Goal: Task Accomplishment & Management: Manage account settings

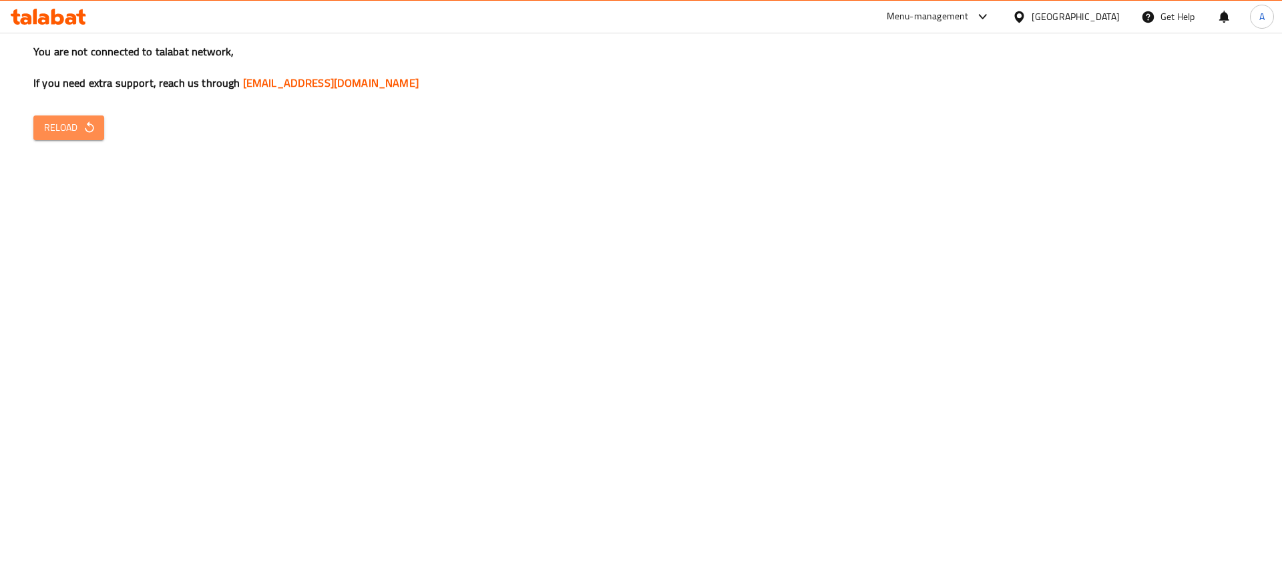
click at [71, 131] on span "Reload" at bounding box center [68, 128] width 49 height 17
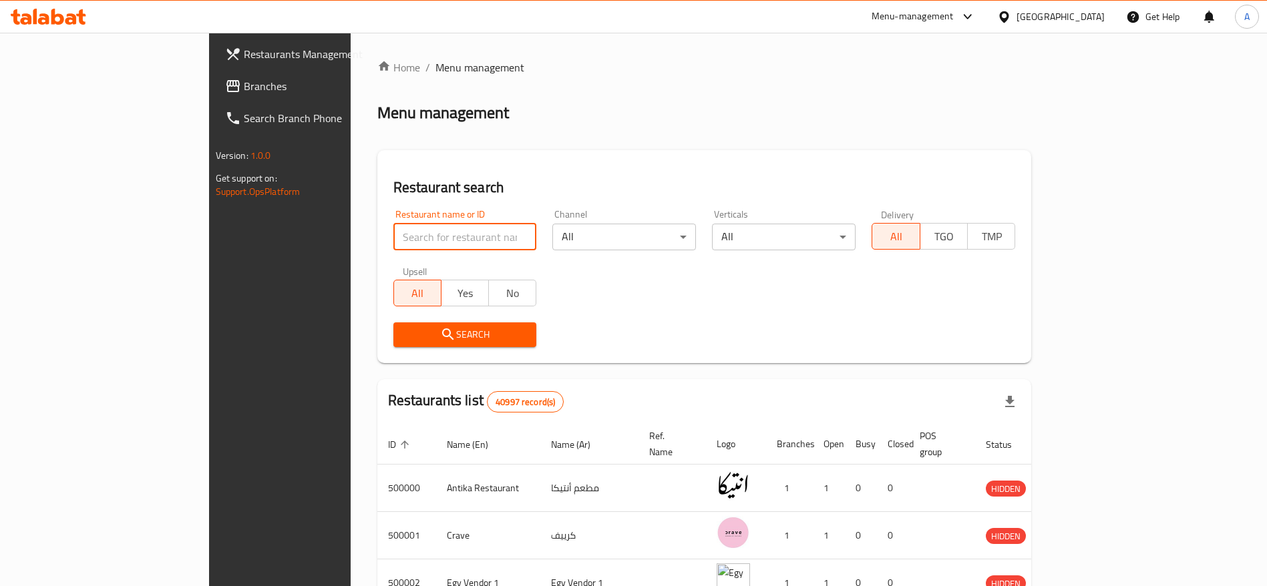
click at [429, 235] on input "search" at bounding box center [465, 237] width 144 height 27
type input "moroj"
click button "Search" at bounding box center [465, 335] width 144 height 25
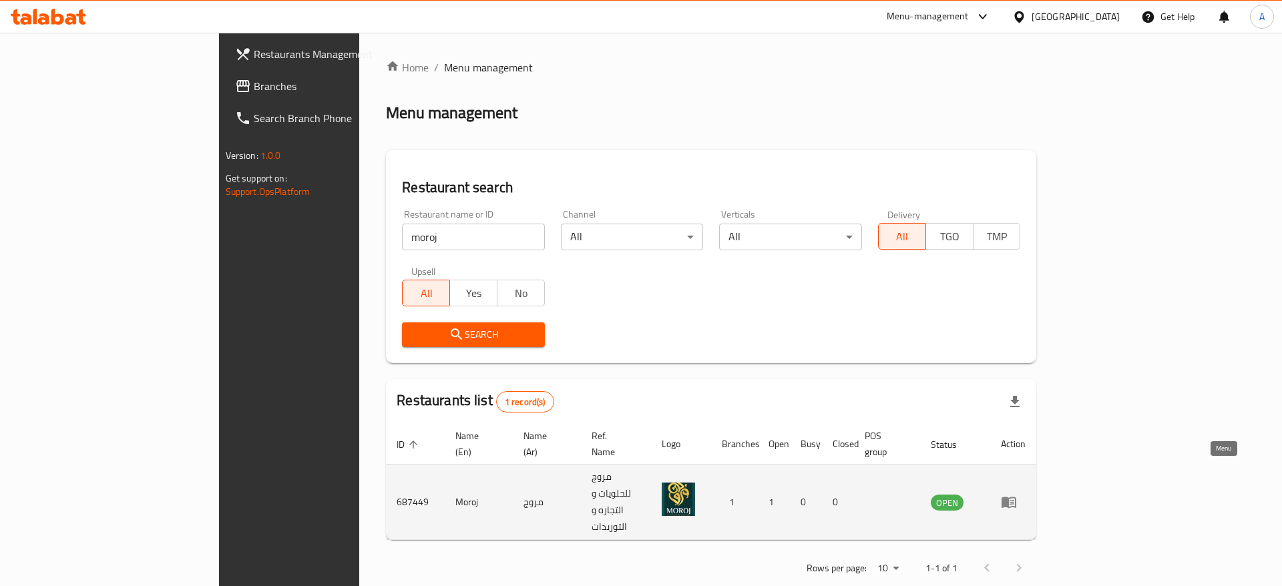
click at [1016, 498] on icon "enhanced table" at bounding box center [1009, 503] width 15 height 11
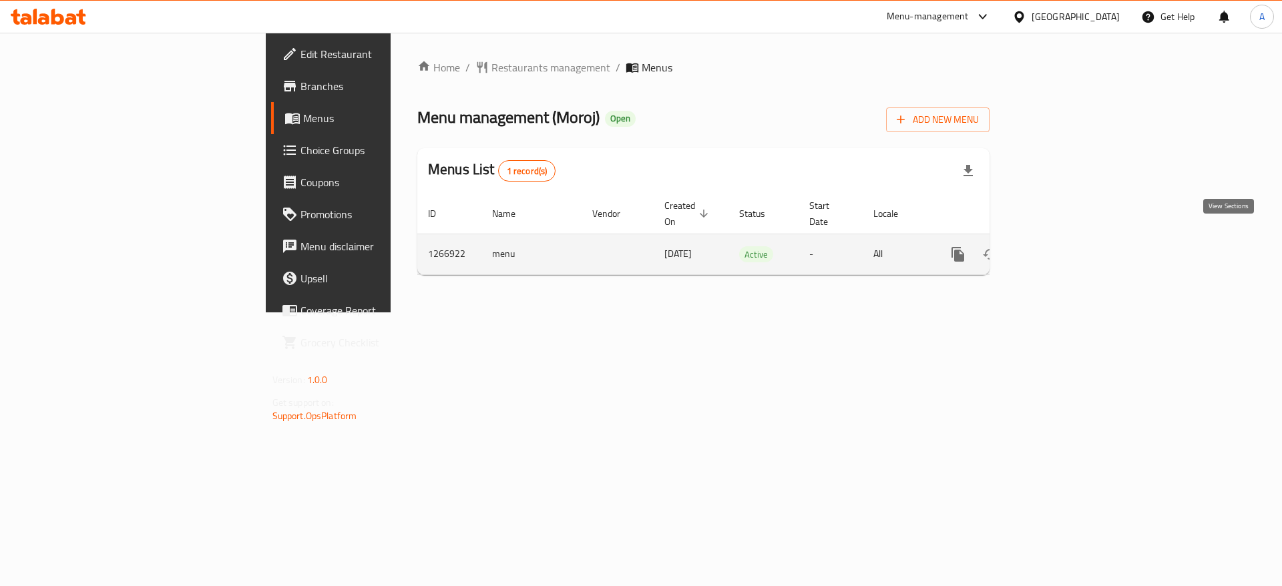
click at [1063, 246] on icon "enhanced table" at bounding box center [1055, 254] width 16 height 16
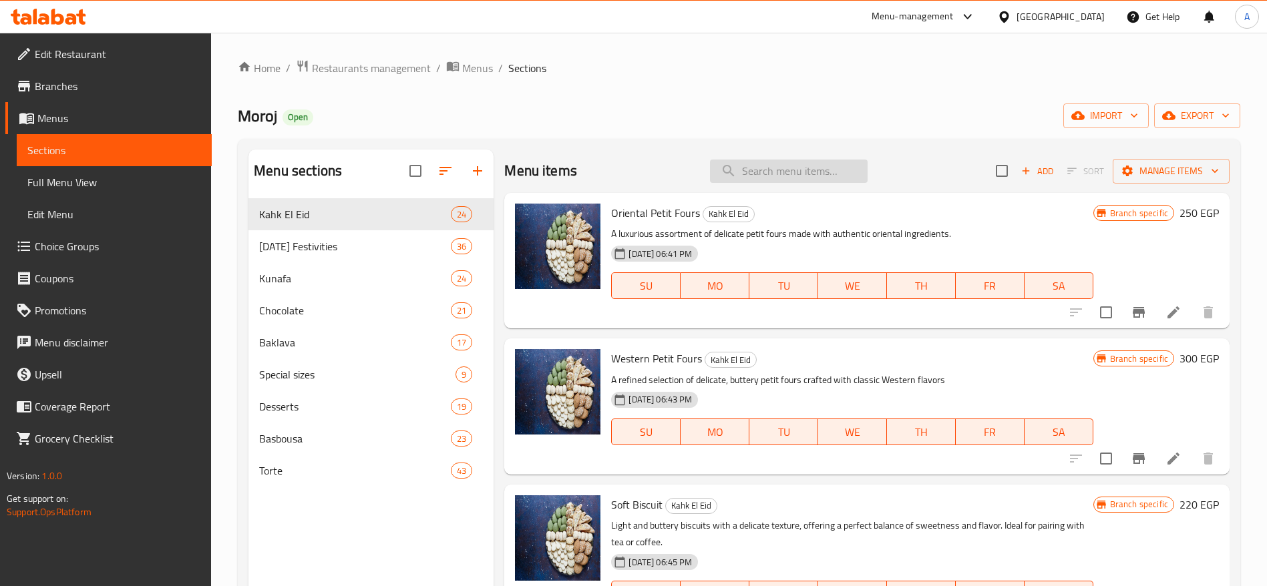
click at [776, 162] on input "search" at bounding box center [789, 171] width 158 height 23
paste input "جوفريت"
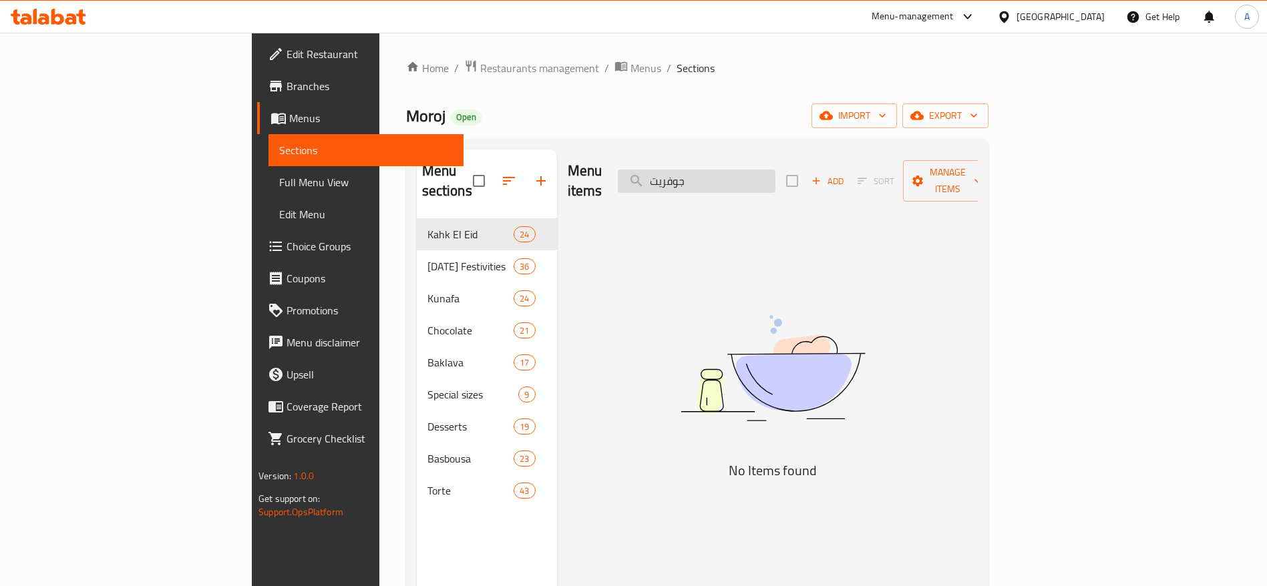
click at [747, 172] on input "جوفريت" at bounding box center [697, 181] width 158 height 23
type input "ج"
type input "["
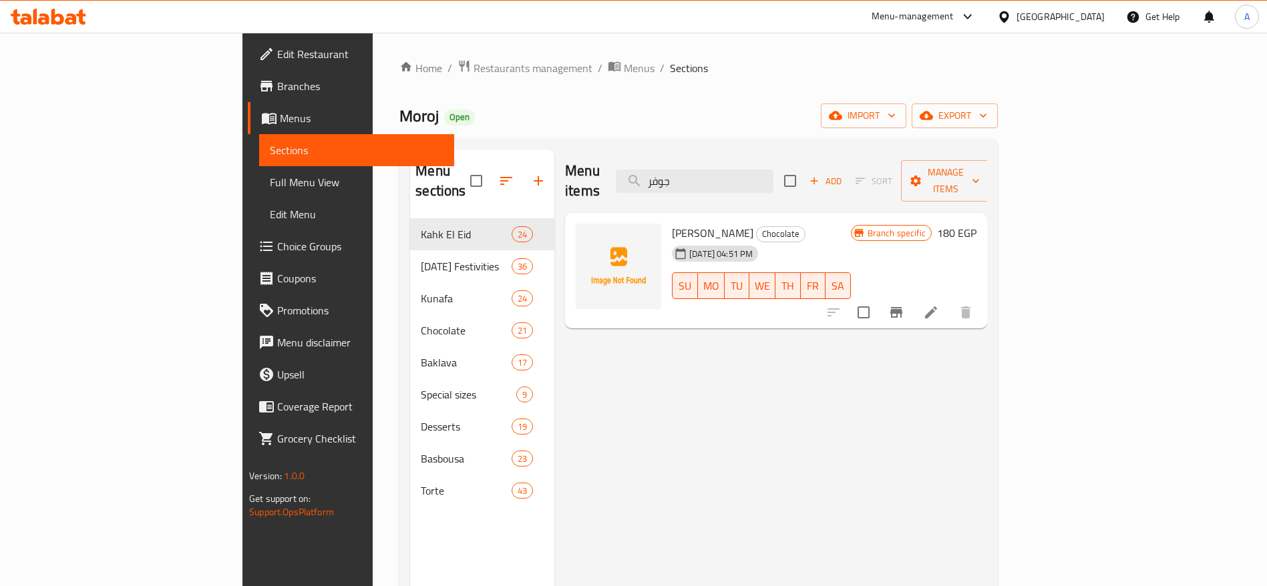
type input "جوفر"
click at [904, 305] on icon "Branch-specific-item" at bounding box center [896, 313] width 16 height 16
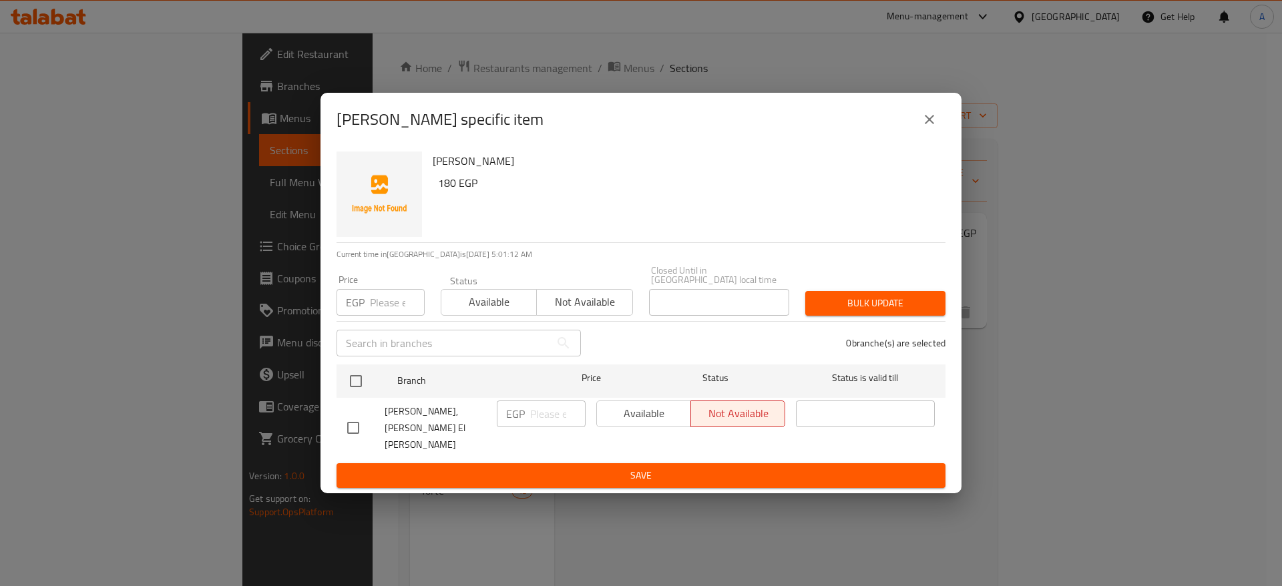
click at [920, 136] on button "close" at bounding box center [930, 120] width 32 height 32
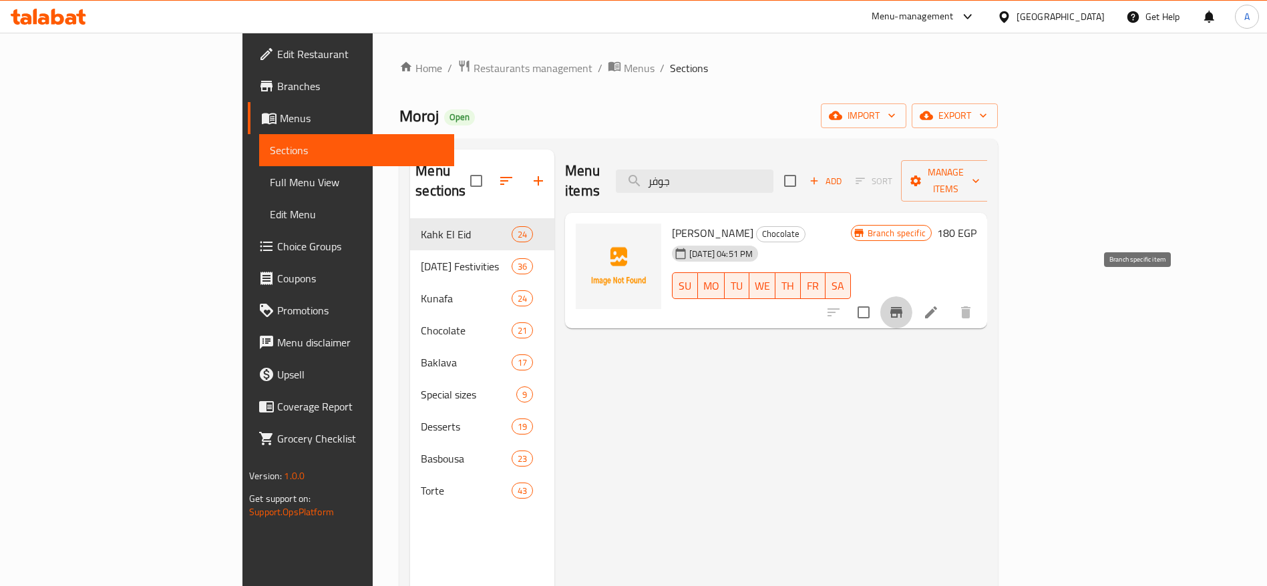
click at [902, 307] on icon "Branch-specific-item" at bounding box center [896, 312] width 12 height 11
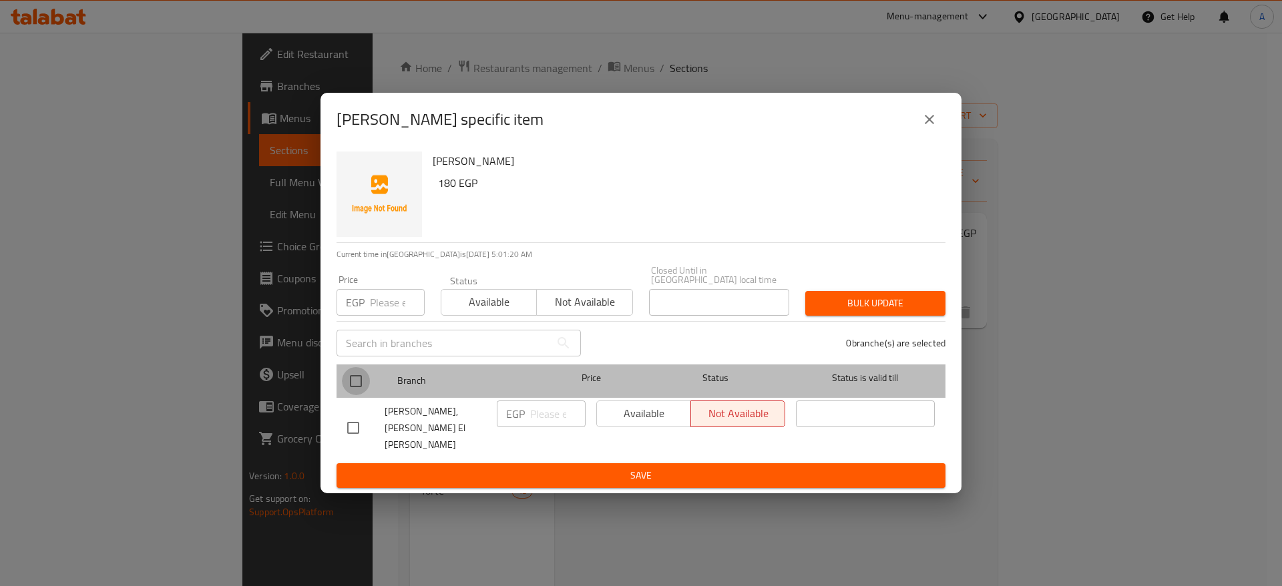
click at [357, 387] on input "checkbox" at bounding box center [356, 381] width 28 height 28
checkbox input "true"
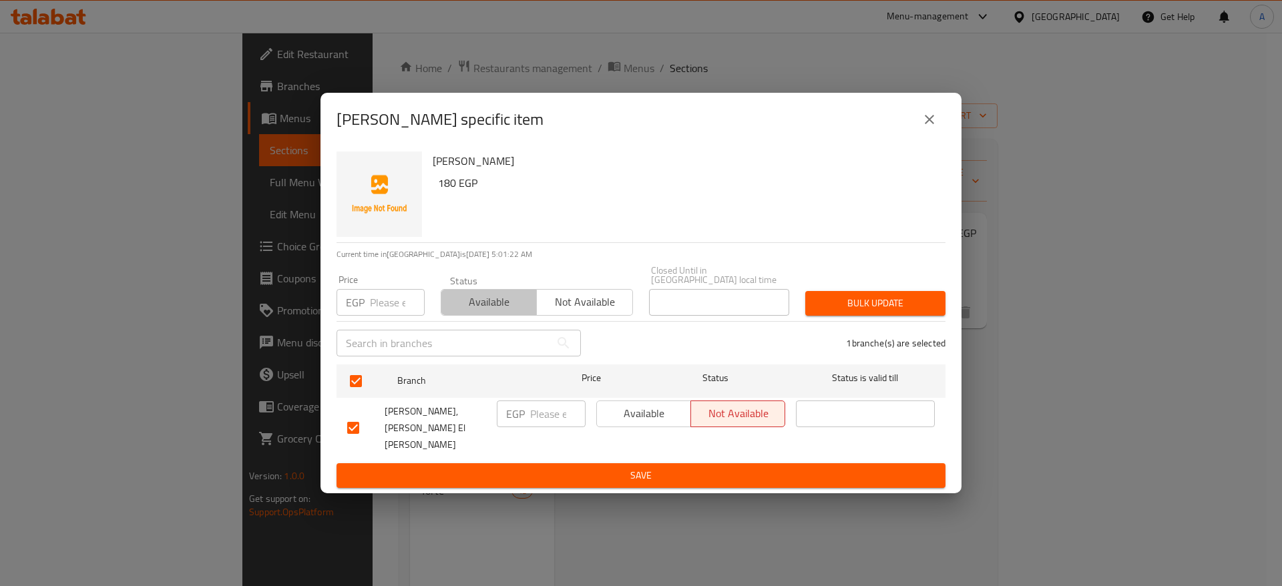
click at [484, 312] on span "Available" at bounding box center [489, 302] width 85 height 19
click at [888, 311] on span "Bulk update" at bounding box center [875, 303] width 119 height 17
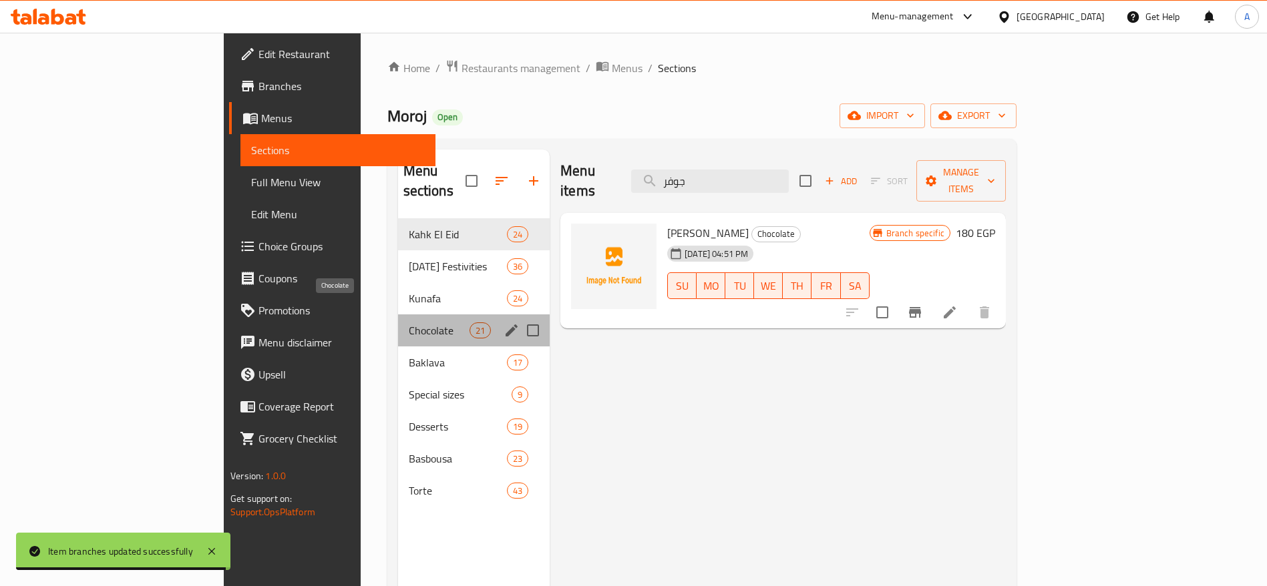
click at [409, 323] on span "Chocolate" at bounding box center [439, 331] width 61 height 16
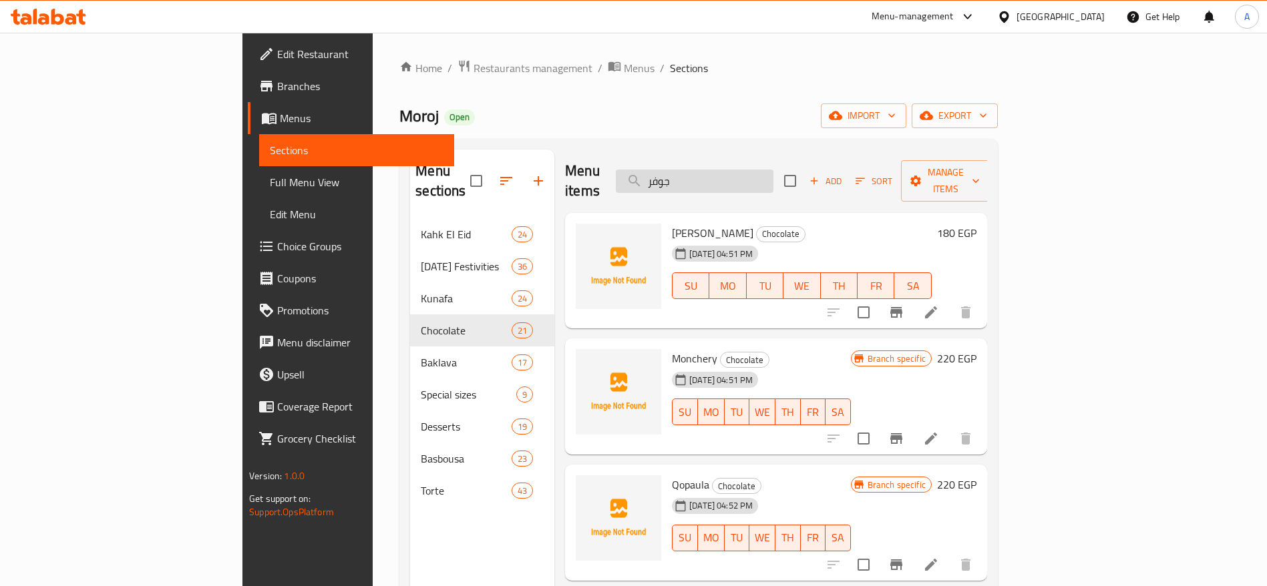
click at [773, 181] on input "جوفر" at bounding box center [695, 181] width 158 height 23
click at [904, 431] on icon "Branch-specific-item" at bounding box center [896, 439] width 16 height 16
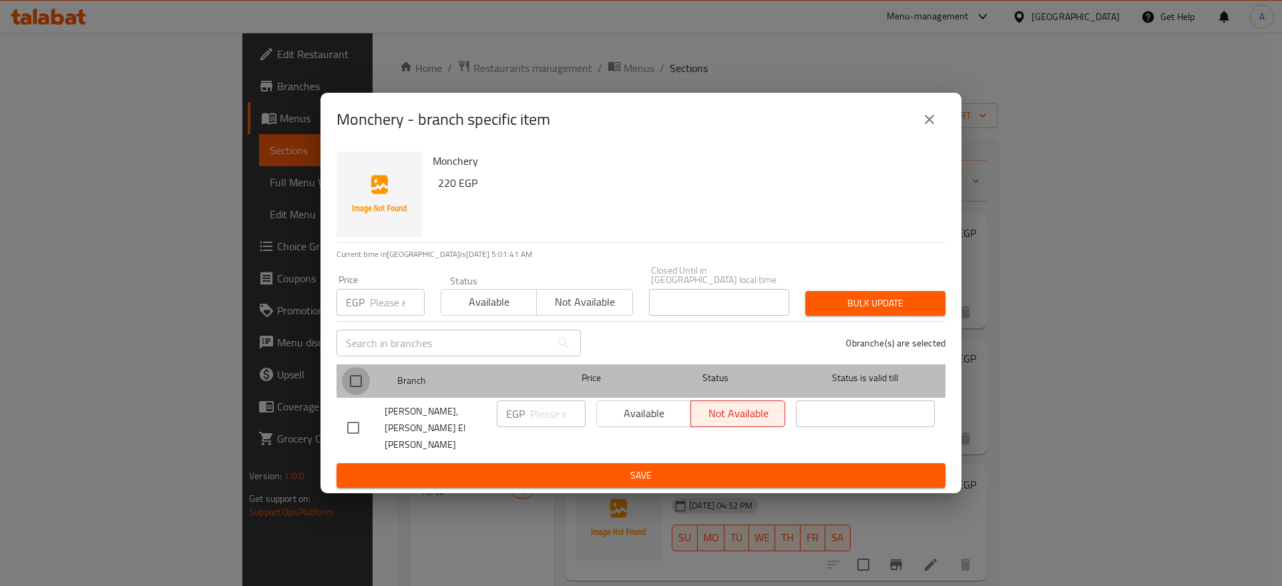
click at [350, 392] on input "checkbox" at bounding box center [356, 381] width 28 height 28
checkbox input "true"
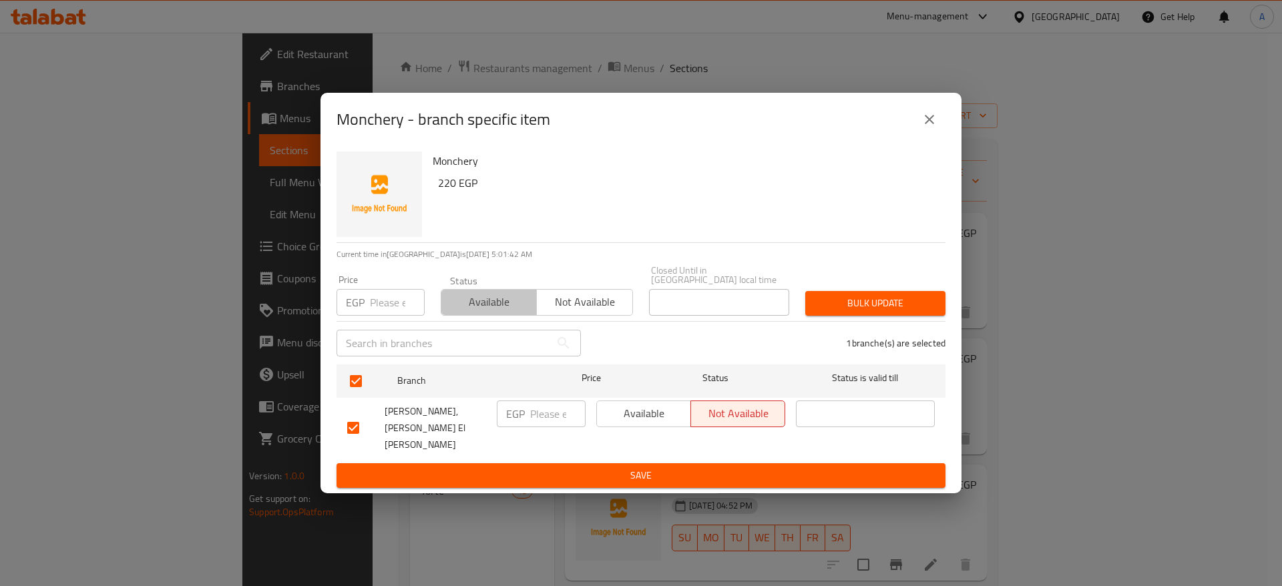
click at [466, 312] on span "Available" at bounding box center [489, 302] width 85 height 19
click at [860, 312] on span "Bulk update" at bounding box center [875, 303] width 119 height 17
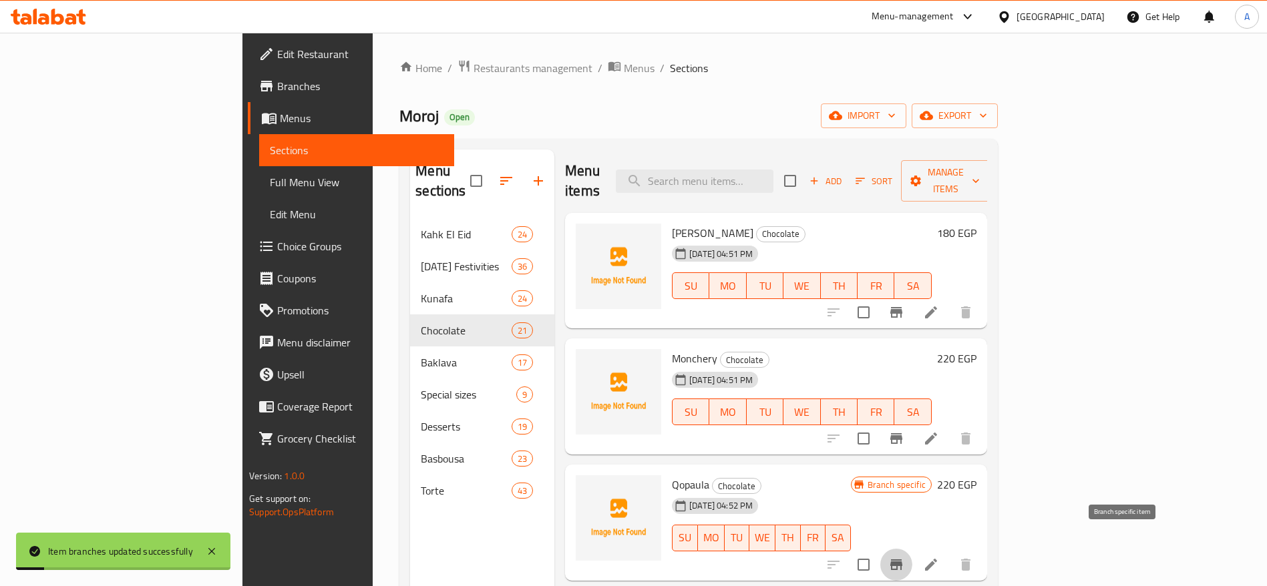
click at [902, 560] on icon "Branch-specific-item" at bounding box center [896, 565] width 12 height 11
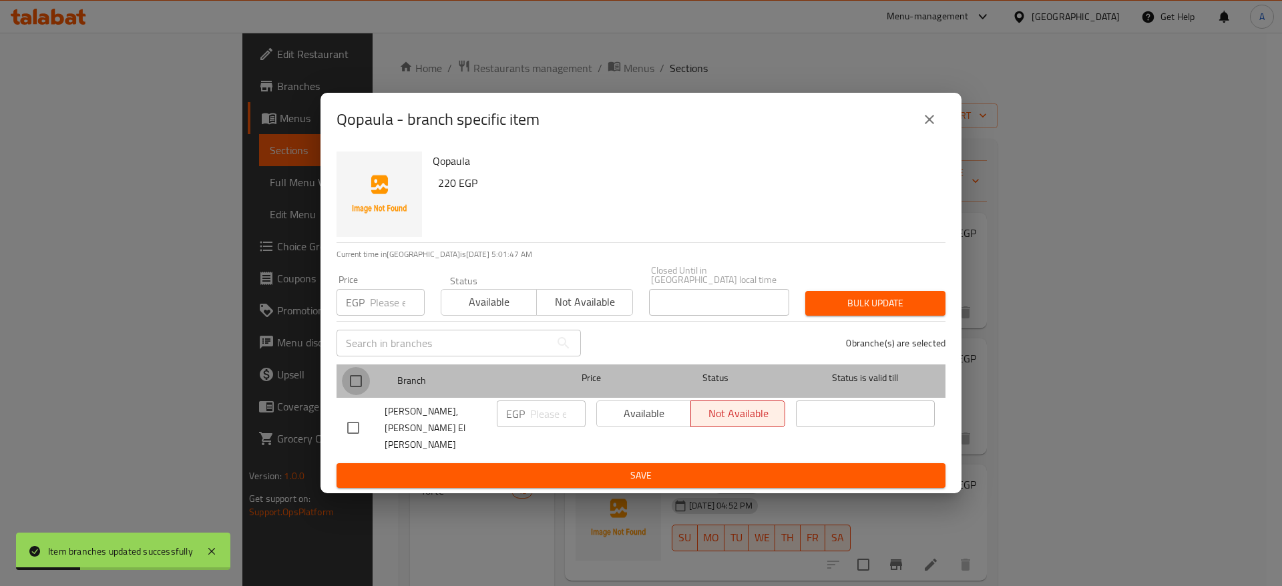
click at [345, 390] on input "checkbox" at bounding box center [356, 381] width 28 height 28
checkbox input "true"
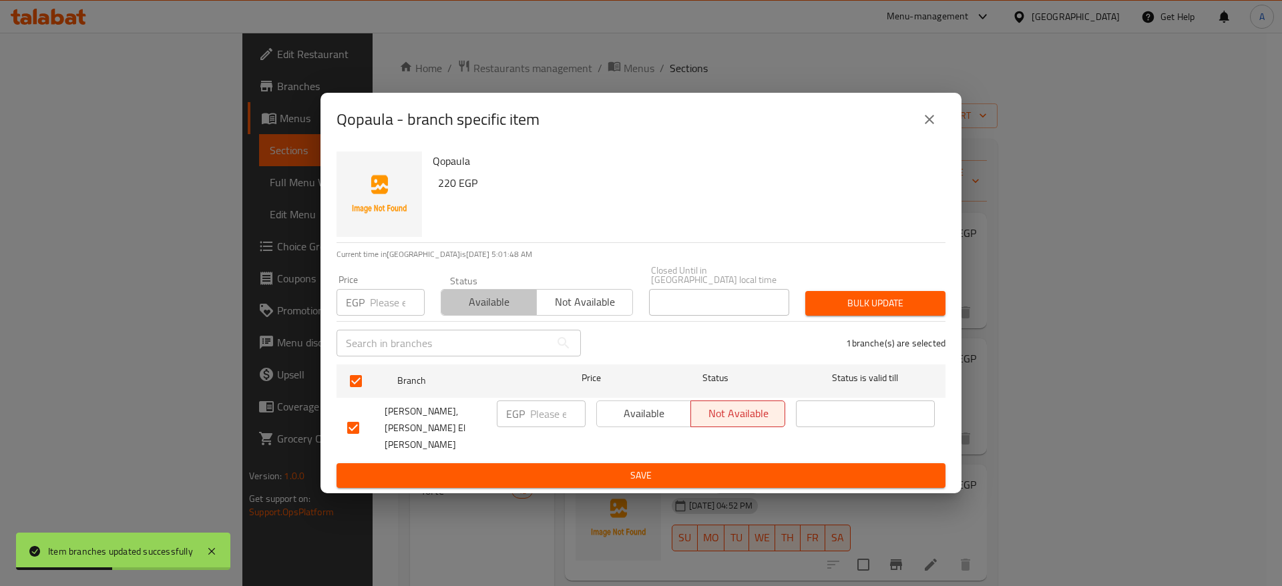
click at [479, 304] on span "Available" at bounding box center [489, 302] width 85 height 19
click at [860, 307] on span "Bulk update" at bounding box center [875, 303] width 119 height 17
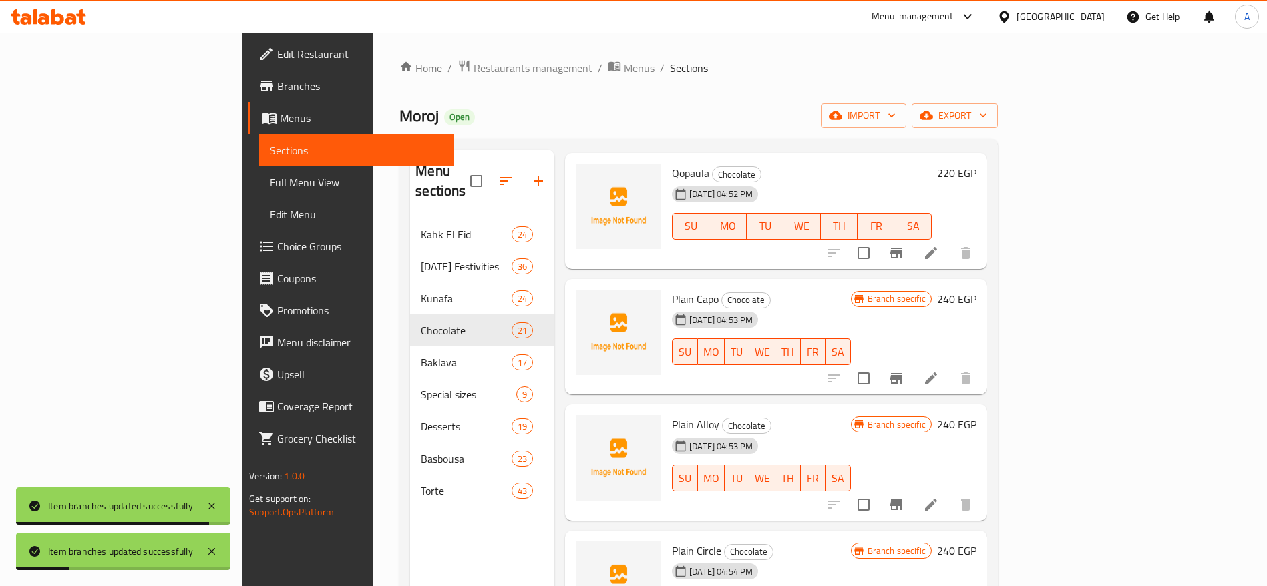
scroll to position [295, 0]
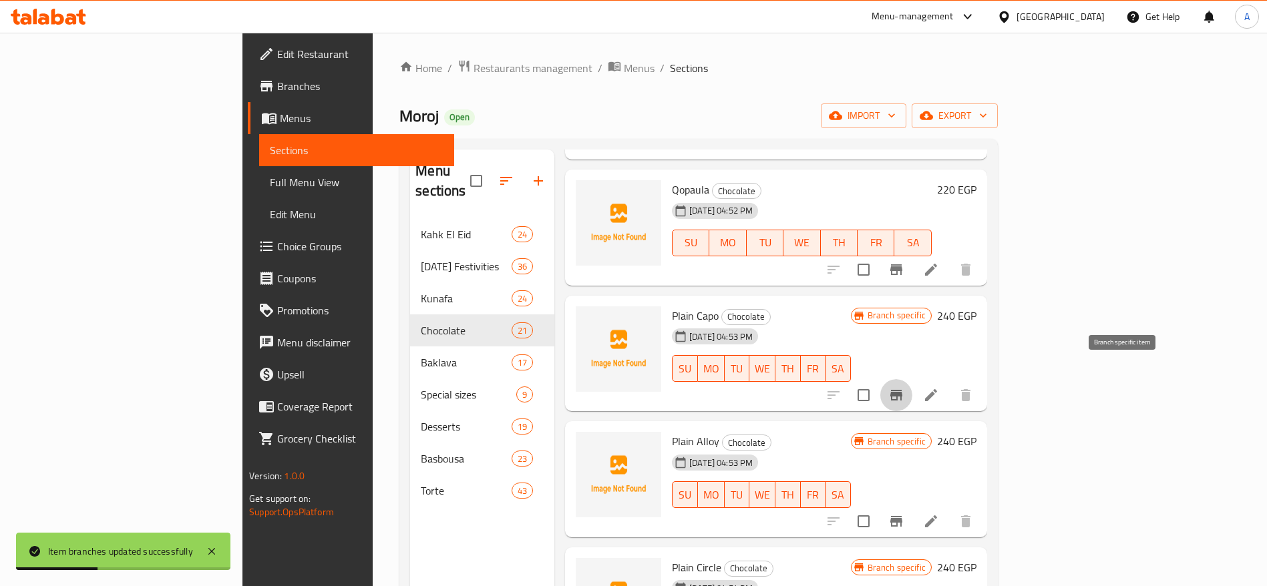
click at [902, 390] on icon "Branch-specific-item" at bounding box center [896, 395] width 12 height 11
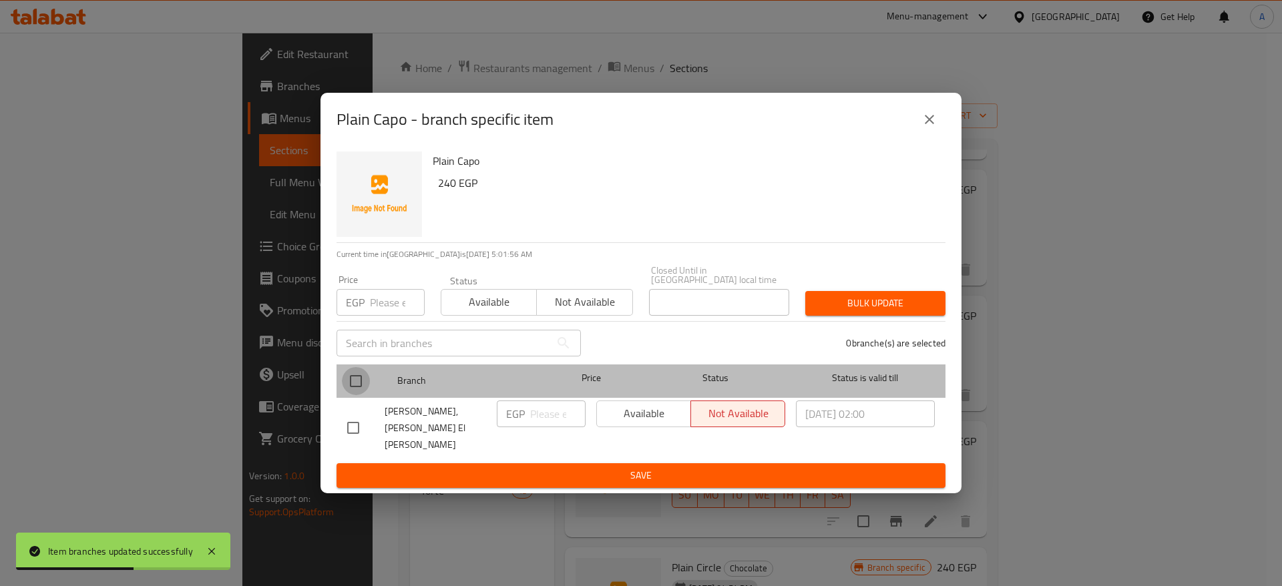
click at [356, 386] on input "checkbox" at bounding box center [356, 381] width 28 height 28
checkbox input "true"
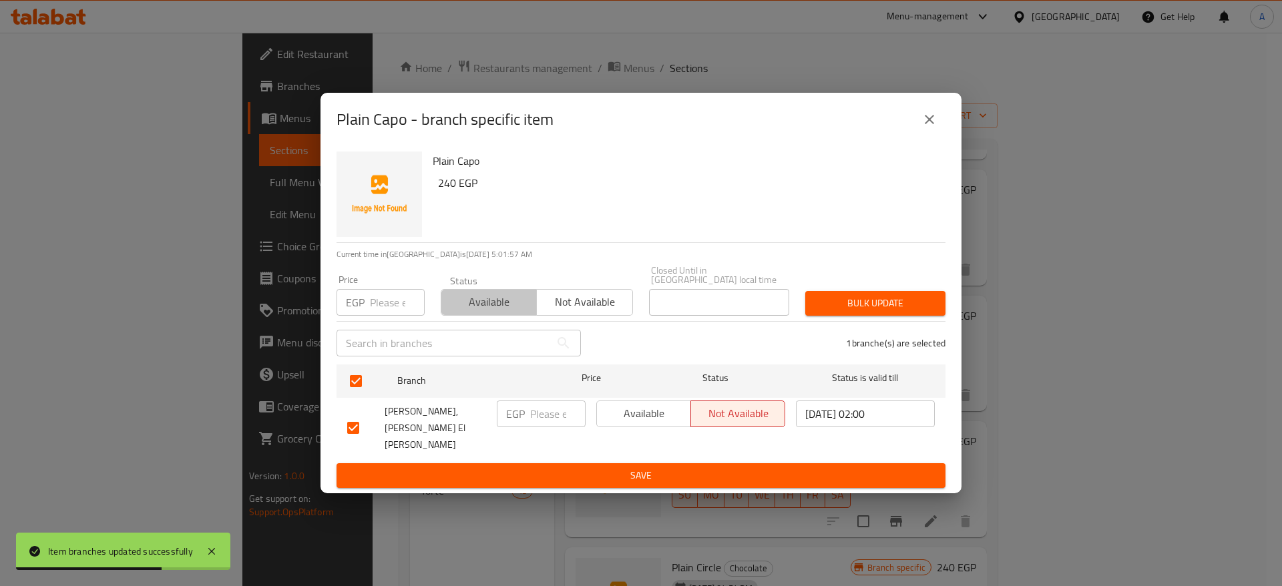
click at [474, 312] on span "Available" at bounding box center [489, 302] width 85 height 19
click at [852, 312] on span "Bulk update" at bounding box center [875, 303] width 119 height 17
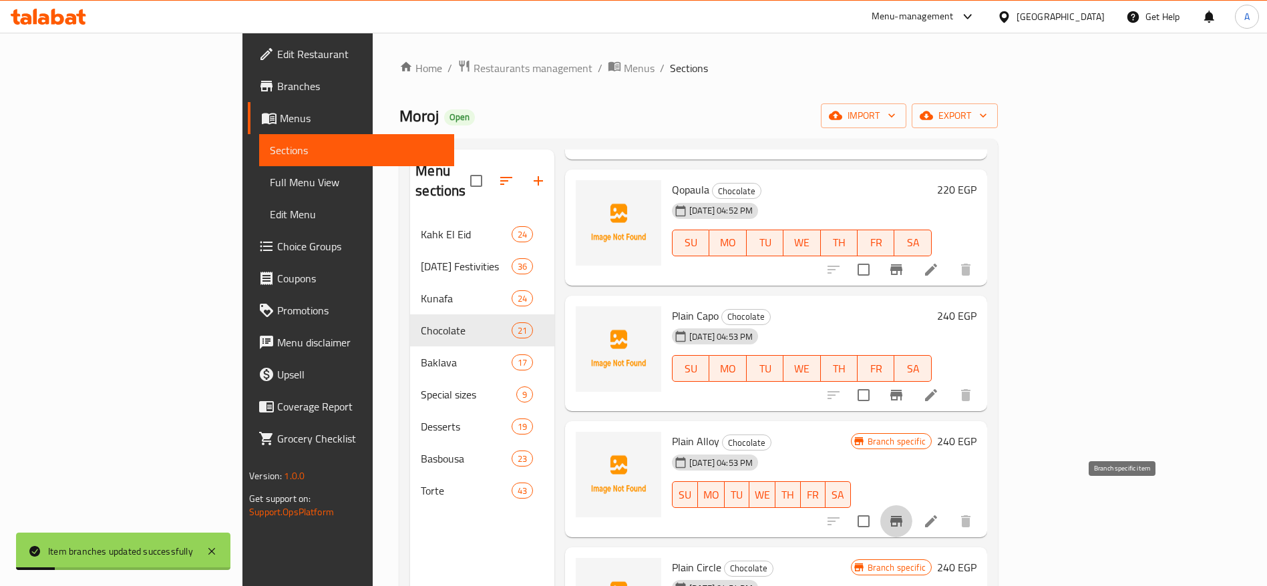
click at [904, 514] on icon "Branch-specific-item" at bounding box center [896, 522] width 16 height 16
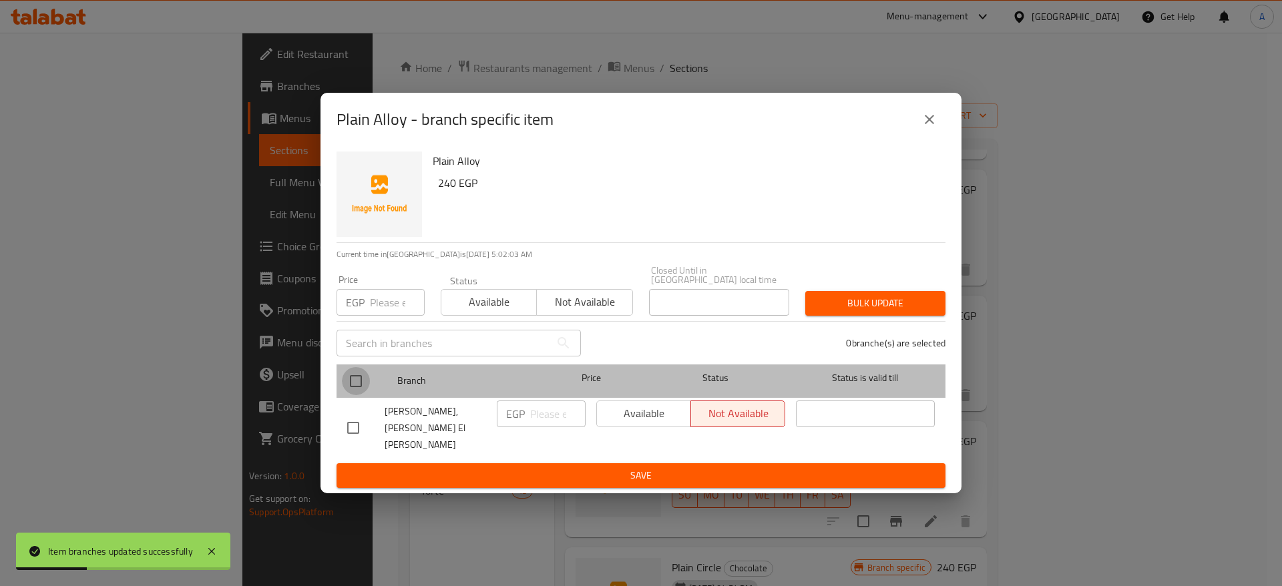
click at [351, 389] on input "checkbox" at bounding box center [356, 381] width 28 height 28
checkbox input "true"
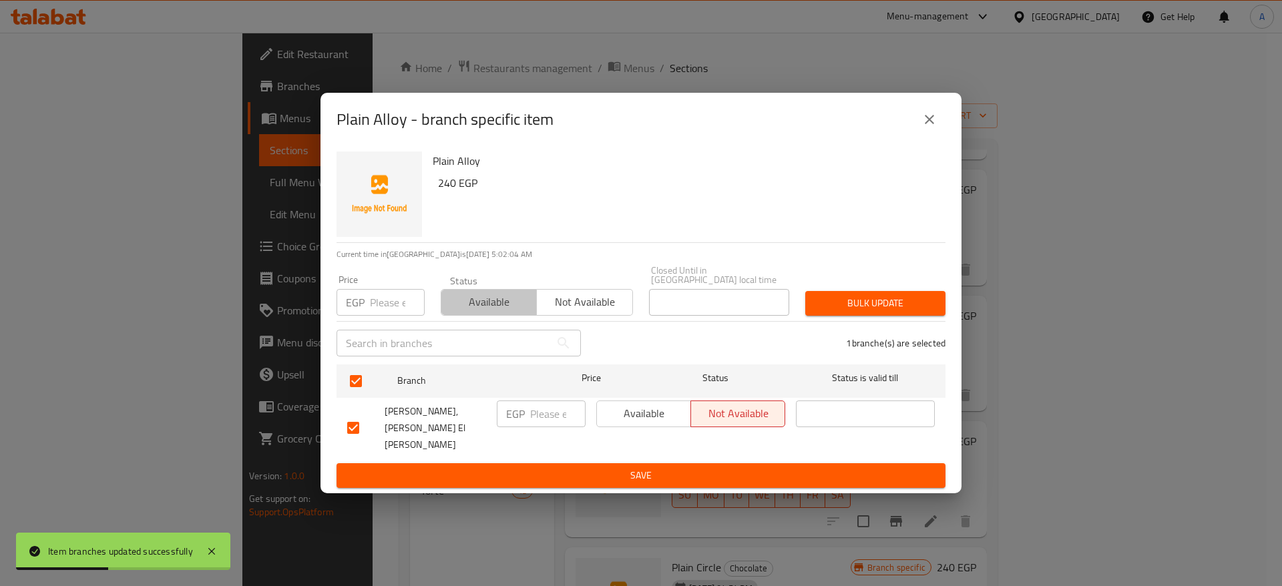
click at [480, 312] on span "Available" at bounding box center [489, 302] width 85 height 19
click at [875, 316] on button "Bulk update" at bounding box center [875, 303] width 140 height 25
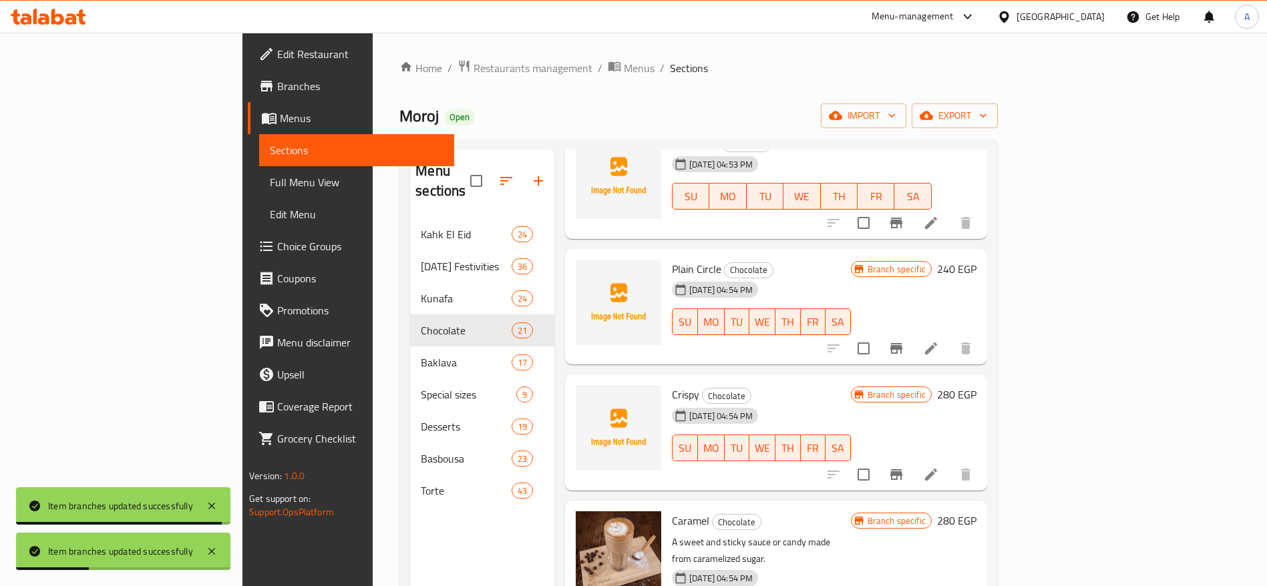
scroll to position [604, 0]
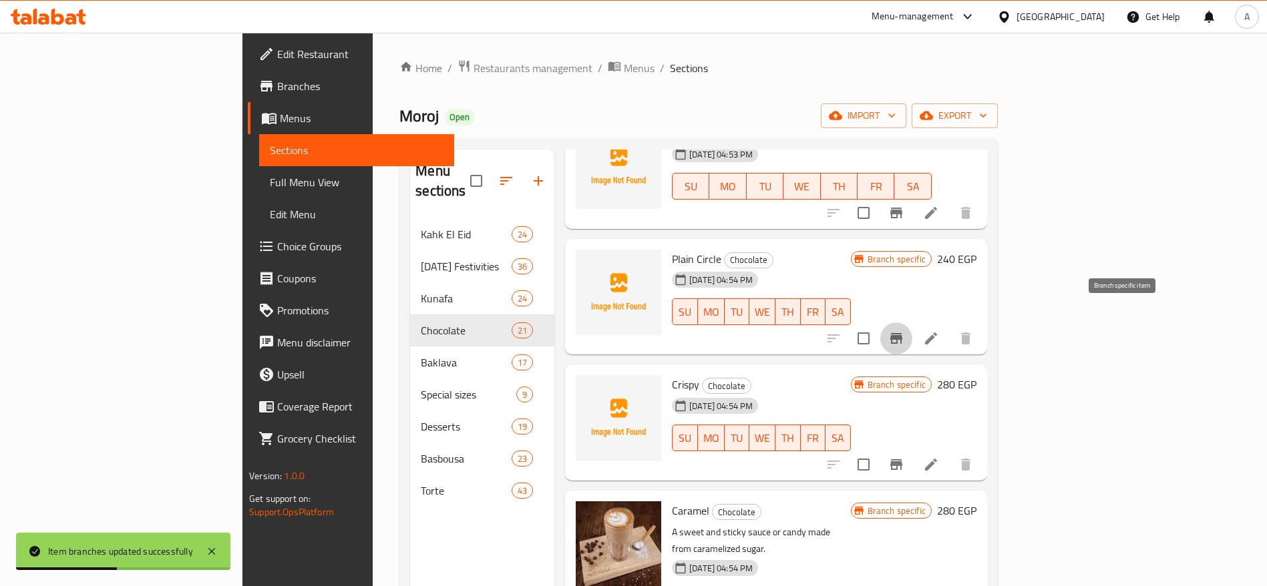
click at [904, 331] on icon "Branch-specific-item" at bounding box center [896, 339] width 16 height 16
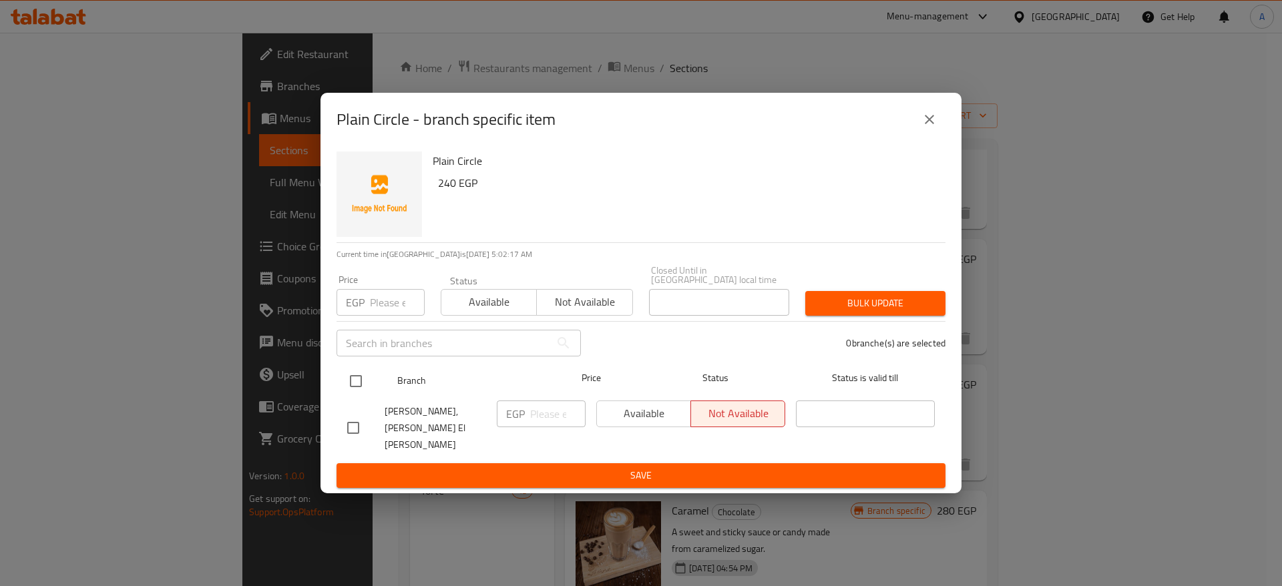
click at [362, 385] on input "checkbox" at bounding box center [356, 381] width 28 height 28
checkbox input "true"
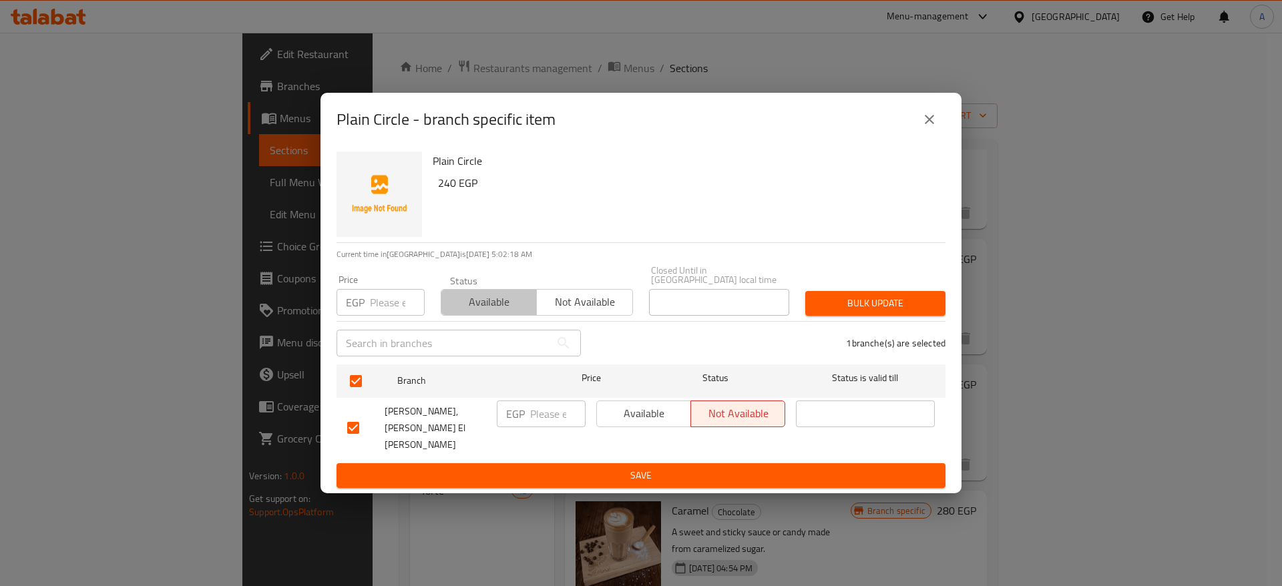
click at [465, 312] on span "Available" at bounding box center [489, 302] width 85 height 19
click at [874, 312] on span "Bulk update" at bounding box center [875, 303] width 119 height 17
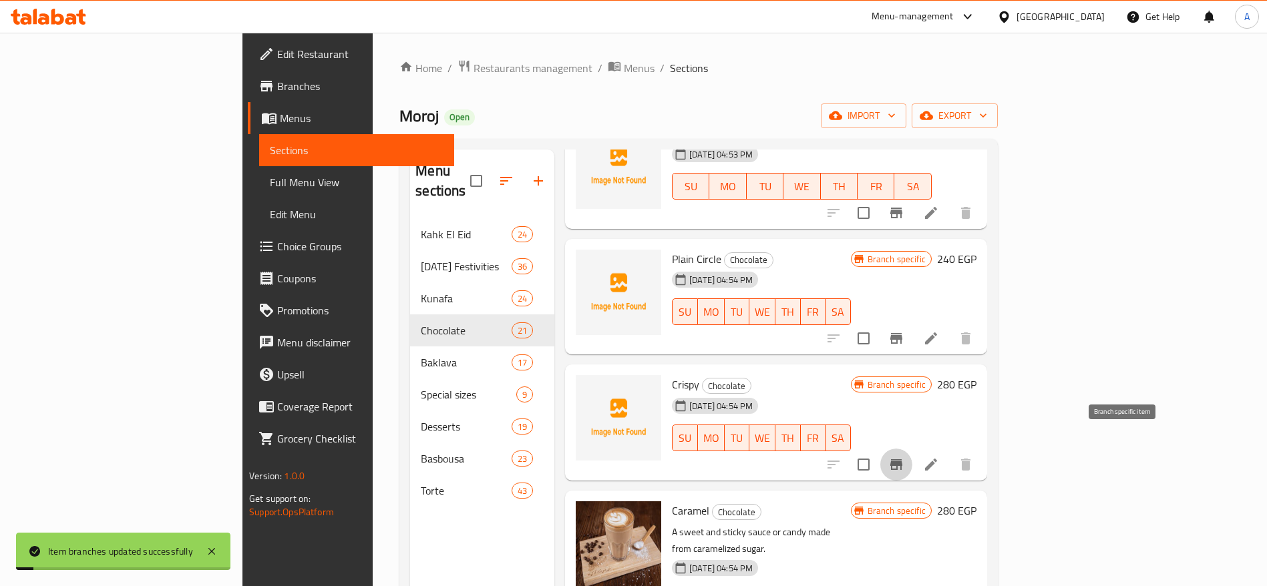
click at [904, 457] on icon "Branch-specific-item" at bounding box center [896, 465] width 16 height 16
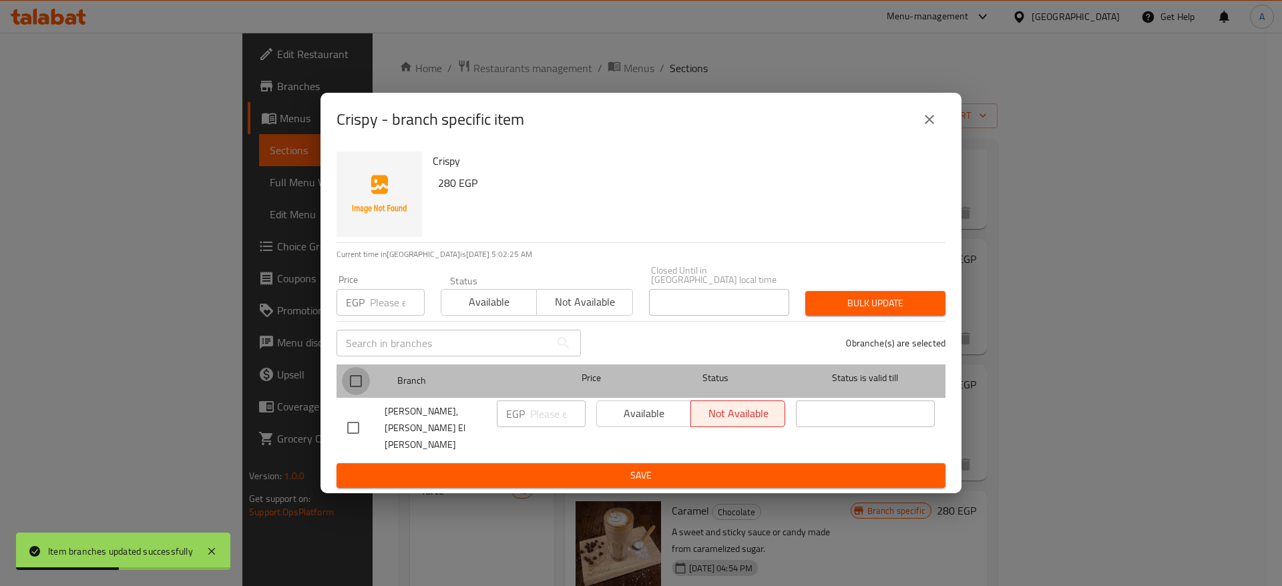
click at [347, 387] on input "checkbox" at bounding box center [356, 381] width 28 height 28
checkbox input "true"
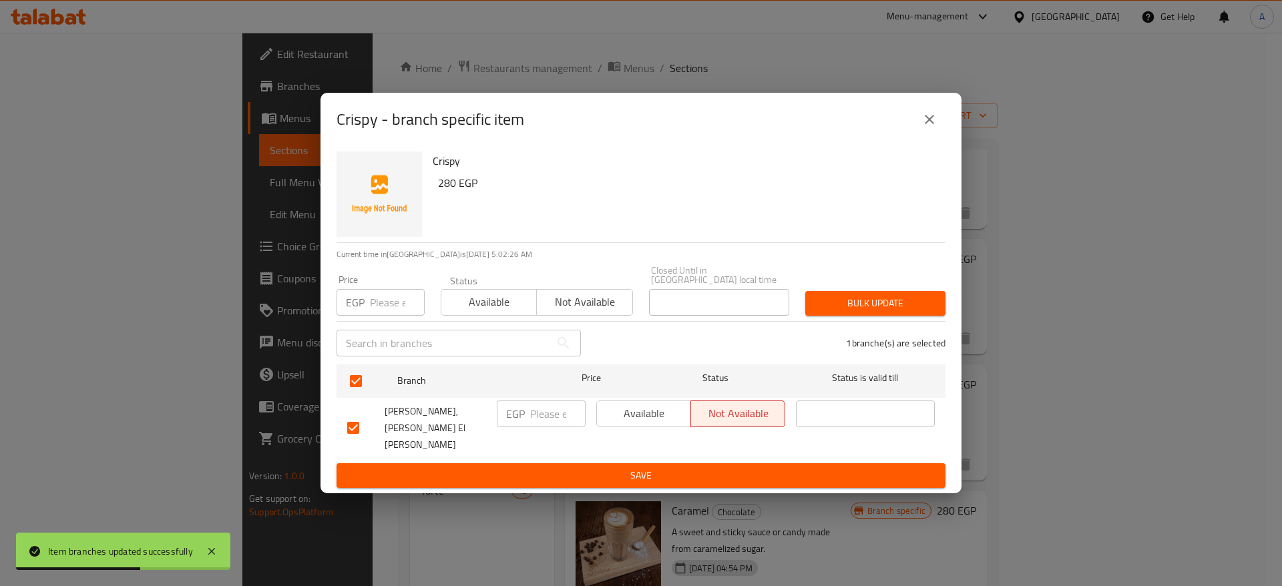
click at [477, 309] on span "Available" at bounding box center [489, 302] width 85 height 19
click at [874, 303] on span "Bulk update" at bounding box center [875, 303] width 119 height 17
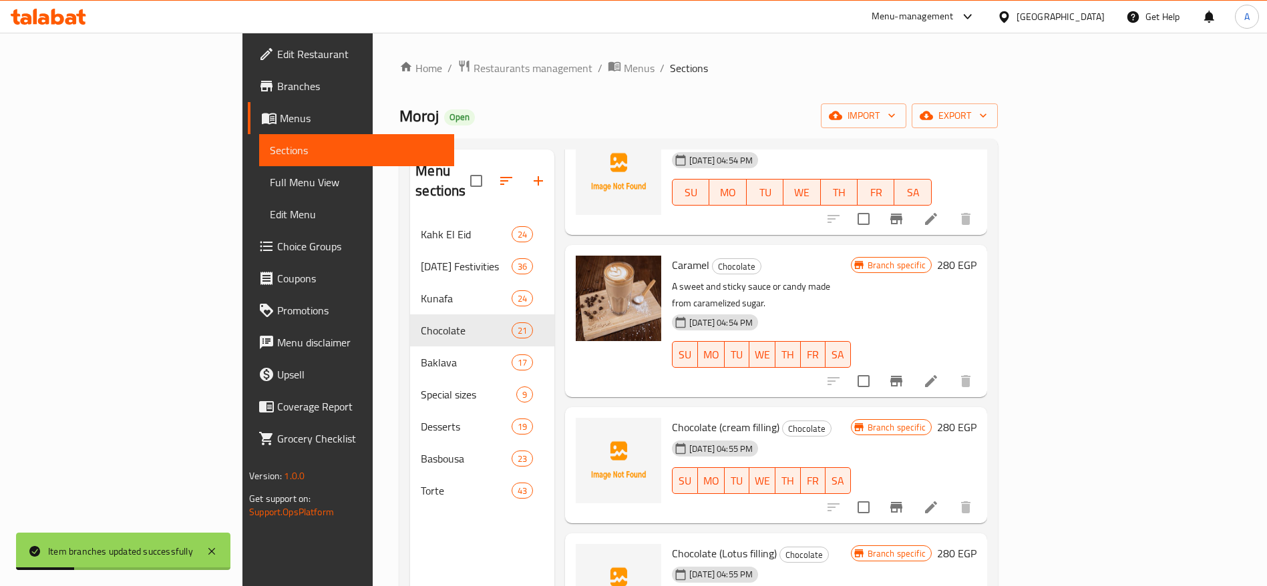
scroll to position [853, 0]
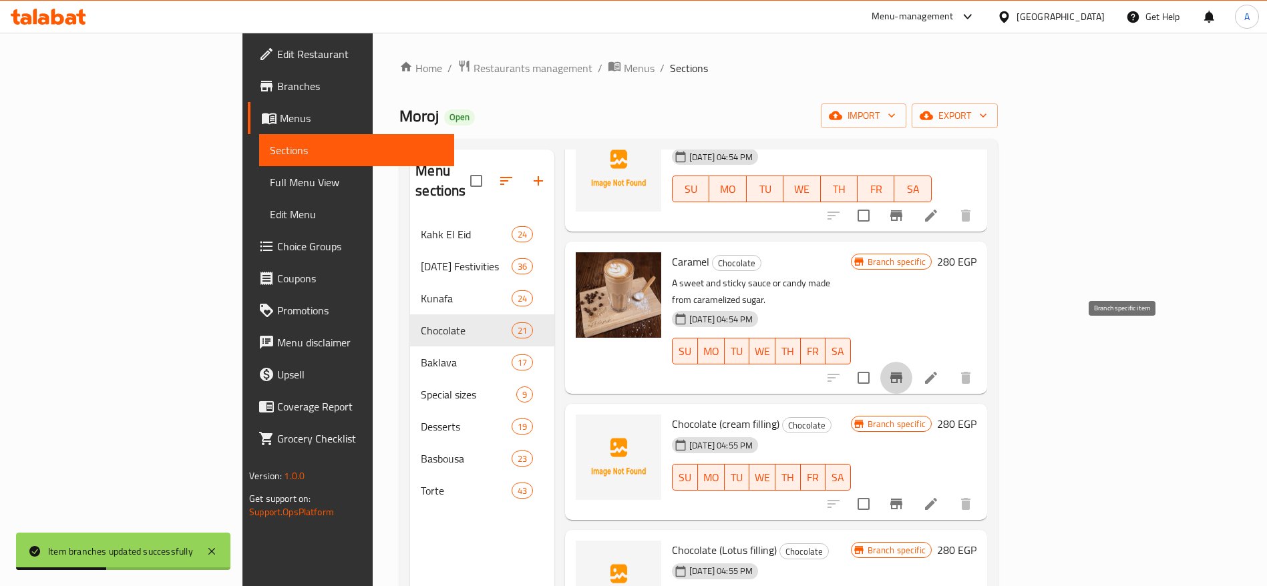
click at [902, 373] on icon "Branch-specific-item" at bounding box center [896, 378] width 12 height 11
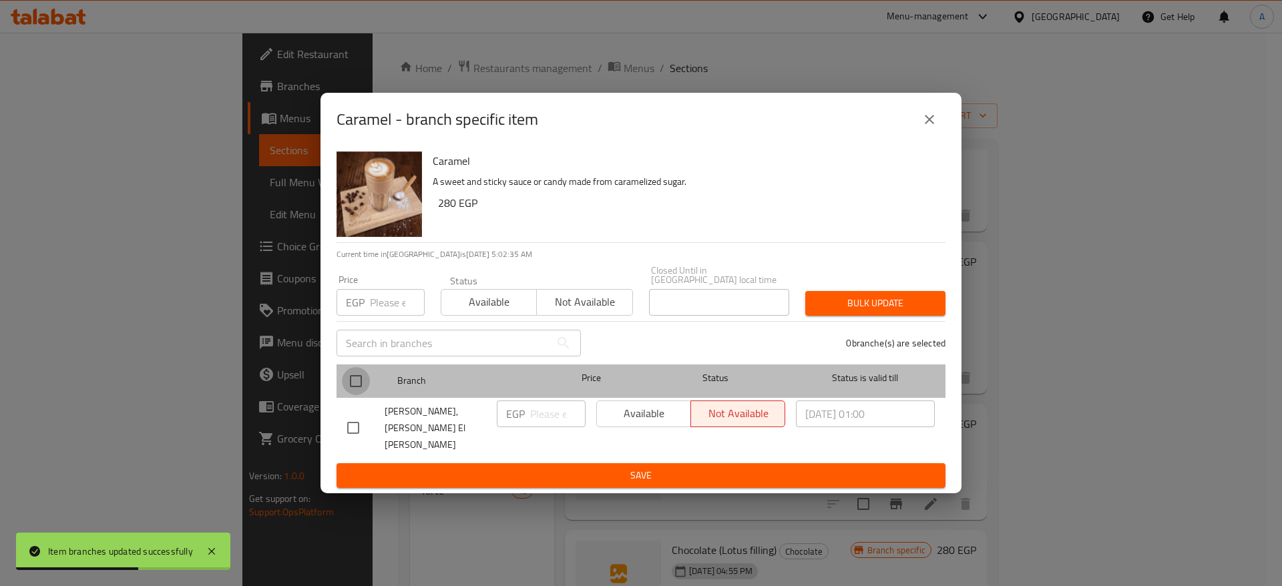
click at [355, 391] on input "checkbox" at bounding box center [356, 381] width 28 height 28
checkbox input "true"
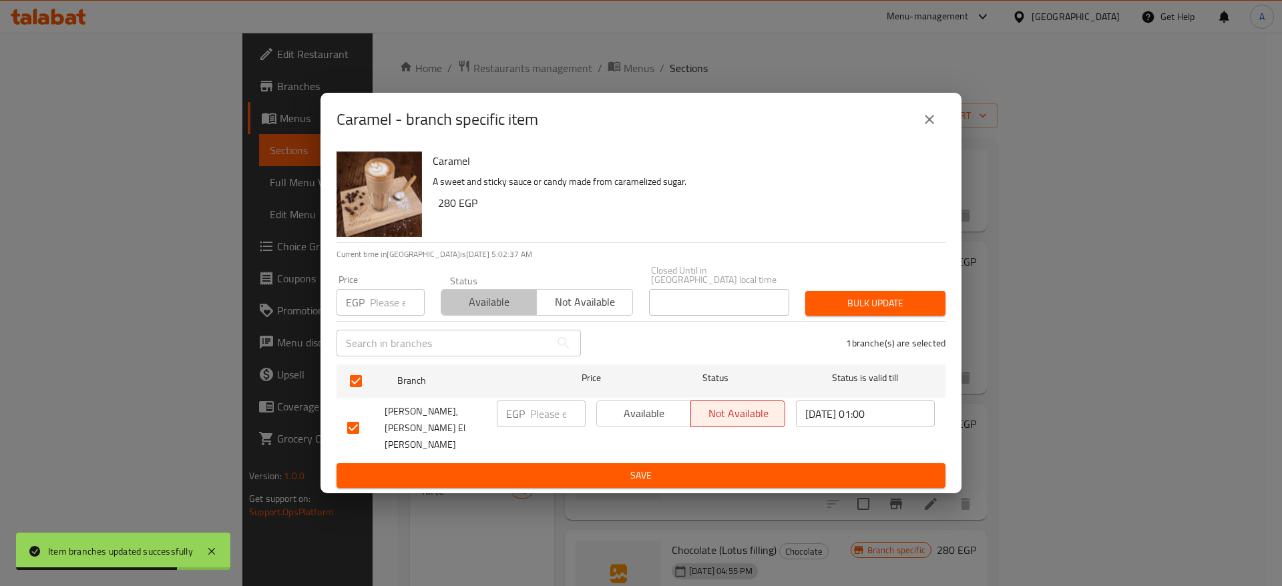
click at [518, 311] on span "Available" at bounding box center [489, 302] width 85 height 19
click at [868, 308] on span "Bulk update" at bounding box center [875, 303] width 119 height 17
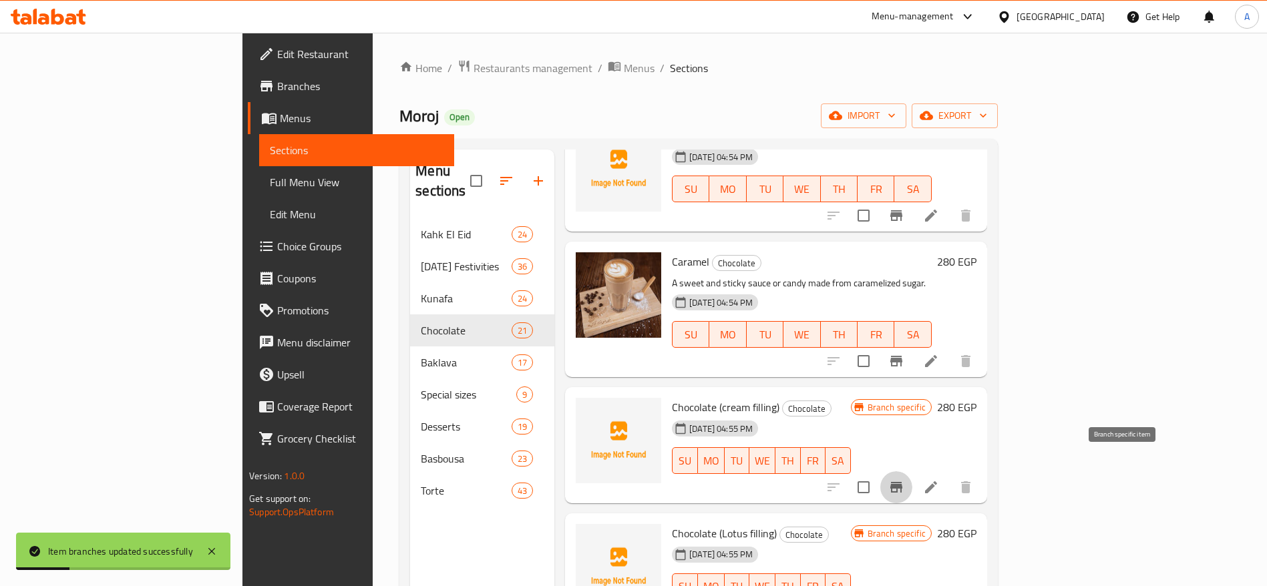
click at [902, 482] on icon "Branch-specific-item" at bounding box center [896, 487] width 12 height 11
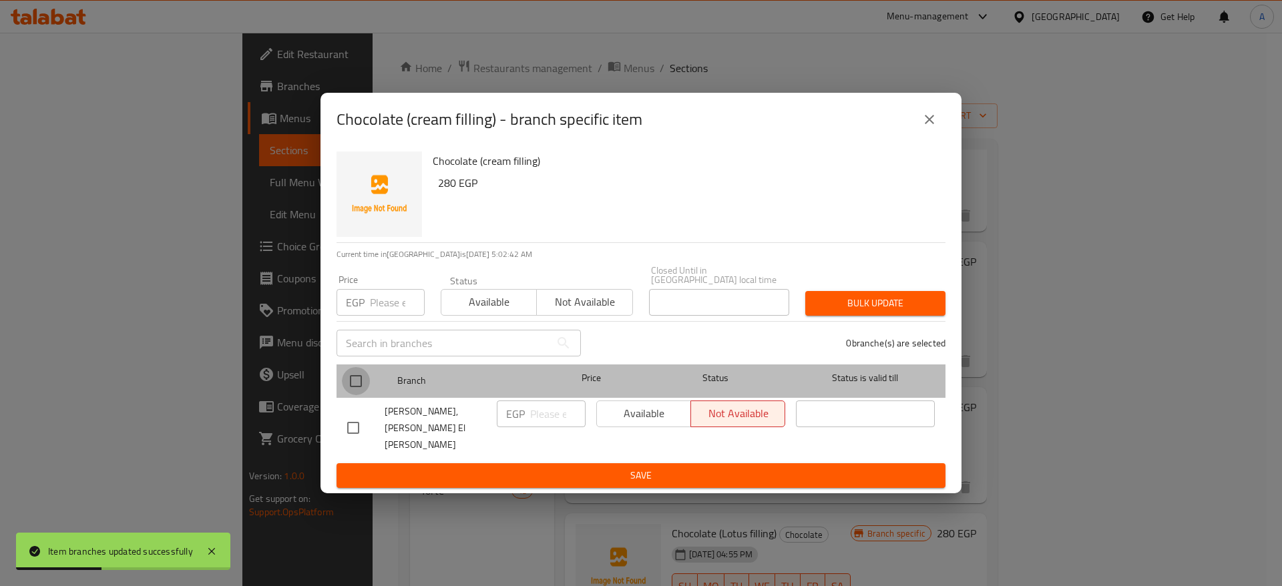
click at [359, 383] on input "checkbox" at bounding box center [356, 381] width 28 height 28
checkbox input "true"
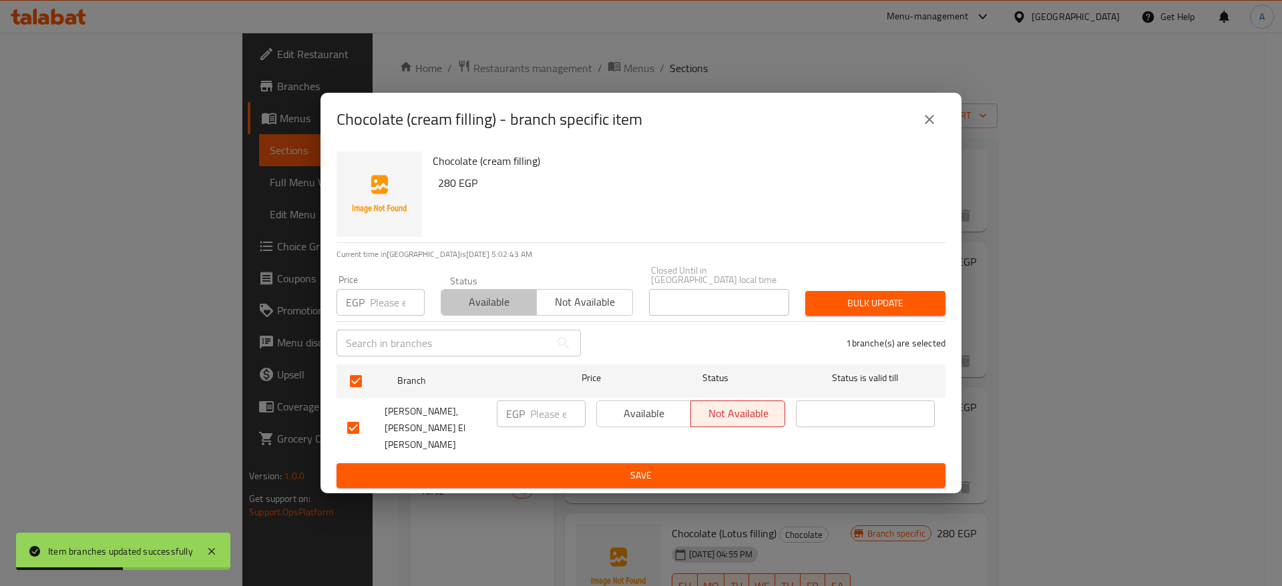
click at [502, 312] on span "Available" at bounding box center [489, 302] width 85 height 19
click at [869, 312] on span "Bulk update" at bounding box center [875, 303] width 119 height 17
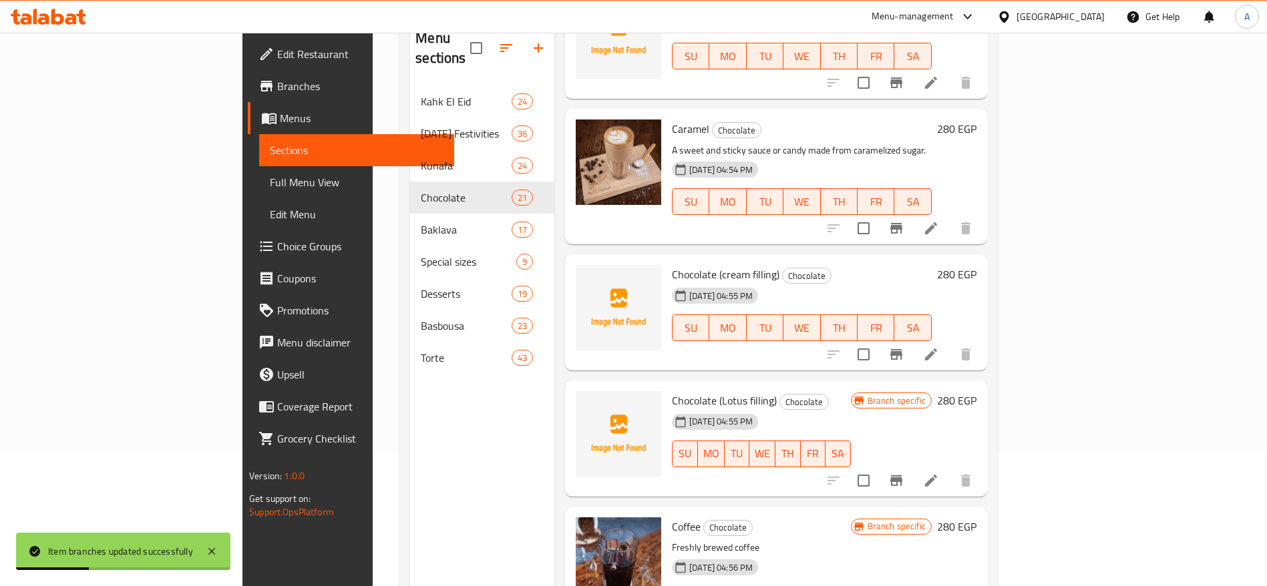
scroll to position [187, 0]
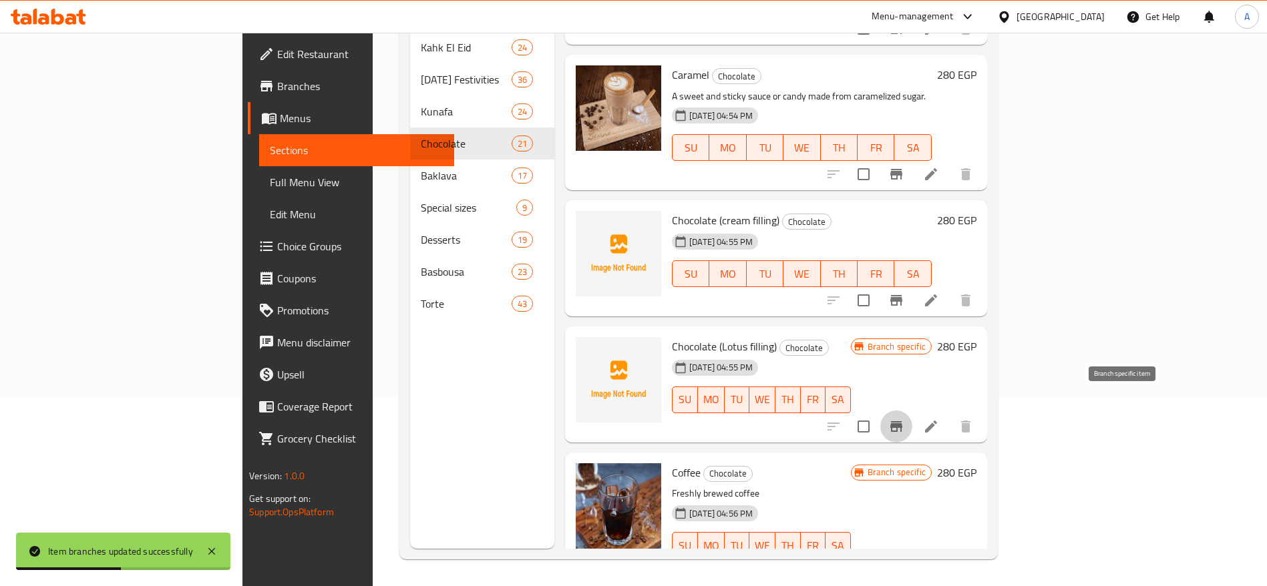
click at [902, 421] on icon "Branch-specific-item" at bounding box center [896, 426] width 12 height 11
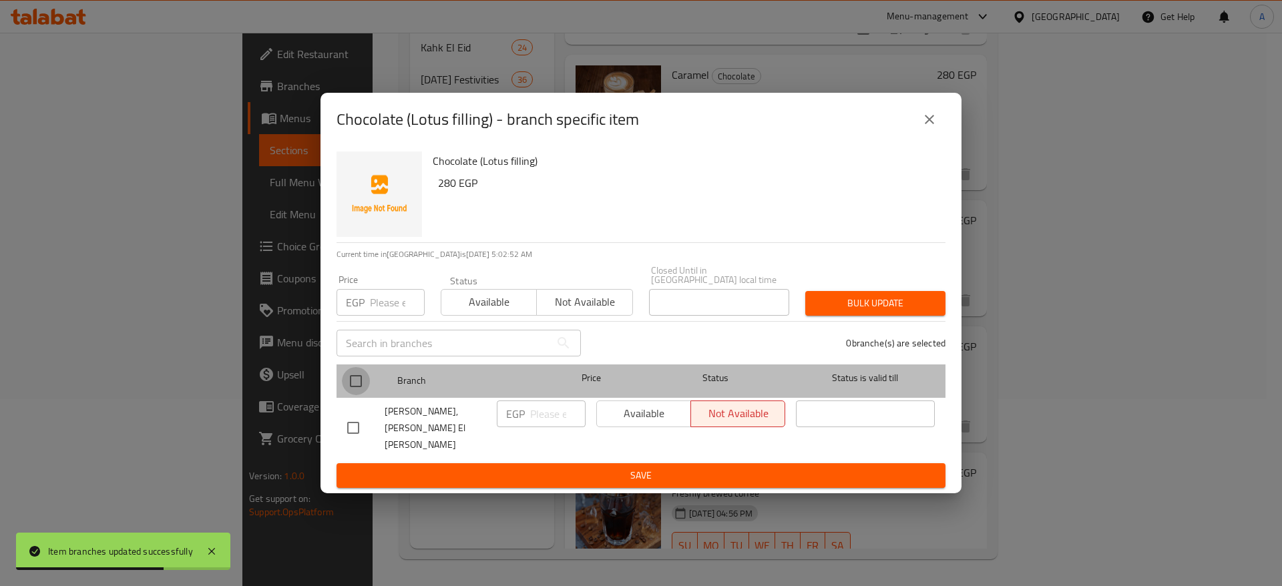
click at [351, 386] on input "checkbox" at bounding box center [356, 381] width 28 height 28
checkbox input "true"
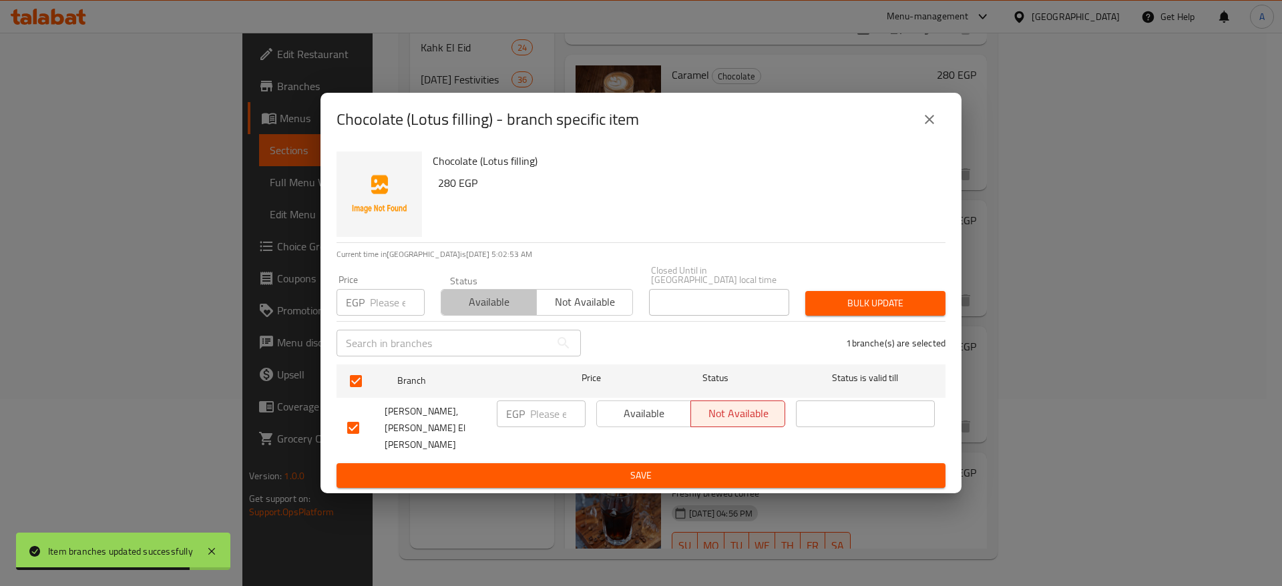
click at [467, 311] on span "Available" at bounding box center [489, 302] width 85 height 19
click at [858, 312] on span "Bulk update" at bounding box center [875, 303] width 119 height 17
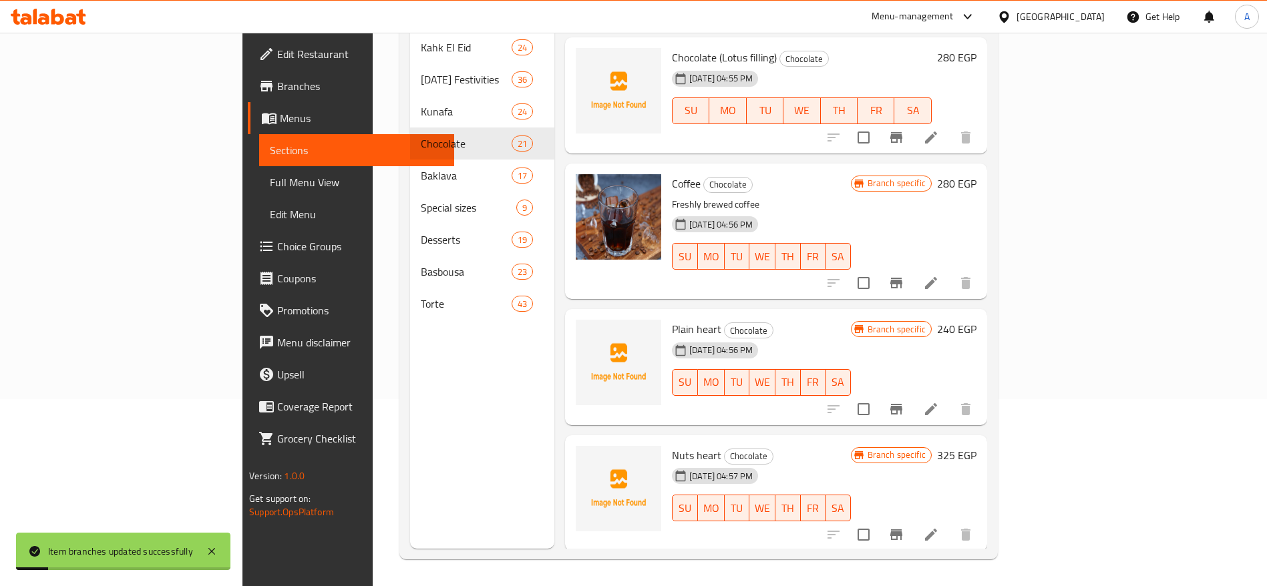
scroll to position [1181, 0]
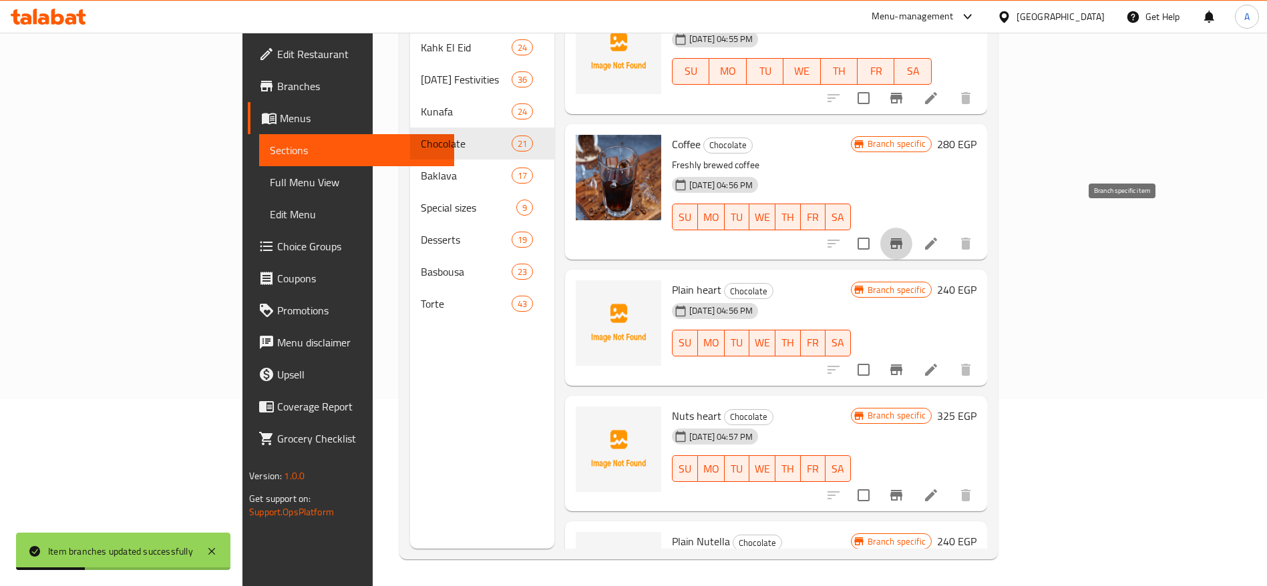
click at [902, 238] on icon "Branch-specific-item" at bounding box center [896, 243] width 12 height 11
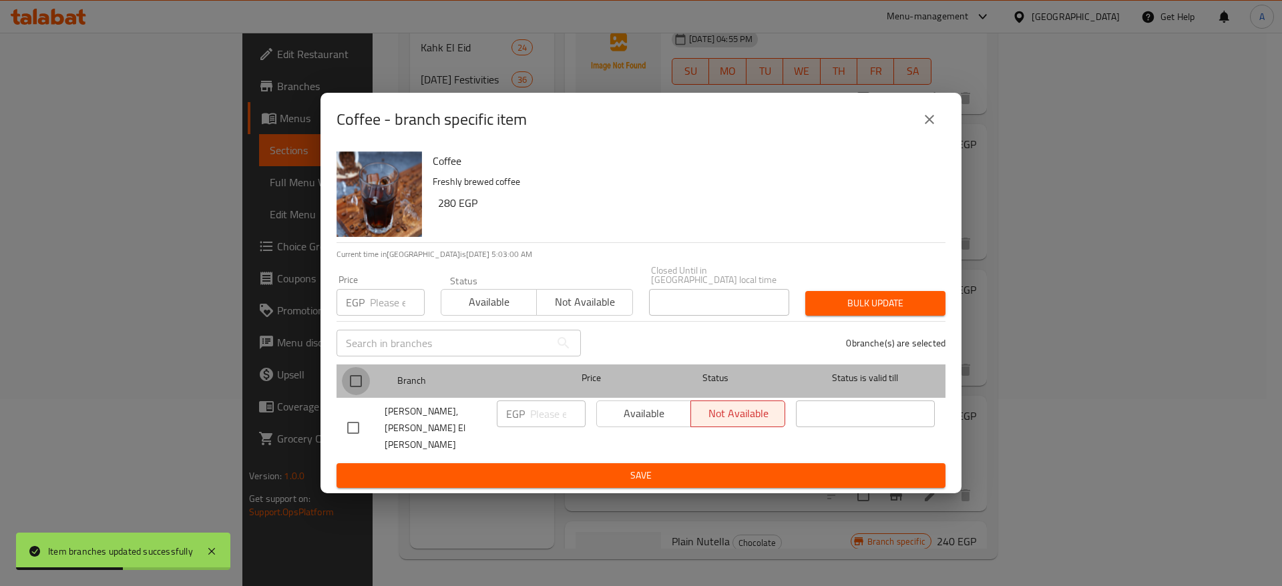
click at [352, 386] on input "checkbox" at bounding box center [356, 381] width 28 height 28
checkbox input "true"
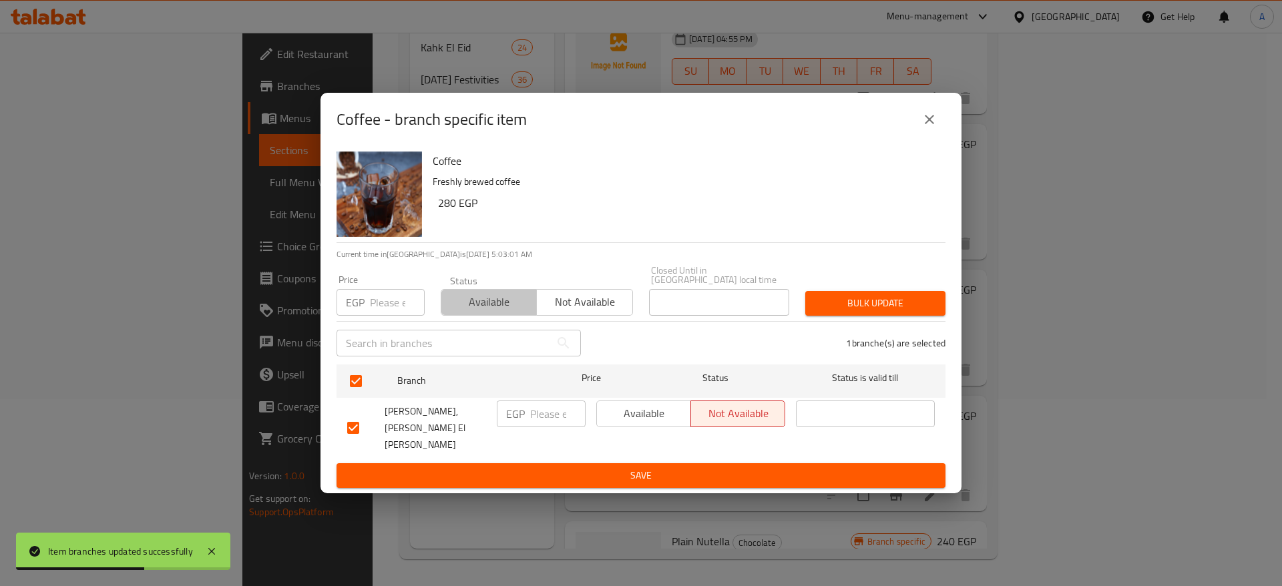
click at [464, 312] on span "Available" at bounding box center [489, 302] width 85 height 19
click at [900, 312] on span "Bulk update" at bounding box center [875, 303] width 119 height 17
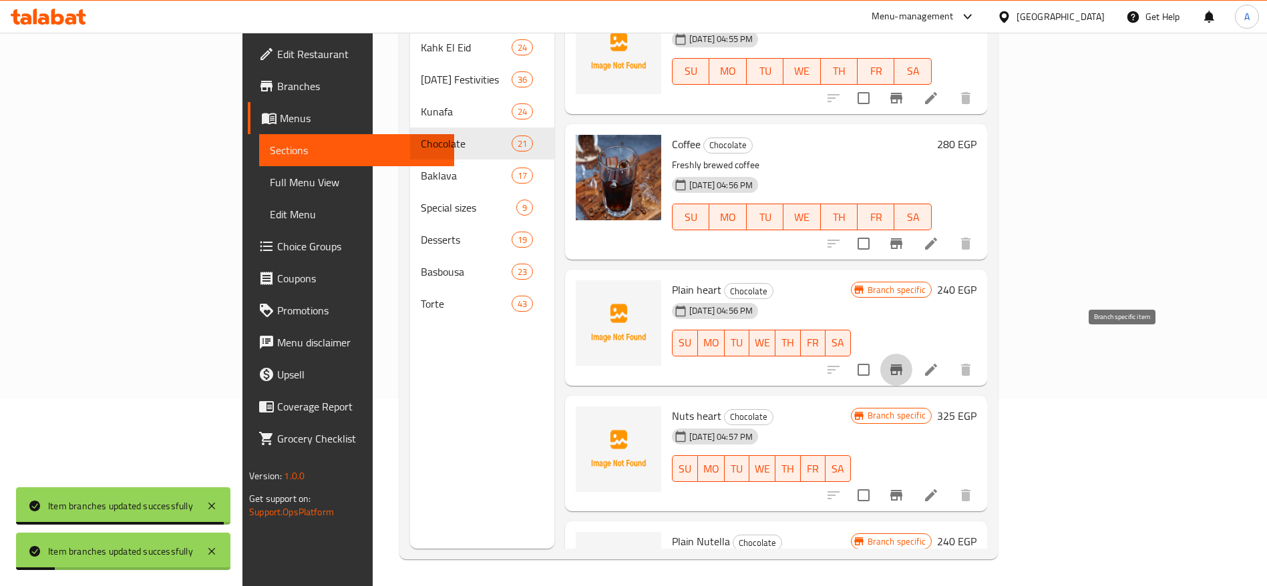
click at [902, 365] on icon "Branch-specific-item" at bounding box center [896, 370] width 12 height 11
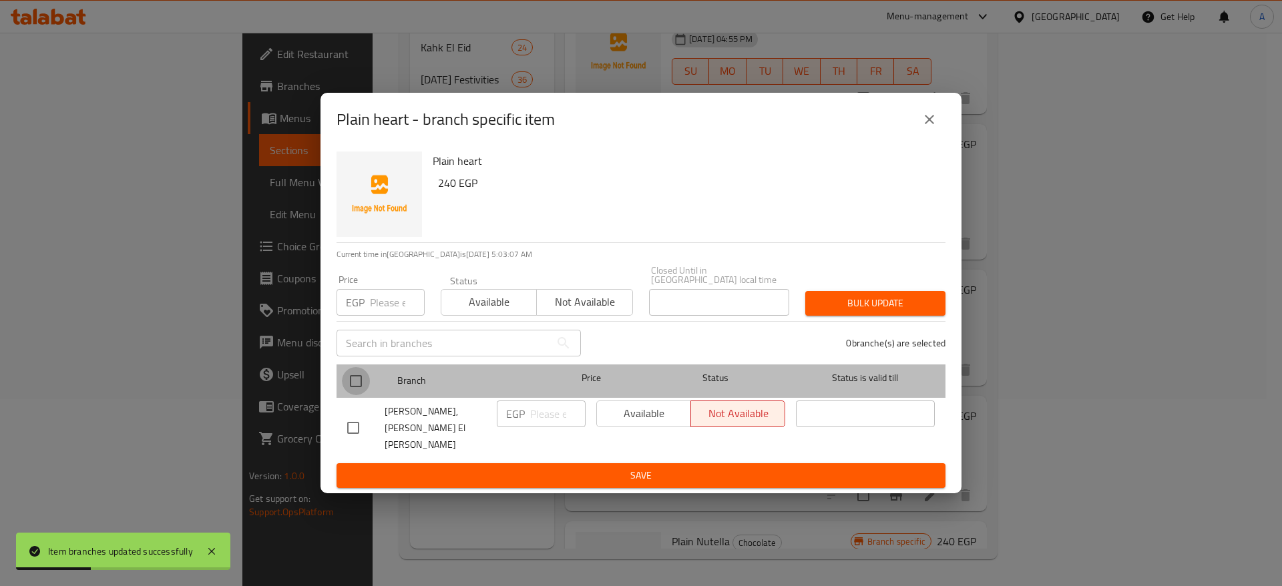
click at [355, 382] on input "checkbox" at bounding box center [356, 381] width 28 height 28
checkbox input "true"
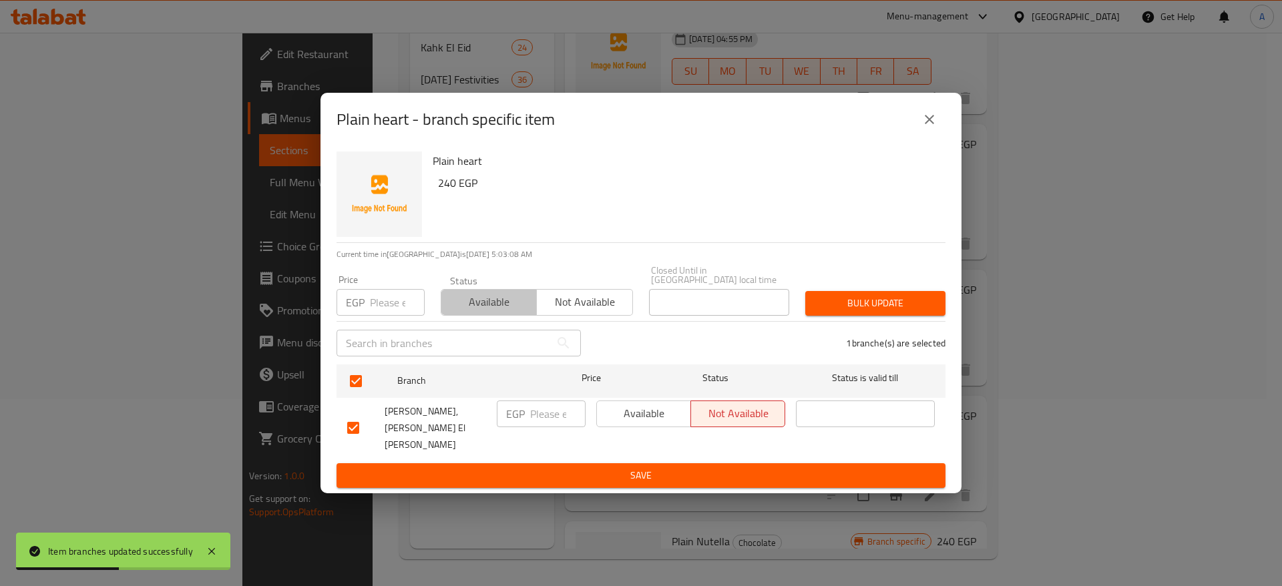
click at [474, 307] on span "Available" at bounding box center [489, 302] width 85 height 19
click at [850, 312] on span "Bulk update" at bounding box center [875, 303] width 119 height 17
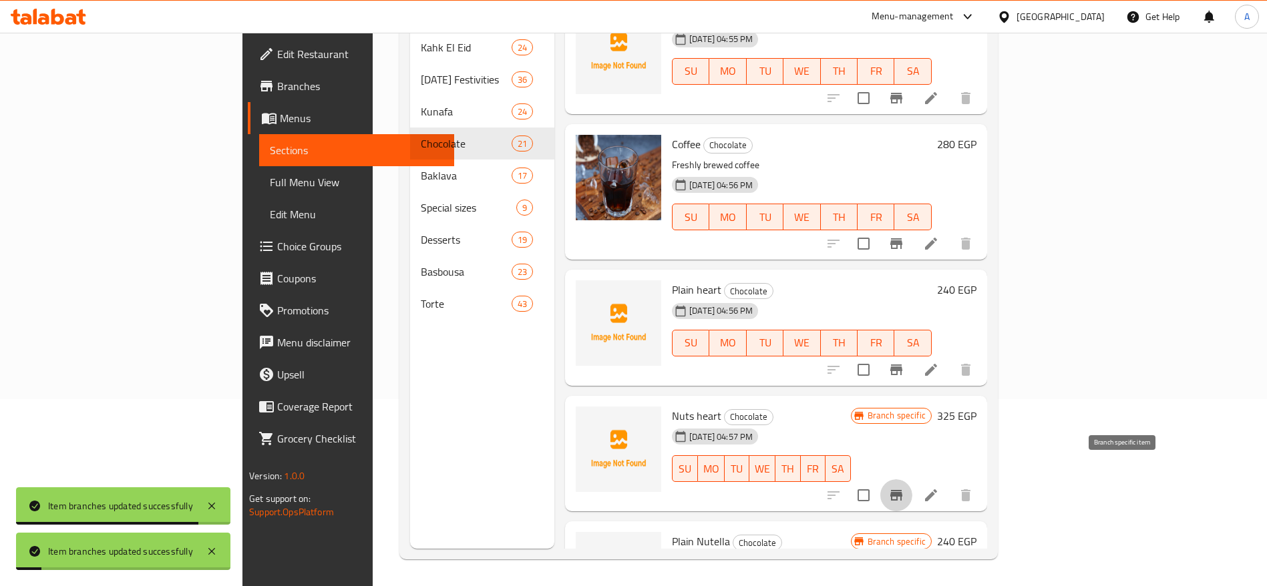
click at [904, 488] on icon "Branch-specific-item" at bounding box center [896, 496] width 16 height 16
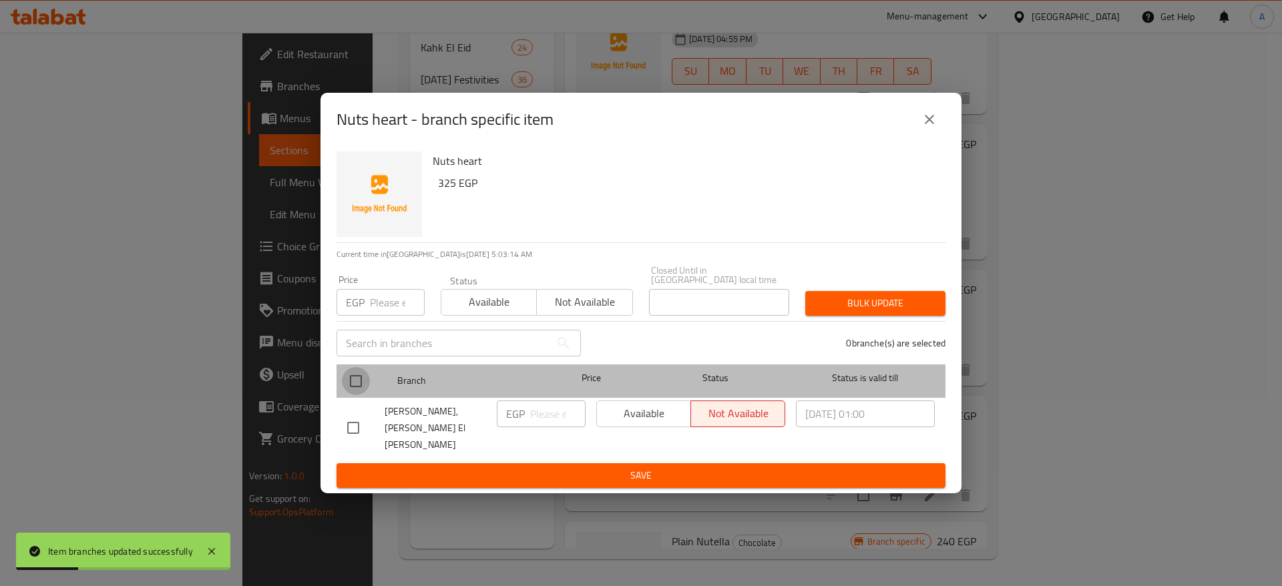
click at [362, 391] on input "checkbox" at bounding box center [356, 381] width 28 height 28
checkbox input "true"
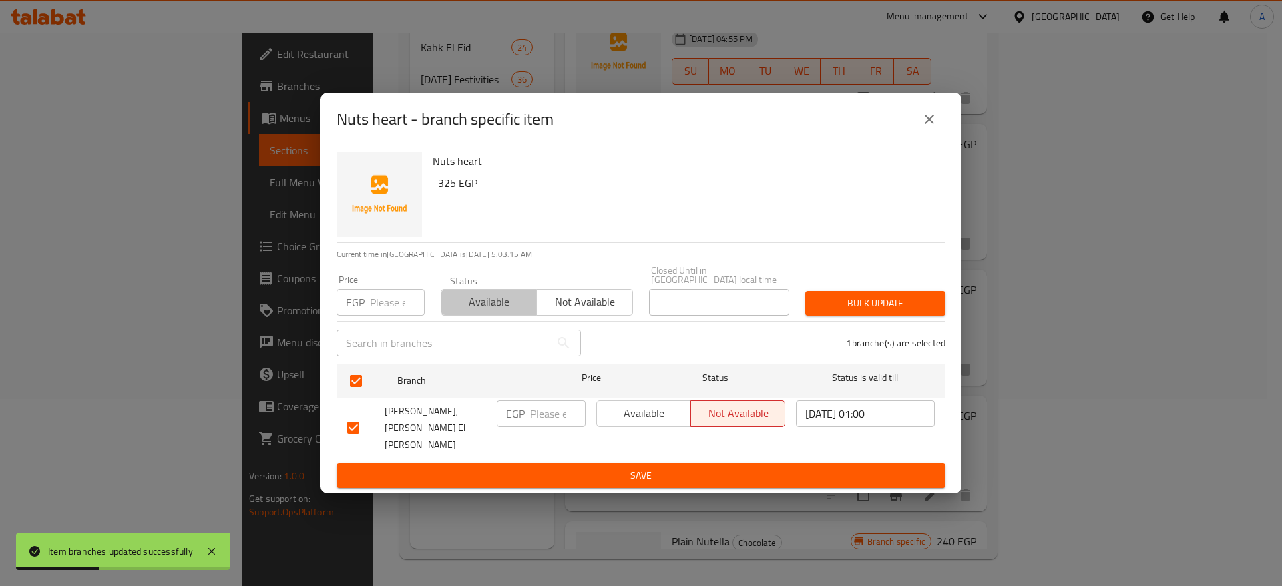
click at [473, 312] on span "Available" at bounding box center [489, 302] width 85 height 19
click at [839, 309] on span "Bulk update" at bounding box center [875, 303] width 119 height 17
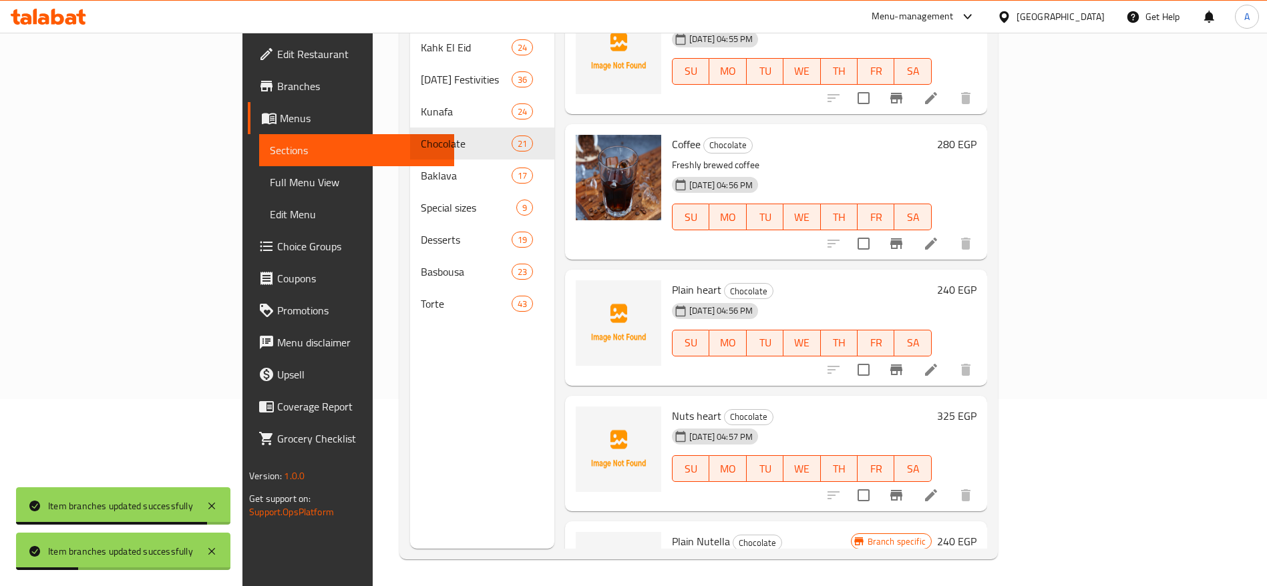
drag, startPoint x: 1224, startPoint y: 336, endPoint x: 1236, endPoint y: 351, distance: 19.0
click at [998, 351] on div "Menu sections Kahk El Eid 24 Ramadan Festivities 36 Kunafa 24 Chocolate 21 Bakl…" at bounding box center [698, 256] width 598 height 608
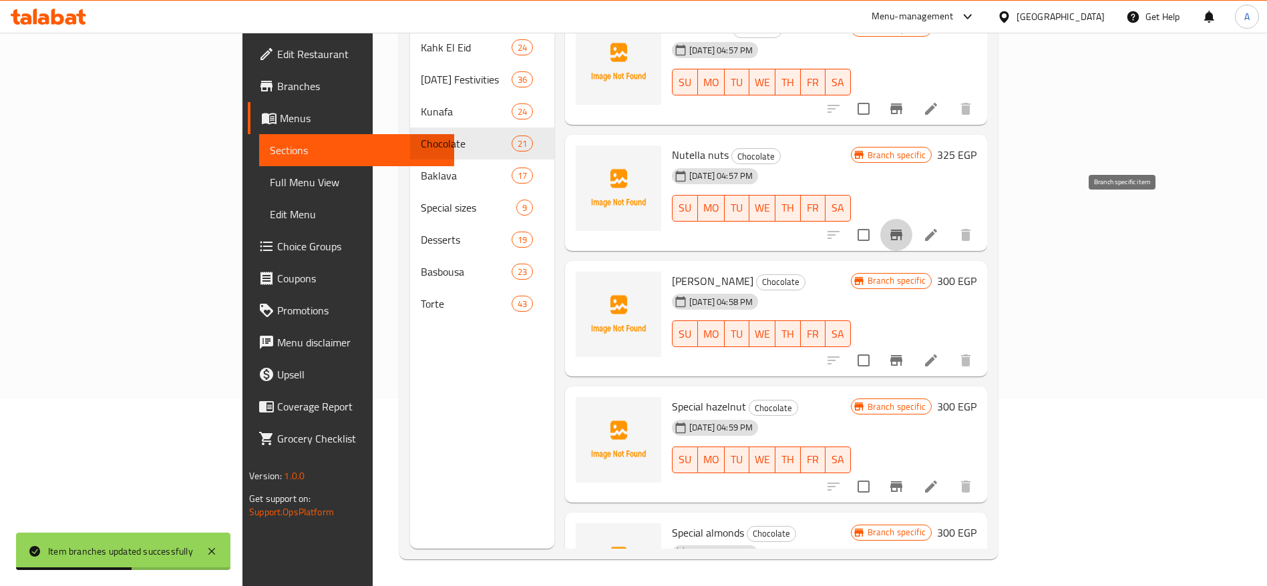
click at [902, 230] on icon "Branch-specific-item" at bounding box center [896, 235] width 12 height 11
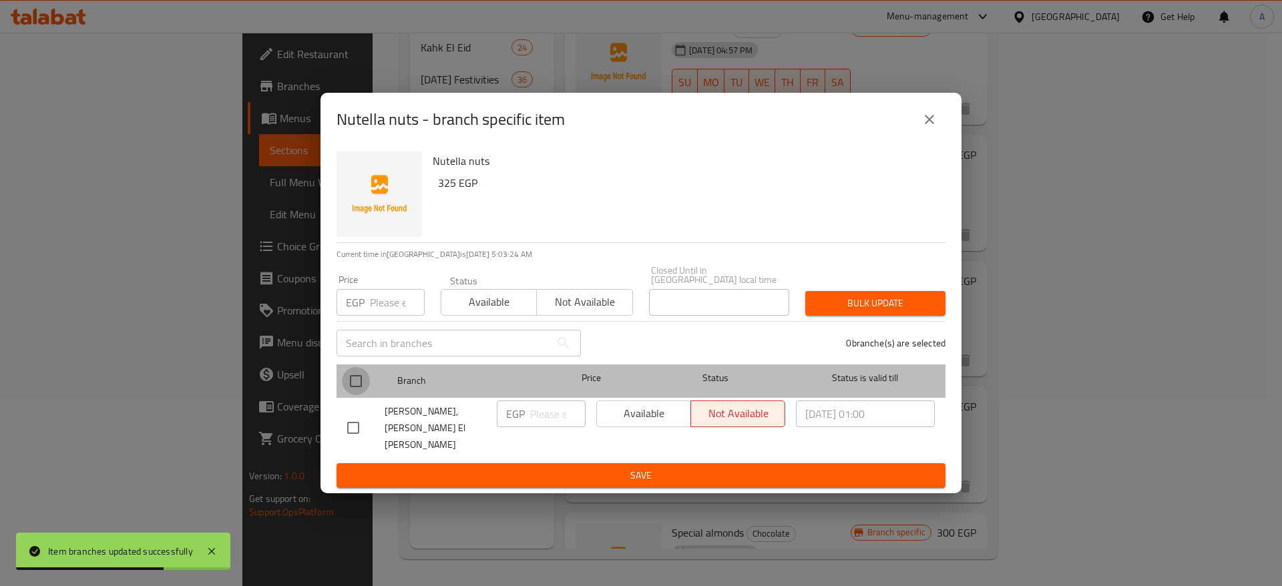
click at [361, 385] on input "checkbox" at bounding box center [356, 381] width 28 height 28
checkbox input "true"
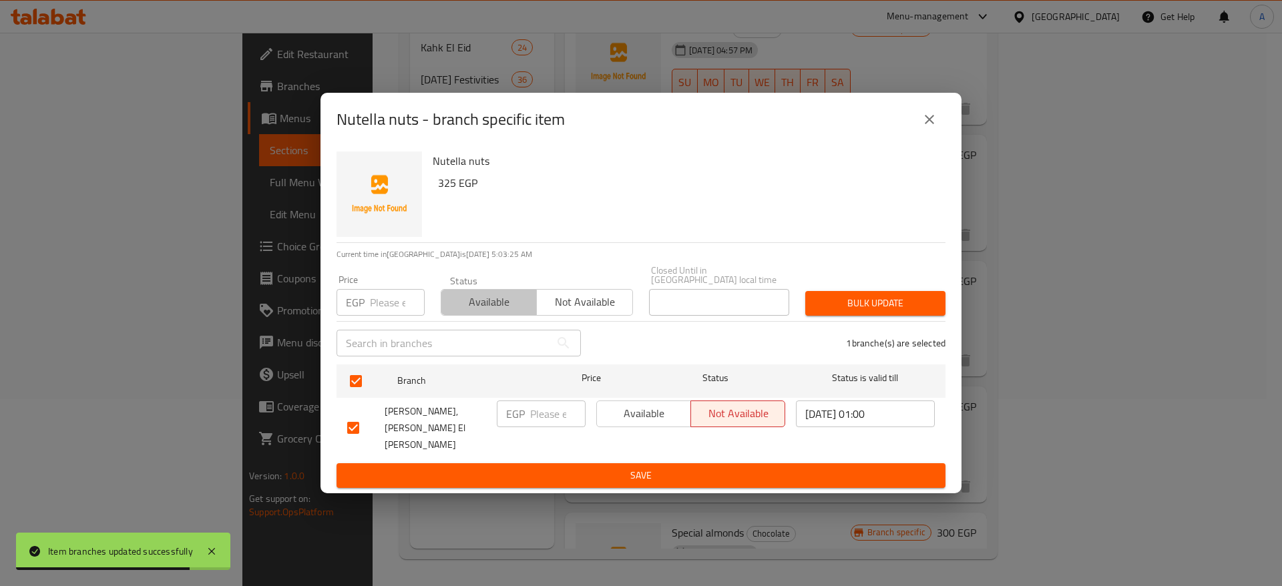
click at [518, 303] on span "Available" at bounding box center [489, 302] width 85 height 19
click at [868, 309] on span "Bulk update" at bounding box center [875, 303] width 119 height 17
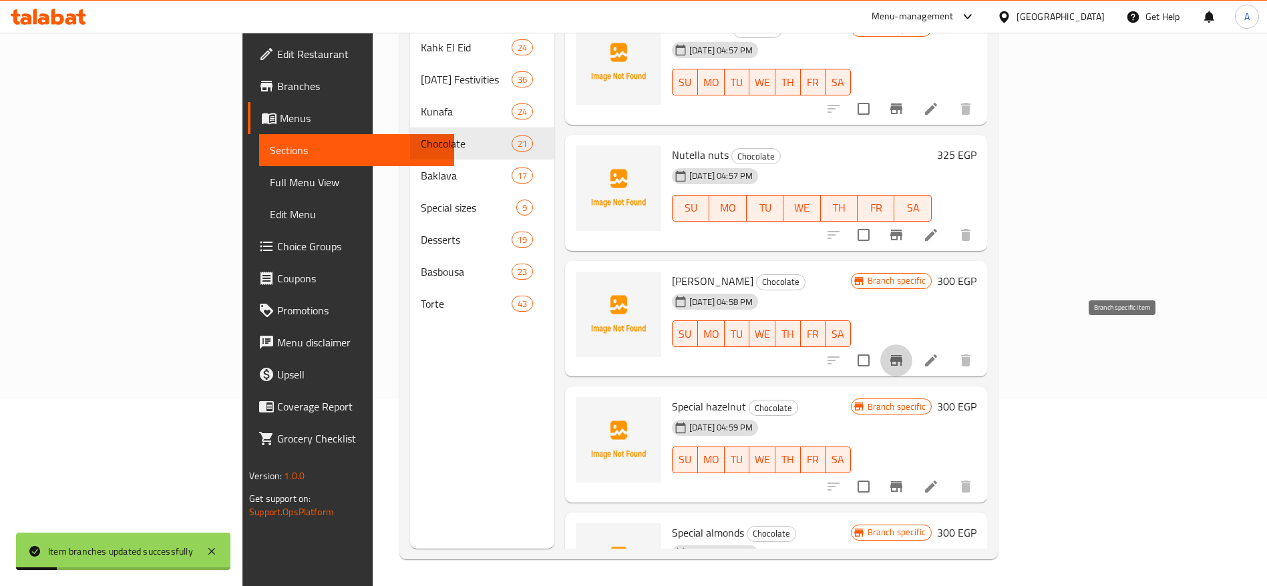
click at [904, 353] on icon "Branch-specific-item" at bounding box center [896, 361] width 16 height 16
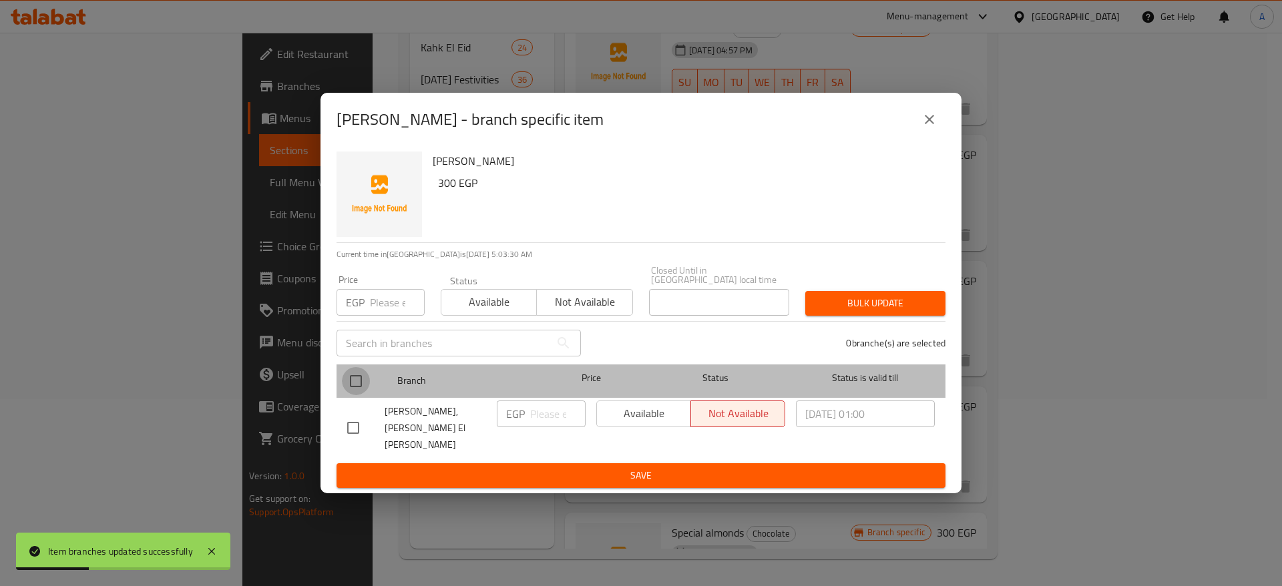
click at [353, 391] on input "checkbox" at bounding box center [356, 381] width 28 height 28
checkbox input "true"
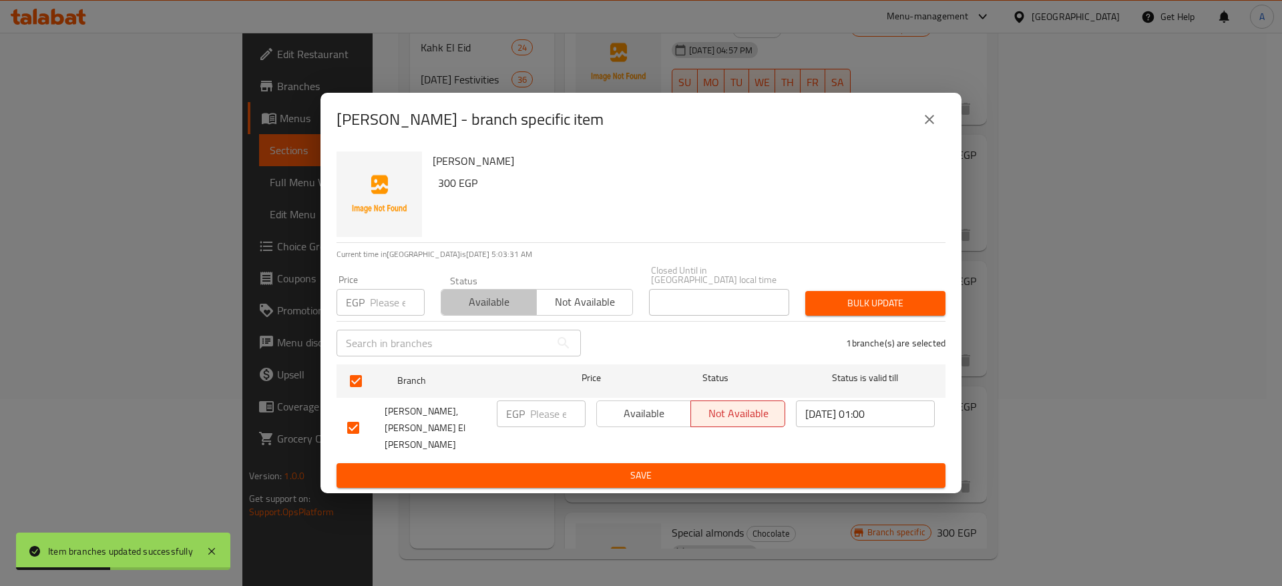
click at [475, 312] on span "Available" at bounding box center [489, 302] width 85 height 19
click at [898, 312] on span "Bulk update" at bounding box center [875, 303] width 119 height 17
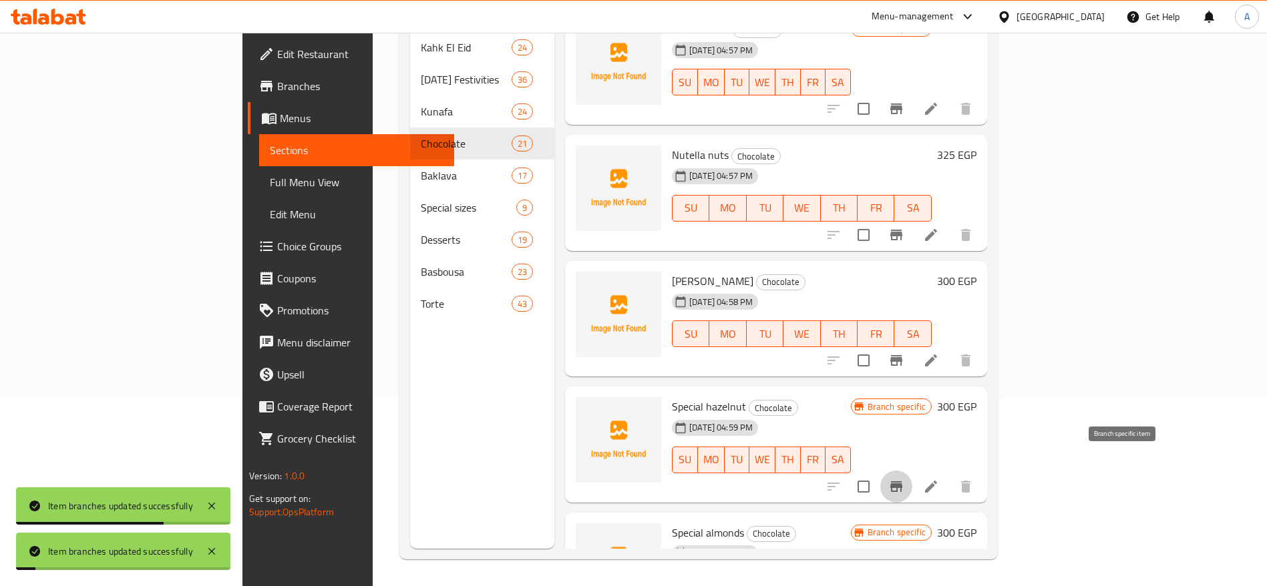
click at [904, 479] on icon "Branch-specific-item" at bounding box center [896, 487] width 16 height 16
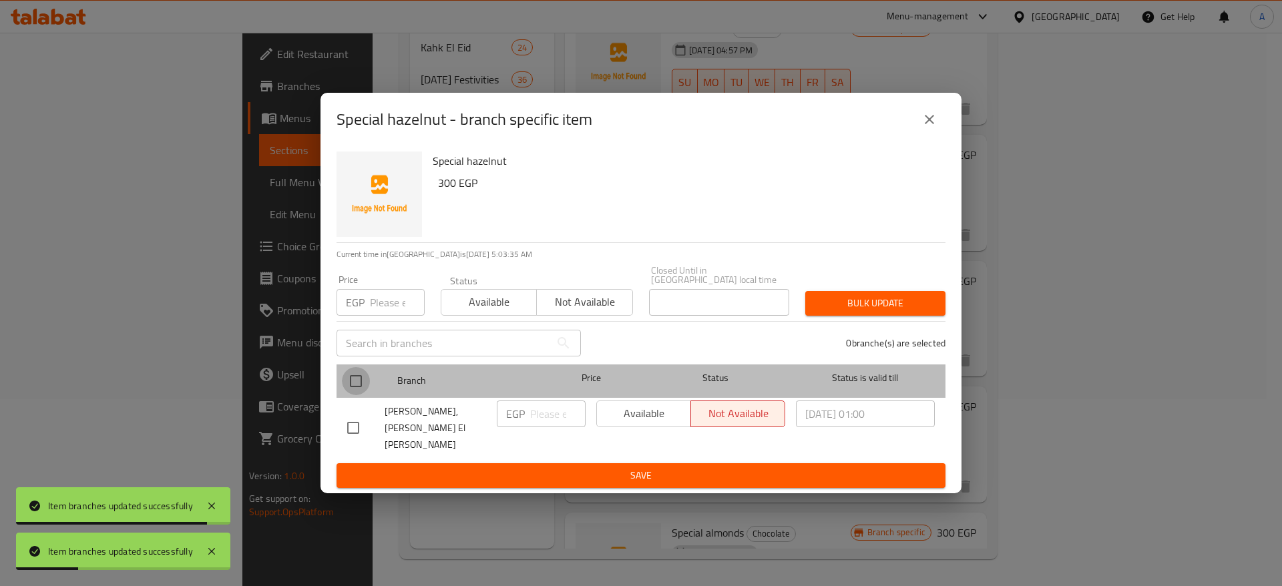
click at [357, 389] on input "checkbox" at bounding box center [356, 381] width 28 height 28
checkbox input "true"
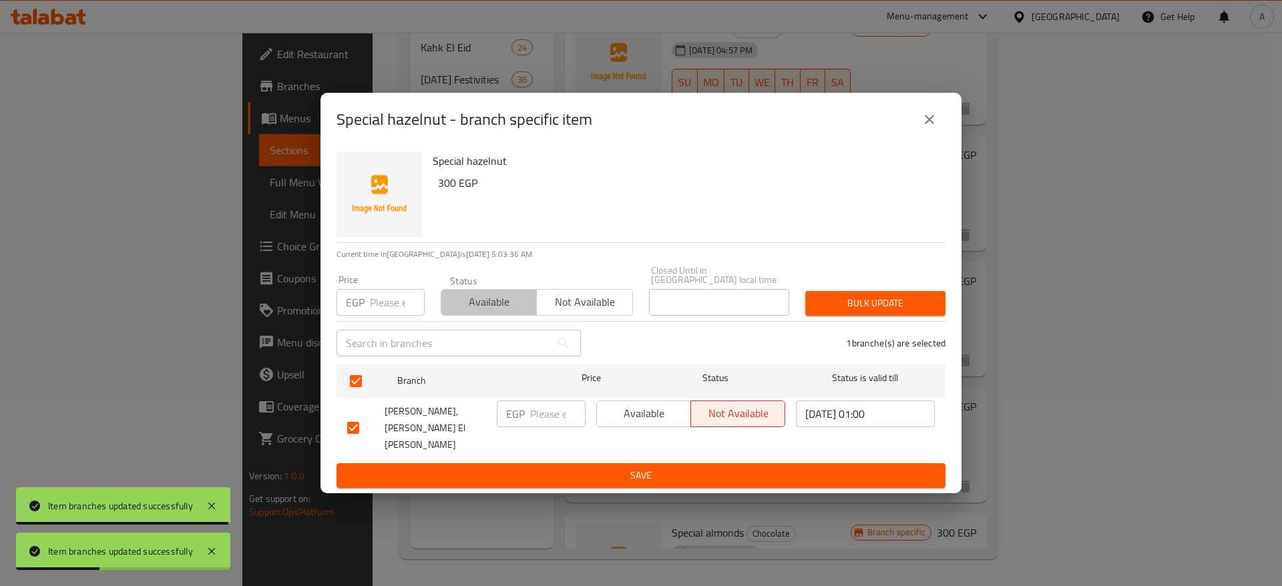
click at [470, 312] on span "Available" at bounding box center [489, 302] width 85 height 19
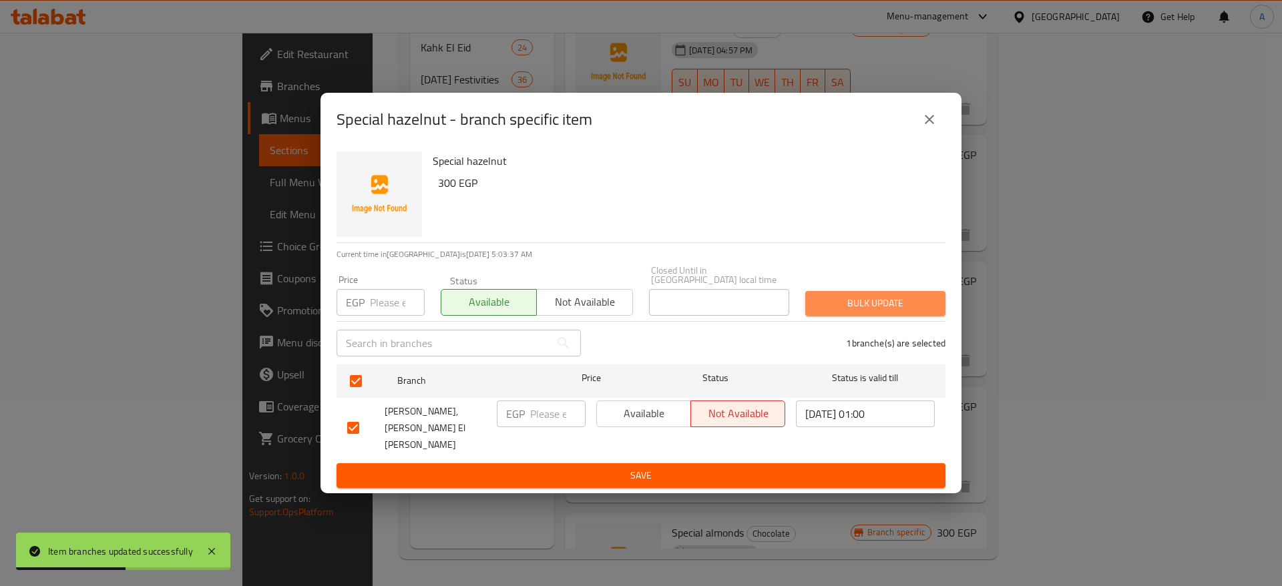
click at [848, 312] on span "Bulk update" at bounding box center [875, 303] width 119 height 17
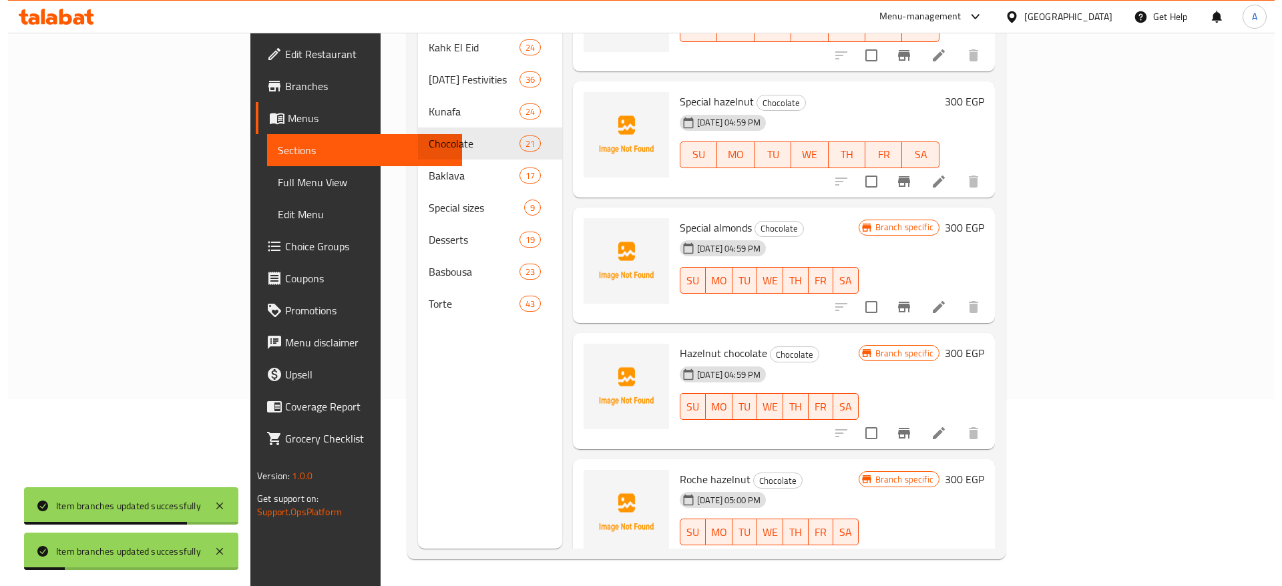
scroll to position [2003, 0]
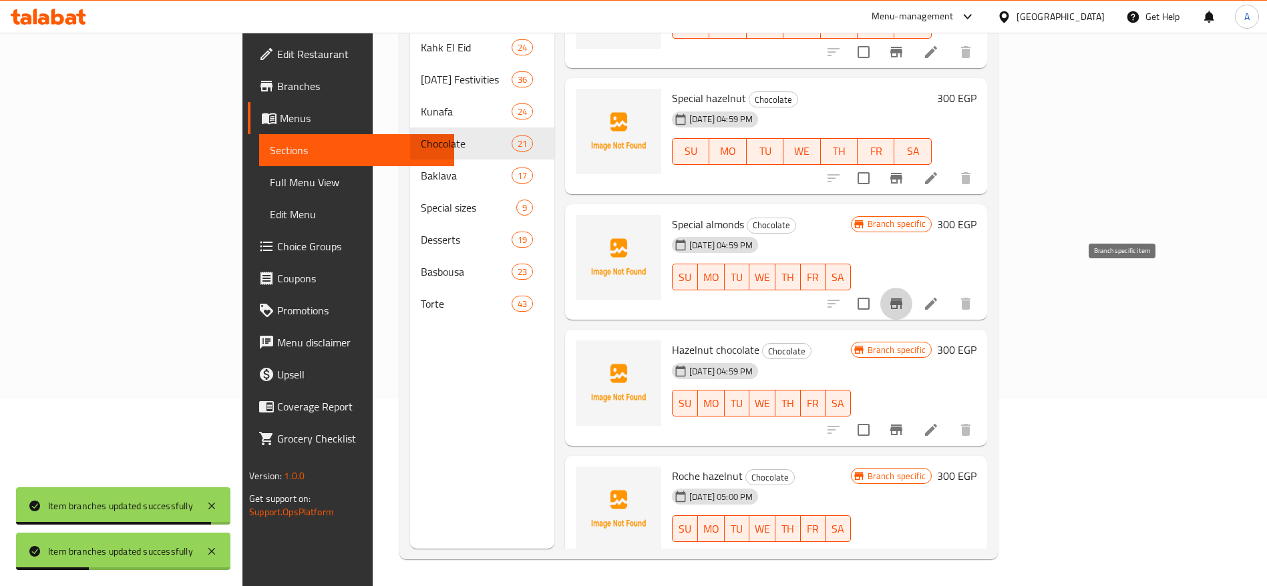
click at [904, 296] on icon "Branch-specific-item" at bounding box center [896, 304] width 16 height 16
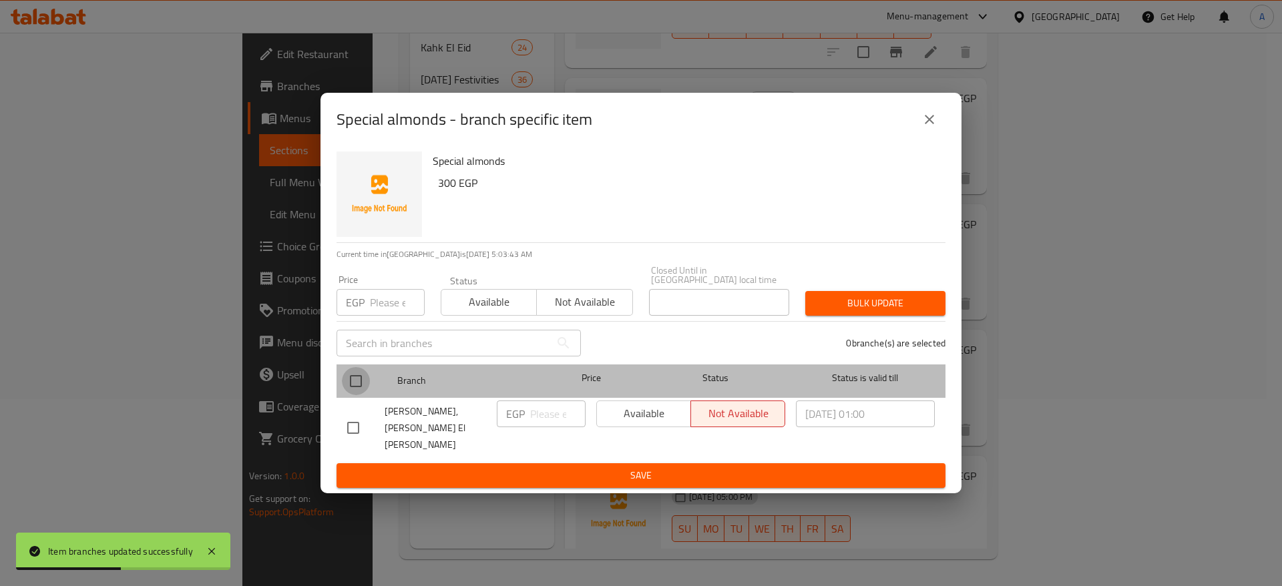
click at [352, 388] on input "checkbox" at bounding box center [356, 381] width 28 height 28
checkbox input "true"
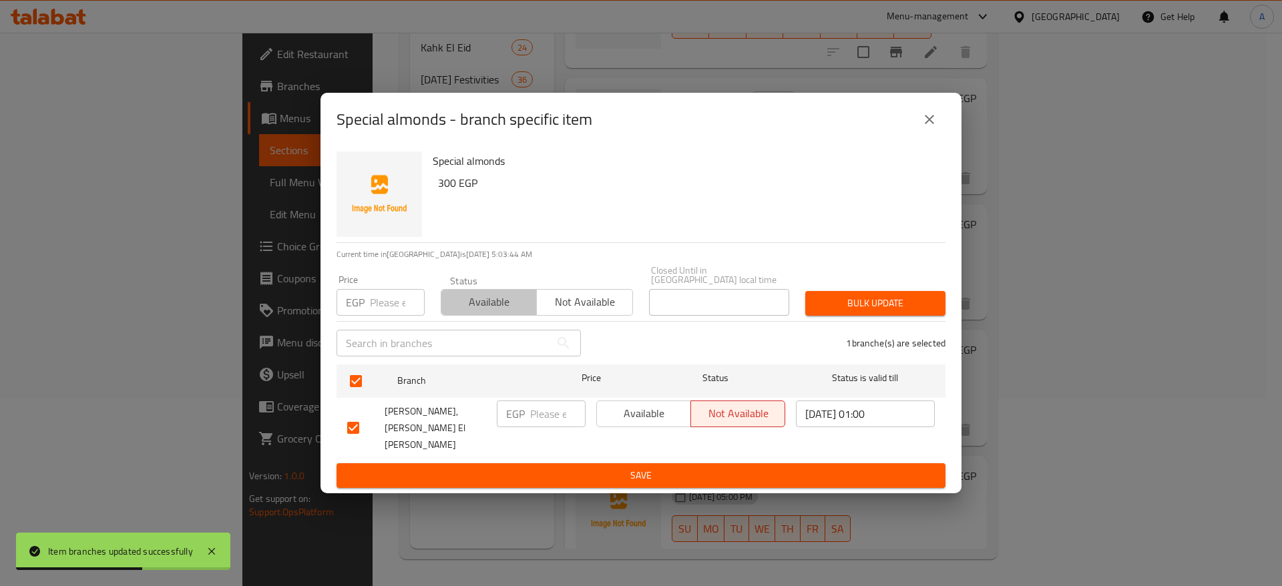
click at [474, 312] on span "Available" at bounding box center [489, 302] width 85 height 19
click at [833, 312] on span "Bulk update" at bounding box center [875, 303] width 119 height 17
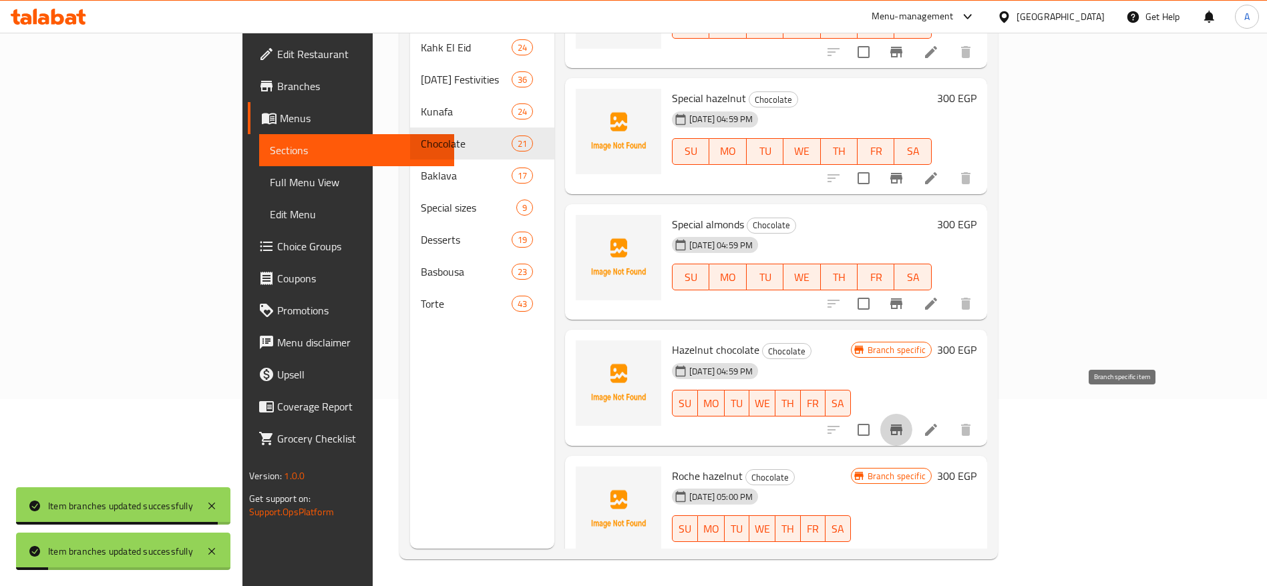
click at [904, 422] on icon "Branch-specific-item" at bounding box center [896, 430] width 16 height 16
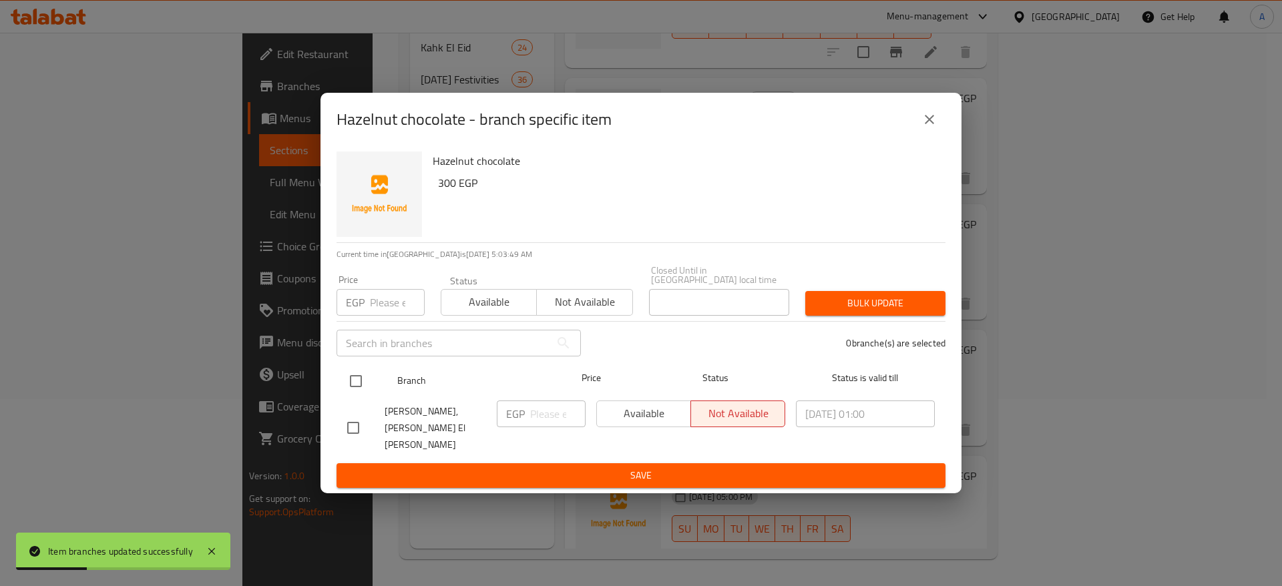
click at [363, 387] on input "checkbox" at bounding box center [356, 381] width 28 height 28
checkbox input "true"
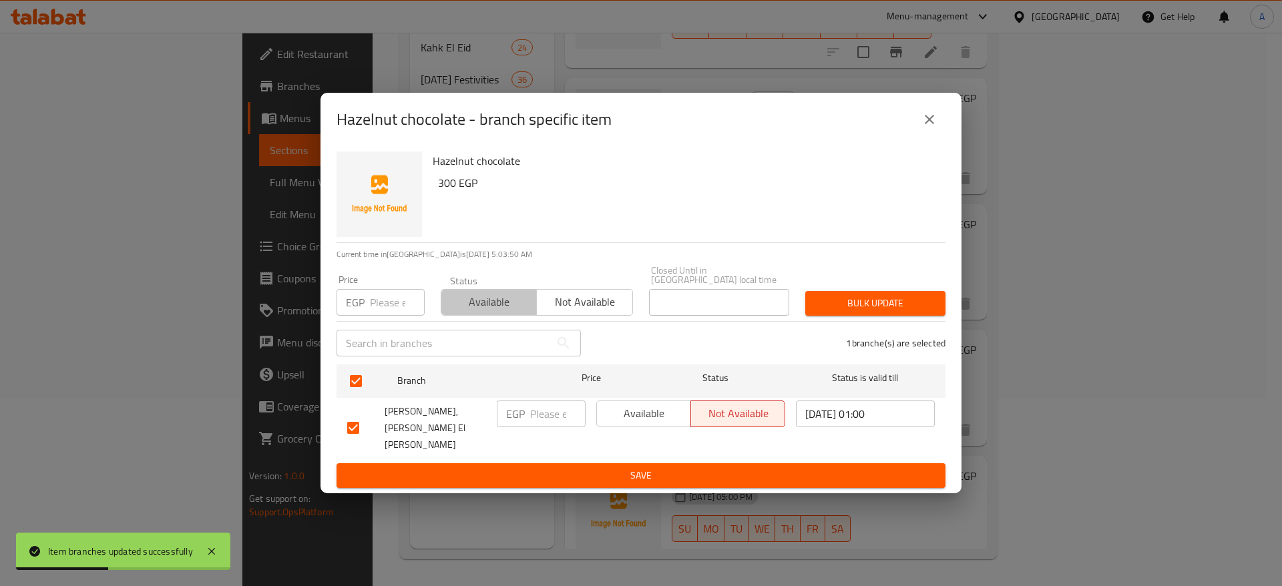
click at [502, 303] on span "Available" at bounding box center [489, 302] width 85 height 19
click at [886, 306] on span "Bulk update" at bounding box center [875, 303] width 119 height 17
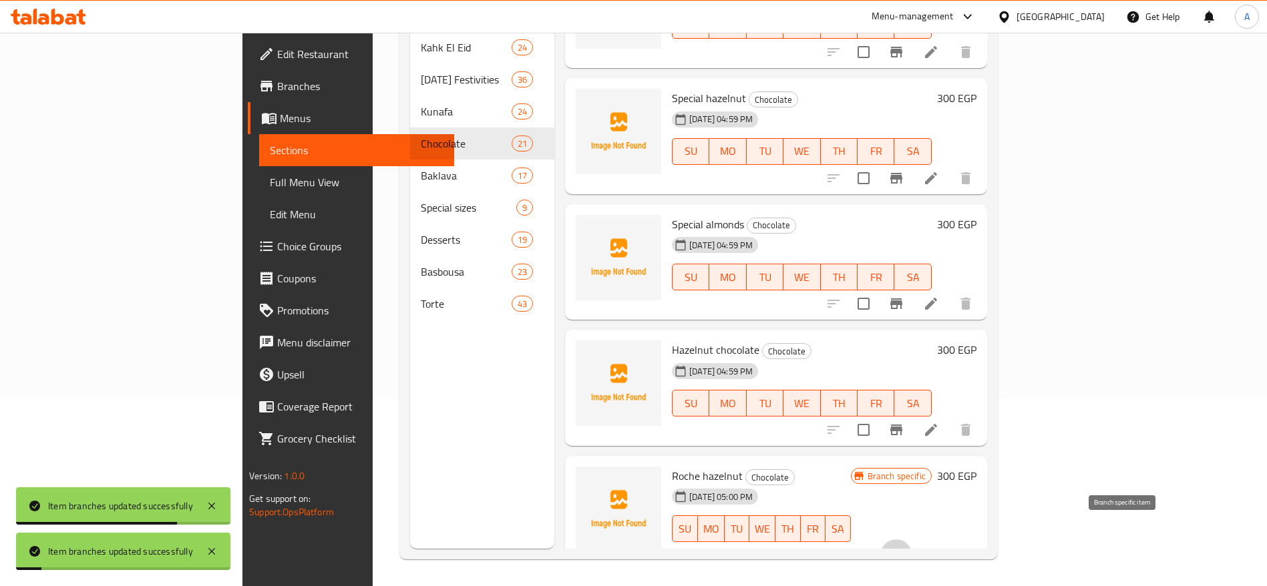
click at [902, 550] on icon "Branch-specific-item" at bounding box center [896, 555] width 12 height 11
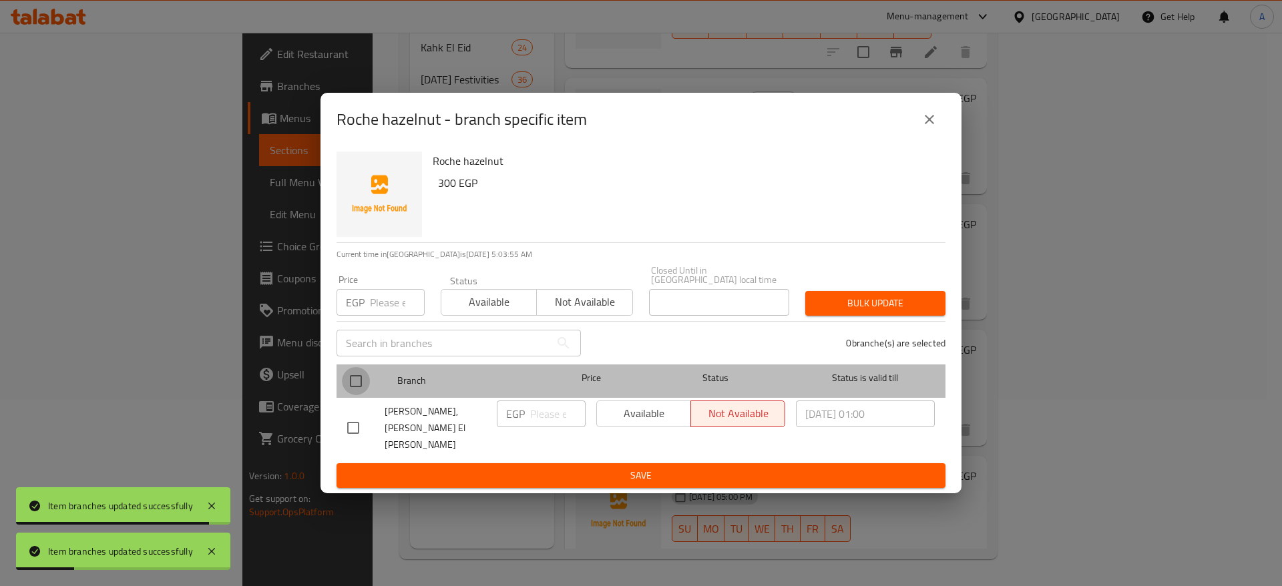
click at [355, 383] on input "checkbox" at bounding box center [356, 381] width 28 height 28
checkbox input "true"
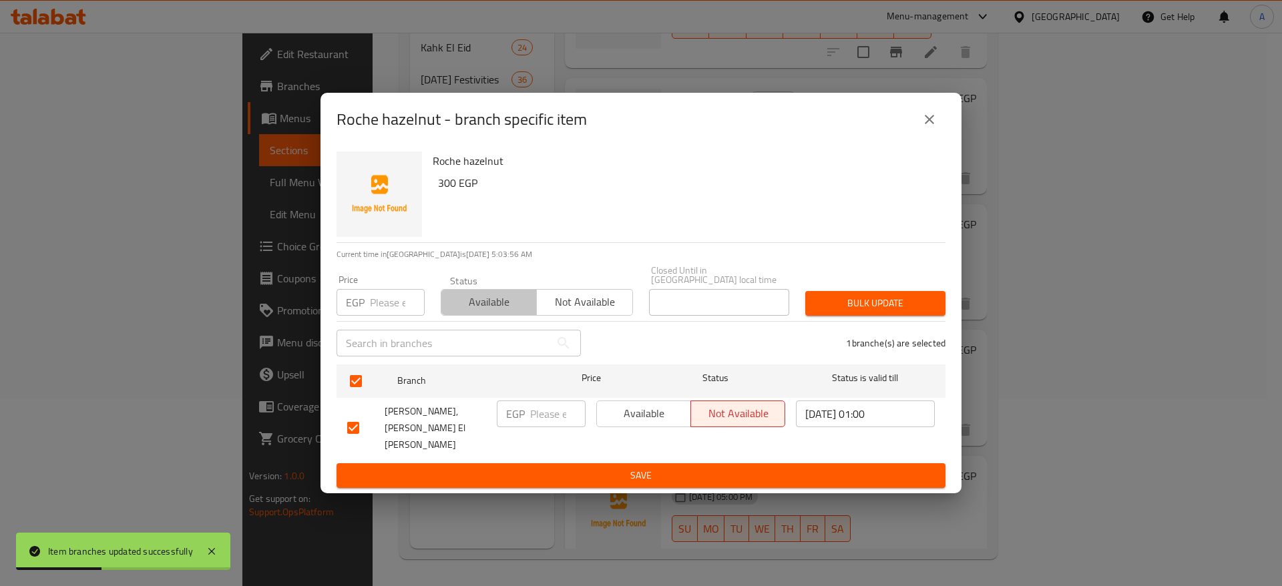
click at [530, 312] on span "Available" at bounding box center [489, 302] width 85 height 19
click at [829, 309] on span "Bulk update" at bounding box center [875, 303] width 119 height 17
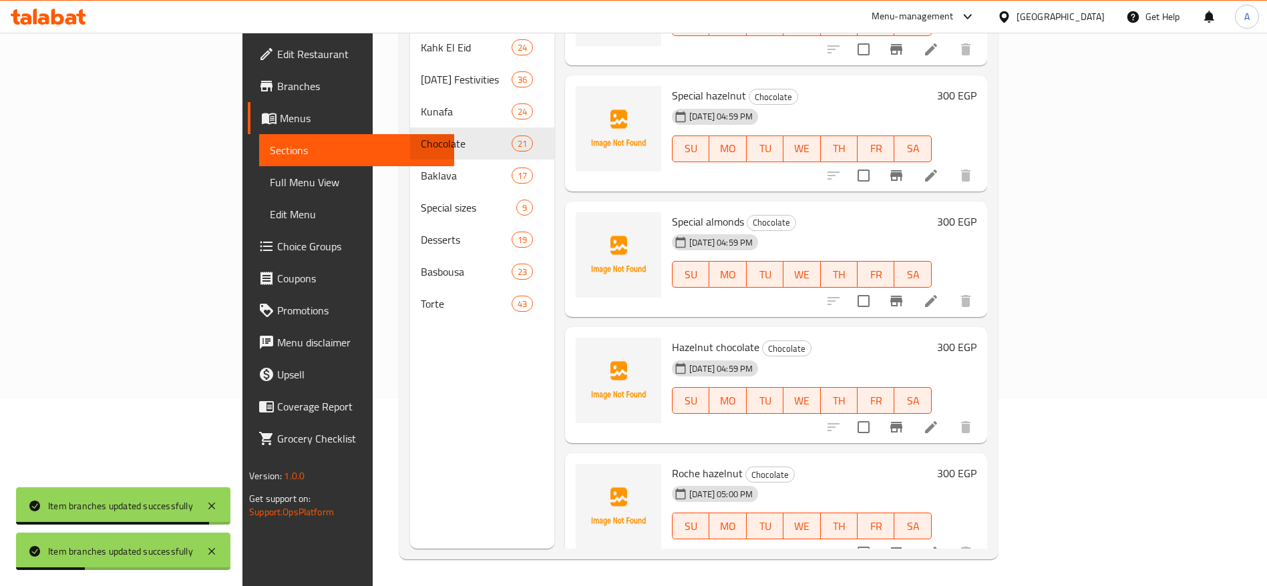
scroll to position [2132, 0]
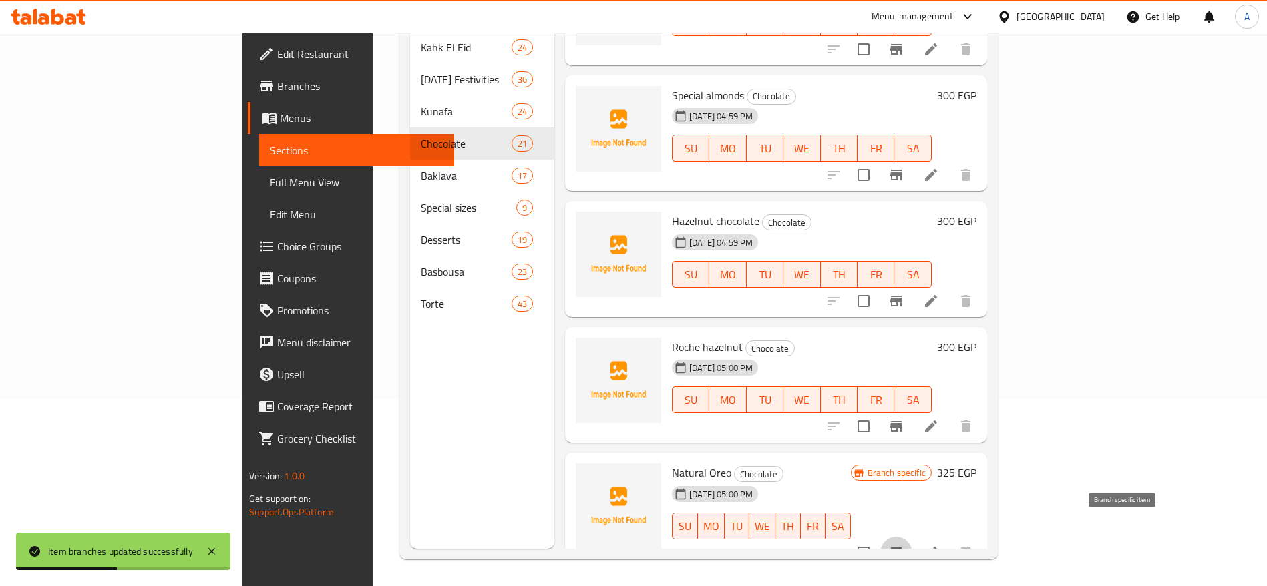
click at [904, 545] on icon "Branch-specific-item" at bounding box center [896, 553] width 16 height 16
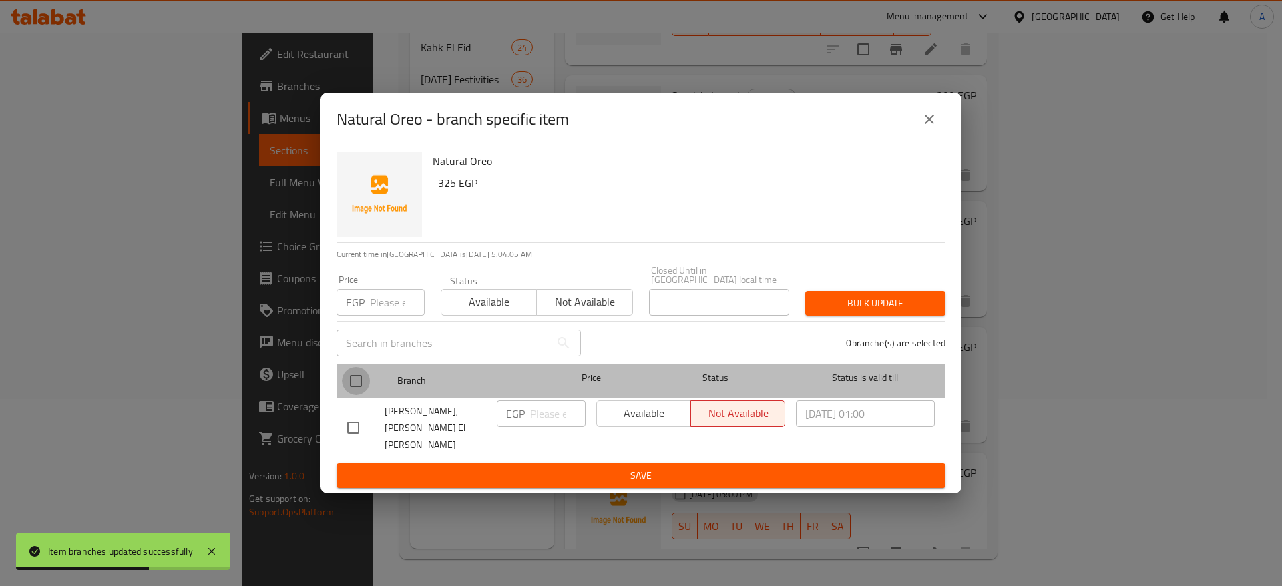
click at [351, 389] on input "checkbox" at bounding box center [356, 381] width 28 height 28
checkbox input "true"
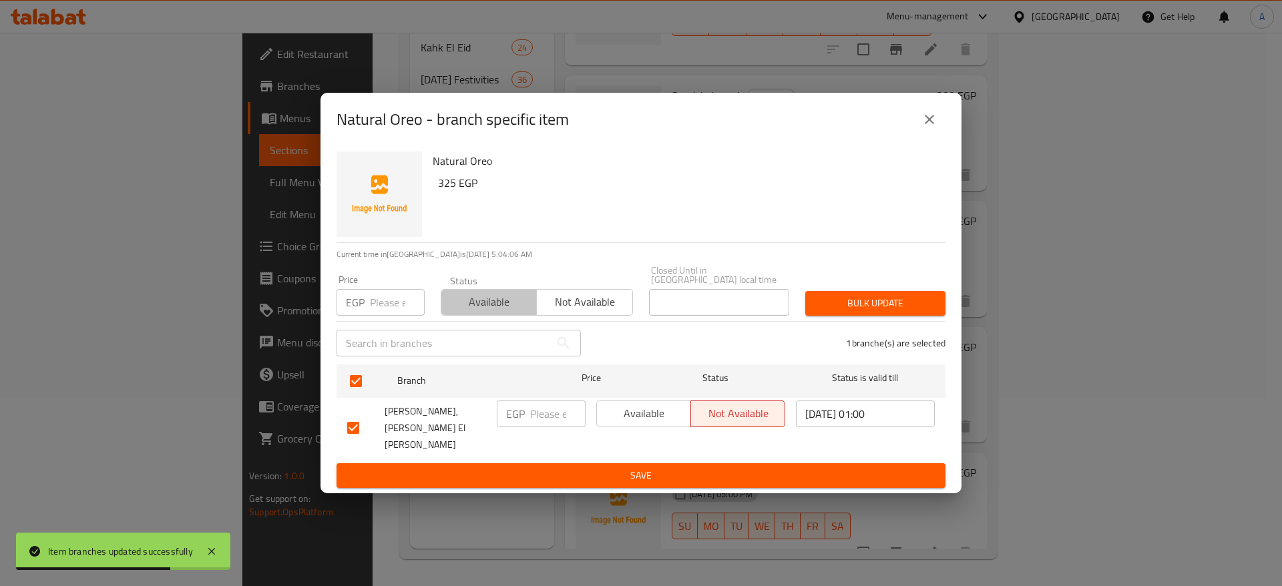
click at [492, 312] on span "Available" at bounding box center [489, 302] width 85 height 19
click at [865, 312] on span "Bulk update" at bounding box center [875, 303] width 119 height 17
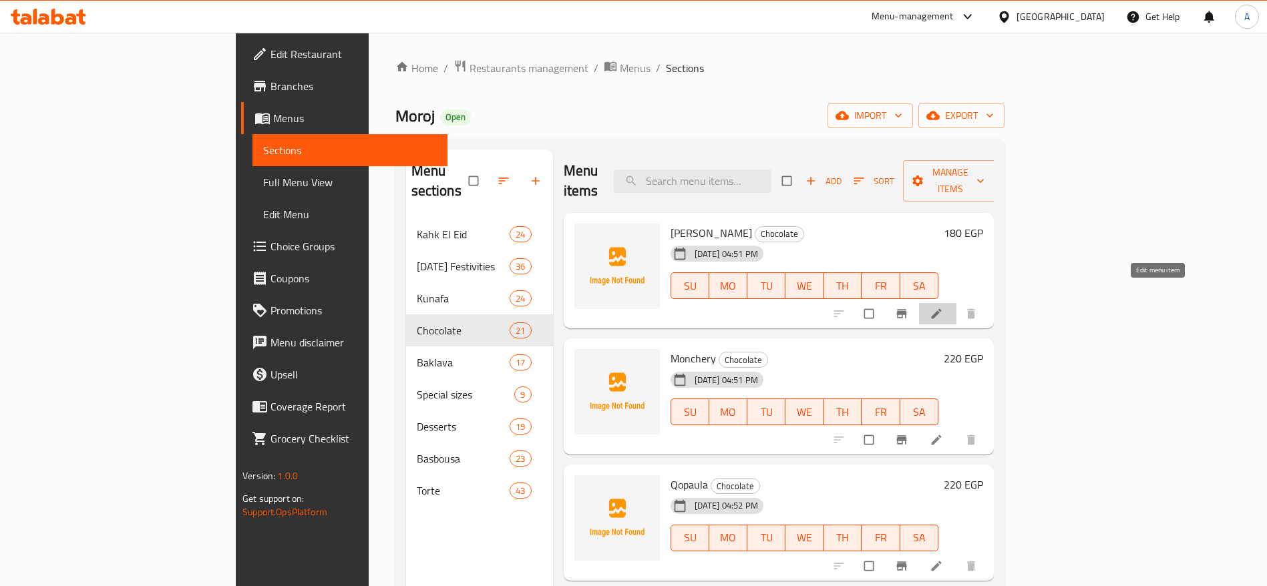
click at [943, 307] on icon at bounding box center [936, 313] width 13 height 13
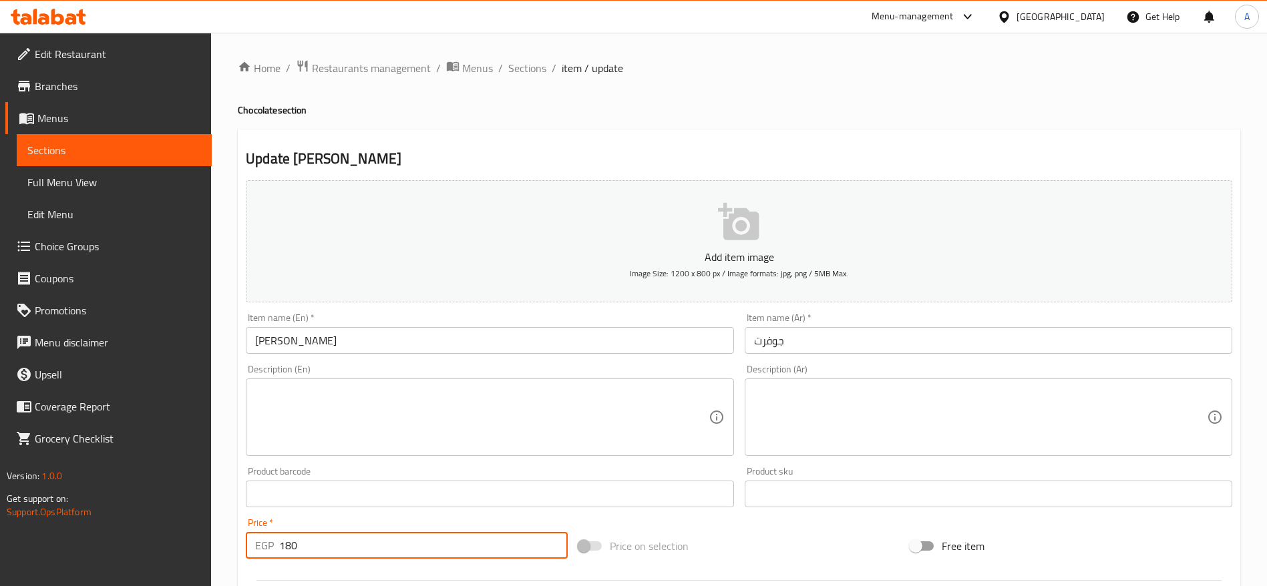
click at [413, 545] on input "180" at bounding box center [423, 545] width 289 height 27
type input "210"
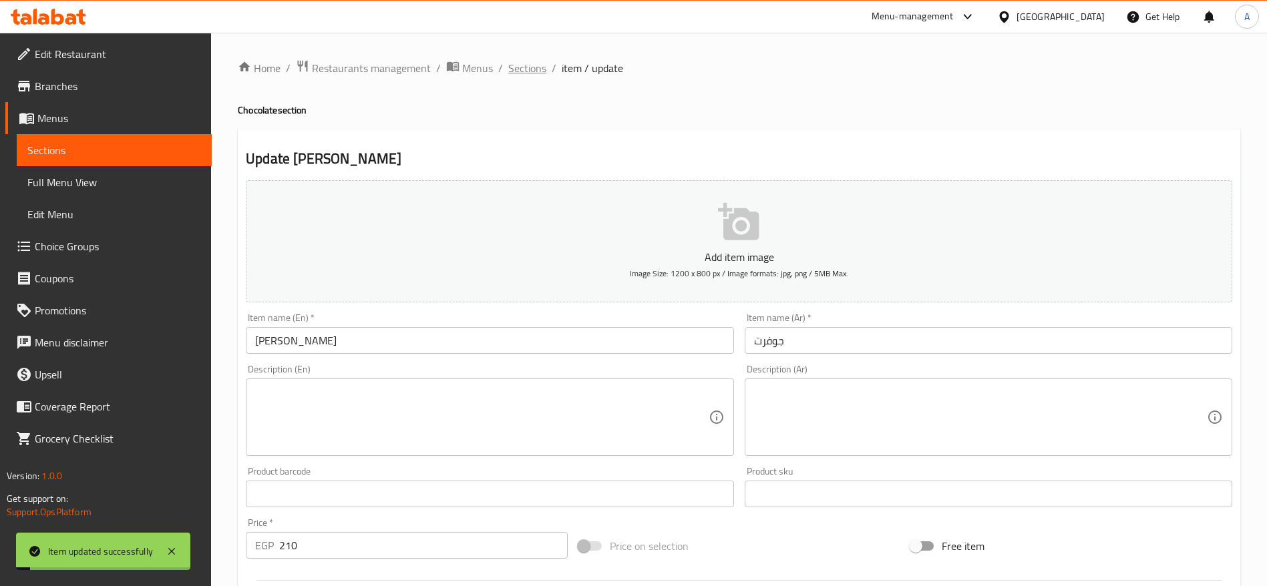
click at [540, 71] on span "Sections" at bounding box center [527, 68] width 38 height 16
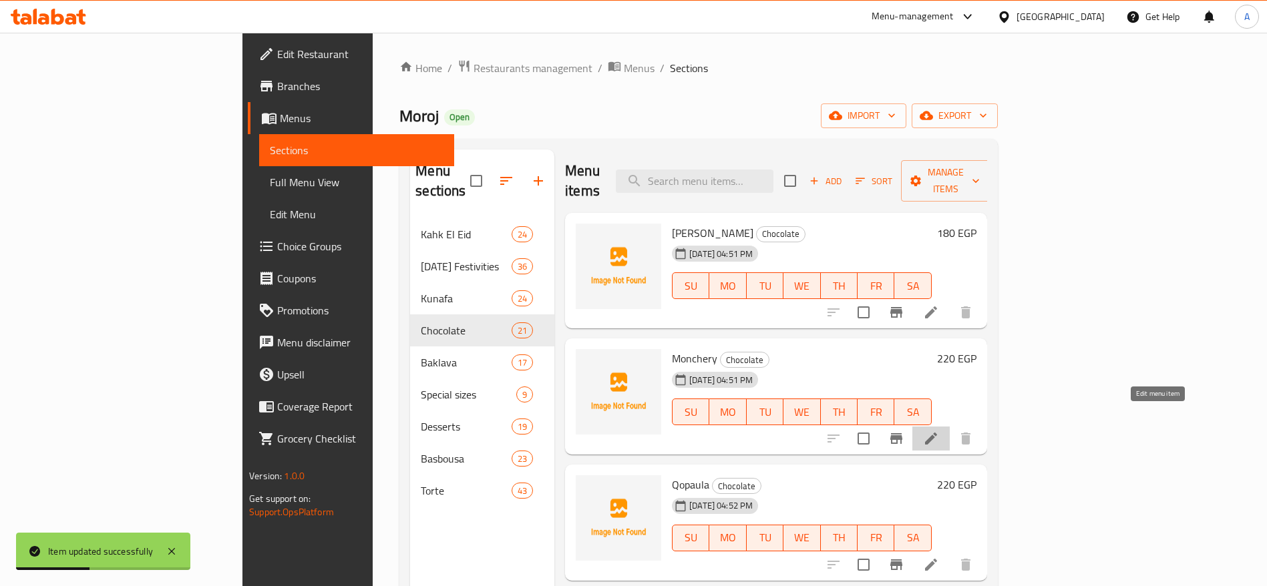
click at [939, 431] on icon at bounding box center [931, 439] width 16 height 16
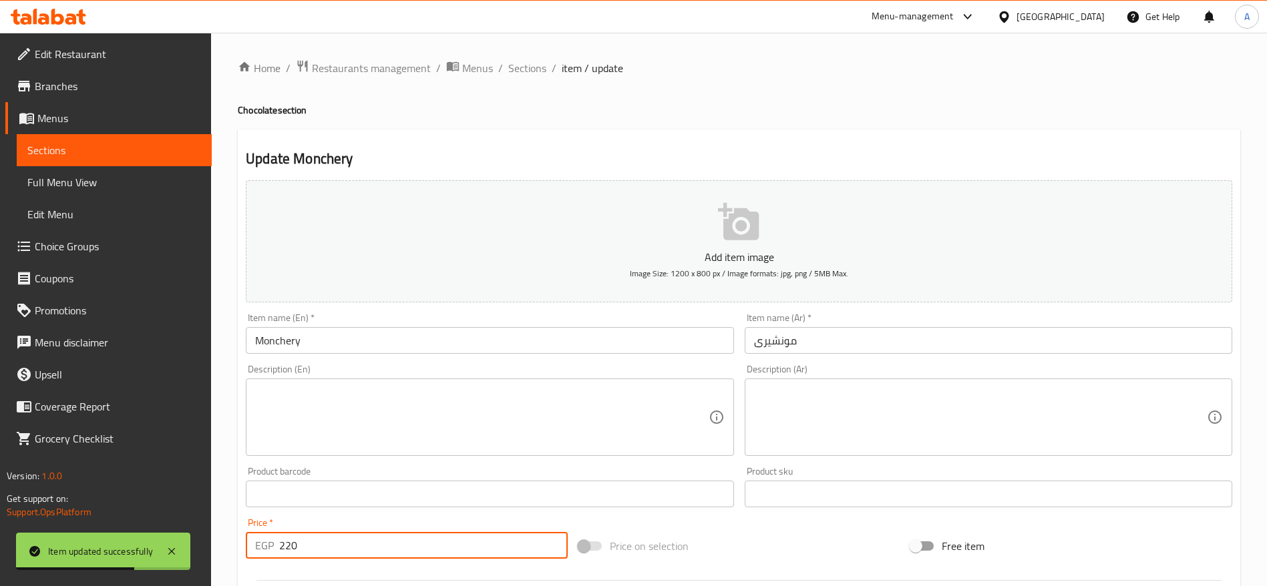
click at [365, 554] on input "220" at bounding box center [423, 545] width 289 height 27
type input "230"
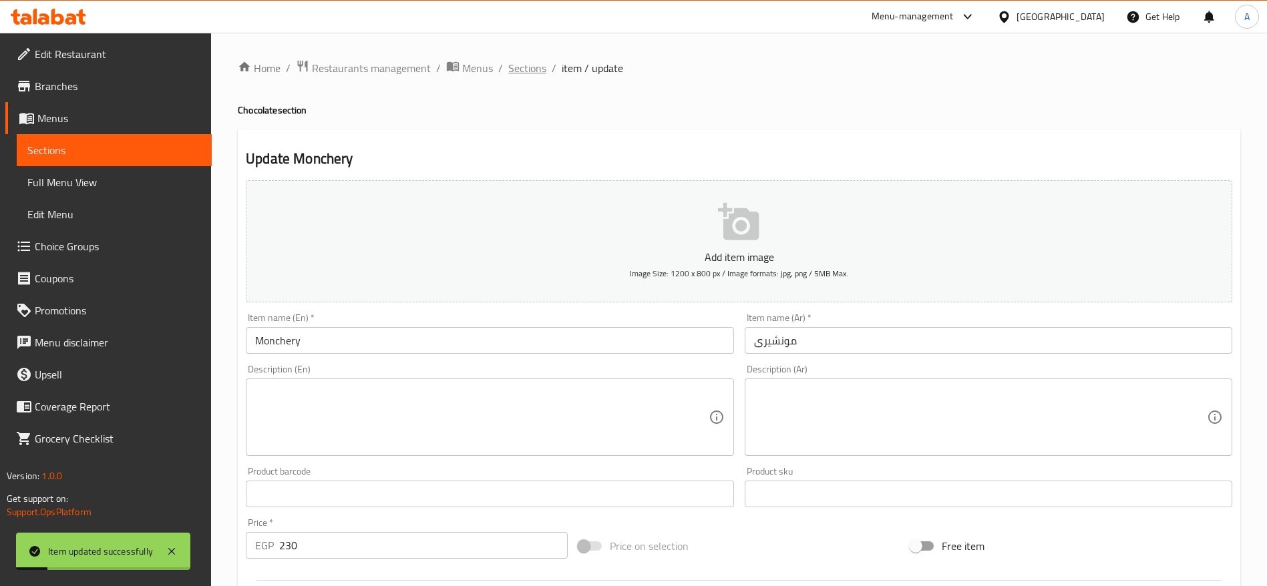
click at [526, 61] on span "Sections" at bounding box center [527, 68] width 38 height 16
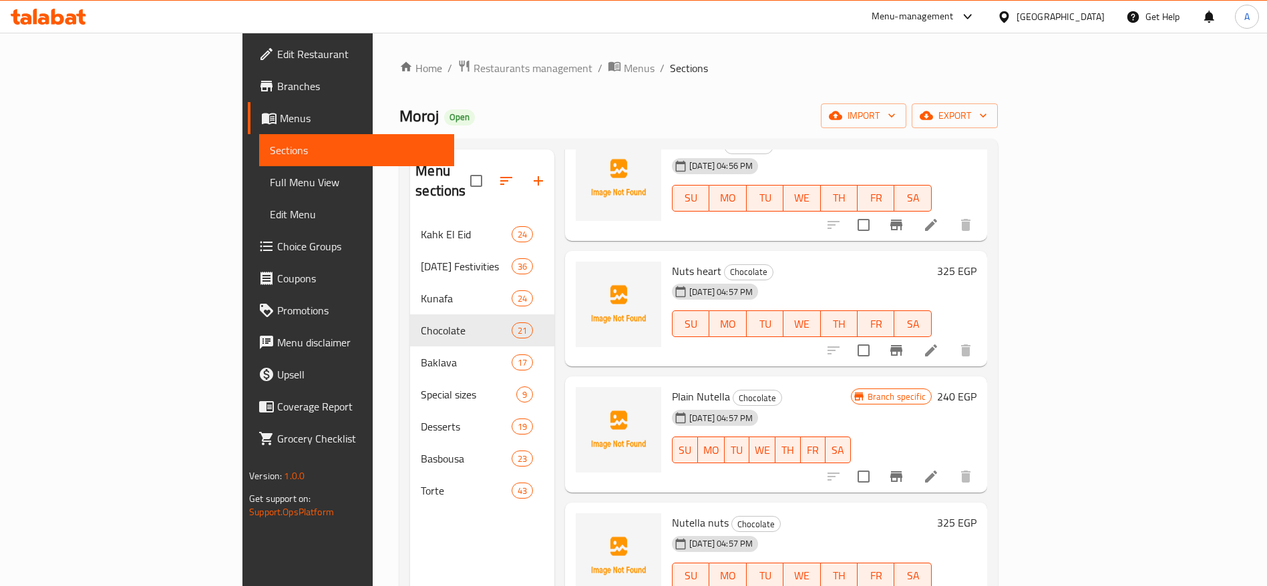
scroll to position [1572, 0]
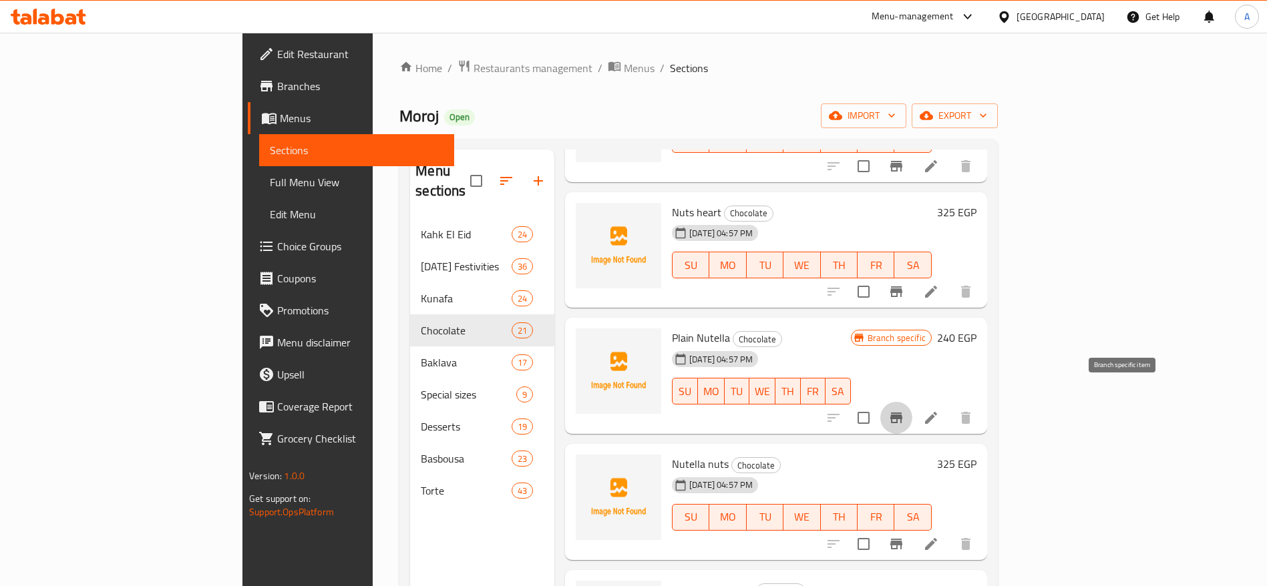
click at [904, 410] on icon "Branch-specific-item" at bounding box center [896, 418] width 16 height 16
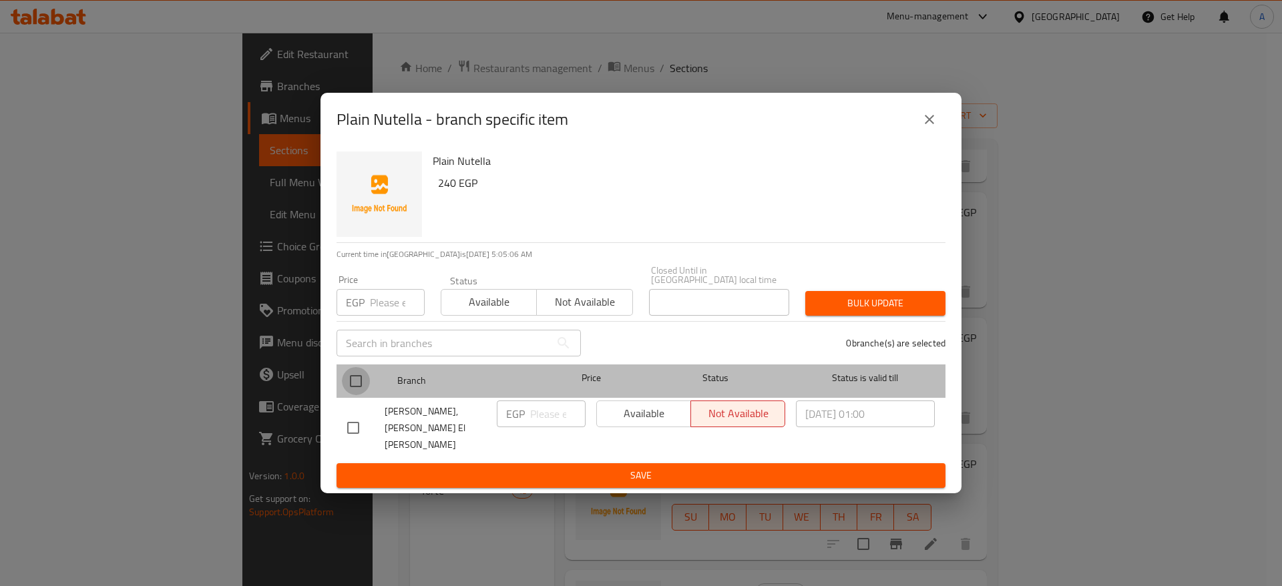
click at [352, 385] on input "checkbox" at bounding box center [356, 381] width 28 height 28
checkbox input "true"
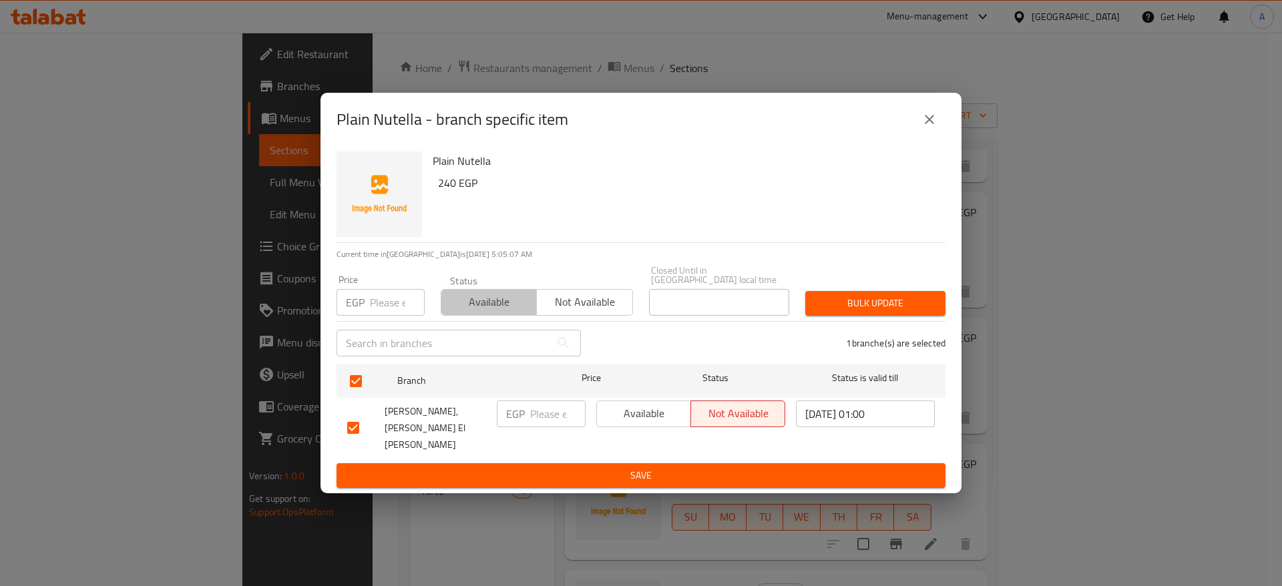
click at [476, 305] on span "Available" at bounding box center [489, 302] width 85 height 19
click at [878, 312] on span "Bulk update" at bounding box center [875, 303] width 119 height 17
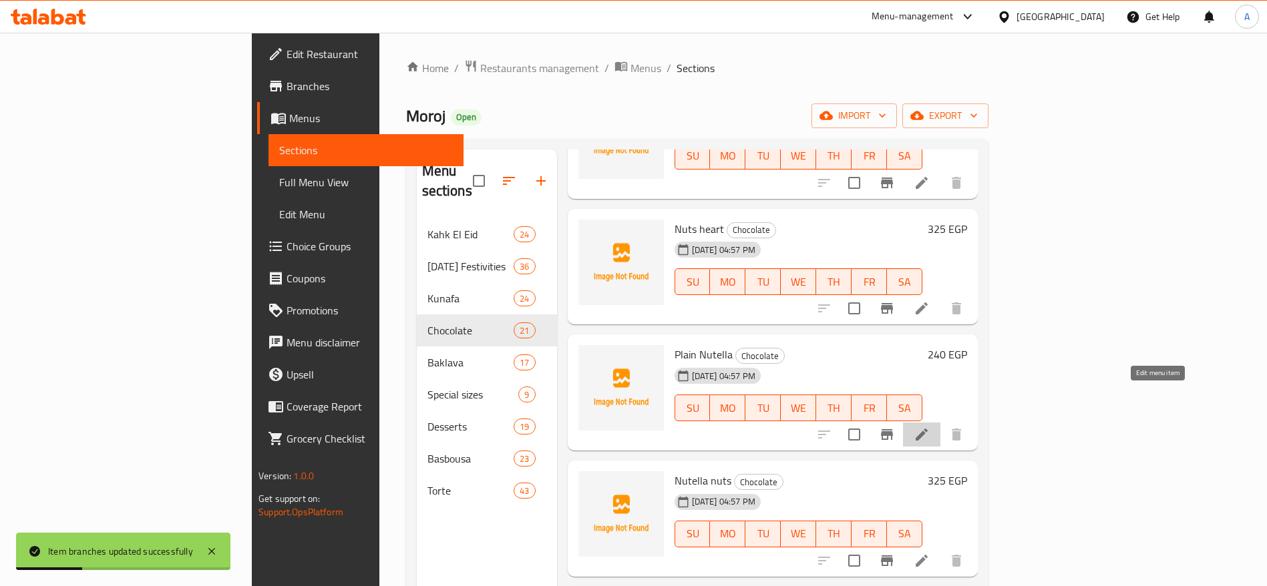
click at [930, 427] on icon at bounding box center [922, 435] width 16 height 16
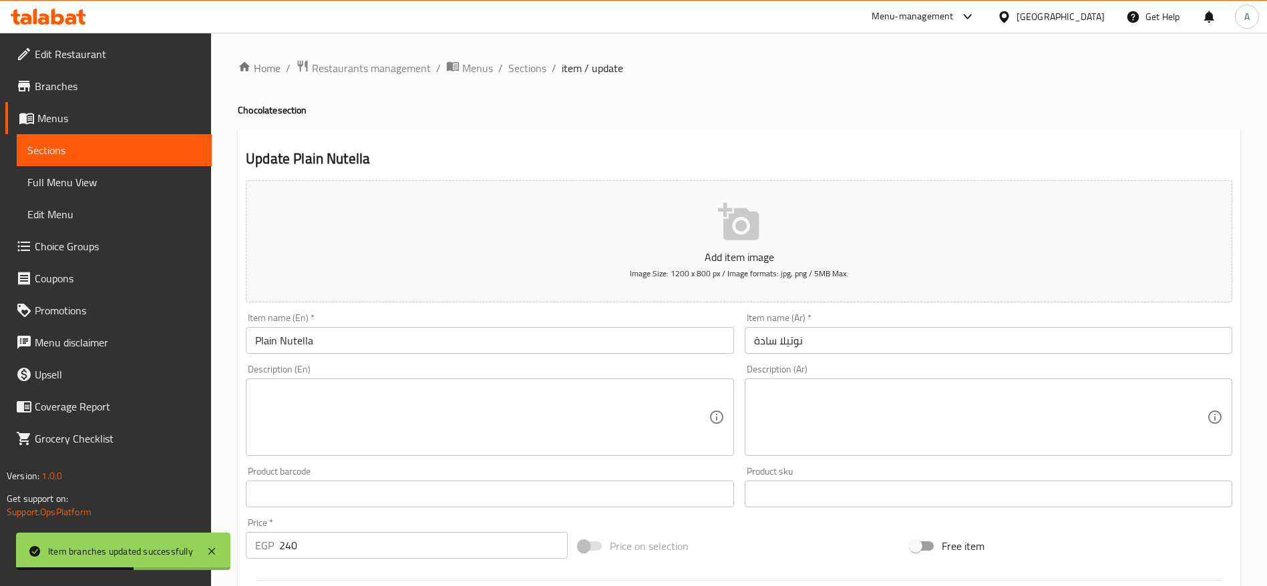
click at [447, 546] on input "240" at bounding box center [423, 545] width 289 height 27
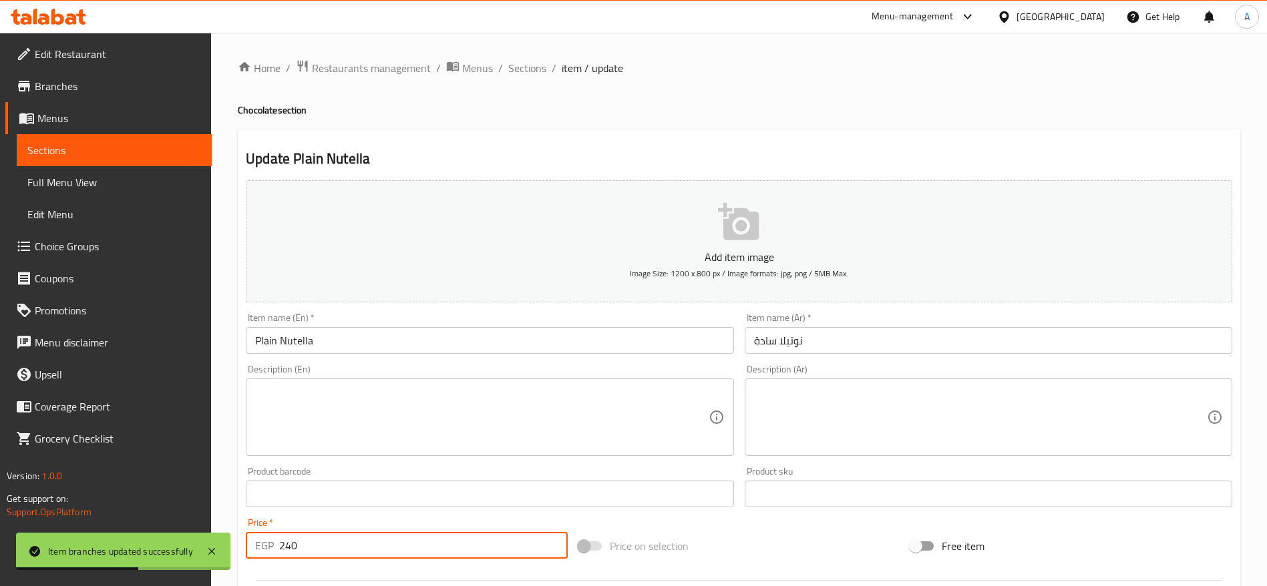
click at [447, 546] on input "240" at bounding box center [423, 545] width 289 height 27
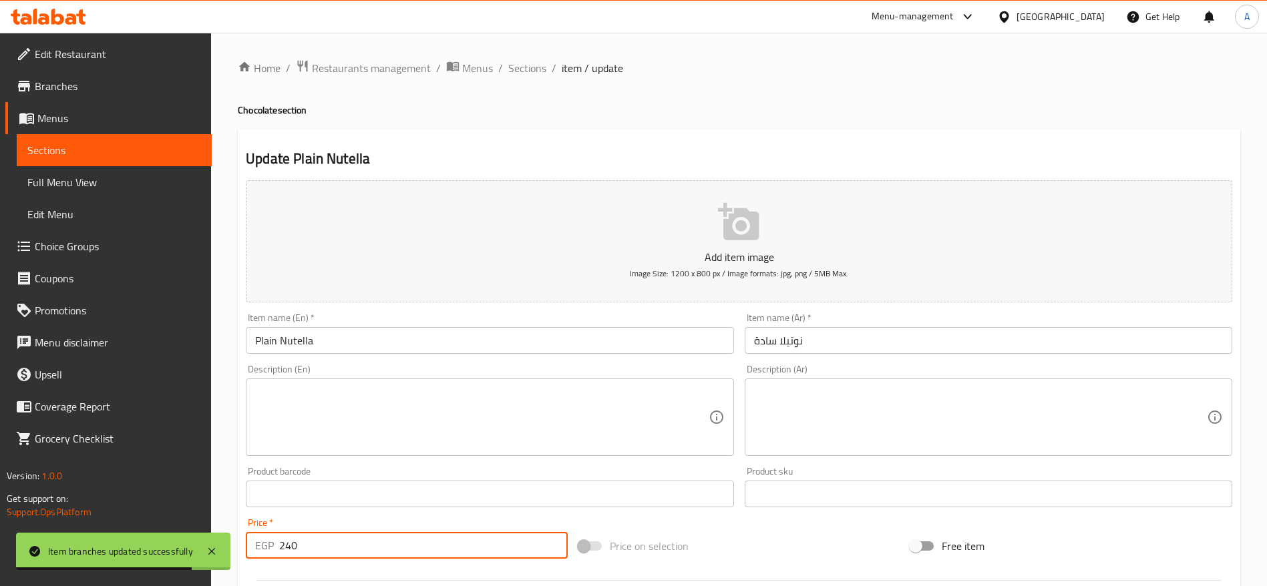
click at [321, 537] on input "240" at bounding box center [423, 545] width 289 height 27
click at [289, 547] on input "240" at bounding box center [423, 545] width 289 height 27
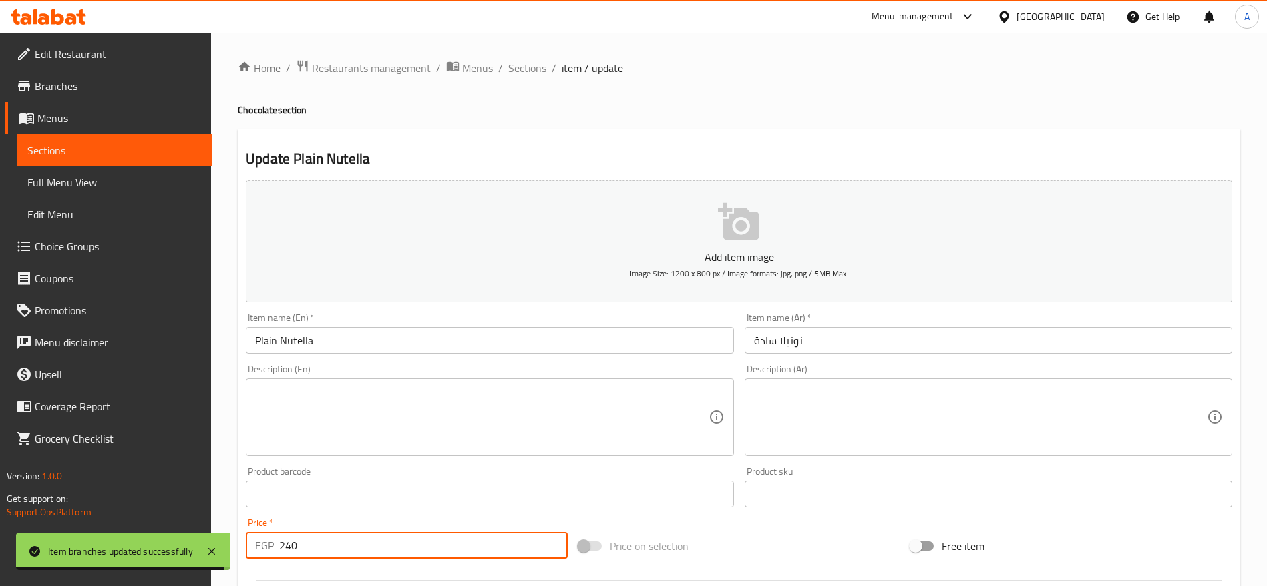
click at [289, 547] on input "240" at bounding box center [423, 545] width 289 height 27
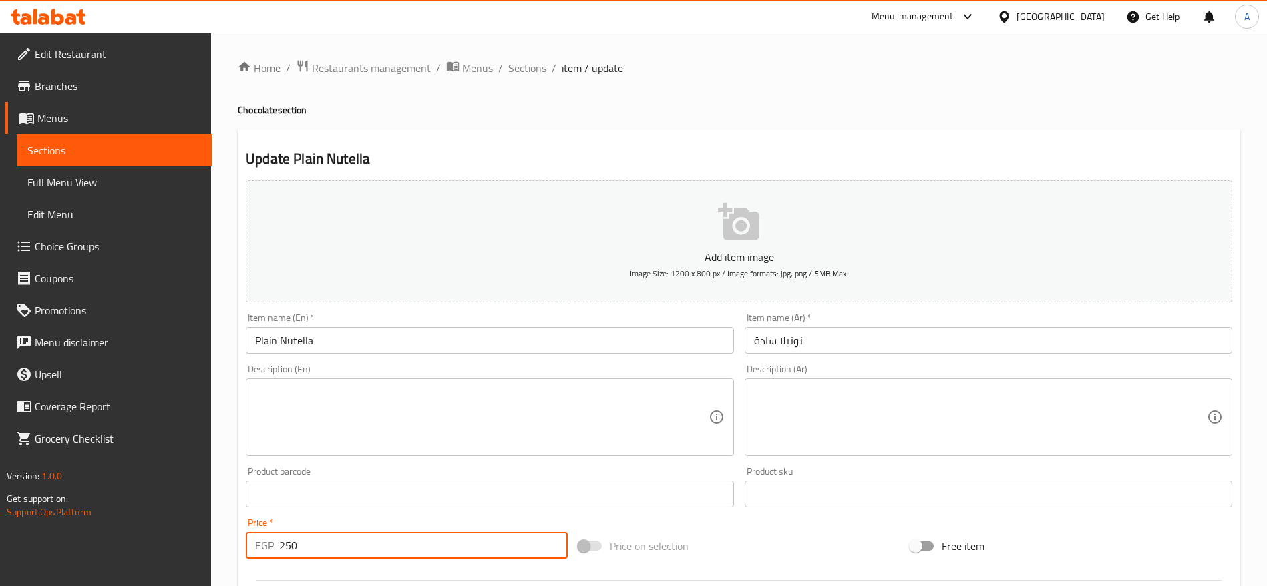
type input "250"
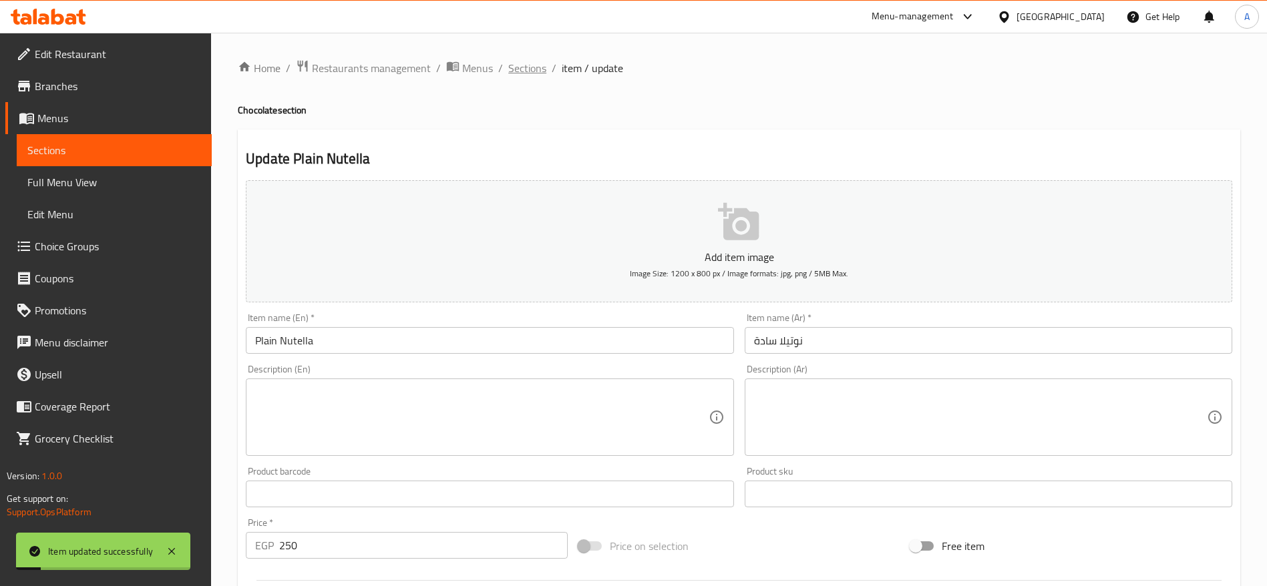
click at [529, 67] on span "Sections" at bounding box center [527, 68] width 38 height 16
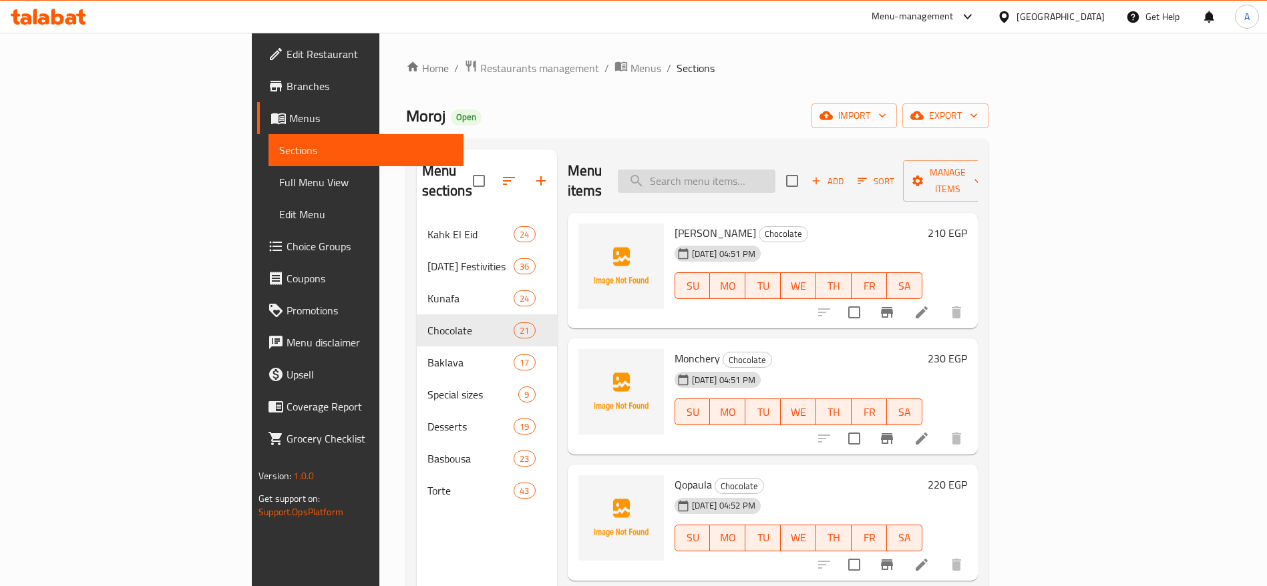
click at [775, 182] on input "search" at bounding box center [697, 181] width 158 height 23
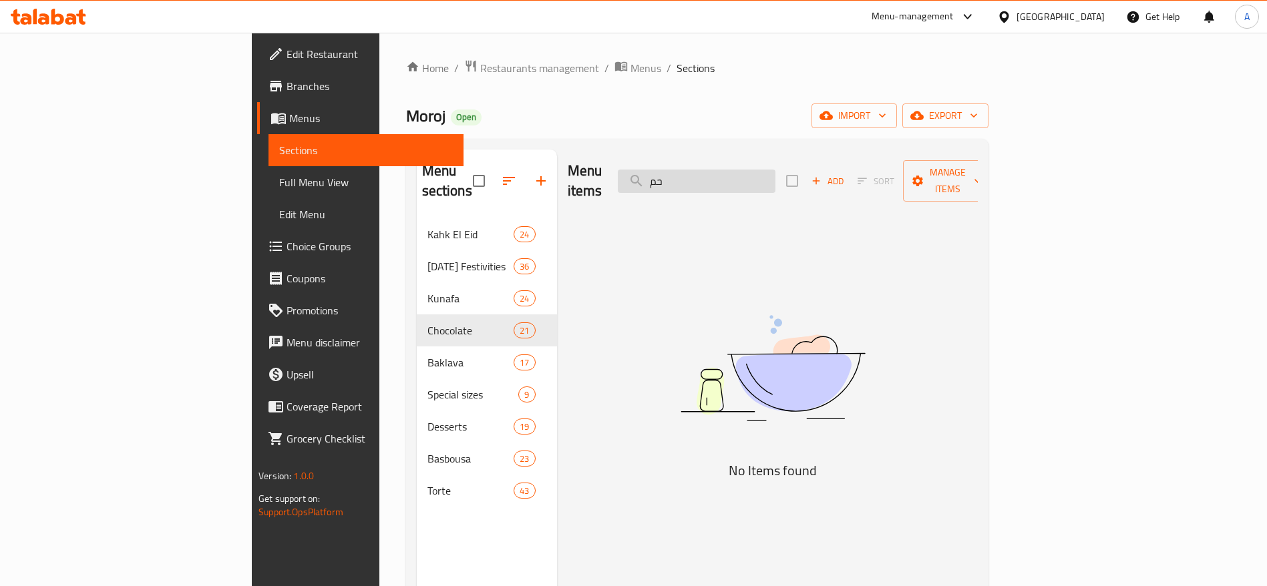
type input "ح"
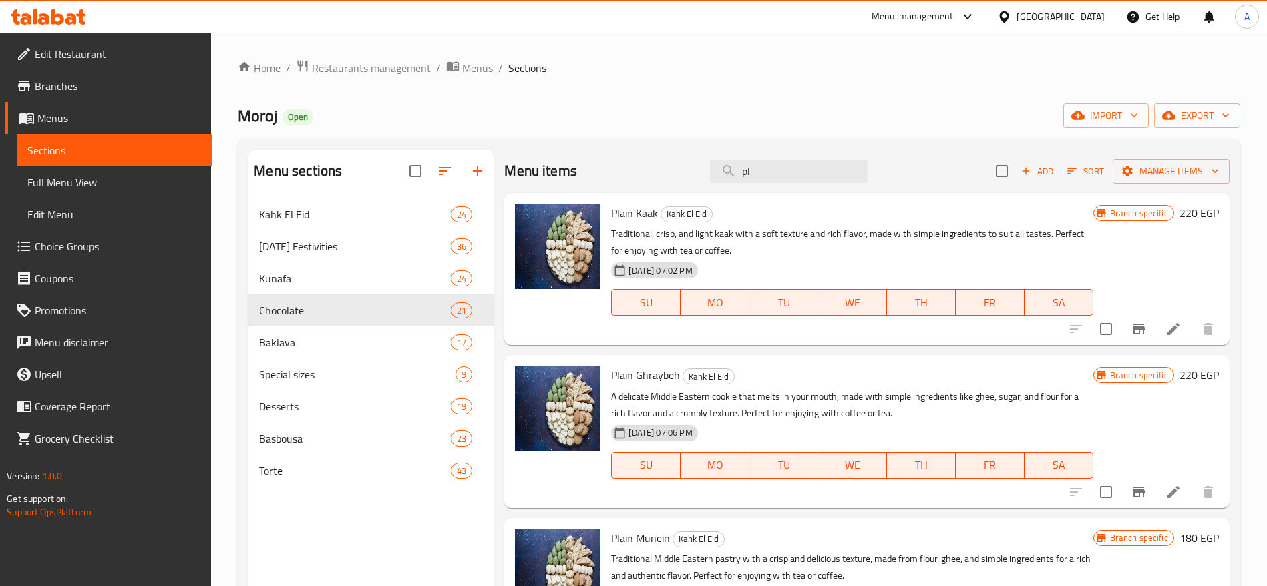
type input "p"
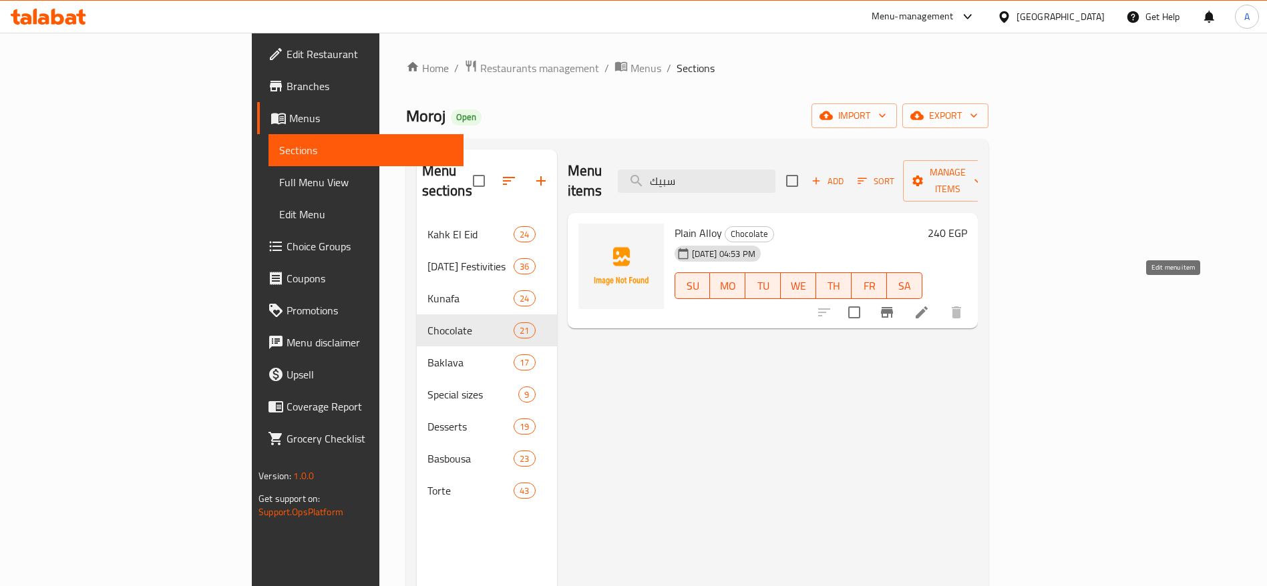
type input "سبيك"
click at [930, 305] on icon at bounding box center [922, 313] width 16 height 16
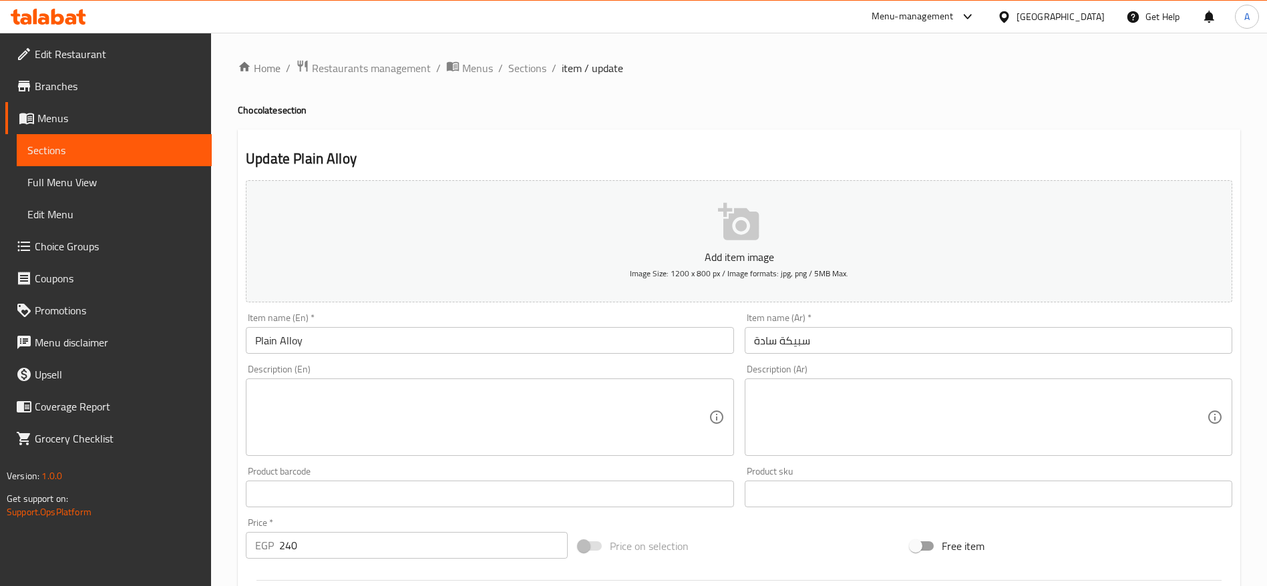
click at [424, 530] on div "Price   * EGP 240 Price *" at bounding box center [407, 538] width 322 height 41
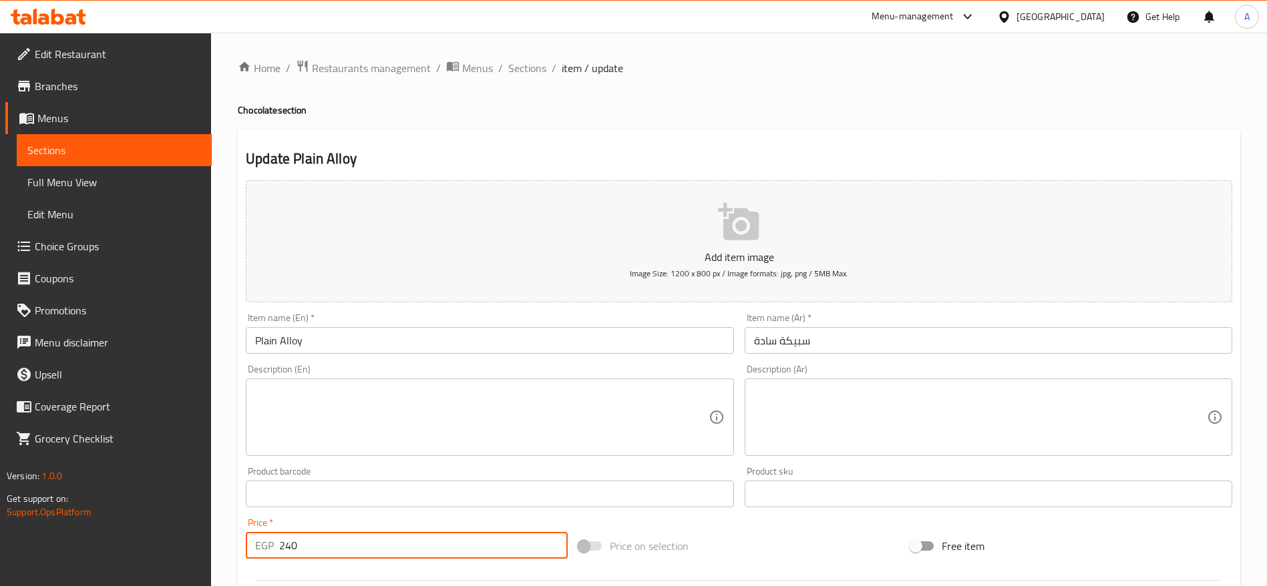
click at [392, 548] on input "240" at bounding box center [423, 545] width 289 height 27
type input "250"
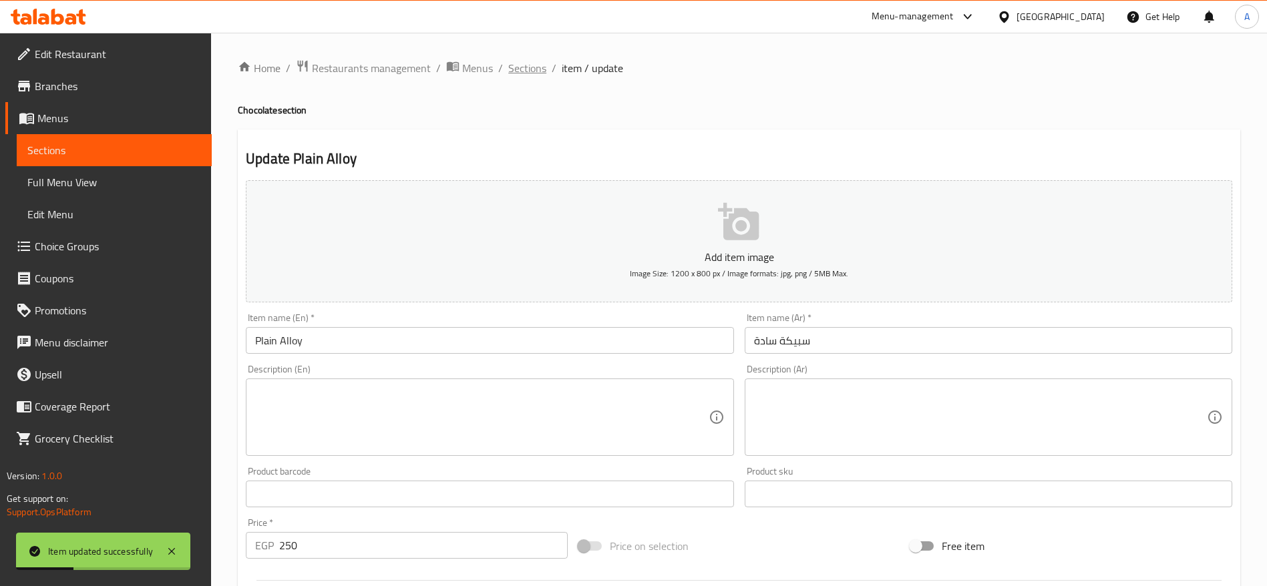
click at [535, 72] on span "Sections" at bounding box center [527, 68] width 38 height 16
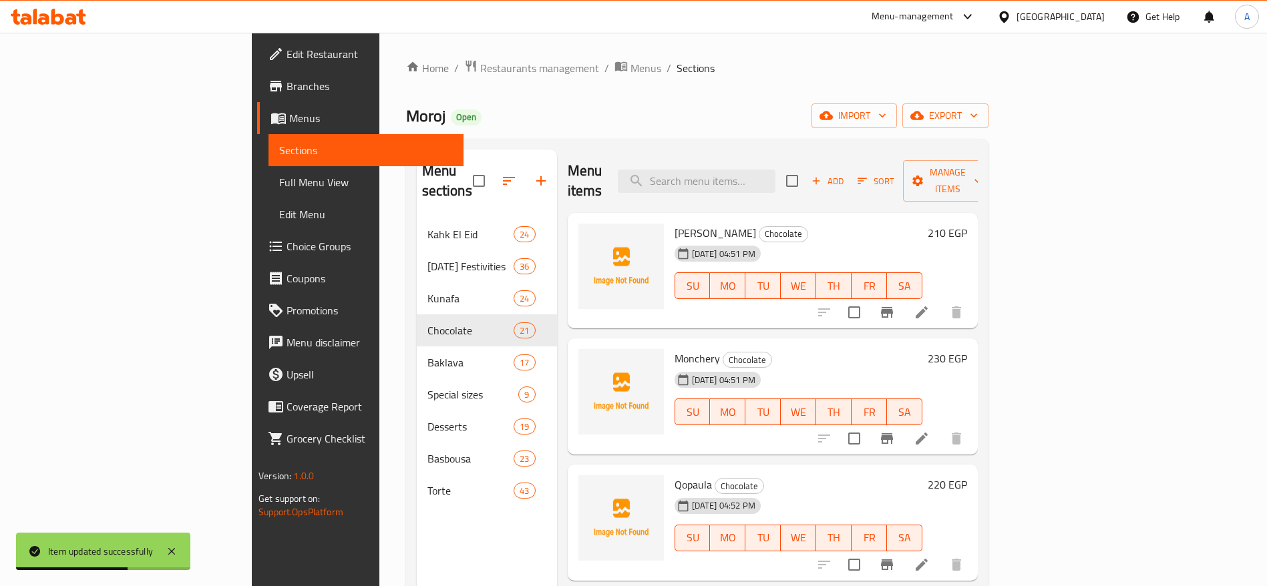
drag, startPoint x: 1230, startPoint y: 230, endPoint x: 1224, endPoint y: 278, distance: 47.8
click at [988, 278] on div "Menu sections Kahk El Eid 24 Ramadan Festivities 36 Kunafa 24 Chocolate 21 Bakl…" at bounding box center [697, 443] width 582 height 608
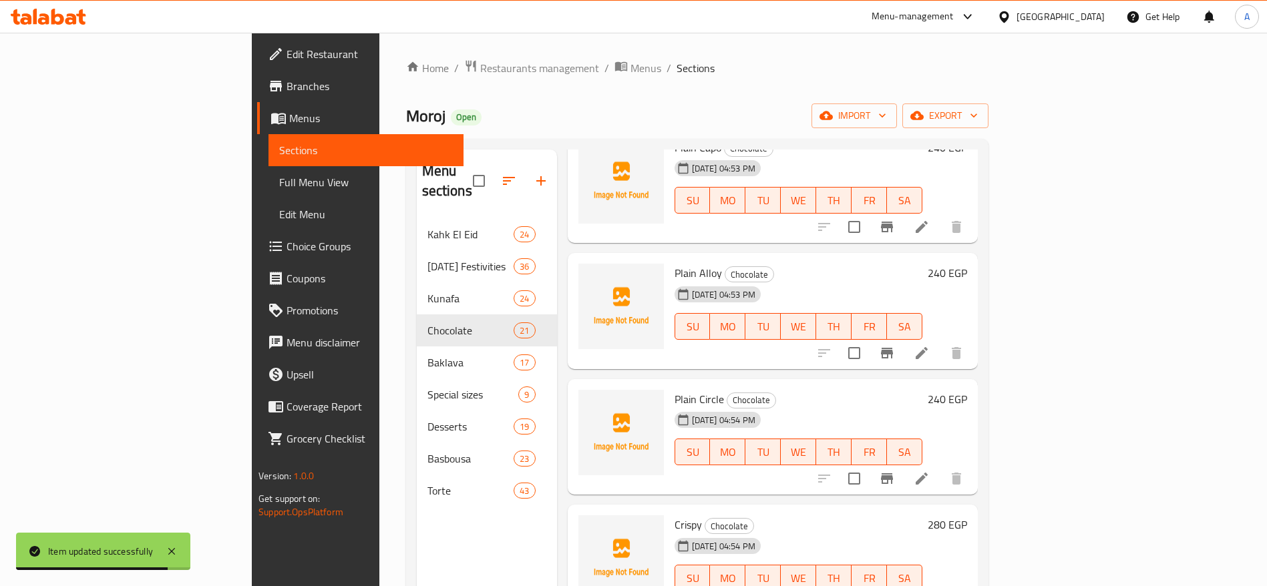
scroll to position [470, 0]
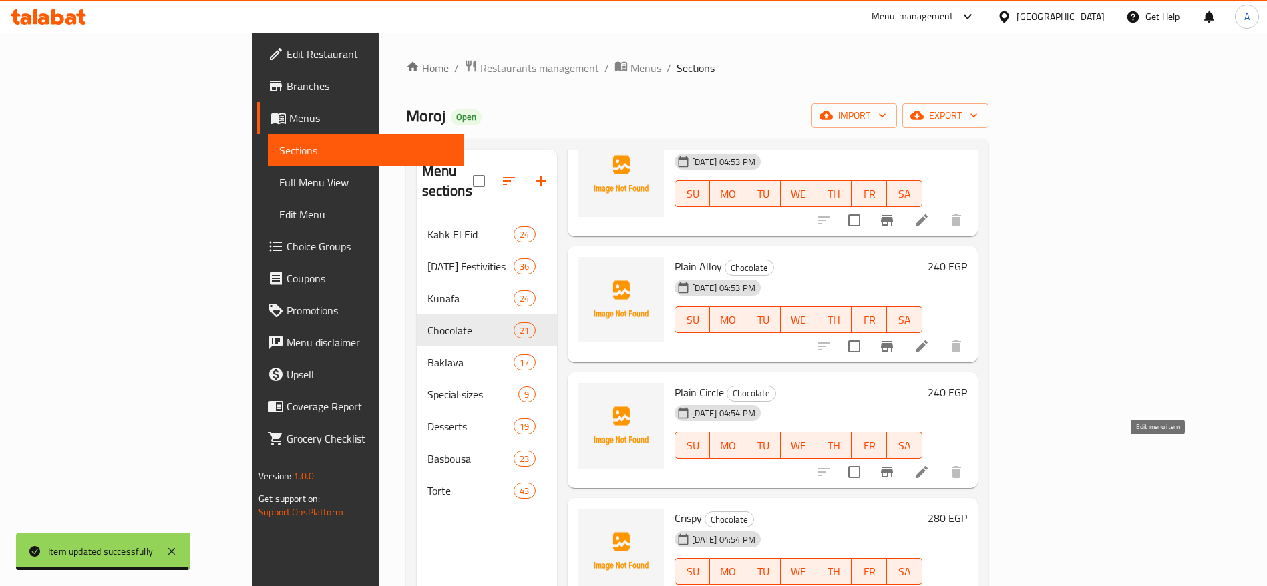
click at [930, 464] on icon at bounding box center [922, 472] width 16 height 16
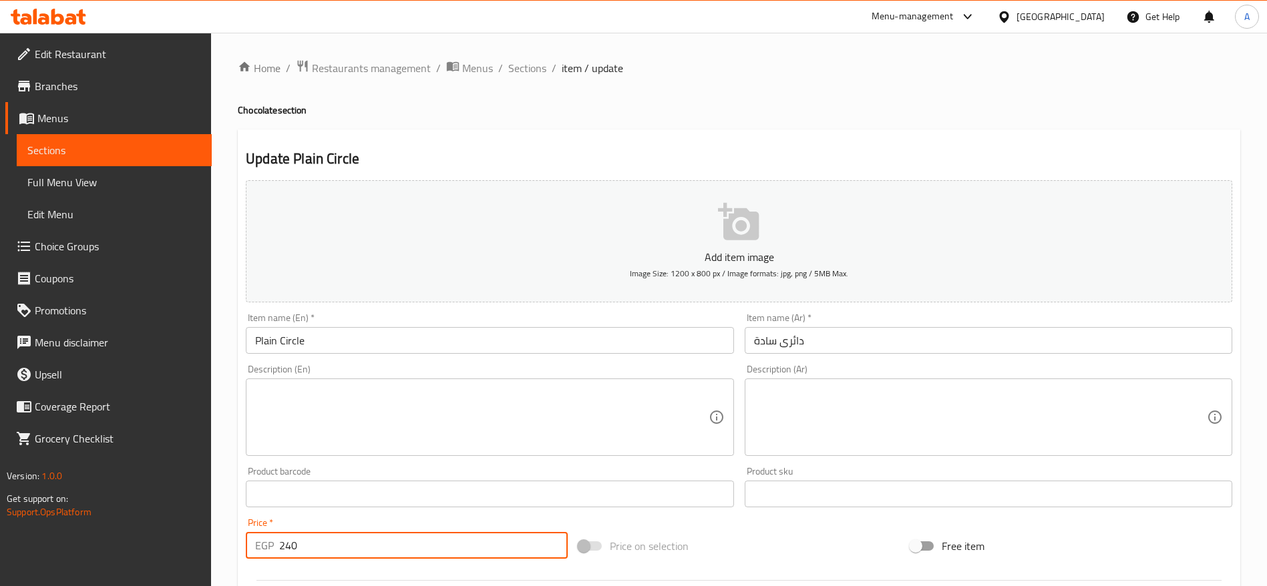
click at [379, 547] on input "240" at bounding box center [423, 545] width 289 height 27
click at [379, 547] on input "2" at bounding box center [423, 545] width 289 height 27
type input "250"
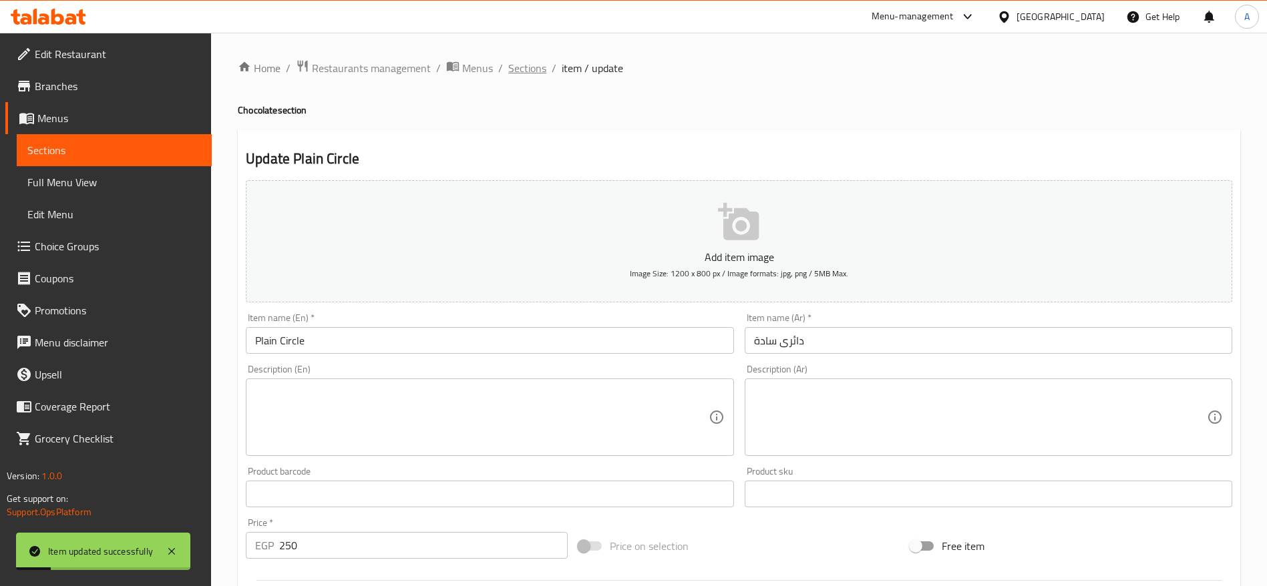
click at [538, 71] on span "Sections" at bounding box center [527, 68] width 38 height 16
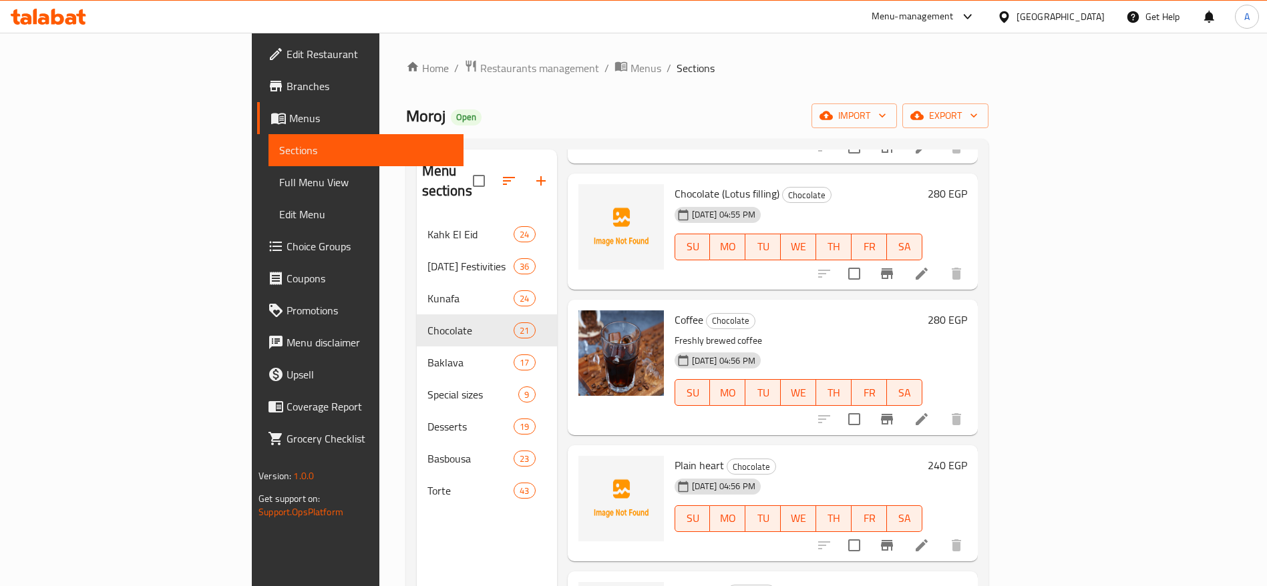
scroll to position [1223, 0]
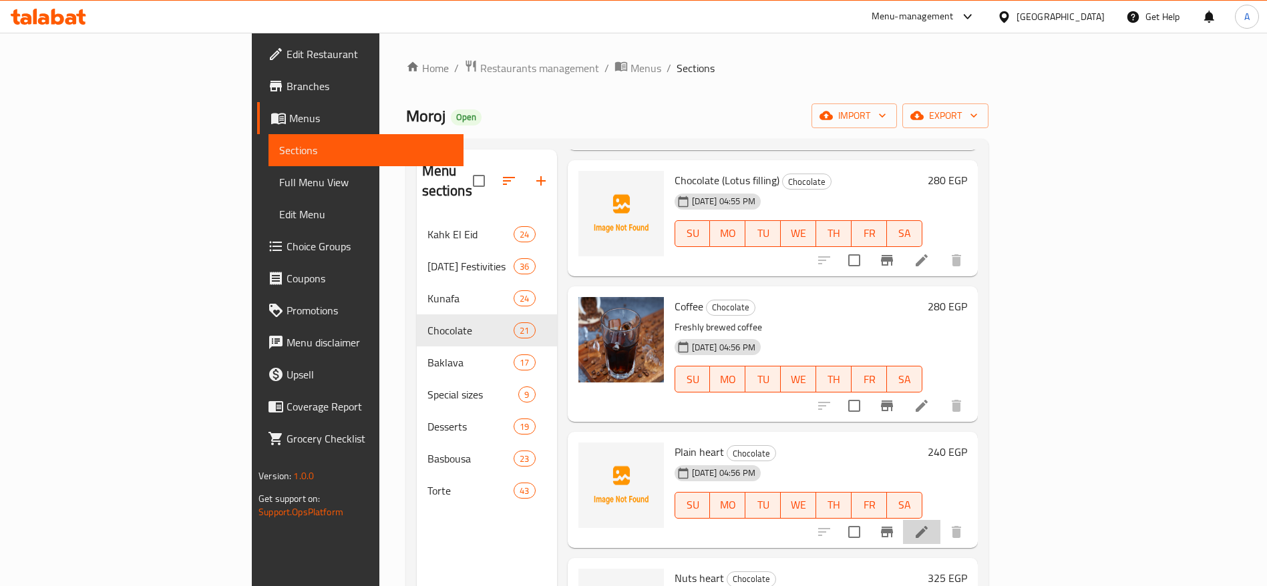
click at [940, 520] on li at bounding box center [921, 532] width 37 height 24
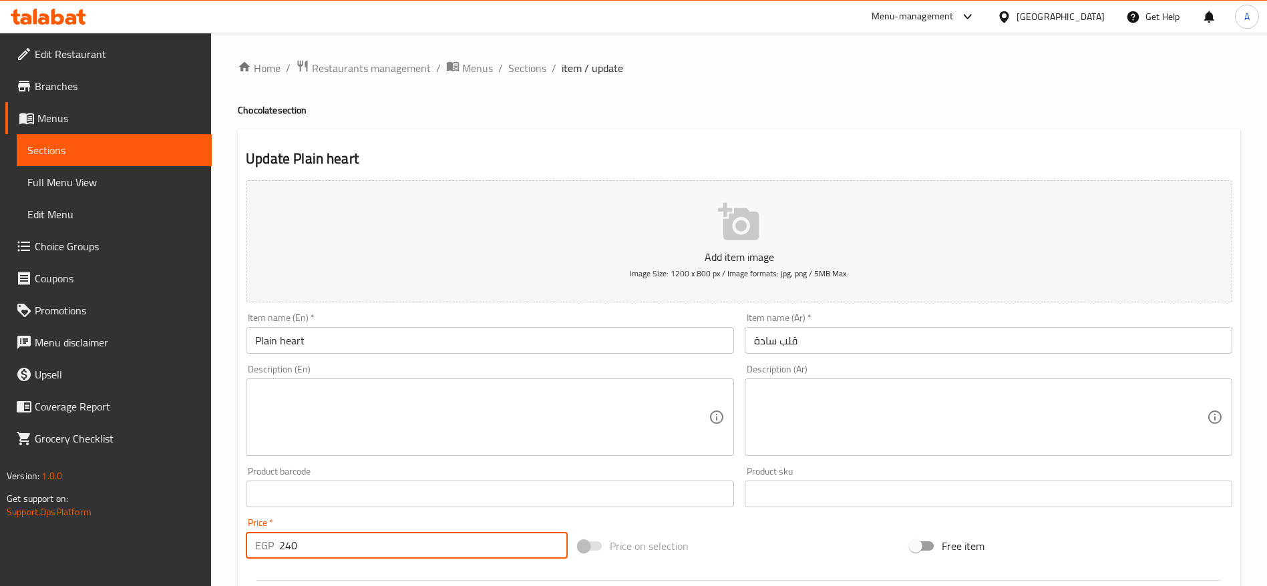
click at [395, 552] on input "240" at bounding box center [423, 545] width 289 height 27
click at [395, 552] on input "2" at bounding box center [423, 545] width 289 height 27
type input "250"
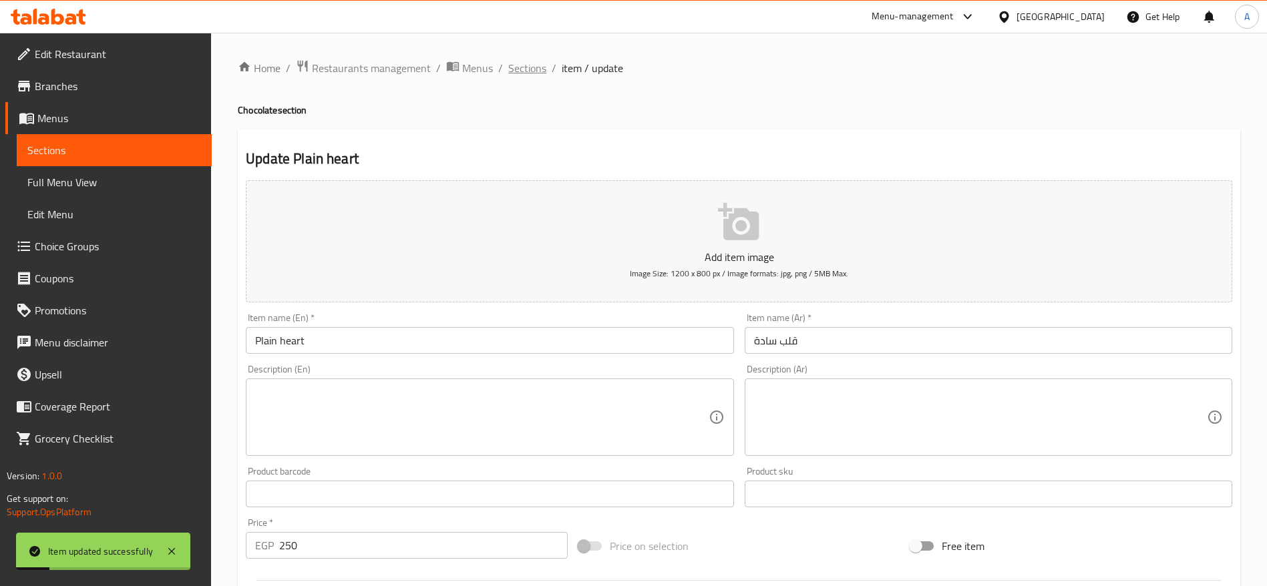
click at [534, 73] on span "Sections" at bounding box center [527, 68] width 38 height 16
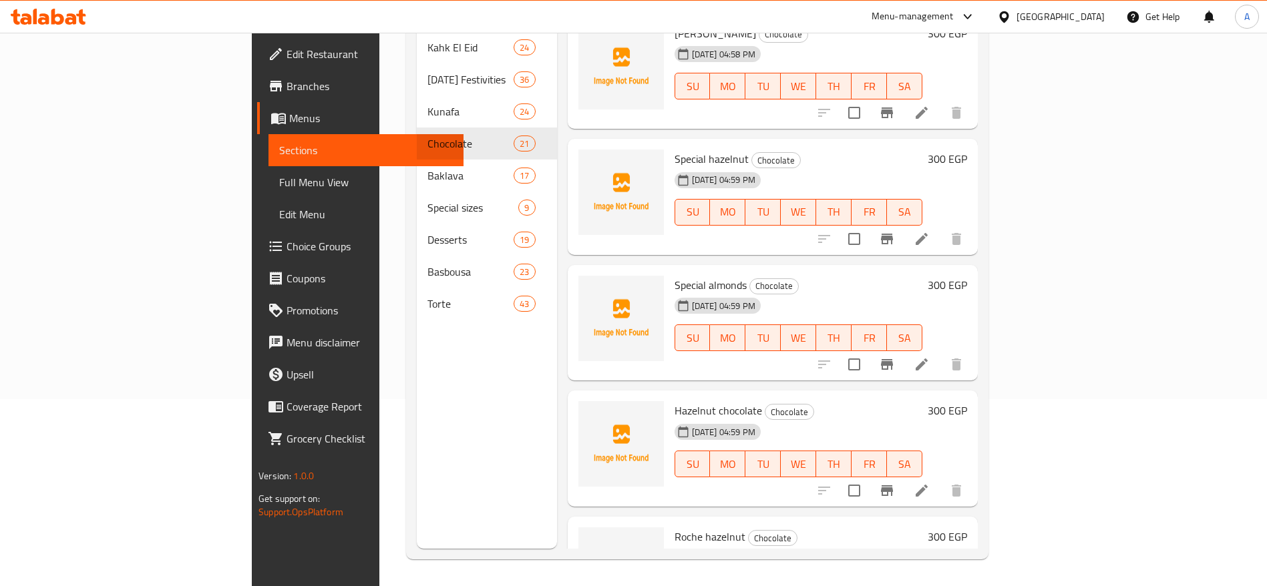
scroll to position [2132, 0]
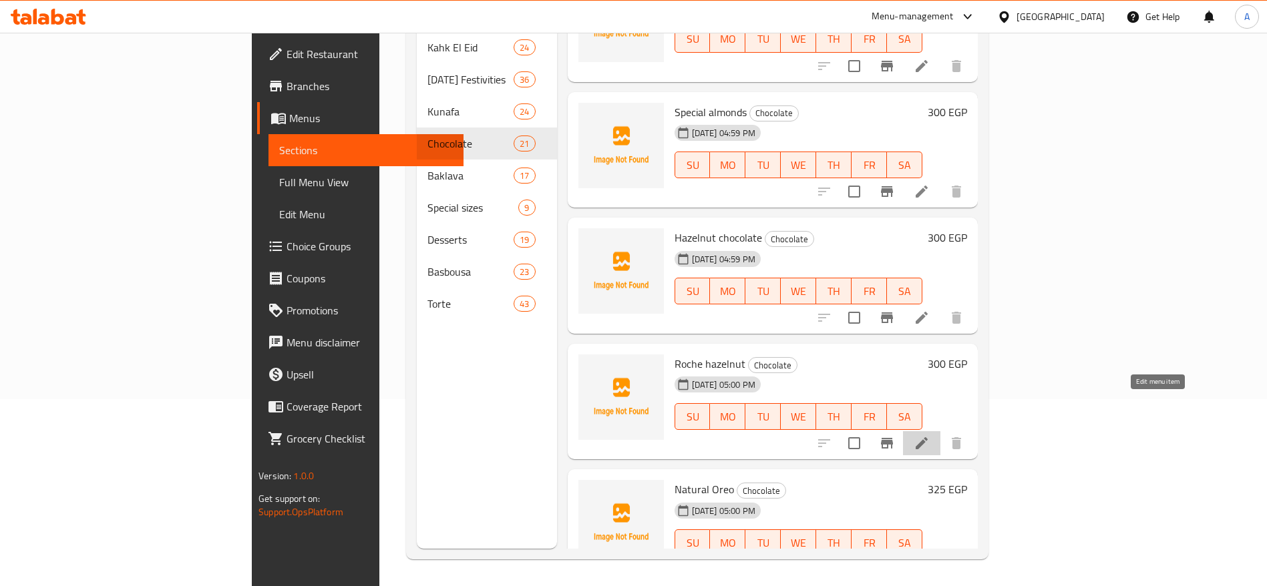
click at [930, 435] on icon at bounding box center [922, 443] width 16 height 16
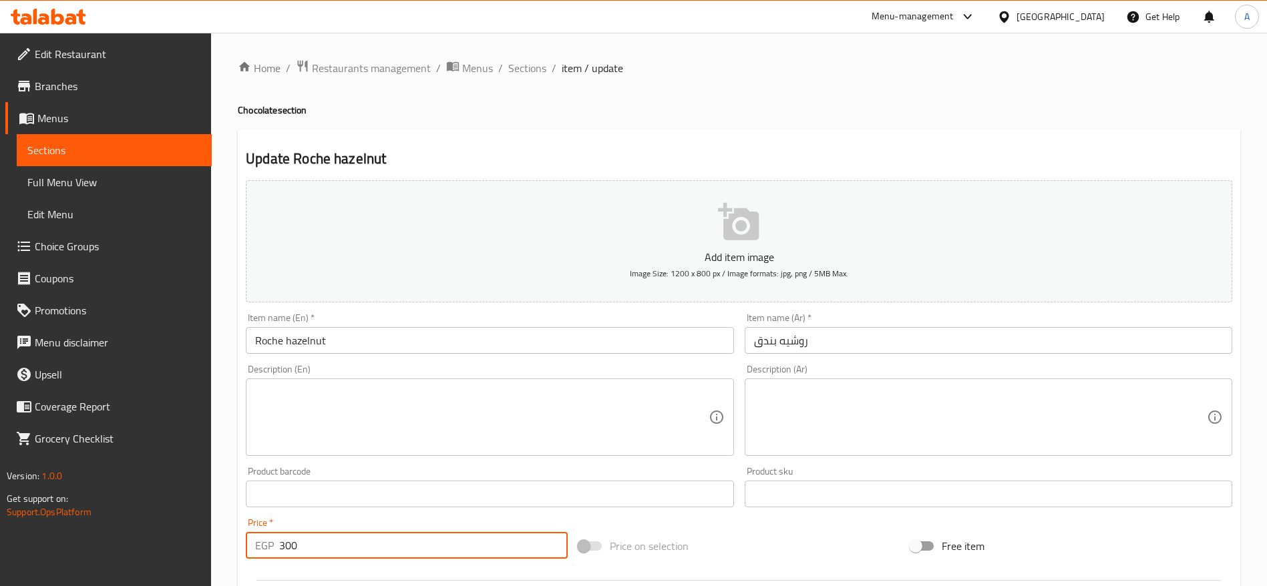
click at [379, 540] on input "300" at bounding box center [423, 545] width 289 height 27
type input "310"
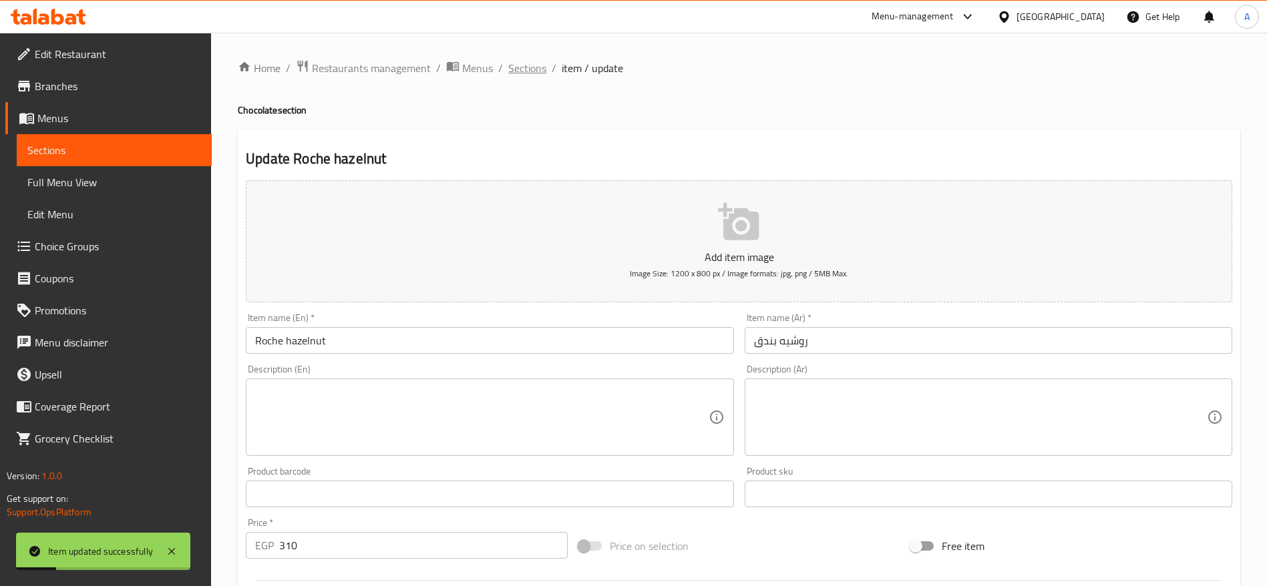
click at [526, 67] on span "Sections" at bounding box center [527, 68] width 38 height 16
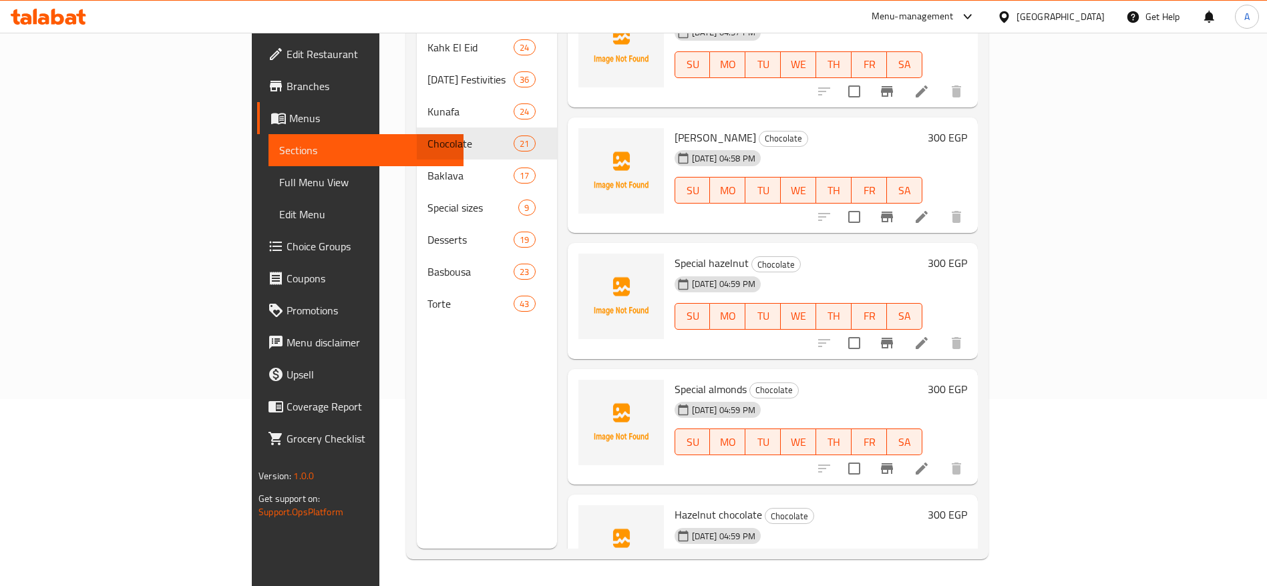
scroll to position [1851, 0]
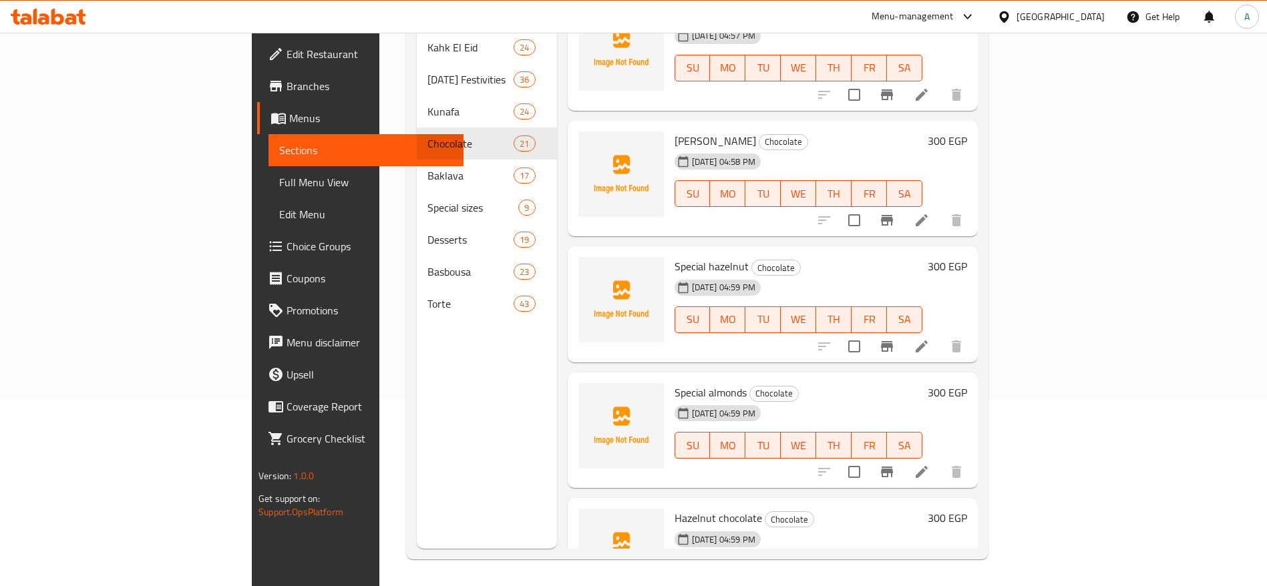
drag, startPoint x: 1239, startPoint y: 452, endPoint x: 1228, endPoint y: 379, distance: 73.7
click at [988, 379] on div "Menu sections Kahk El Eid 24 Ramadan Festivities 36 Kunafa 24 Chocolate 21 Bakl…" at bounding box center [697, 256] width 582 height 608
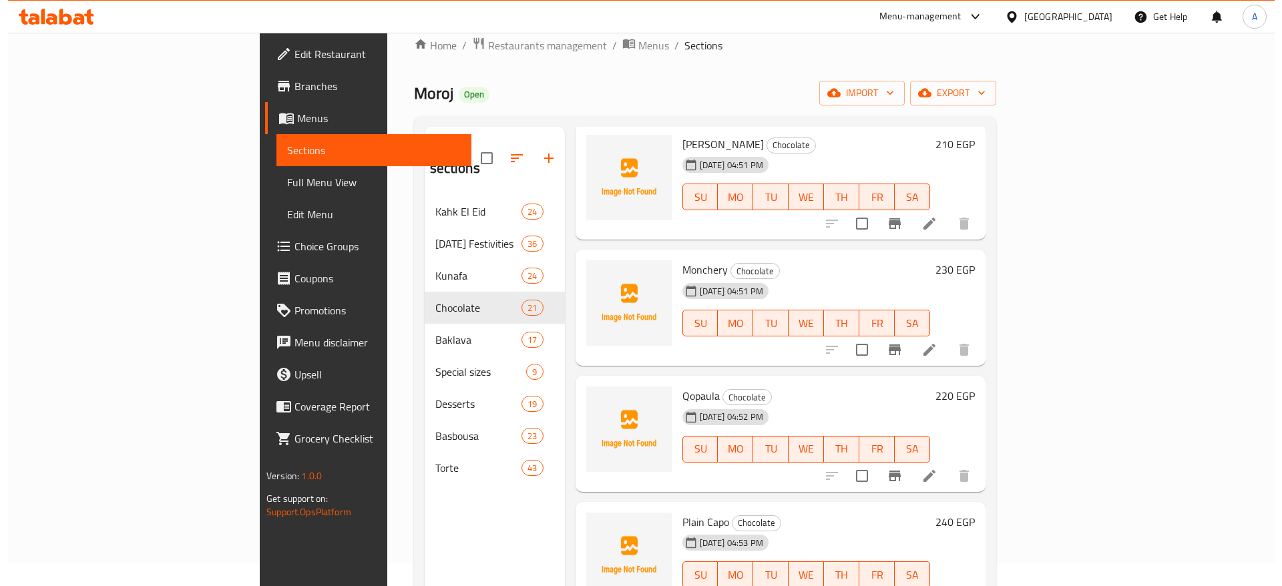
scroll to position [0, 0]
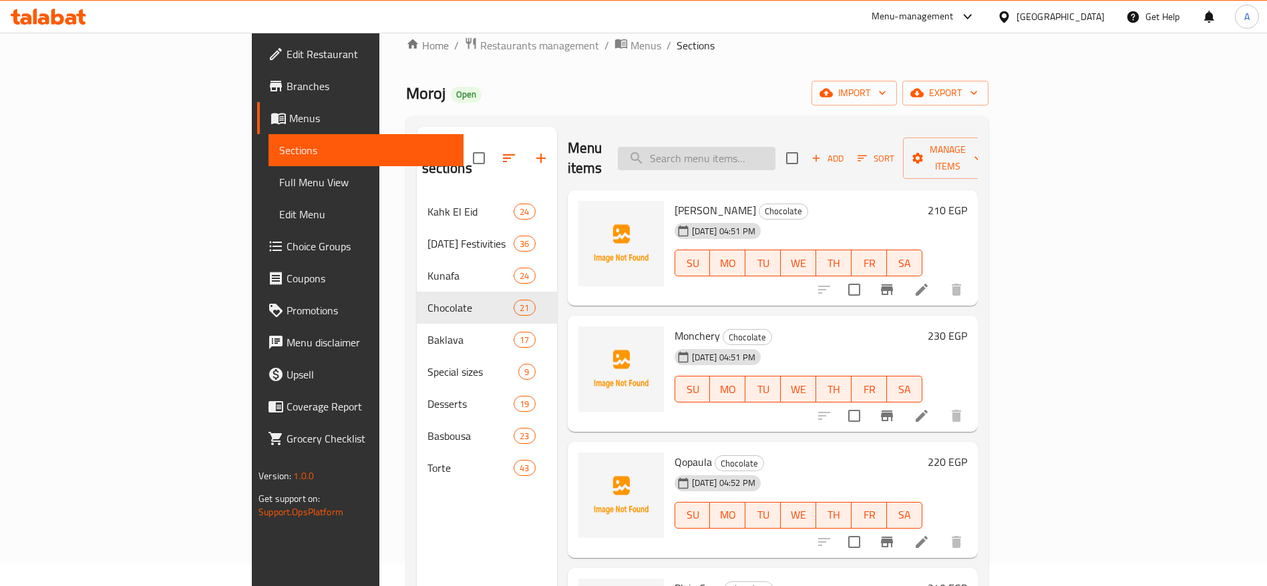
click at [775, 147] on input "search" at bounding box center [697, 158] width 158 height 23
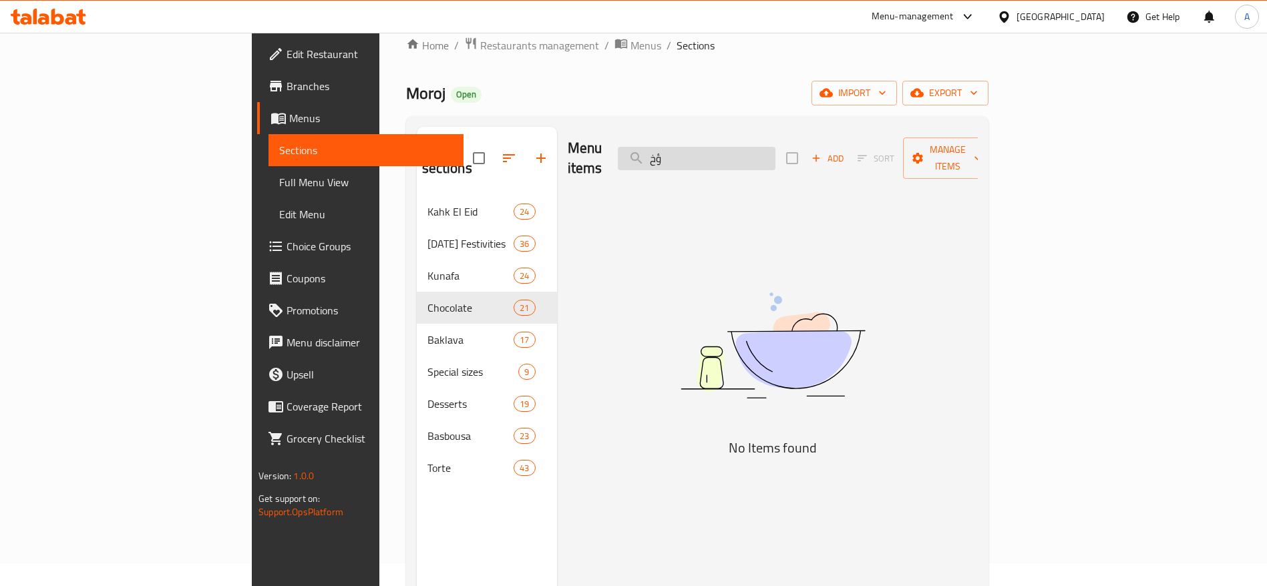
type input "ؤ"
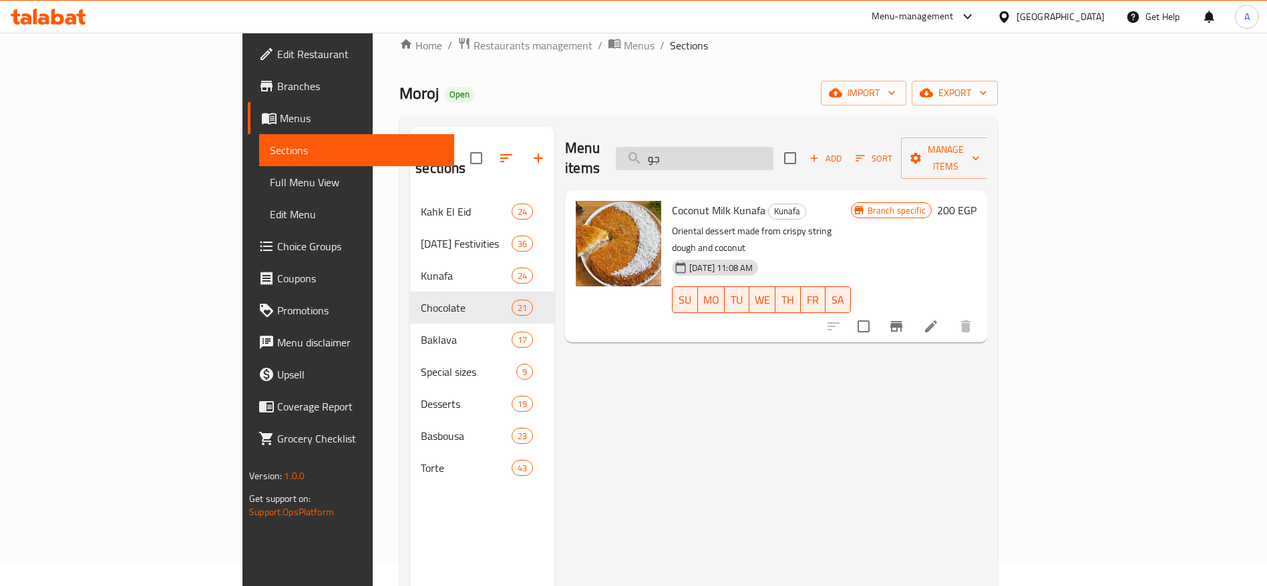
type input "ج"
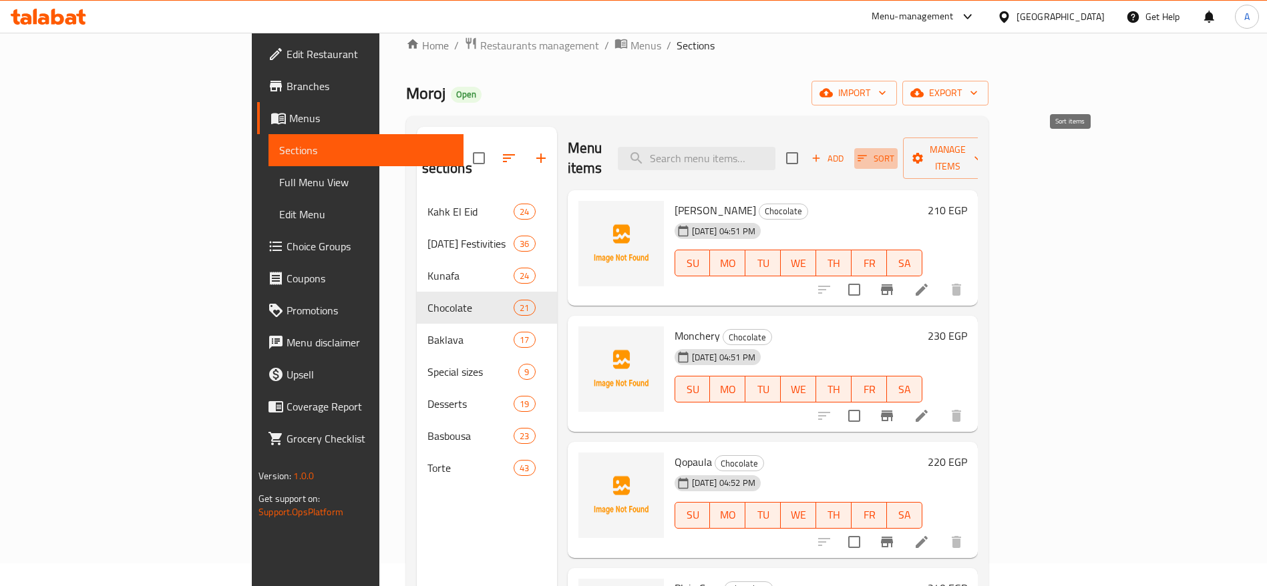
click at [868, 156] on icon "button" at bounding box center [862, 159] width 9 height 6
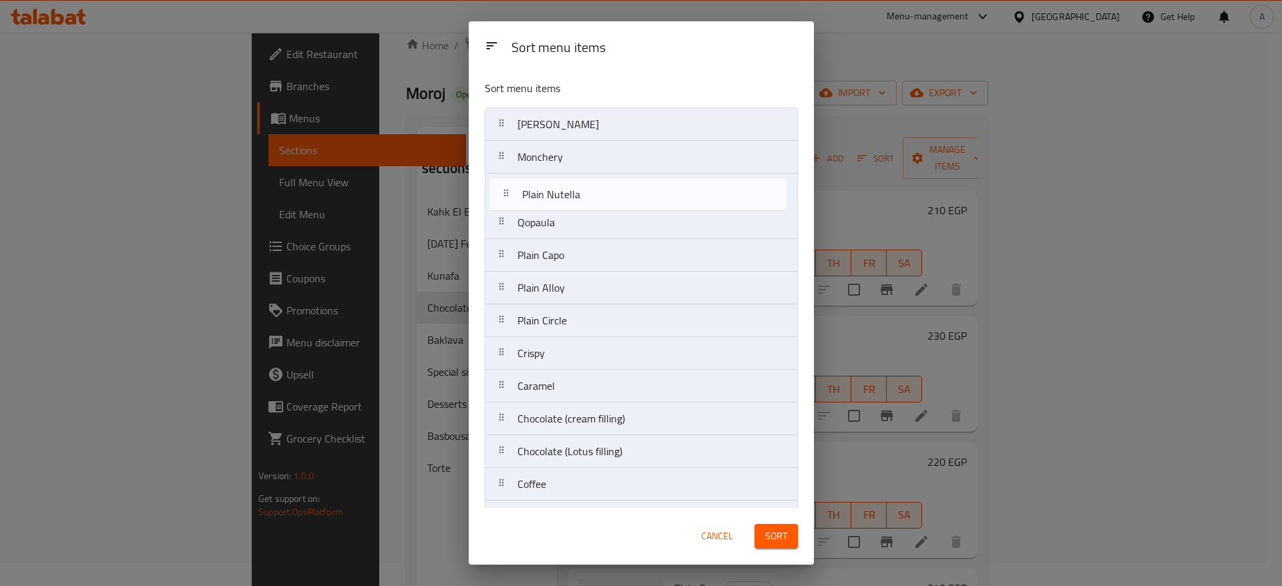
drag, startPoint x: 499, startPoint y: 258, endPoint x: 504, endPoint y: 174, distance: 83.6
click at [504, 174] on nav "Govert Monchery Qopaula Plain Capo Plain Alloy Plain Circle Crispy Caramel Choc…" at bounding box center [641, 452] width 313 height 689
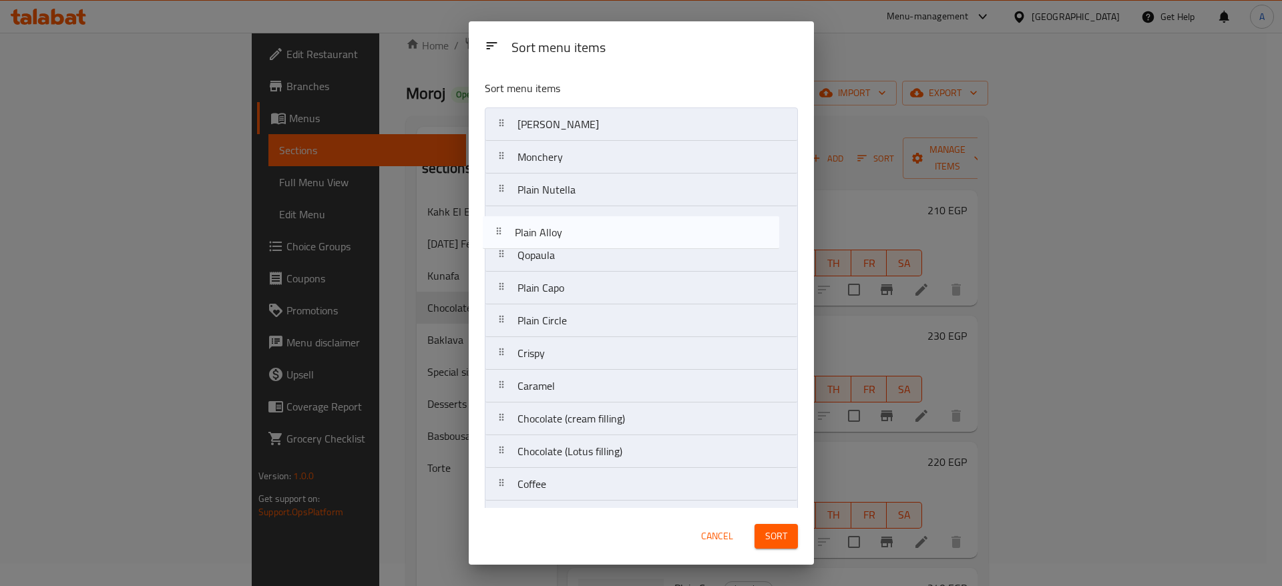
drag, startPoint x: 495, startPoint y: 295, endPoint x: 492, endPoint y: 228, distance: 66.8
click at [492, 228] on nav "Govert Monchery Plain Nutella Qopaula Plain Capo Plain Alloy Plain Circle Crisp…" at bounding box center [641, 452] width 313 height 689
drag, startPoint x: 512, startPoint y: 327, endPoint x: 502, endPoint y: 252, distance: 74.8
click at [502, 252] on nav "Govert Monchery Plain Nutella Plain Alloy Qopaula Plain Capo Plain Circle Crisp…" at bounding box center [641, 452] width 313 height 689
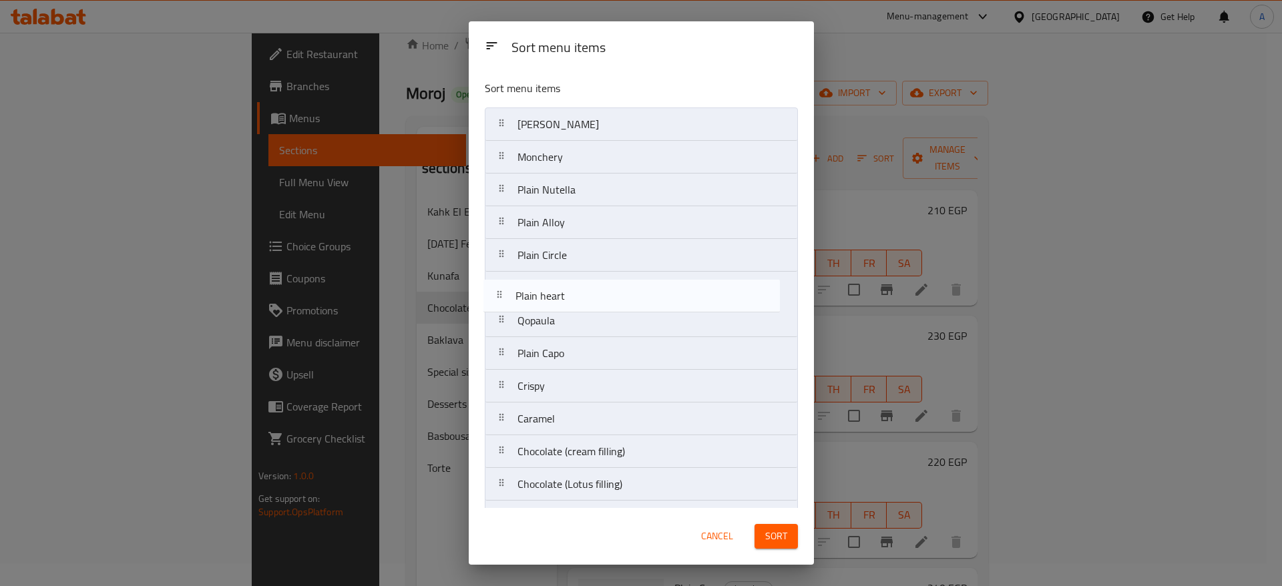
drag, startPoint x: 493, startPoint y: 352, endPoint x: 492, endPoint y: 293, distance: 59.5
click at [492, 293] on nav "Govert Monchery Plain Nutella Plain Alloy Plain Circle Qopaula Plain Capo Crisp…" at bounding box center [641, 452] width 313 height 689
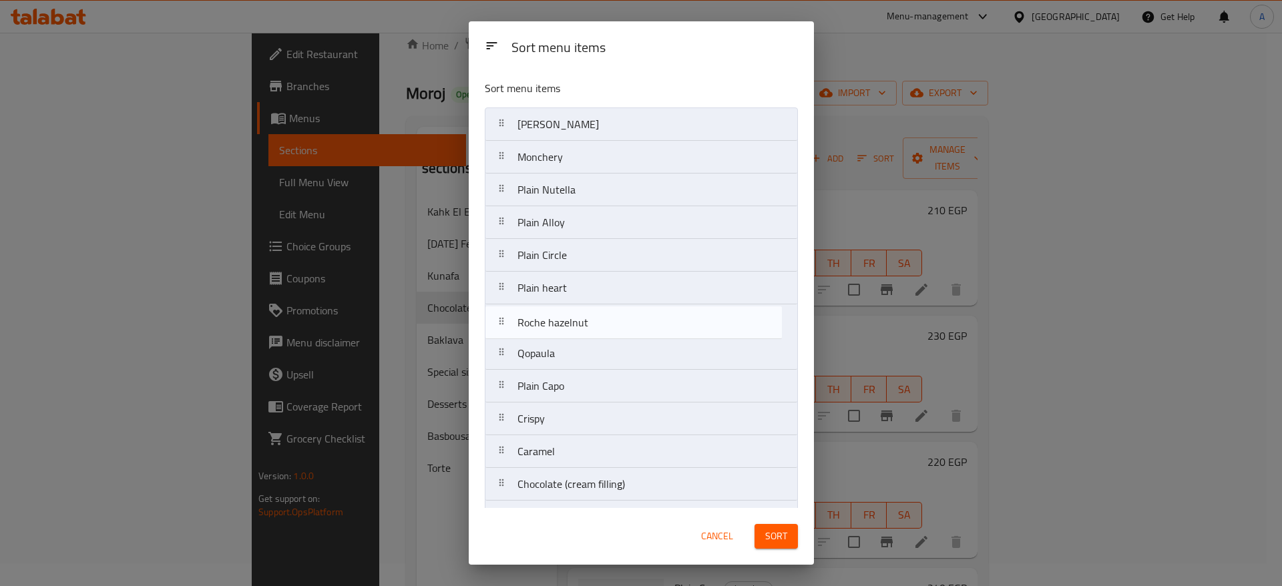
drag, startPoint x: 502, startPoint y: 468, endPoint x: 500, endPoint y: 311, distance: 157.6
click at [500, 311] on nav "Govert Monchery Plain Nutella Plain Alloy Plain Circle Plain heart Qopaula Plai…" at bounding box center [641, 452] width 313 height 689
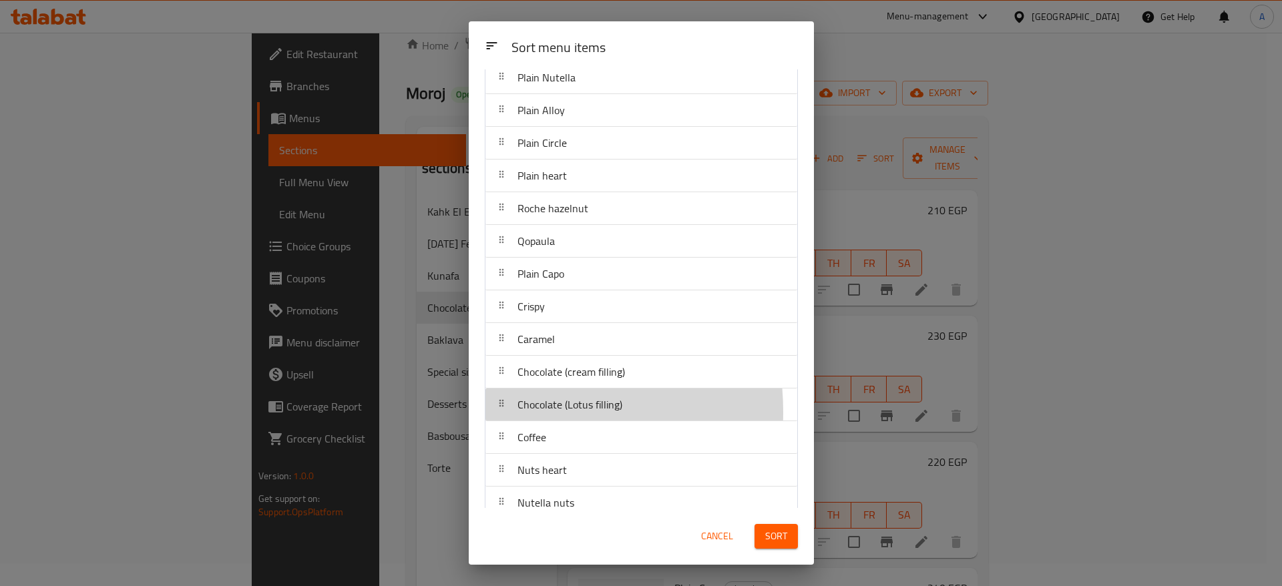
scroll to position [114, 0]
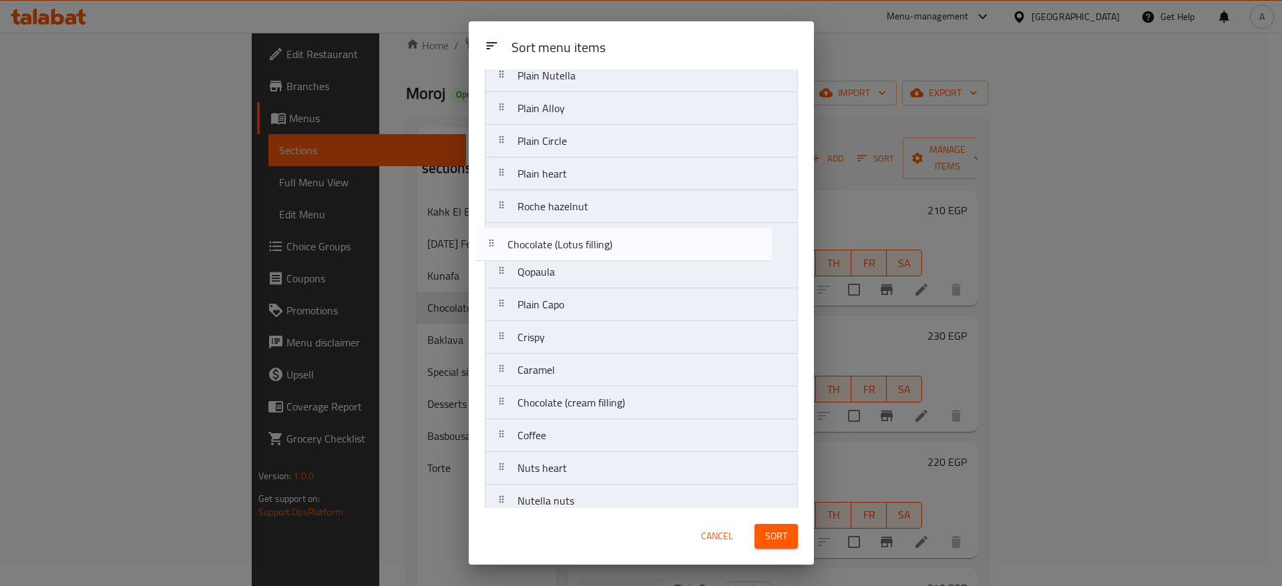
drag, startPoint x: 503, startPoint y: 412, endPoint x: 496, endPoint y: 246, distance: 165.8
click at [496, 246] on nav "Govert Monchery Plain Nutella Plain Alloy Plain Circle Plain heart Roche hazeln…" at bounding box center [641, 337] width 313 height 689
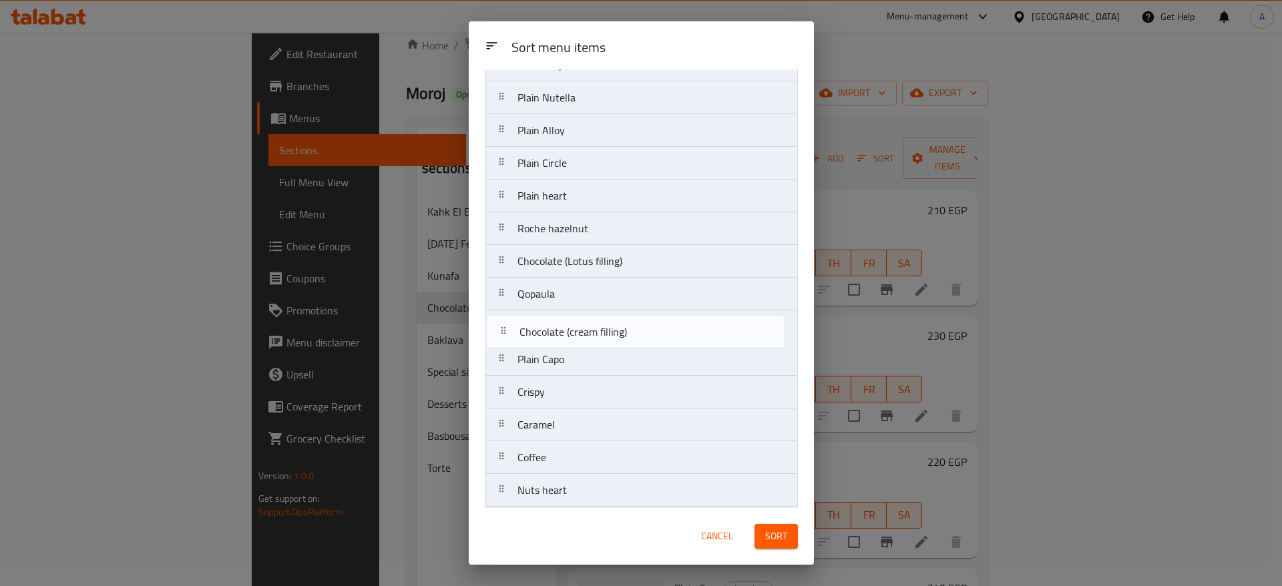
scroll to position [93, 0]
drag, startPoint x: 516, startPoint y: 431, endPoint x: 517, endPoint y: 291, distance: 140.3
click at [517, 291] on nav "Govert Monchery Plain Nutella Plain Alloy Plain Circle Plain heart Roche hazeln…" at bounding box center [641, 359] width 313 height 689
drag, startPoint x: 508, startPoint y: 397, endPoint x: 503, endPoint y: 329, distance: 68.3
click at [503, 329] on nav "Govert Monchery Plain Nutella Plain Alloy Plain Circle Plain heart Roche hazeln…" at bounding box center [641, 359] width 313 height 689
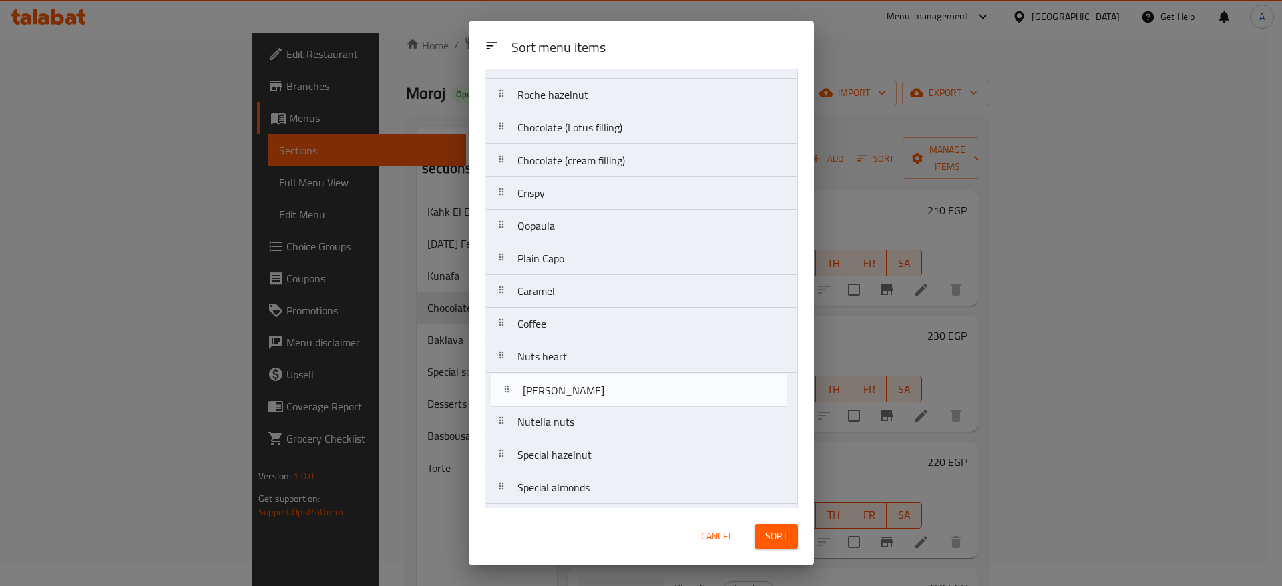
scroll to position [227, 0]
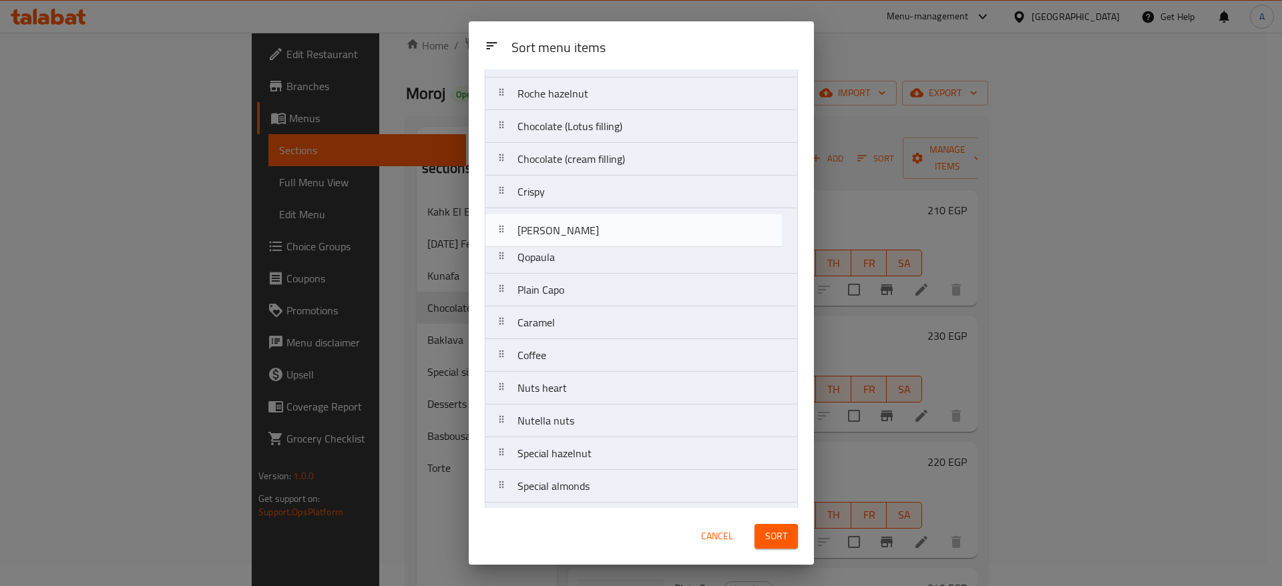
drag, startPoint x: 504, startPoint y: 432, endPoint x: 504, endPoint y: 234, distance: 198.4
click at [504, 234] on nav "Govert Monchery Plain Nutella Plain Alloy Plain Circle Plain heart Roche hazeln…" at bounding box center [641, 224] width 313 height 689
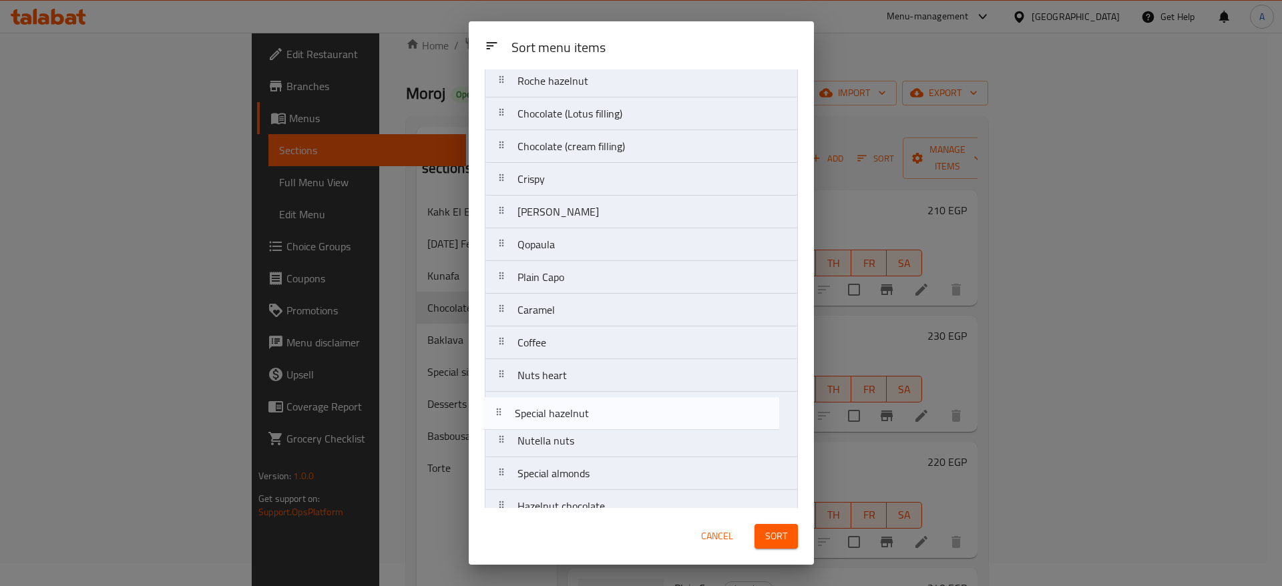
scroll to position [240, 0]
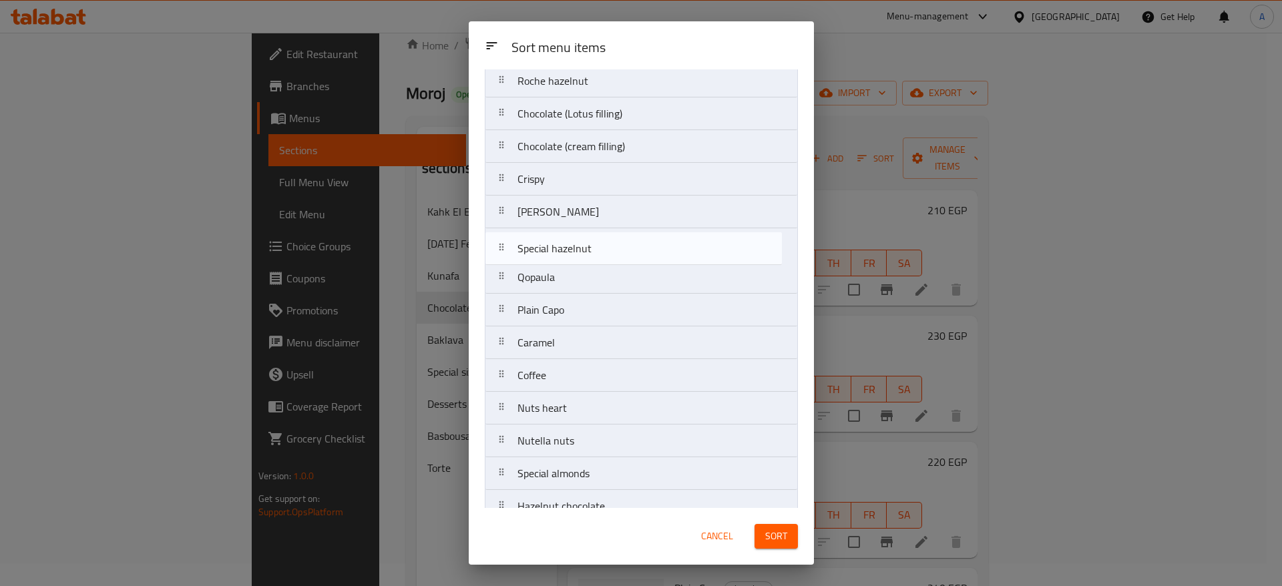
drag, startPoint x: 507, startPoint y: 459, endPoint x: 508, endPoint y: 248, distance: 211.7
click at [508, 248] on nav "Govert Monchery Plain Nutella Plain Alloy Plain Circle Plain heart Roche hazeln…" at bounding box center [641, 212] width 313 height 689
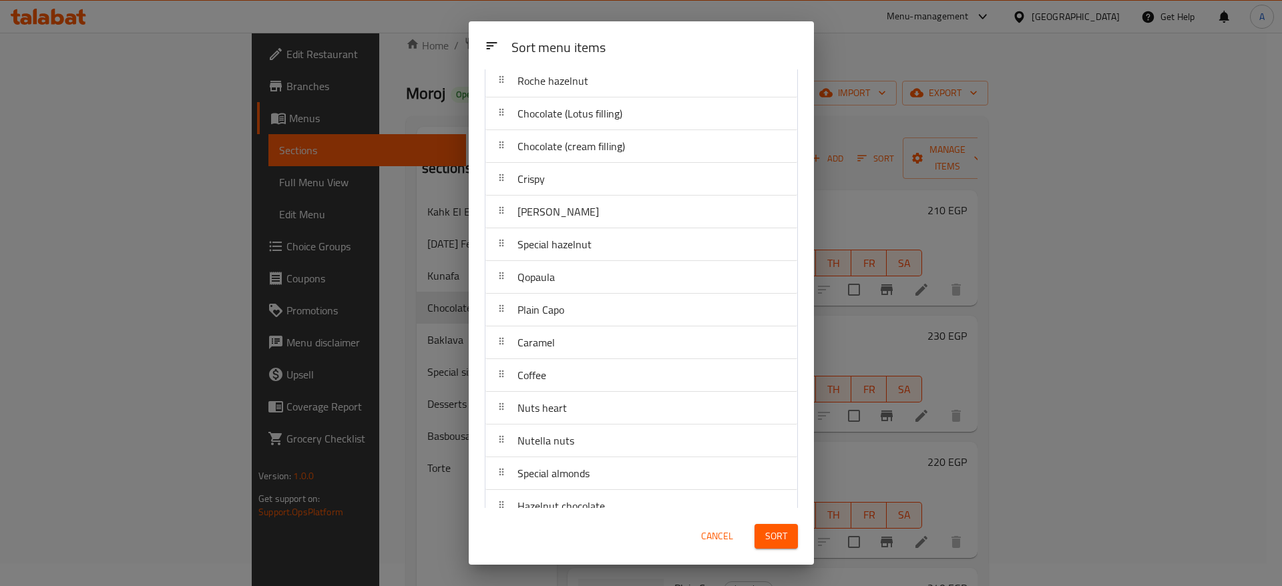
drag, startPoint x: 819, startPoint y: 397, endPoint x: 810, endPoint y: 447, distance: 50.2
click at [810, 447] on div "Sort menu items Sort menu items Govert Monchery Plain Nutella Plain Alloy Plain…" at bounding box center [641, 293] width 1282 height 586
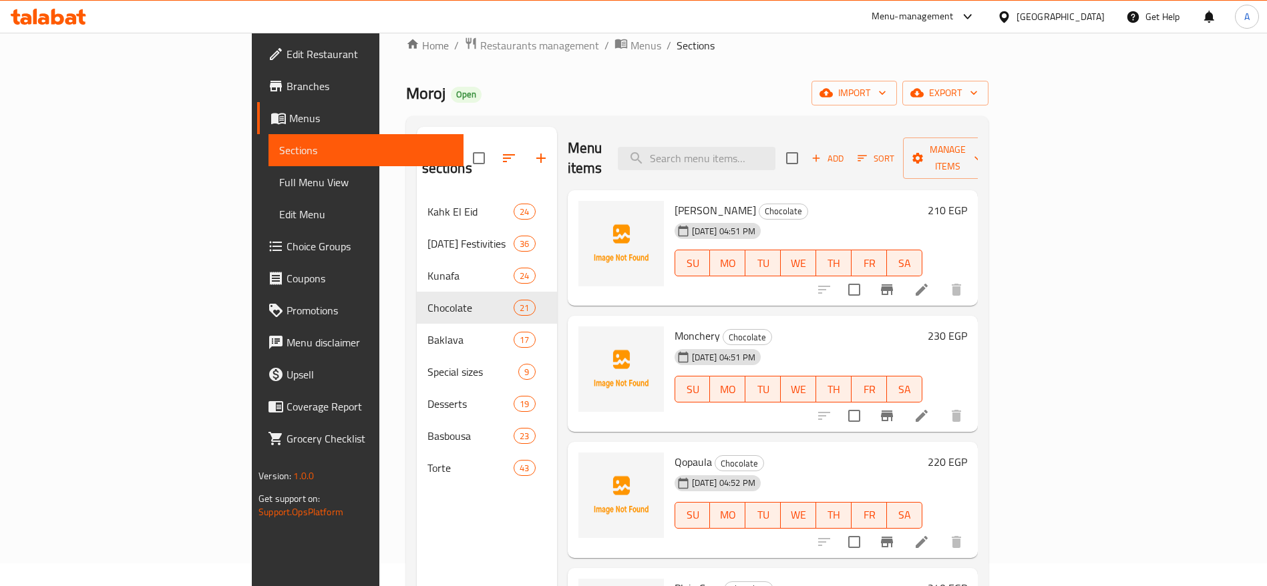
click at [903, 148] on span "Sort" at bounding box center [876, 158] width 54 height 21
click at [868, 152] on icon "button" at bounding box center [862, 158] width 12 height 12
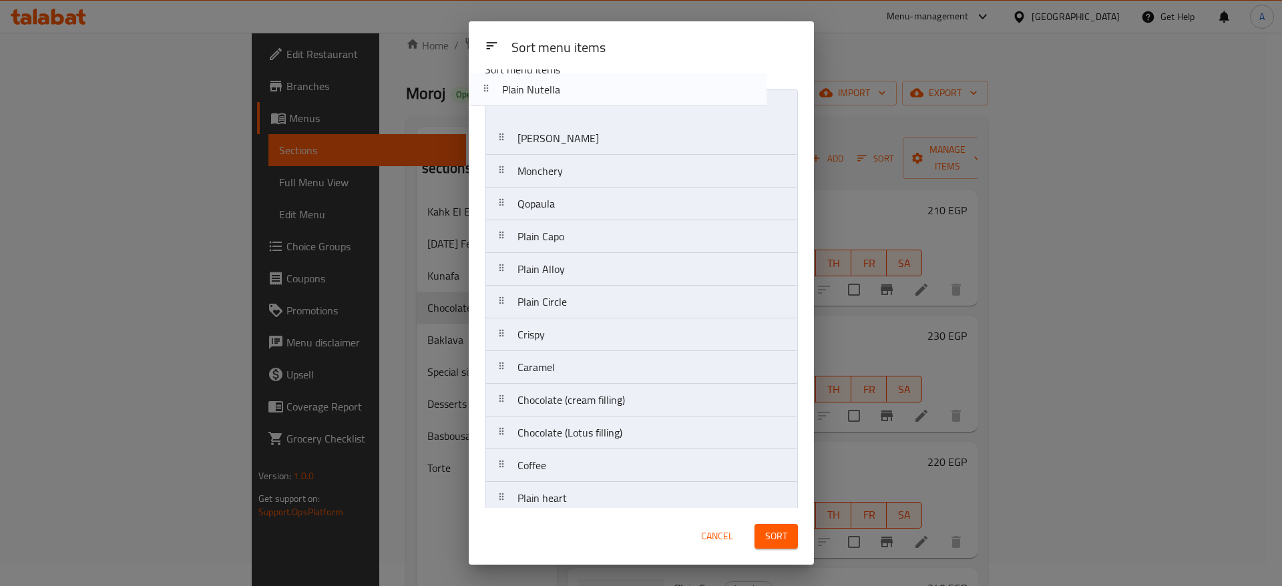
scroll to position [0, 0]
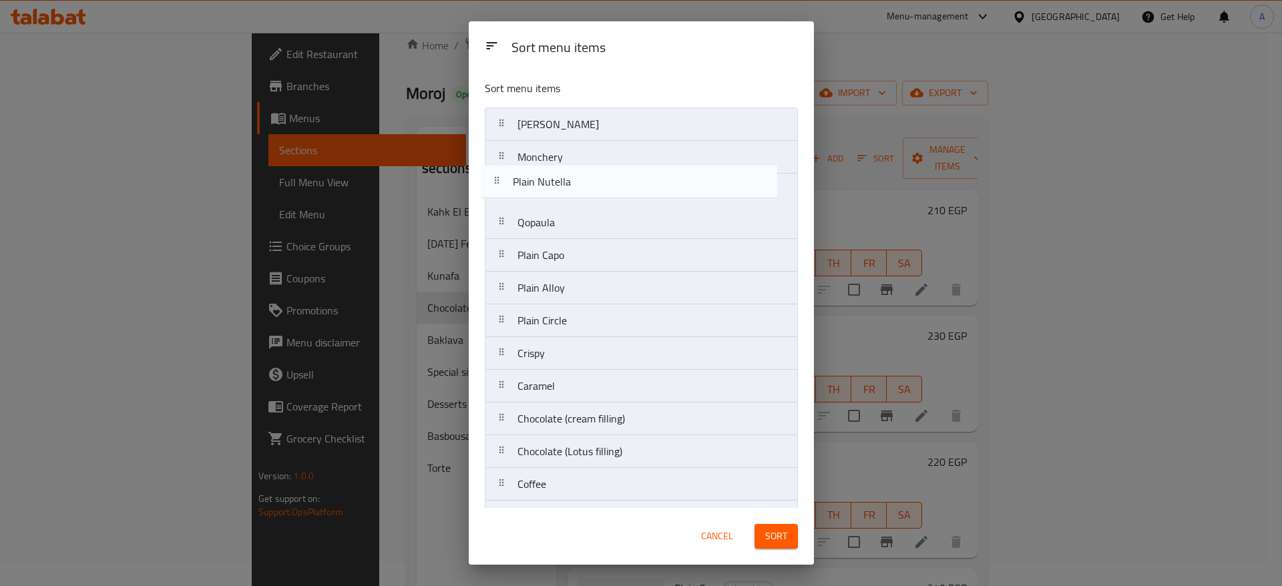
drag, startPoint x: 506, startPoint y: 264, endPoint x: 498, endPoint y: 186, distance: 79.1
click at [498, 186] on nav "Govert Monchery Qopaula Plain Capo Plain Alloy Plain Circle Crispy Caramel Choc…" at bounding box center [641, 452] width 313 height 689
drag, startPoint x: 500, startPoint y: 215, endPoint x: 490, endPoint y: 228, distance: 17.1
click at [490, 228] on nav "Govert Monchery Plain Nutella Qopaula Plain Capo Plain Alloy Plain Circle Crisp…" at bounding box center [641, 452] width 313 height 689
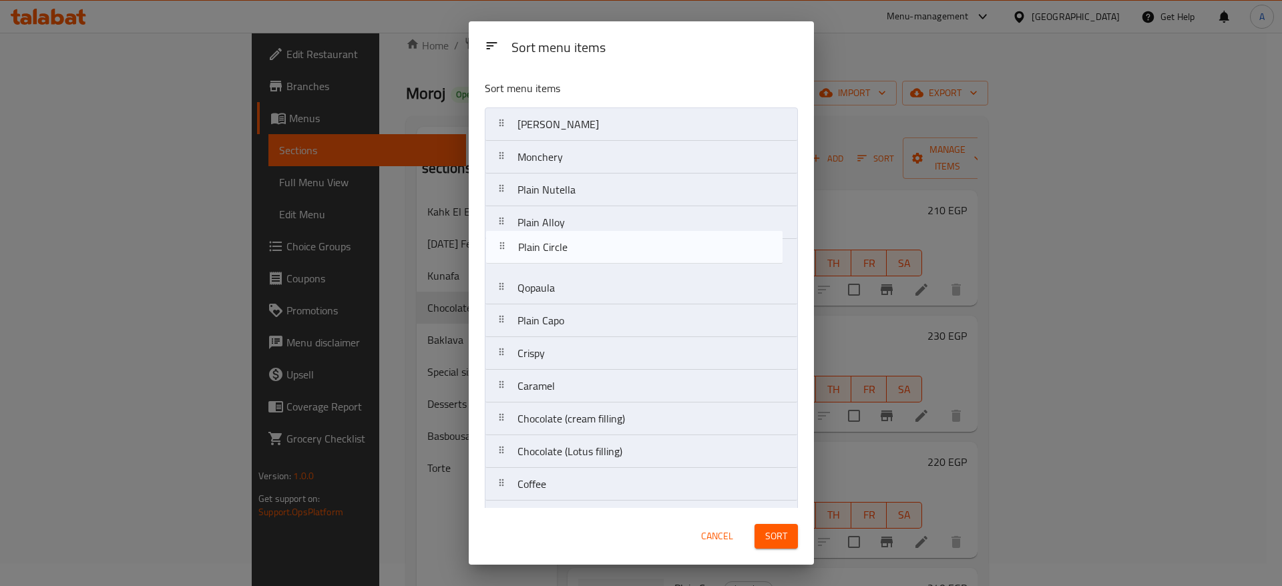
drag, startPoint x: 499, startPoint y: 321, endPoint x: 500, endPoint y: 244, distance: 76.8
click at [500, 244] on nav "Govert Monchery Plain Nutella Plain Alloy Qopaula Plain Capo Plain Circle Crisp…" at bounding box center [641, 452] width 313 height 689
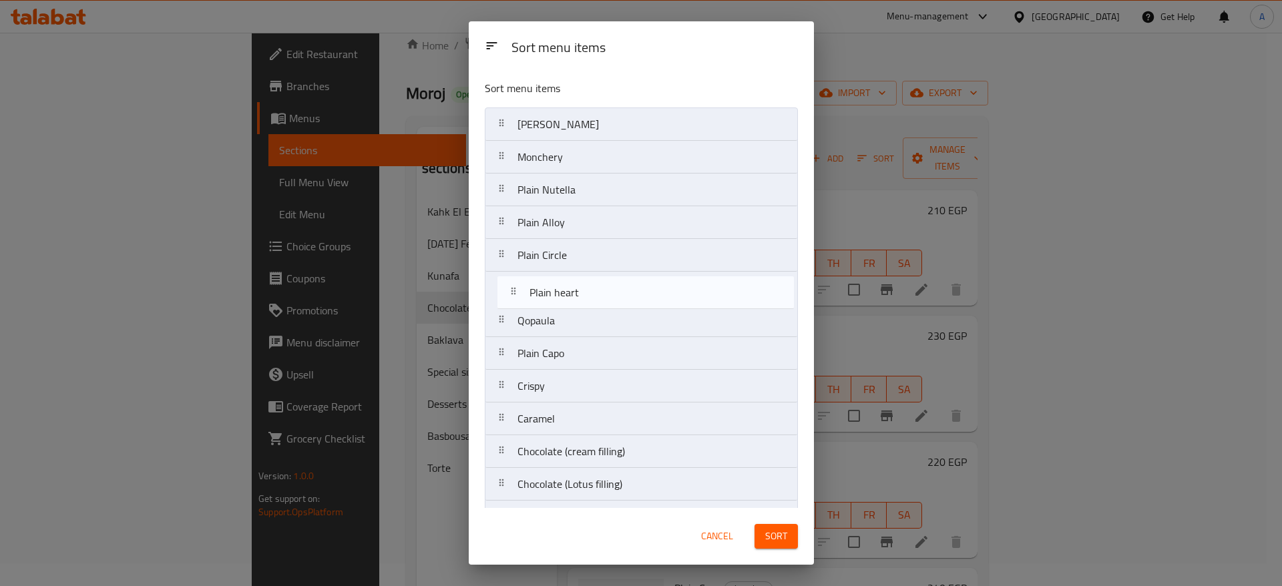
drag, startPoint x: 499, startPoint y: 224, endPoint x: 511, endPoint y: 268, distance: 45.0
click at [511, 268] on nav "Govert Monchery Plain Nutella Plain Alloy Plain Circle Qopaula Plain Capo Crisp…" at bounding box center [641, 452] width 313 height 689
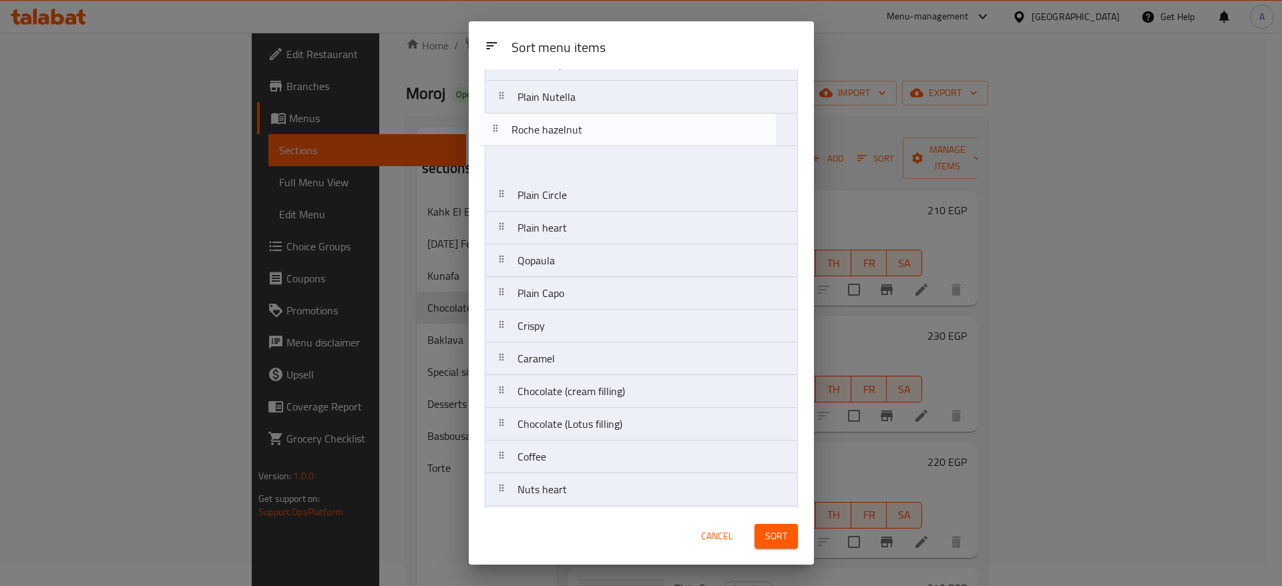
scroll to position [93, 0]
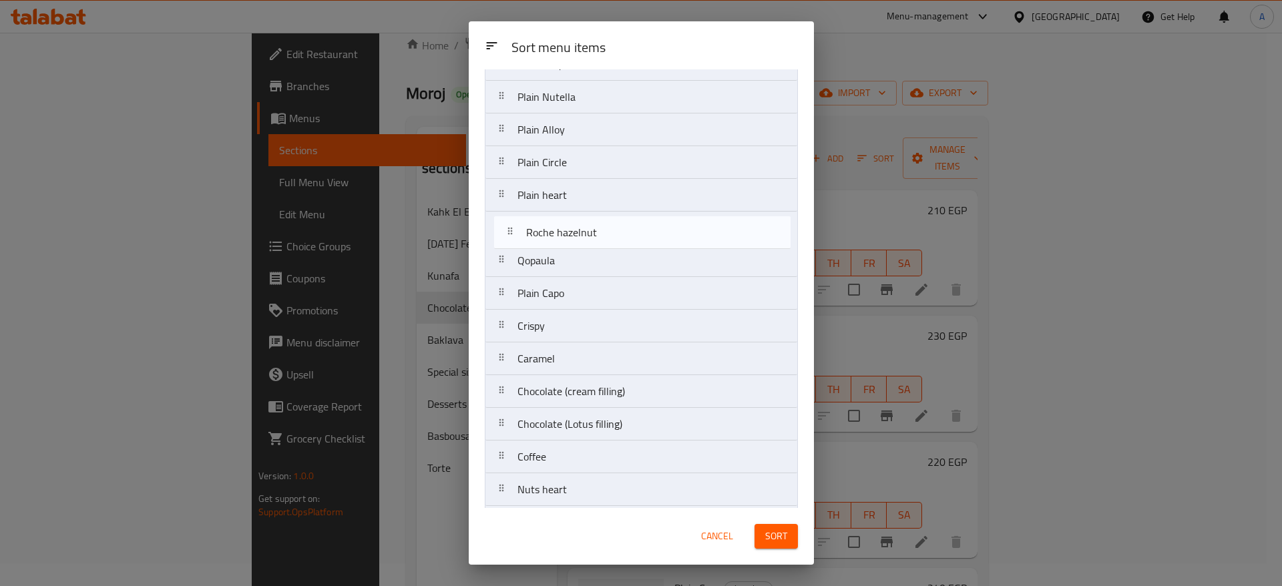
drag, startPoint x: 501, startPoint y: 462, endPoint x: 516, endPoint y: 222, distance: 240.2
click at [516, 222] on nav "Govert Monchery Plain Nutella Plain Alloy Plain Circle Plain heart Qopaula Plai…" at bounding box center [641, 359] width 313 height 689
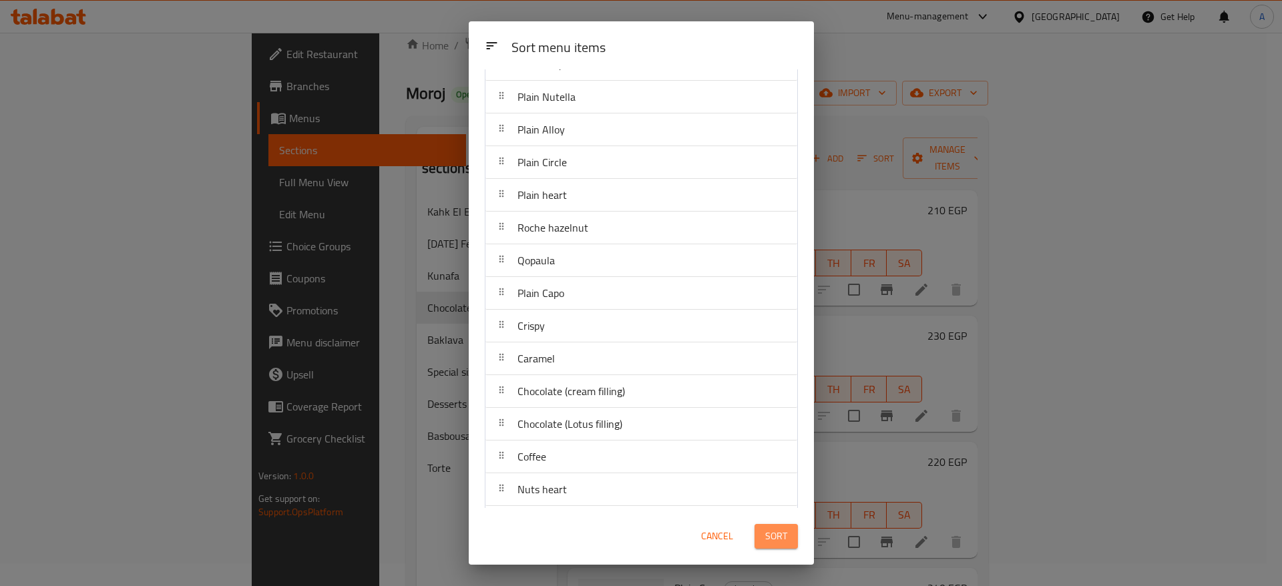
click at [781, 538] on span "Sort" at bounding box center [776, 536] width 22 height 17
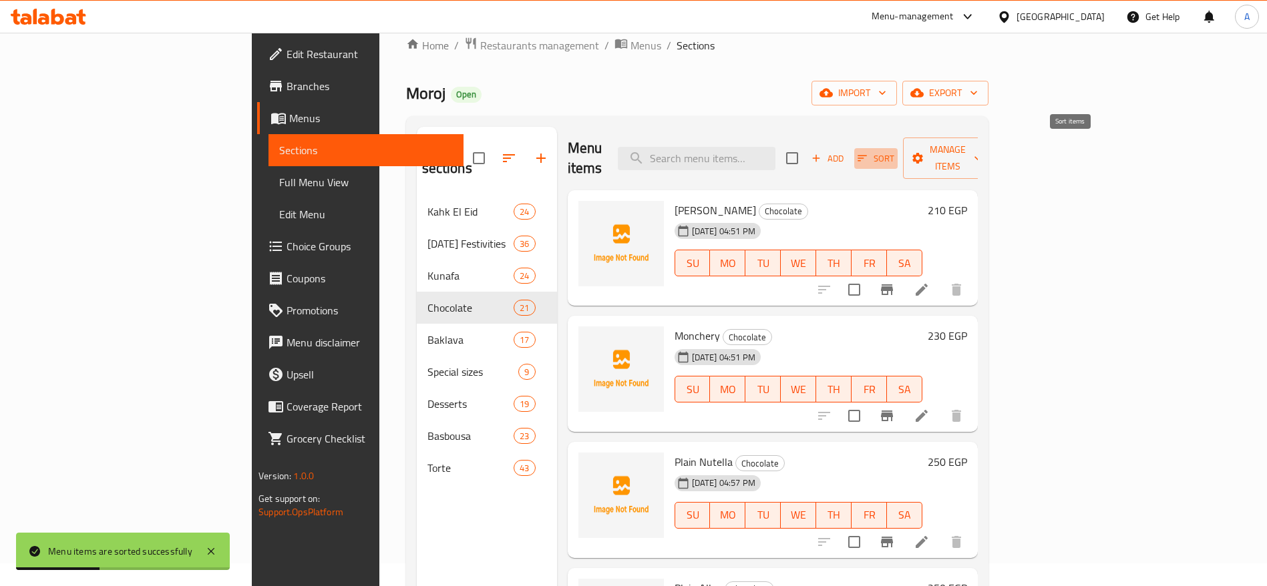
click at [868, 152] on icon "button" at bounding box center [862, 158] width 12 height 12
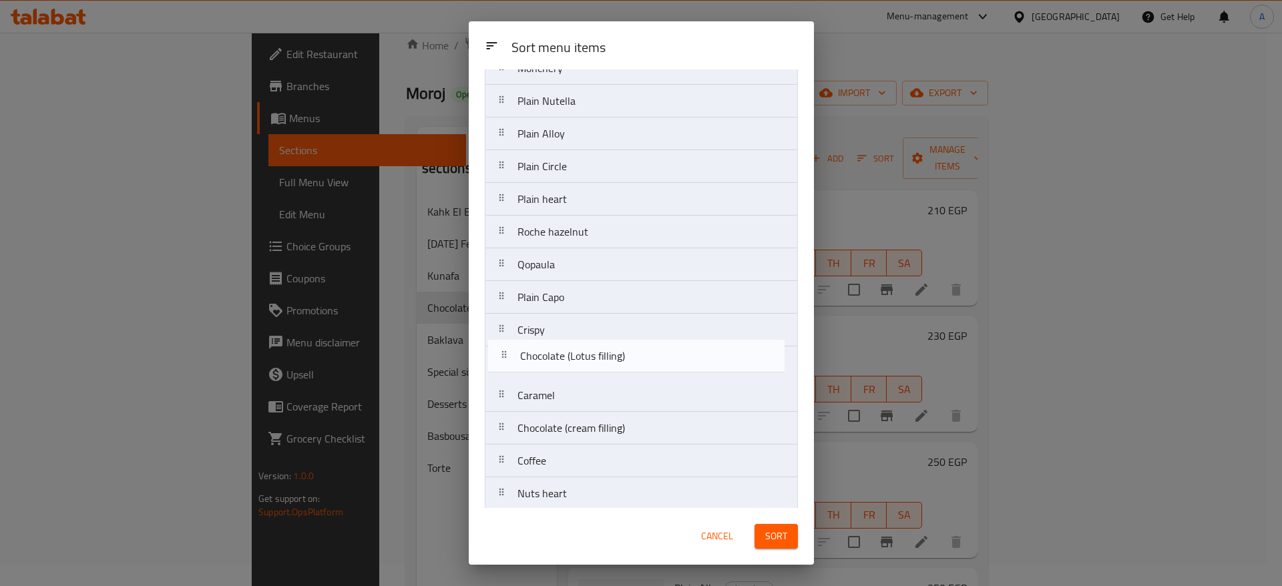
scroll to position [90, 0]
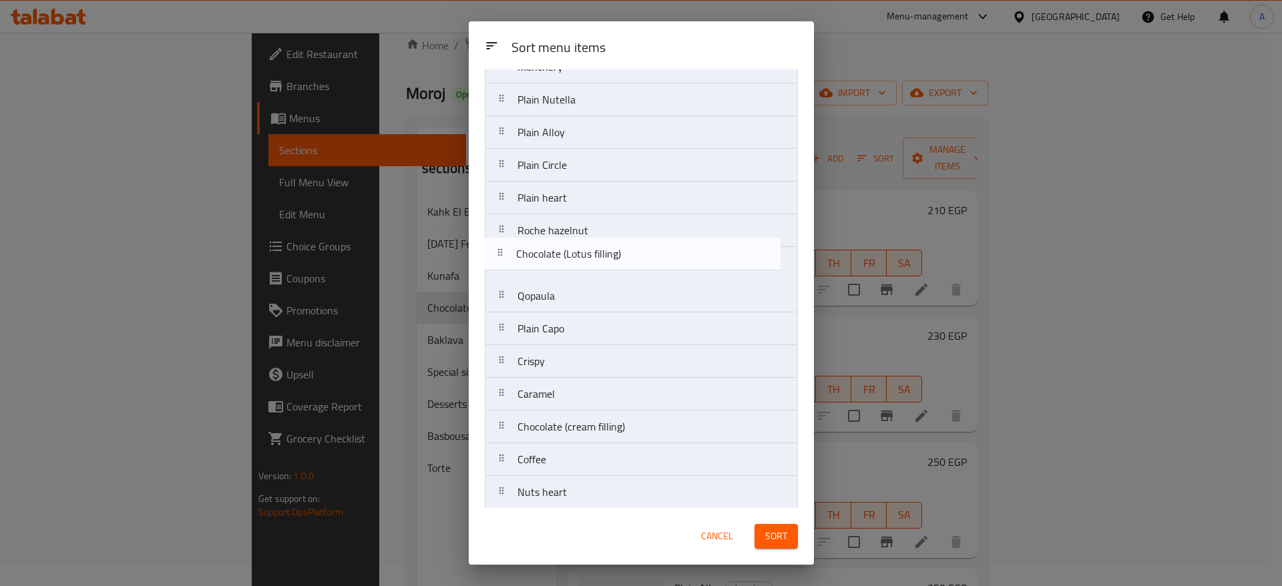
drag, startPoint x: 498, startPoint y: 434, endPoint x: 498, endPoint y: 256, distance: 178.3
click at [498, 256] on nav "Govert Monchery Plain Nutella Plain Alloy Plain Circle Plain heart Roche hazeln…" at bounding box center [641, 361] width 313 height 689
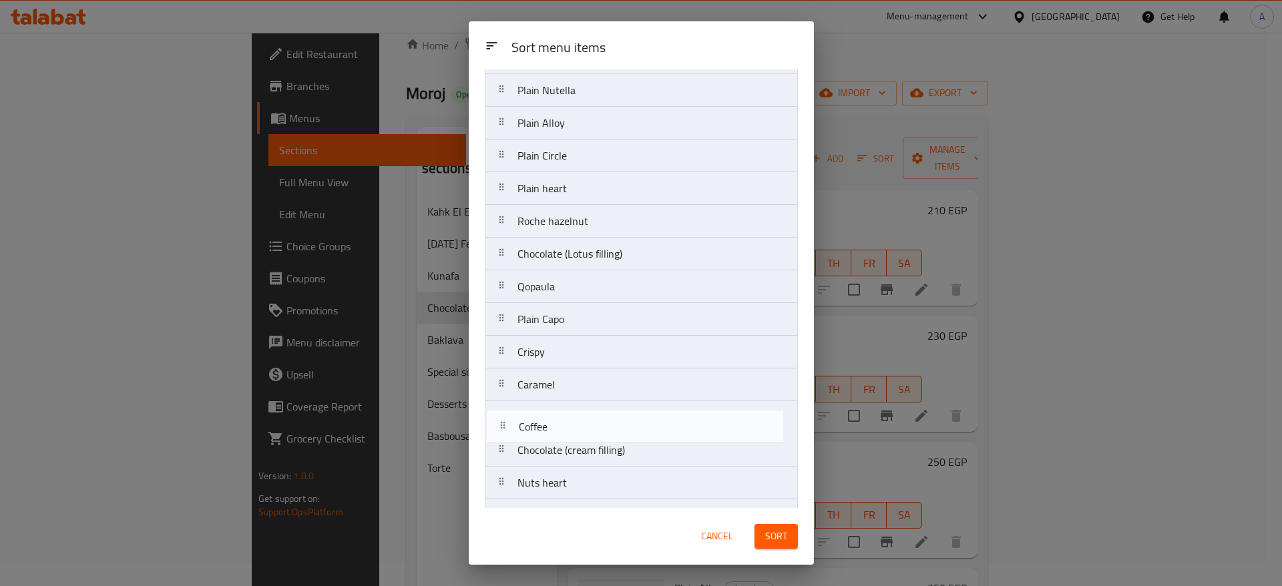
scroll to position [100, 0]
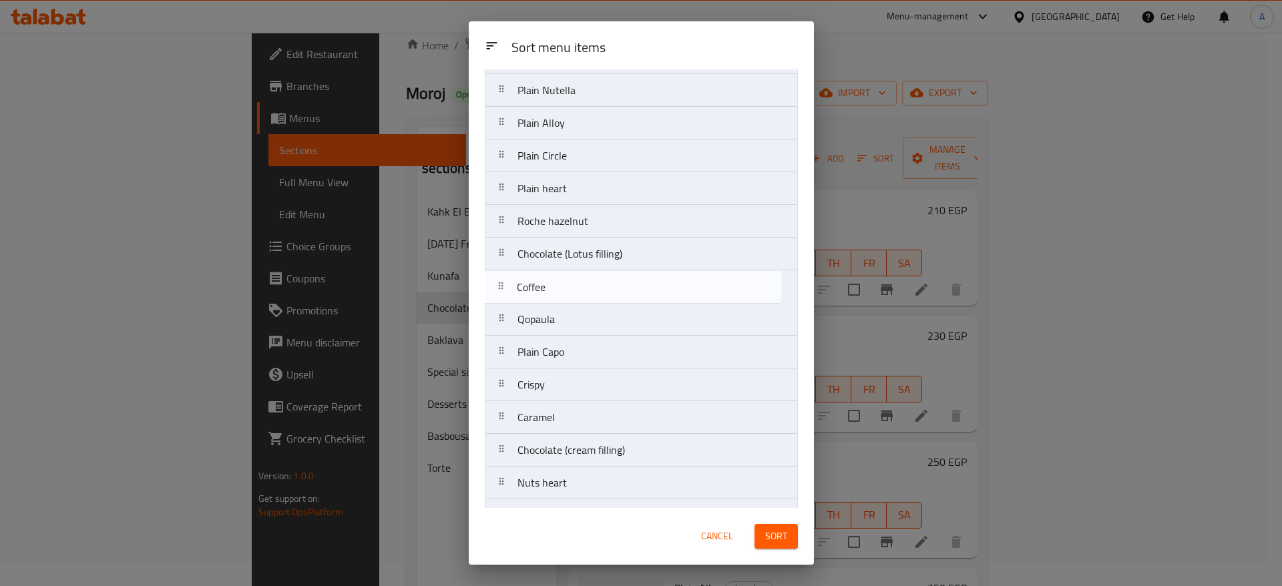
drag, startPoint x: 499, startPoint y: 463, endPoint x: 500, endPoint y: 286, distance: 177.6
click at [500, 286] on nav "Govert Monchery Plain Nutella Plain Alloy Plain Circle Plain heart Roche hazeln…" at bounding box center [641, 352] width 313 height 689
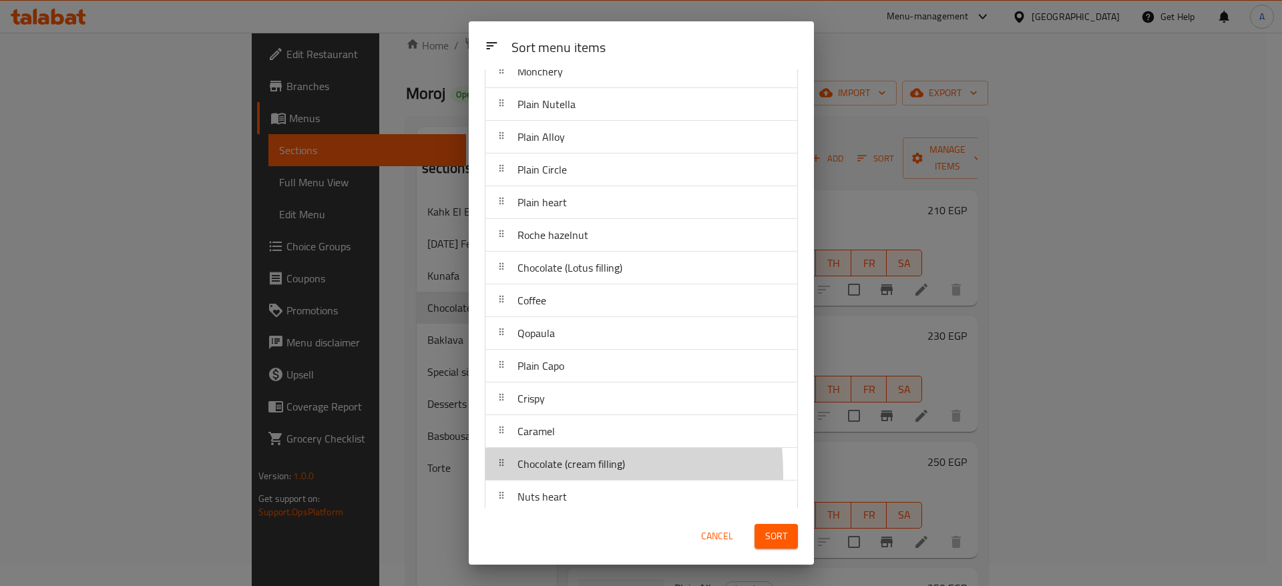
scroll to position [89, 0]
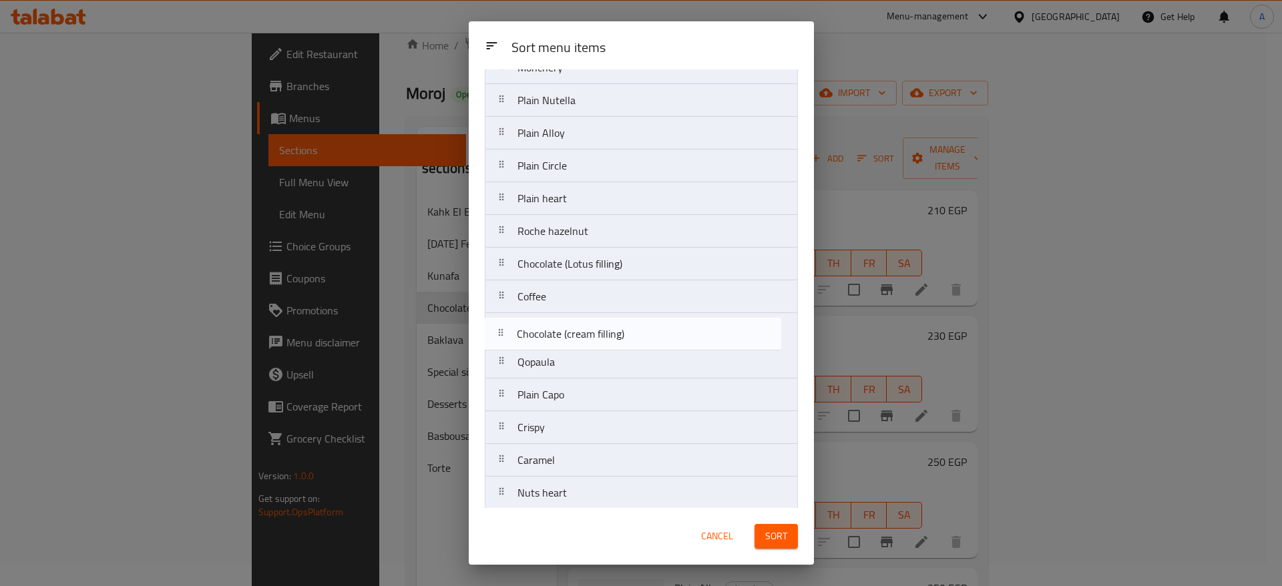
drag, startPoint x: 502, startPoint y: 474, endPoint x: 503, endPoint y: 335, distance: 139.6
click at [503, 335] on nav "Govert Monchery Plain Nutella Plain Alloy Plain Circle Plain heart Roche hazeln…" at bounding box center [641, 362] width 313 height 689
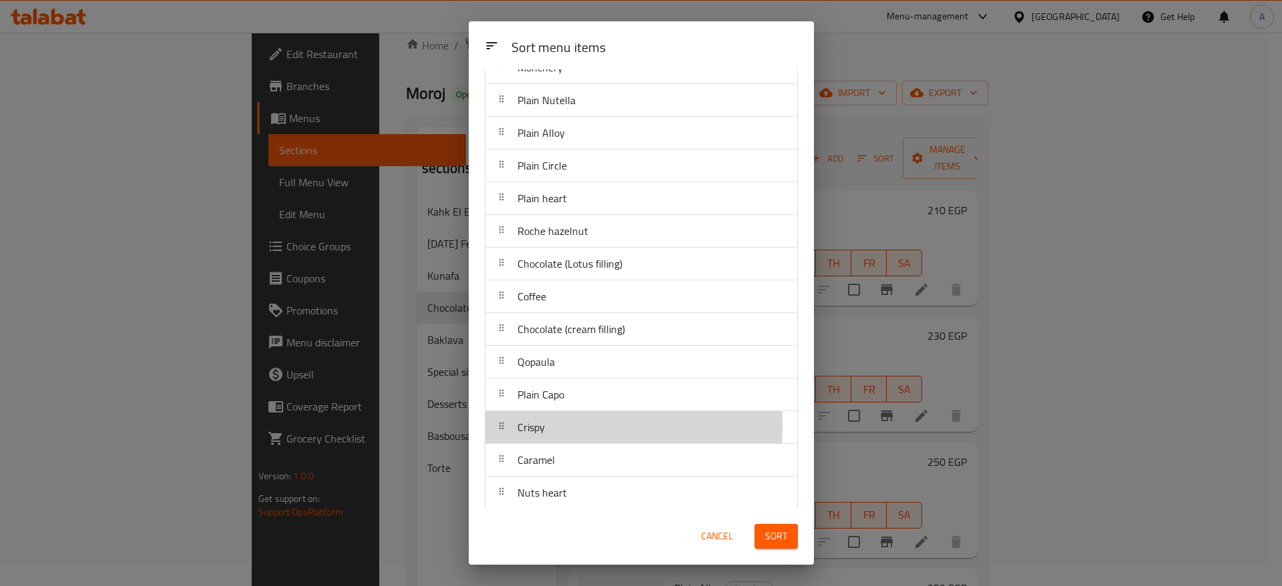
scroll to position [91, 0]
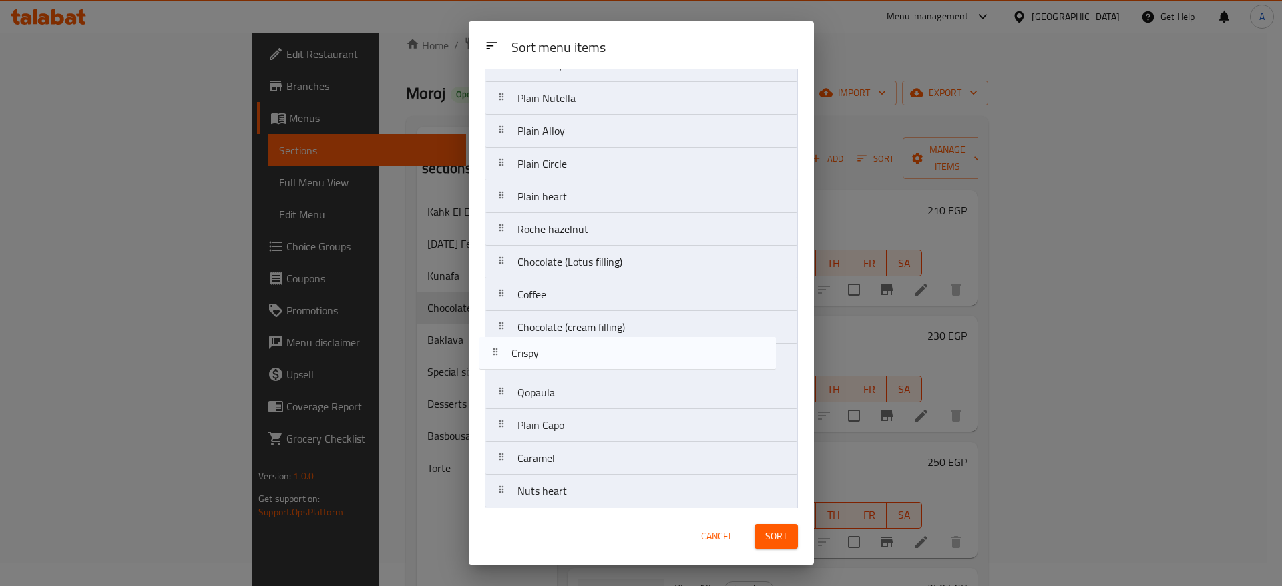
drag, startPoint x: 512, startPoint y: 427, endPoint x: 505, endPoint y: 347, distance: 79.8
click at [505, 347] on nav "Govert Monchery Plain Nutella Plain Alloy Plain Circle Plain heart Roche hazeln…" at bounding box center [641, 360] width 313 height 689
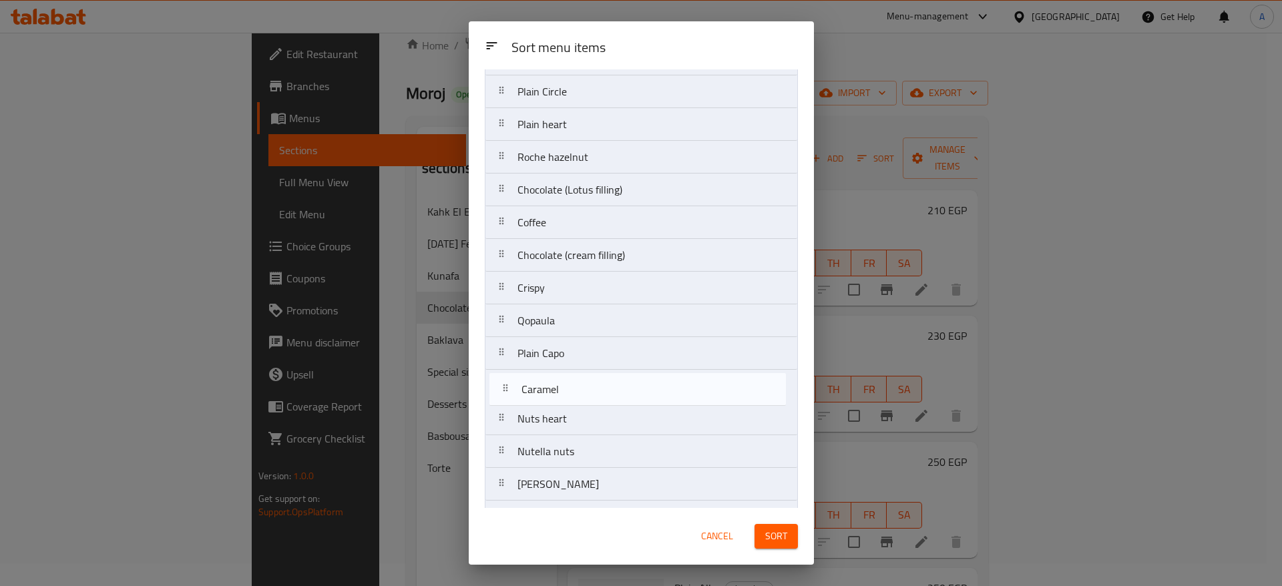
scroll to position [165, 0]
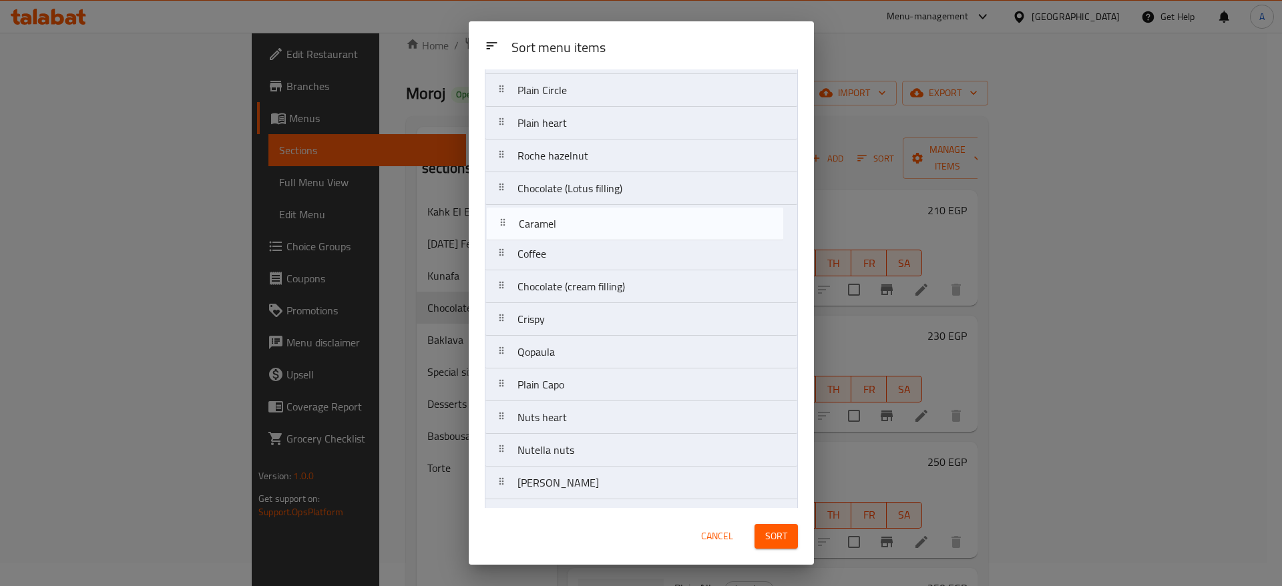
drag, startPoint x: 504, startPoint y: 459, endPoint x: 506, endPoint y: 220, distance: 239.1
click at [506, 220] on nav "Govert Monchery Plain Nutella Plain Alloy Plain Circle Plain heart Roche hazeln…" at bounding box center [641, 287] width 313 height 689
drag, startPoint x: 505, startPoint y: 228, endPoint x: 505, endPoint y: 259, distance: 30.7
click at [505, 259] on nav "Govert Monchery Plain Nutella Plain Alloy Plain Circle Plain heart Roche hazeln…" at bounding box center [641, 287] width 313 height 689
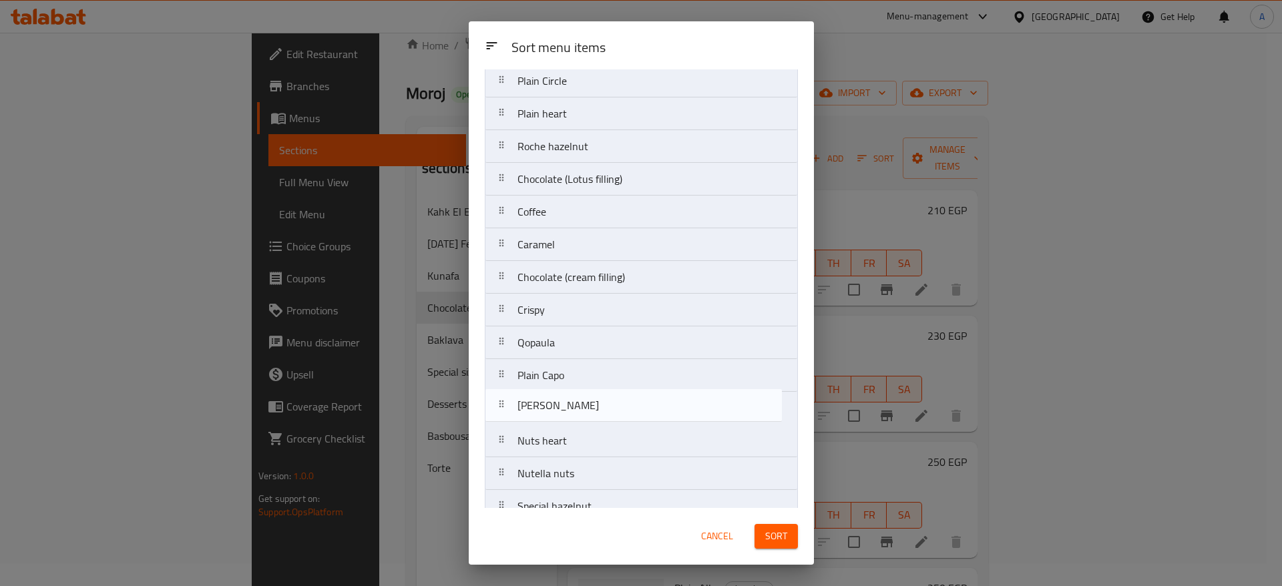
scroll to position [174, 0]
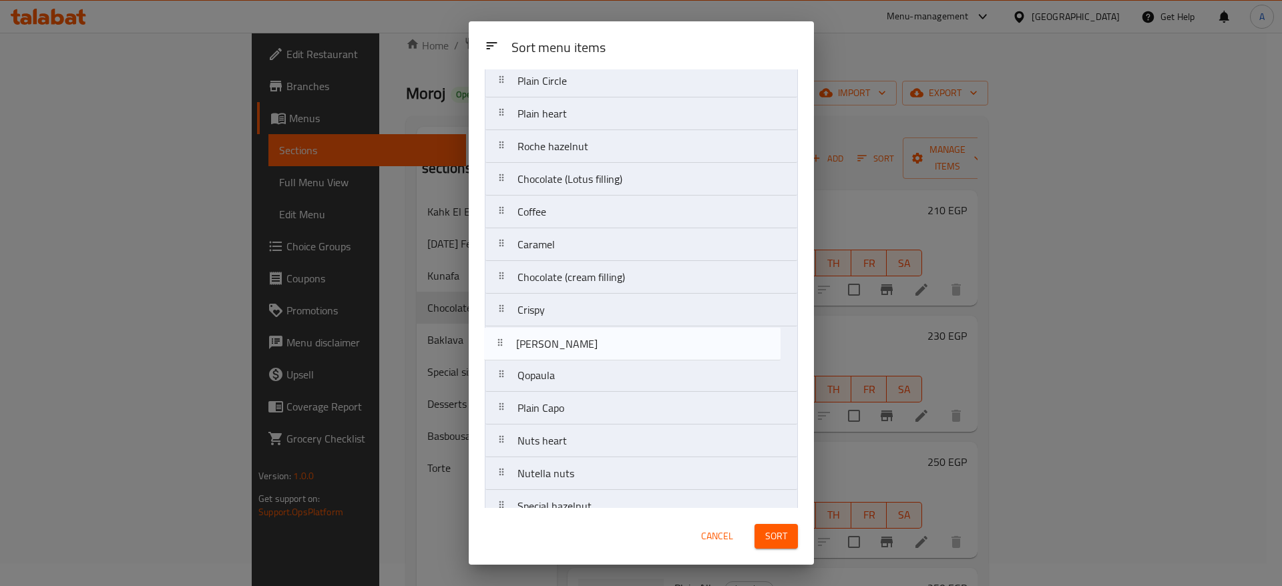
drag, startPoint x: 506, startPoint y: 492, endPoint x: 505, endPoint y: 350, distance: 142.3
click at [505, 350] on nav "Govert Monchery Plain Nutella Plain Alloy Plain Circle Plain heart Roche hazeln…" at bounding box center [641, 277] width 313 height 689
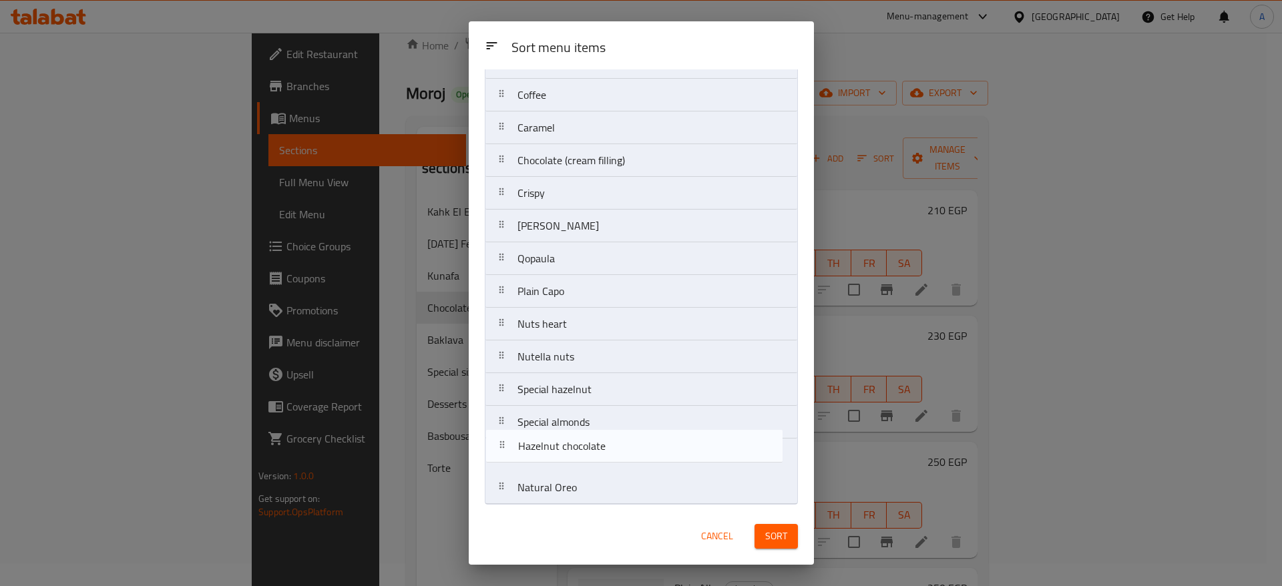
scroll to position [293, 0]
drag, startPoint x: 504, startPoint y: 467, endPoint x: 505, endPoint y: 449, distance: 18.0
click at [505, 449] on nav "Govert Monchery Plain Nutella Plain Alloy Plain Circle Plain heart Roche hazeln…" at bounding box center [641, 159] width 313 height 689
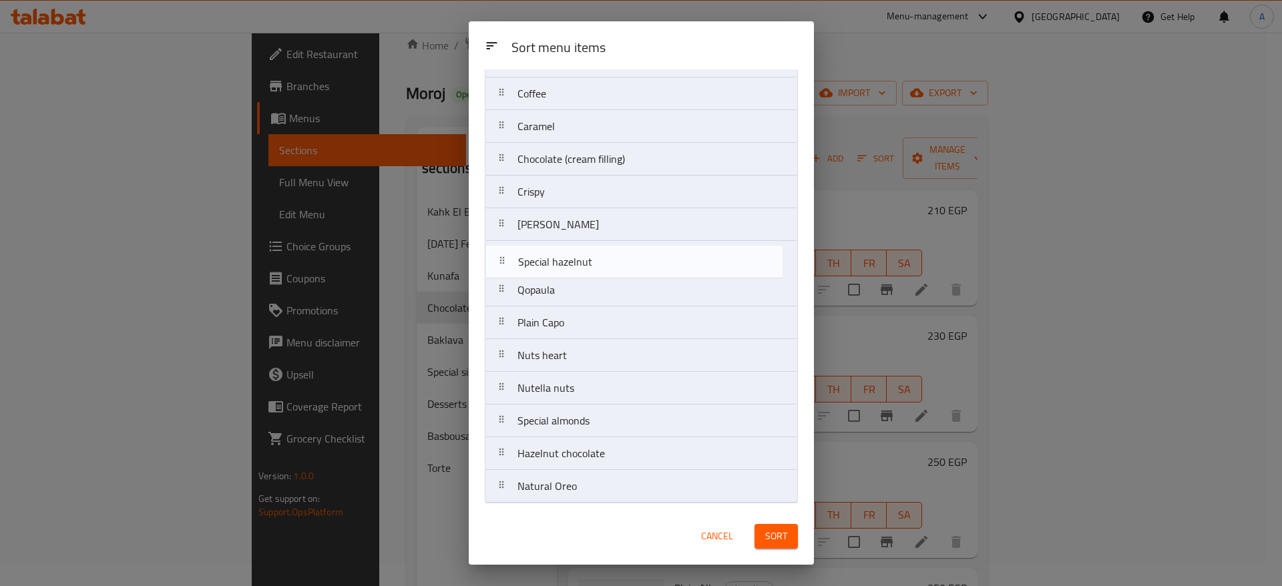
drag, startPoint x: 501, startPoint y: 393, endPoint x: 502, endPoint y: 258, distance: 134.2
click at [502, 258] on nav "Govert Monchery Plain Nutella Plain Alloy Plain Circle Plain heart Roche hazeln…" at bounding box center [641, 159] width 313 height 689
drag, startPoint x: 500, startPoint y: 431, endPoint x: 502, endPoint y: 286, distance: 144.9
click at [502, 286] on nav "Govert Monchery Plain Nutella Plain Alloy Plain Circle Plain heart Roche hazeln…" at bounding box center [641, 159] width 313 height 689
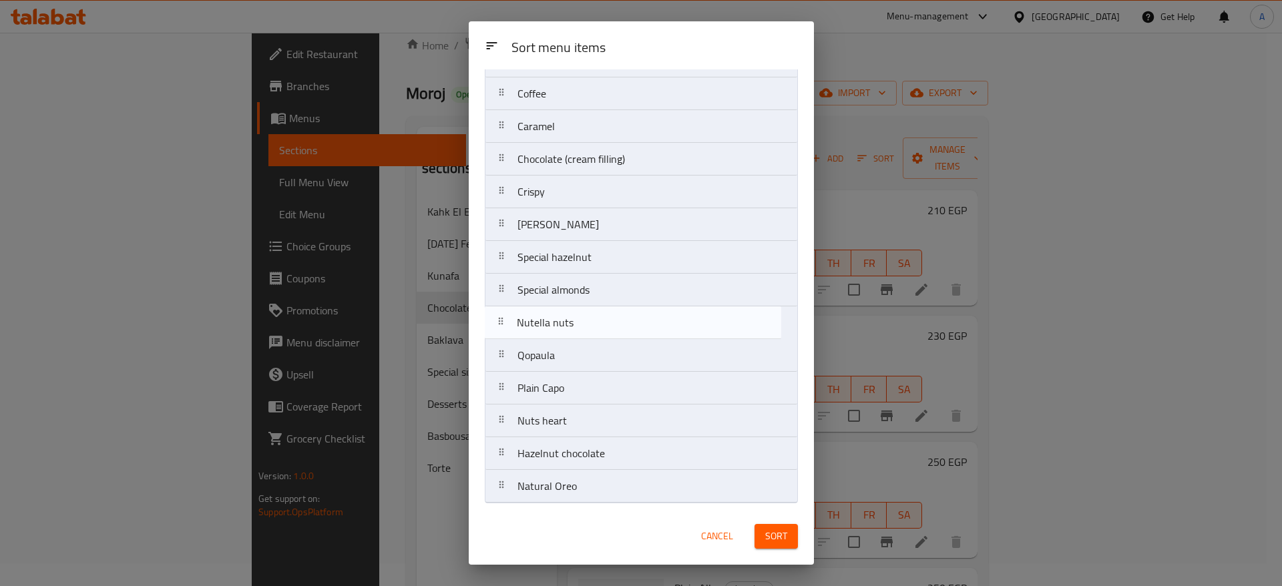
drag, startPoint x: 494, startPoint y: 427, endPoint x: 494, endPoint y: 323, distance: 103.5
click at [494, 323] on nav "Govert Monchery Plain Nutella Plain Alloy Plain Circle Plain heart Roche hazeln…" at bounding box center [641, 159] width 313 height 689
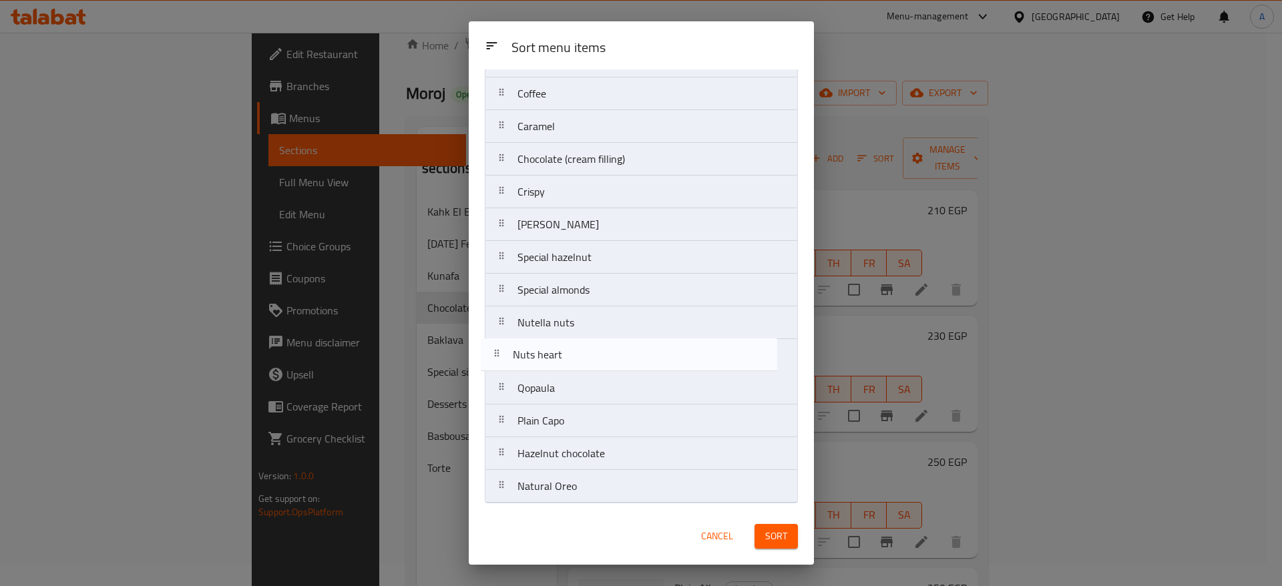
drag, startPoint x: 514, startPoint y: 431, endPoint x: 508, endPoint y: 360, distance: 71.7
click at [508, 360] on nav "Govert Monchery Plain Nutella Plain Alloy Plain Circle Plain heart Roche hazeln…" at bounding box center [641, 159] width 313 height 689
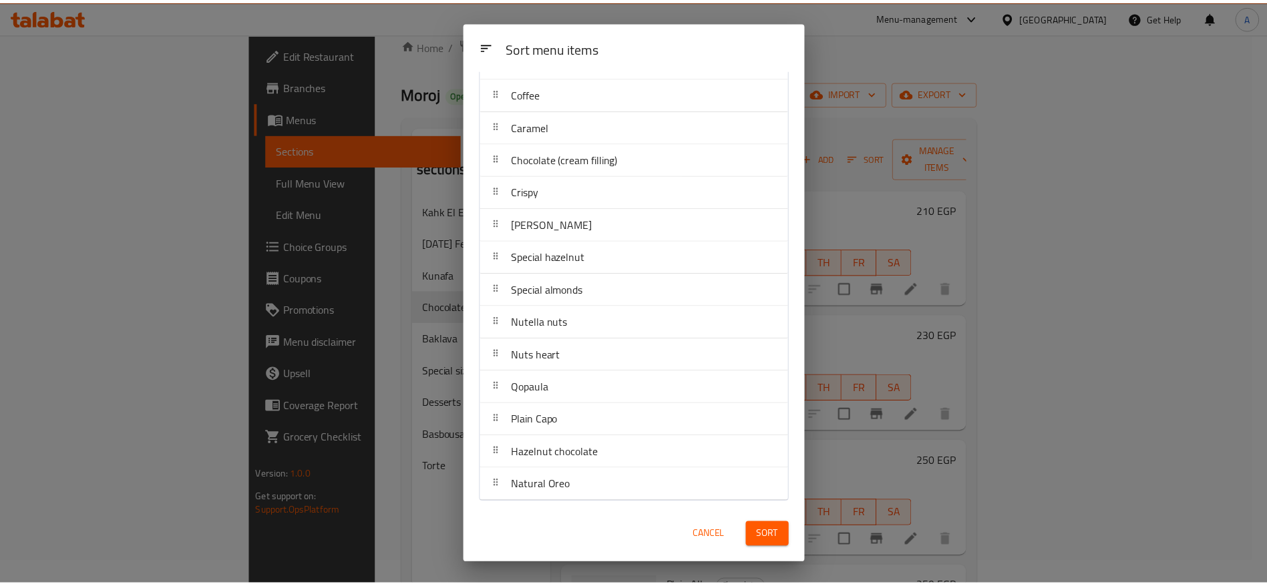
scroll to position [293, 0]
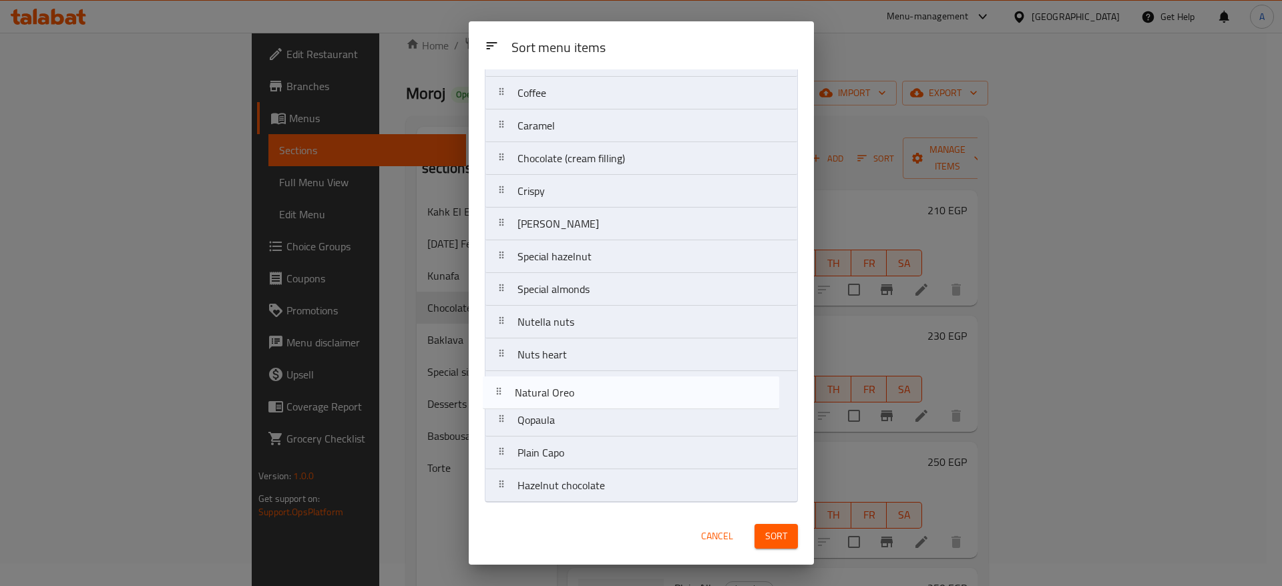
drag, startPoint x: 524, startPoint y: 491, endPoint x: 520, endPoint y: 393, distance: 97.6
click at [520, 393] on nav "Govert Monchery Plain Nutella Plain Alloy Plain Circle Plain heart Roche hazeln…" at bounding box center [641, 158] width 313 height 689
drag, startPoint x: 510, startPoint y: 462, endPoint x: 508, endPoint y: 422, distance: 40.1
click at [508, 422] on nav "Govert Monchery Plain Nutella Plain Alloy Plain Circle Plain heart Roche hazeln…" at bounding box center [641, 158] width 313 height 689
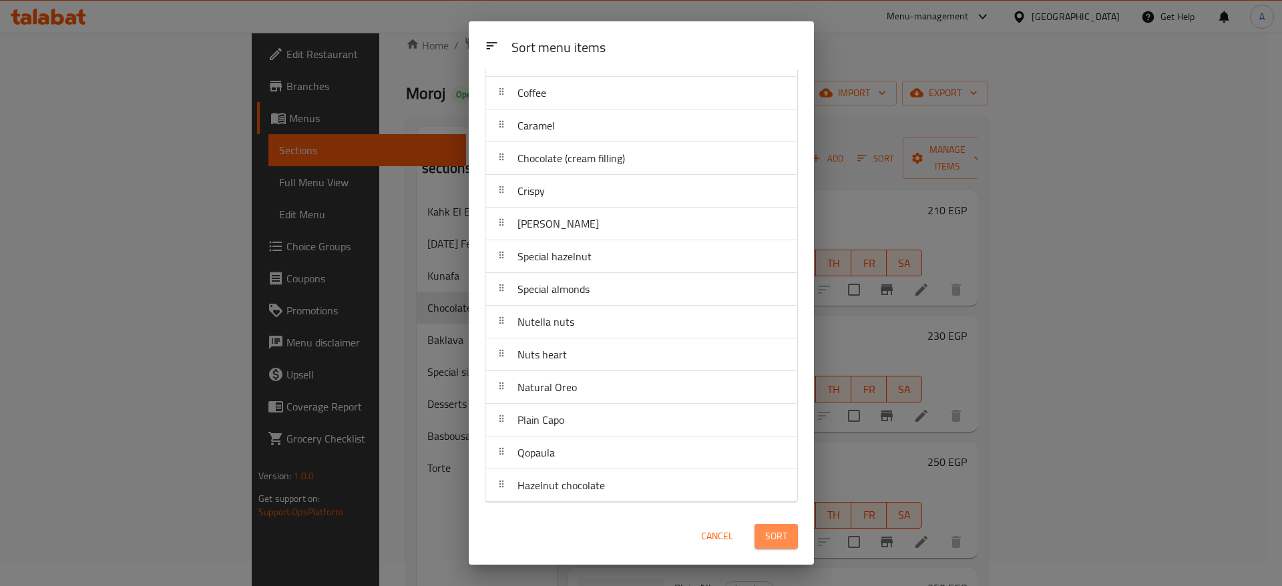
click at [769, 538] on span "Sort" at bounding box center [776, 536] width 22 height 17
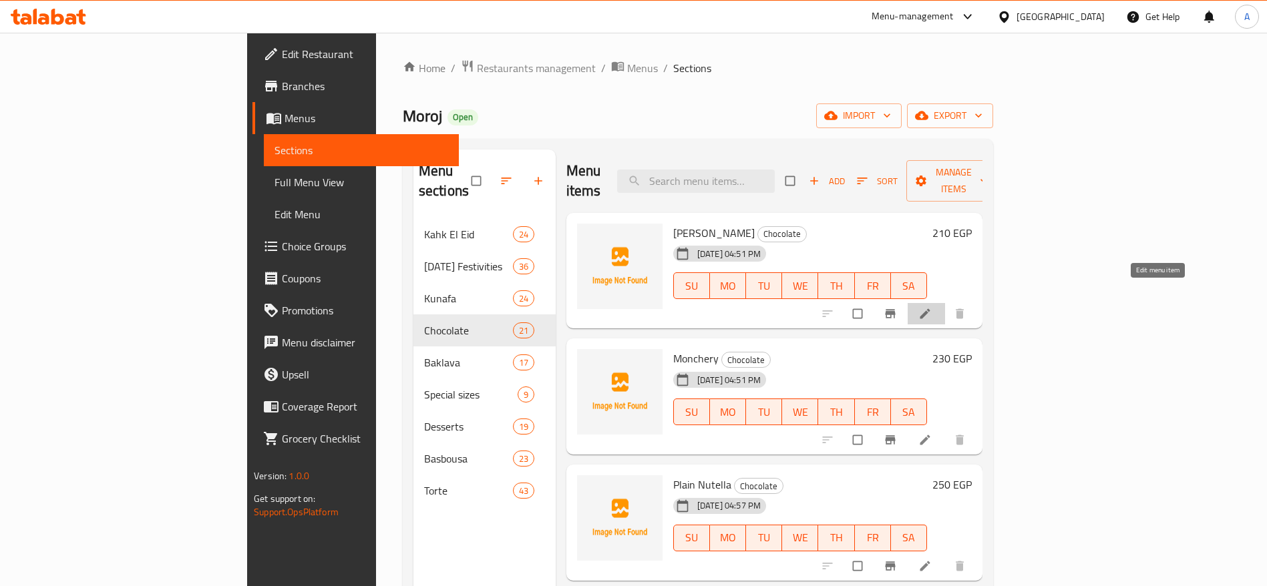
click at [932, 307] on icon at bounding box center [924, 313] width 13 height 13
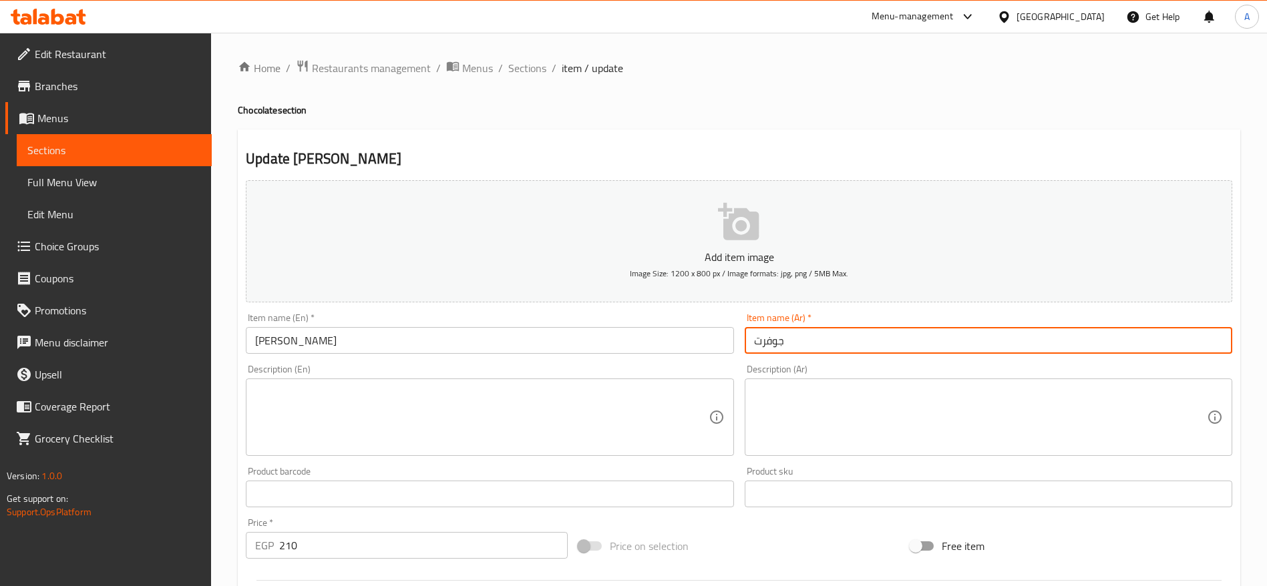
click at [818, 338] on input "جوفرت" at bounding box center [989, 340] width 488 height 27
paste input "ي"
type input "جوفريت"
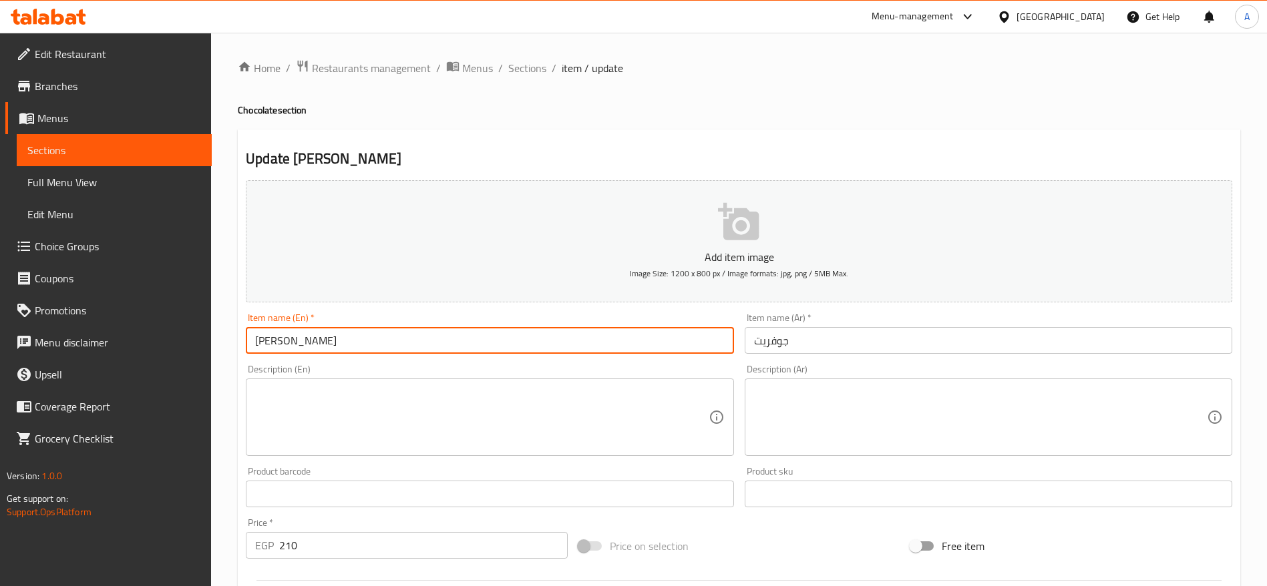
click at [677, 341] on input "[PERSON_NAME]" at bounding box center [490, 340] width 488 height 27
type input "[PERSON_NAME] Chocolate"
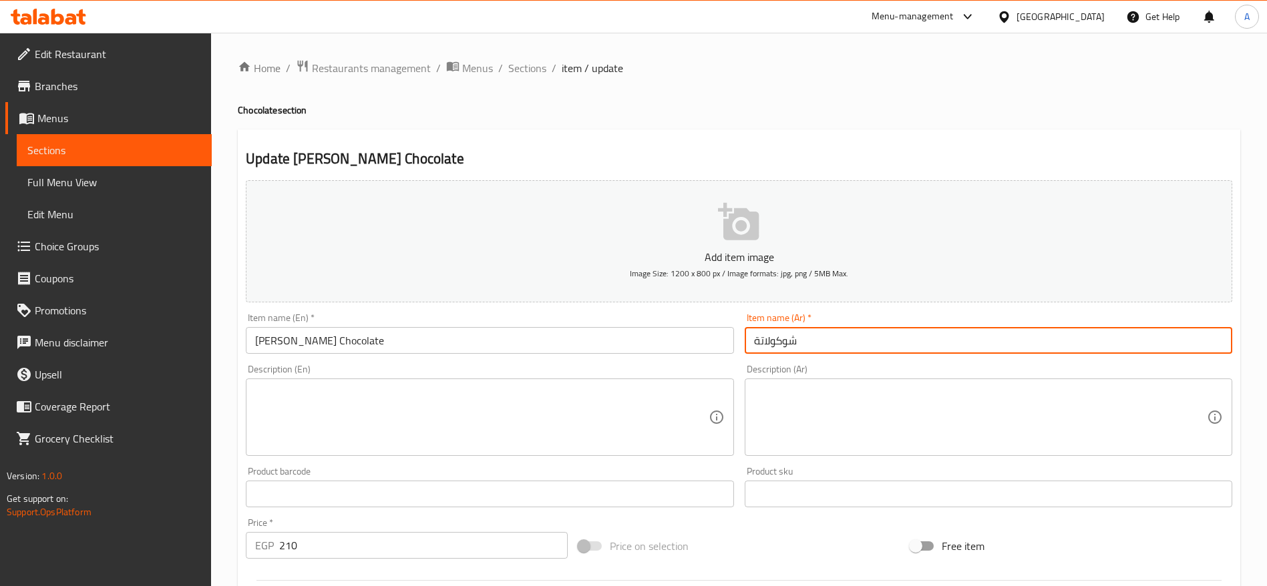
paste input "جوفريت"
type input "شوكولاتة جوفريت"
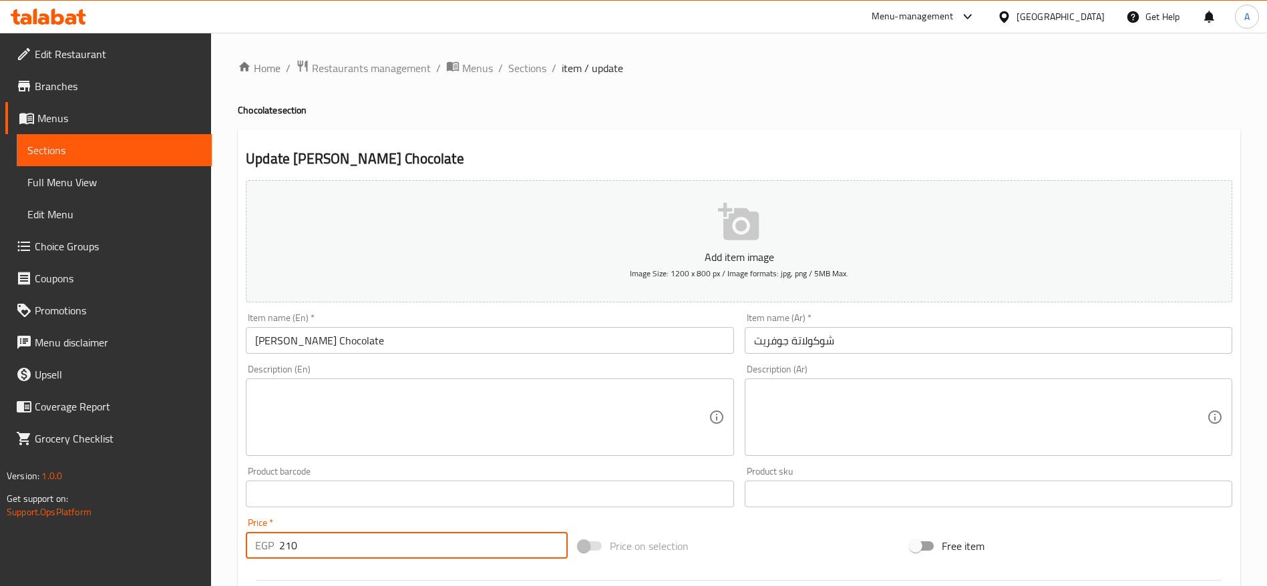
click at [459, 540] on input "210" at bounding box center [423, 545] width 289 height 27
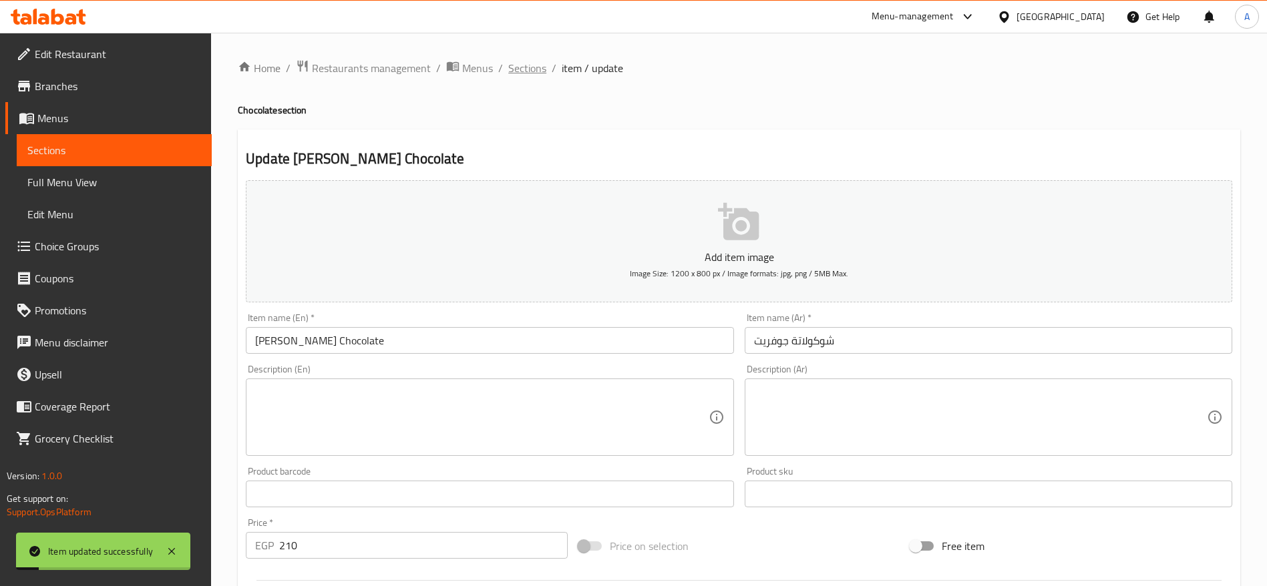
click at [528, 71] on span "Sections" at bounding box center [527, 68] width 38 height 16
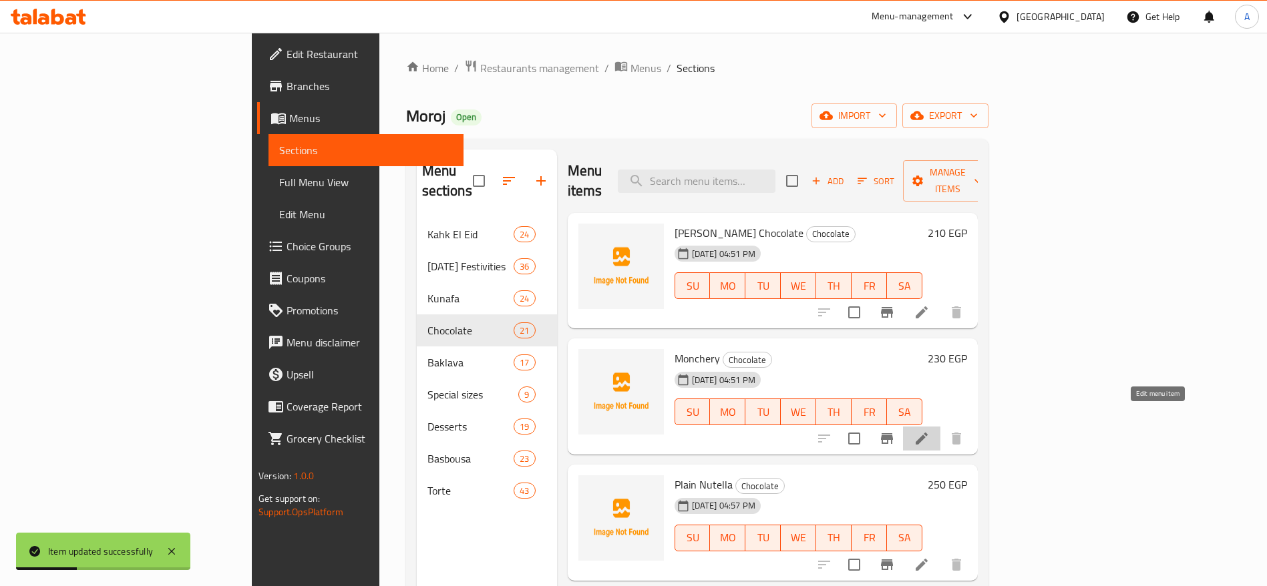
click at [928, 433] on icon at bounding box center [922, 439] width 12 height 12
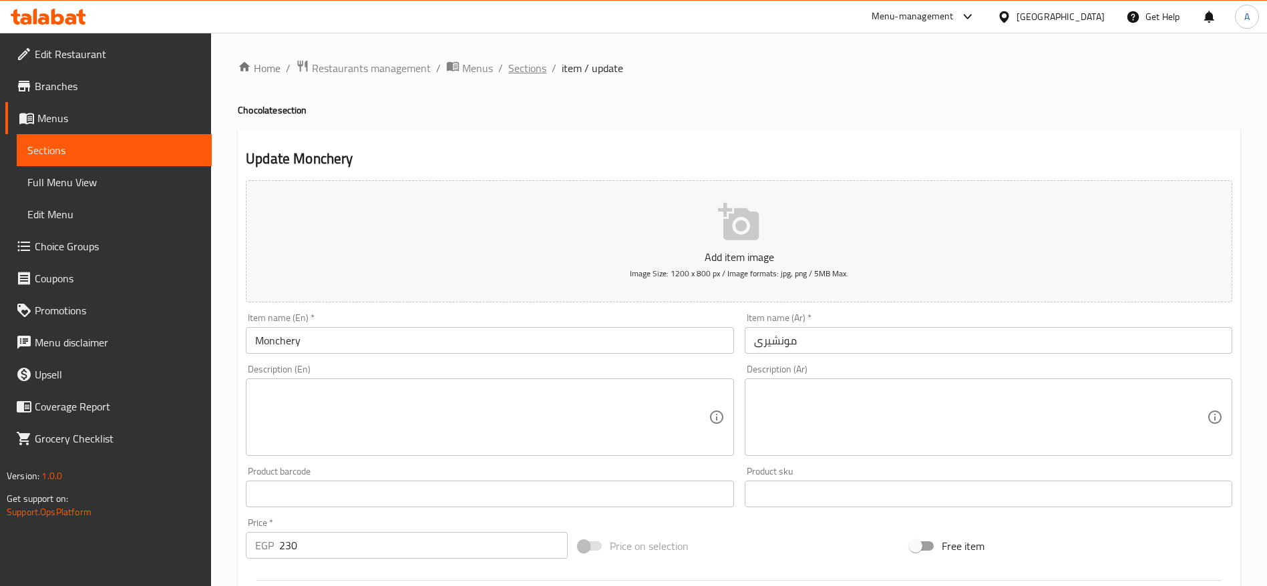
click at [518, 65] on span "Sections" at bounding box center [527, 68] width 38 height 16
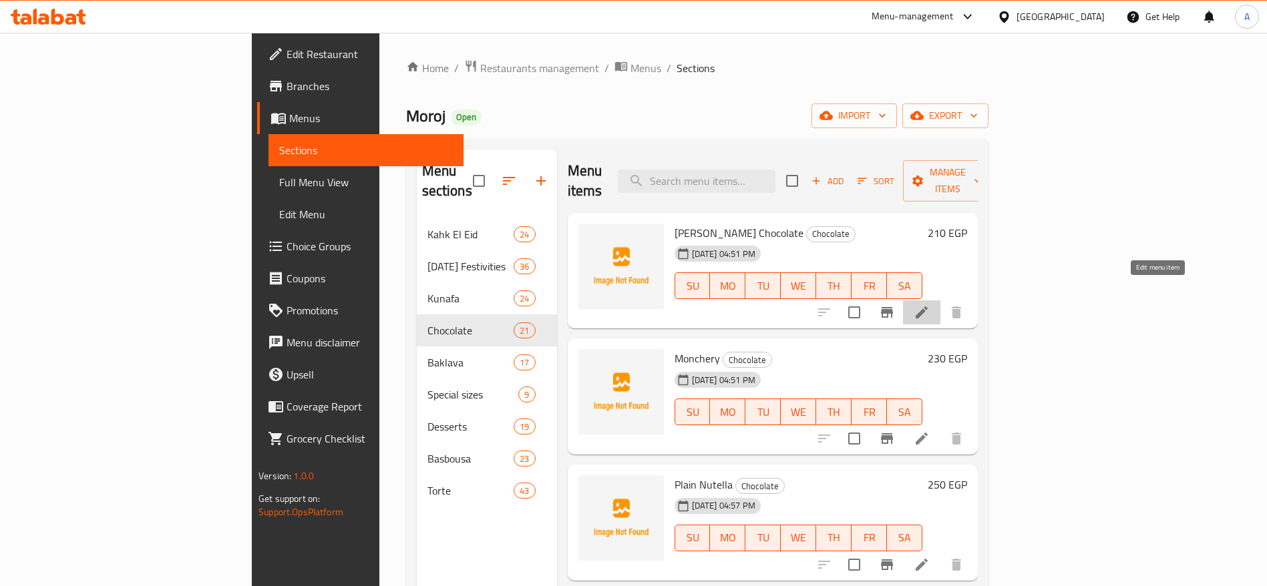
click at [930, 305] on icon at bounding box center [922, 313] width 16 height 16
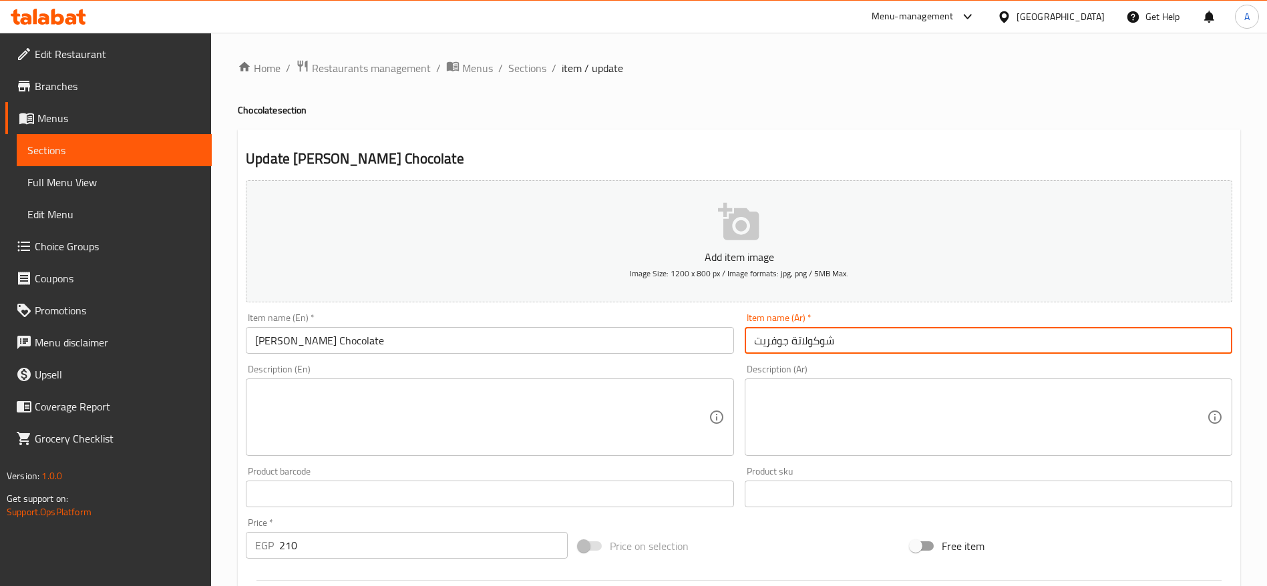
click at [839, 343] on input "شوكولاتة جوفريت" at bounding box center [989, 340] width 488 height 27
type input "a"
paste input "جوفريت"
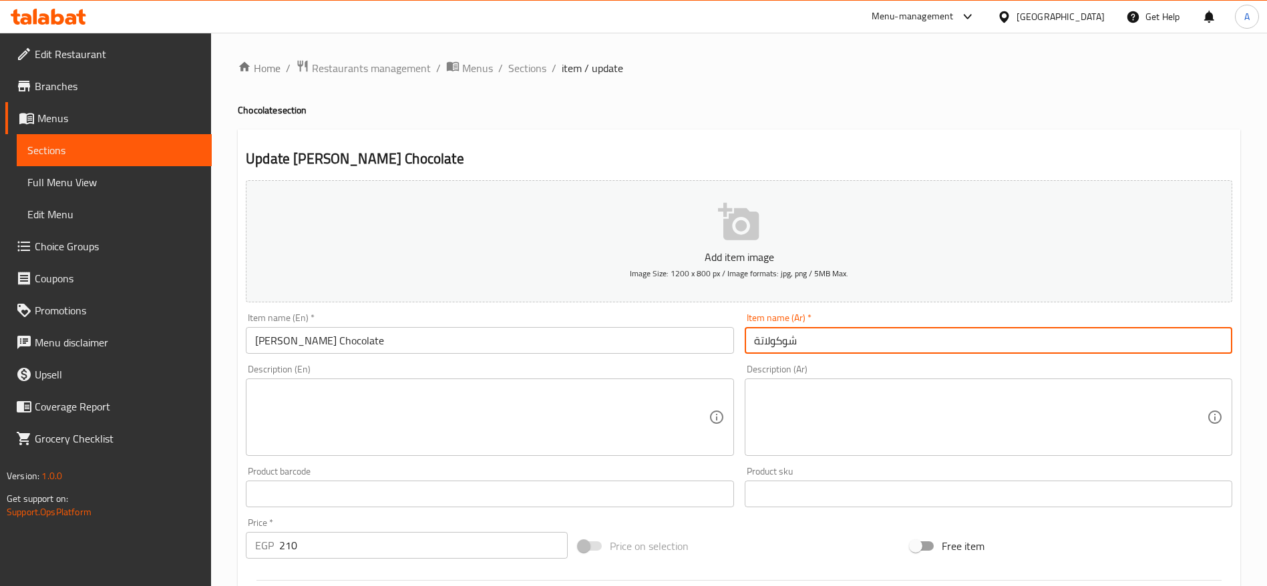
type input "شوكولاتة جوفريت"
click at [600, 347] on input "Govert Chocolate" at bounding box center [490, 340] width 488 height 27
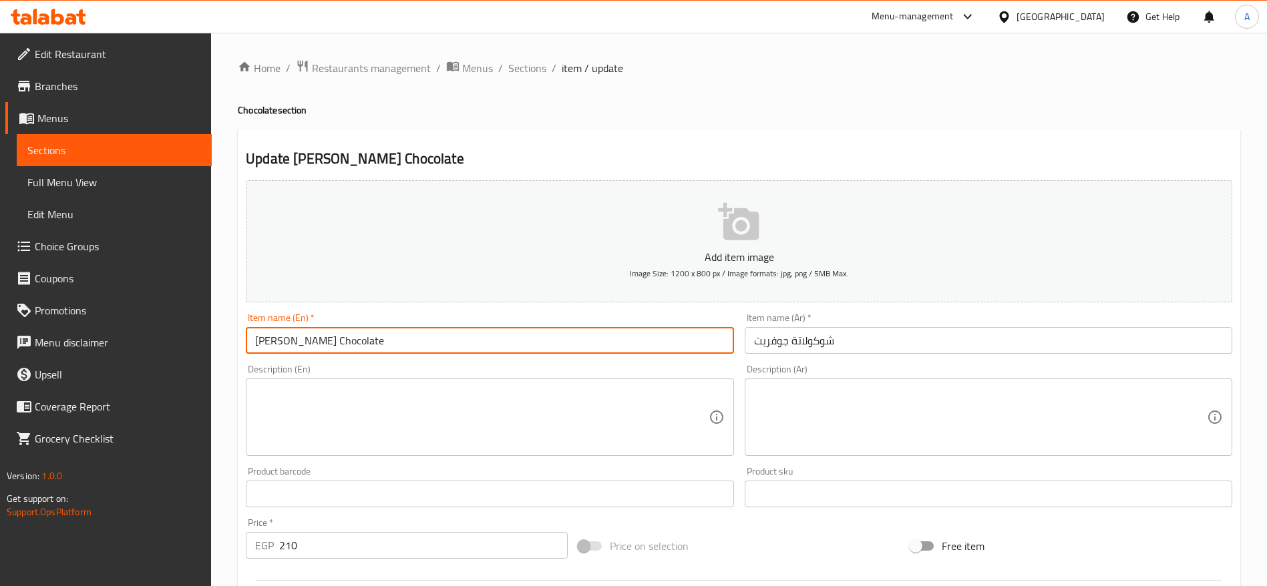
click at [357, 341] on input "Govert Chocolate" at bounding box center [490, 340] width 488 height 27
type input "ل"
type input "G"
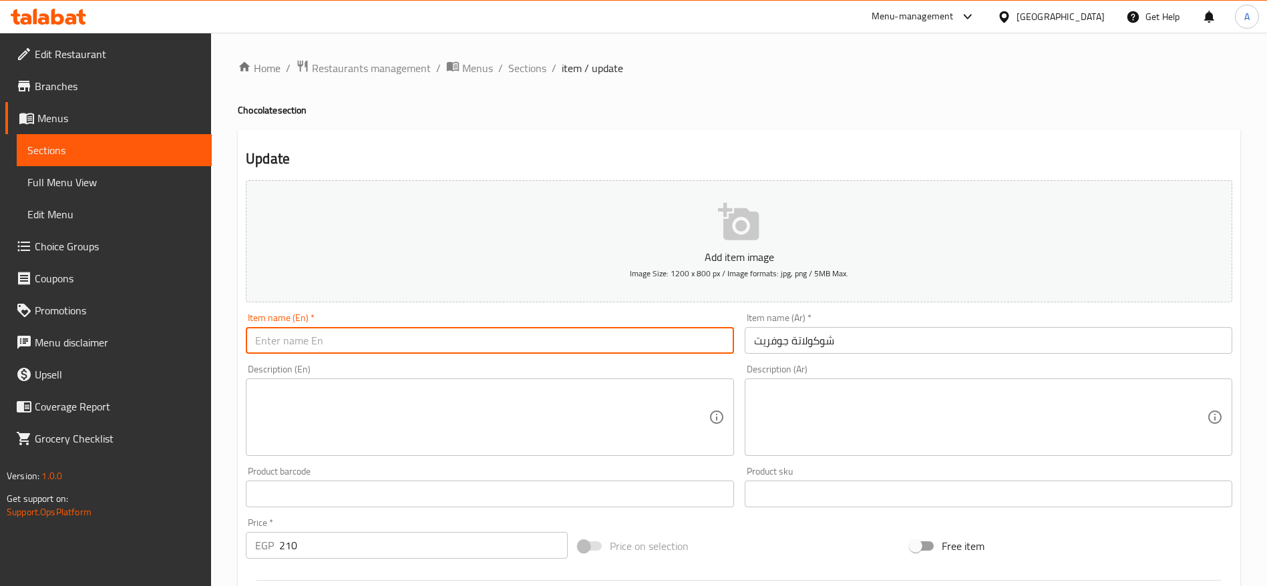
paste input "gaufrette"
type input "Gaufrette Chocolate"
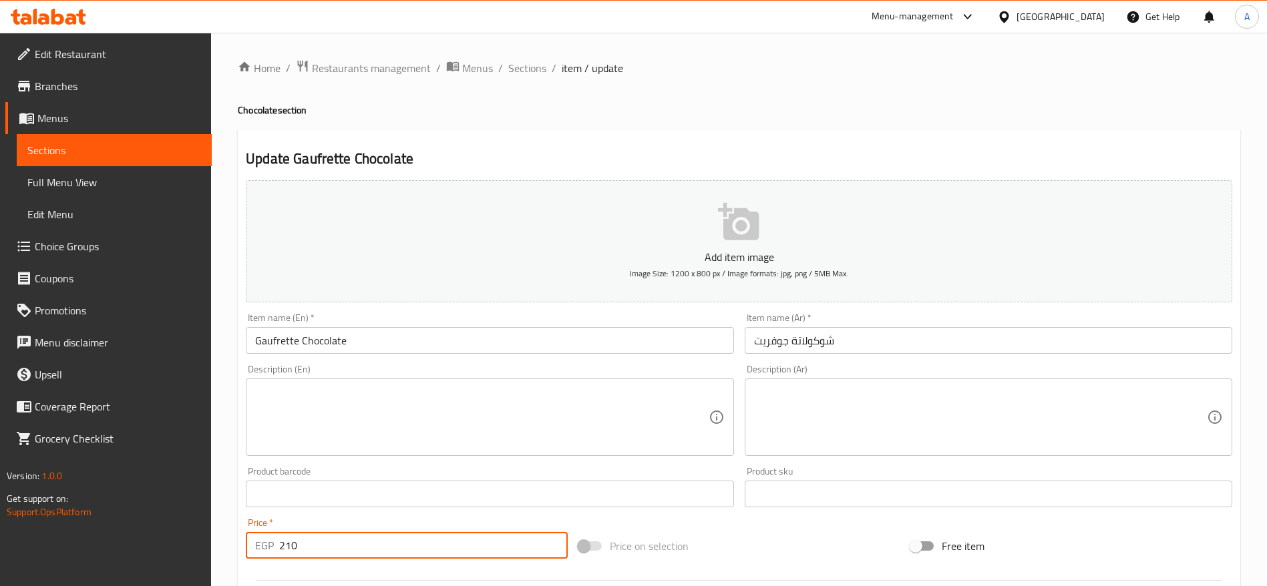
click at [360, 542] on input "210" at bounding box center [423, 545] width 289 height 27
click at [538, 71] on span "Sections" at bounding box center [527, 68] width 38 height 16
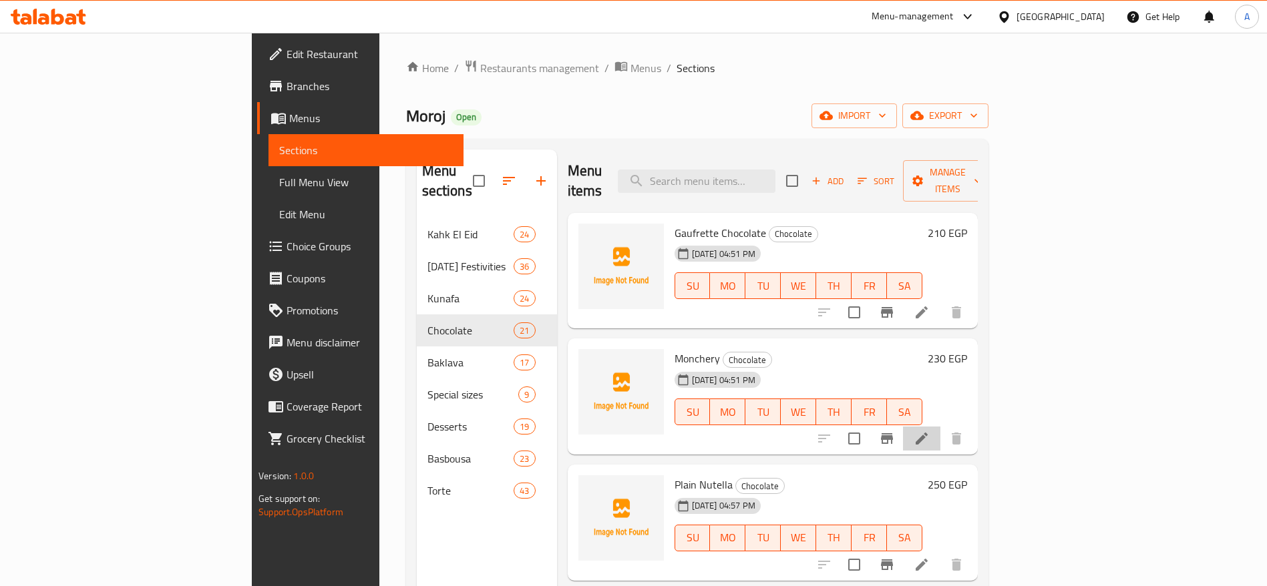
click at [940, 427] on li at bounding box center [921, 439] width 37 height 24
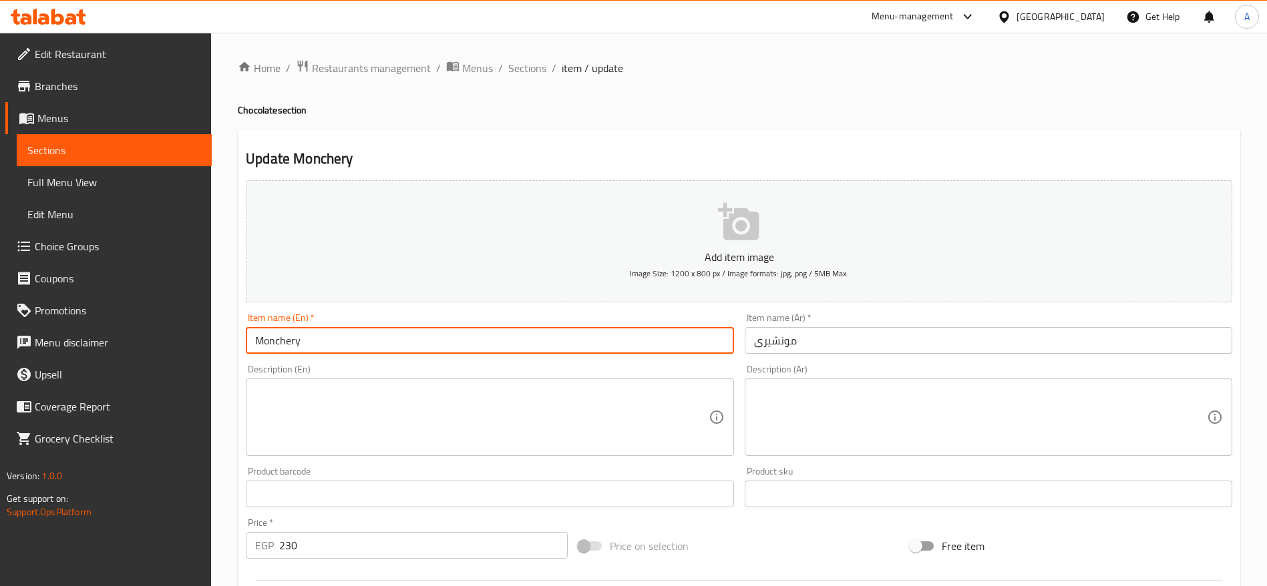
click at [400, 341] on input "Monchery" at bounding box center [490, 340] width 488 height 27
paste input "Chéri"
type input "Mon [PERSON_NAME] Chocolate"
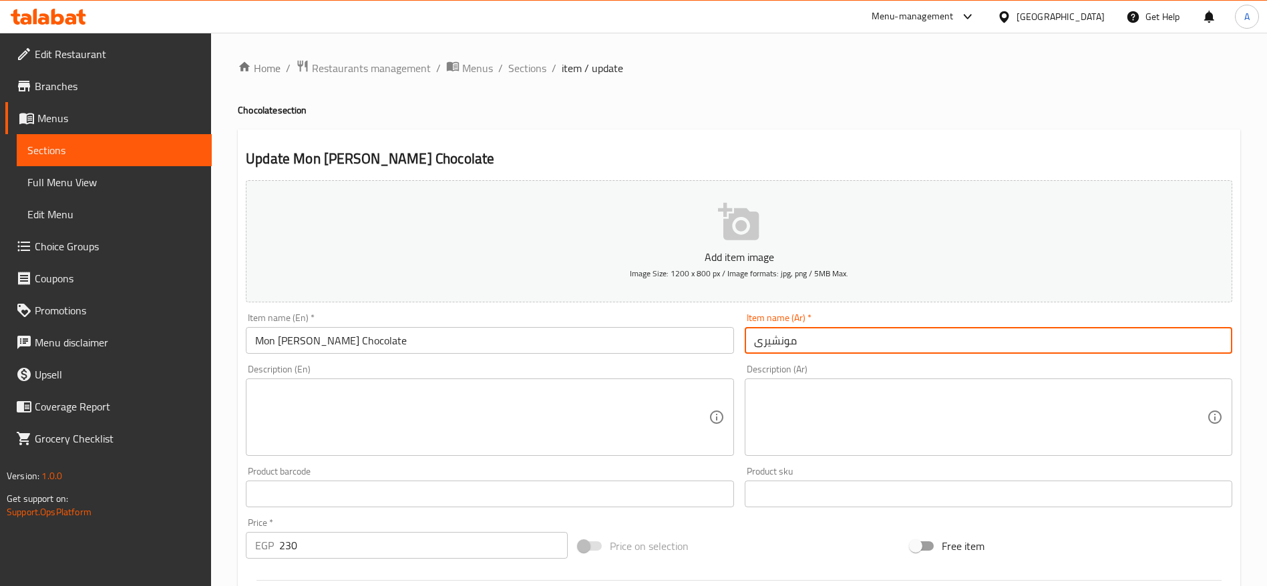
click at [814, 343] on input "مونشيرى" at bounding box center [989, 340] width 488 height 27
paste input "شوكولاتة مون شيري"
type input "شوكولاتة مون شيري"
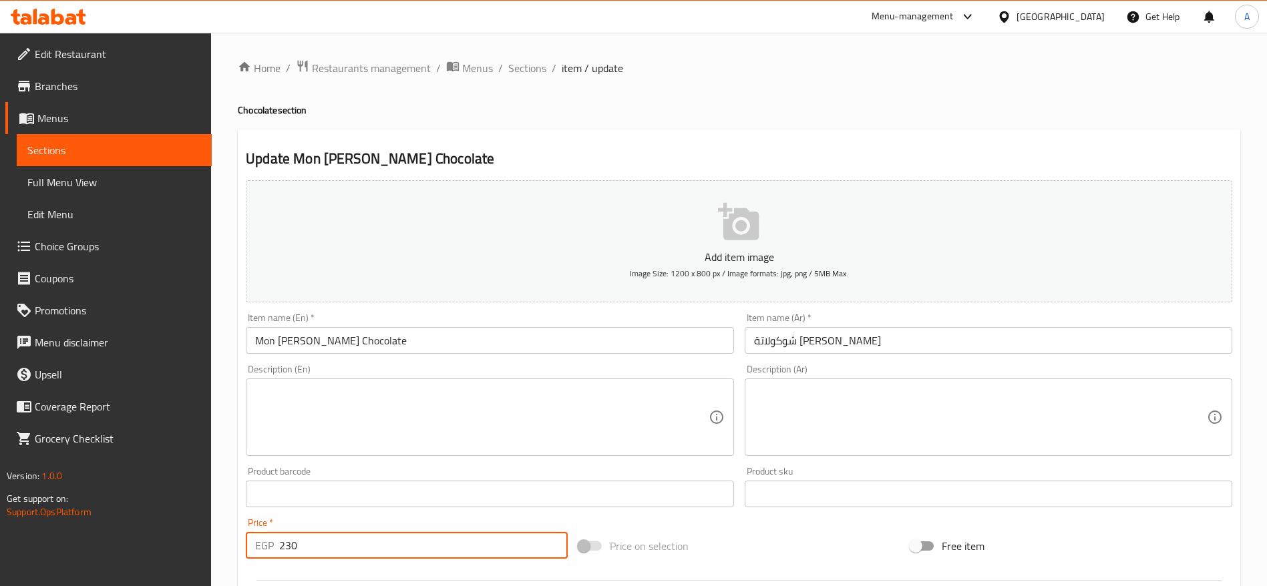
click at [460, 548] on input "230" at bounding box center [423, 545] width 289 height 27
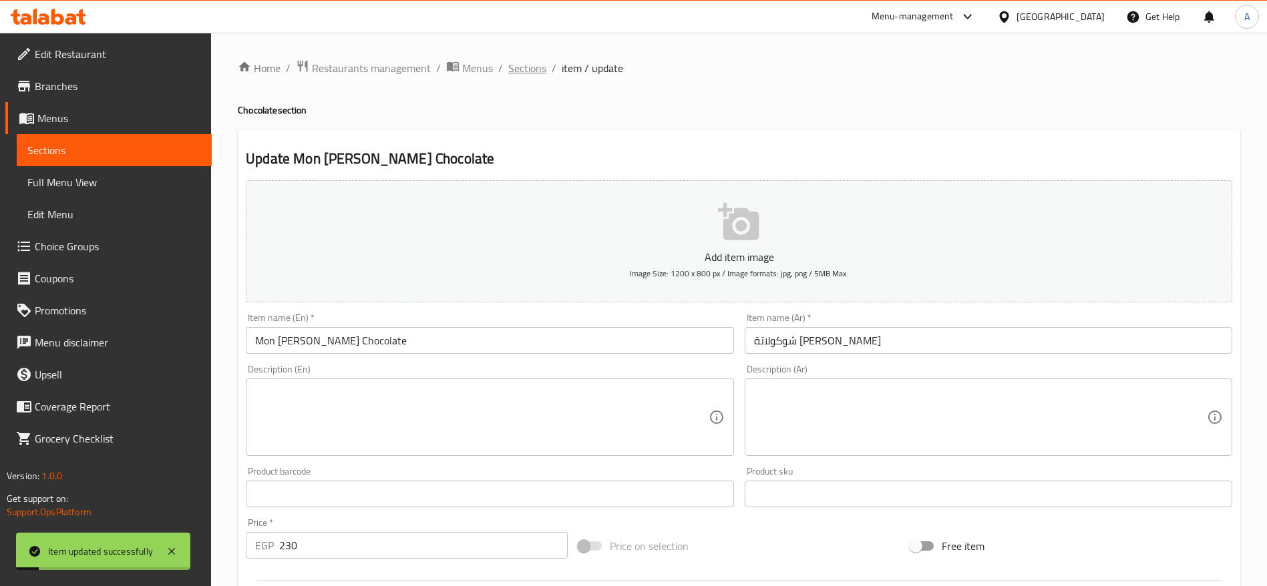
click at [535, 69] on span "Sections" at bounding box center [527, 68] width 38 height 16
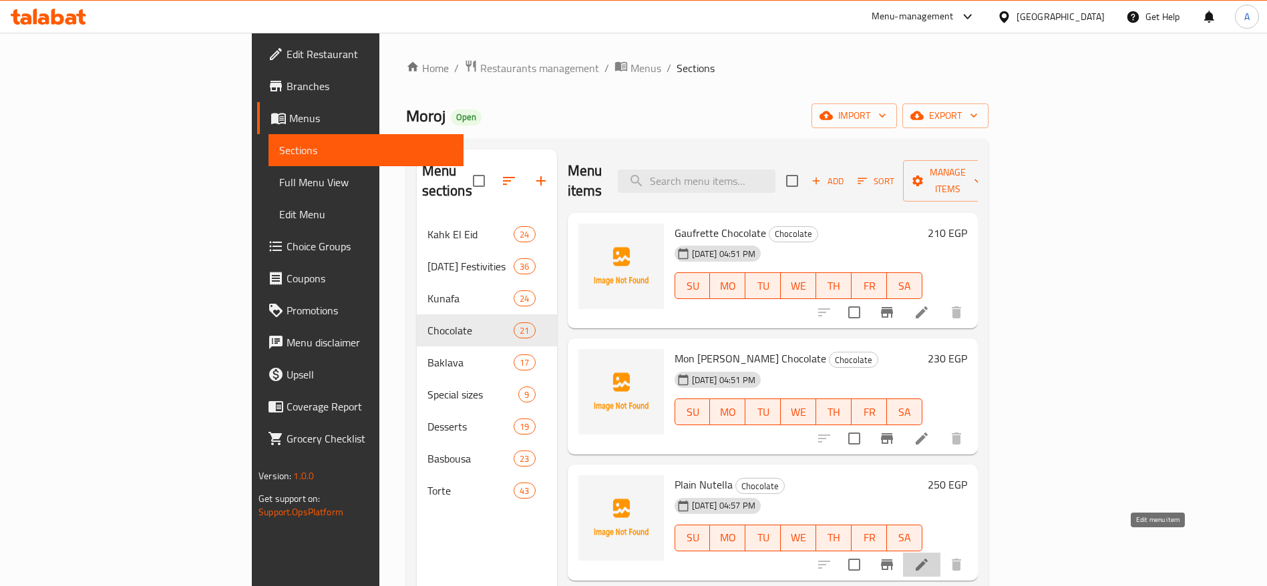
click at [930, 557] on icon at bounding box center [922, 565] width 16 height 16
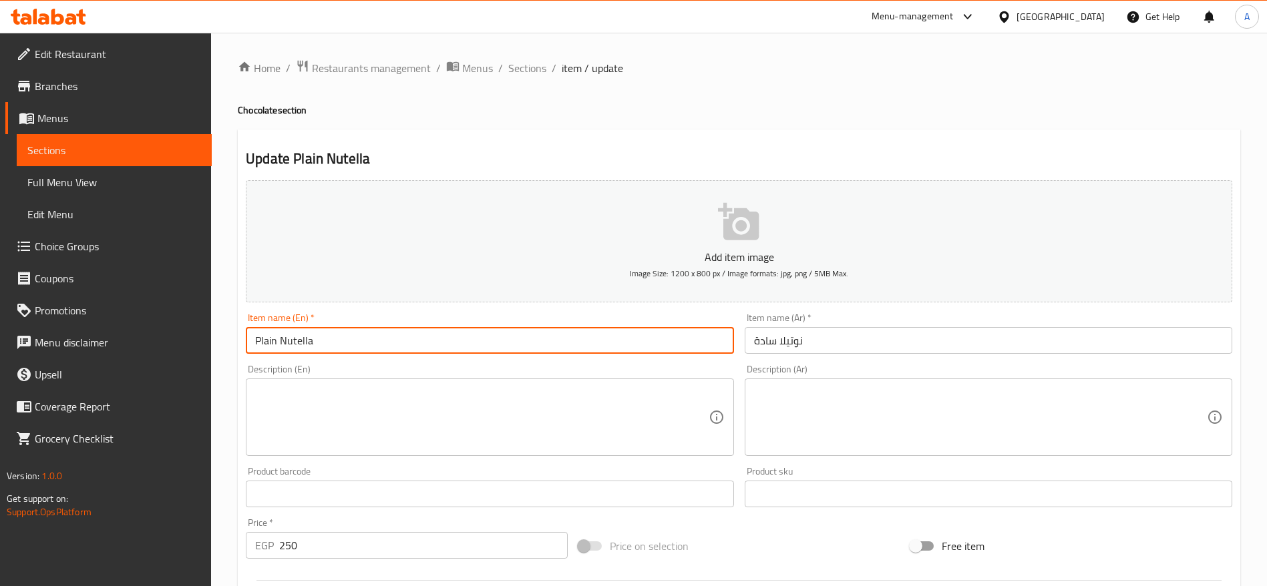
click at [486, 345] on input "Plain Nutella" at bounding box center [490, 340] width 488 height 27
paste input "Nutella Plain"
click at [611, 345] on input "Nutella Plain" at bounding box center [490, 340] width 488 height 27
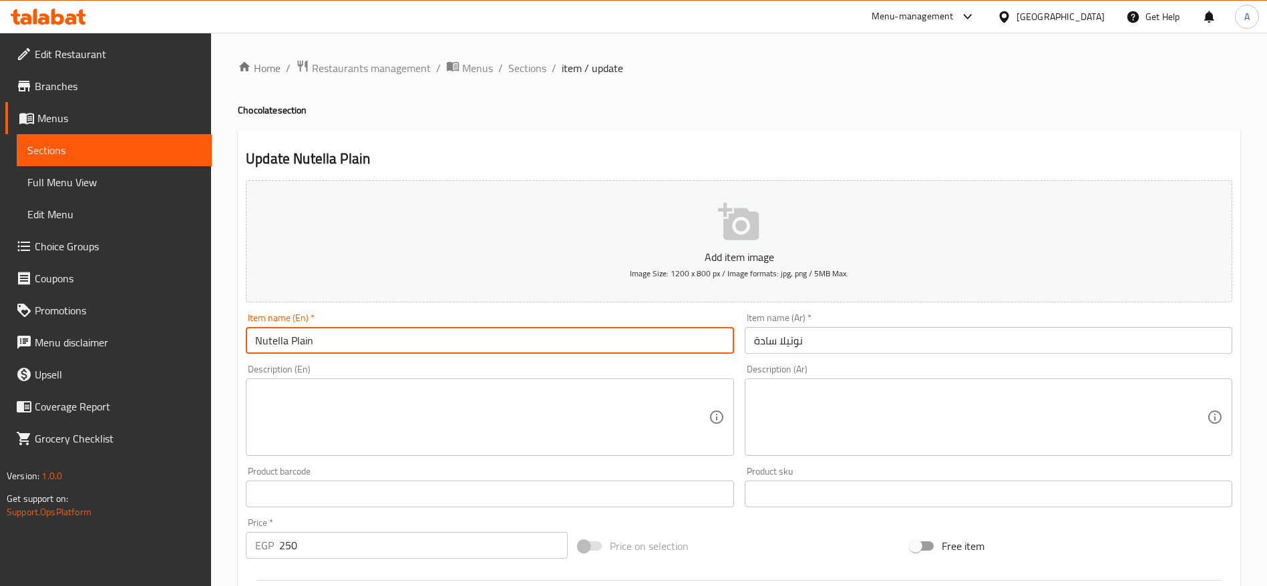
click at [611, 345] on input "Nutella Plain" at bounding box center [490, 340] width 488 height 27
paste input "Chocolate"
type input "Nutella Chocolate Plain"
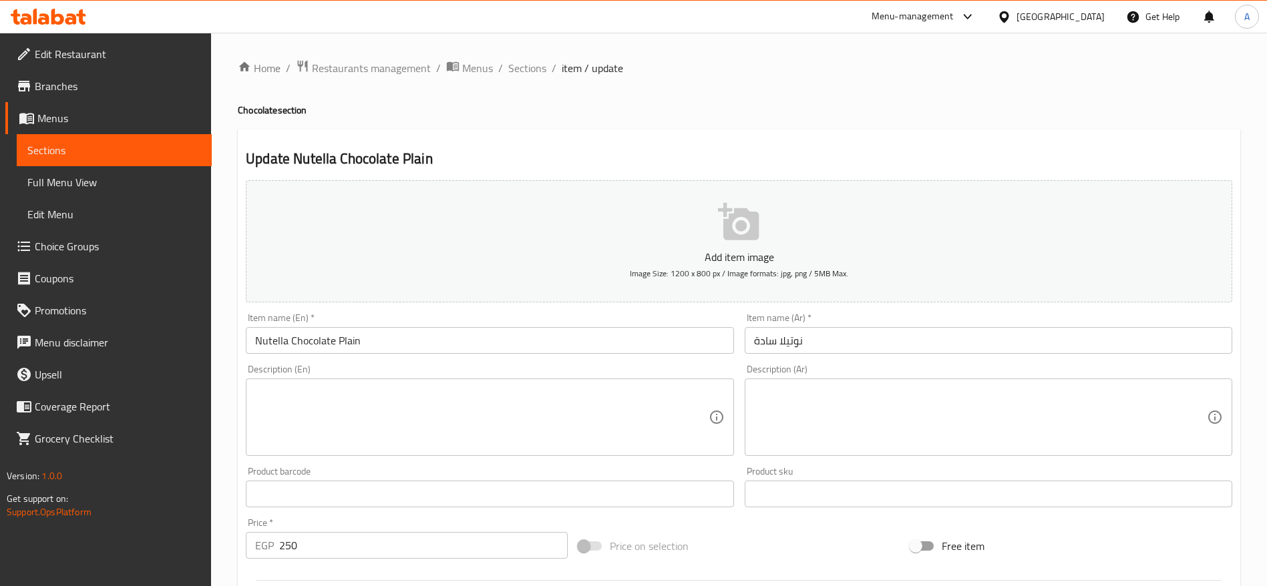
click at [852, 354] on div "Item name (Ar)   * نوتيلا سادة Item name (Ar) *" at bounding box center [988, 333] width 498 height 51
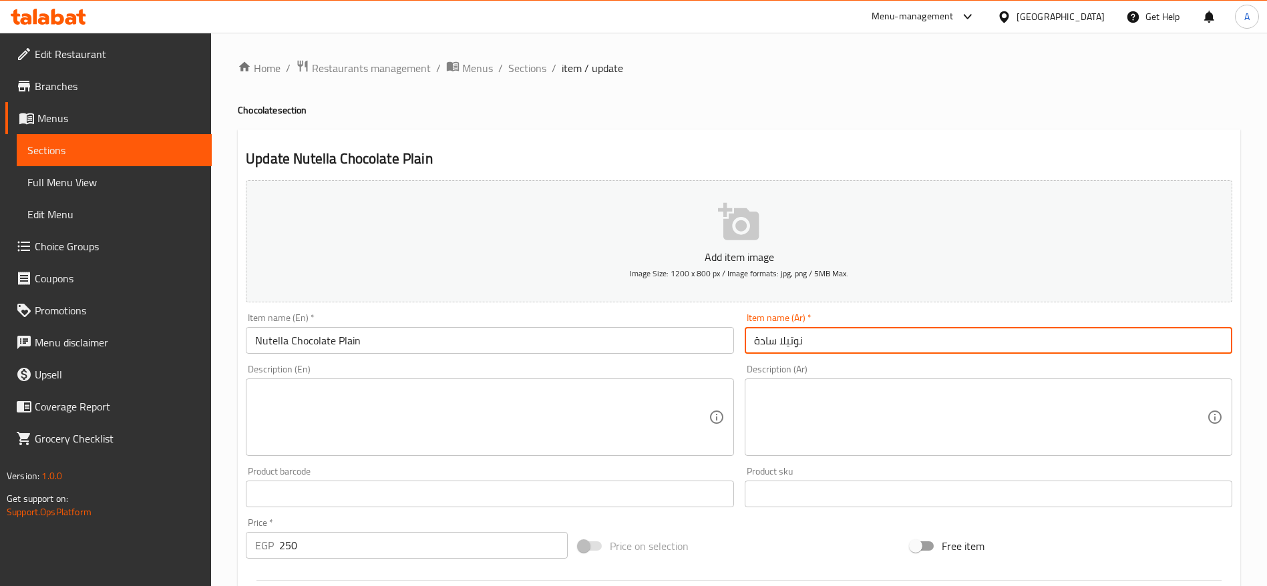
click at [831, 331] on input "نوتيلا سادة" at bounding box center [989, 340] width 488 height 27
paste input "شوكولاتة"
type input "شوكولاتة نوتيلا سادة"
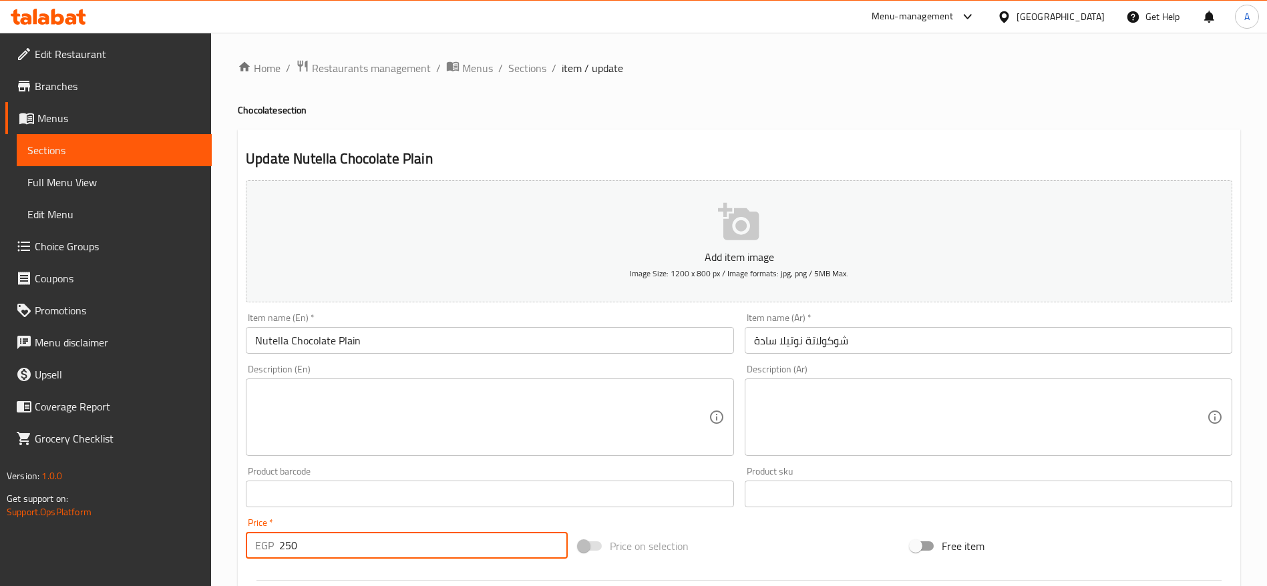
click at [431, 543] on input "250" at bounding box center [423, 545] width 289 height 27
click at [538, 67] on span "Sections" at bounding box center [527, 68] width 38 height 16
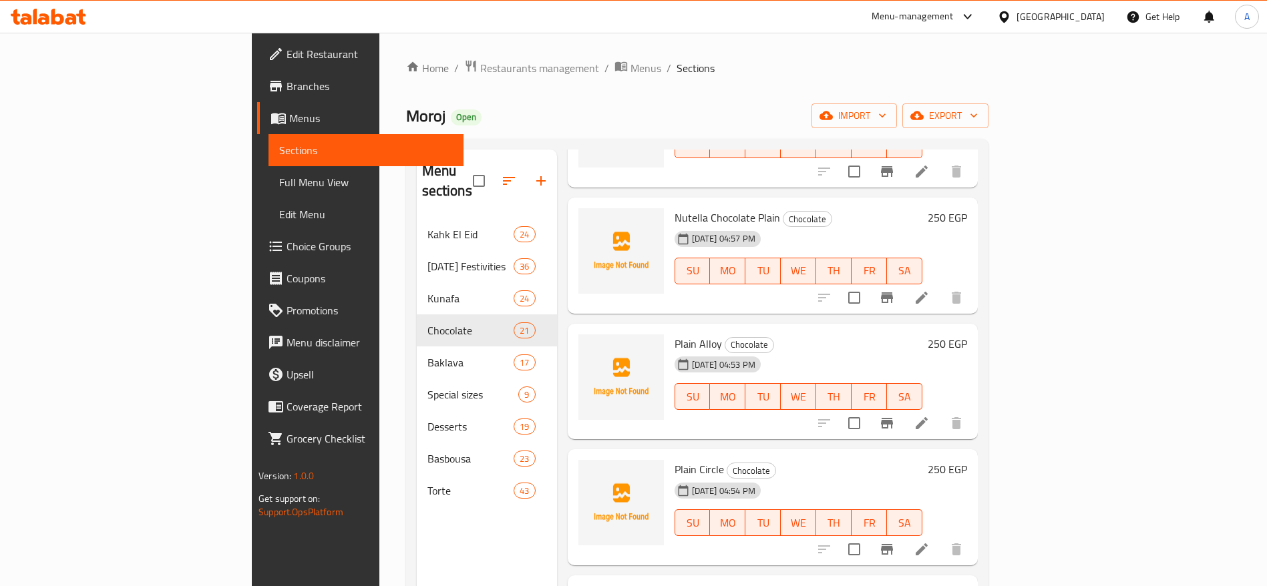
scroll to position [310, 0]
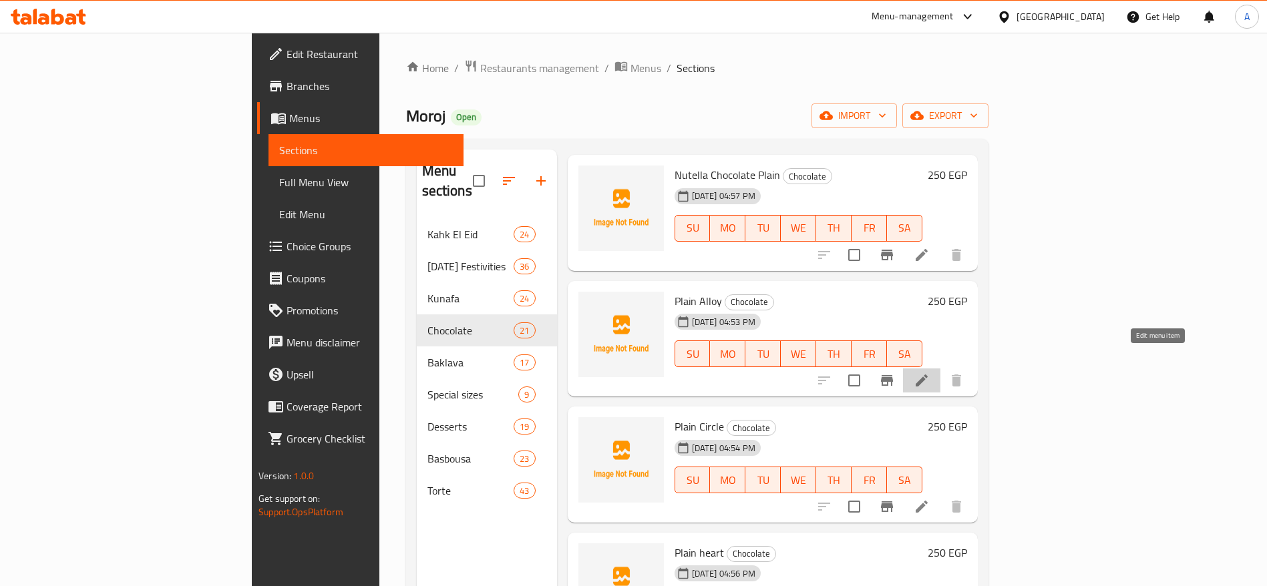
click at [930, 373] on icon at bounding box center [922, 381] width 16 height 16
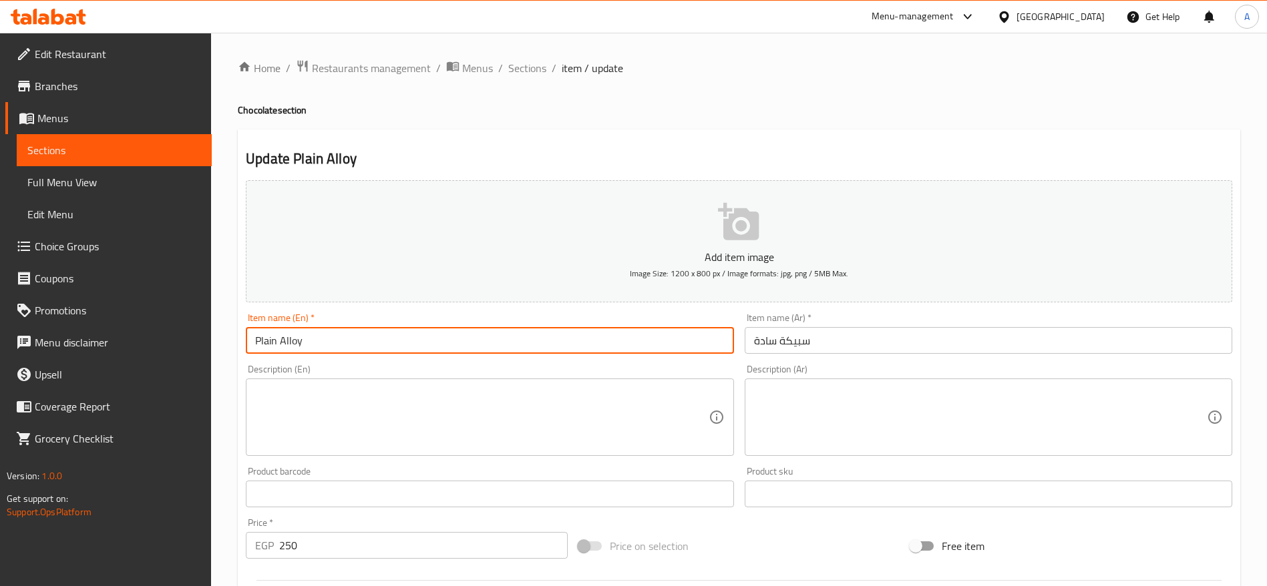
click at [523, 328] on input "Plain Alloy" at bounding box center [490, 340] width 488 height 27
paste input "Chocolate Slab Plain"
type input "Chocolate Slab Plain"
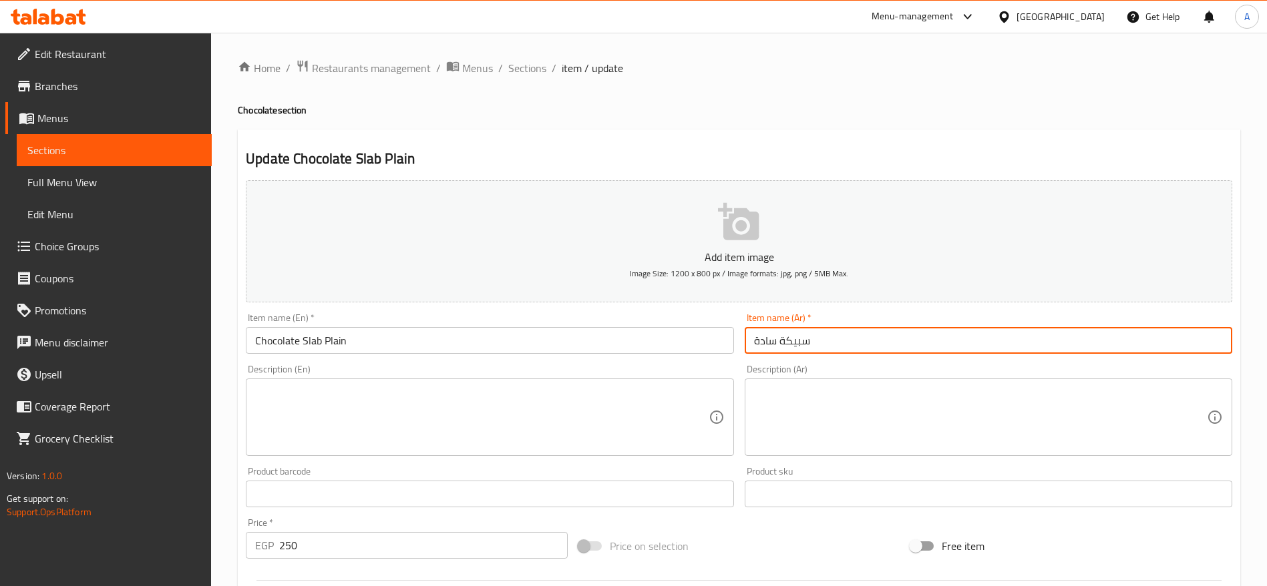
click at [858, 336] on input "سبيكة سادة" at bounding box center [989, 340] width 488 height 27
click at [850, 335] on input "سبيكة سادة" at bounding box center [989, 340] width 488 height 27
paste input "شوكولاتة"
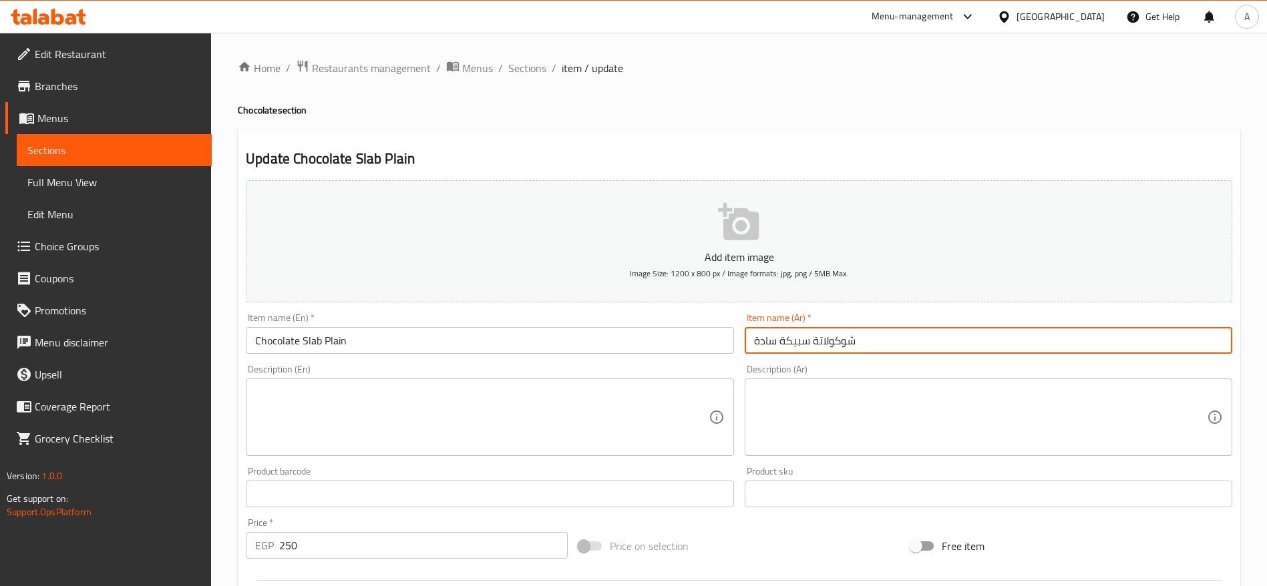
type input "شوكولاتة سبيكة سادة"
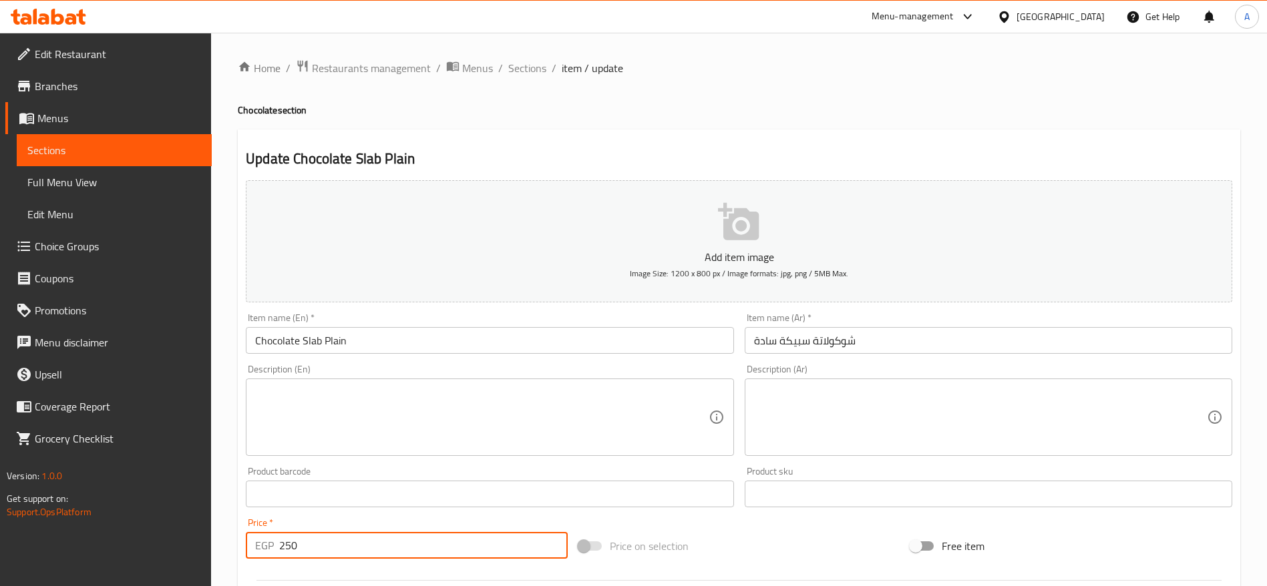
click at [437, 546] on input "250" at bounding box center [423, 545] width 289 height 27
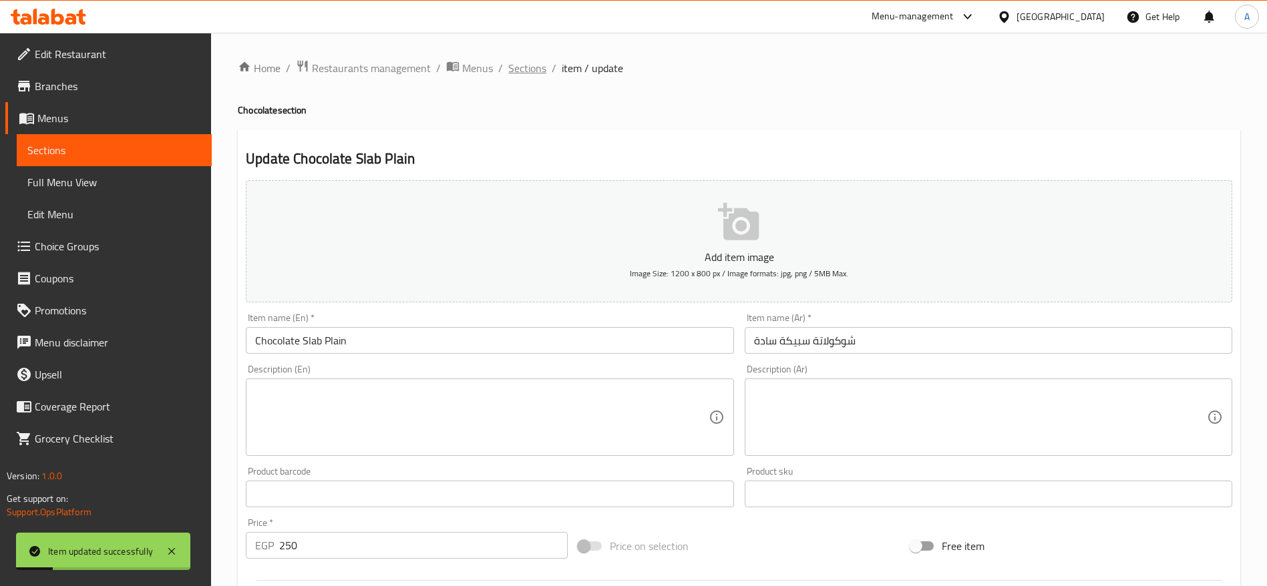
click at [525, 72] on span "Sections" at bounding box center [527, 68] width 38 height 16
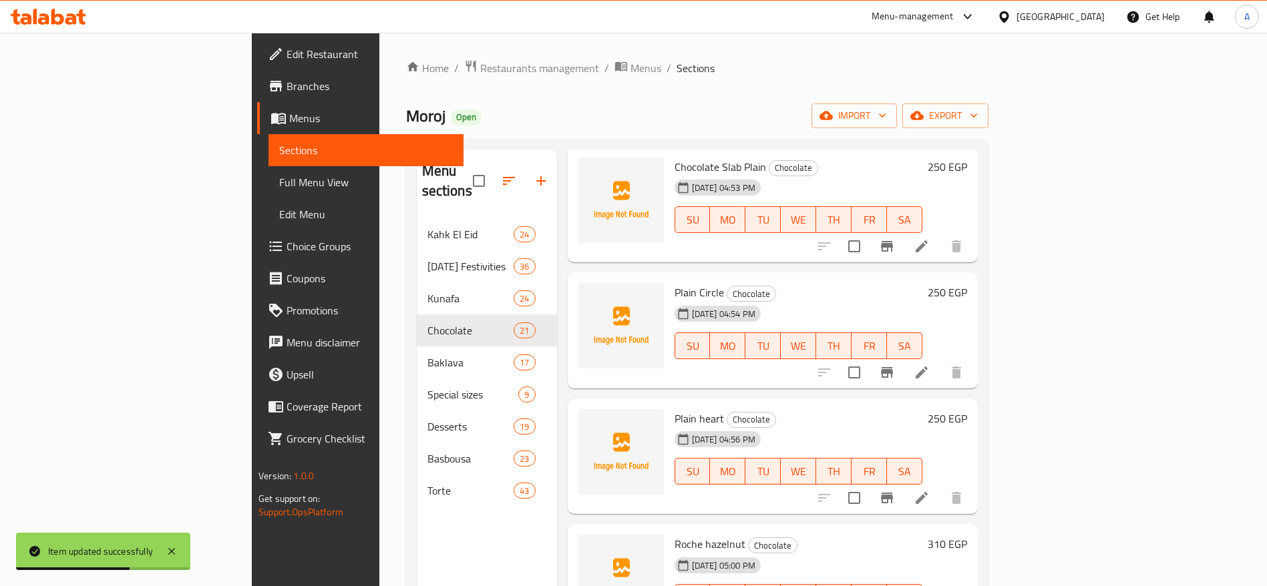
scroll to position [457, 0]
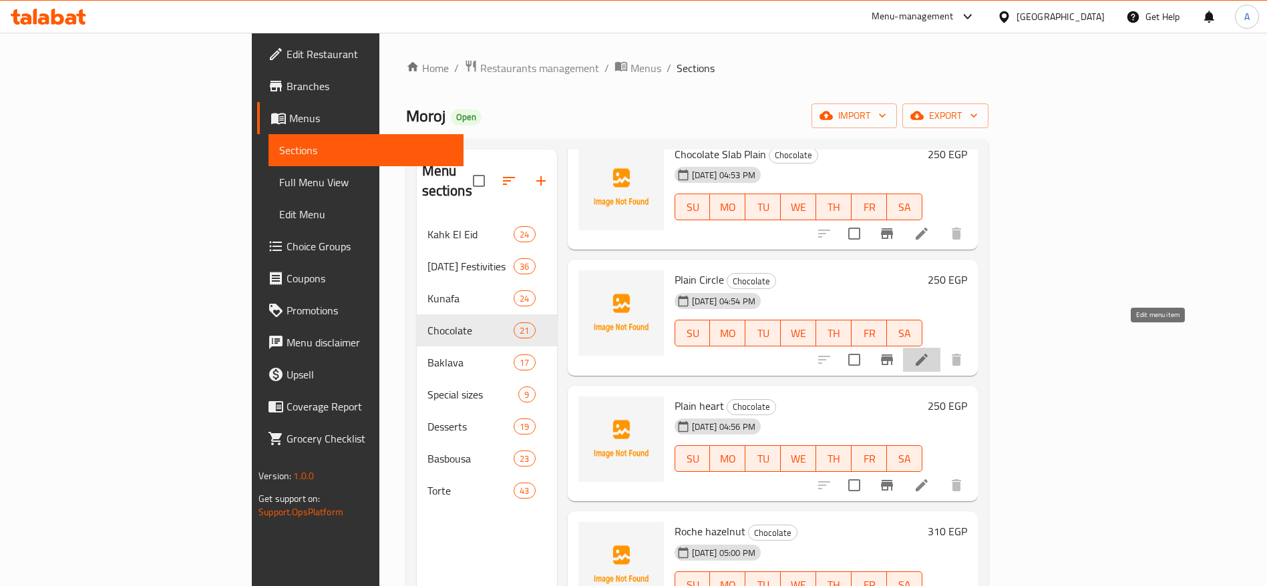
click at [928, 354] on icon at bounding box center [922, 360] width 12 height 12
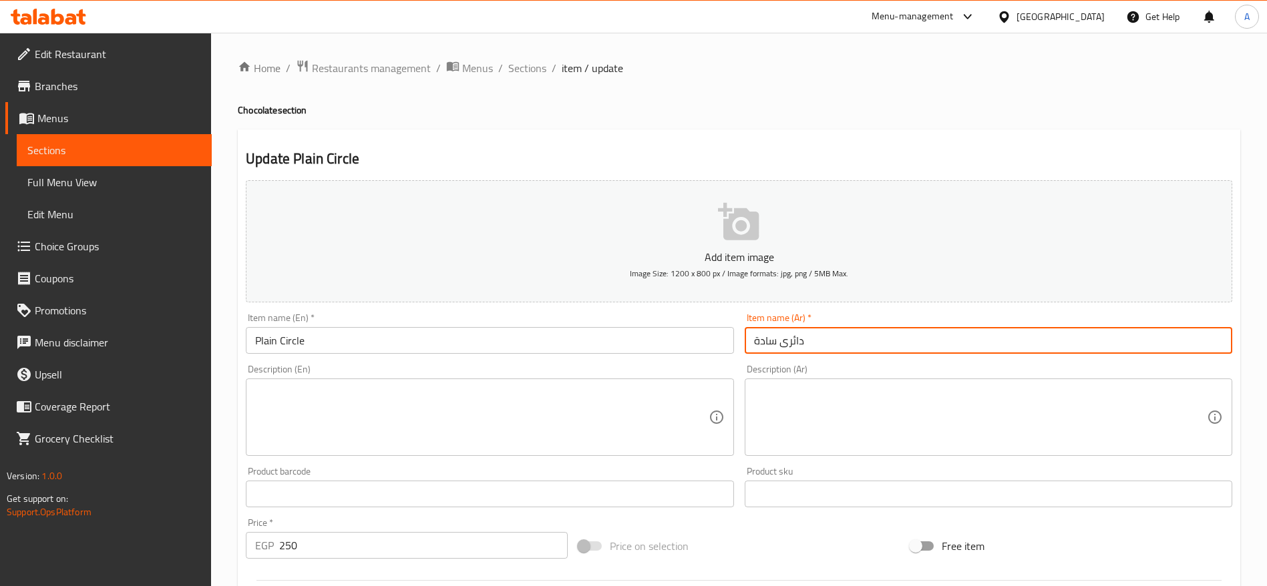
click at [845, 341] on input "دائرى سادة" at bounding box center [989, 340] width 488 height 27
paste input "وكولاتة دائرية"
type input "شوكولاتة دائرية سادة"
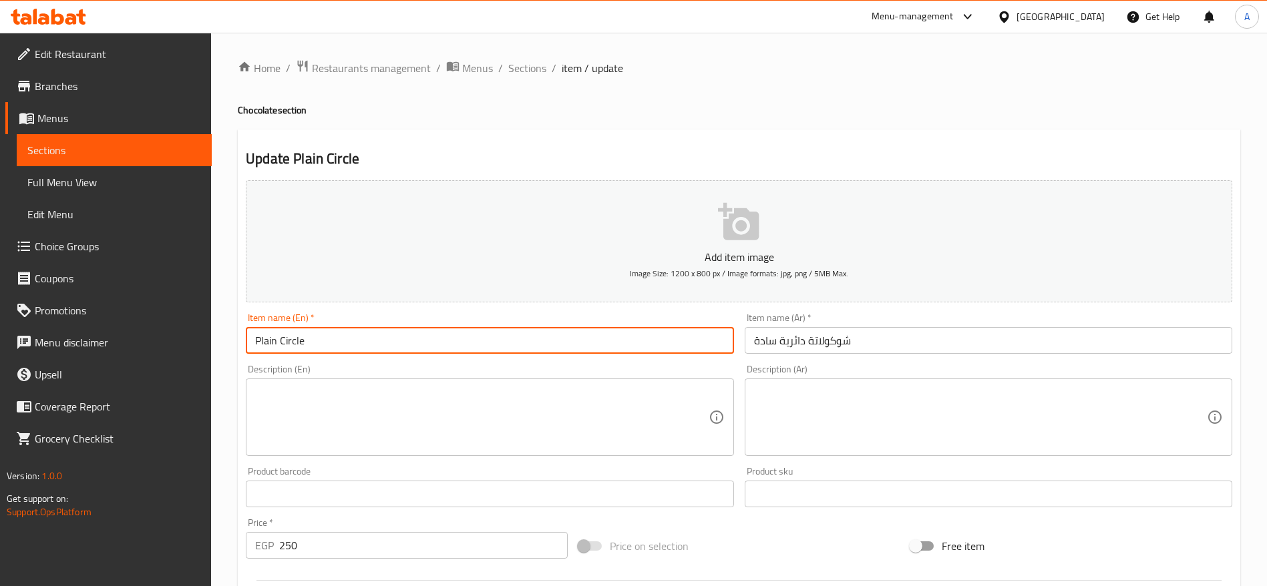
click at [598, 353] on input "Plain Circle" at bounding box center [490, 340] width 488 height 27
click at [393, 347] on input "Plain Circle" at bounding box center [490, 340] width 488 height 27
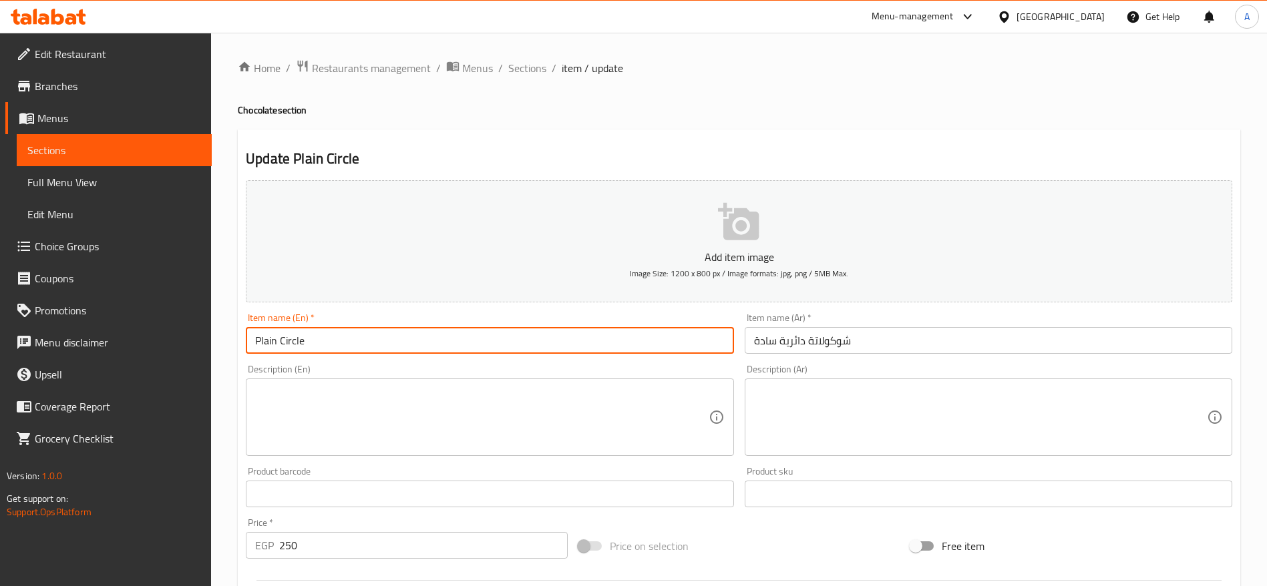
paste input "Round Chocolate Plain"
type input "Round Chocolate Plain"
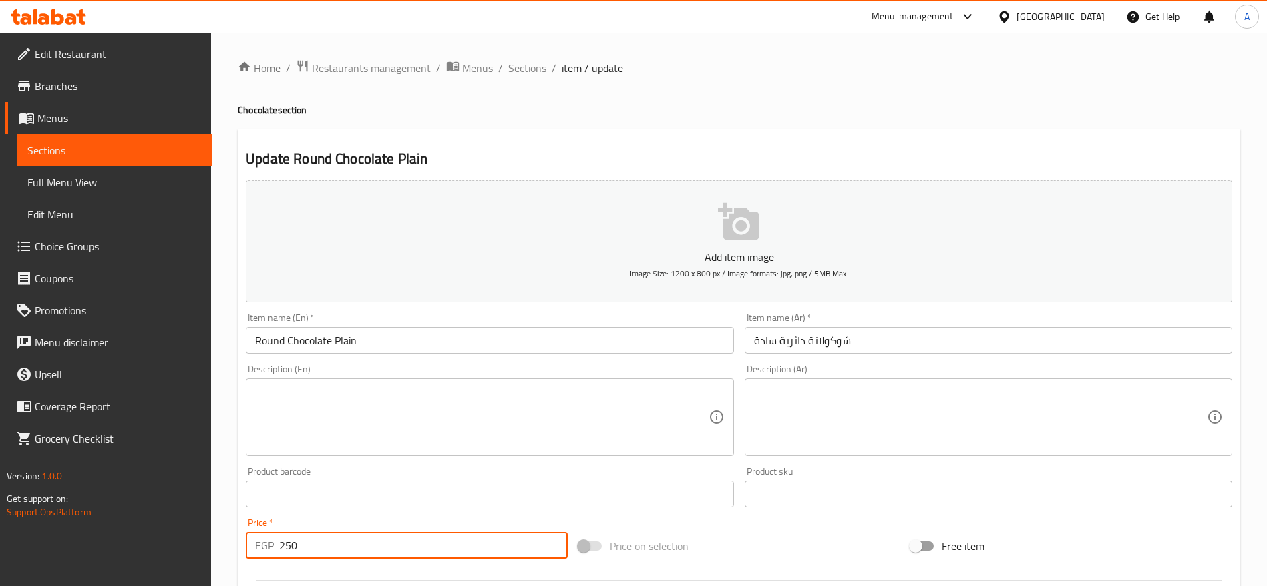
click at [349, 550] on input "250" at bounding box center [423, 545] width 289 height 27
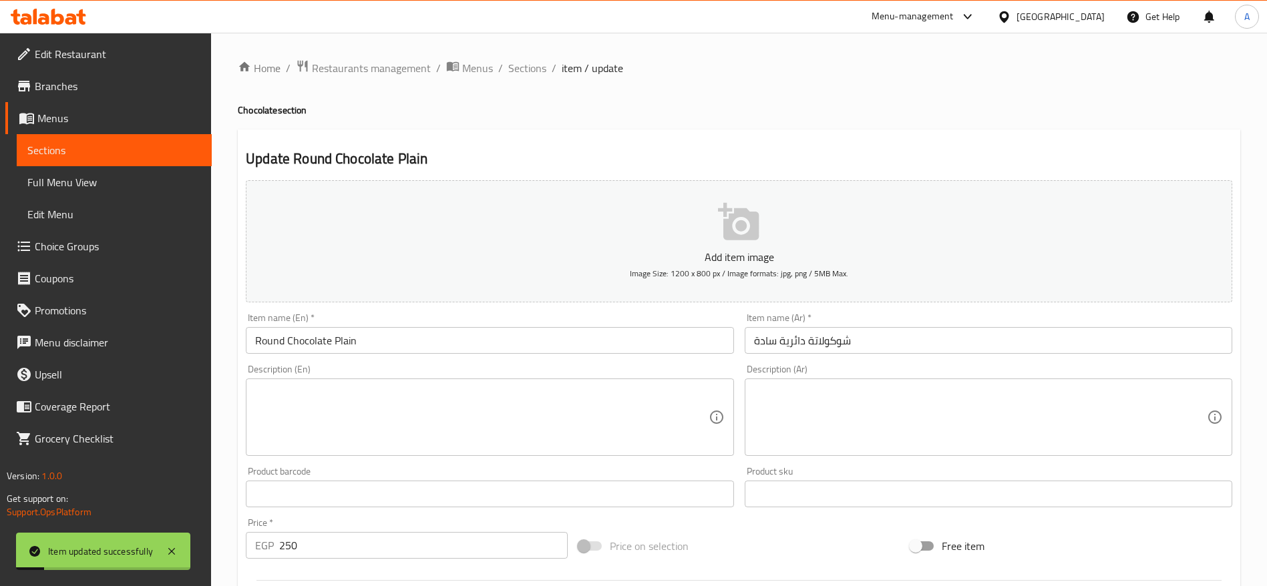
click at [529, 57] on div "Home / Restaurants management / Menus / Sections / item / update Chocolate sect…" at bounding box center [739, 488] width 1056 height 911
click at [526, 72] on span "Sections" at bounding box center [527, 68] width 38 height 16
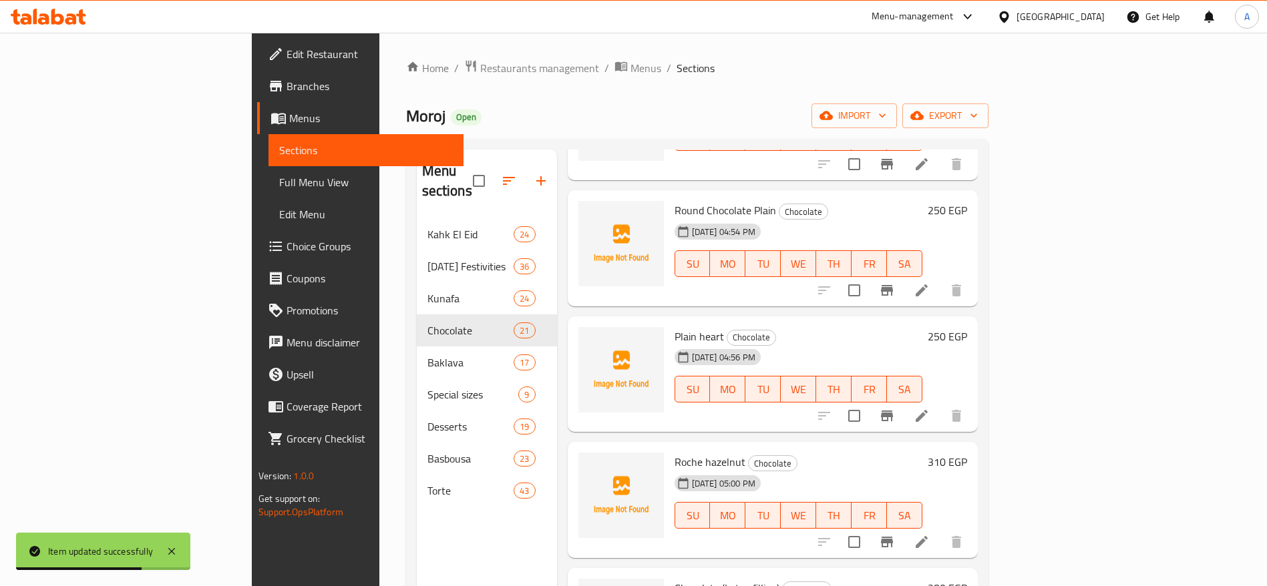
scroll to position [566, 0]
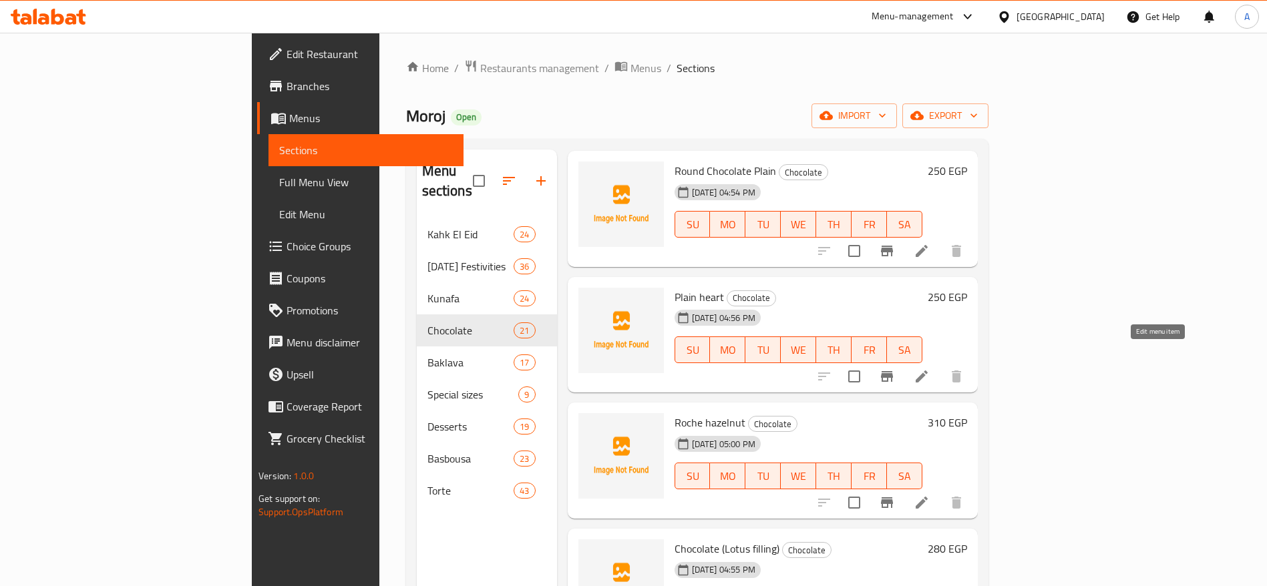
click at [930, 369] on icon at bounding box center [922, 377] width 16 height 16
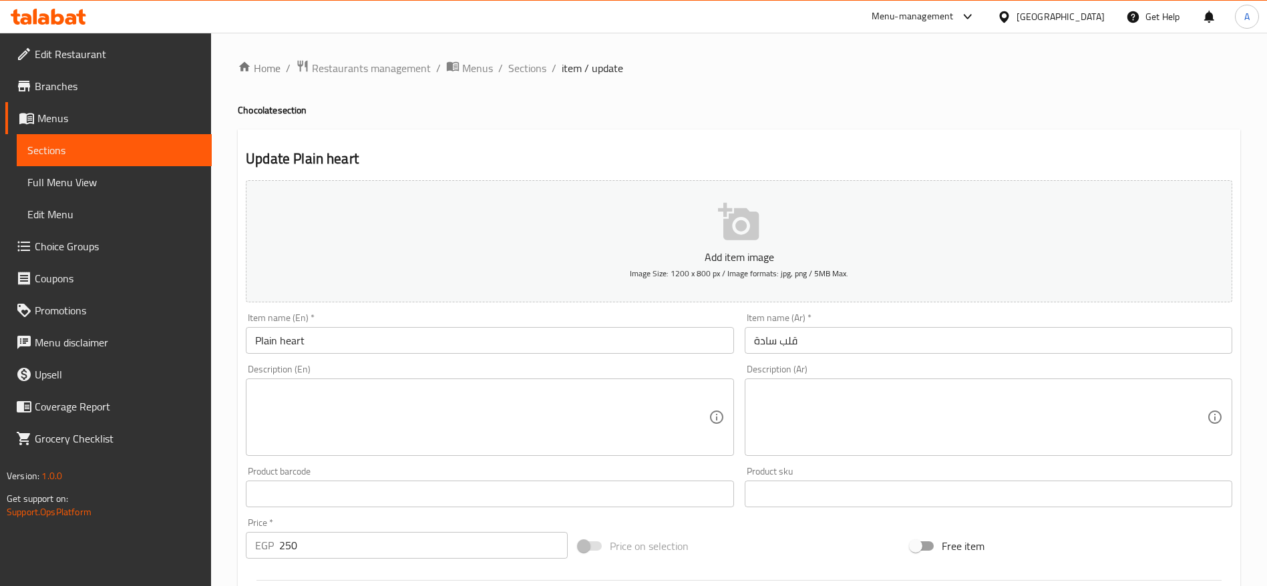
click at [496, 336] on input "Plain heart" at bounding box center [490, 340] width 488 height 27
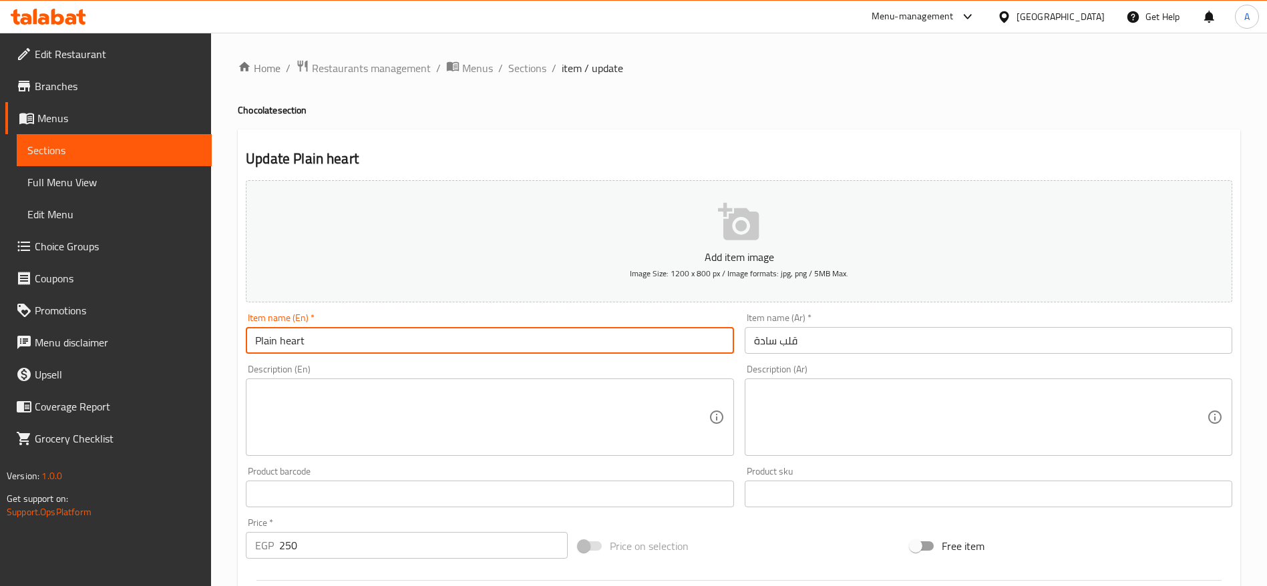
click at [496, 336] on input "Plain heart" at bounding box center [490, 340] width 488 height 27
paste input "Heart Chocolate Plain"
type input "Heart Chocolate Plain"
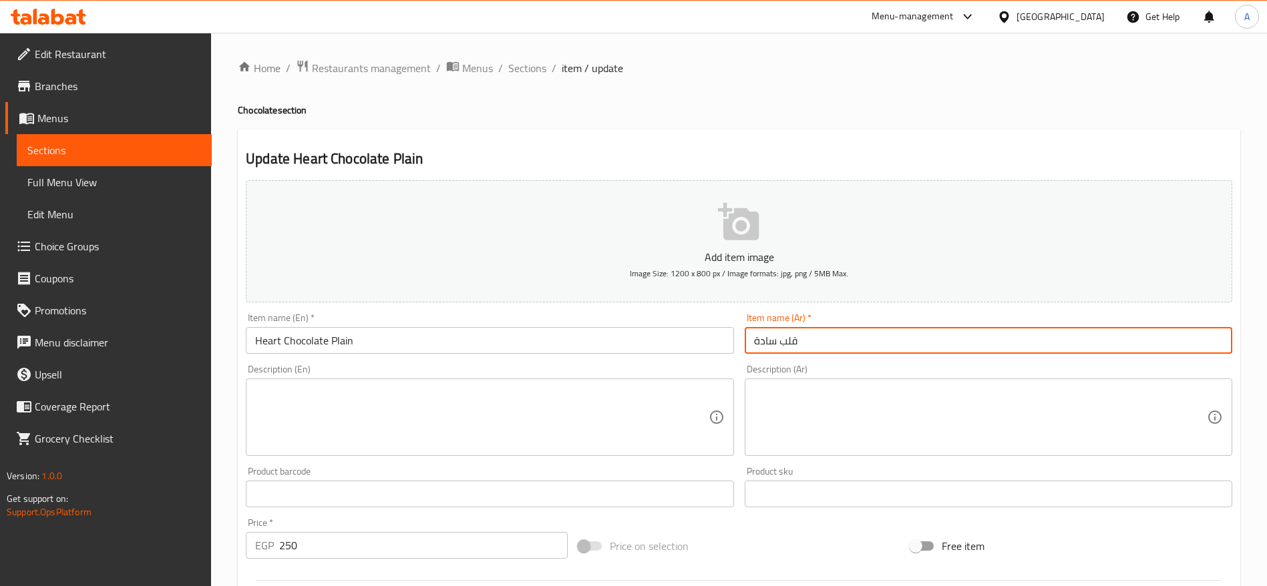
paste input "شوكولاتة"
type input "شوكولاتة قلب سادة"
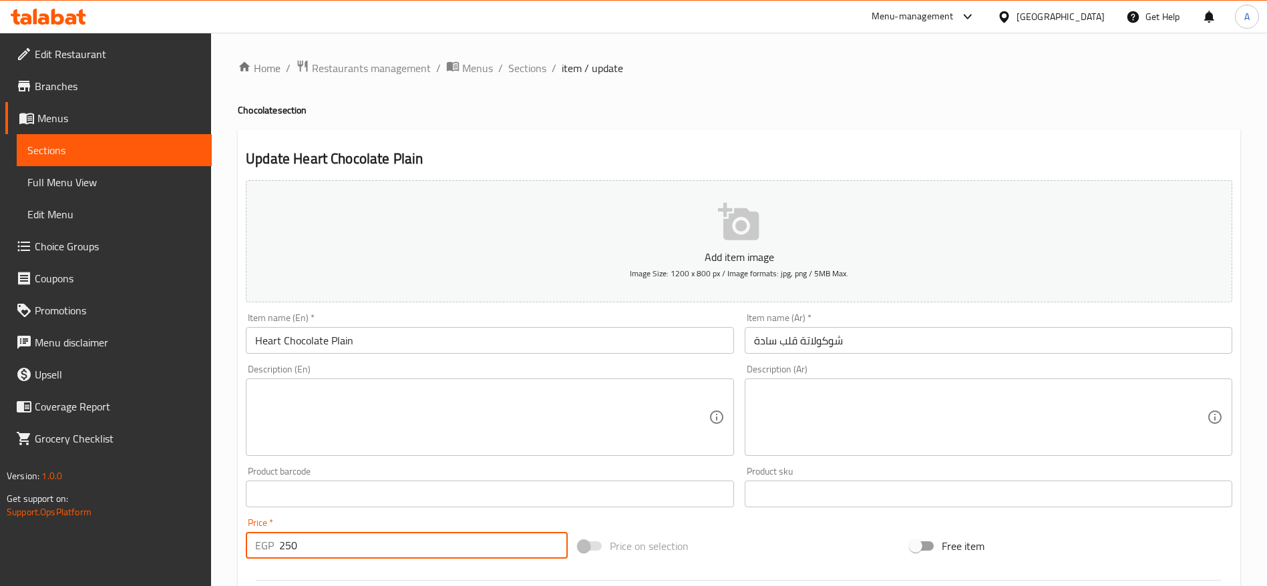
click at [460, 542] on input "250" at bounding box center [423, 545] width 289 height 27
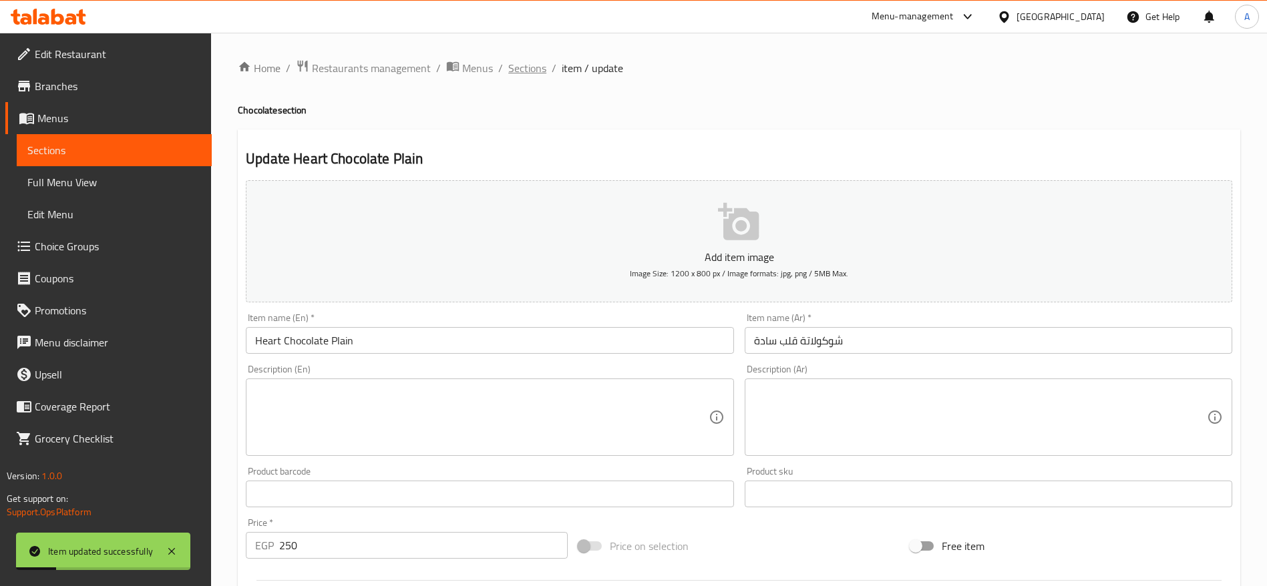
click at [534, 69] on span "Sections" at bounding box center [527, 68] width 38 height 16
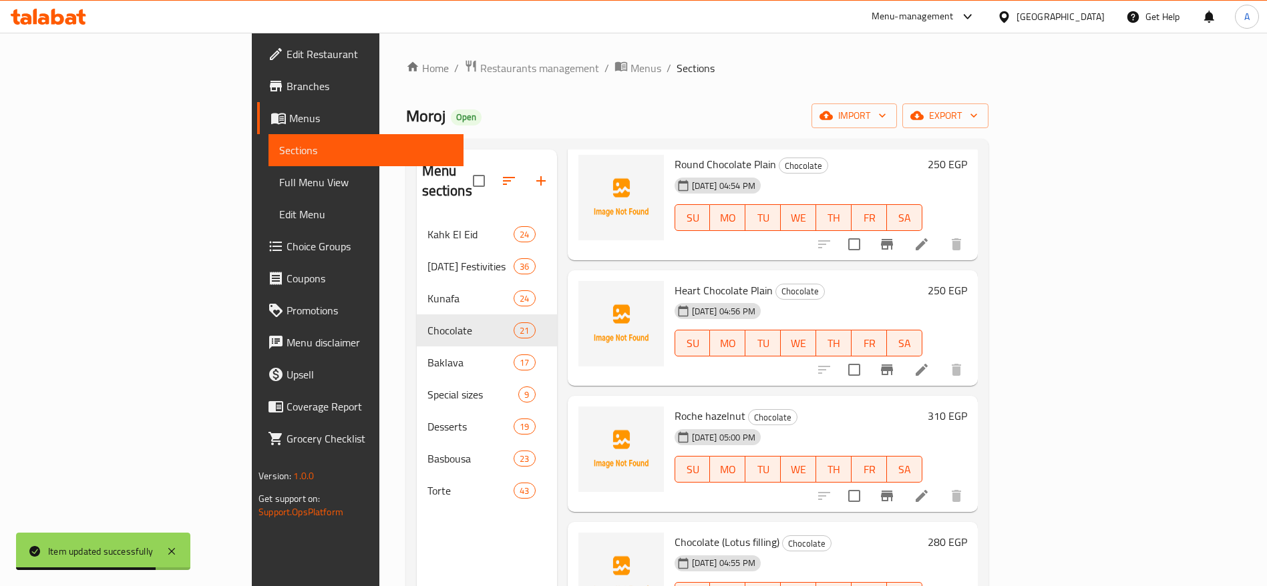
scroll to position [592, 0]
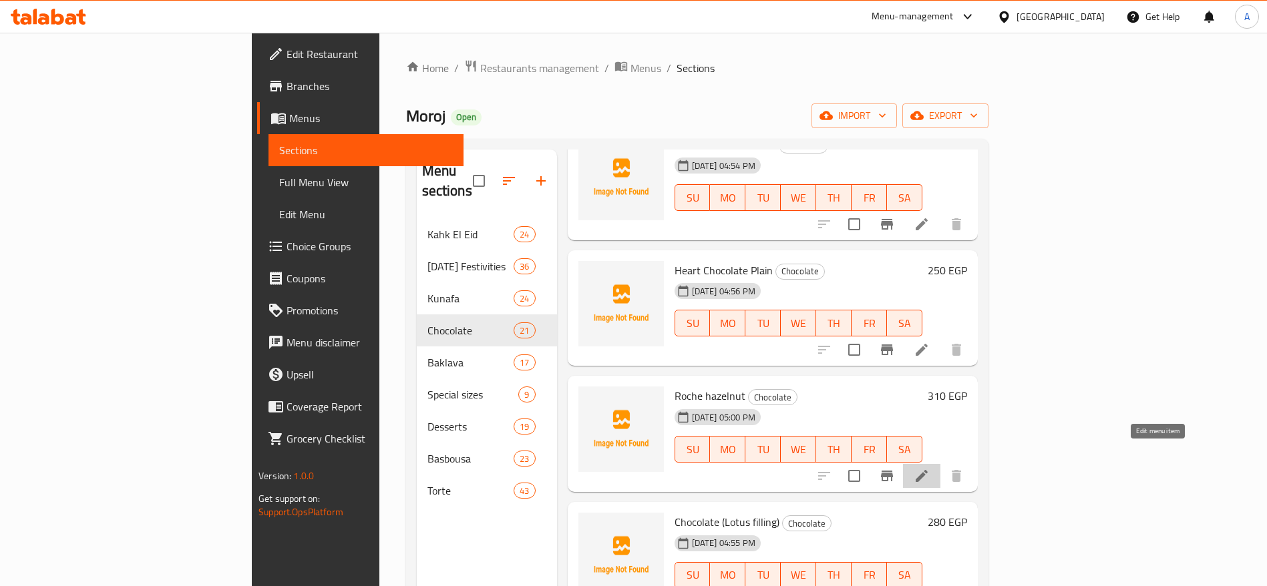
click at [930, 468] on icon at bounding box center [922, 476] width 16 height 16
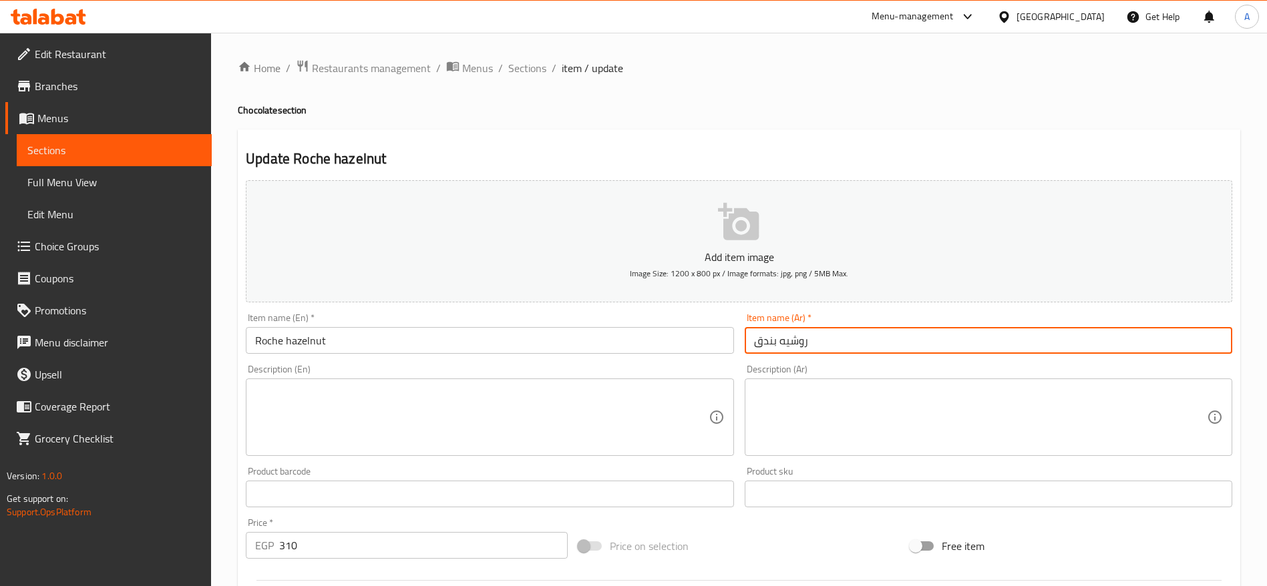
click at [871, 340] on input "روشيه بندق" at bounding box center [989, 340] width 488 height 27
paste input "وكولاتة روشيه بال"
type input "شوكولاتة روشيه بالبندق"
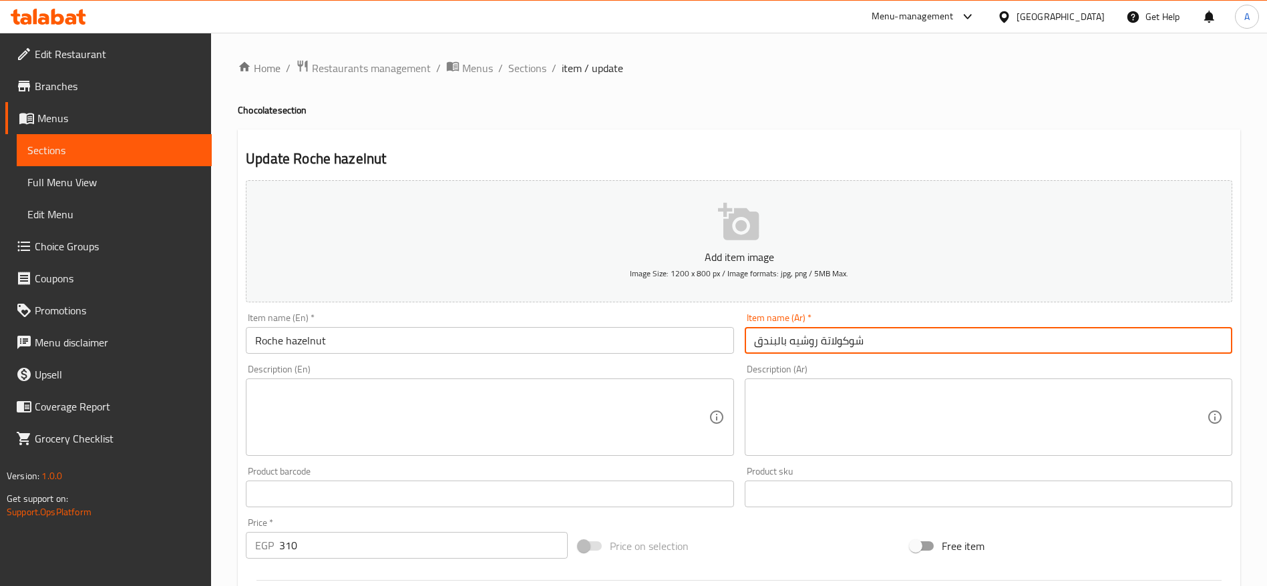
click at [601, 347] on input "Roche hazelnut" at bounding box center [490, 340] width 488 height 27
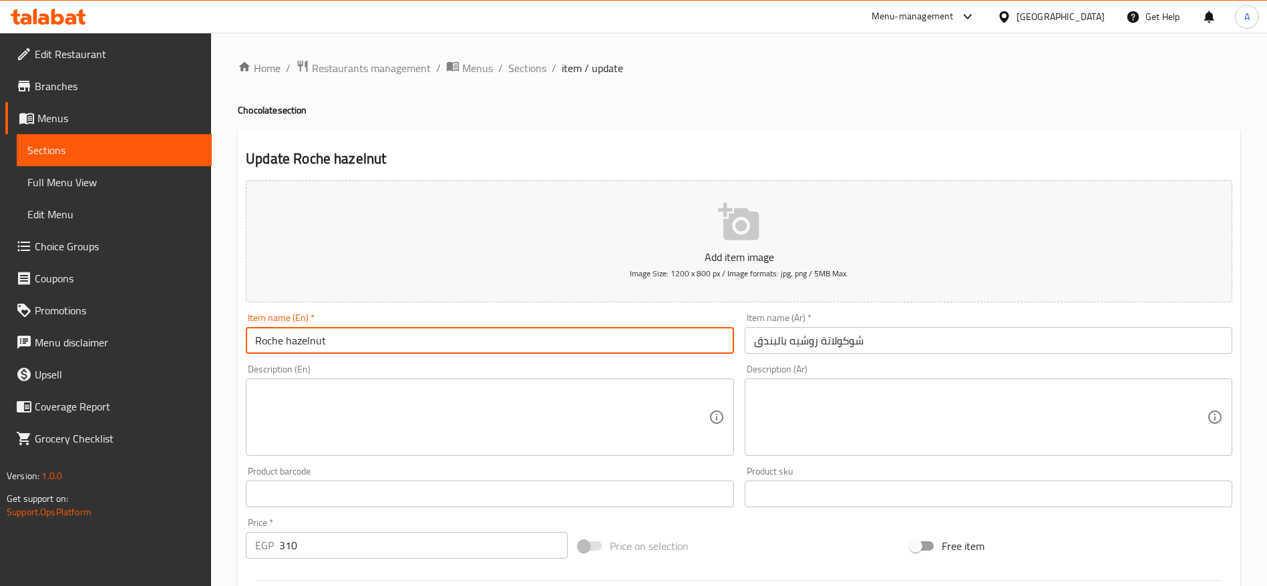
click at [395, 346] on input "Roche hazelnut" at bounding box center [490, 340] width 488 height 27
paste input "é Chocolate with H"
click at [395, 346] on input "Roché Chocolate with Hazelnut" at bounding box center [490, 340] width 488 height 27
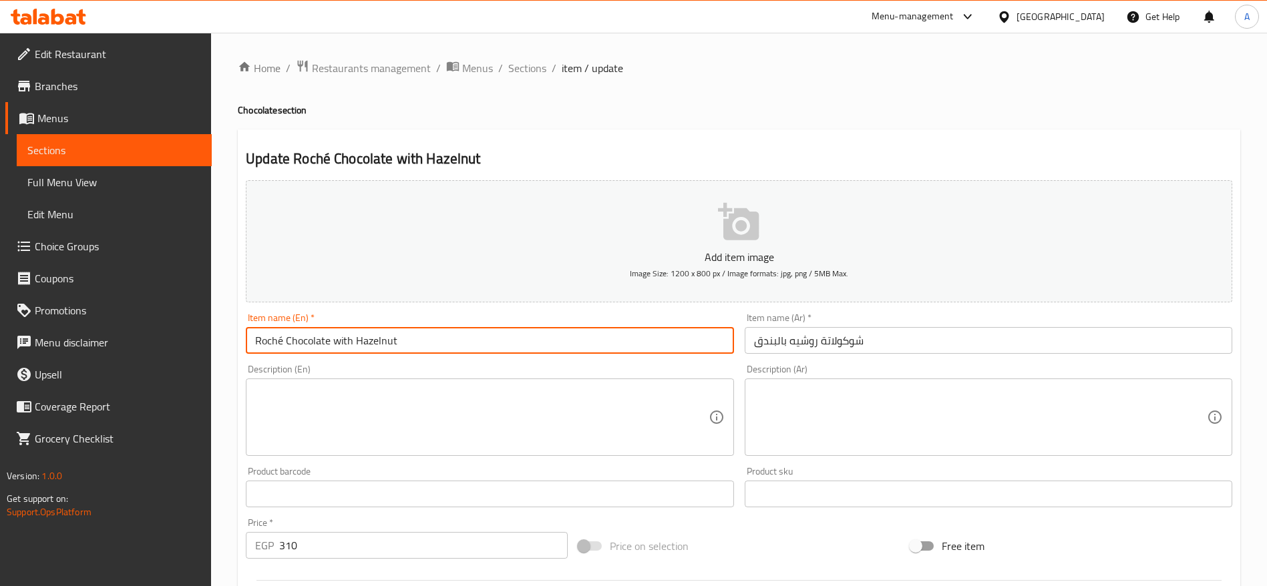
drag, startPoint x: 265, startPoint y: 343, endPoint x: 252, endPoint y: 342, distance: 12.8
click at [252, 342] on input "Roché Chocolate with Hazelnut" at bounding box center [490, 340] width 488 height 27
type input "Roche Chocolate with Hazelnut"
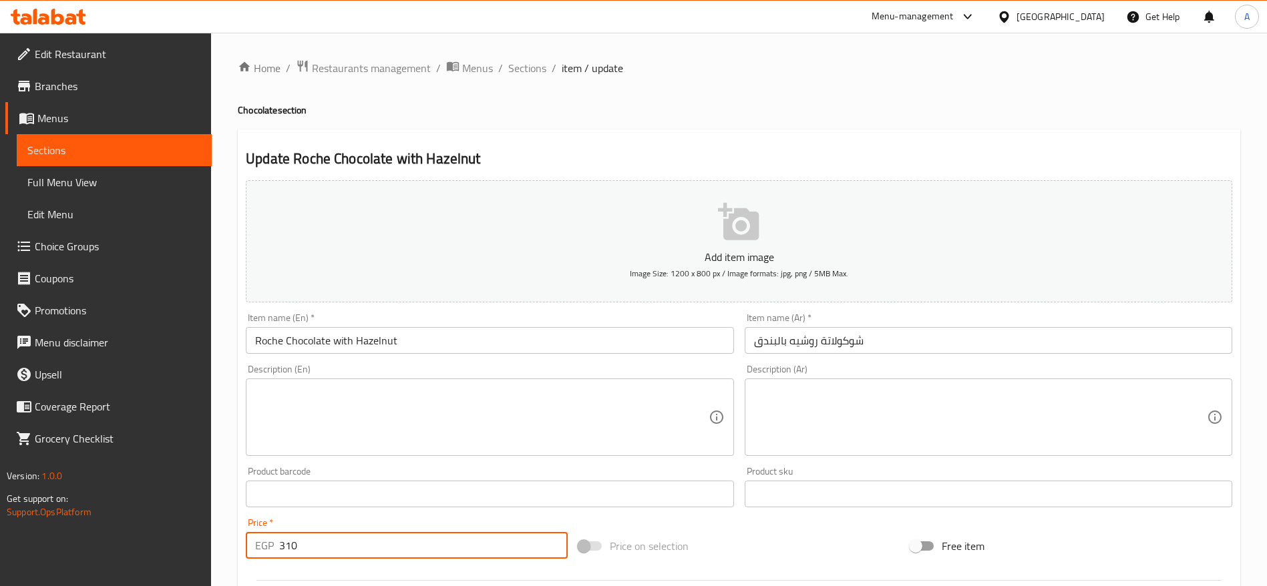
click at [344, 544] on input "310" at bounding box center [423, 545] width 289 height 27
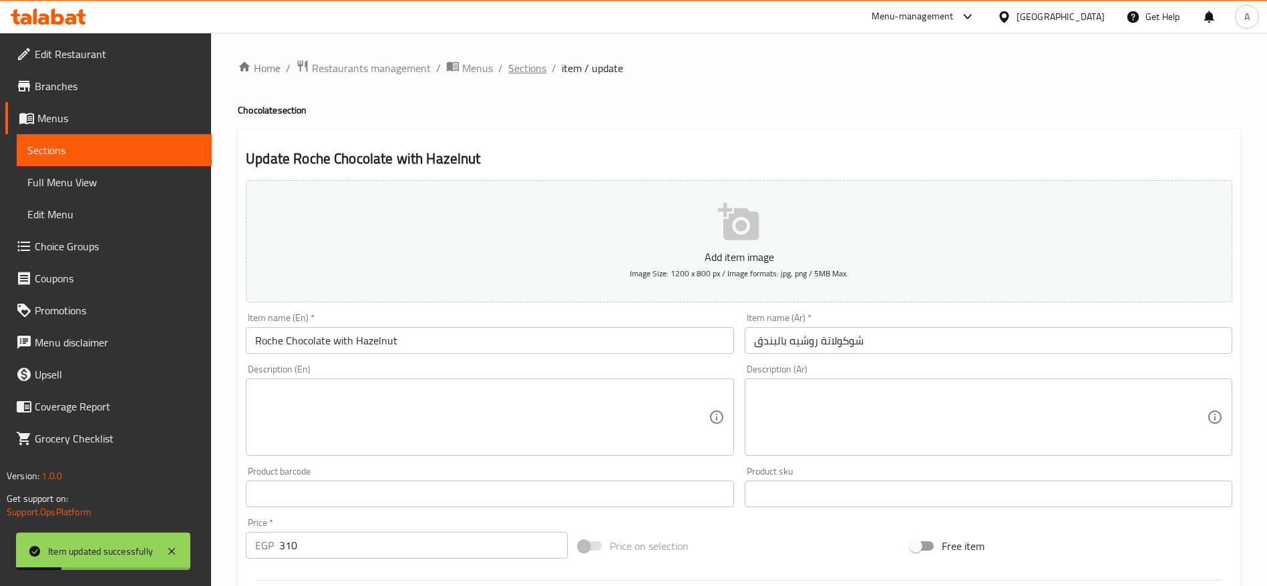
click at [514, 60] on span "Sections" at bounding box center [527, 68] width 38 height 16
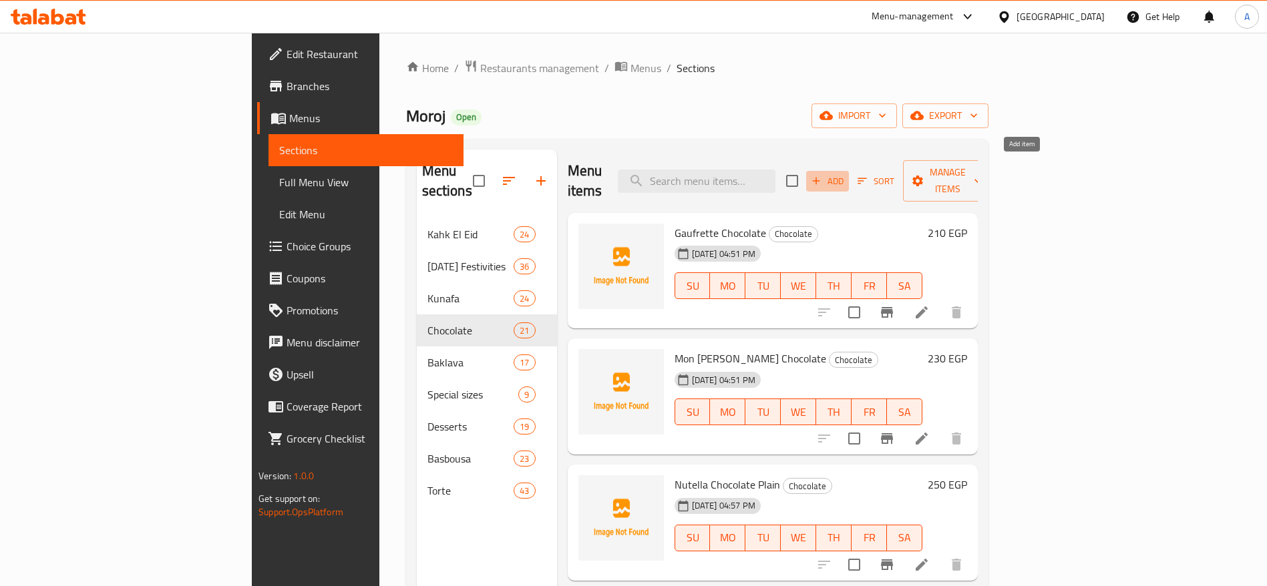
click at [845, 174] on span "Add" at bounding box center [827, 181] width 36 height 15
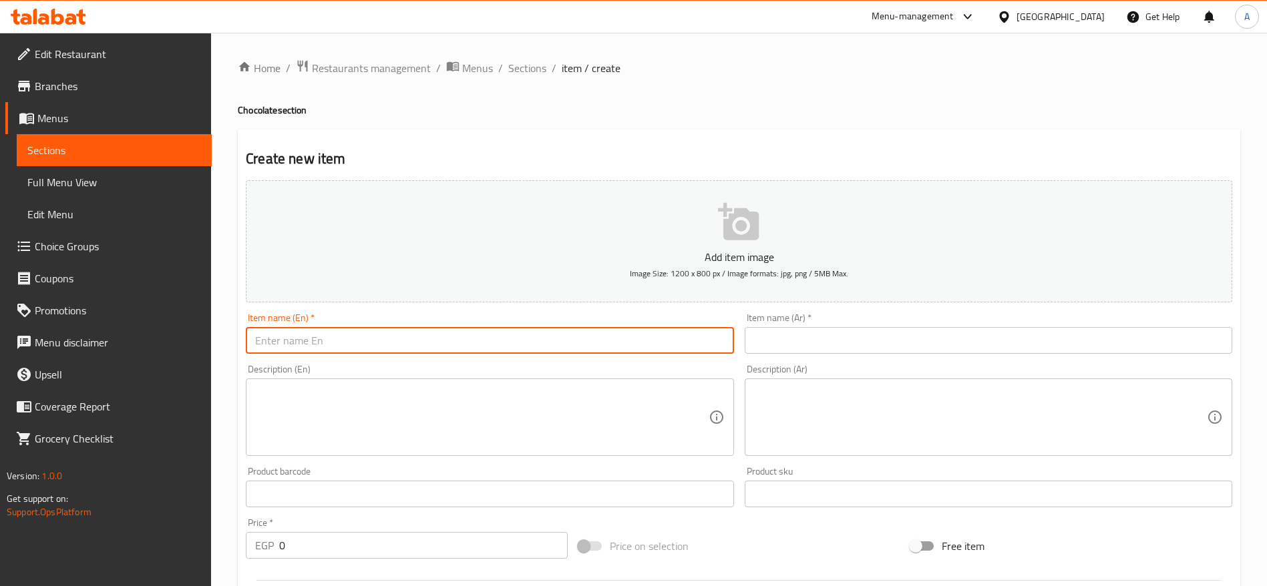
click at [645, 337] on input "text" at bounding box center [490, 340] width 488 height 27
paste input "Coconut Chocolate"
type input "Coconut Chocolate"
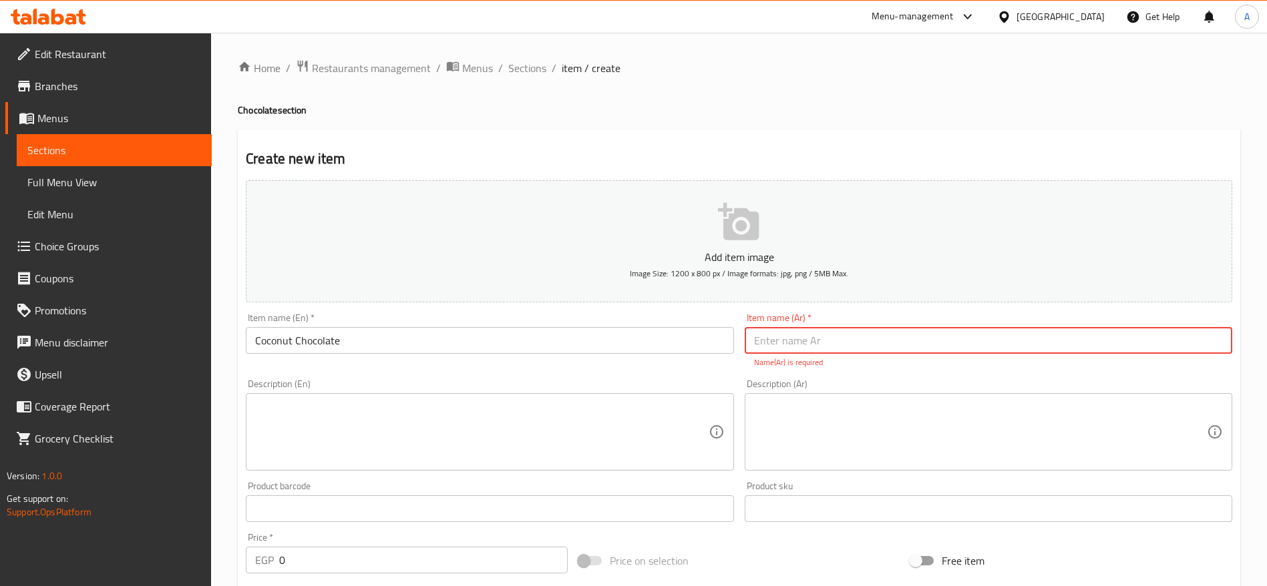
paste input "شوكولاتة جوز هند"
type input "شوكولاتة جوز هند"
click at [385, 558] on input "0" at bounding box center [423, 560] width 289 height 27
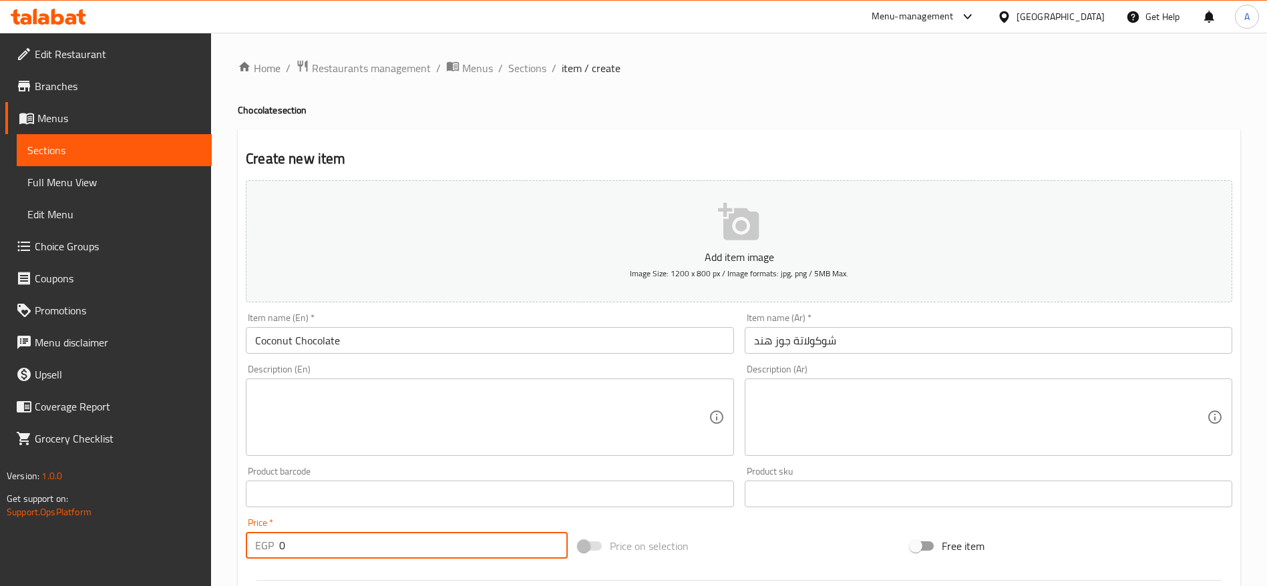
click at [385, 558] on input "0" at bounding box center [423, 545] width 289 height 27
type input "290"
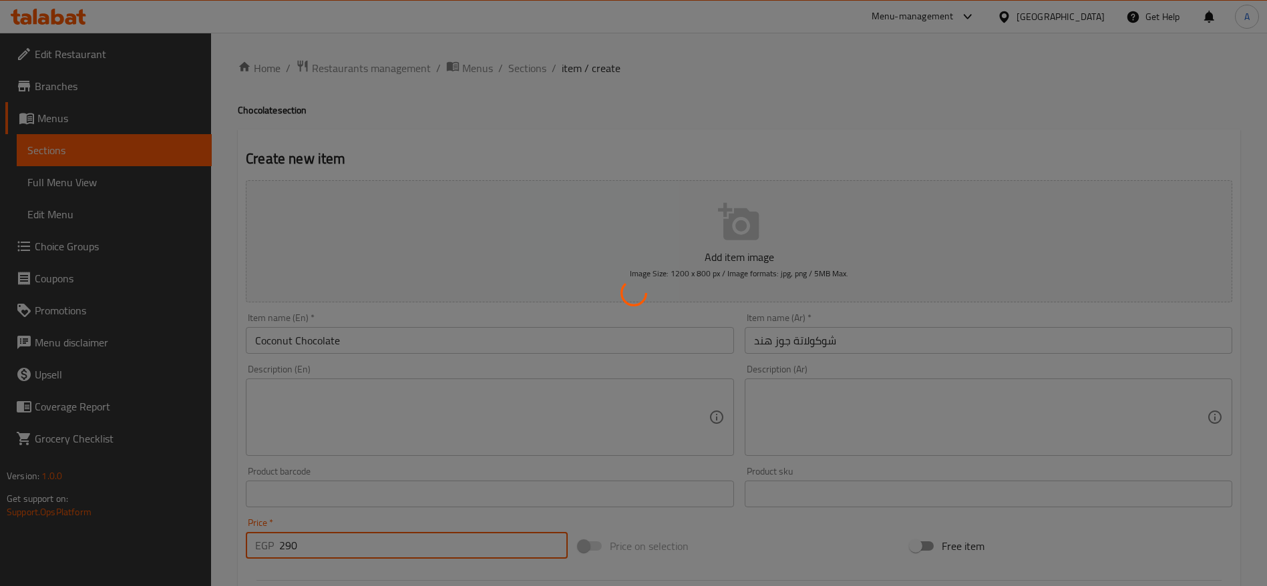
type input "0"
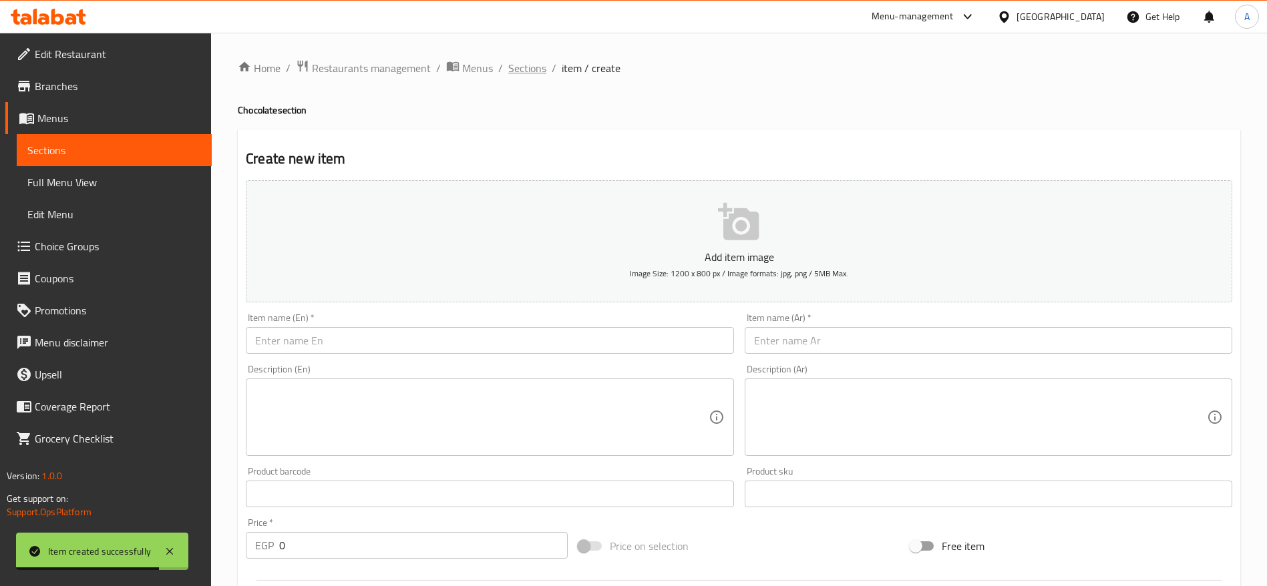
click at [527, 65] on span "Sections" at bounding box center [527, 68] width 38 height 16
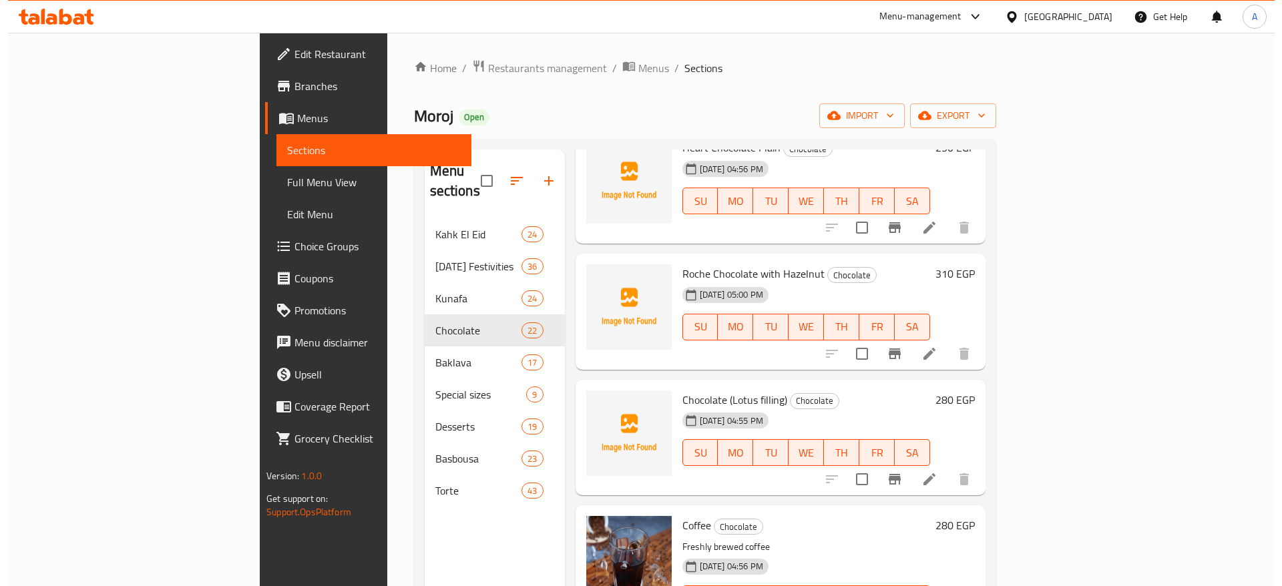
scroll to position [827, 0]
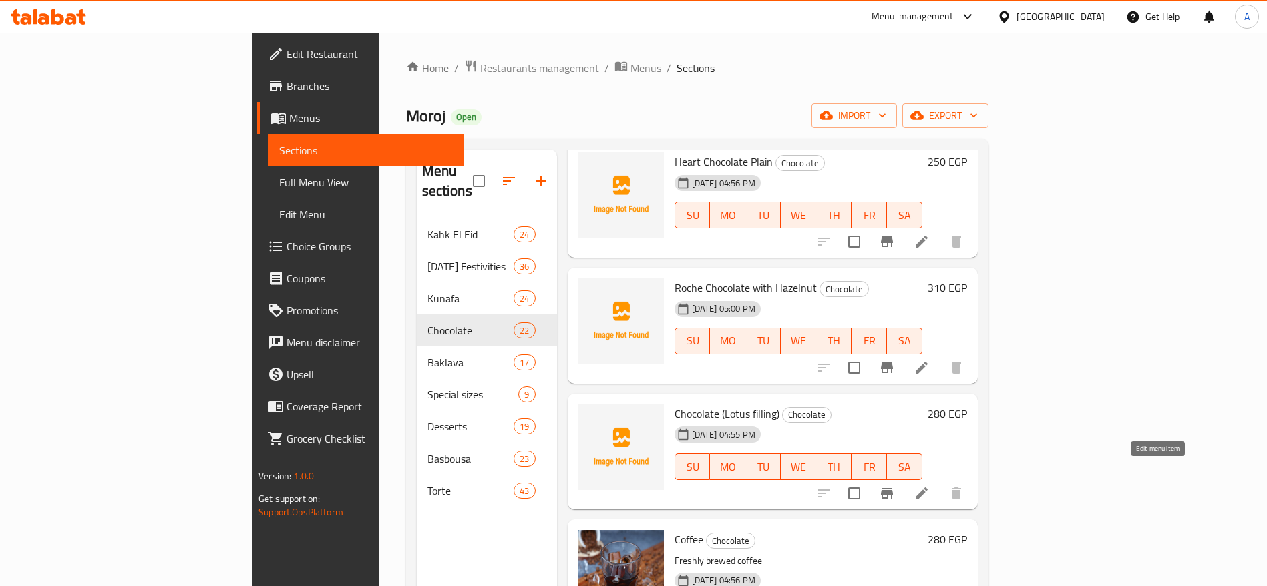
click at [928, 488] on icon at bounding box center [922, 494] width 12 height 12
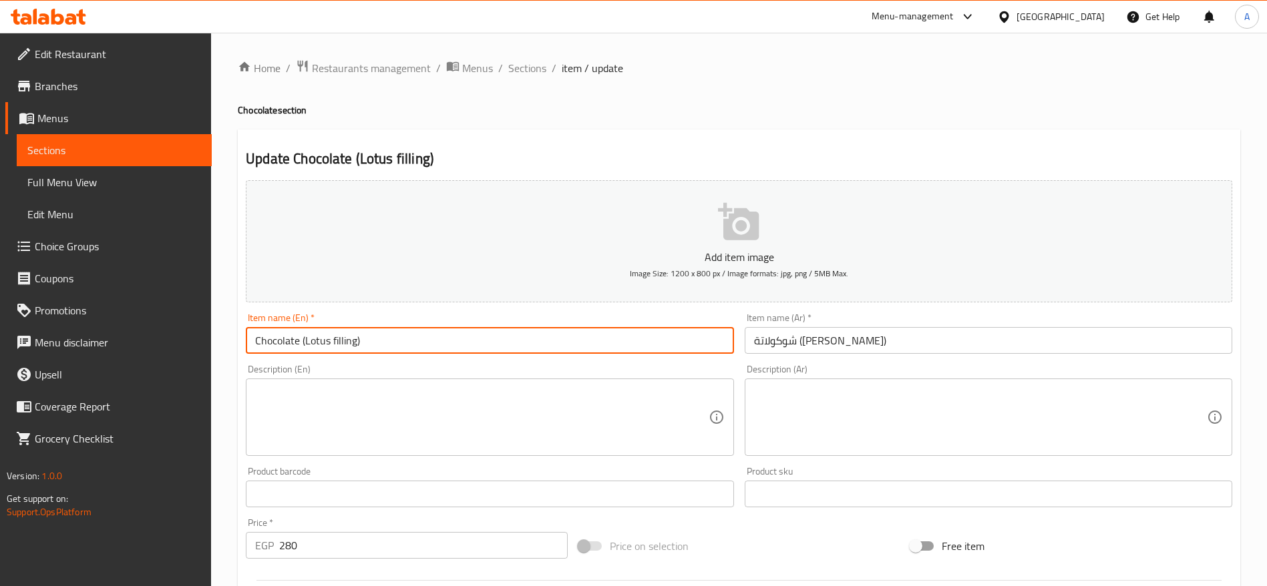
click at [618, 345] on input "Chocolate (Lotus filling)" at bounding box center [490, 340] width 488 height 27
paste input "شوكولاتة بحشو لوتس"
type input "Chocolate (Lotus filling)"
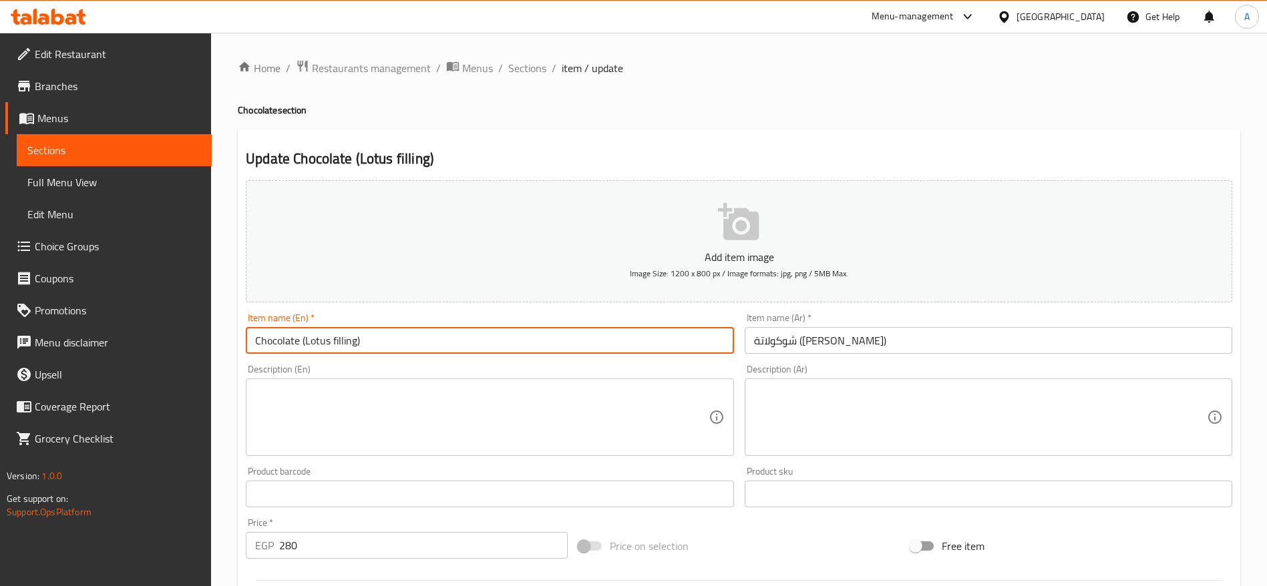
click at [921, 339] on input "شوكولاتة (حشو لوتس)" at bounding box center [989, 340] width 488 height 27
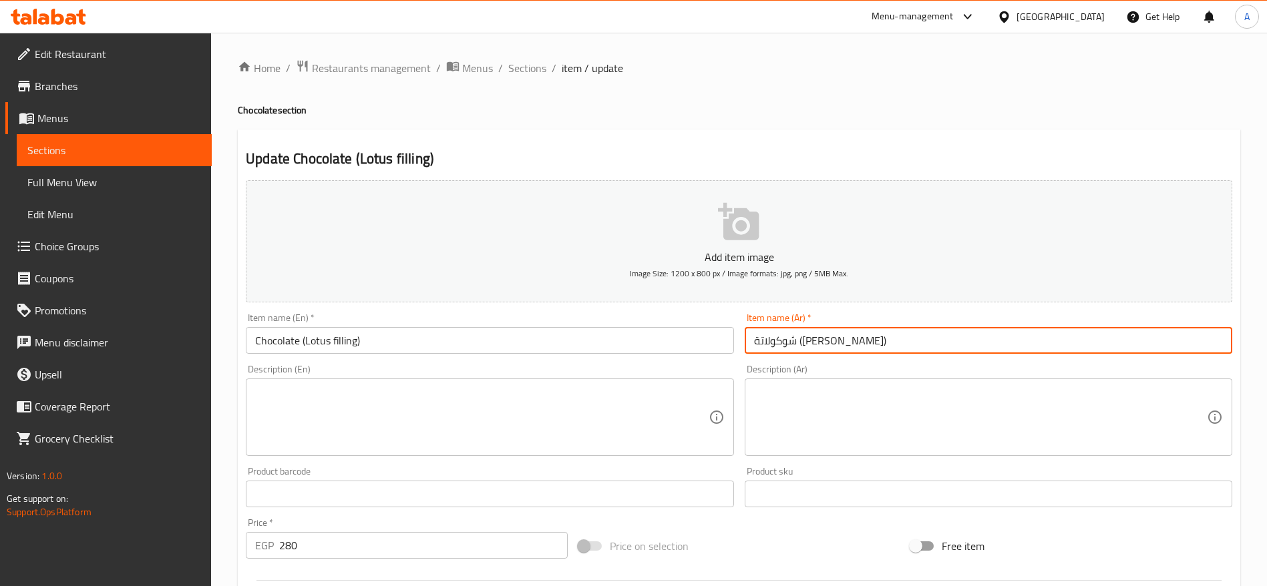
click at [921, 339] on input "شوكولاتة (حشو لوتس)" at bounding box center [989, 340] width 488 height 27
paste input "بحشو لوتس"
type input "شوكولاتة بحشو لوتس"
click at [599, 342] on input "Chocolate (Lotus filling)" at bounding box center [490, 340] width 488 height 27
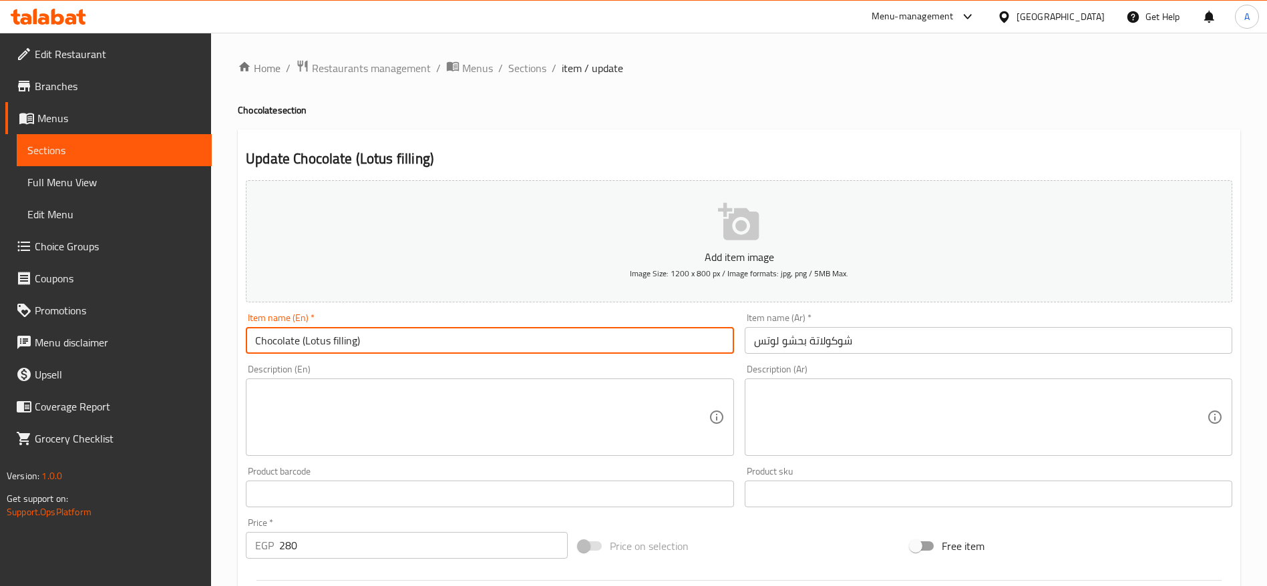
click at [542, 335] on input "Chocolate (Lotus filling)" at bounding box center [490, 340] width 488 height 27
paste input "Lotus Filled Chocolate"
type input "Lotus Filled Chocolate"
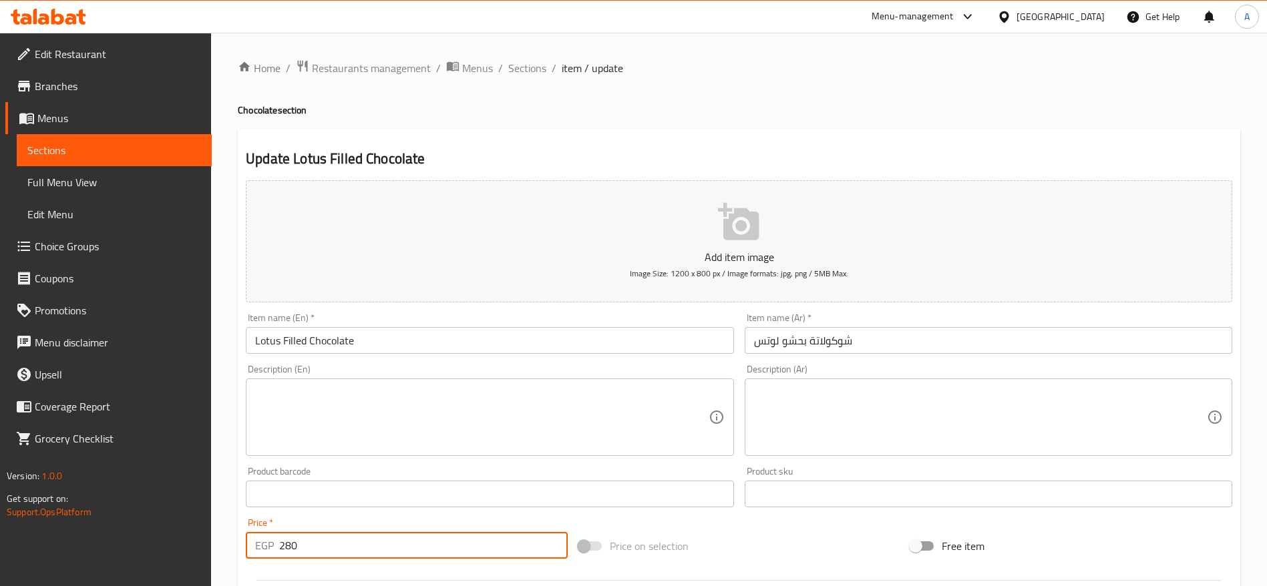
click at [399, 552] on input "280" at bounding box center [423, 545] width 289 height 27
type input "290"
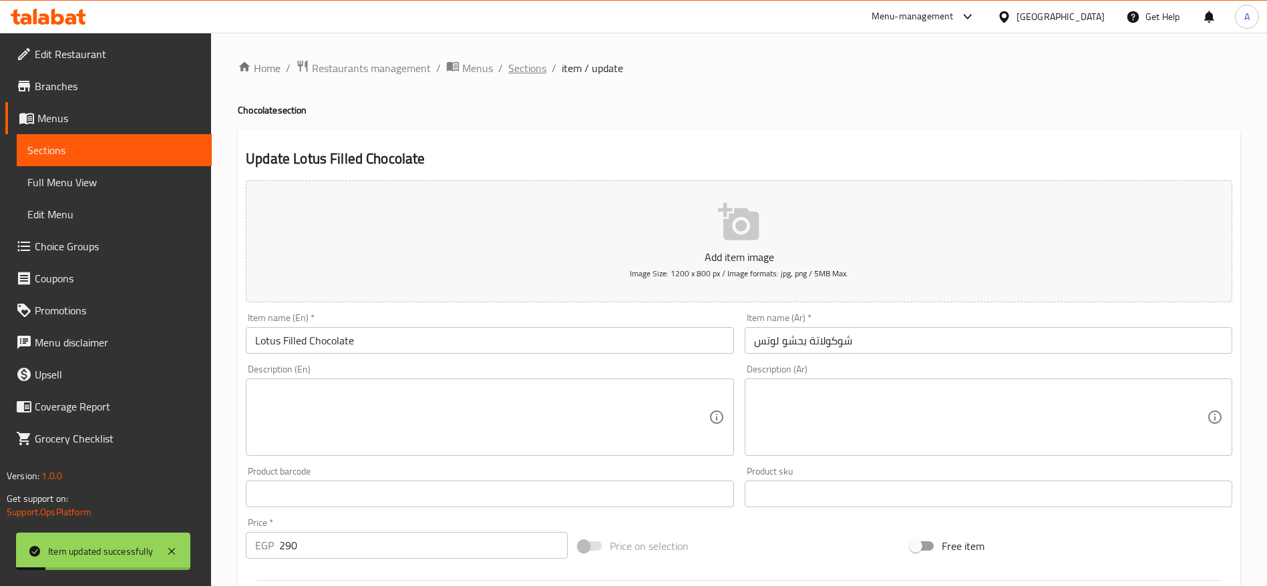
click at [522, 67] on span "Sections" at bounding box center [527, 68] width 38 height 16
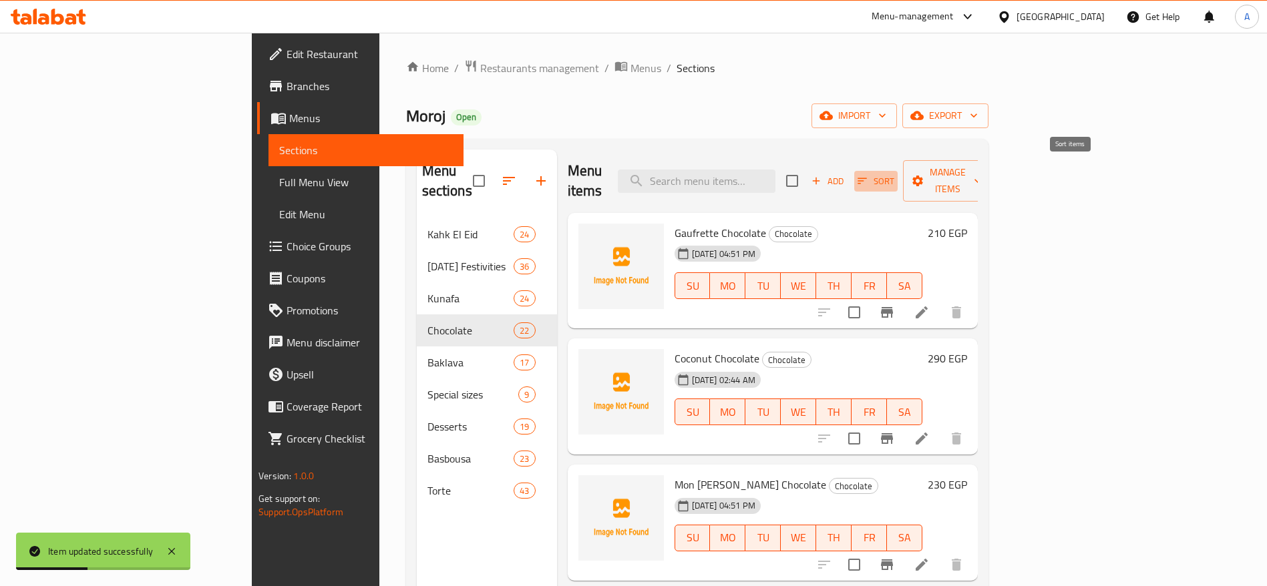
click at [894, 174] on span "Sort" at bounding box center [876, 181] width 37 height 15
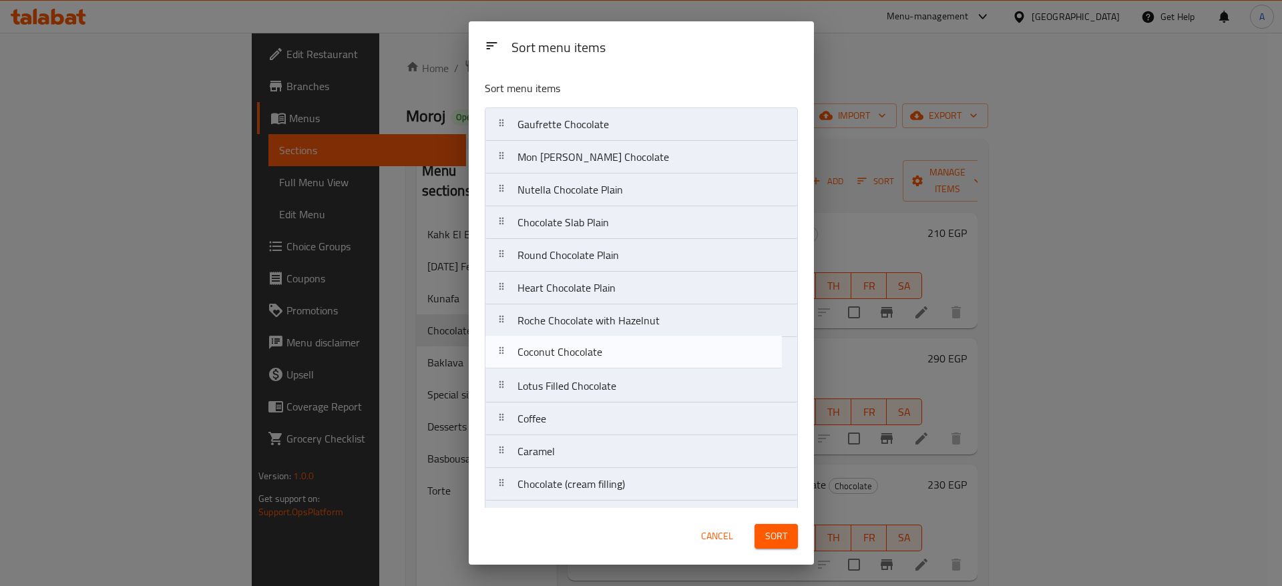
drag, startPoint x: 506, startPoint y: 164, endPoint x: 504, endPoint y: 369, distance: 205.0
click at [504, 369] on nav "Gaufrette Chocolate Coconut Chocolate Mon Cheri Chocolate Nutella Chocolate Pla…" at bounding box center [641, 468] width 313 height 721
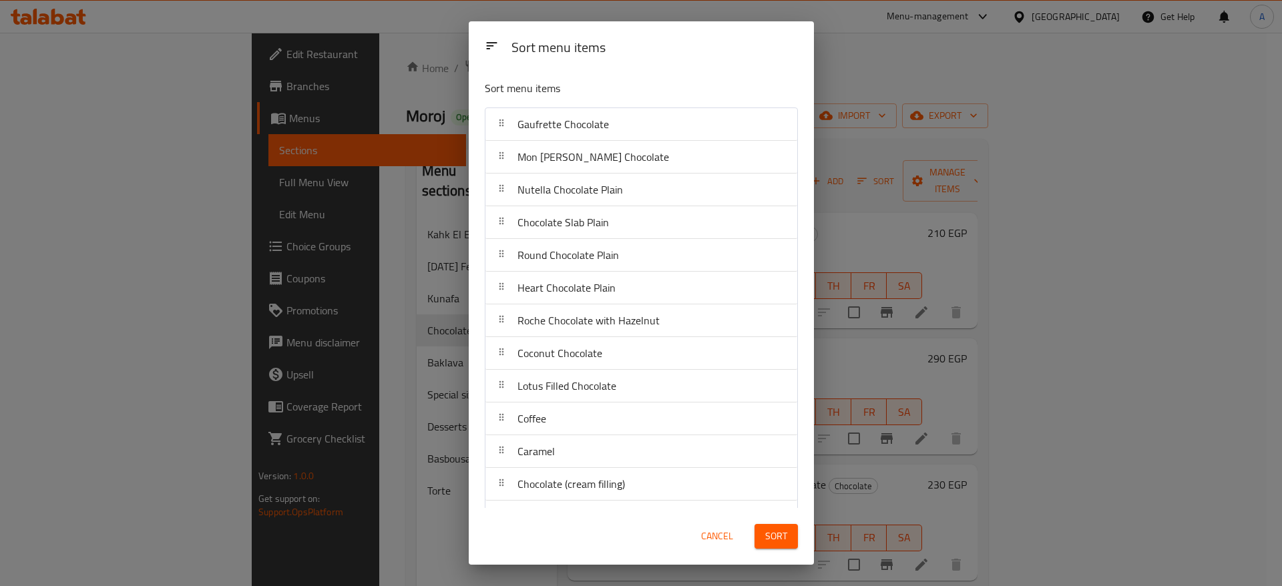
click at [766, 540] on span "Sort" at bounding box center [776, 536] width 22 height 17
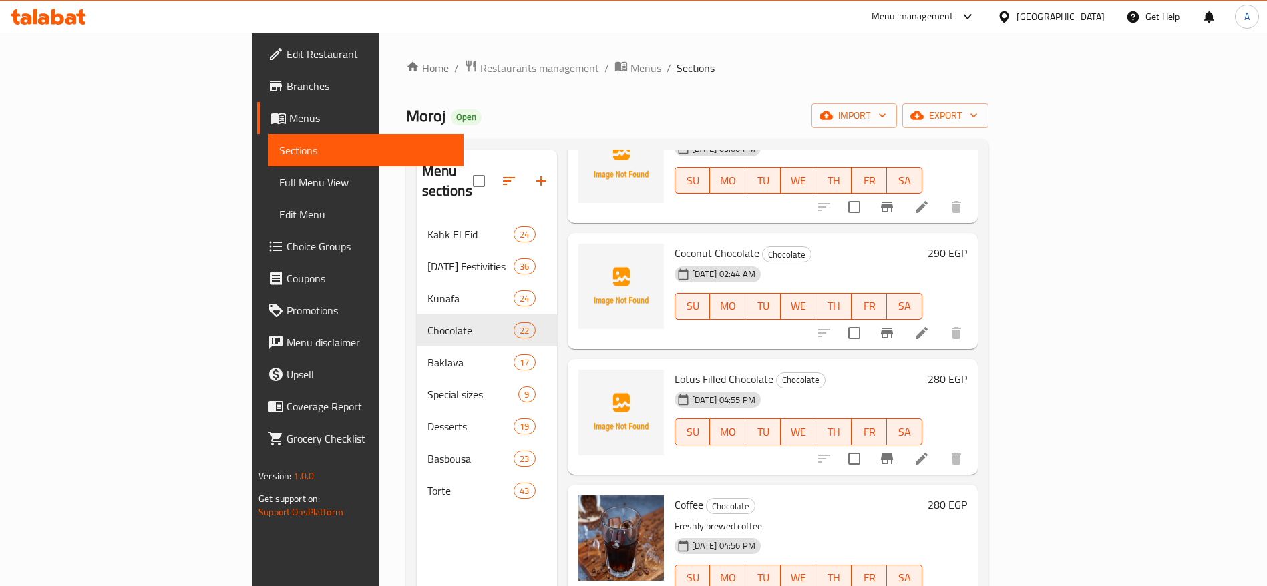
scroll to position [1027, 0]
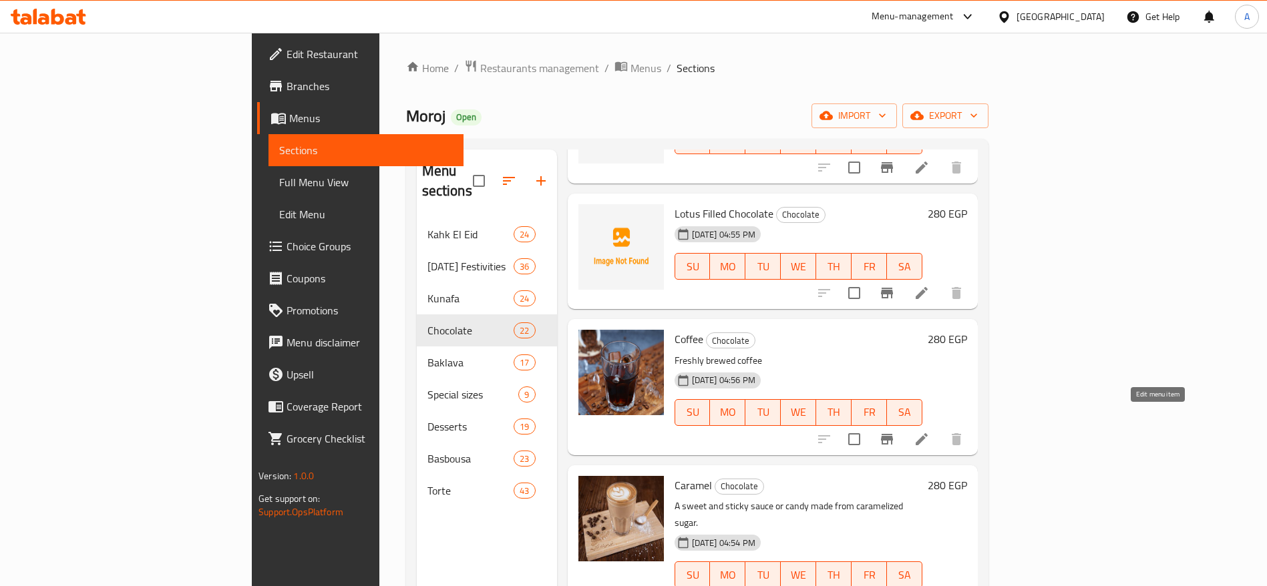
click at [930, 431] on icon at bounding box center [922, 439] width 16 height 16
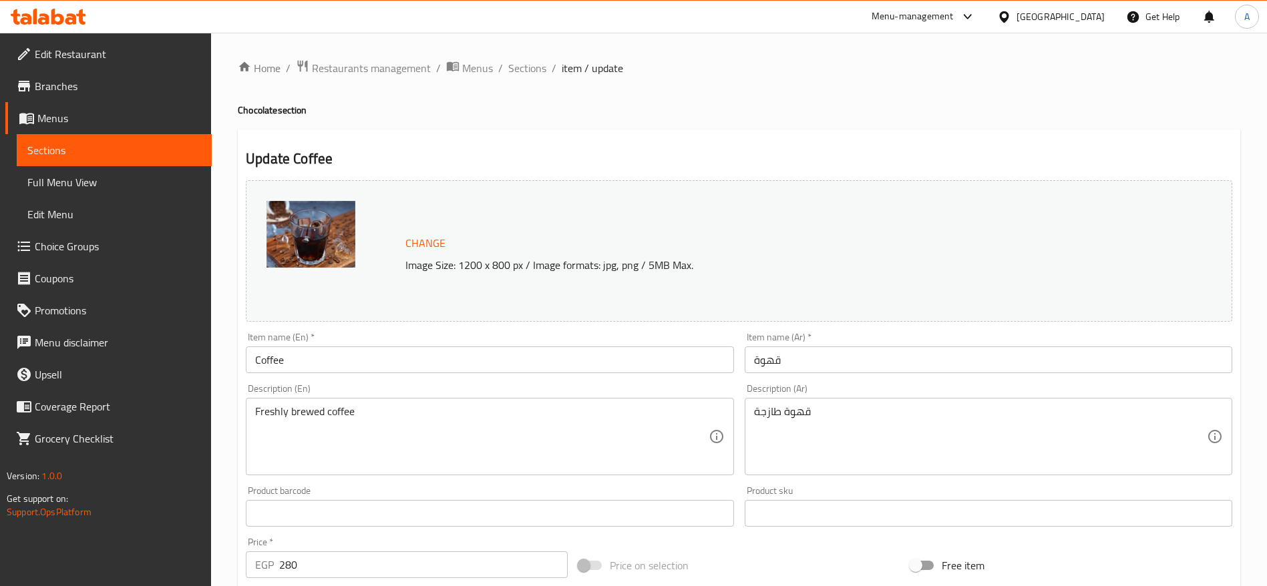
click at [411, 359] on input "Coffee" at bounding box center [490, 360] width 488 height 27
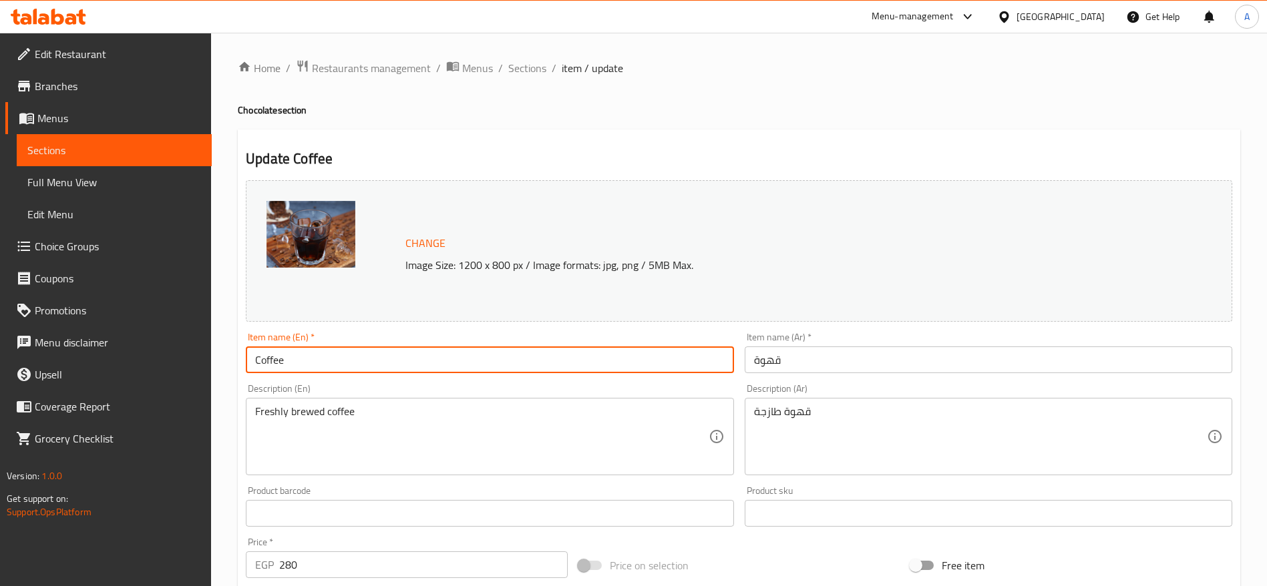
click at [411, 359] on input "Coffee" at bounding box center [490, 360] width 488 height 27
paste input "شوكولاتة بحشو قهوة"
type input "شوكولاتة بحشو قهوة"
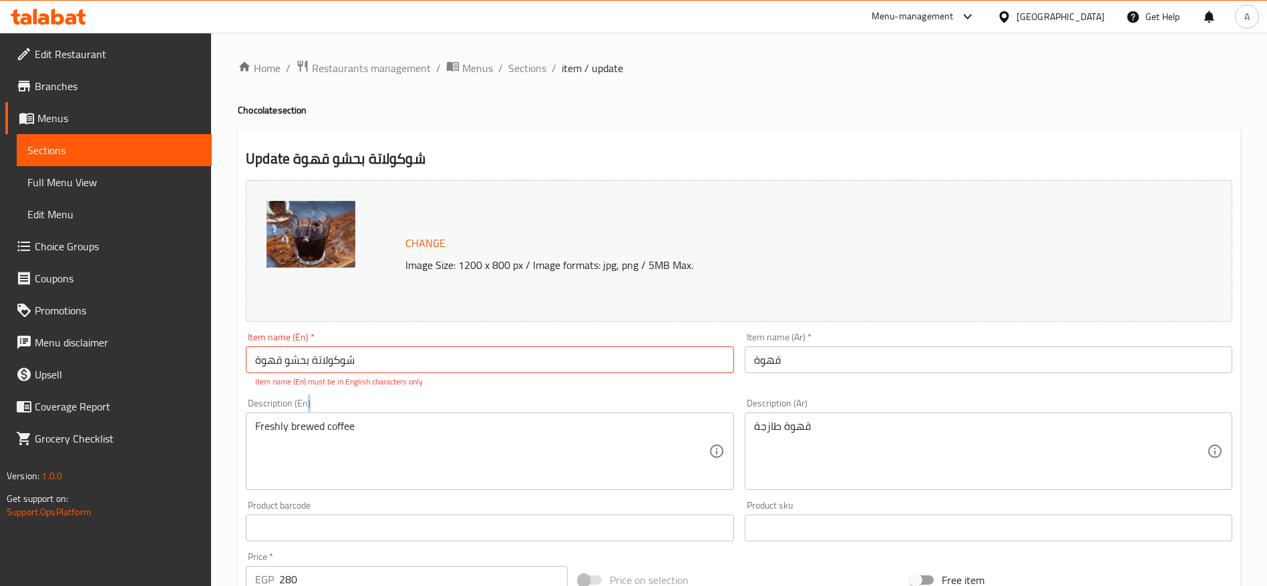
click at [441, 413] on div "Freshly brewed coffee Description (En)" at bounding box center [490, 451] width 488 height 77
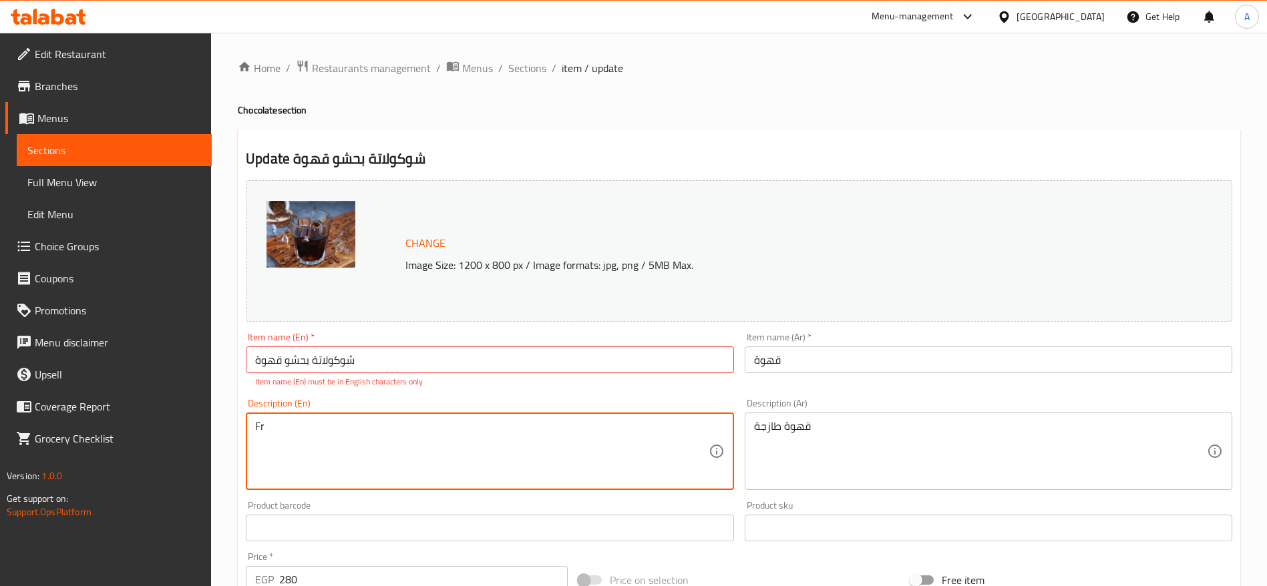
type textarea "F"
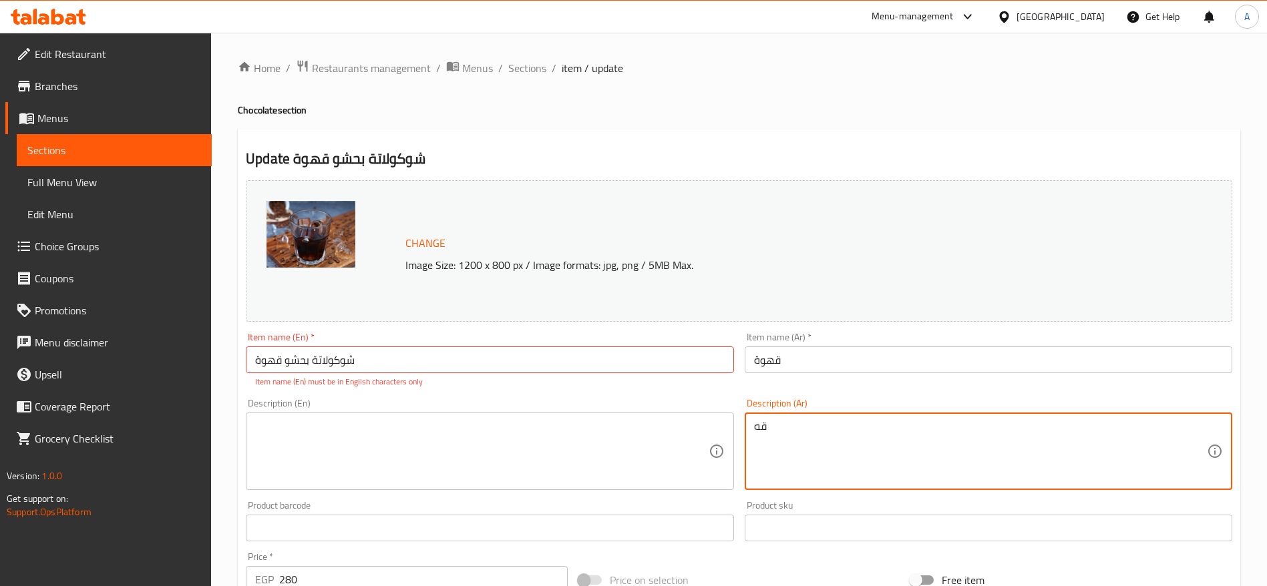
type textarea "ق"
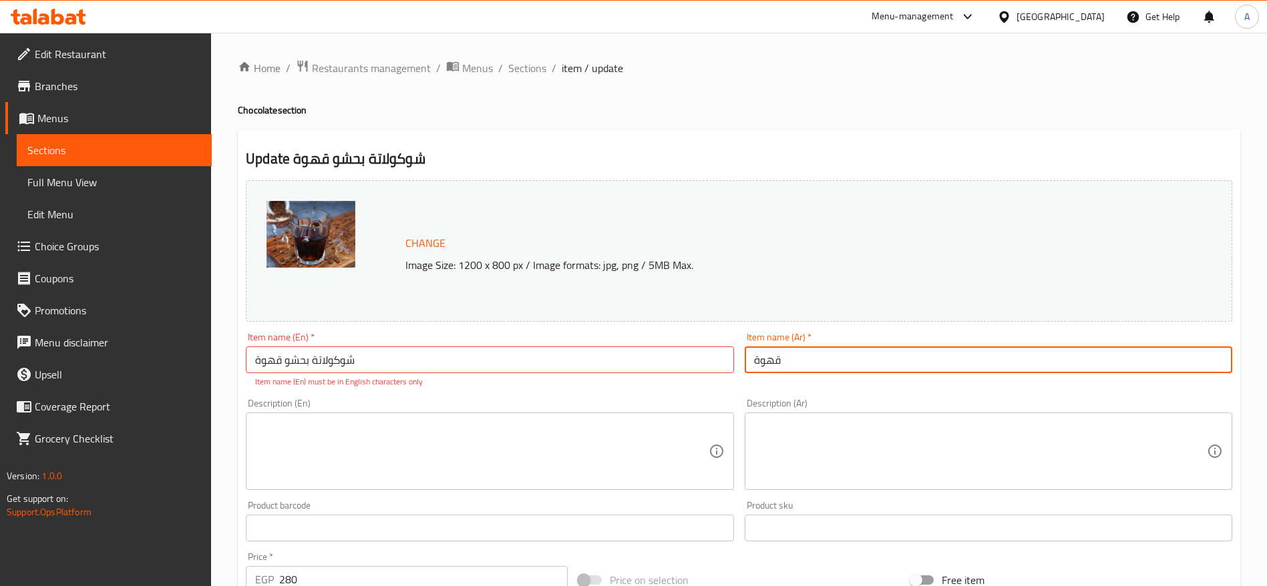
click at [801, 359] on input "قهوة" at bounding box center [989, 360] width 488 height 27
paste input "شوكولاتة بحشو"
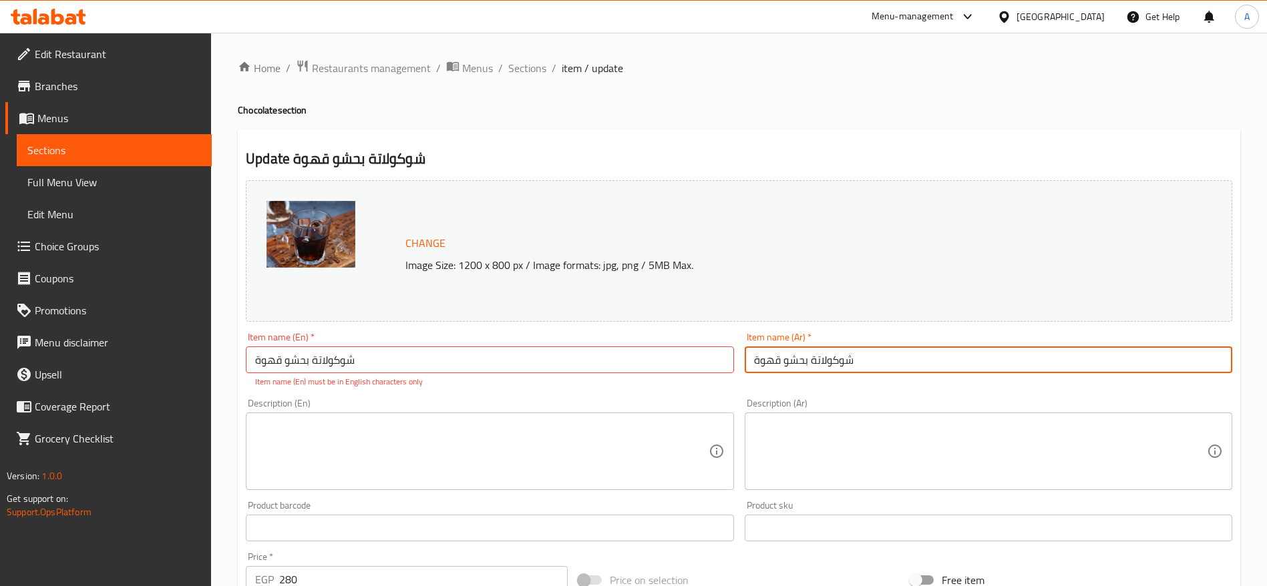
type input "شوكولاتة بحشو قهوة"
click at [671, 361] on input "شوكولاتة بحشو قهوة" at bounding box center [490, 360] width 488 height 27
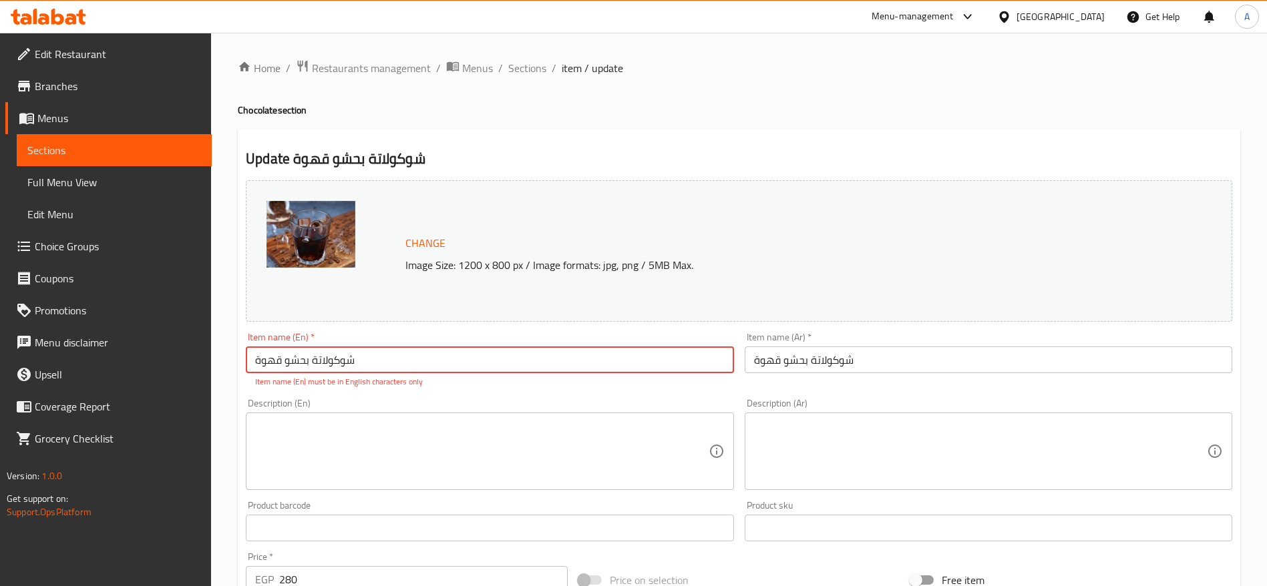
click at [526, 364] on input "شوكولاتة بحشو قهوة" at bounding box center [490, 360] width 488 height 27
paste input "Coffee Filled Chocolate"
type input "Coffee Filled Chocolate"
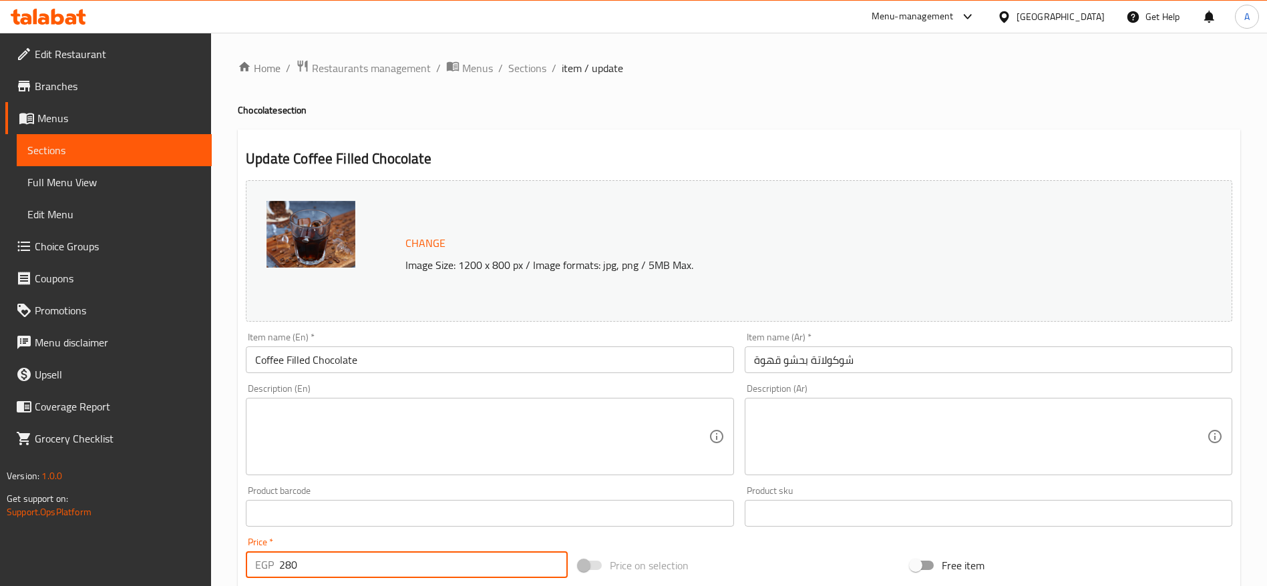
click at [334, 583] on div "Change Image Size: 1200 x 800 px / Image formats: jpg, png / 5MB Max. Item name…" at bounding box center [738, 472] width 997 height 595
type input "290"
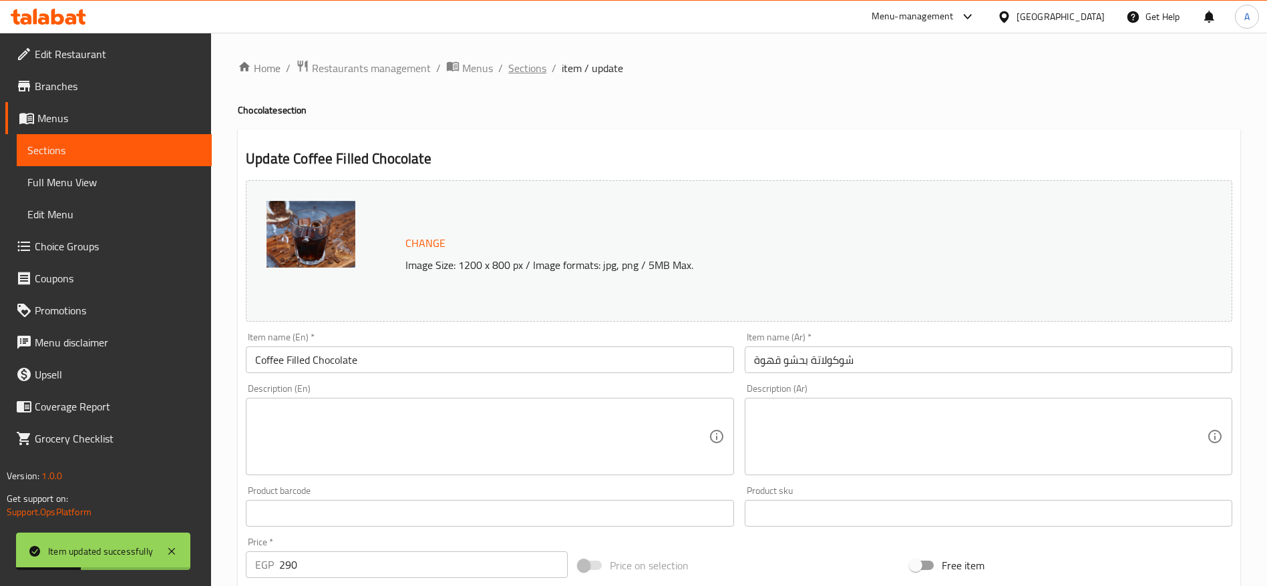
click at [537, 72] on span "Sections" at bounding box center [527, 68] width 38 height 16
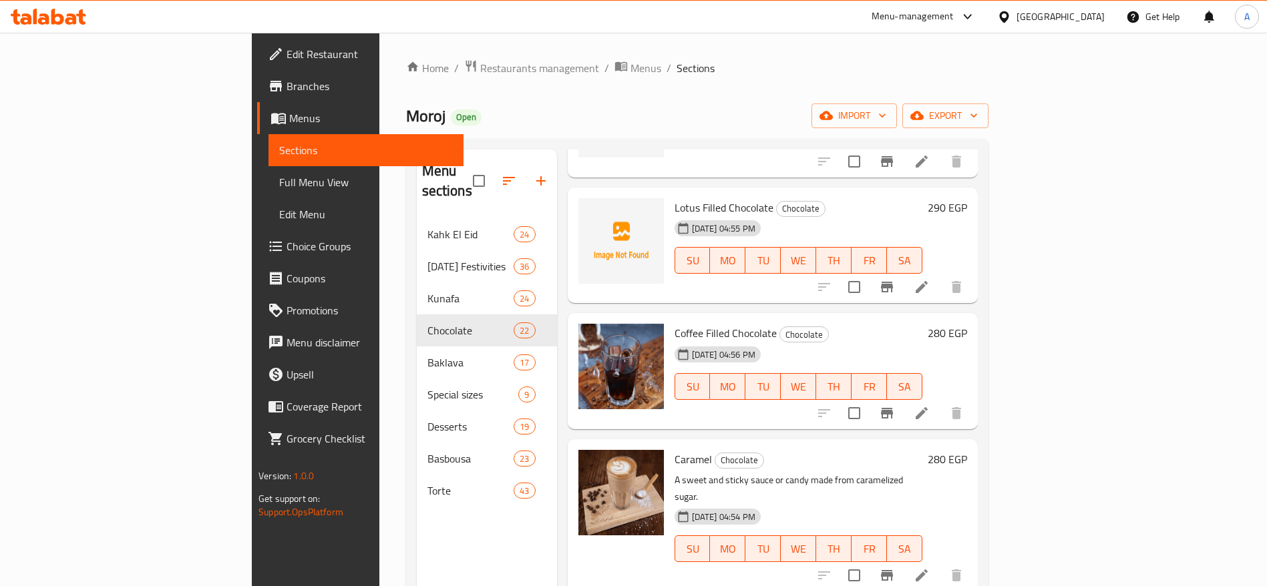
scroll to position [1040, 0]
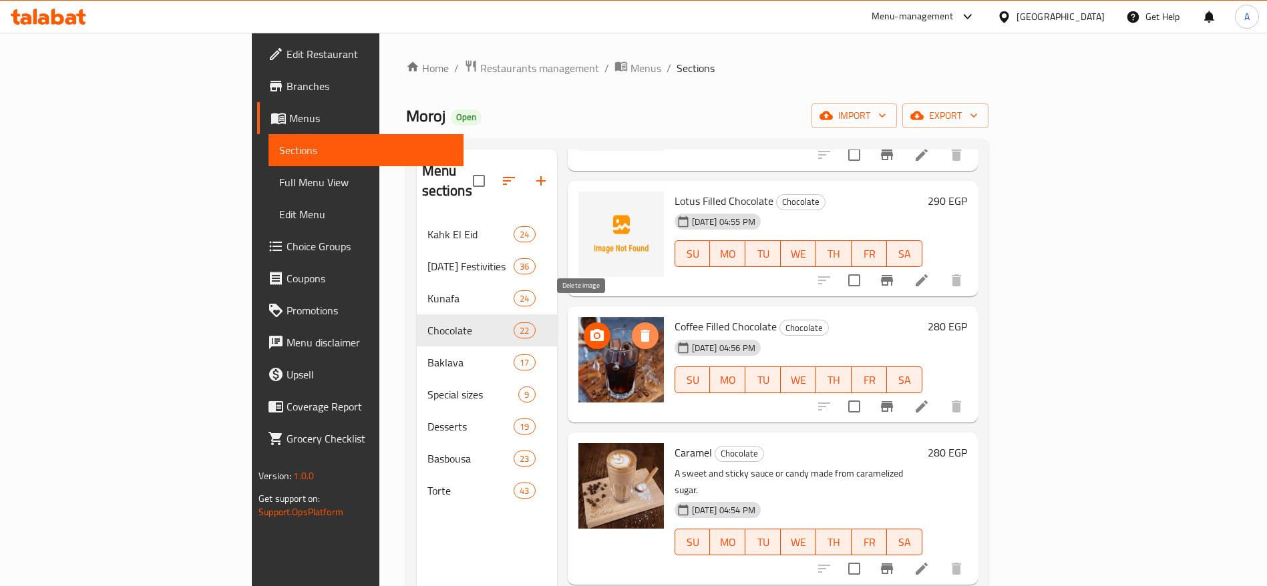
click at [640, 330] on icon "delete image" at bounding box center [644, 336] width 9 height 12
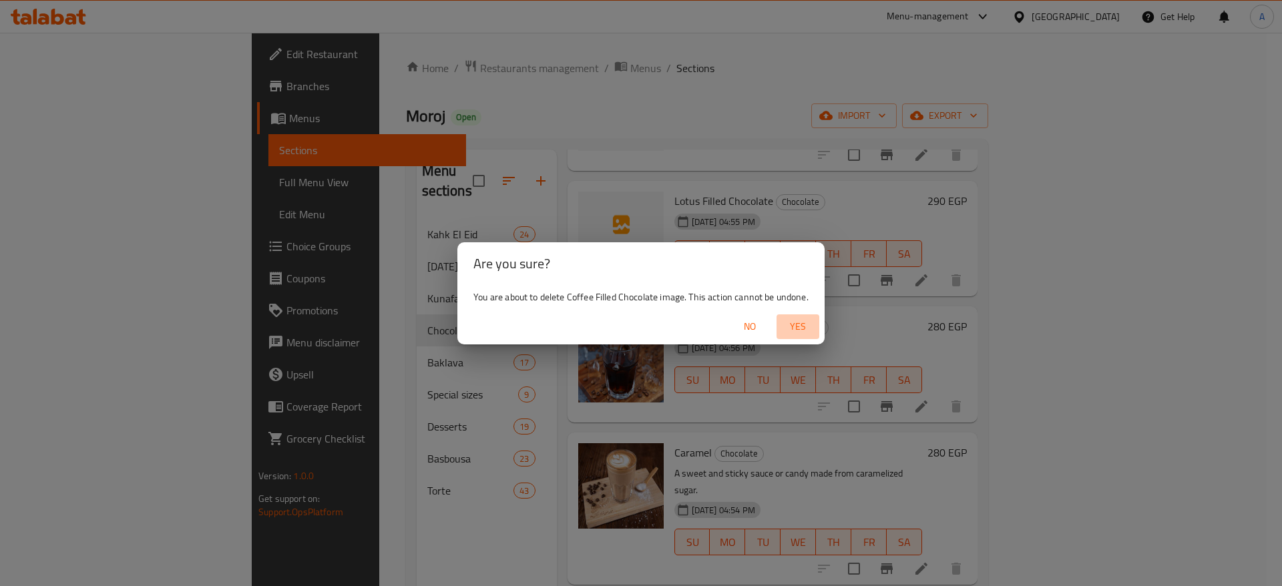
click at [797, 328] on span "Yes" at bounding box center [798, 327] width 32 height 17
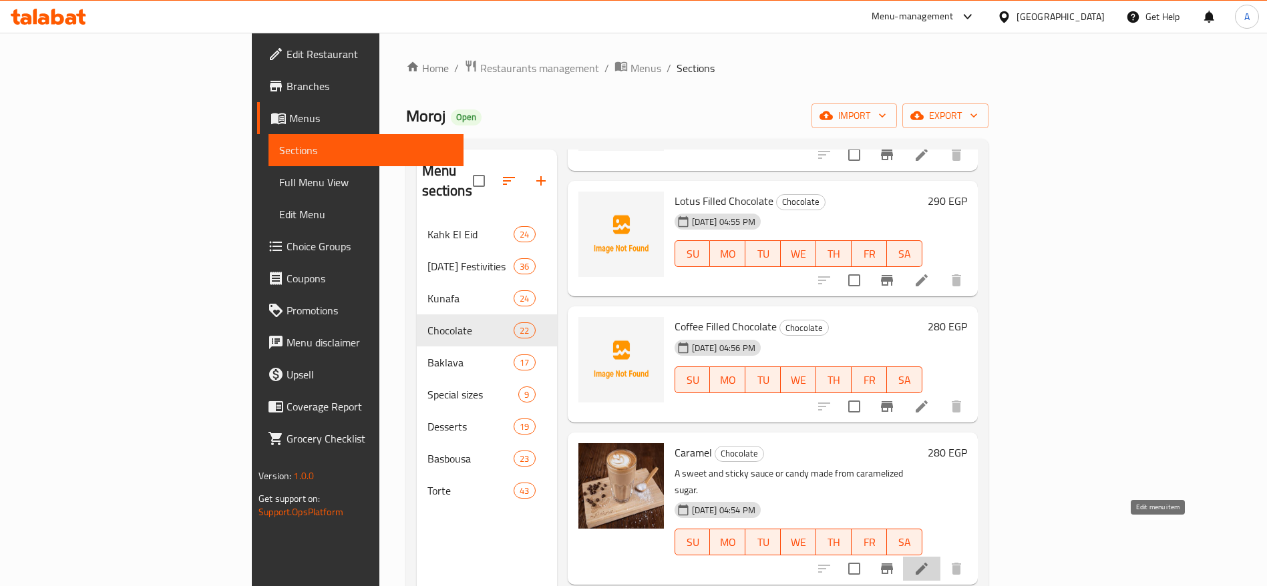
click at [930, 561] on icon at bounding box center [922, 569] width 16 height 16
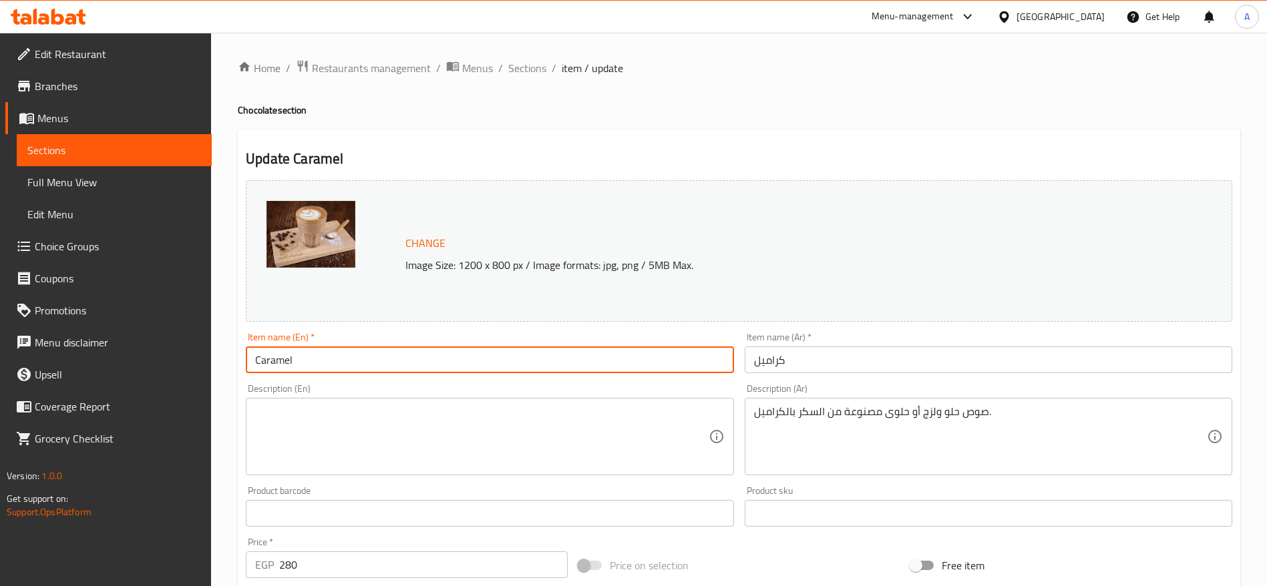
click at [451, 353] on input "Caramel" at bounding box center [490, 360] width 488 height 27
click at [812, 362] on input "كراميل" at bounding box center [989, 360] width 488 height 27
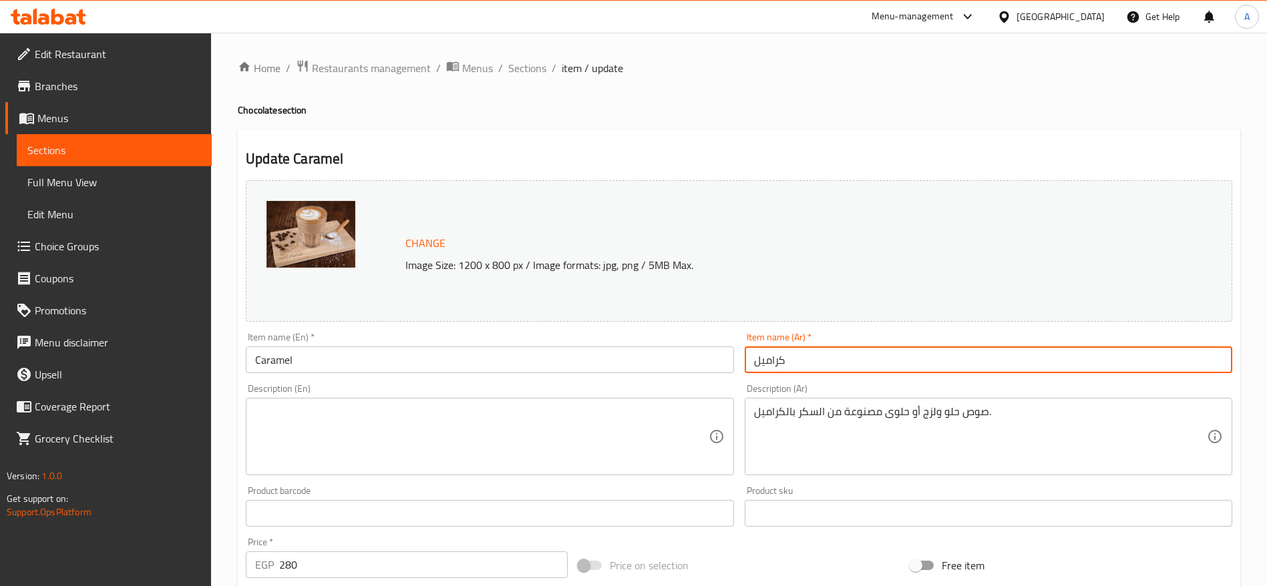
paste input "شوكولاتة بحشو"
click at [812, 362] on input "كراميل" at bounding box center [989, 360] width 488 height 27
type input "شوكولاتة بحشو كراميل"
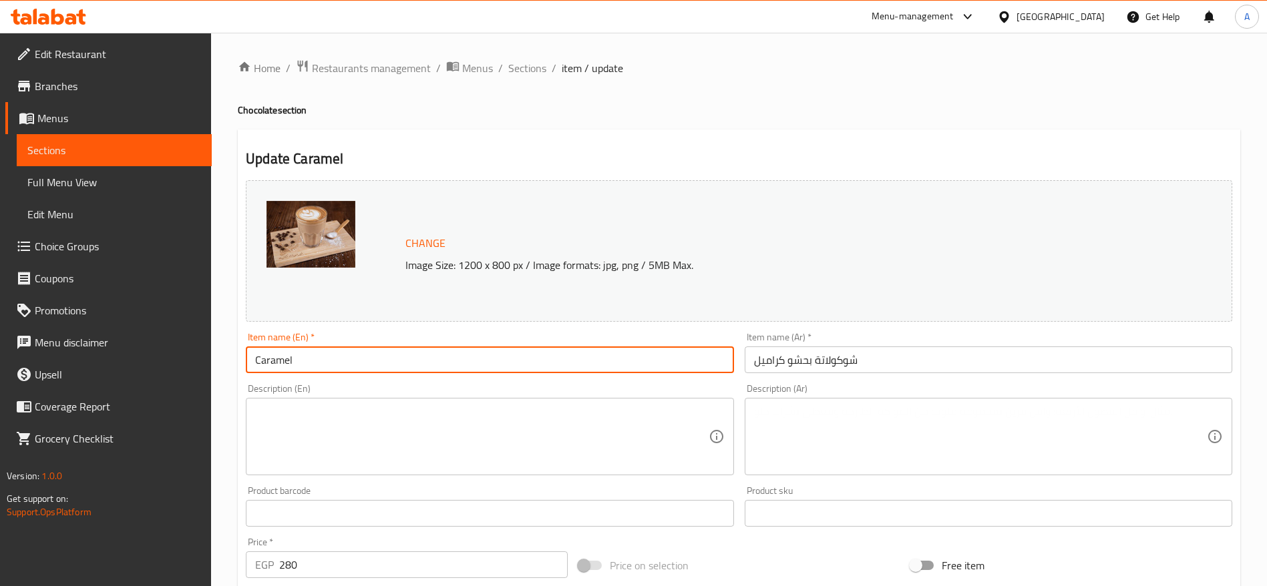
click at [673, 357] on input "Caramel" at bounding box center [490, 360] width 488 height 27
click at [562, 371] on input "Caramel" at bounding box center [490, 360] width 488 height 27
paste input "Filled Chocolate"
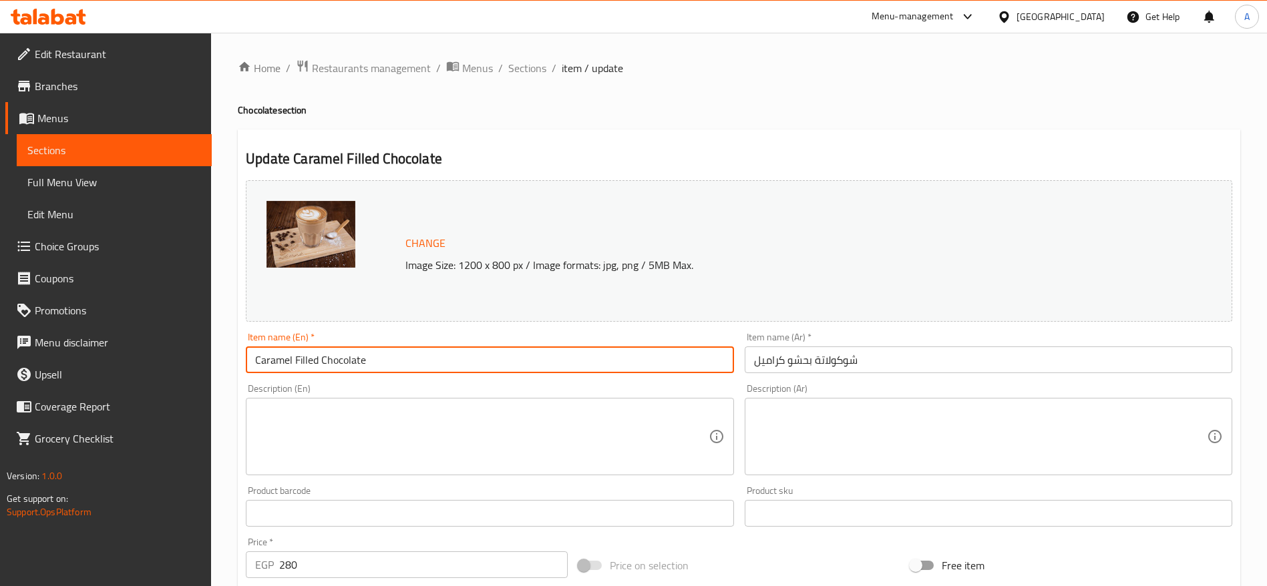
type input "Caramel Filled Chocolate"
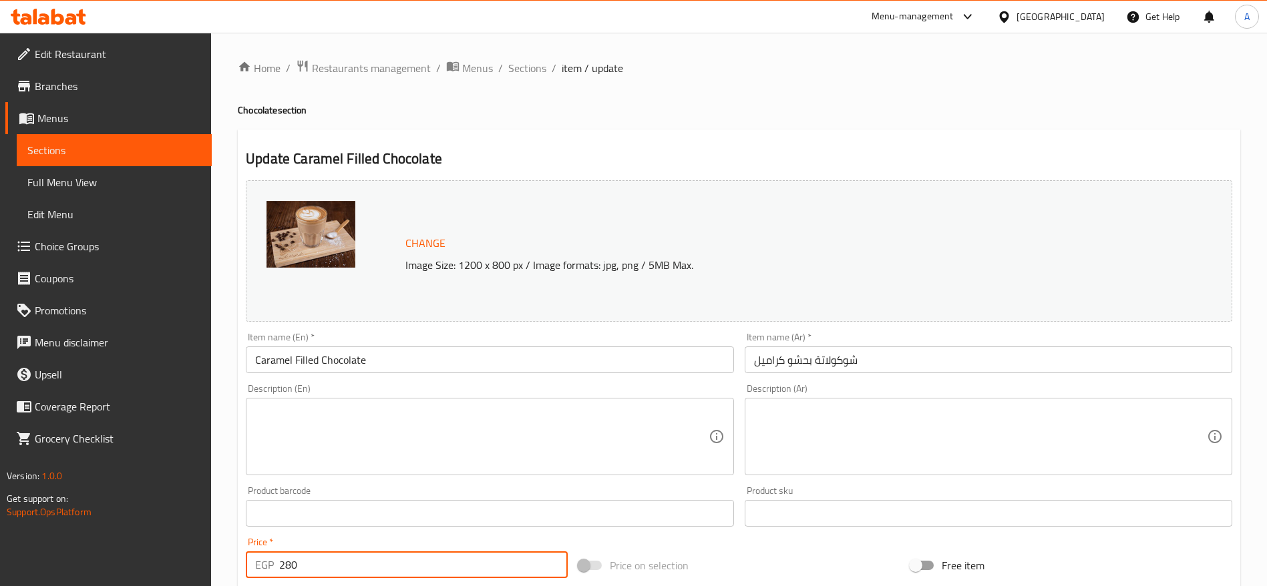
click at [351, 570] on input "280" at bounding box center [423, 565] width 289 height 27
type input "290"
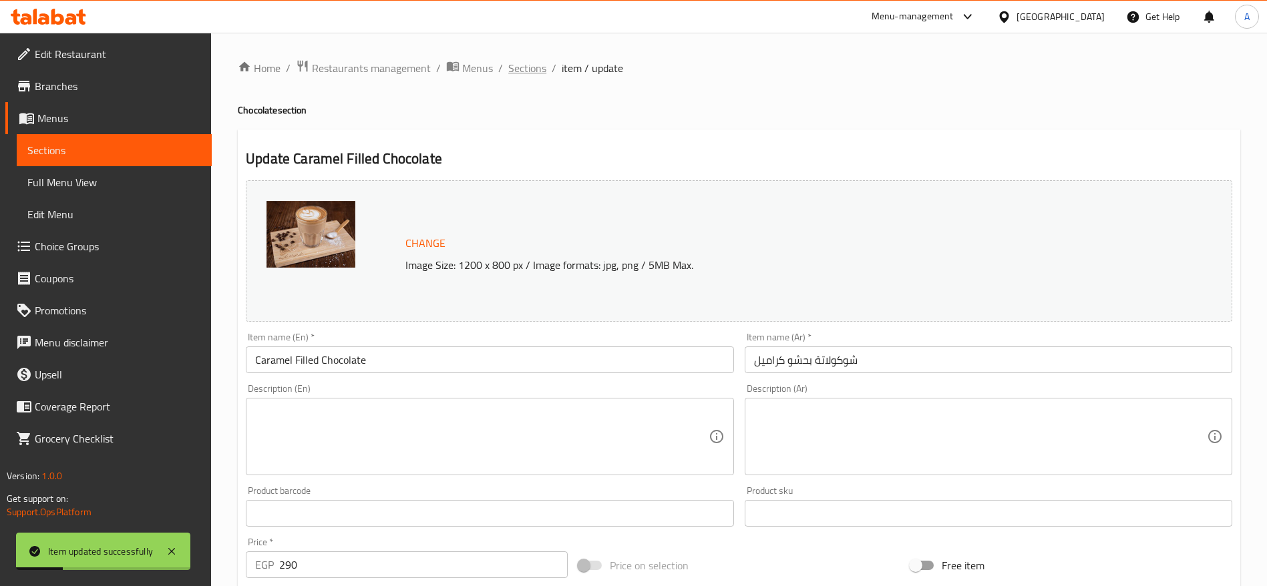
click at [537, 69] on span "Sections" at bounding box center [527, 68] width 38 height 16
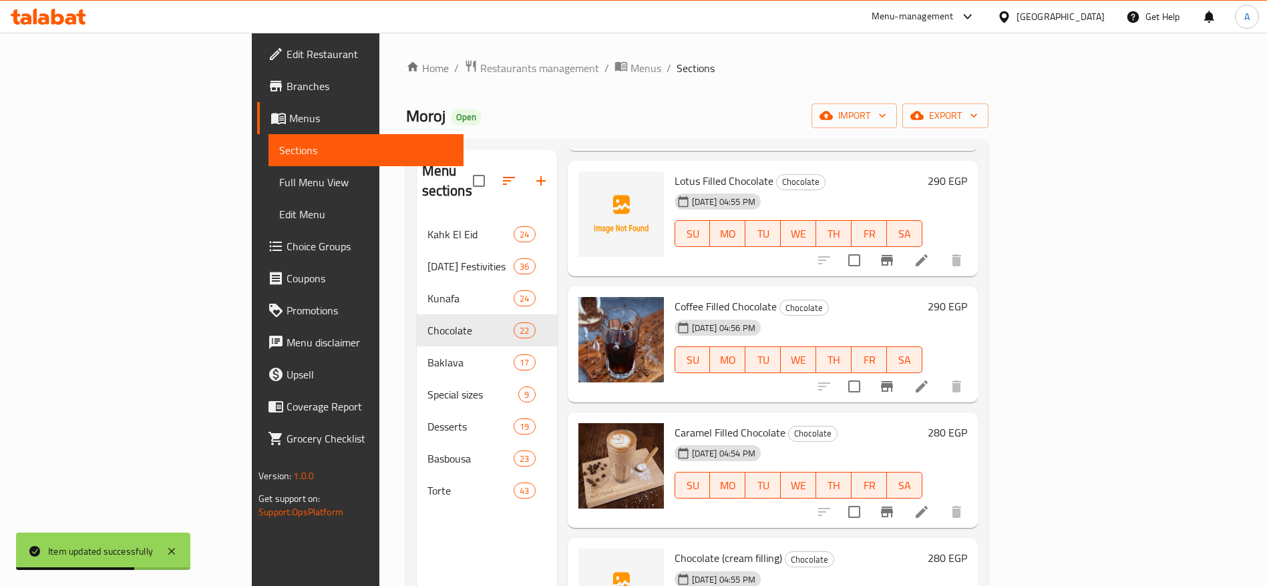
scroll to position [1073, 0]
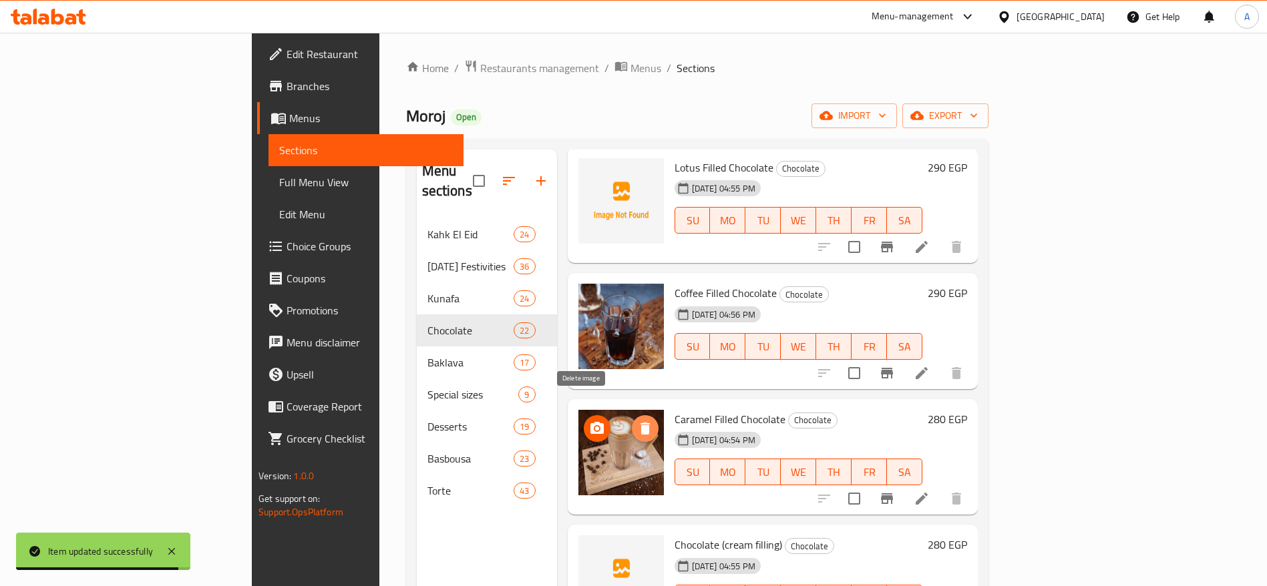
click at [637, 421] on icon "delete image" at bounding box center [645, 429] width 16 height 16
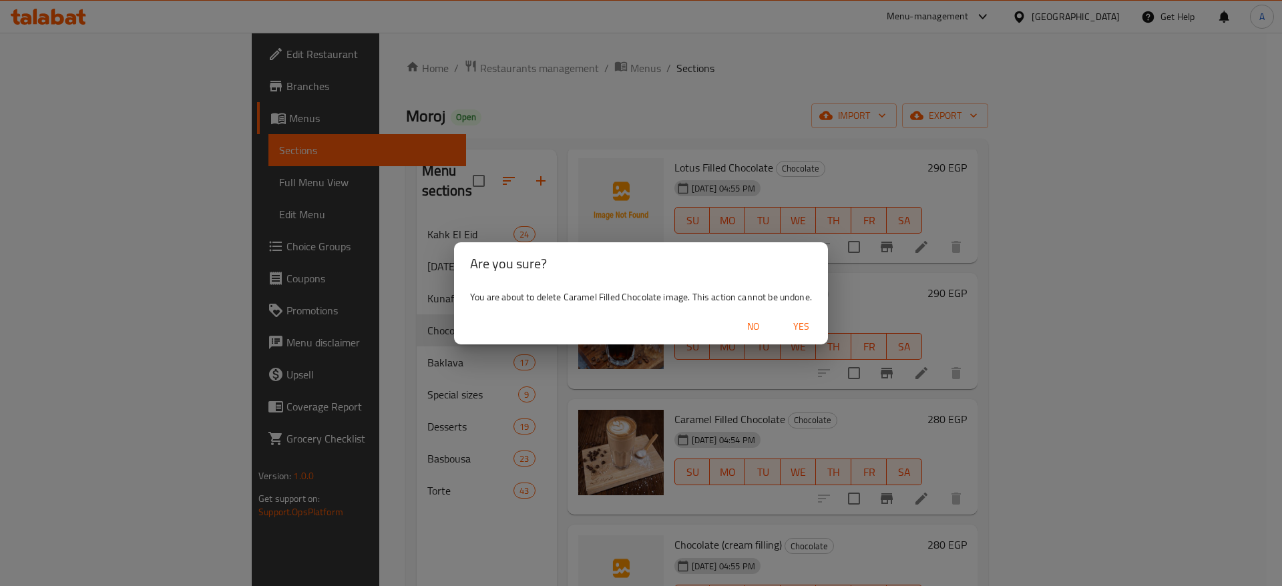
click at [804, 323] on span "Yes" at bounding box center [801, 327] width 32 height 17
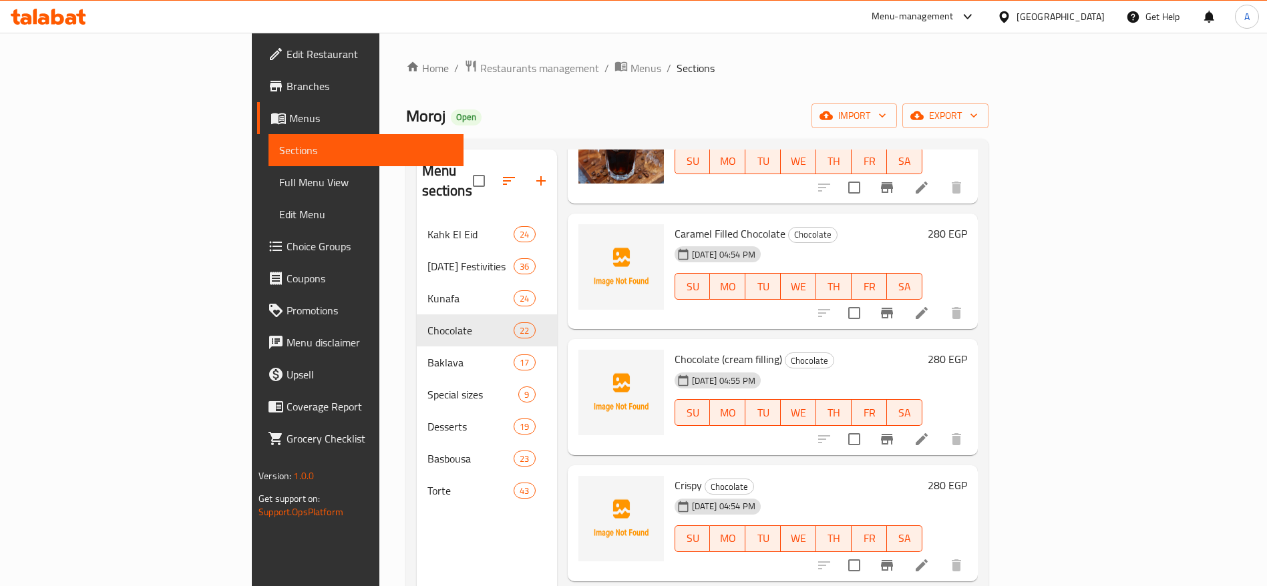
scroll to position [1266, 0]
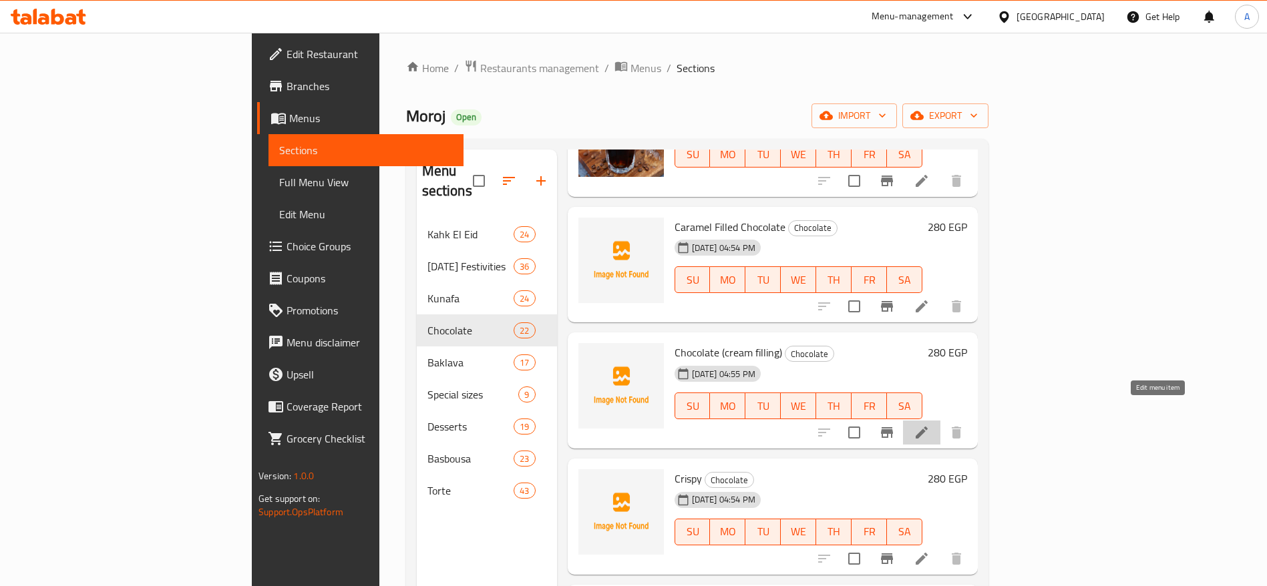
click at [928, 427] on icon at bounding box center [922, 433] width 12 height 12
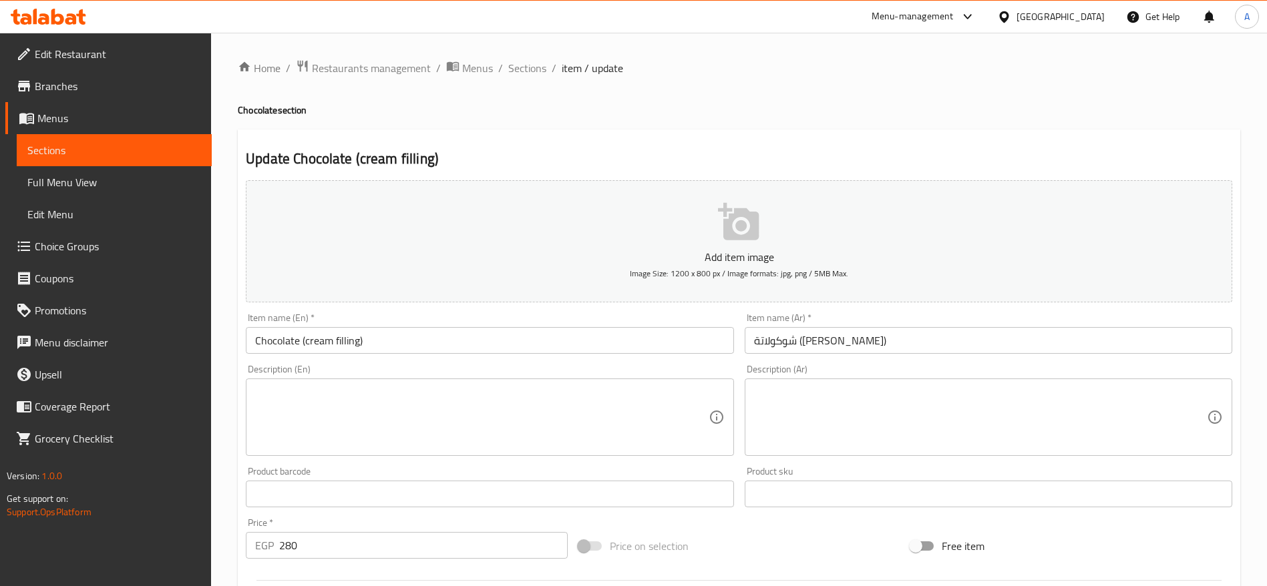
click at [661, 336] on input "Chocolate (cream filling)" at bounding box center [490, 340] width 488 height 27
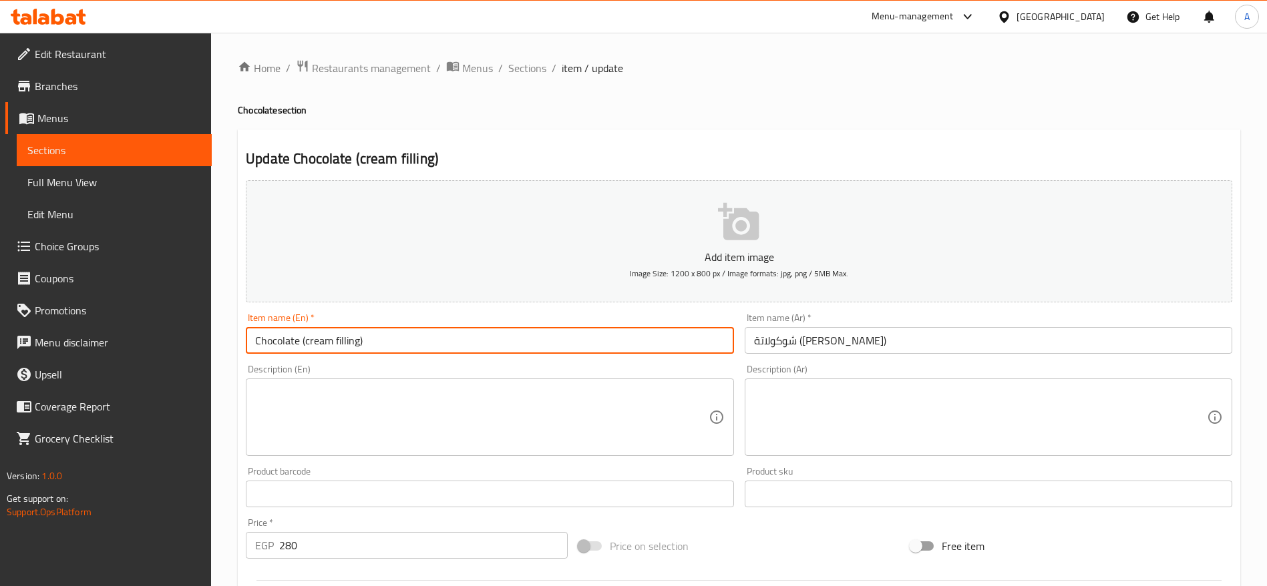
click at [661, 336] on input "Chocolate (cream filling)" at bounding box center [490, 340] width 488 height 27
paste input "شوكولاتة بحشو كريمة"
click at [661, 336] on input "شوكولاتة بحشو كريمة" at bounding box center [490, 340] width 488 height 27
type input "Chocolate (cream filling)"
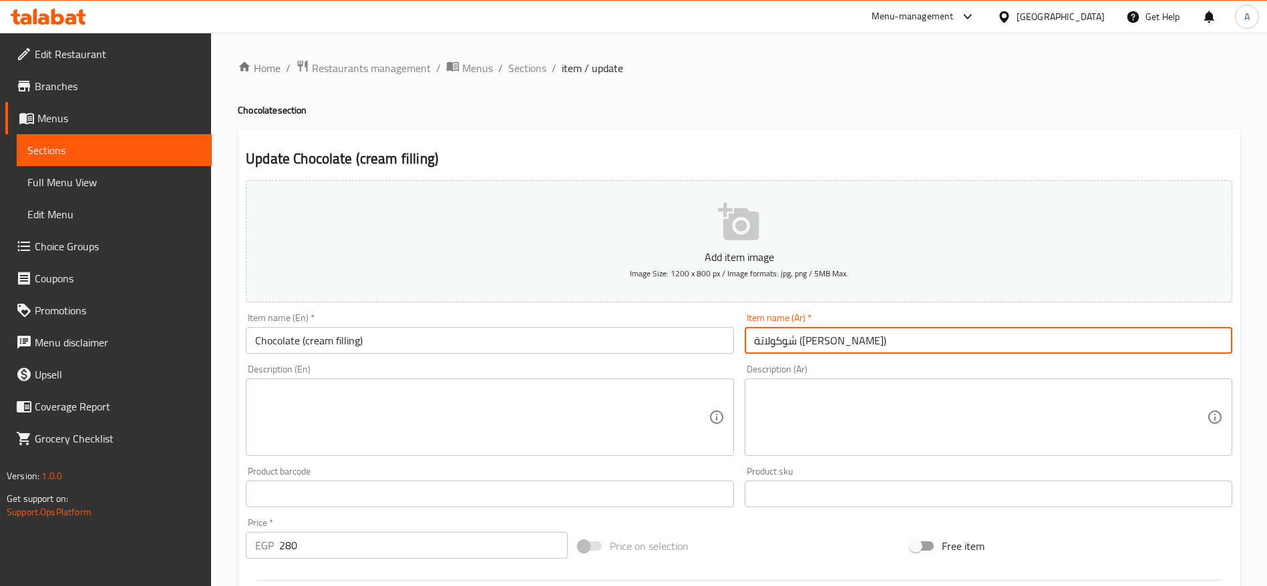
click at [870, 337] on input "شوكولاتة (حشو كريمة)" at bounding box center [989, 340] width 488 height 27
paste input "بحشو كريمة"
type input "شوكولاتة بحشو كريمة"
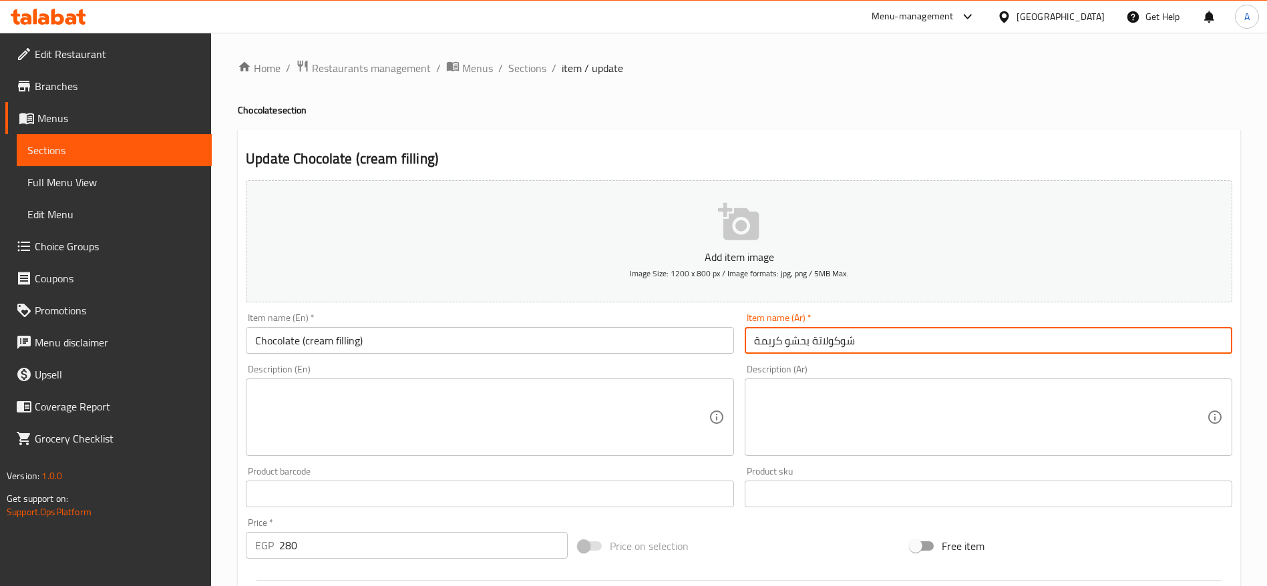
click at [592, 333] on input "Chocolate (cream filling)" at bounding box center [490, 340] width 488 height 27
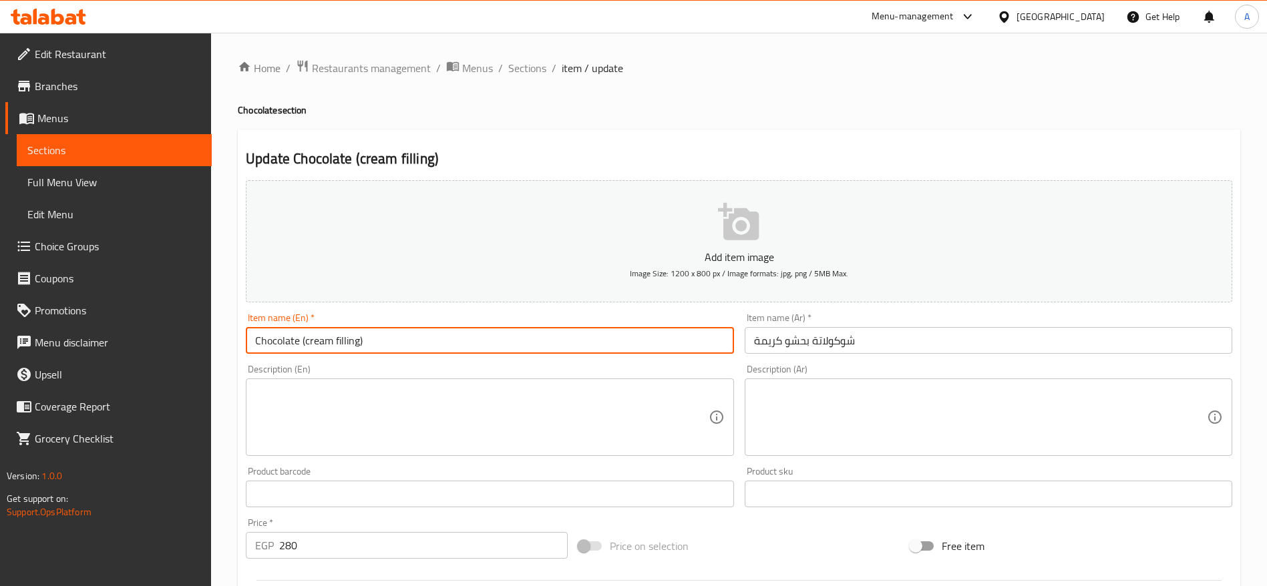
click at [447, 347] on input "Chocolate (cream filling)" at bounding box center [490, 340] width 488 height 27
paste input "ream Filled Chocolate"
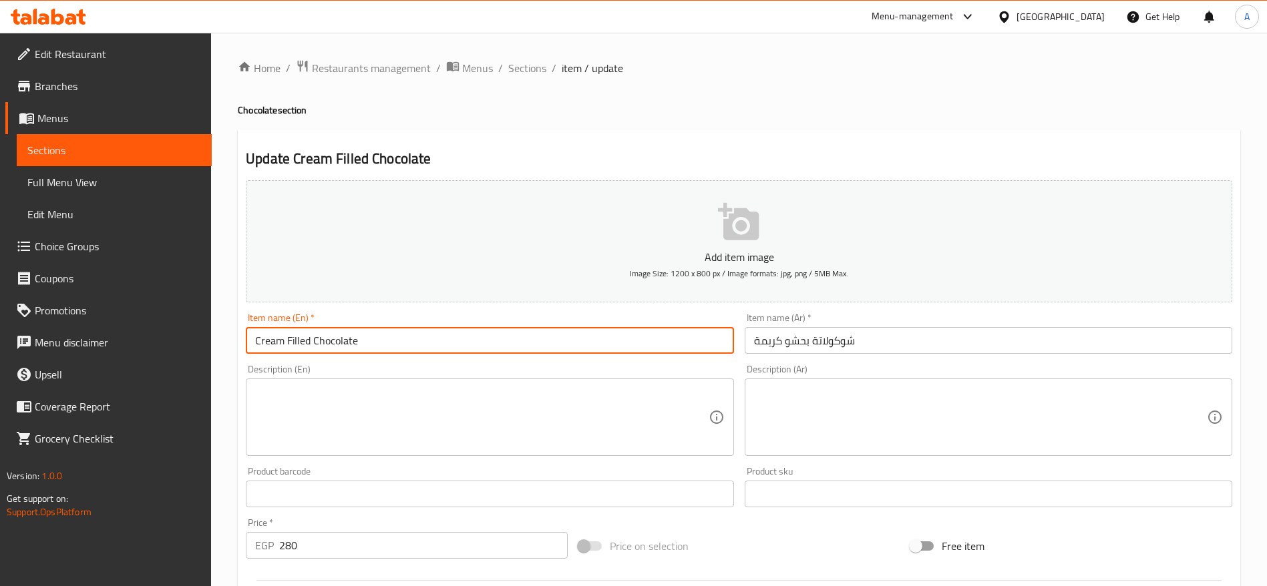
type input "Cream Filled Chocolate"
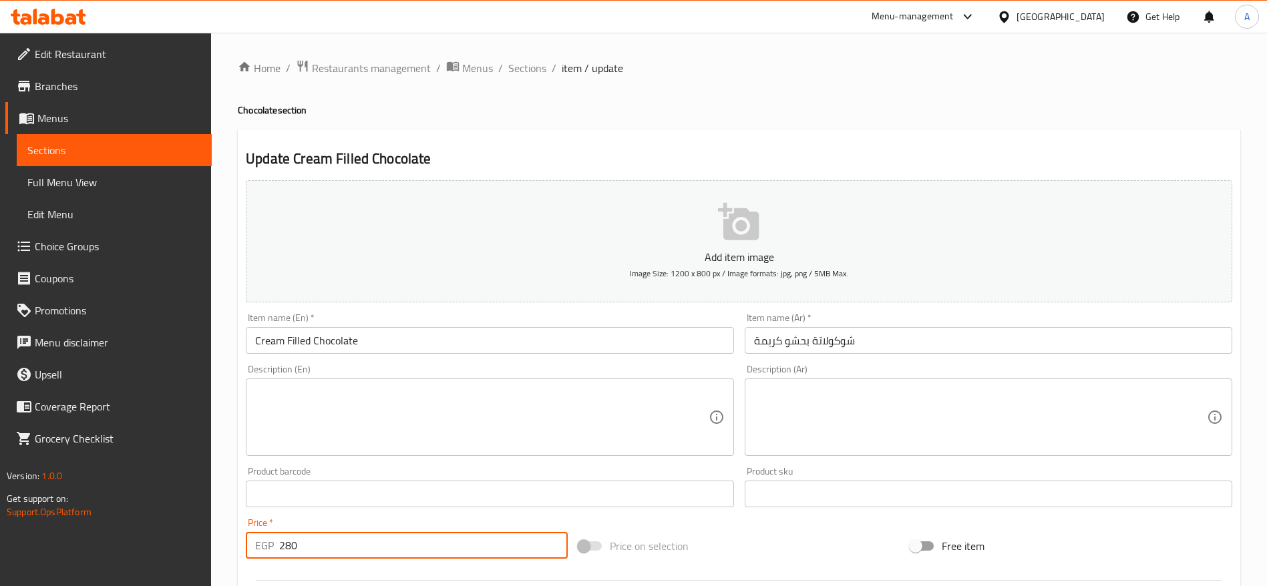
click at [348, 551] on input "280" at bounding box center [423, 545] width 289 height 27
type input "290"
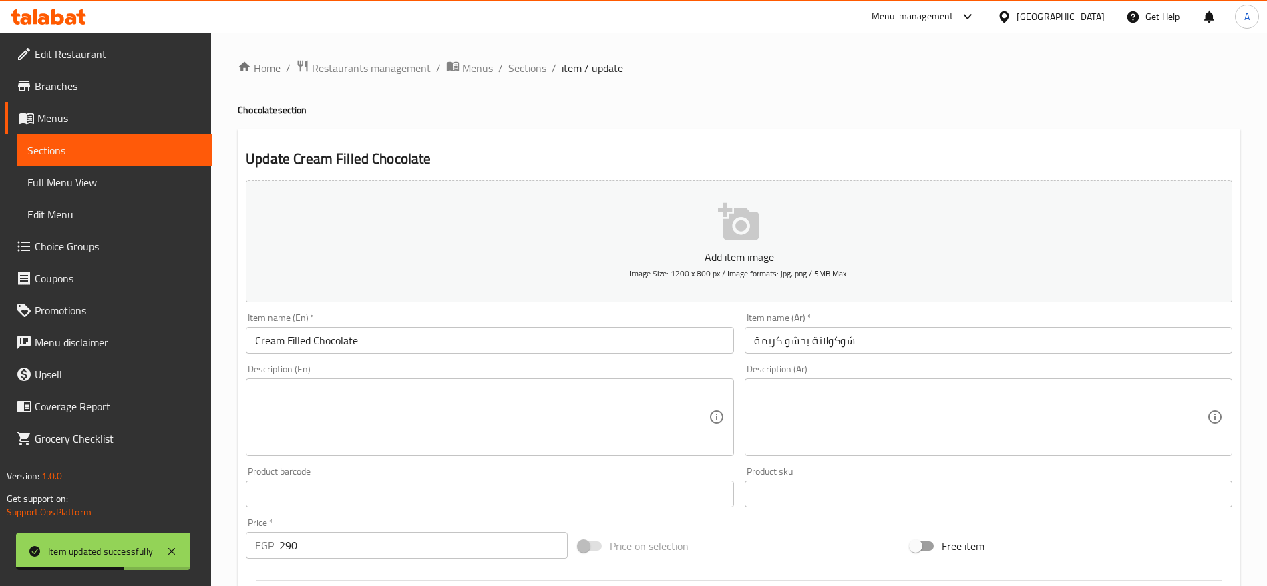
click at [539, 71] on span "Sections" at bounding box center [527, 68] width 38 height 16
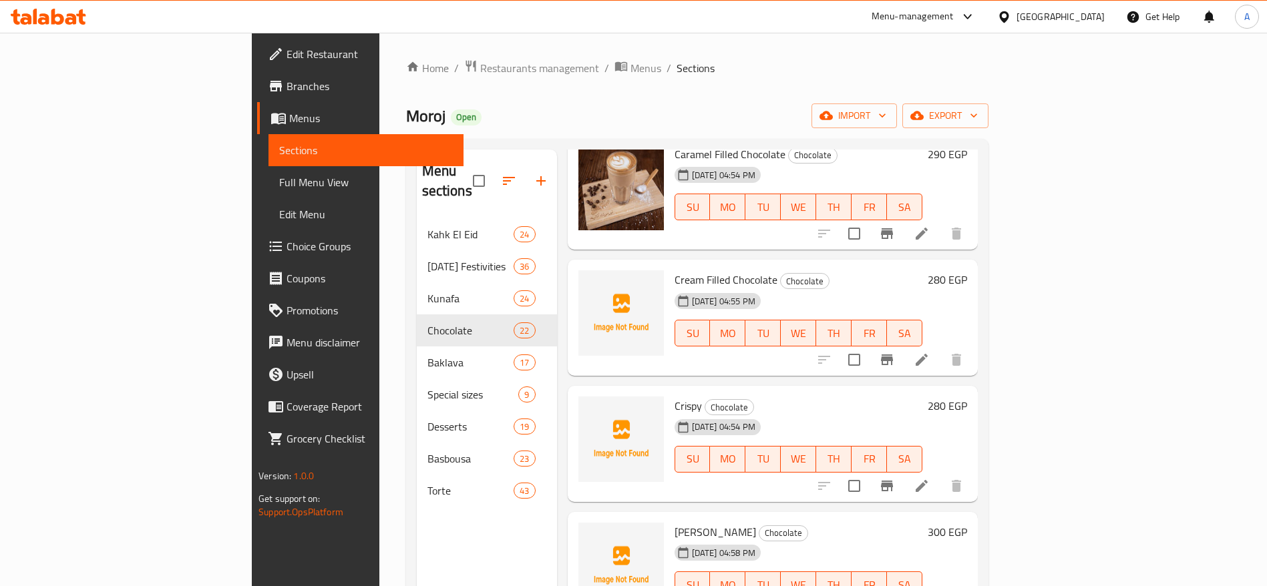
scroll to position [1465, 0]
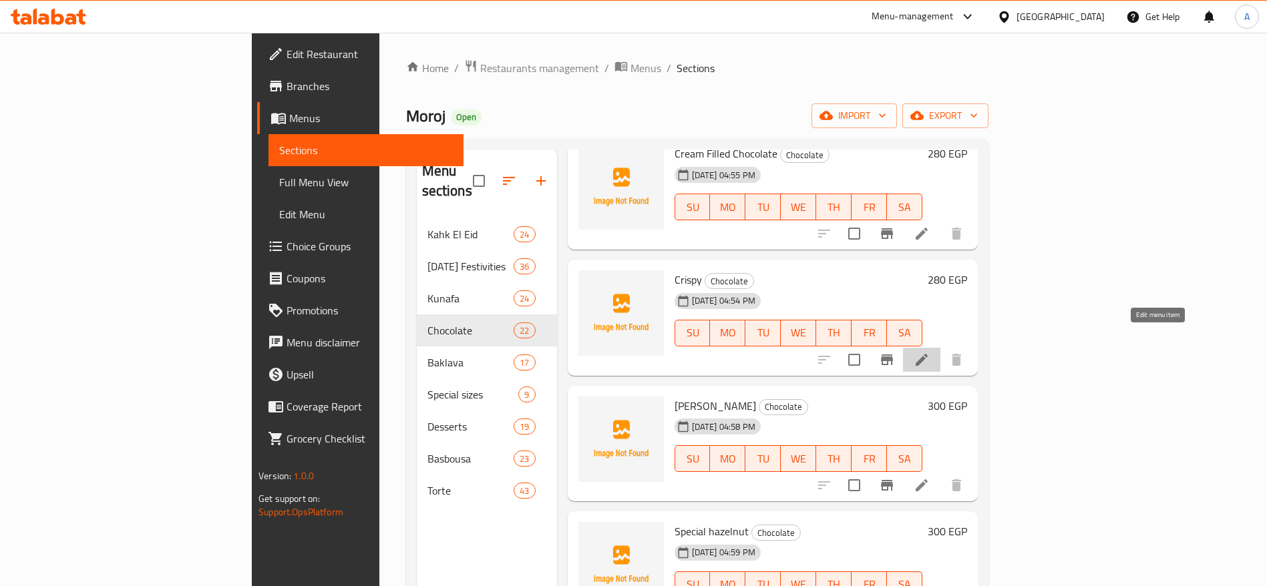
click at [930, 352] on icon at bounding box center [922, 360] width 16 height 16
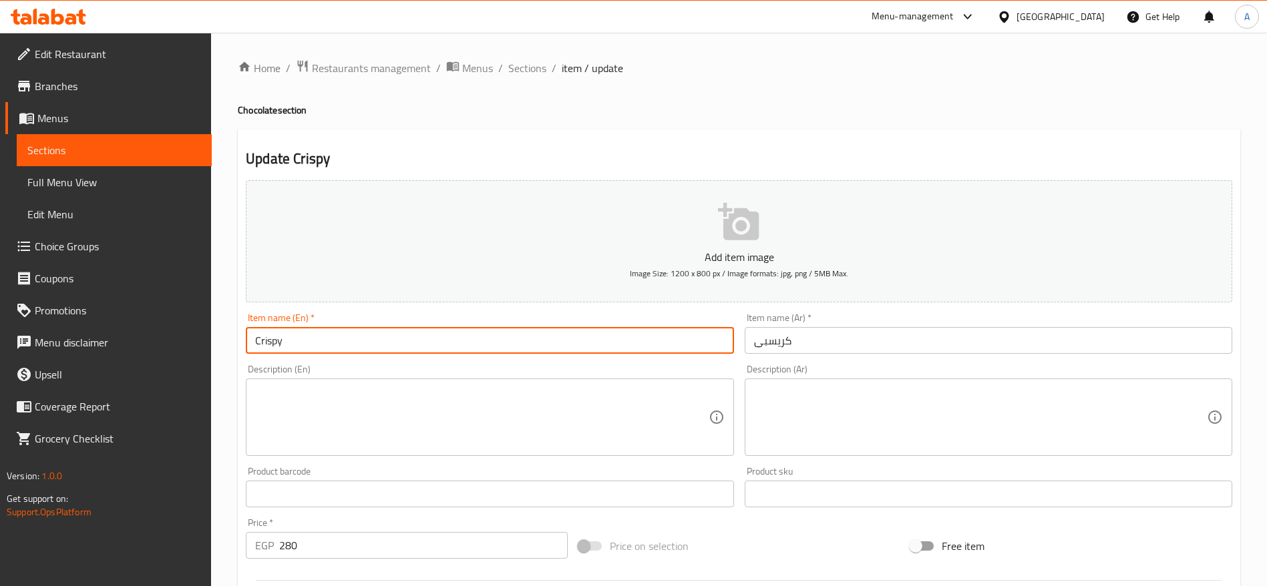
click at [622, 337] on input "Crispy" at bounding box center [490, 340] width 488 height 27
paste input "شوكولاتة بحشو كرسبي"
type input "شوكولاتة بحشو كرسبي"
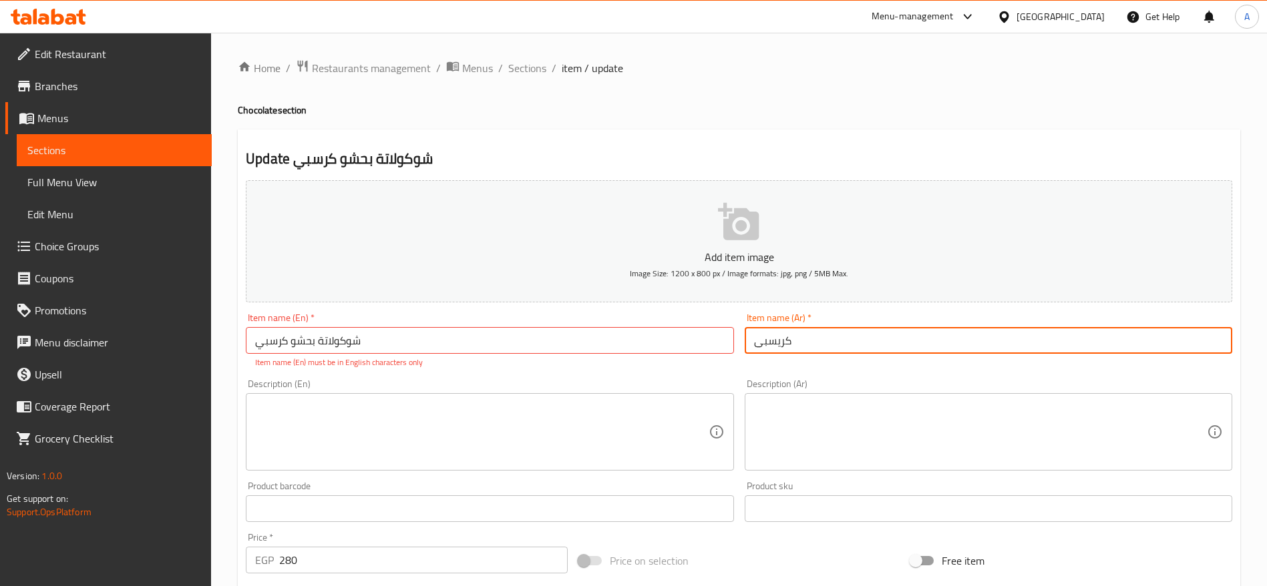
click at [862, 345] on input "كريسبى" at bounding box center [989, 340] width 488 height 27
paste input "شوكولاتة بحشو كرسبي"
type input "شوكولاتة بحشو كرسبي"
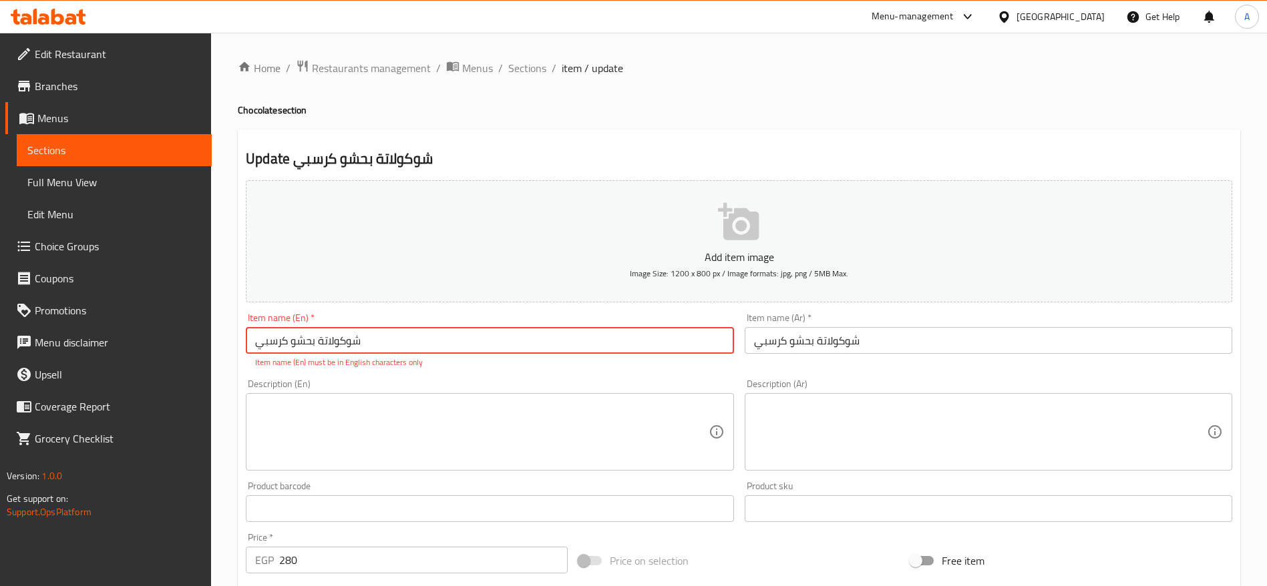
click at [448, 343] on input "شوكولاتة بحشو كرسبي" at bounding box center [490, 340] width 488 height 27
paste input "Crispy Filled Chocolate"
type input "Crispy Filled Chocolate"
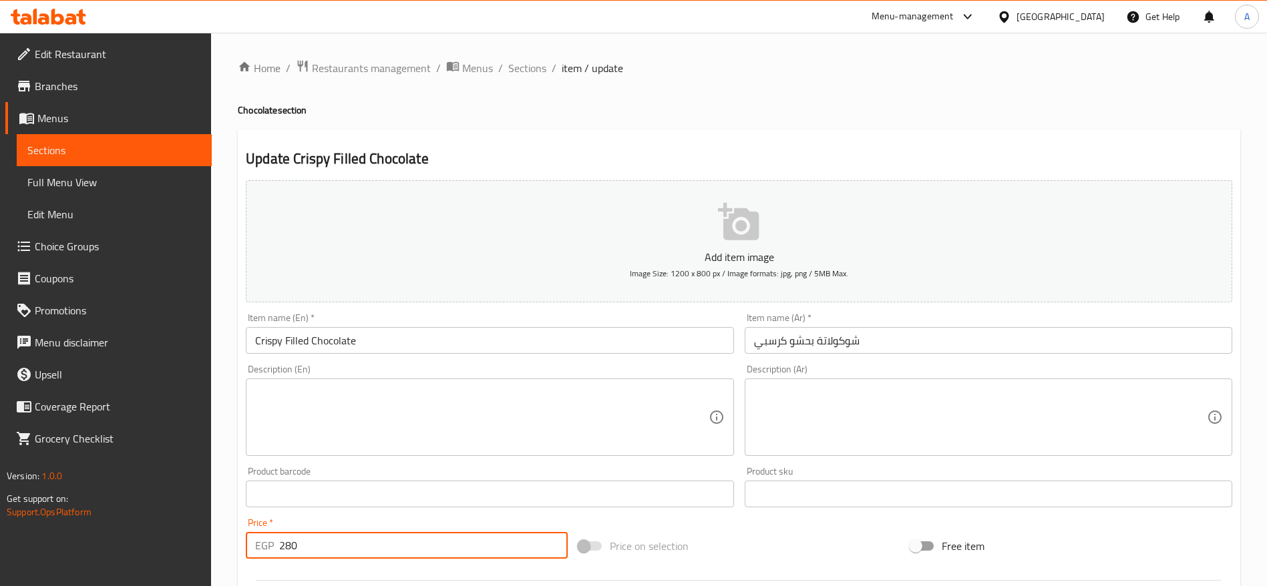
click at [375, 554] on input "280" at bounding box center [423, 545] width 289 height 27
type input "290"
click at [543, 71] on span "Sections" at bounding box center [527, 68] width 38 height 16
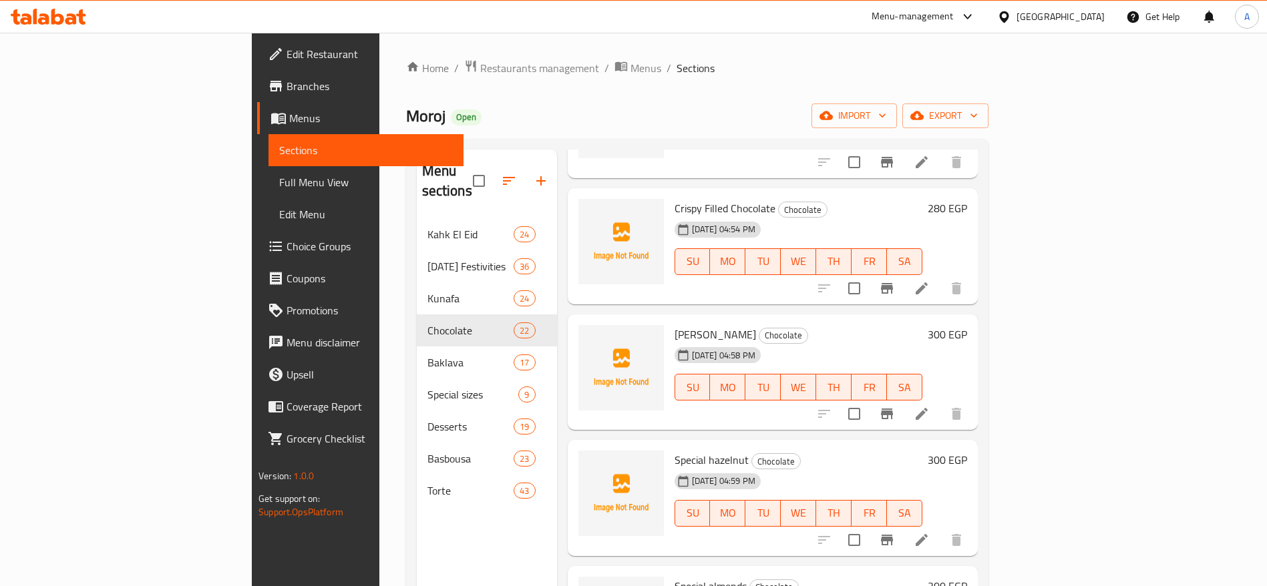
scroll to position [1553, 0]
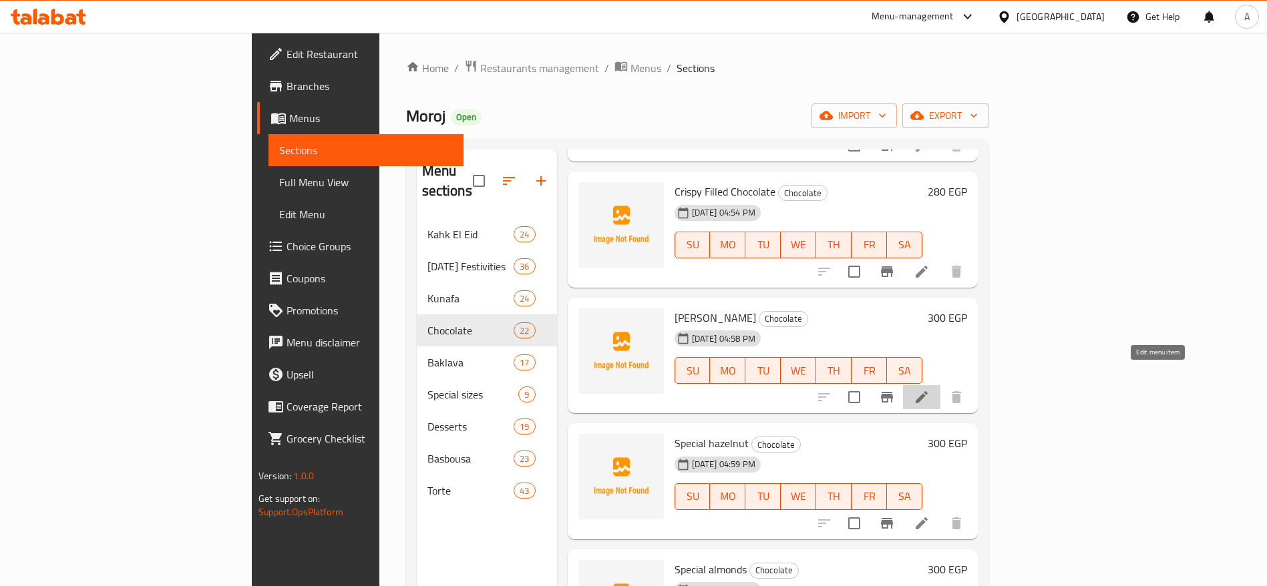
click at [930, 389] on icon at bounding box center [922, 397] width 16 height 16
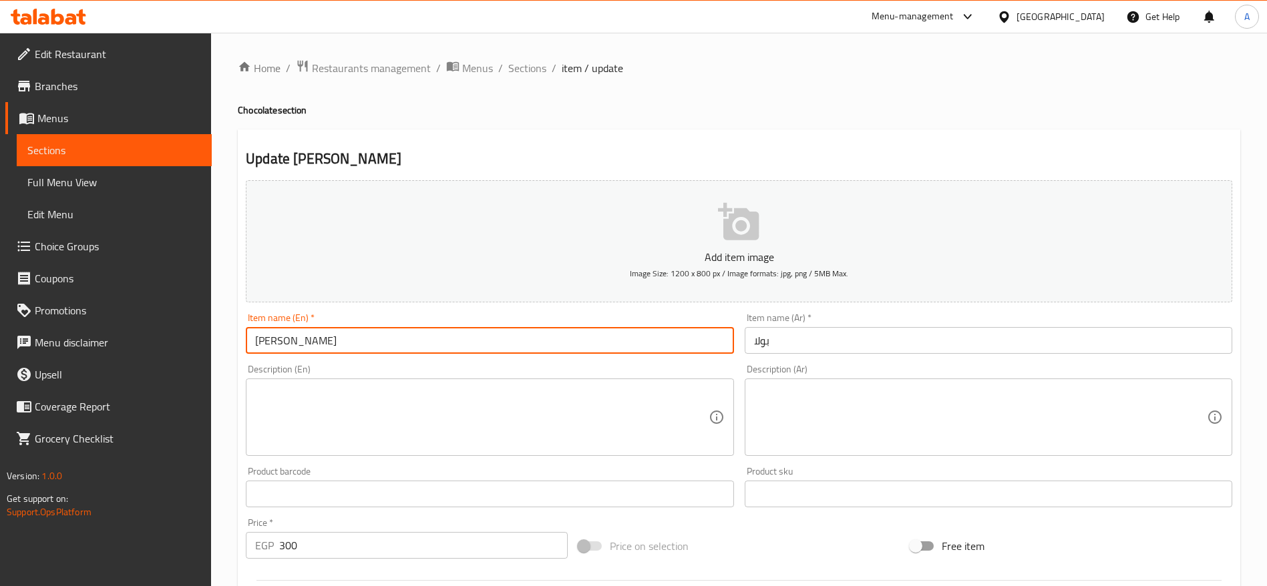
click at [658, 352] on input "Paula" at bounding box center [490, 340] width 488 height 27
paste input "Bola Chocolate"
type input "Bola Chocolate"
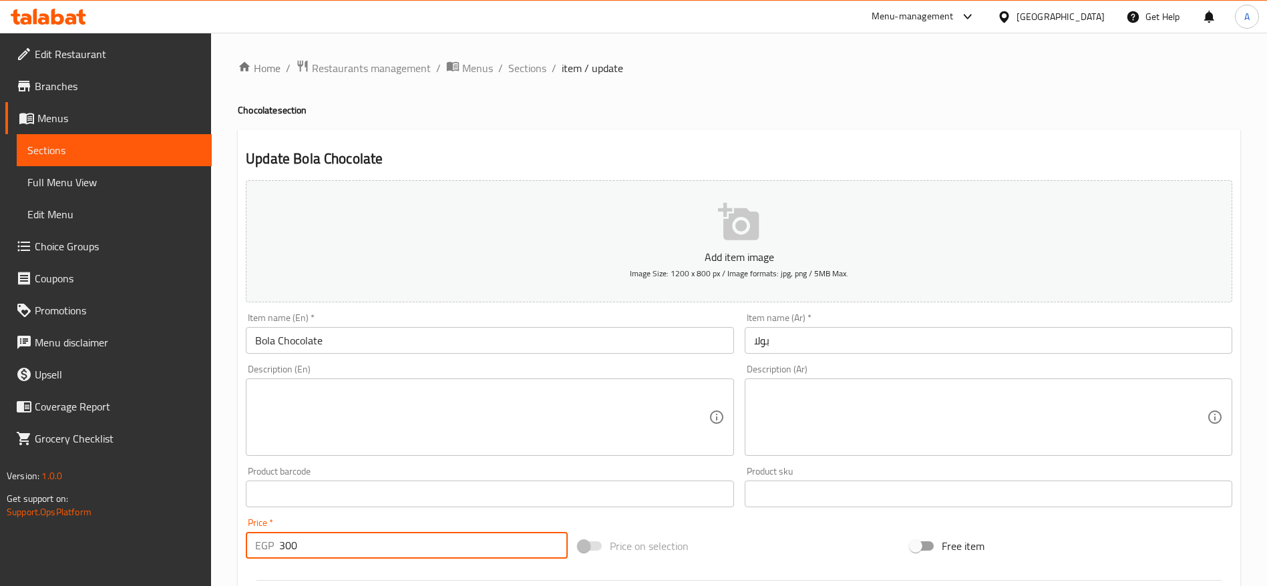
click at [399, 550] on input "300" at bounding box center [423, 545] width 289 height 27
type input "310"
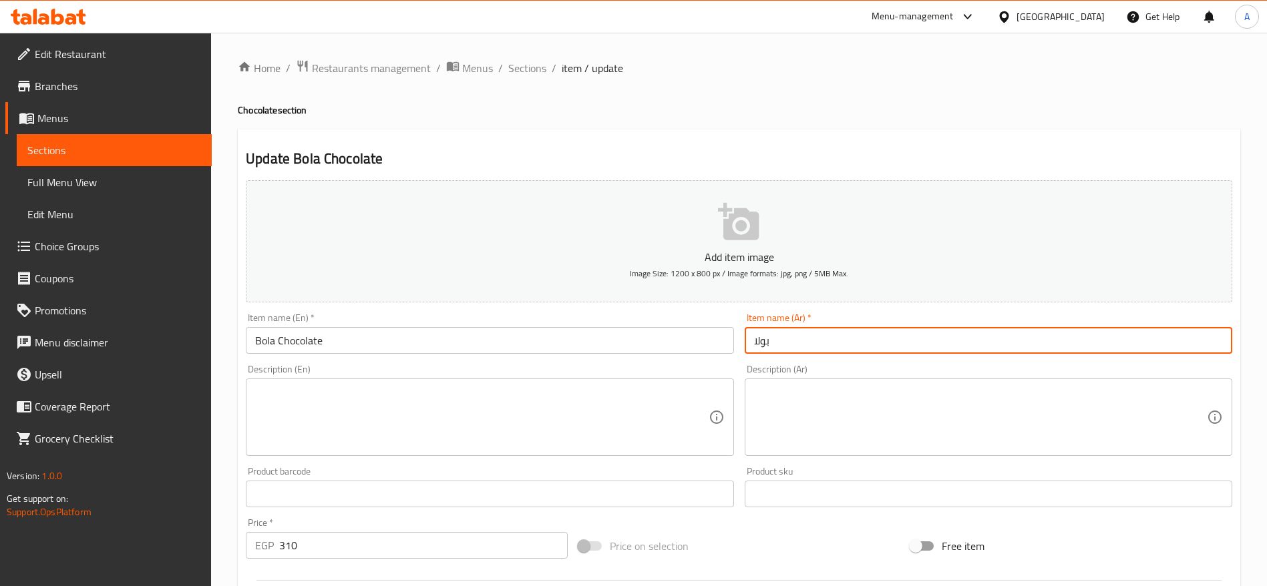
click at [805, 335] on input "بولا" at bounding box center [989, 340] width 488 height 27
click at [779, 347] on input "بولا" at bounding box center [989, 340] width 488 height 27
paste input "شوكولاتة"
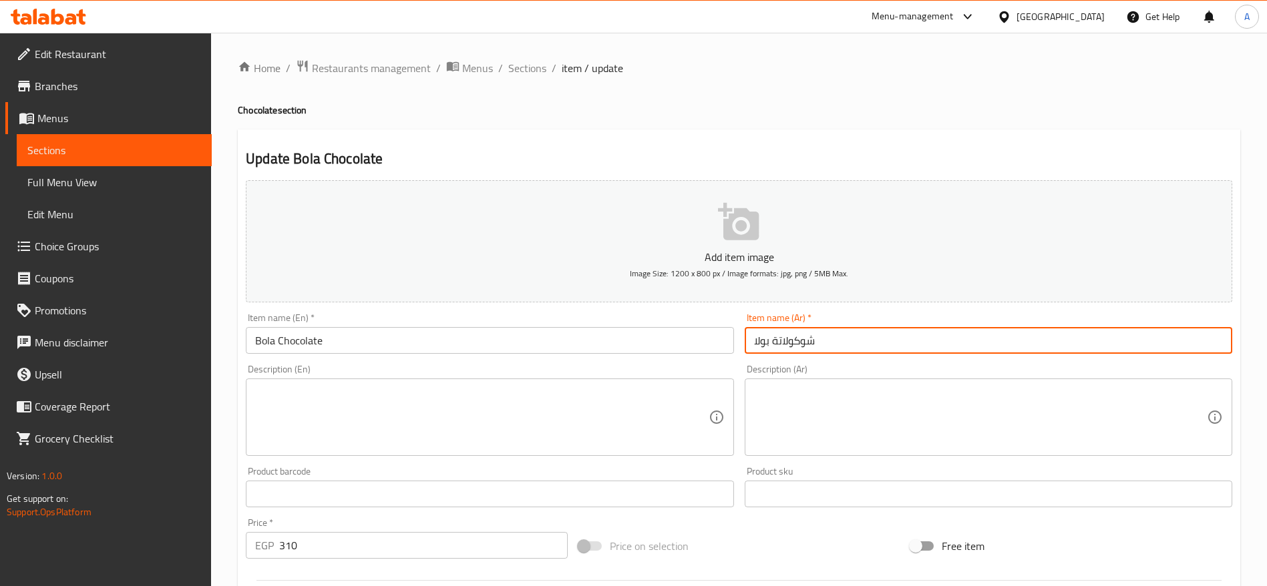
type input "شوكولاتة بولا"
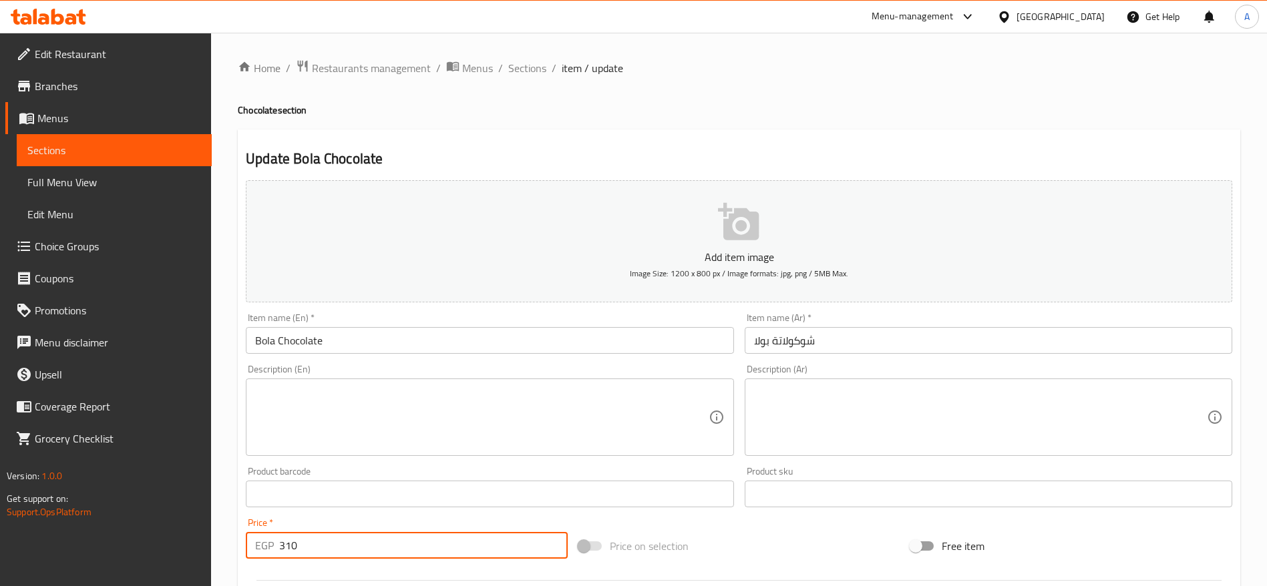
click at [415, 554] on input "310" at bounding box center [423, 545] width 289 height 27
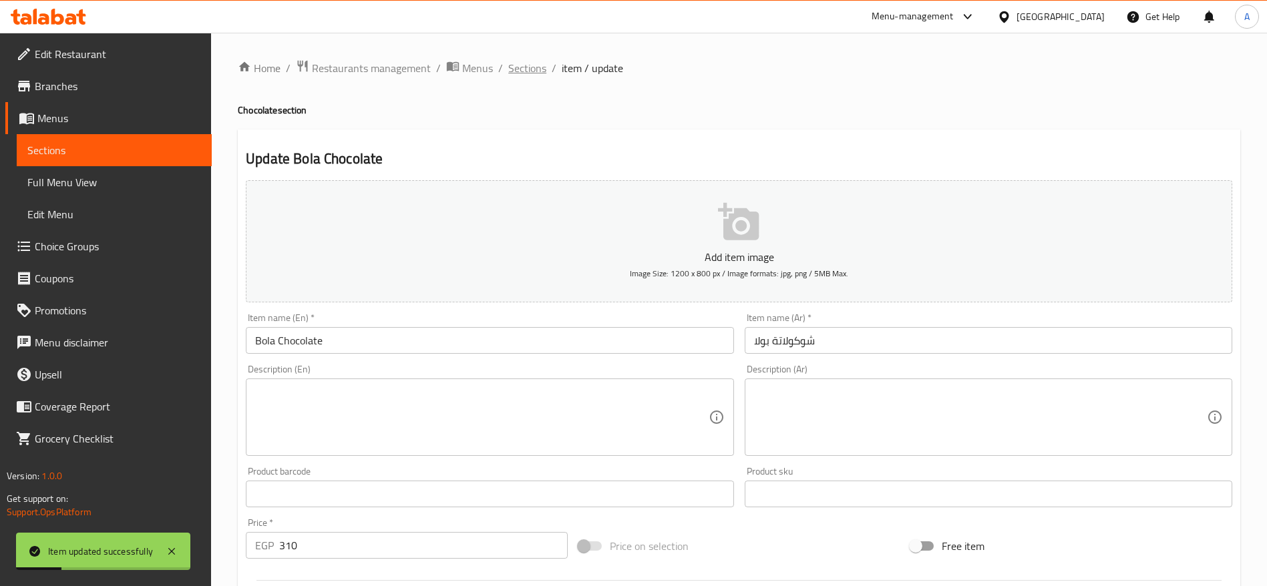
click at [525, 65] on span "Sections" at bounding box center [527, 68] width 38 height 16
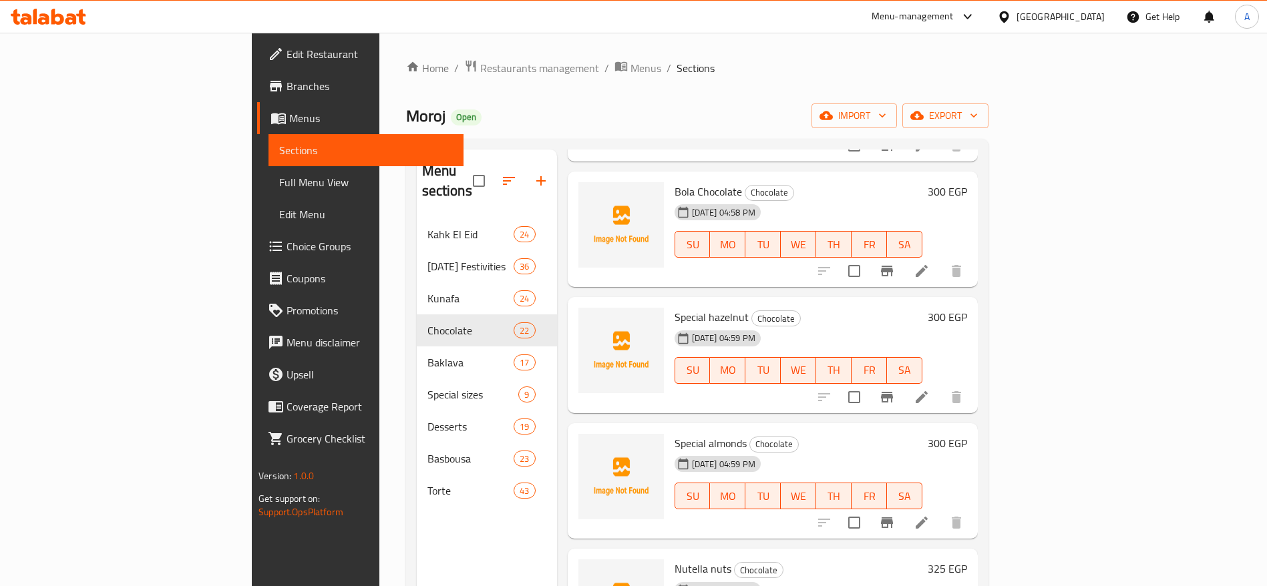
scroll to position [1682, 0]
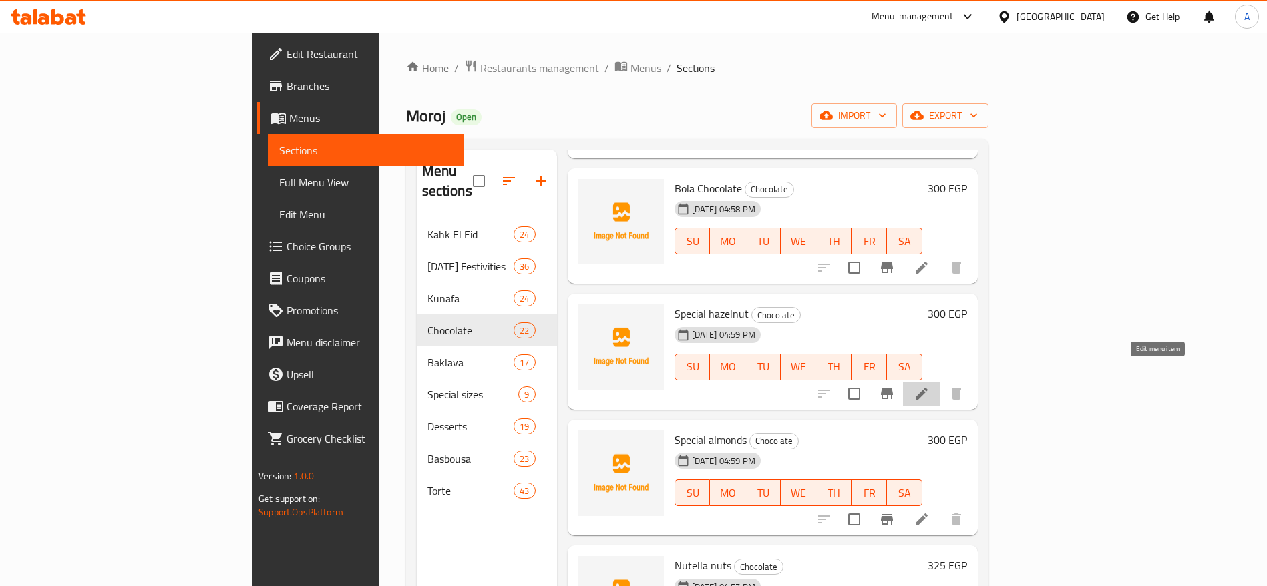
click at [930, 386] on icon at bounding box center [922, 394] width 16 height 16
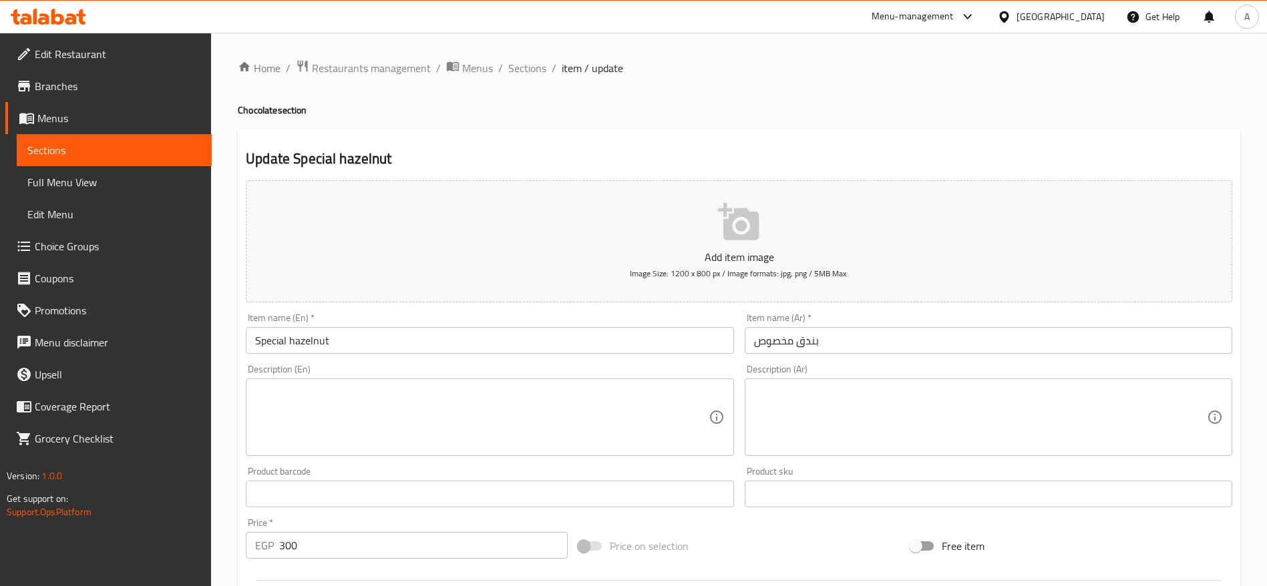
click at [516, 346] on input "Special hazelnut" at bounding box center [490, 340] width 488 height 27
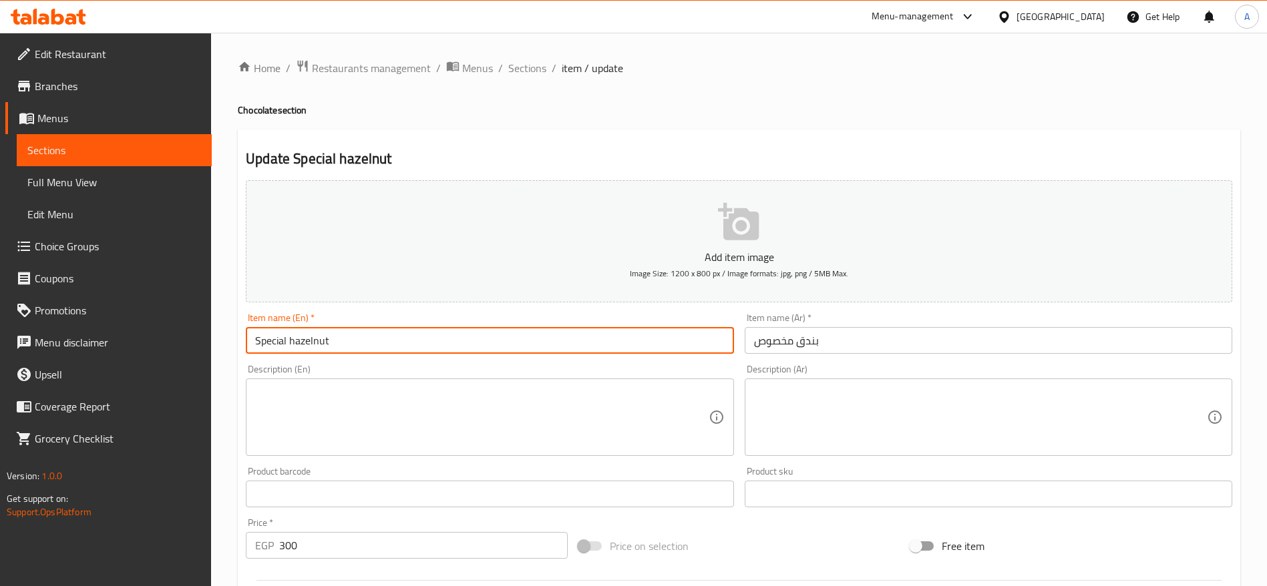
click at [516, 346] on input "Special hazelnut" at bounding box center [490, 340] width 488 height 27
paste input "شوكولاتة بالبندق مخصوص"
type input "Special hazelnut"
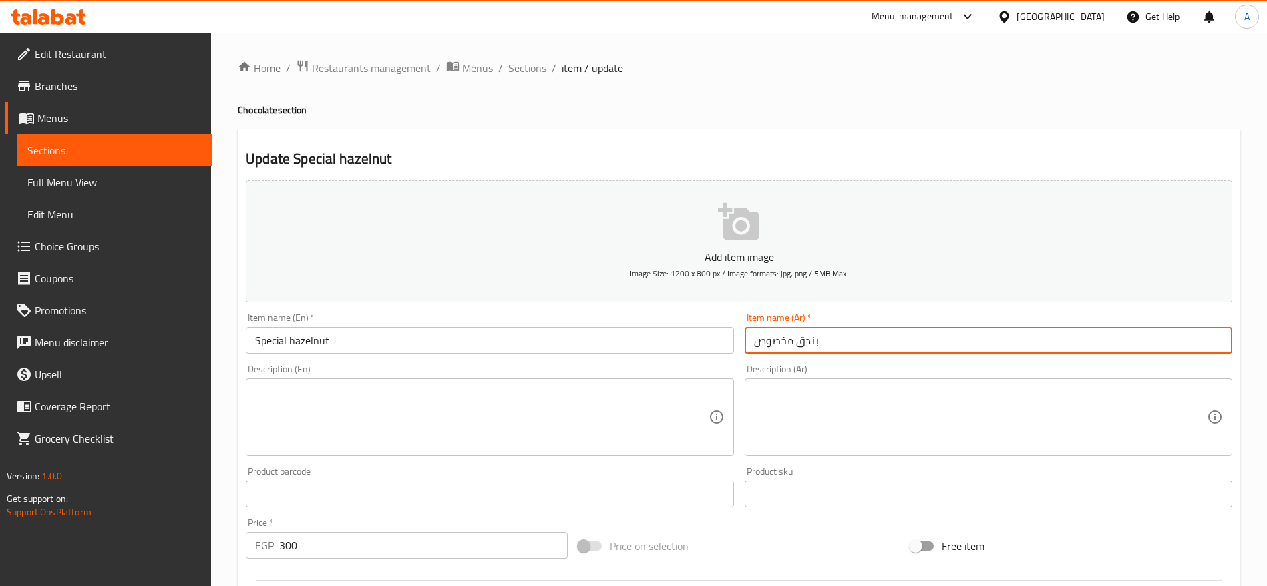
click at [829, 343] on input "بندق مخصوص" at bounding box center [989, 340] width 488 height 27
paste input "شوكولاتة بال"
type input "شوكولاتة بالبندق مخصوص"
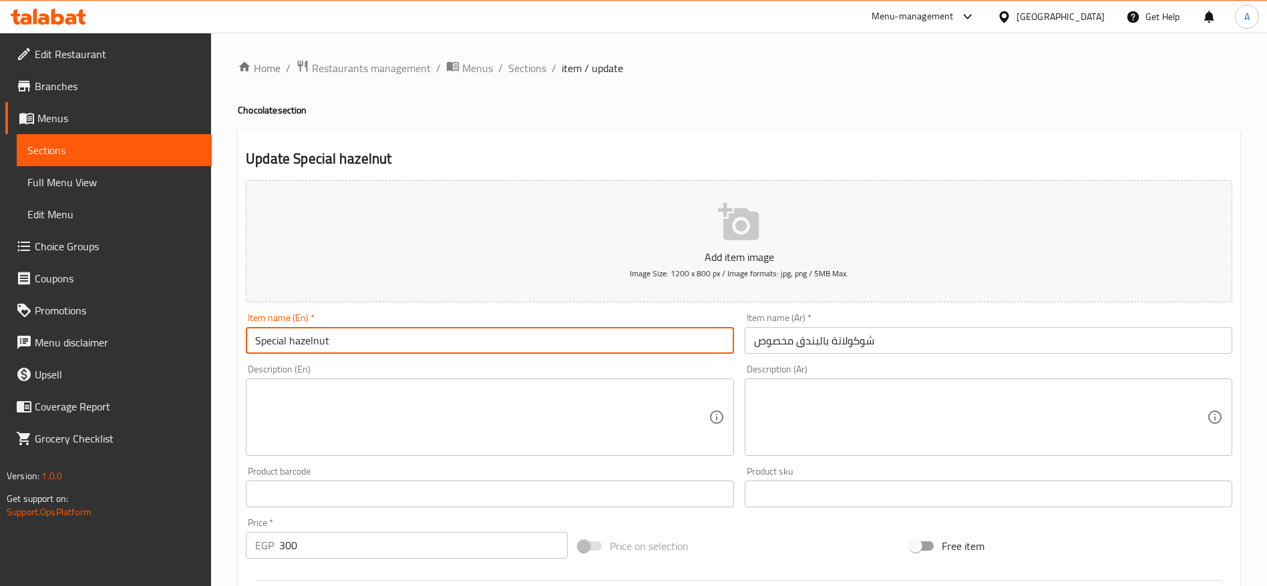
click at [547, 337] on input "Special hazelnut" at bounding box center [490, 340] width 488 height 27
click at [506, 345] on input "Special hazelnut" at bounding box center [490, 340] width 488 height 27
paste input "Hazelnut Chocolate"
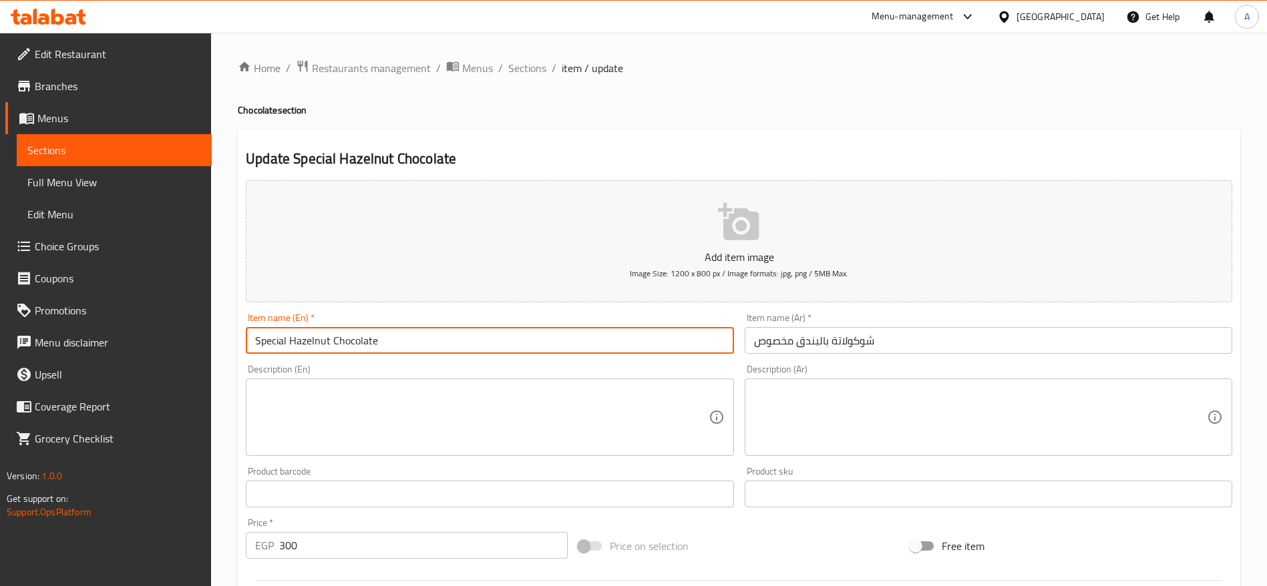
type input "Special Hazelnut Chocolate"
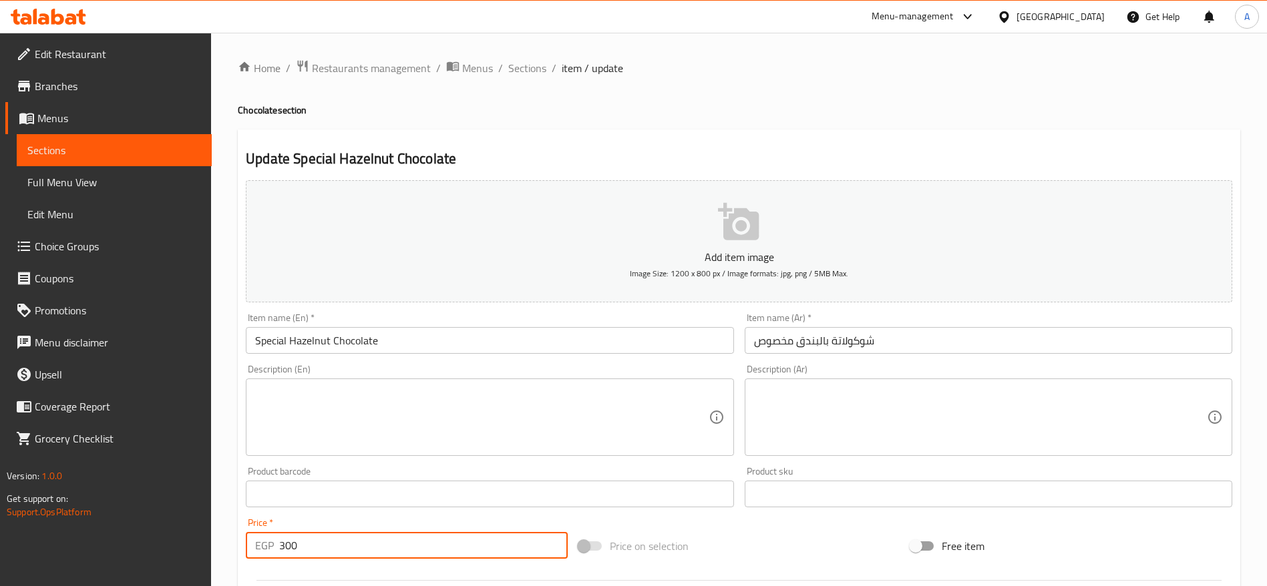
click at [357, 552] on input "300" at bounding box center [423, 545] width 289 height 27
type input "310"
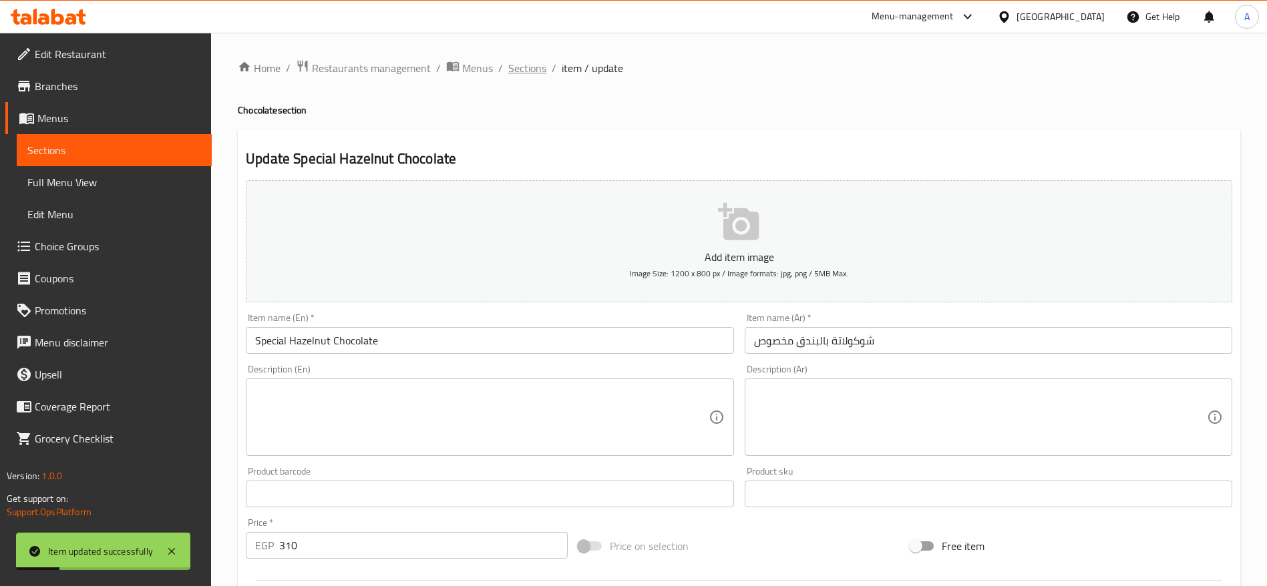
click at [527, 63] on span "Sections" at bounding box center [527, 68] width 38 height 16
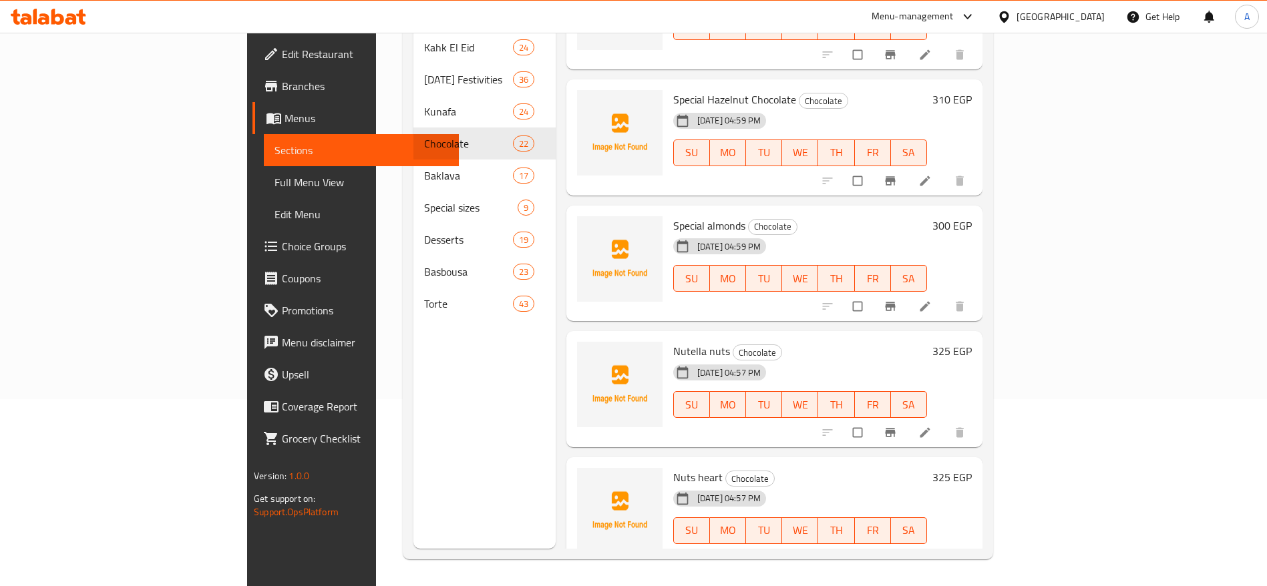
scroll to position [1686, 0]
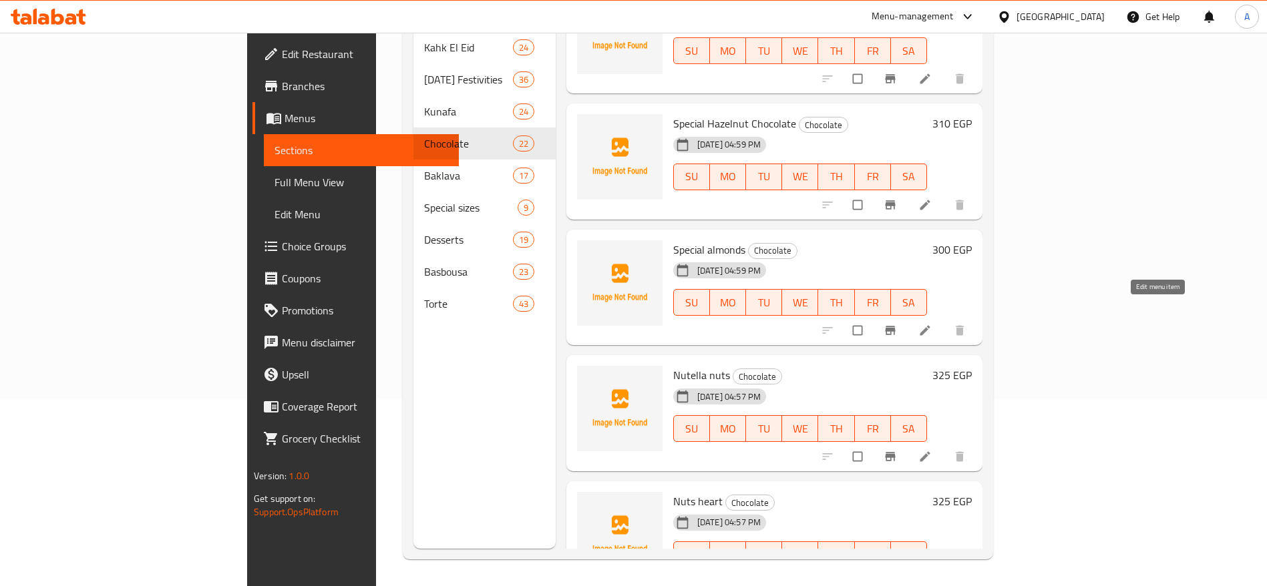
click at [930, 326] on icon at bounding box center [925, 331] width 10 height 10
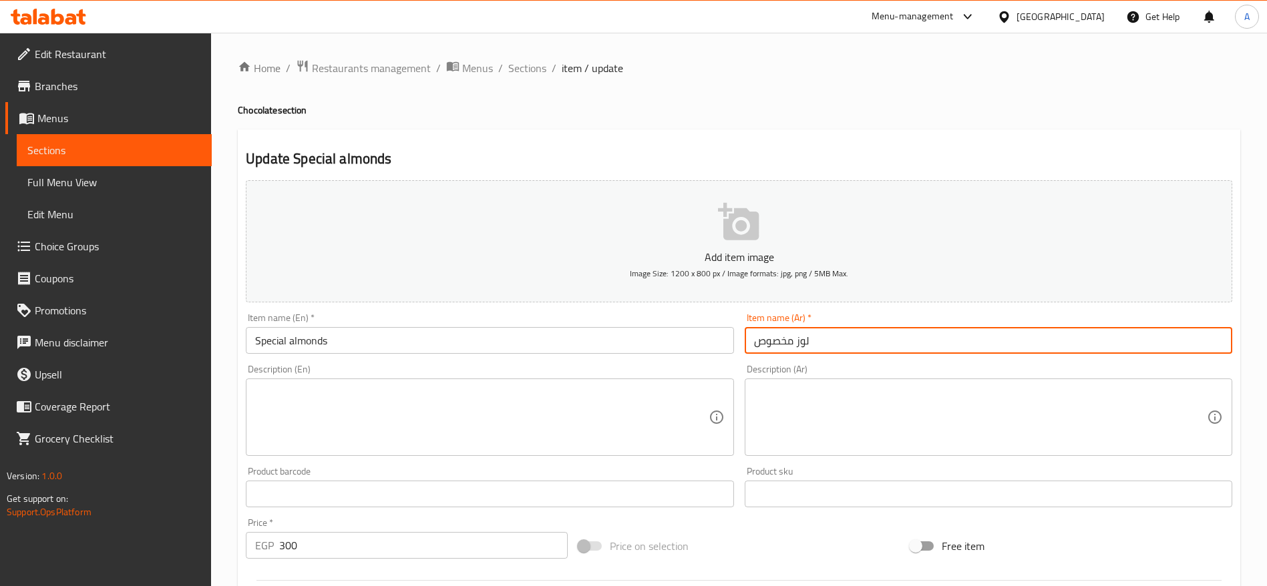
click at [825, 341] on input "لوز مخصوص" at bounding box center [989, 340] width 488 height 27
paste input "Special Almond Chocolate"
type input "لوز مخصوص"
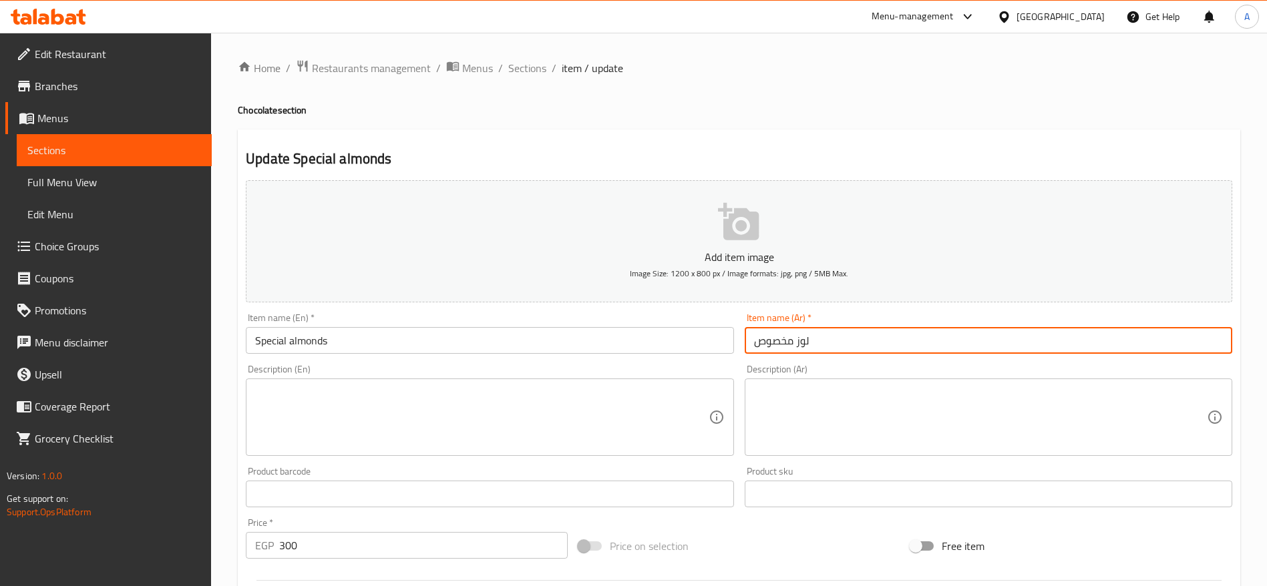
click at [578, 344] on input "Special almonds" at bounding box center [490, 340] width 488 height 27
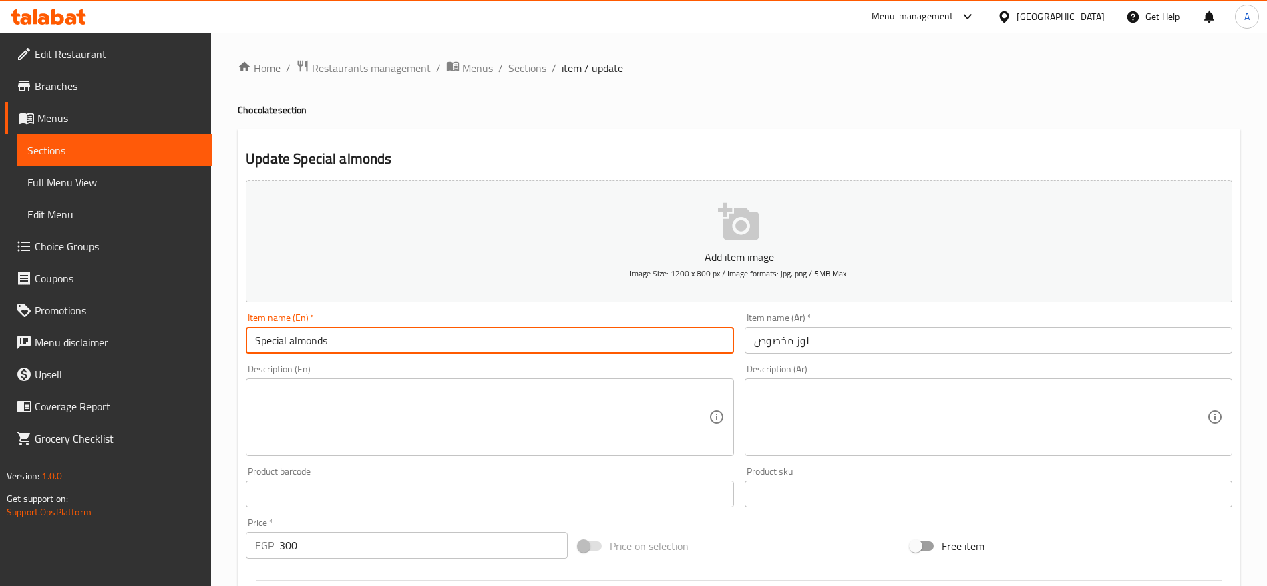
click at [578, 344] on input "Special almonds" at bounding box center [490, 340] width 488 height 27
paste input "Almond Chocolate"
type input "Special Almond Chocolate"
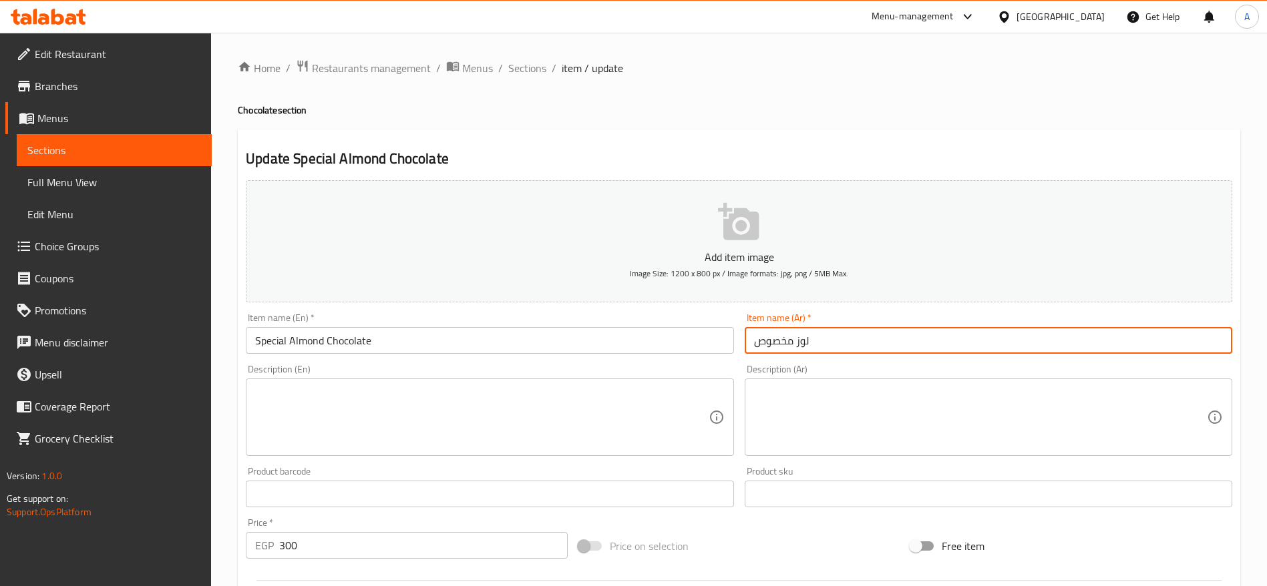
paste input "شوكولاتة بال"
type input "شوكولاتة باللوز مخصوص"
click at [403, 544] on input "300" at bounding box center [423, 545] width 289 height 27
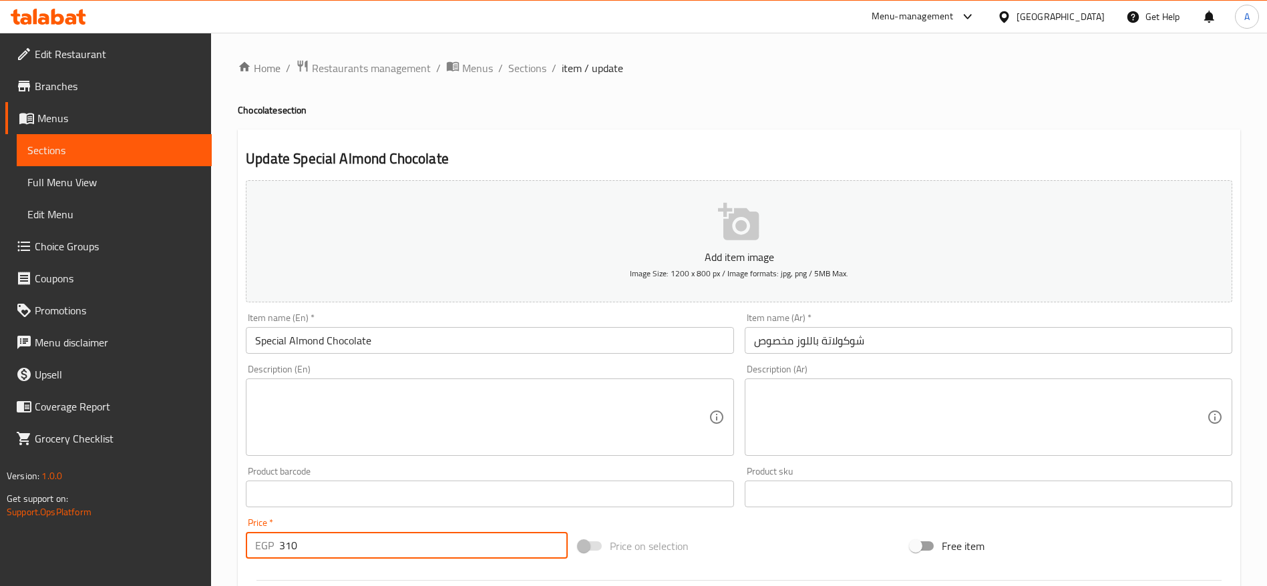
type input "310"
click at [530, 69] on span "Sections" at bounding box center [527, 68] width 38 height 16
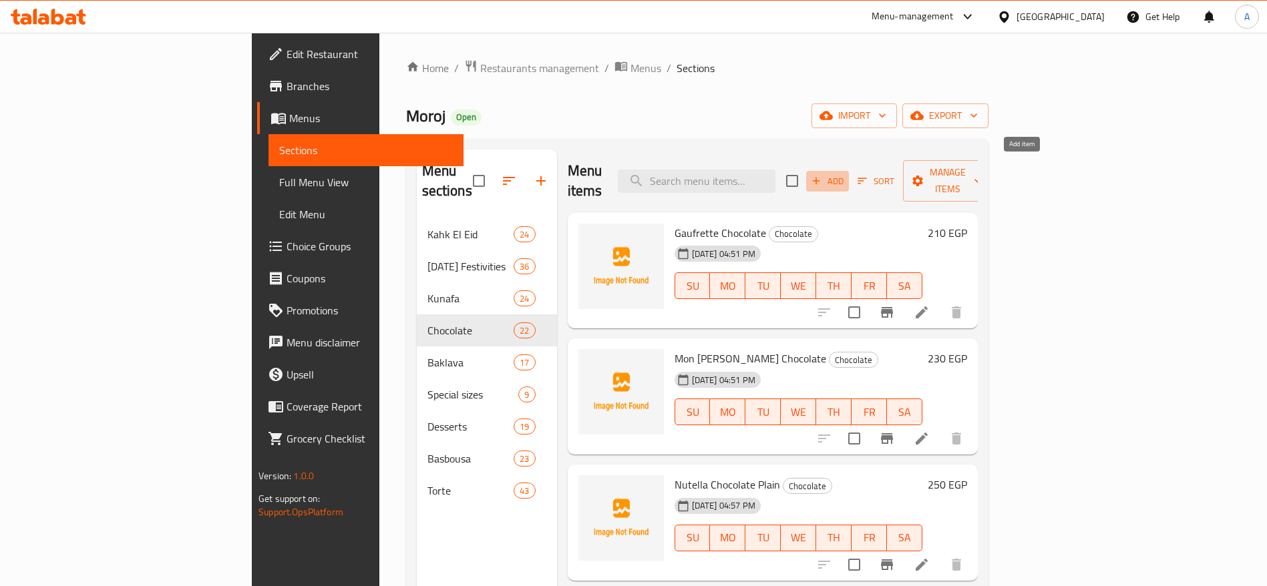
click at [822, 175] on icon "button" at bounding box center [816, 181] width 12 height 12
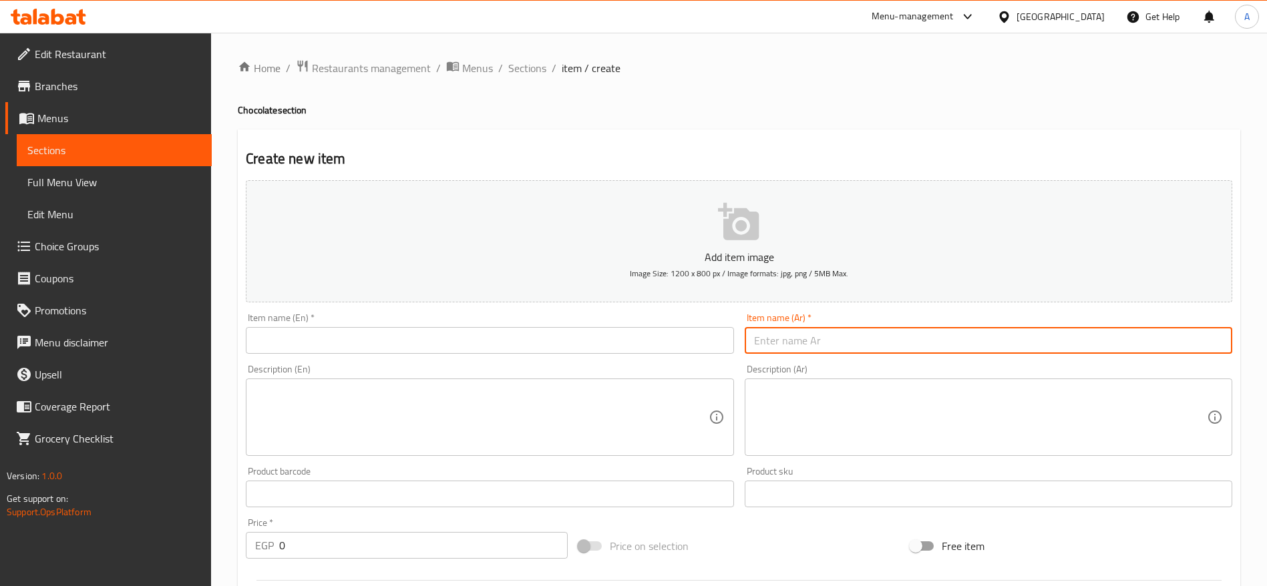
paste input "شوكولاتة بكريمة البندق"
click at [784, 348] on input "text" at bounding box center [989, 340] width 488 height 27
type input "شوكولاتة بكريمة البندق"
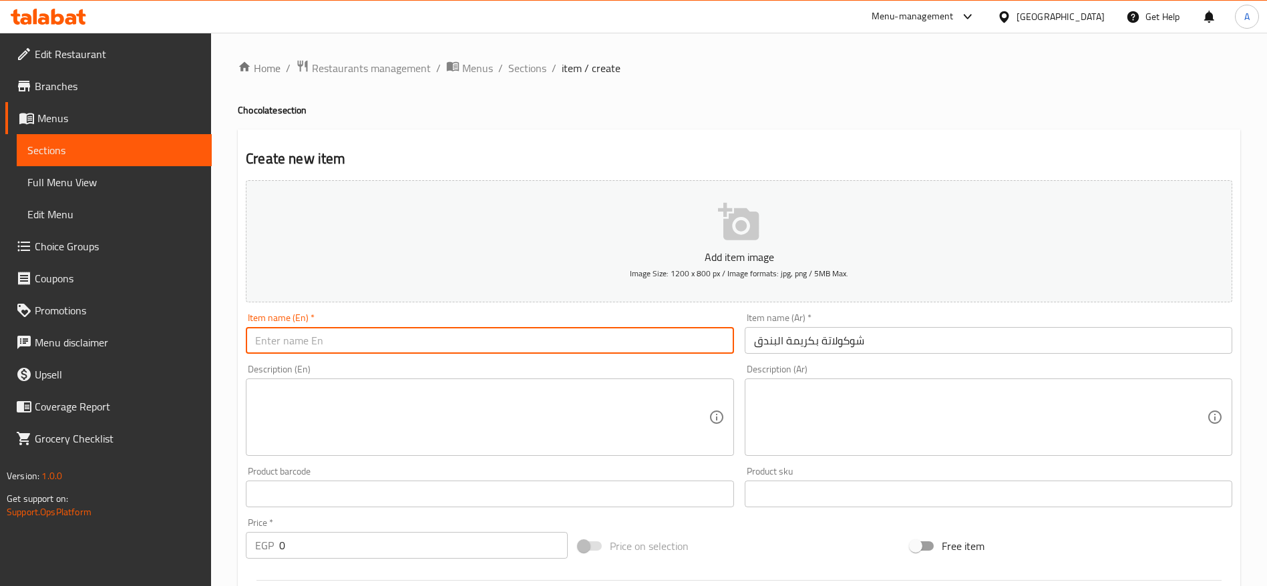
click at [618, 339] on input "text" at bounding box center [490, 340] width 488 height 27
paste input "Hazelnut Cream Chocolate"
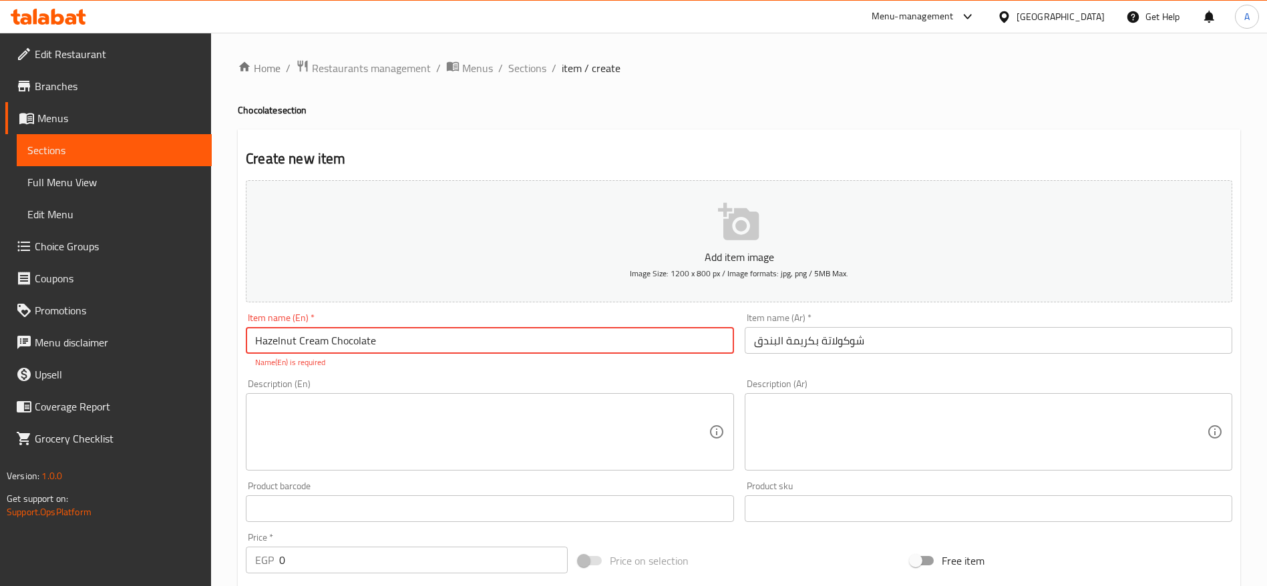
type input "Hazelnut Cream Chocolate"
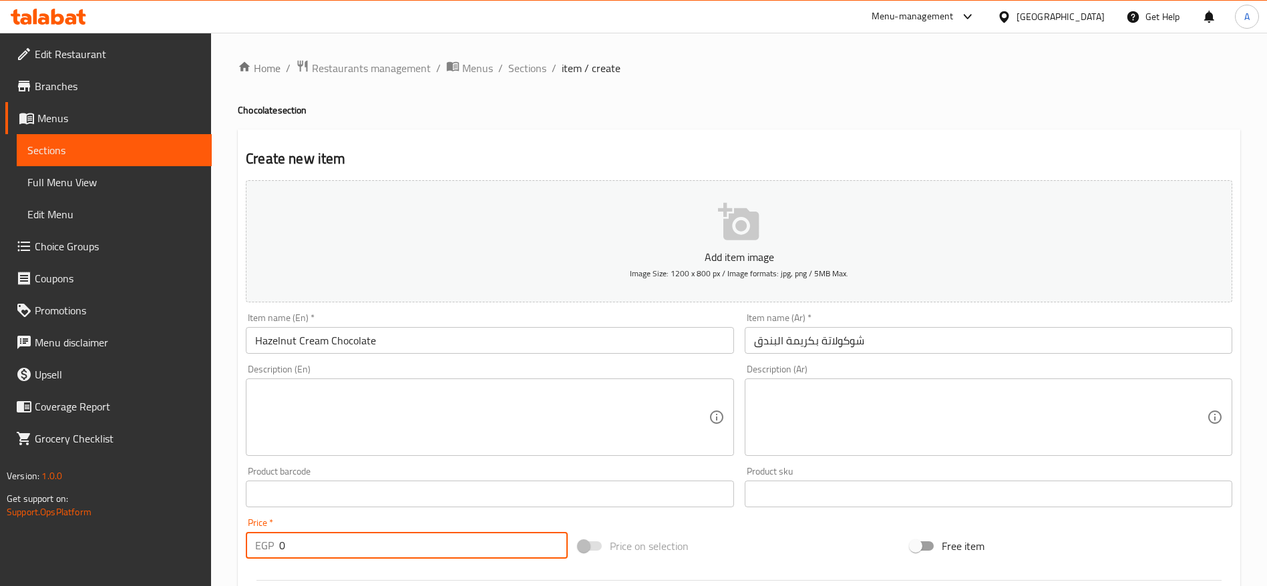
click at [340, 562] on div "Price   * EGP 0 Price *" at bounding box center [406, 538] width 333 height 51
type input "310"
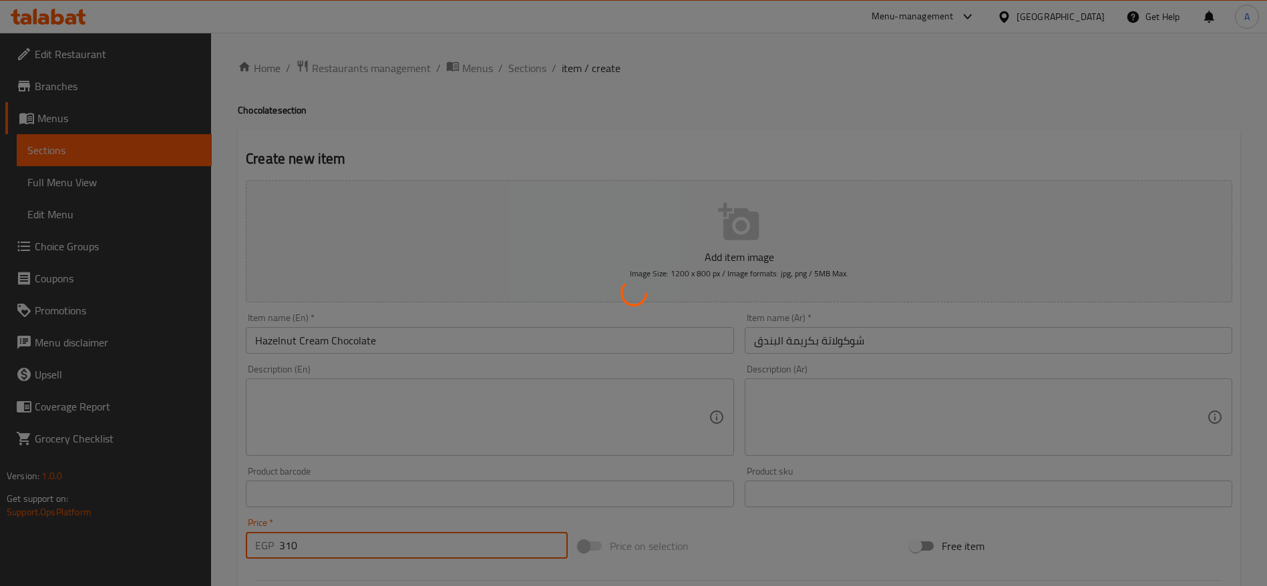
type input "0"
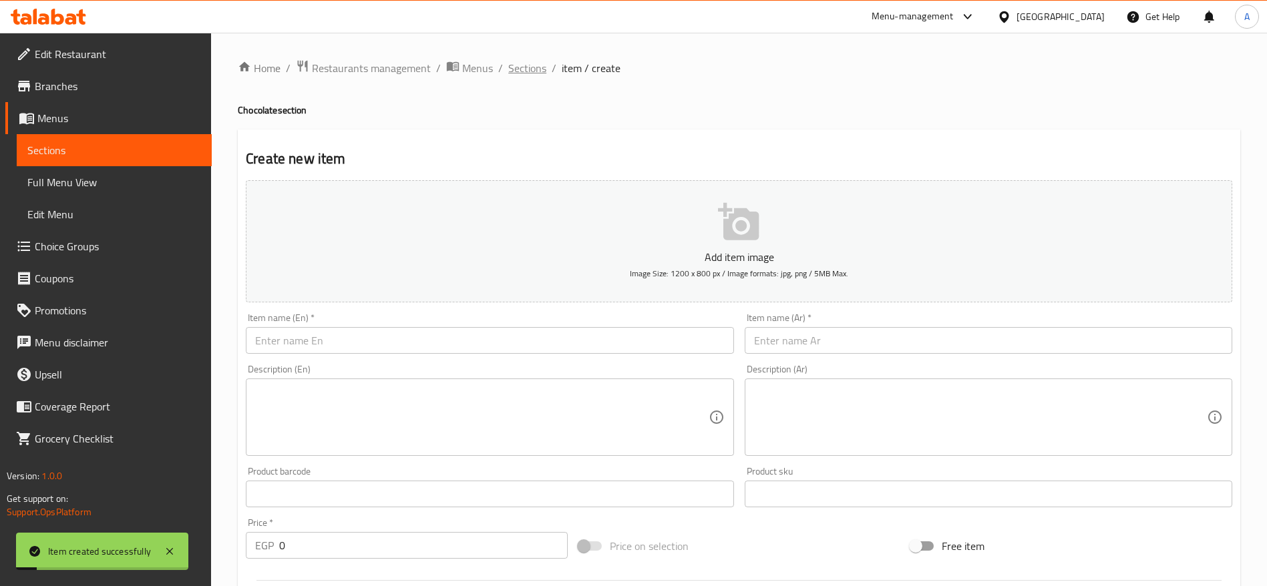
click at [525, 68] on span "Sections" at bounding box center [527, 68] width 38 height 16
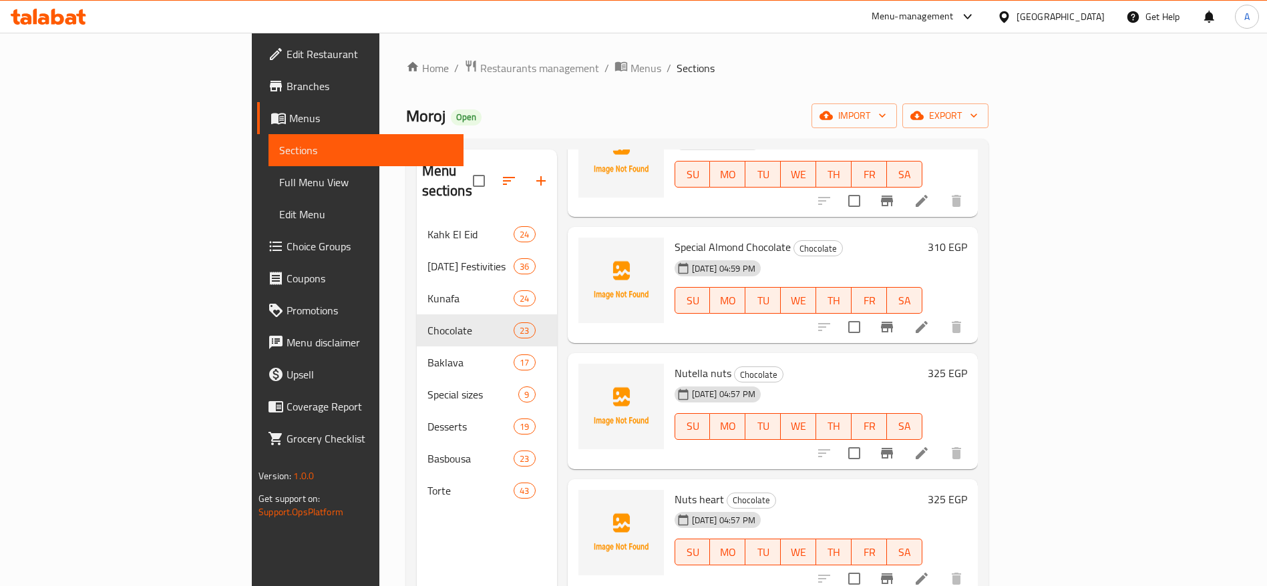
scroll to position [2026, 0]
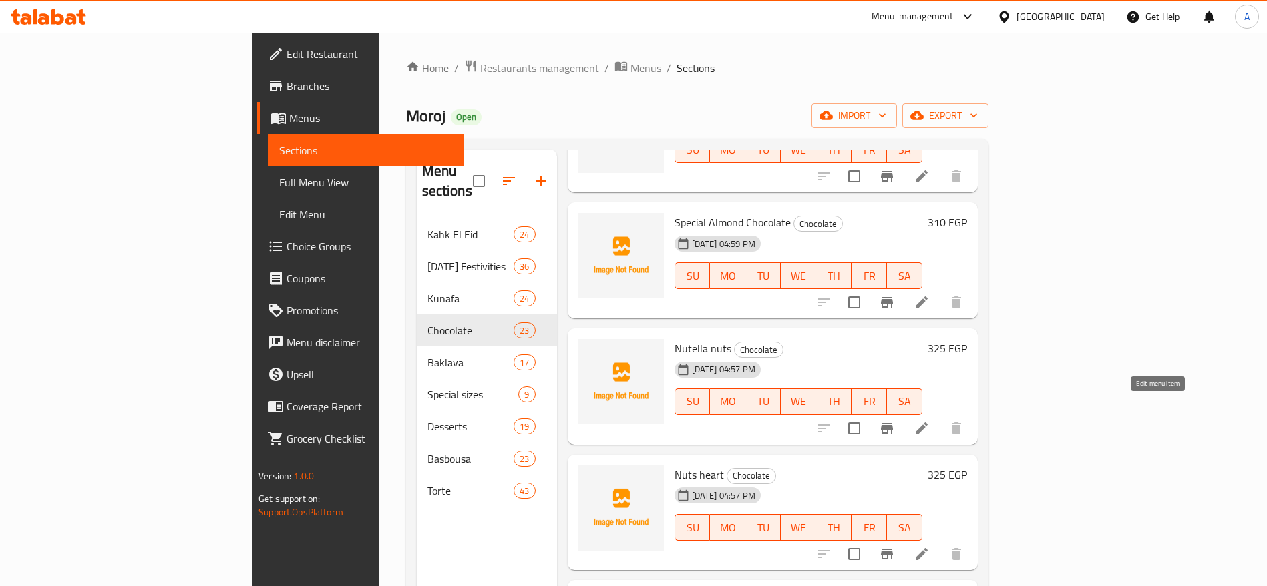
click at [930, 421] on icon at bounding box center [922, 429] width 16 height 16
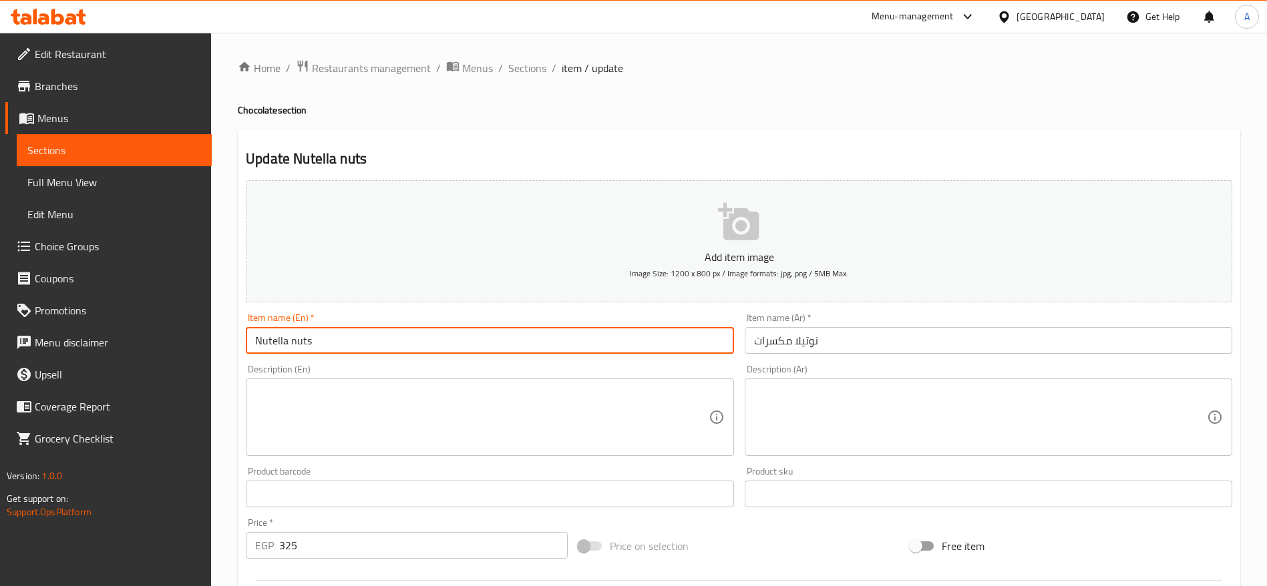
click at [608, 345] on input "Nutella nuts" at bounding box center [490, 340] width 488 height 27
paste input "Chocolate with N"
click at [608, 345] on input "Nutella Chocolate with Nuts" at bounding box center [490, 340] width 488 height 27
type input "Nutella Chocolate with Nuts"
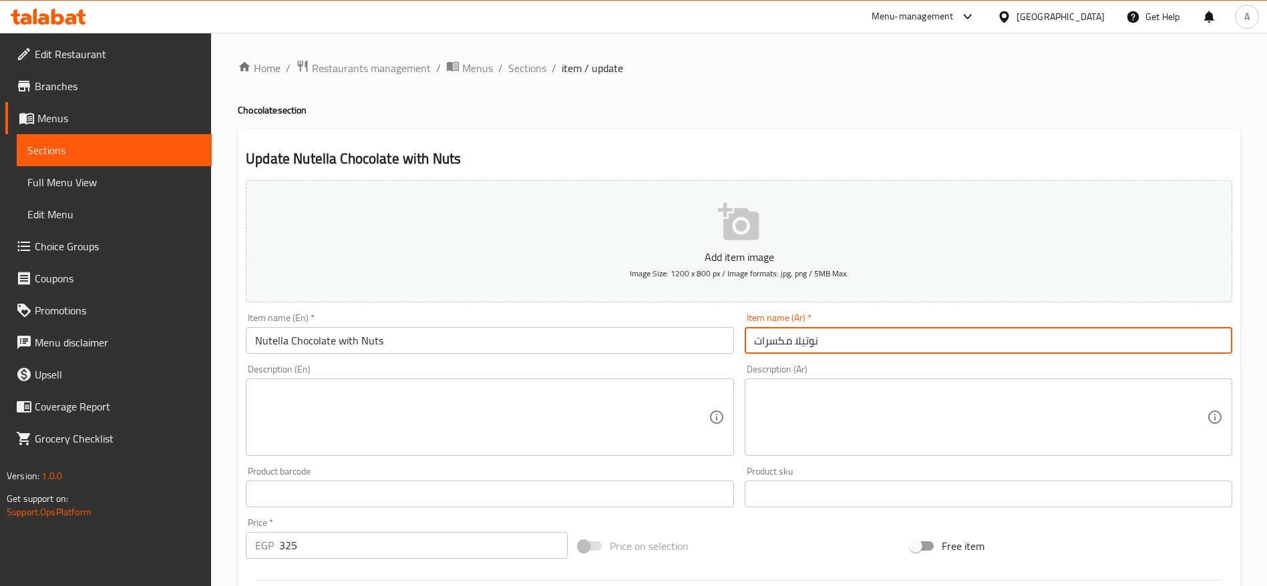
click at [863, 341] on input "نوتيلا مكسرات" at bounding box center [989, 340] width 488 height 27
click at [882, 339] on input "نوتيلا مكسرات" at bounding box center [989, 340] width 488 height 27
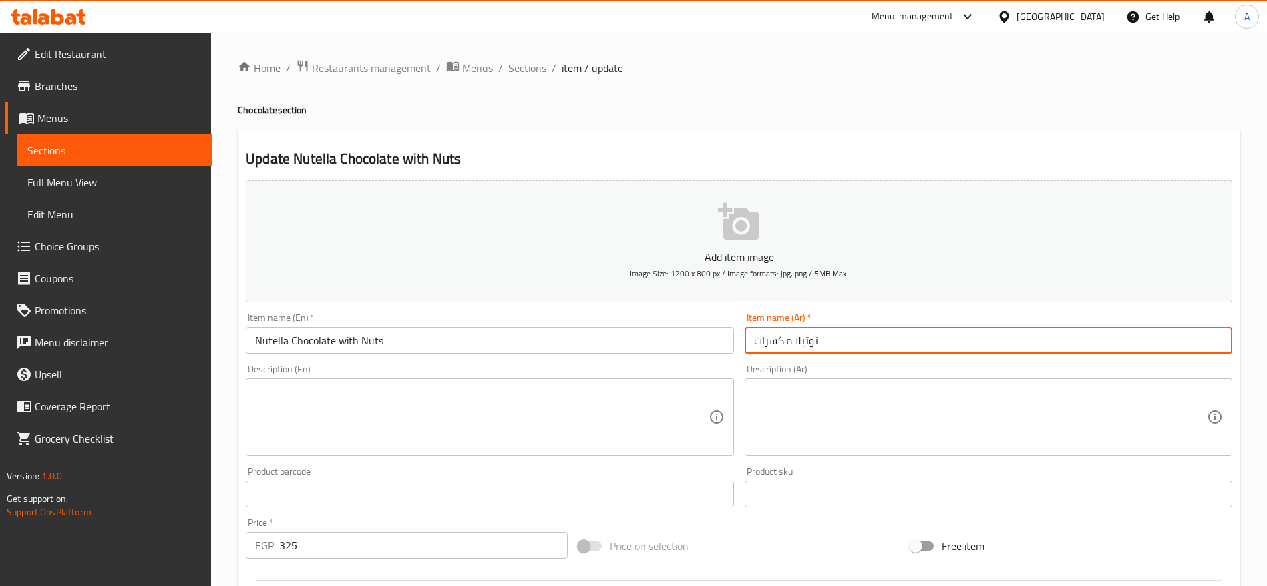
paste input "شوكولاتة نوتيلا بال"
type input "شوكولاتة نوتيلا بالمكسرات"
click at [407, 544] on input "325" at bounding box center [423, 545] width 289 height 27
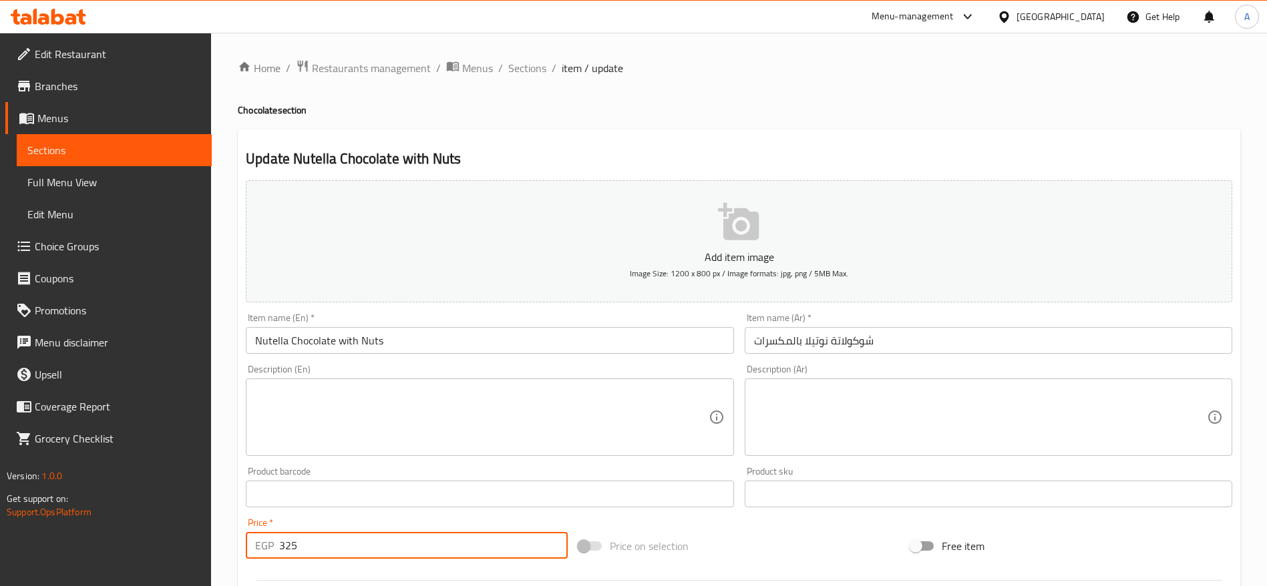
click at [407, 544] on input "325" at bounding box center [423, 545] width 289 height 27
type input "335"
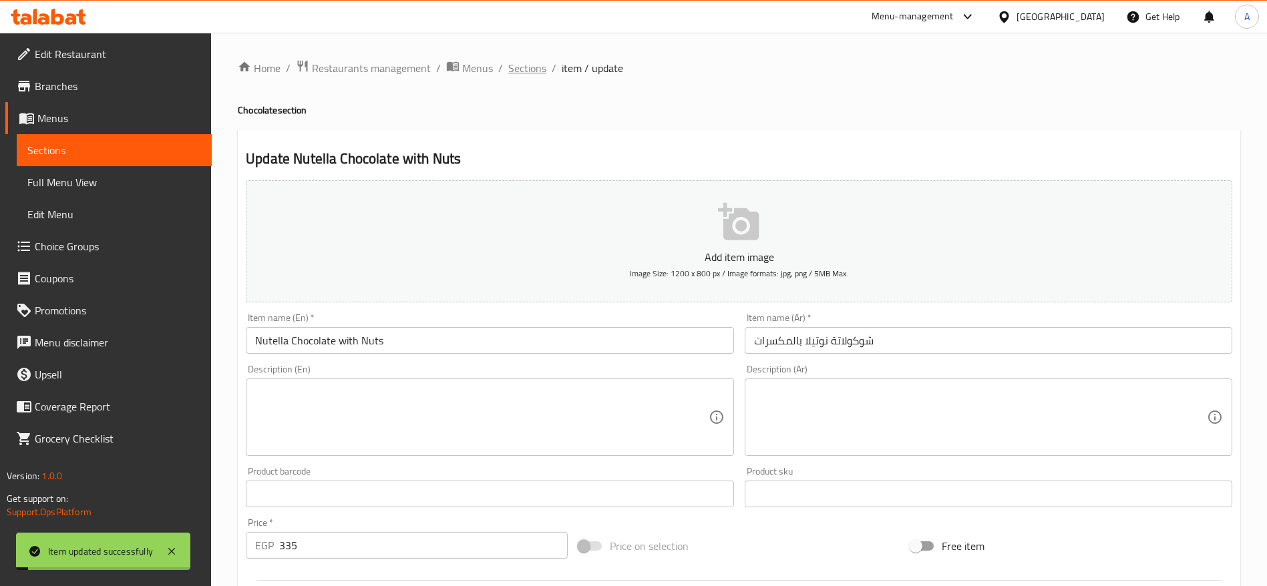
click at [531, 73] on span "Sections" at bounding box center [527, 68] width 38 height 16
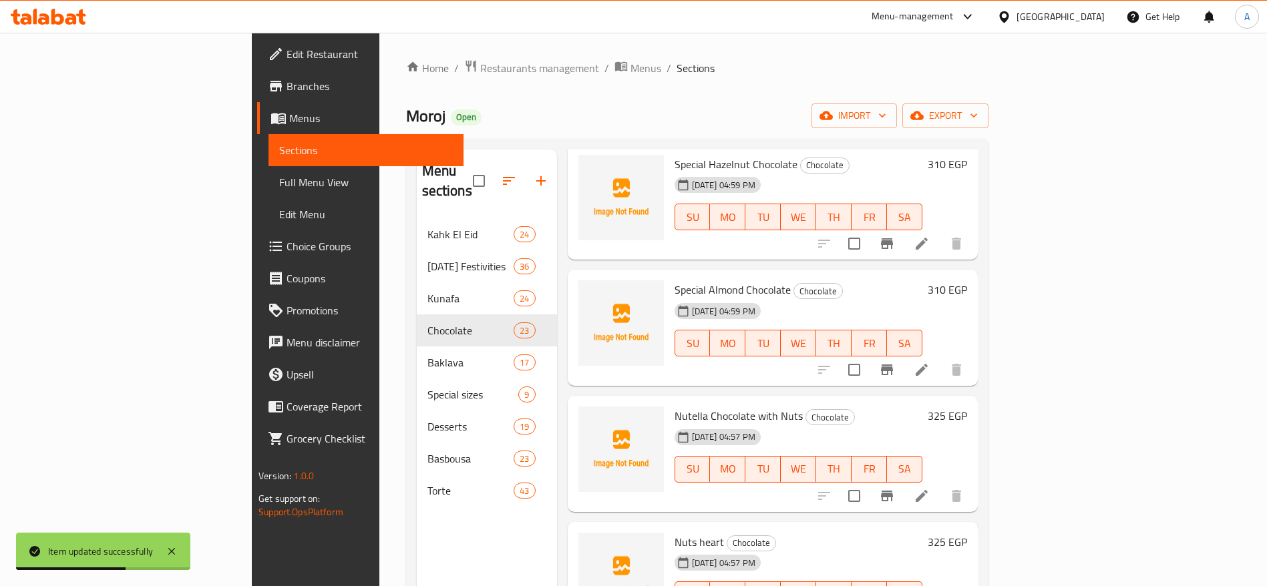
scroll to position [2132, 0]
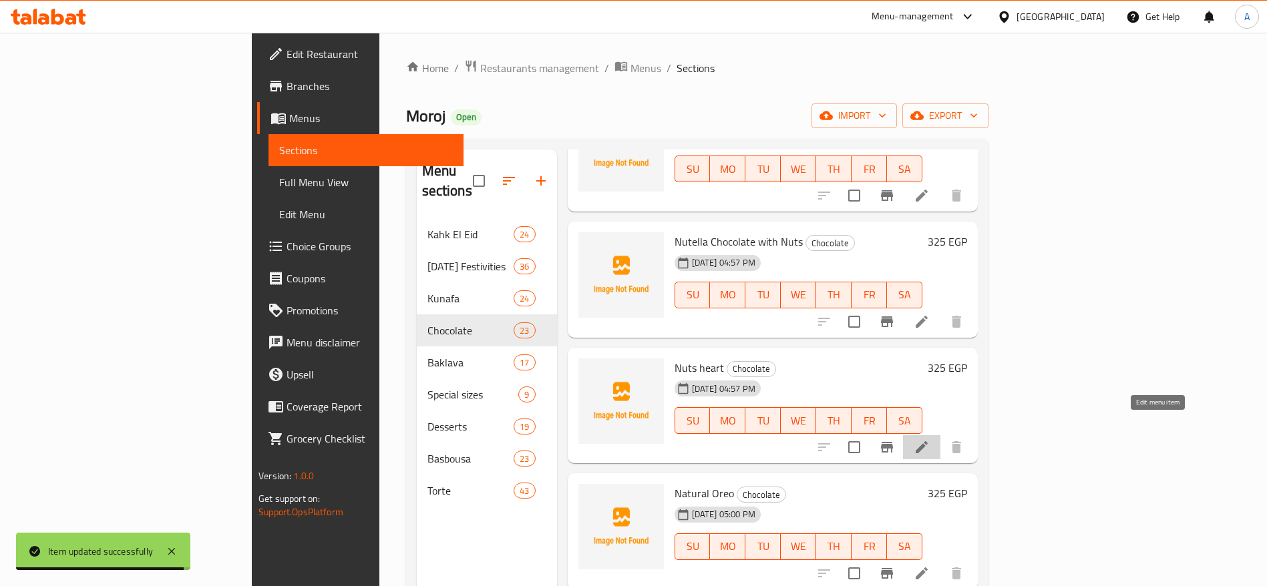
click at [930, 439] on icon at bounding box center [922, 447] width 16 height 16
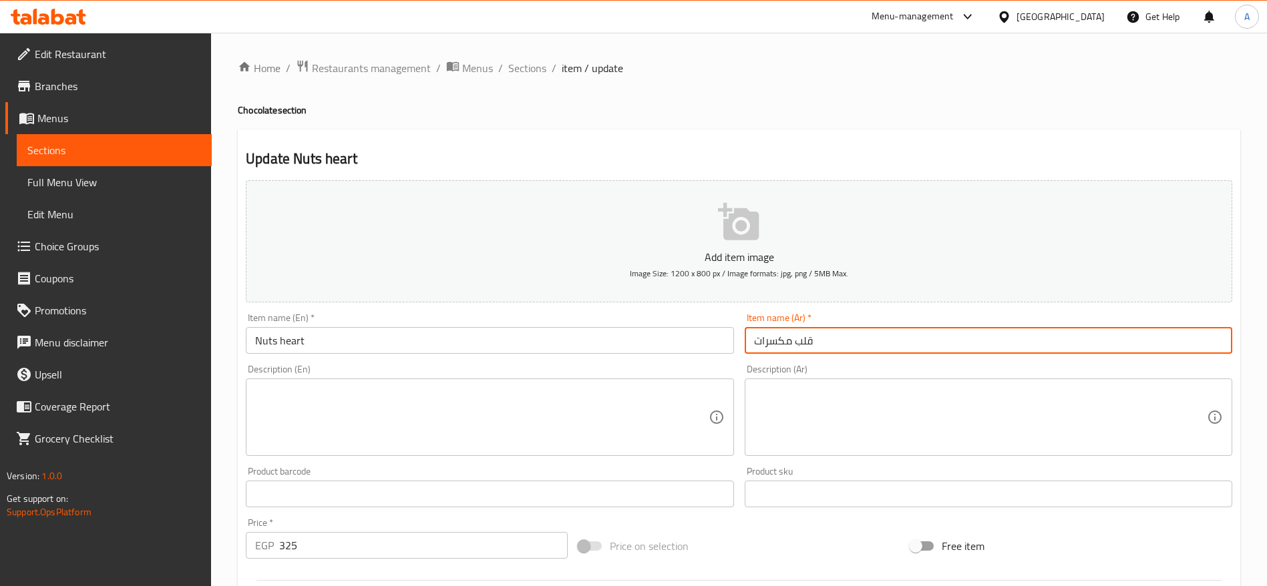
click at [841, 342] on input "قلب مكسرات" at bounding box center [989, 340] width 488 height 27
paste input "شوكولاتة قلب بال"
type input "شوكولاتة قلب بالمكسرات"
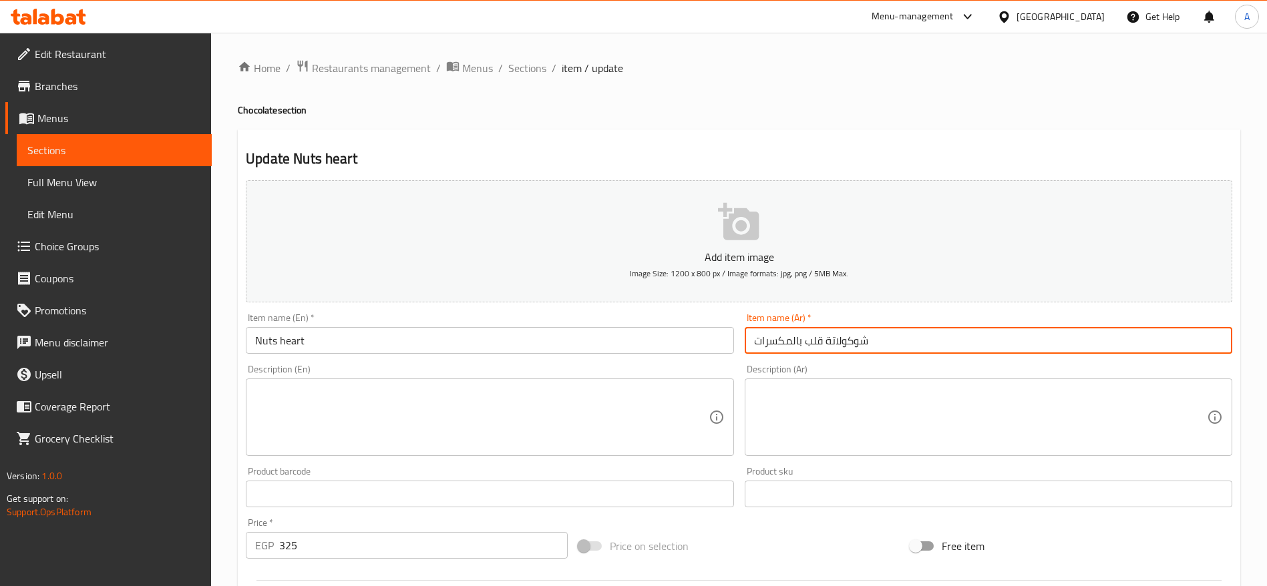
click at [631, 338] on input "Nuts heart" at bounding box center [490, 340] width 488 height 27
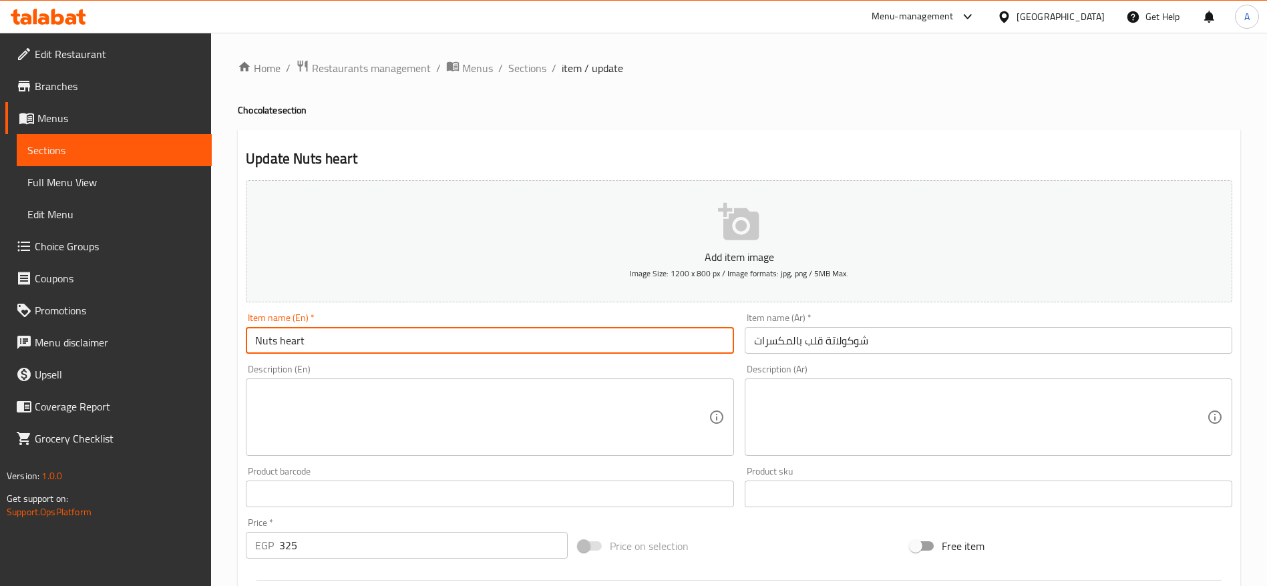
click at [583, 341] on input "Nuts heart" at bounding box center [490, 340] width 488 height 27
paste input "Heart Chocolate with Nuts"
type input "Heart Chocolate with Nuts"
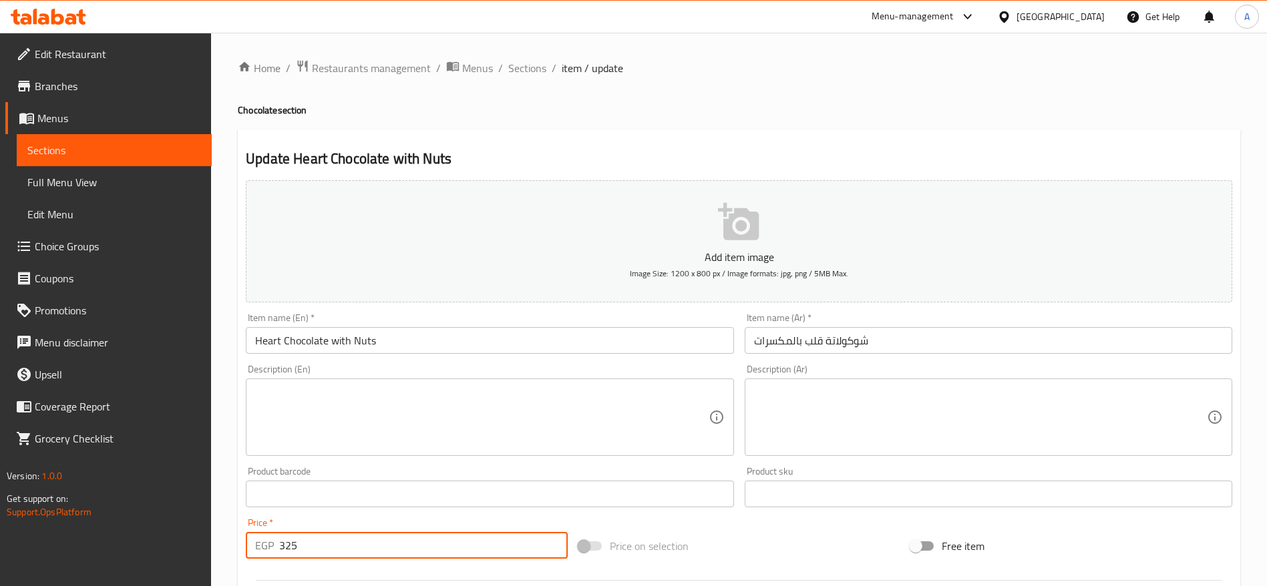
click at [424, 538] on input "325" at bounding box center [423, 545] width 289 height 27
type input "3"
type input "335"
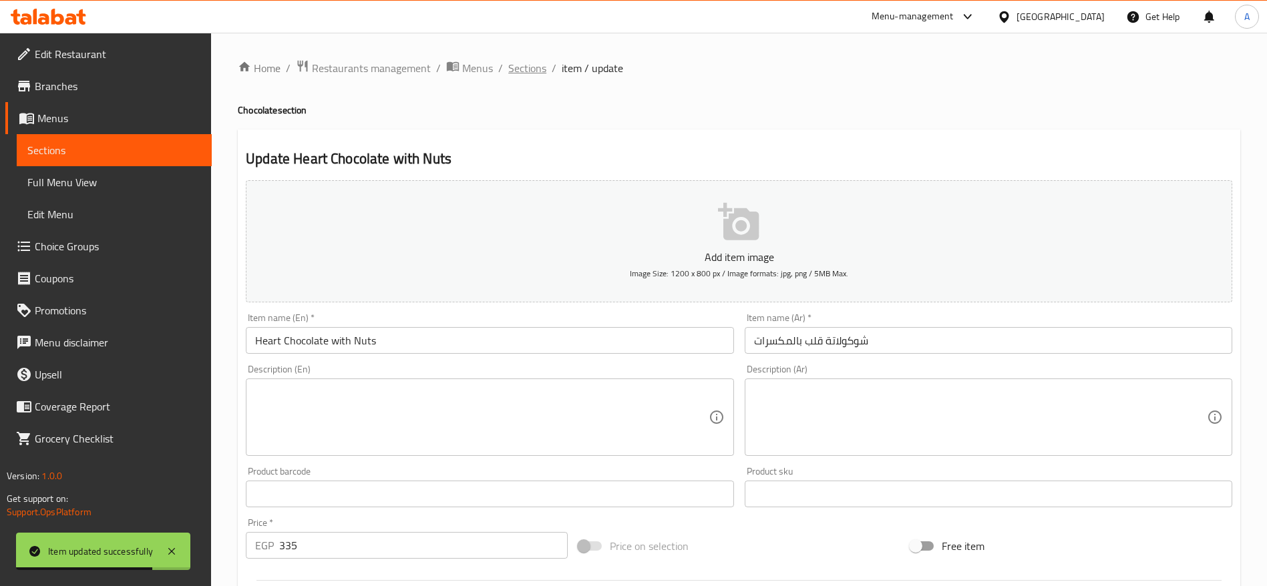
click at [531, 72] on span "Sections" at bounding box center [527, 68] width 38 height 16
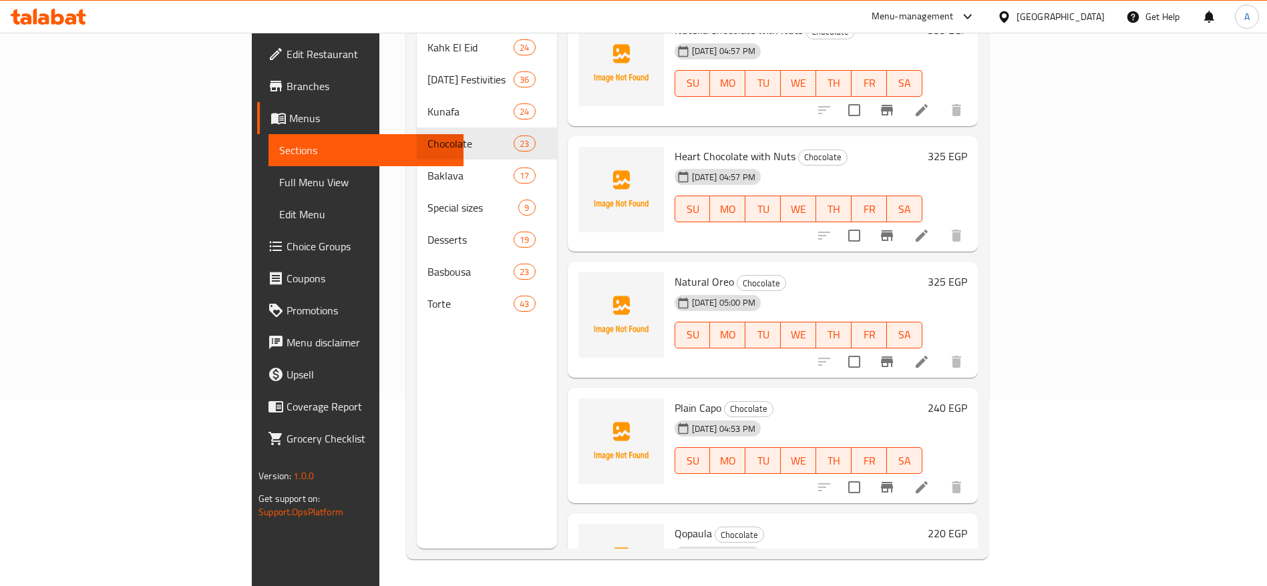
scroll to position [2125, 0]
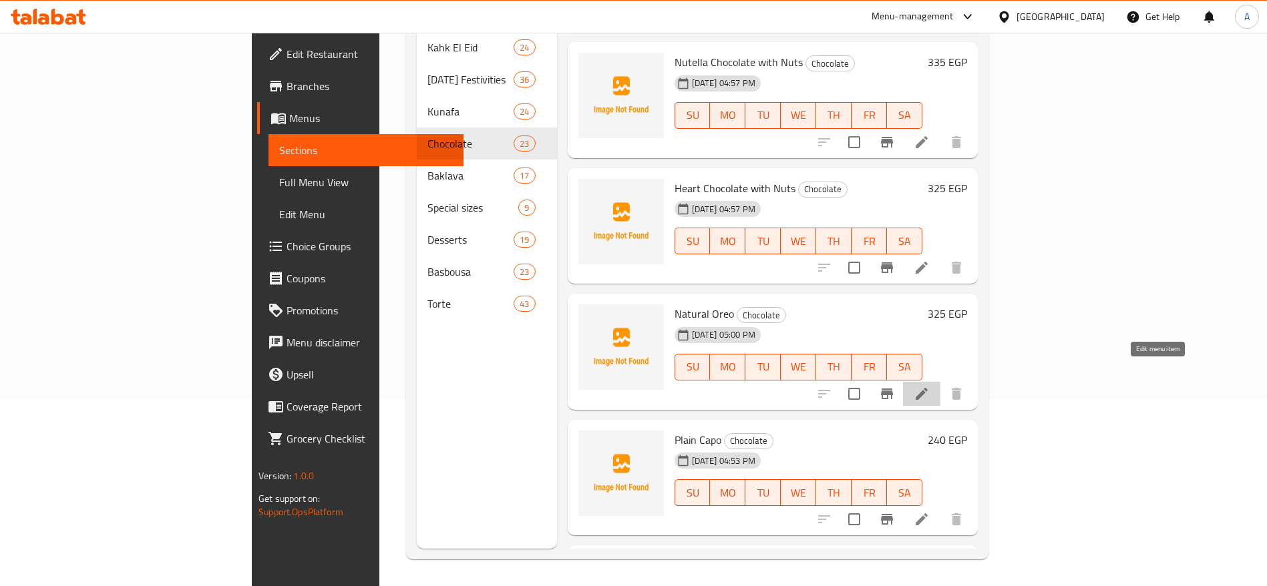
click at [930, 386] on icon at bounding box center [922, 394] width 16 height 16
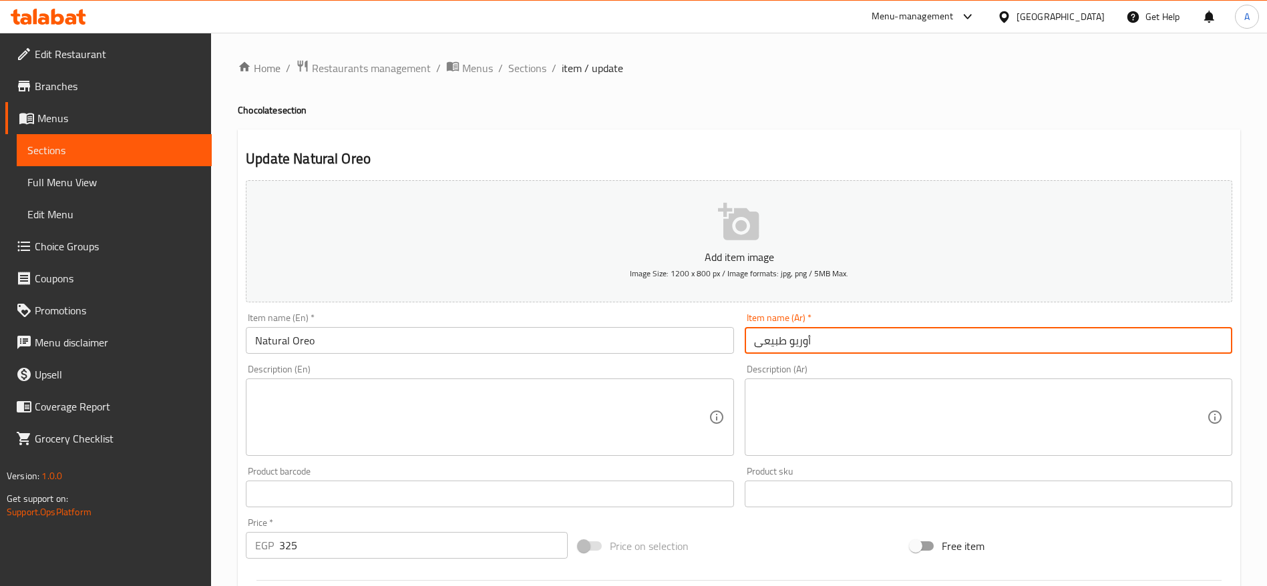
click at [823, 335] on input "أوريو طبيعى" at bounding box center [989, 340] width 488 height 27
paste input "Oreo Chocolate"
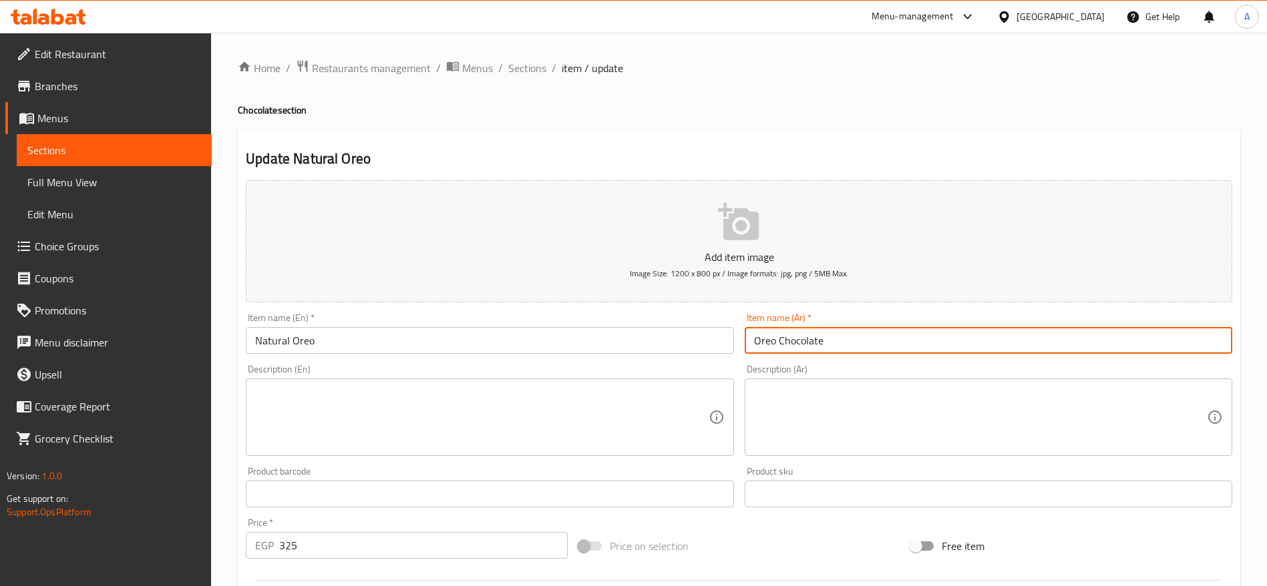
type input "أوريو طبيعى"
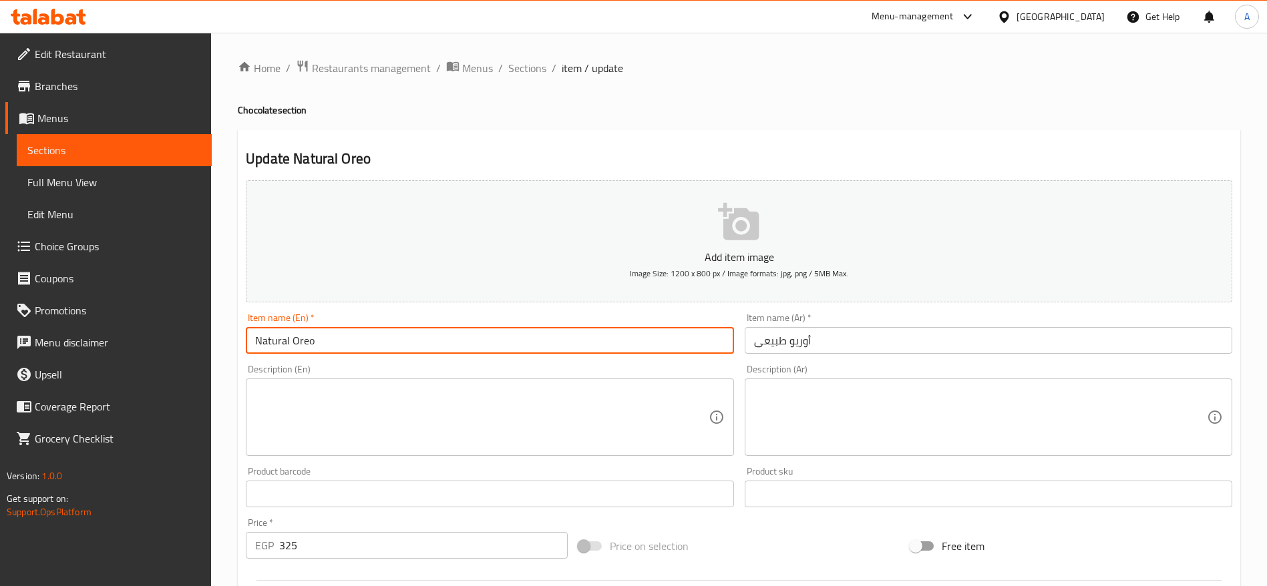
click at [574, 344] on input "Natural Oreo" at bounding box center [490, 340] width 488 height 27
paste input "Oreo Chocolate"
type input "Oreo Chocolate"
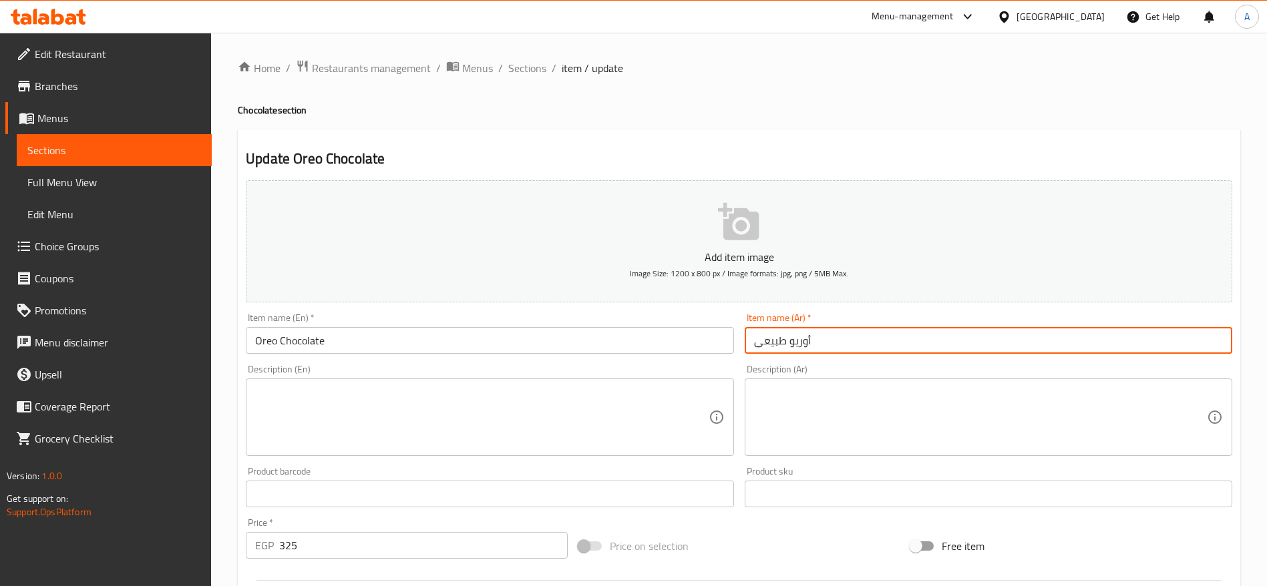
paste input "وكولاتة أوريو"
type input "شوكولاتة أوريو"
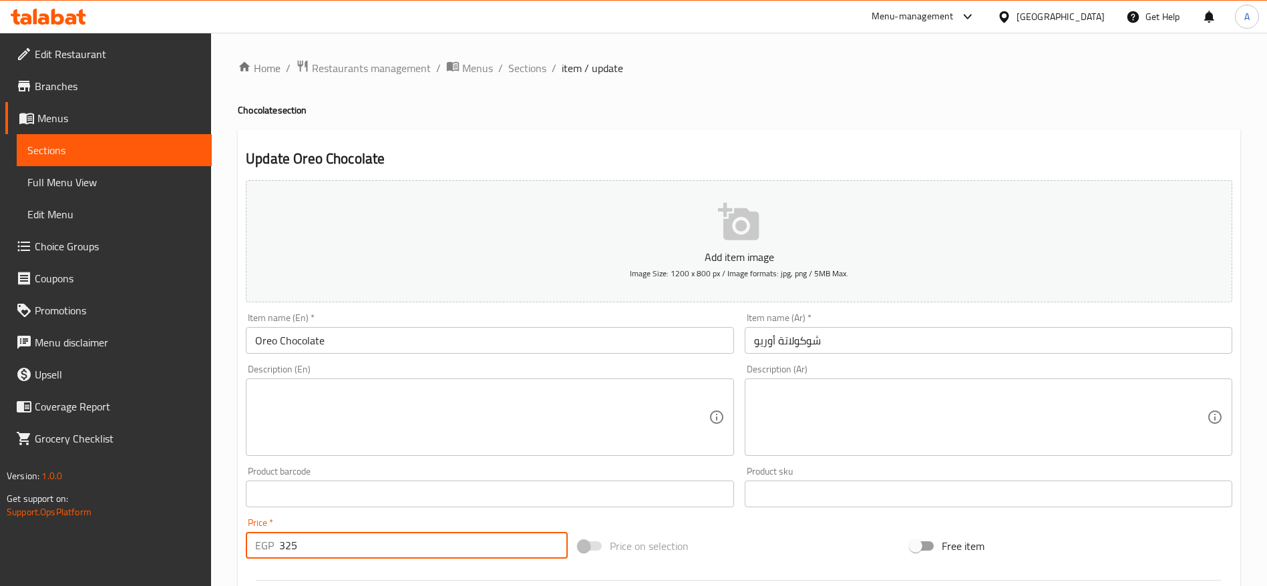
click at [379, 550] on input "325" at bounding box center [423, 545] width 289 height 27
type input "350"
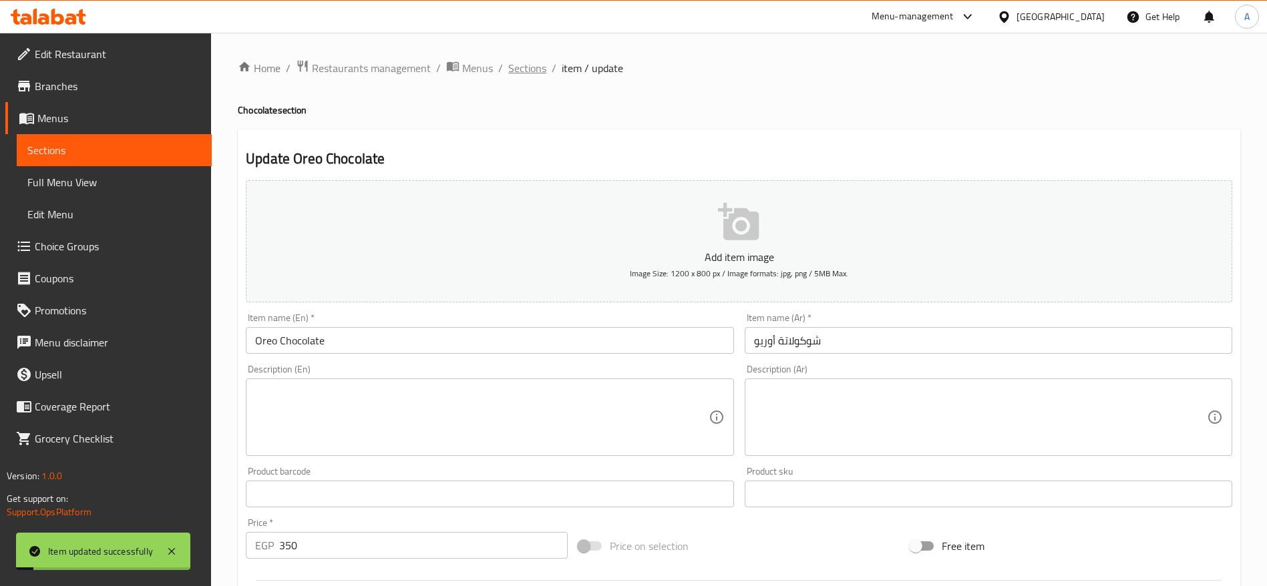
click at [540, 68] on span "Sections" at bounding box center [527, 68] width 38 height 16
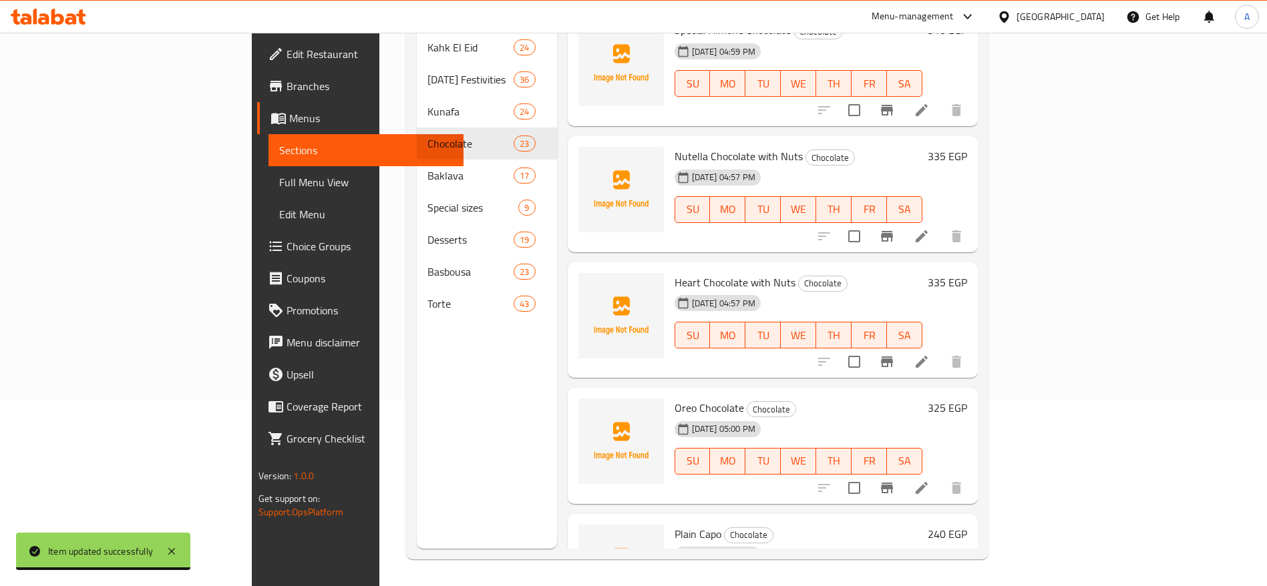
scroll to position [2344, 0]
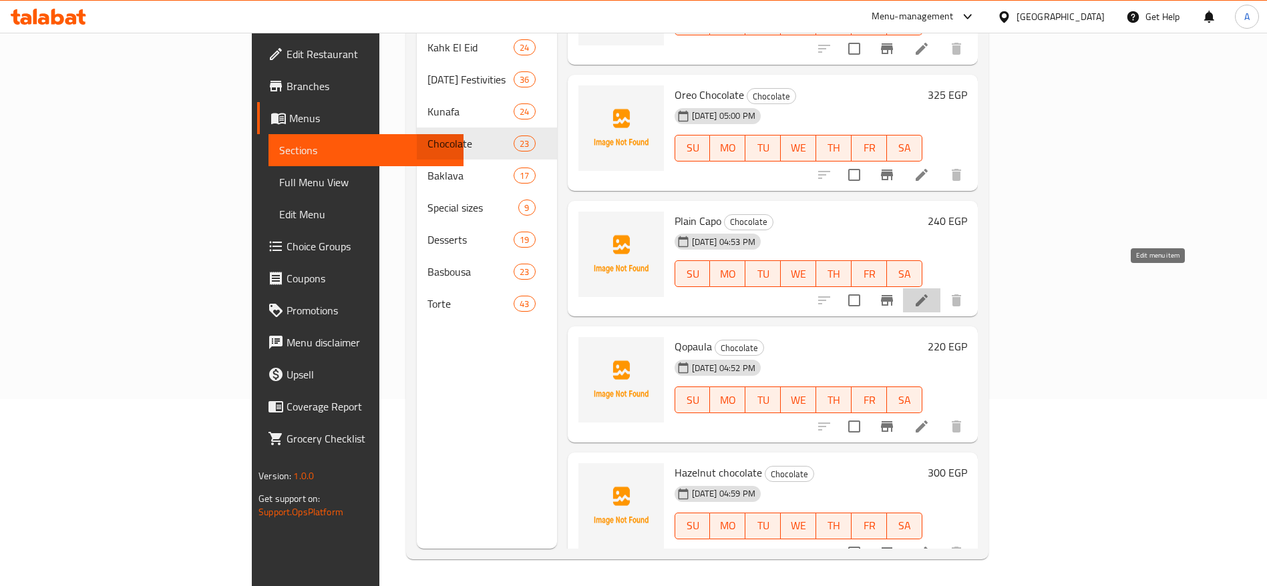
click at [930, 293] on icon at bounding box center [922, 301] width 16 height 16
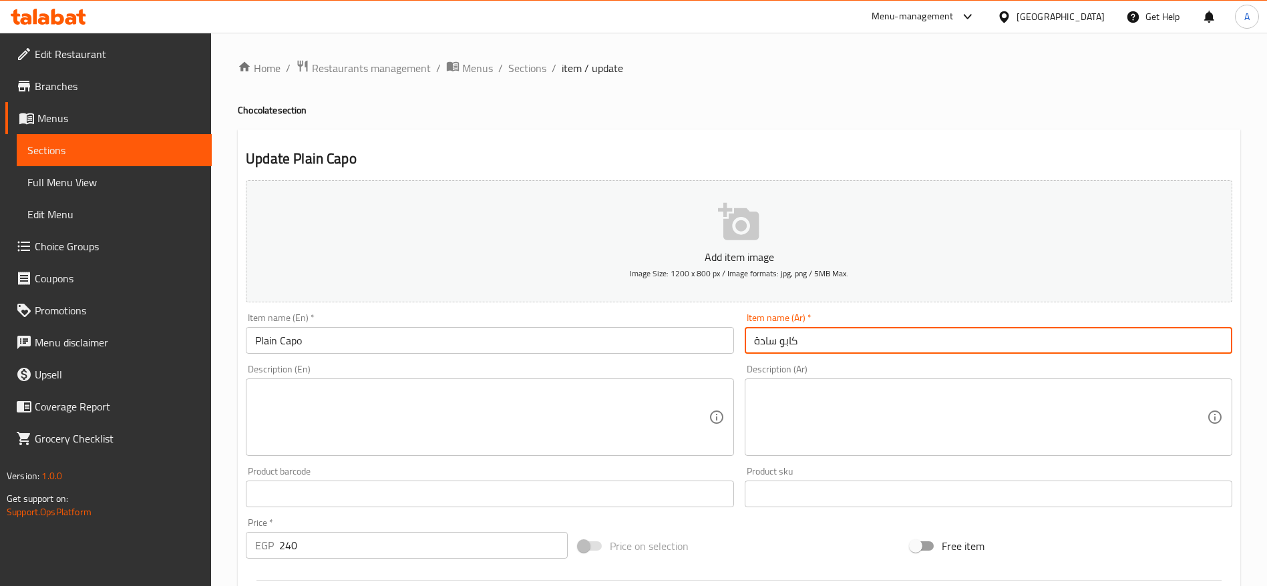
click at [902, 345] on input "كابو سادة" at bounding box center [989, 340] width 488 height 27
paste input "شوكولاتة معرض"
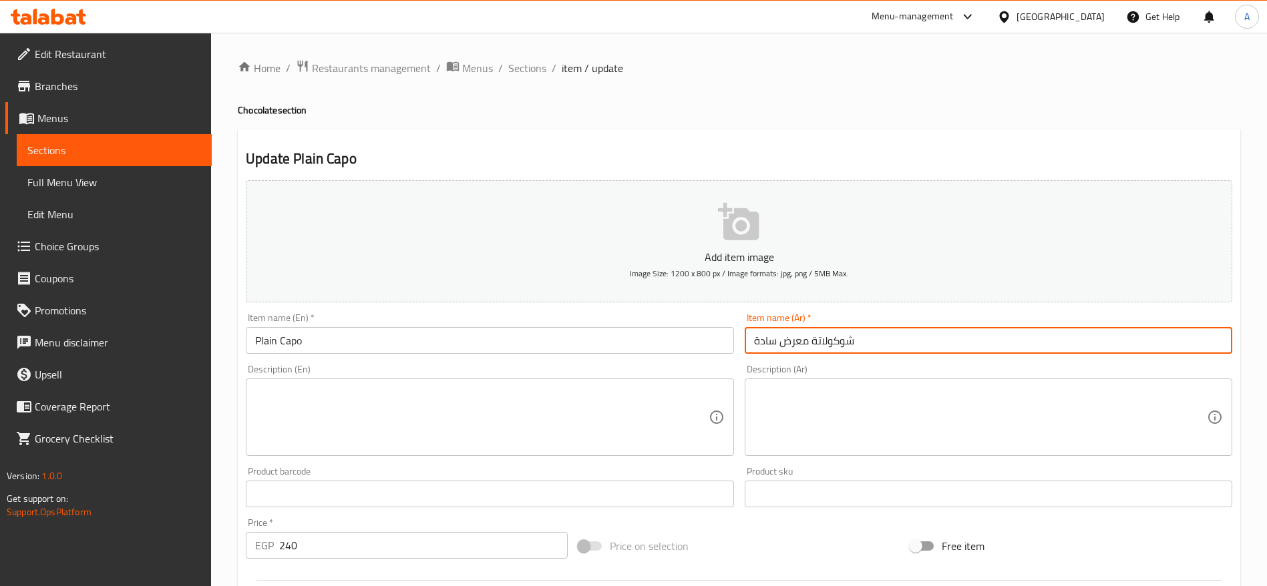
type input "شوكولاتة معرض سادة"
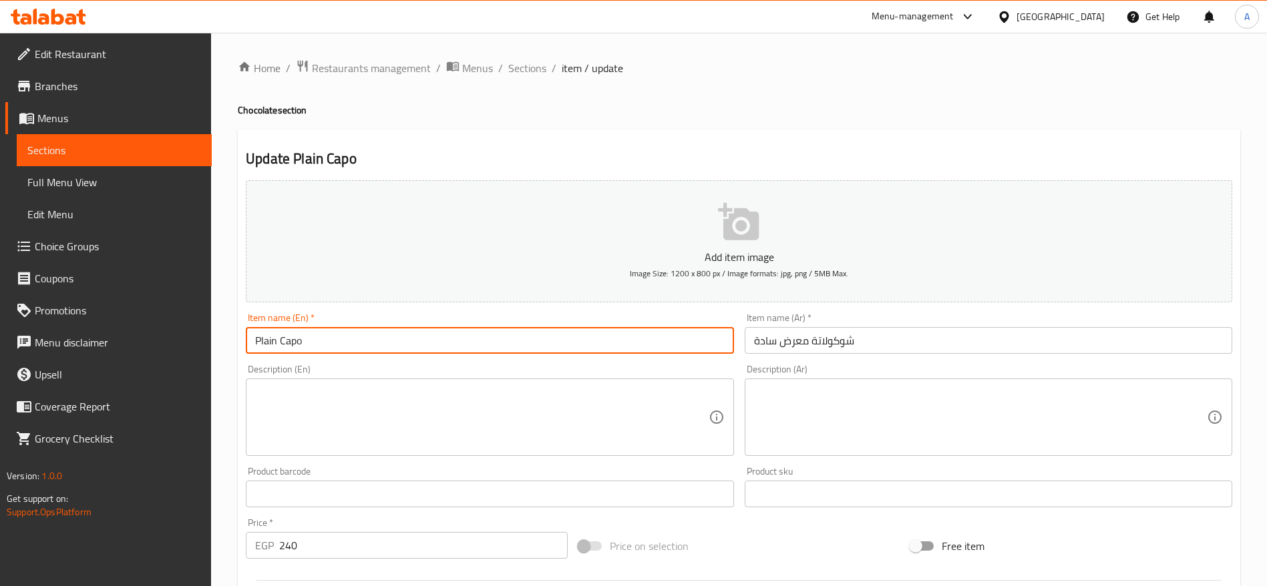
click at [644, 350] on input "Plain Capo" at bounding box center [490, 340] width 488 height 27
click at [504, 343] on input "Plain Capo" at bounding box center [490, 340] width 488 height 27
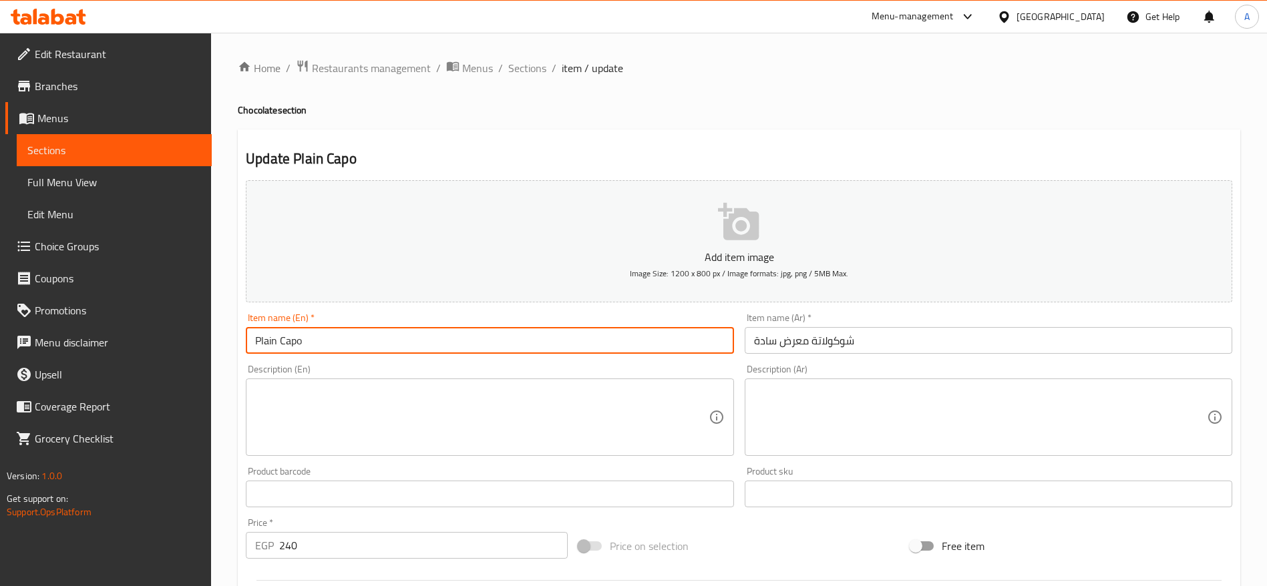
paste input "Exhibition Chocolate Plain"
type input "Exhibition Chocolate Plain"
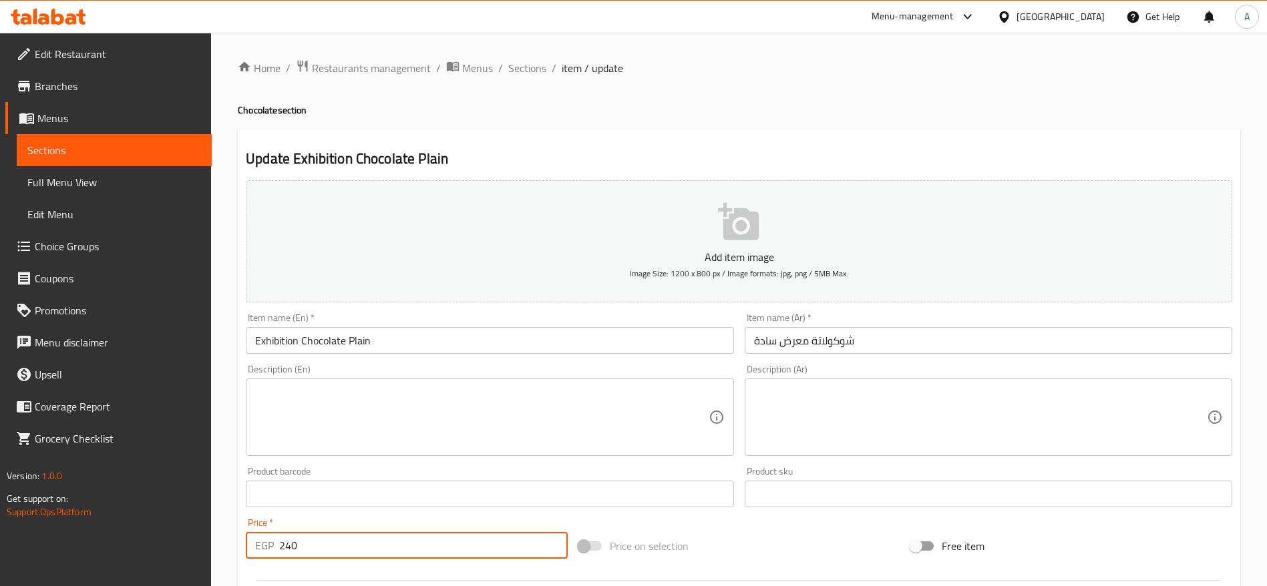
click at [393, 558] on input "240" at bounding box center [423, 545] width 289 height 27
type input "2"
type input "300"
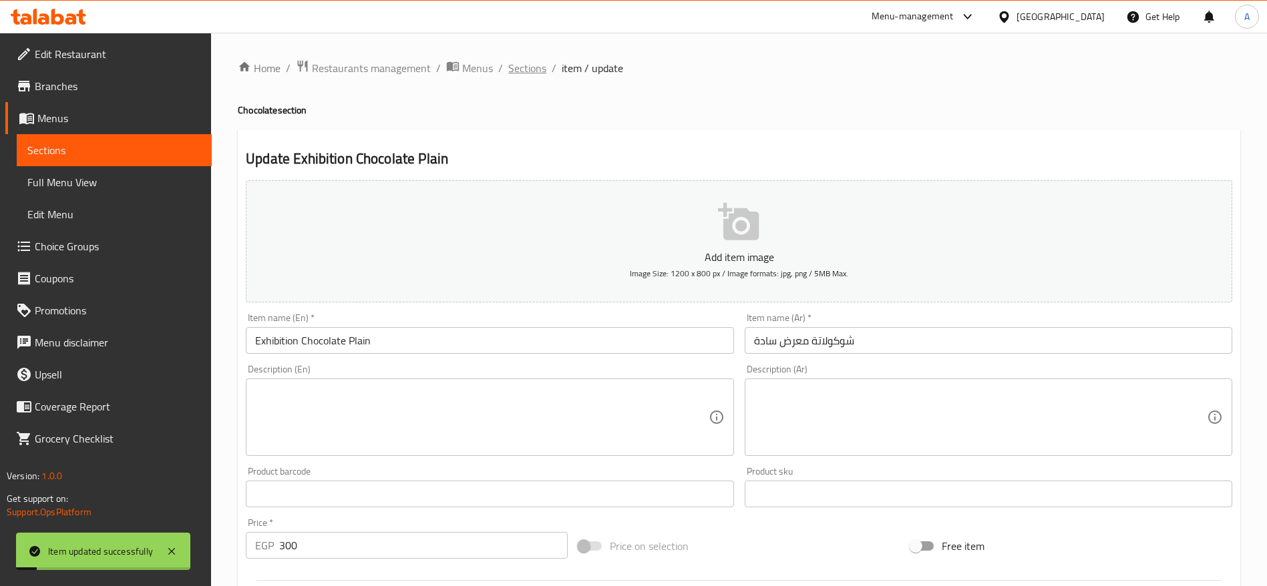
click at [540, 75] on span "Sections" at bounding box center [527, 68] width 38 height 16
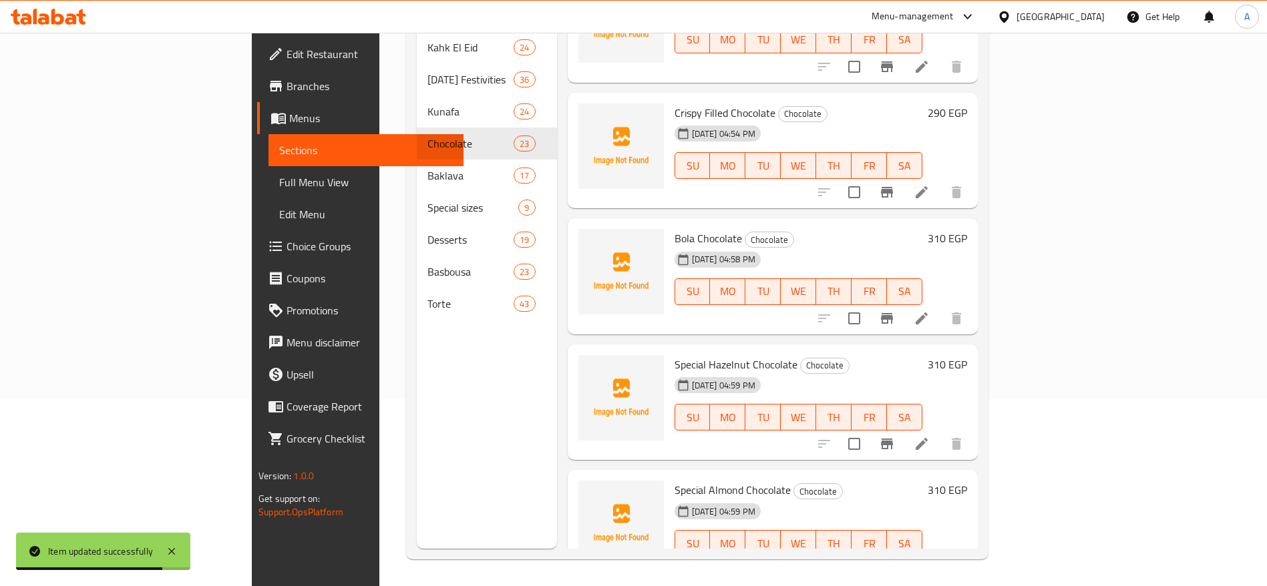
scroll to position [2344, 0]
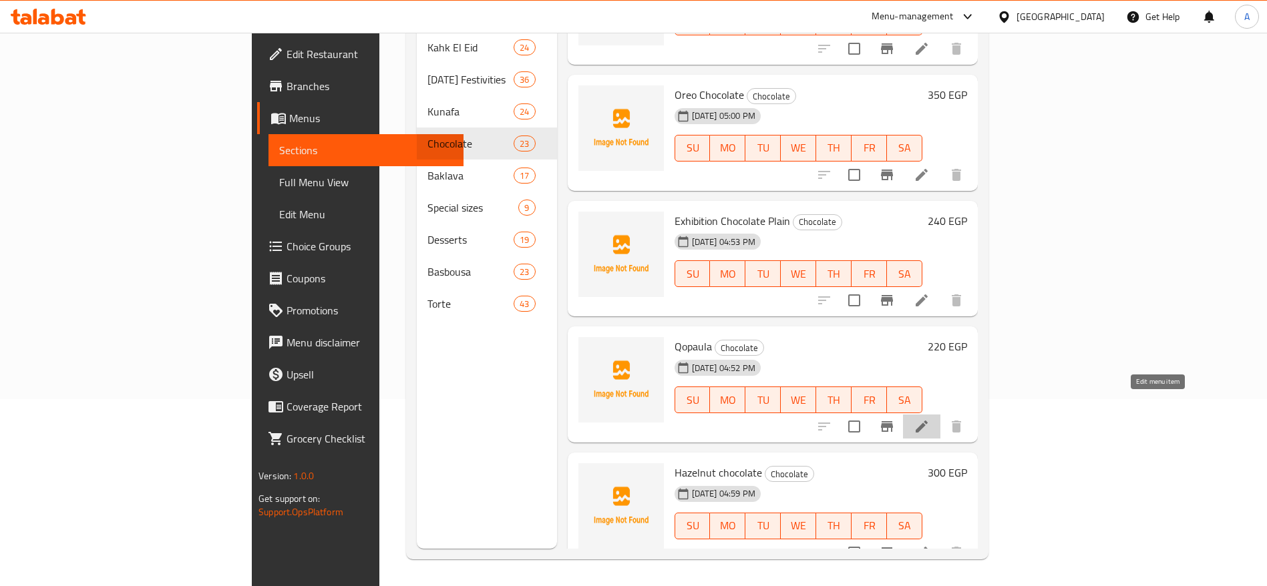
click at [928, 421] on icon at bounding box center [922, 427] width 12 height 12
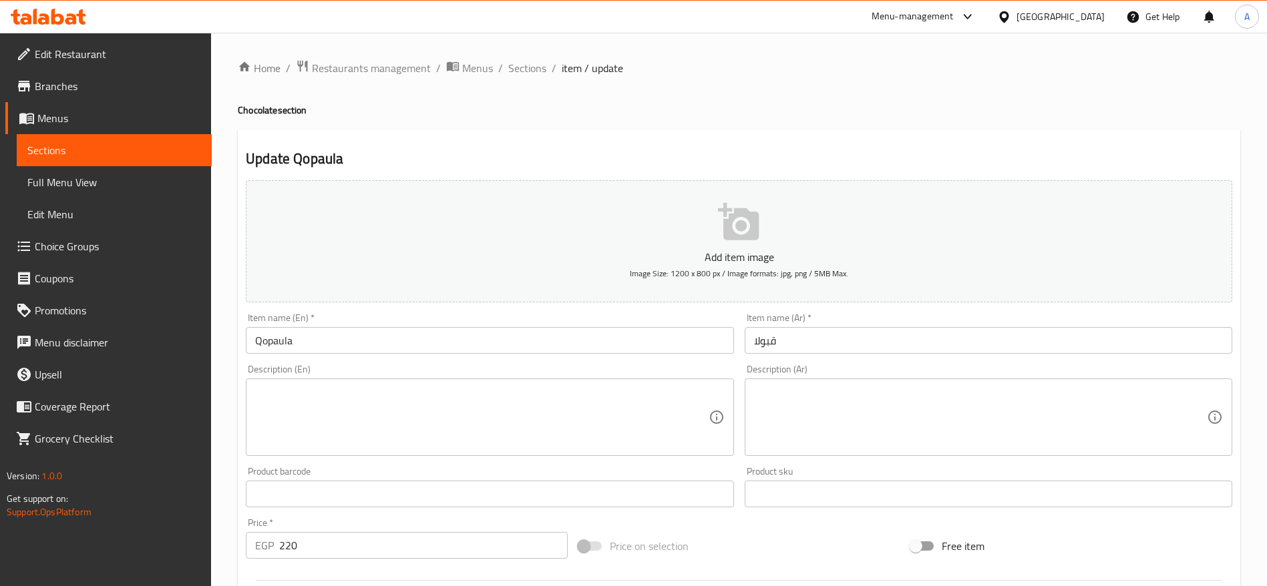
click at [585, 345] on input "Qopaula" at bounding box center [490, 340] width 488 height 27
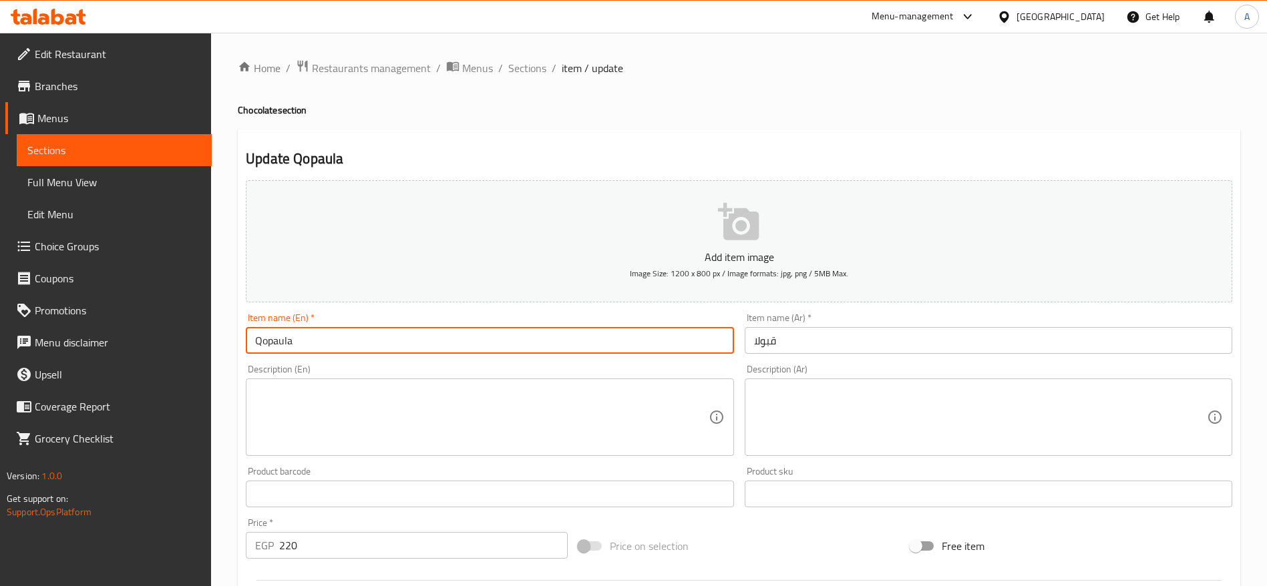
click at [585, 345] on input "Qopaula" at bounding box center [490, 340] width 488 height 27
paste input "Special Exhibition Chocolate"
type input "Special Exhibition Chocolate"
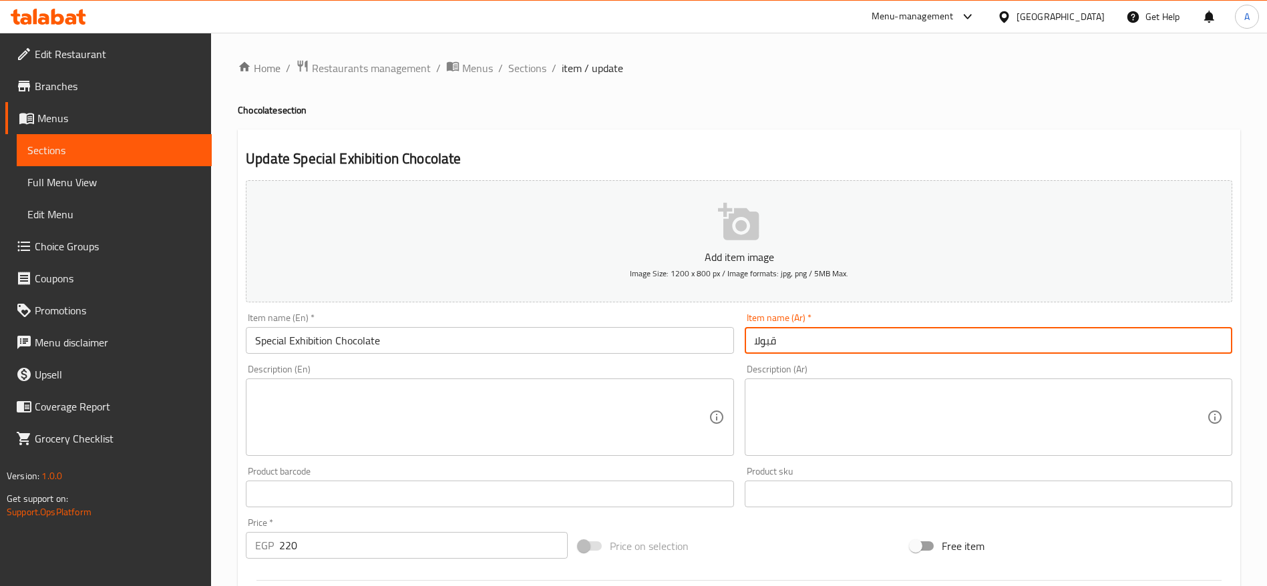
click at [807, 343] on input "قبولا" at bounding box center [989, 340] width 488 height 27
paste input "شوكولاتة معرض مخصوص"
type input "شوكولاتة معرض مخصوص"
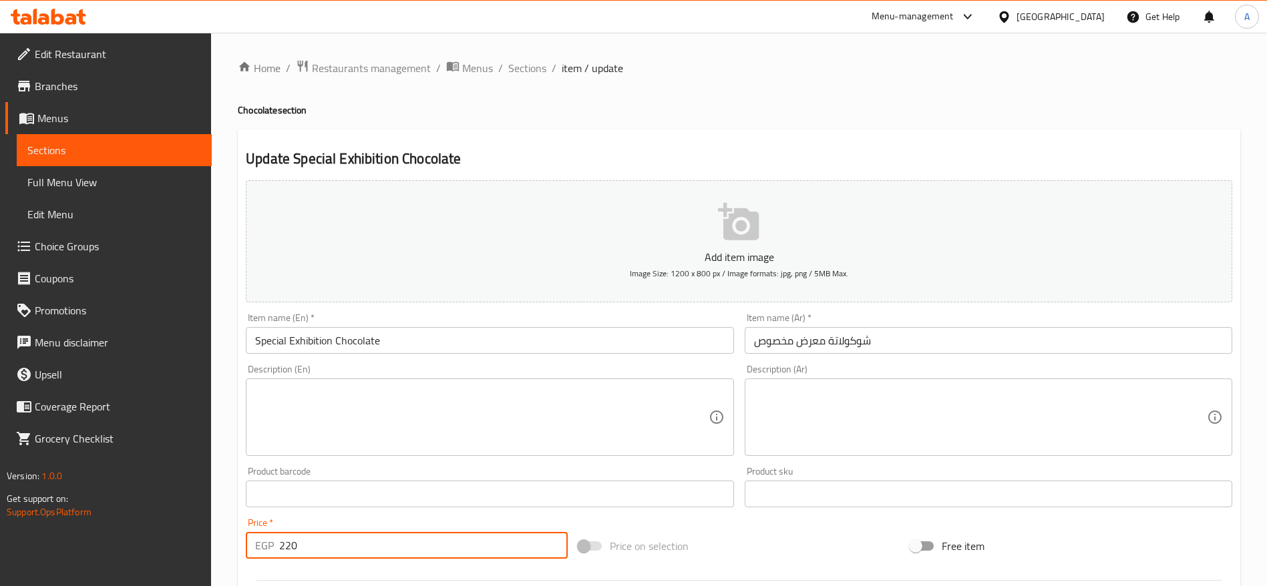
click at [434, 554] on input "220" at bounding box center [423, 545] width 289 height 27
type input "370"
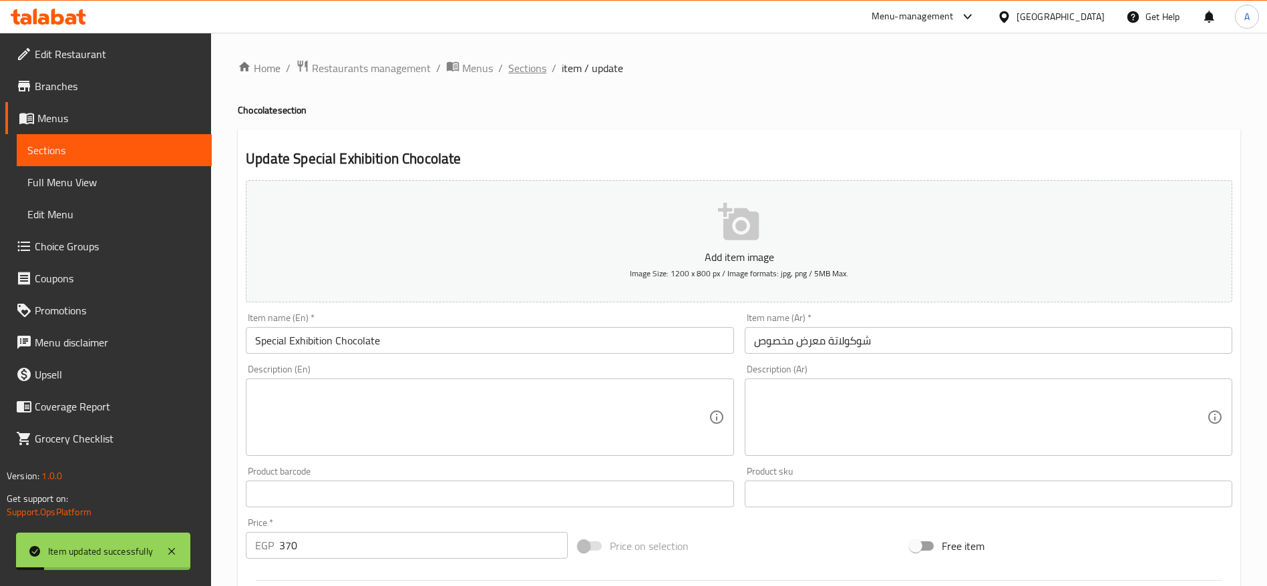
click at [528, 69] on span "Sections" at bounding box center [527, 68] width 38 height 16
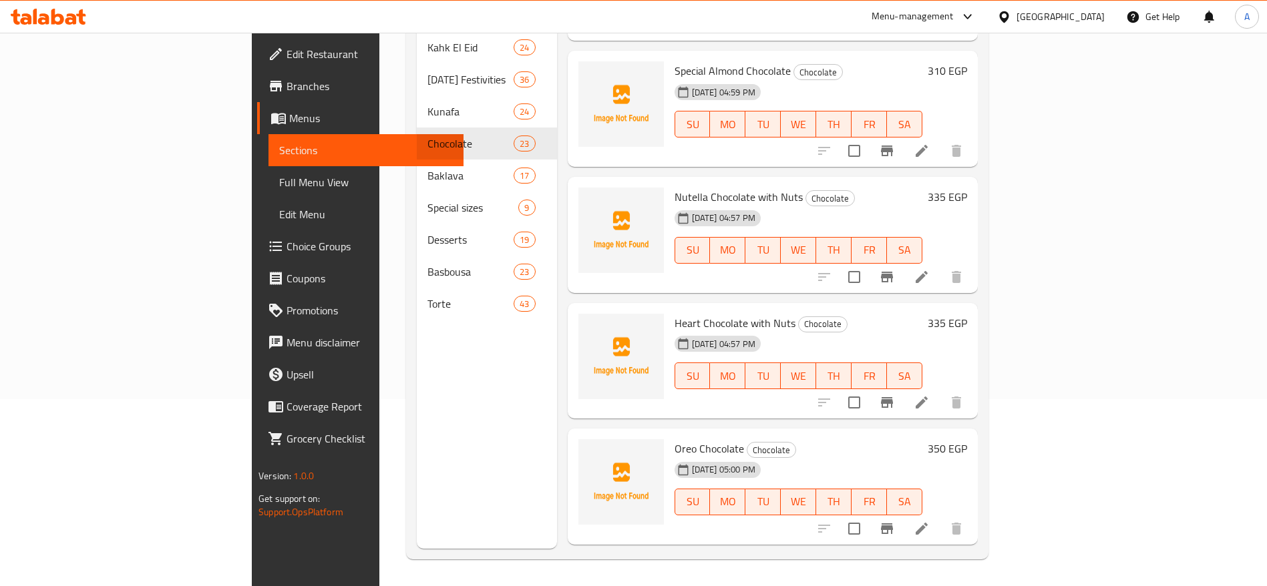
scroll to position [2344, 0]
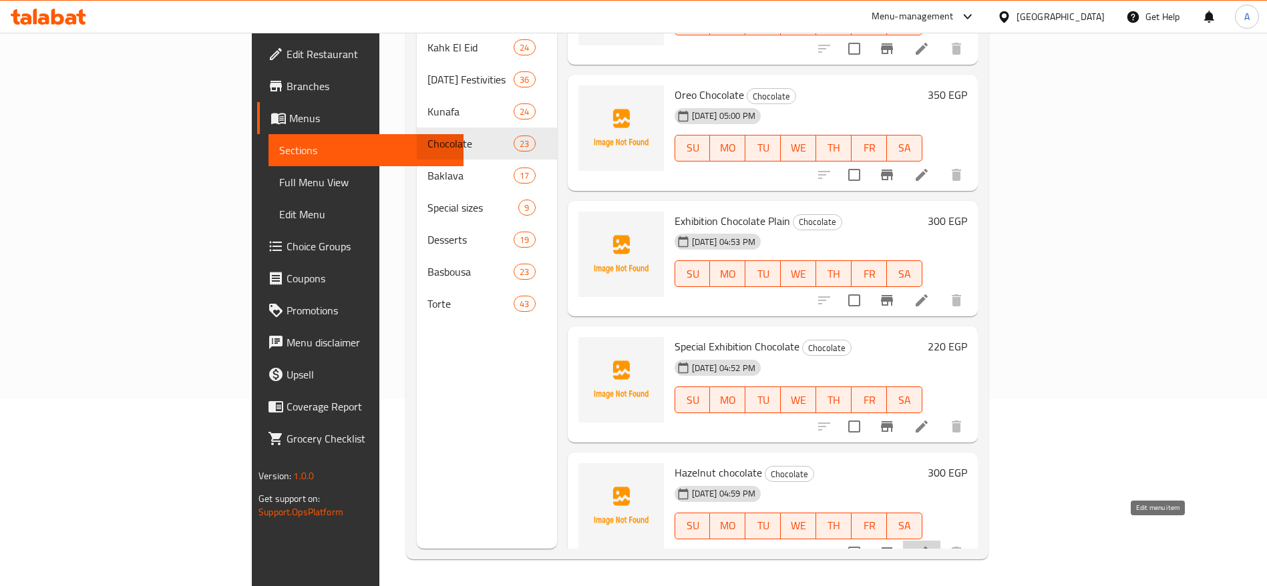
click at [928, 547] on icon at bounding box center [922, 553] width 12 height 12
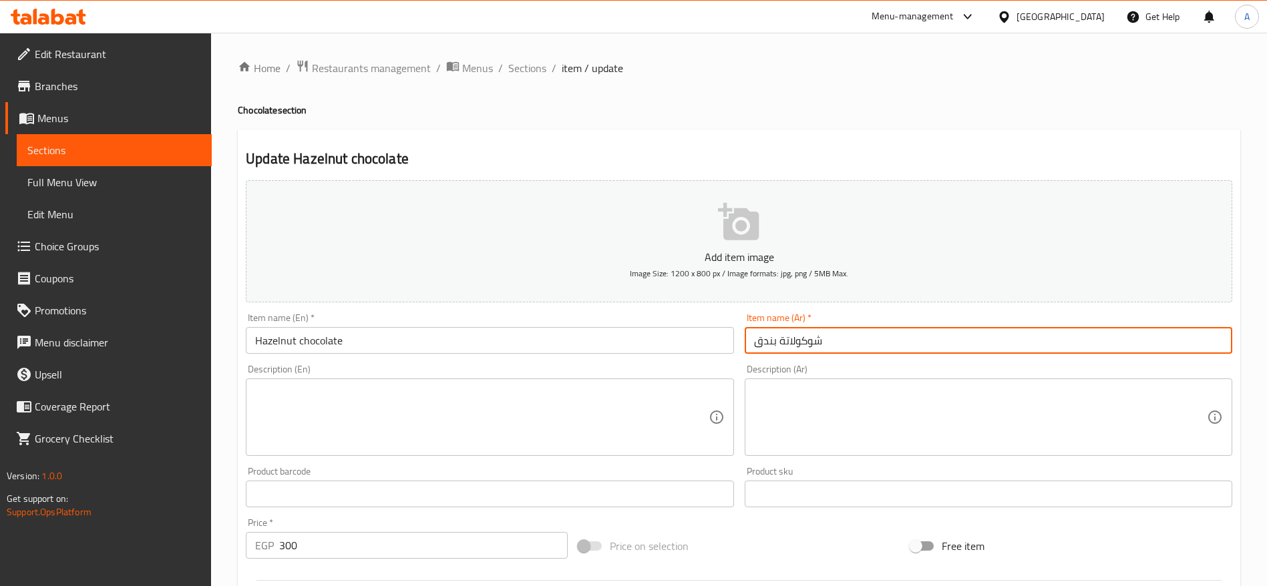
click at [864, 343] on input "شوكولاتة بندق" at bounding box center [989, 340] width 488 height 27
paste input "معرض"
type input "شوكولاتة معرض في اي بي"
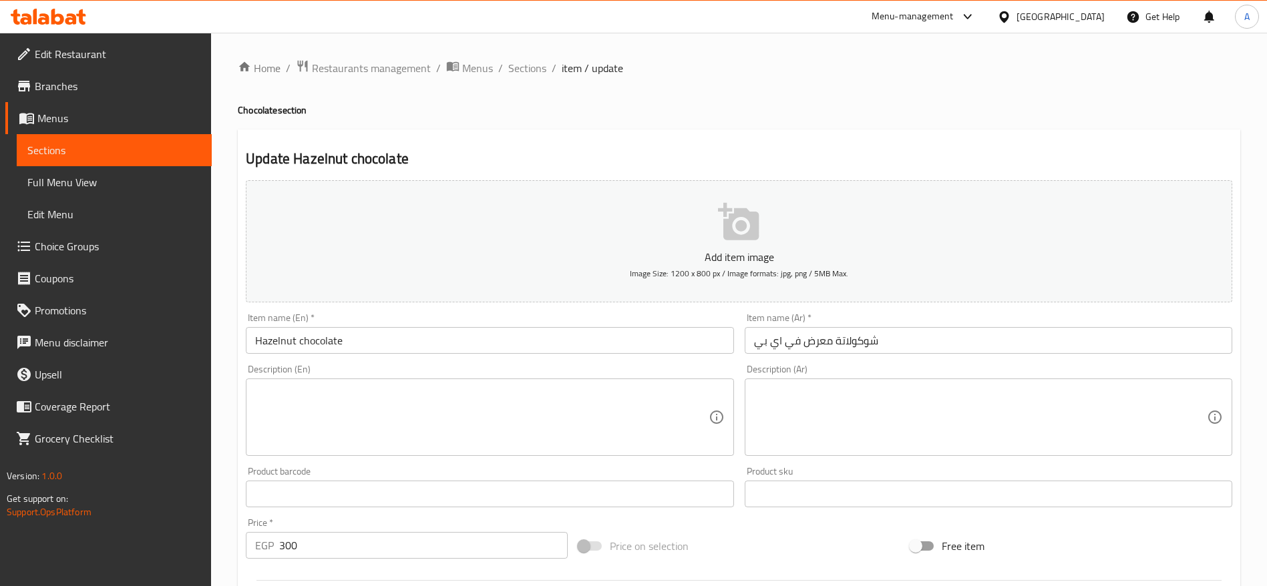
click at [508, 361] on div "Description (En) Description (En)" at bounding box center [489, 410] width 498 height 102
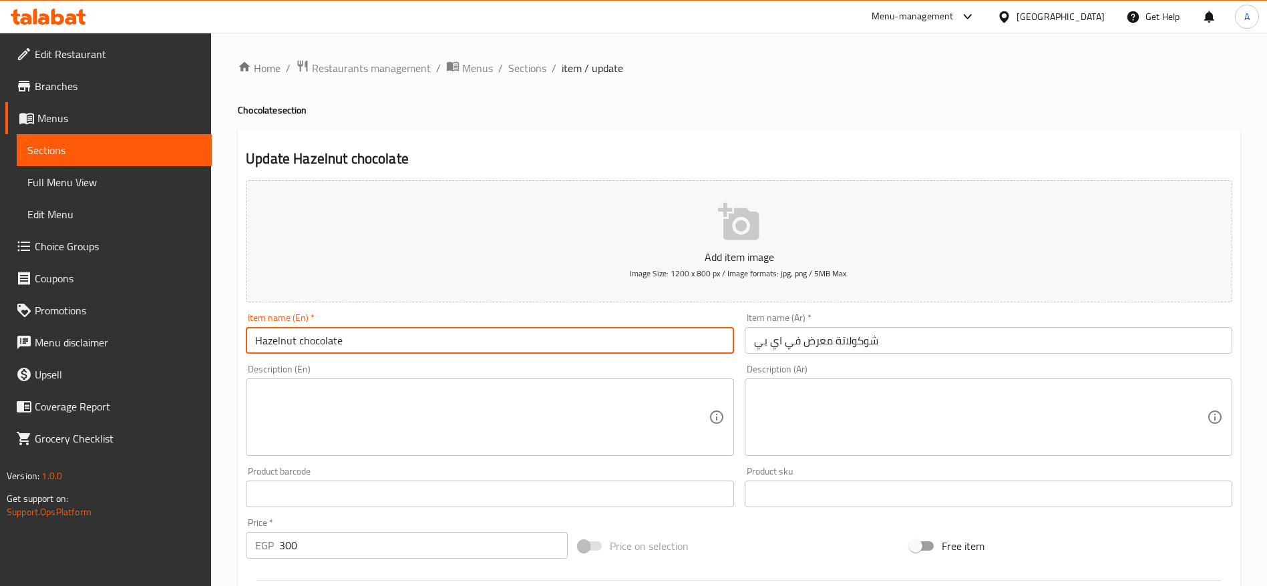
click at [487, 349] on input "Hazelnut chocolate" at bounding box center [490, 340] width 488 height 27
paste input "Exhibition VIB C"
click at [309, 344] on input "Exhibition VIB Chocolate" at bounding box center [490, 340] width 488 height 27
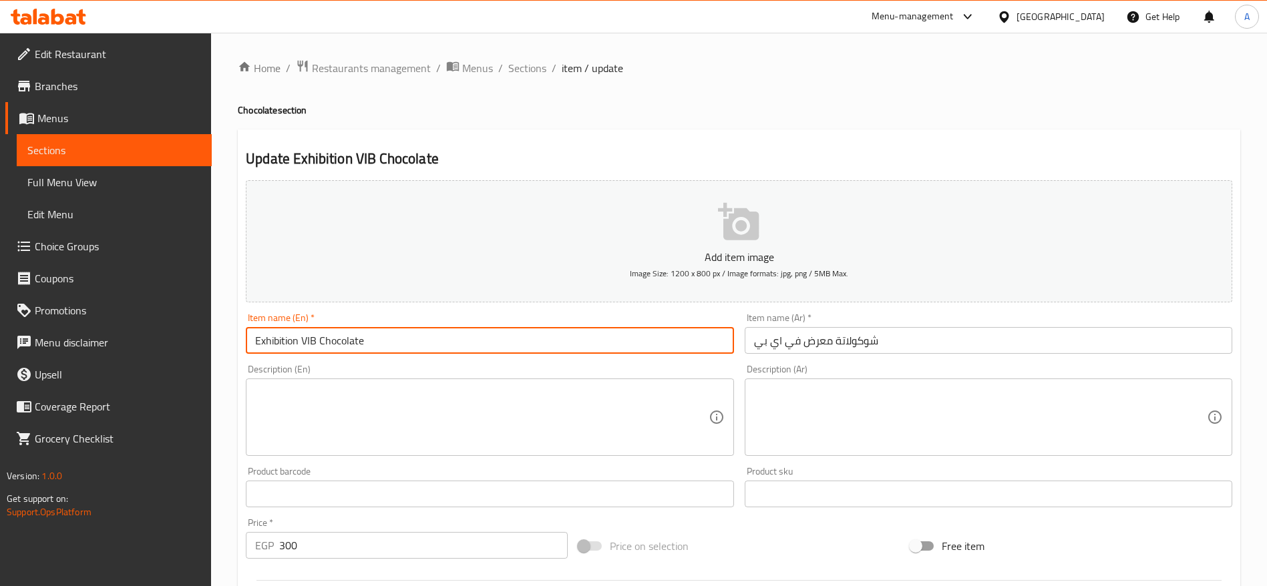
click at [309, 344] on input "Exhibition VIB Chocolate" at bounding box center [490, 340] width 488 height 27
type input "Exhibition VIP Chocolate"
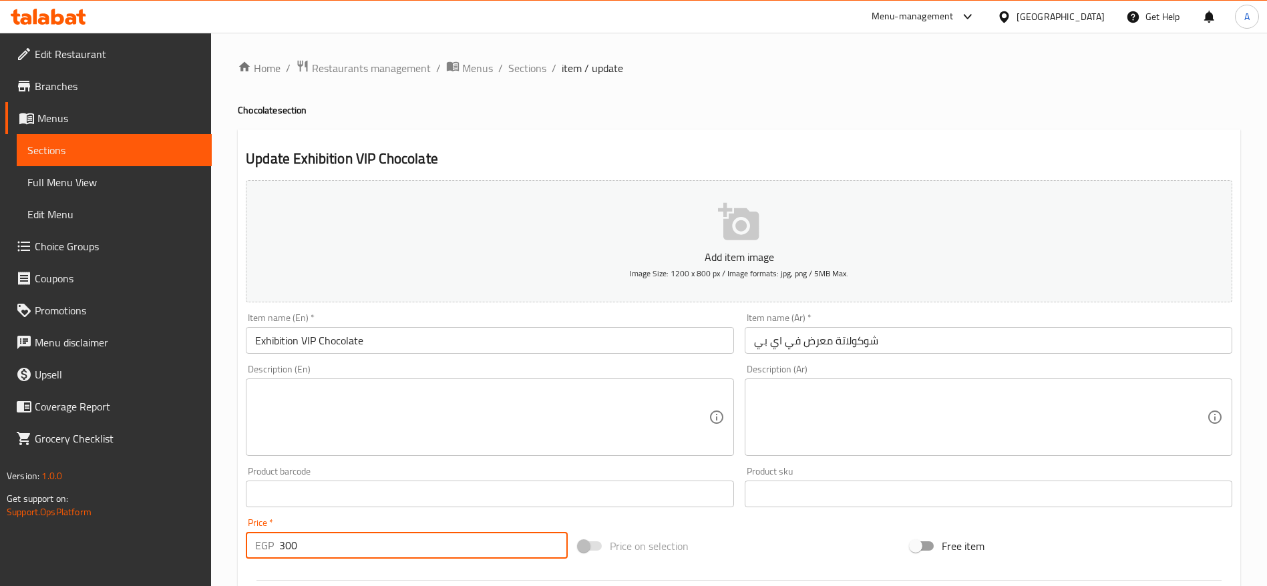
click at [363, 544] on input "300" at bounding box center [423, 545] width 289 height 27
type input "390"
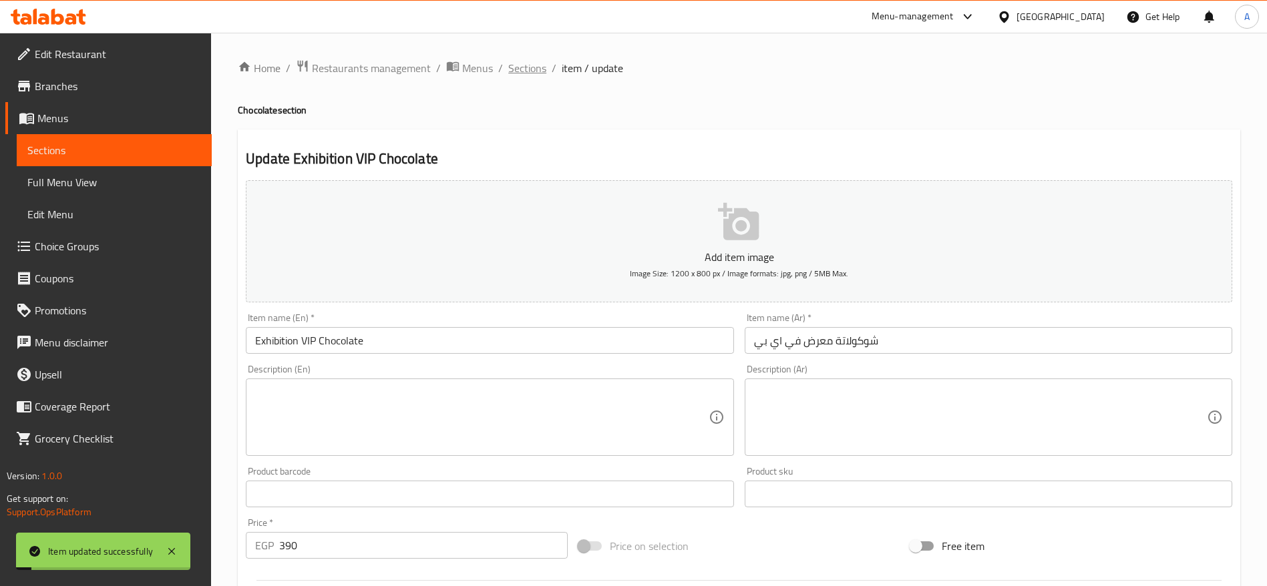
click at [514, 68] on span "Sections" at bounding box center [527, 68] width 38 height 16
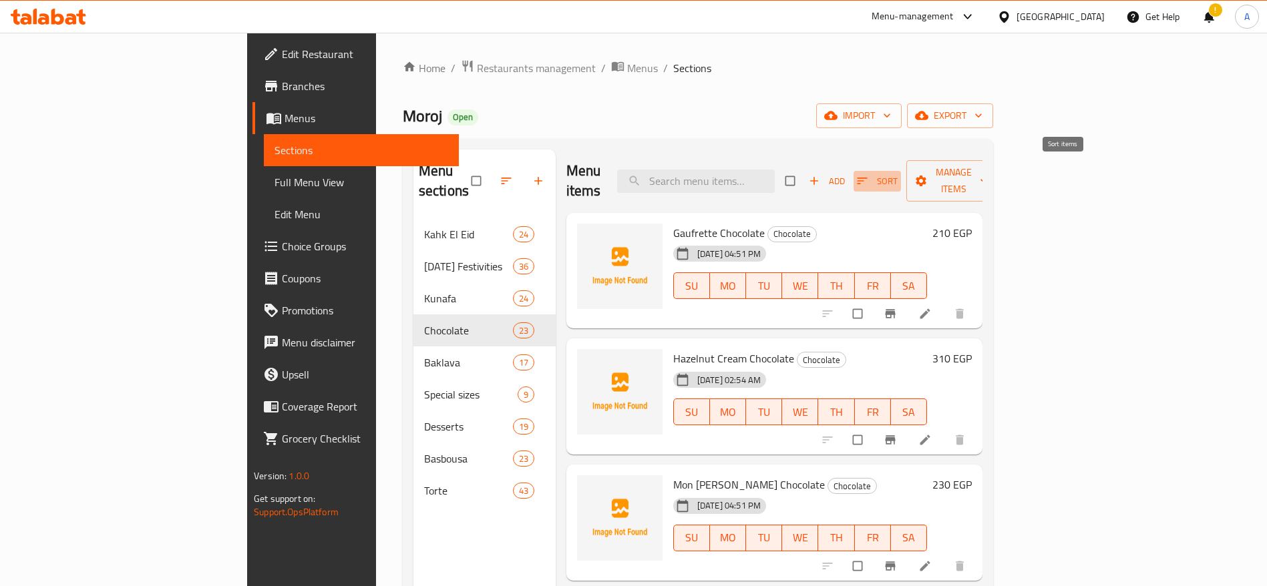
click at [869, 174] on icon "button" at bounding box center [862, 180] width 13 height 13
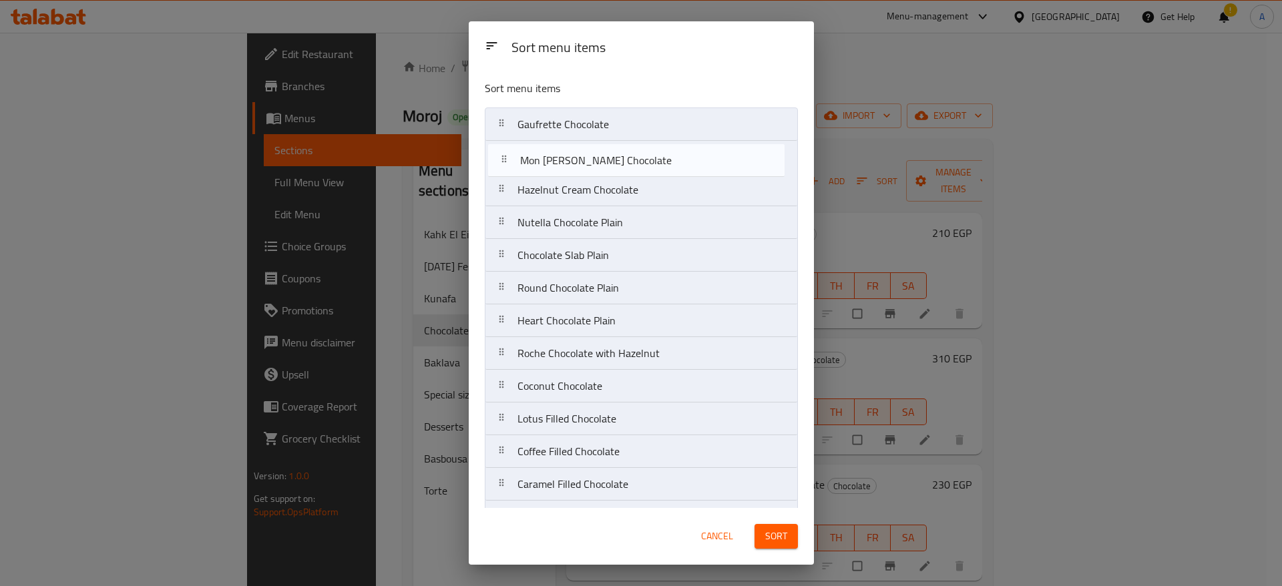
drag, startPoint x: 500, startPoint y: 195, endPoint x: 503, endPoint y: 158, distance: 37.5
click at [503, 158] on nav "Gaufrette Chocolate Hazelnut Cream Chocolate Mon [PERSON_NAME] Chocolate Nutell…" at bounding box center [641, 485] width 313 height 754
drag, startPoint x: 504, startPoint y: 226, endPoint x: 509, endPoint y: 177, distance: 49.0
click at [509, 177] on nav "Gaufrette Chocolate Mon [PERSON_NAME] Chocolate Hazelnut Cream Chocolate Nutell…" at bounding box center [641, 485] width 313 height 754
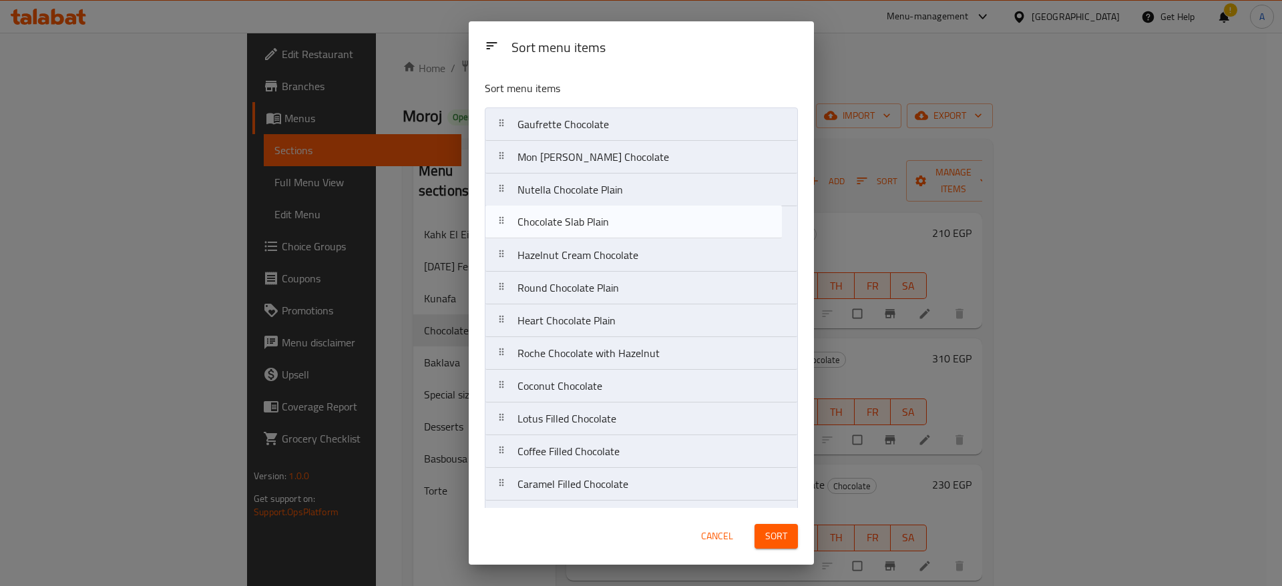
drag, startPoint x: 500, startPoint y: 256, endPoint x: 500, endPoint y: 218, distance: 38.1
click at [500, 218] on nav "Gaufrette Chocolate Mon [PERSON_NAME] Chocolate Nutella Chocolate Plain Hazelnu…" at bounding box center [641, 485] width 313 height 754
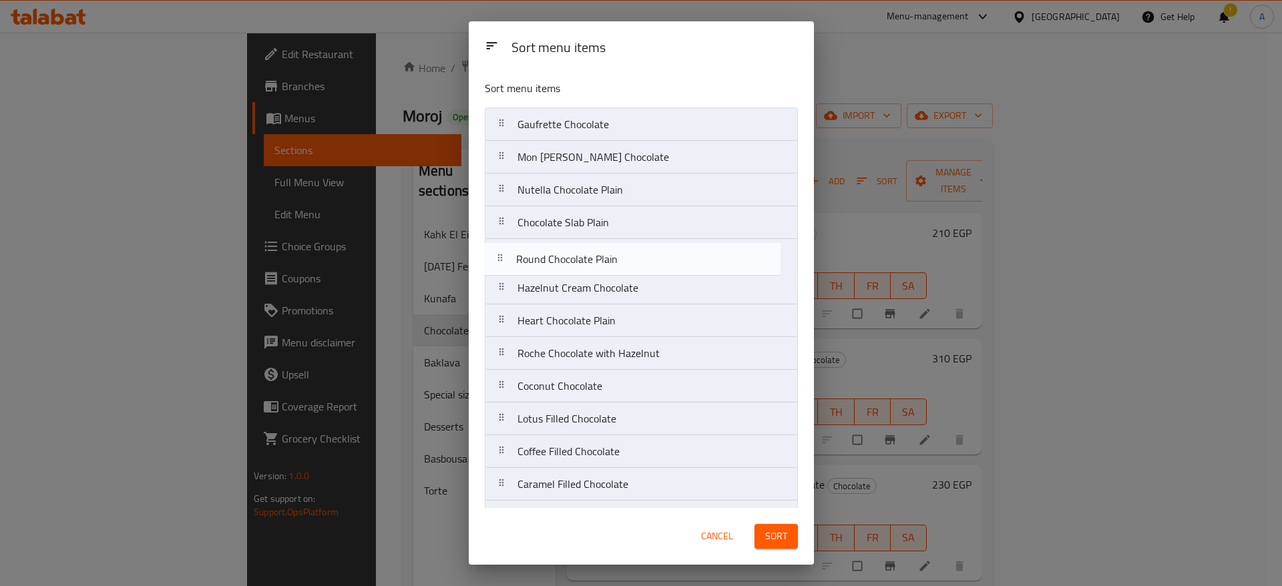
drag, startPoint x: 502, startPoint y: 293, endPoint x: 497, endPoint y: 249, distance: 43.7
click at [497, 249] on nav "Gaufrette Chocolate Mon [PERSON_NAME] Chocolate Nutella Chocolate Plain Chocola…" at bounding box center [641, 485] width 313 height 754
drag, startPoint x: 514, startPoint y: 323, endPoint x: 510, endPoint y: 286, distance: 37.6
click at [510, 286] on nav "Gaufrette Chocolate Mon [PERSON_NAME] Chocolate Nutella Chocolate Plain Chocola…" at bounding box center [641, 485] width 313 height 754
drag, startPoint x: 506, startPoint y: 361, endPoint x: 503, endPoint y: 312, distance: 49.5
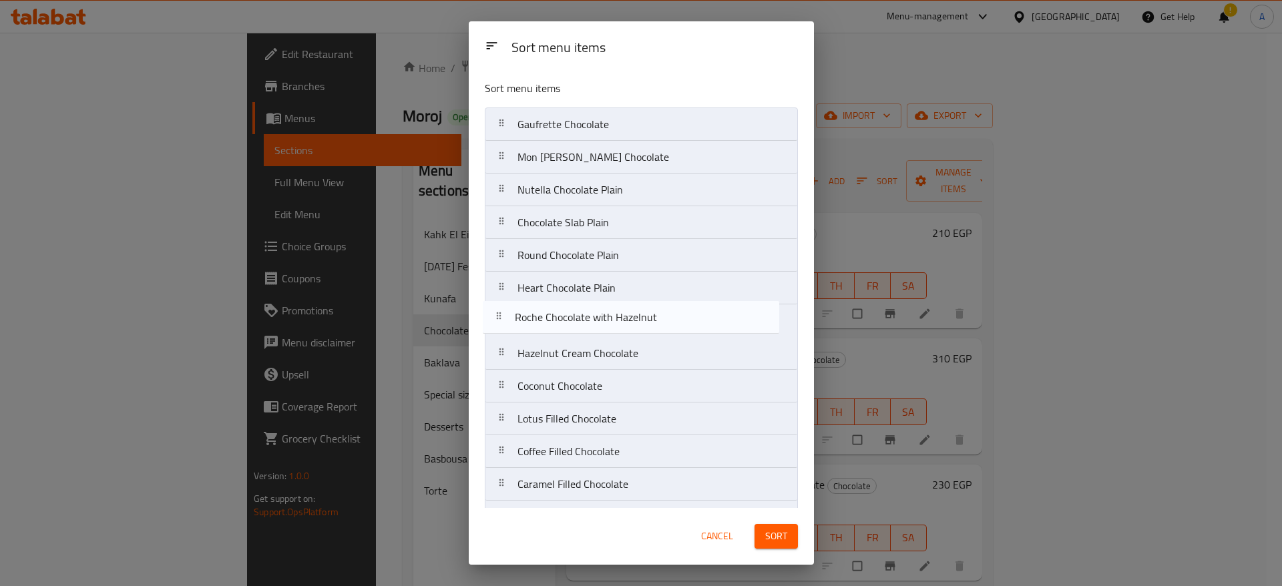
click at [503, 312] on nav "Gaufrette Chocolate Mon [PERSON_NAME] Chocolate Nutella Chocolate Plain Chocola…" at bounding box center [641, 485] width 313 height 754
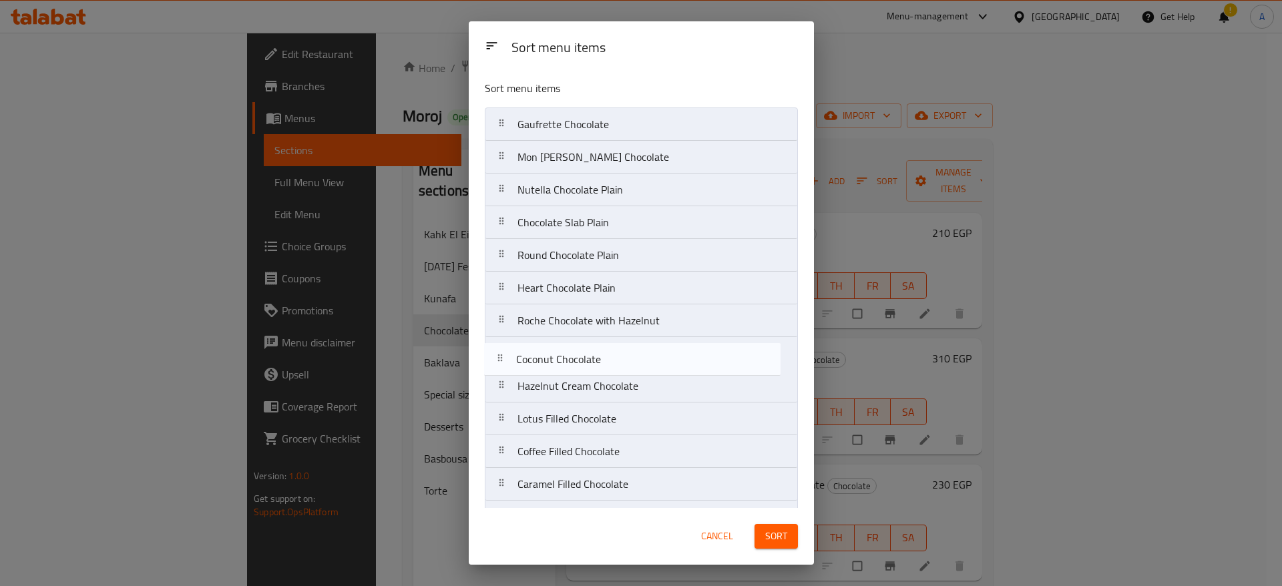
drag, startPoint x: 503, startPoint y: 391, endPoint x: 502, endPoint y: 358, distance: 32.8
click at [502, 358] on nav "Gaufrette Chocolate Mon [PERSON_NAME] Chocolate Nutella Chocolate Plain Chocola…" at bounding box center [641, 485] width 313 height 754
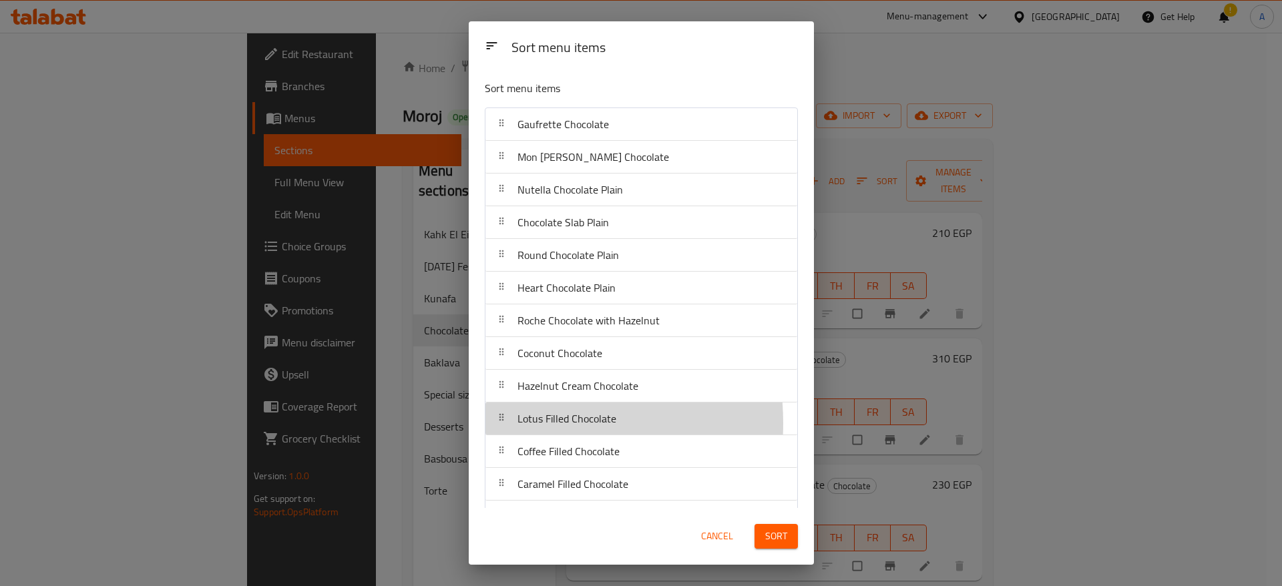
scroll to position [3, 0]
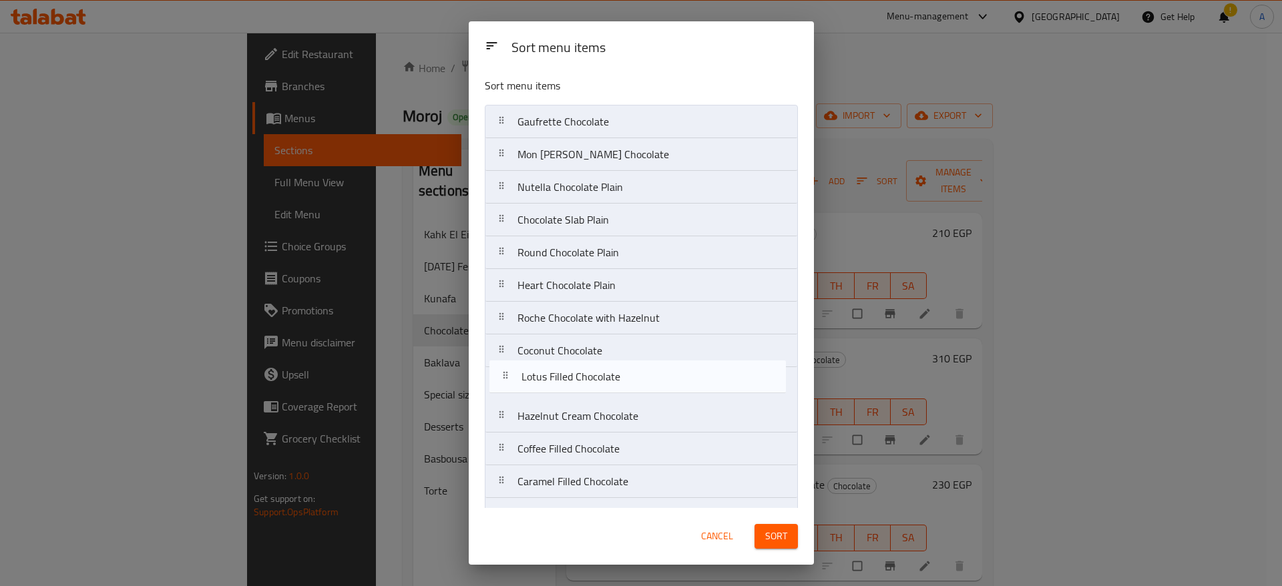
drag, startPoint x: 506, startPoint y: 423, endPoint x: 508, endPoint y: 376, distance: 47.5
click at [508, 376] on nav "Gaufrette Chocolate Mon [PERSON_NAME] Chocolate Nutella Chocolate Plain Chocola…" at bounding box center [641, 482] width 313 height 754
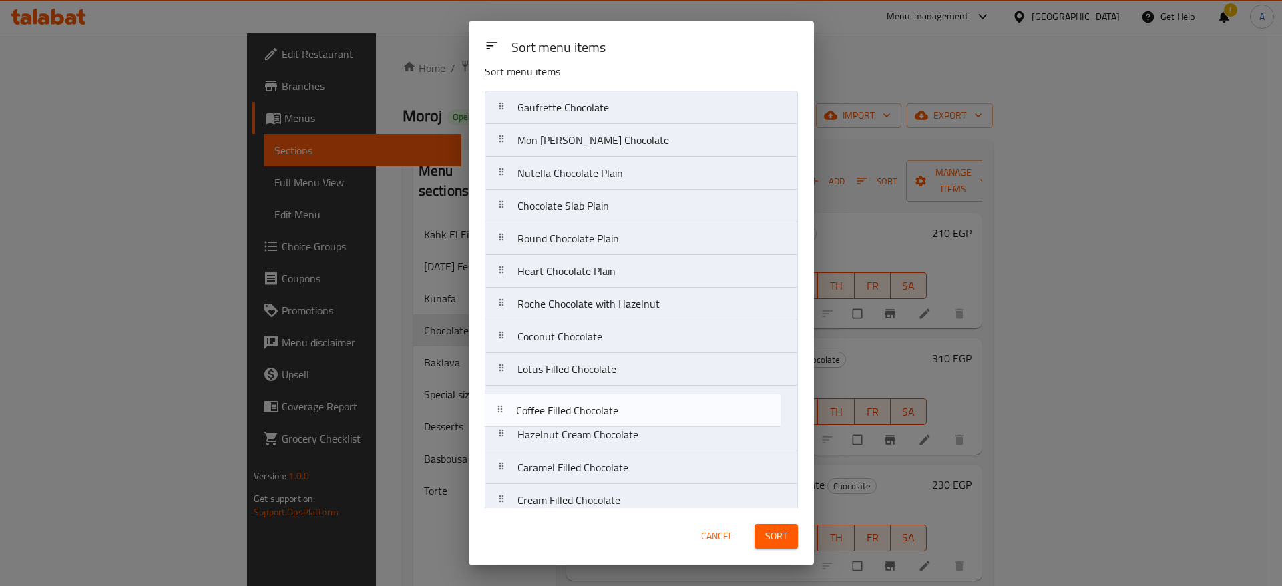
drag, startPoint x: 506, startPoint y: 454, endPoint x: 504, endPoint y: 411, distance: 42.8
click at [504, 411] on nav "Gaufrette Chocolate Mon [PERSON_NAME] Chocolate Nutella Chocolate Plain Chocola…" at bounding box center [641, 468] width 313 height 754
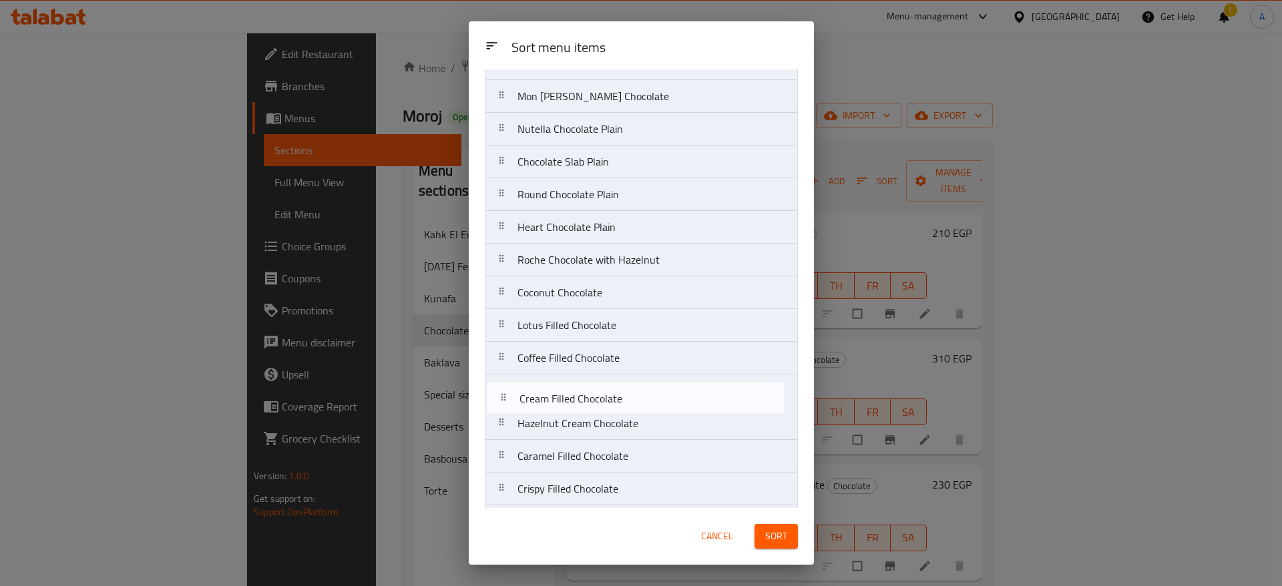
scroll to position [63, 0]
drag, startPoint x: 514, startPoint y: 492, endPoint x: 516, endPoint y: 370, distance: 122.2
click at [516, 370] on nav "Gaufrette Chocolate Mon [PERSON_NAME] Chocolate Nutella Chocolate Plain Chocola…" at bounding box center [641, 422] width 313 height 754
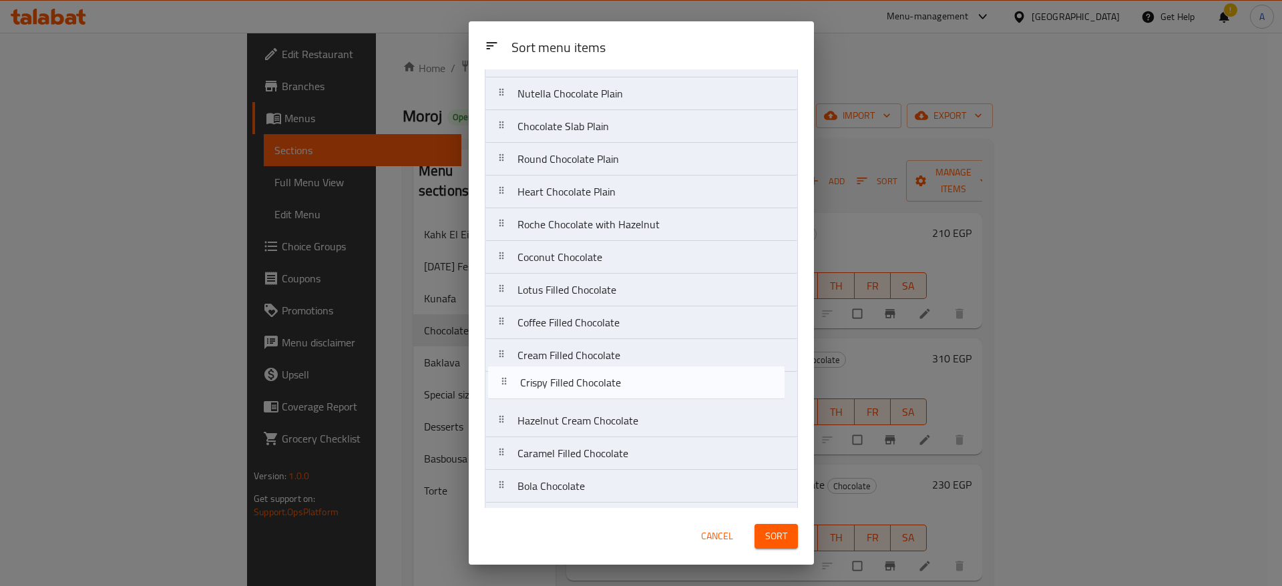
drag, startPoint x: 506, startPoint y: 491, endPoint x: 511, endPoint y: 384, distance: 107.0
click at [511, 384] on nav "Gaufrette Chocolate Mon [PERSON_NAME] Chocolate Nutella Chocolate Plain Chocola…" at bounding box center [641, 388] width 313 height 754
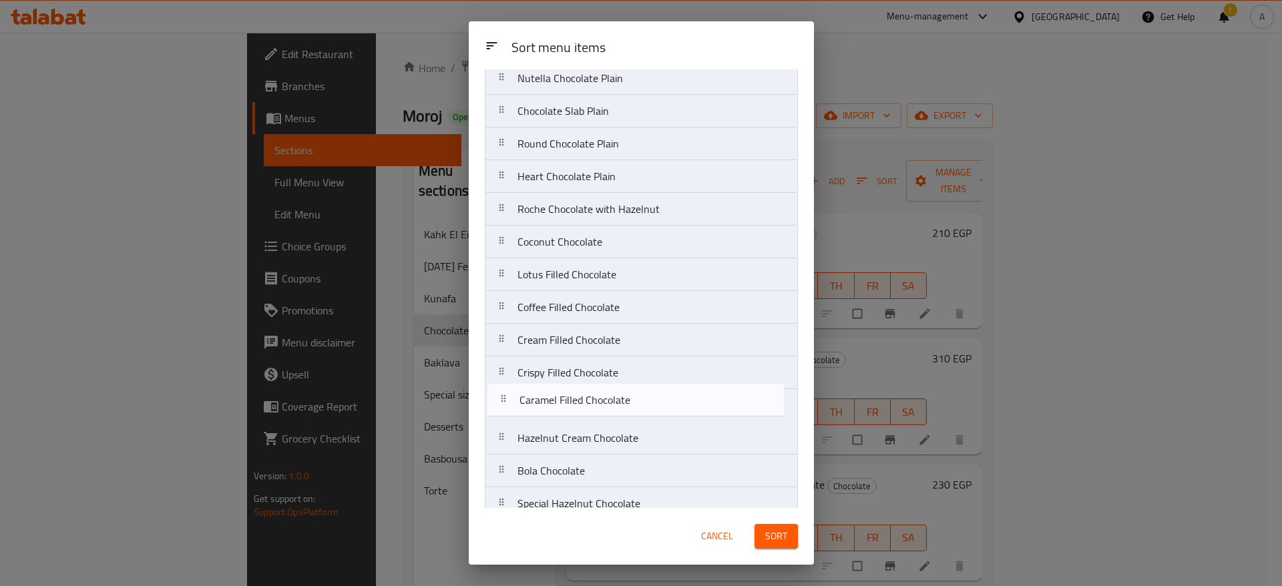
scroll to position [112, 0]
drag, startPoint x: 510, startPoint y: 463, endPoint x: 516, endPoint y: 345, distance: 118.3
click at [516, 345] on nav "Gaufrette Chocolate Mon [PERSON_NAME] Chocolate Nutella Chocolate Plain Chocola…" at bounding box center [641, 373] width 313 height 754
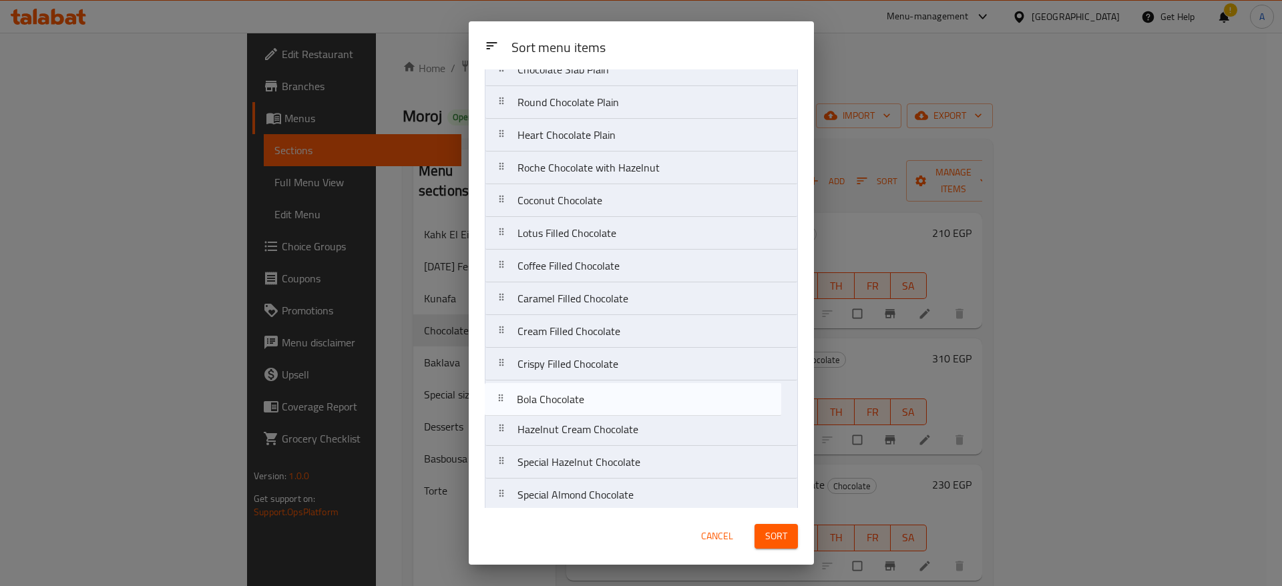
scroll to position [155, 0]
drag, startPoint x: 508, startPoint y: 473, endPoint x: 505, endPoint y: 376, distance: 96.9
click at [505, 376] on nav "Gaufrette Chocolate Mon [PERSON_NAME] Chocolate Nutella Chocolate Plain Chocola…" at bounding box center [641, 330] width 313 height 754
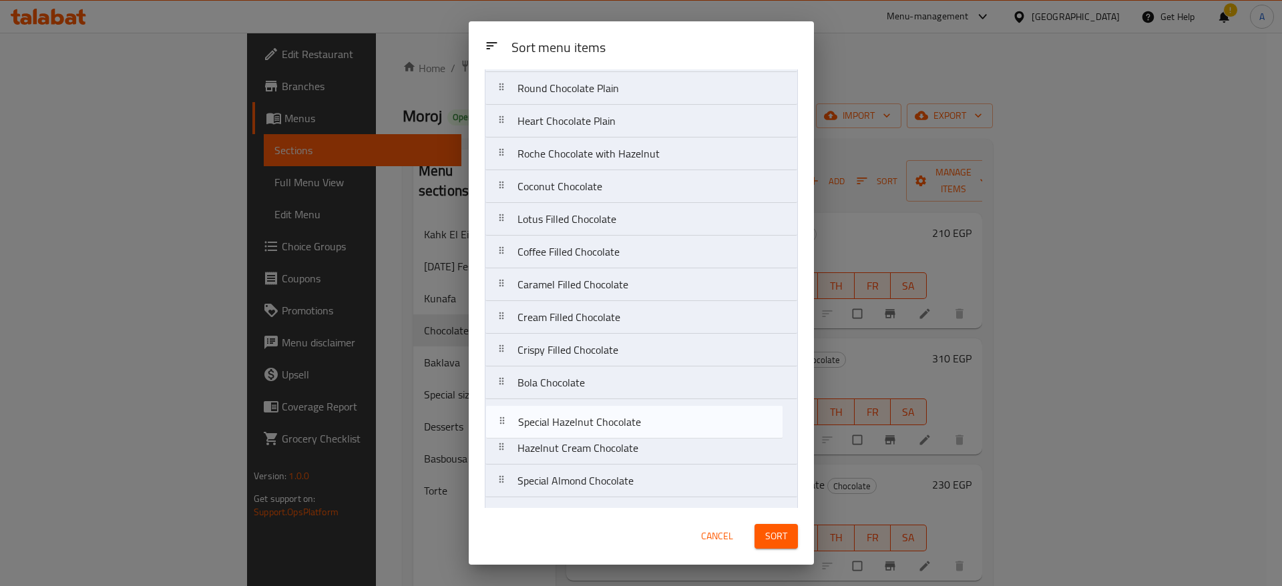
drag, startPoint x: 504, startPoint y: 464, endPoint x: 505, endPoint y: 418, distance: 46.1
click at [505, 418] on nav "Gaufrette Chocolate Mon [PERSON_NAME] Chocolate Nutella Chocolate Plain Chocola…" at bounding box center [641, 318] width 313 height 754
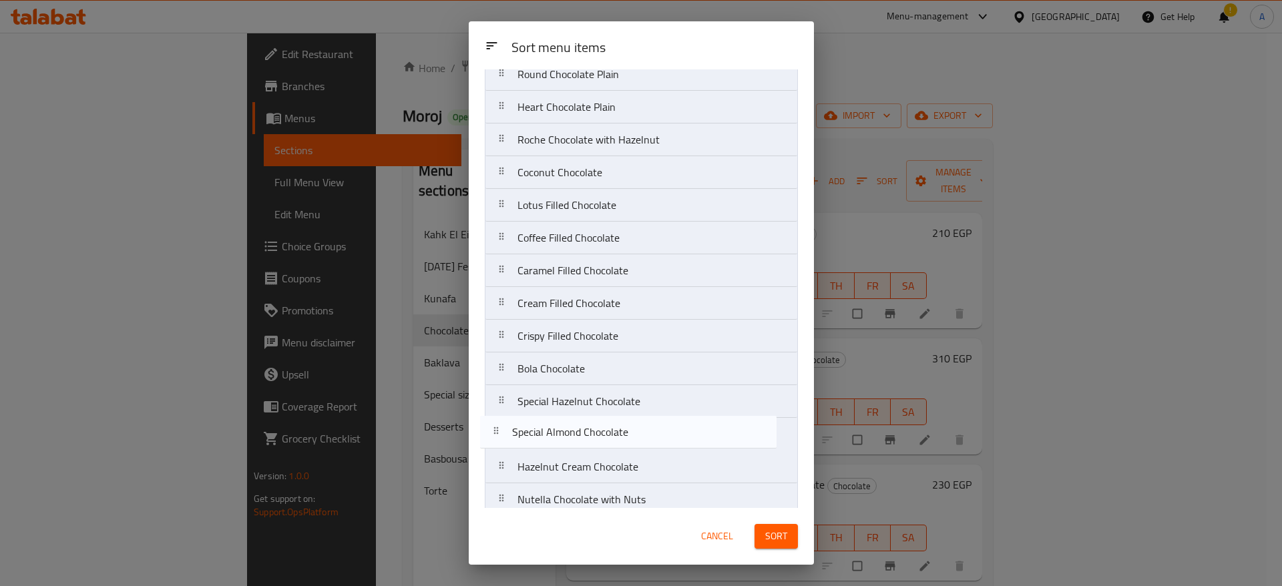
drag, startPoint x: 506, startPoint y: 492, endPoint x: 500, endPoint y: 437, distance: 55.1
click at [500, 437] on nav "Gaufrette Chocolate Mon [PERSON_NAME] Chocolate Nutella Chocolate Plain Chocola…" at bounding box center [641, 304] width 313 height 754
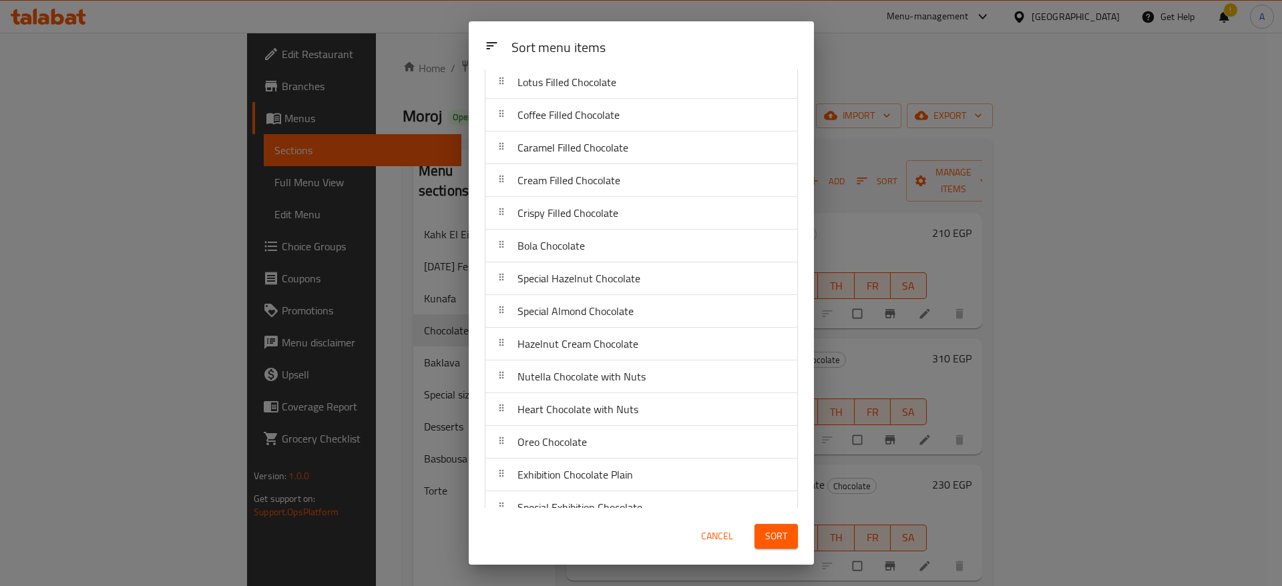
scroll to position [359, 0]
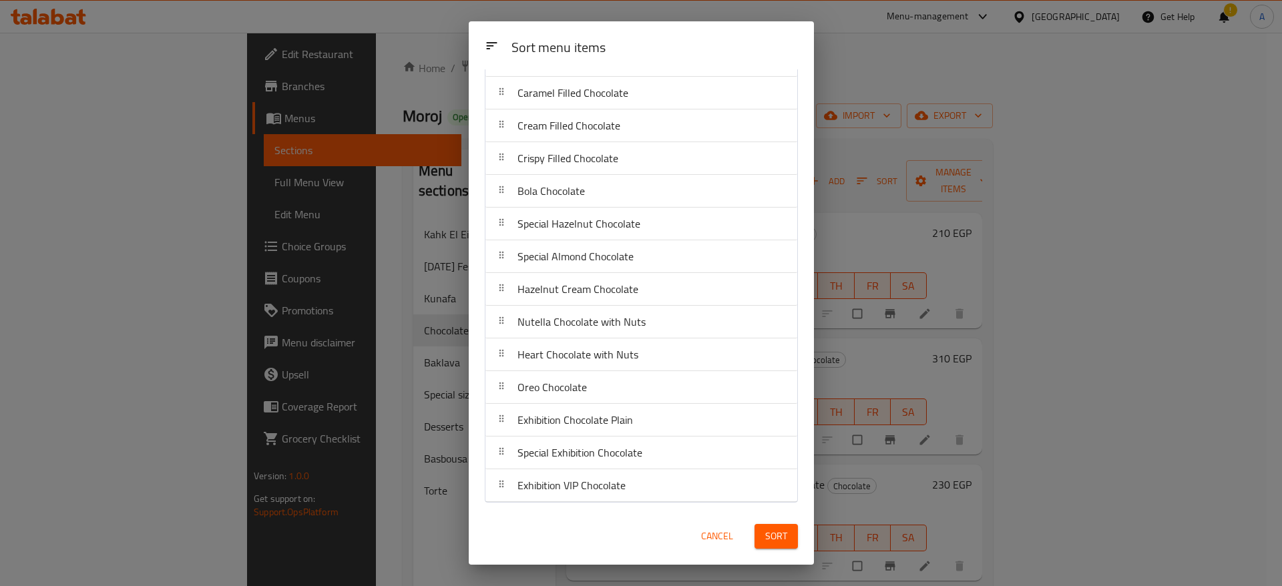
click at [781, 540] on span "Sort" at bounding box center [776, 536] width 22 height 17
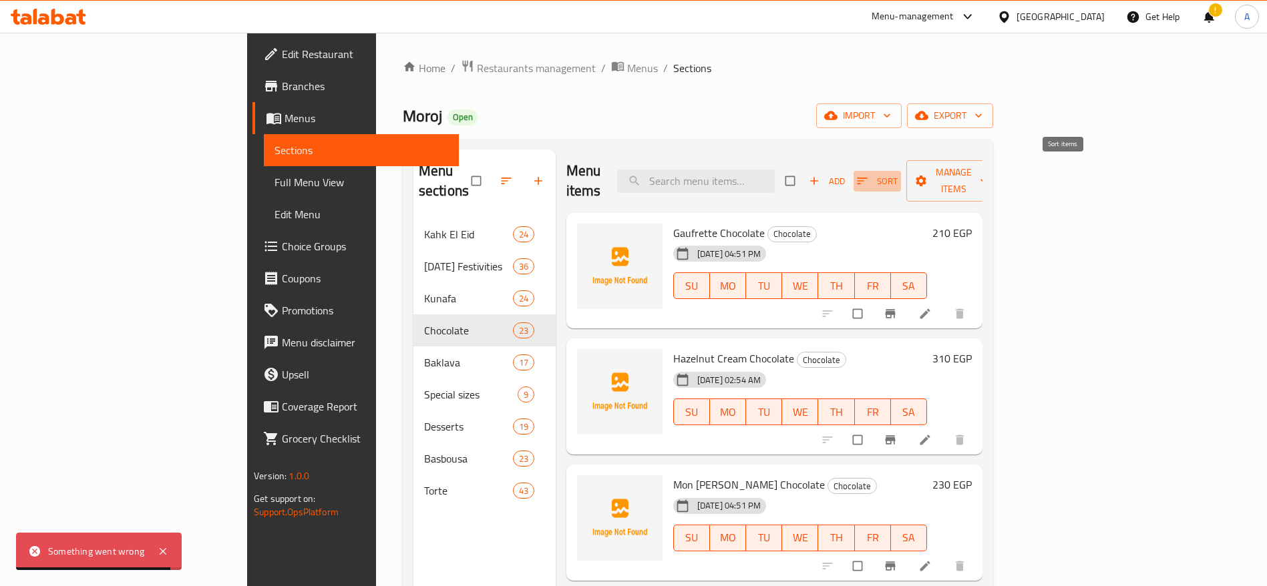
click at [869, 174] on icon "button" at bounding box center [862, 180] width 13 height 13
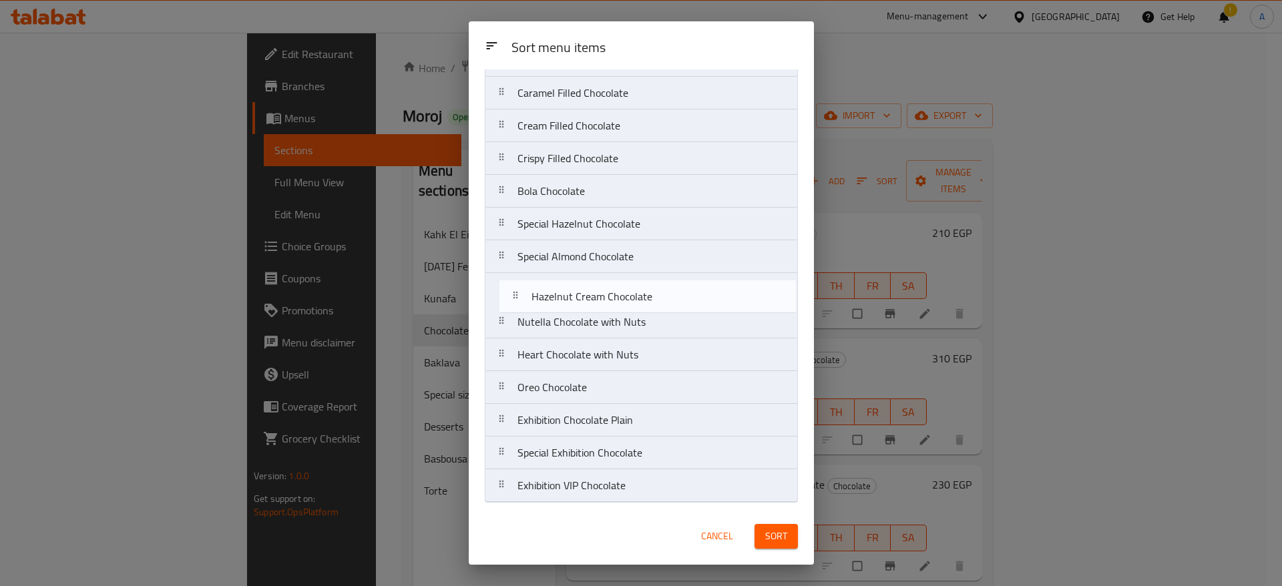
drag, startPoint x: 509, startPoint y: 166, endPoint x: 523, endPoint y: 317, distance: 151.6
click at [523, 317] on nav "Gaufrette Chocolate Hazelnut Cream Chocolate Mon [PERSON_NAME] Chocolate Nutell…" at bounding box center [641, 126] width 313 height 754
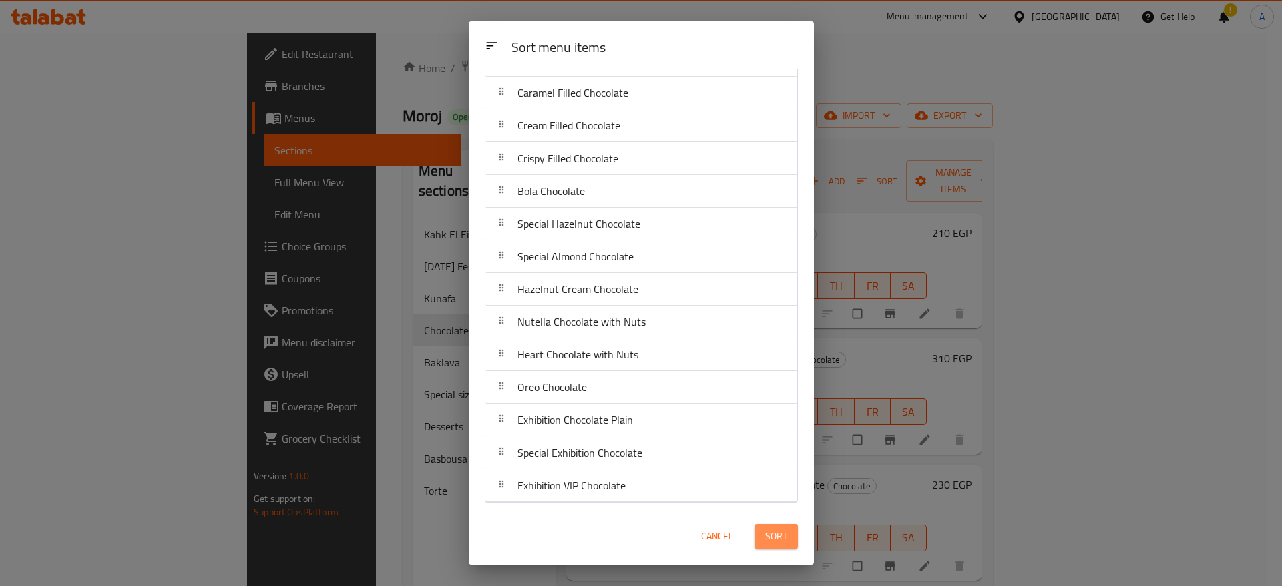
click at [777, 540] on span "Sort" at bounding box center [776, 536] width 22 height 17
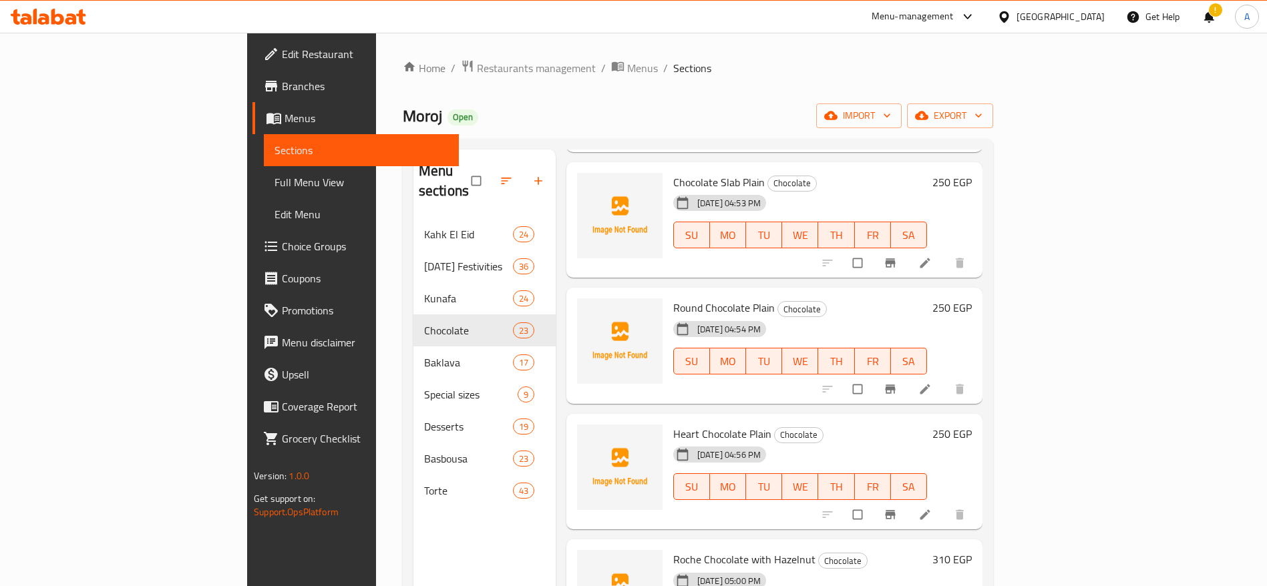
scroll to position [0, 0]
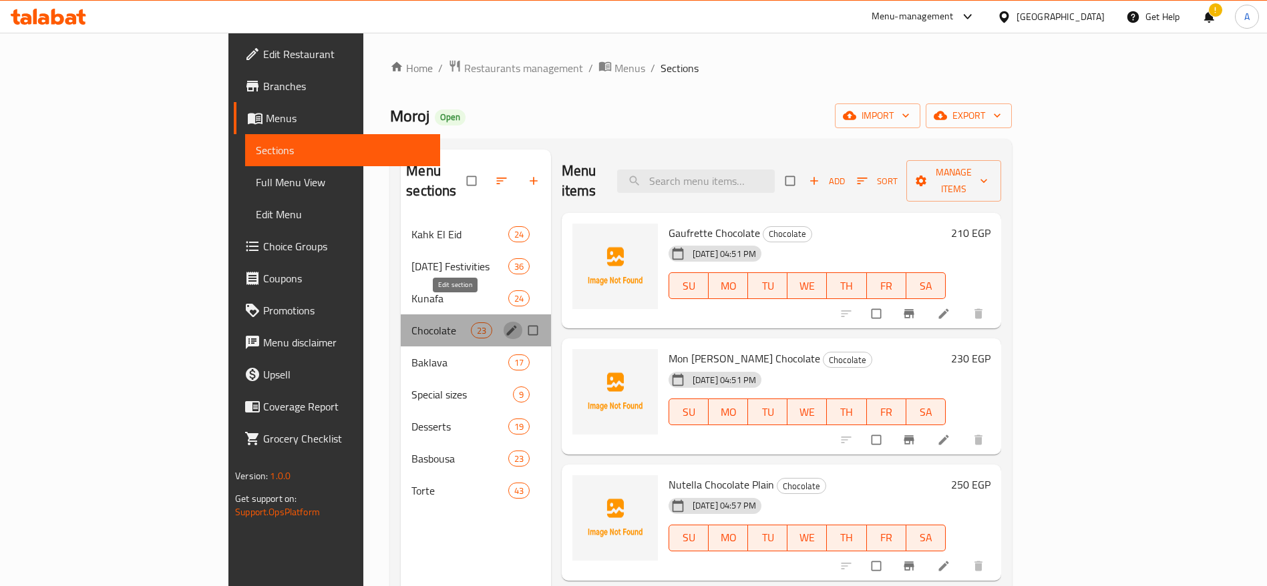
click at [505, 324] on icon "edit" at bounding box center [511, 330] width 13 height 13
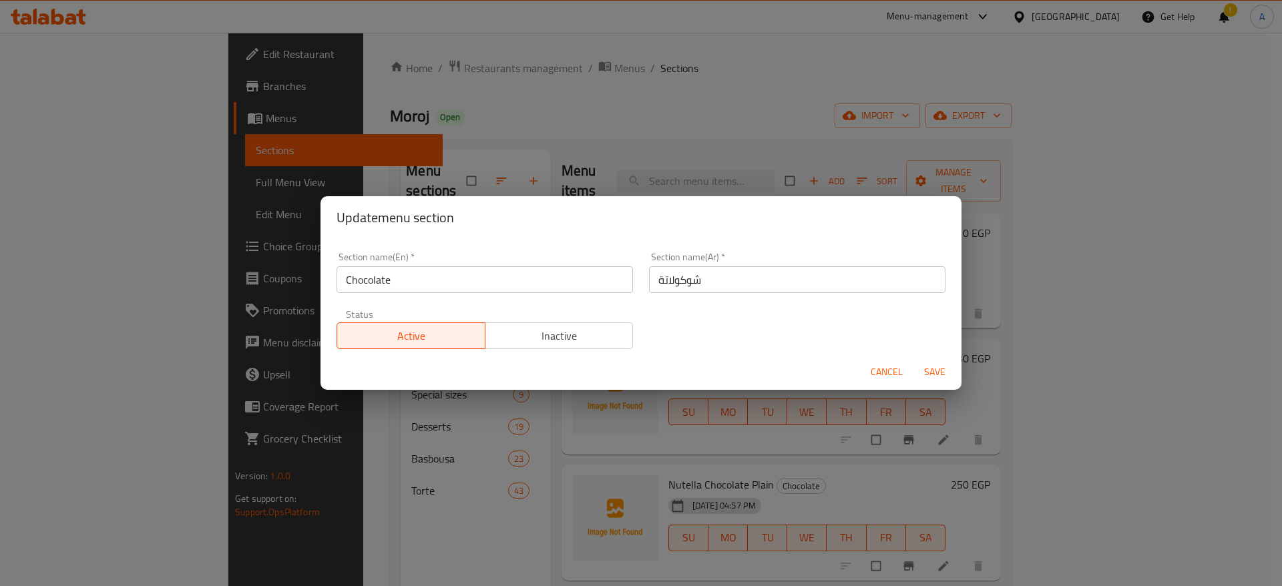
click at [450, 277] on input "Chocolate" at bounding box center [485, 279] width 297 height 27
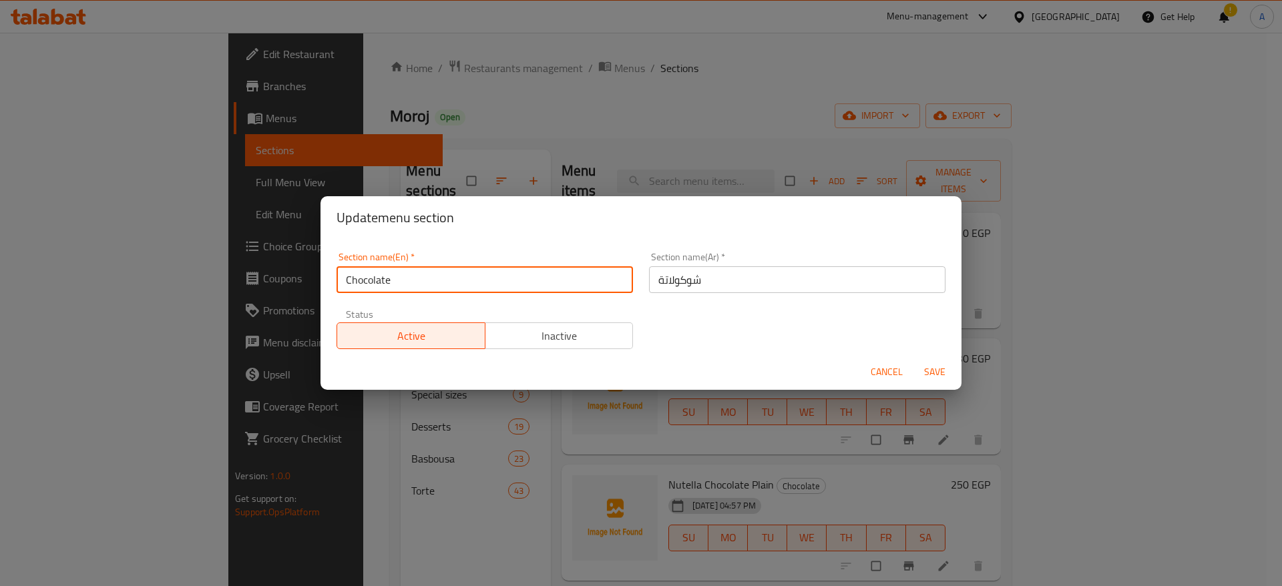
click at [450, 277] on input "Chocolate" at bounding box center [485, 279] width 297 height 27
paste input "by [PERSON_NAME]"
type input "Chocolate by [PERSON_NAME]"
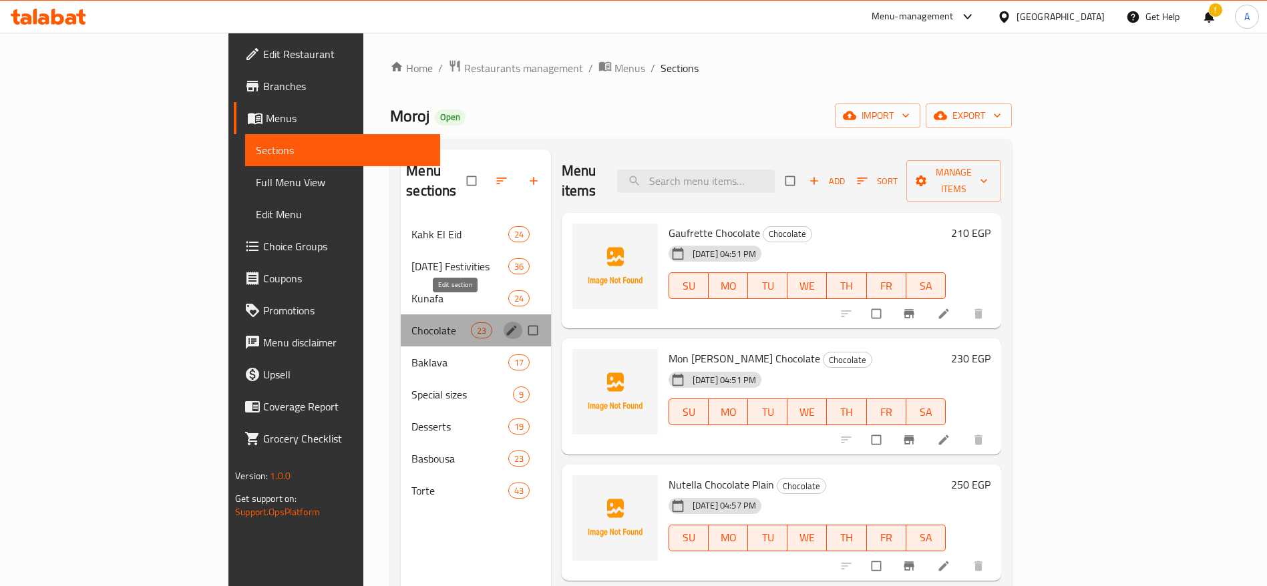
click at [505, 324] on icon "edit" at bounding box center [511, 330] width 13 height 13
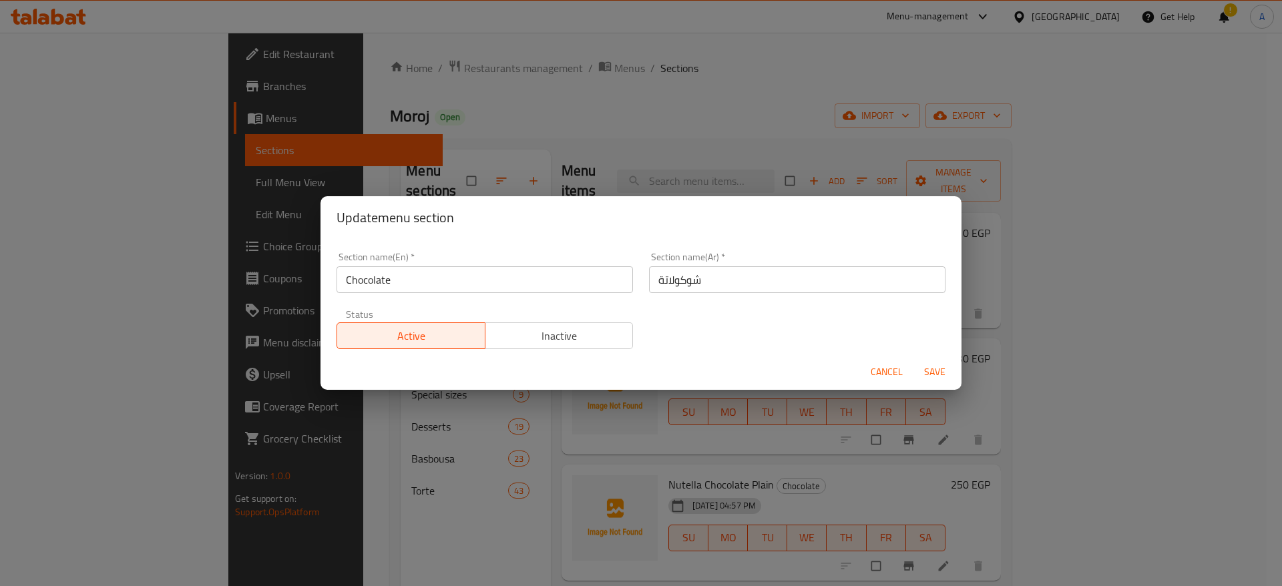
click at [713, 283] on input "شوكولاتة" at bounding box center [797, 279] width 297 height 27
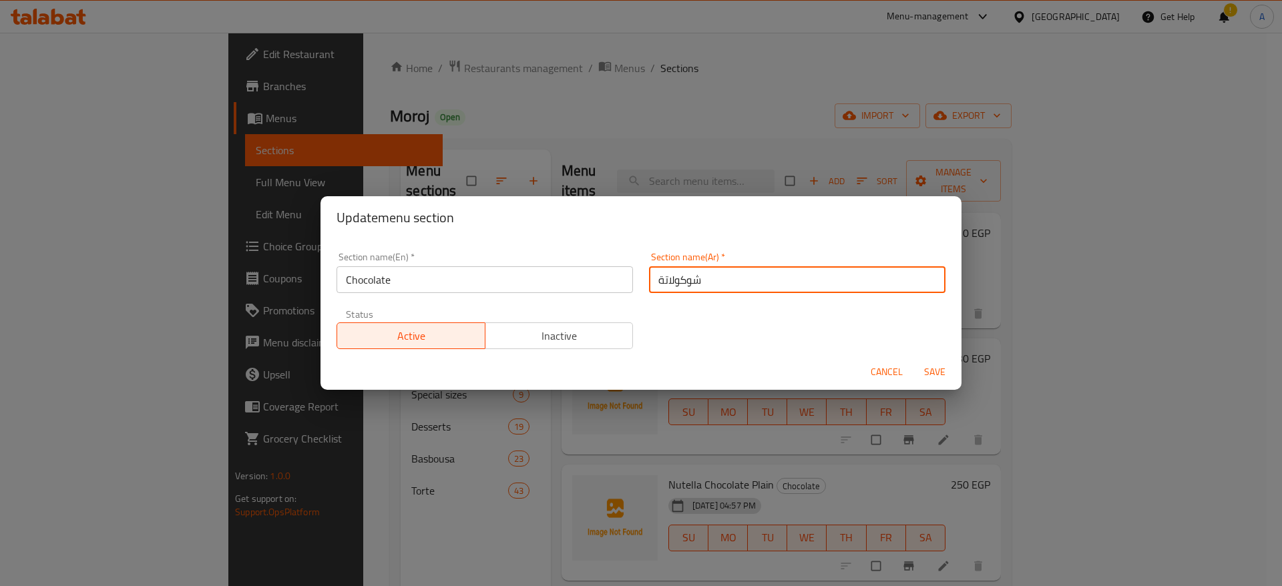
click at [713, 283] on input "شوكولاتة" at bounding box center [797, 279] width 297 height 27
paste input "بالكيلو"
type input "شوكولاتة بالكيلو"
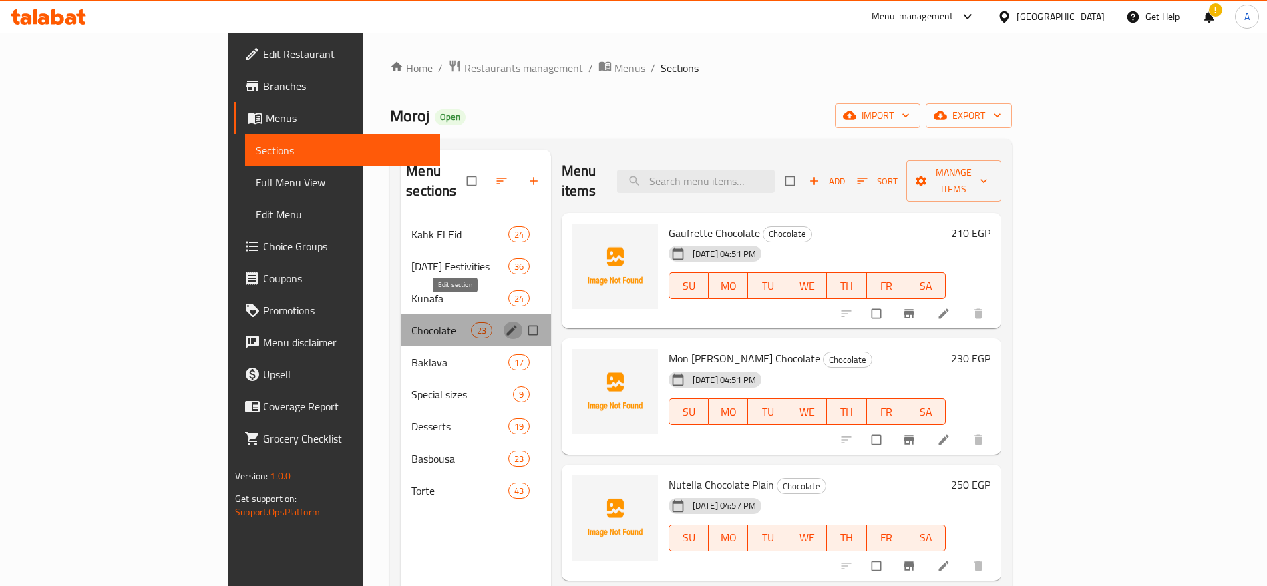
click at [505, 324] on icon "edit" at bounding box center [511, 330] width 13 height 13
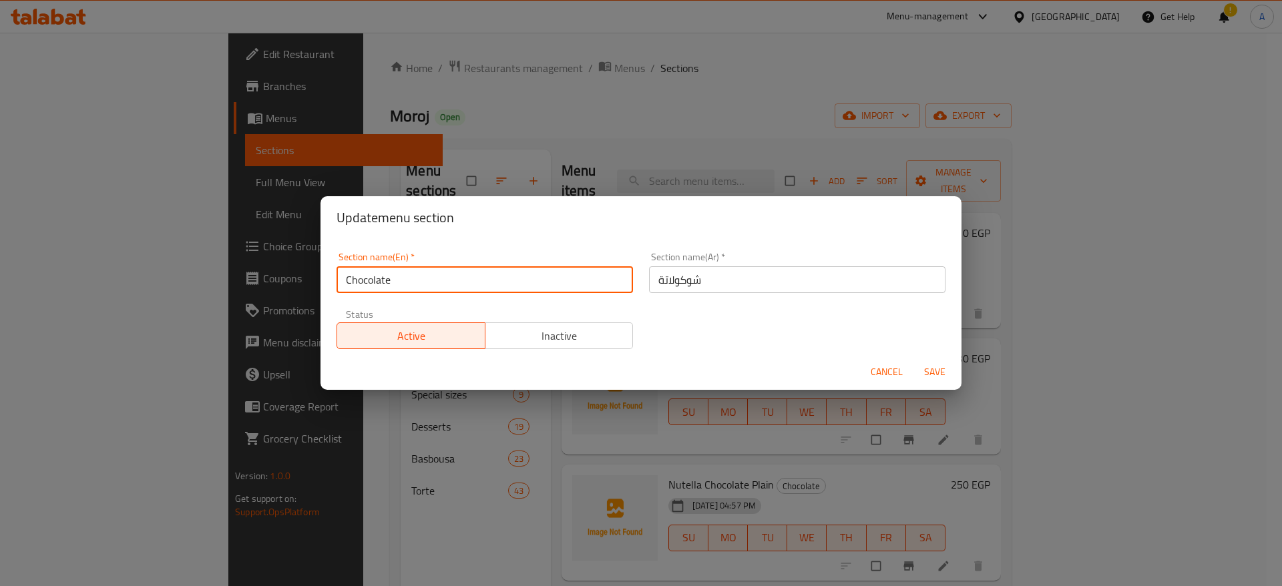
click at [519, 290] on input "Chocolate" at bounding box center [485, 279] width 297 height 27
paste input "by [PERSON_NAME]"
type input "Chocolate by [PERSON_NAME]"
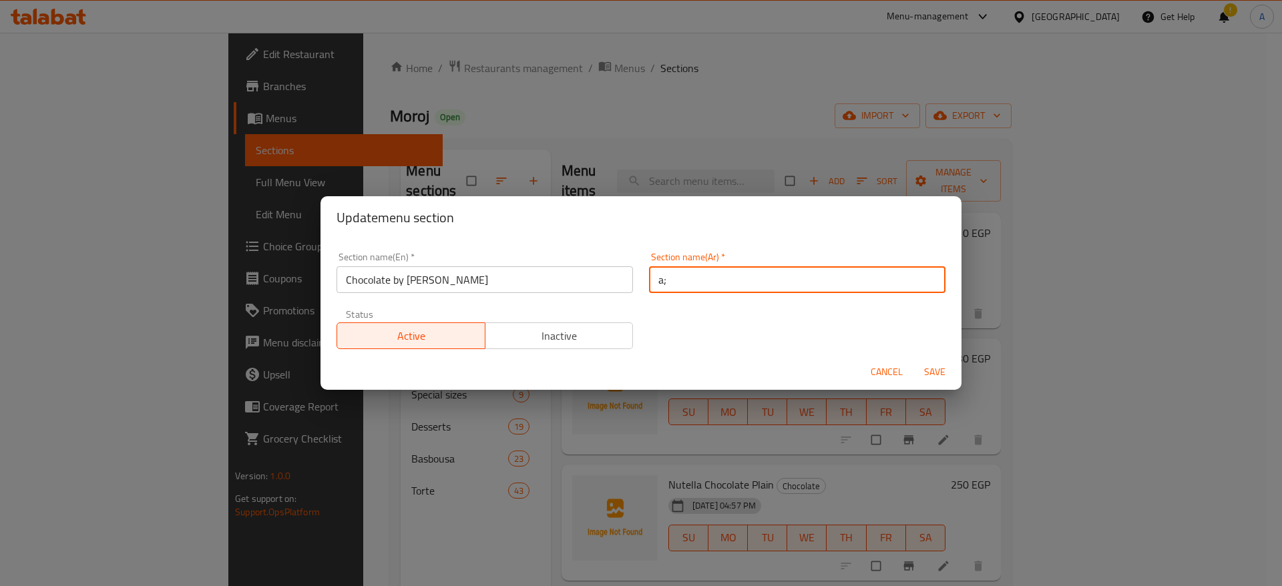
type input "a"
type input "شوكو"
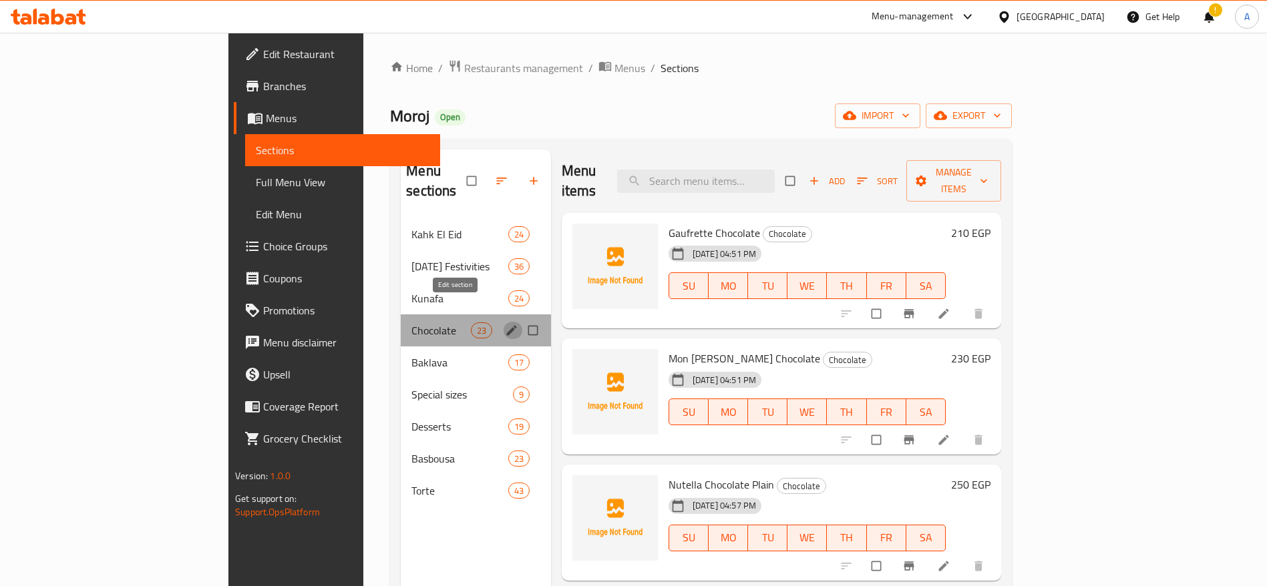
click at [505, 324] on icon "edit" at bounding box center [511, 330] width 13 height 13
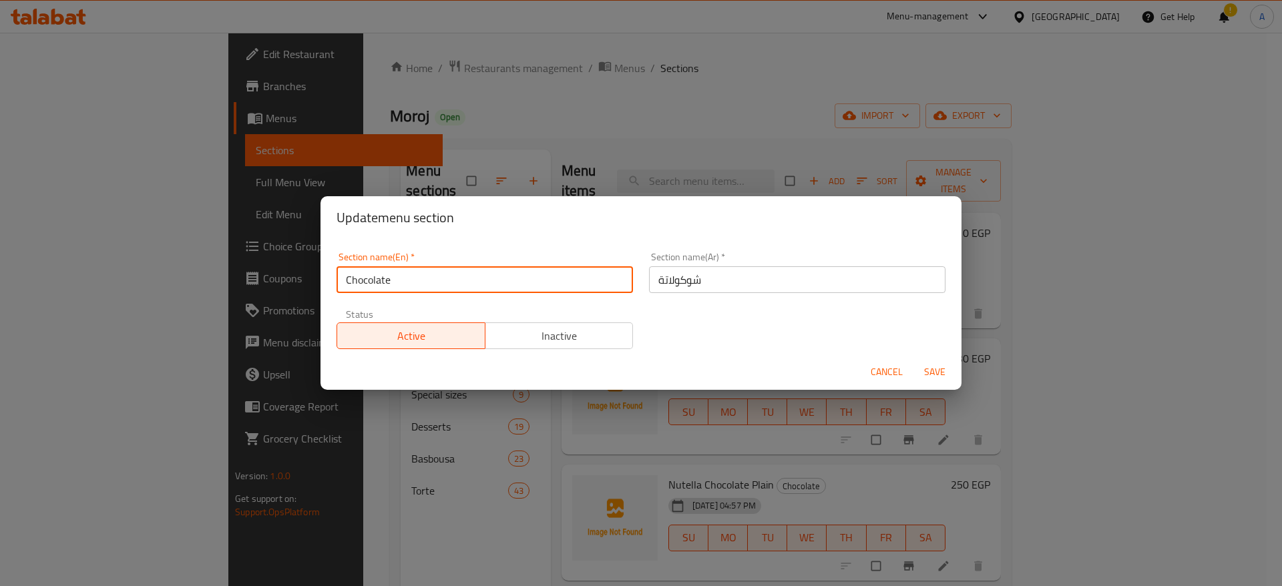
click at [598, 280] on input "Chocolate" at bounding box center [485, 279] width 297 height 27
paste input "by [PERSON_NAME]"
type input "Chocolate by [PERSON_NAME]"
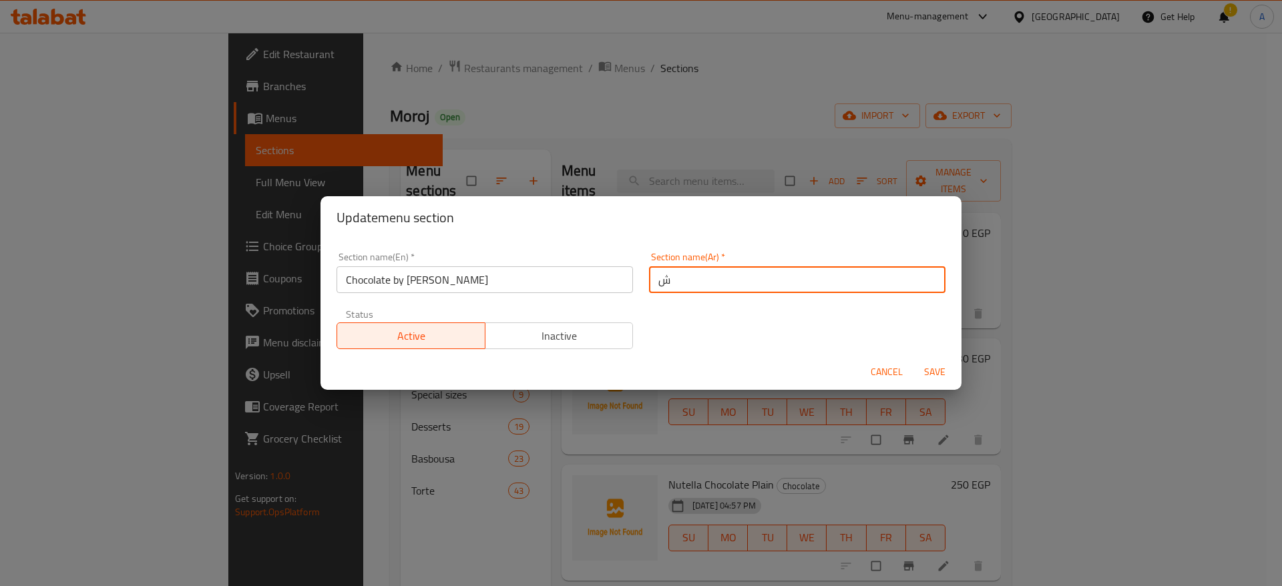
type input "شوكولاتة بالكيلو"
type button "0"
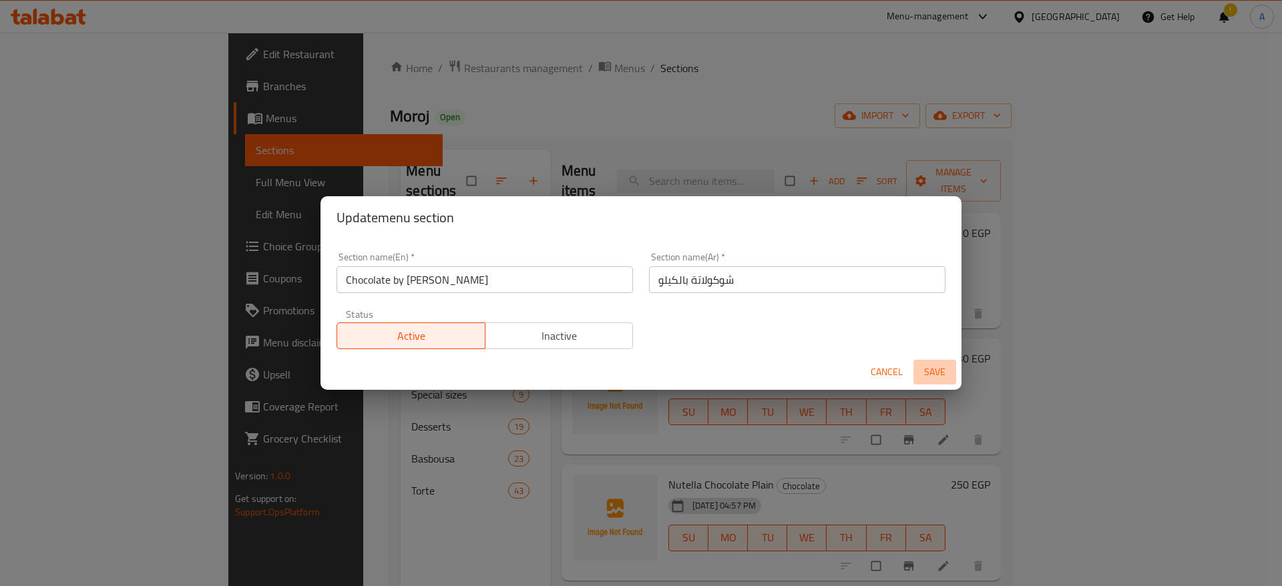
click at [934, 373] on span "Save" at bounding box center [935, 372] width 32 height 17
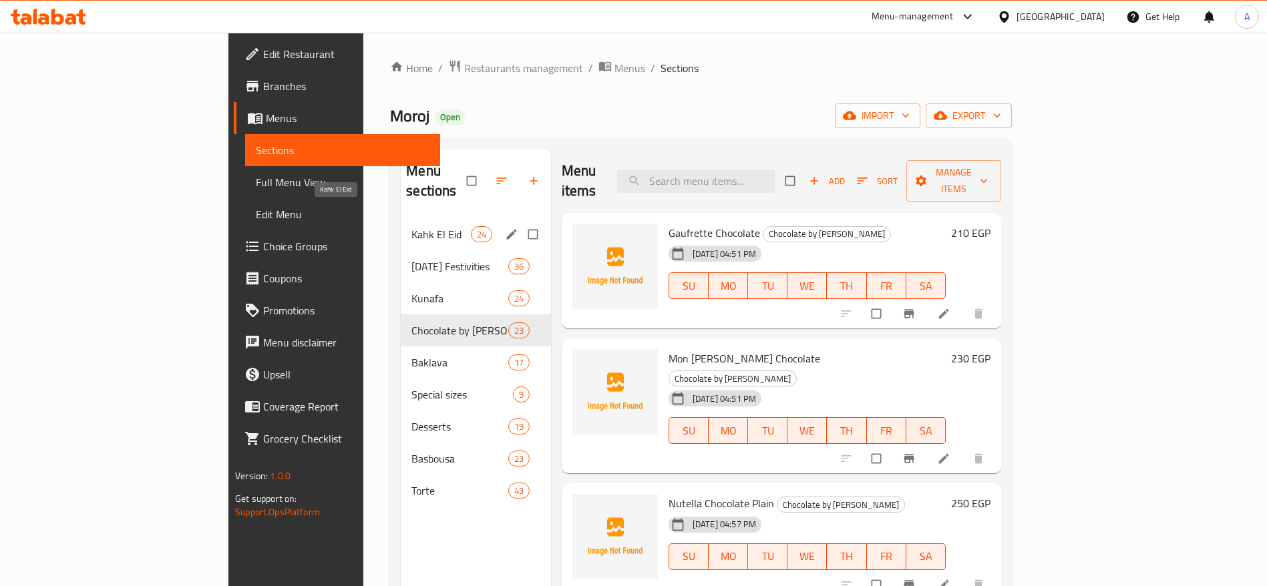
click at [411, 226] on span "Kahk El Eid" at bounding box center [440, 234] width 59 height 16
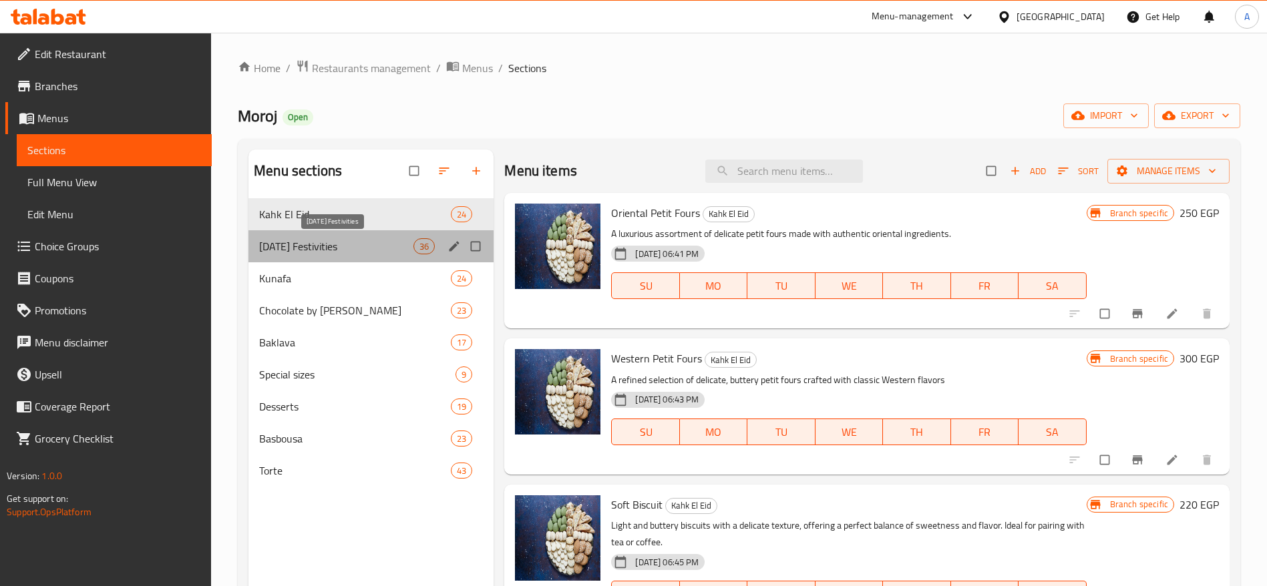
click at [348, 242] on span "[DATE] Festivities" at bounding box center [336, 246] width 154 height 16
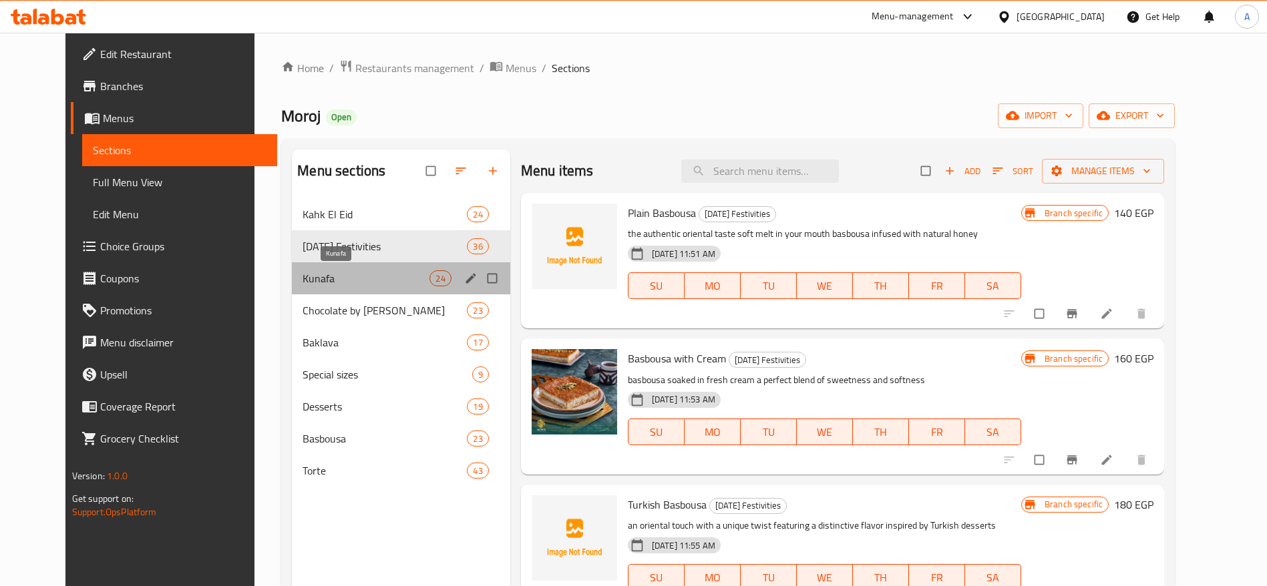
click at [337, 280] on span "Kunafa" at bounding box center [366, 278] width 127 height 16
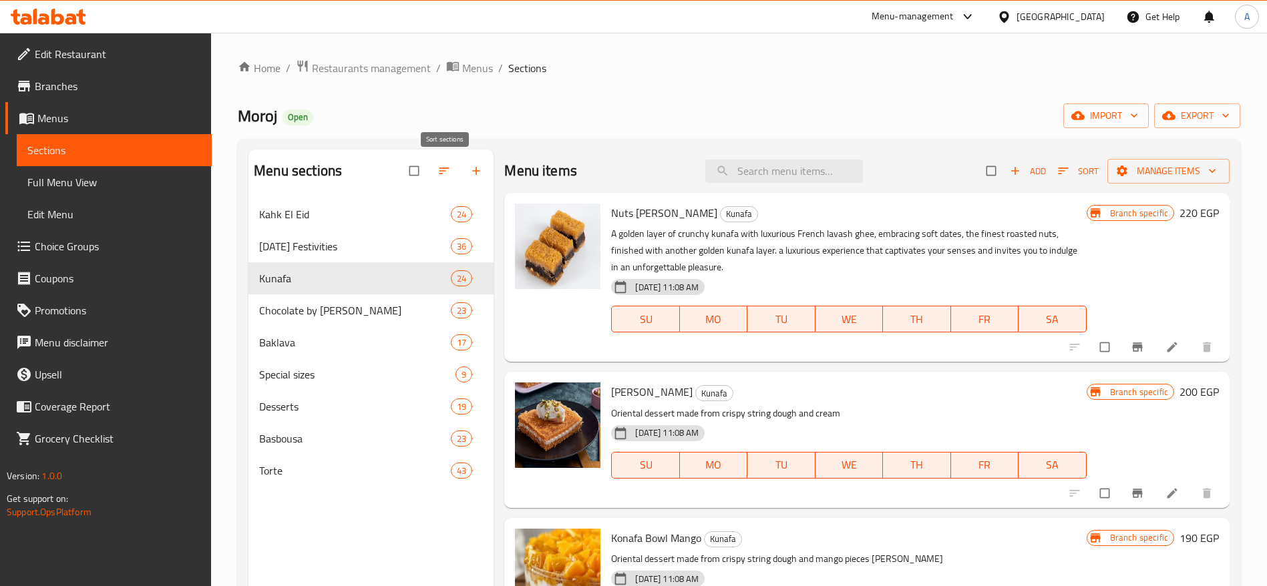
click at [440, 169] on icon "button" at bounding box center [443, 170] width 13 height 13
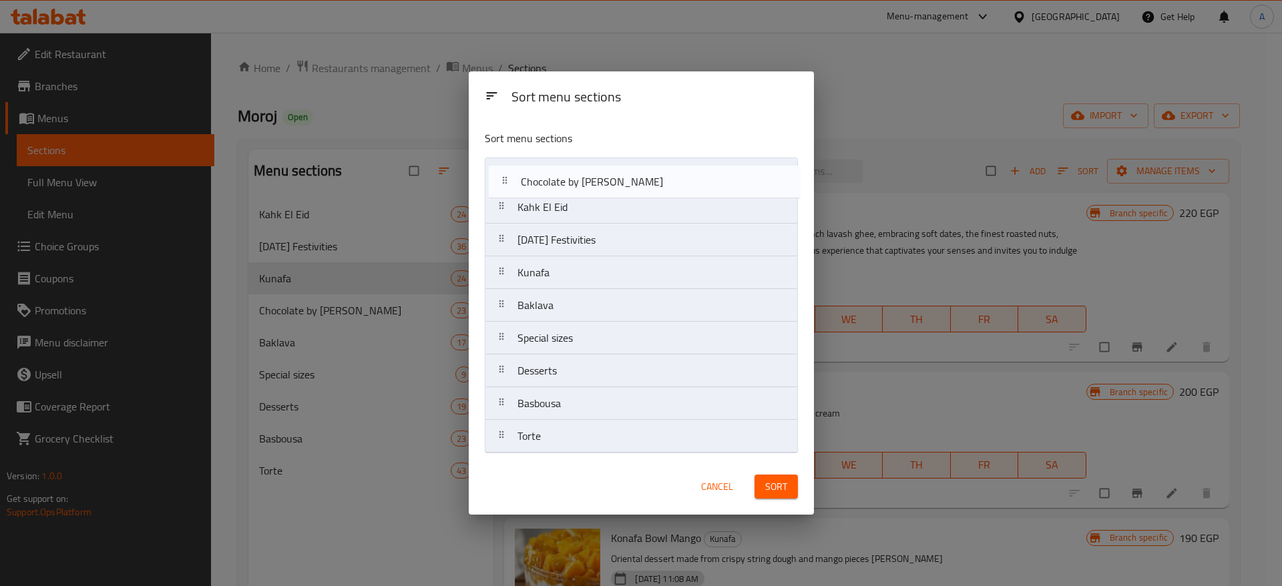
drag, startPoint x: 501, startPoint y: 277, endPoint x: 504, endPoint y: 174, distance: 103.6
click at [504, 174] on nav "Kahk El Eid [DATE] Festivities Kunafa Chocolate by Kilo Baklava Special sizes D…" at bounding box center [641, 306] width 313 height 296
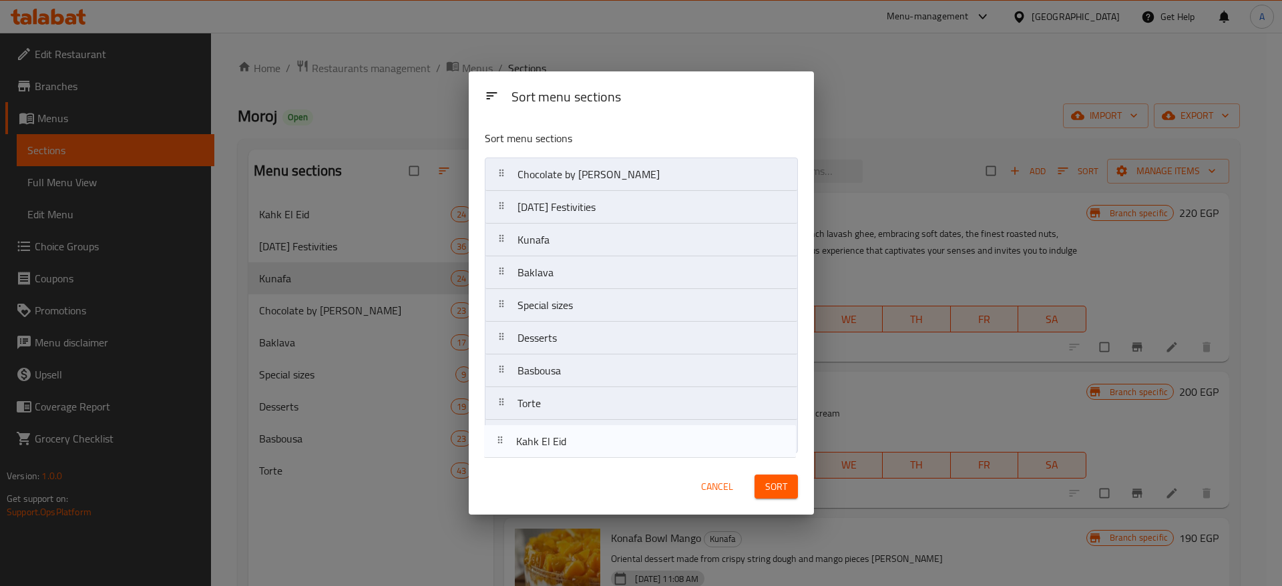
drag, startPoint x: 504, startPoint y: 208, endPoint x: 503, endPoint y: 462, distance: 253.8
click at [503, 462] on div "Sort menu sections Sort menu sections Chocolate by Kilo Kahk El Eid [DATE] Fest…" at bounding box center [641, 293] width 345 height 444
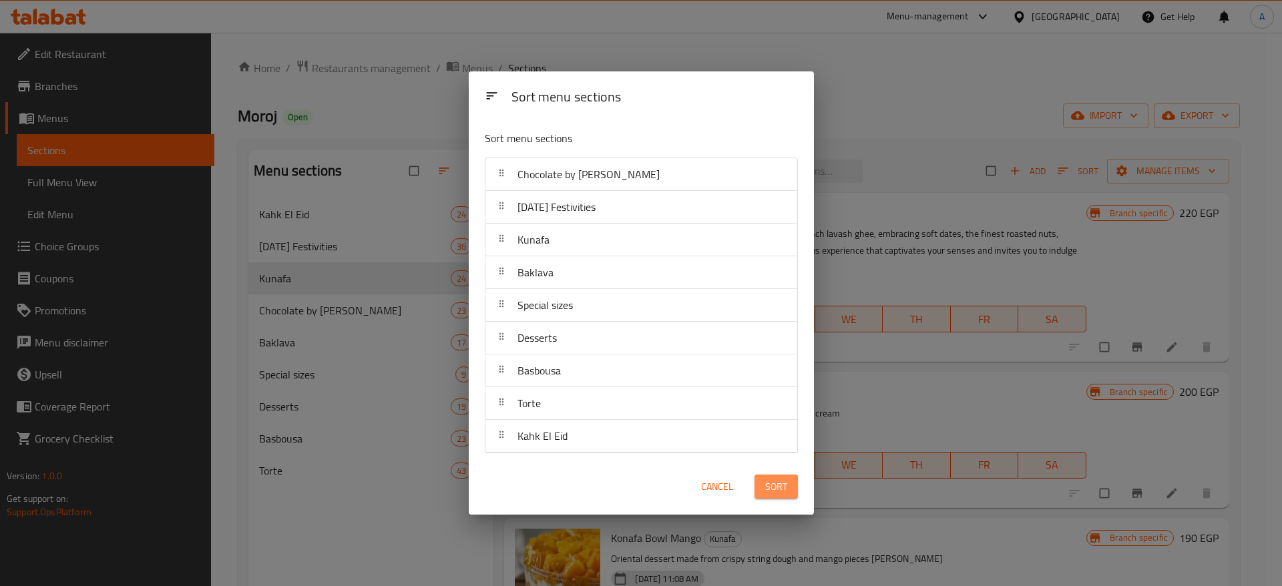
click at [781, 490] on span "Sort" at bounding box center [776, 487] width 22 height 17
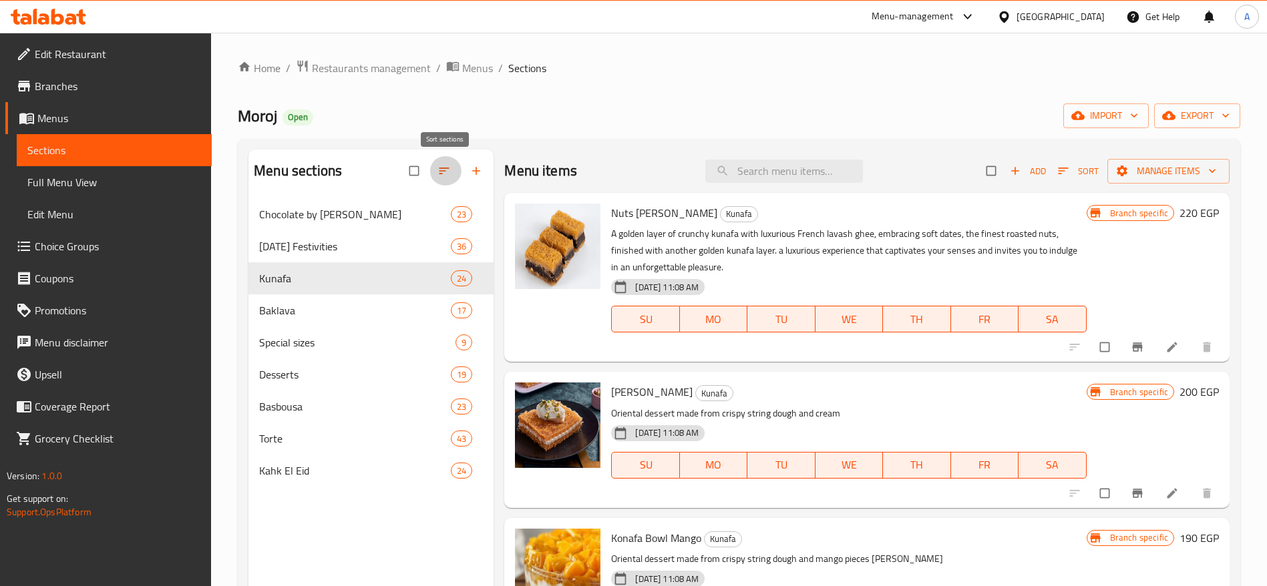
click at [441, 171] on icon "button" at bounding box center [444, 171] width 10 height 7
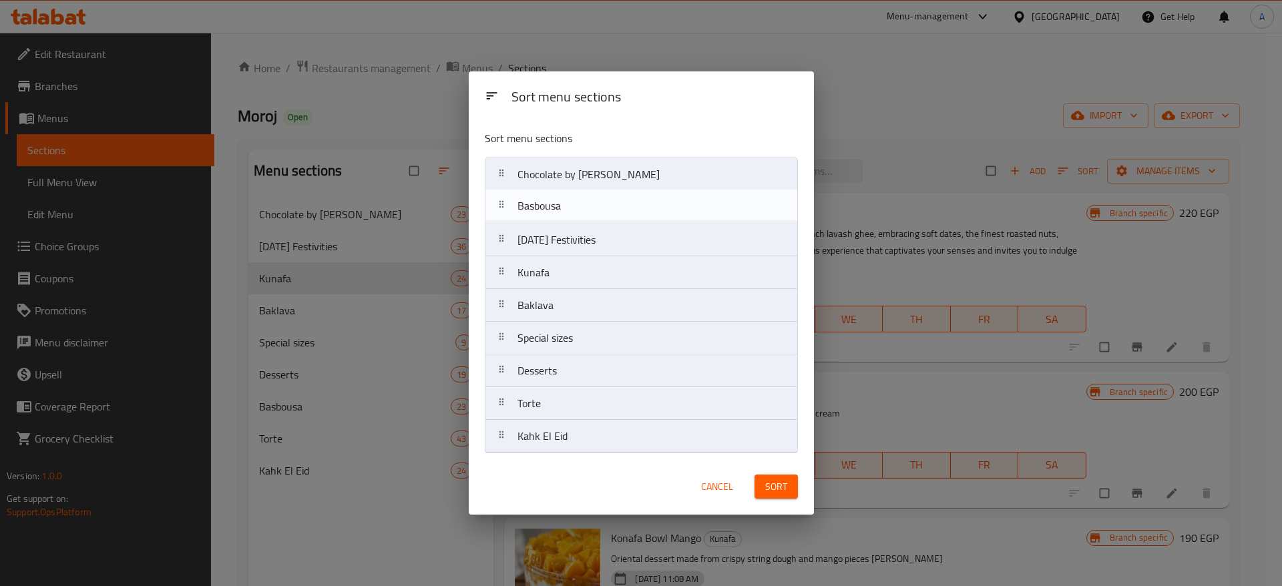
drag, startPoint x: 500, startPoint y: 372, endPoint x: 500, endPoint y: 186, distance: 186.3
click at [500, 186] on nav "Chocolate by [PERSON_NAME][DATE] Festivities Kunafa Baklava Special sizes Desse…" at bounding box center [641, 306] width 313 height 296
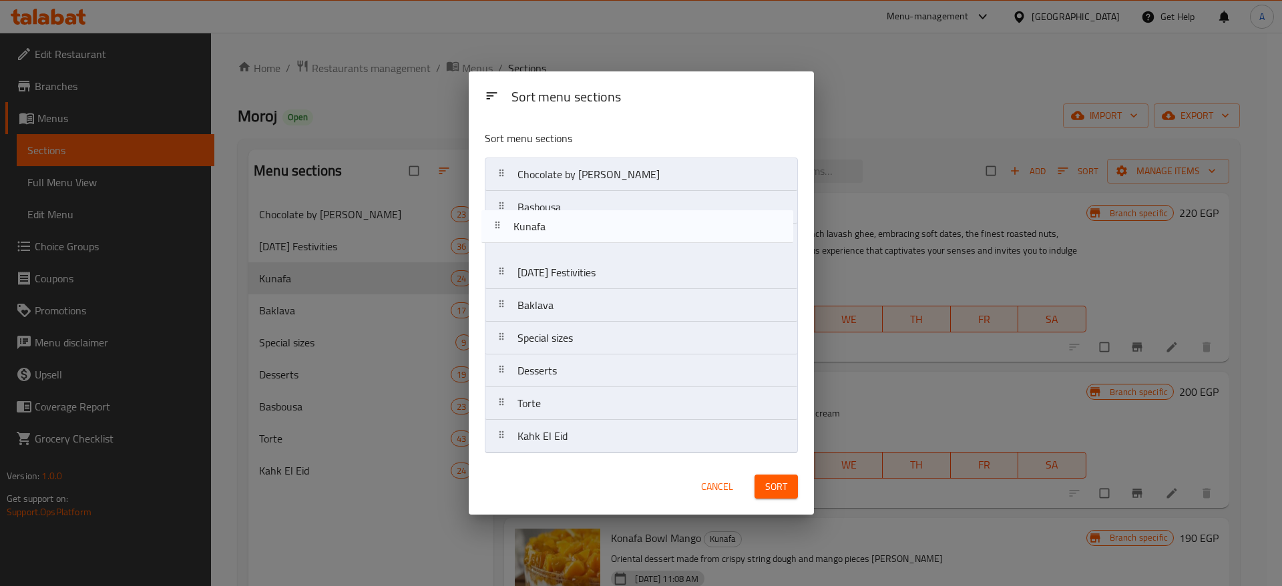
drag, startPoint x: 504, startPoint y: 278, endPoint x: 498, endPoint y: 227, distance: 51.0
click at [498, 227] on nav "Chocolate by [PERSON_NAME] [DATE] Festivities Kunafa Baklava Special sizes Dess…" at bounding box center [641, 306] width 313 height 296
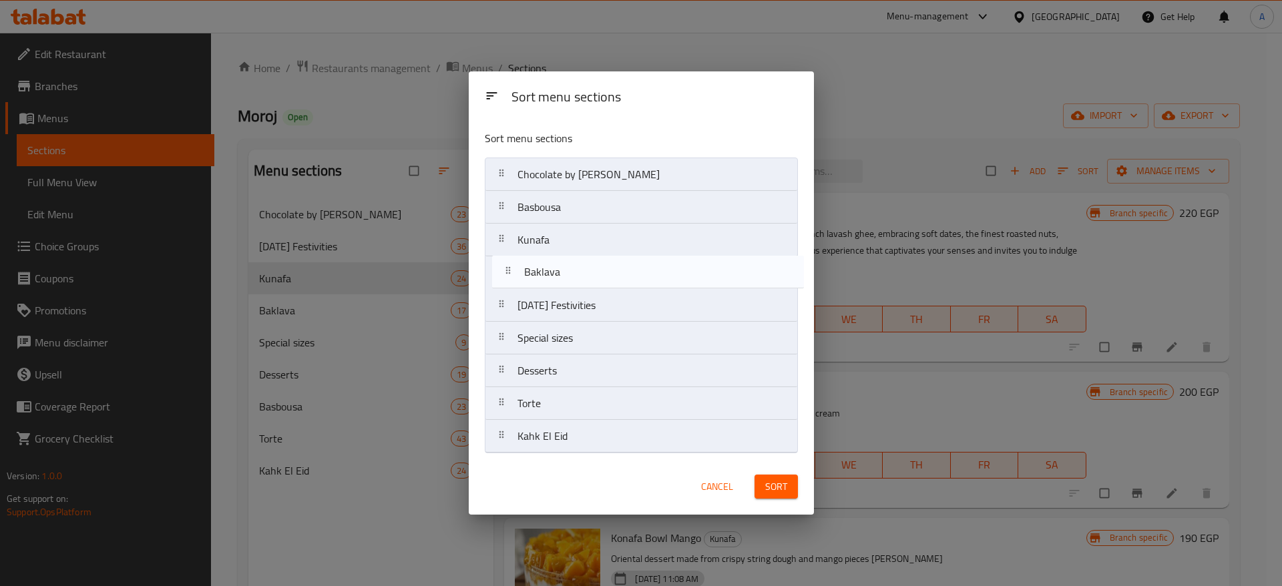
drag, startPoint x: 497, startPoint y: 311, endPoint x: 504, endPoint y: 272, distance: 38.6
click at [504, 272] on nav "Chocolate by [PERSON_NAME] Kunafa [DATE] Festivities Baklava Special sizes Dess…" at bounding box center [641, 306] width 313 height 296
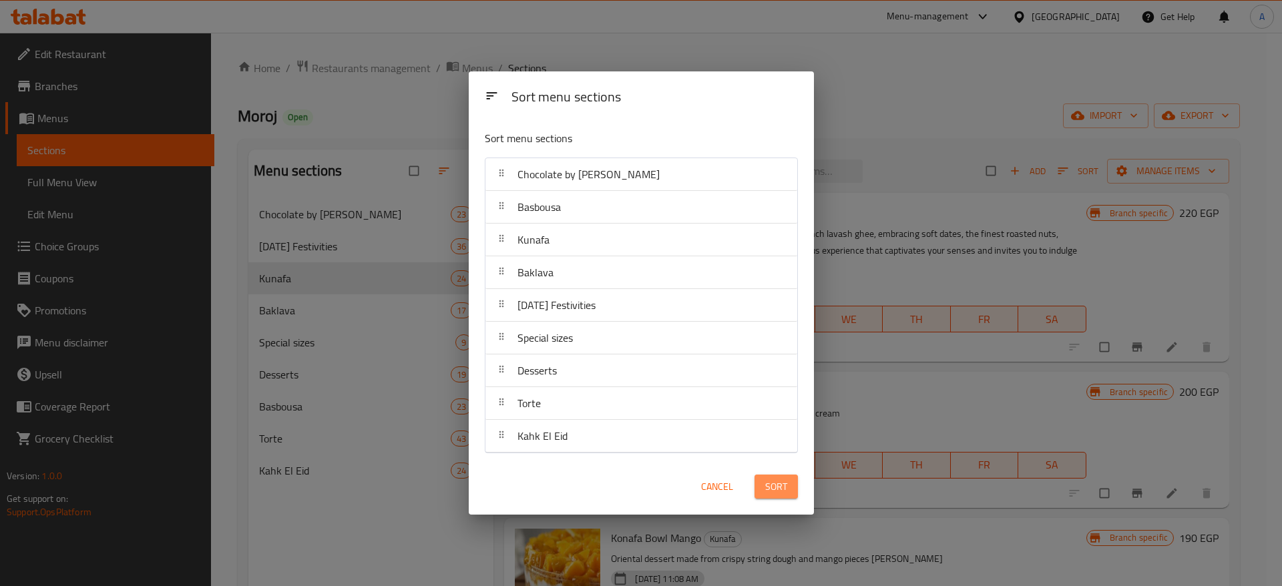
click at [787, 498] on button "Sort" at bounding box center [776, 487] width 43 height 25
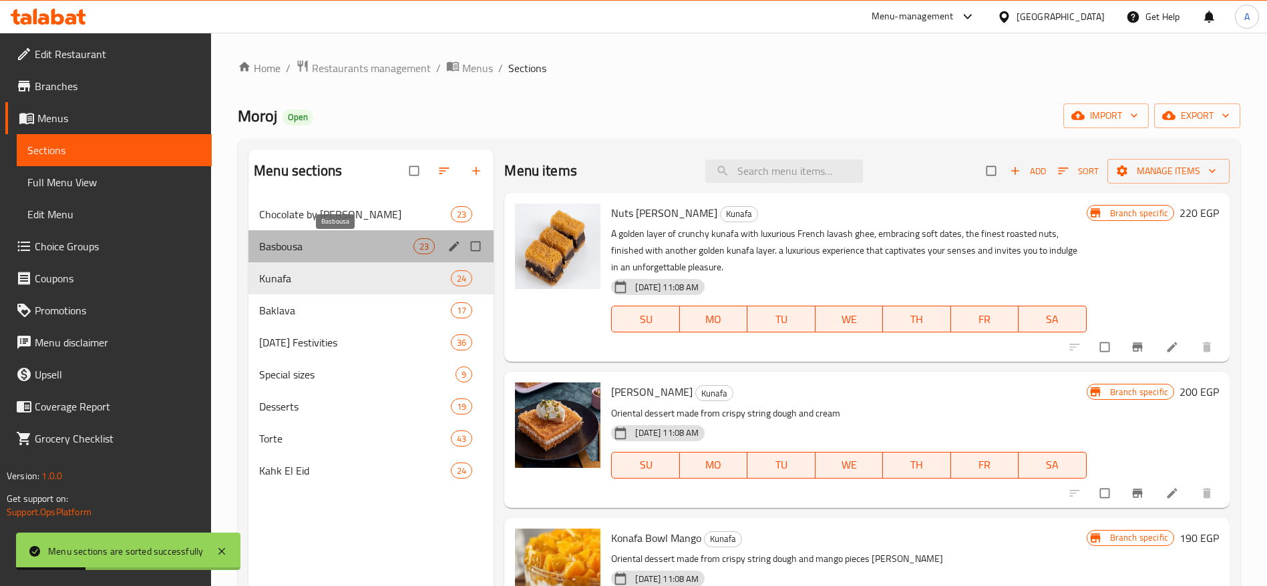
click at [365, 244] on span "Basbousa" at bounding box center [336, 246] width 154 height 16
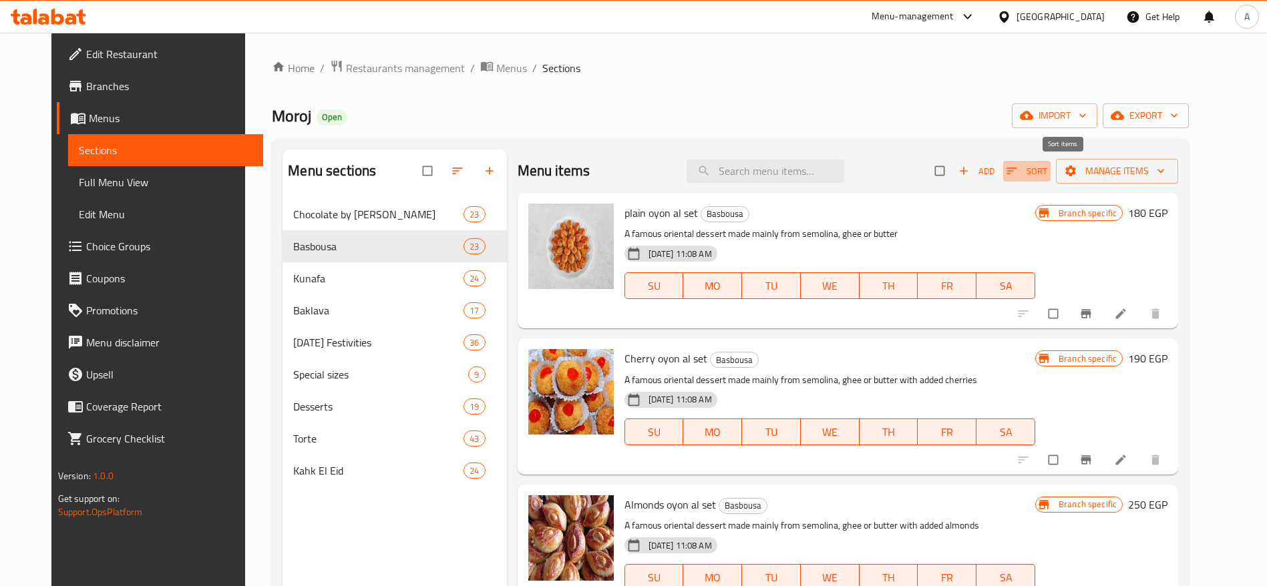
click at [1017, 171] on icon "button" at bounding box center [1012, 171] width 10 height 7
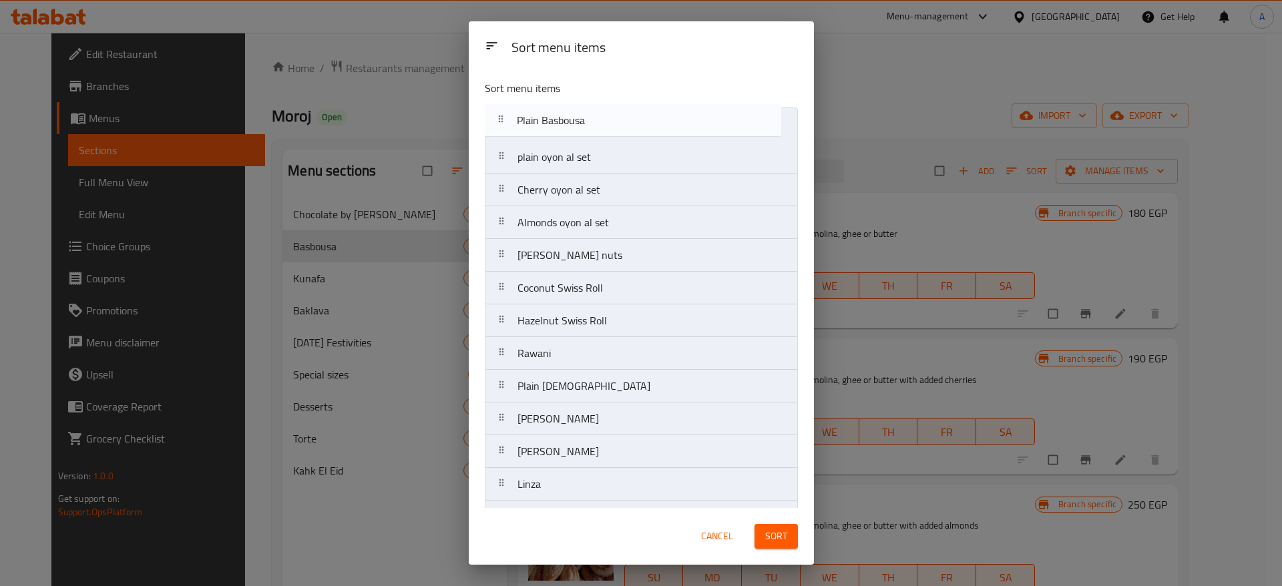
drag, startPoint x: 508, startPoint y: 244, endPoint x: 505, endPoint y: 98, distance: 147.0
click at [505, 98] on div "Sort menu items plain oyon al set Cherry oyon al set Almonds oyon al set [PERSO…" at bounding box center [641, 288] width 345 height 439
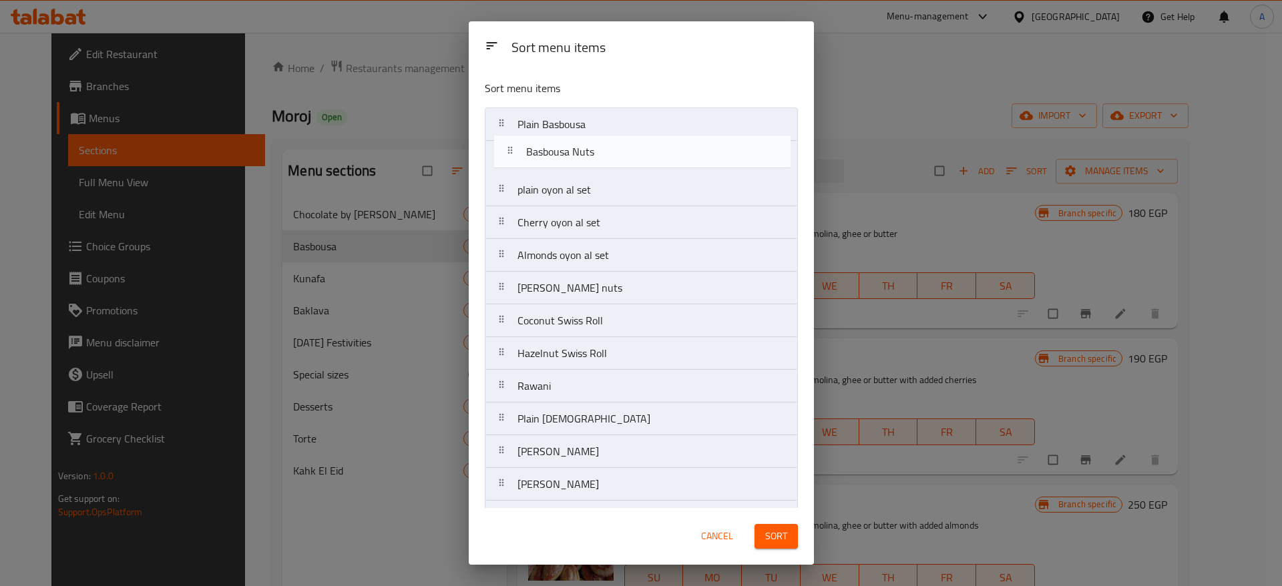
drag, startPoint x: 501, startPoint y: 256, endPoint x: 510, endPoint y: 145, distance: 111.9
click at [510, 145] on nav "Plain Basbousa plain oyon al set Cherry oyon al set Almonds oyon al set [PERSON…" at bounding box center [641, 485] width 313 height 754
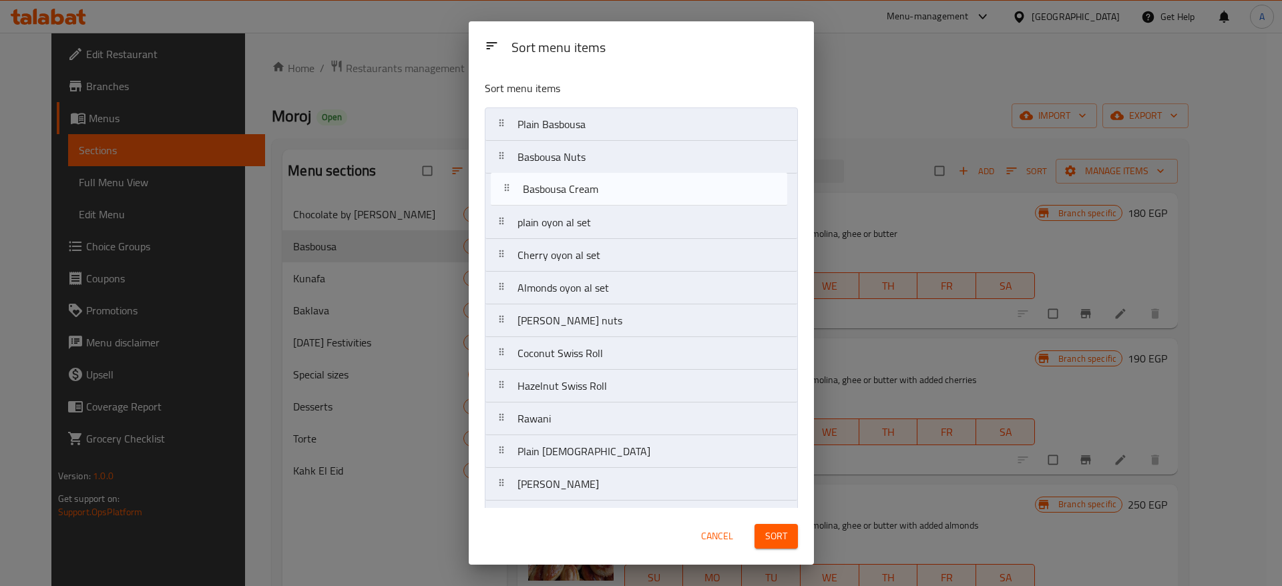
drag, startPoint x: 502, startPoint y: 385, endPoint x: 509, endPoint y: 168, distance: 217.2
click at [509, 168] on nav "Plain Basbousa Basbousa Nuts plain oyon al set Cherry oyon al set Almonds oyon …" at bounding box center [641, 485] width 313 height 754
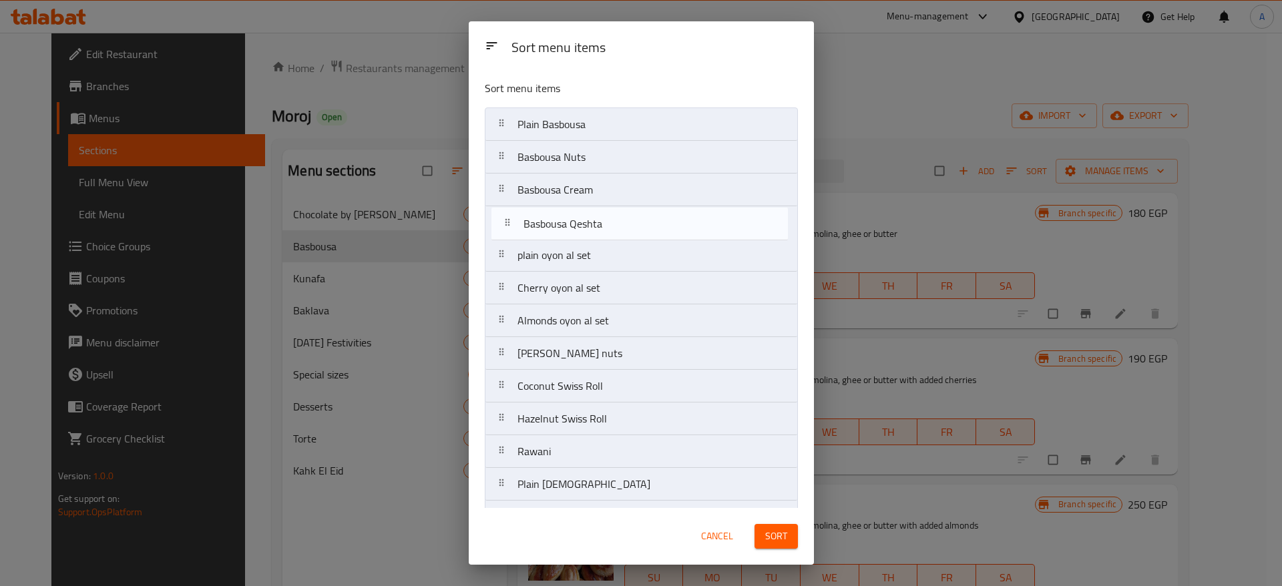
drag, startPoint x: 502, startPoint y: 421, endPoint x: 506, endPoint y: 205, distance: 215.7
click at [506, 205] on nav "Plain Basbousa Basbousa Nuts Basbousa Cream plain oyon al set Cherry oyon al se…" at bounding box center [641, 485] width 313 height 754
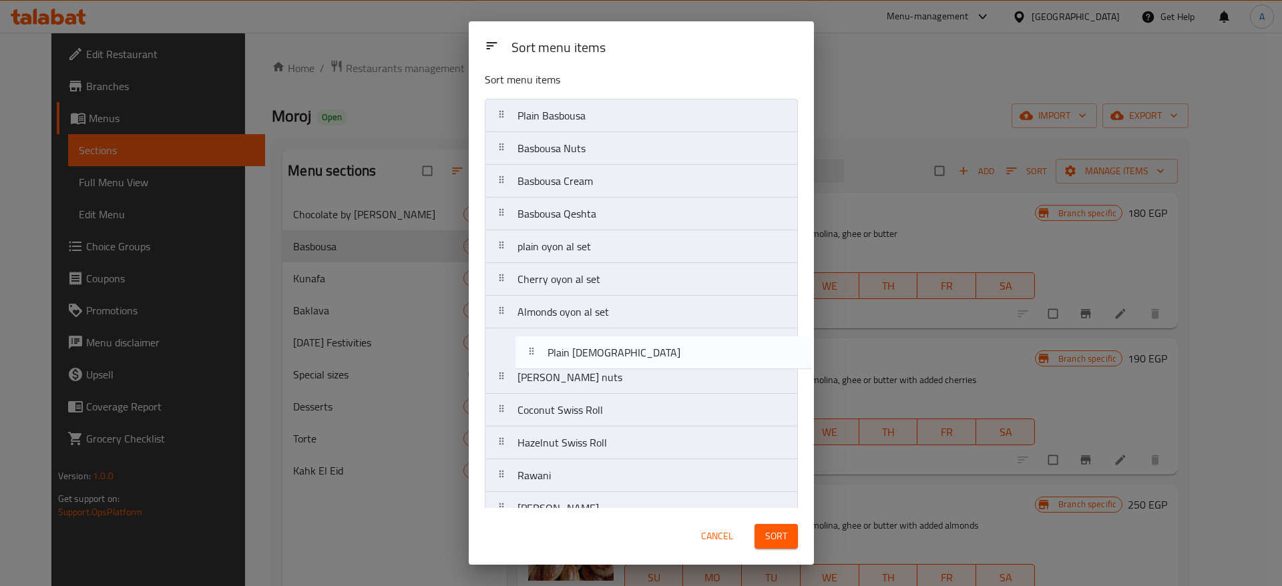
scroll to position [9, 0]
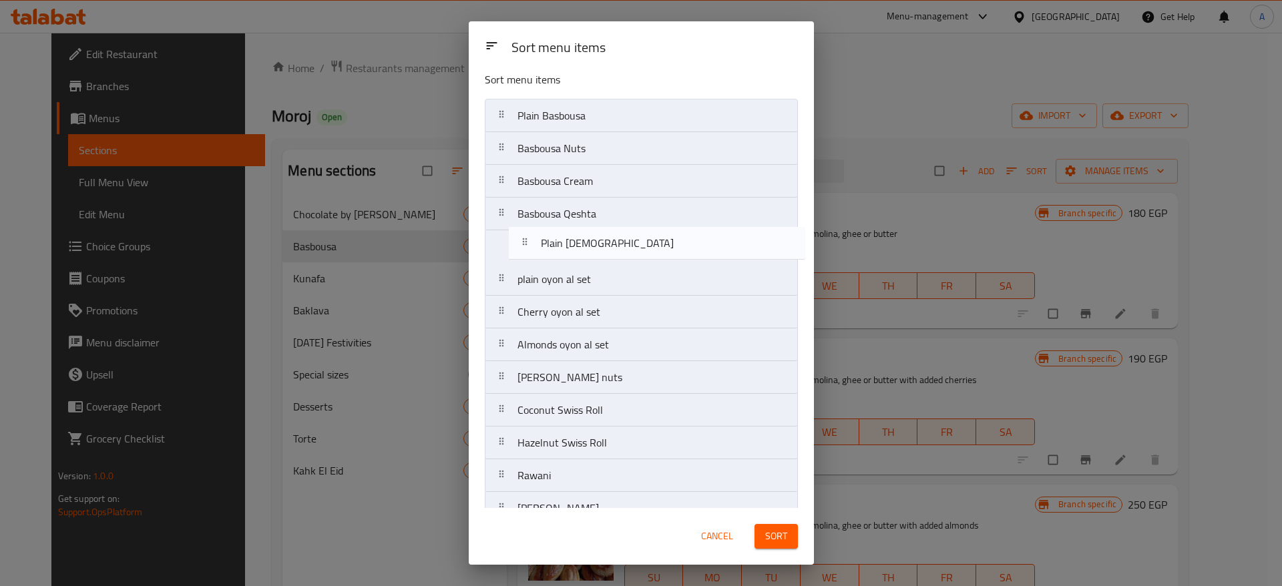
drag, startPoint x: 505, startPoint y: 490, endPoint x: 528, endPoint y: 243, distance: 248.1
click at [528, 243] on nav "Plain Basbousa Basbousa Nuts Basbousa Cream Basbousa Qeshta plain oyon al set C…" at bounding box center [641, 476] width 313 height 754
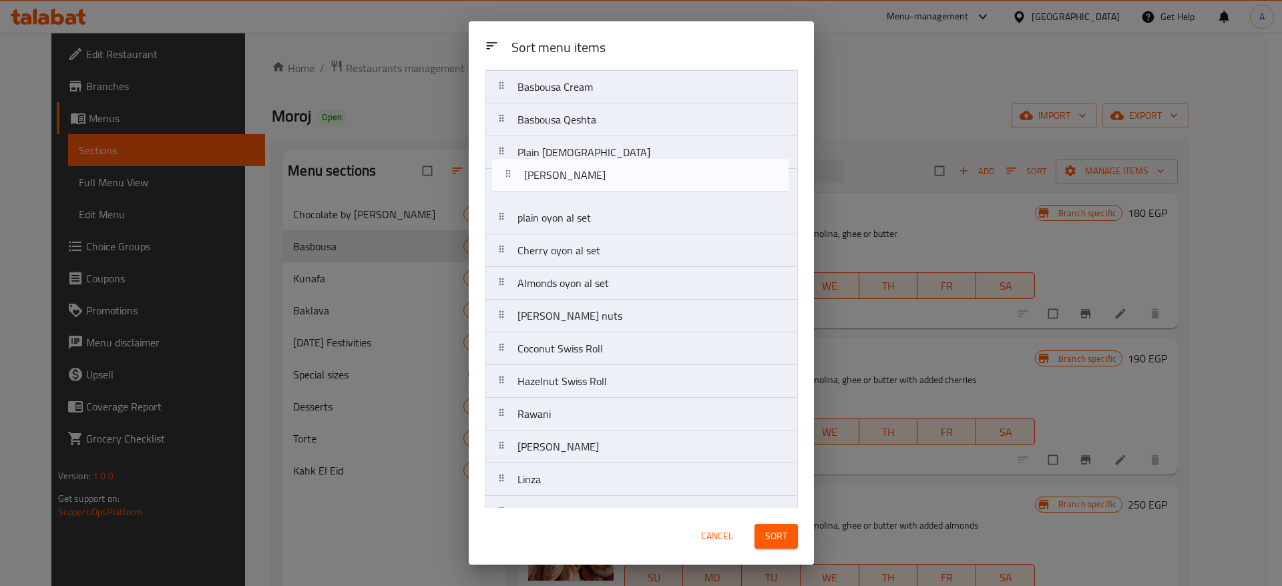
scroll to position [102, 0]
drag, startPoint x: 504, startPoint y: 252, endPoint x: 508, endPoint y: 190, distance: 62.9
click at [508, 190] on nav "Plain Basbousa Basbousa Nuts Basbousa Cream Basbousa Qeshta Plain Haresa plain …" at bounding box center [641, 382] width 313 height 754
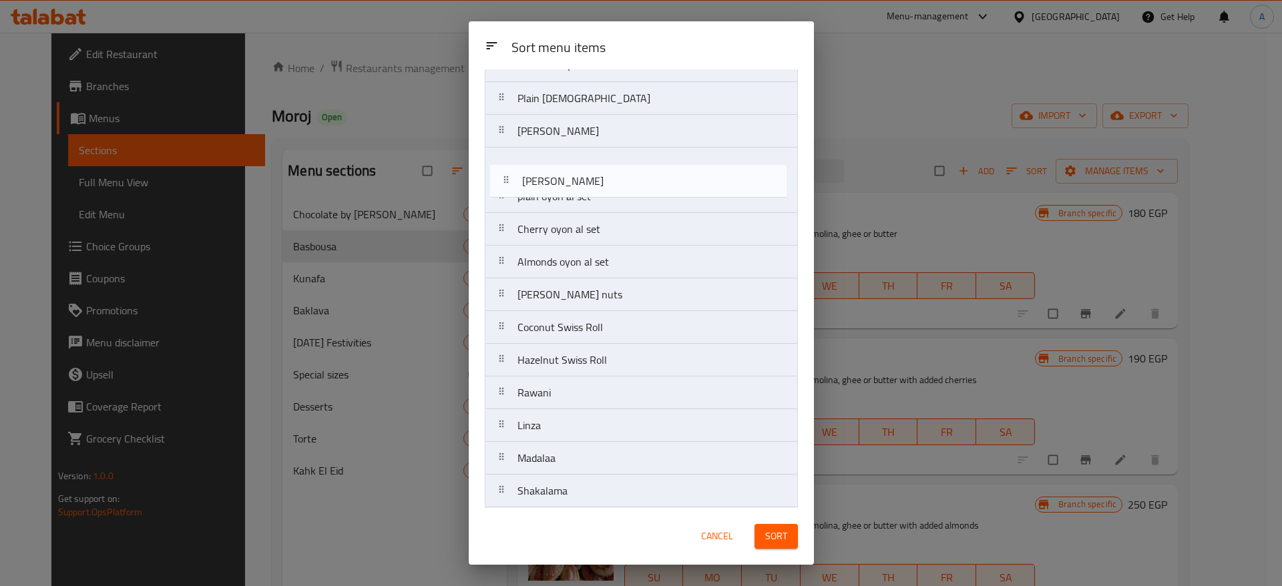
scroll to position [149, 0]
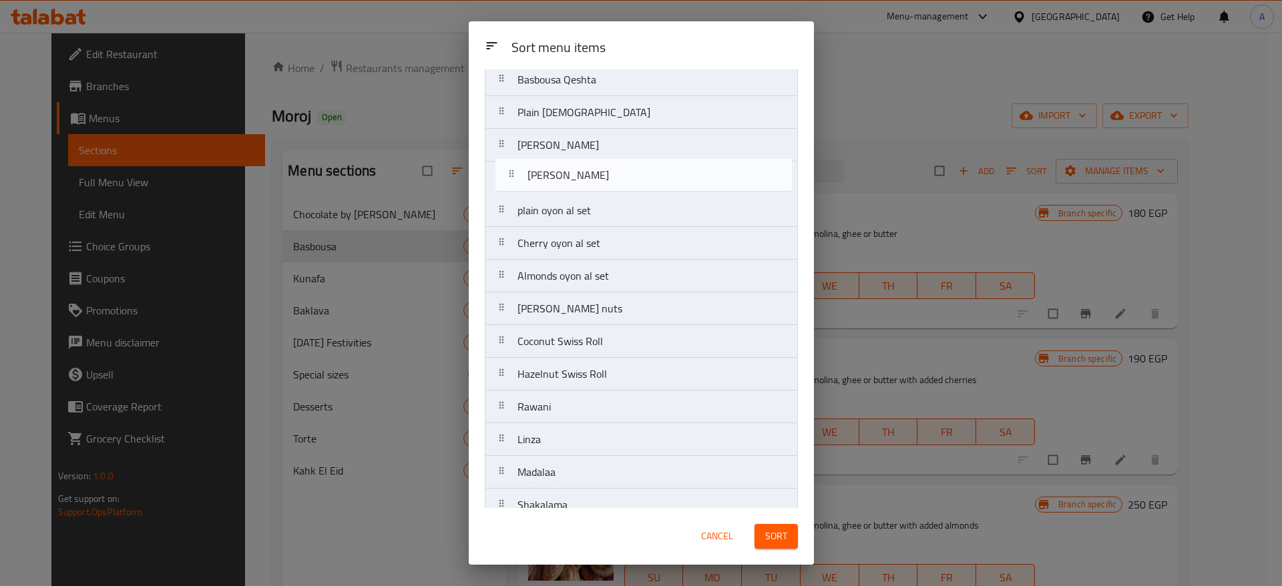
drag, startPoint x: 501, startPoint y: 238, endPoint x: 513, endPoint y: 160, distance: 79.1
click at [513, 160] on nav "Plain Basbousa Basbousa Nuts Basbousa Cream Basbousa Qeshta Plain Haresa Almond…" at bounding box center [641, 342] width 313 height 754
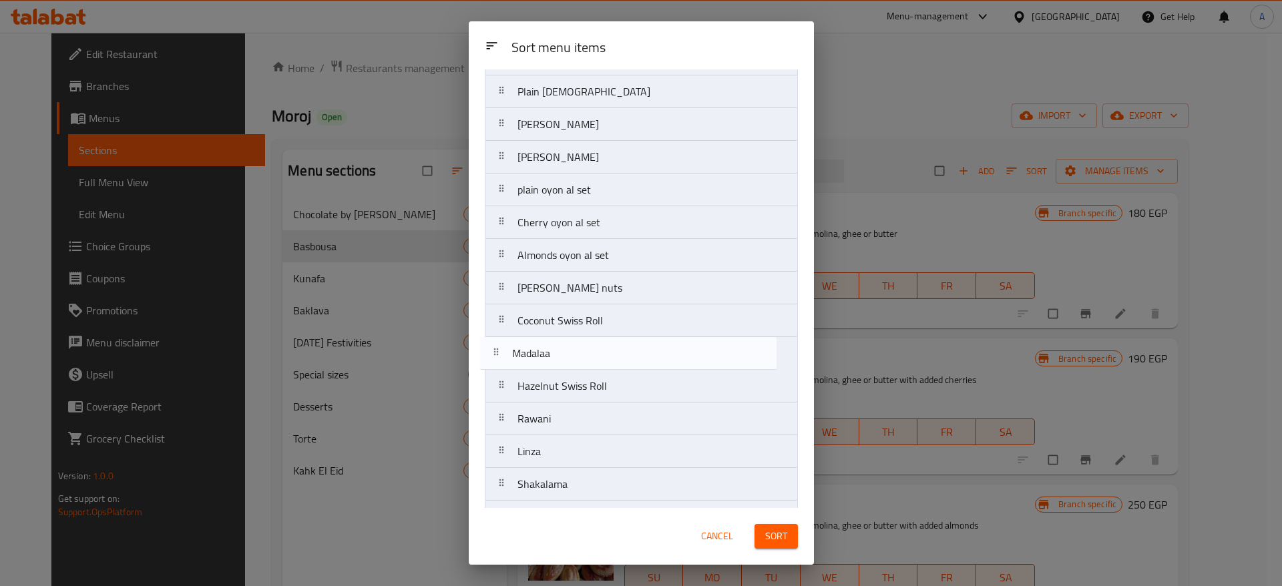
scroll to position [166, 0]
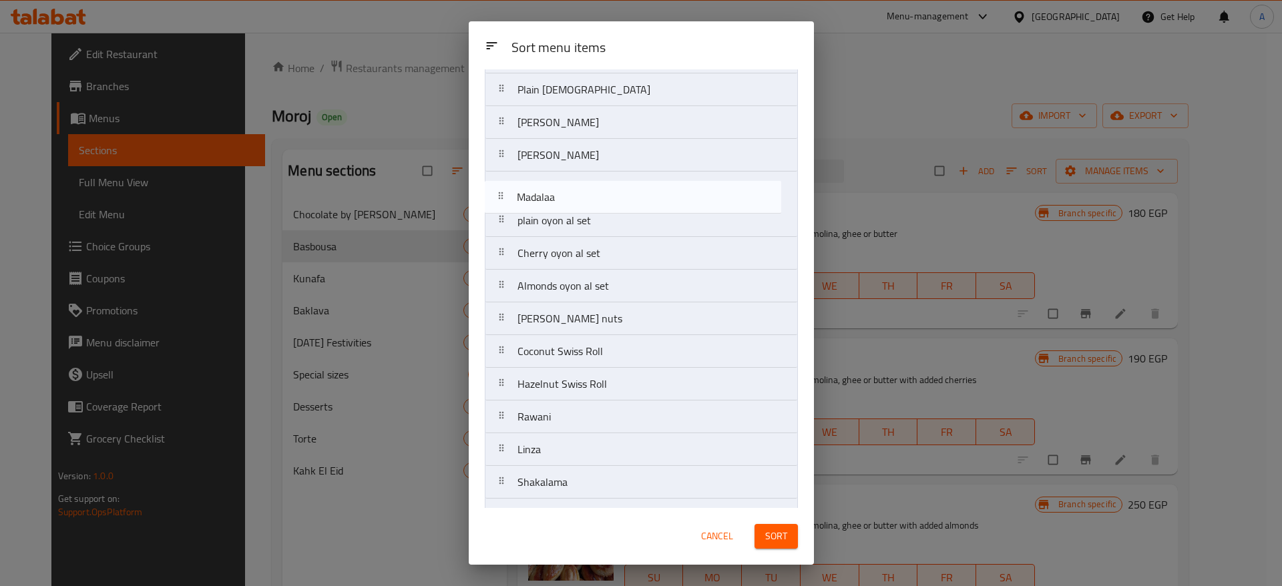
drag, startPoint x: 500, startPoint y: 455, endPoint x: 501, endPoint y: 186, distance: 269.1
click at [501, 186] on nav "Plain Basbousa Basbousa Nuts Basbousa Cream Basbousa Qeshta Plain Haresa Almond…" at bounding box center [641, 319] width 313 height 754
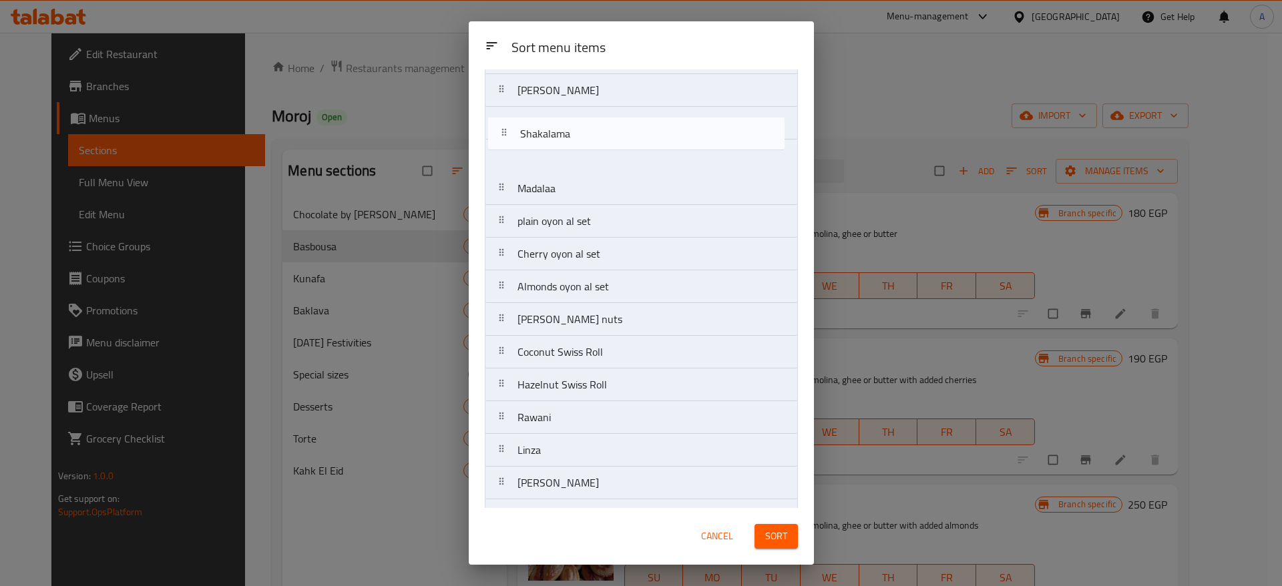
scroll to position [197, 0]
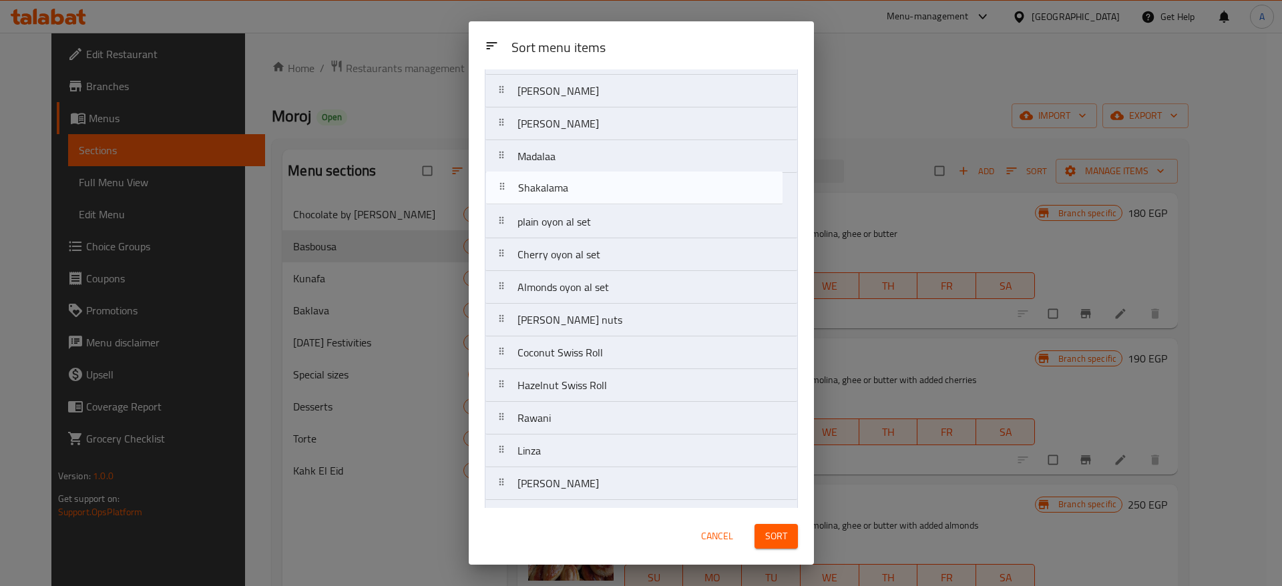
drag, startPoint x: 500, startPoint y: 377, endPoint x: 500, endPoint y: 156, distance: 221.7
click at [500, 156] on nav "Plain Basbousa Basbousa Nuts Basbousa Cream Basbousa Qeshta Plain Haresa Almond…" at bounding box center [641, 288] width 313 height 754
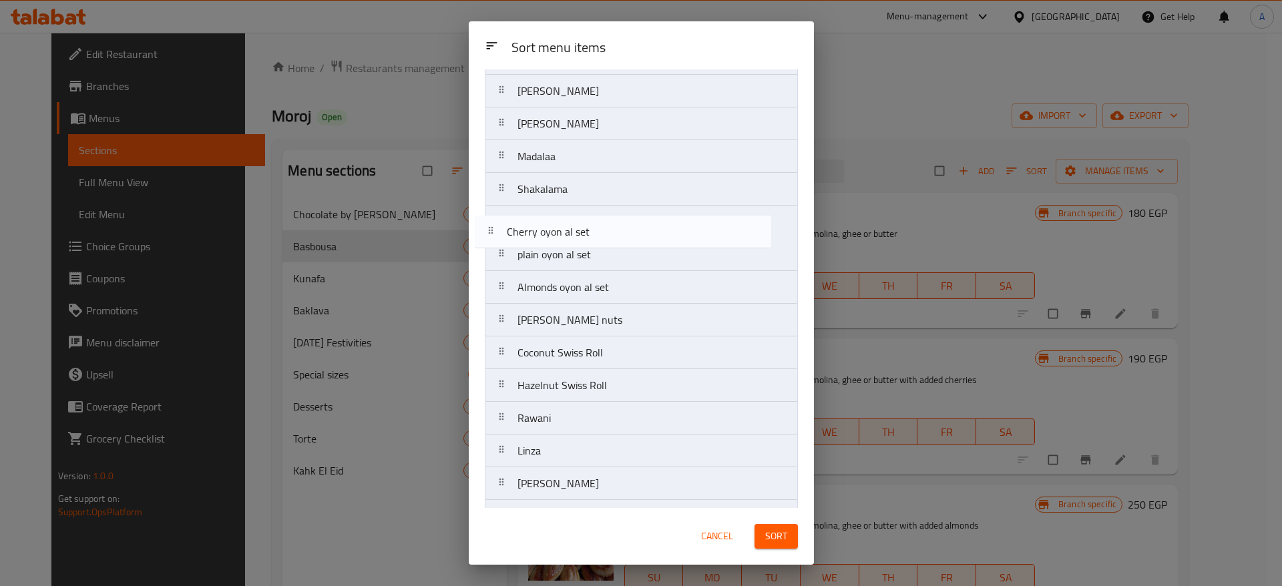
drag, startPoint x: 514, startPoint y: 261, endPoint x: 495, endPoint y: 221, distance: 44.2
click at [495, 221] on nav "Plain Basbousa Basbousa Nuts Basbousa Cream Basbousa Qeshta Plain Haresa Almond…" at bounding box center [641, 288] width 313 height 754
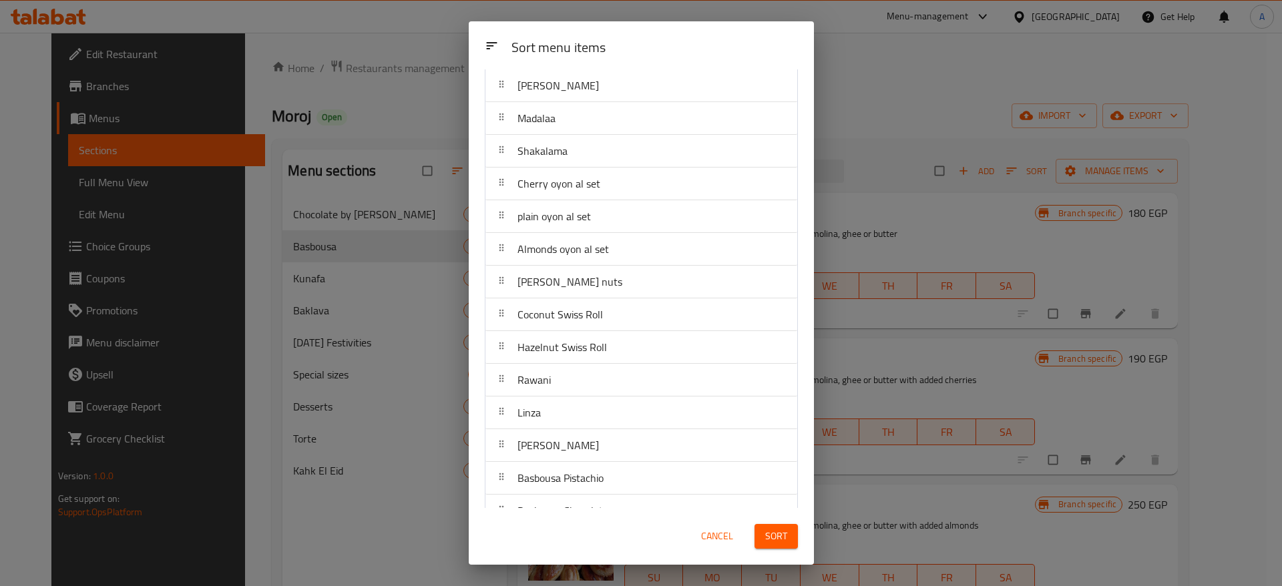
scroll to position [255, 0]
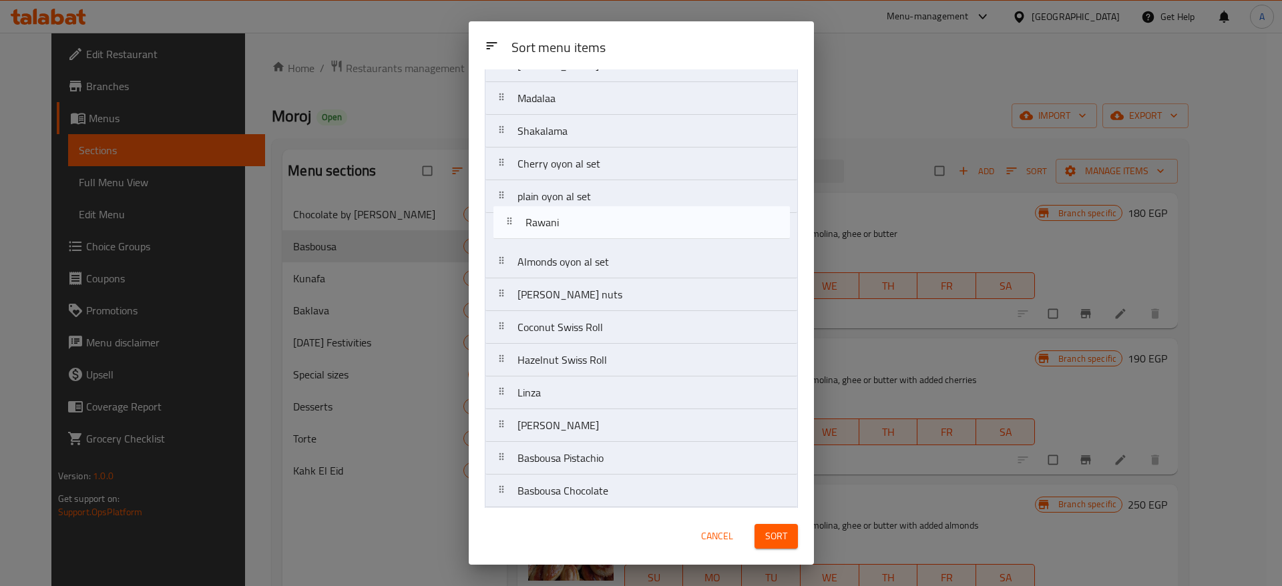
drag, startPoint x: 504, startPoint y: 363, endPoint x: 512, endPoint y: 220, distance: 142.5
click at [512, 220] on nav "Plain Basbousa Basbousa Nuts Basbousa Cream Basbousa Qeshta Plain Haresa Almond…" at bounding box center [641, 229] width 313 height 754
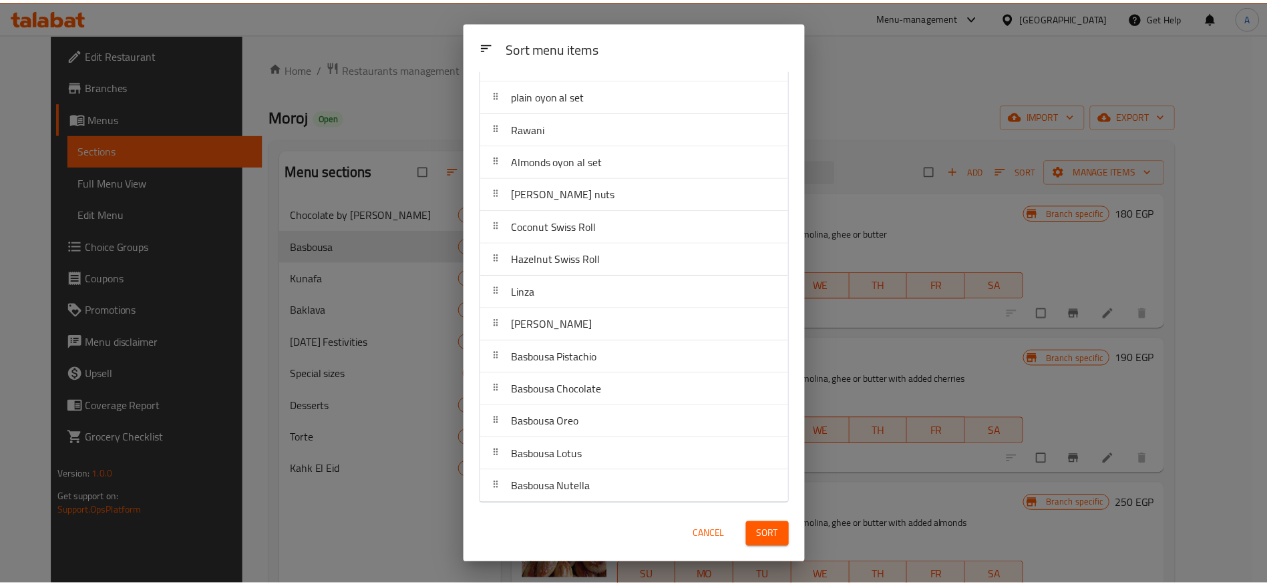
scroll to position [359, 0]
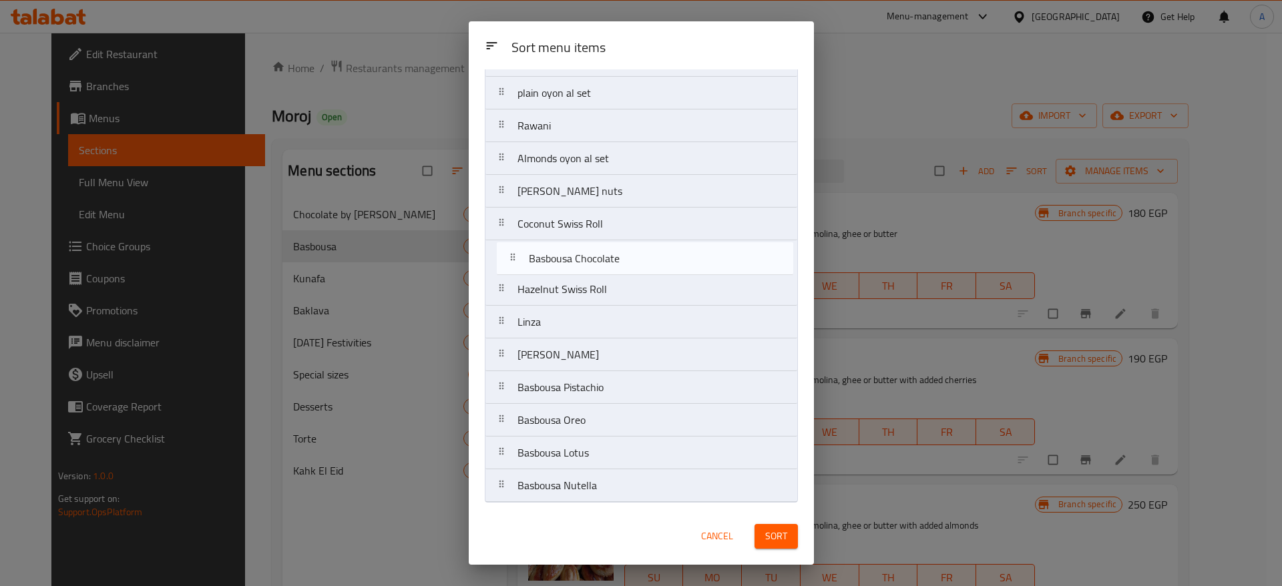
drag, startPoint x: 502, startPoint y: 392, endPoint x: 514, endPoint y: 258, distance: 134.7
click at [514, 258] on nav "Plain Basbousa Basbousa Nuts Basbousa Cream Basbousa Qeshta Plain Haresa Almond…" at bounding box center [641, 126] width 313 height 754
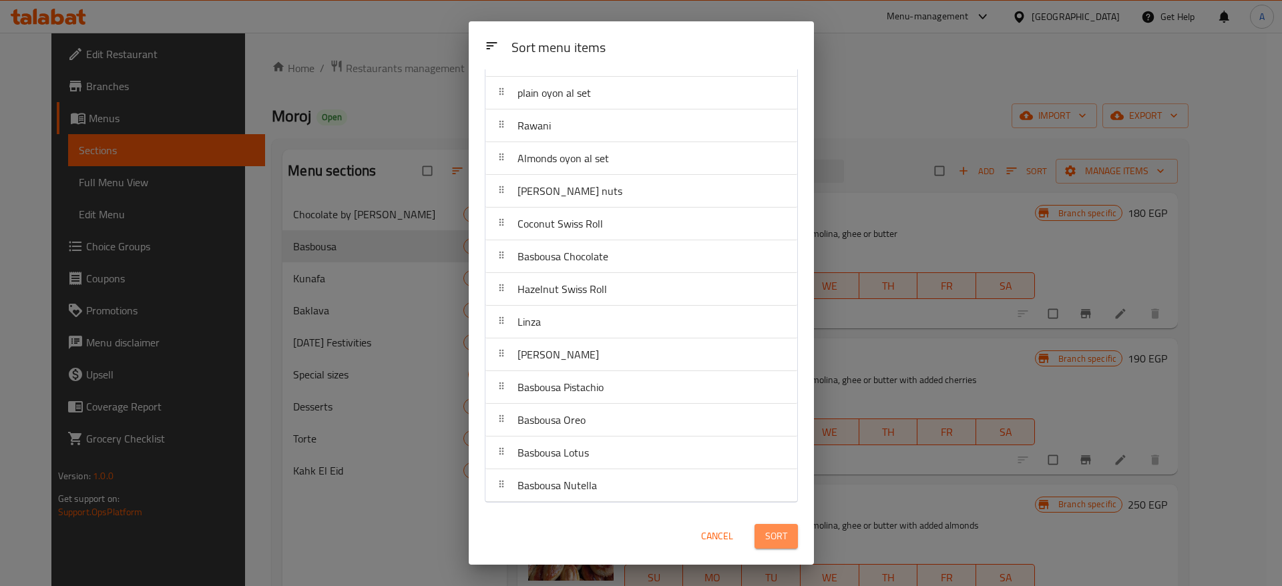
click at [788, 541] on button "Sort" at bounding box center [776, 536] width 43 height 25
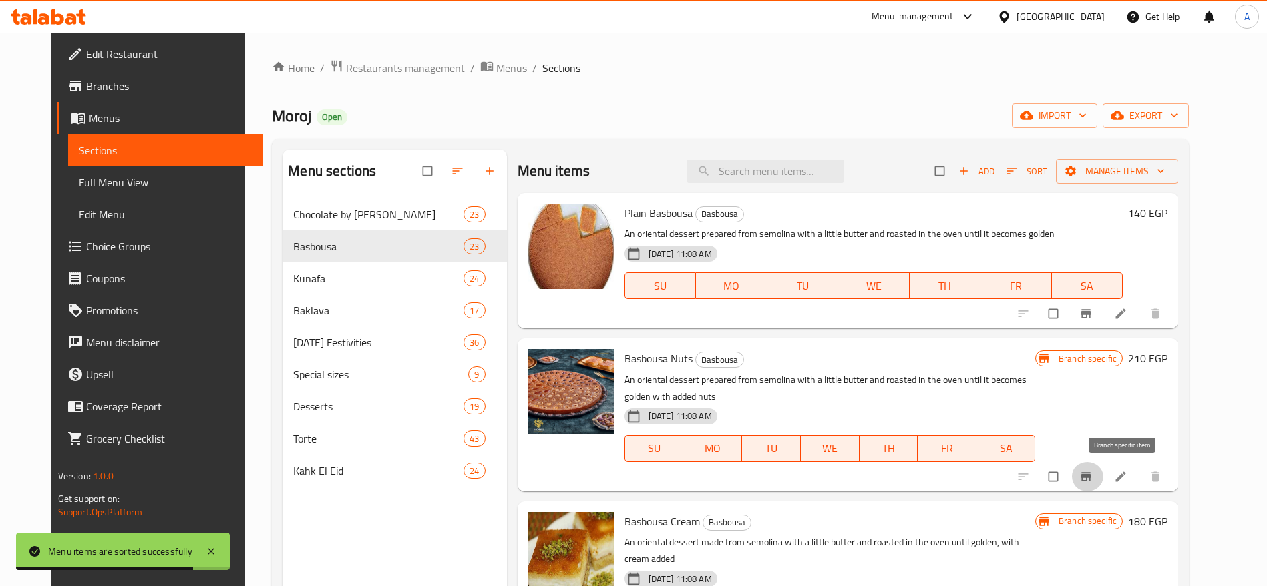
click at [1093, 472] on icon "Branch-specific-item" at bounding box center [1085, 476] width 13 height 13
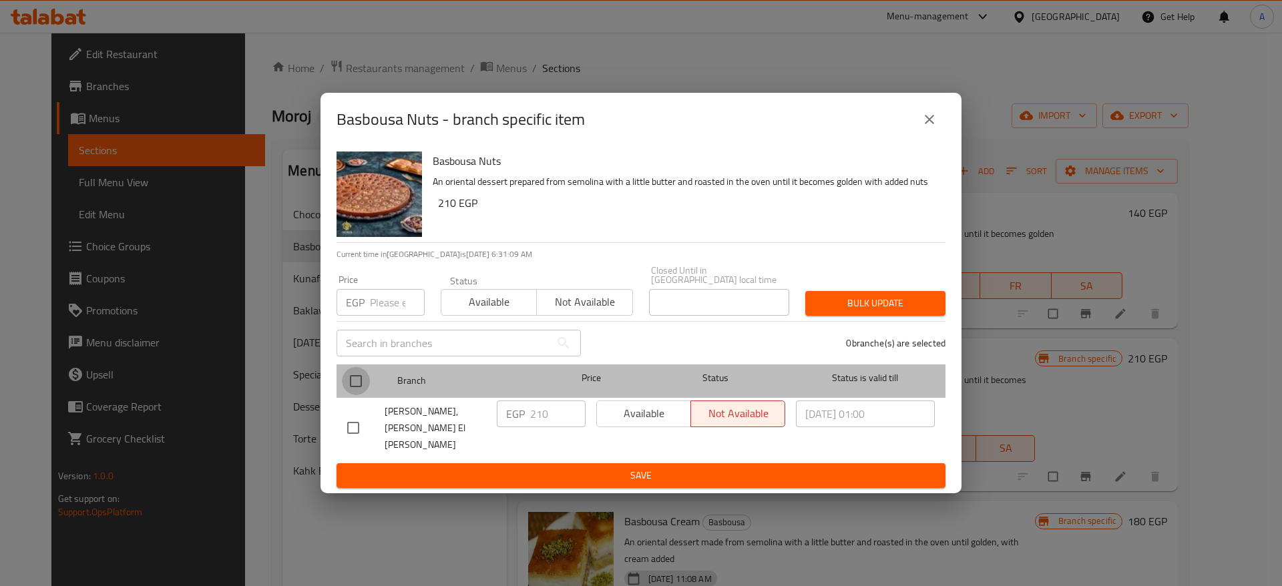
click at [356, 389] on input "checkbox" at bounding box center [356, 381] width 28 height 28
checkbox input "true"
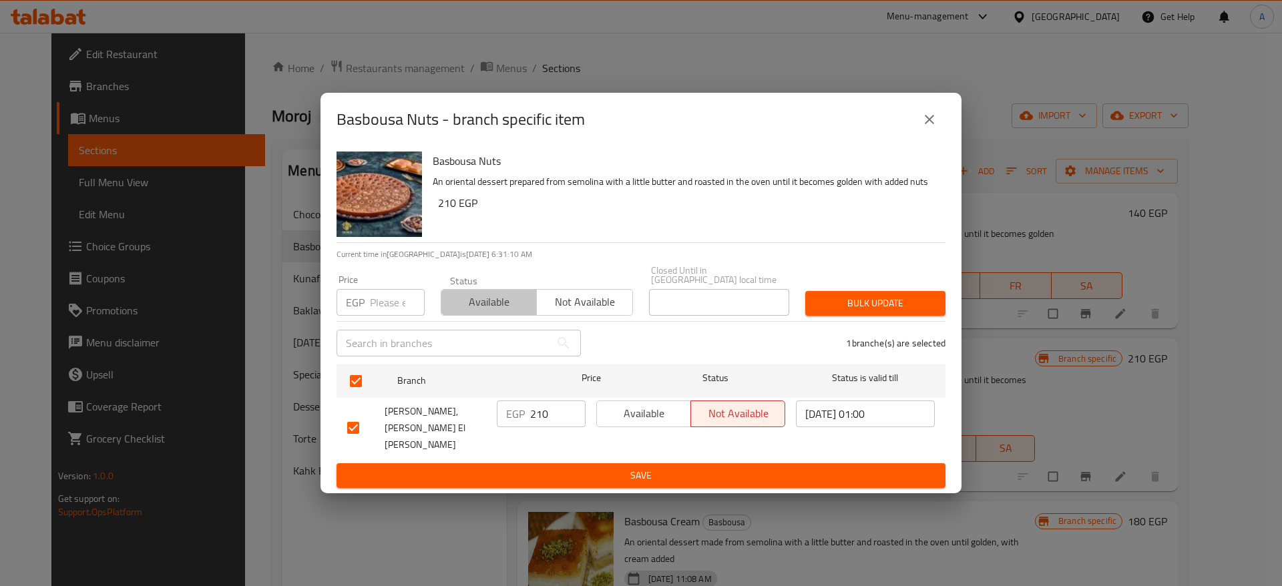
click at [513, 312] on span "Available" at bounding box center [489, 302] width 85 height 19
click at [872, 312] on span "Bulk update" at bounding box center [875, 303] width 119 height 17
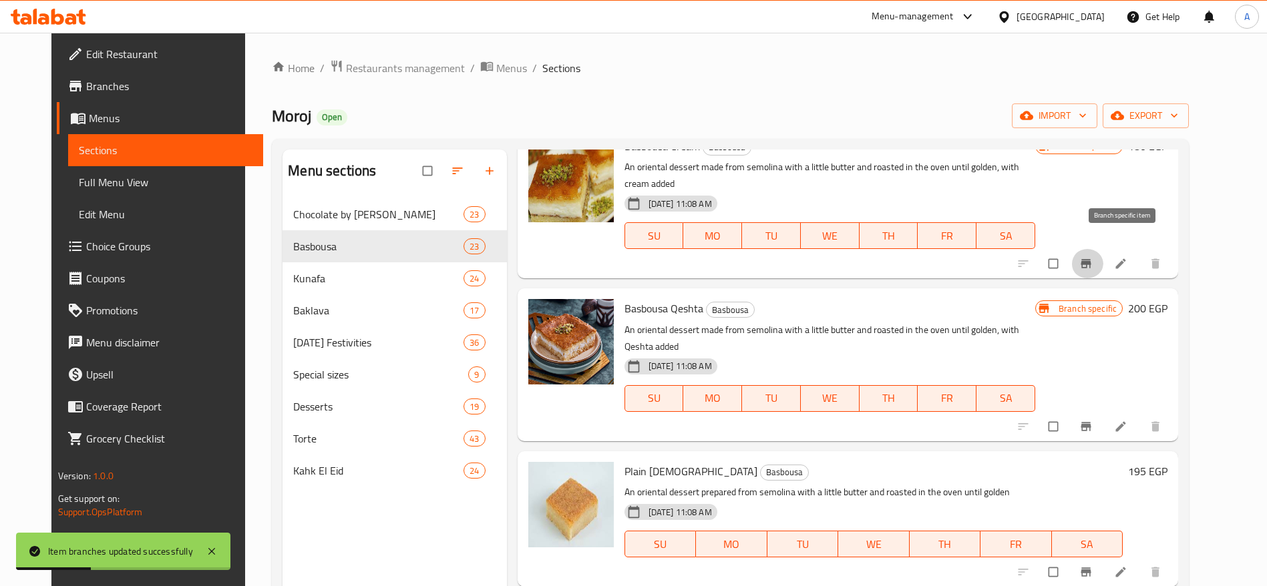
click at [1103, 256] on button "Branch-specific-item" at bounding box center [1087, 263] width 32 height 29
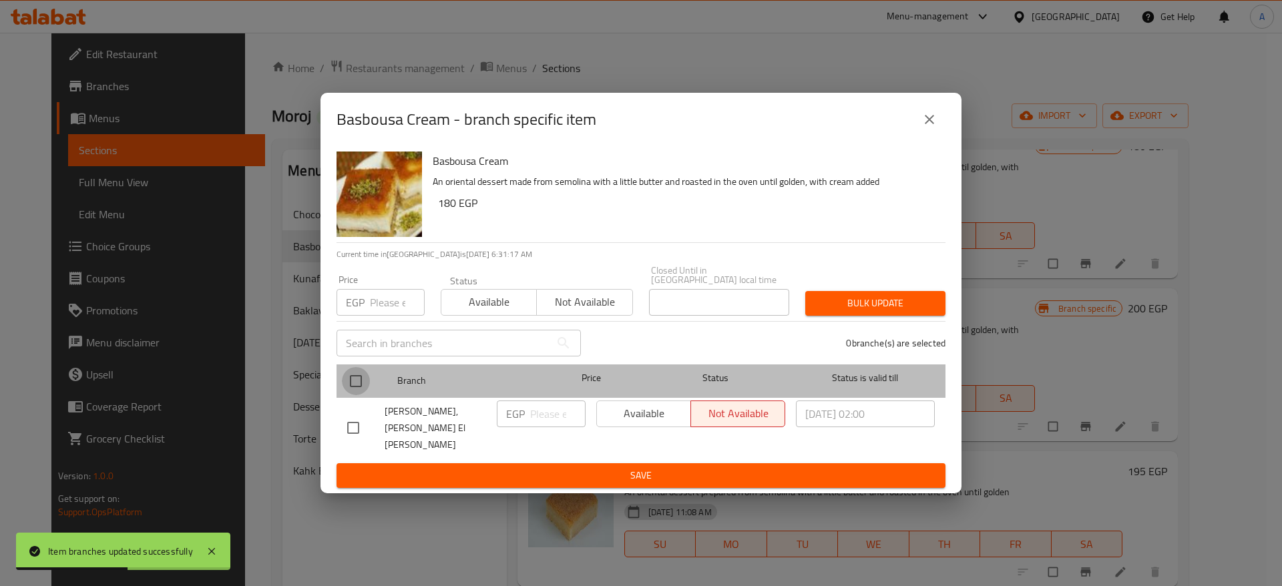
click at [348, 389] on input "checkbox" at bounding box center [356, 381] width 28 height 28
checkbox input "true"
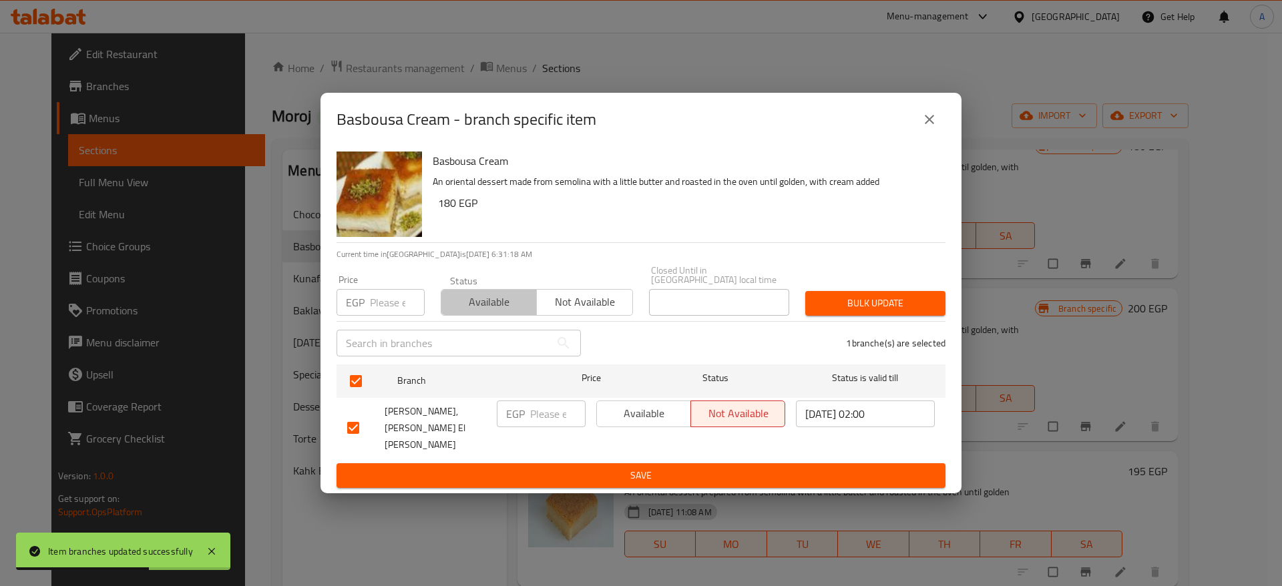
click at [488, 308] on span "Available" at bounding box center [489, 302] width 85 height 19
click at [853, 311] on span "Bulk update" at bounding box center [875, 303] width 119 height 17
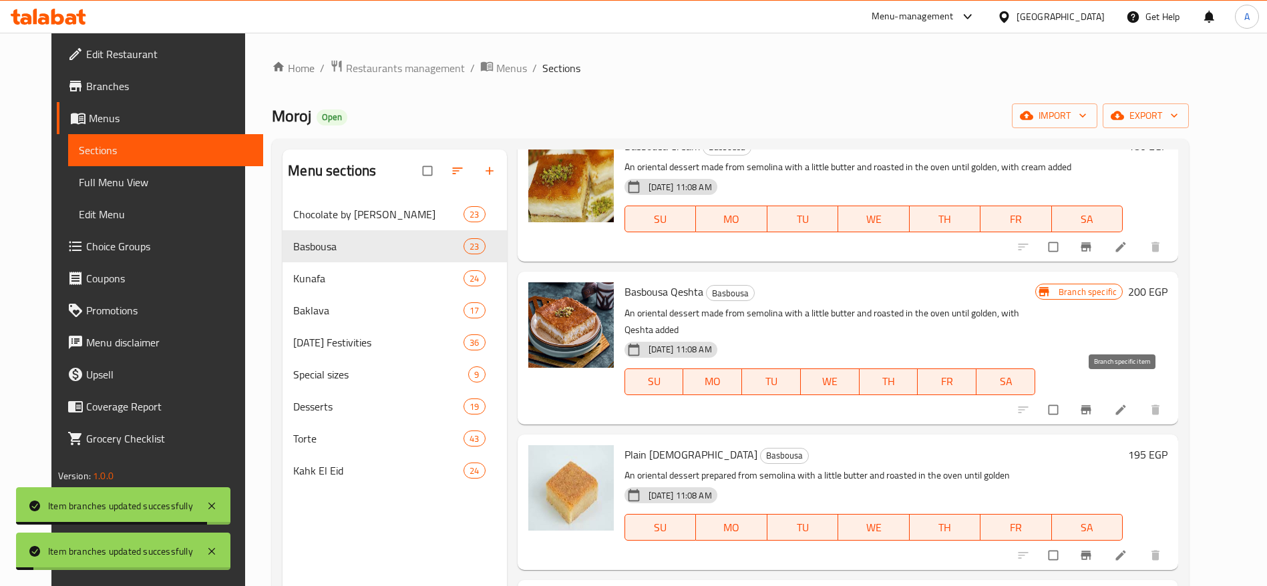
click at [1091, 405] on icon "Branch-specific-item" at bounding box center [1086, 409] width 10 height 9
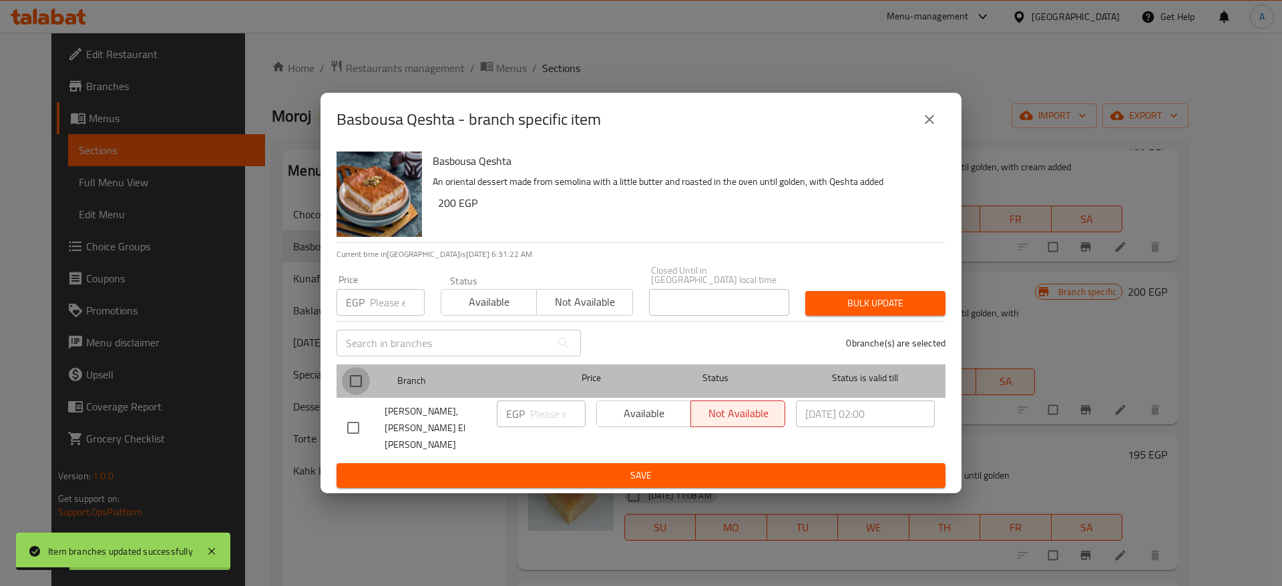
click at [360, 383] on input "checkbox" at bounding box center [356, 381] width 28 height 28
checkbox input "true"
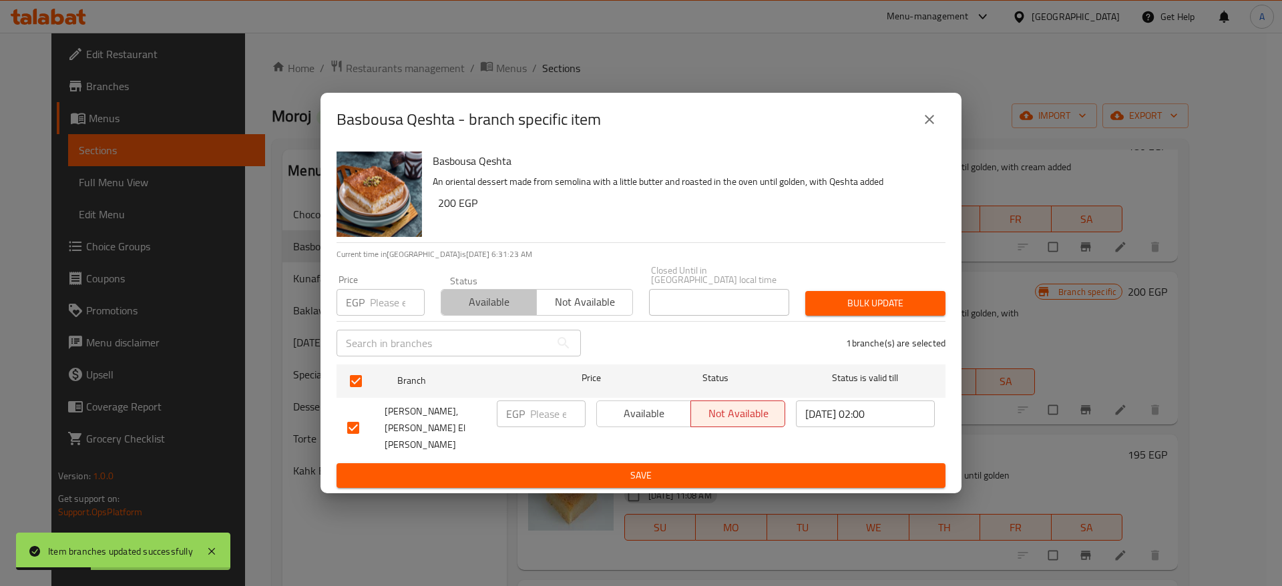
click at [494, 308] on span "Available" at bounding box center [489, 302] width 85 height 19
click at [878, 312] on span "Bulk update" at bounding box center [875, 303] width 119 height 17
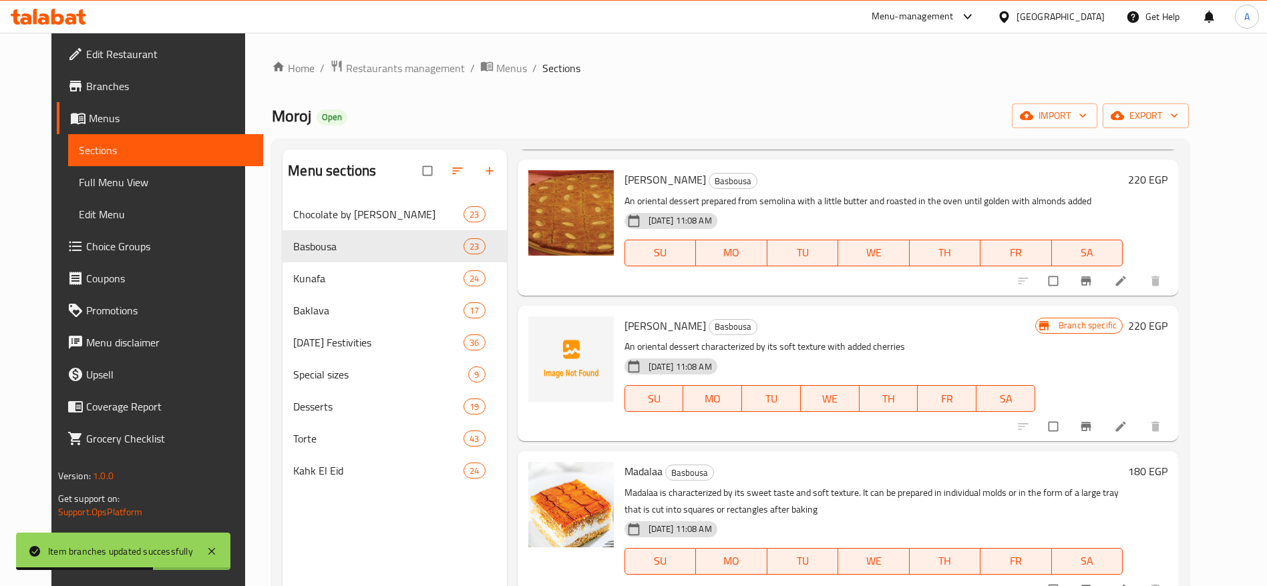
scroll to position [729, 0]
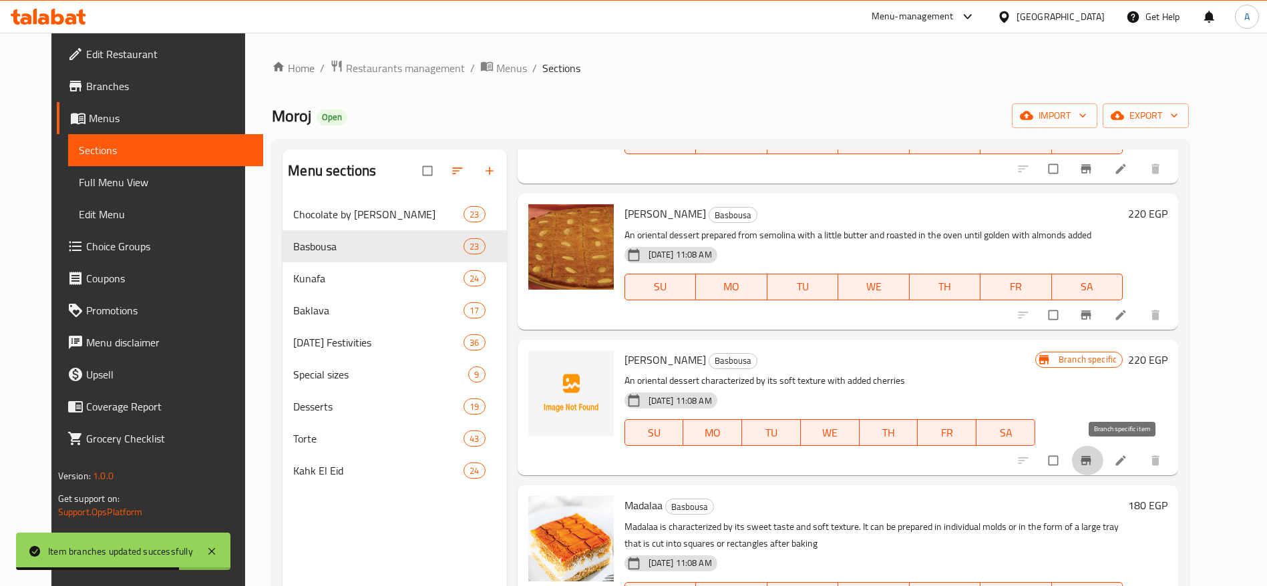
click at [1093, 458] on icon "Branch-specific-item" at bounding box center [1085, 460] width 13 height 13
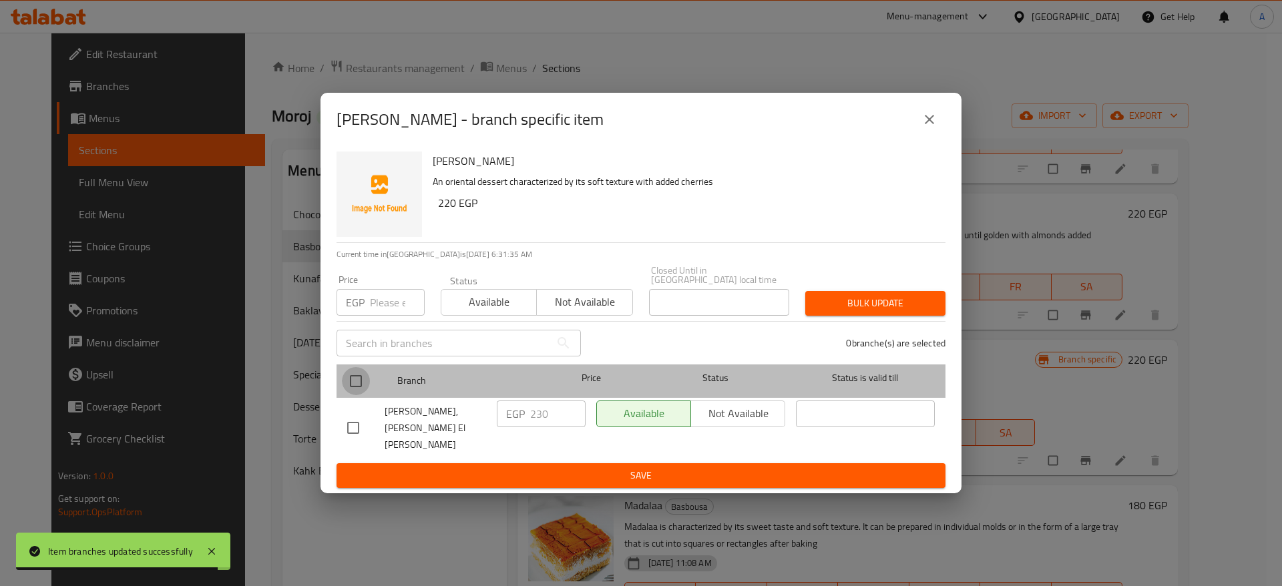
click at [347, 389] on input "checkbox" at bounding box center [356, 381] width 28 height 28
checkbox input "true"
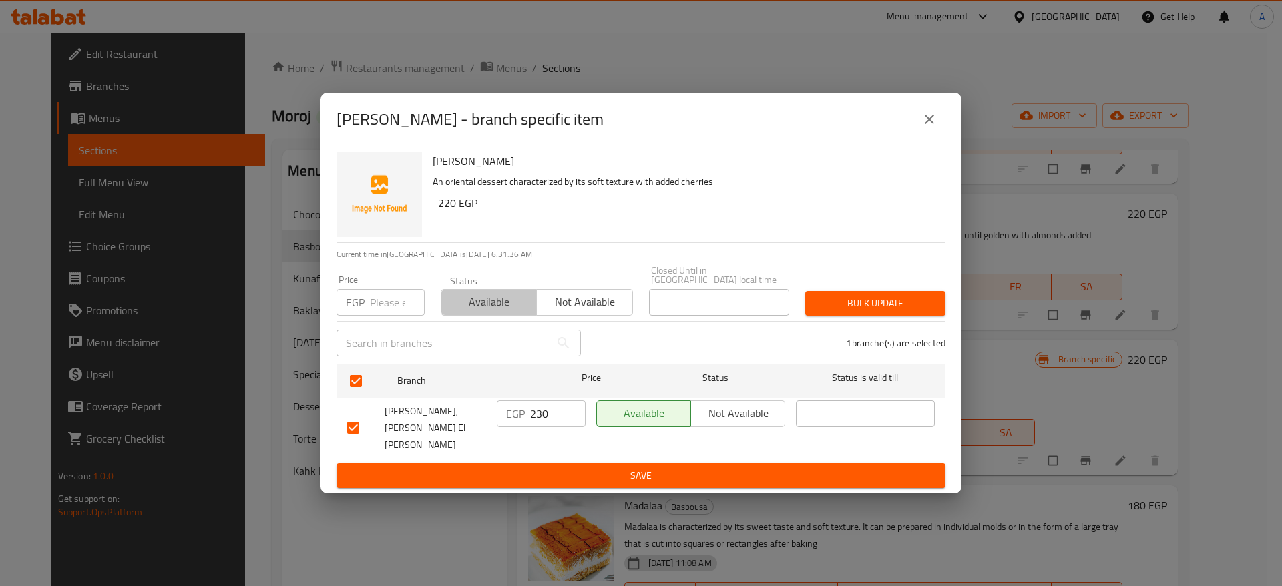
click at [501, 305] on span "Available" at bounding box center [489, 302] width 85 height 19
click at [884, 311] on span "Bulk update" at bounding box center [875, 303] width 119 height 17
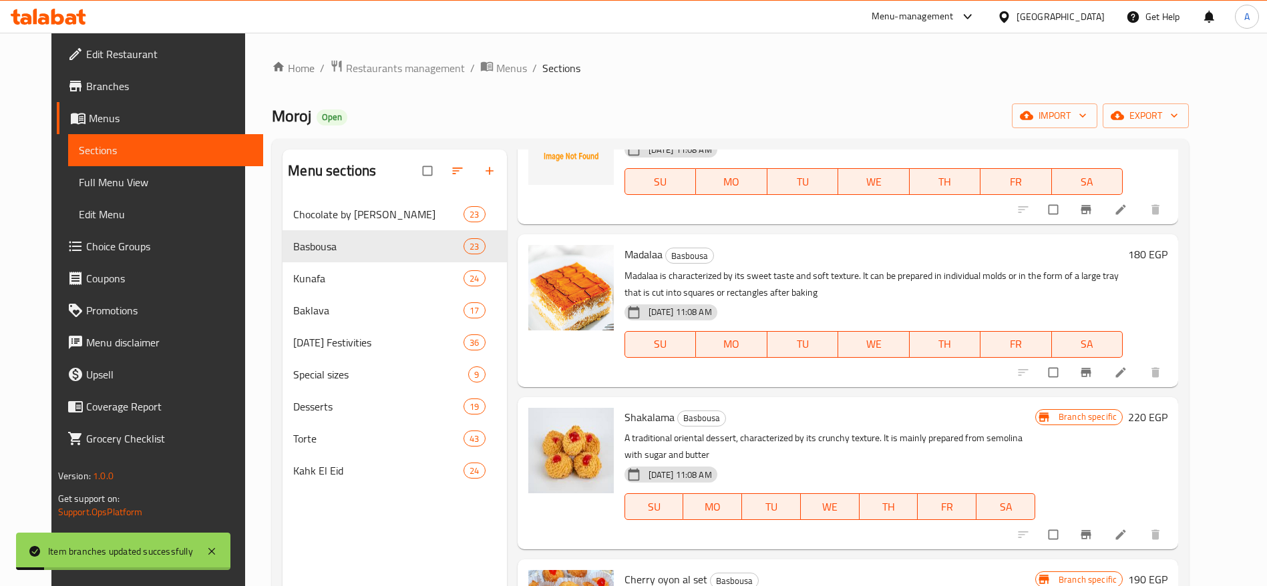
scroll to position [1006, 0]
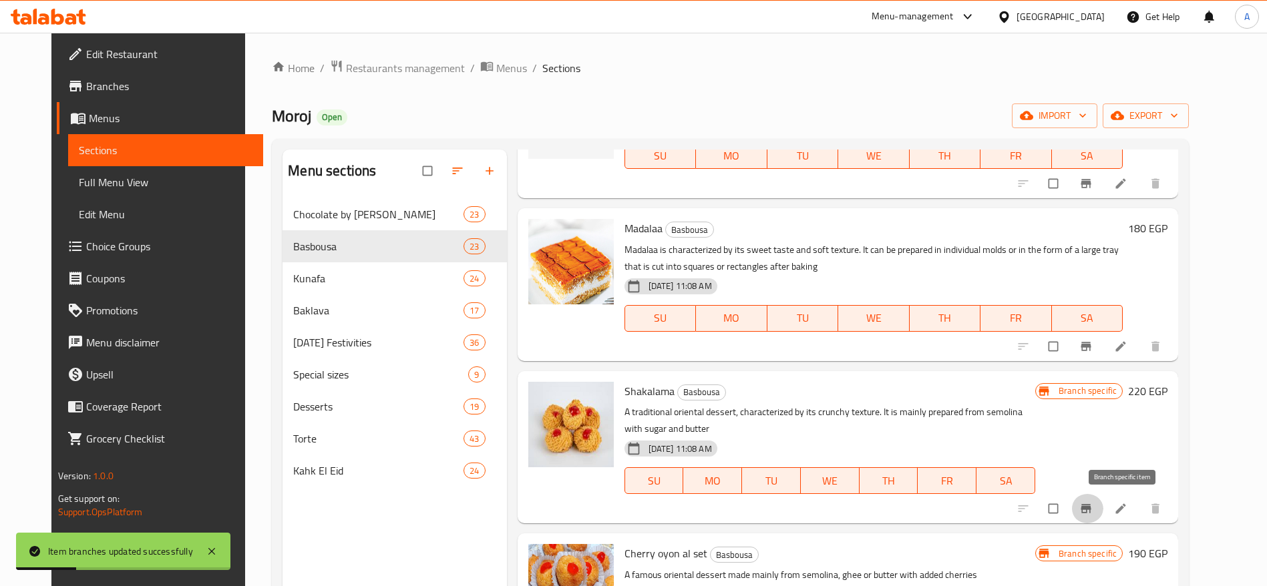
click at [1103, 518] on button "Branch-specific-item" at bounding box center [1087, 508] width 32 height 29
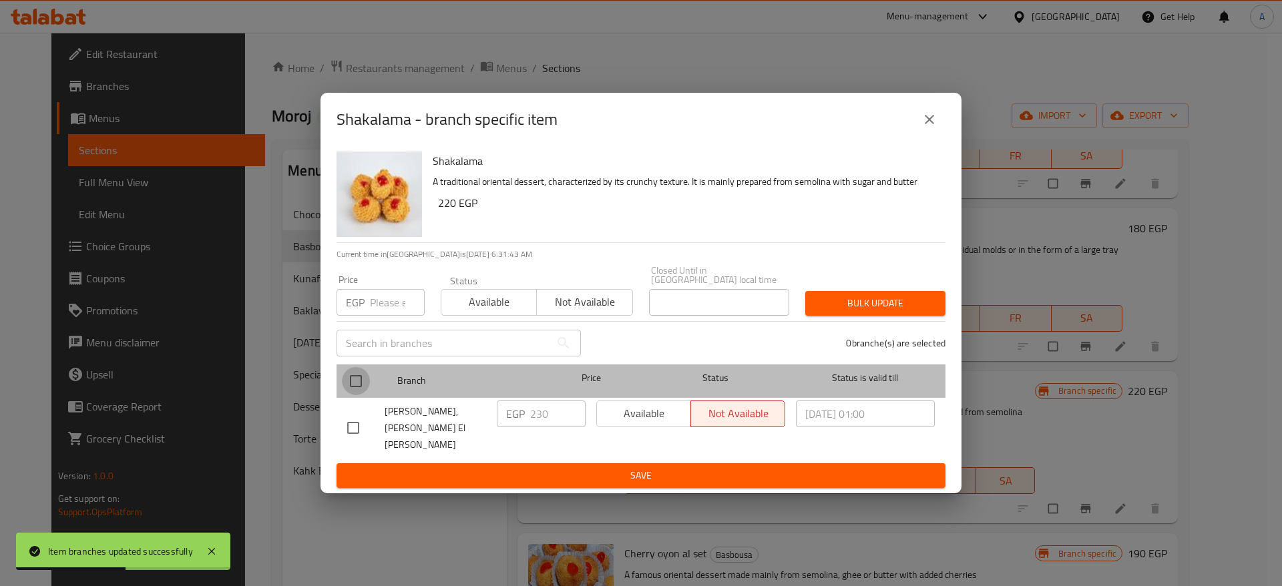
click at [355, 382] on input "checkbox" at bounding box center [356, 381] width 28 height 28
checkbox input "true"
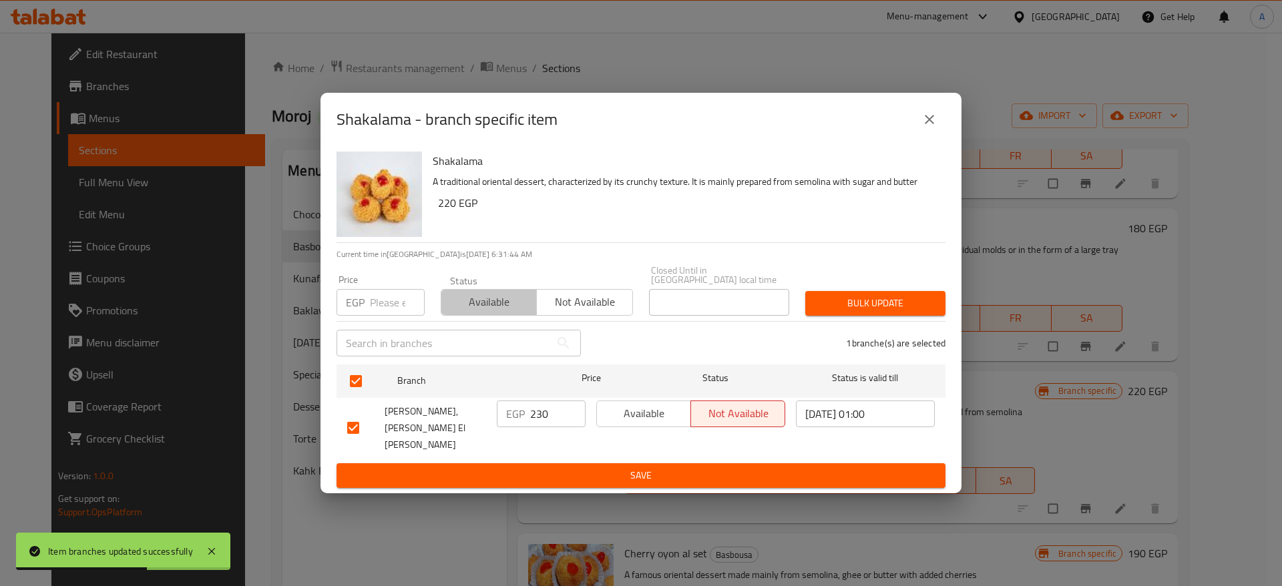
click at [511, 312] on span "Available" at bounding box center [489, 302] width 85 height 19
click at [864, 312] on span "Bulk update" at bounding box center [875, 303] width 119 height 17
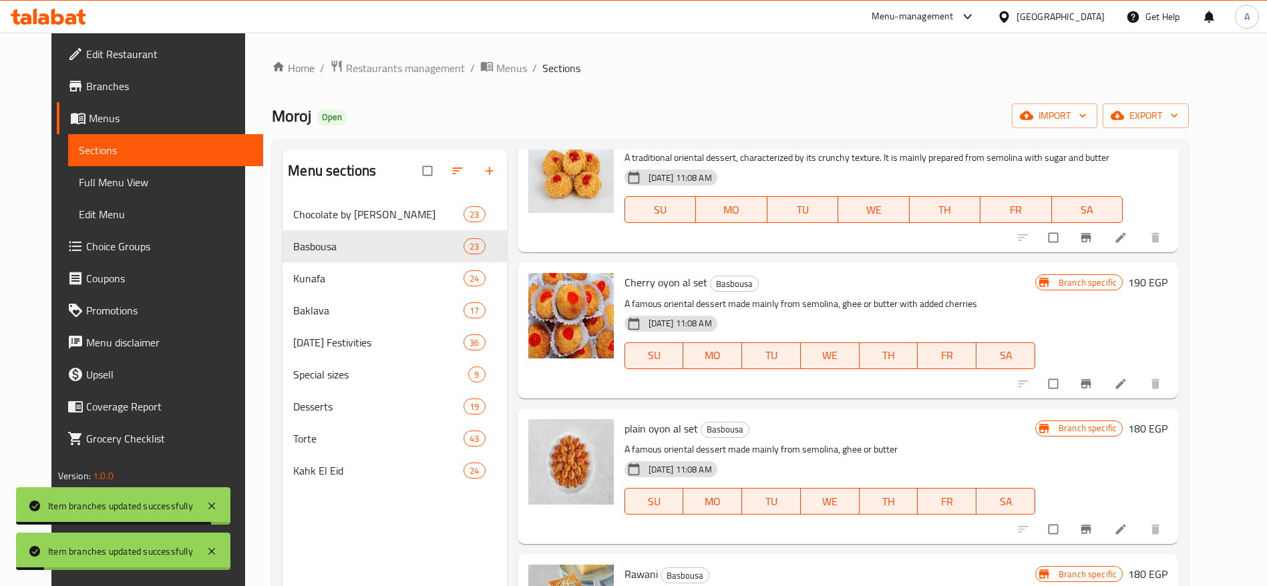
scroll to position [1282, 0]
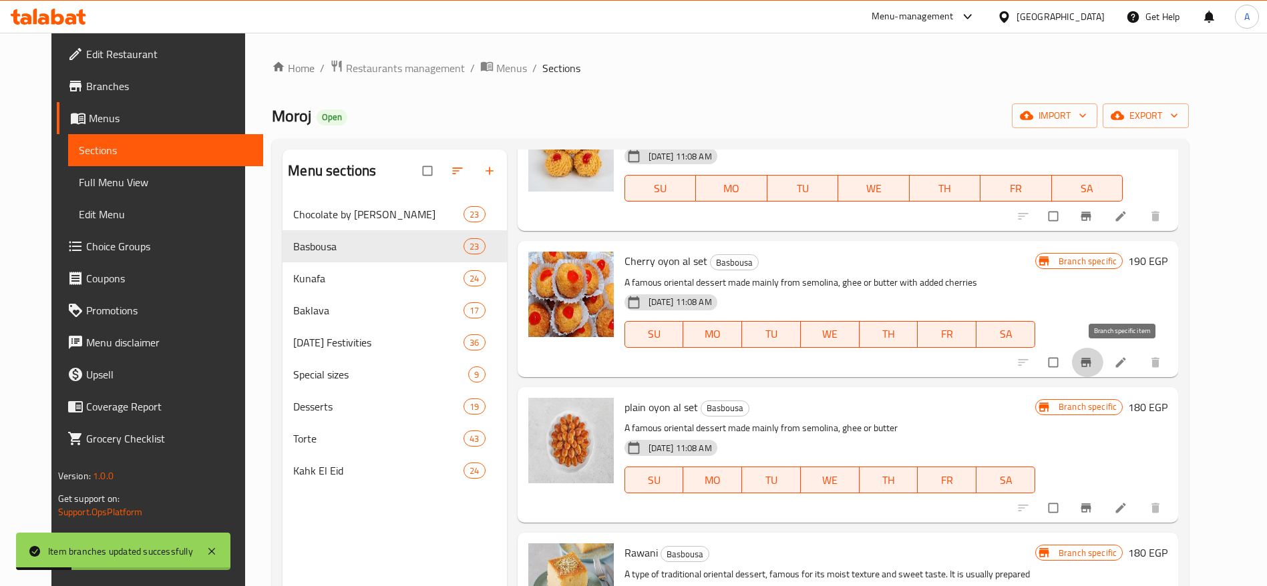
click at [1093, 364] on icon "Branch-specific-item" at bounding box center [1085, 362] width 13 height 13
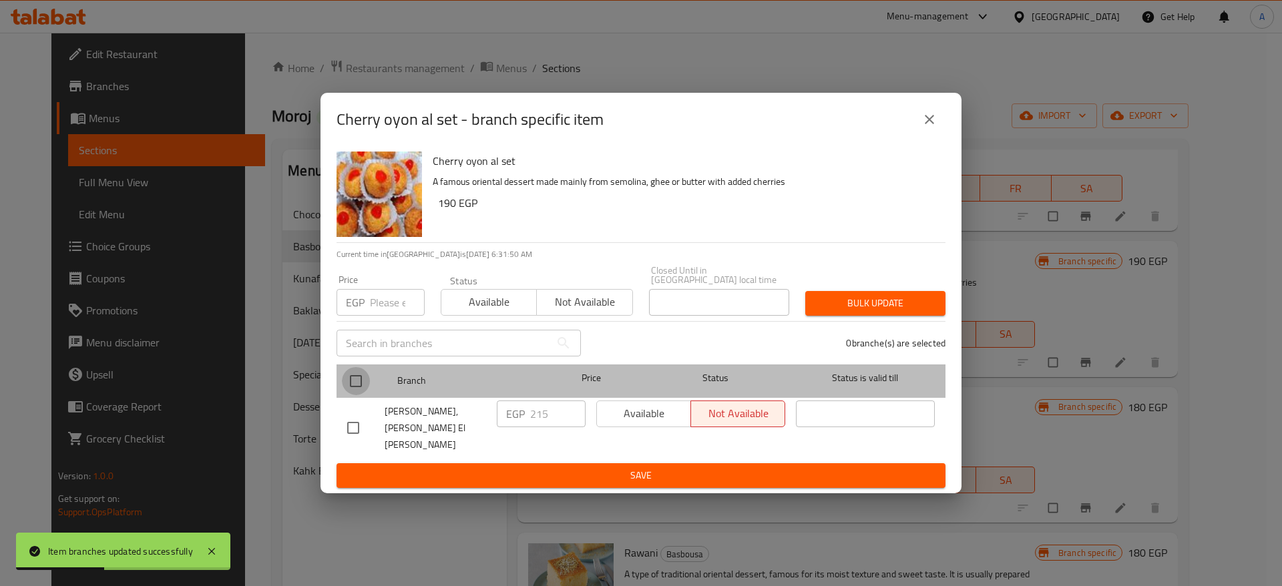
click at [363, 385] on input "checkbox" at bounding box center [356, 381] width 28 height 28
checkbox input "true"
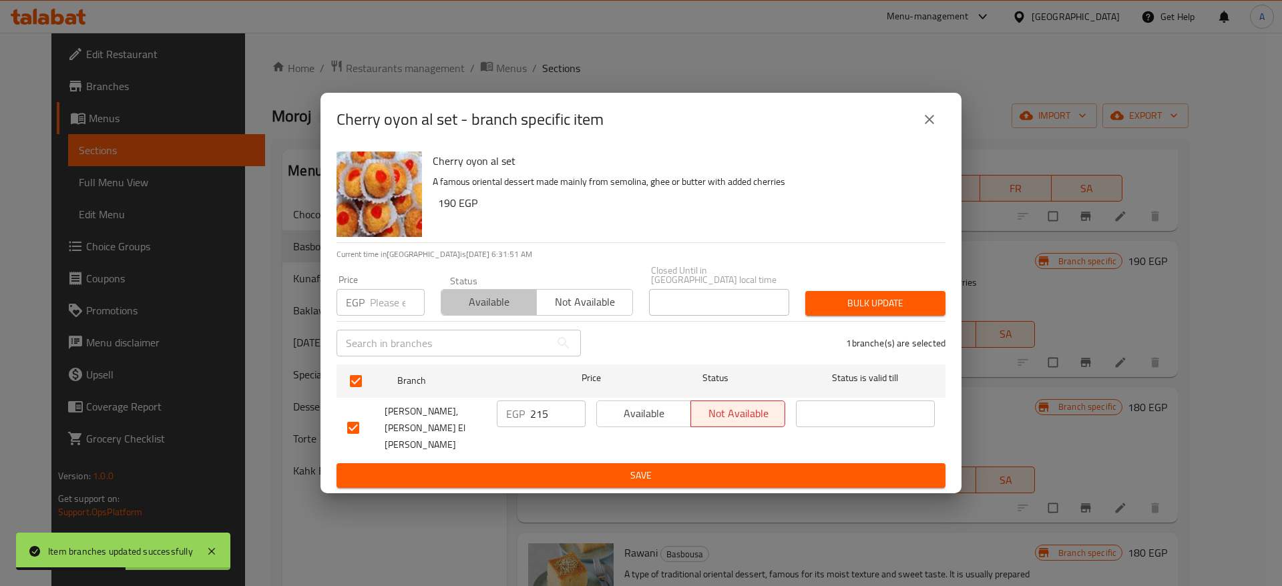
click at [497, 312] on span "Available" at bounding box center [489, 302] width 85 height 19
click at [832, 308] on span "Bulk update" at bounding box center [875, 303] width 119 height 17
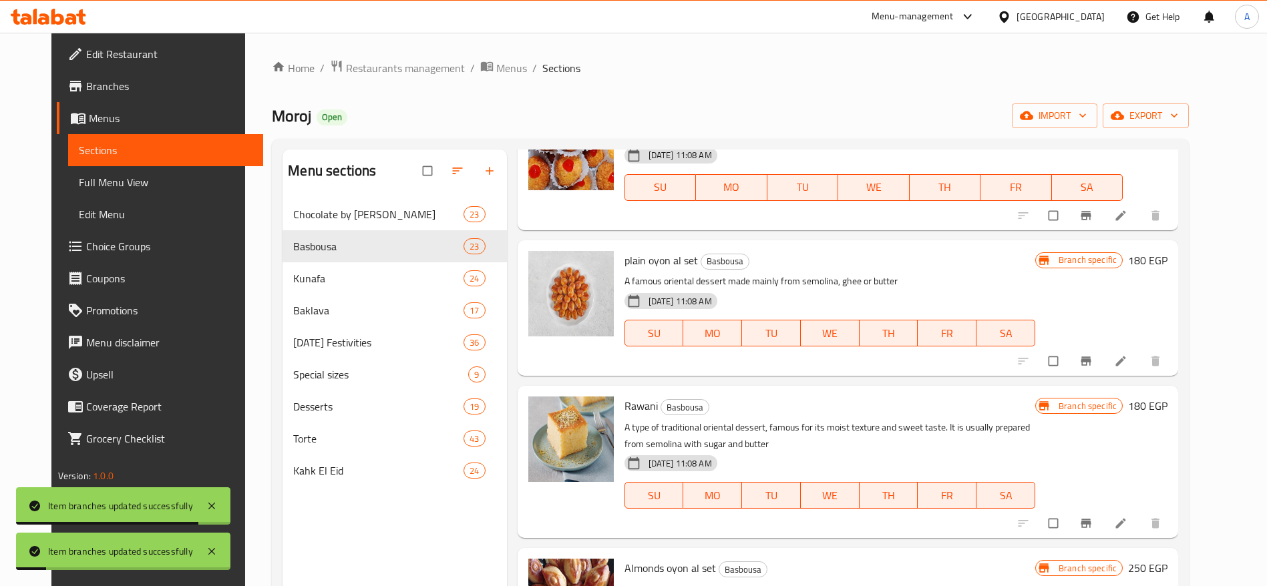
scroll to position [1459, 0]
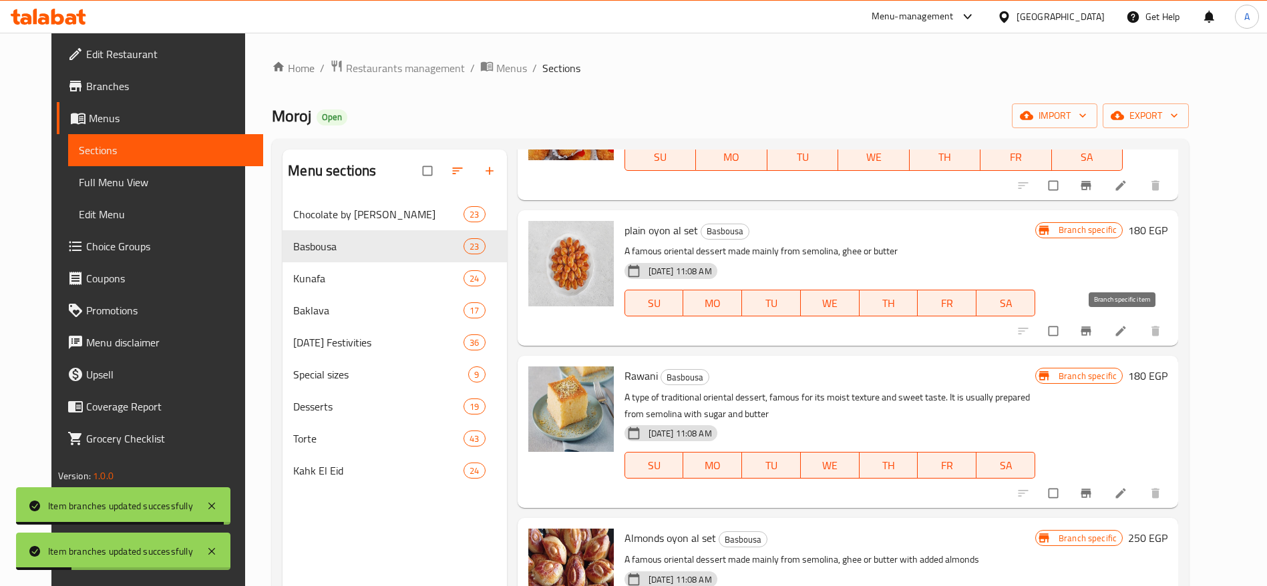
click at [1103, 338] on button "Branch-specific-item" at bounding box center [1087, 331] width 32 height 29
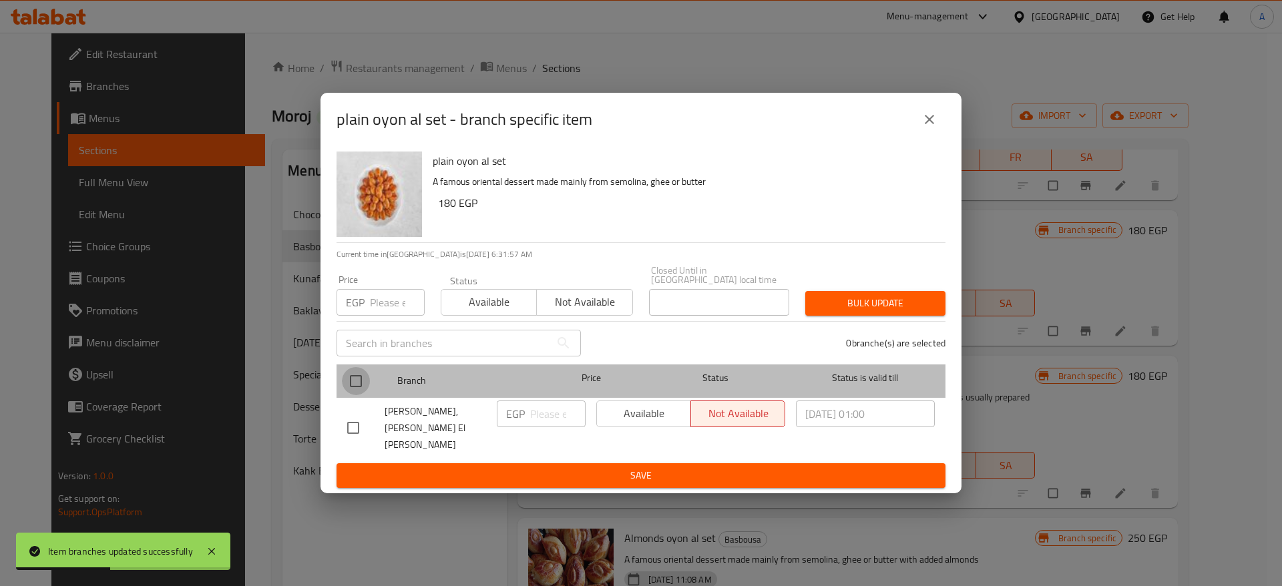
click at [353, 382] on input "checkbox" at bounding box center [356, 381] width 28 height 28
checkbox input "true"
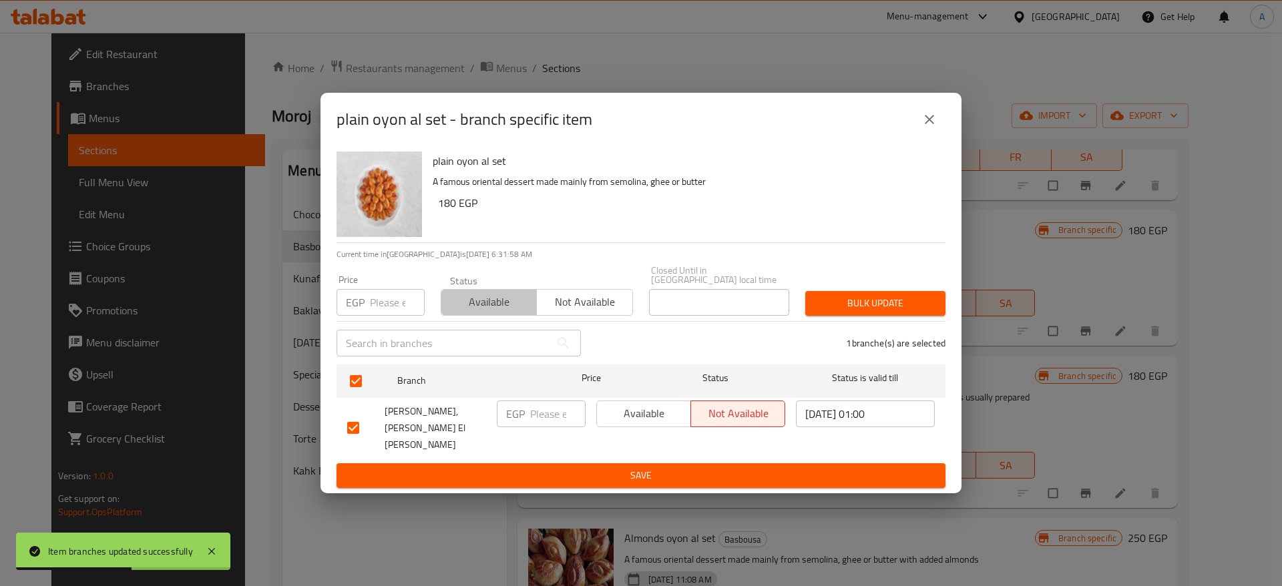
click at [498, 312] on span "Available" at bounding box center [489, 302] width 85 height 19
click at [864, 309] on span "Bulk update" at bounding box center [875, 303] width 119 height 17
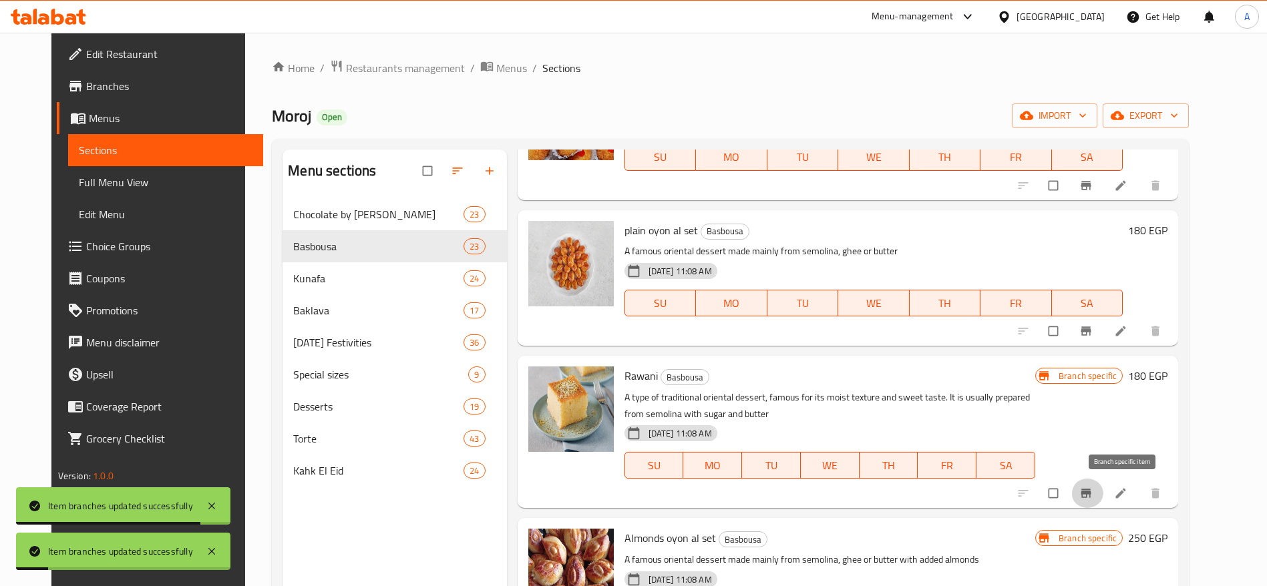
click at [1095, 494] on span "Branch-specific-item" at bounding box center [1087, 493] width 16 height 13
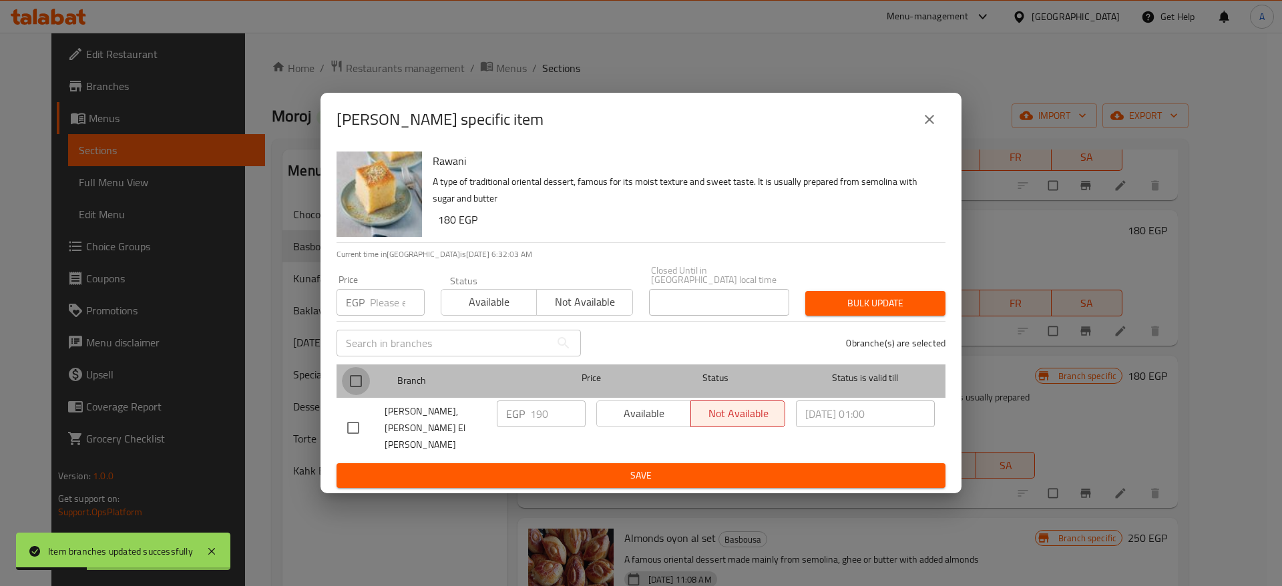
click at [366, 387] on input "checkbox" at bounding box center [356, 381] width 28 height 28
checkbox input "true"
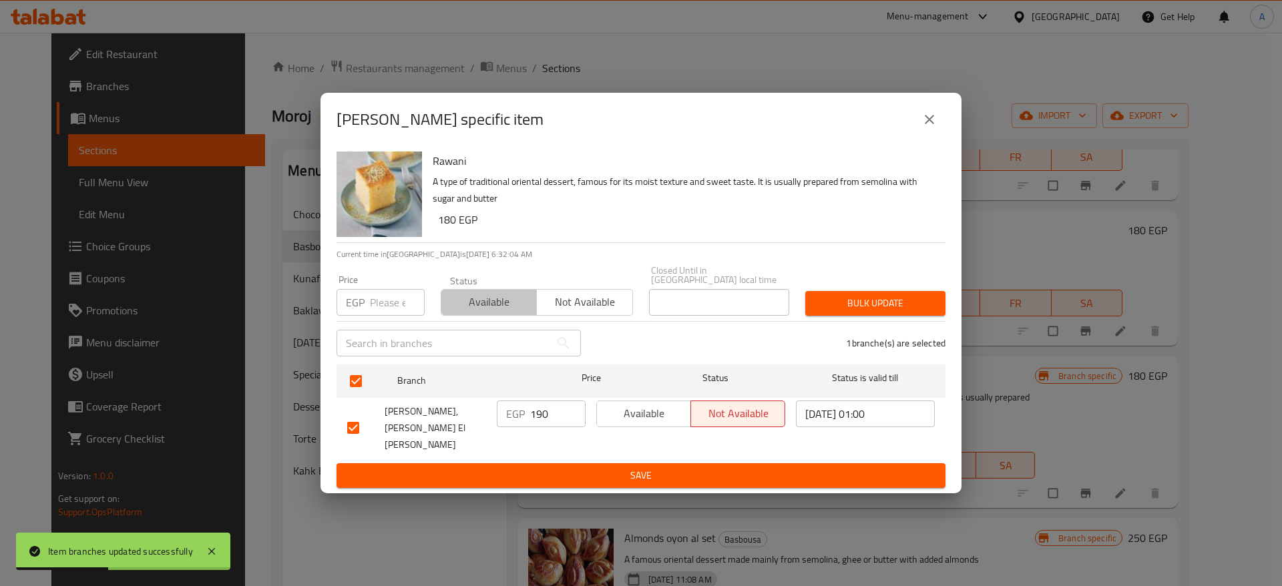
click at [523, 312] on span "Available" at bounding box center [489, 302] width 85 height 19
click at [825, 316] on button "Bulk update" at bounding box center [875, 303] width 140 height 25
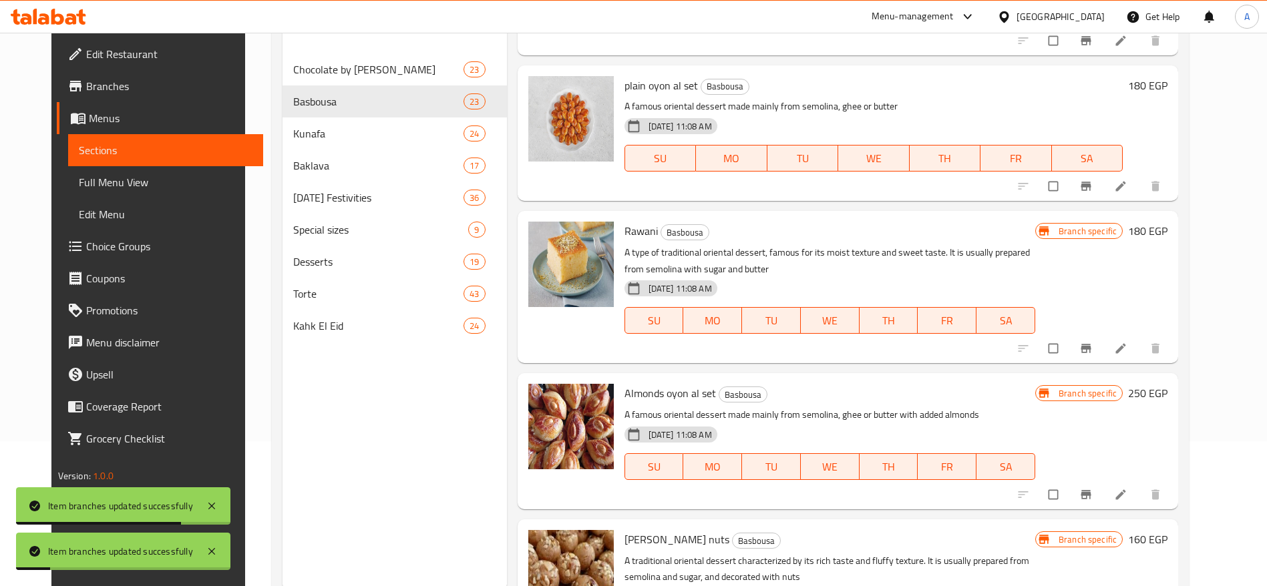
scroll to position [184, 0]
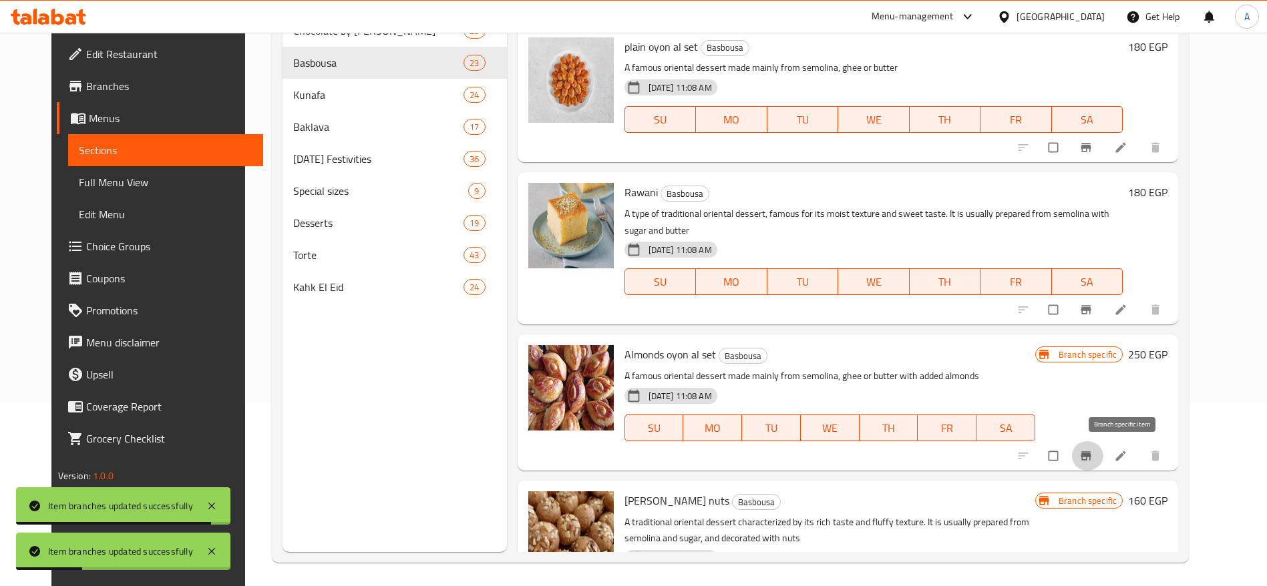
click at [1093, 457] on icon "Branch-specific-item" at bounding box center [1085, 455] width 13 height 13
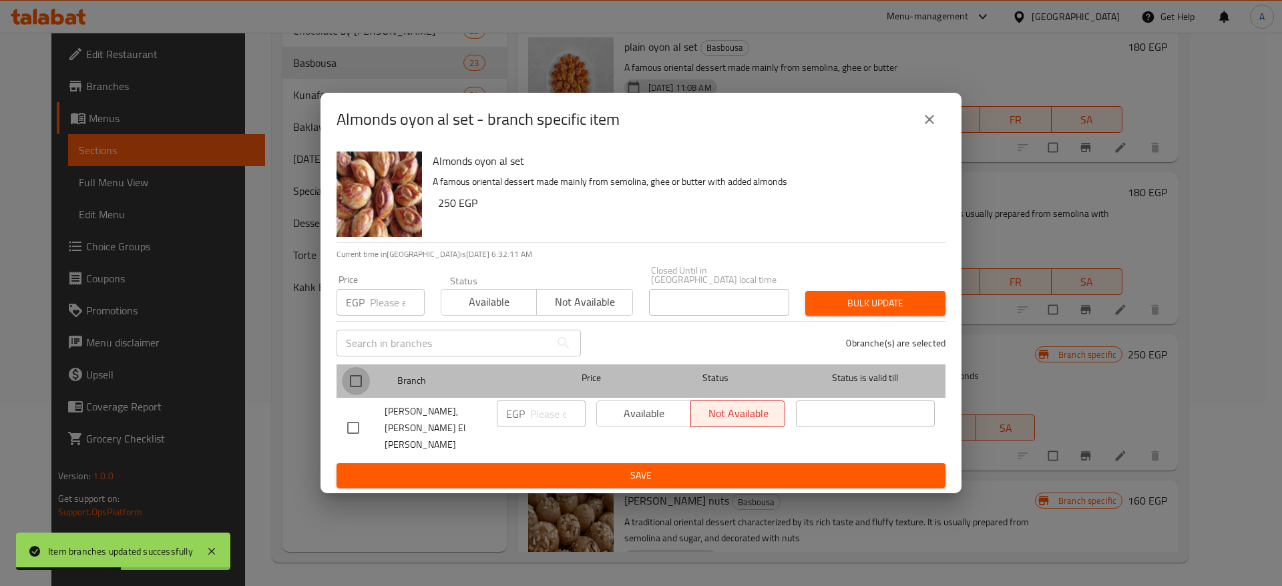
click at [355, 385] on input "checkbox" at bounding box center [356, 381] width 28 height 28
checkbox input "true"
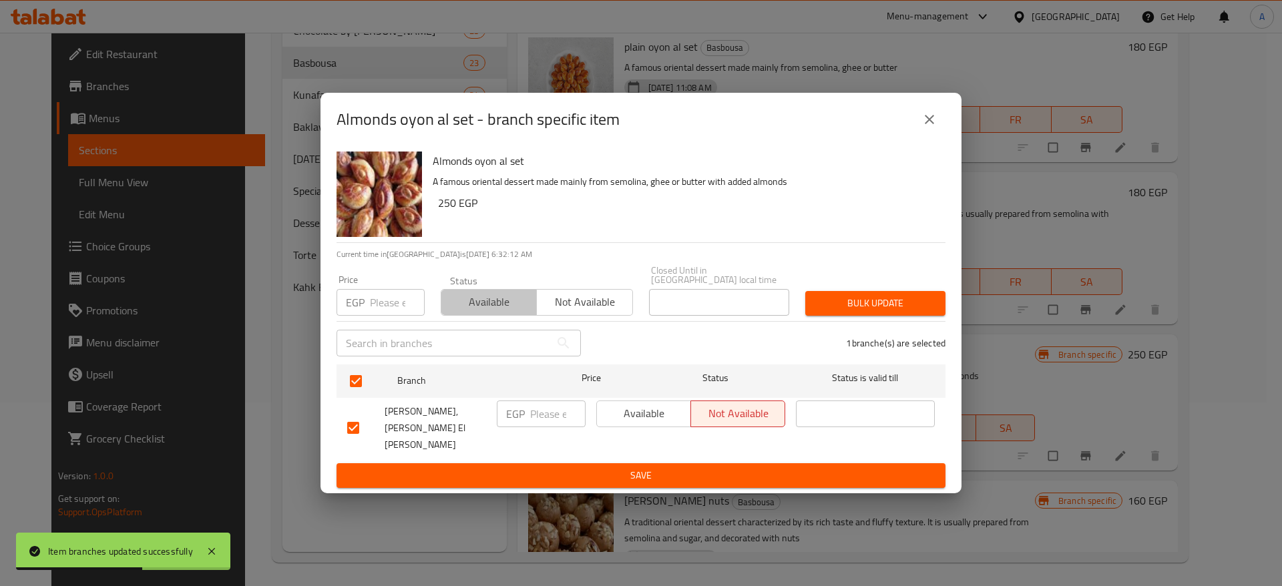
click at [510, 308] on span "Available" at bounding box center [489, 302] width 85 height 19
click at [860, 312] on span "Bulk update" at bounding box center [875, 303] width 119 height 17
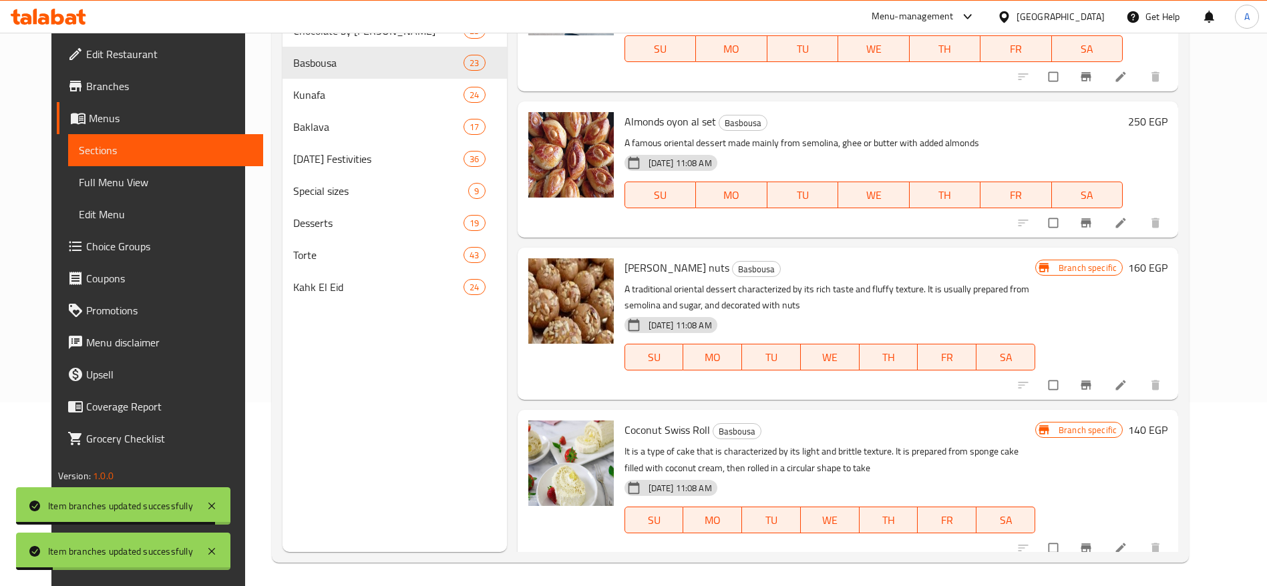
scroll to position [1756, 0]
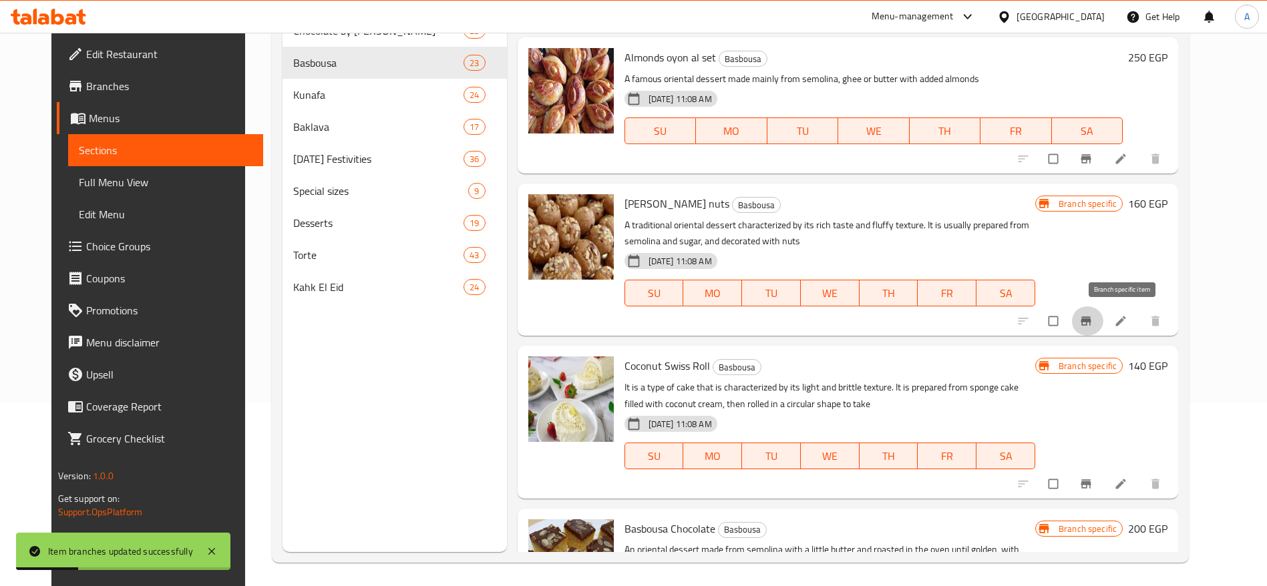
click at [1095, 315] on span "Branch-specific-item" at bounding box center [1087, 321] width 16 height 13
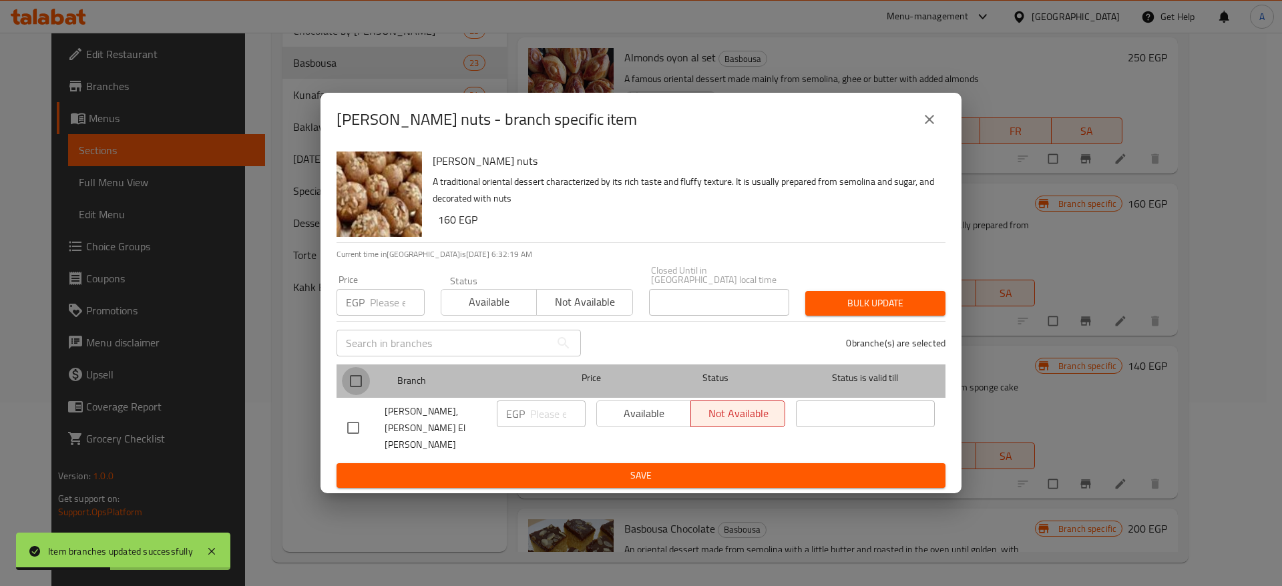
click at [349, 383] on input "checkbox" at bounding box center [356, 381] width 28 height 28
checkbox input "true"
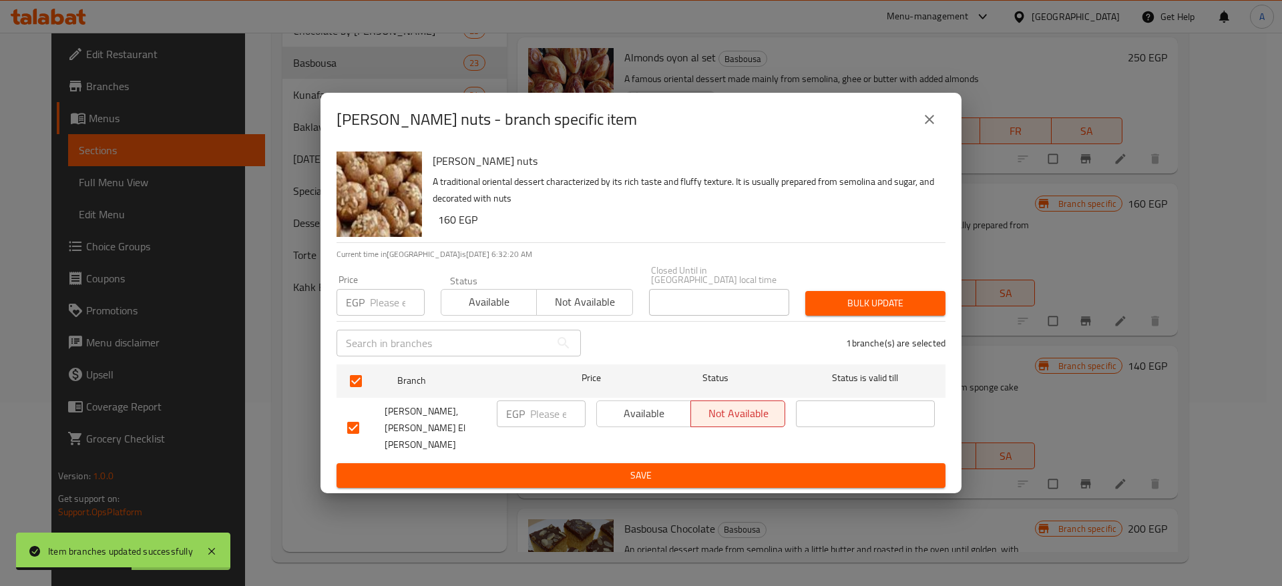
click at [472, 312] on span "Available" at bounding box center [489, 302] width 85 height 19
click at [823, 312] on span "Bulk update" at bounding box center [875, 303] width 119 height 17
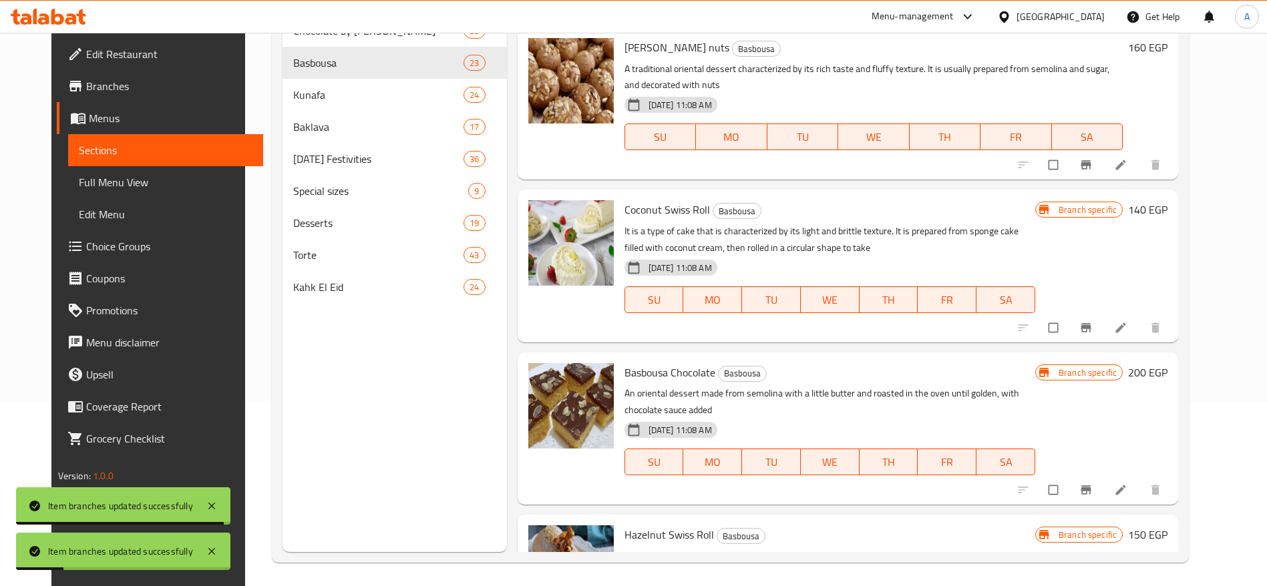
scroll to position [1916, 0]
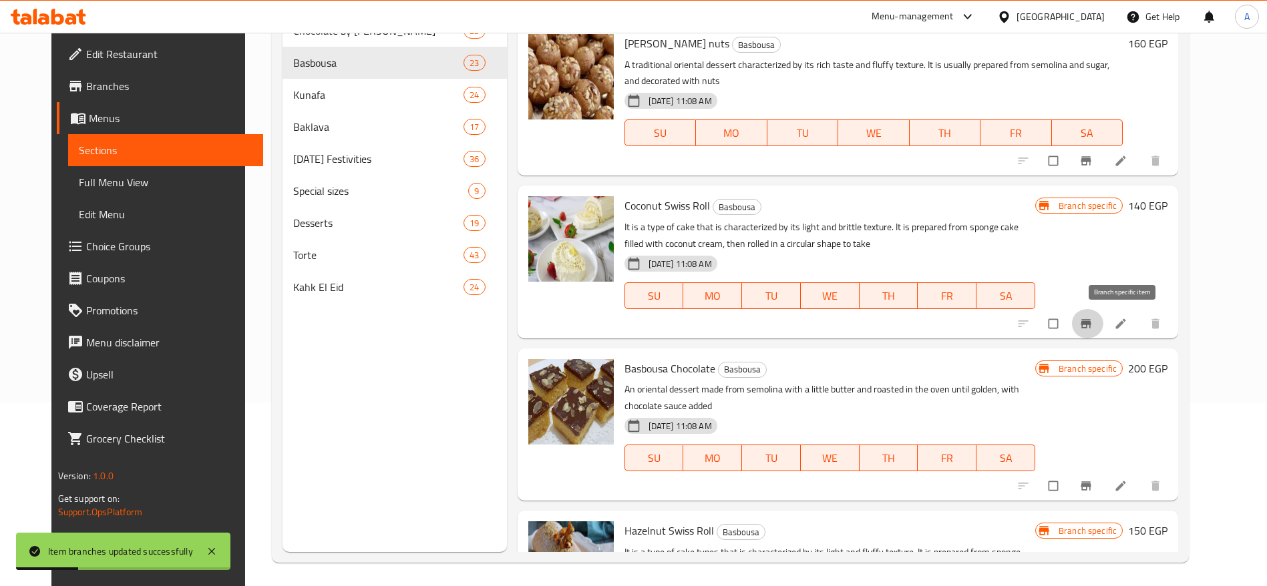
click at [1091, 327] on icon "Branch-specific-item" at bounding box center [1086, 323] width 10 height 9
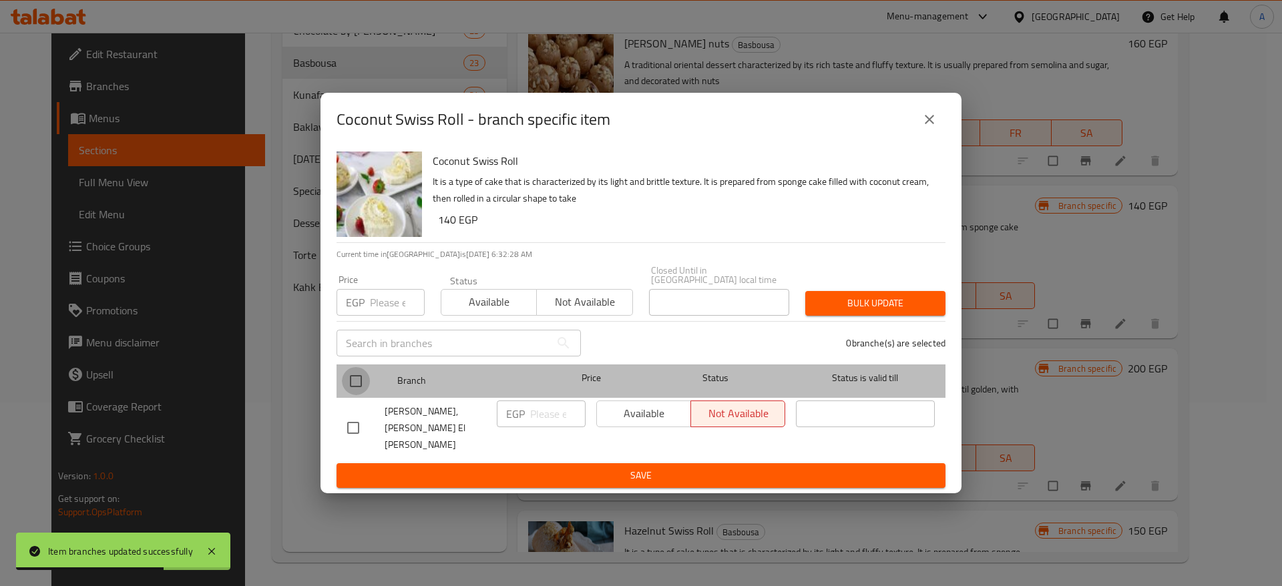
click at [351, 383] on input "checkbox" at bounding box center [356, 381] width 28 height 28
checkbox input "true"
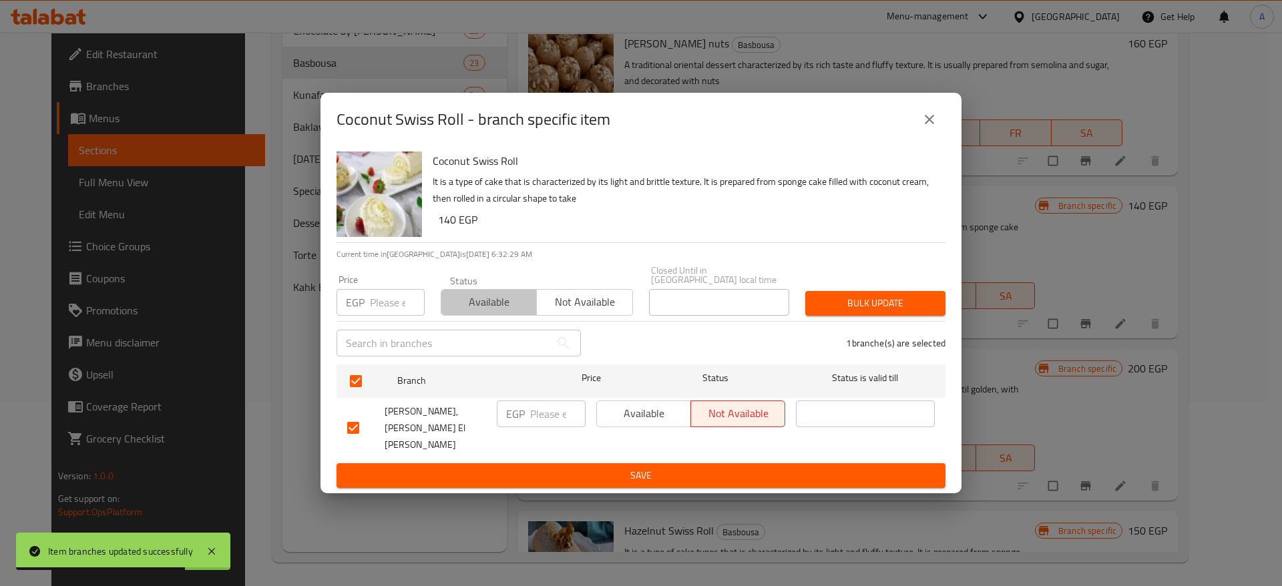
click at [479, 309] on span "Available" at bounding box center [489, 302] width 85 height 19
click at [888, 306] on span "Bulk update" at bounding box center [875, 303] width 119 height 17
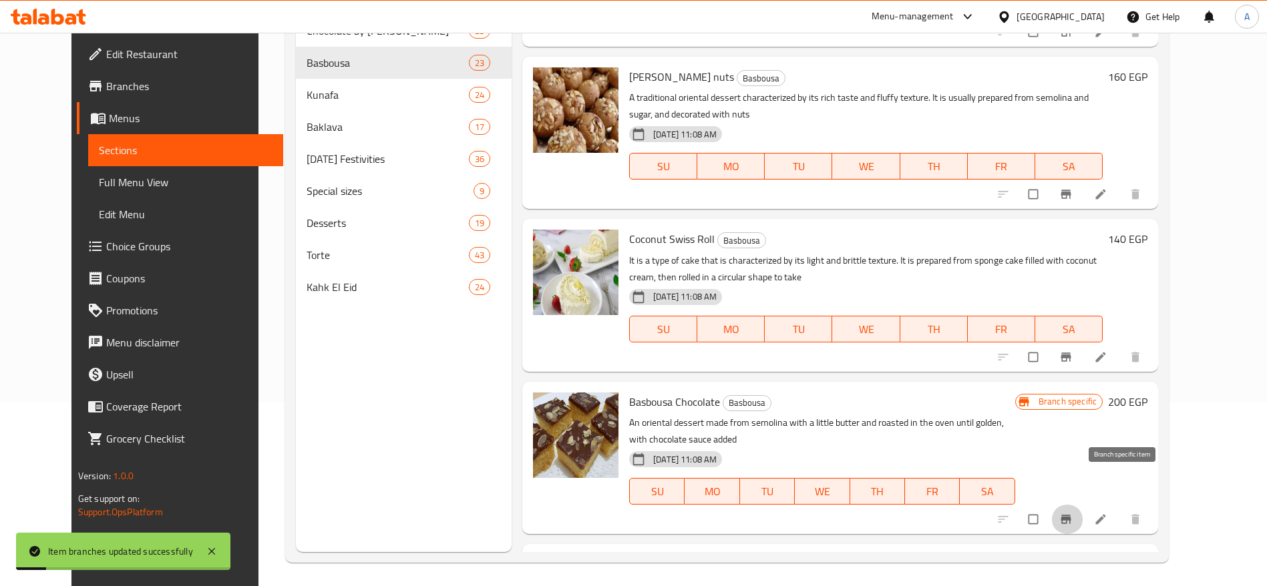
click at [1083, 505] on button "Branch-specific-item" at bounding box center [1067, 519] width 32 height 29
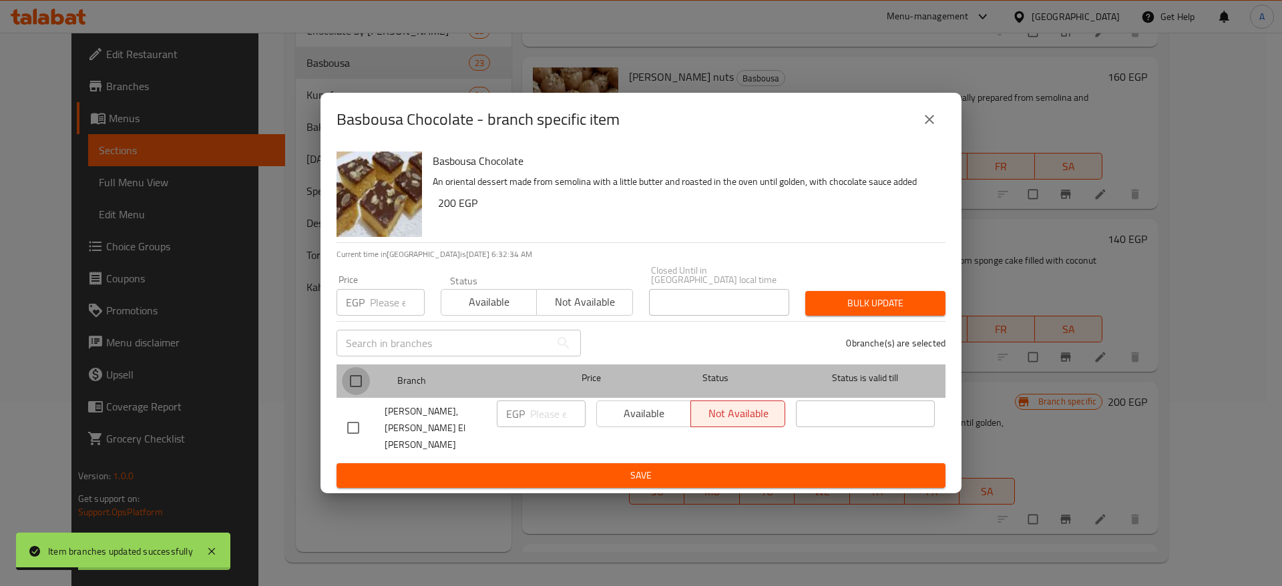
click at [359, 382] on input "checkbox" at bounding box center [356, 381] width 28 height 28
checkbox input "true"
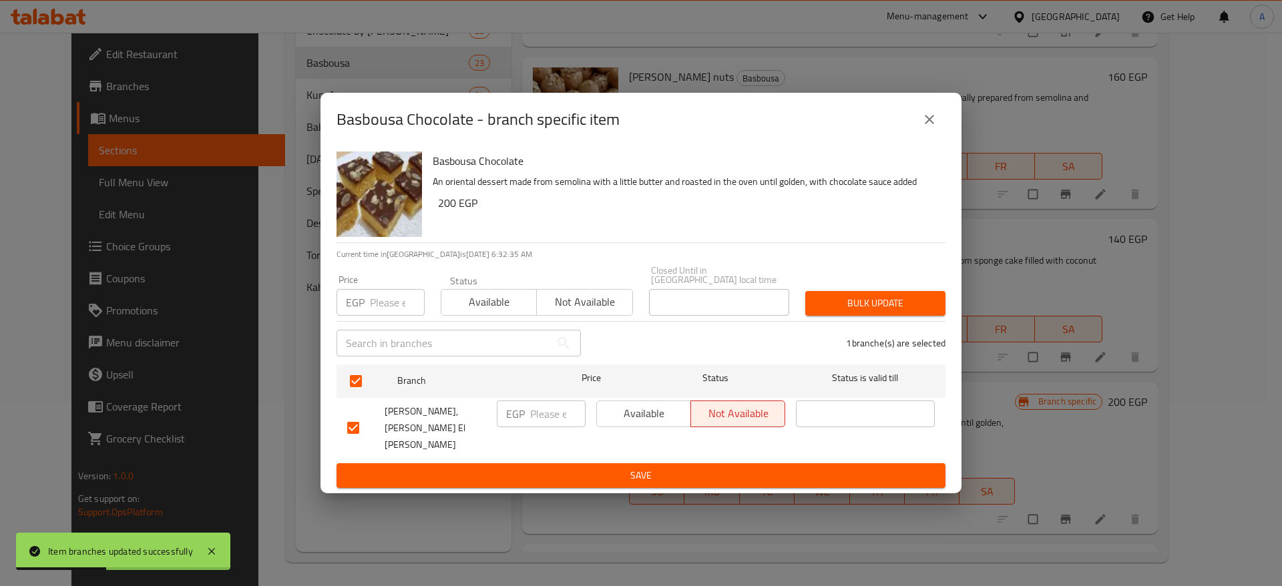
click at [490, 312] on span "Available" at bounding box center [489, 302] width 85 height 19
click at [886, 311] on span "Bulk update" at bounding box center [875, 303] width 119 height 17
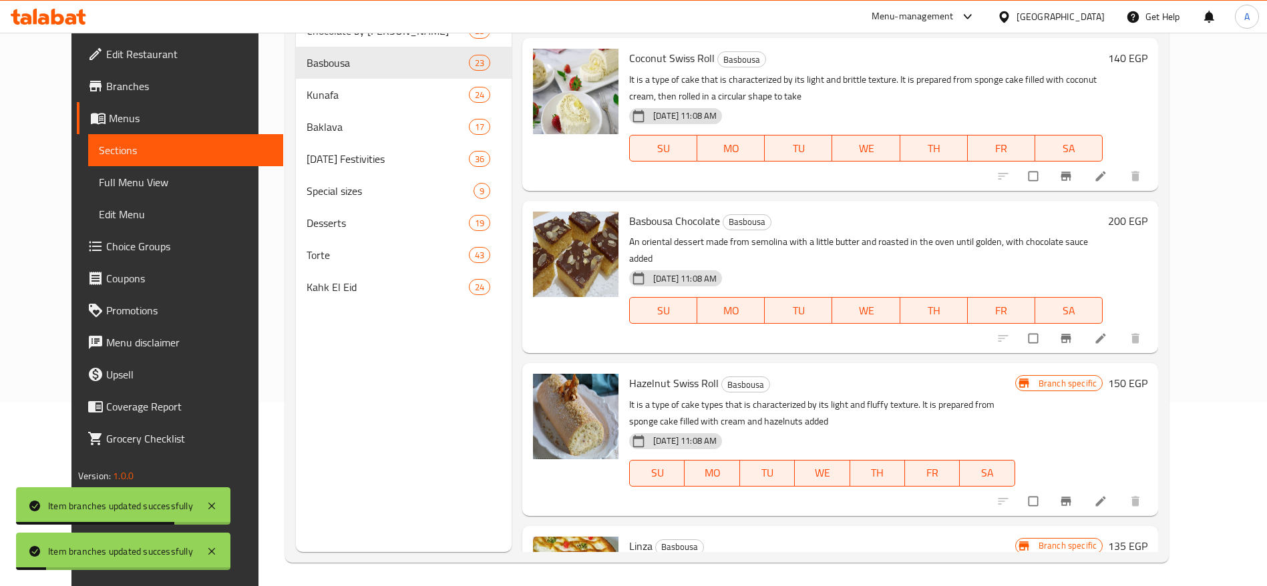
scroll to position [2195, 0]
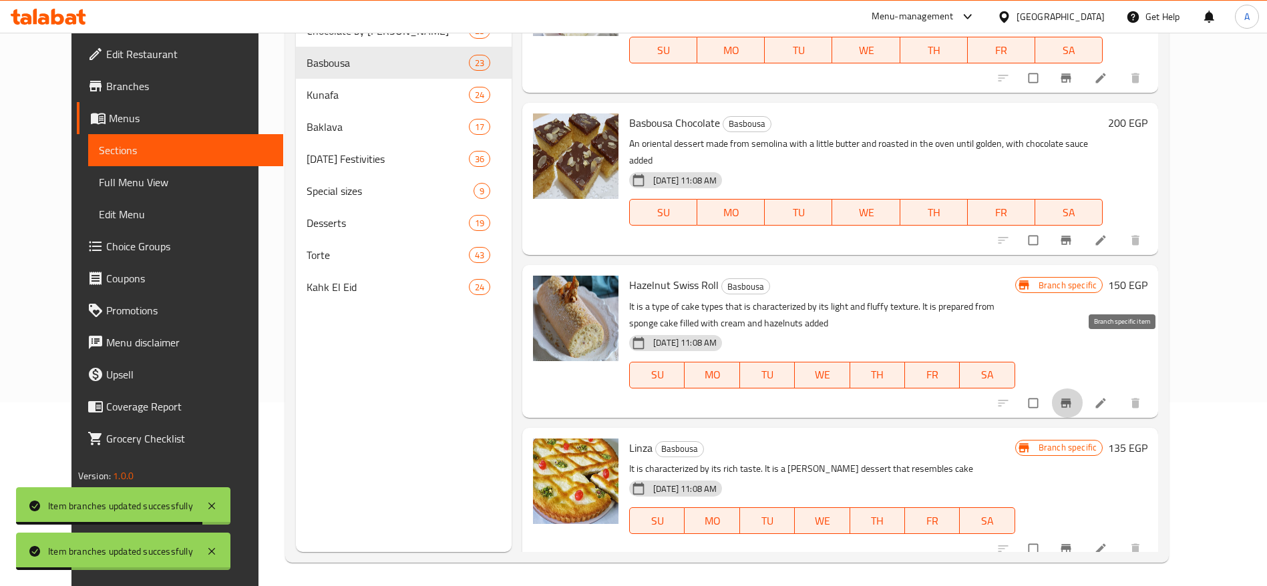
click at [1073, 397] on icon "Branch-specific-item" at bounding box center [1065, 403] width 13 height 13
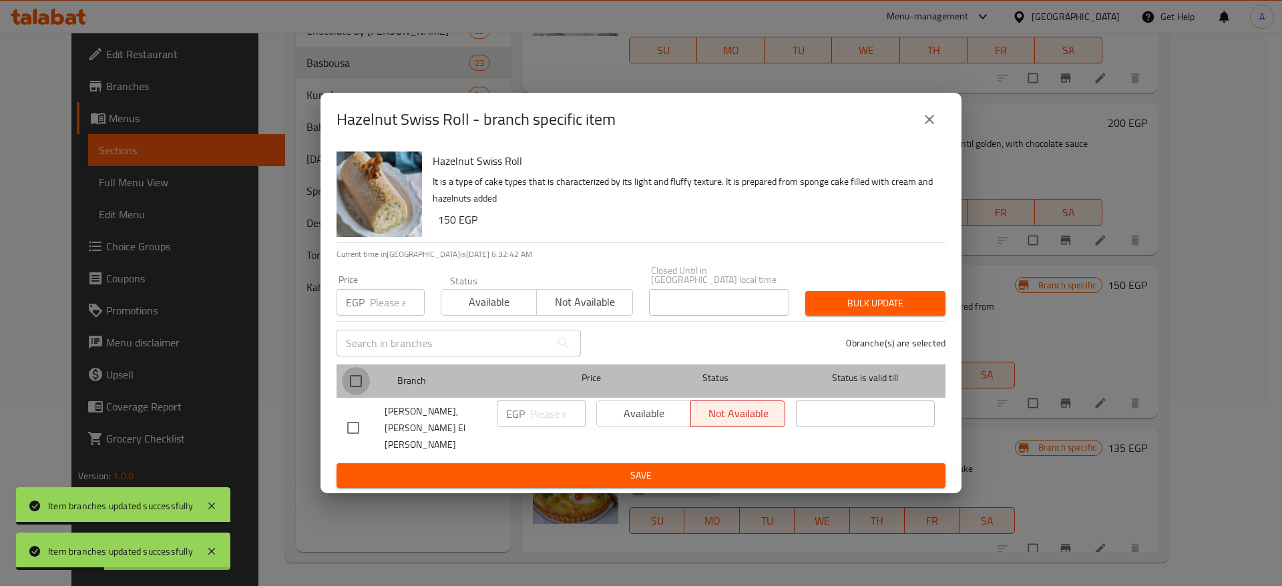
click at [353, 393] on input "checkbox" at bounding box center [356, 381] width 28 height 28
checkbox input "true"
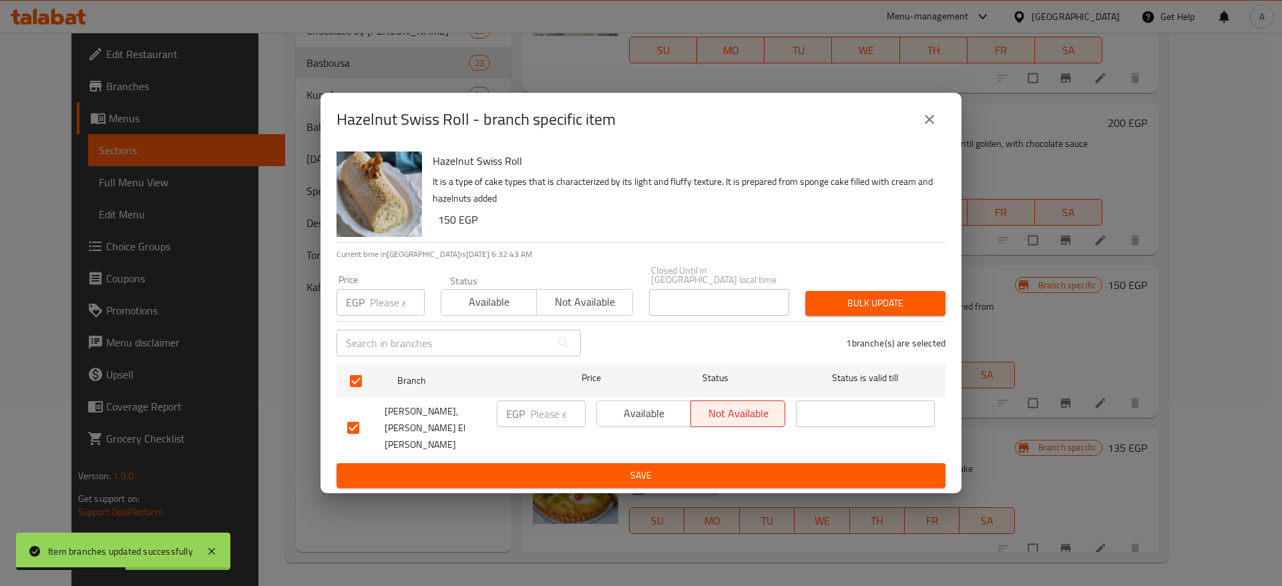
click at [471, 312] on span "Available" at bounding box center [489, 302] width 85 height 19
click at [858, 312] on span "Bulk update" at bounding box center [875, 303] width 119 height 17
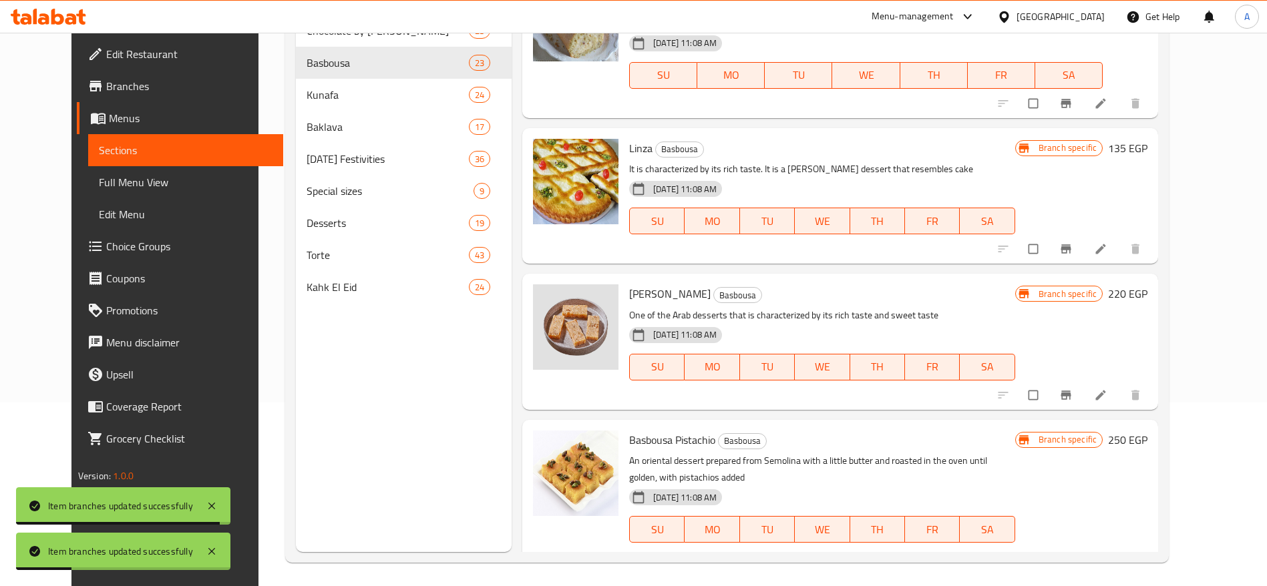
scroll to position [2520, 0]
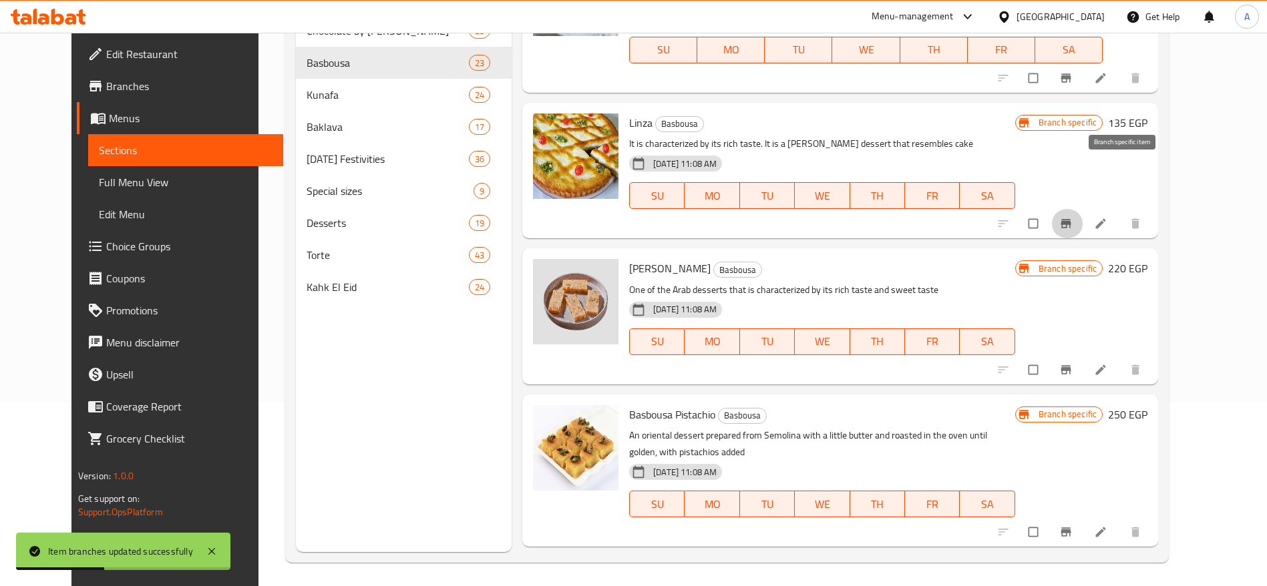
click at [1071, 219] on icon "Branch-specific-item" at bounding box center [1066, 223] width 10 height 9
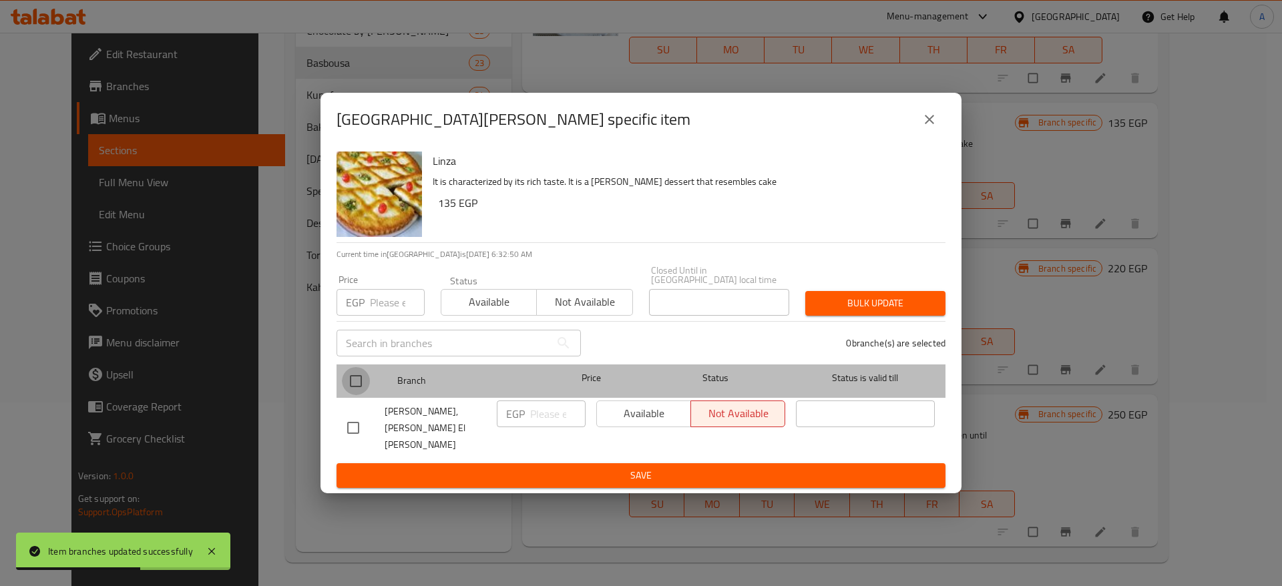
click at [357, 383] on input "checkbox" at bounding box center [356, 381] width 28 height 28
checkbox input "true"
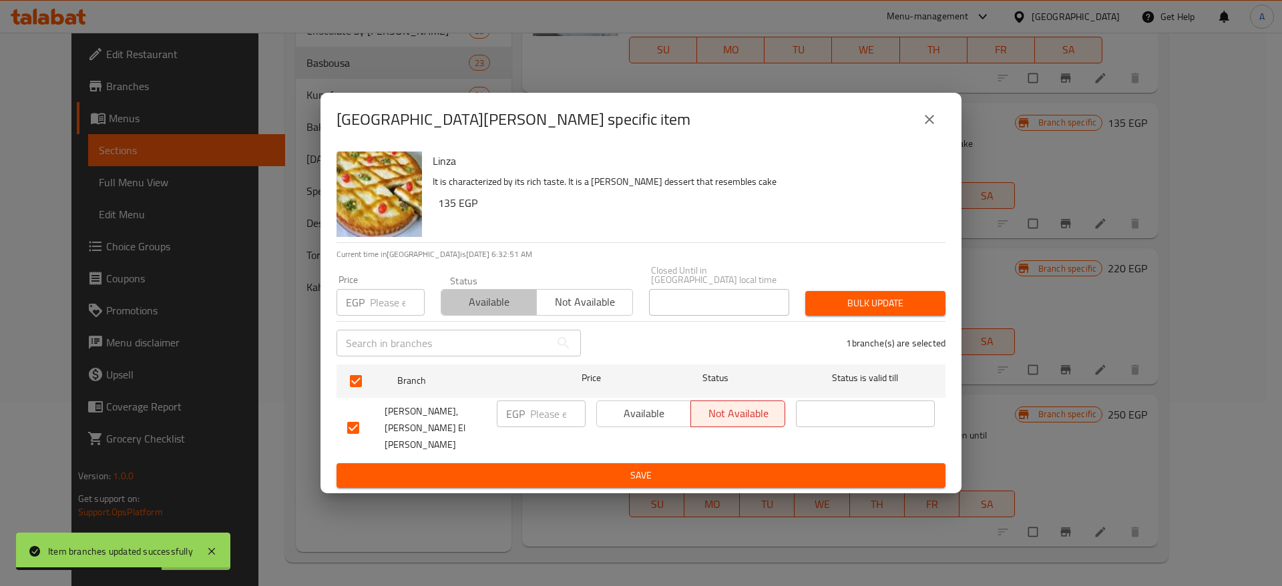
click at [495, 308] on span "Available" at bounding box center [489, 302] width 85 height 19
click at [842, 305] on span "Bulk update" at bounding box center [875, 303] width 119 height 17
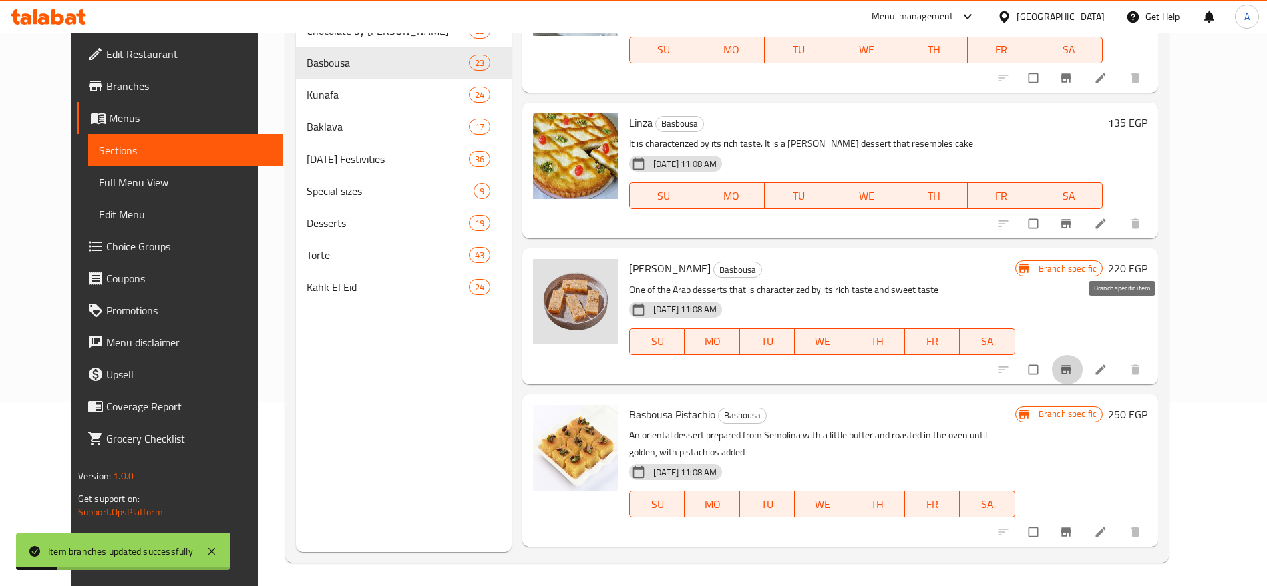
click at [1073, 363] on icon "Branch-specific-item" at bounding box center [1065, 369] width 13 height 13
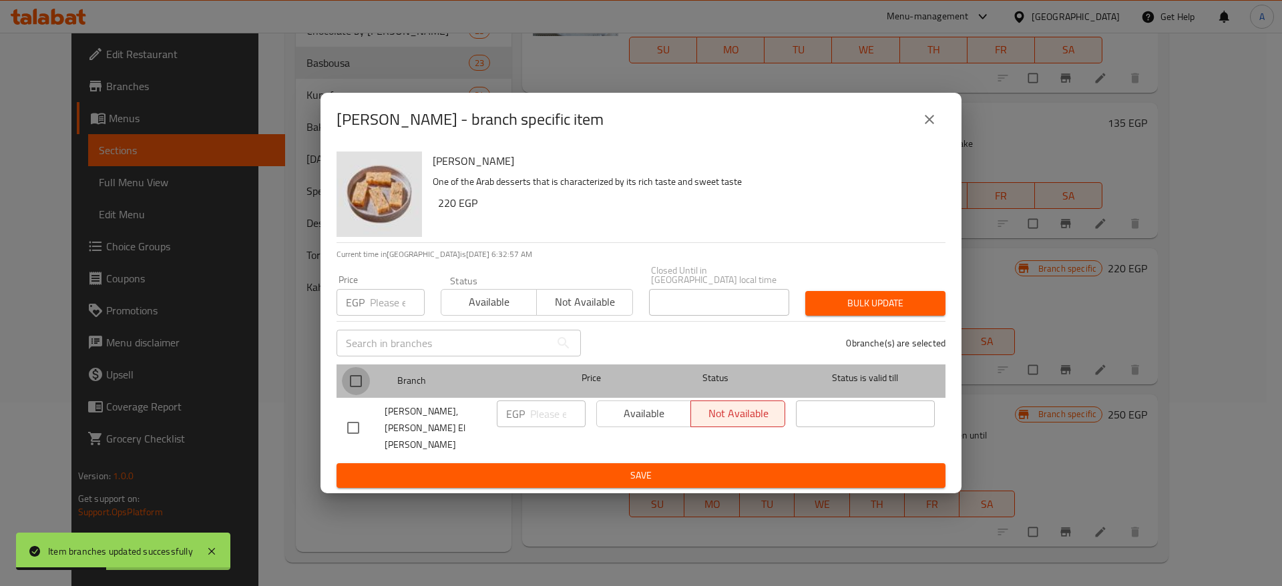
click at [363, 389] on input "checkbox" at bounding box center [356, 381] width 28 height 28
checkbox input "true"
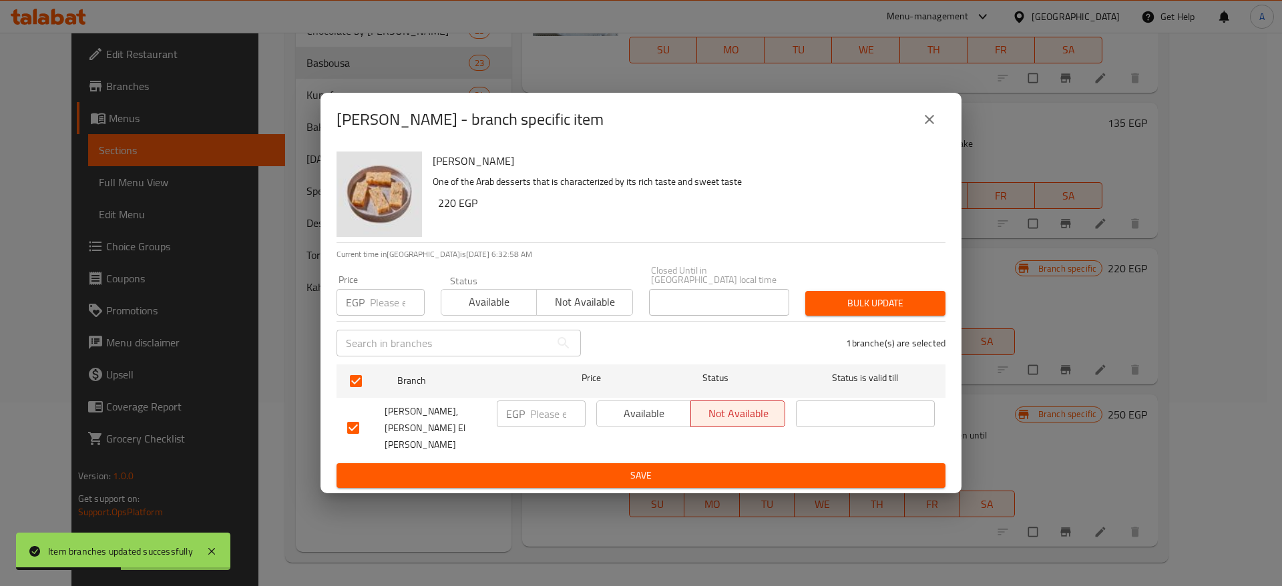
click at [520, 308] on span "Available" at bounding box center [489, 302] width 85 height 19
click at [872, 312] on span "Bulk update" at bounding box center [875, 303] width 119 height 17
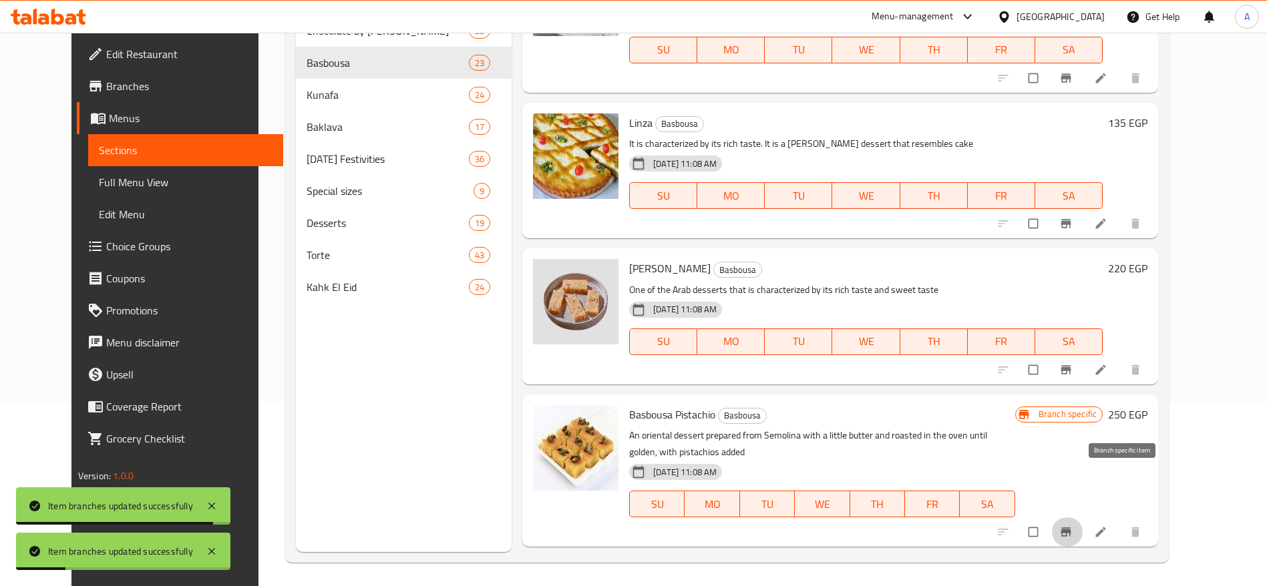
click at [1075, 526] on span "Branch-specific-item" at bounding box center [1067, 532] width 16 height 13
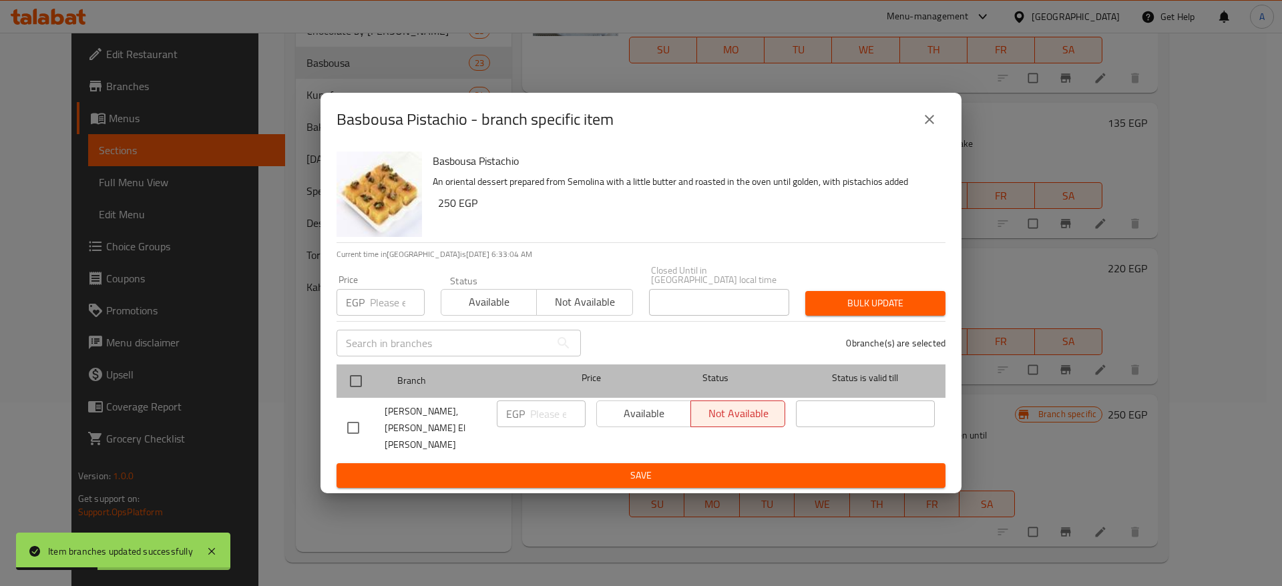
click at [374, 382] on div at bounding box center [367, 381] width 50 height 39
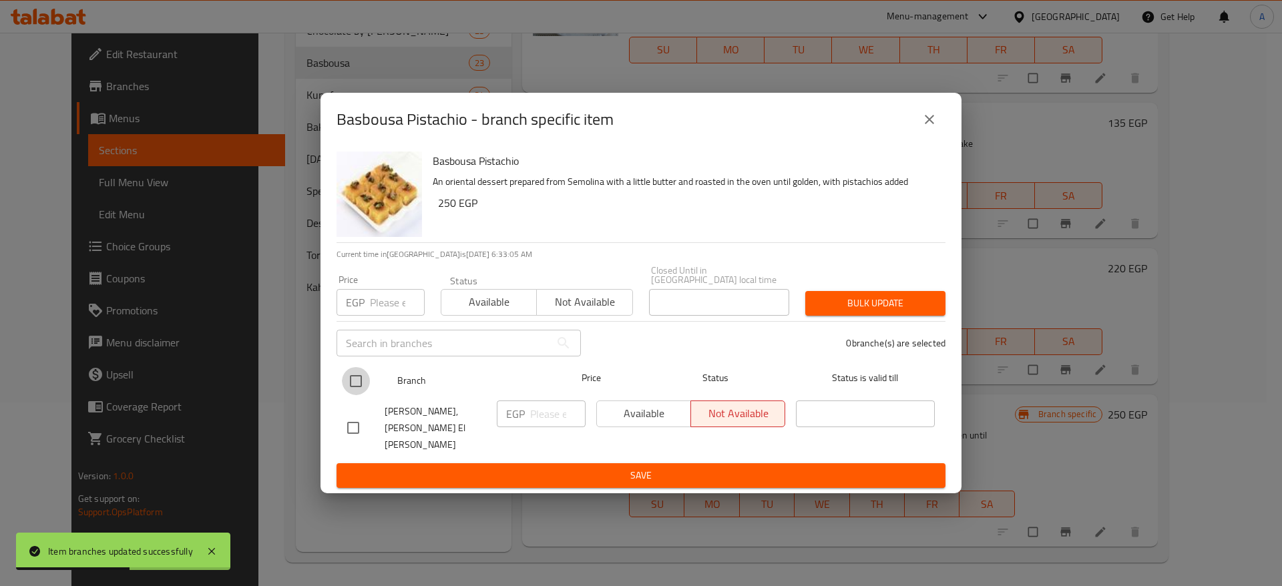
click at [351, 395] on input "checkbox" at bounding box center [356, 381] width 28 height 28
checkbox input "true"
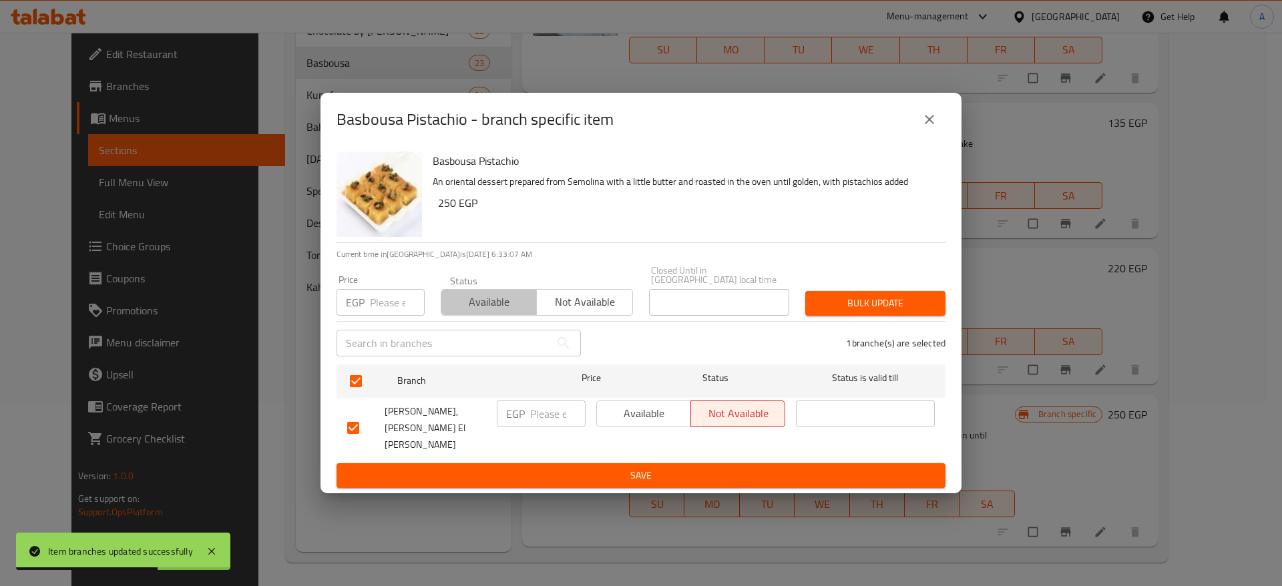
click at [483, 312] on span "Available" at bounding box center [489, 302] width 85 height 19
click at [865, 306] on span "Bulk update" at bounding box center [875, 303] width 119 height 17
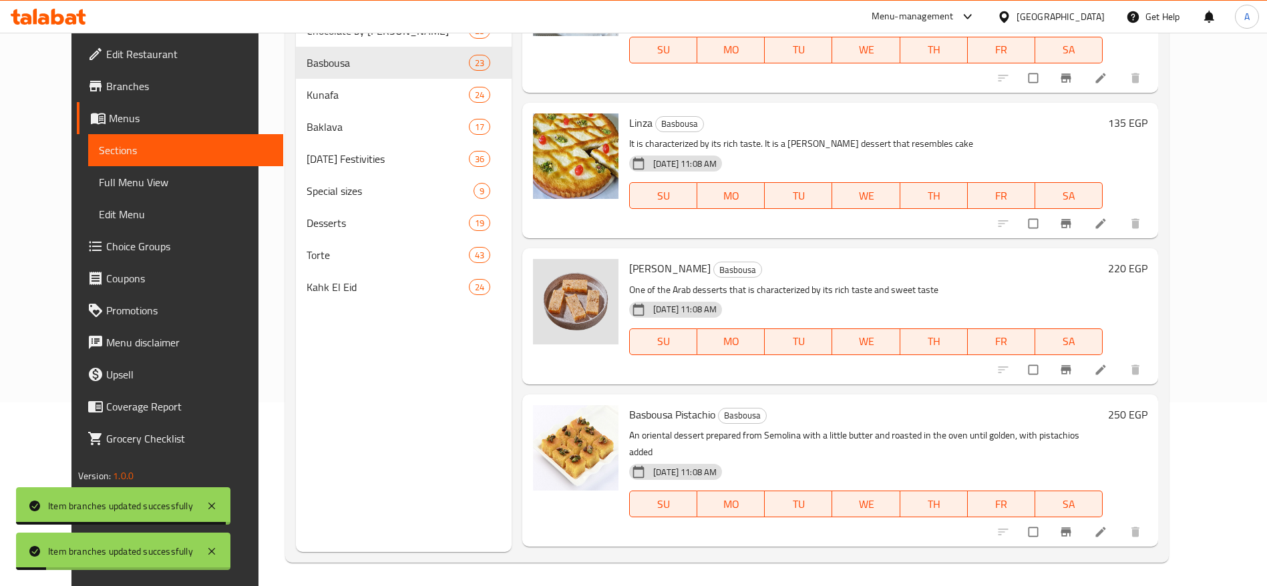
drag, startPoint x: 1230, startPoint y: 399, endPoint x: 1217, endPoint y: 453, distance: 55.4
click at [1169, 453] on div "Menu sections Chocolate by Kilo 23 Basbousa 23 Kunafa 24 Baklava 17 [DATE] Fest…" at bounding box center [727, 259] width 884 height 608
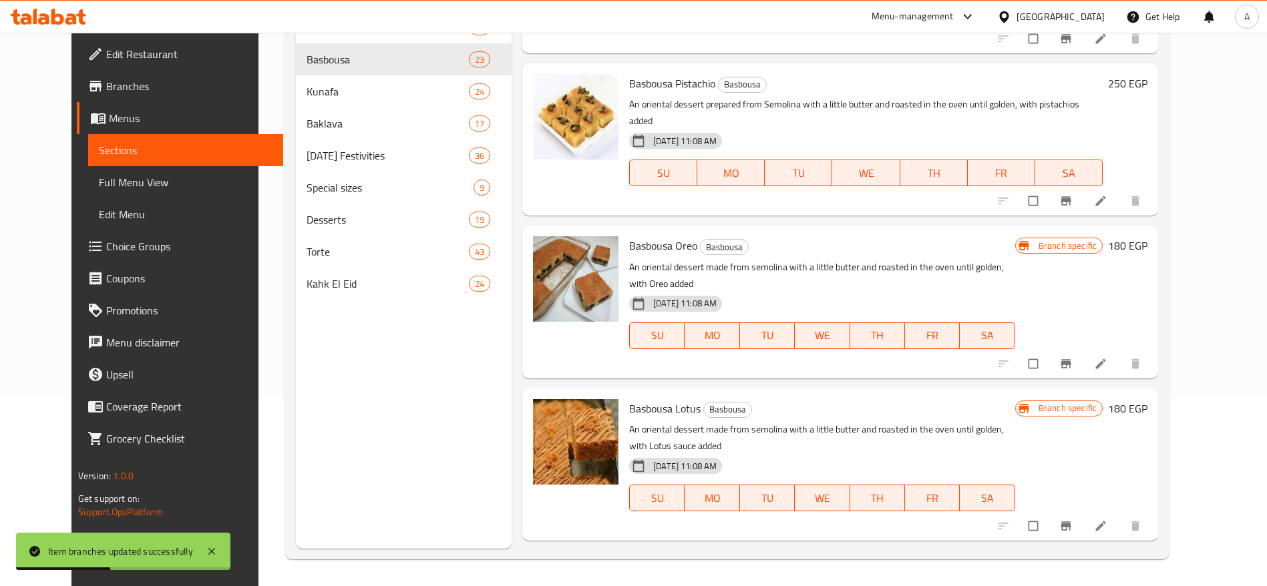
scroll to position [2857, 0]
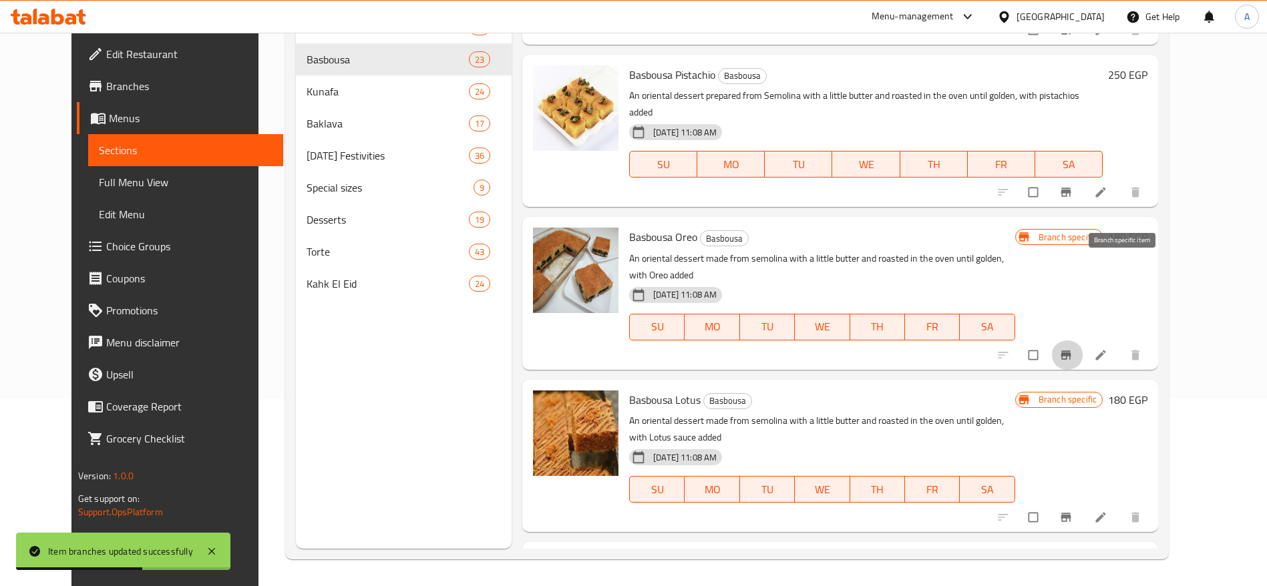
click at [1071, 351] on icon "Branch-specific-item" at bounding box center [1066, 355] width 10 height 9
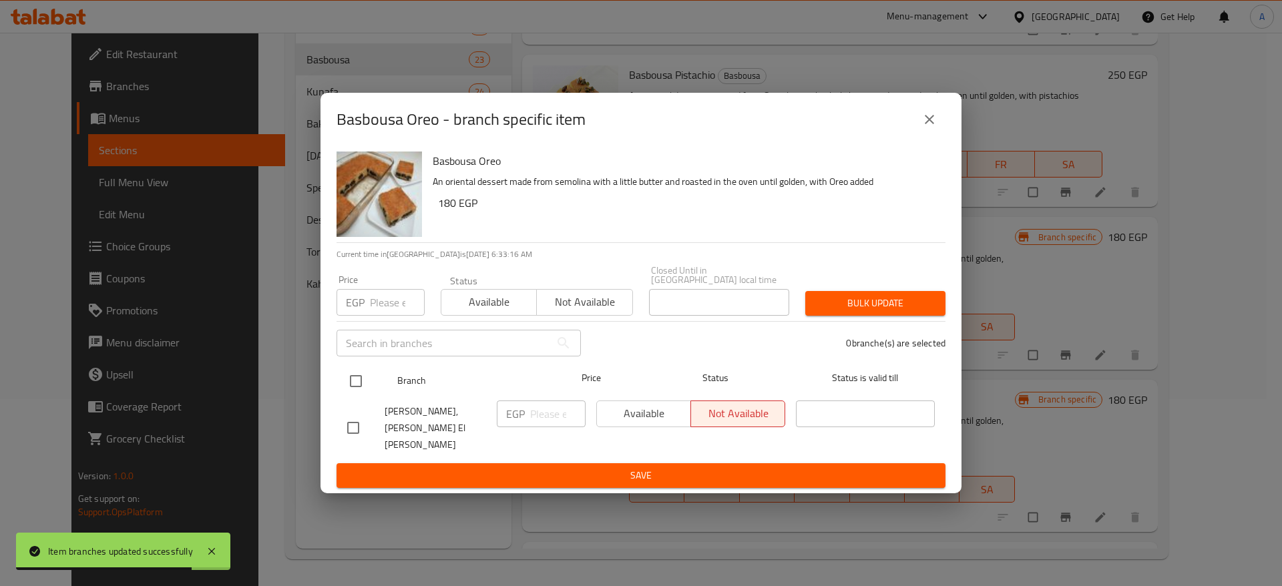
click at [357, 378] on input "checkbox" at bounding box center [356, 381] width 28 height 28
checkbox input "true"
click at [827, 312] on span "Bulk update" at bounding box center [875, 303] width 119 height 17
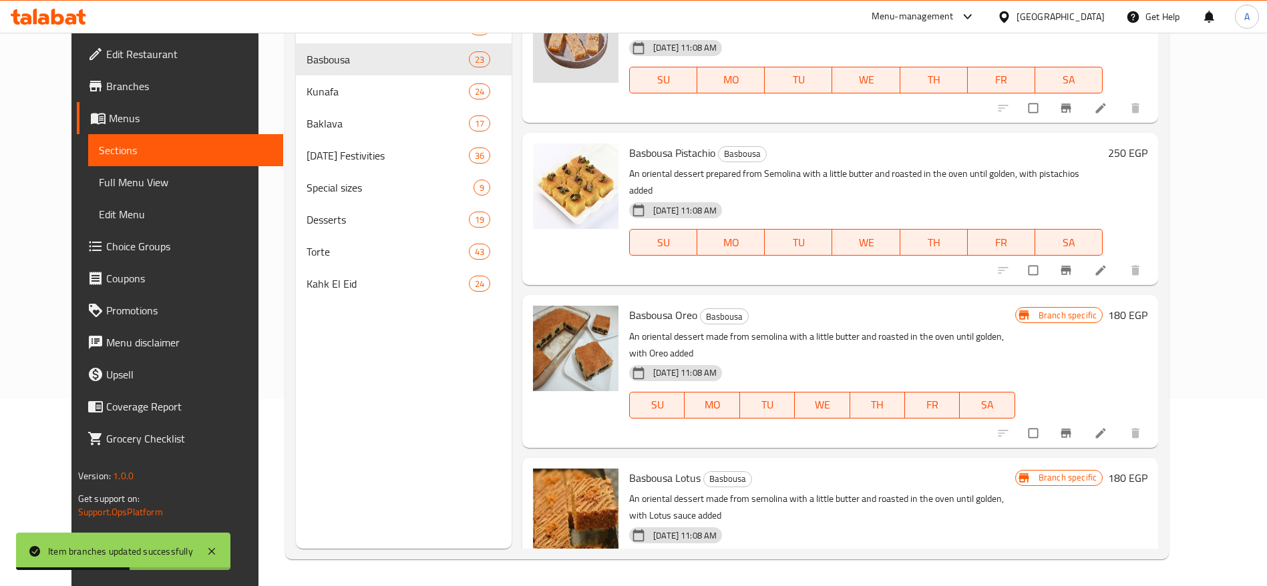
scroll to position [2842, 0]
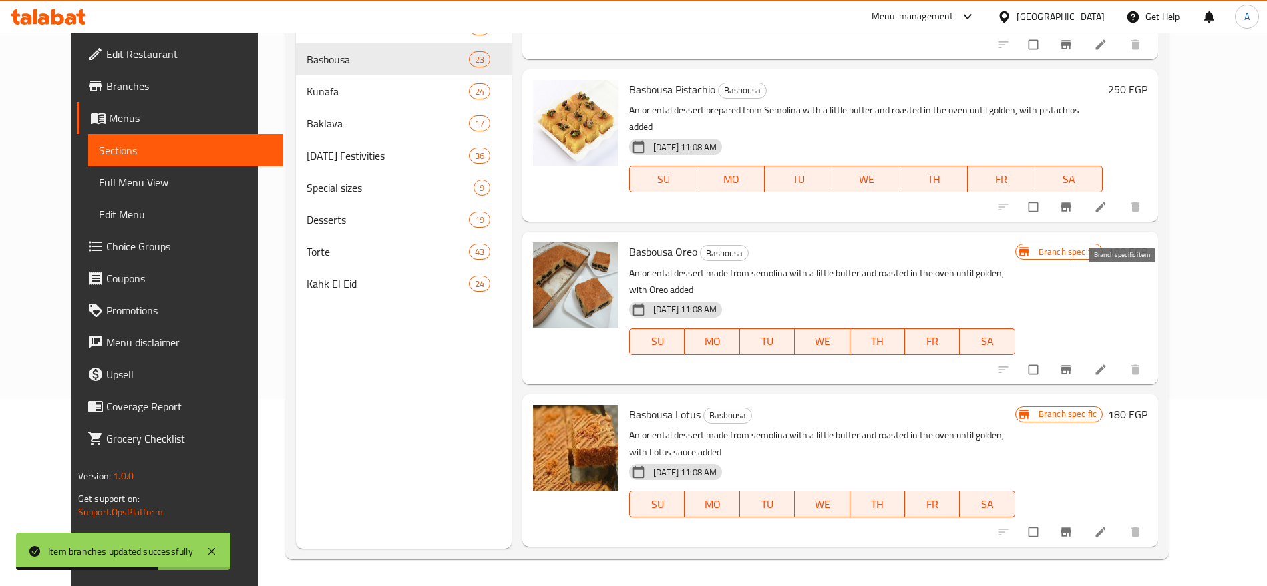
click at [1083, 355] on button "Branch-specific-item" at bounding box center [1067, 369] width 32 height 29
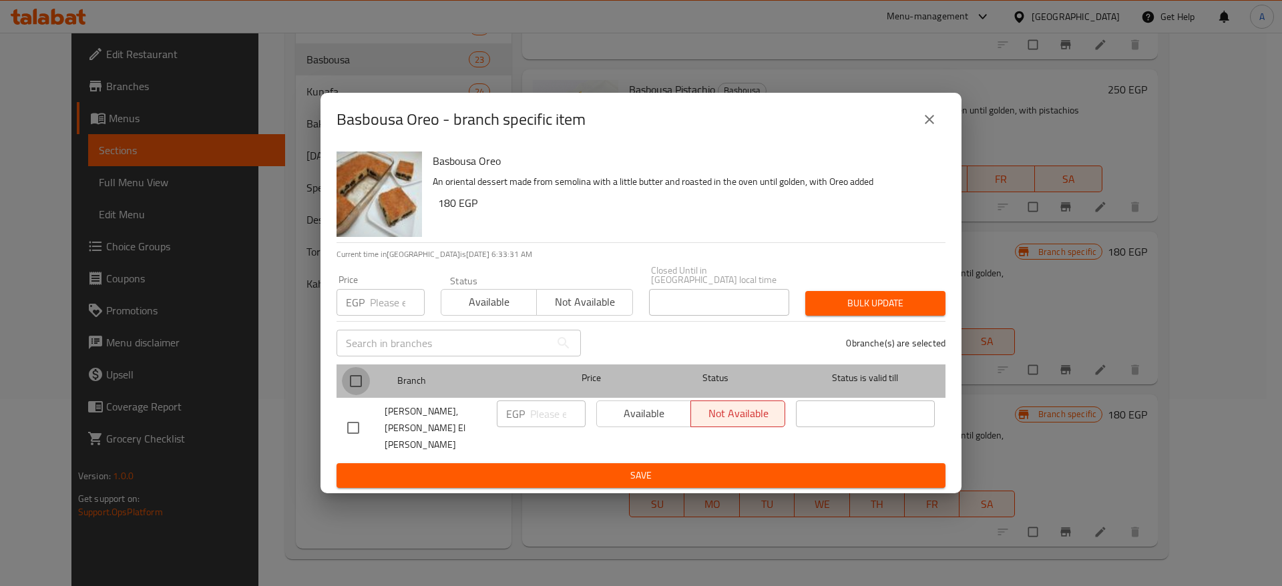
click at [357, 393] on input "checkbox" at bounding box center [356, 381] width 28 height 28
checkbox input "true"
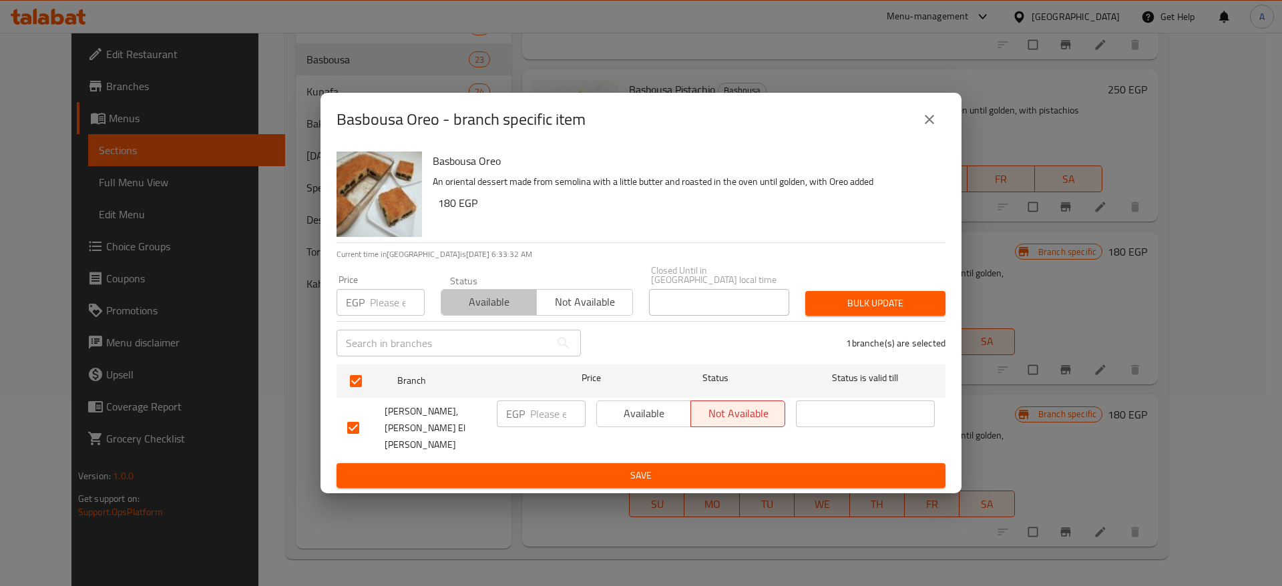
click at [504, 312] on span "Available" at bounding box center [489, 302] width 85 height 19
click at [891, 312] on span "Bulk update" at bounding box center [875, 303] width 119 height 17
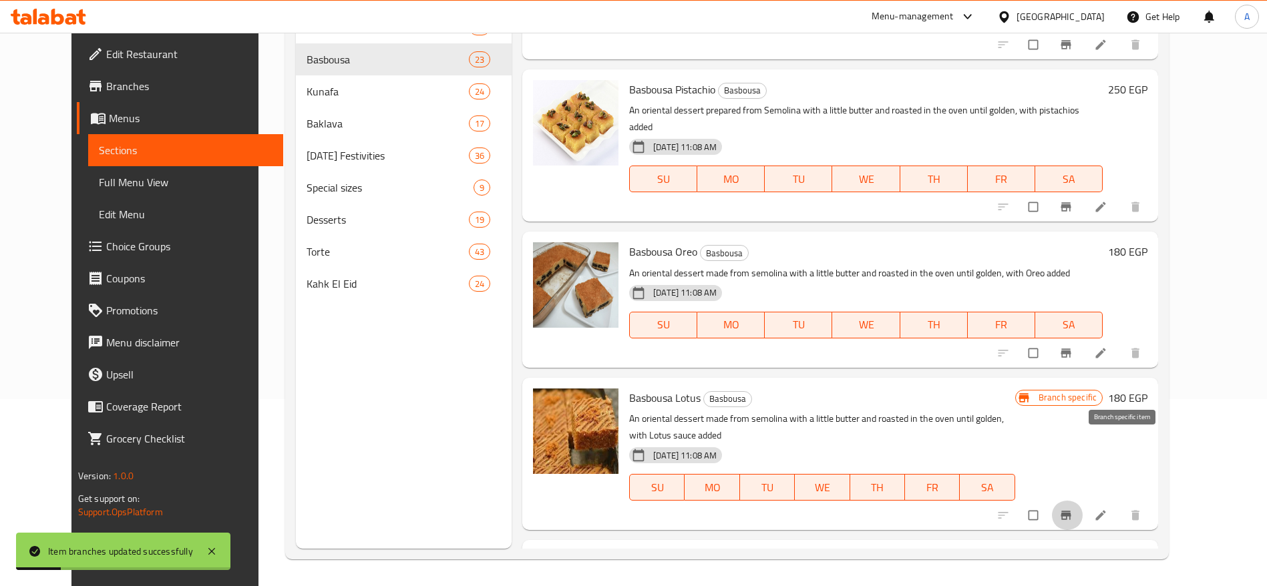
click at [1083, 501] on button "Branch-specific-item" at bounding box center [1067, 515] width 32 height 29
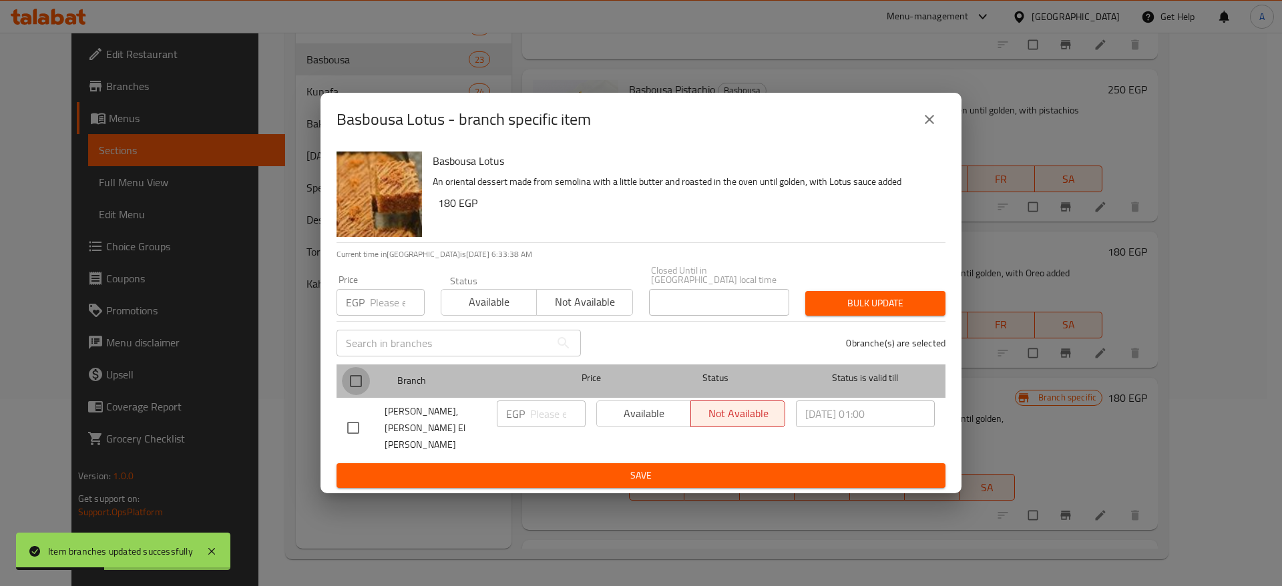
click at [355, 386] on input "checkbox" at bounding box center [356, 381] width 28 height 28
checkbox input "true"
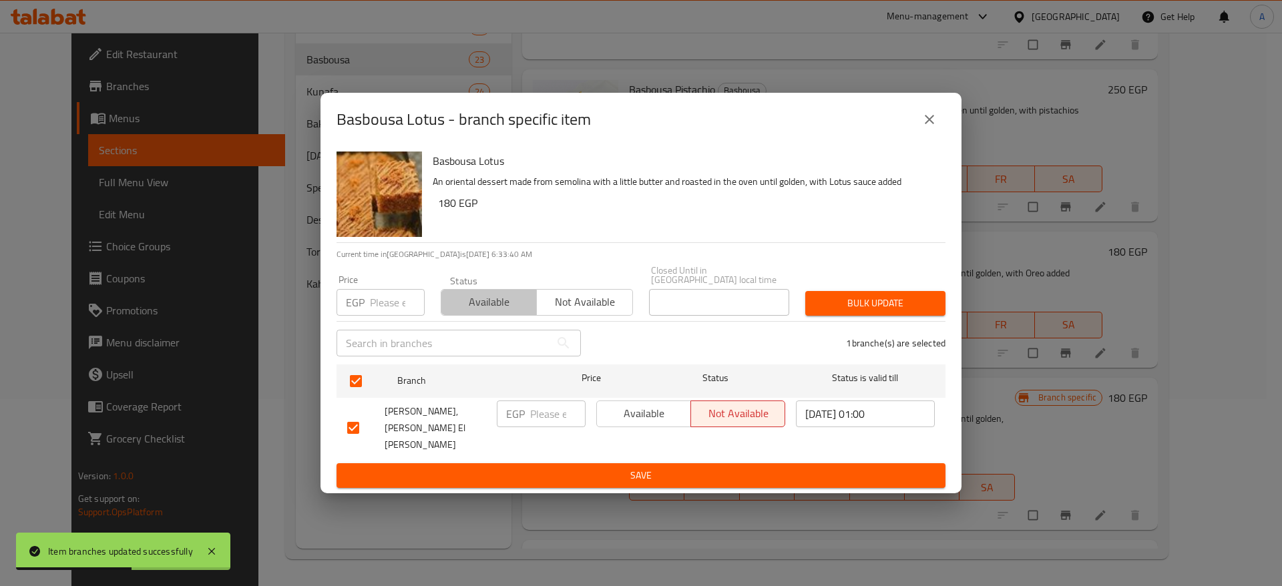
click at [492, 312] on span "Available" at bounding box center [489, 302] width 85 height 19
click at [860, 309] on span "Bulk update" at bounding box center [875, 303] width 119 height 17
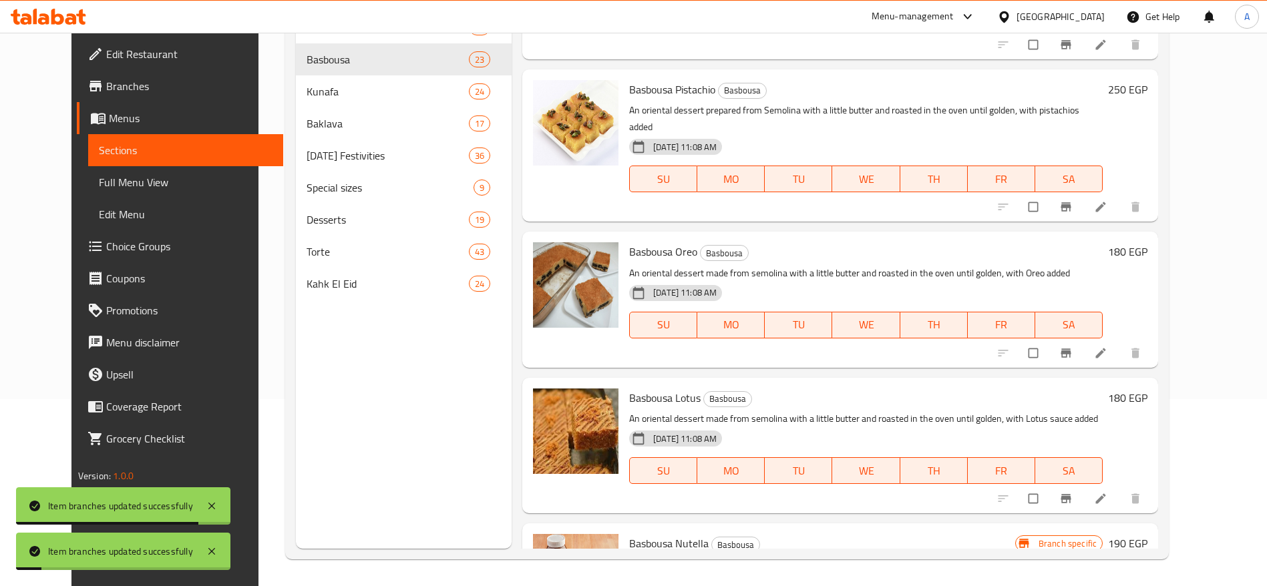
scroll to position [2886, 0]
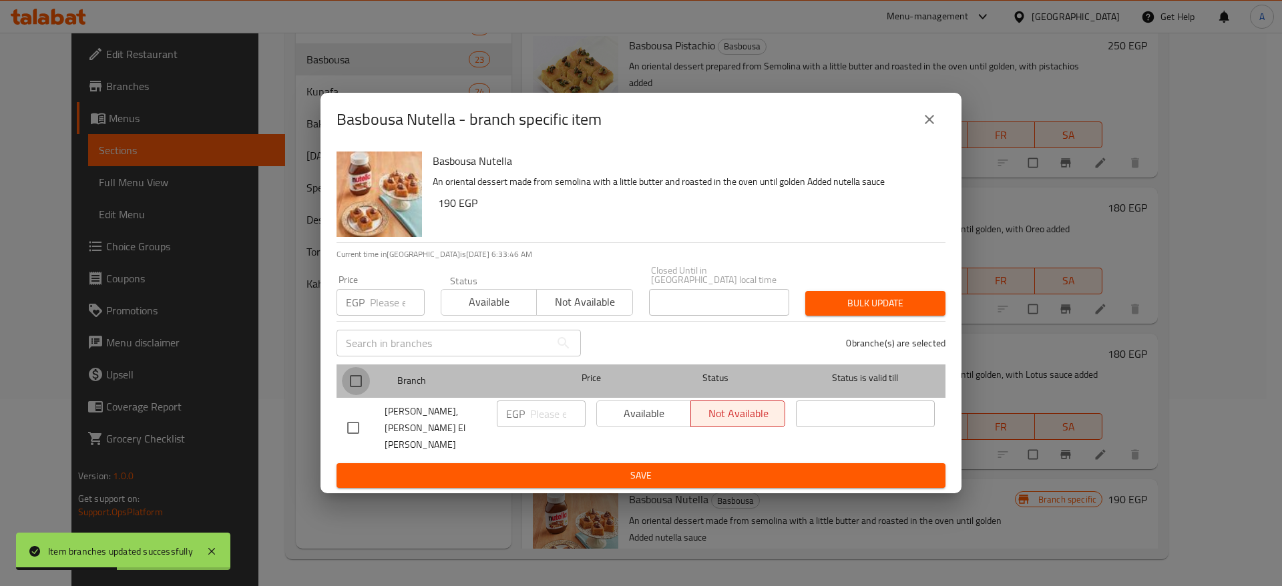
click at [361, 384] on input "checkbox" at bounding box center [356, 381] width 28 height 28
checkbox input "true"
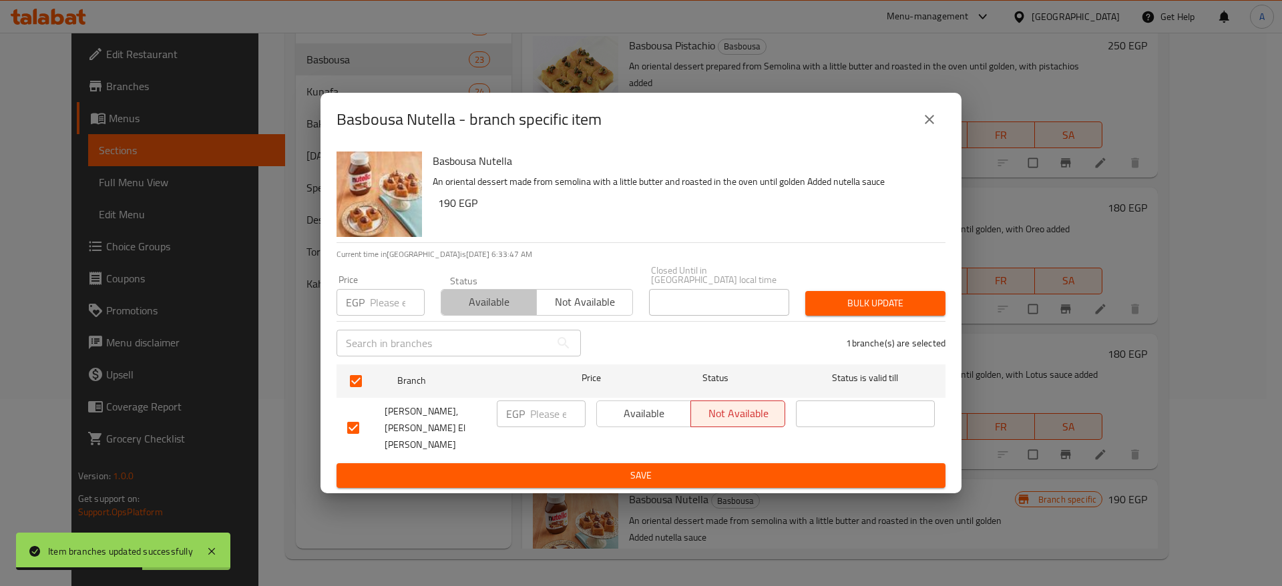
click at [488, 312] on span "Available" at bounding box center [489, 302] width 85 height 19
click at [869, 311] on span "Bulk update" at bounding box center [875, 303] width 119 height 17
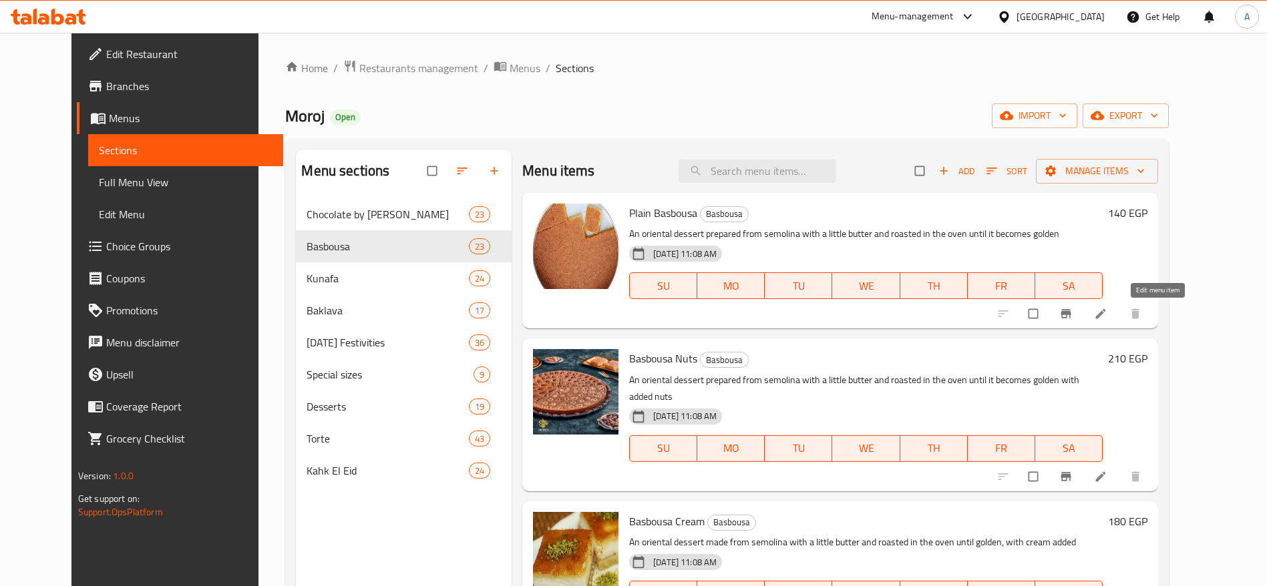
click at [1107, 316] on icon at bounding box center [1100, 313] width 13 height 13
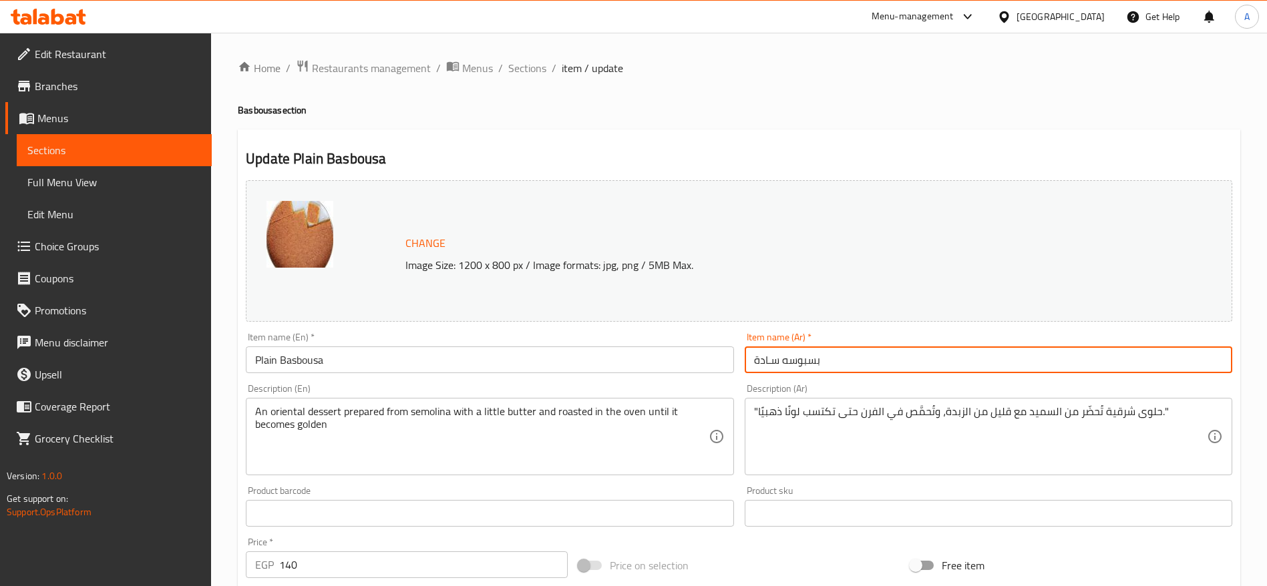
click at [888, 355] on input "بسبوسه سـادة" at bounding box center [989, 360] width 488 height 27
paste input "ة س"
type input "بسبوسة سادة"
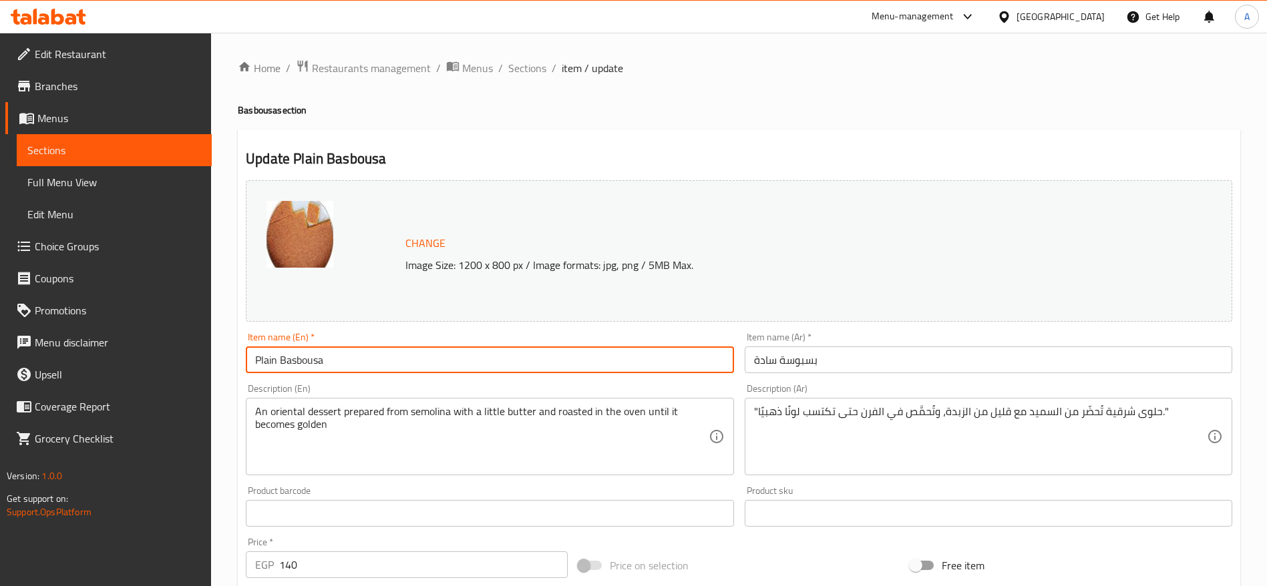
click at [565, 363] on input "Plain Basbousa" at bounding box center [490, 360] width 488 height 27
click at [355, 357] on input "Plain Basbousa" at bounding box center [490, 360] width 488 height 27
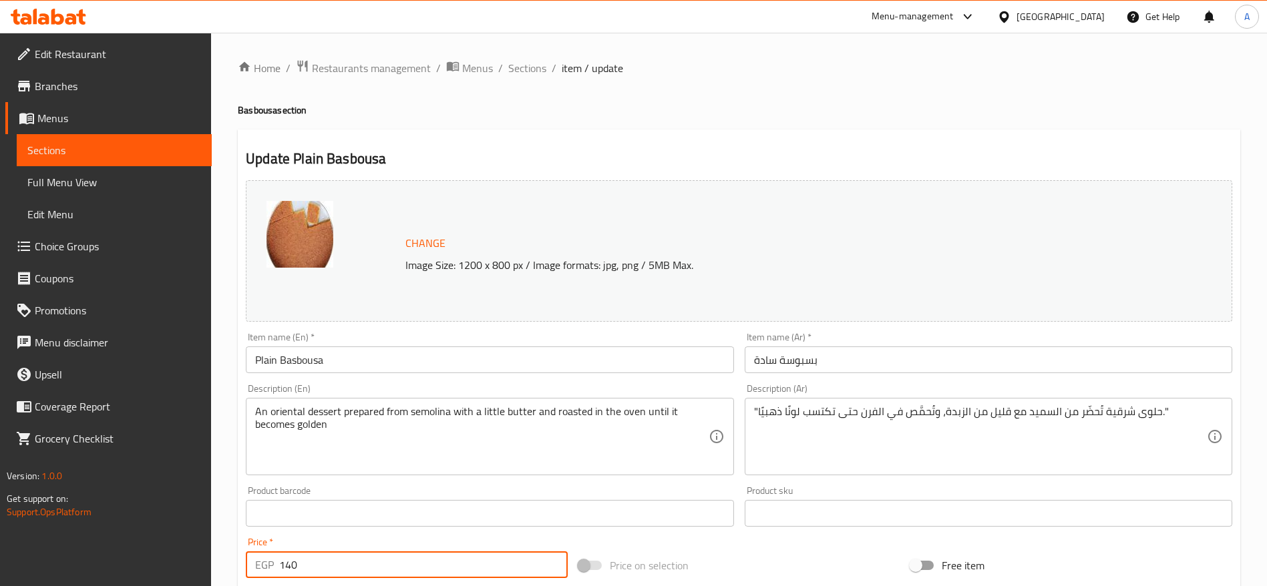
click at [332, 566] on input "140" at bounding box center [423, 565] width 289 height 27
type input "160"
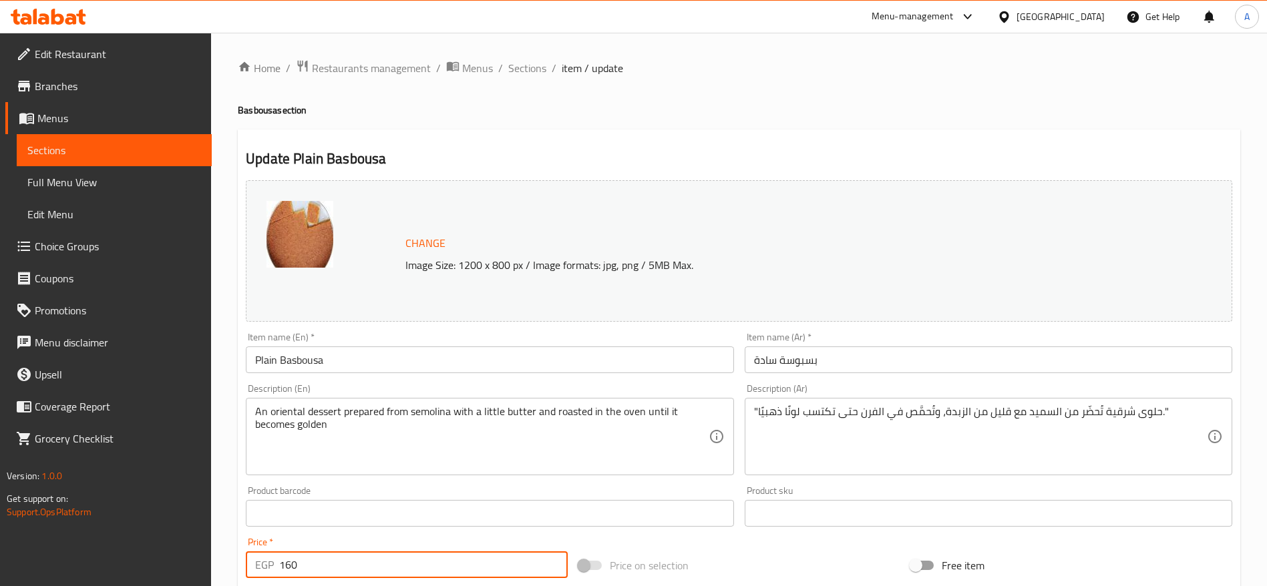
click at [534, 75] on span "Sections" at bounding box center [527, 68] width 38 height 16
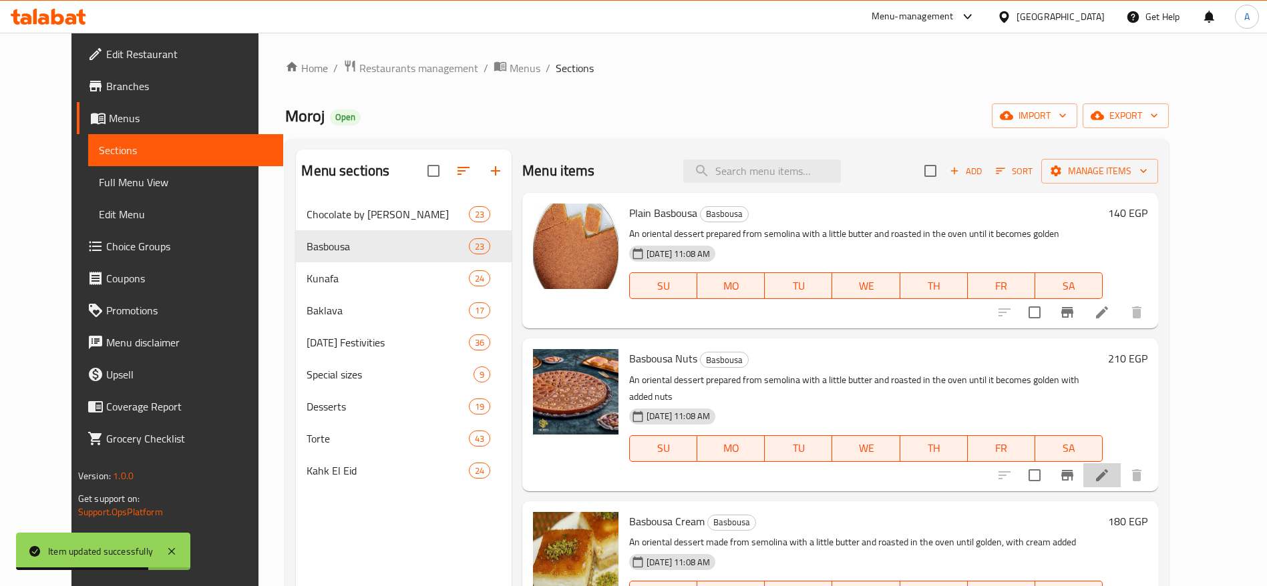
click at [1121, 463] on li at bounding box center [1101, 475] width 37 height 24
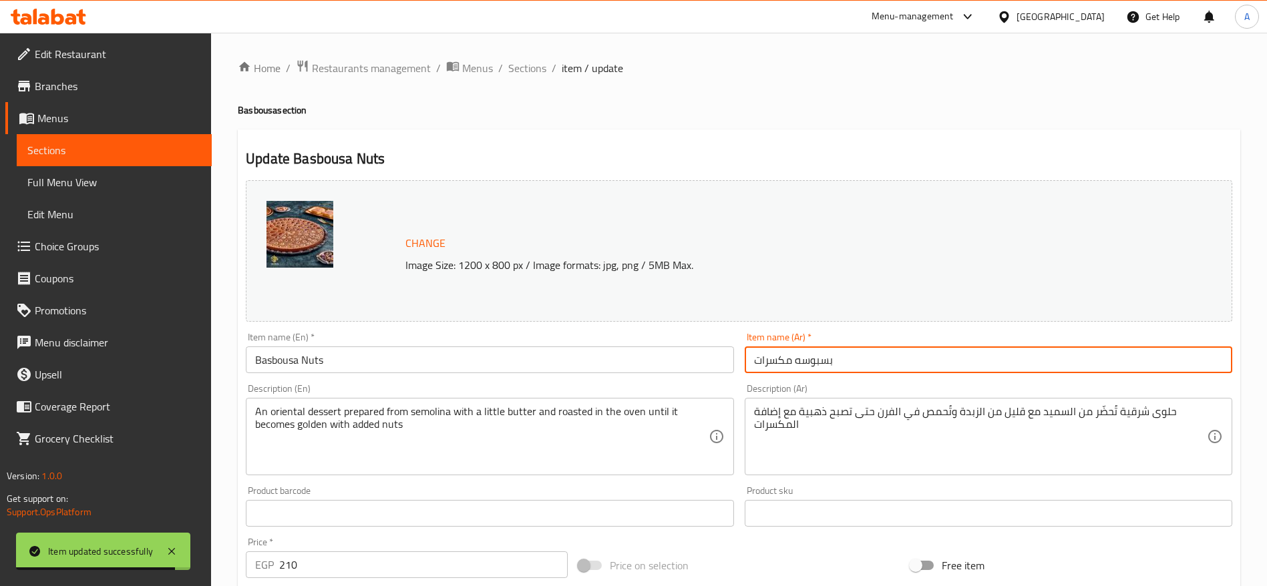
click at [857, 353] on input "بسبوسه مكسرات" at bounding box center [989, 360] width 488 height 27
paste input "ة"
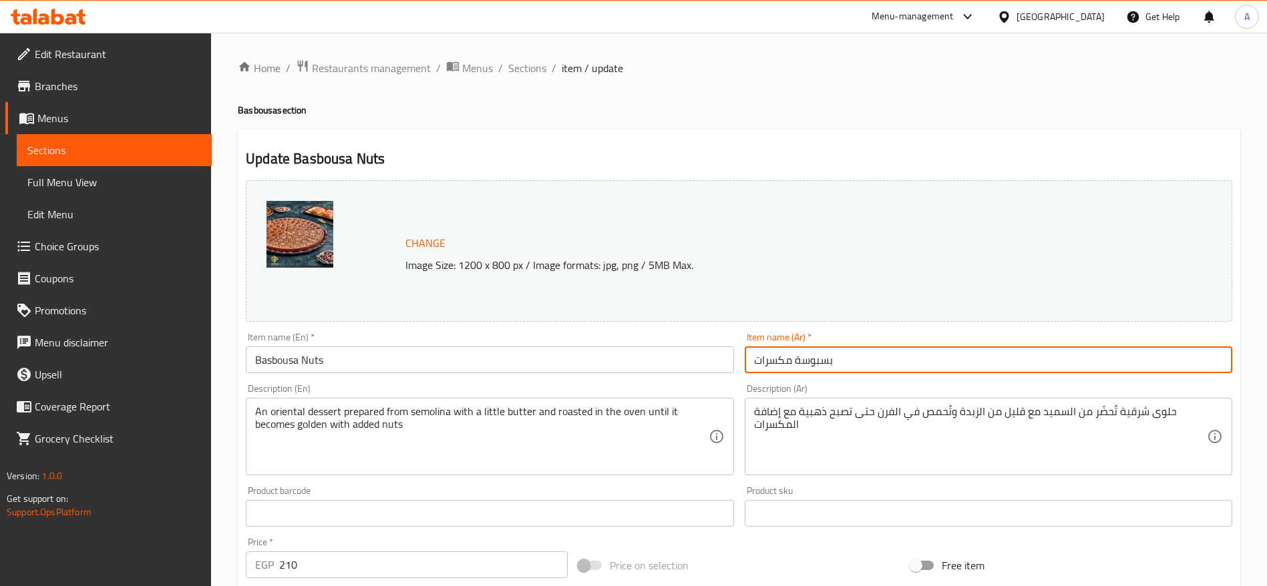
type input "بسبوسة مكسرات"
click at [607, 359] on input "Basbousa Nuts" at bounding box center [490, 360] width 488 height 27
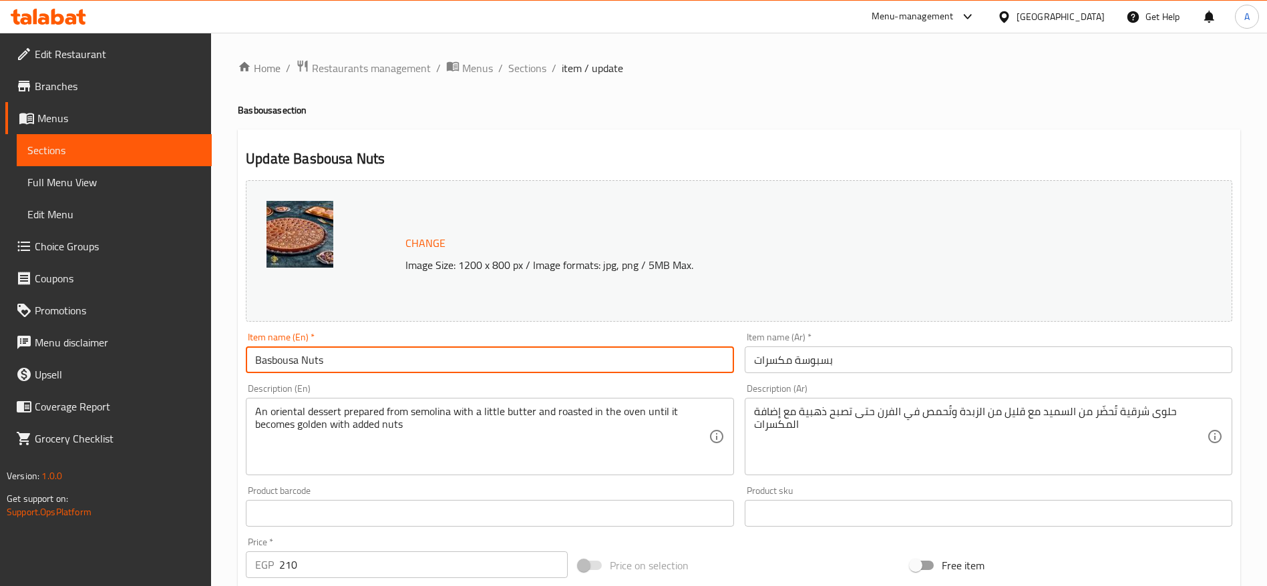
click at [489, 363] on input "Basbousa Nuts" at bounding box center [490, 360] width 488 height 27
paste input "with"
type input "Basbousa with Nuts"
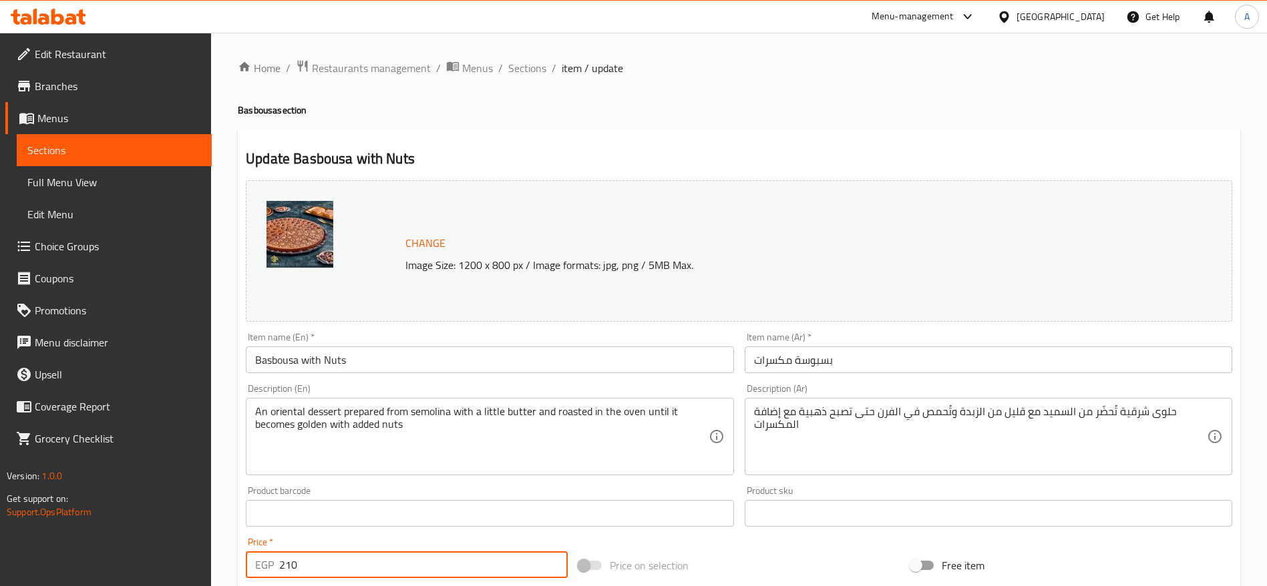
click at [357, 564] on input "210" at bounding box center [423, 565] width 289 height 27
click at [353, 568] on input "210" at bounding box center [423, 565] width 289 height 27
type input "250"
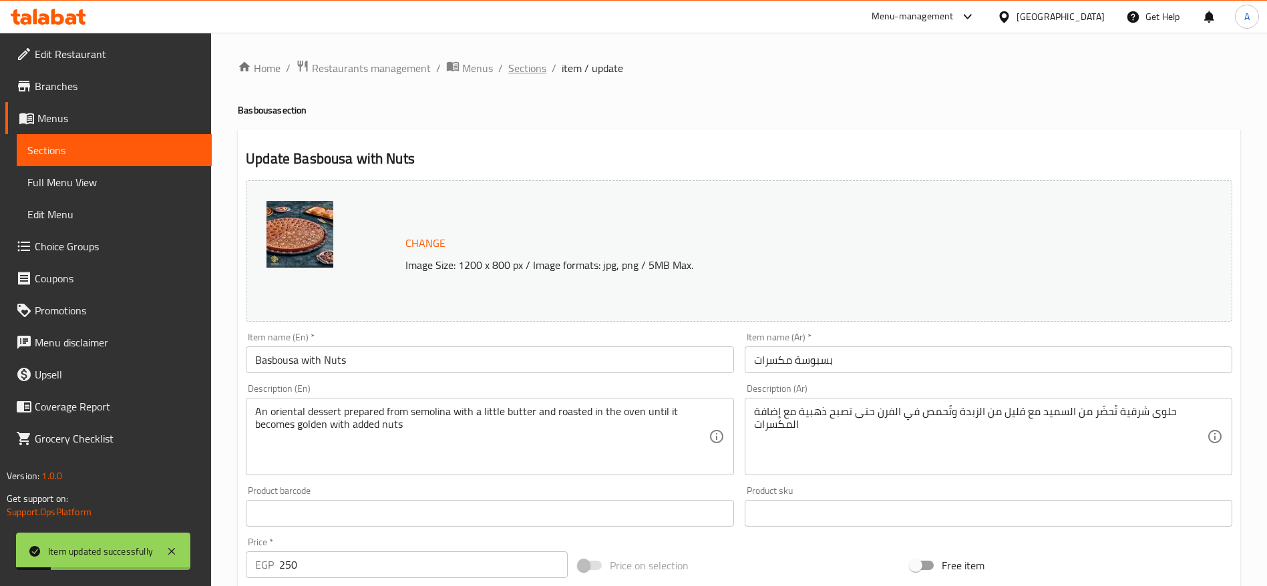
click at [526, 76] on span "Sections" at bounding box center [527, 68] width 38 height 16
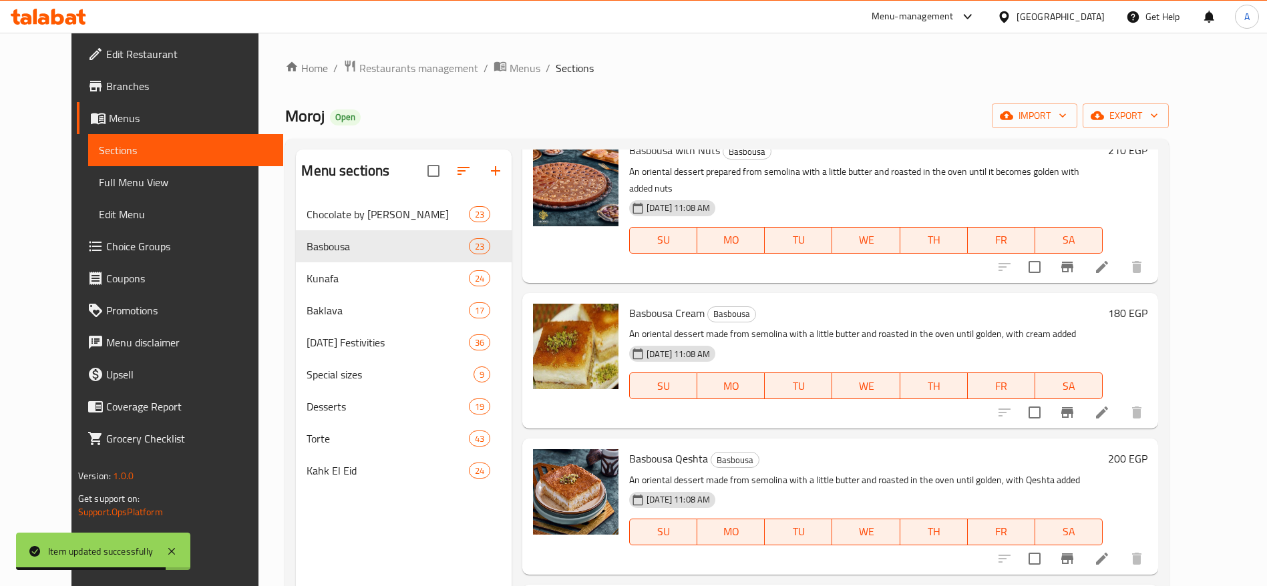
scroll to position [221, 0]
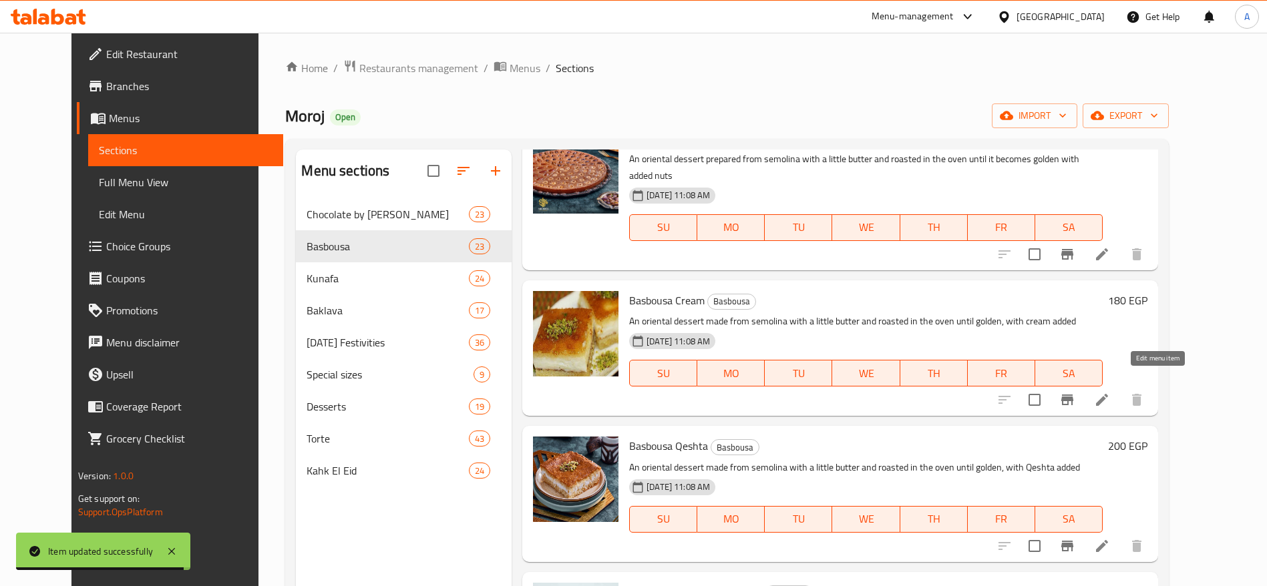
click at [1110, 392] on icon at bounding box center [1102, 400] width 16 height 16
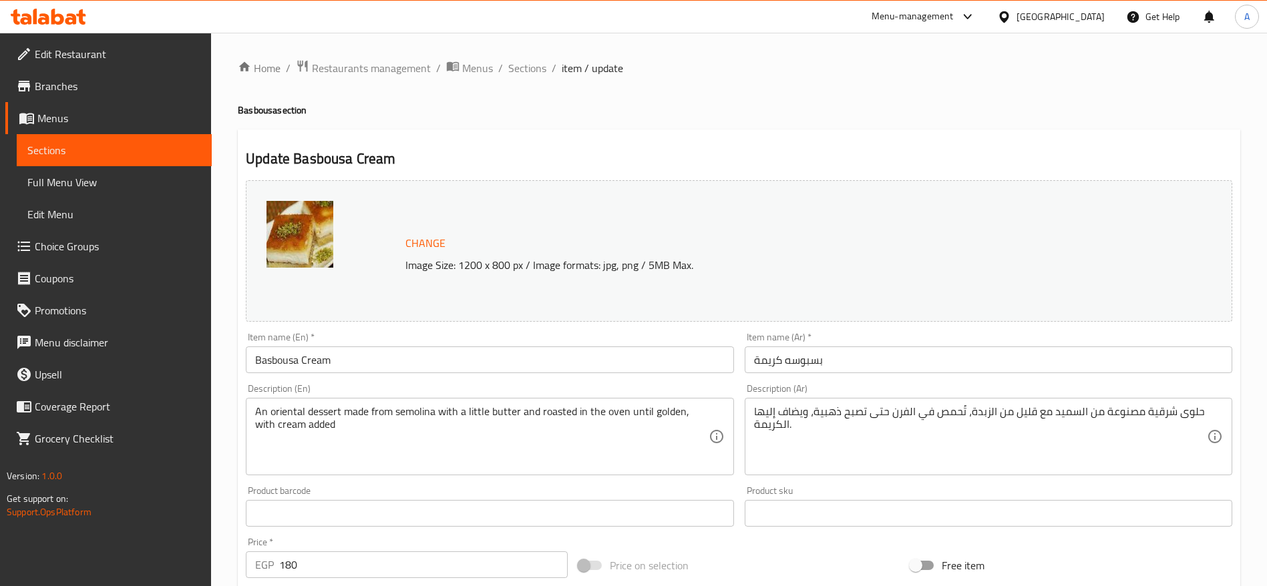
click at [848, 353] on input "بسبوسه كريمة" at bounding box center [989, 360] width 488 height 27
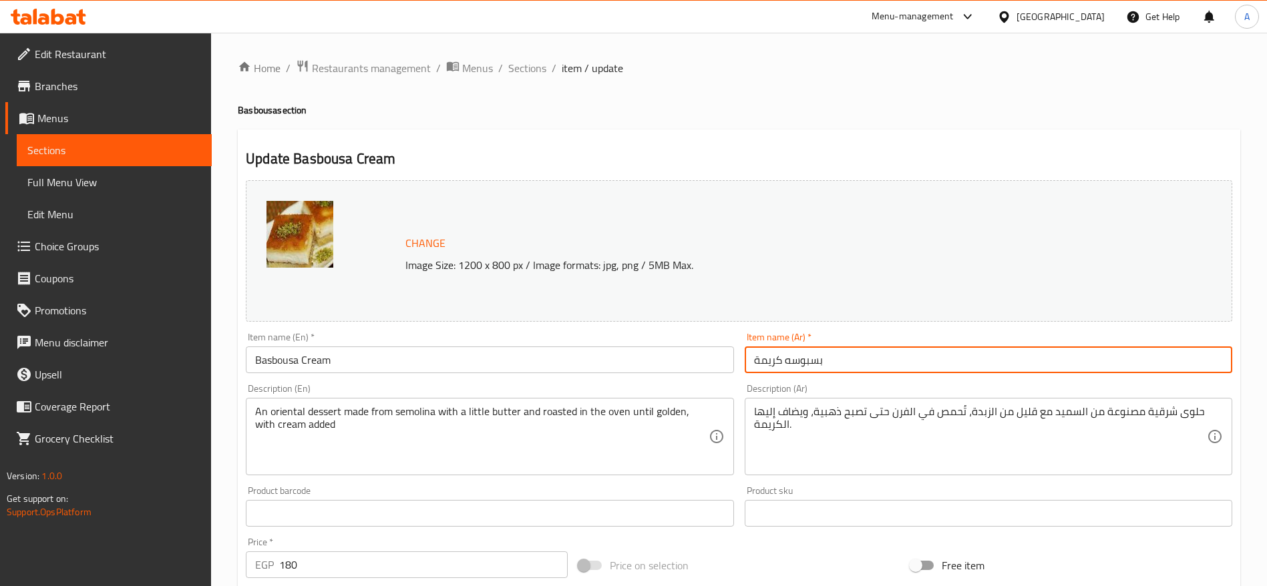
click at [848, 353] on input "بسبوسه كريمة" at bounding box center [989, 360] width 488 height 27
paste input "ة قشط"
type input "بسبوسة قشطة"
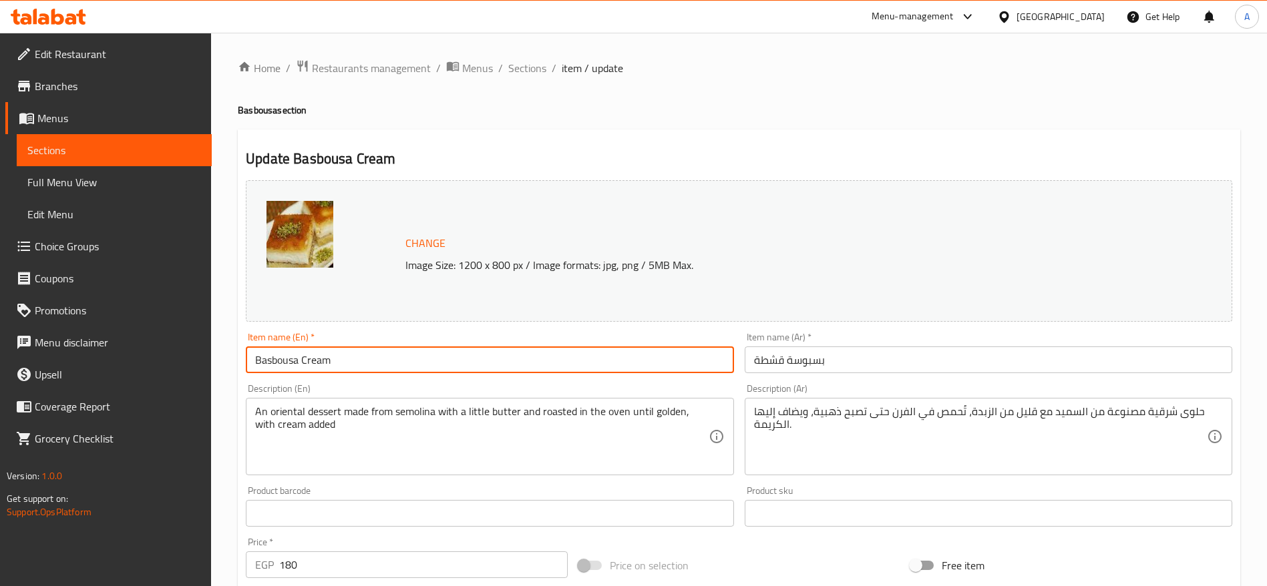
click at [612, 360] on input "Basbousa Cream" at bounding box center [490, 360] width 488 height 27
click at [547, 355] on input "Basbousa Cream" at bounding box center [490, 360] width 488 height 27
paste input "with"
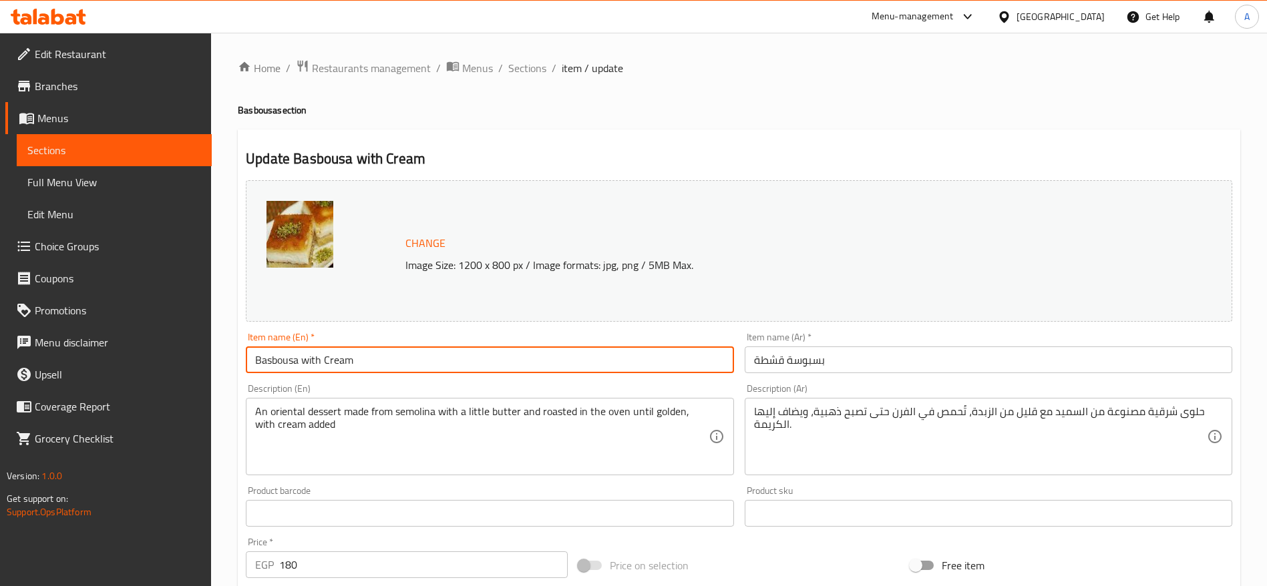
type input "Basbousa with Cream"
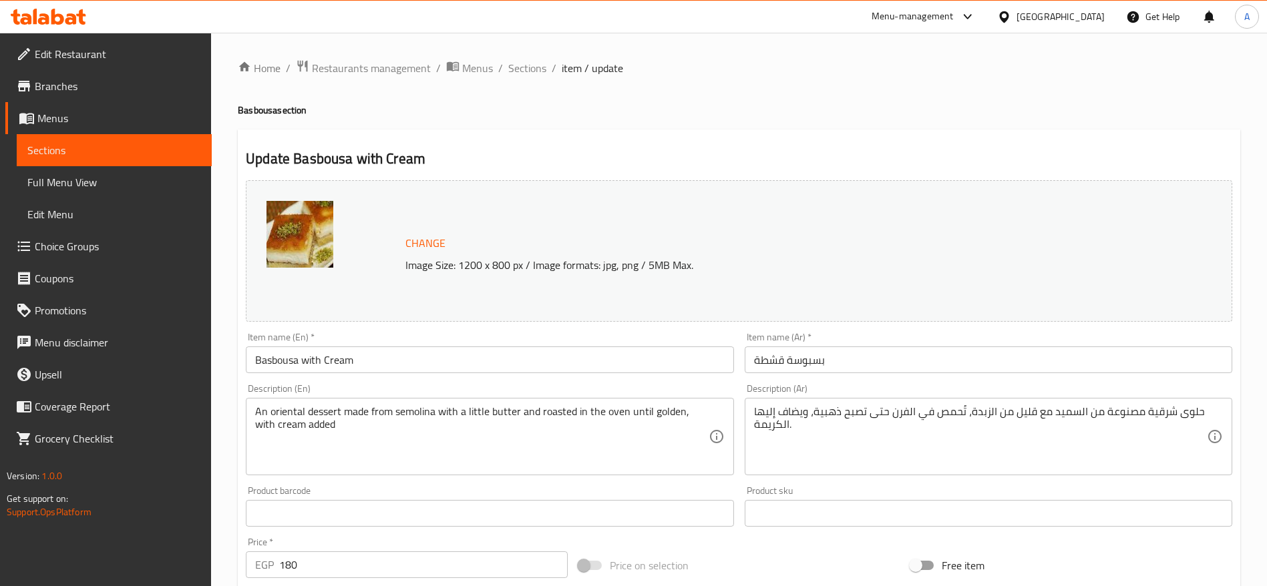
click at [403, 550] on div "Price   * EGP 180 Price *" at bounding box center [407, 558] width 322 height 41
click at [390, 559] on input "180" at bounding box center [423, 565] width 289 height 27
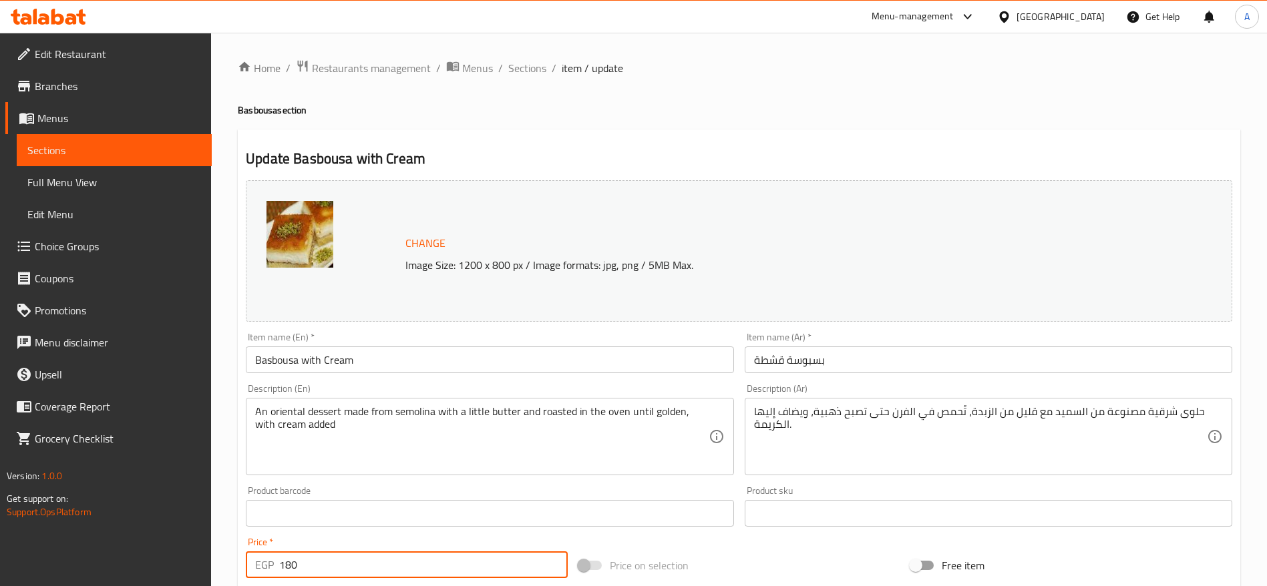
click at [390, 559] on input "180" at bounding box center [423, 565] width 289 height 27
type input "200"
click at [536, 73] on span "Sections" at bounding box center [527, 68] width 38 height 16
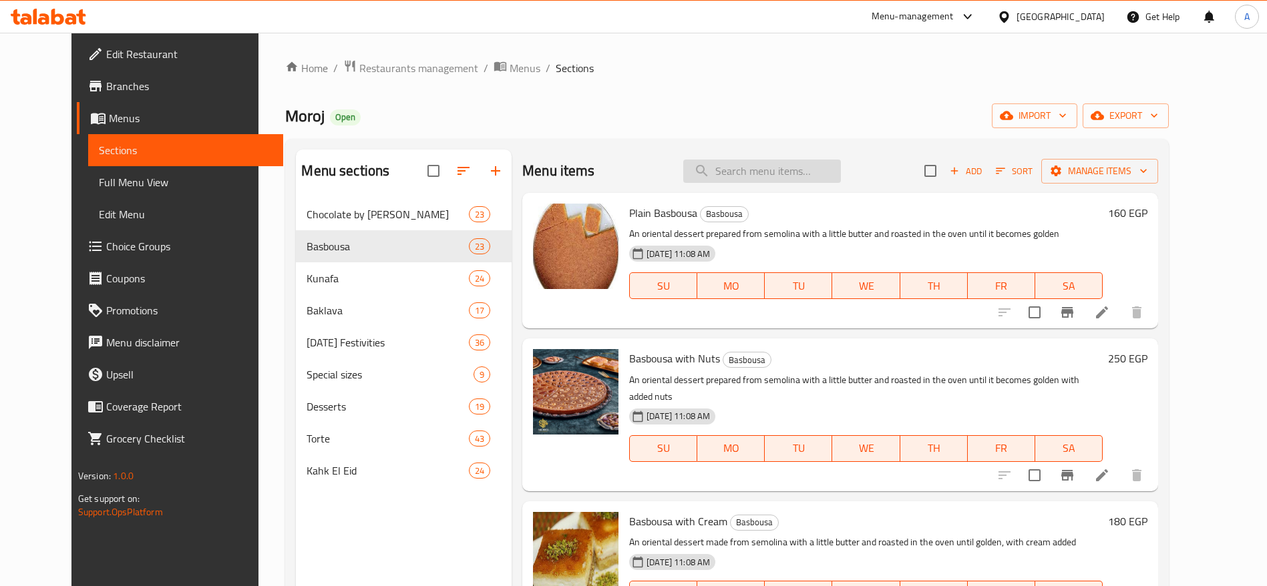
click at [775, 169] on input "search" at bounding box center [762, 171] width 158 height 23
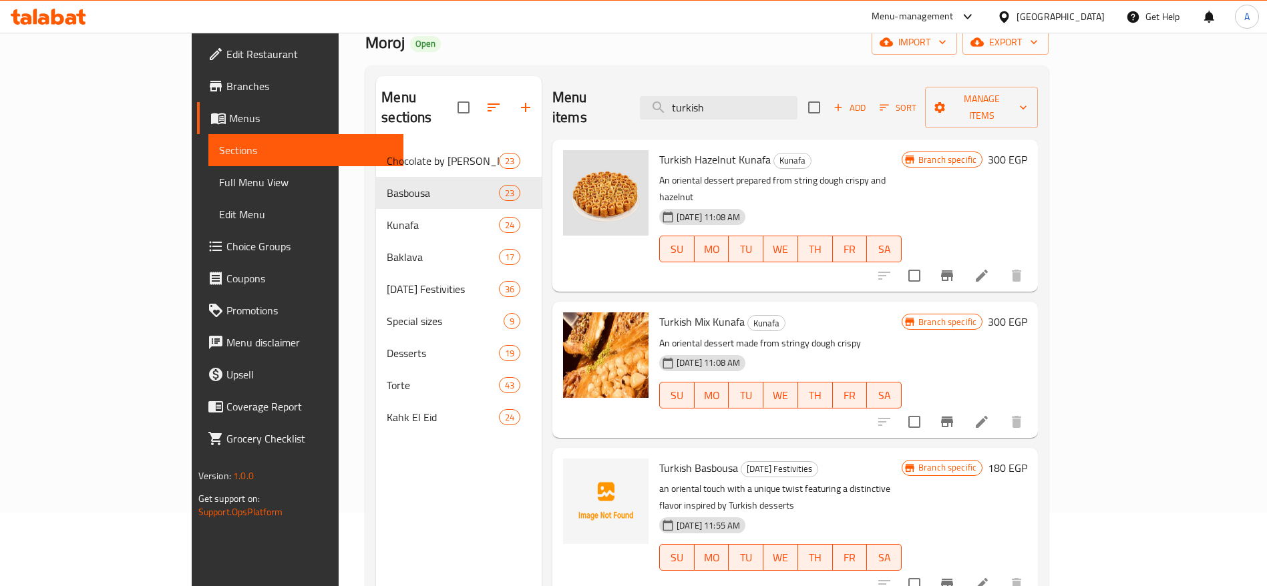
scroll to position [69, 0]
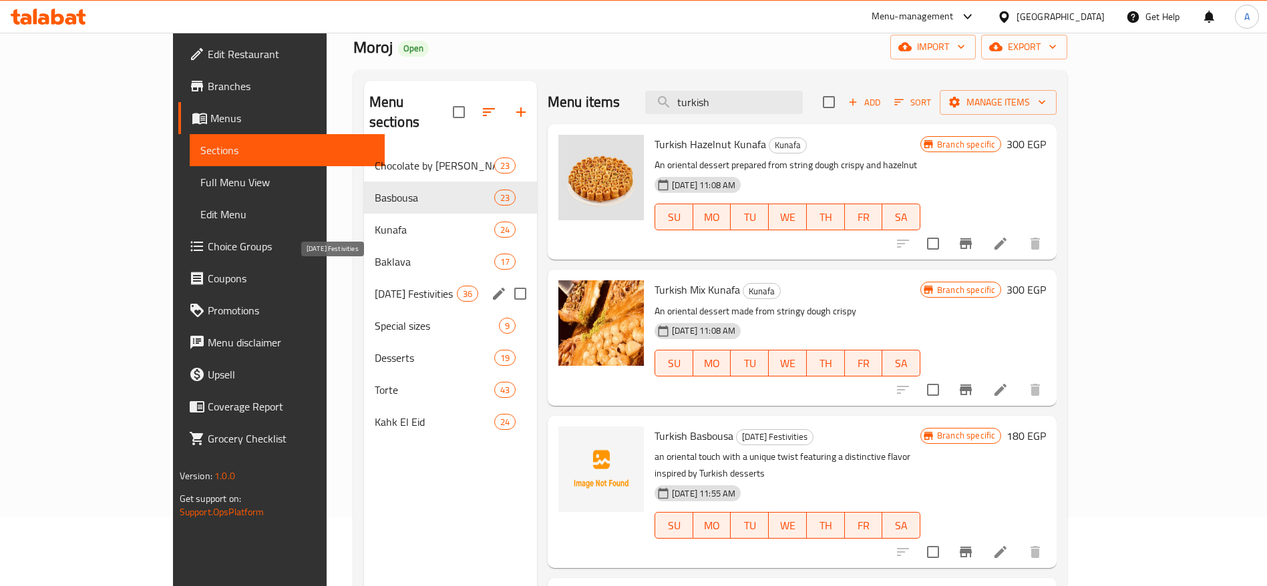
type input "turkish"
click at [375, 286] on span "[DATE] Festivities" at bounding box center [416, 294] width 82 height 16
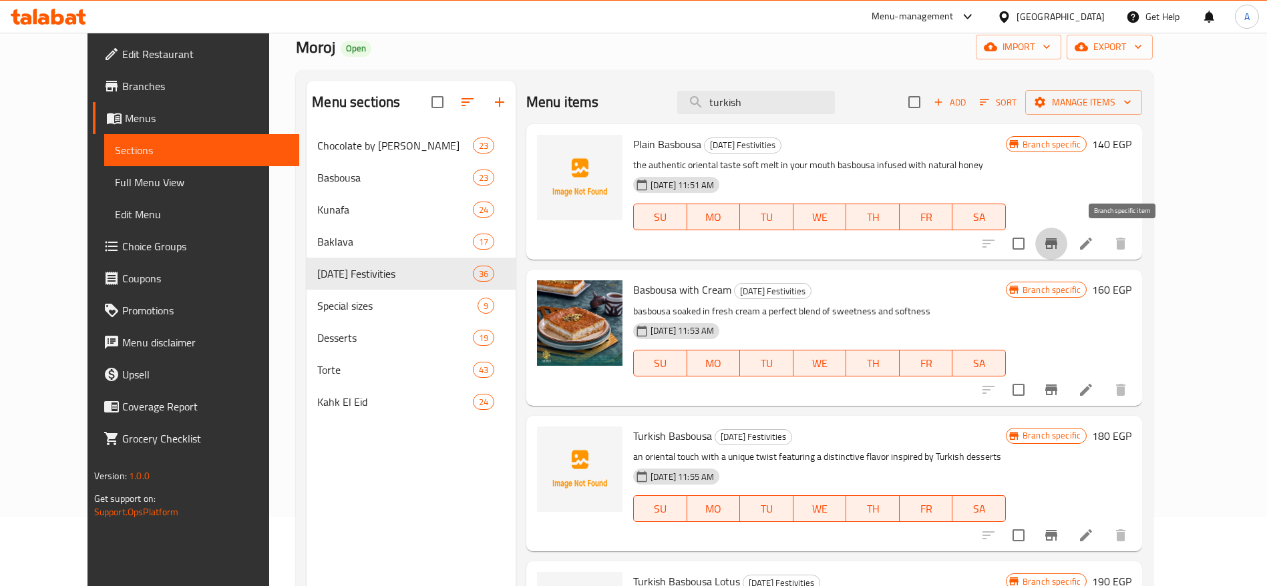
click at [1057, 241] on icon "Branch-specific-item" at bounding box center [1051, 243] width 12 height 11
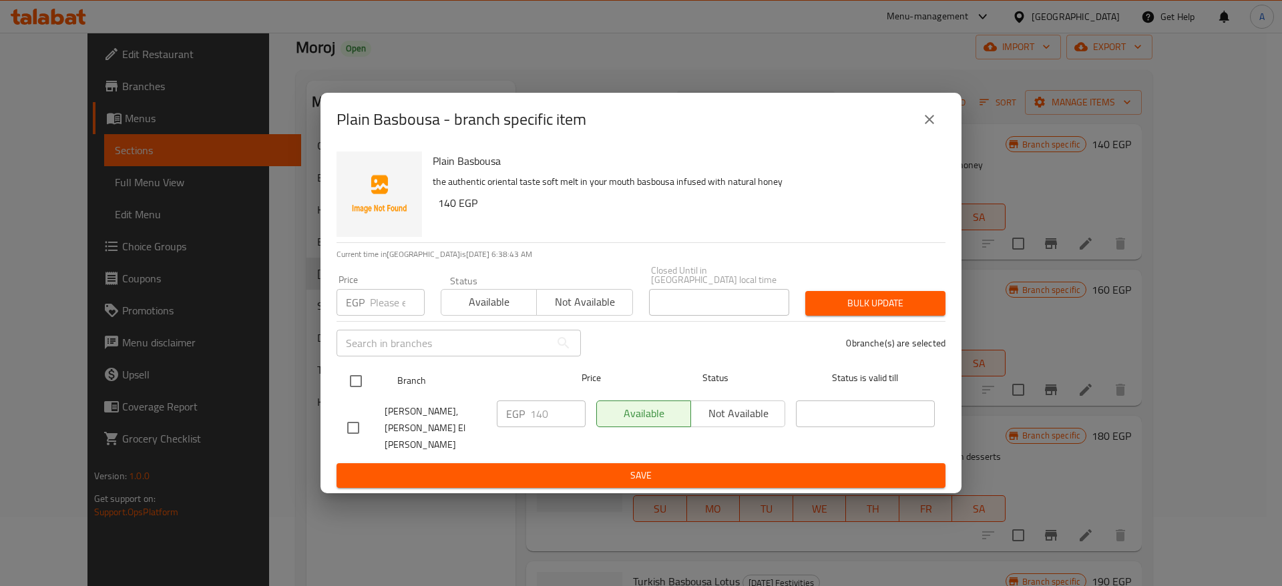
click at [355, 391] on input "checkbox" at bounding box center [356, 381] width 28 height 28
checkbox input "true"
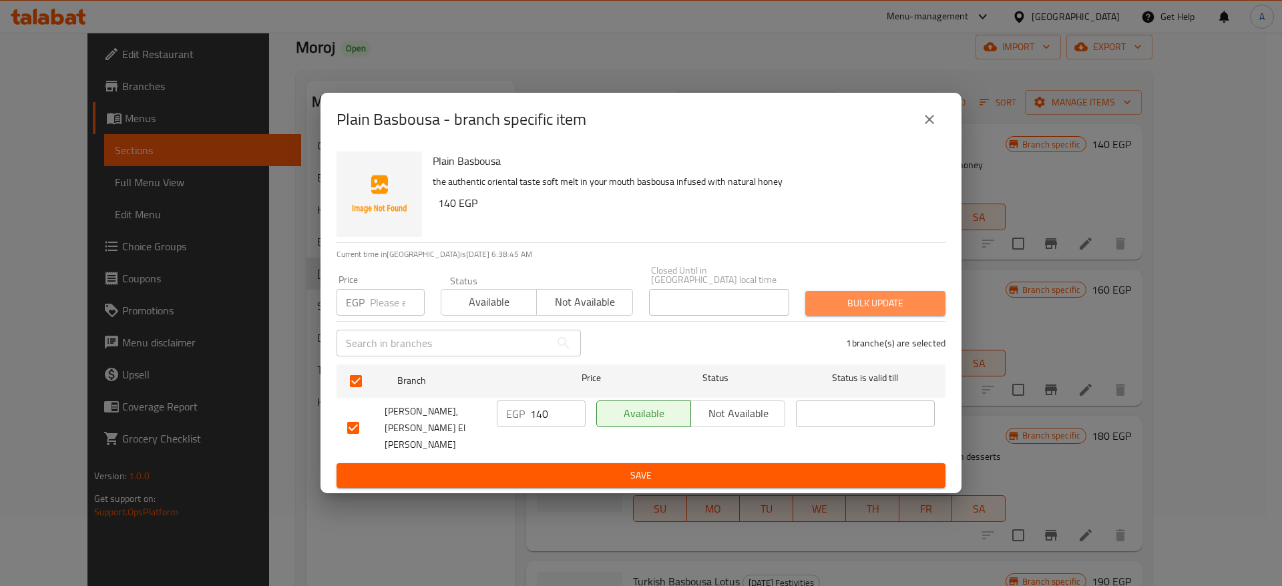
click at [832, 312] on span "Bulk update" at bounding box center [875, 303] width 119 height 17
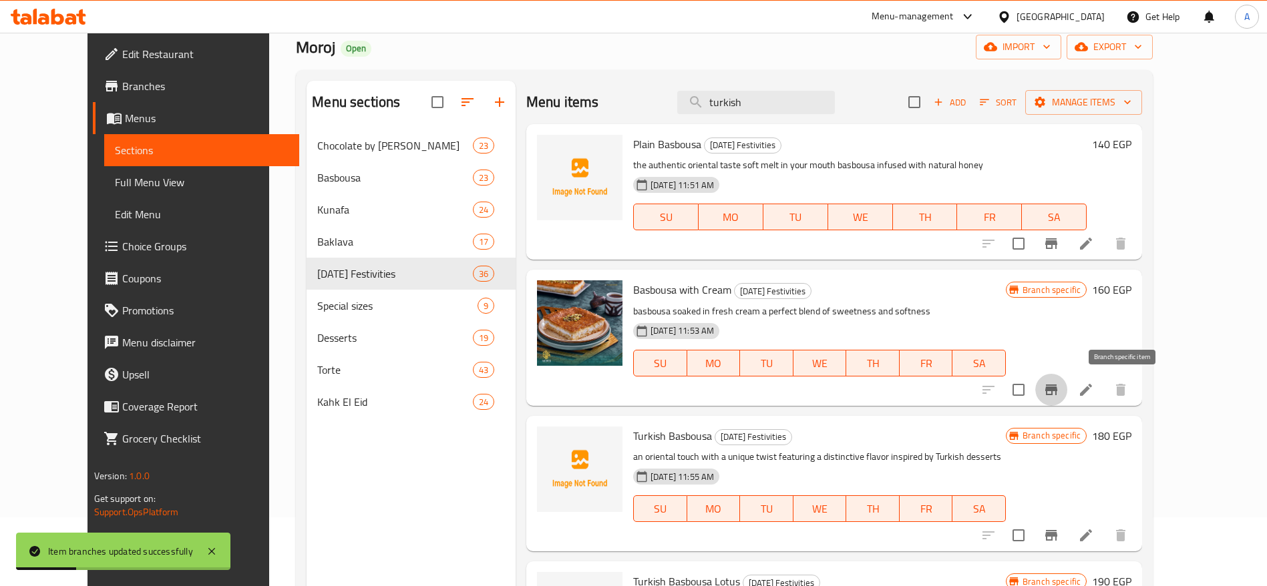
click at [1059, 397] on icon "Branch-specific-item" at bounding box center [1051, 390] width 16 height 16
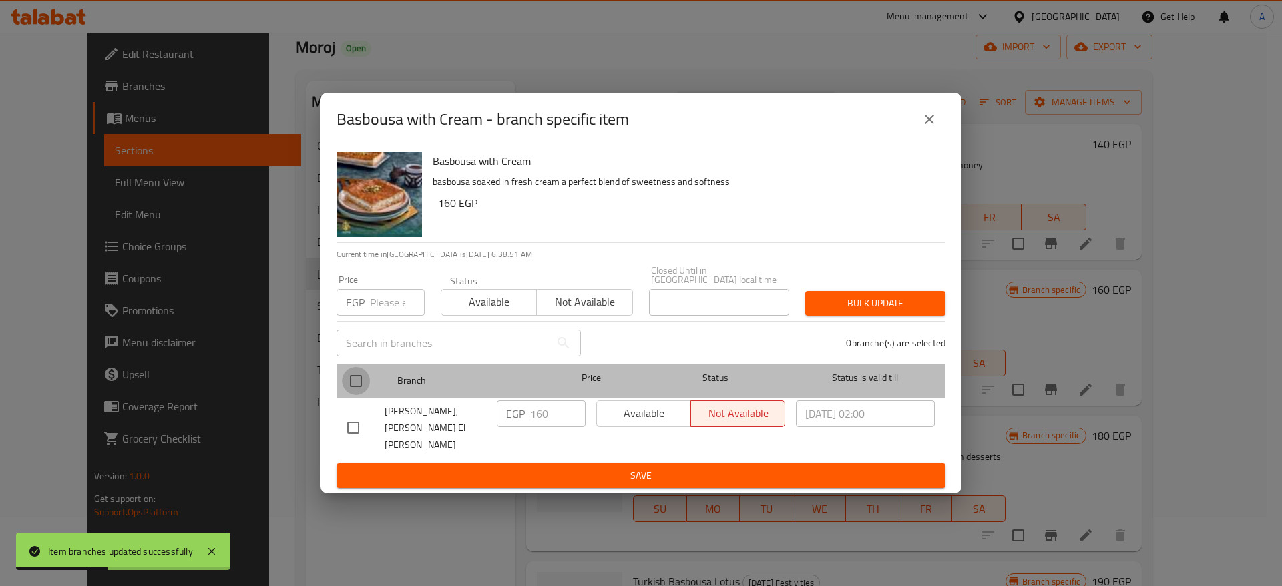
click at [353, 379] on input "checkbox" at bounding box center [356, 381] width 28 height 28
checkbox input "true"
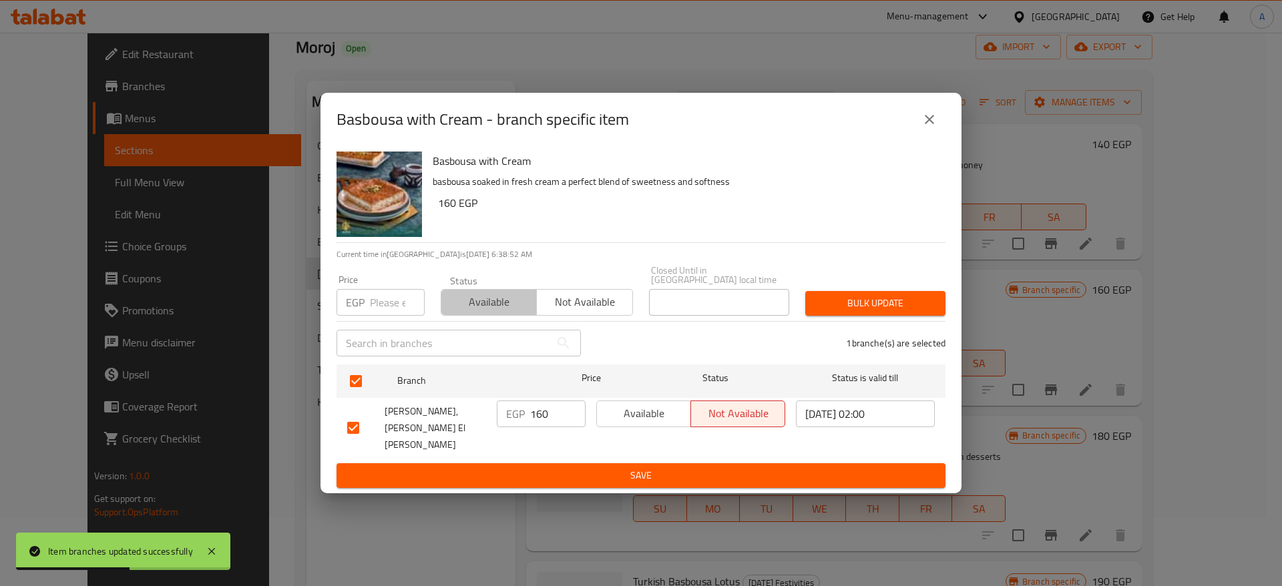
click at [515, 306] on span "Available" at bounding box center [489, 302] width 85 height 19
click at [867, 307] on span "Bulk update" at bounding box center [875, 303] width 119 height 17
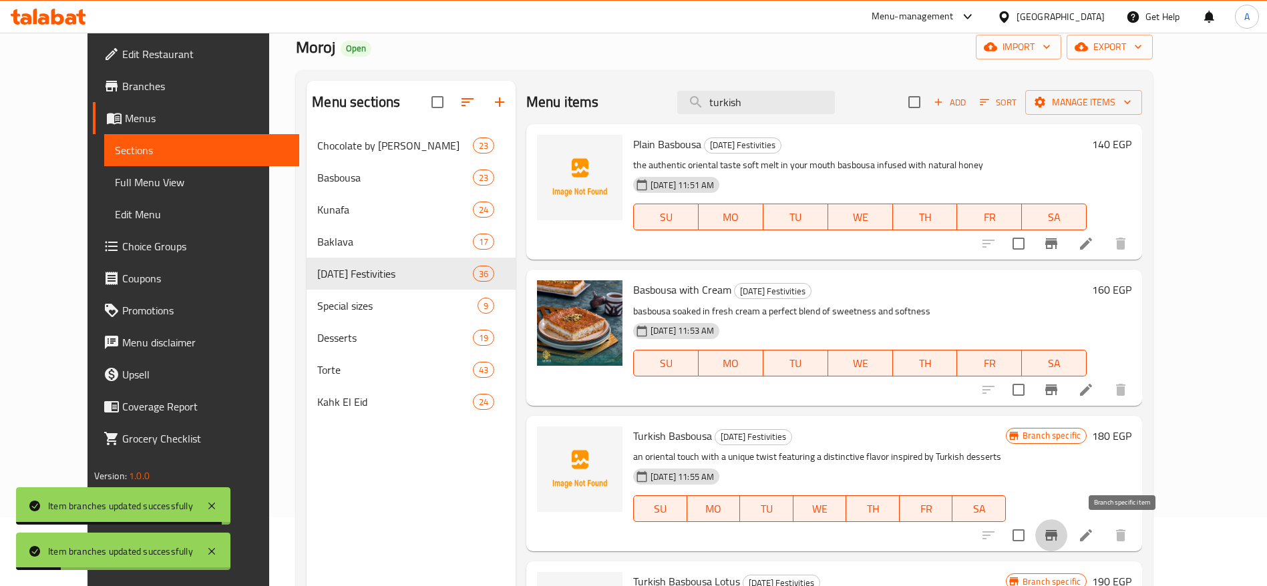
click at [1057, 537] on icon "Branch-specific-item" at bounding box center [1051, 535] width 12 height 11
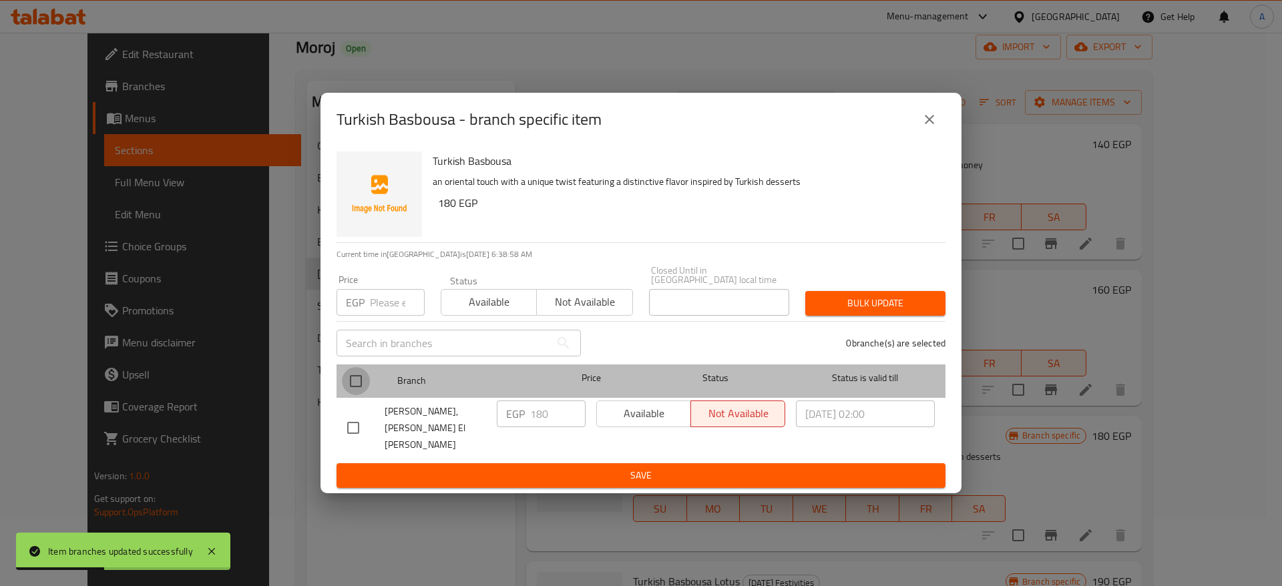
click at [357, 389] on input "checkbox" at bounding box center [356, 381] width 28 height 28
checkbox input "true"
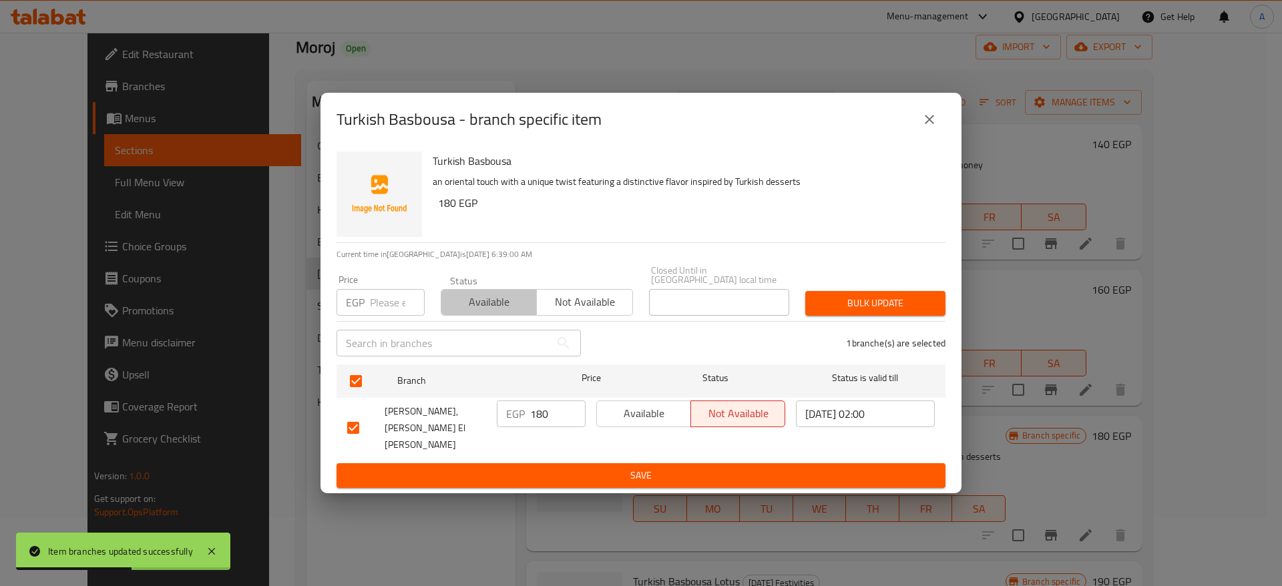
click at [484, 312] on span "Available" at bounding box center [489, 302] width 85 height 19
click at [888, 312] on span "Bulk update" at bounding box center [875, 303] width 119 height 17
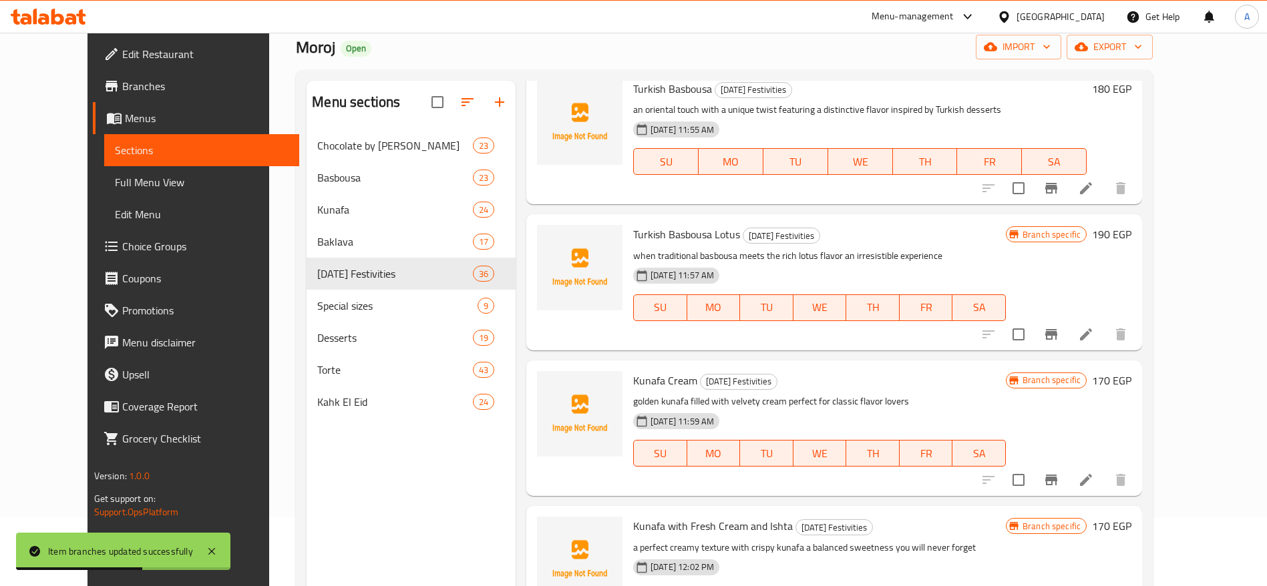
scroll to position [283, 0]
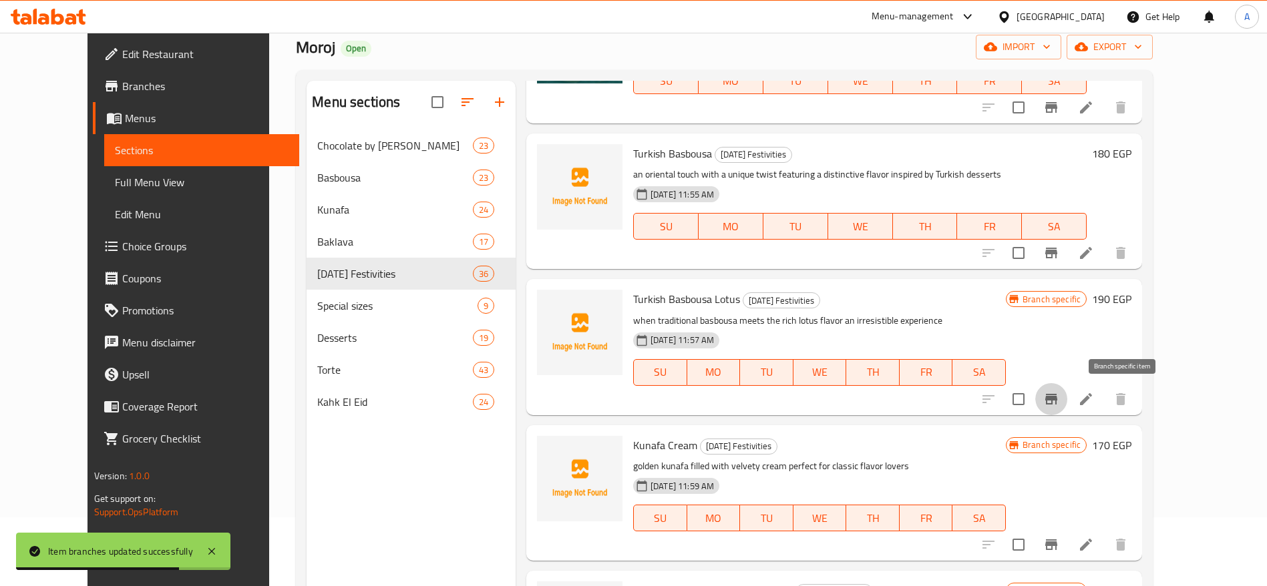
click at [1057, 394] on icon "Branch-specific-item" at bounding box center [1051, 399] width 12 height 11
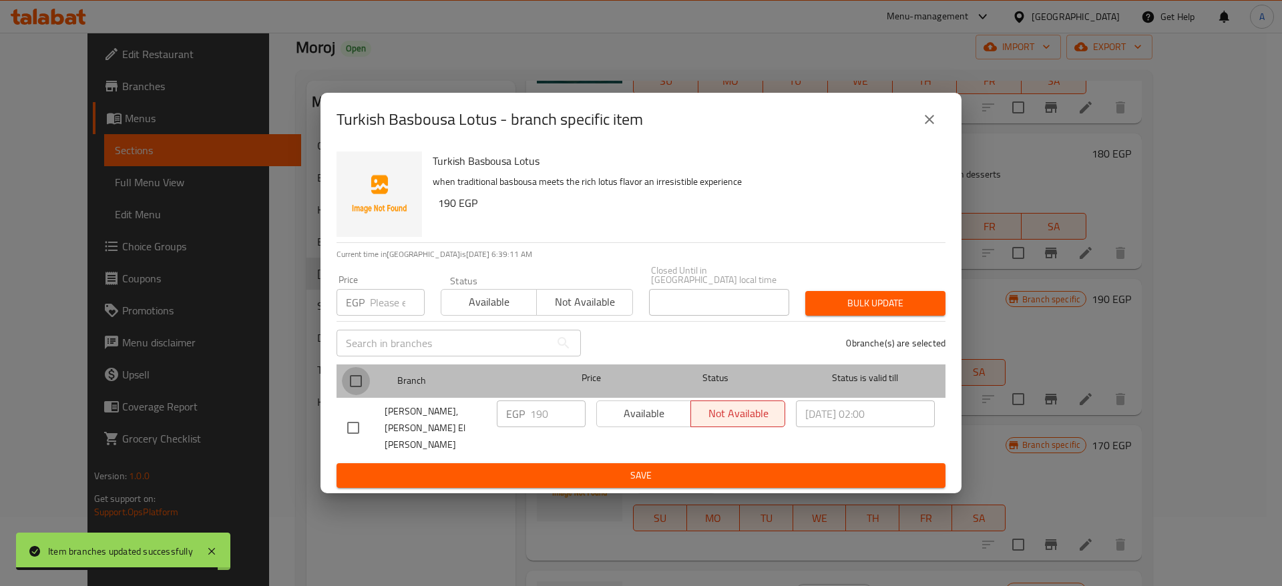
click at [345, 390] on input "checkbox" at bounding box center [356, 381] width 28 height 28
checkbox input "true"
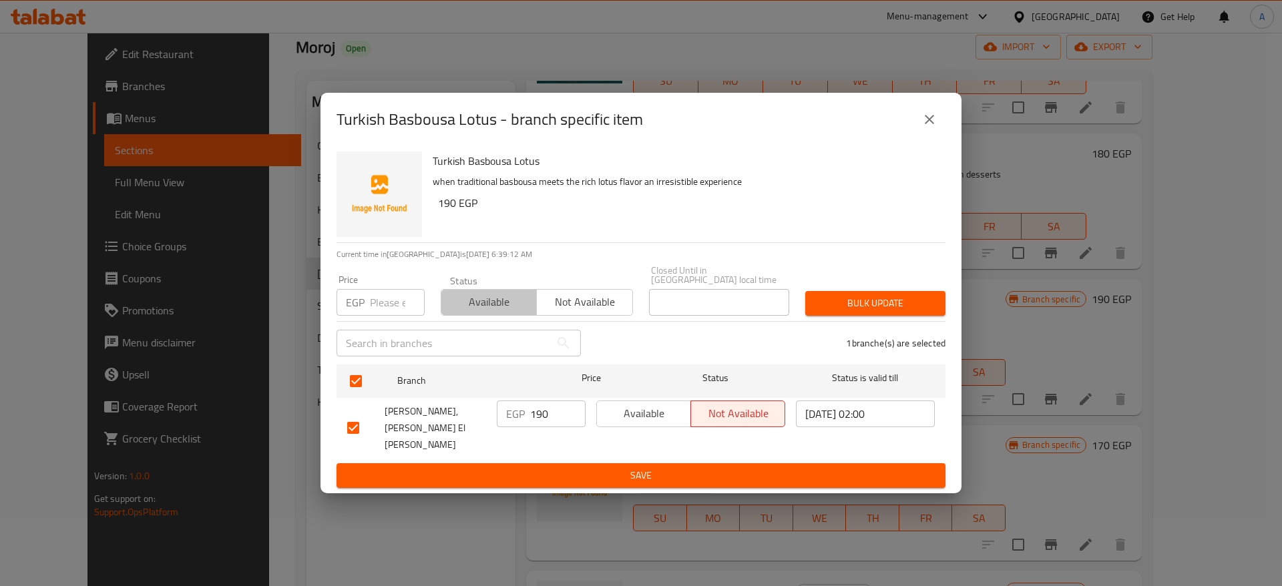
click at [491, 316] on button "Available" at bounding box center [489, 302] width 96 height 27
click at [880, 312] on span "Bulk update" at bounding box center [875, 303] width 119 height 17
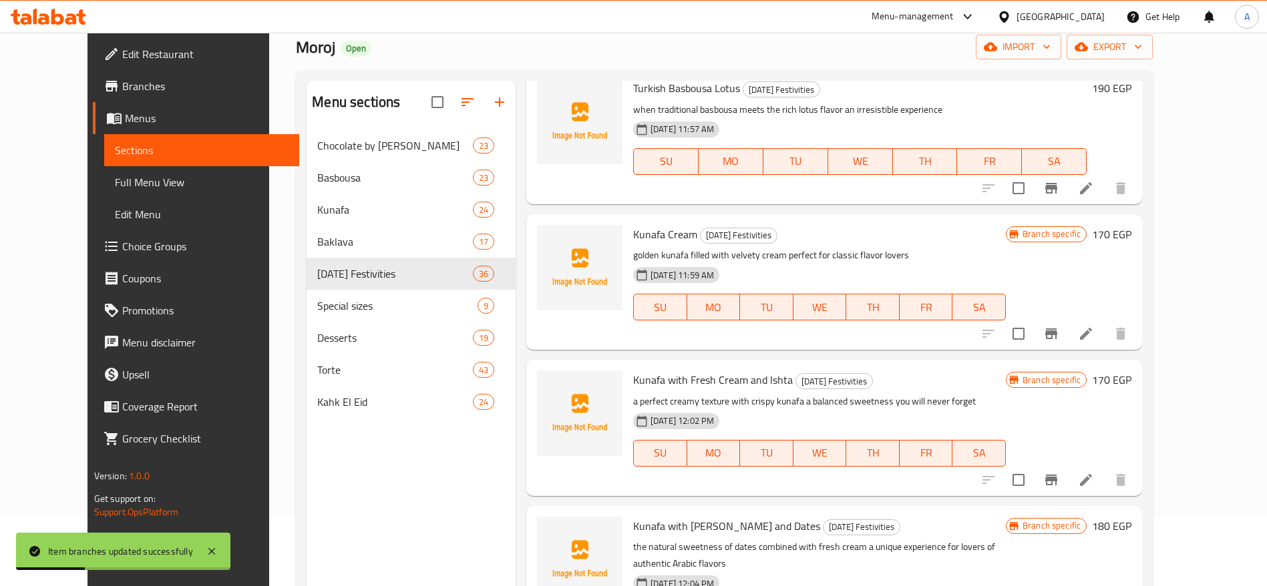
scroll to position [487, 0]
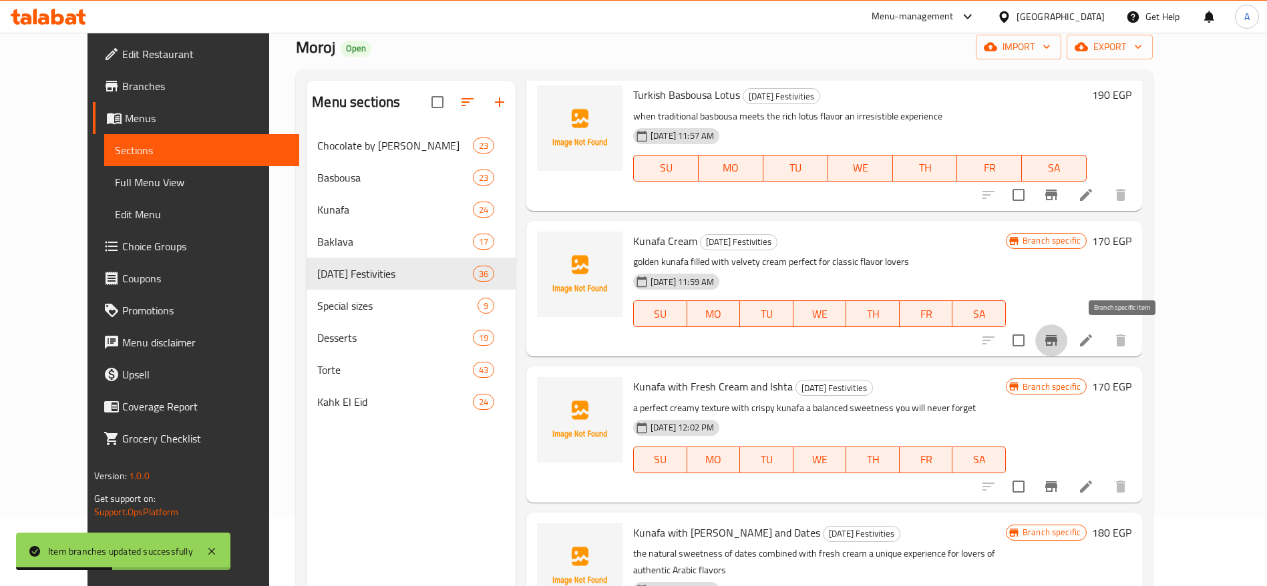
click at [1059, 337] on icon "Branch-specific-item" at bounding box center [1051, 341] width 16 height 16
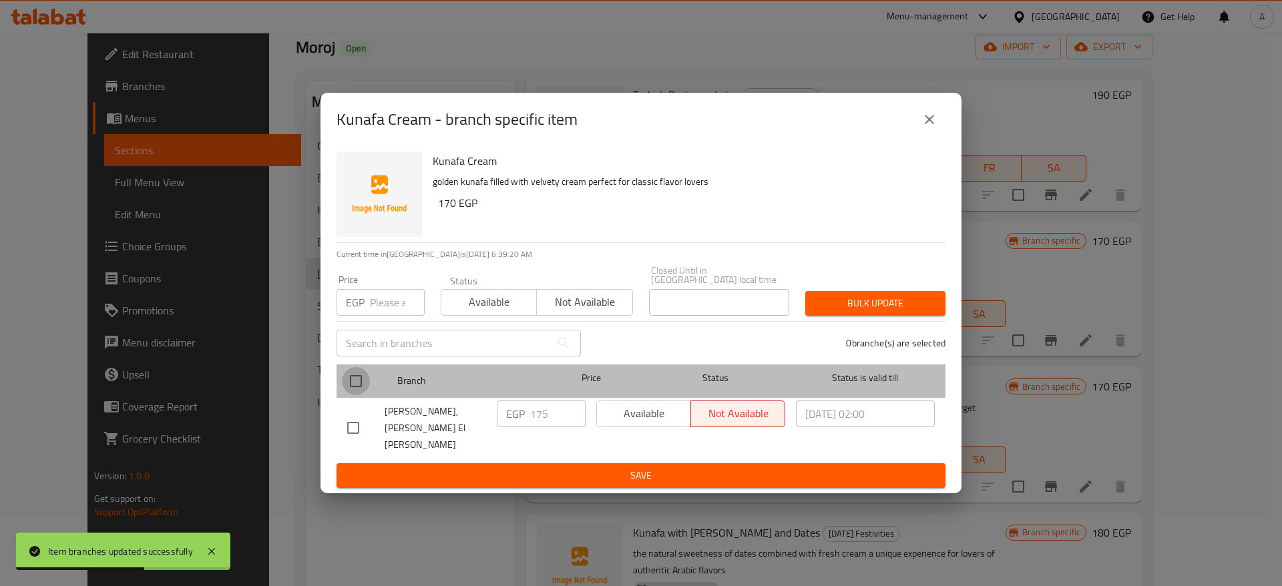
click at [362, 393] on input "checkbox" at bounding box center [356, 381] width 28 height 28
checkbox input "true"
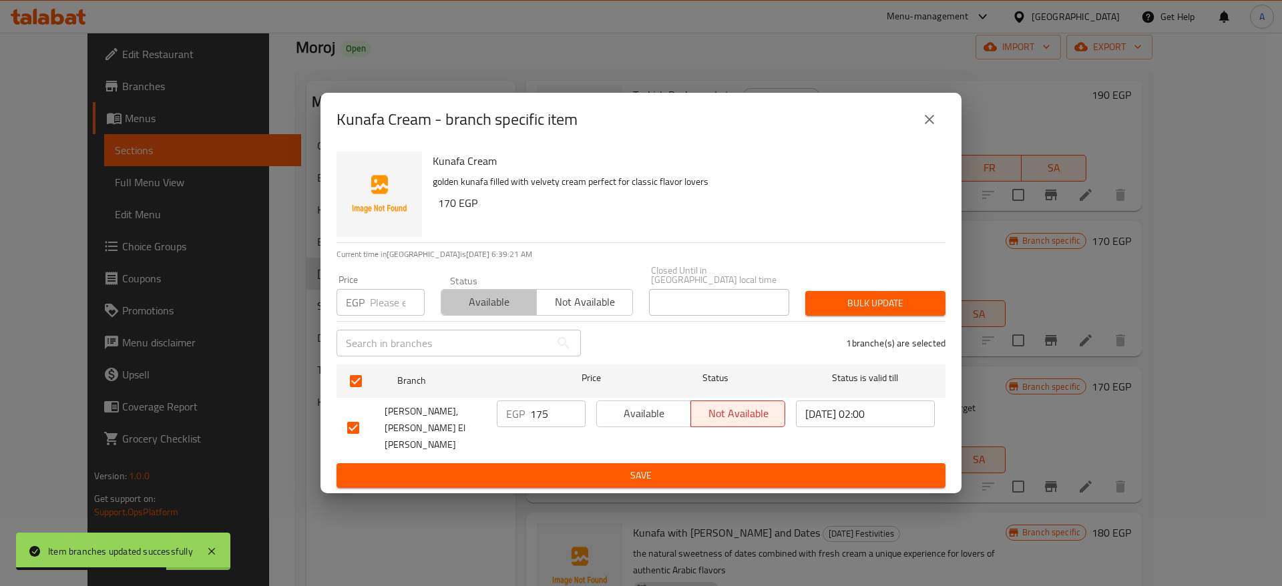
click at [499, 305] on span "Available" at bounding box center [489, 302] width 85 height 19
click at [834, 309] on span "Bulk update" at bounding box center [875, 303] width 119 height 17
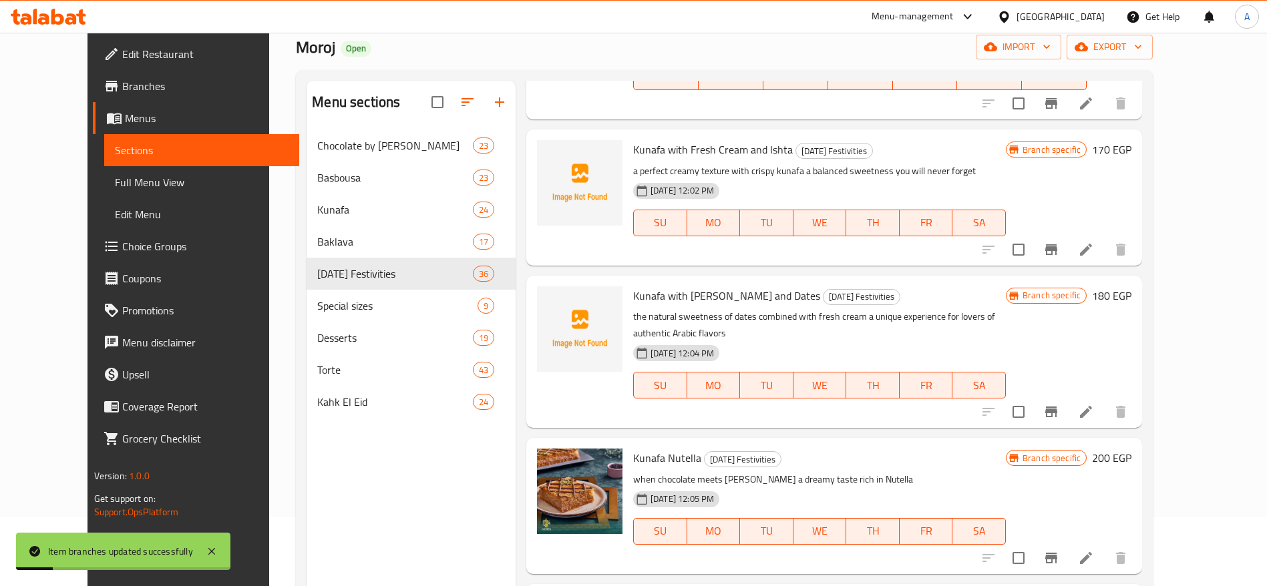
scroll to position [737, 0]
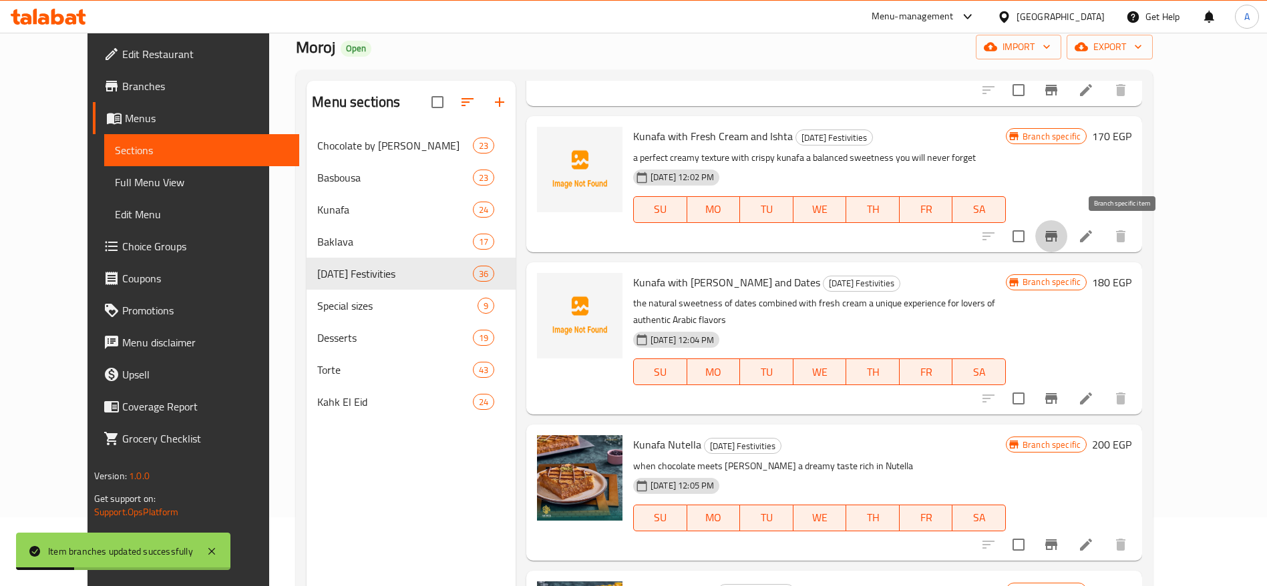
click at [1059, 239] on icon "Branch-specific-item" at bounding box center [1051, 236] width 16 height 16
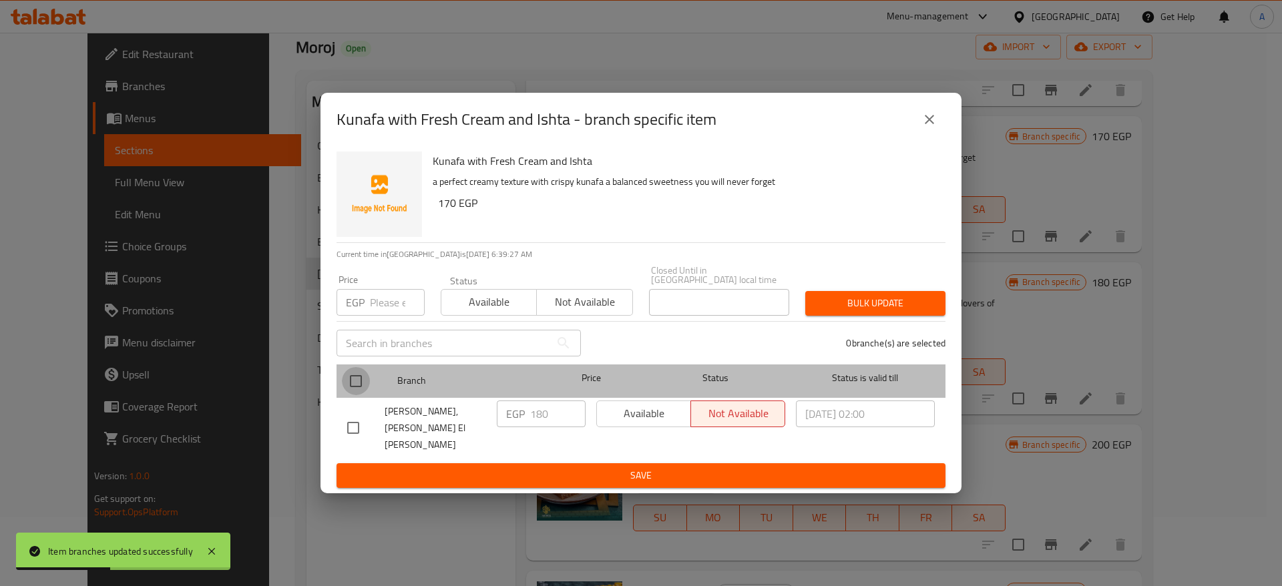
click at [355, 379] on input "checkbox" at bounding box center [356, 381] width 28 height 28
checkbox input "true"
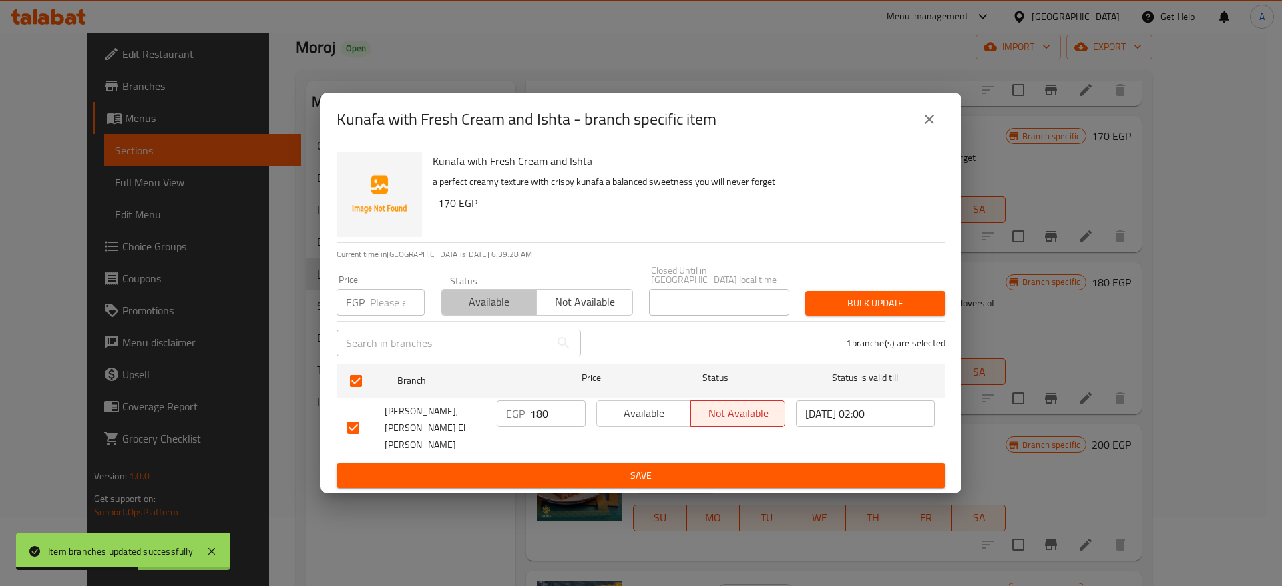
click at [478, 316] on button "Available" at bounding box center [489, 302] width 96 height 27
click at [858, 312] on span "Bulk update" at bounding box center [875, 303] width 119 height 17
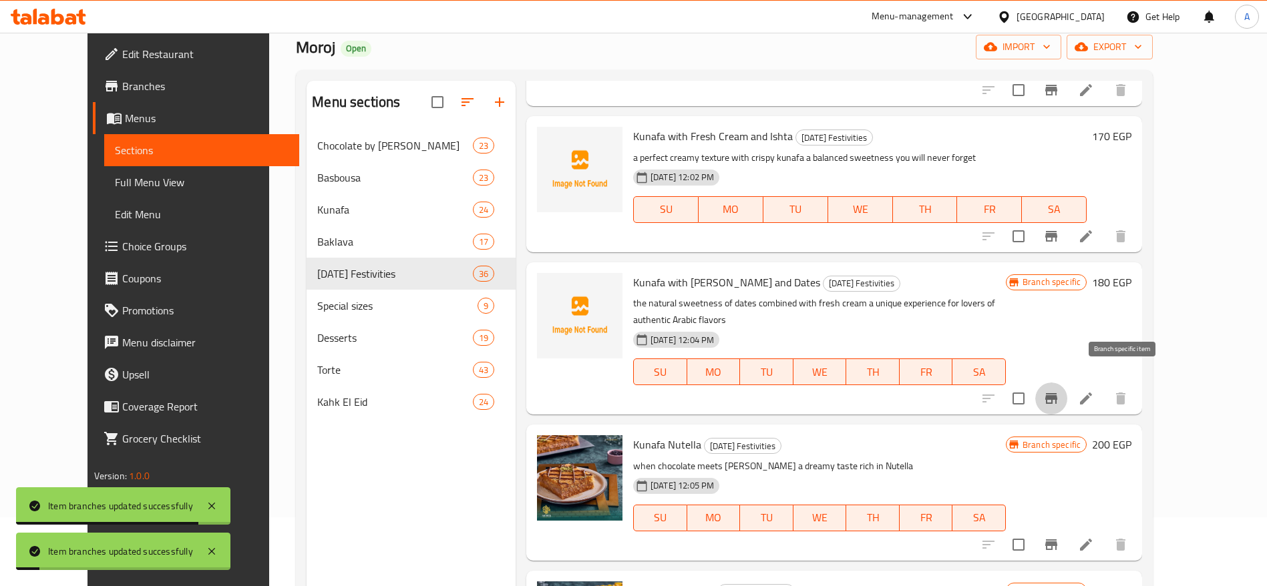
click at [1057, 393] on icon "Branch-specific-item" at bounding box center [1051, 398] width 12 height 11
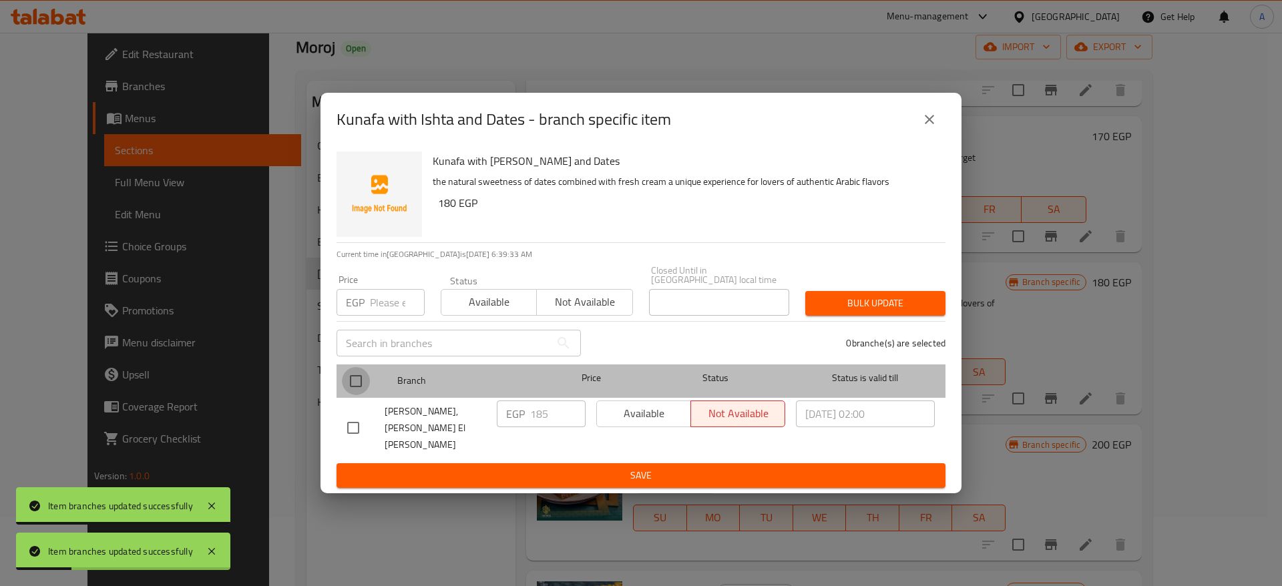
click at [364, 383] on input "checkbox" at bounding box center [356, 381] width 28 height 28
checkbox input "true"
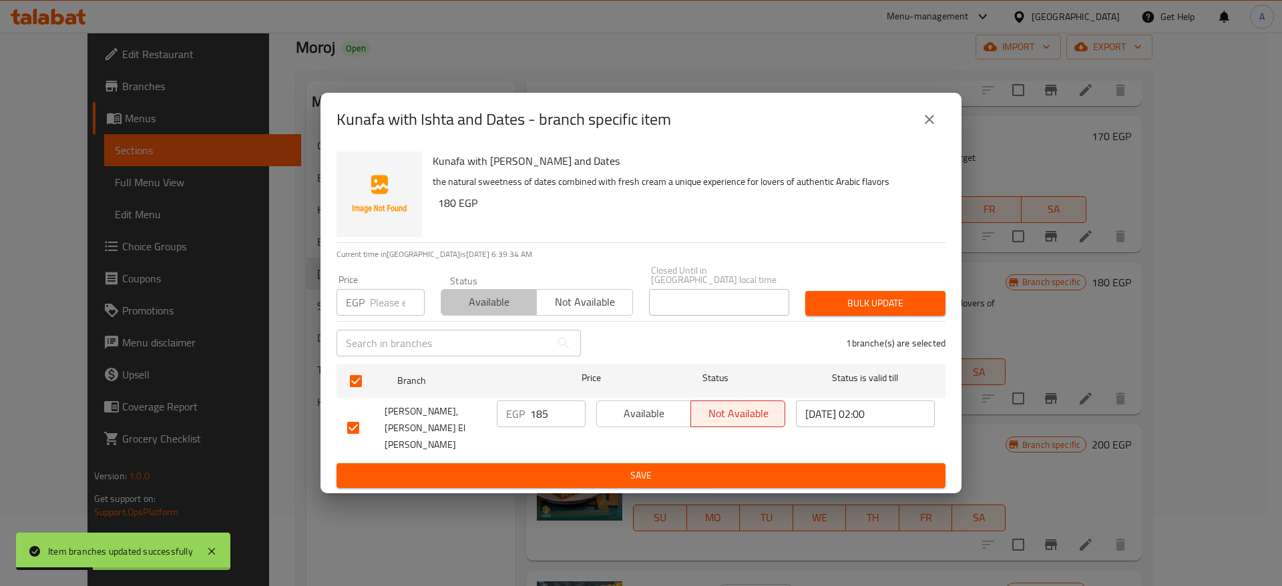
click at [500, 309] on span "Available" at bounding box center [489, 302] width 85 height 19
click at [830, 307] on span "Bulk update" at bounding box center [875, 303] width 119 height 17
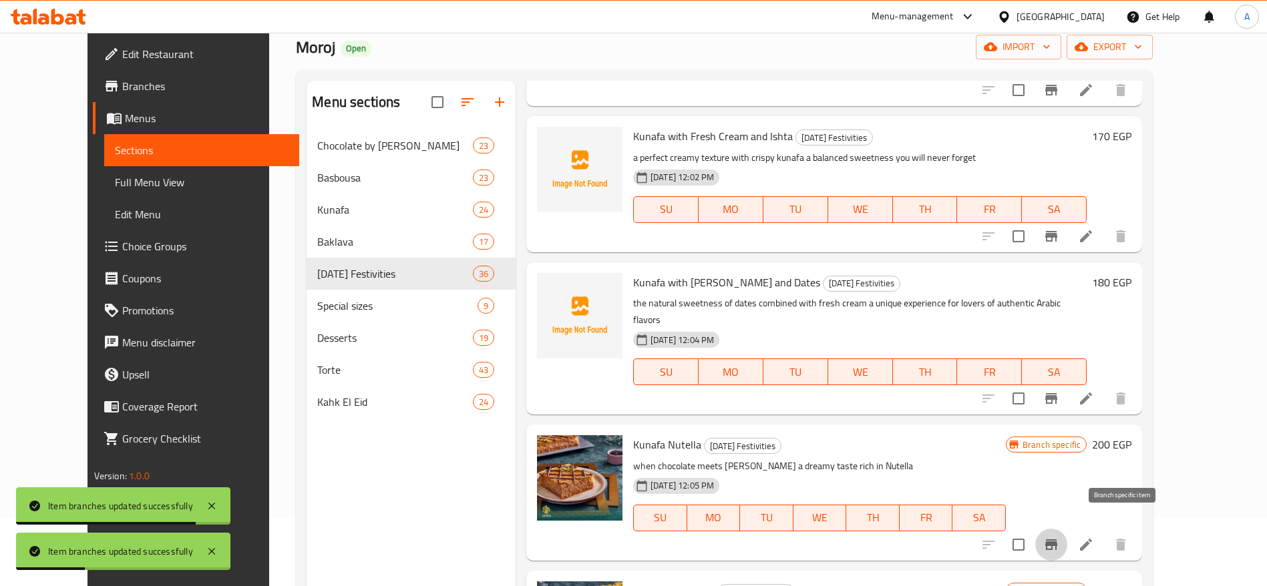
click at [1057, 540] on icon "Branch-specific-item" at bounding box center [1051, 545] width 12 height 11
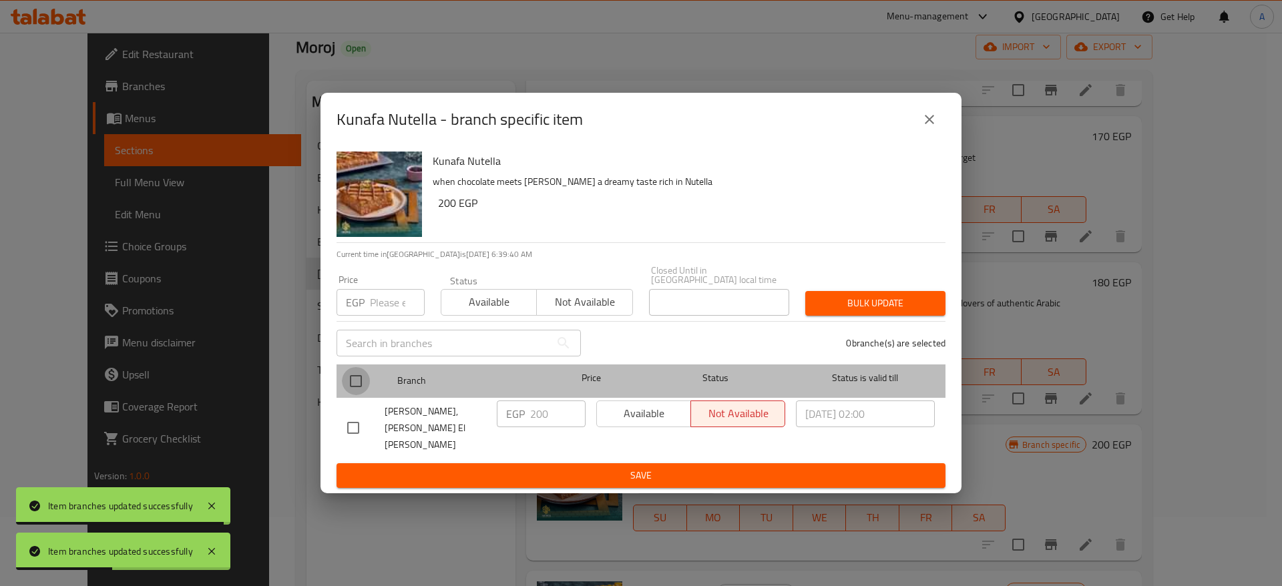
click at [350, 381] on input "checkbox" at bounding box center [356, 381] width 28 height 28
checkbox input "true"
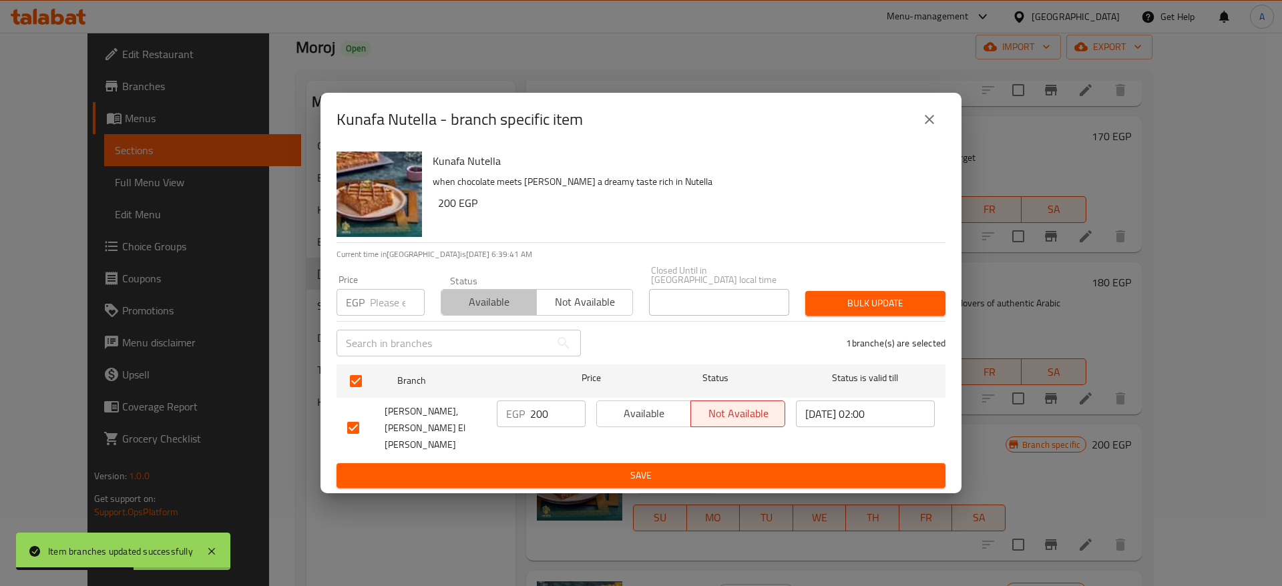
click at [486, 301] on span "Available" at bounding box center [489, 302] width 85 height 19
click at [856, 312] on span "Bulk update" at bounding box center [875, 303] width 119 height 17
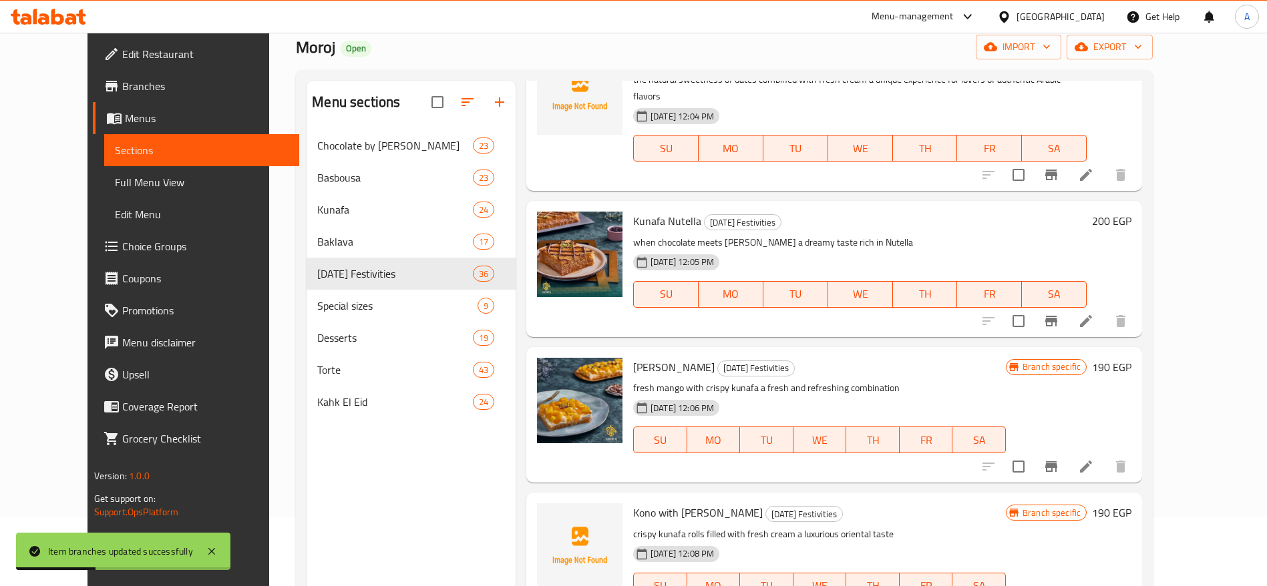
scroll to position [1156, 0]
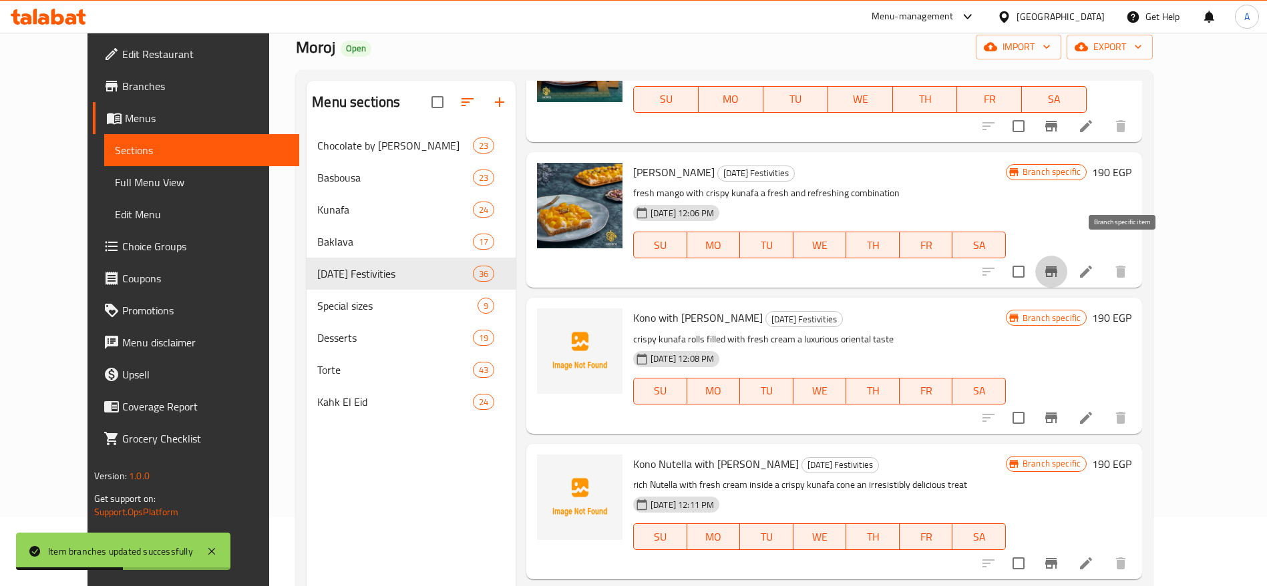
click at [1067, 258] on button "Branch-specific-item" at bounding box center [1051, 272] width 32 height 32
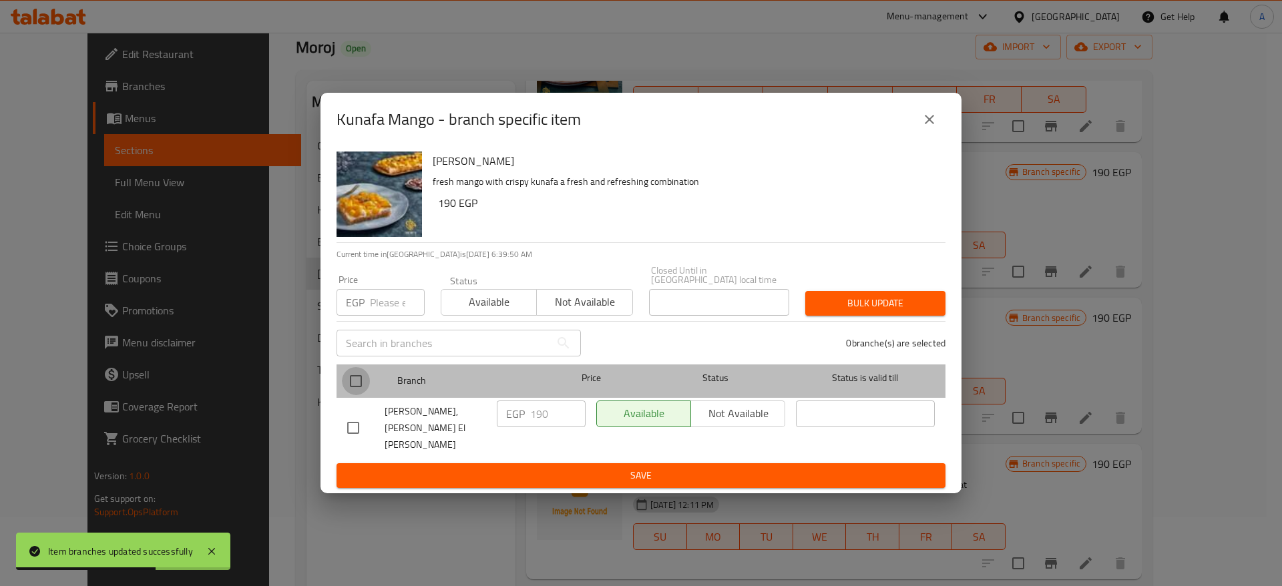
click at [354, 389] on input "checkbox" at bounding box center [356, 381] width 28 height 28
checkbox input "true"
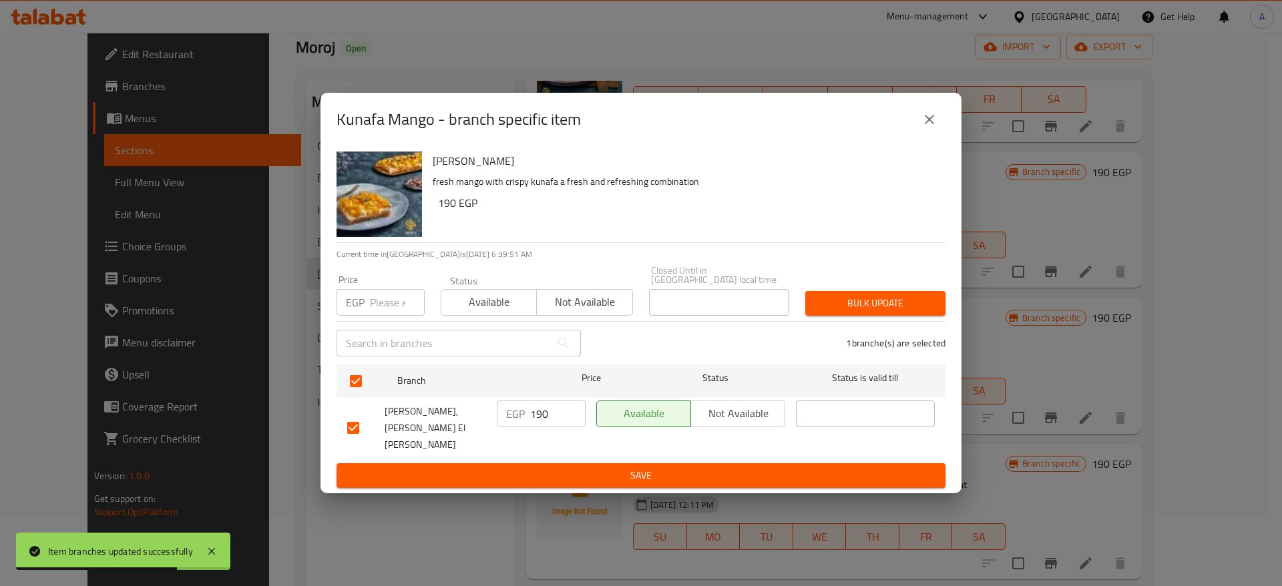
click at [492, 301] on span "Available" at bounding box center [489, 302] width 85 height 19
click at [878, 307] on span "Bulk update" at bounding box center [875, 303] width 119 height 17
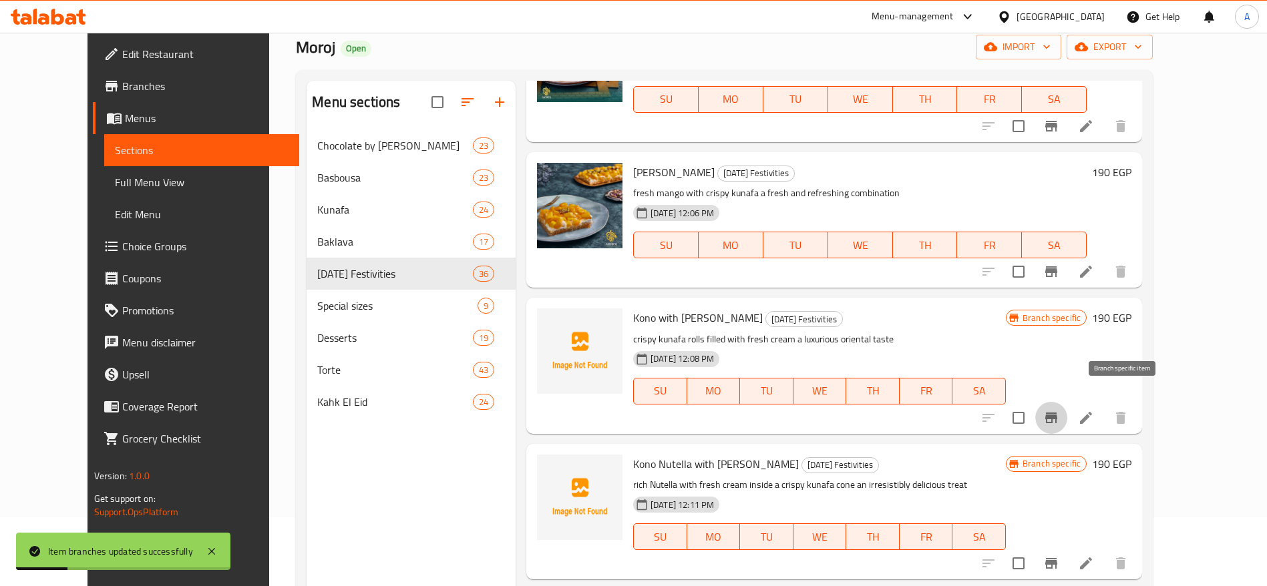
click at [1067, 402] on button "Branch-specific-item" at bounding box center [1051, 418] width 32 height 32
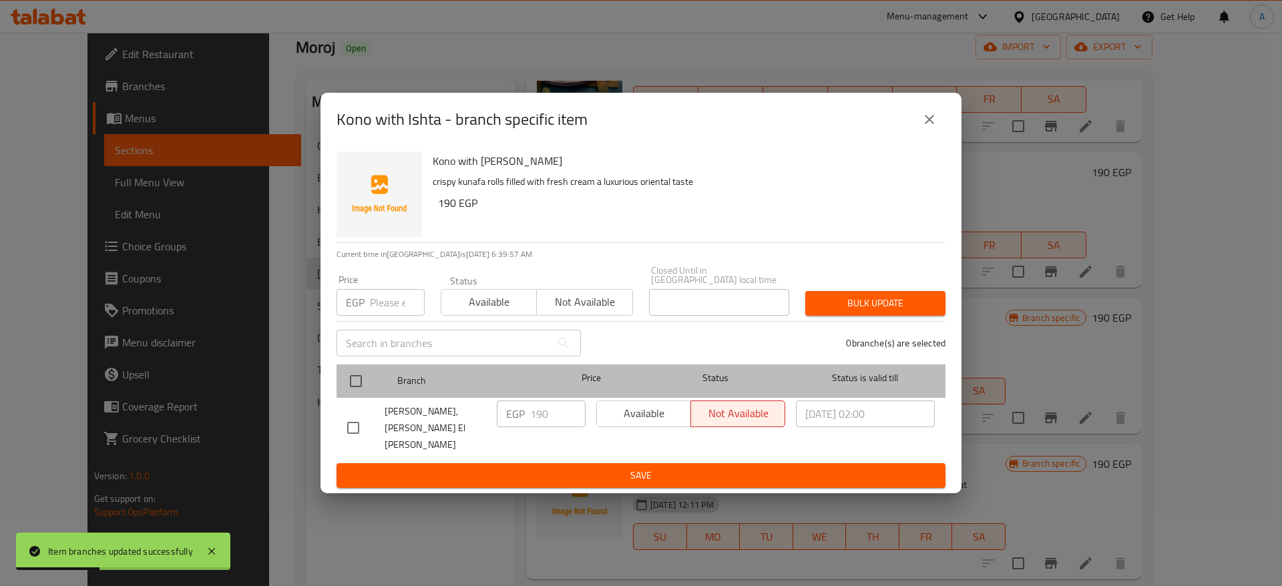
click at [372, 383] on div at bounding box center [367, 381] width 50 height 39
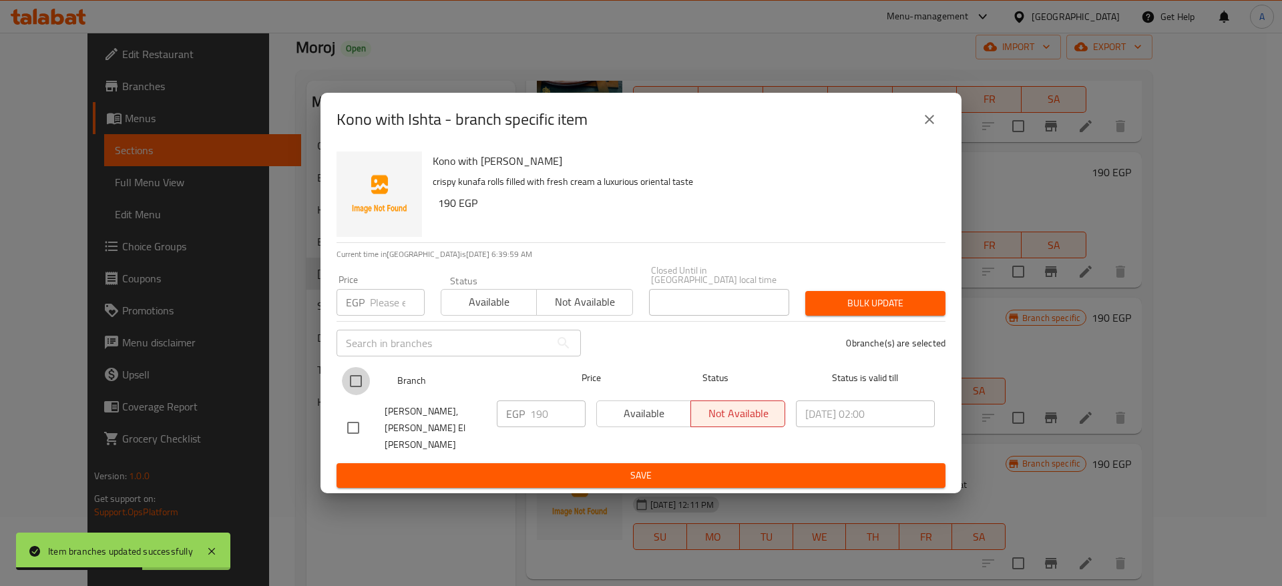
click at [349, 391] on input "checkbox" at bounding box center [356, 381] width 28 height 28
checkbox input "true"
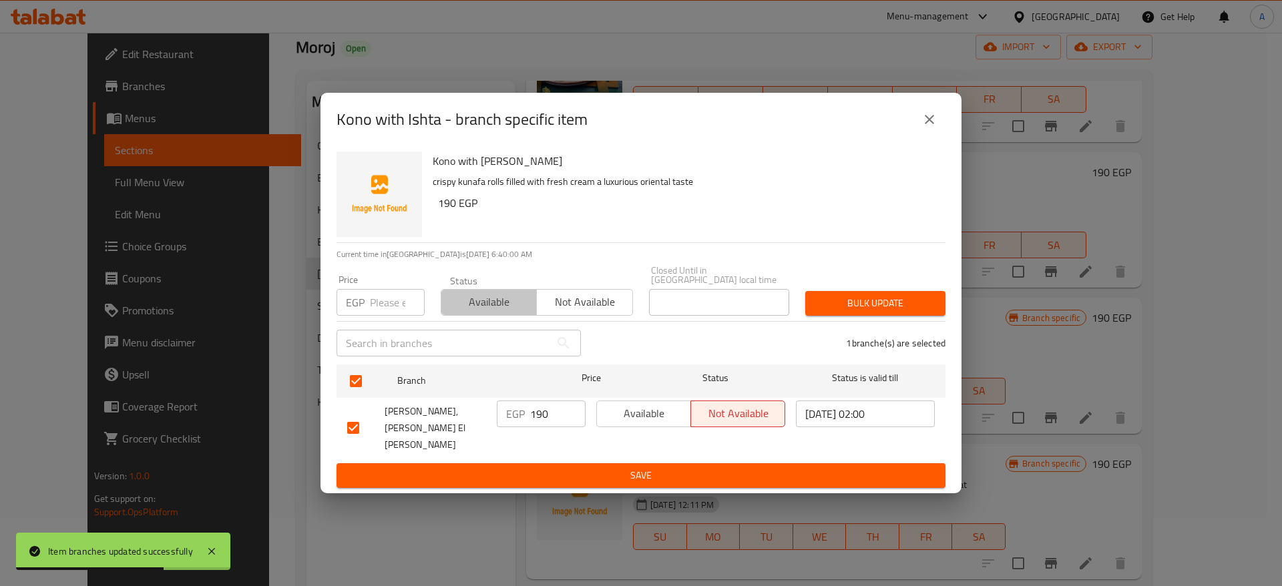
click at [483, 312] on span "Available" at bounding box center [489, 302] width 85 height 19
click at [858, 302] on button "Bulk update" at bounding box center [875, 303] width 140 height 25
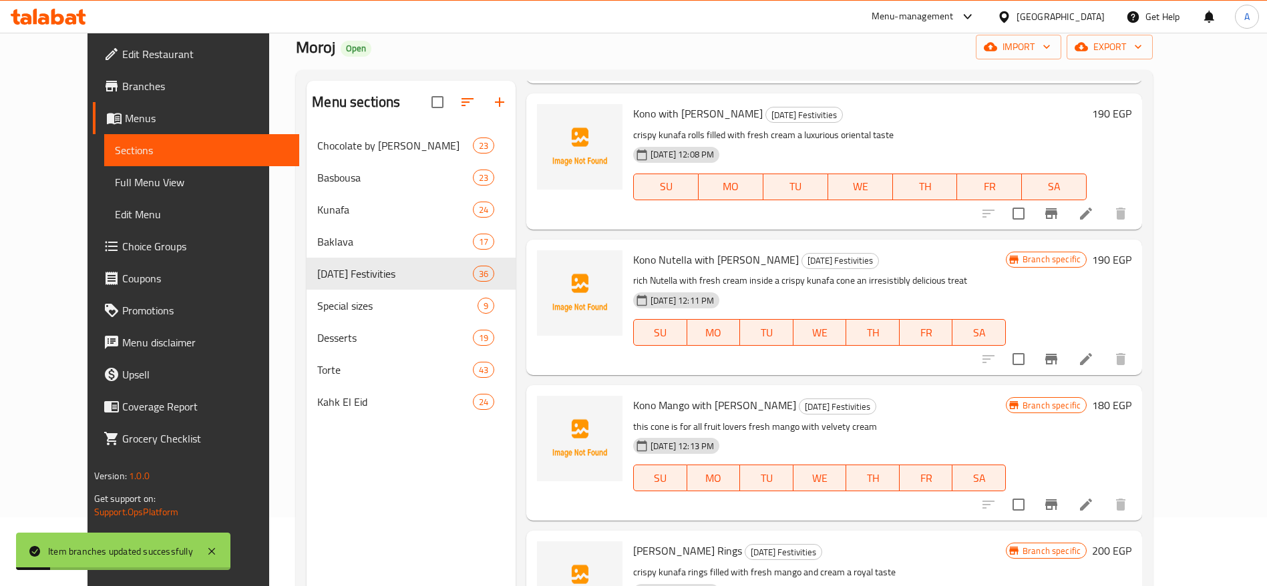
scroll to position [1439, 0]
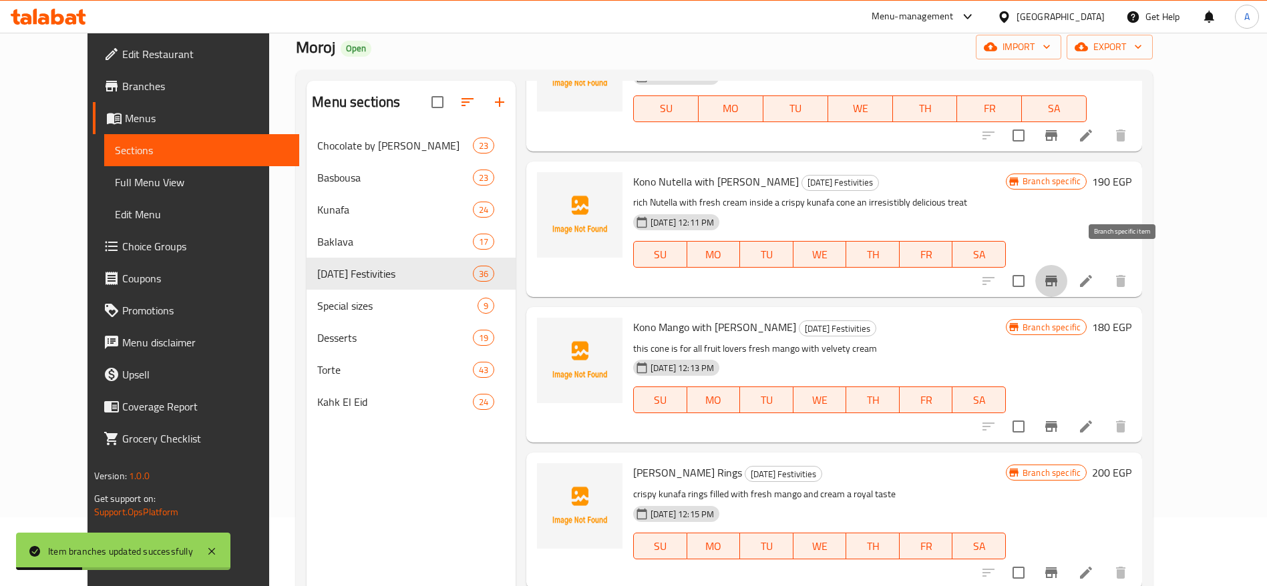
click at [1059, 273] on icon "Branch-specific-item" at bounding box center [1051, 281] width 16 height 16
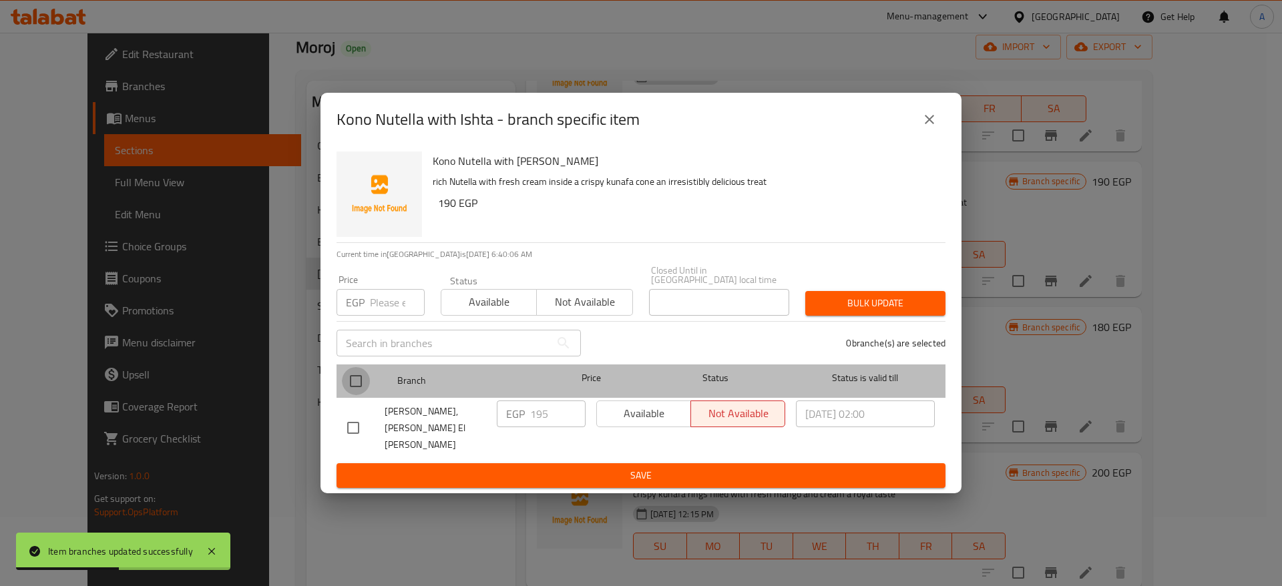
click at [344, 390] on input "checkbox" at bounding box center [356, 381] width 28 height 28
checkbox input "true"
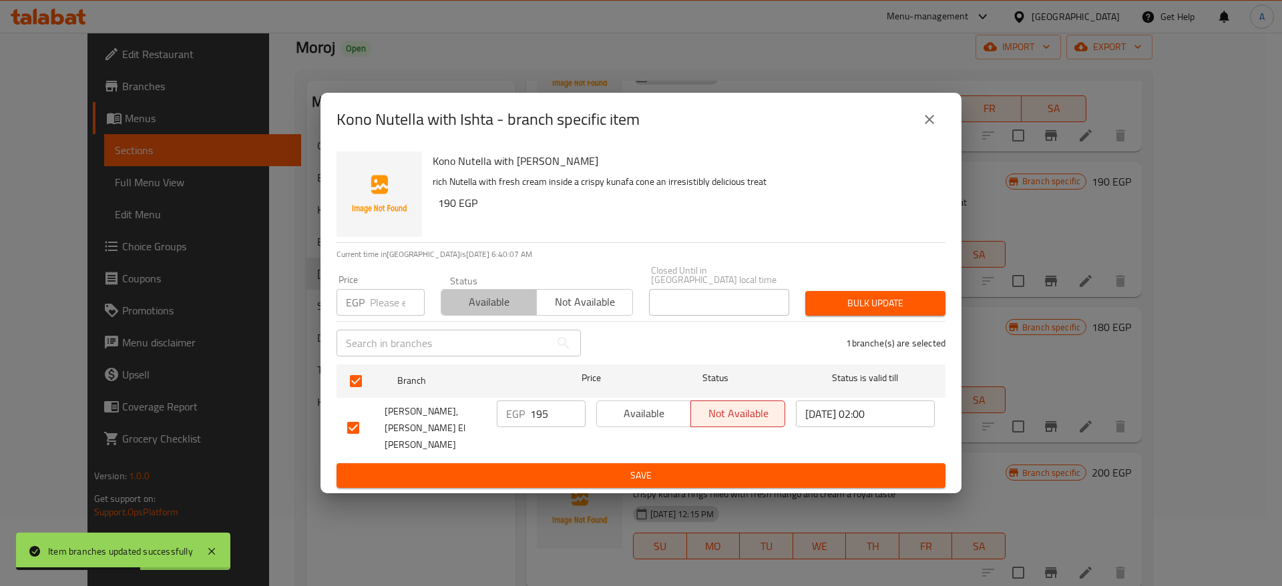
click at [480, 316] on button "Available" at bounding box center [489, 302] width 96 height 27
click at [868, 312] on span "Bulk update" at bounding box center [875, 303] width 119 height 17
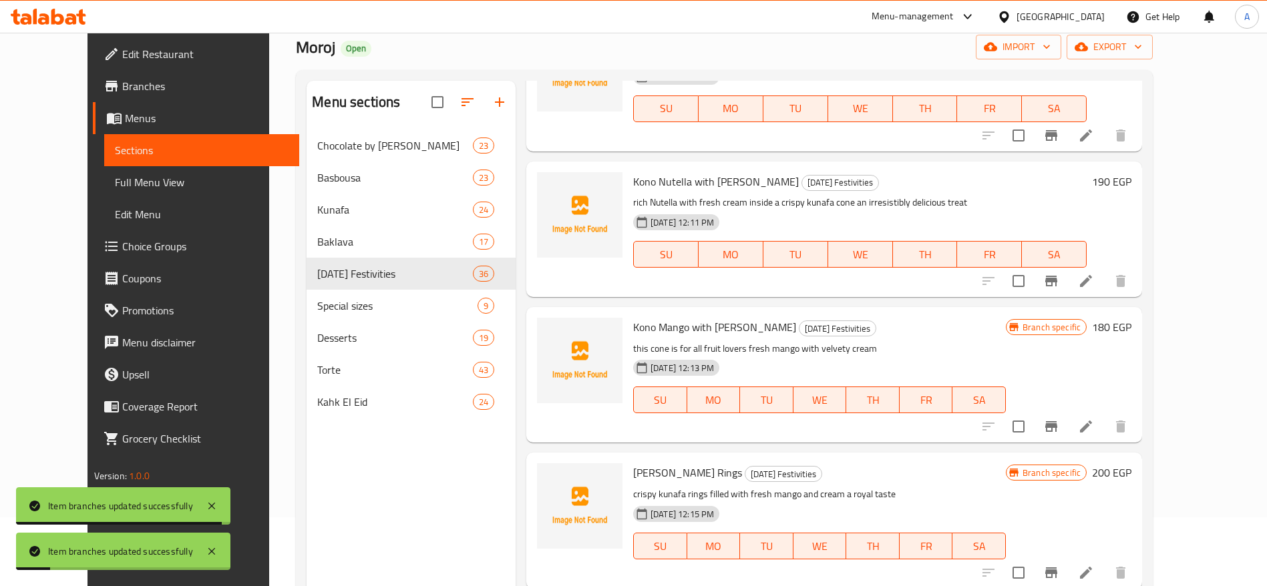
scroll to position [1545, 0]
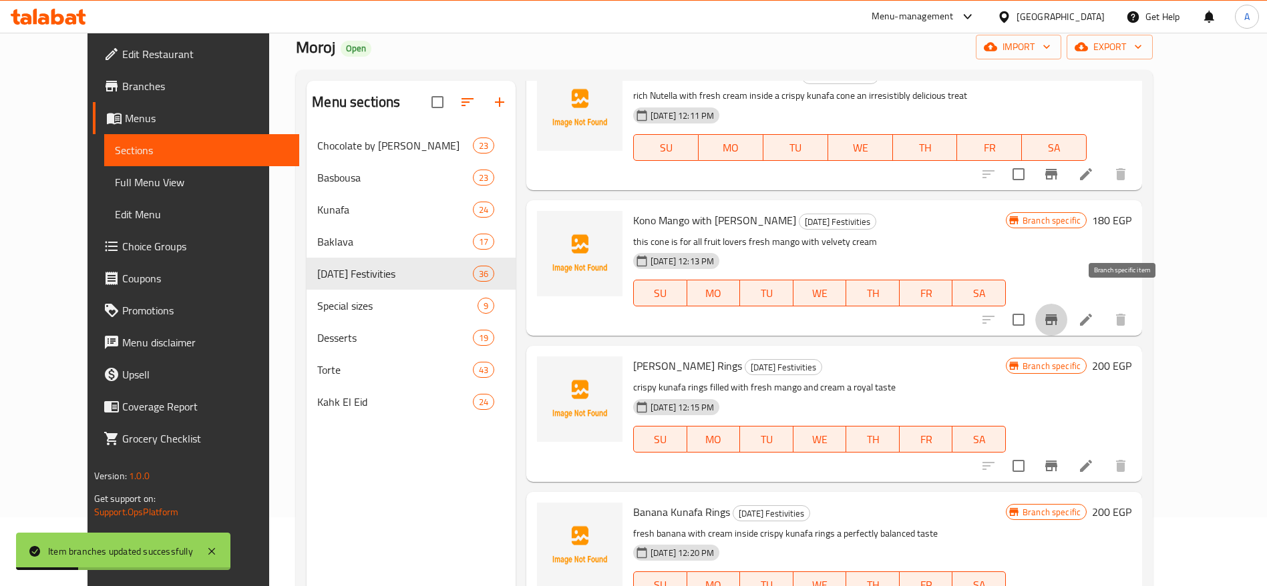
click at [1059, 312] on icon "Branch-specific-item" at bounding box center [1051, 320] width 16 height 16
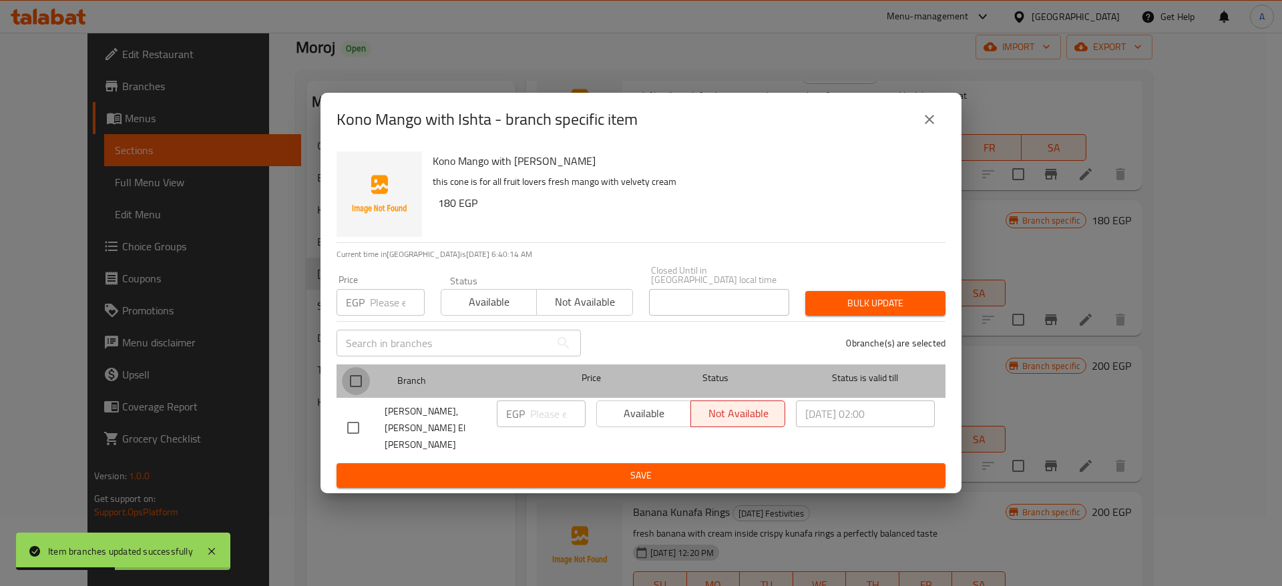
click at [350, 387] on input "checkbox" at bounding box center [356, 381] width 28 height 28
checkbox input "true"
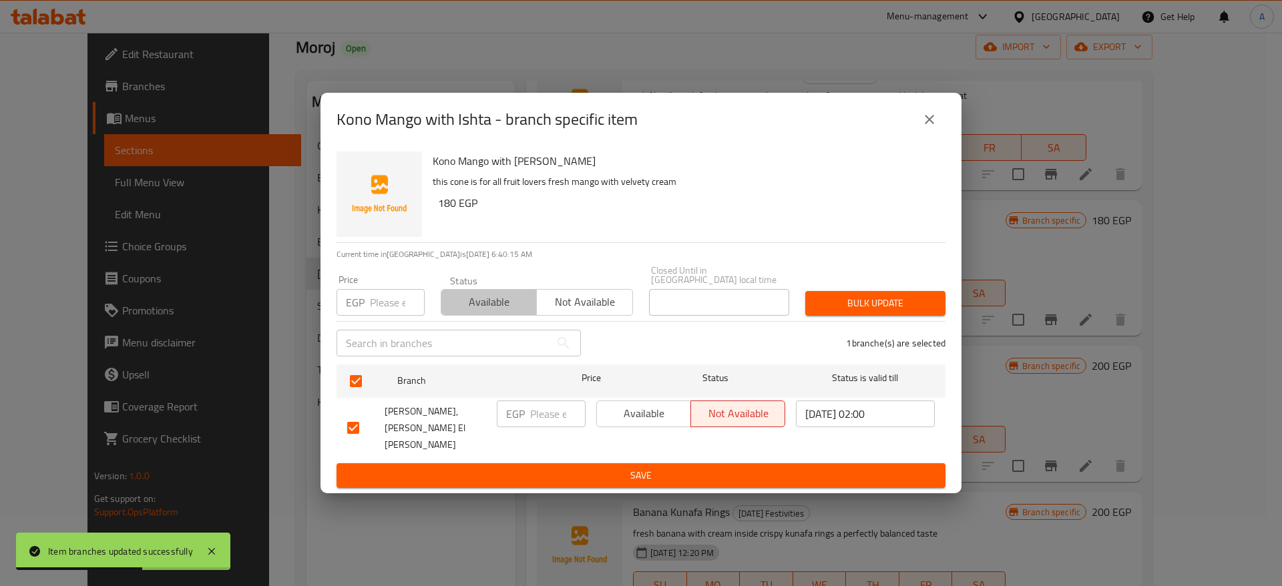
click at [470, 312] on span "Available" at bounding box center [489, 302] width 85 height 19
click at [847, 308] on span "Bulk update" at bounding box center [875, 303] width 119 height 17
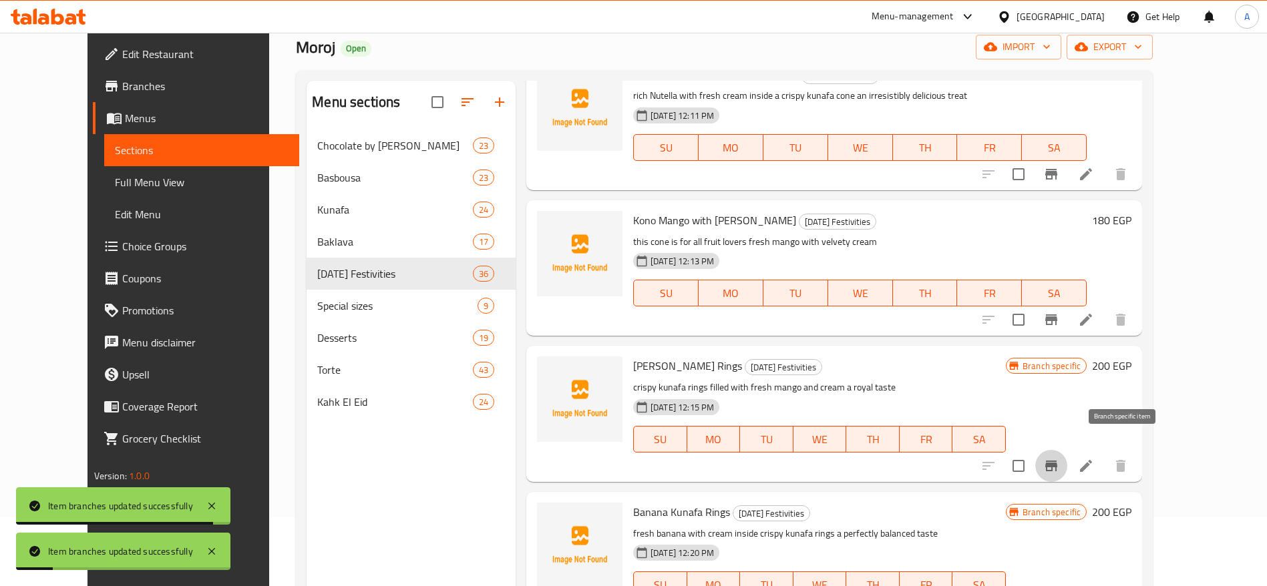
click at [1059, 458] on icon "Branch-specific-item" at bounding box center [1051, 466] width 16 height 16
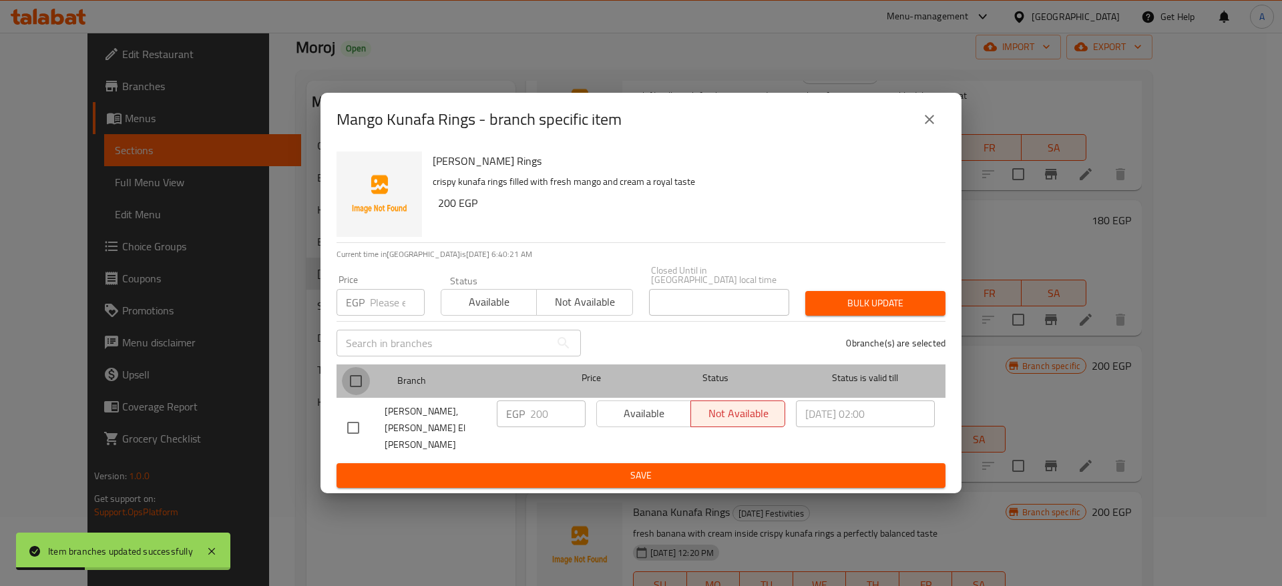
click at [359, 382] on input "checkbox" at bounding box center [356, 381] width 28 height 28
checkbox input "true"
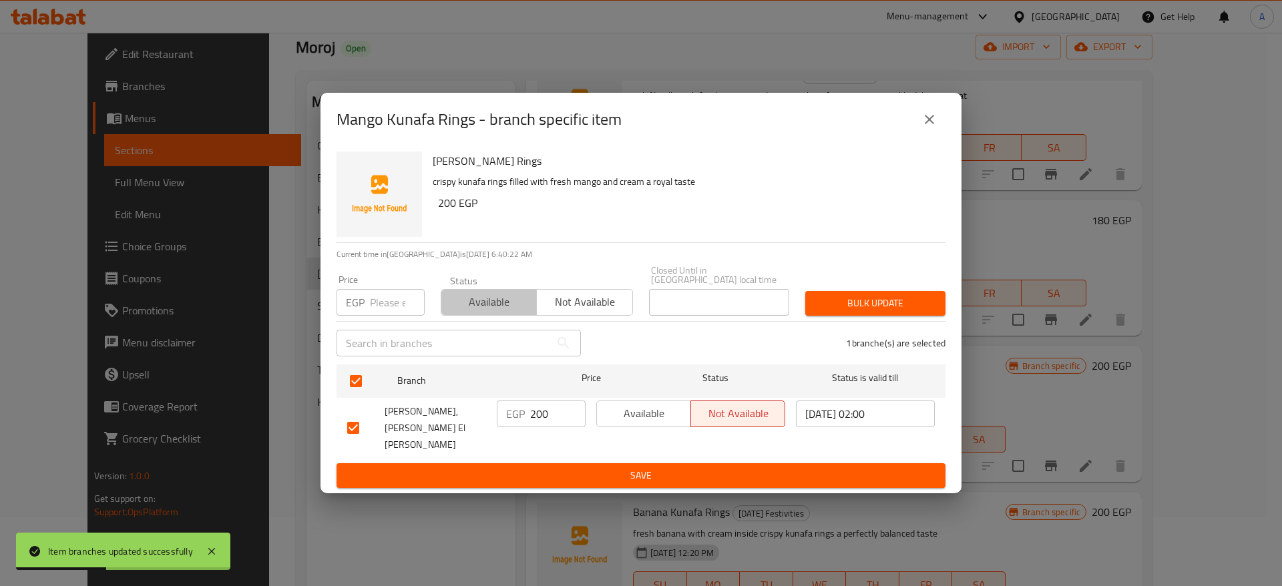
click at [508, 312] on span "Available" at bounding box center [489, 302] width 85 height 19
click at [869, 312] on span "Bulk update" at bounding box center [875, 303] width 119 height 17
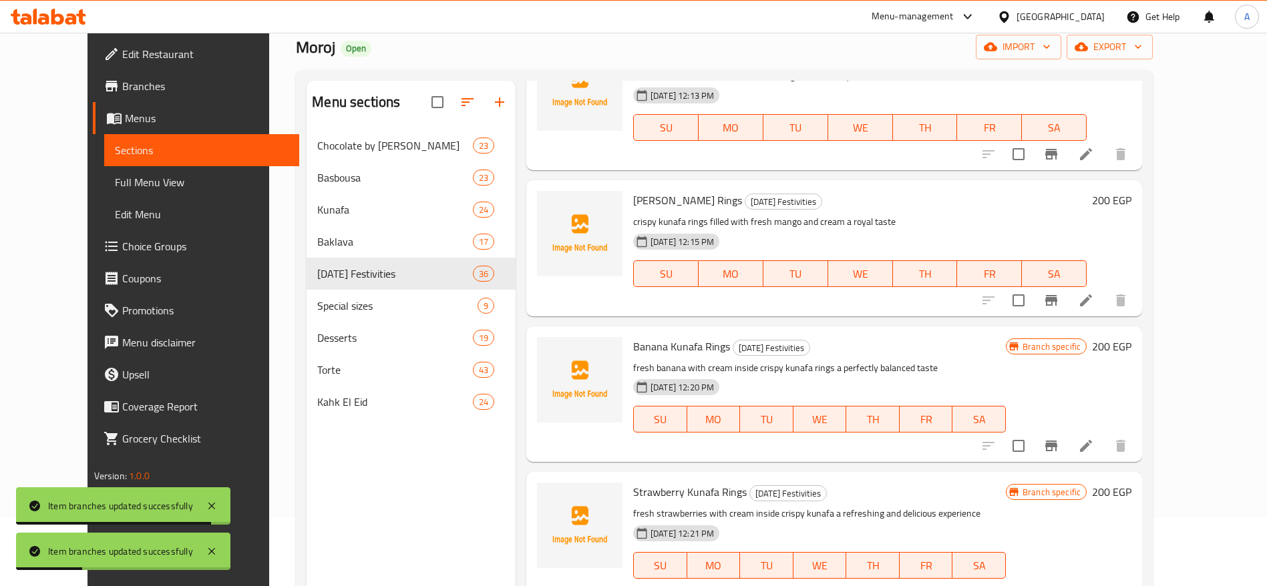
scroll to position [1763, 0]
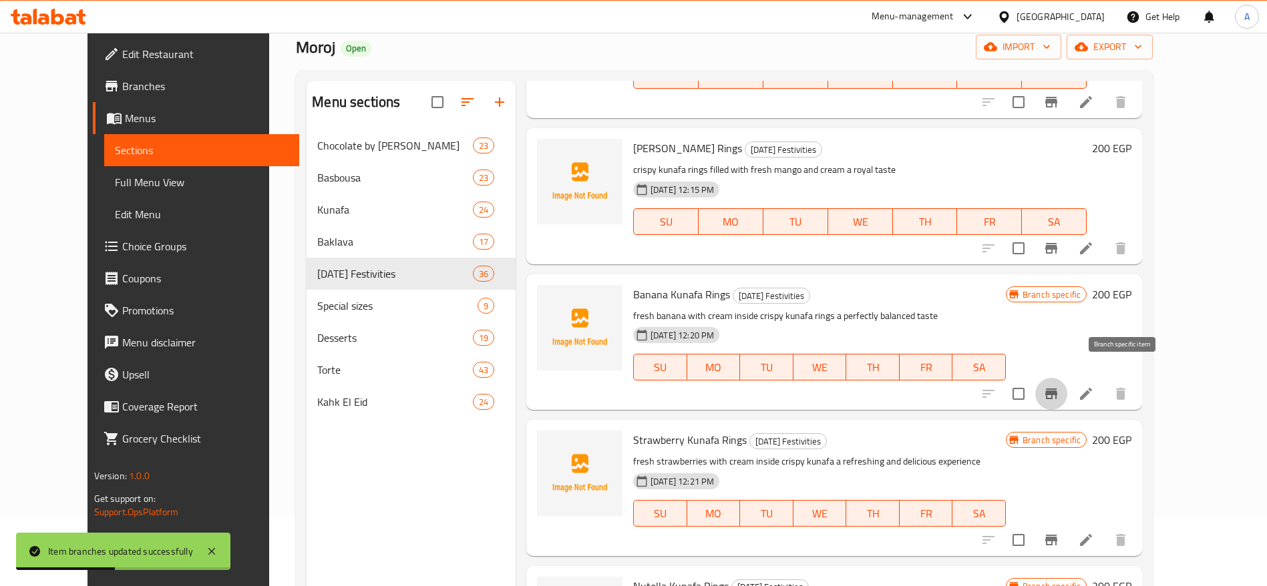
click at [1057, 389] on icon "Branch-specific-item" at bounding box center [1051, 394] width 12 height 11
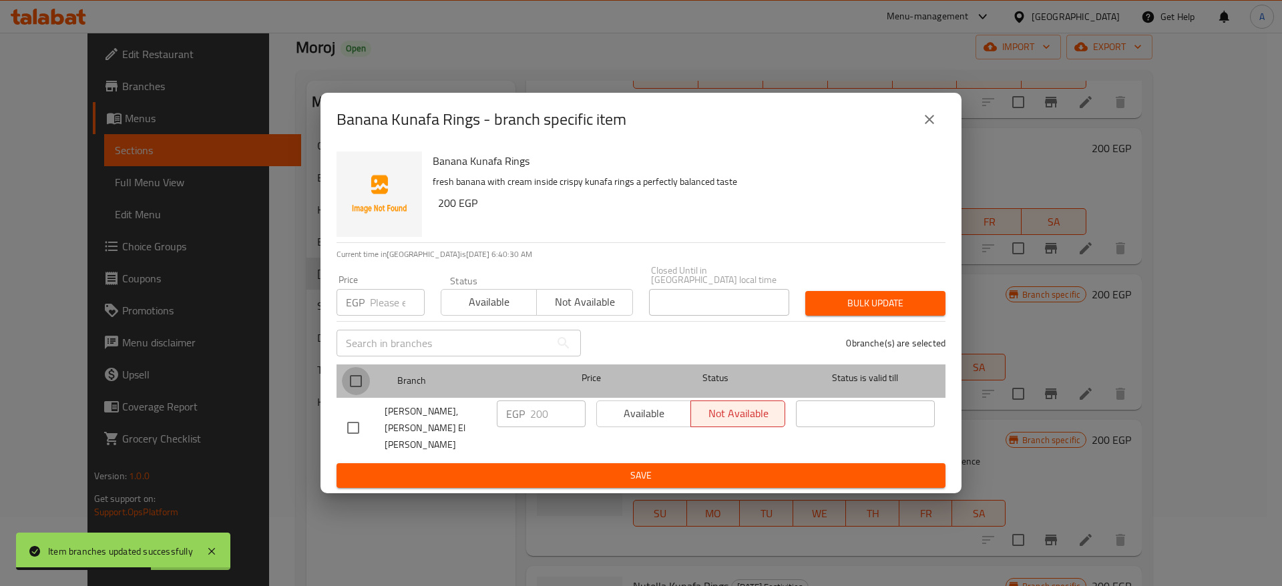
click at [361, 389] on input "checkbox" at bounding box center [356, 381] width 28 height 28
checkbox input "true"
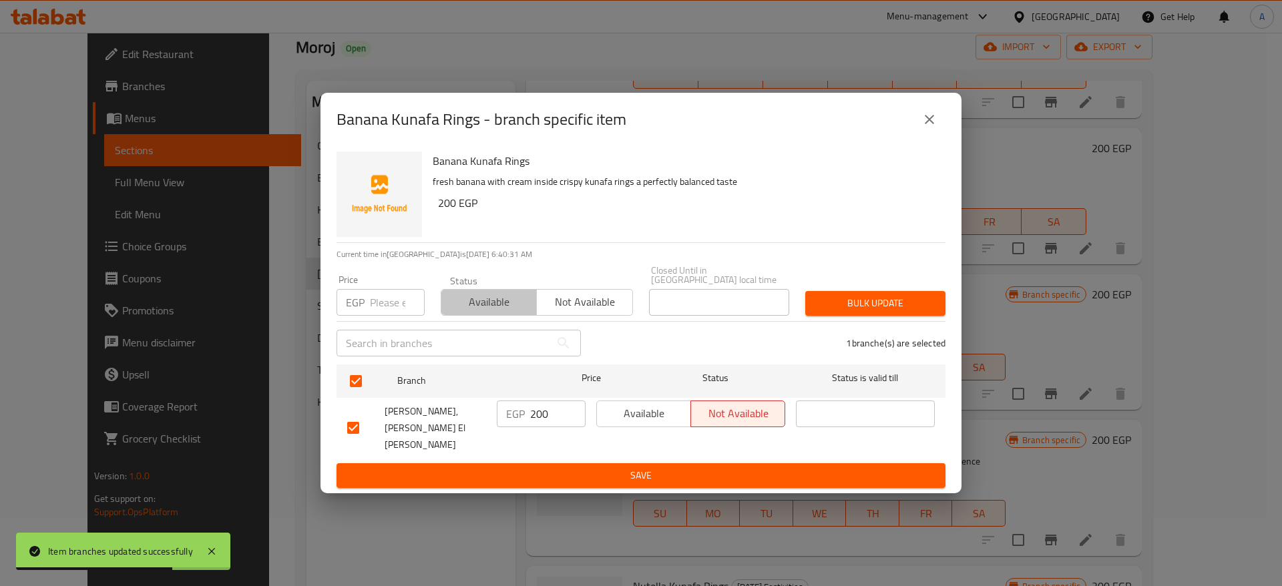
click at [489, 312] on span "Available" at bounding box center [489, 302] width 85 height 19
click at [826, 307] on span "Bulk update" at bounding box center [875, 303] width 119 height 17
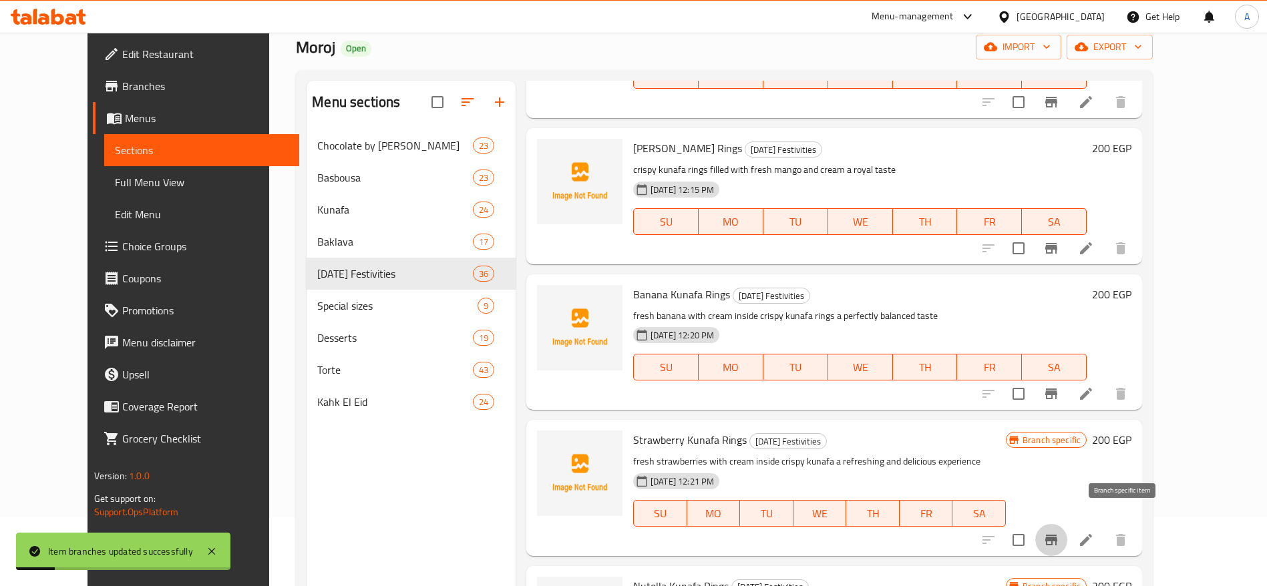
click at [1057, 535] on icon "Branch-specific-item" at bounding box center [1051, 540] width 12 height 11
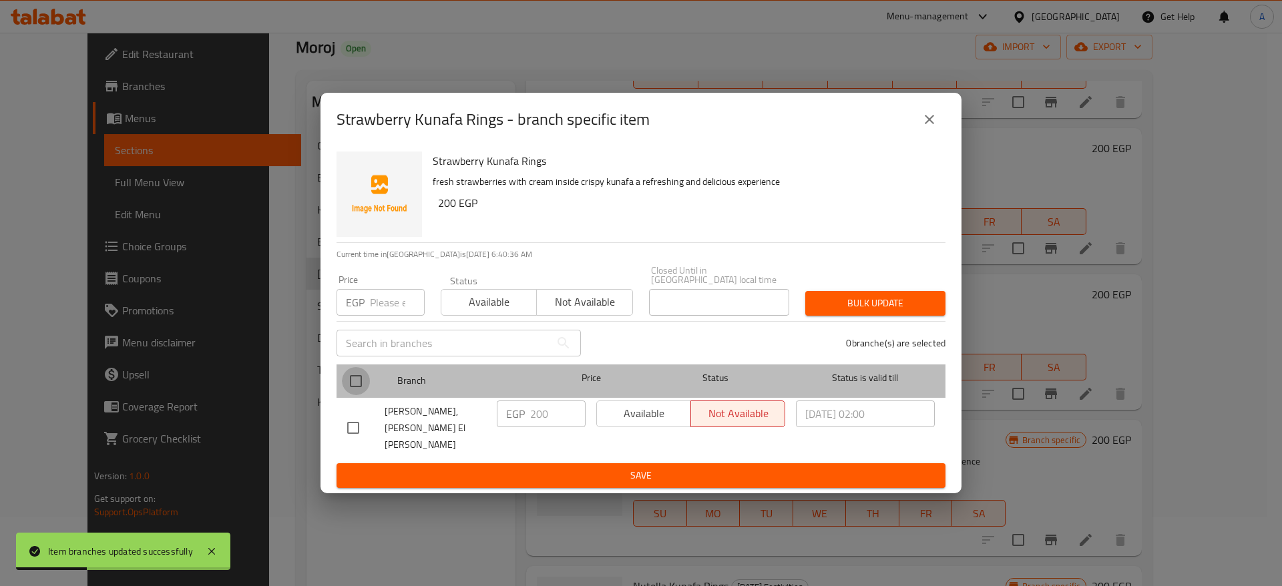
click at [360, 385] on input "checkbox" at bounding box center [356, 381] width 28 height 28
checkbox input "true"
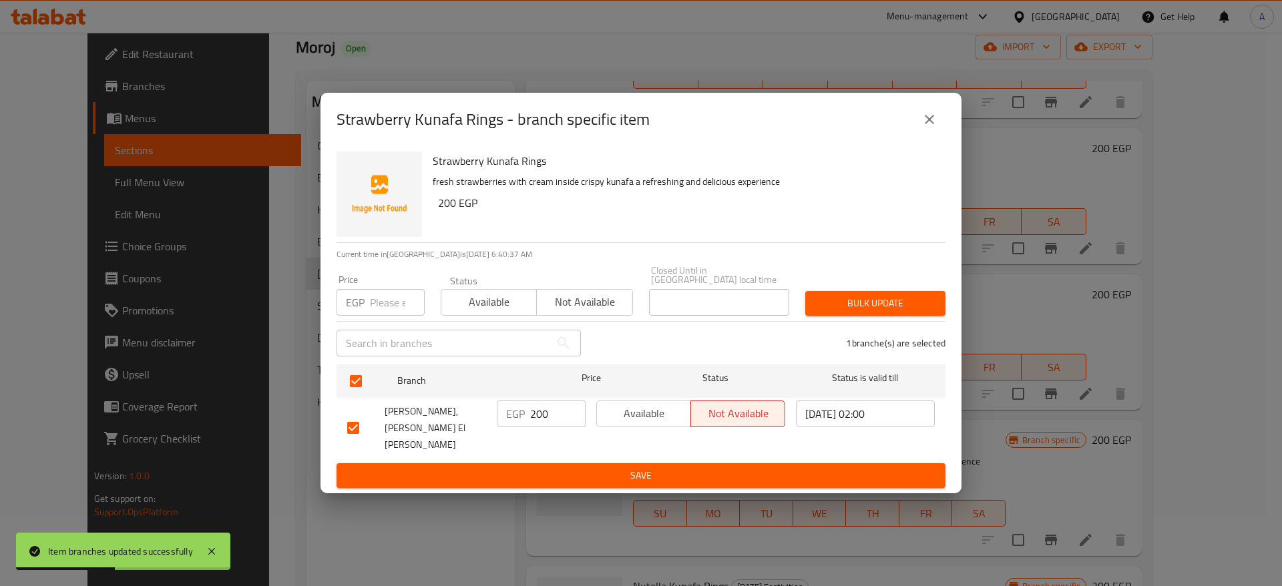
click at [504, 312] on span "Available" at bounding box center [489, 302] width 85 height 19
click at [881, 312] on span "Bulk update" at bounding box center [875, 303] width 119 height 17
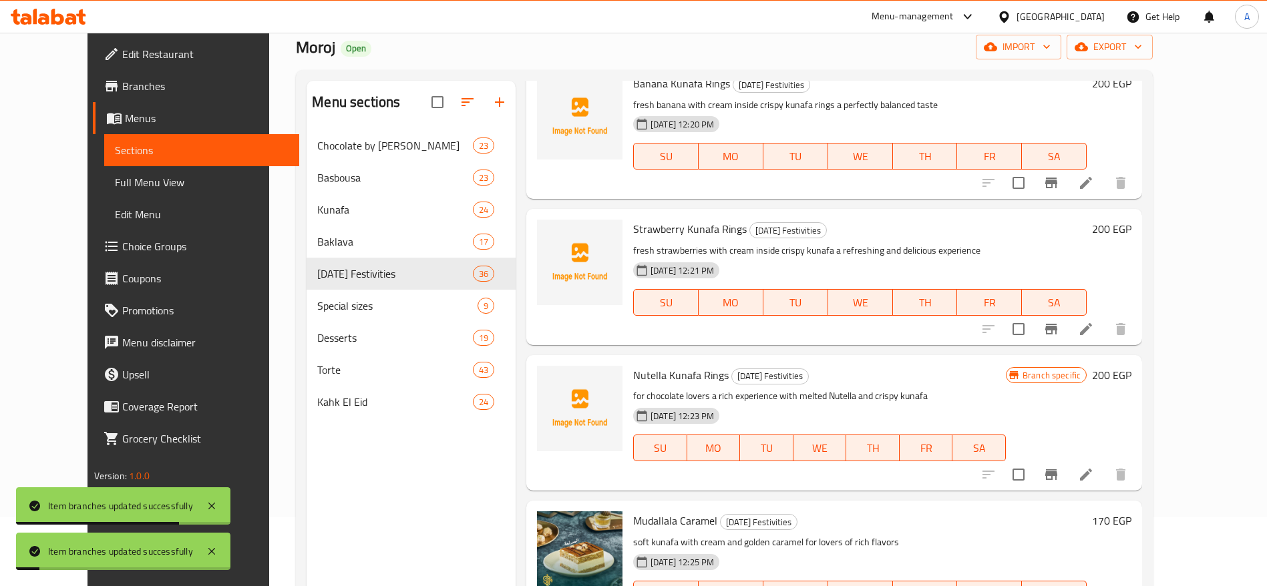
scroll to position [2026, 0]
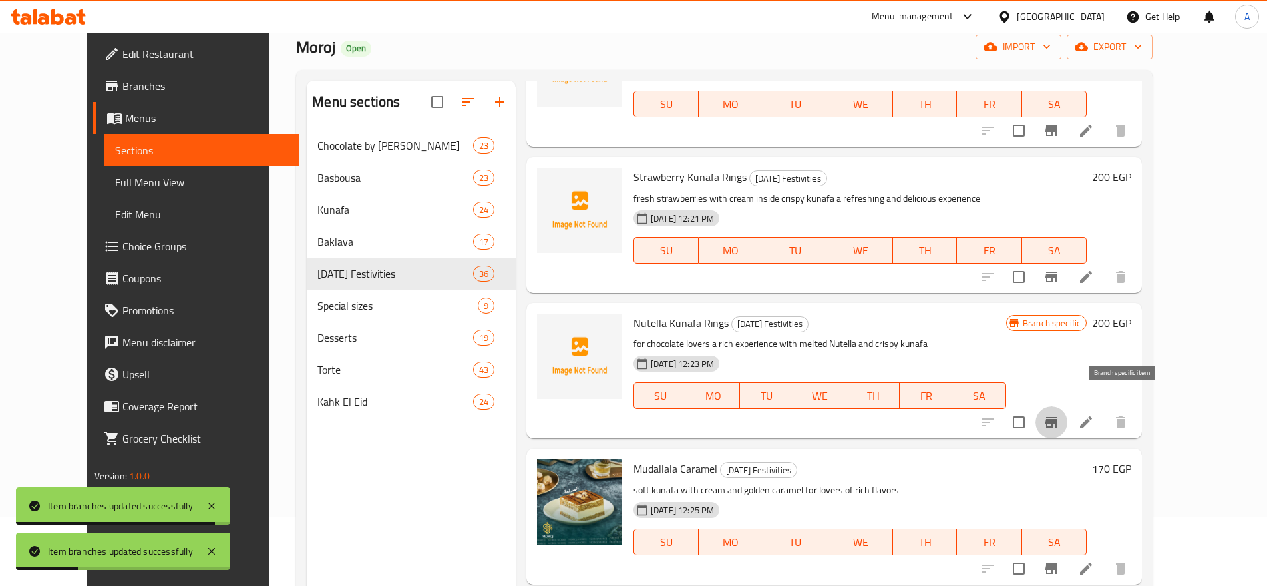
click at [1059, 415] on icon "Branch-specific-item" at bounding box center [1051, 423] width 16 height 16
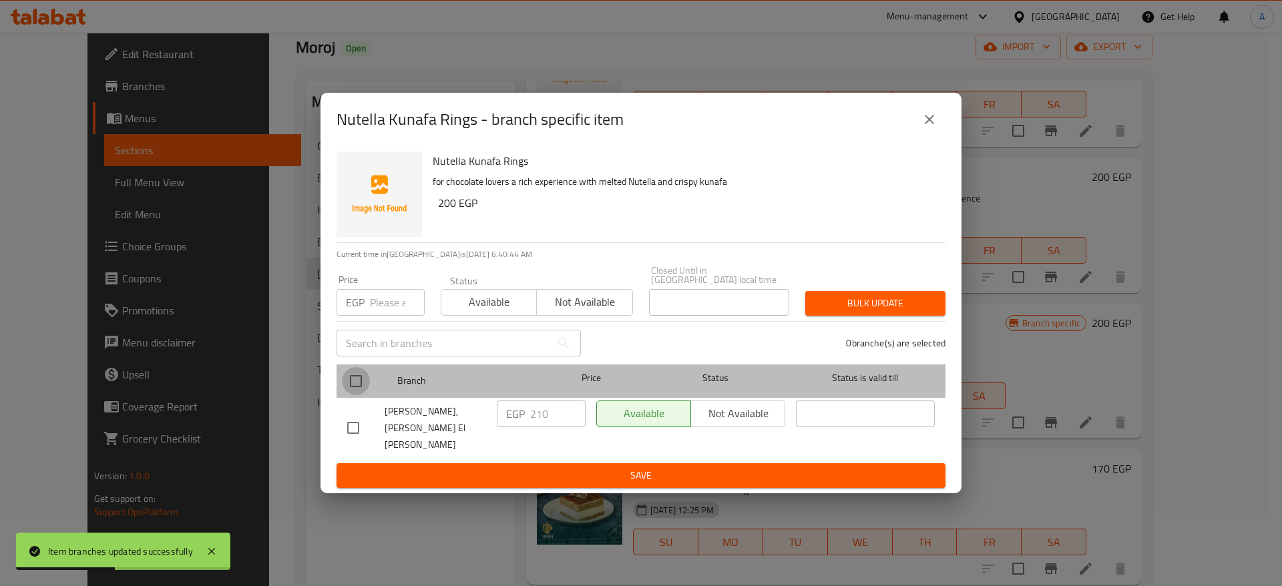
click at [352, 380] on input "checkbox" at bounding box center [356, 381] width 28 height 28
checkbox input "true"
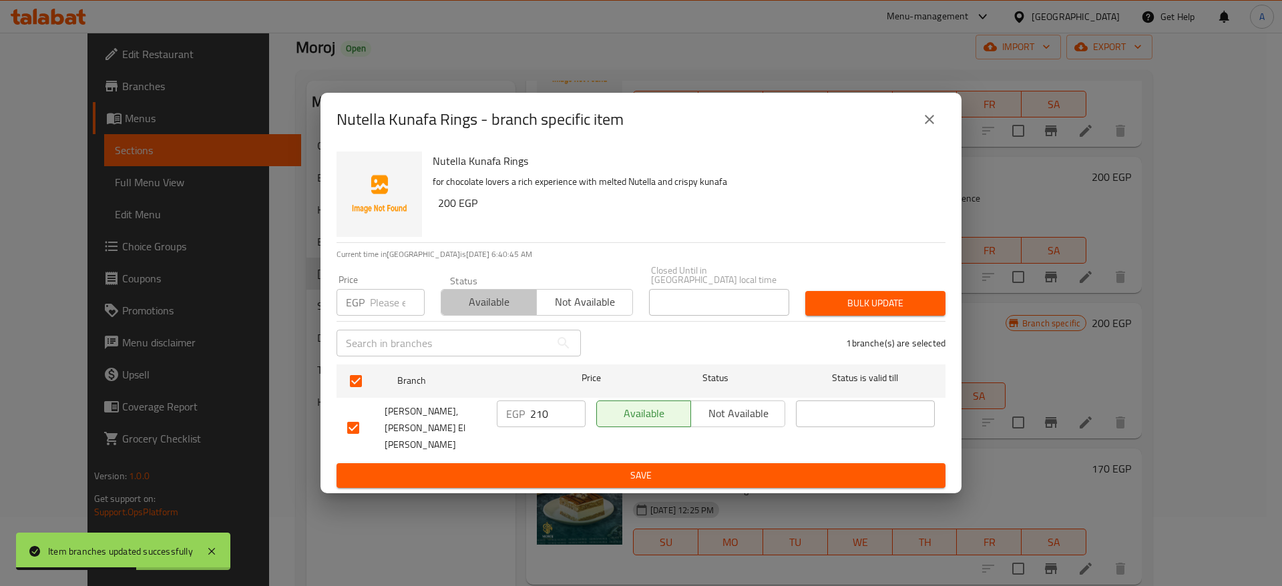
click at [484, 309] on span "Available" at bounding box center [489, 302] width 85 height 19
click at [880, 309] on span "Bulk update" at bounding box center [875, 303] width 119 height 17
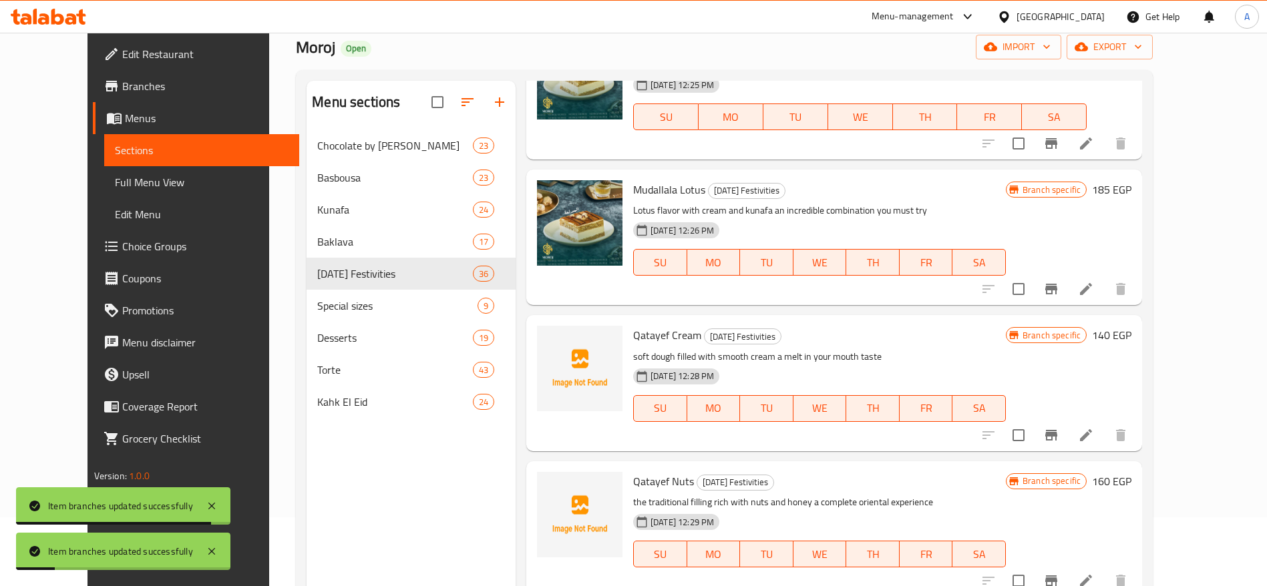
scroll to position [2503, 0]
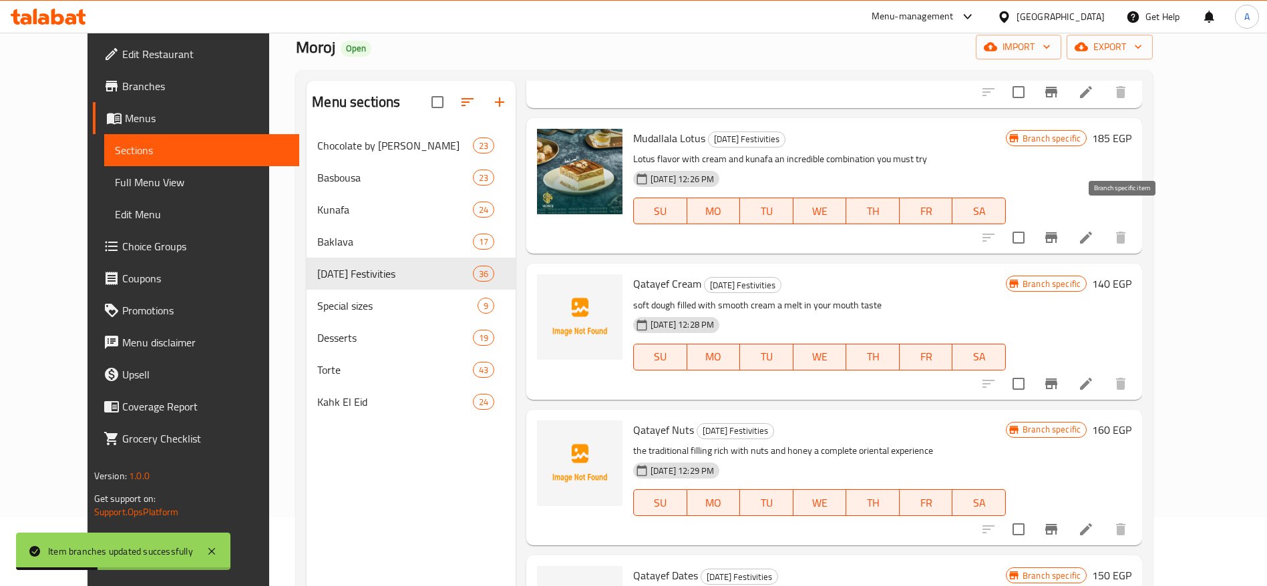
click at [1059, 230] on icon "Branch-specific-item" at bounding box center [1051, 238] width 16 height 16
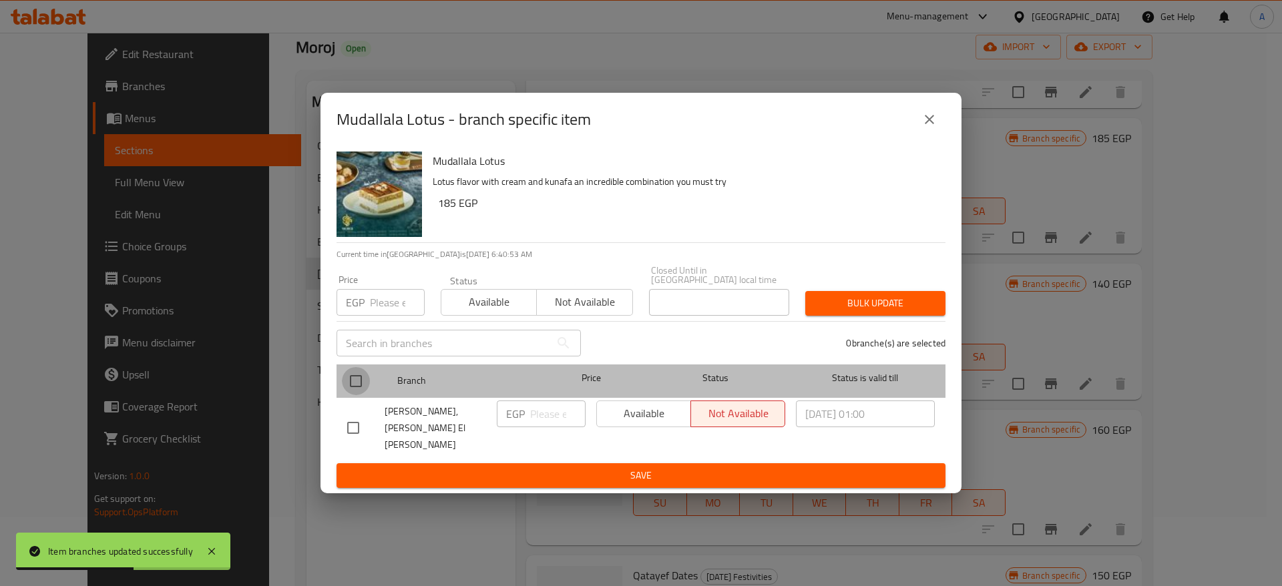
click at [367, 385] on input "checkbox" at bounding box center [356, 381] width 28 height 28
checkbox input "true"
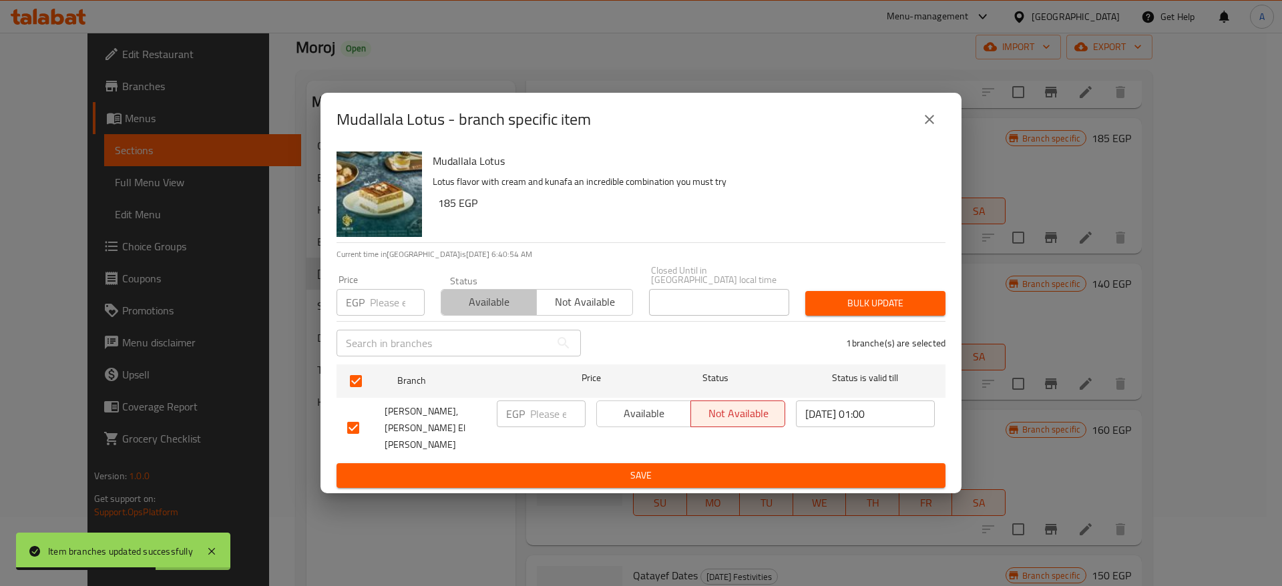
click at [492, 312] on span "Available" at bounding box center [489, 302] width 85 height 19
click at [876, 309] on span "Bulk update" at bounding box center [875, 303] width 119 height 17
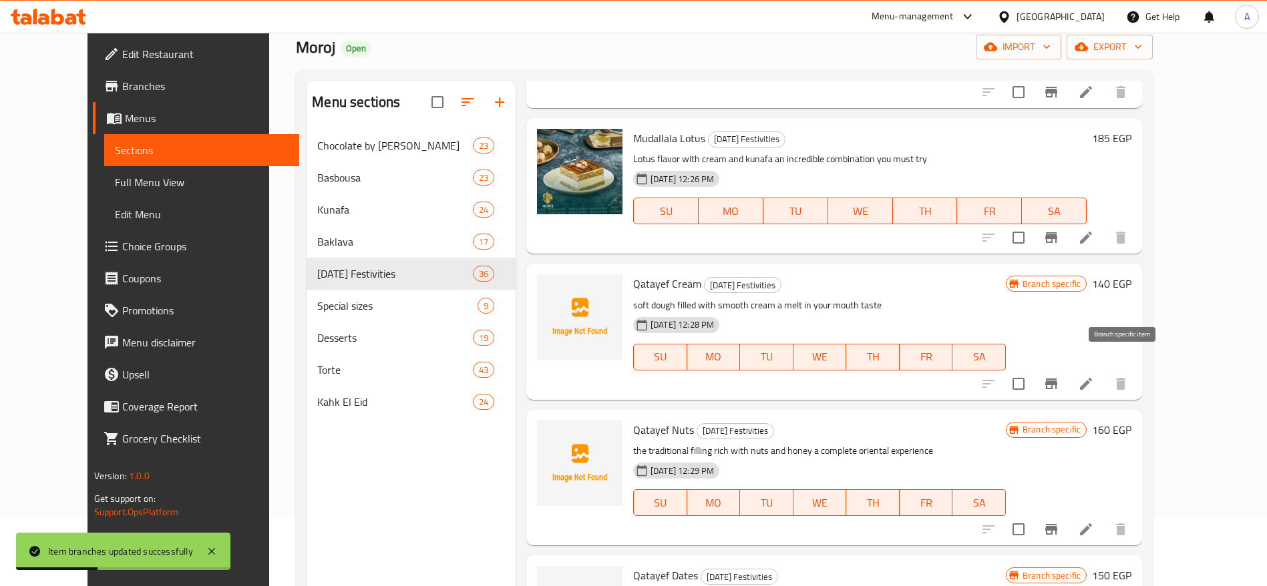
click at [1059, 376] on icon "Branch-specific-item" at bounding box center [1051, 384] width 16 height 16
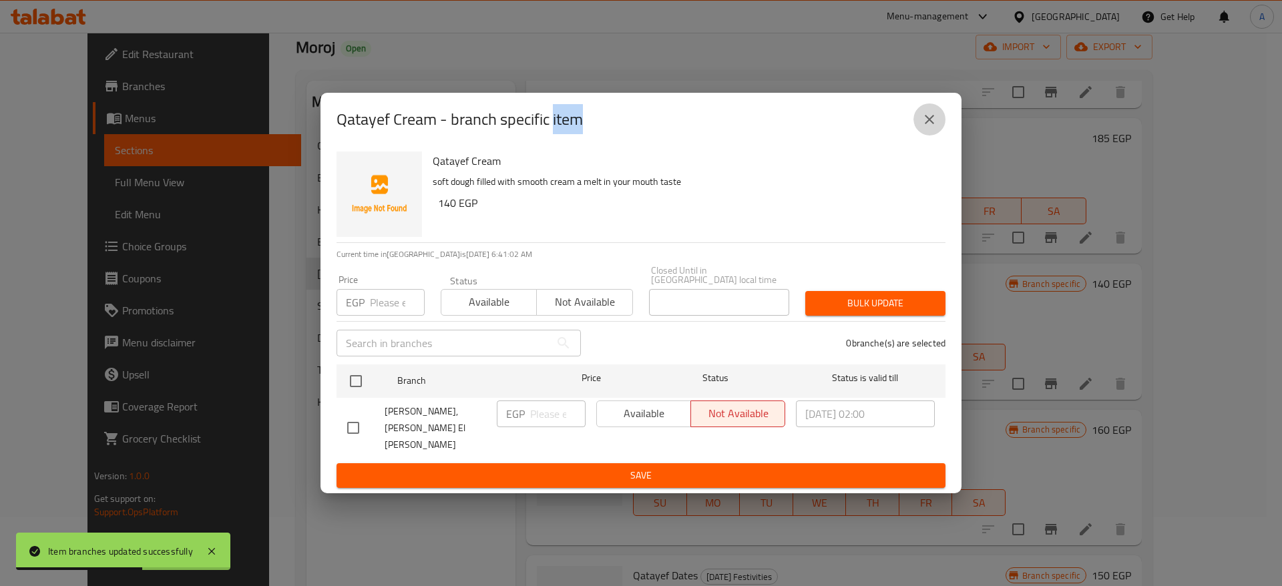
click at [922, 136] on button "close" at bounding box center [930, 120] width 32 height 32
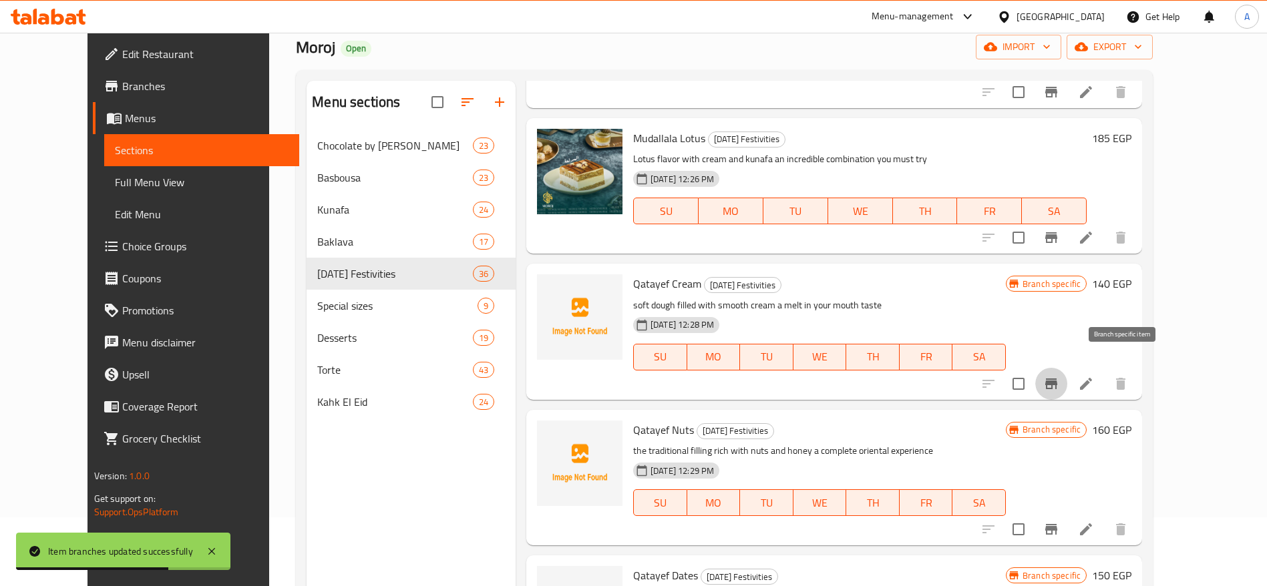
click at [1059, 376] on icon "Branch-specific-item" at bounding box center [1051, 384] width 16 height 16
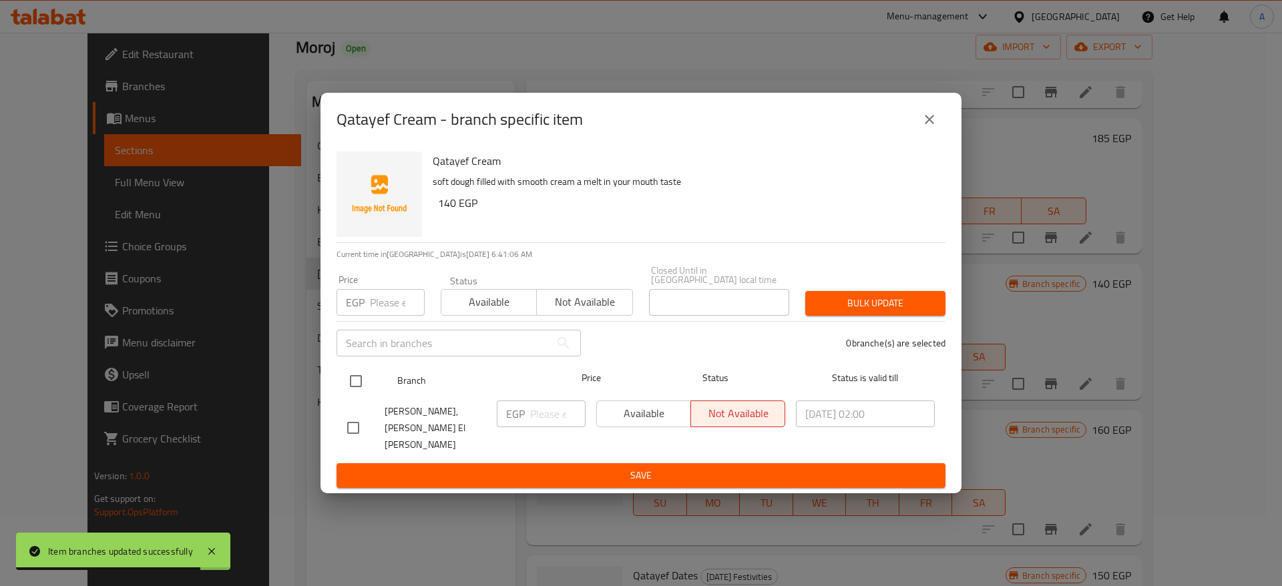
click at [356, 386] on input "checkbox" at bounding box center [356, 381] width 28 height 28
checkbox input "true"
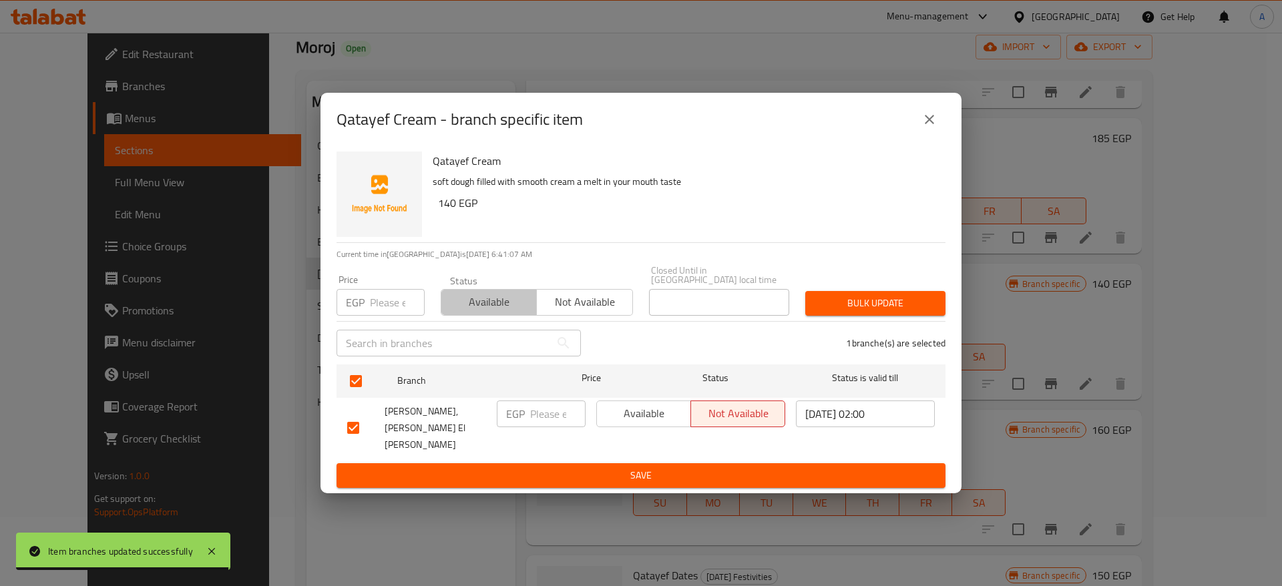
click at [510, 312] on span "Available" at bounding box center [489, 302] width 85 height 19
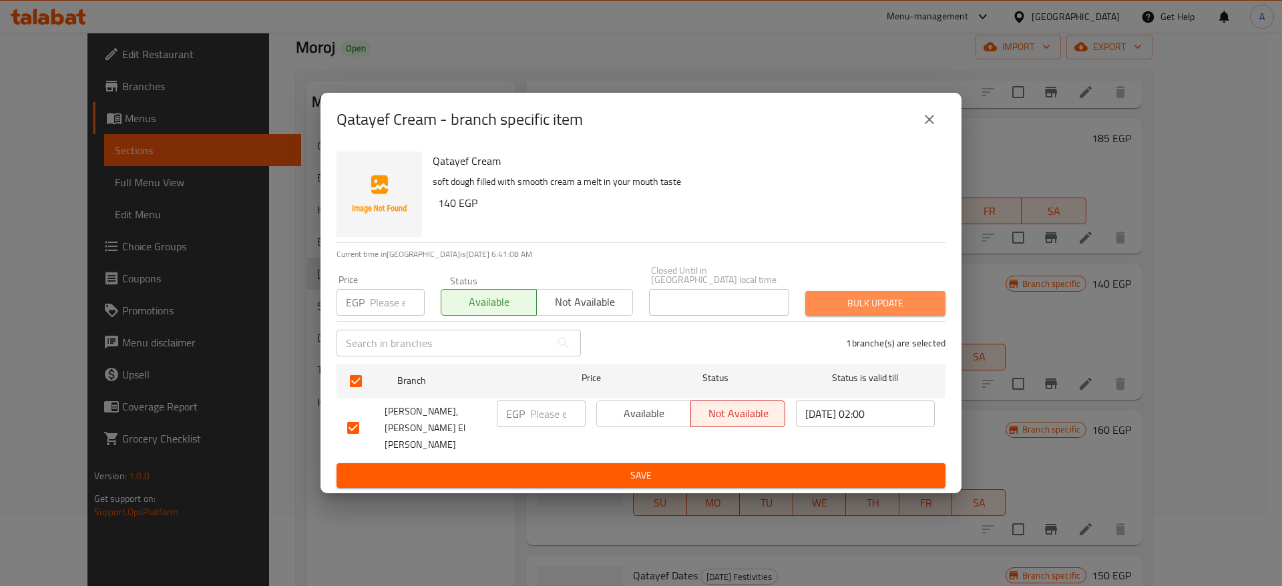
click at [842, 312] on span "Bulk update" at bounding box center [875, 303] width 119 height 17
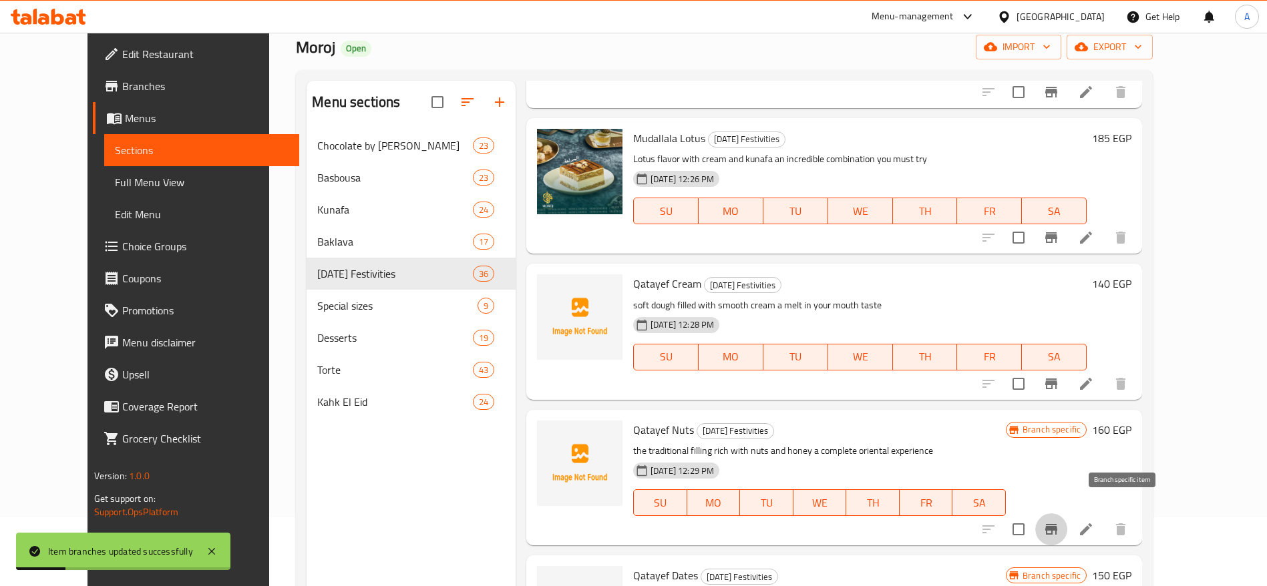
click at [1067, 514] on button "Branch-specific-item" at bounding box center [1051, 530] width 32 height 32
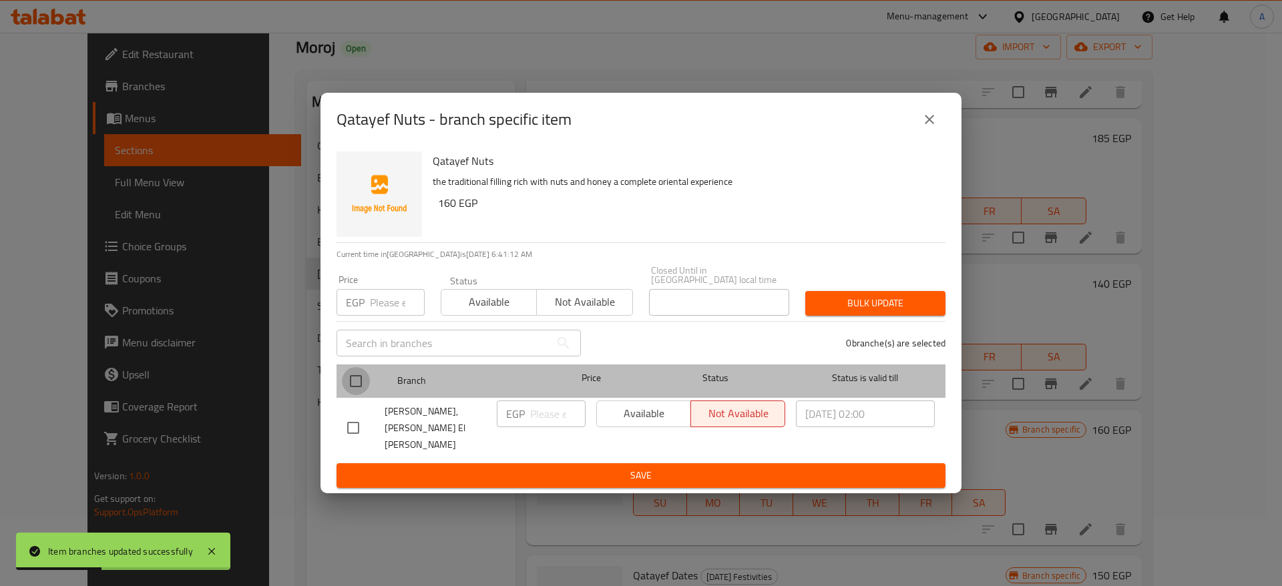
click at [359, 393] on input "checkbox" at bounding box center [356, 381] width 28 height 28
checkbox input "true"
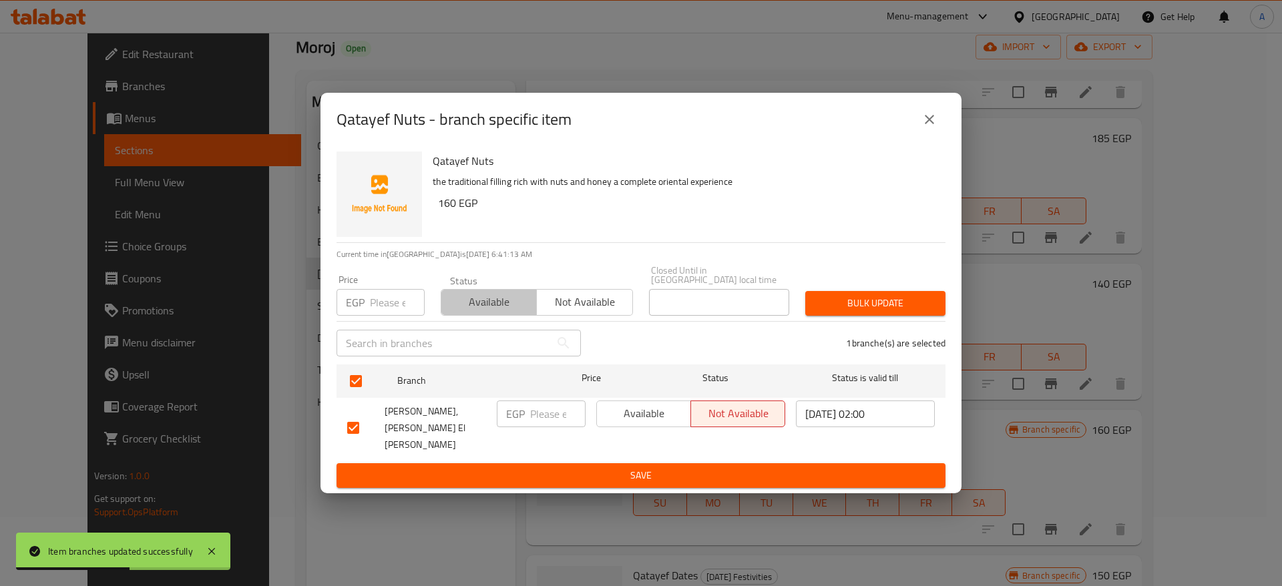
click at [519, 302] on span "Available" at bounding box center [489, 302] width 85 height 19
click at [837, 311] on span "Bulk update" at bounding box center [875, 303] width 119 height 17
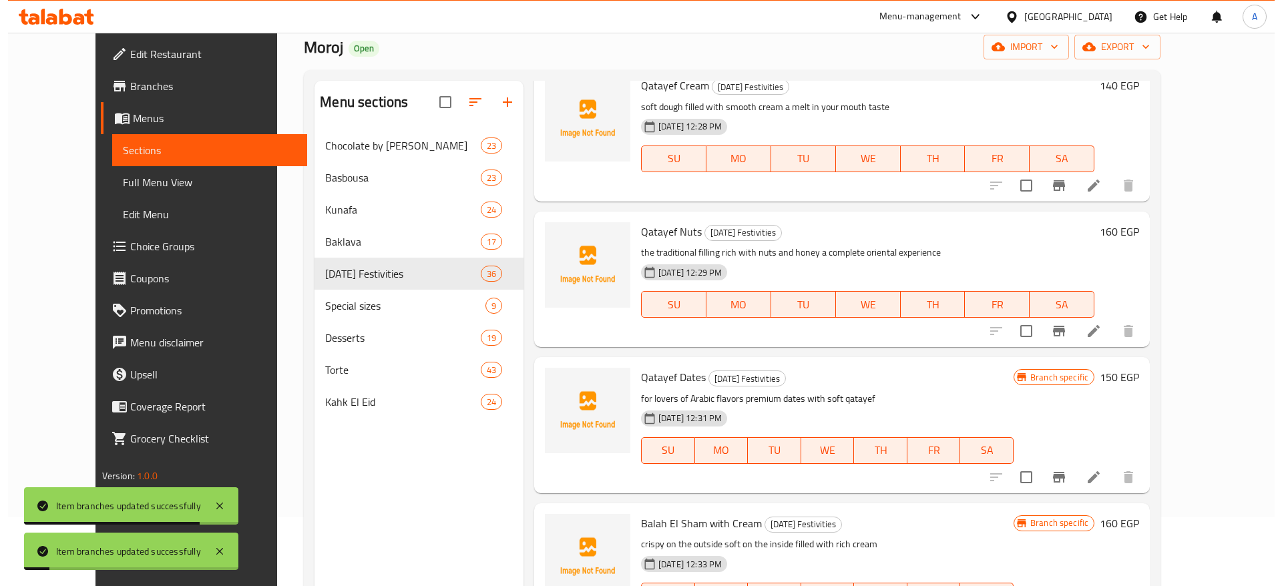
scroll to position [2734, 0]
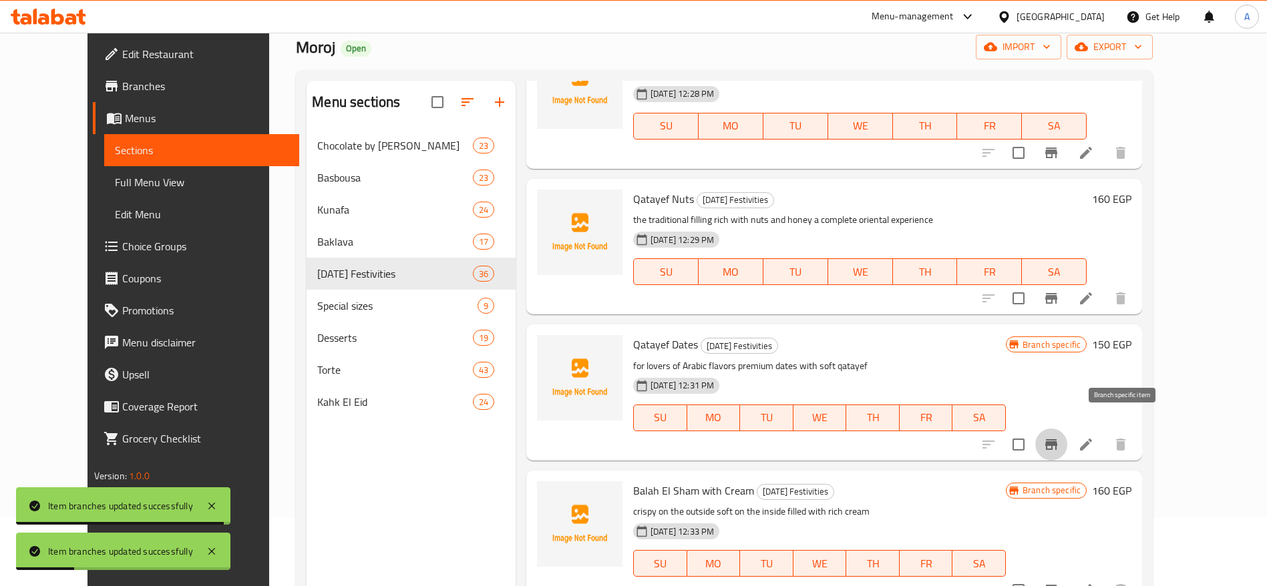
click at [1059, 437] on icon "Branch-specific-item" at bounding box center [1051, 445] width 16 height 16
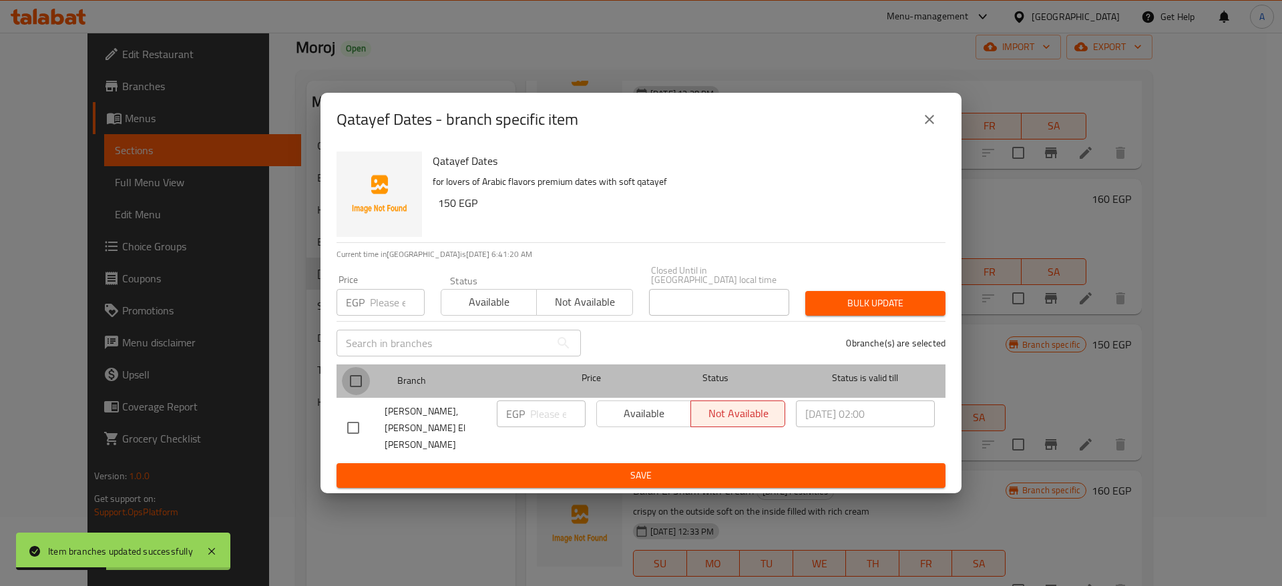
click at [361, 386] on input "checkbox" at bounding box center [356, 381] width 28 height 28
checkbox input "true"
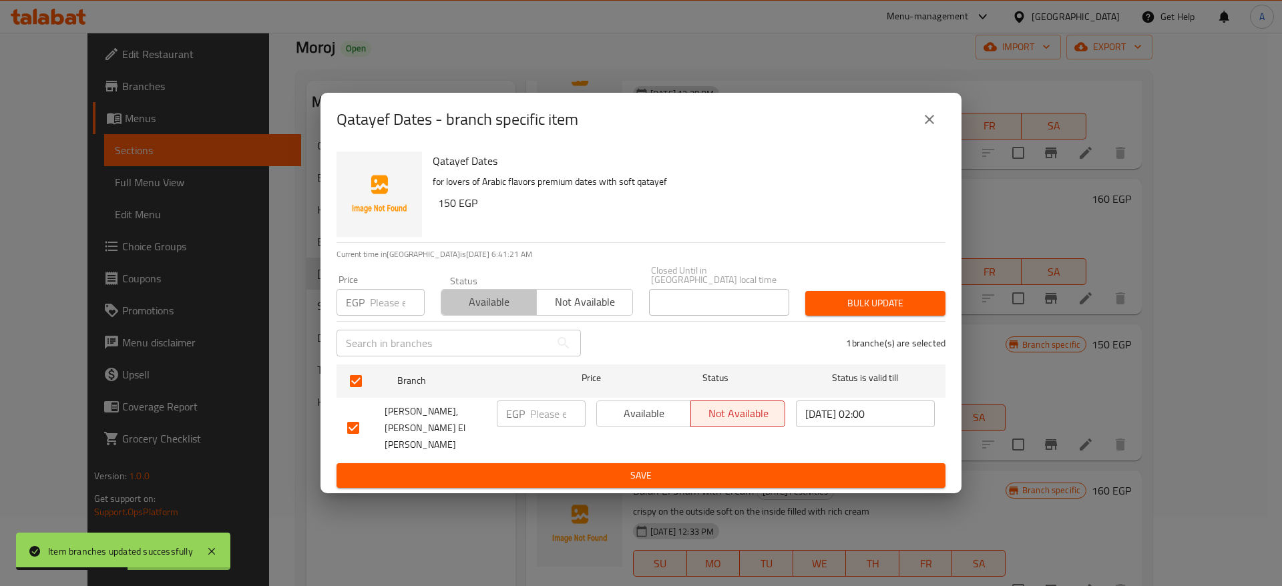
click at [486, 311] on span "Available" at bounding box center [489, 302] width 85 height 19
click at [864, 312] on span "Bulk update" at bounding box center [875, 303] width 119 height 17
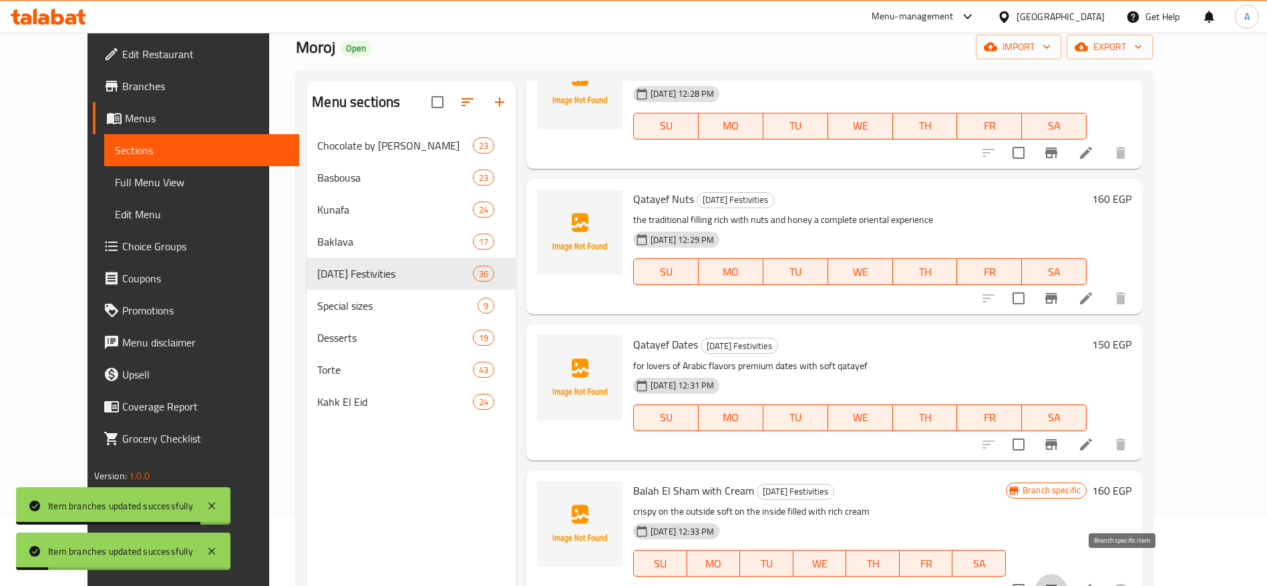
click at [1059, 582] on icon "Branch-specific-item" at bounding box center [1051, 590] width 16 height 16
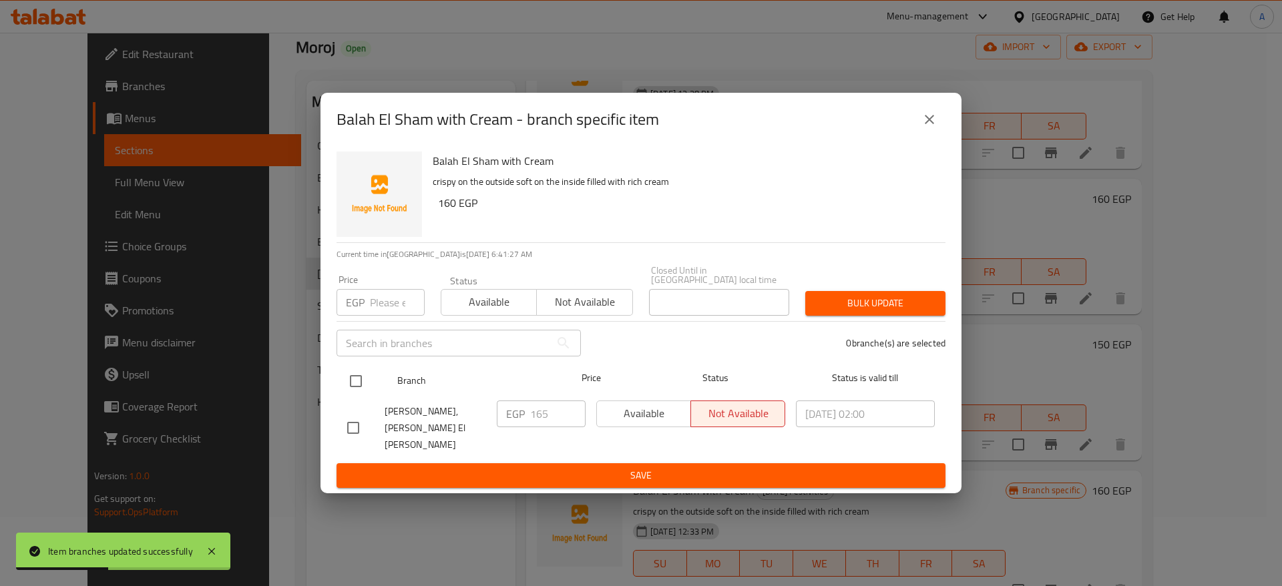
click at [351, 382] on input "checkbox" at bounding box center [356, 381] width 28 height 28
checkbox input "true"
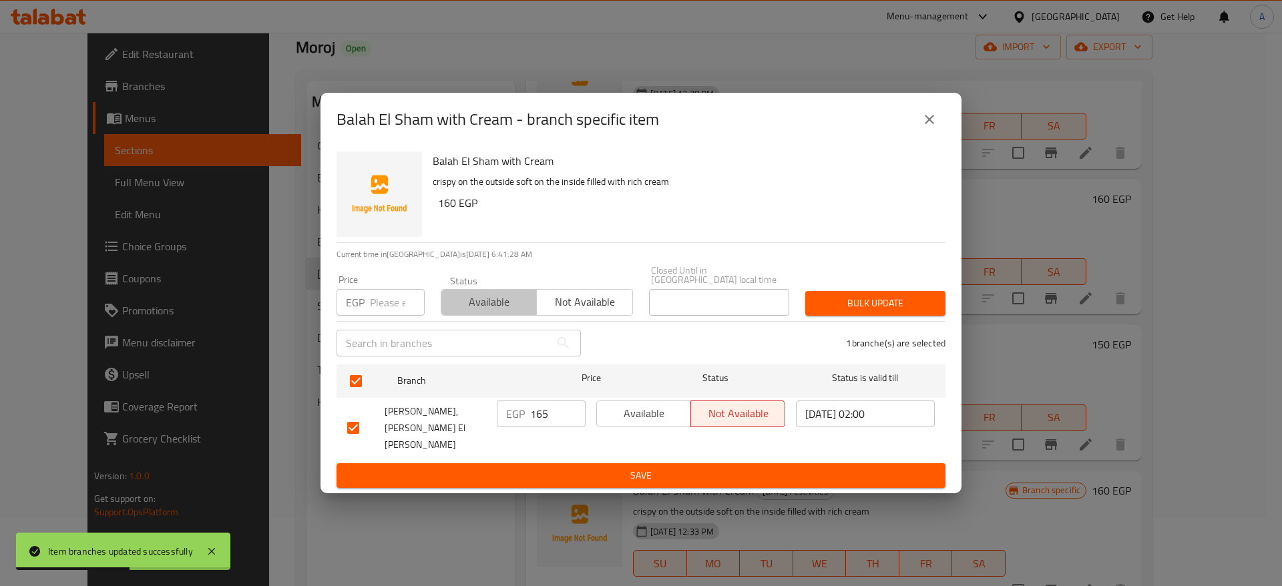
click at [502, 312] on span "Available" at bounding box center [489, 302] width 85 height 19
click at [877, 307] on span "Bulk update" at bounding box center [875, 303] width 119 height 17
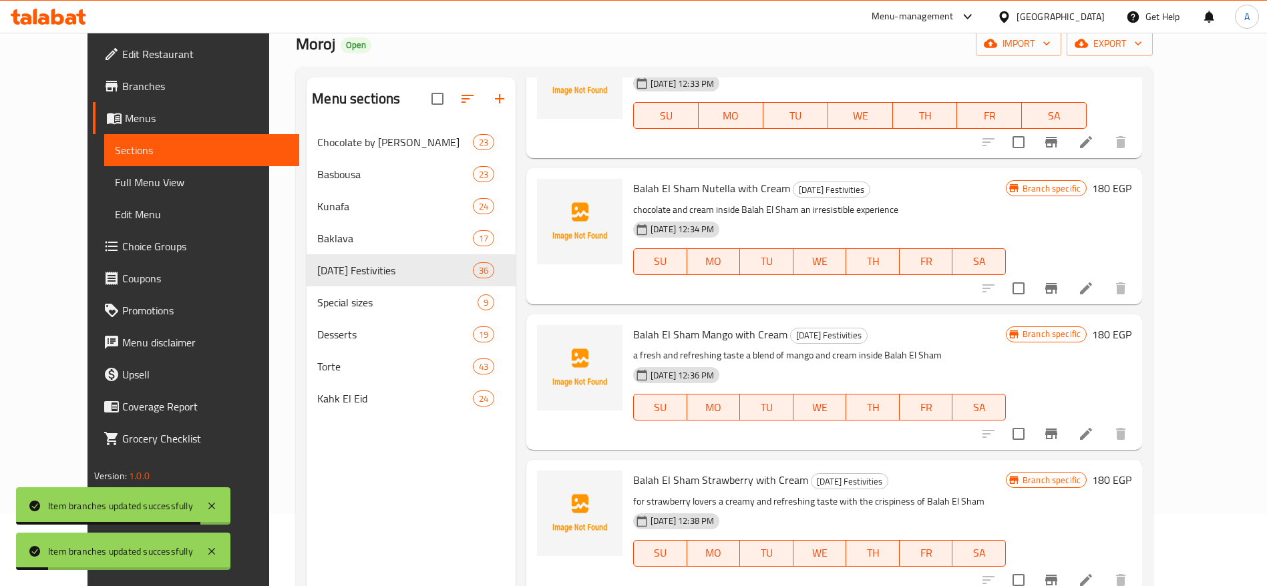
scroll to position [3224, 0]
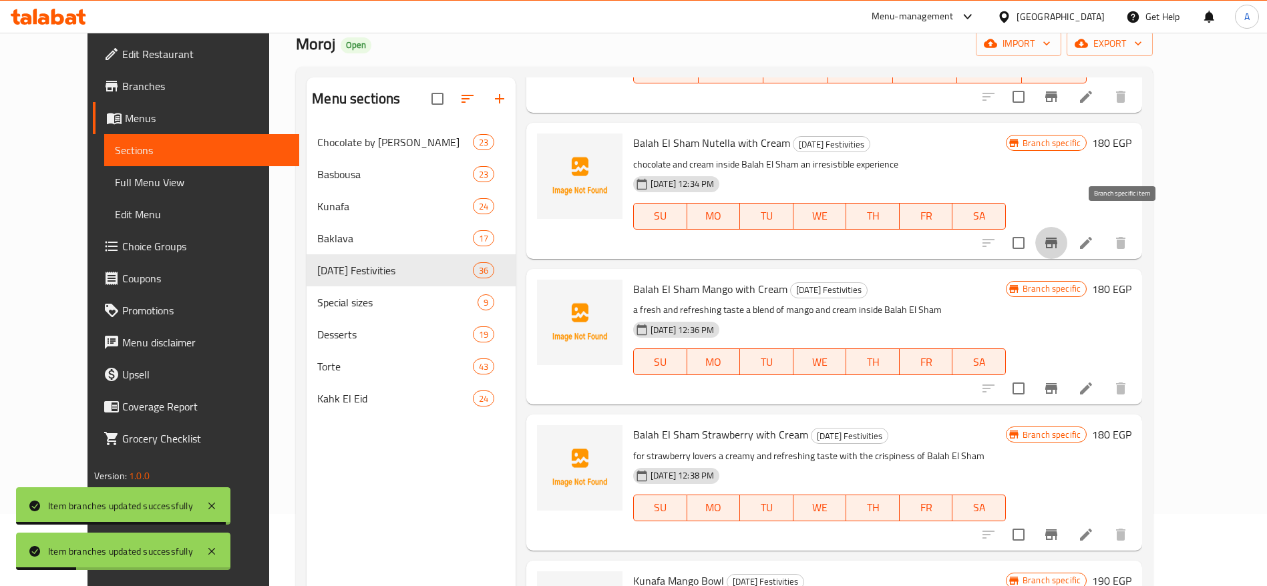
click at [1057, 238] on icon "Branch-specific-item" at bounding box center [1051, 243] width 12 height 11
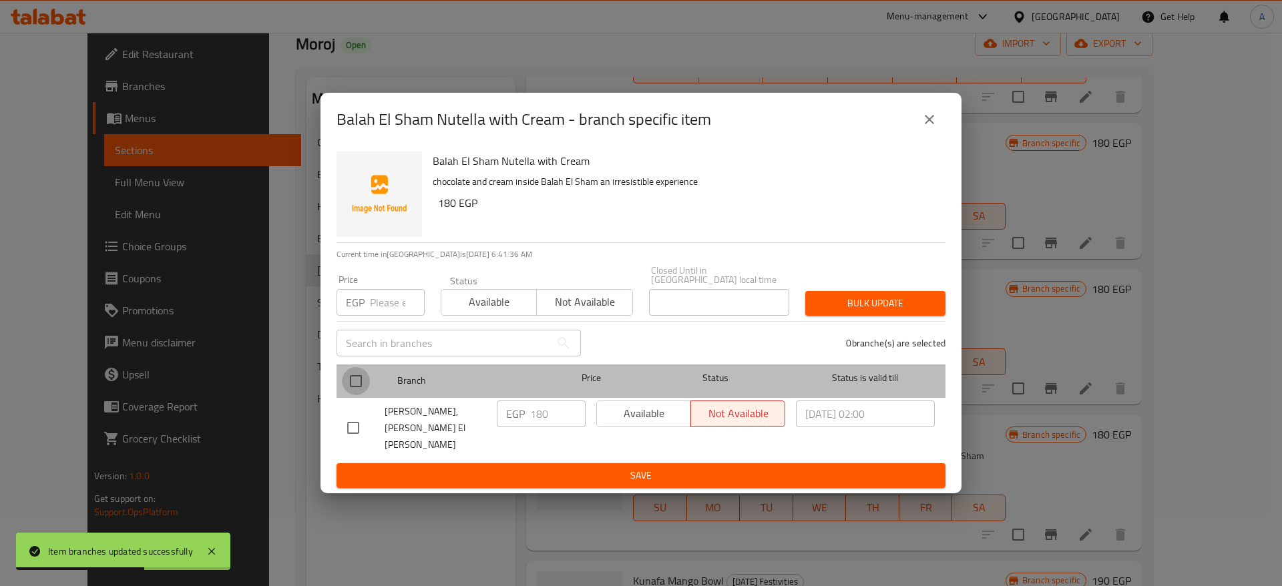
click at [361, 389] on input "checkbox" at bounding box center [356, 381] width 28 height 28
checkbox input "true"
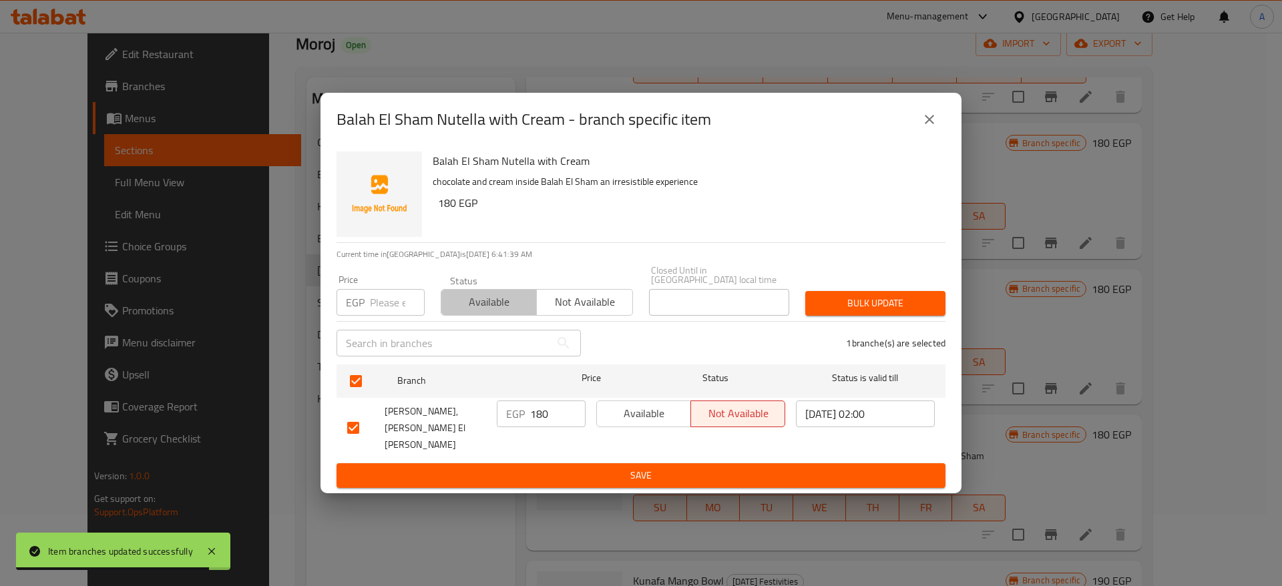
click at [502, 304] on span "Available" at bounding box center [489, 302] width 85 height 19
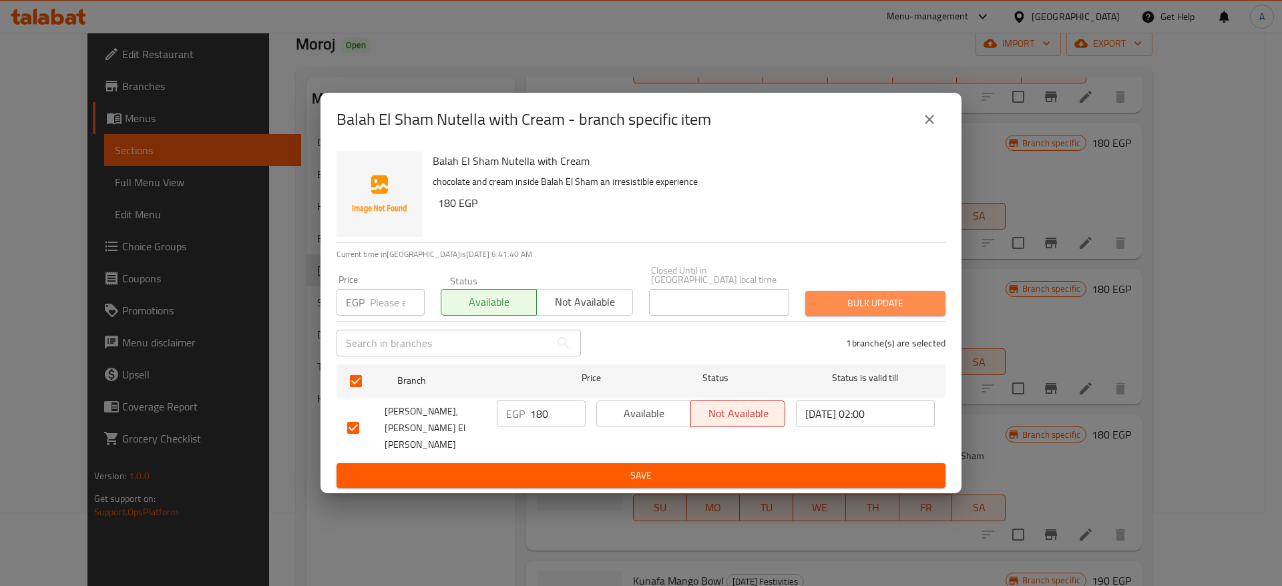
click at [859, 307] on span "Bulk update" at bounding box center [875, 303] width 119 height 17
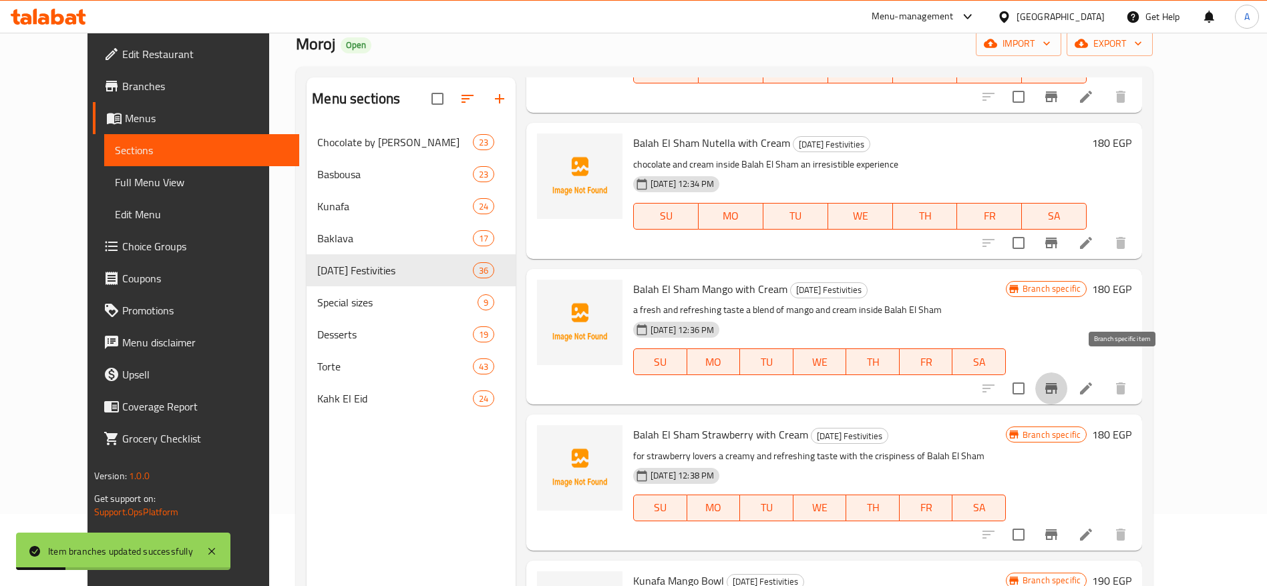
click at [1057, 383] on icon "Branch-specific-item" at bounding box center [1051, 388] width 12 height 11
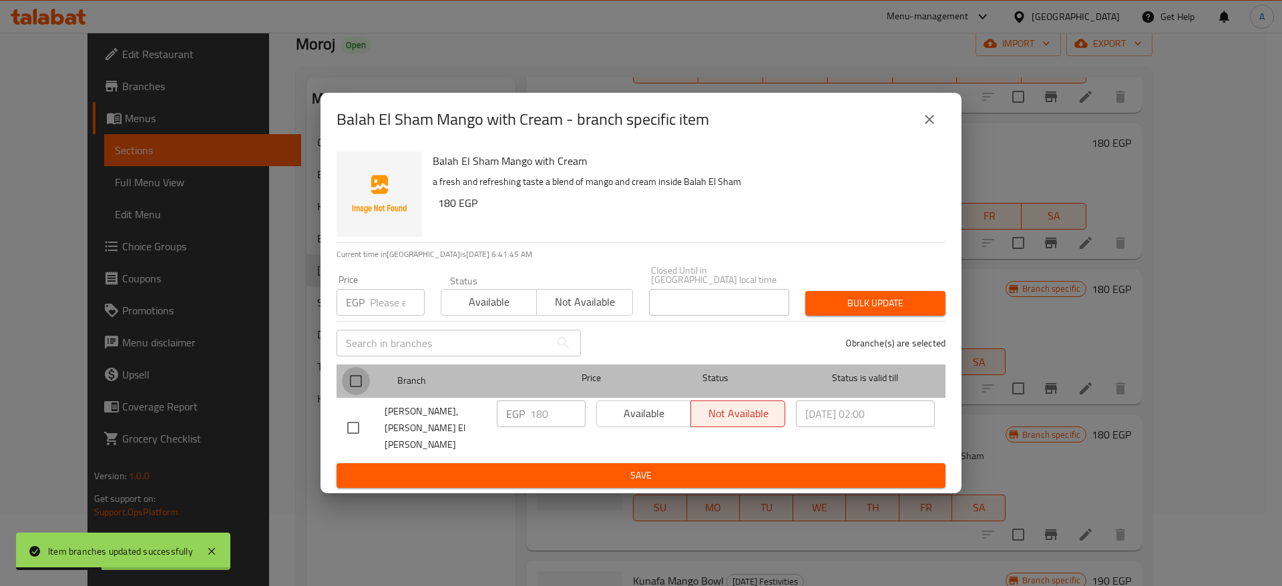
click at [357, 378] on input "checkbox" at bounding box center [356, 381] width 28 height 28
checkbox input "true"
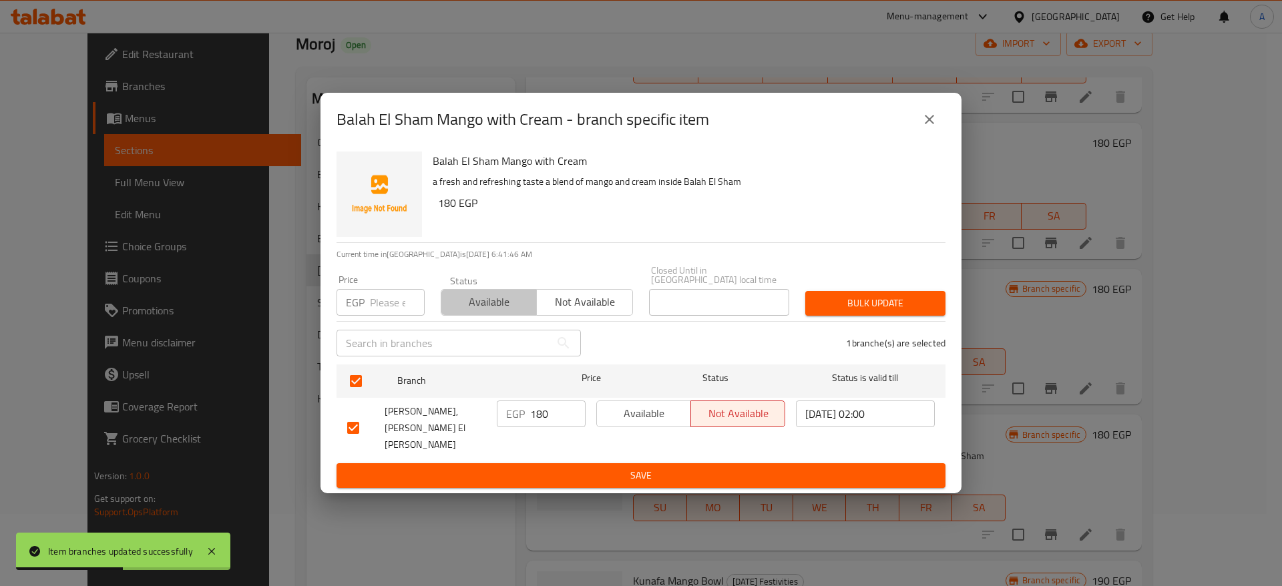
click at [478, 312] on span "Available" at bounding box center [489, 302] width 85 height 19
click at [876, 312] on span "Bulk update" at bounding box center [875, 303] width 119 height 17
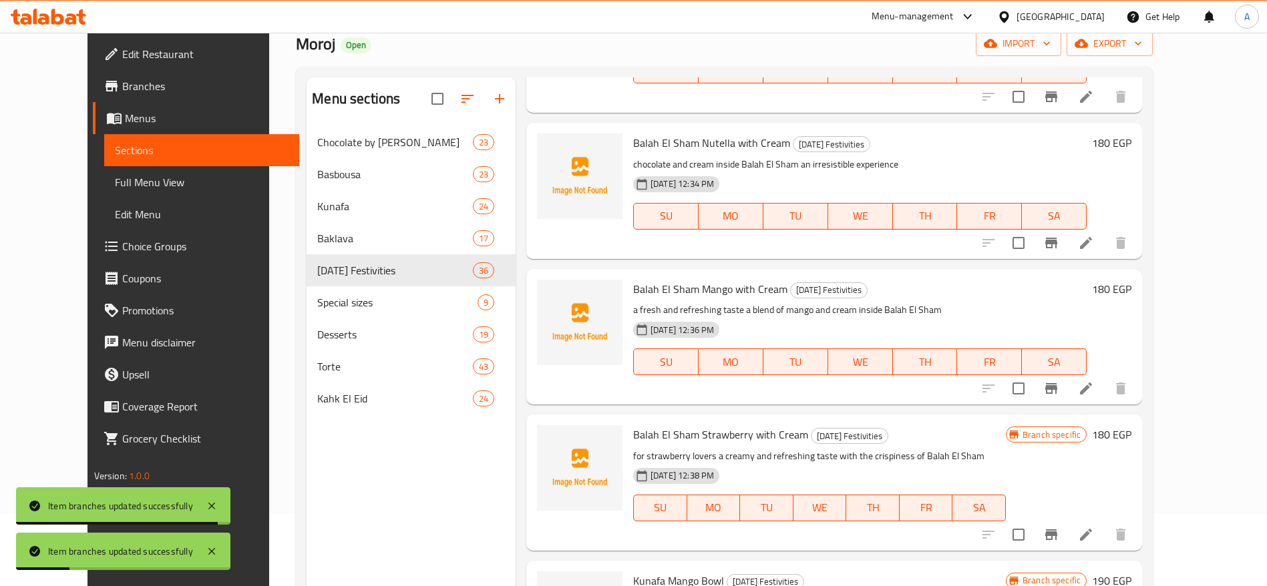
scroll to position [3377, 0]
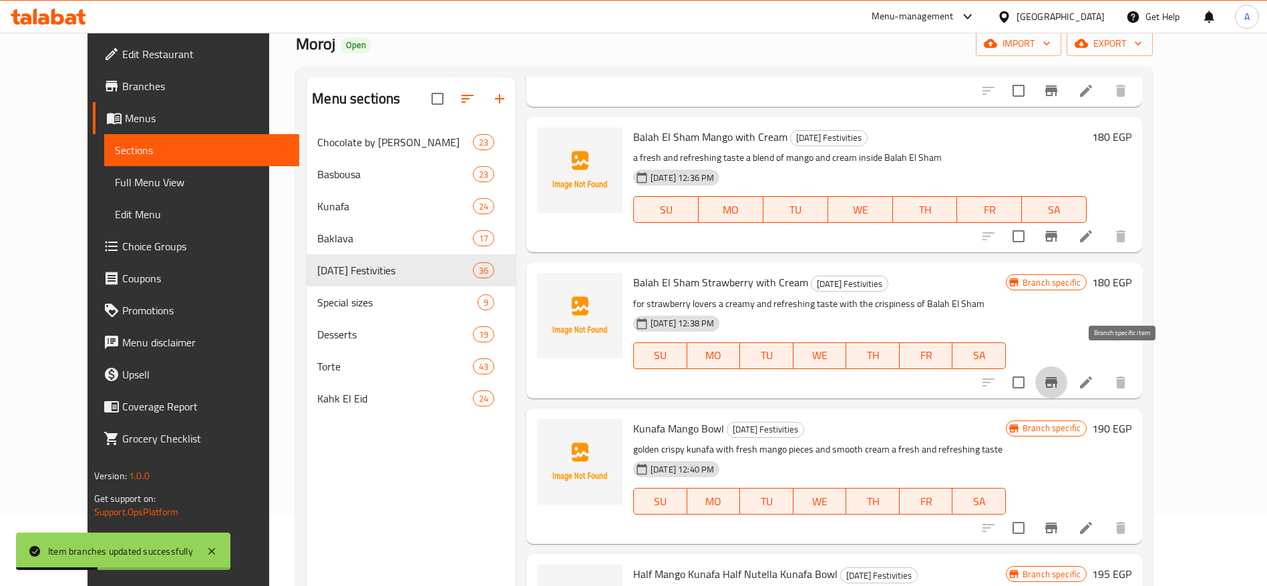
click at [1057, 377] on icon "Branch-specific-item" at bounding box center [1051, 382] width 12 height 11
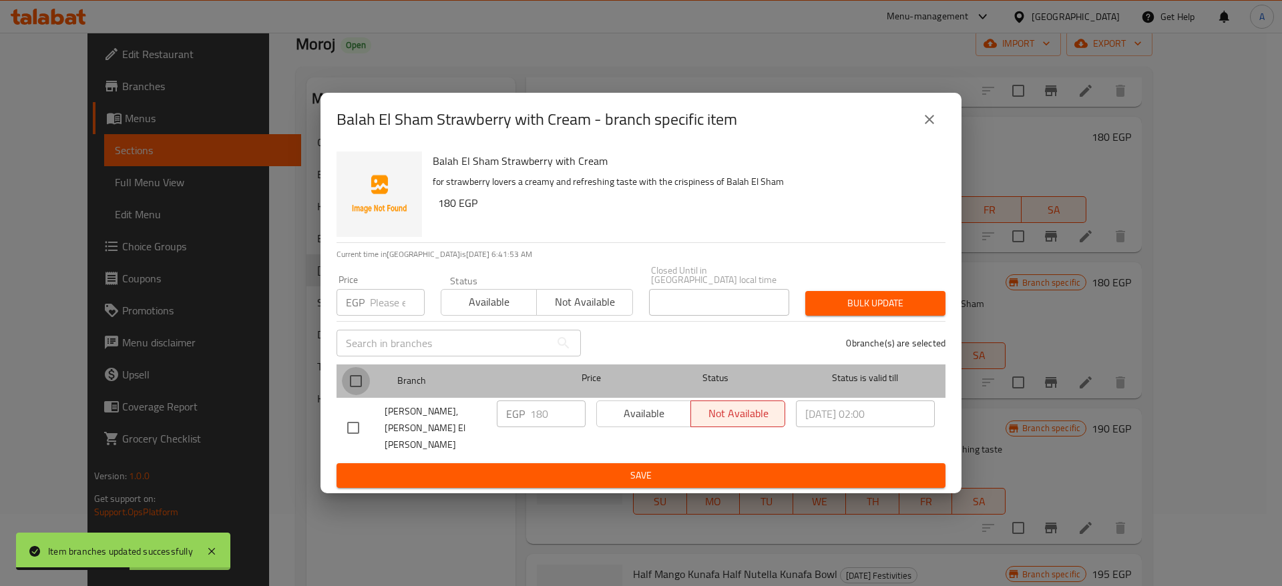
click at [357, 386] on input "checkbox" at bounding box center [356, 381] width 28 height 28
checkbox input "true"
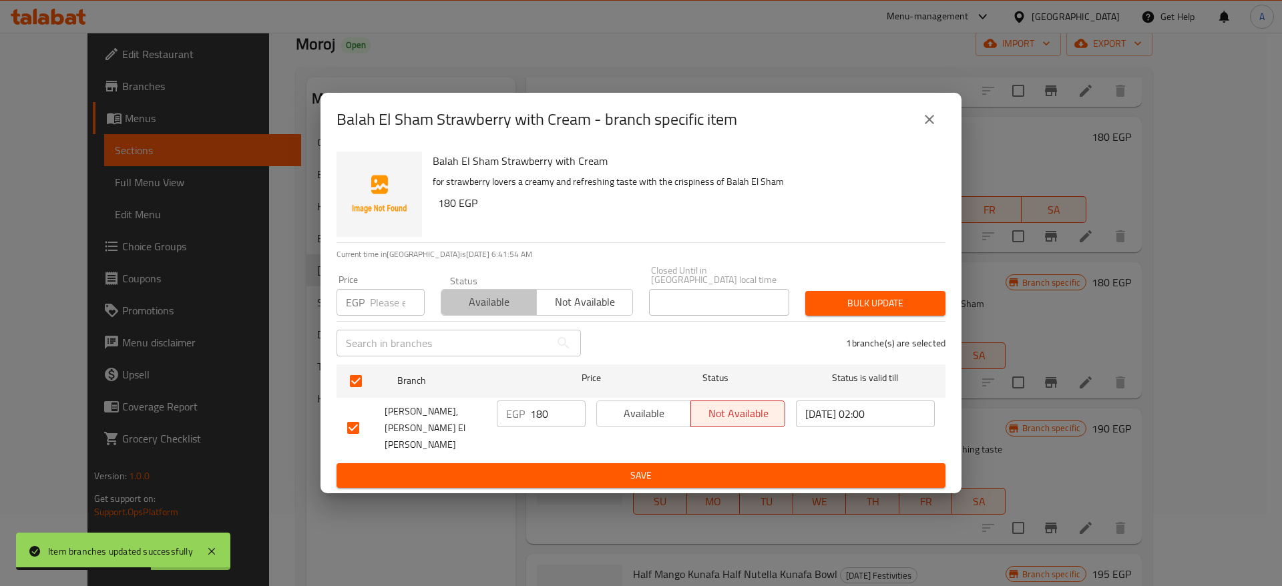
click at [510, 300] on button "Available" at bounding box center [489, 302] width 96 height 27
click at [837, 316] on button "Bulk update" at bounding box center [875, 303] width 140 height 25
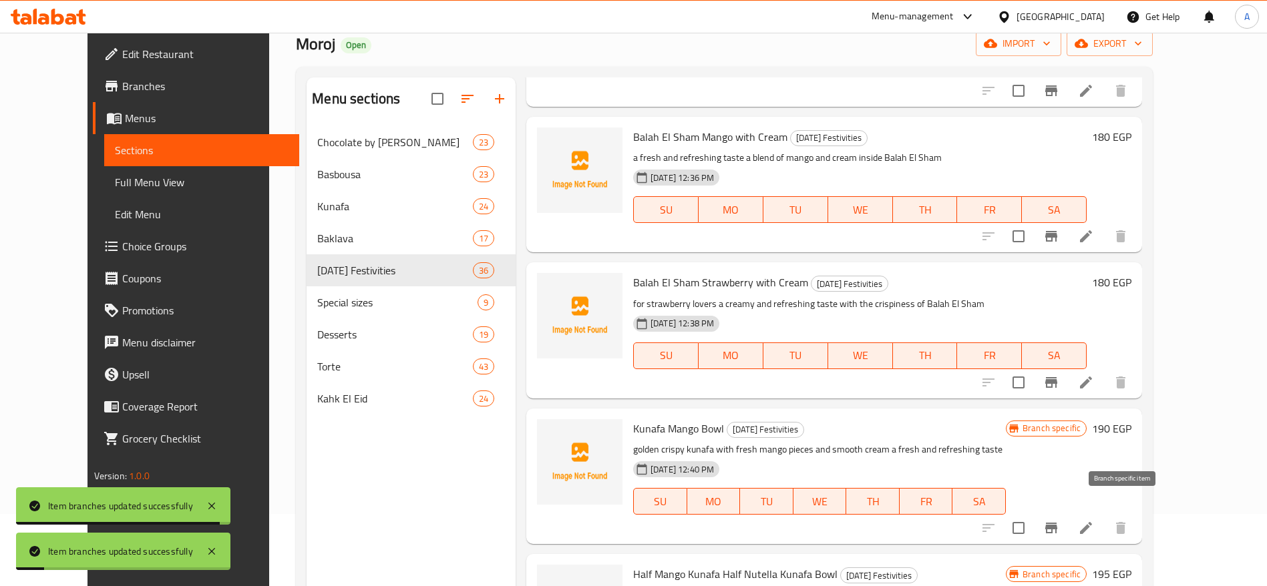
click at [1059, 520] on icon "Branch-specific-item" at bounding box center [1051, 528] width 16 height 16
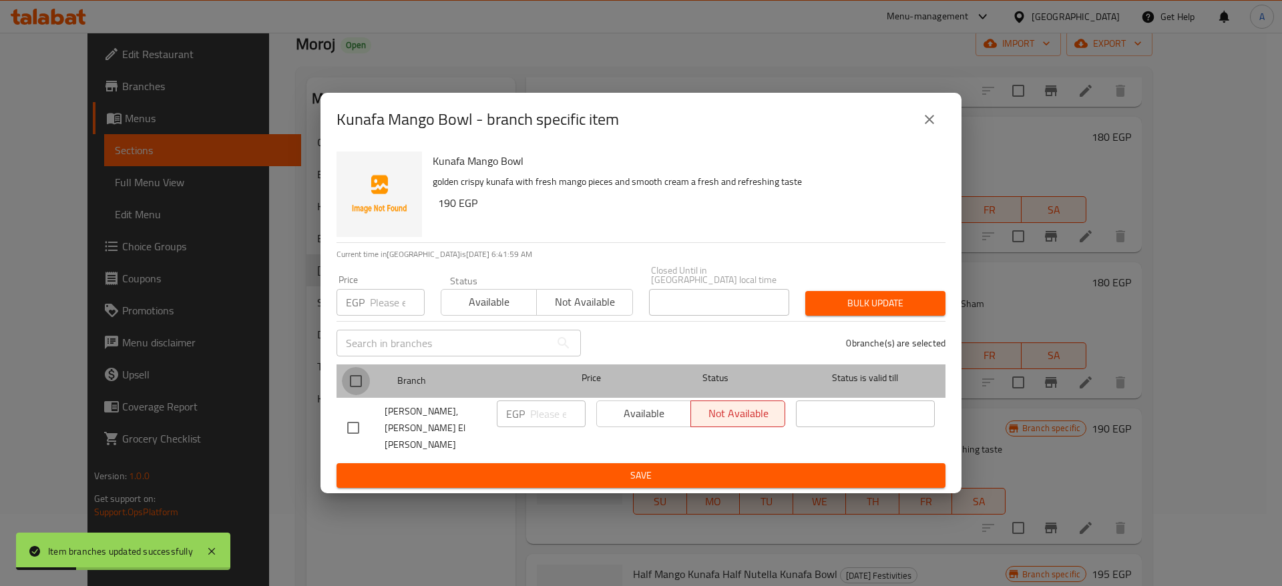
click at [357, 385] on input "checkbox" at bounding box center [356, 381] width 28 height 28
checkbox input "true"
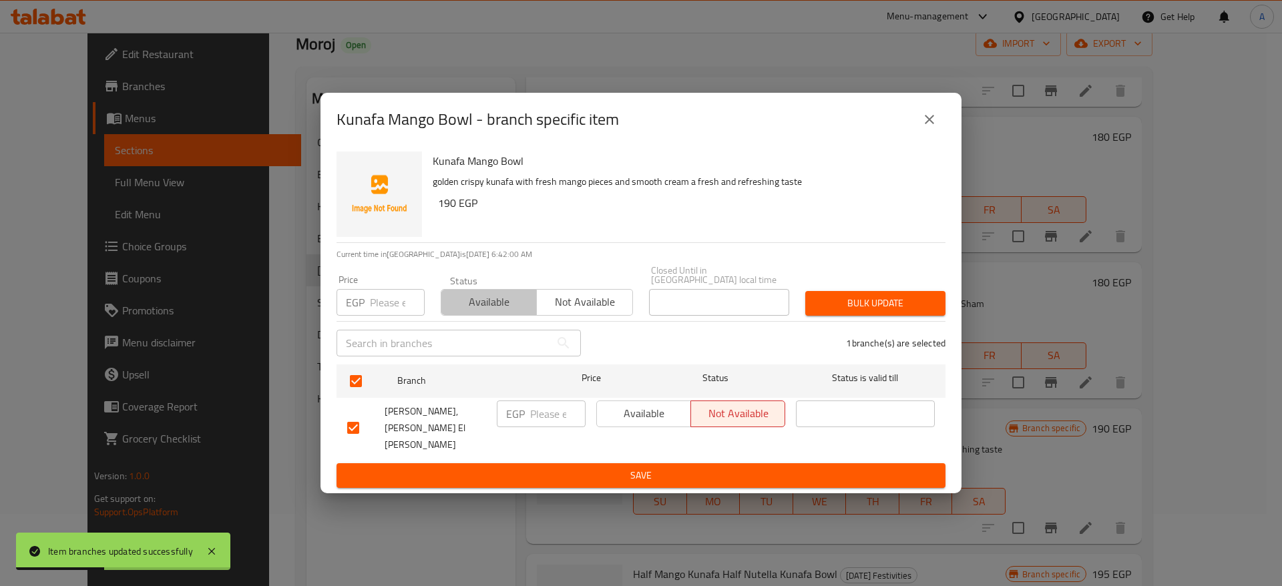
click at [467, 312] on span "Available" at bounding box center [489, 302] width 85 height 19
click at [874, 307] on span "Bulk update" at bounding box center [875, 303] width 119 height 17
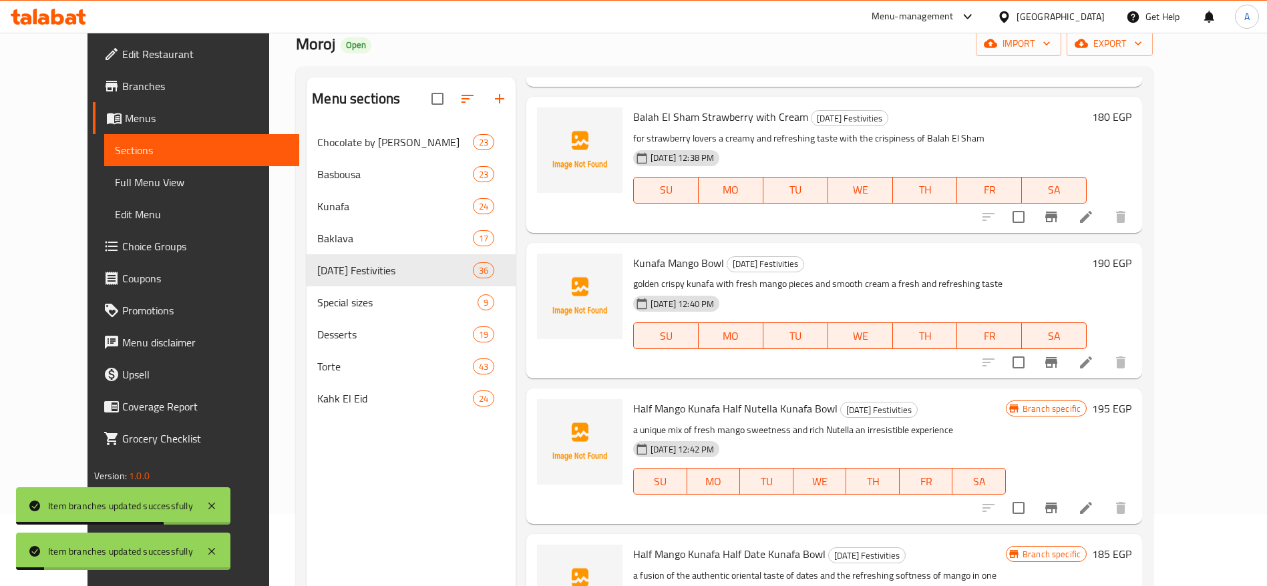
scroll to position [3562, 0]
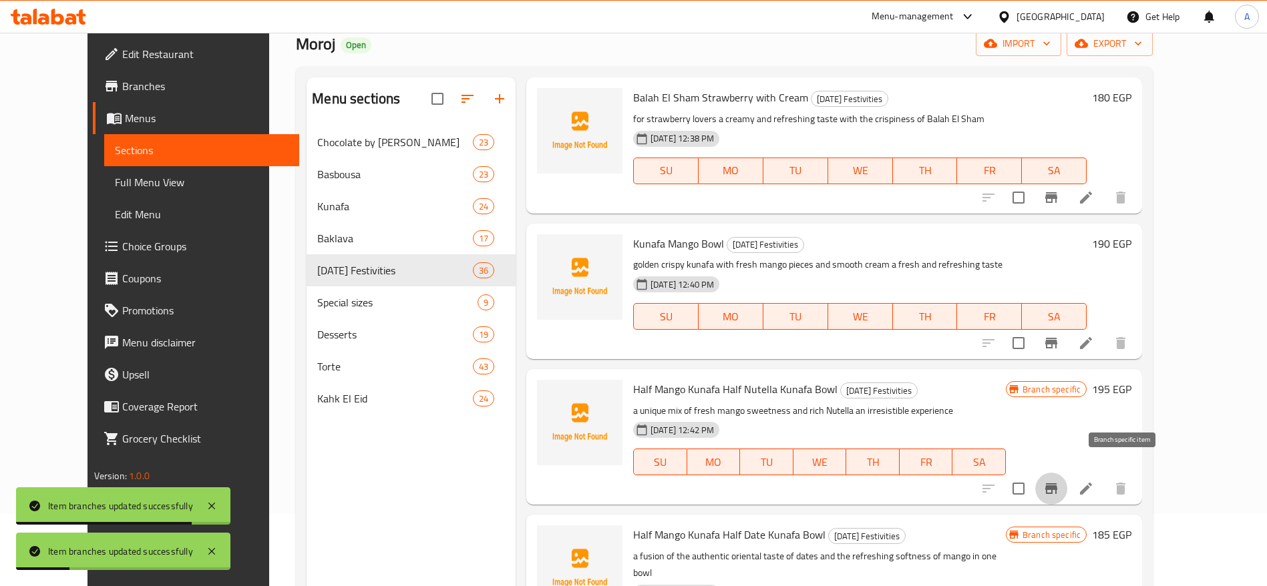
click at [1057, 484] on icon "Branch-specific-item" at bounding box center [1051, 489] width 12 height 11
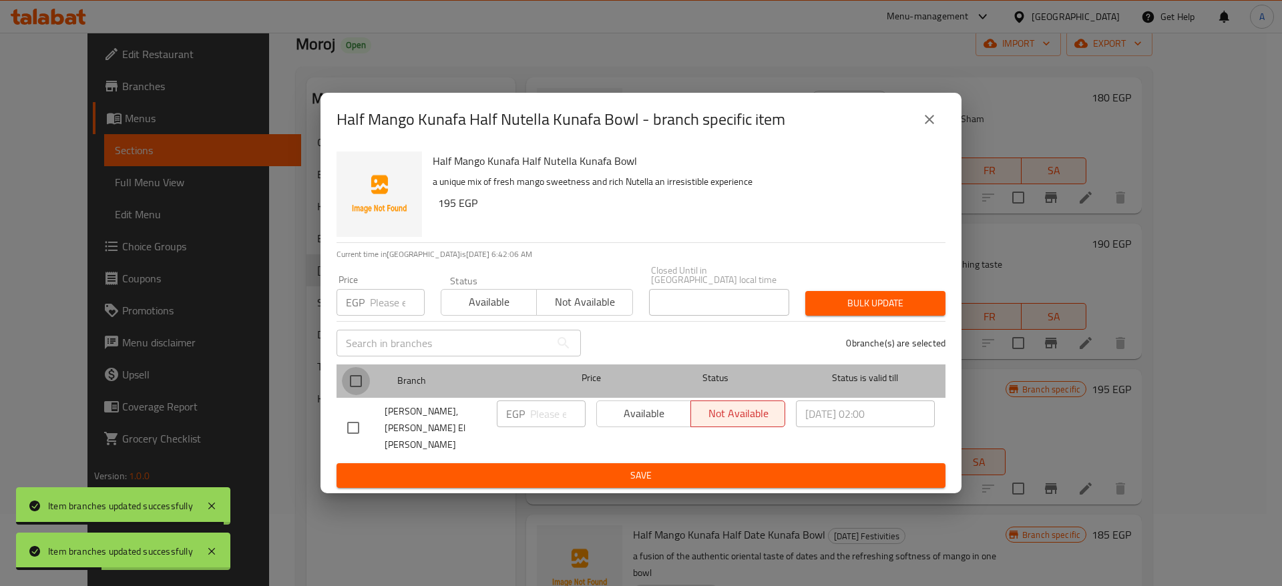
click at [359, 392] on input "checkbox" at bounding box center [356, 381] width 28 height 28
checkbox input "true"
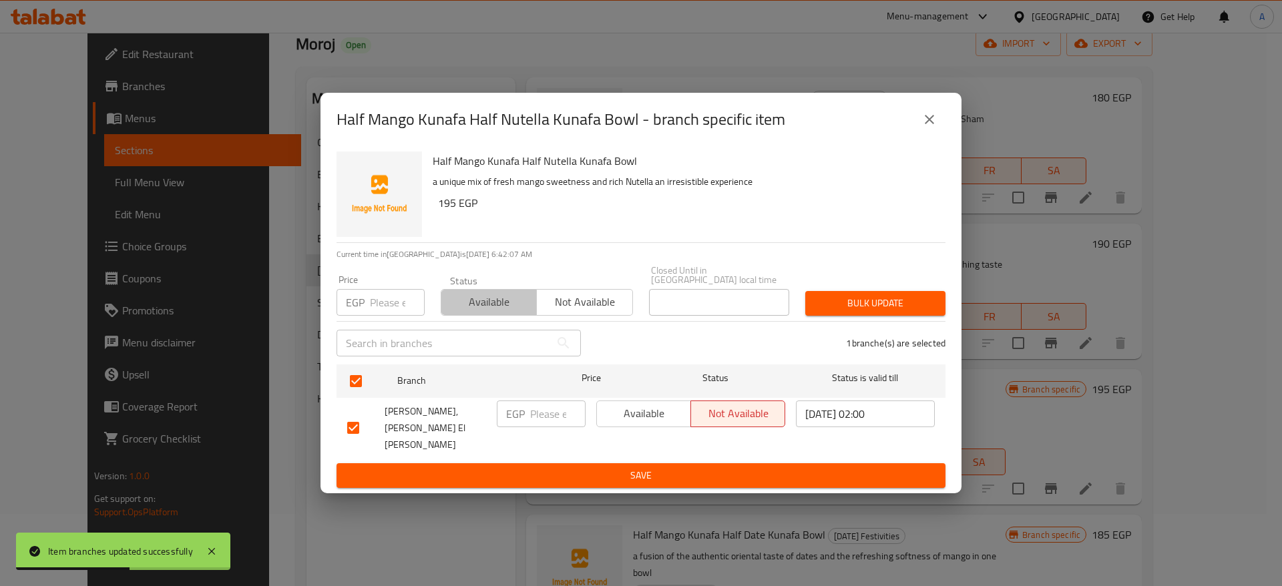
click at [471, 312] on span "Available" at bounding box center [489, 302] width 85 height 19
click at [874, 312] on span "Bulk update" at bounding box center [875, 303] width 119 height 17
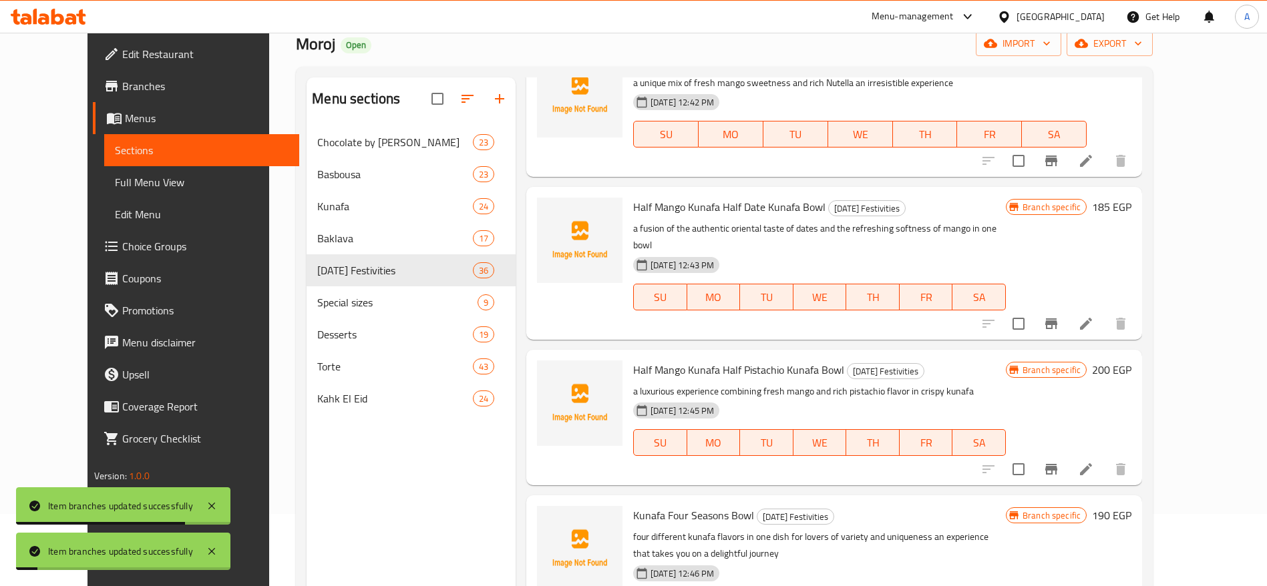
scroll to position [3961, 0]
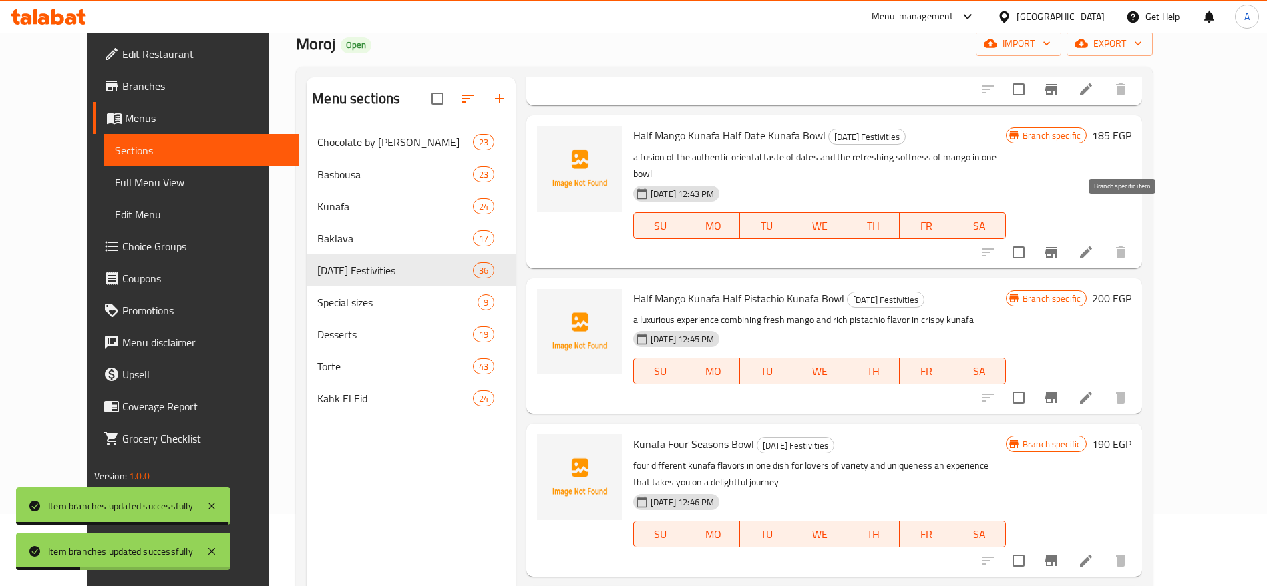
click at [1067, 236] on button "Branch-specific-item" at bounding box center [1051, 252] width 32 height 32
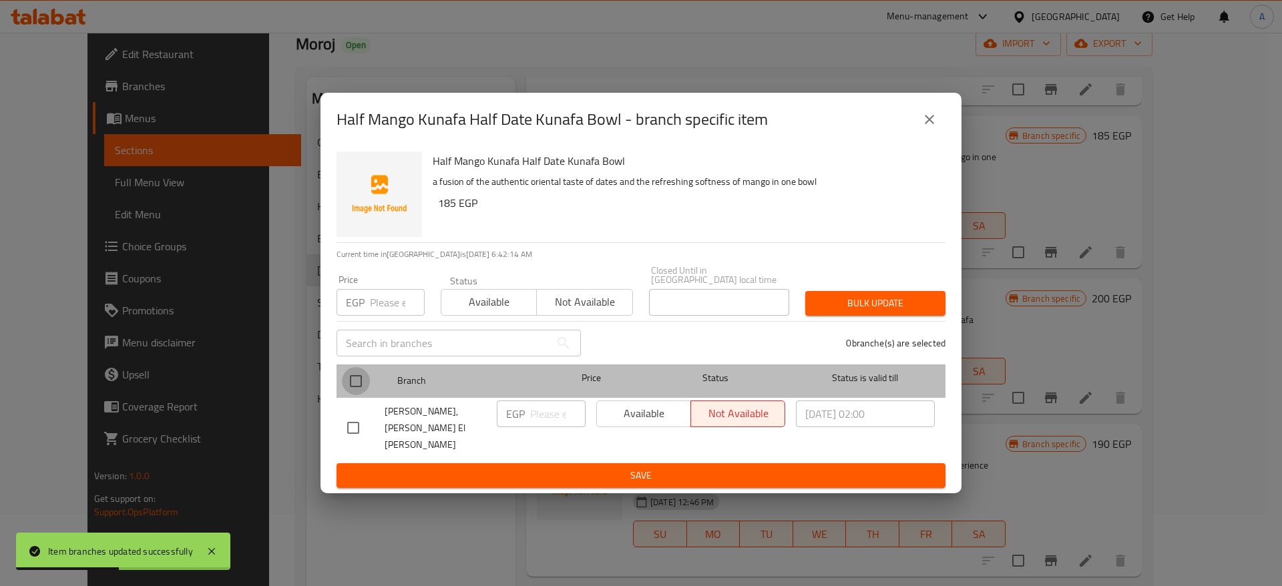
click at [361, 383] on input "checkbox" at bounding box center [356, 381] width 28 height 28
checkbox input "true"
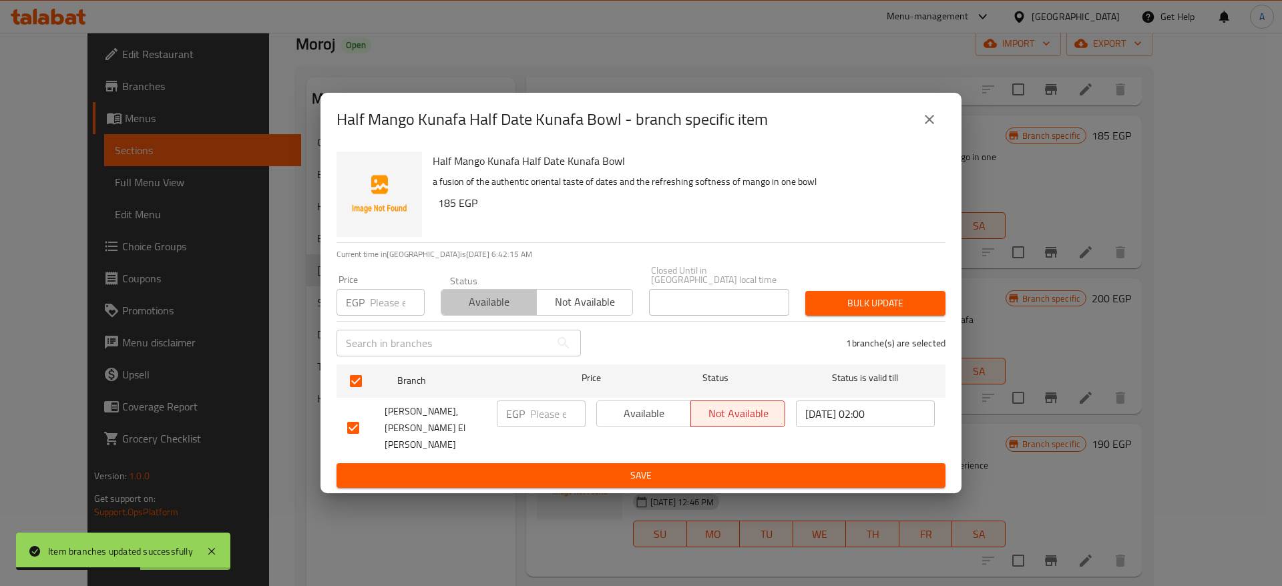
click at [498, 312] on span "Available" at bounding box center [489, 302] width 85 height 19
click at [824, 312] on span "Bulk update" at bounding box center [875, 303] width 119 height 17
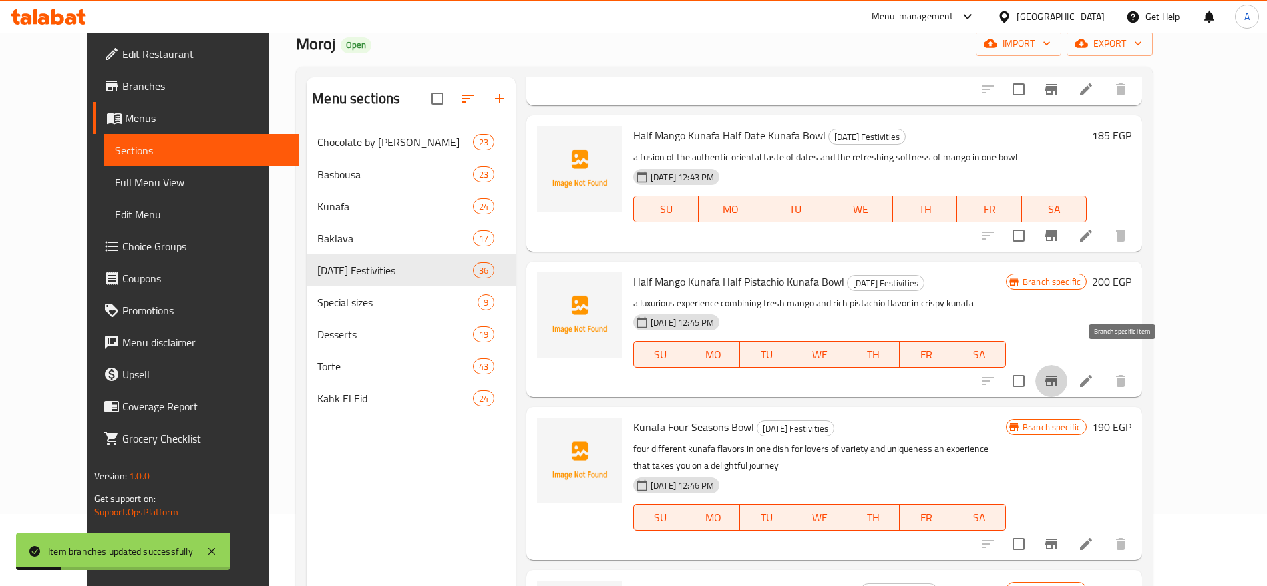
click at [1057, 376] on icon "Branch-specific-item" at bounding box center [1051, 381] width 12 height 11
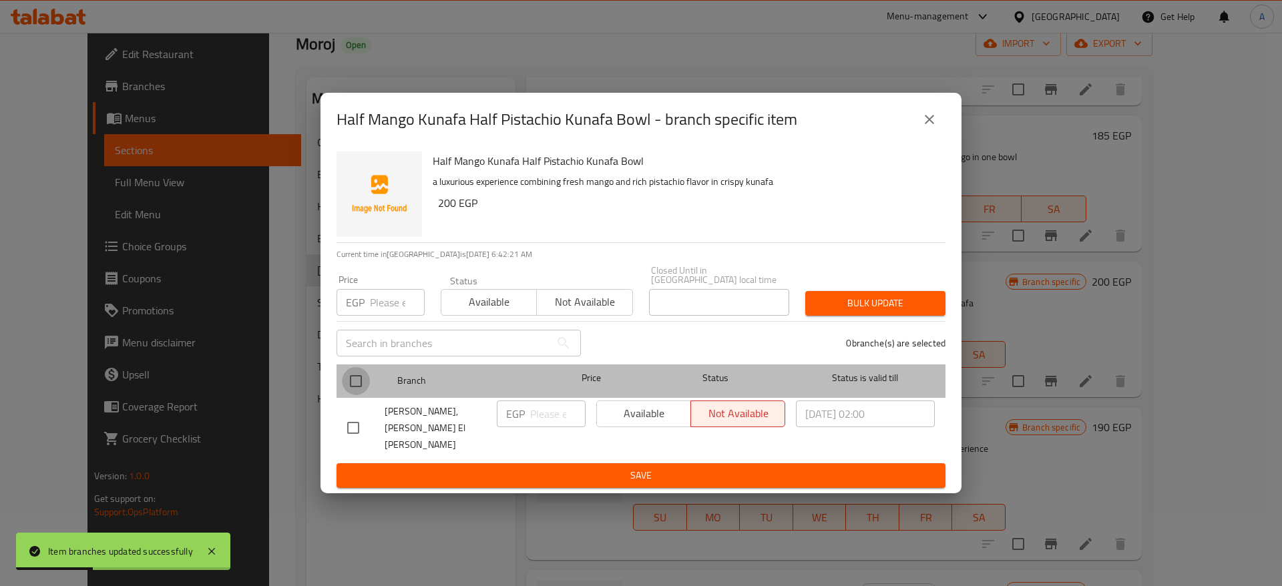
click at [354, 393] on input "checkbox" at bounding box center [356, 381] width 28 height 28
checkbox input "true"
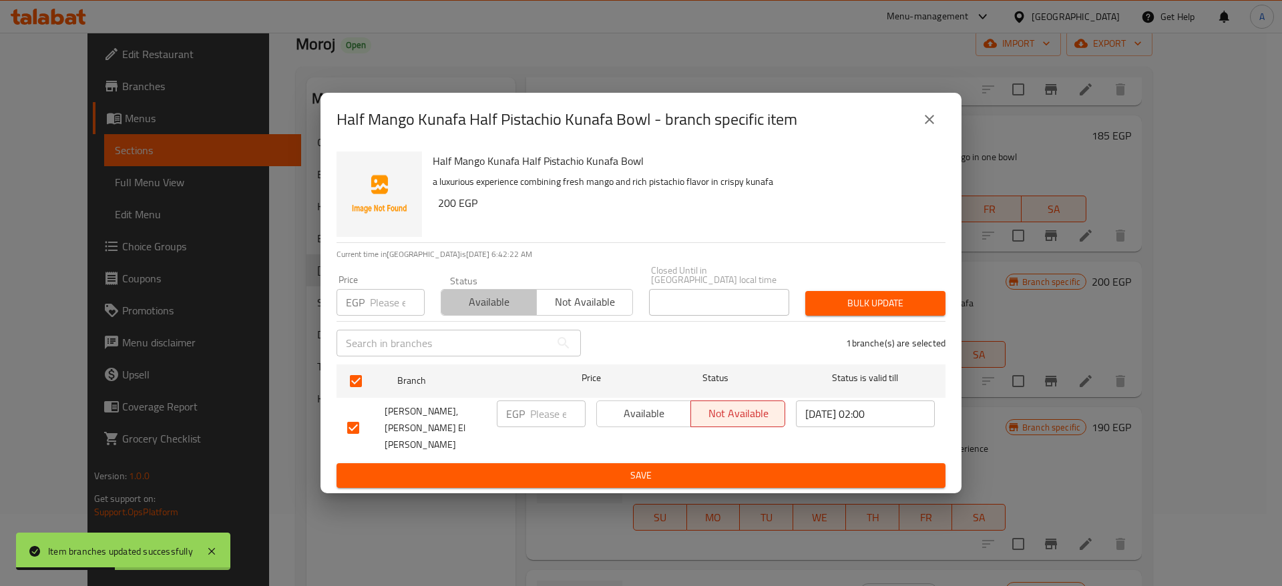
click at [486, 312] on span "Available" at bounding box center [489, 302] width 85 height 19
click at [836, 305] on span "Bulk update" at bounding box center [875, 303] width 119 height 17
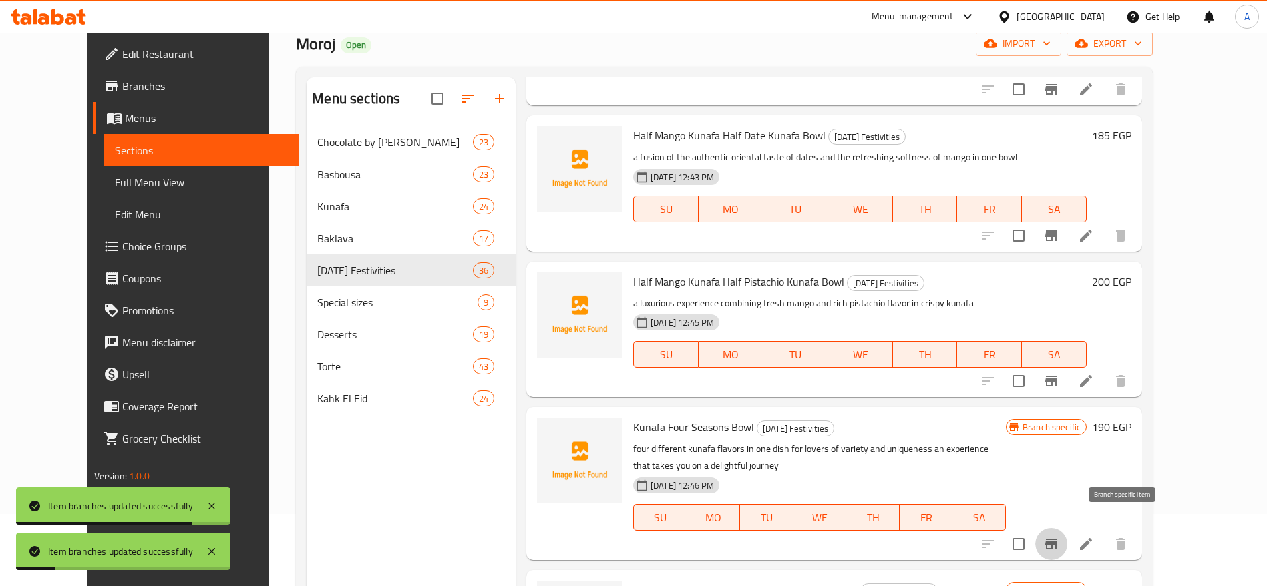
click at [1057, 539] on icon "Branch-specific-item" at bounding box center [1051, 544] width 12 height 11
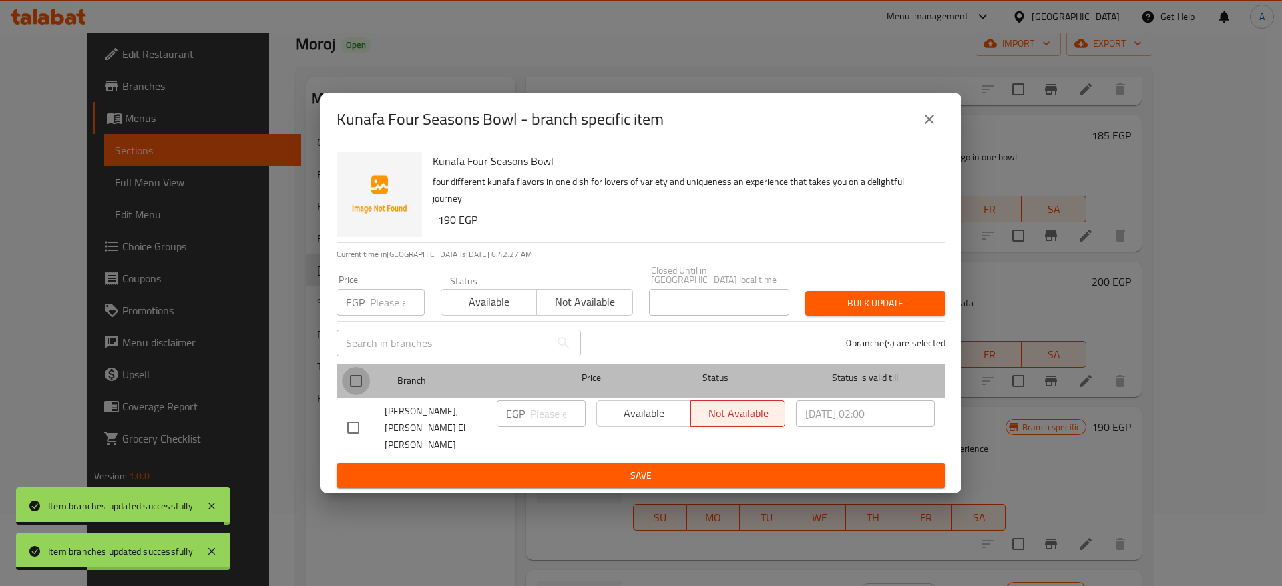
click at [346, 389] on input "checkbox" at bounding box center [356, 381] width 28 height 28
checkbox input "true"
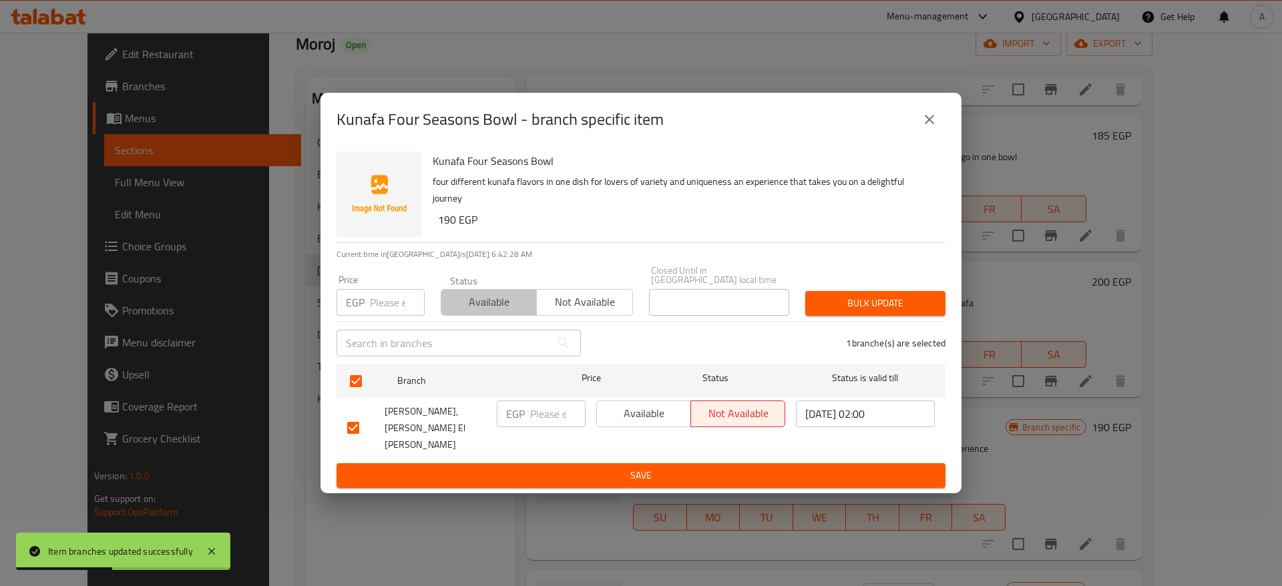
click at [476, 312] on span "Available" at bounding box center [489, 302] width 85 height 19
click at [872, 306] on span "Bulk update" at bounding box center [875, 303] width 119 height 17
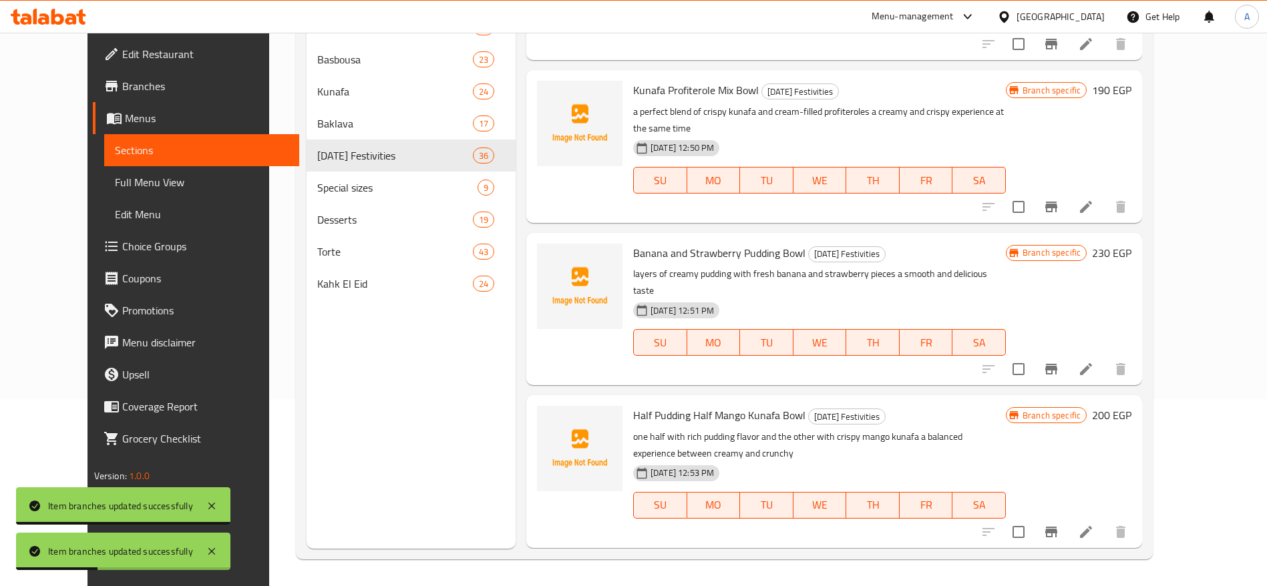
scroll to position [4750, 0]
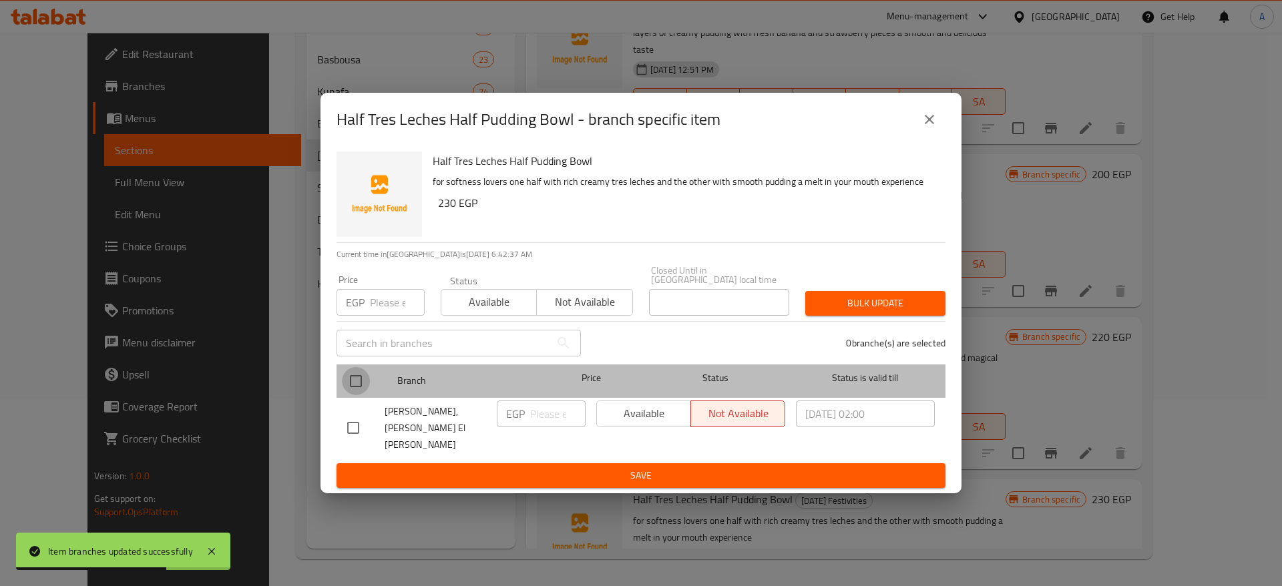
click at [362, 395] on input "checkbox" at bounding box center [356, 381] width 28 height 28
checkbox input "true"
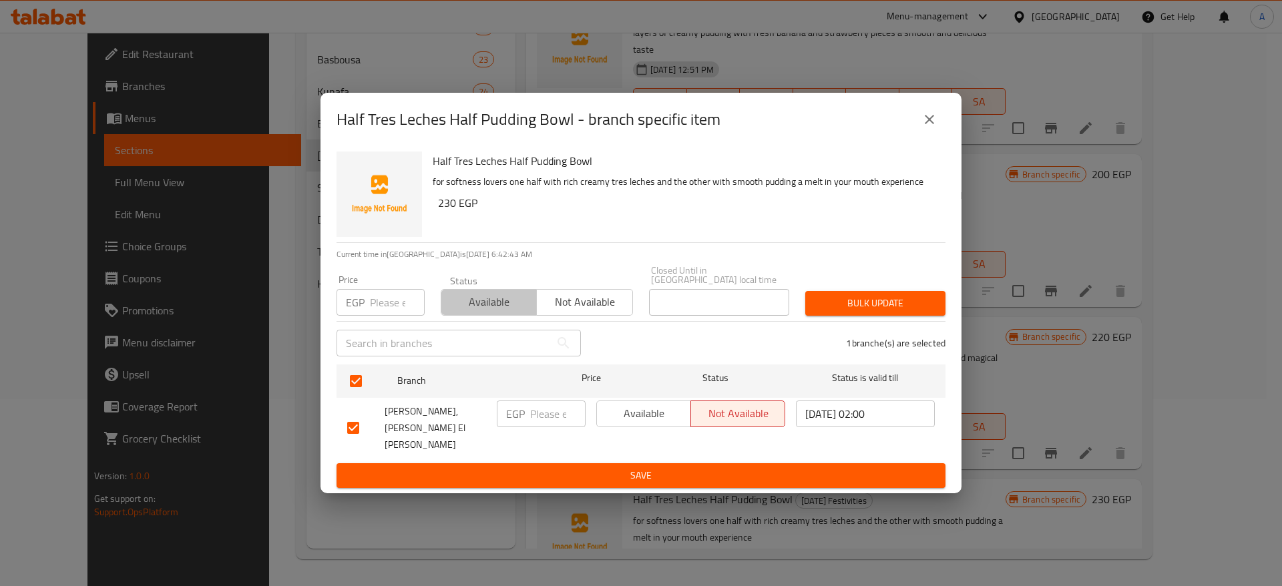
click at [499, 306] on span "Available" at bounding box center [489, 302] width 85 height 19
click at [854, 312] on span "Bulk update" at bounding box center [875, 303] width 119 height 17
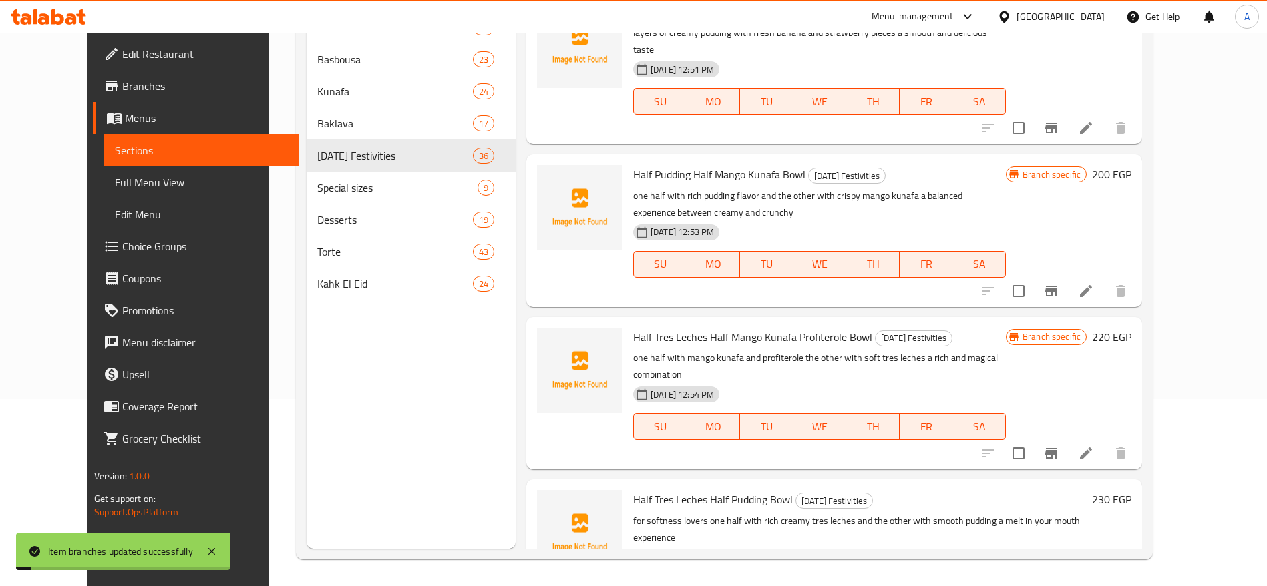
scroll to position [4733, 0]
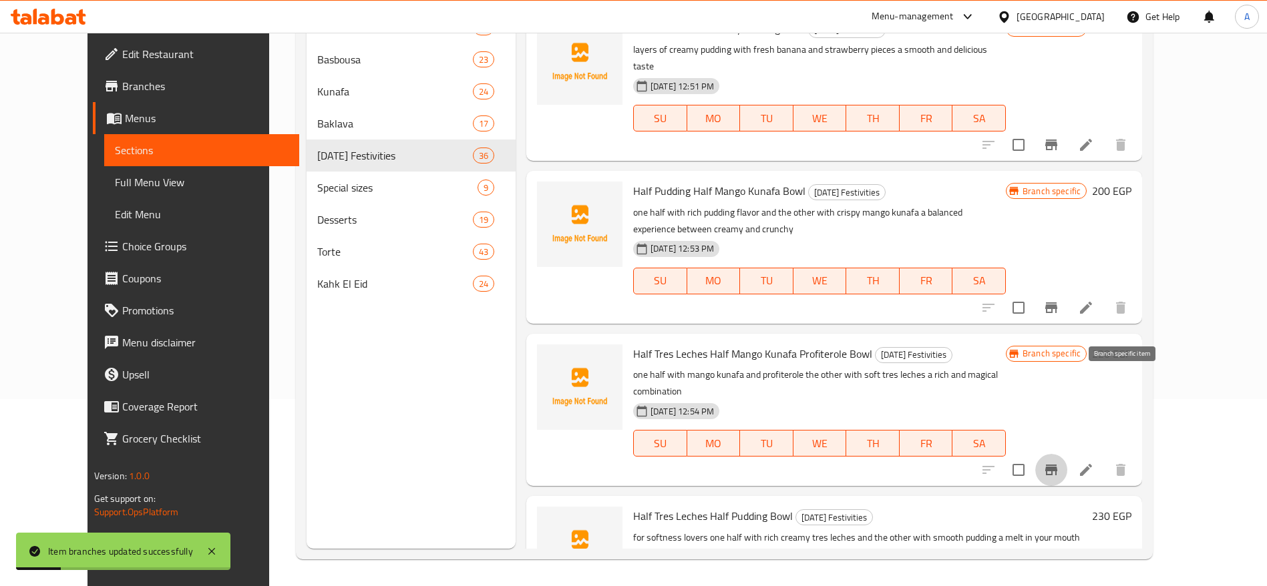
click at [1067, 454] on button "Branch-specific-item" at bounding box center [1051, 470] width 32 height 32
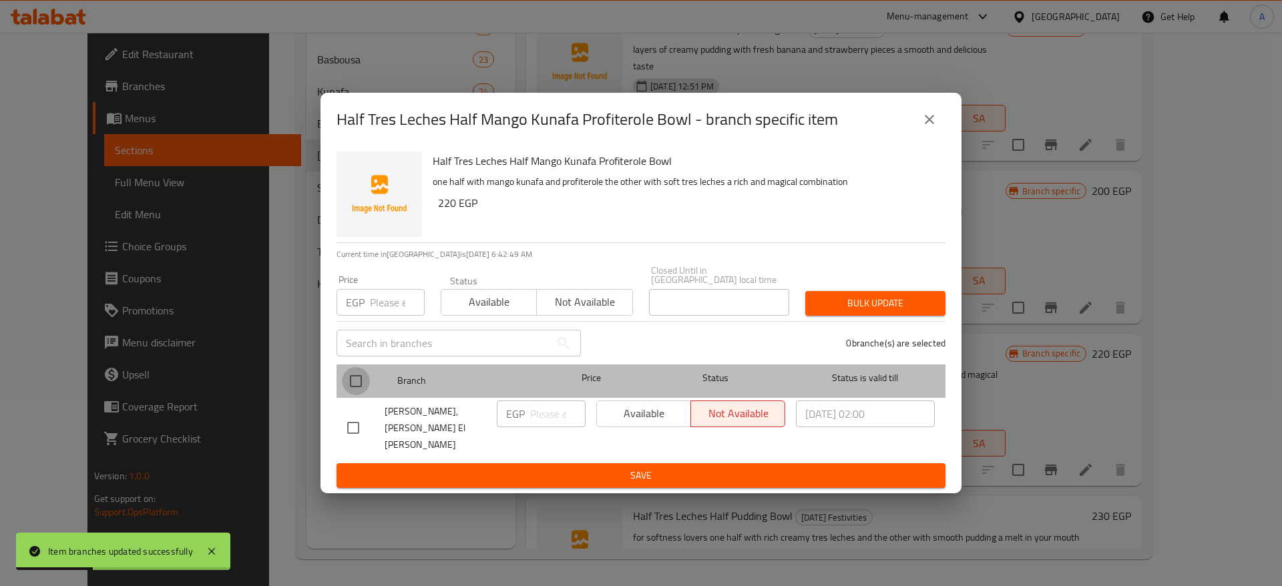
click at [363, 383] on input "checkbox" at bounding box center [356, 381] width 28 height 28
checkbox input "true"
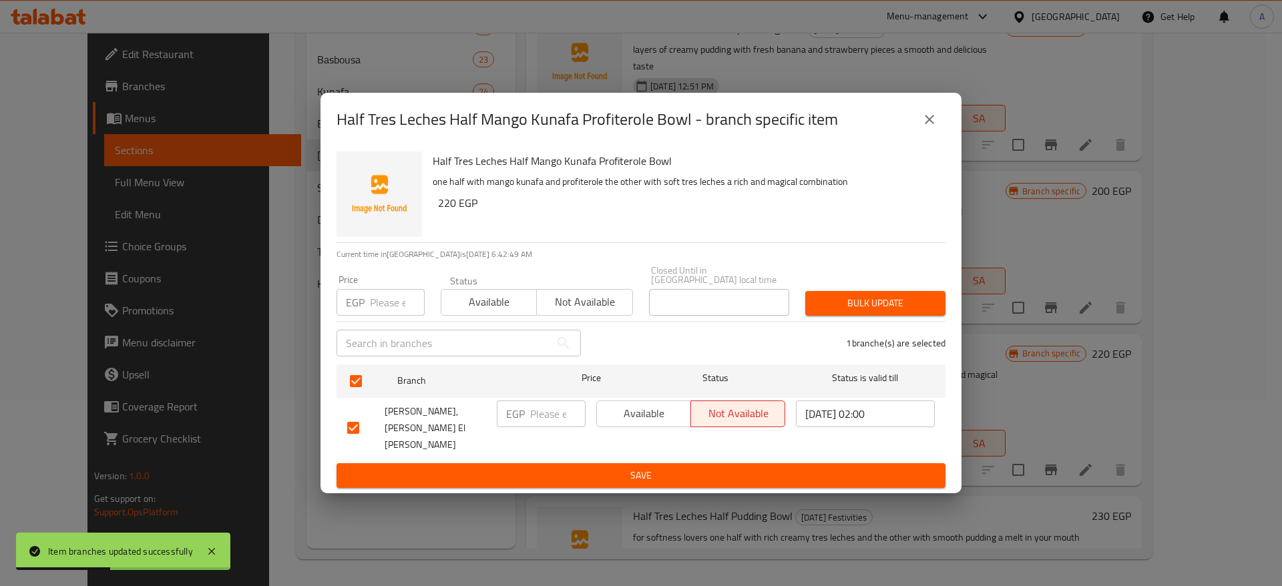
click at [488, 312] on span "Available" at bounding box center [489, 302] width 85 height 19
click at [871, 312] on span "Bulk update" at bounding box center [875, 303] width 119 height 17
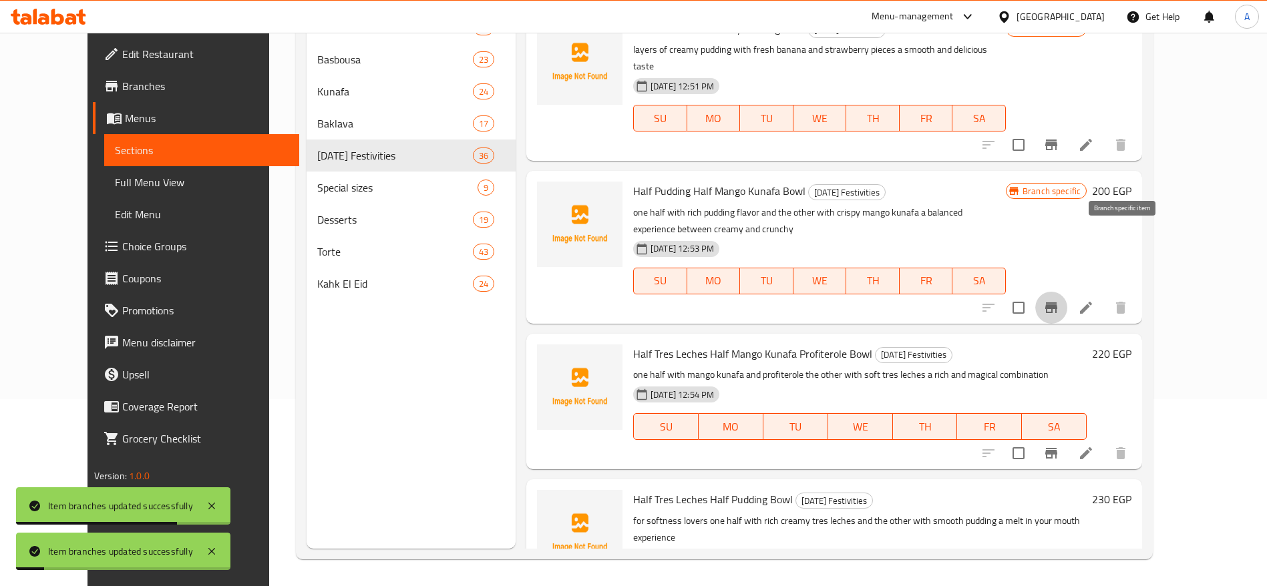
click at [1057, 303] on icon "Branch-specific-item" at bounding box center [1051, 308] width 12 height 11
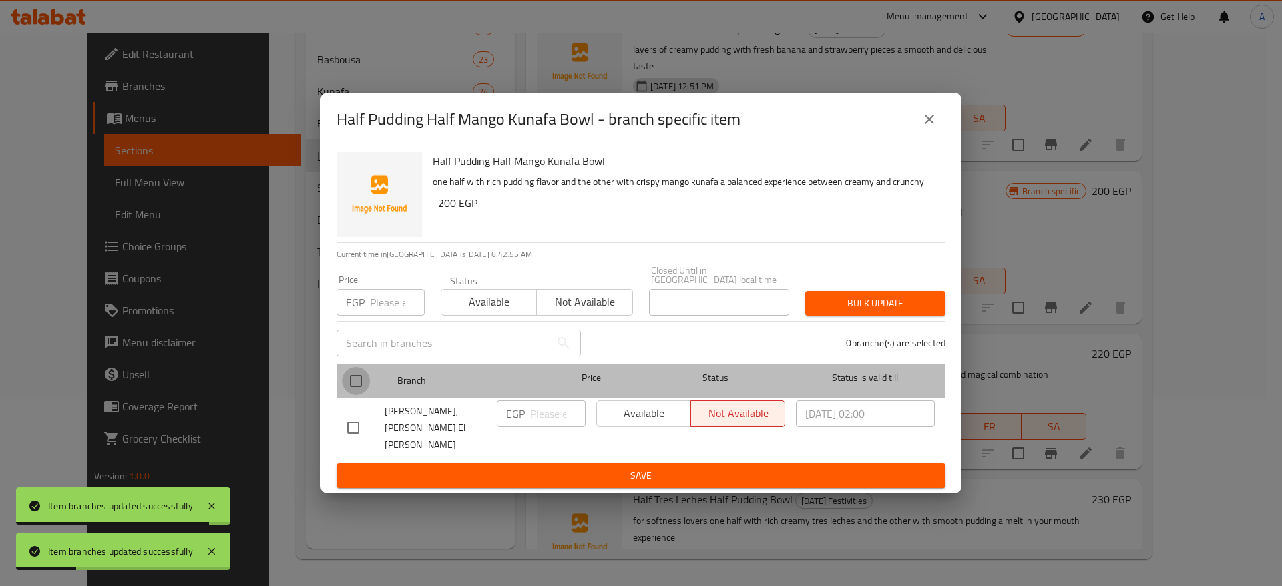
click at [360, 377] on input "checkbox" at bounding box center [356, 381] width 28 height 28
checkbox input "true"
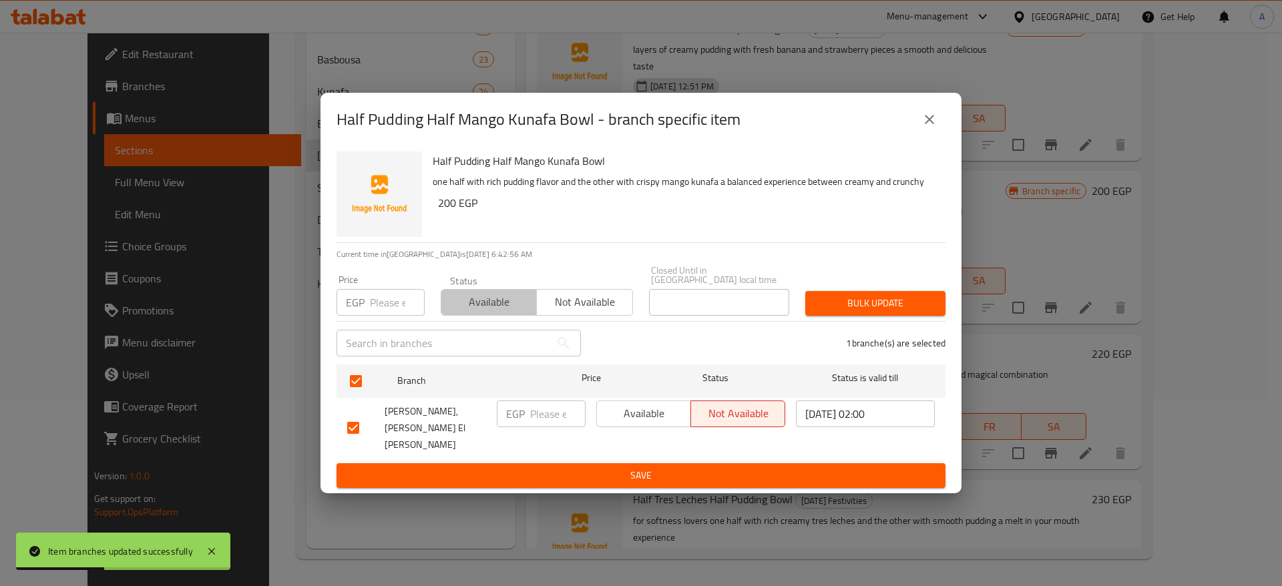
click at [477, 312] on span "Available" at bounding box center [489, 302] width 85 height 19
click at [905, 312] on span "Bulk update" at bounding box center [875, 303] width 119 height 17
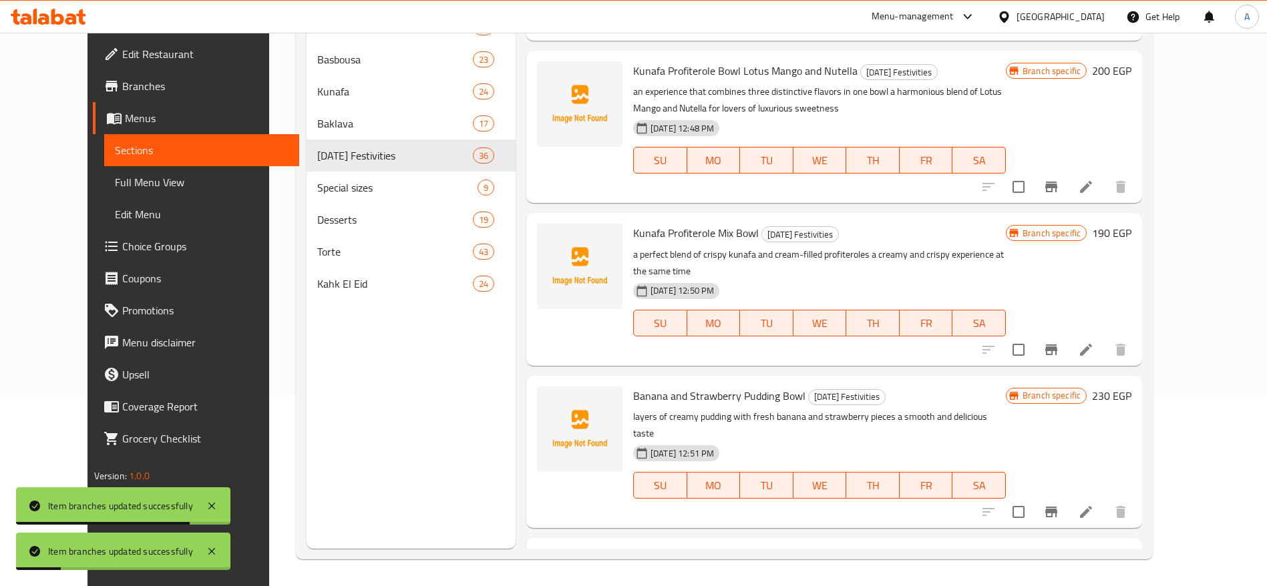
scroll to position [4353, 0]
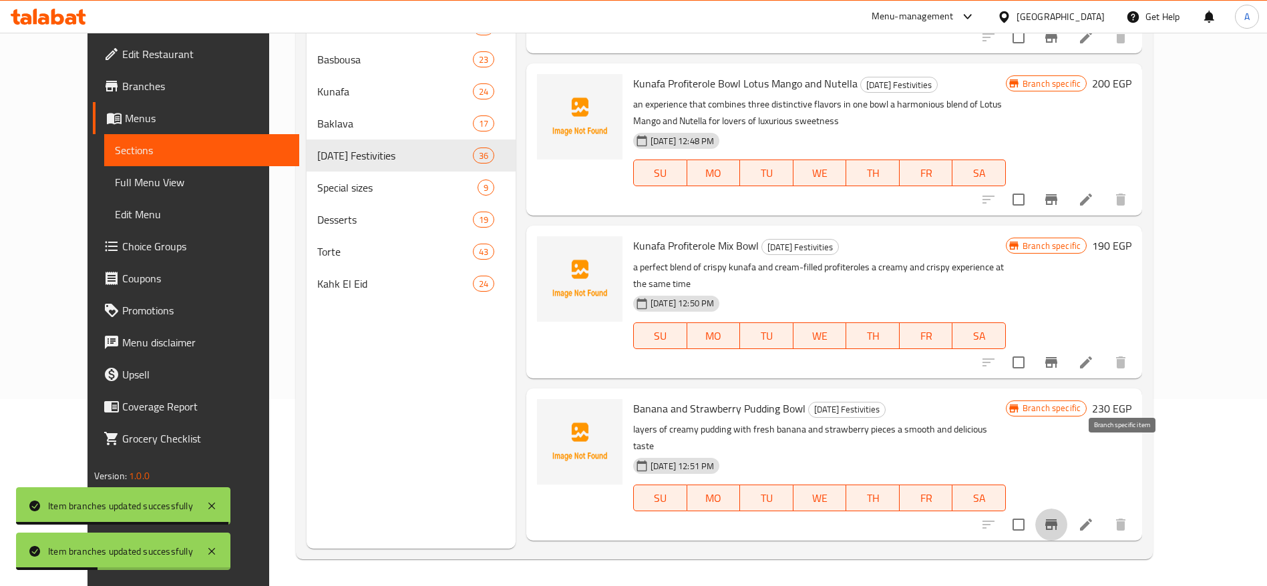
click at [1059, 517] on icon "Branch-specific-item" at bounding box center [1051, 525] width 16 height 16
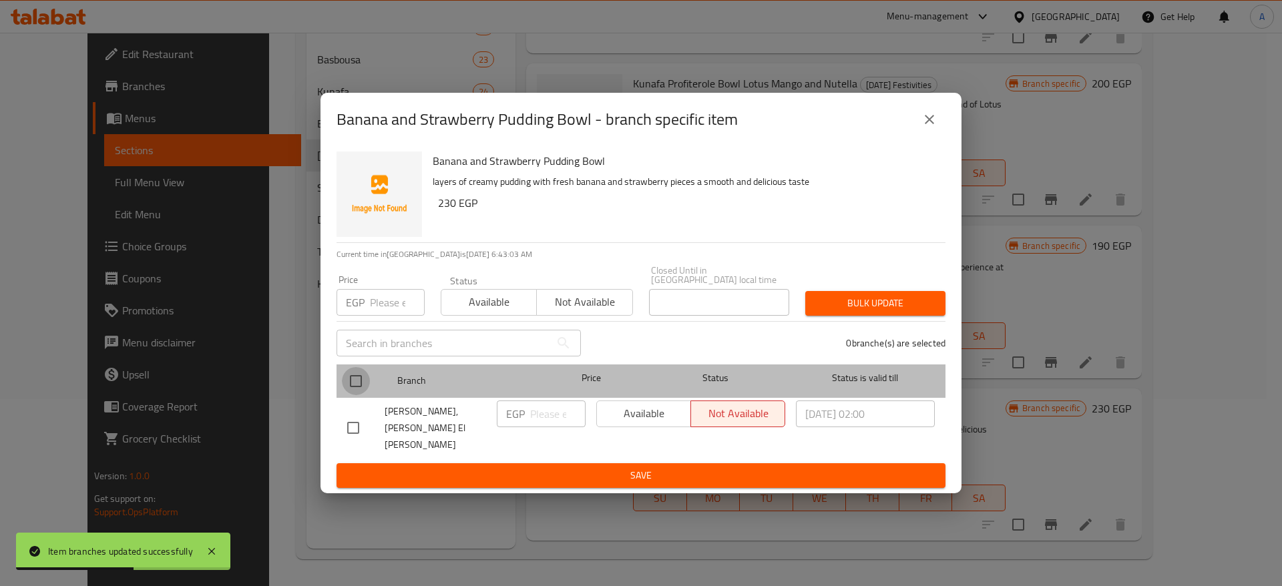
click at [359, 381] on input "checkbox" at bounding box center [356, 381] width 28 height 28
checkbox input "true"
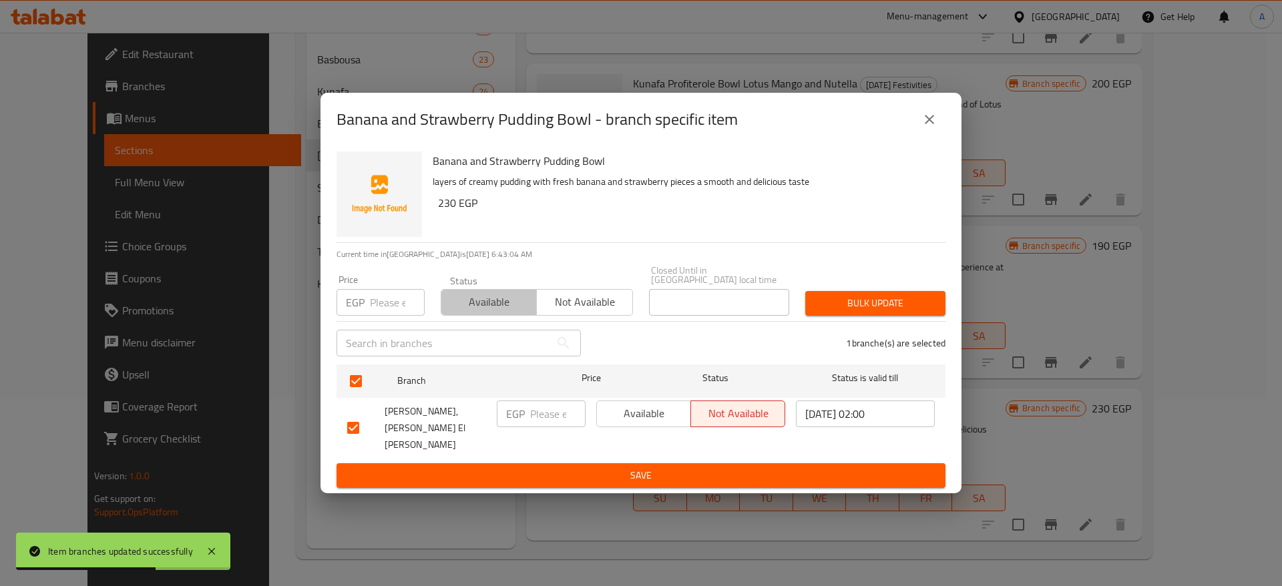
click at [467, 312] on span "Available" at bounding box center [489, 302] width 85 height 19
click at [900, 312] on span "Bulk update" at bounding box center [875, 303] width 119 height 17
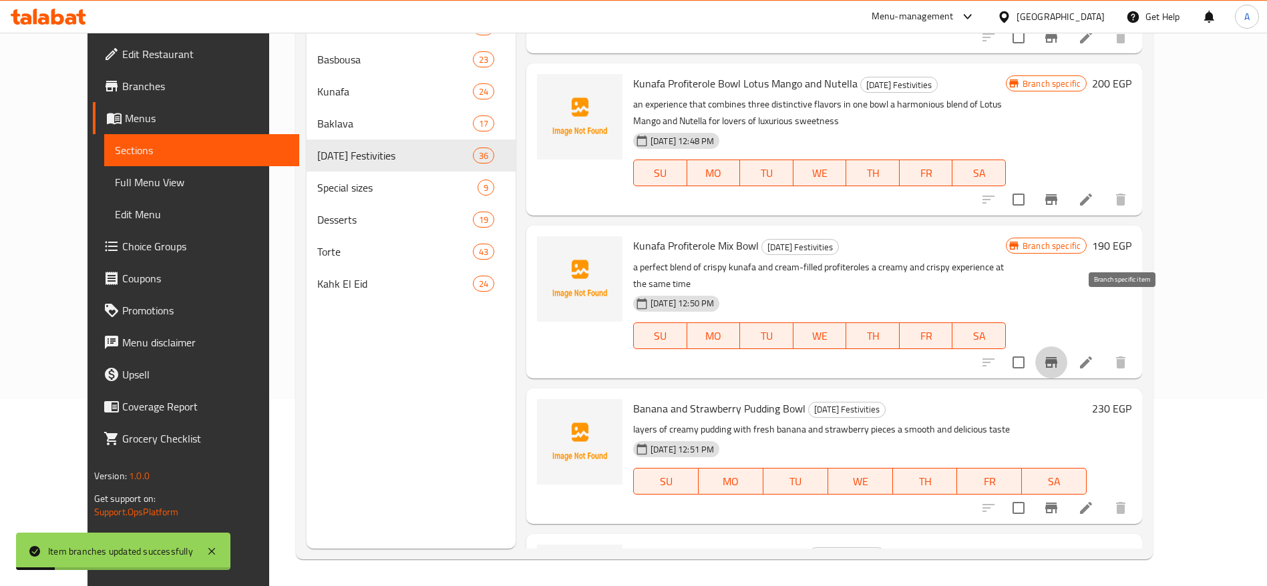
click at [1059, 355] on icon "Branch-specific-item" at bounding box center [1051, 363] width 16 height 16
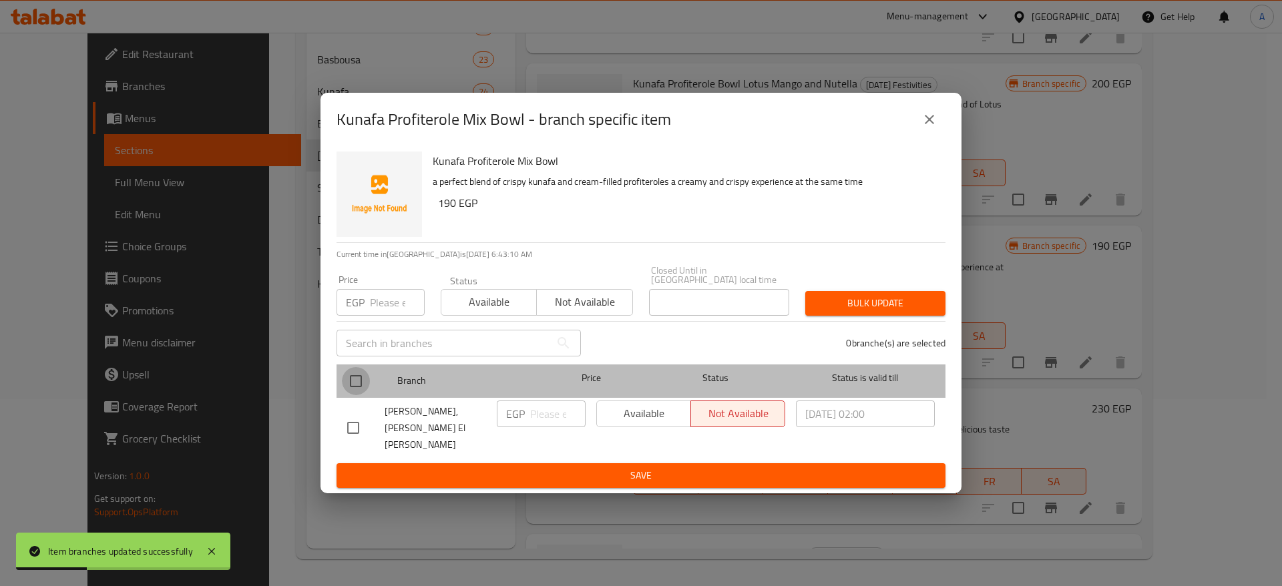
click at [360, 388] on input "checkbox" at bounding box center [356, 381] width 28 height 28
checkbox input "true"
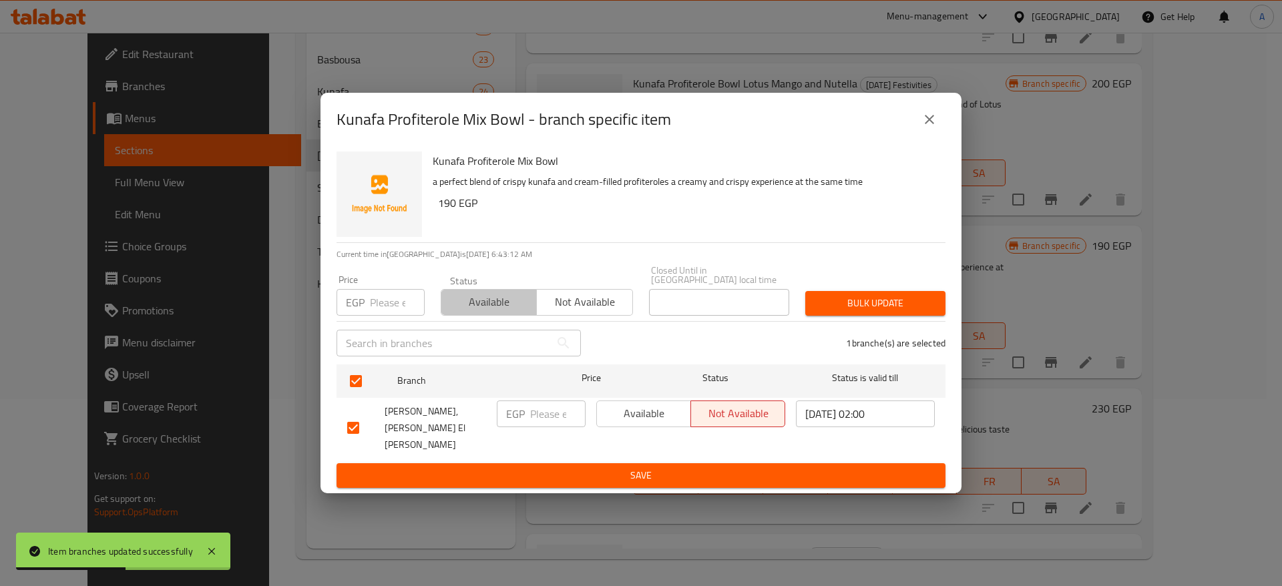
click at [511, 311] on span "Available" at bounding box center [489, 302] width 85 height 19
click at [896, 312] on span "Bulk update" at bounding box center [875, 303] width 119 height 17
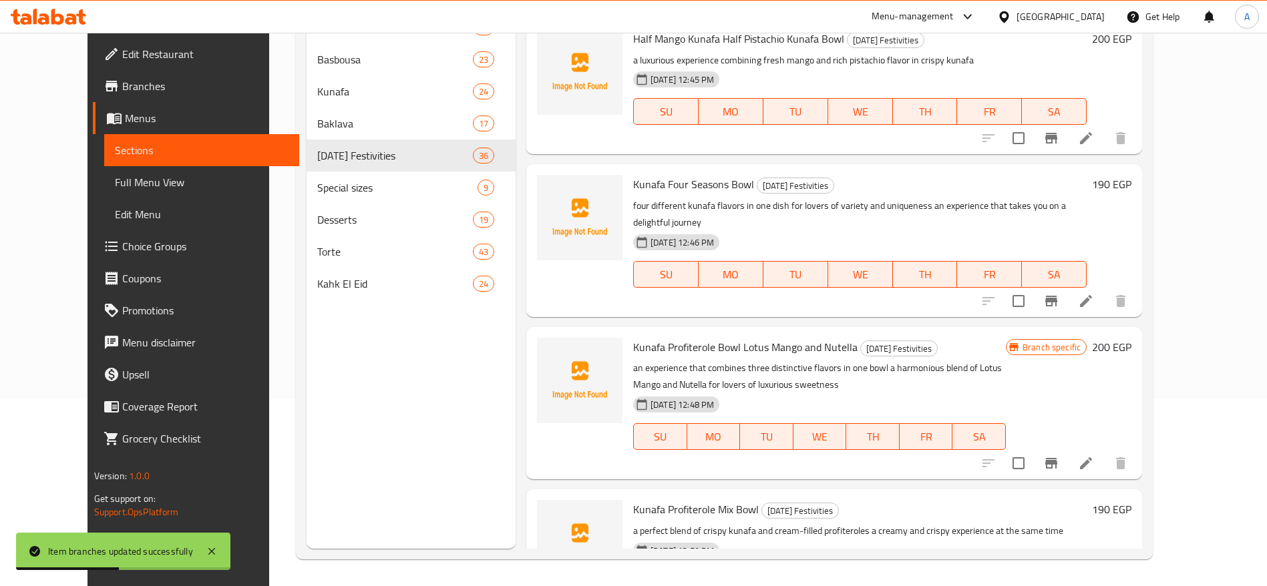
scroll to position [4134, 0]
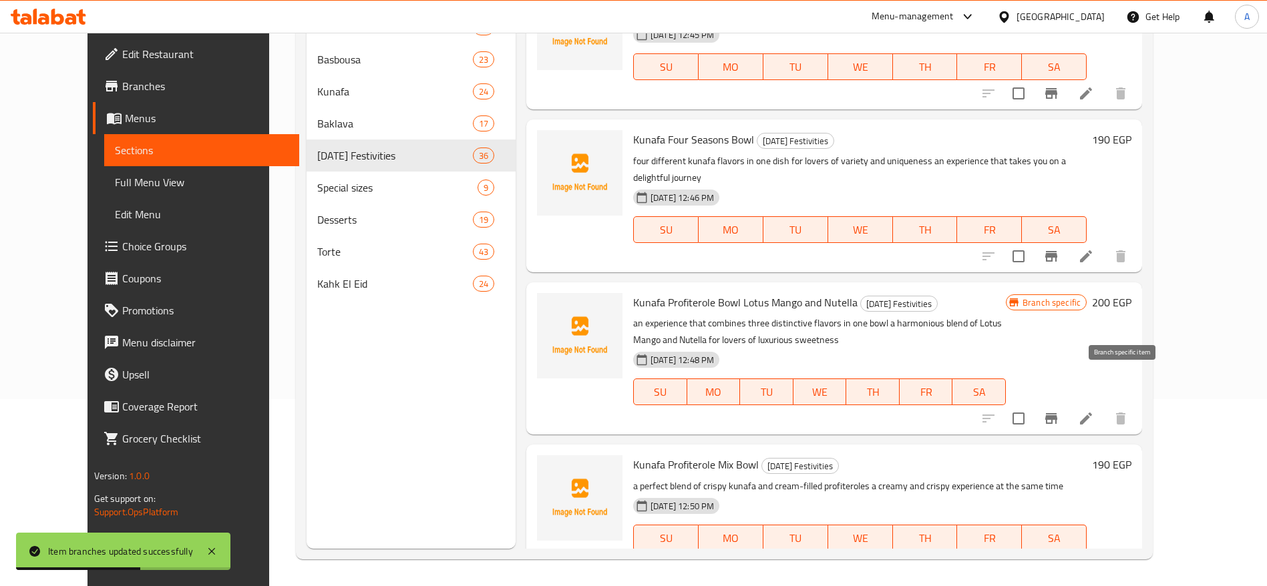
click at [1067, 403] on button "Branch-specific-item" at bounding box center [1051, 419] width 32 height 32
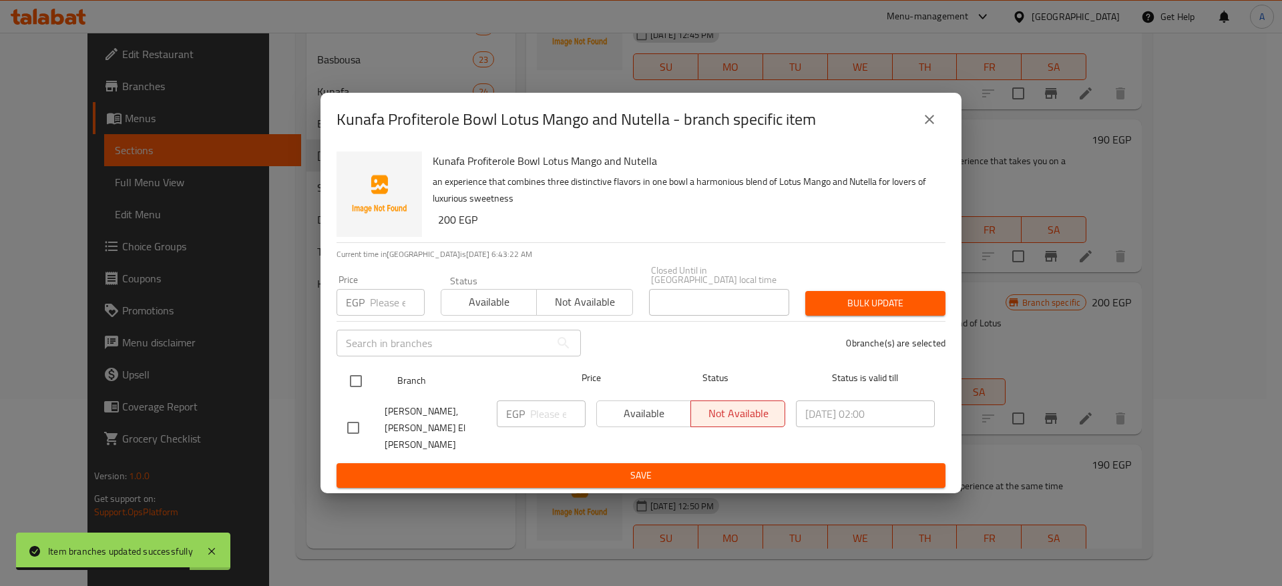
click at [361, 382] on input "checkbox" at bounding box center [356, 381] width 28 height 28
checkbox input "true"
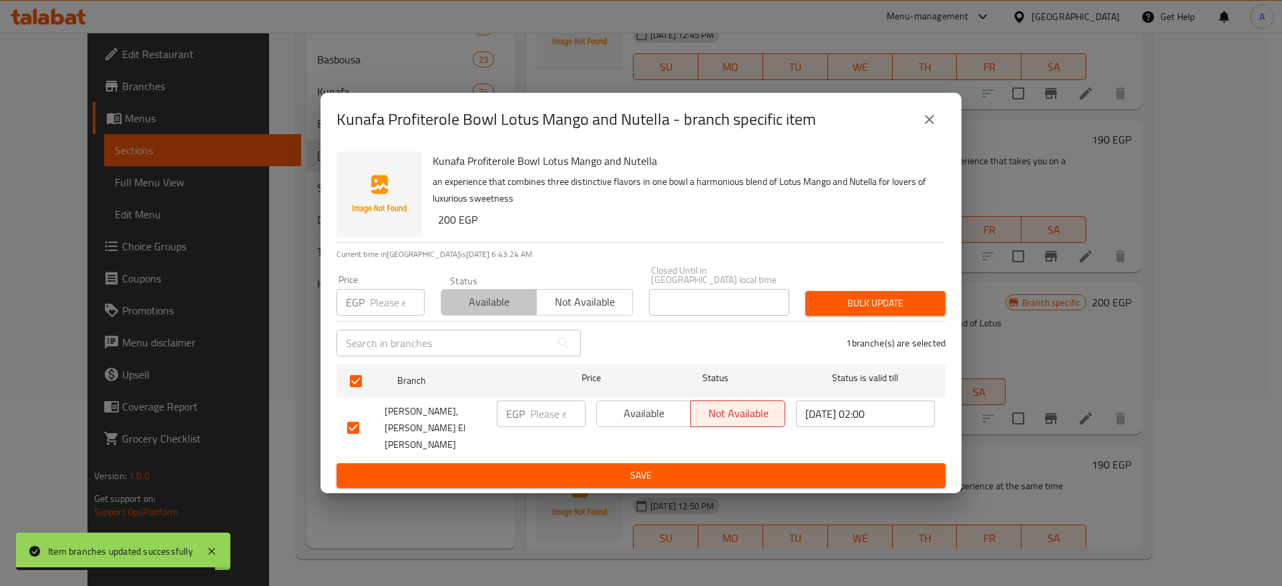
click at [494, 316] on button "Available" at bounding box center [489, 302] width 96 height 27
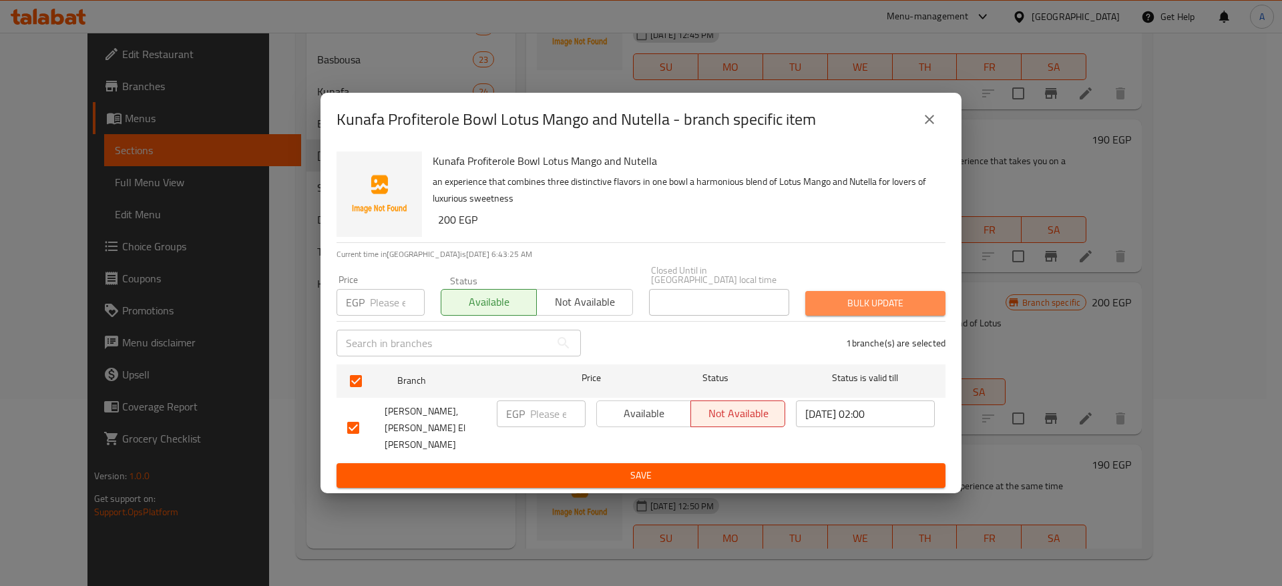
click at [906, 312] on span "Bulk update" at bounding box center [875, 303] width 119 height 17
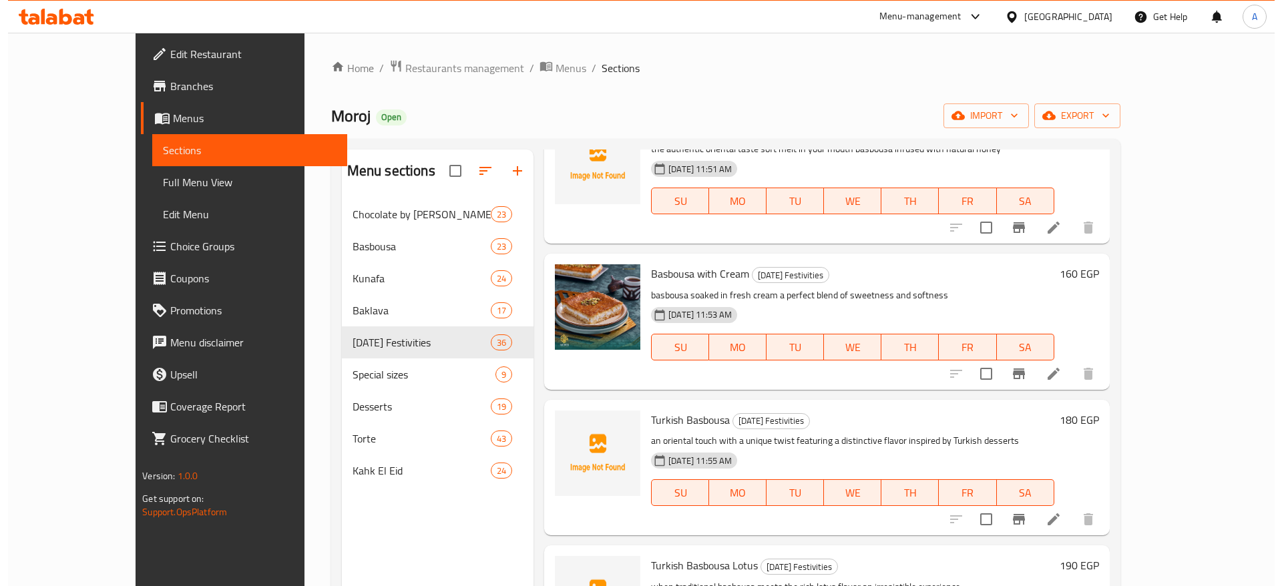
scroll to position [0, 0]
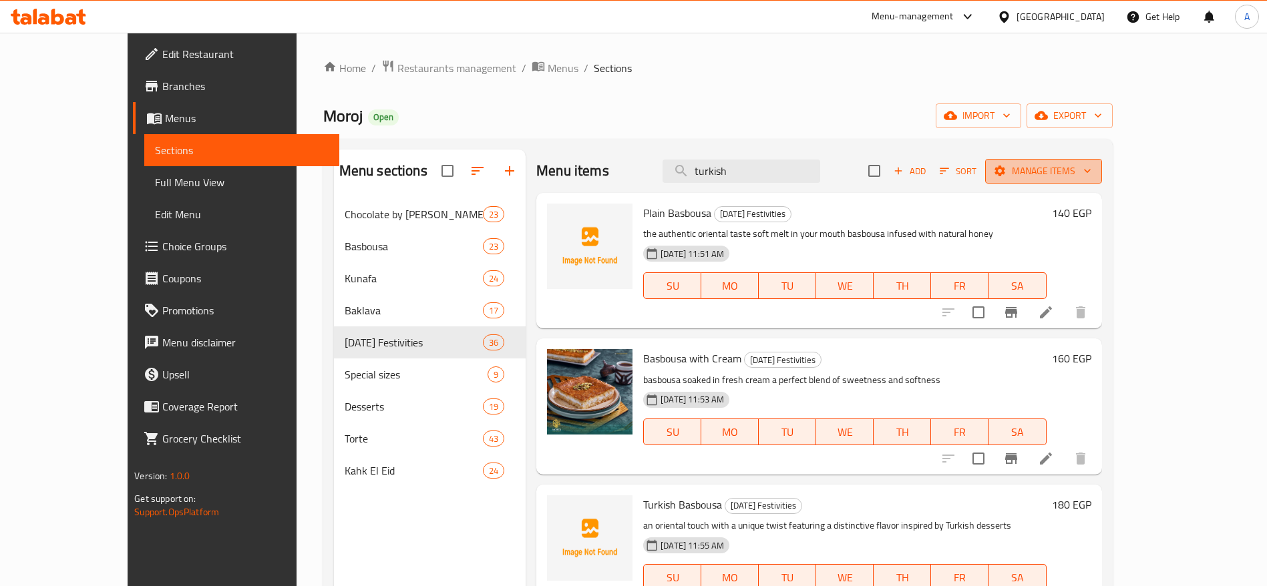
click at [1091, 164] on span "Manage items" at bounding box center [1044, 171] width 96 height 17
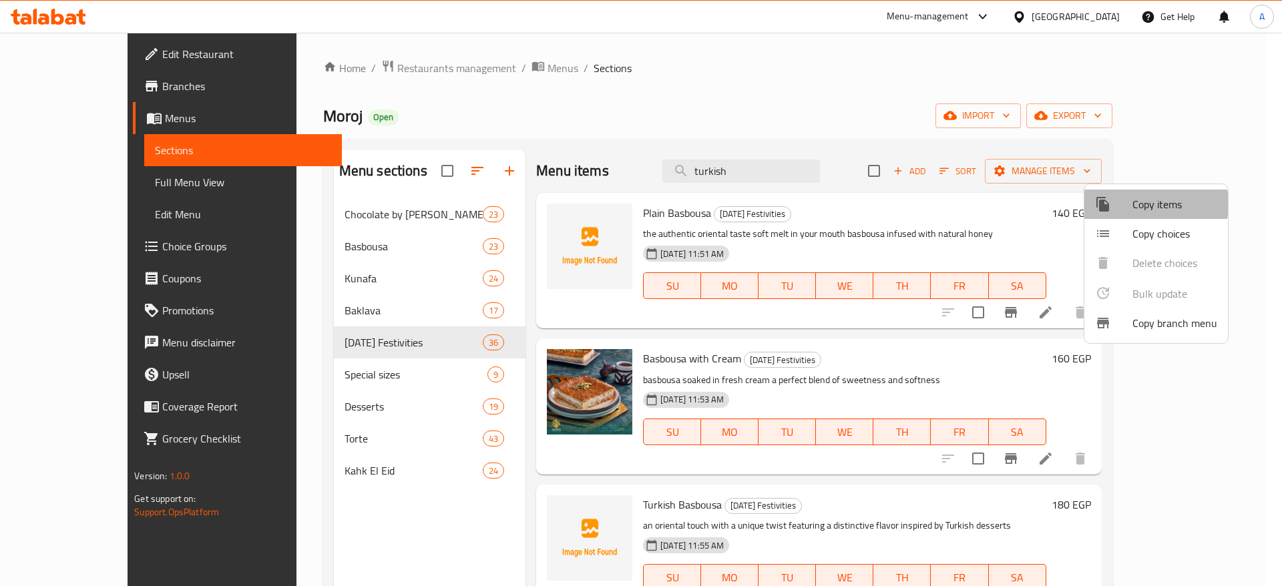
click at [1145, 204] on span "Copy items" at bounding box center [1175, 204] width 85 height 16
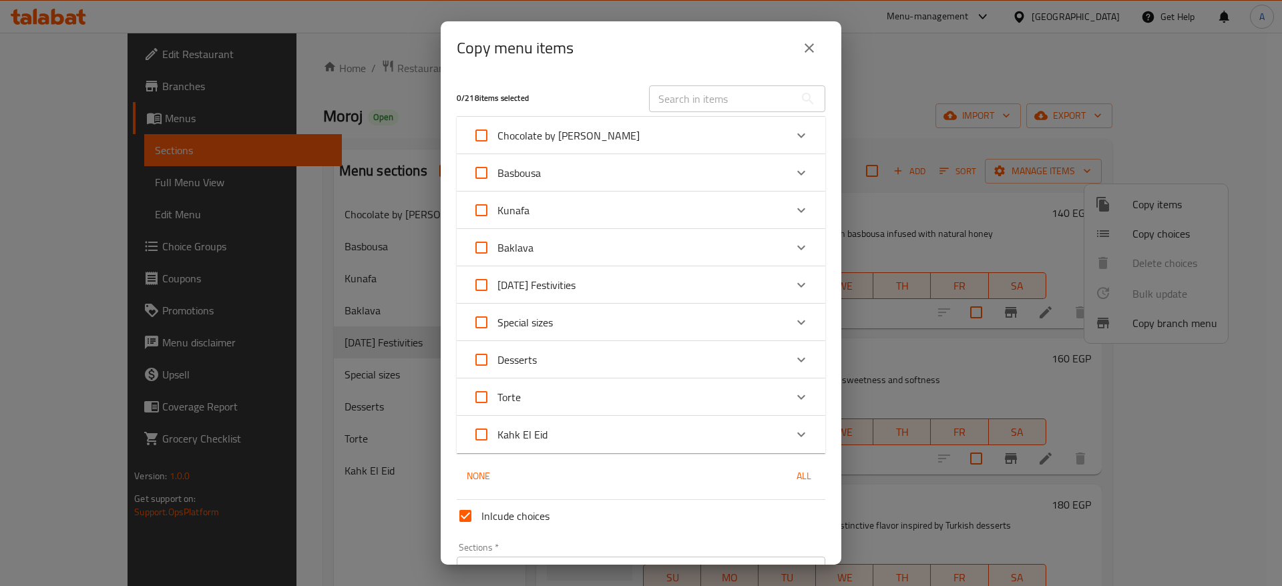
click at [793, 291] on icon "Expand" at bounding box center [801, 285] width 16 height 16
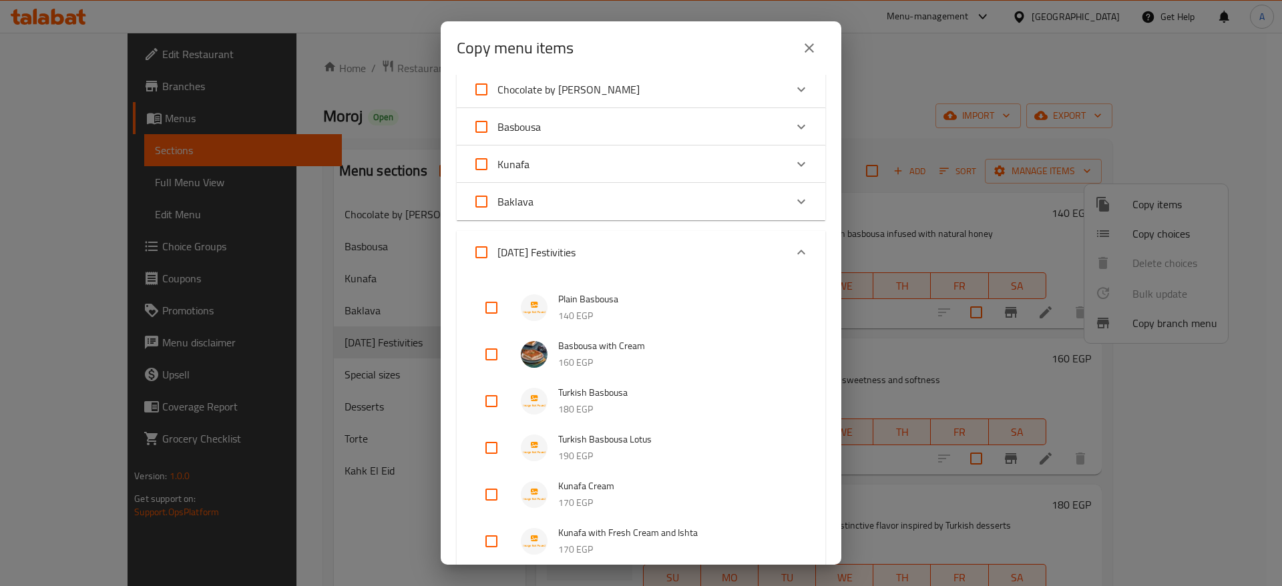
scroll to position [49, 0]
click at [493, 403] on input "checkbox" at bounding box center [492, 398] width 32 height 32
checkbox input "true"
click at [496, 440] on input "checkbox" at bounding box center [492, 445] width 32 height 32
checkbox input "true"
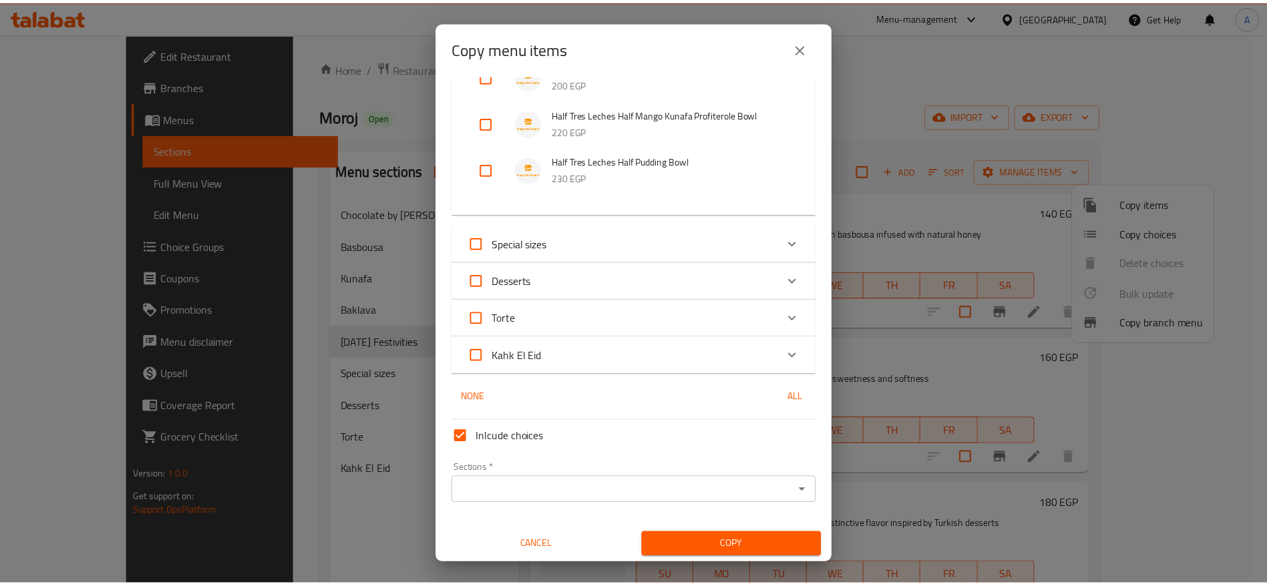
scroll to position [1822, 0]
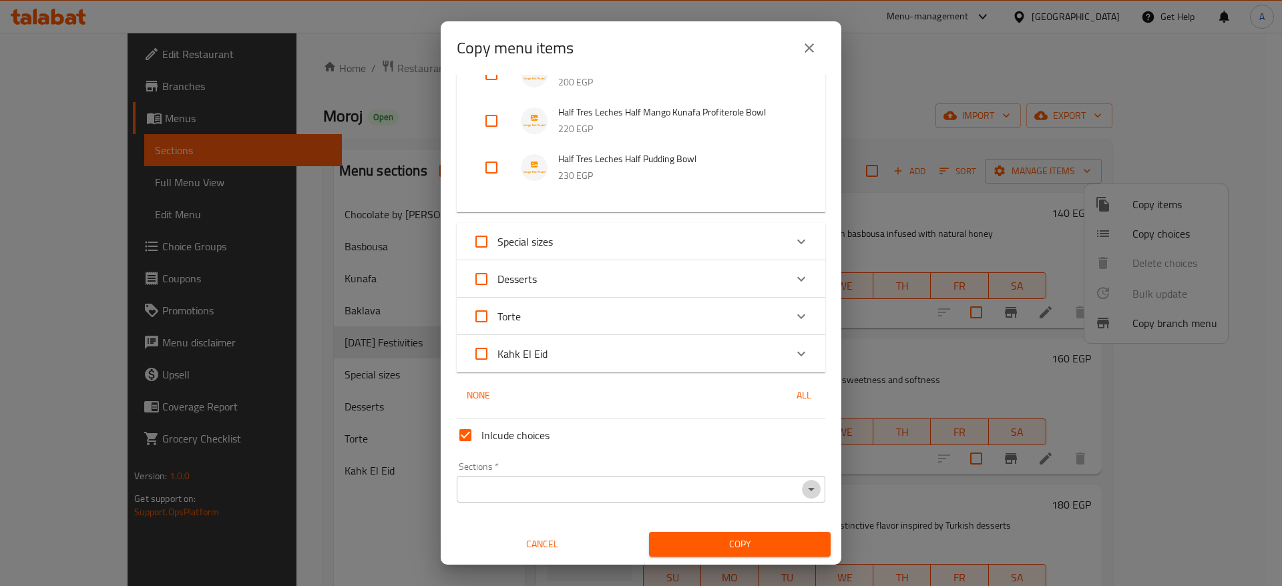
click at [803, 490] on icon "Open" at bounding box center [811, 490] width 16 height 16
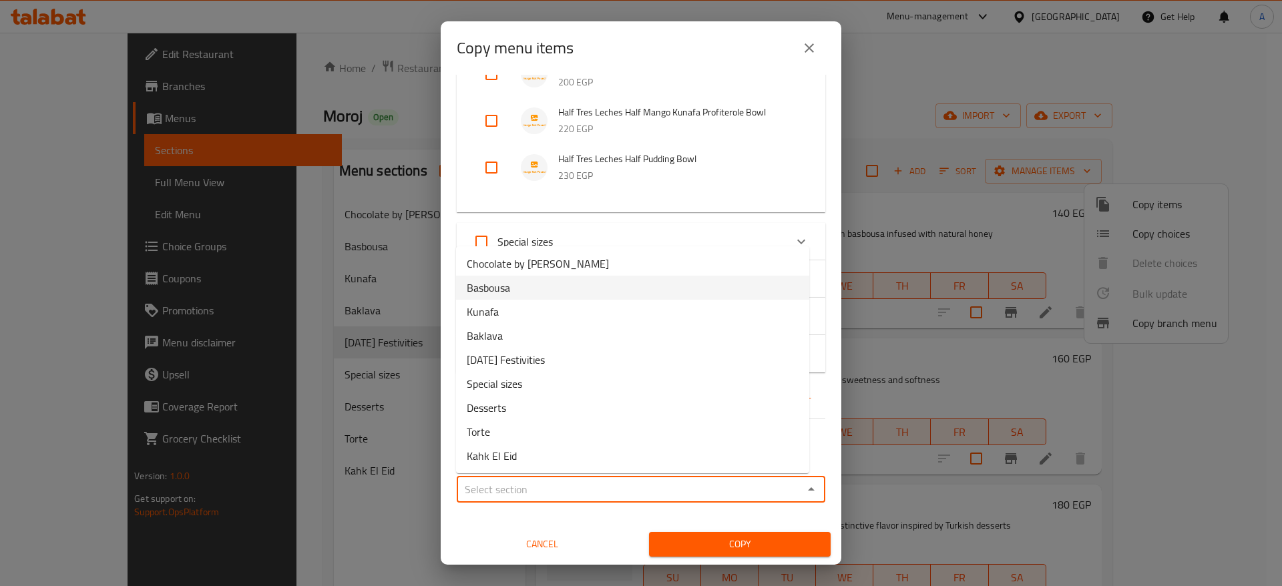
click at [610, 278] on li "Basbousa" at bounding box center [632, 288] width 353 height 24
type input "Basbousa"
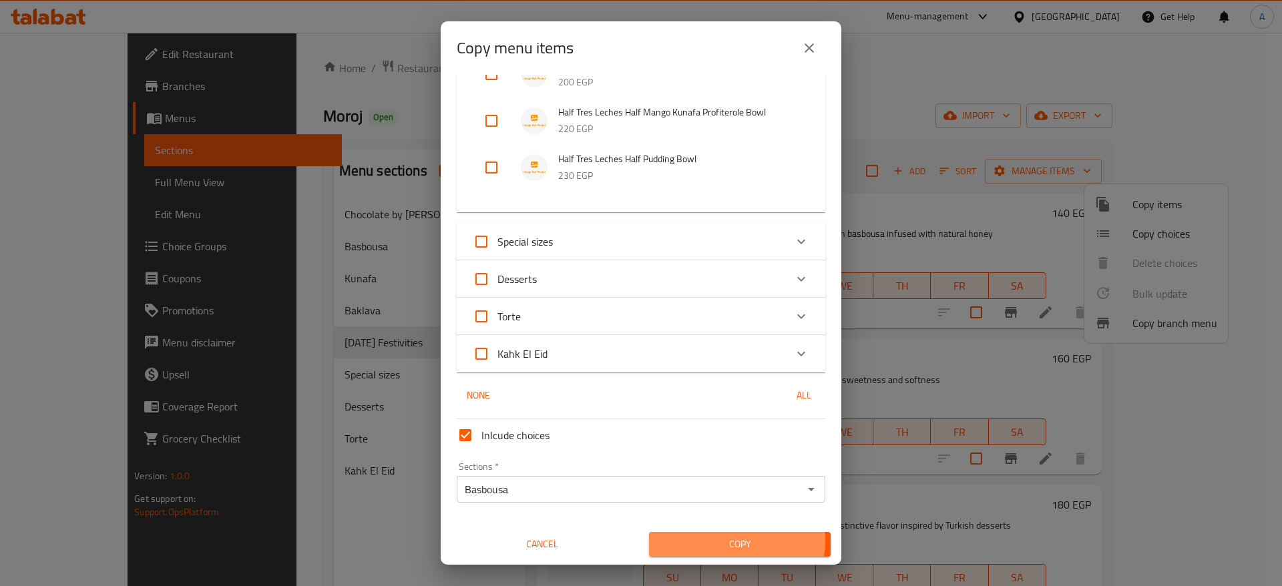
click at [715, 541] on span "Copy" at bounding box center [740, 544] width 160 height 17
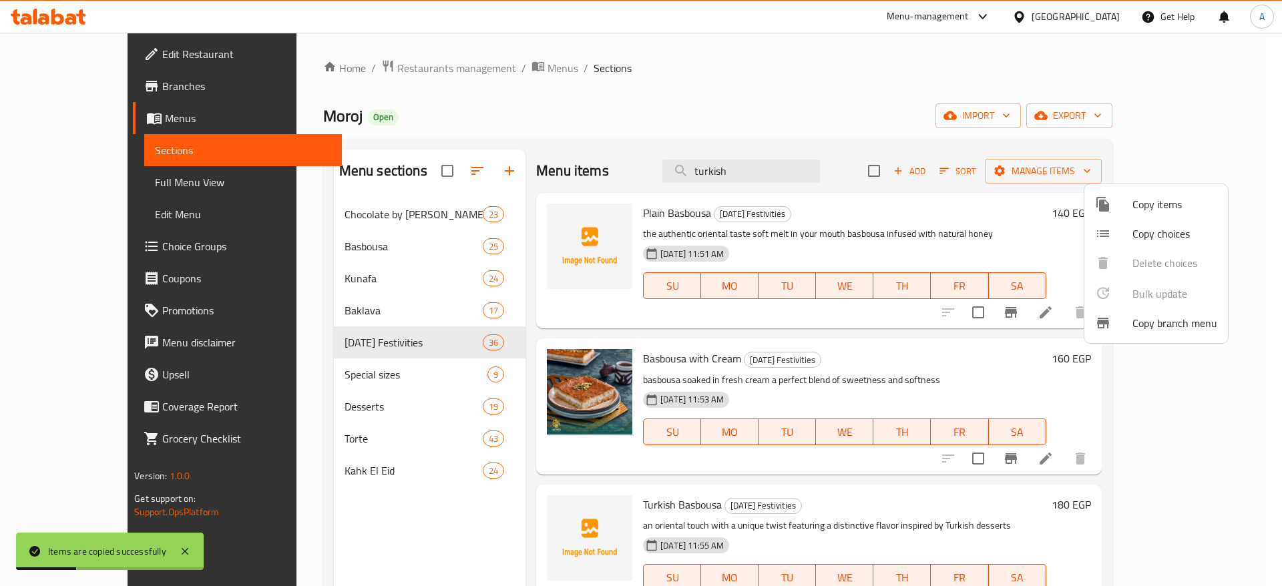
click at [365, 244] on div at bounding box center [641, 293] width 1282 height 586
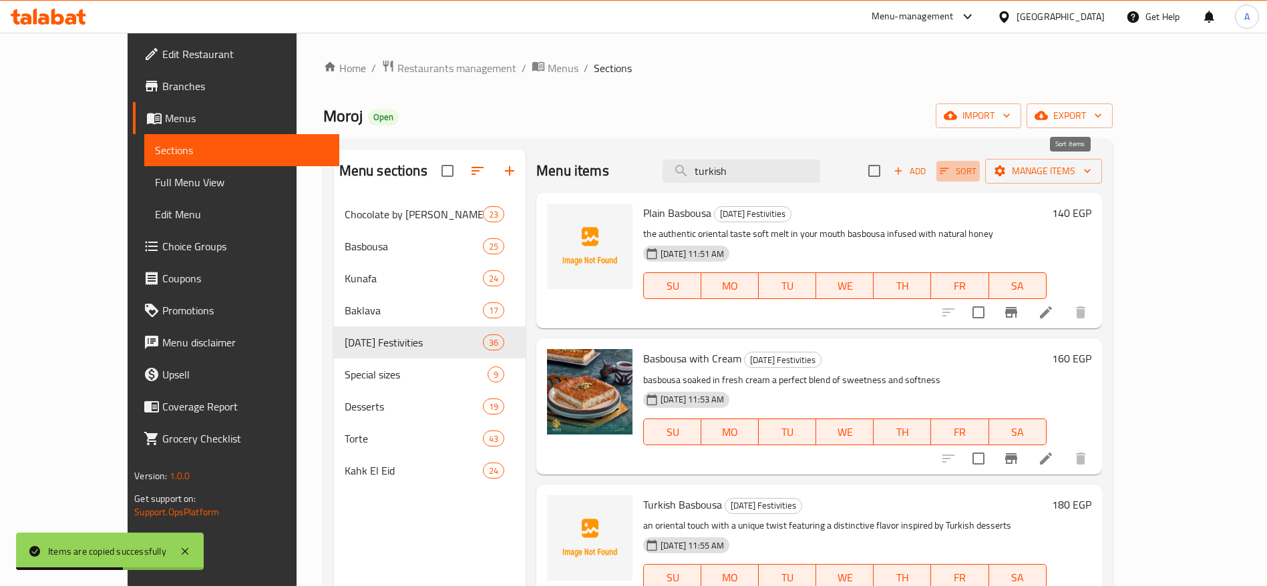
click at [950, 172] on icon "button" at bounding box center [944, 171] width 12 height 12
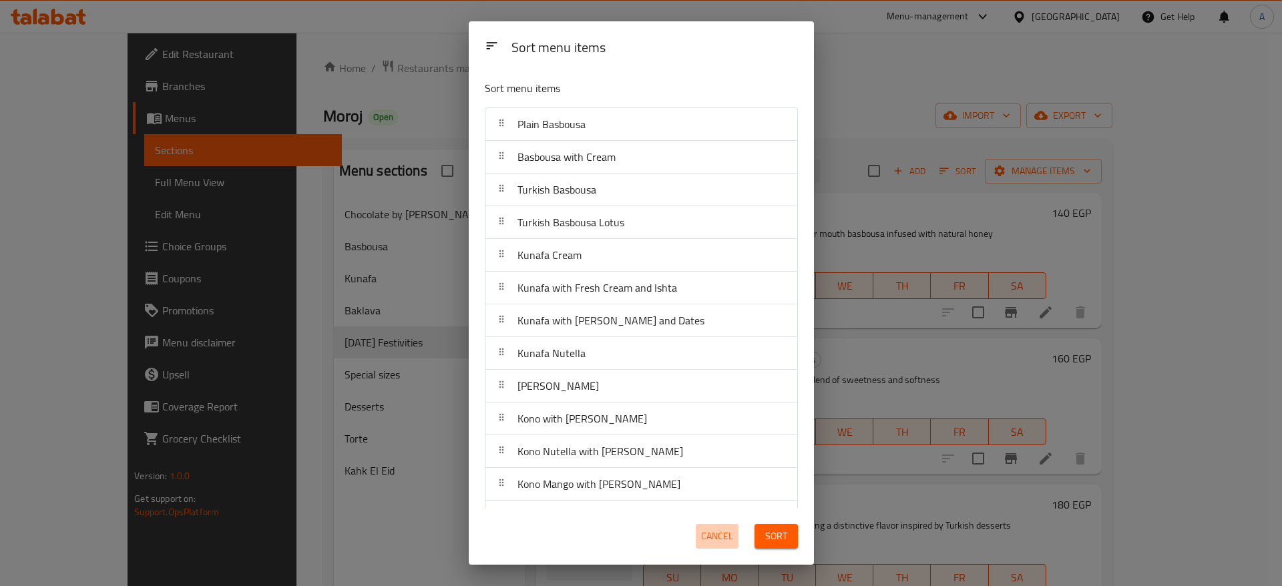
click at [710, 538] on span "Cancel" at bounding box center [717, 536] width 32 height 17
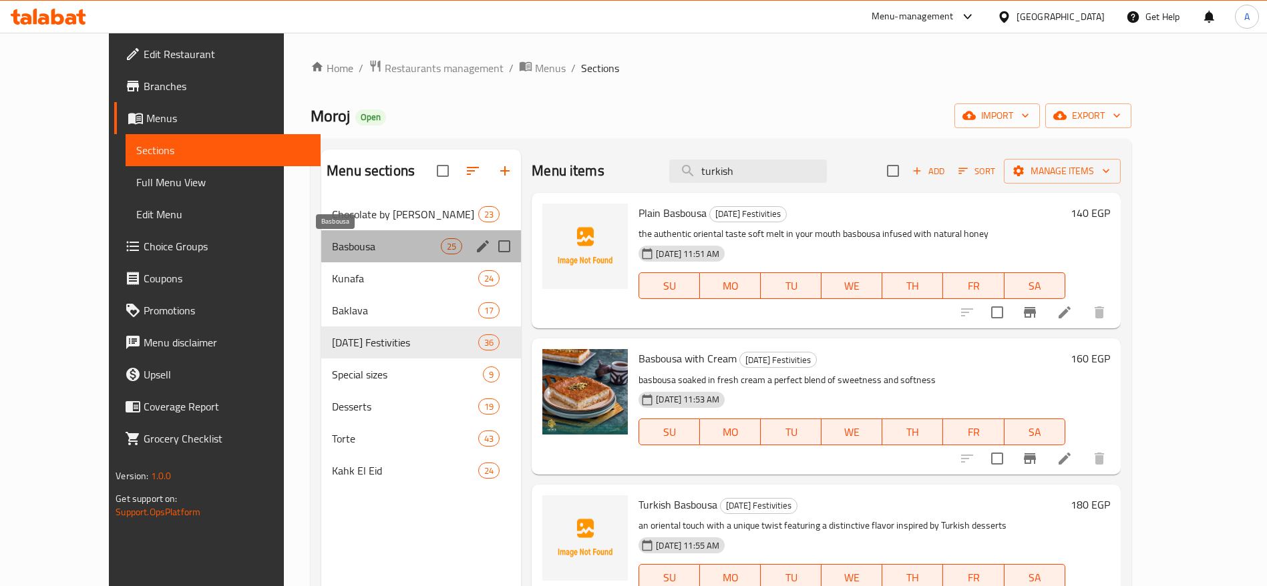
click at [332, 249] on span "Basbousa" at bounding box center [386, 246] width 109 height 16
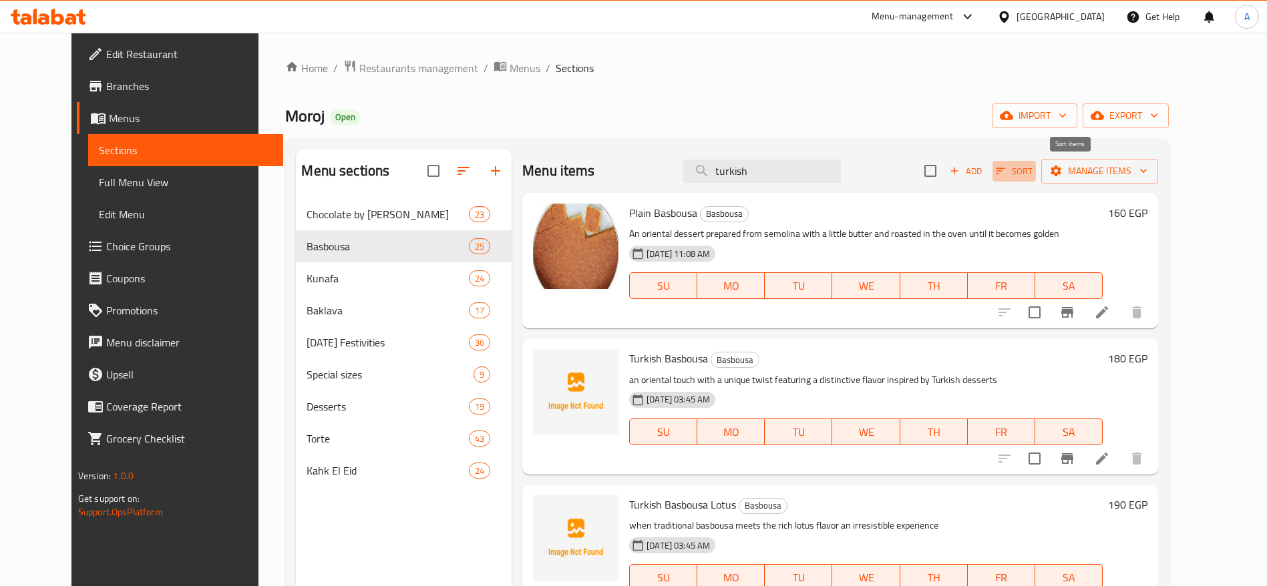
click at [1006, 170] on icon "button" at bounding box center [1000, 171] width 12 height 12
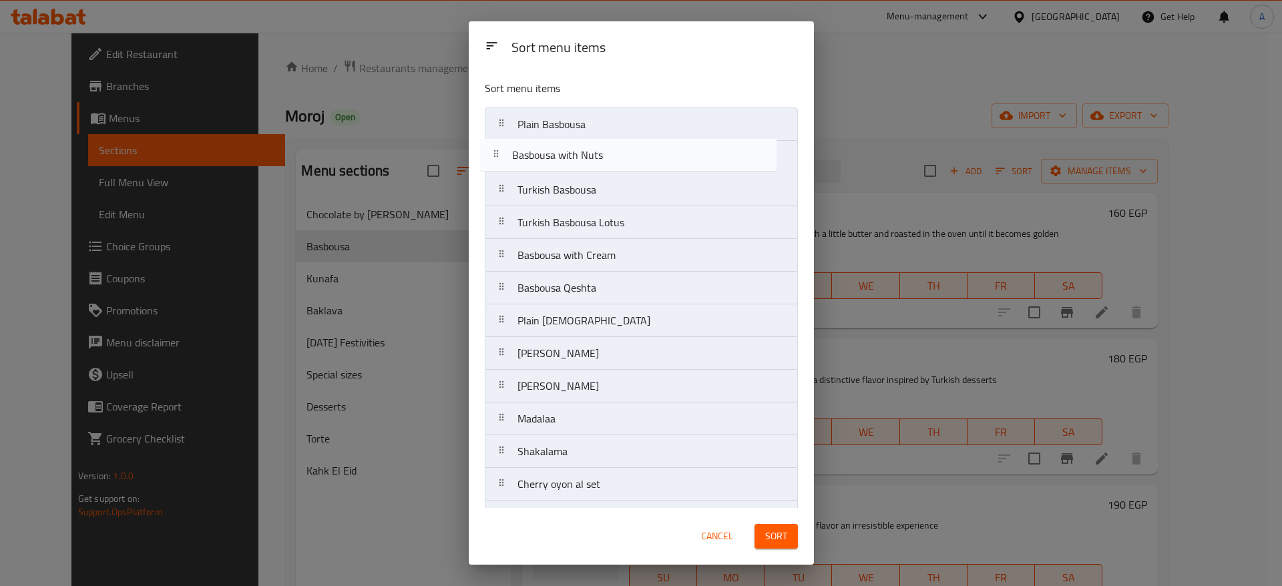
drag, startPoint x: 502, startPoint y: 227, endPoint x: 496, endPoint y: 152, distance: 75.7
click at [496, 152] on nav "Plain Basbousa Turkish Basbousa Turkish Basbousa Lotus Basbousa with Nuts Basbo…" at bounding box center [641, 517] width 313 height 819
drag, startPoint x: 508, startPoint y: 263, endPoint x: 498, endPoint y: 179, distance: 84.7
click at [498, 179] on nav "Plain Basbousa Basbousa with Nuts Turkish Basbousa Turkish Basbousa Lotus Basbo…" at bounding box center [641, 517] width 313 height 819
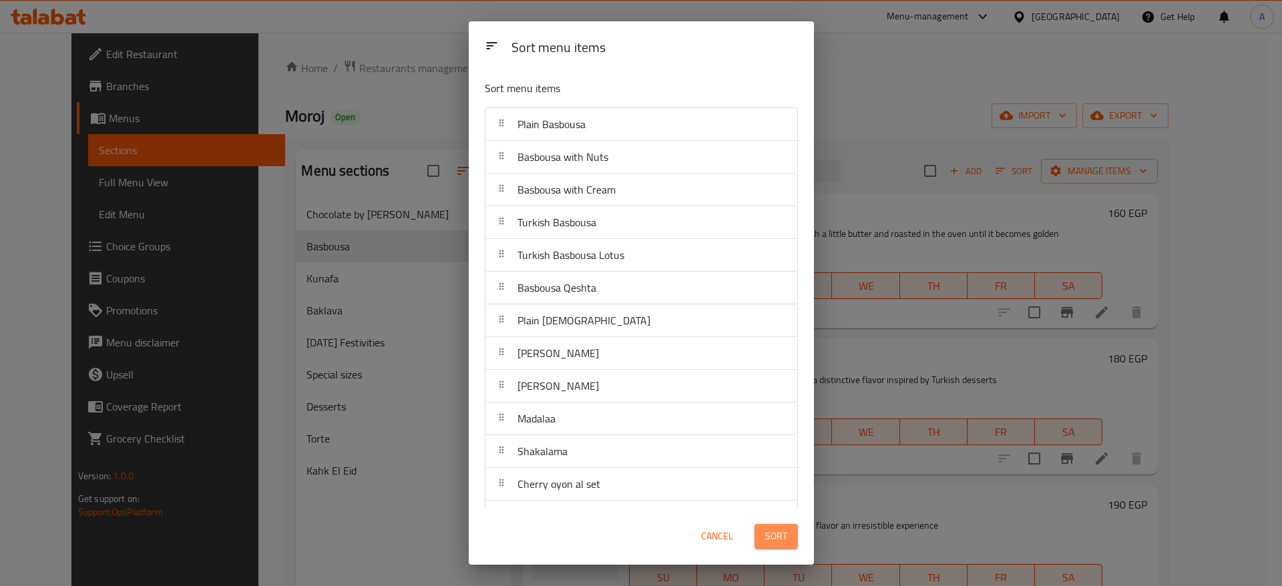
click at [777, 533] on span "Sort" at bounding box center [776, 536] width 22 height 17
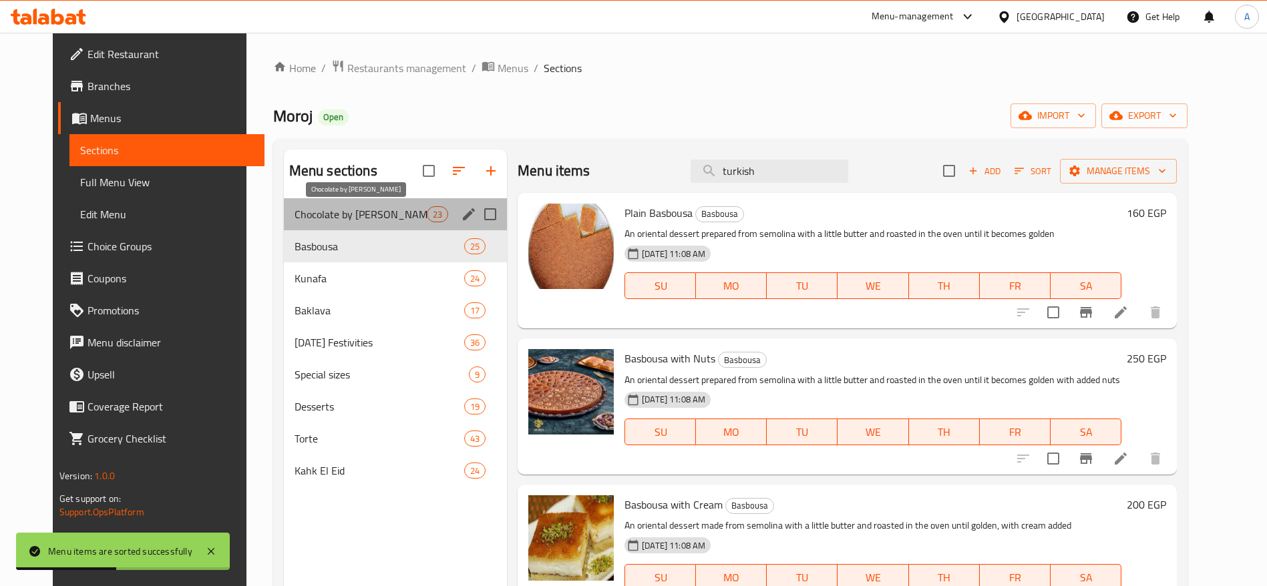
click at [370, 209] on span "Chocolate by [PERSON_NAME]" at bounding box center [361, 214] width 132 height 16
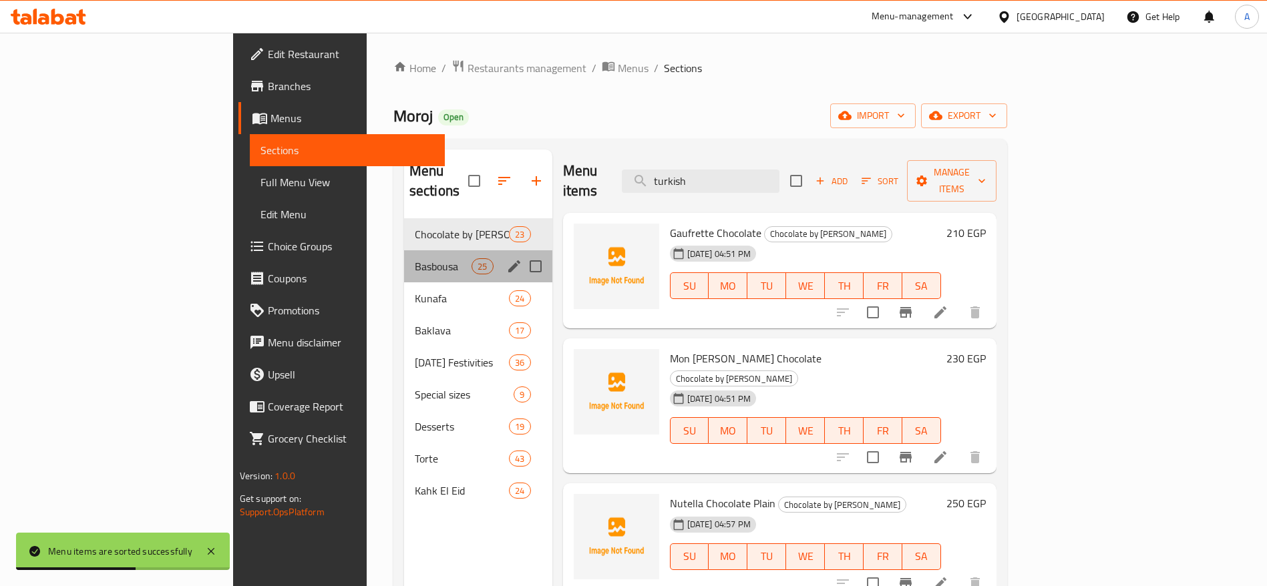
click at [404, 250] on div "Basbousa 25" at bounding box center [478, 266] width 148 height 32
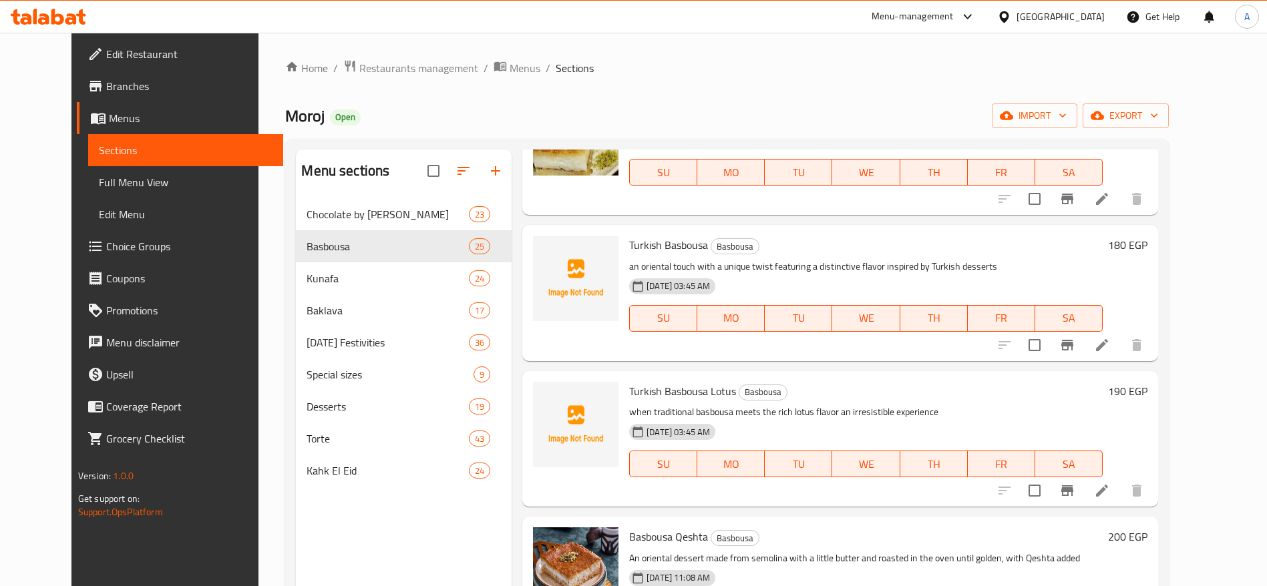
scroll to position [449, 0]
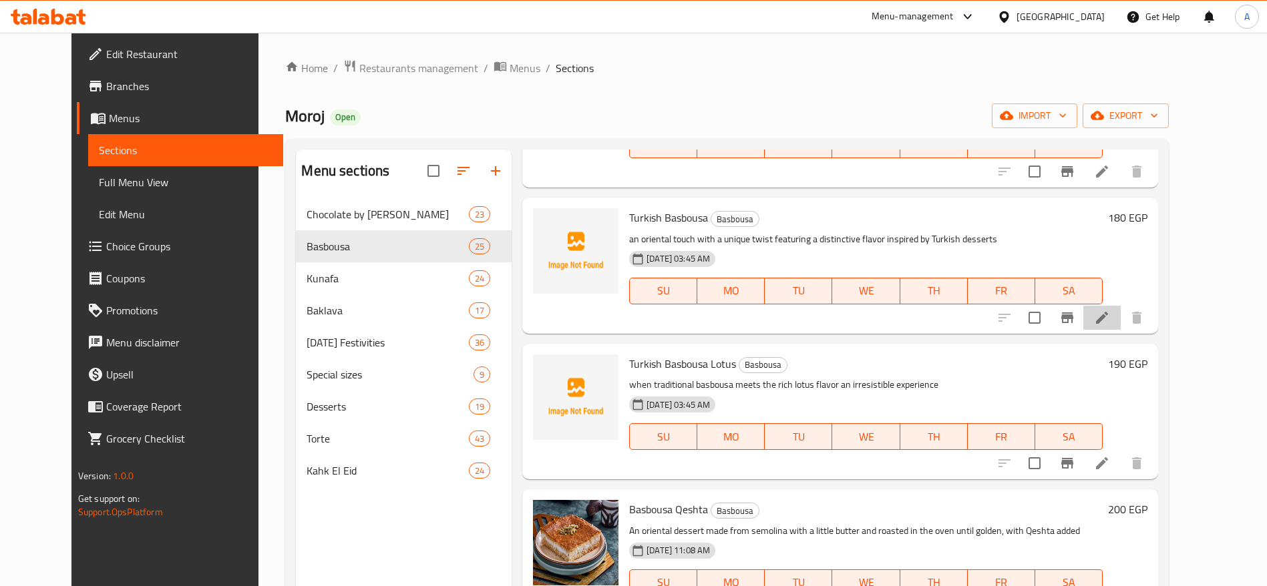
click at [1121, 309] on li at bounding box center [1101, 318] width 37 height 24
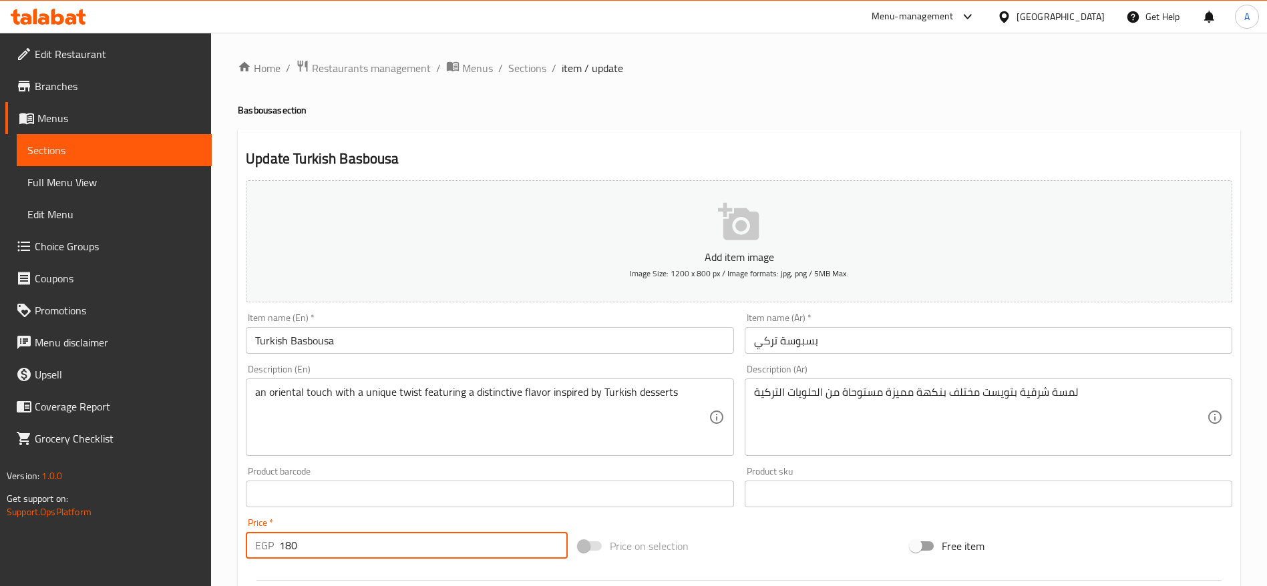
click at [399, 546] on input "180" at bounding box center [423, 545] width 289 height 27
type input "210"
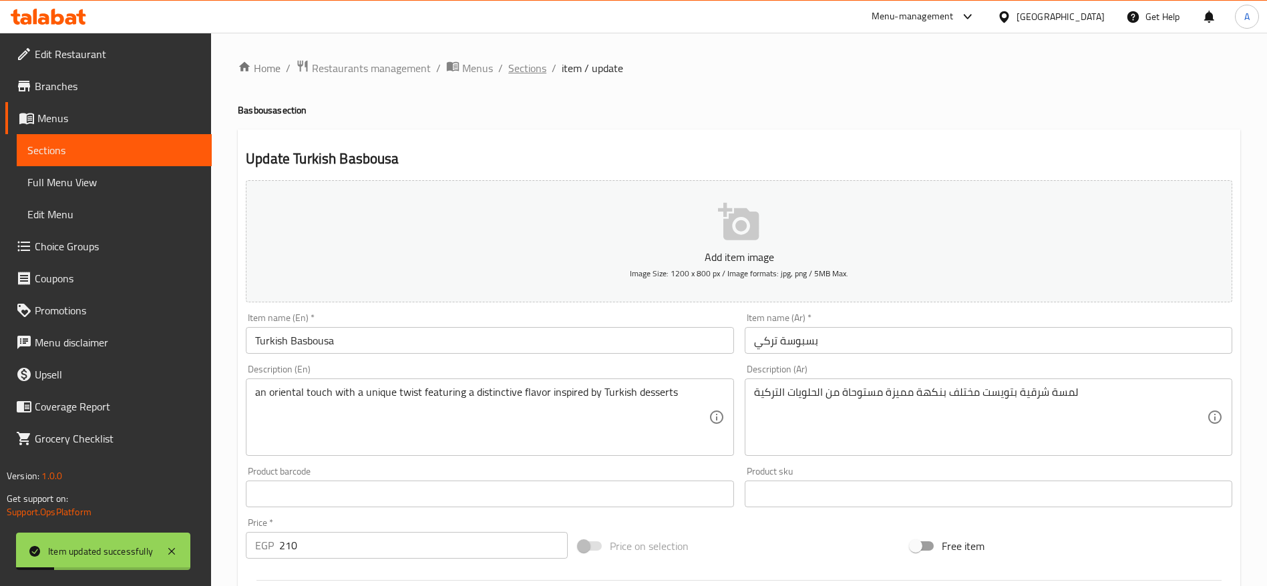
click at [538, 63] on span "Sections" at bounding box center [527, 68] width 38 height 16
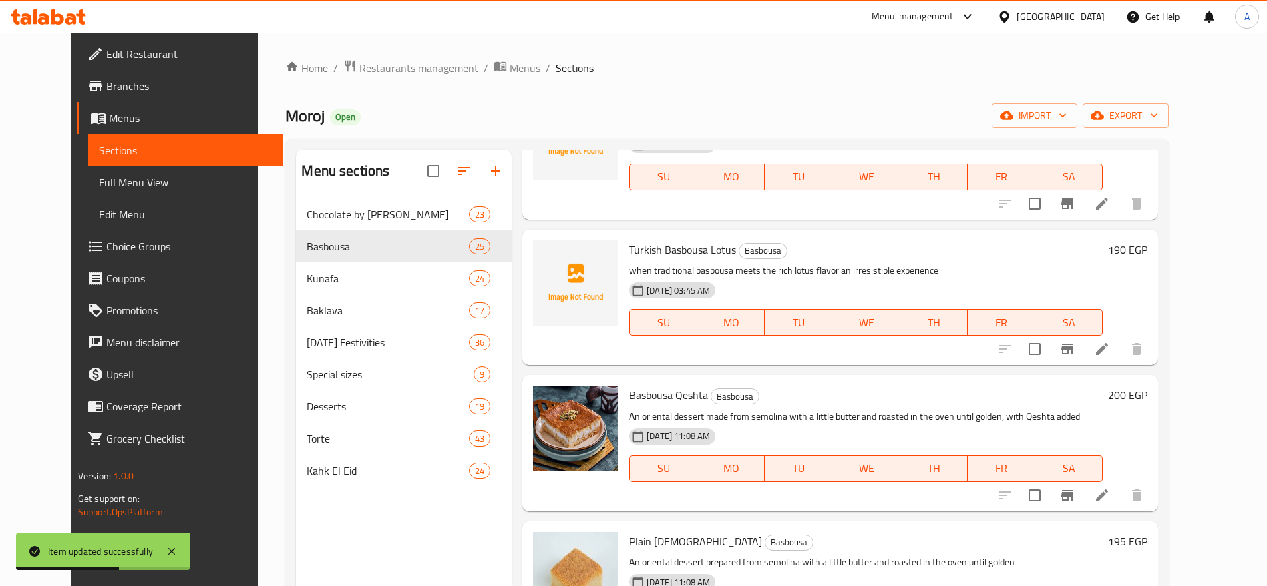
scroll to position [568, 0]
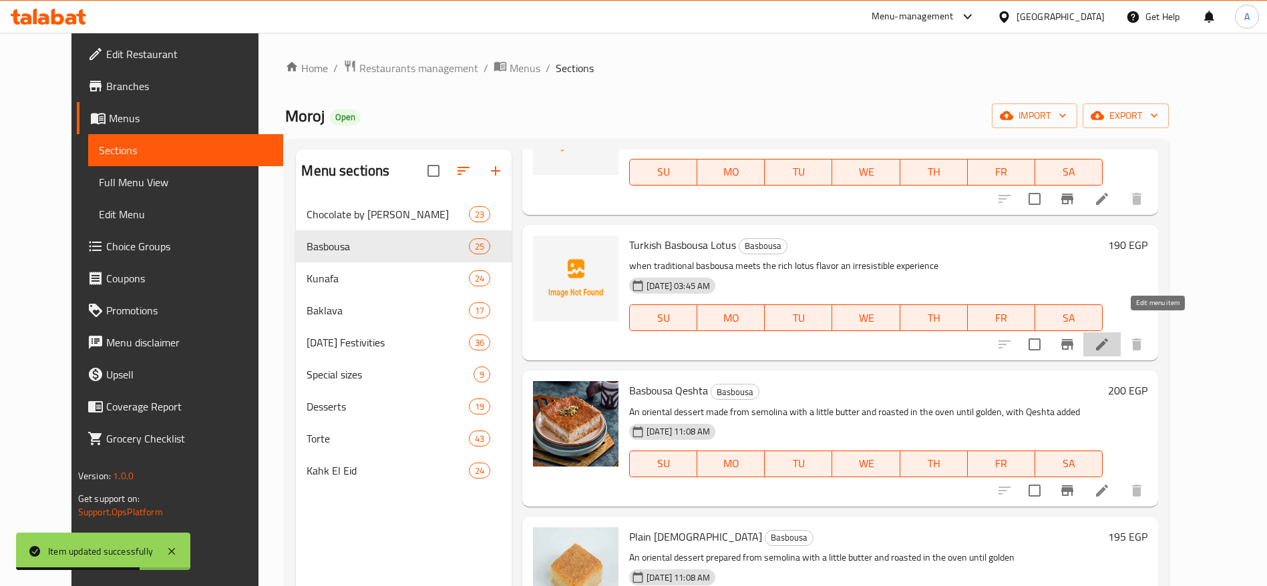
click at [1110, 337] on icon at bounding box center [1102, 345] width 16 height 16
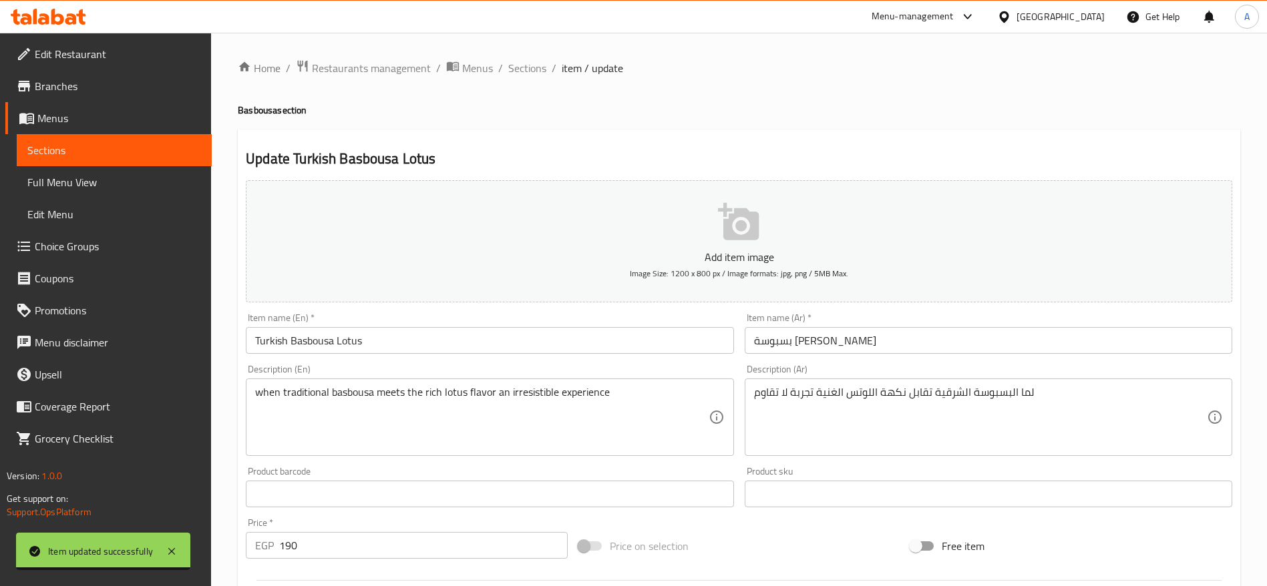
click at [357, 552] on input "190" at bounding box center [423, 545] width 289 height 27
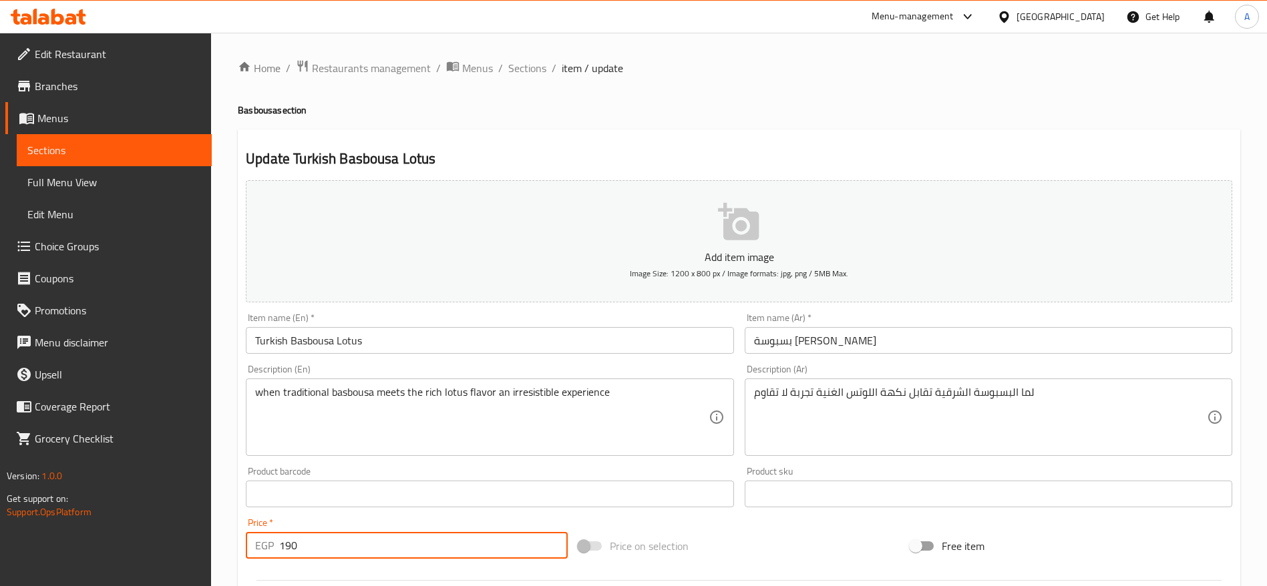
click at [357, 552] on input "190" at bounding box center [423, 545] width 289 height 27
type input "215"
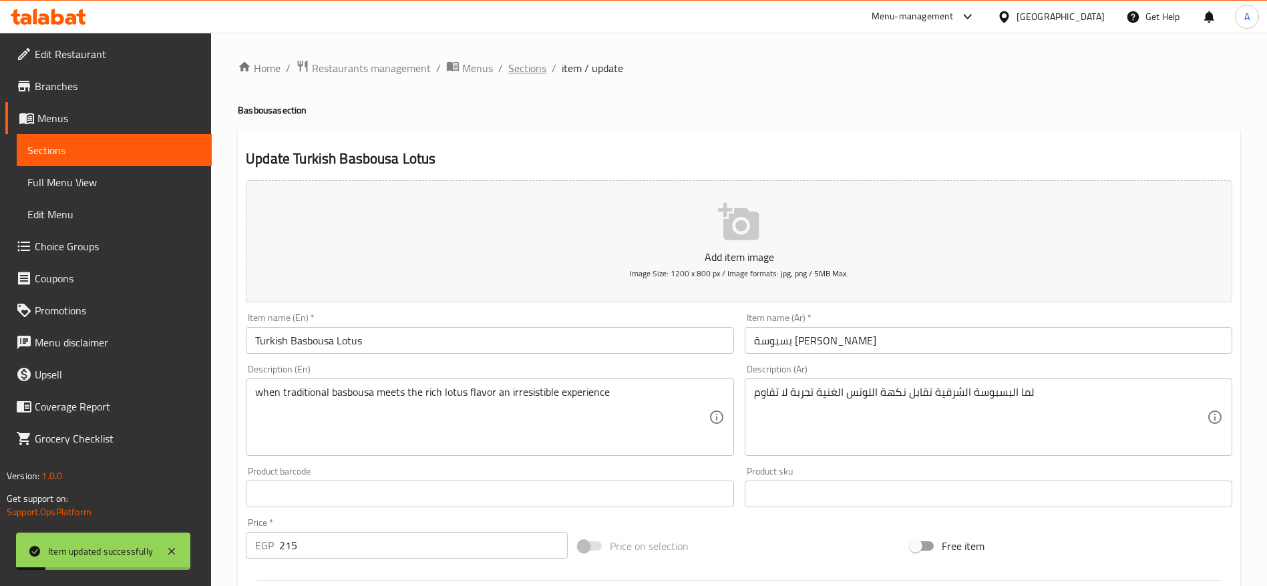
click at [529, 68] on span "Sections" at bounding box center [527, 68] width 38 height 16
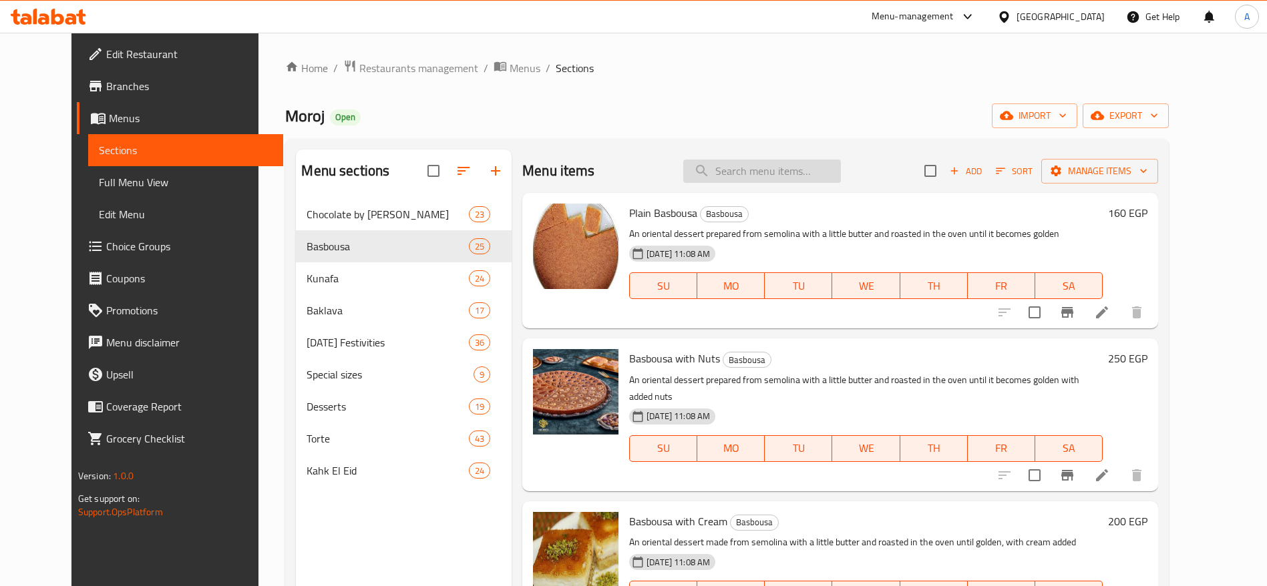
click at [804, 180] on input "search" at bounding box center [762, 171] width 158 height 23
type input "t"
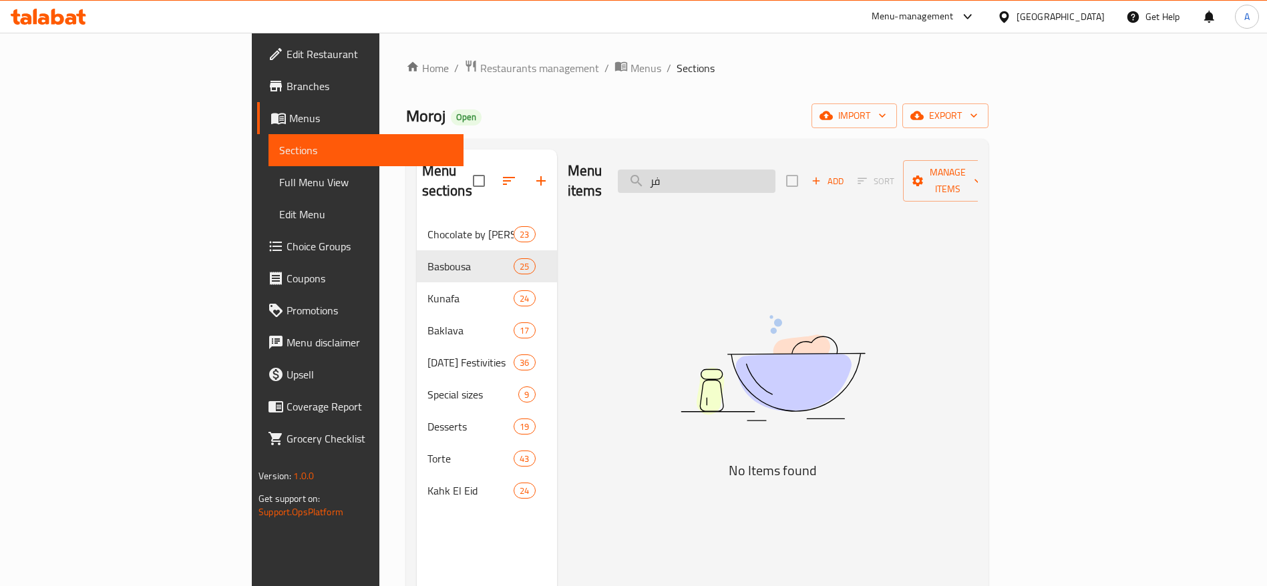
type input "ف"
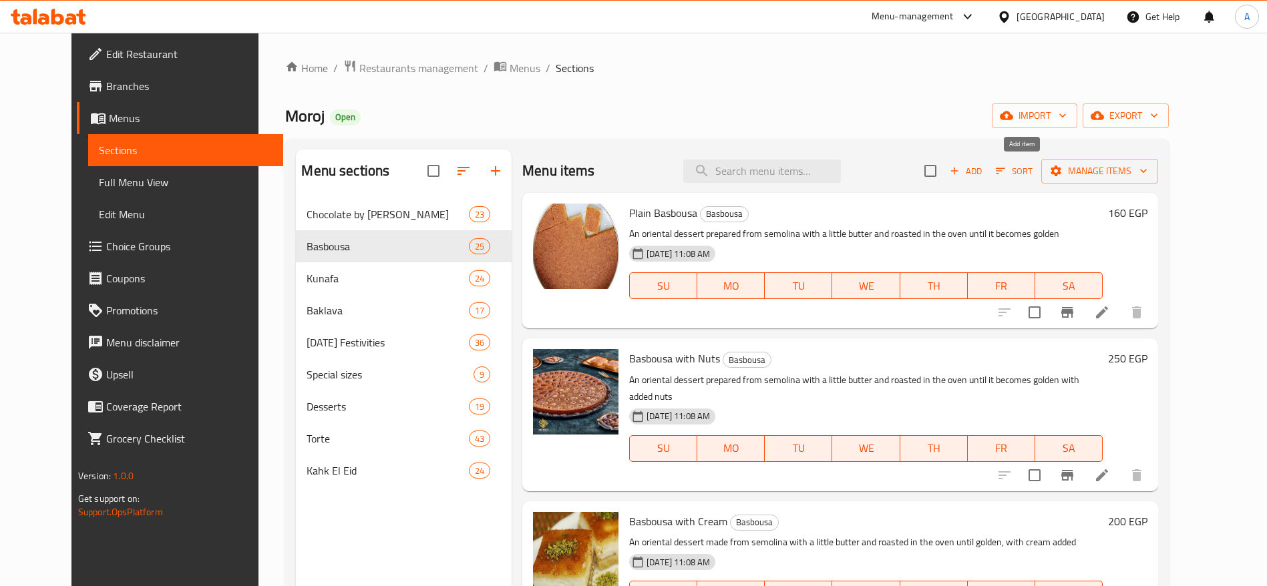
click at [984, 170] on span "Add" at bounding box center [966, 171] width 36 height 15
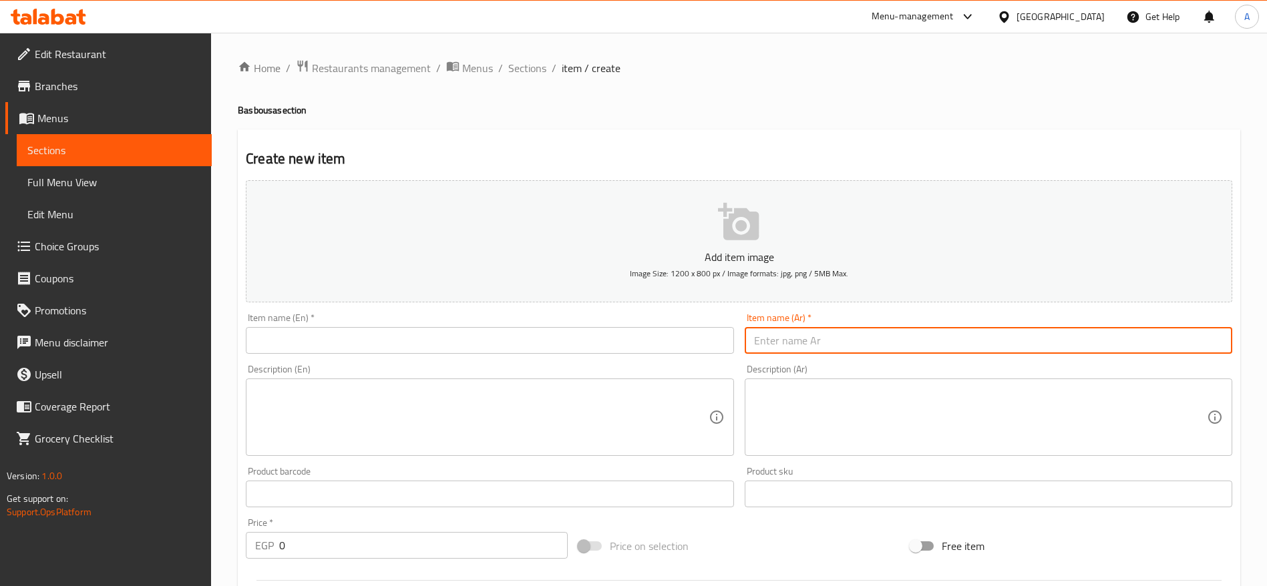
click at [808, 343] on input "text" at bounding box center [989, 340] width 488 height 27
paste input "بسبوسة فريشات"
type input "بسبوسة فريشات"
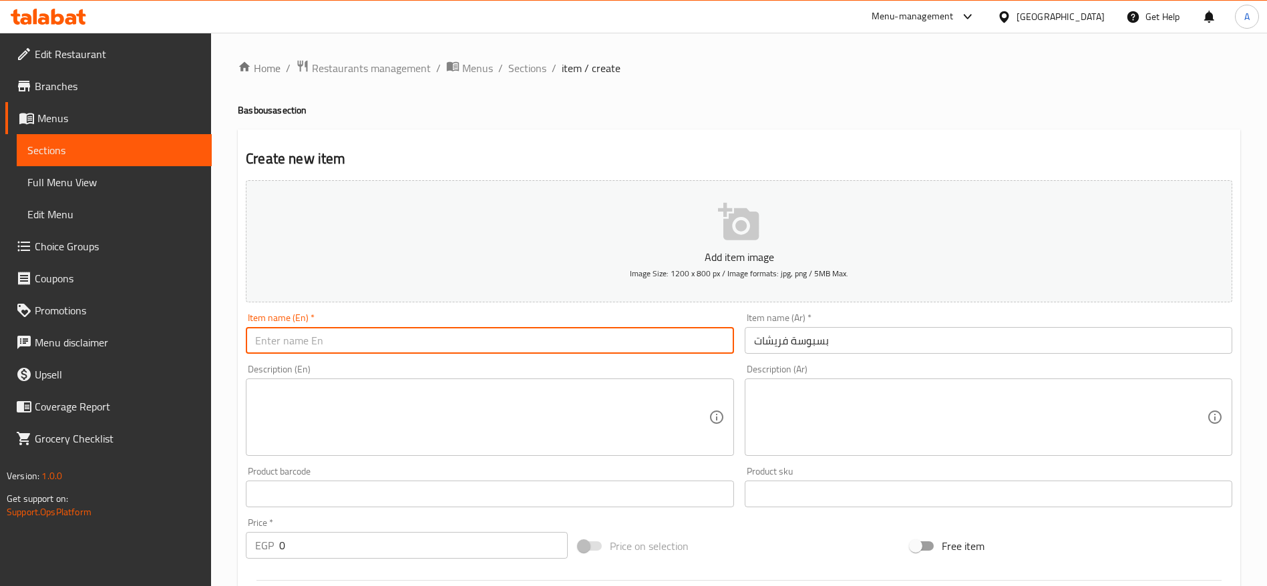
click at [598, 351] on input "text" at bounding box center [490, 340] width 488 height 27
paste input "Freshet Basbousa"
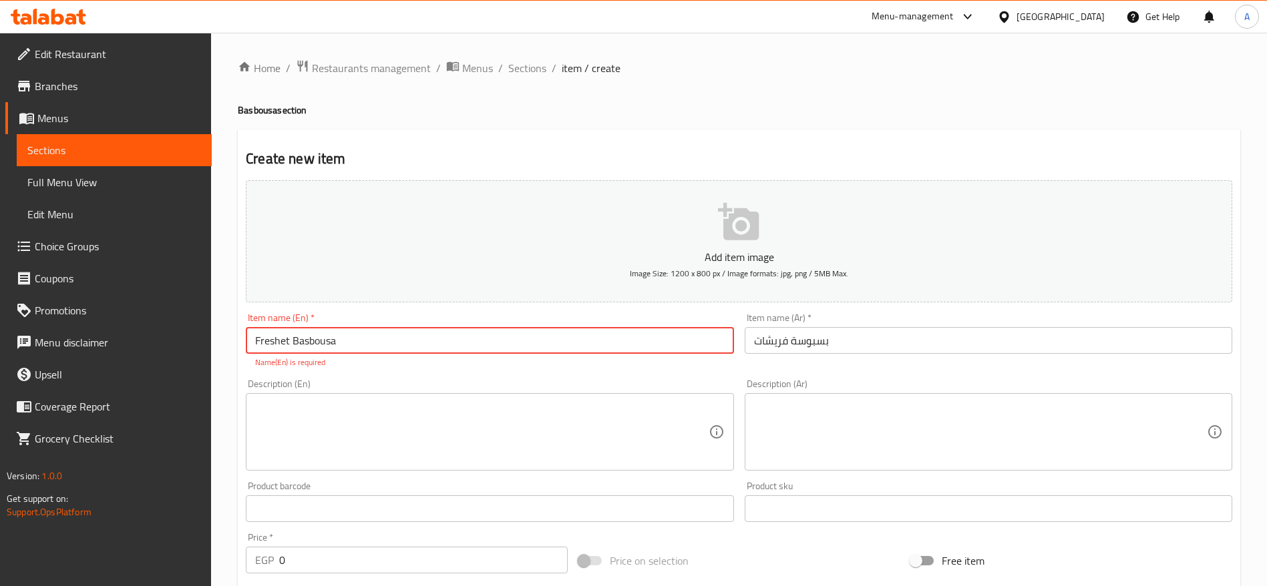
type input "Freshet Basbousa"
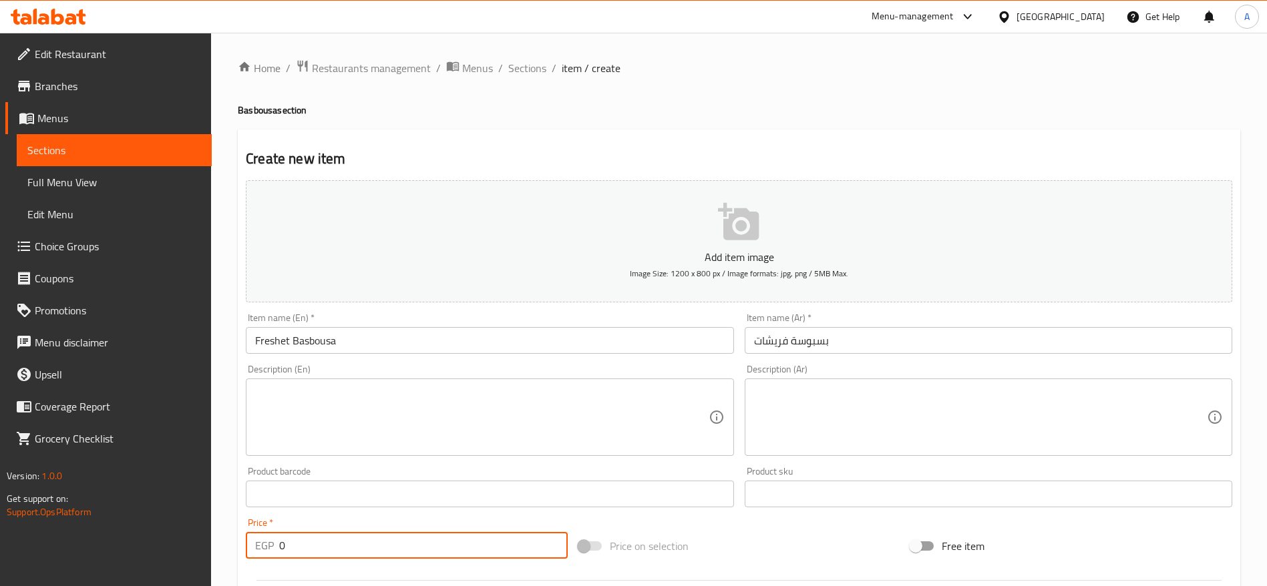
click at [443, 540] on input "0" at bounding box center [423, 545] width 289 height 27
type input "180"
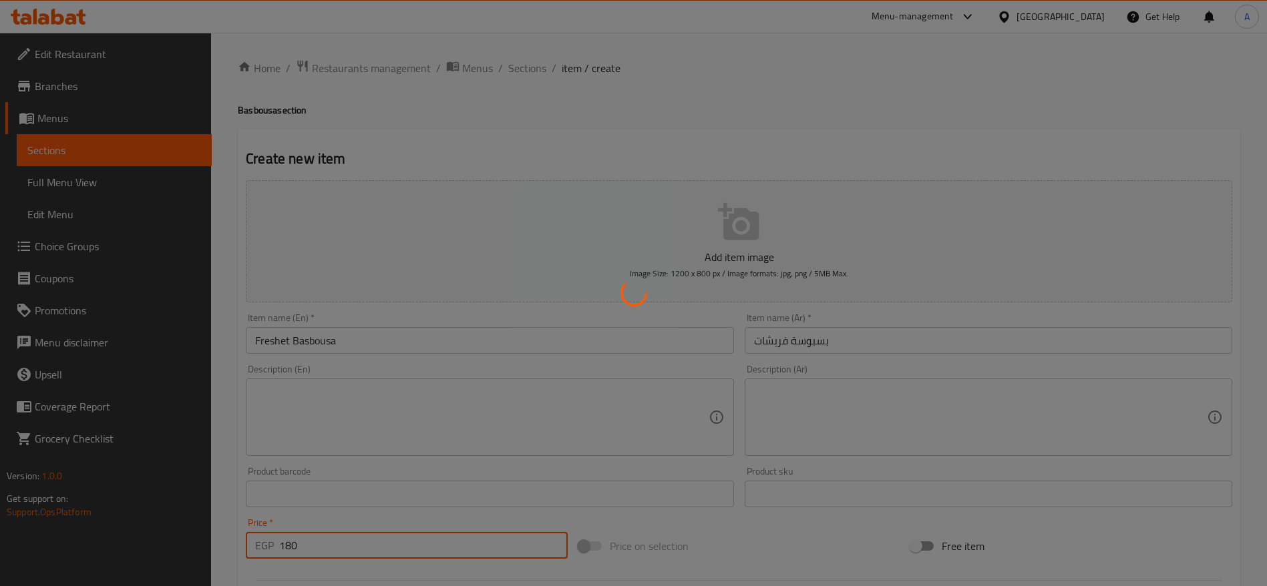
type input "0"
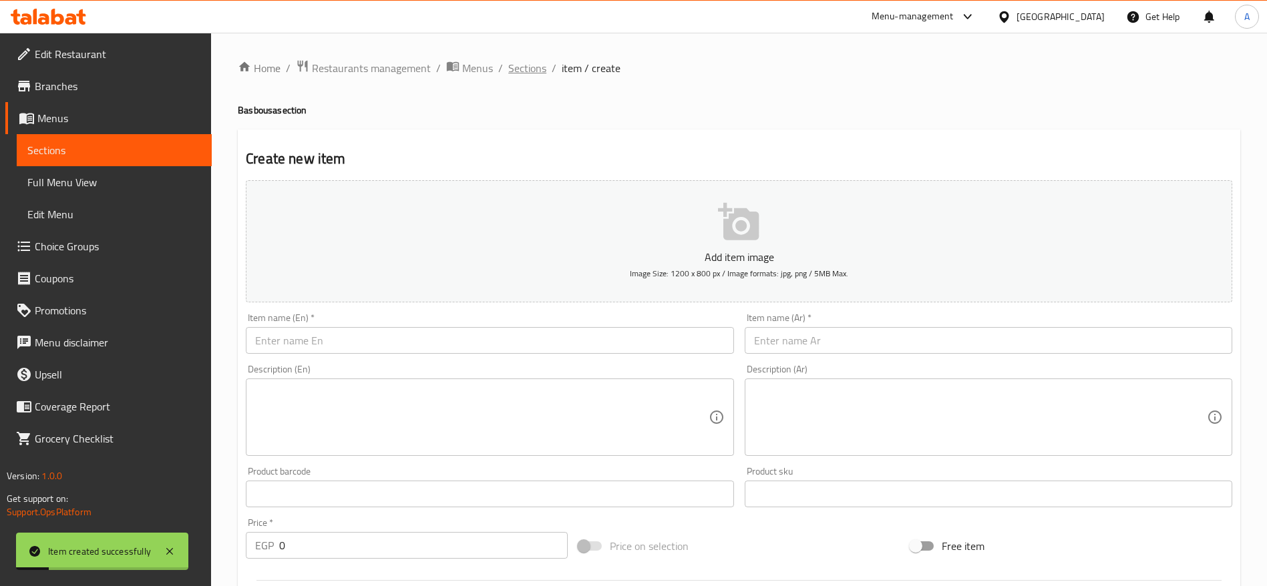
click at [517, 65] on span "Sections" at bounding box center [527, 68] width 38 height 16
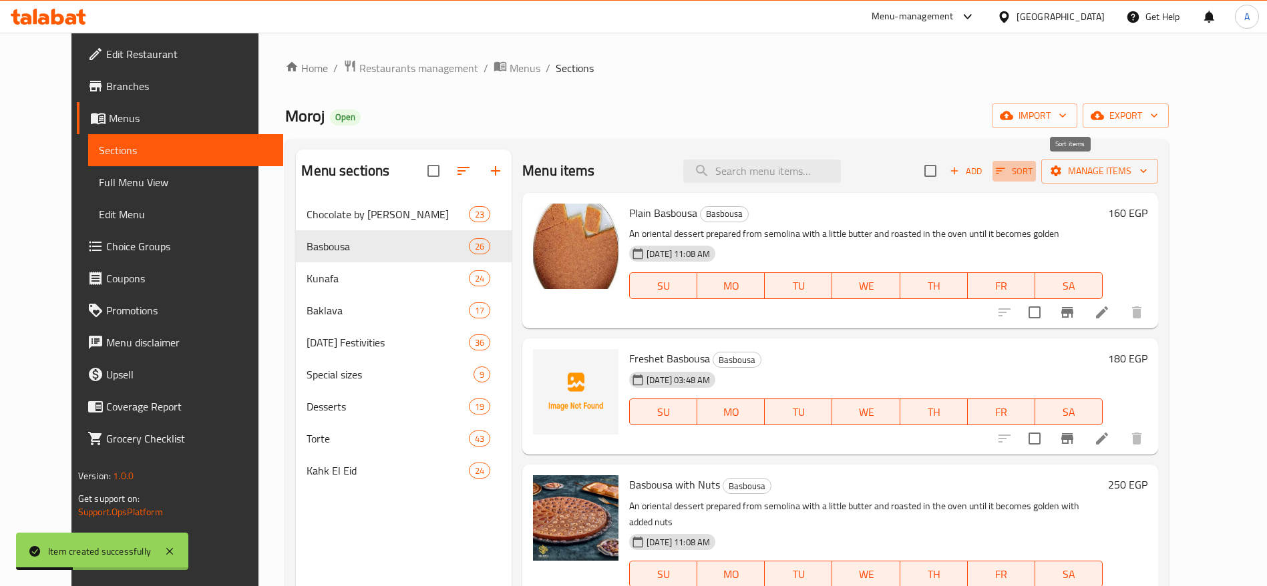
click at [1032, 172] on span "Sort" at bounding box center [1014, 171] width 37 height 15
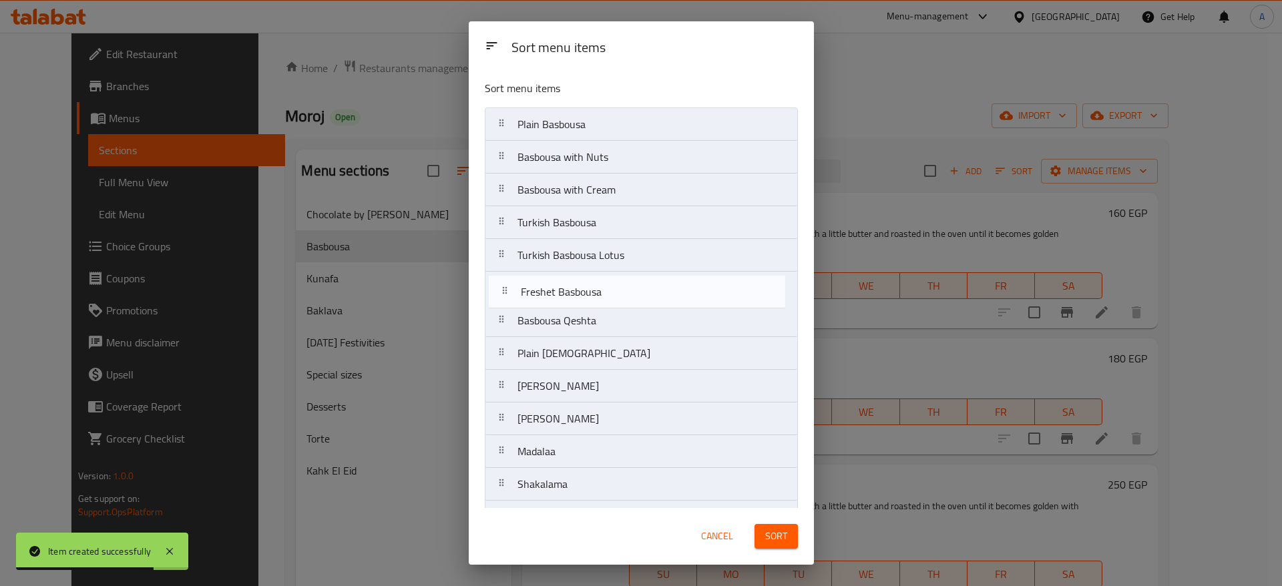
drag, startPoint x: 505, startPoint y: 164, endPoint x: 509, endPoint y: 307, distance: 143.0
click at [509, 307] on nav "Plain Basbousa Freshet Basbousa Basbousa with Nuts Basbousa with Cream Turkish …" at bounding box center [641, 534] width 313 height 852
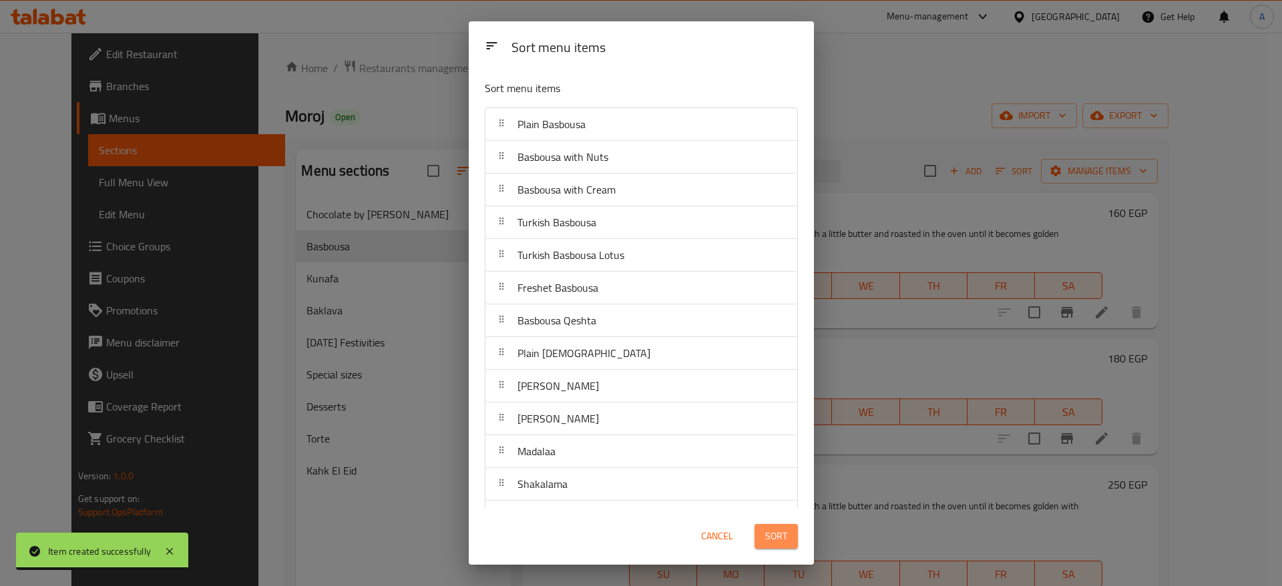
click at [787, 548] on button "Sort" at bounding box center [776, 536] width 43 height 25
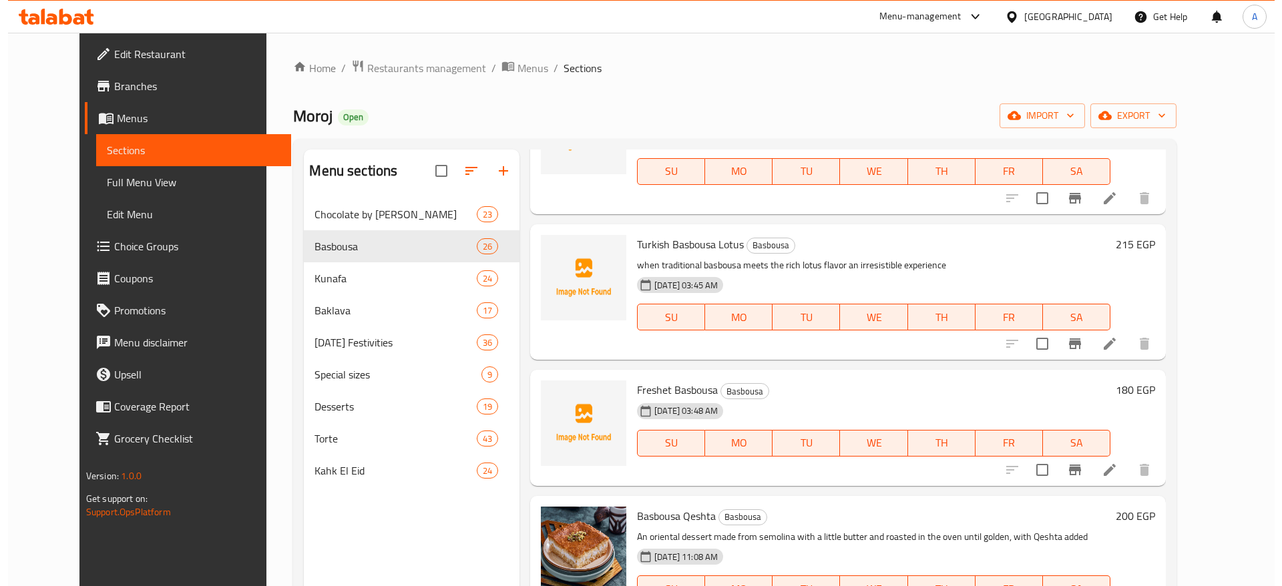
scroll to position [715, 0]
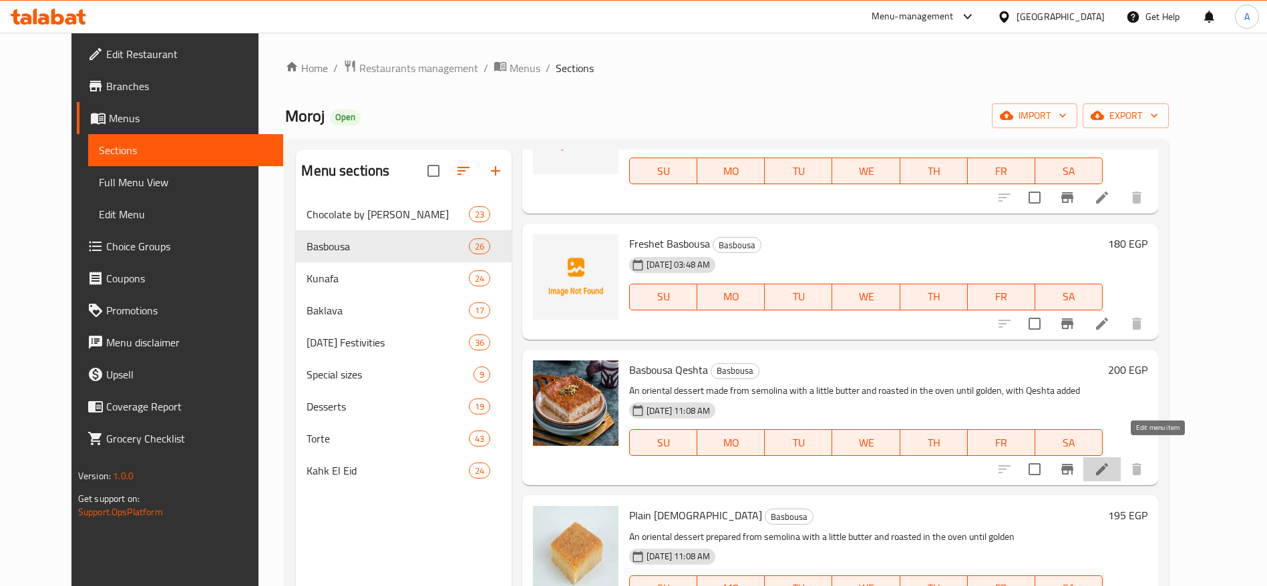
click at [1108, 463] on icon at bounding box center [1102, 469] width 12 height 12
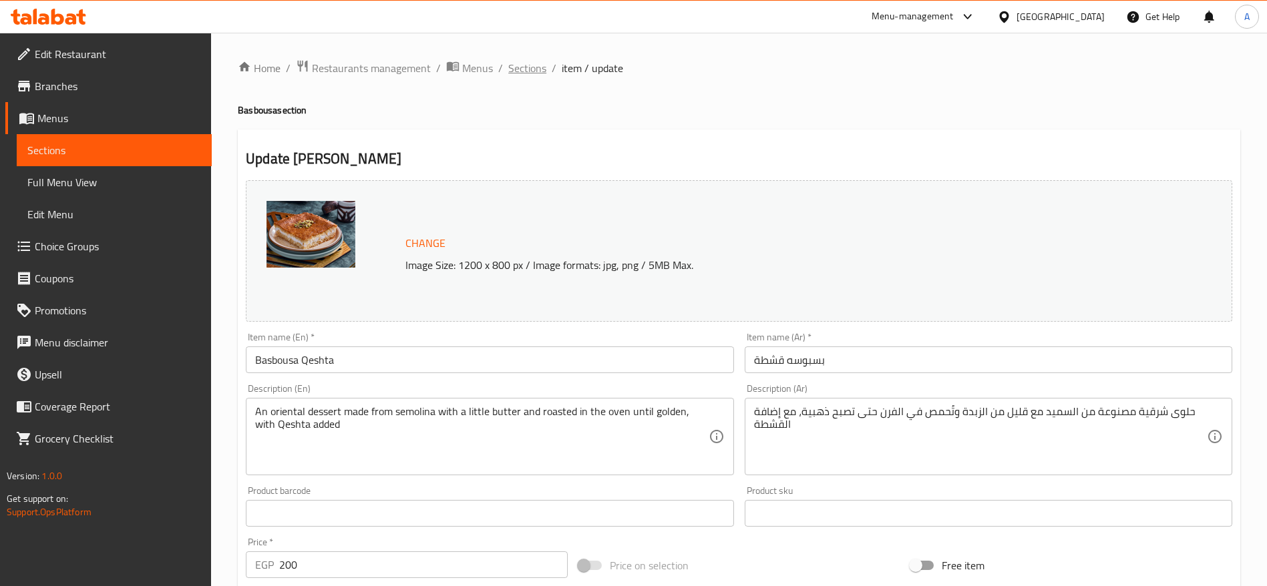
click at [538, 69] on span "Sections" at bounding box center [527, 68] width 38 height 16
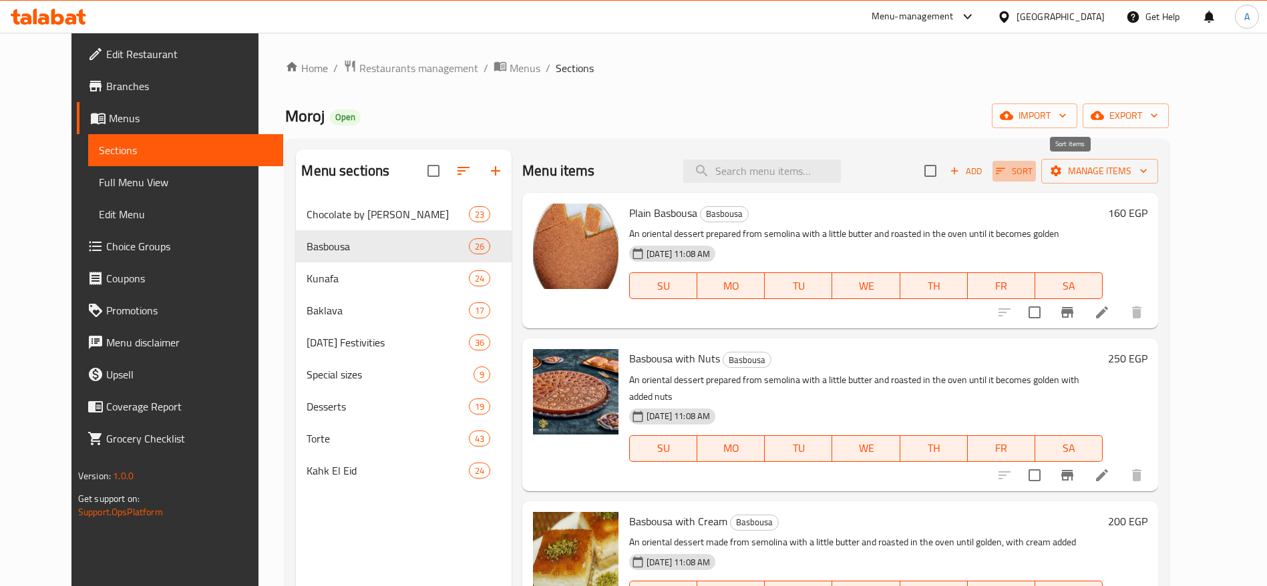
click at [1006, 166] on icon "button" at bounding box center [1000, 171] width 12 height 12
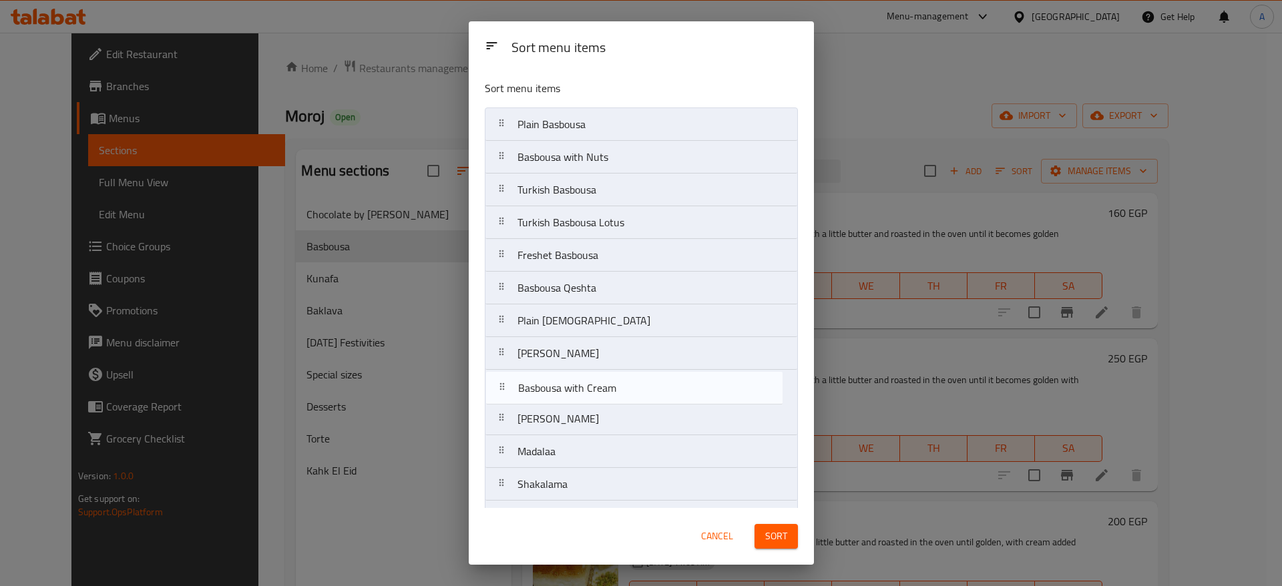
drag, startPoint x: 502, startPoint y: 197, endPoint x: 501, endPoint y: 404, distance: 207.0
click at [501, 404] on nav "Plain Basbousa Basbousa with Nuts Basbousa with Cream Turkish Basbousa Turkish …" at bounding box center [641, 534] width 313 height 852
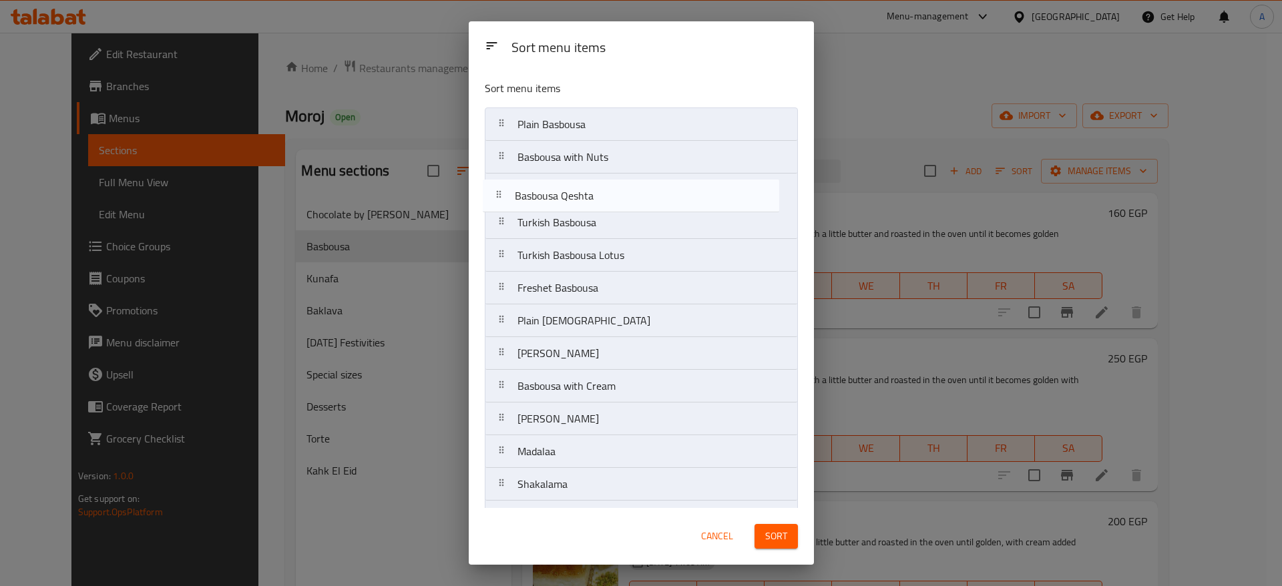
drag, startPoint x: 507, startPoint y: 293, endPoint x: 504, endPoint y: 195, distance: 98.2
click at [504, 195] on nav "Plain Basbousa Basbousa with Nuts Turkish Basbousa Turkish Basbousa Lotus Fresh…" at bounding box center [641, 534] width 313 height 852
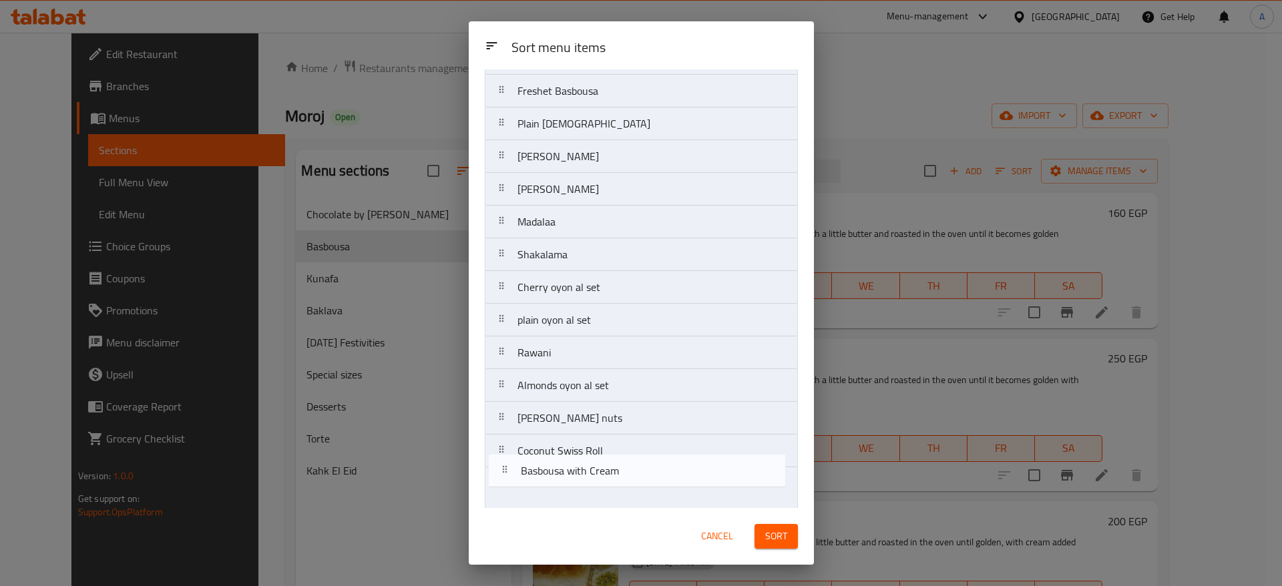
drag, startPoint x: 502, startPoint y: 387, endPoint x: 506, endPoint y: 494, distance: 106.2
click at [506, 494] on nav "Plain Basbousa Basbousa with Nuts Basbousa Qeshta Turkish Basbousa Turkish Basb…" at bounding box center [641, 337] width 313 height 852
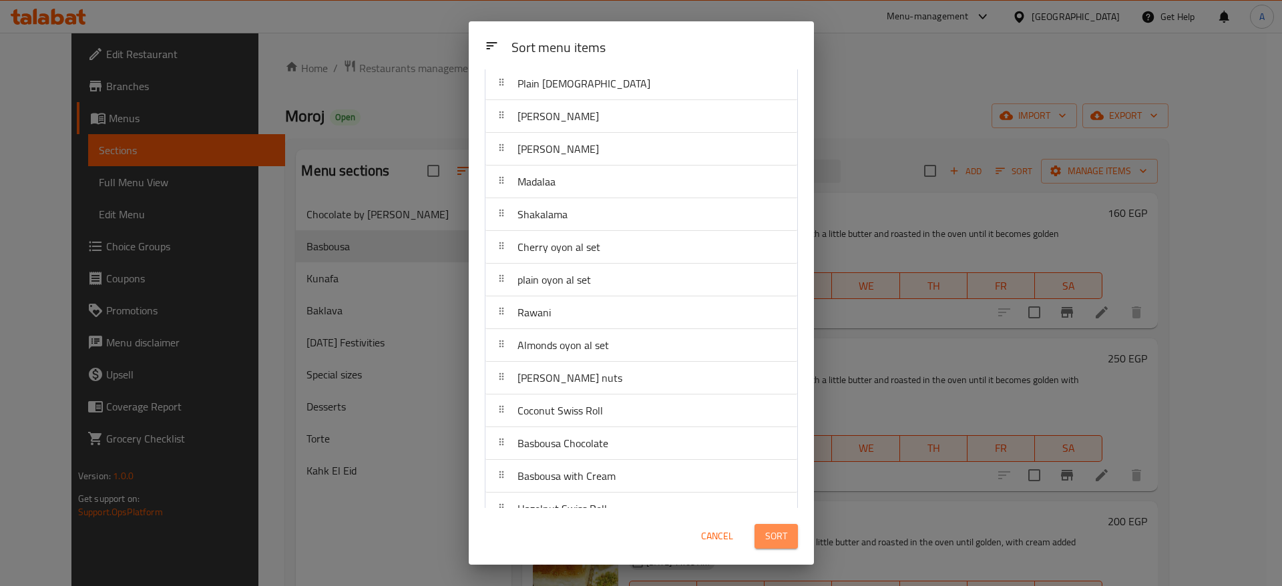
click at [773, 528] on span "Sort" at bounding box center [776, 536] width 22 height 17
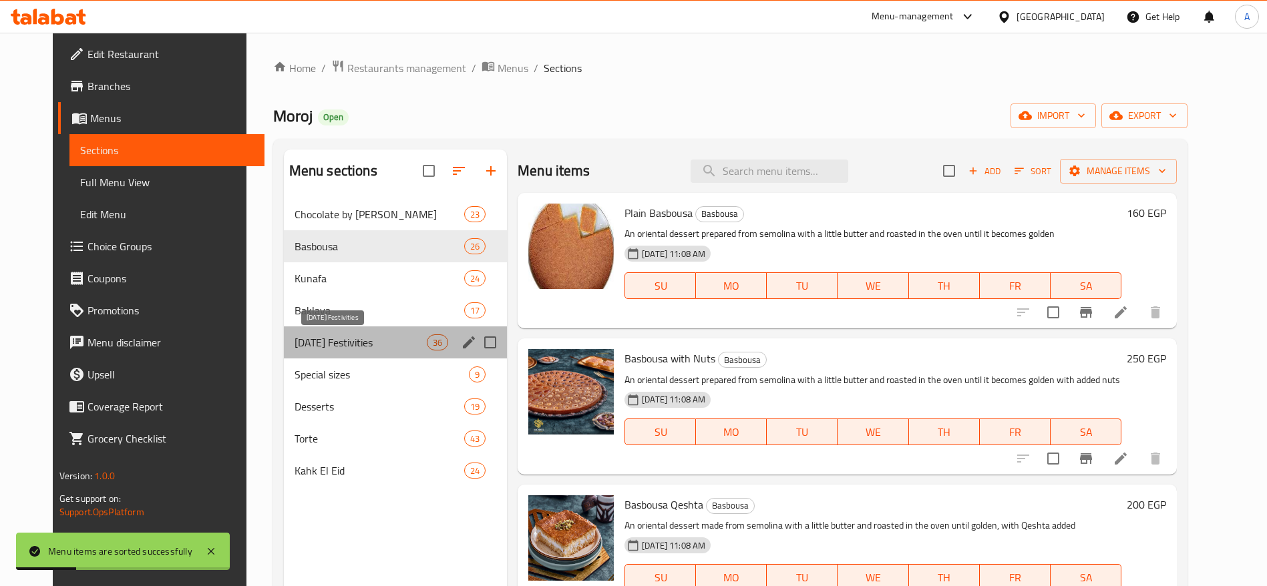
click at [316, 345] on span "[DATE] Festivities" at bounding box center [361, 343] width 132 height 16
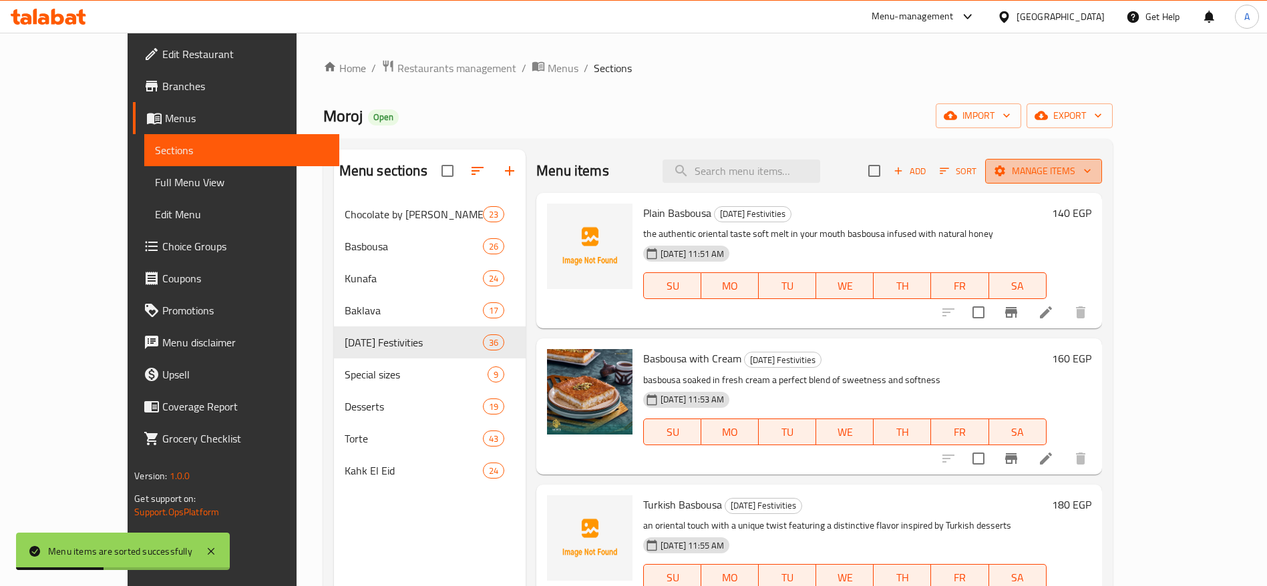
click at [1091, 164] on span "Manage items" at bounding box center [1044, 171] width 96 height 17
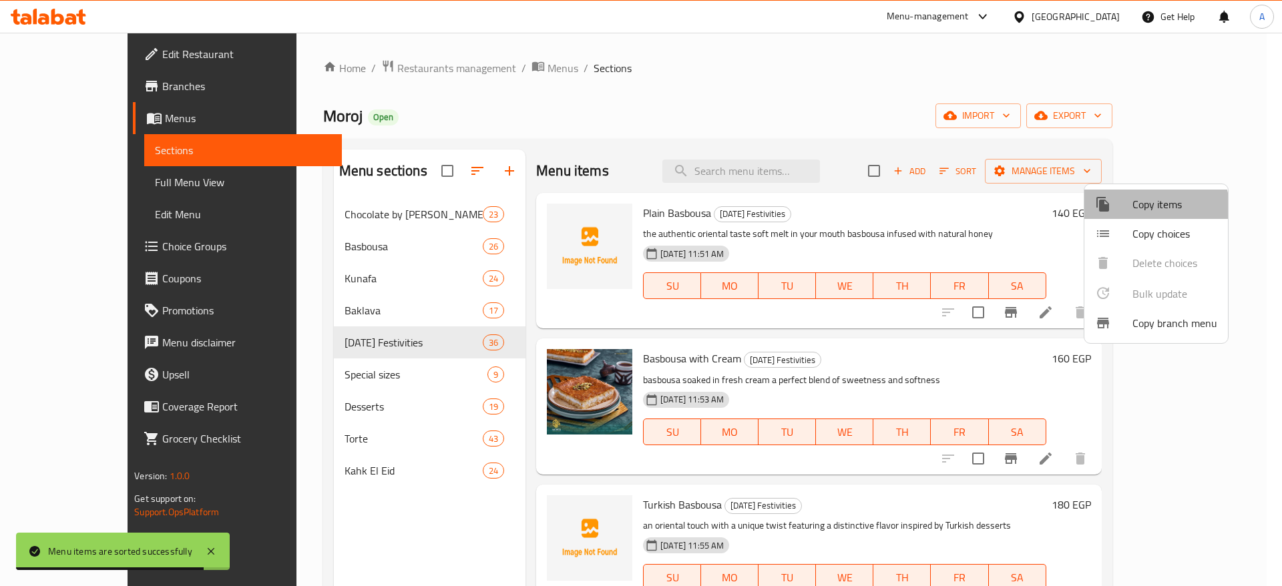
click at [1147, 211] on span "Copy items" at bounding box center [1175, 204] width 85 height 16
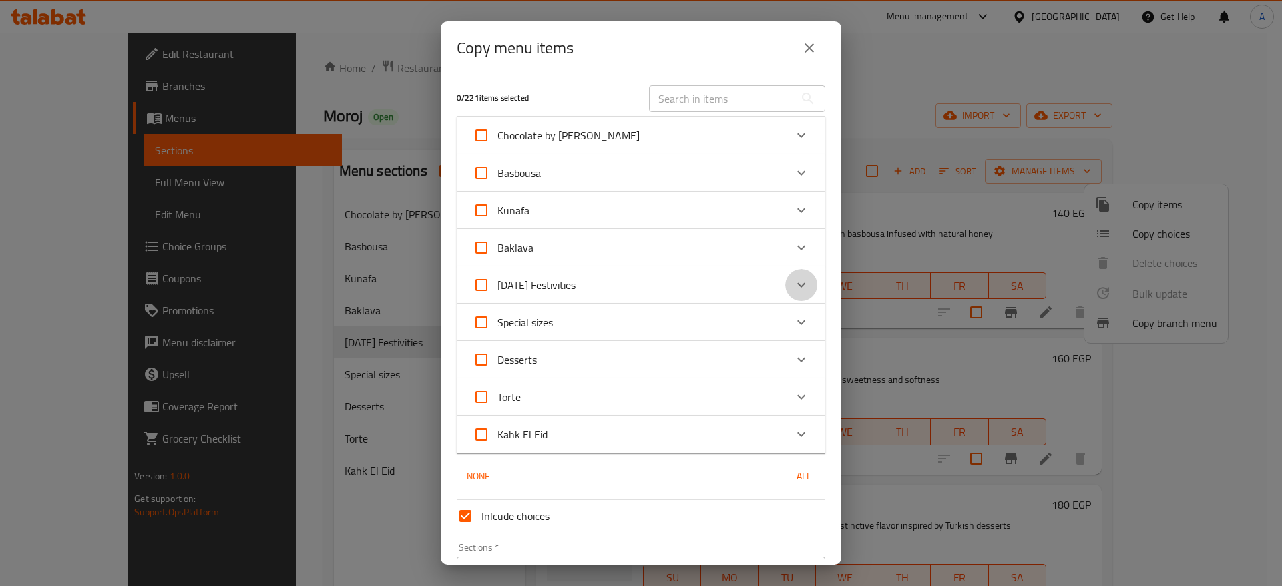
click at [797, 287] on icon "Expand" at bounding box center [801, 285] width 8 height 5
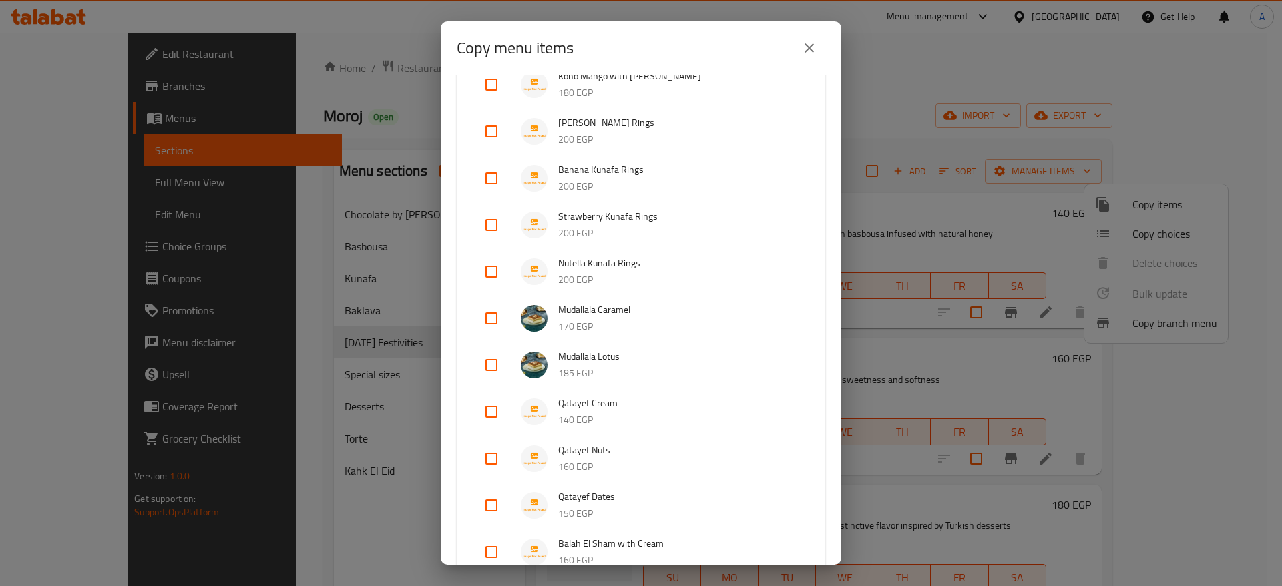
scroll to position [865, 0]
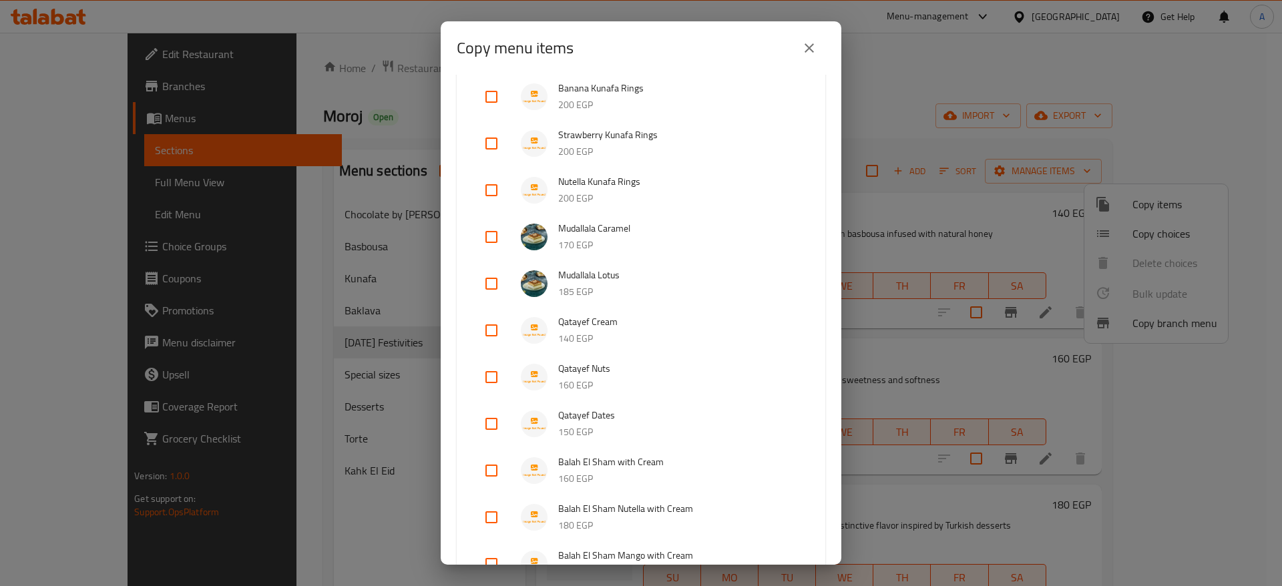
click at [488, 241] on input "checkbox" at bounding box center [492, 237] width 32 height 32
checkbox input "true"
click at [489, 280] on input "checkbox" at bounding box center [492, 284] width 32 height 32
checkbox input "true"
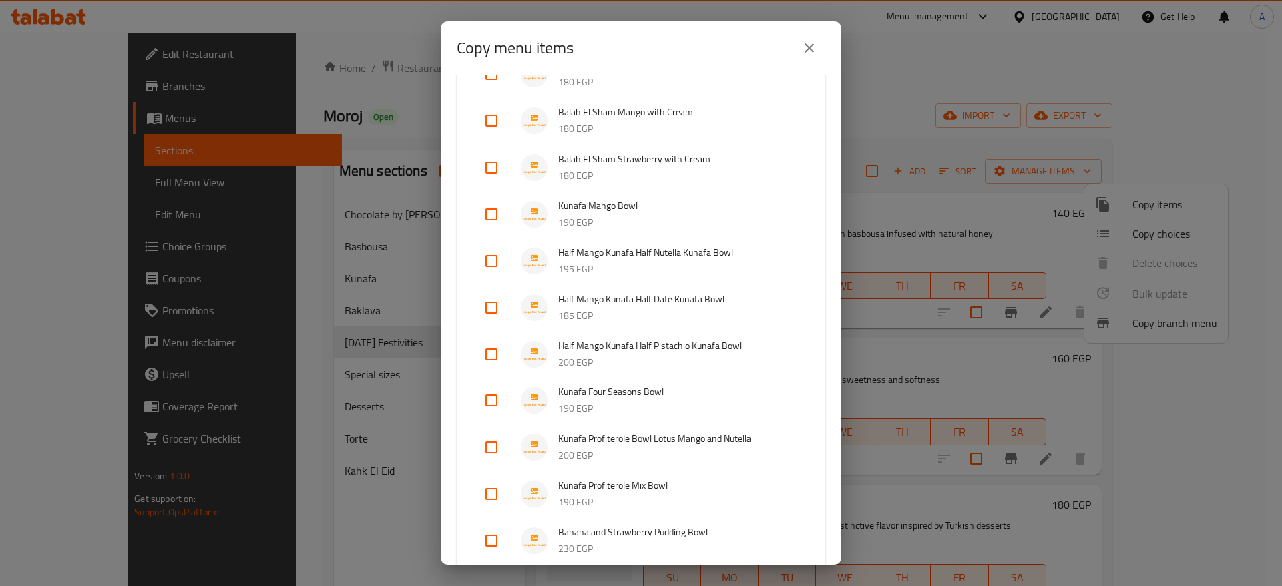
scroll to position [1822, 0]
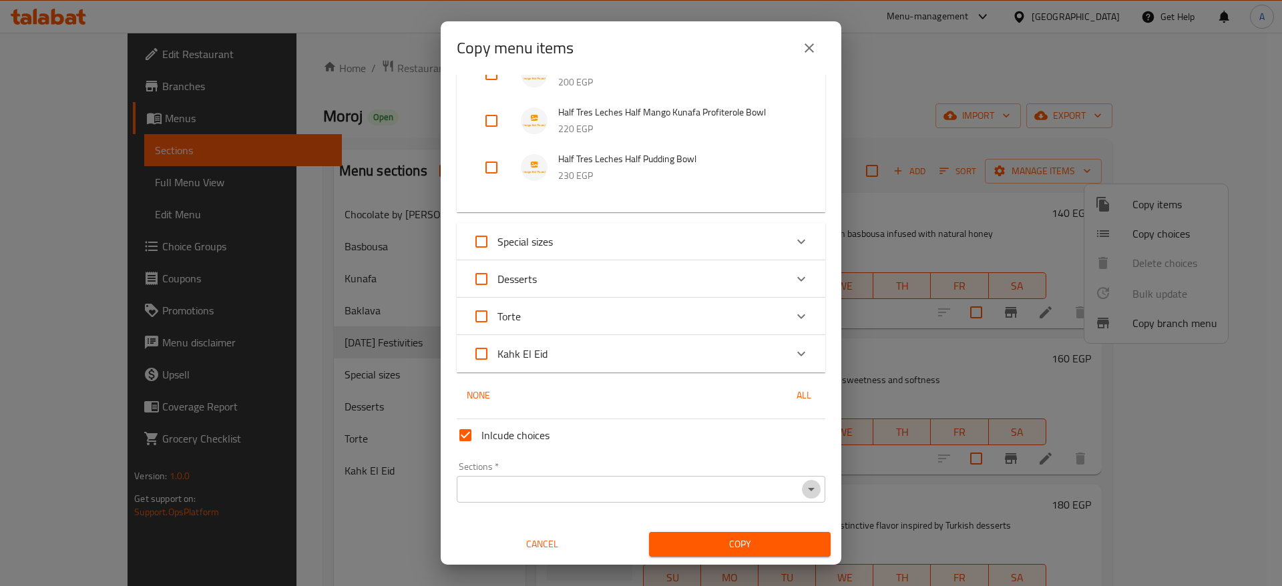
click at [802, 486] on button "Open" at bounding box center [811, 489] width 19 height 19
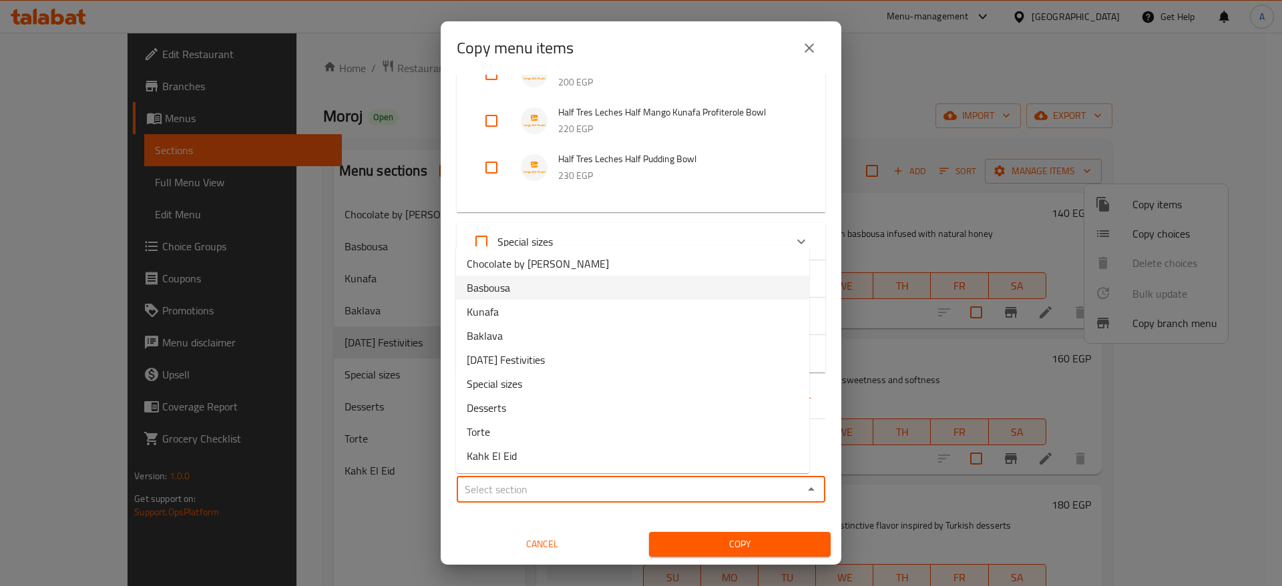
click at [588, 289] on li "Basbousa" at bounding box center [632, 288] width 353 height 24
type input "Basbousa"
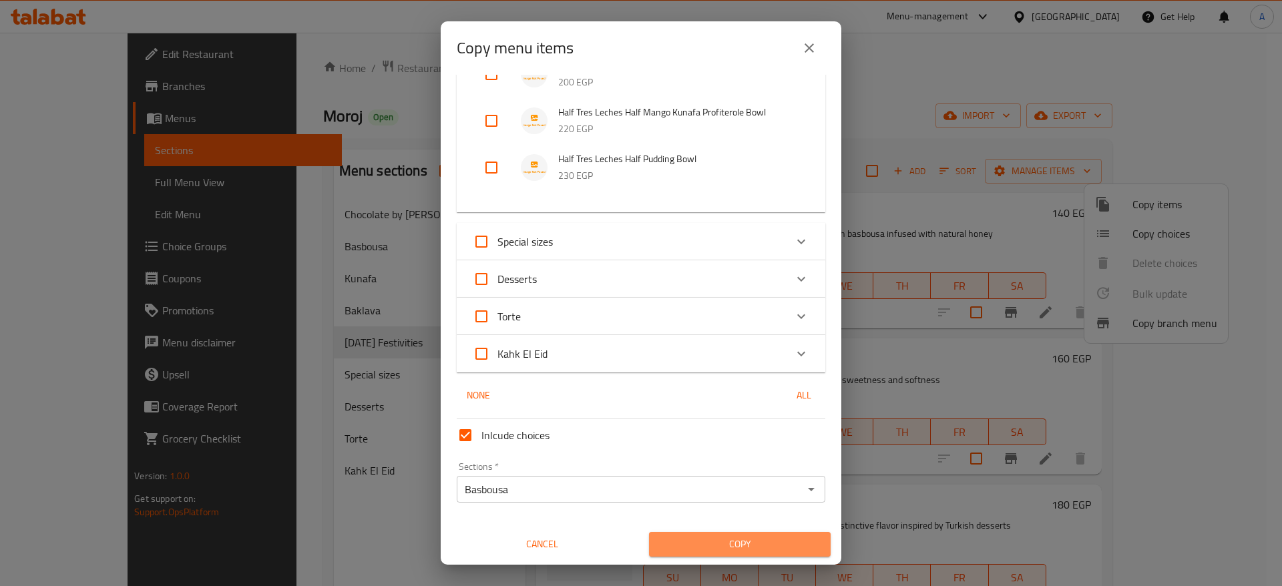
click at [743, 546] on span "Copy" at bounding box center [740, 544] width 160 height 17
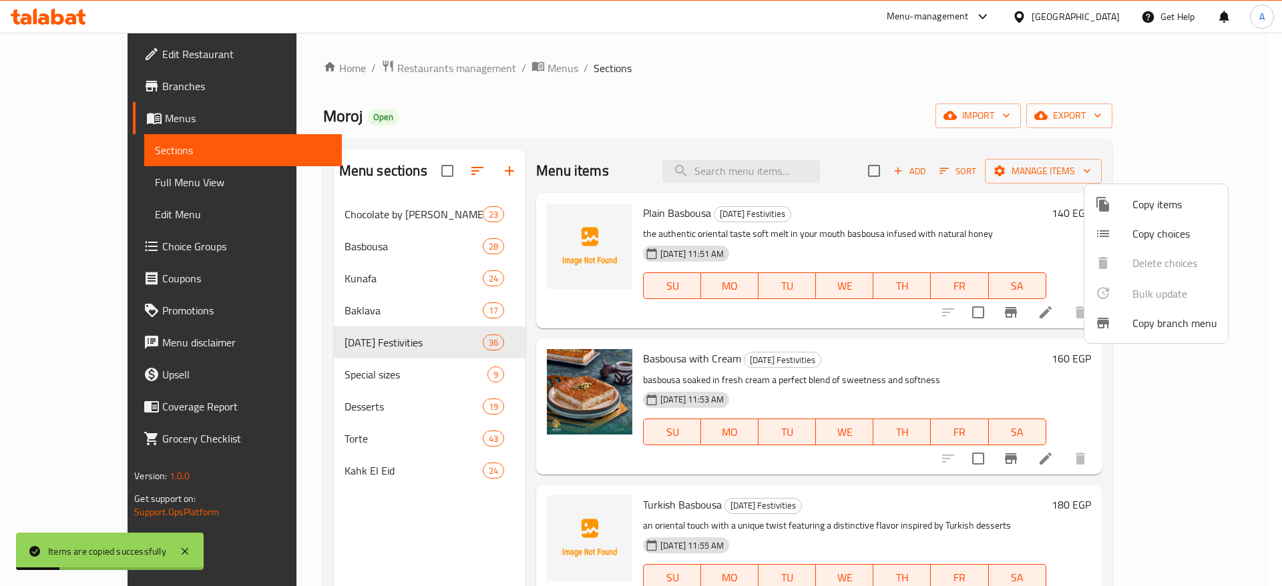
click at [327, 250] on div at bounding box center [641, 293] width 1282 height 586
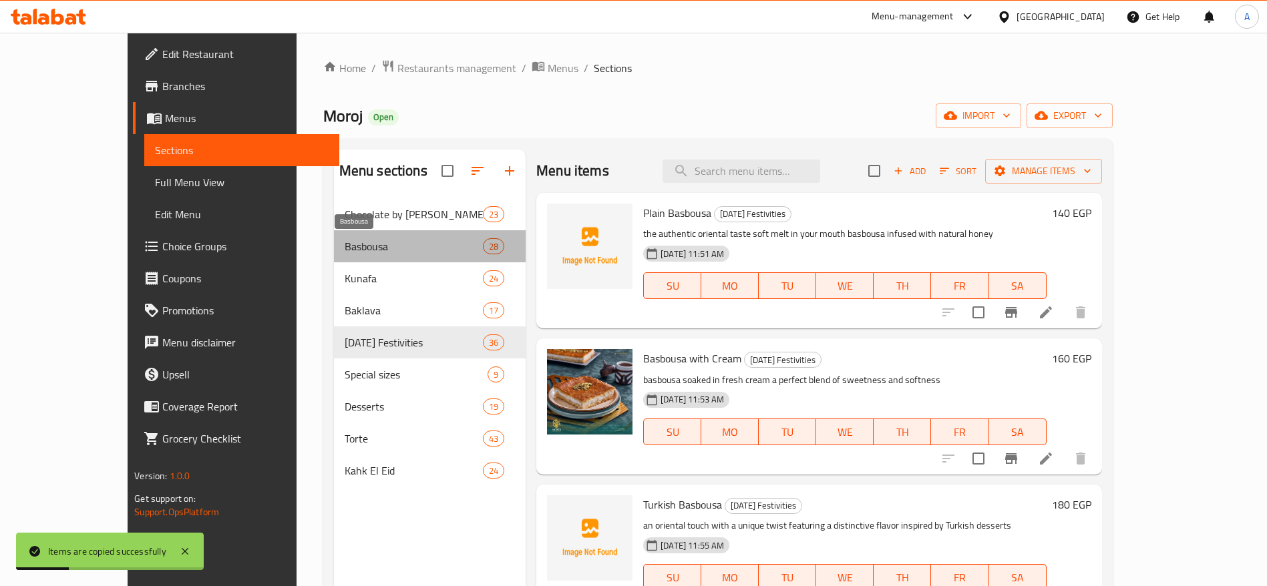
click at [345, 250] on span "Basbousa" at bounding box center [414, 246] width 138 height 16
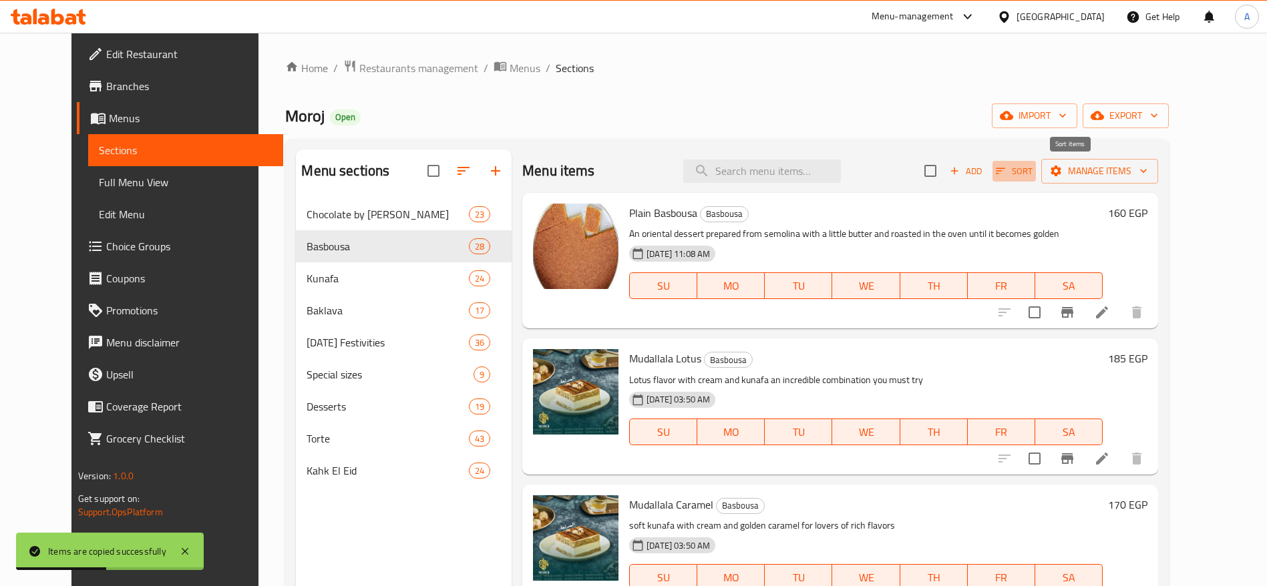
click at [1006, 174] on icon "button" at bounding box center [1000, 171] width 12 height 12
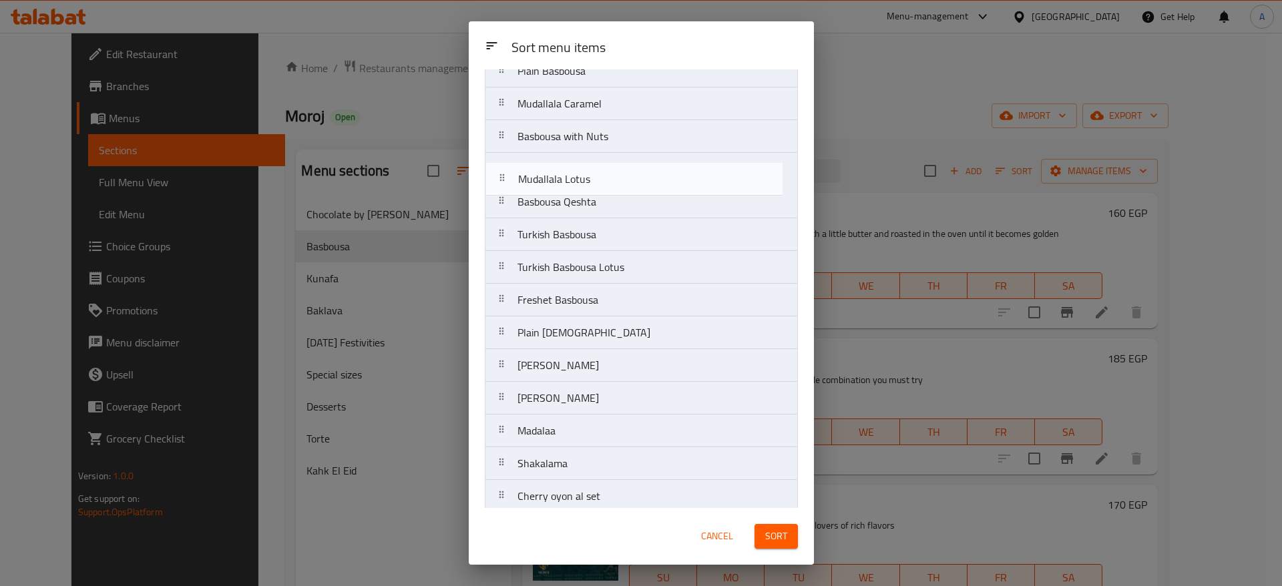
scroll to position [52, 0]
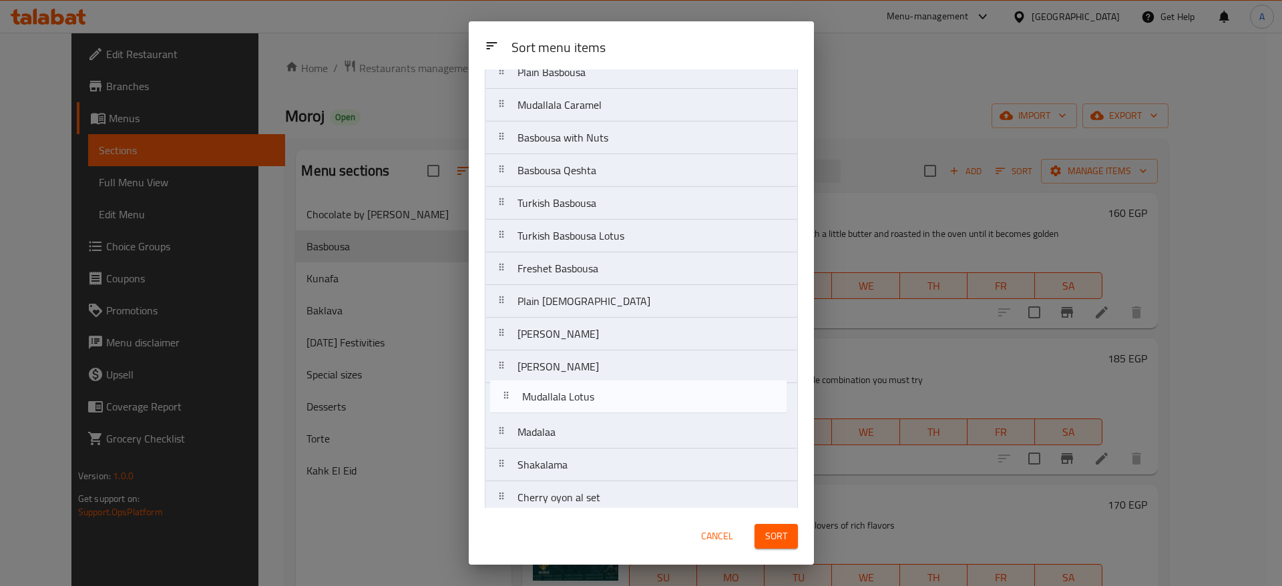
drag, startPoint x: 500, startPoint y: 116, endPoint x: 504, endPoint y: 423, distance: 307.9
click at [504, 423] on nav "Plain Basbousa Mudallala Lotus Mudallala Caramel Basbousa with Nuts Basbousa Qe…" at bounding box center [641, 514] width 313 height 918
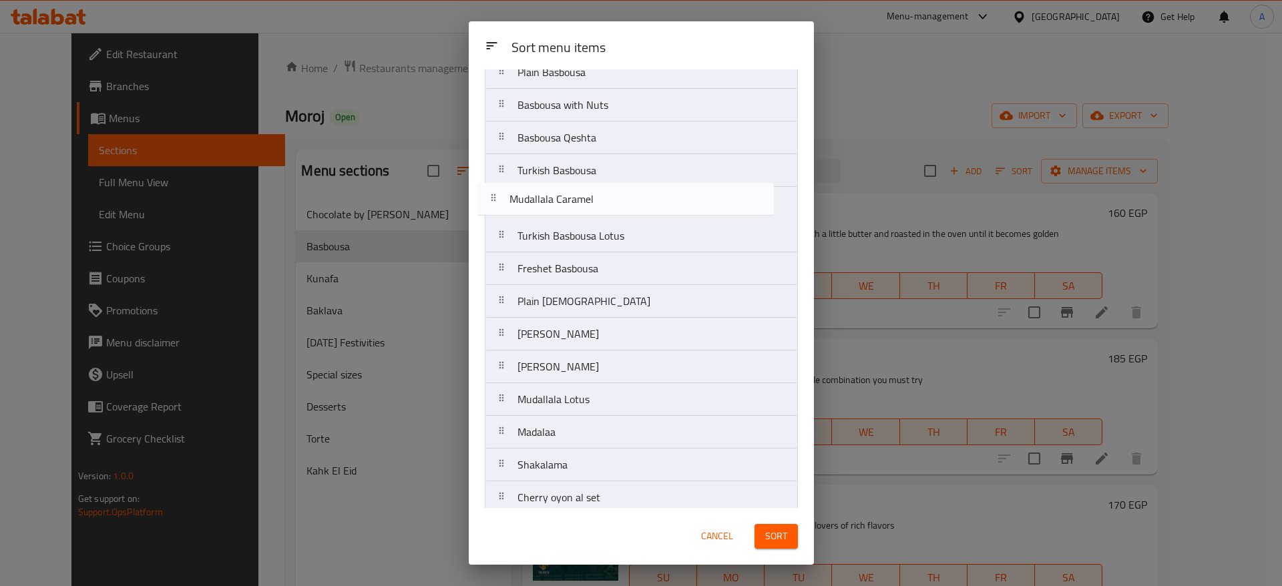
scroll to position [50, 0]
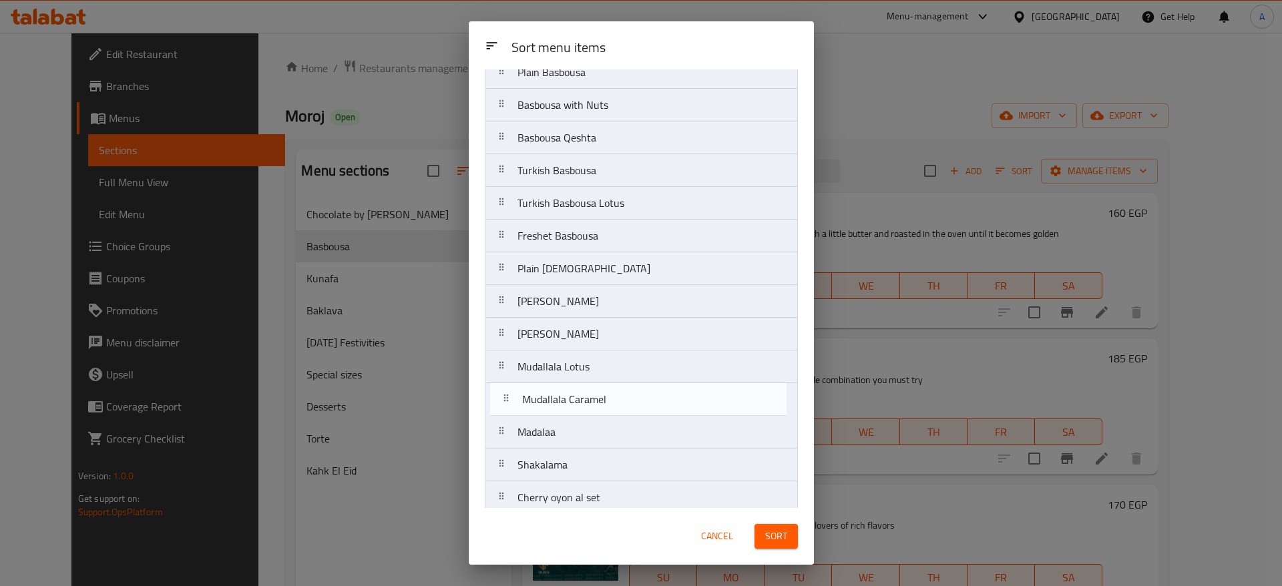
drag, startPoint x: 508, startPoint y: 116, endPoint x: 508, endPoint y: 437, distance: 320.6
click at [508, 437] on nav "Plain Basbousa Mudallala Caramel Basbousa with Nuts Basbousa Qeshta Turkish Bas…" at bounding box center [641, 514] width 313 height 918
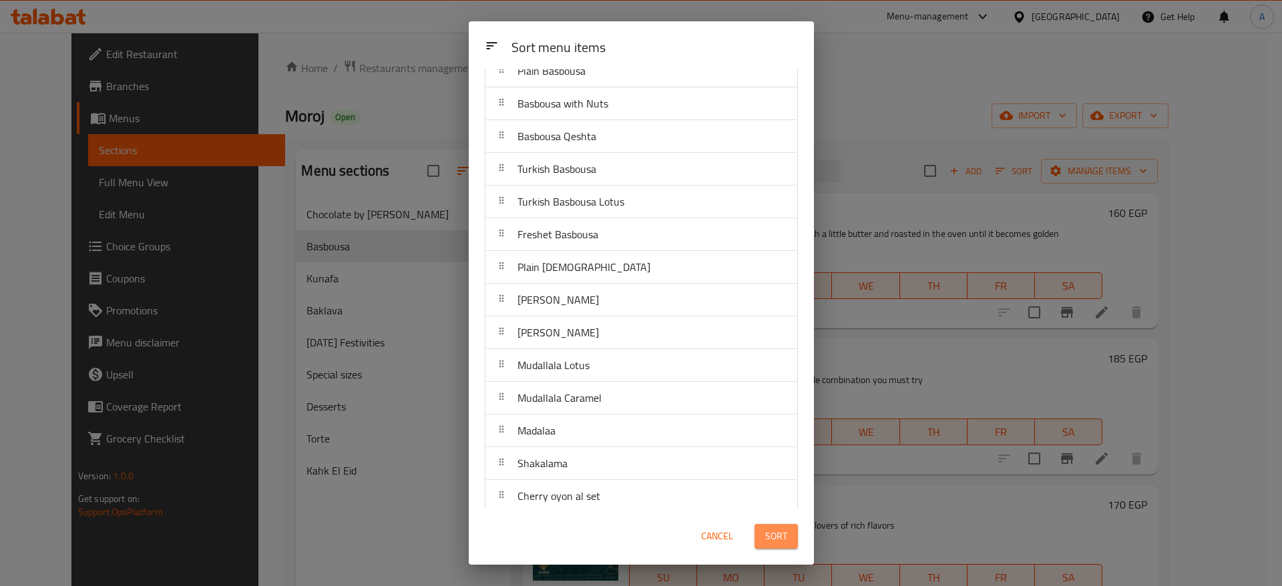
click at [773, 542] on span "Sort" at bounding box center [776, 536] width 22 height 17
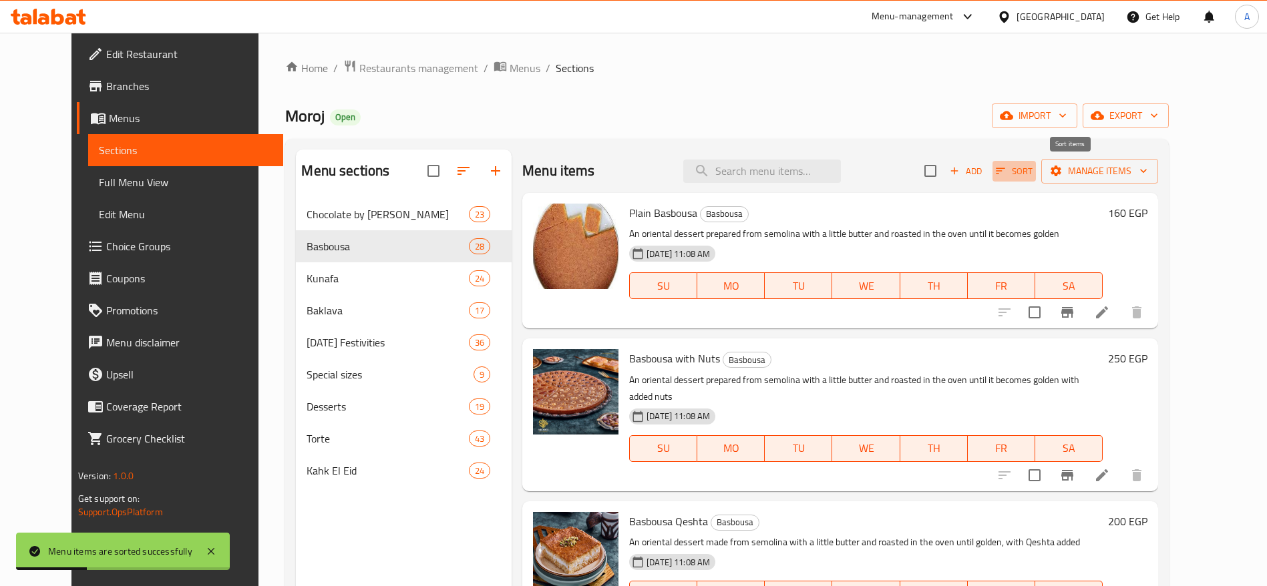
click at [1032, 178] on span "Sort" at bounding box center [1014, 171] width 37 height 15
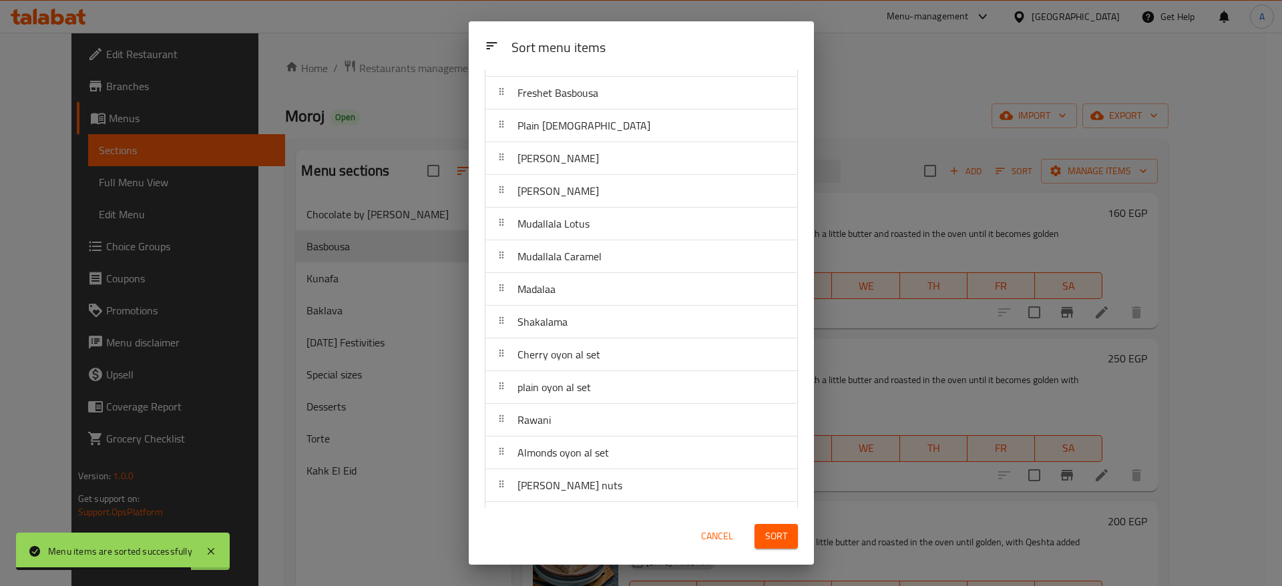
scroll to position [206, 0]
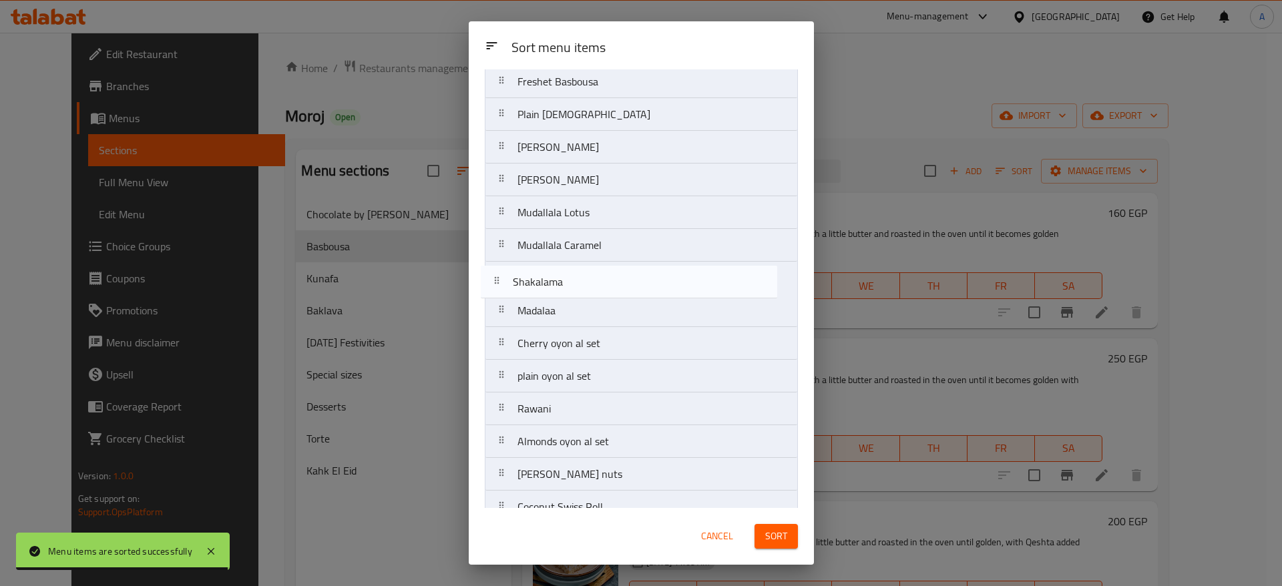
drag, startPoint x: 512, startPoint y: 320, endPoint x: 502, endPoint y: 276, distance: 44.6
click at [502, 276] on nav "Plain Basbousa Basbousa with Nuts Basbousa Qeshta Turkish Basbousa Turkish Basb…" at bounding box center [641, 360] width 313 height 918
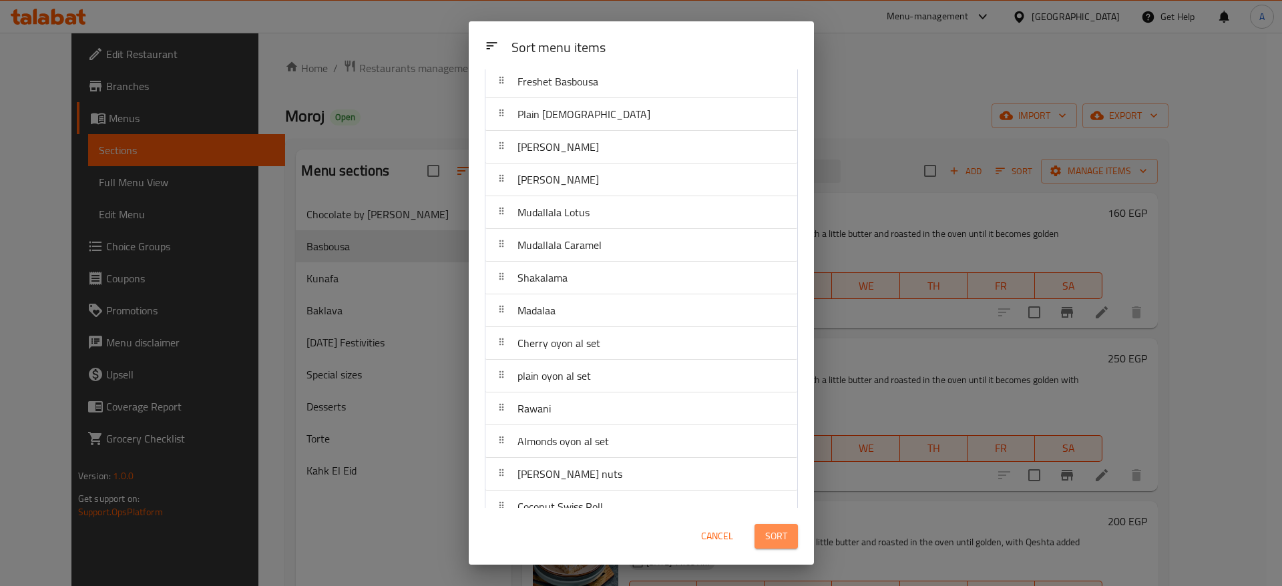
click at [784, 532] on span "Sort" at bounding box center [776, 536] width 22 height 17
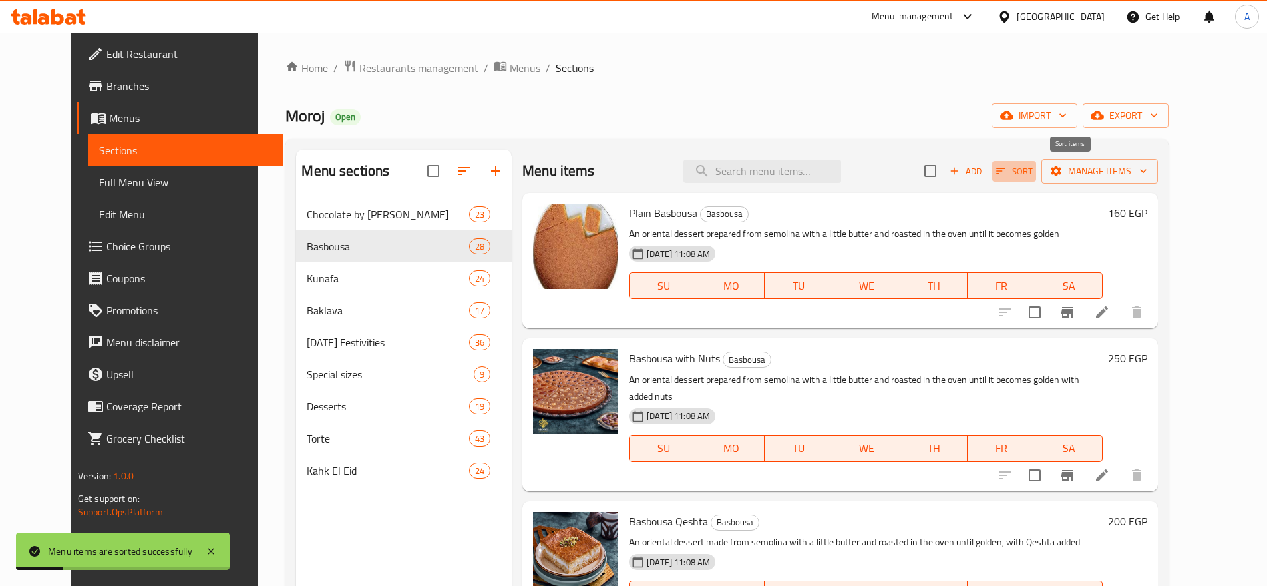
click at [1032, 175] on span "Sort" at bounding box center [1014, 171] width 37 height 15
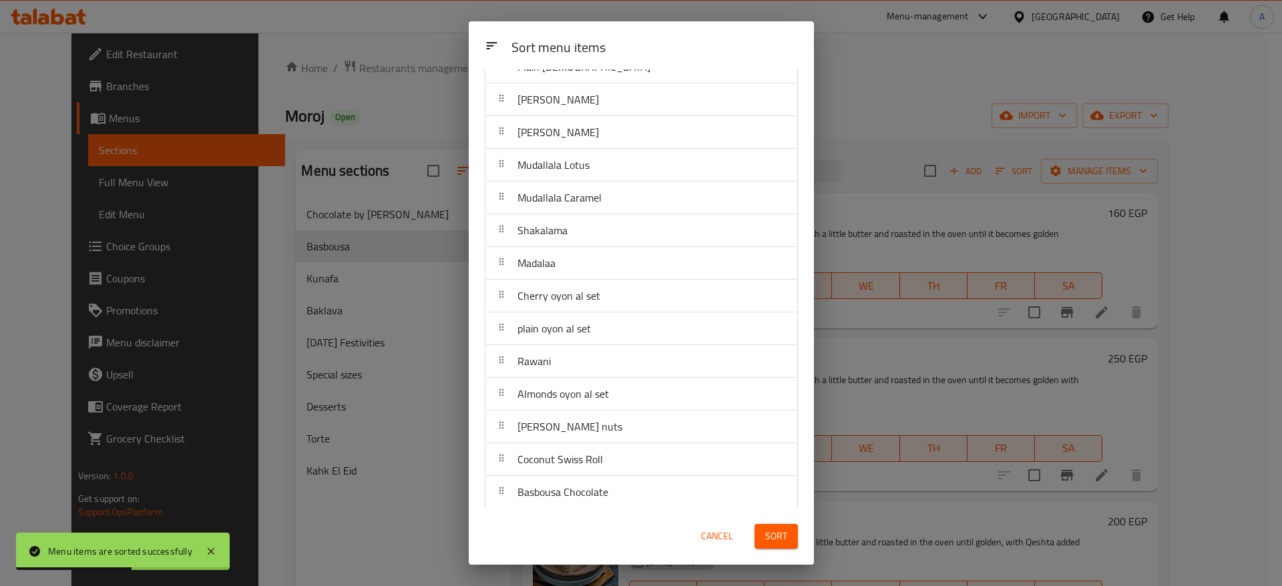
scroll to position [256, 0]
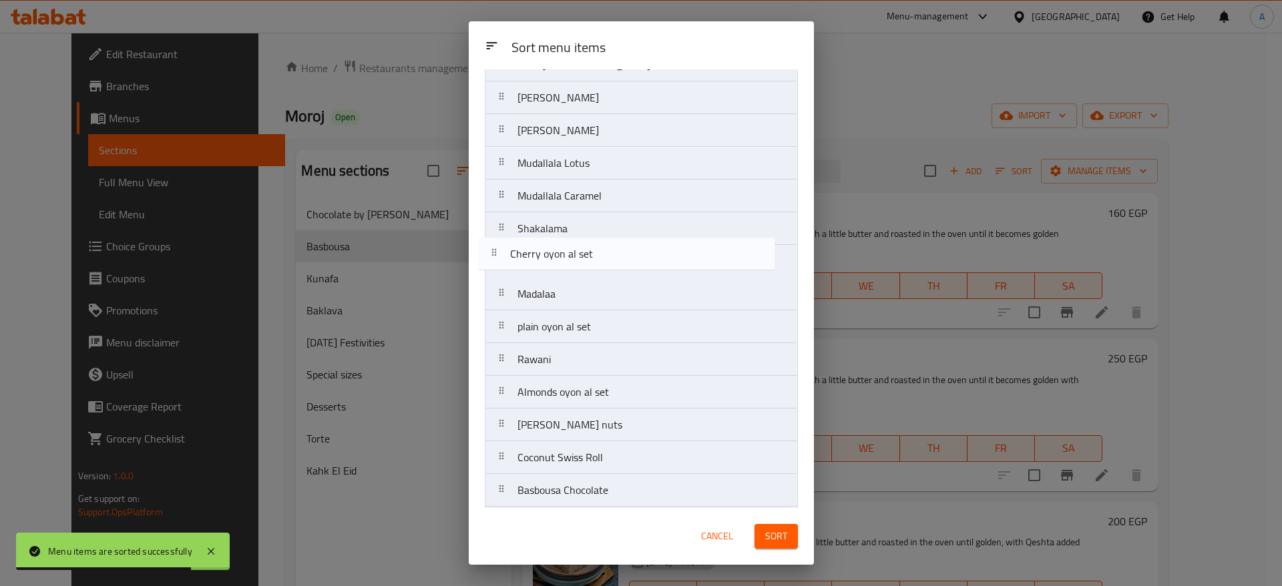
drag, startPoint x: 504, startPoint y: 300, endPoint x: 496, endPoint y: 254, distance: 46.9
click at [496, 254] on nav "Plain Basbousa Basbousa with Nuts Basbousa Qeshta Turkish Basbousa Turkish Basb…" at bounding box center [641, 311] width 313 height 918
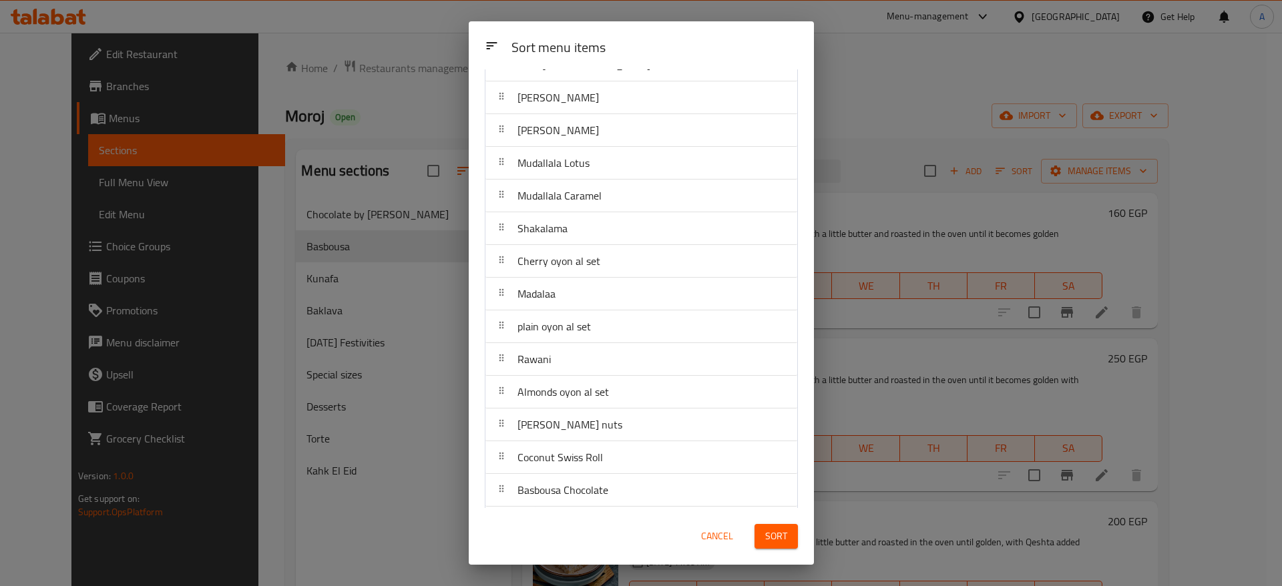
drag, startPoint x: 815, startPoint y: 327, endPoint x: 810, endPoint y: 371, distance: 45.1
click at [810, 371] on div "Sort menu items Sort menu items Plain Basbousa Basbousa with Nuts Basbousa Qesh…" at bounding box center [641, 293] width 1282 height 586
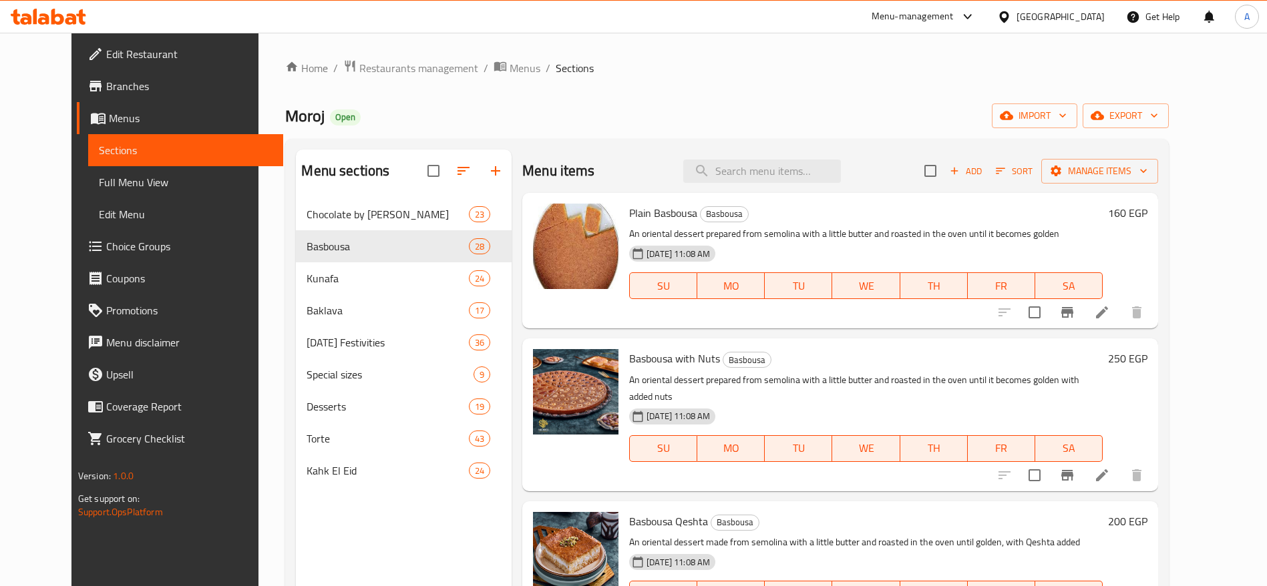
click at [1041, 168] on span "Sort" at bounding box center [1014, 171] width 54 height 21
click at [1006, 172] on icon "button" at bounding box center [1000, 171] width 12 height 12
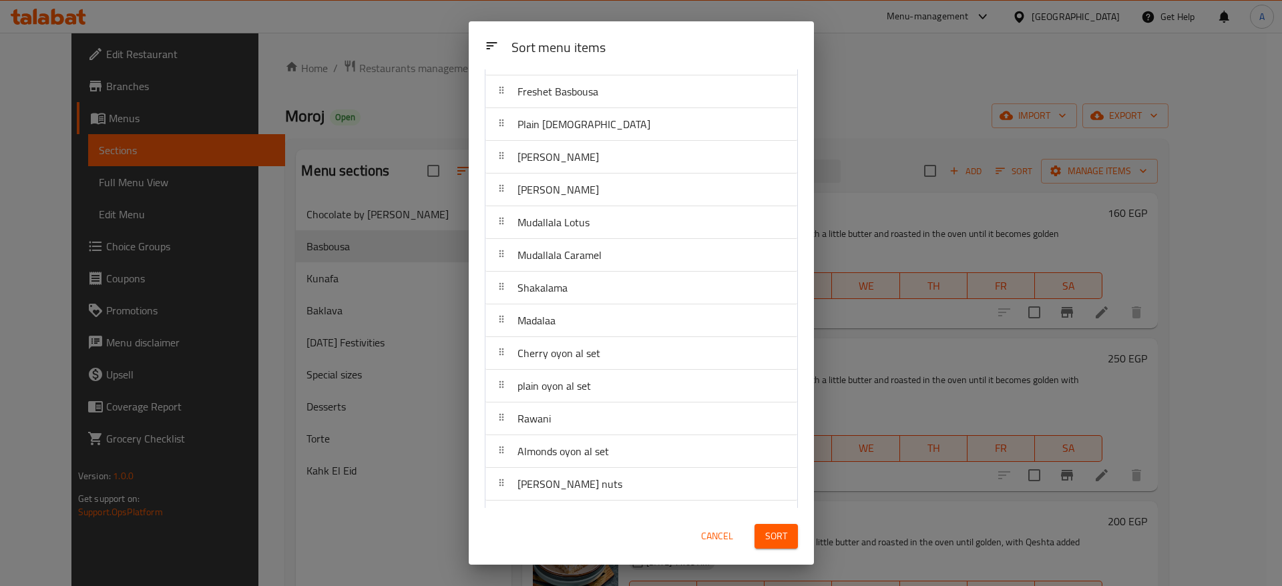
scroll to position [228, 0]
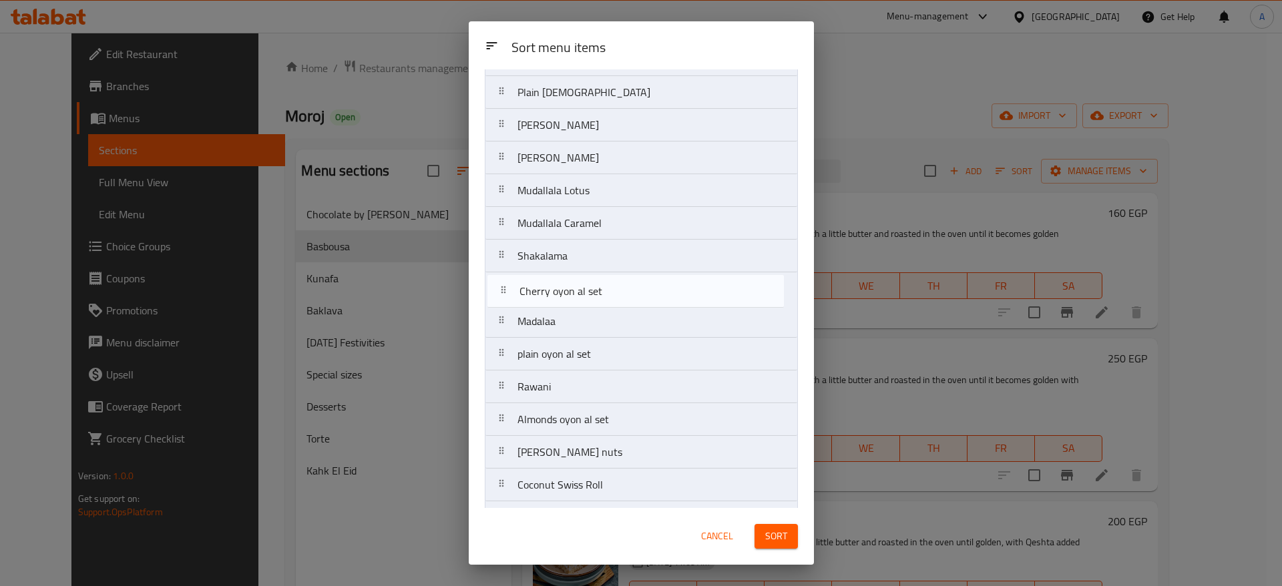
drag, startPoint x: 502, startPoint y: 325, endPoint x: 506, endPoint y: 287, distance: 38.3
click at [506, 287] on nav "Plain Basbousa Basbousa with Nuts Basbousa Qeshta Turkish Basbousa Turkish Basb…" at bounding box center [641, 338] width 313 height 918
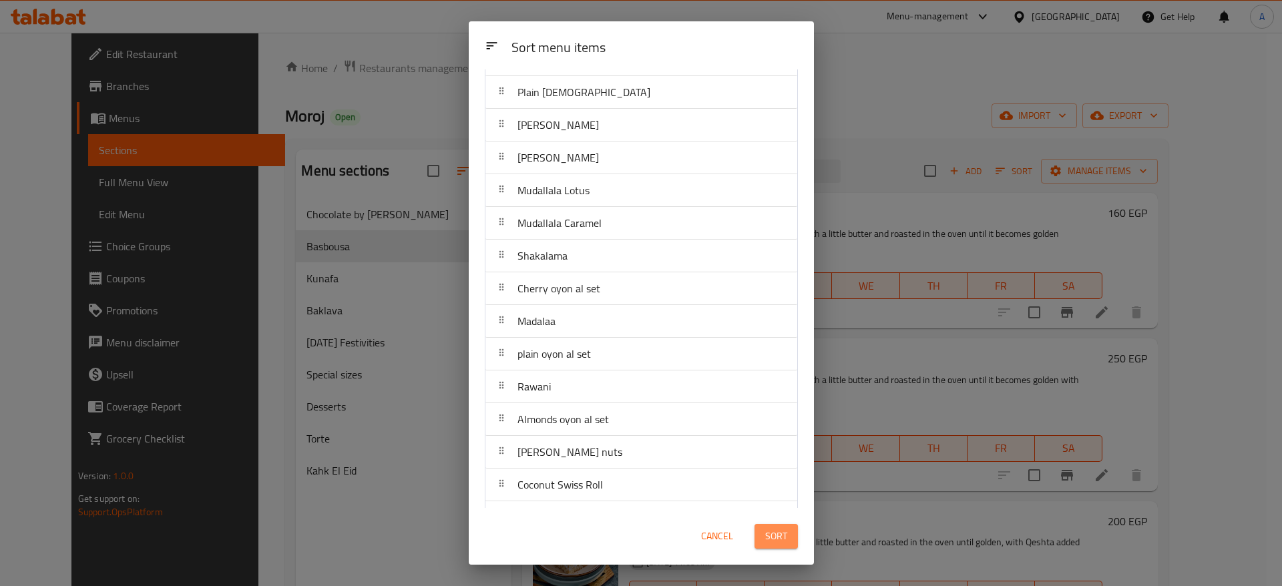
click at [769, 530] on span "Sort" at bounding box center [776, 536] width 22 height 17
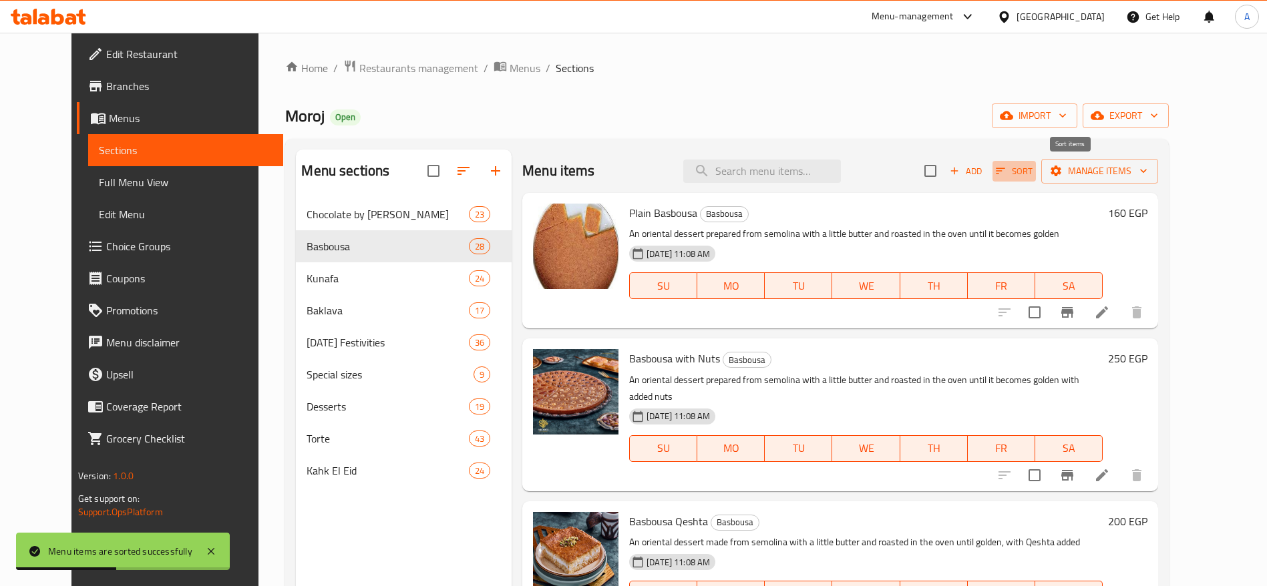
click at [1032, 172] on span "Sort" at bounding box center [1014, 171] width 37 height 15
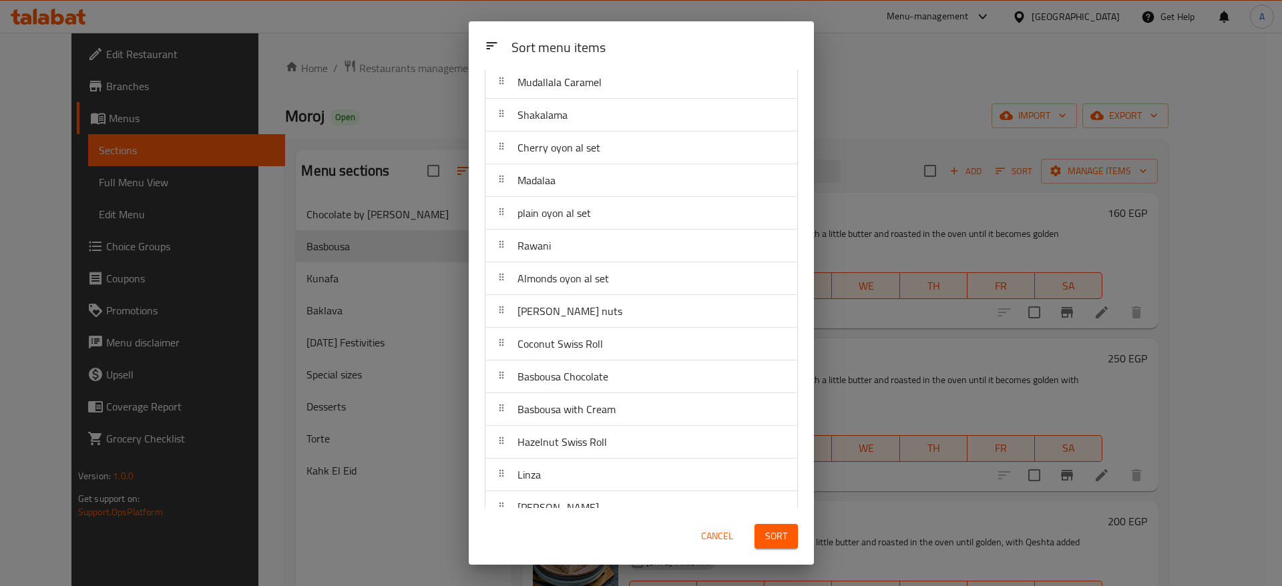
scroll to position [351, 0]
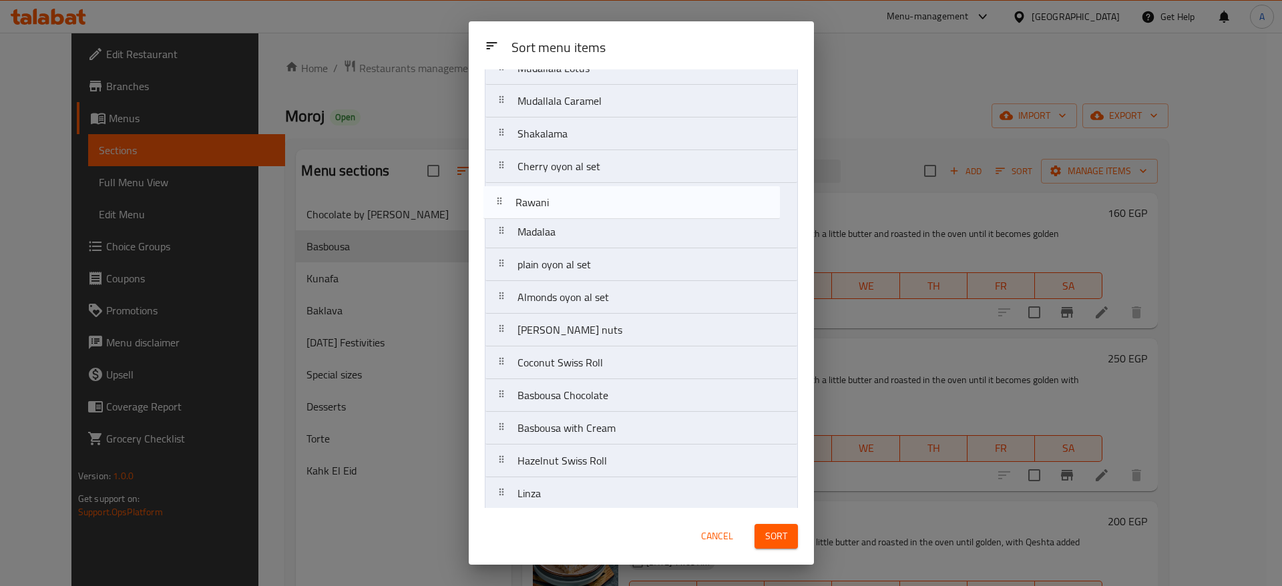
drag, startPoint x: 508, startPoint y: 263, endPoint x: 505, endPoint y: 195, distance: 68.2
click at [505, 195] on nav "Plain Basbousa Basbousa with Nuts Basbousa Qeshta Turkish Basbousa Turkish Basb…" at bounding box center [641, 216] width 313 height 918
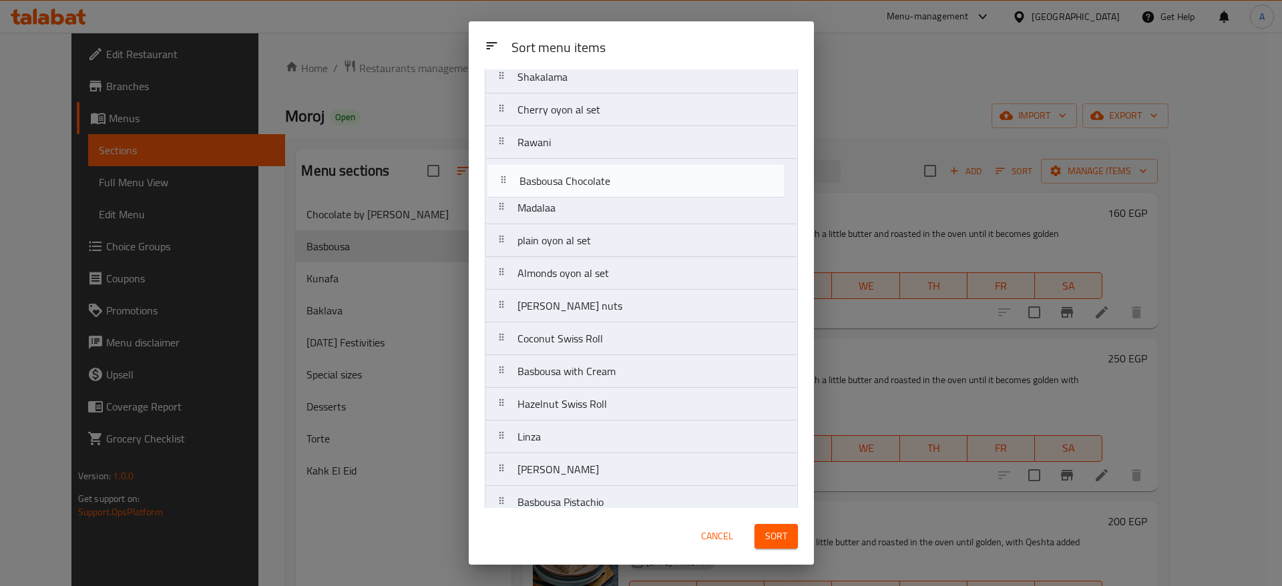
scroll to position [407, 0]
drag, startPoint x: 502, startPoint y: 230, endPoint x: 506, endPoint y: 184, distance: 46.3
click at [506, 184] on nav "Plain Basbousa Basbousa with Nuts Basbousa Qeshta Turkish Basbousa Turkish Basb…" at bounding box center [641, 159] width 313 height 918
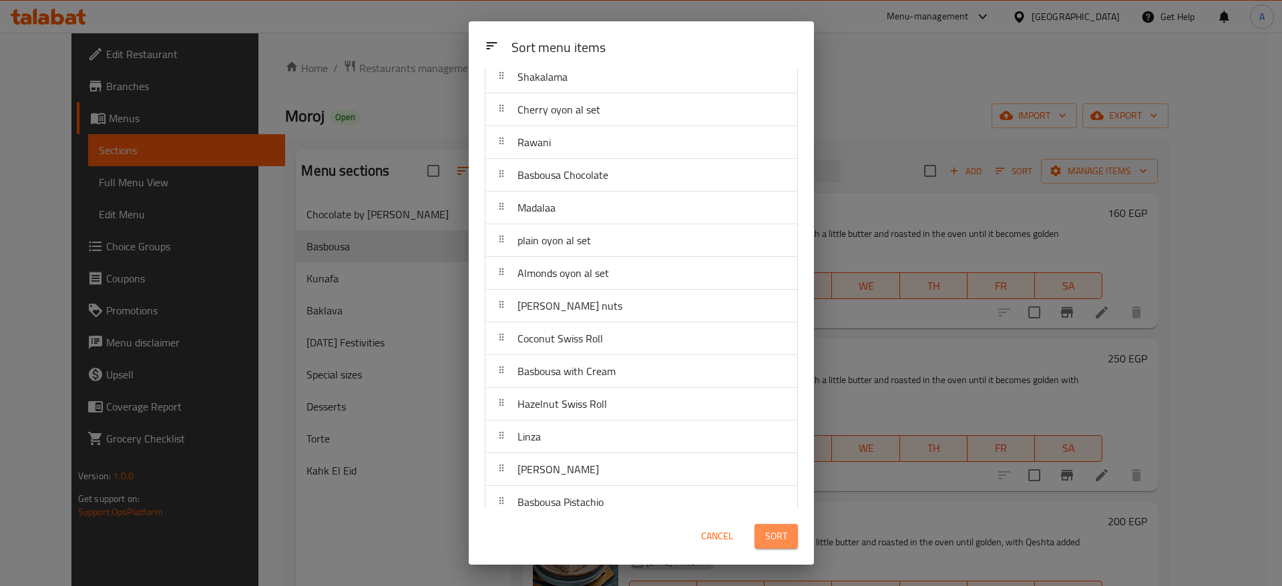
click at [773, 532] on span "Sort" at bounding box center [776, 536] width 22 height 17
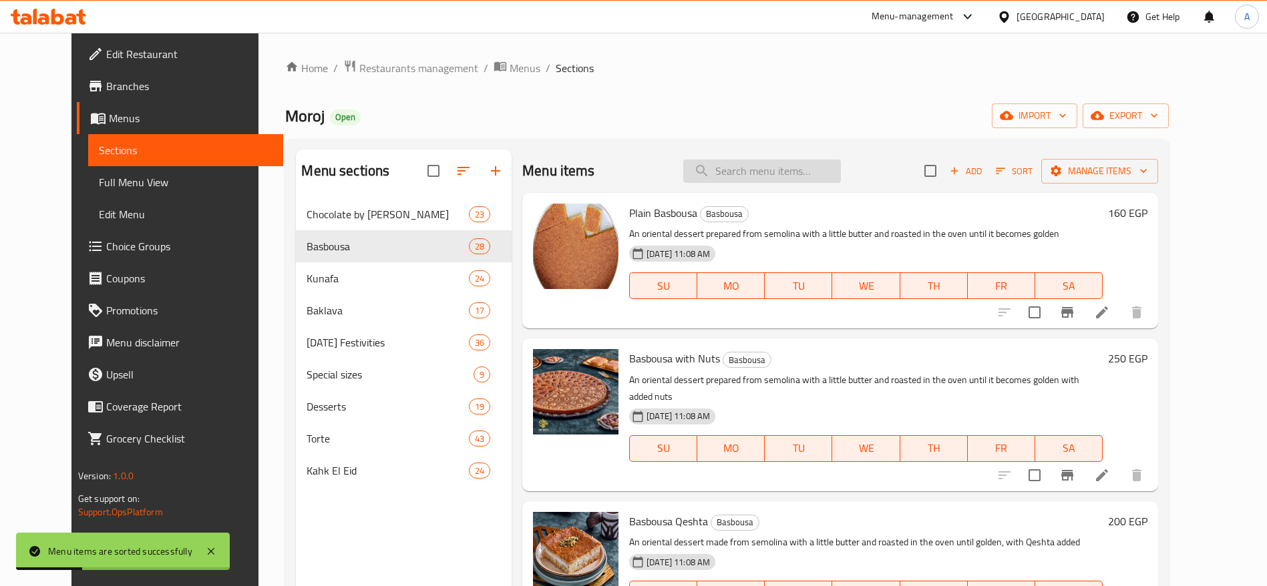
click at [791, 168] on input "search" at bounding box center [762, 171] width 158 height 23
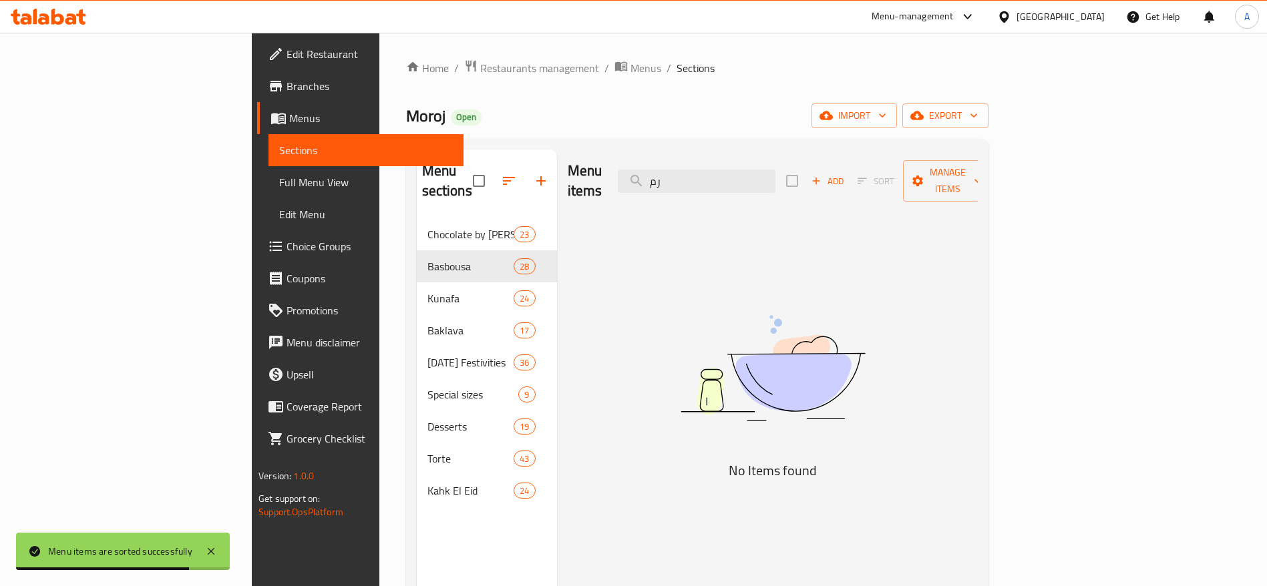
type input "ر"
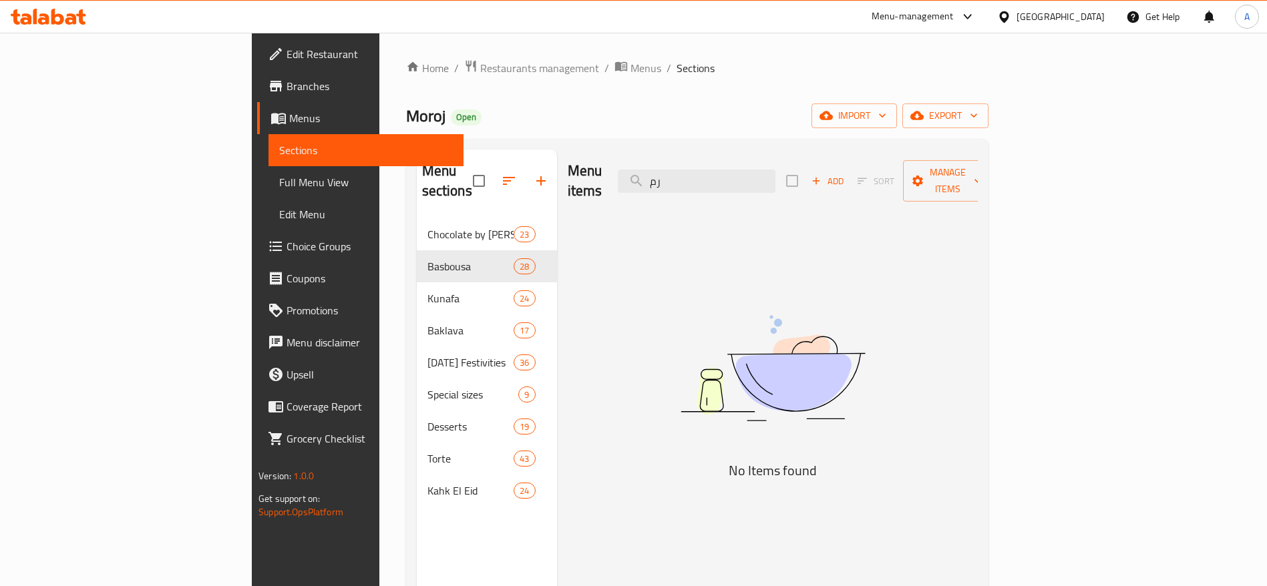
type input "ر"
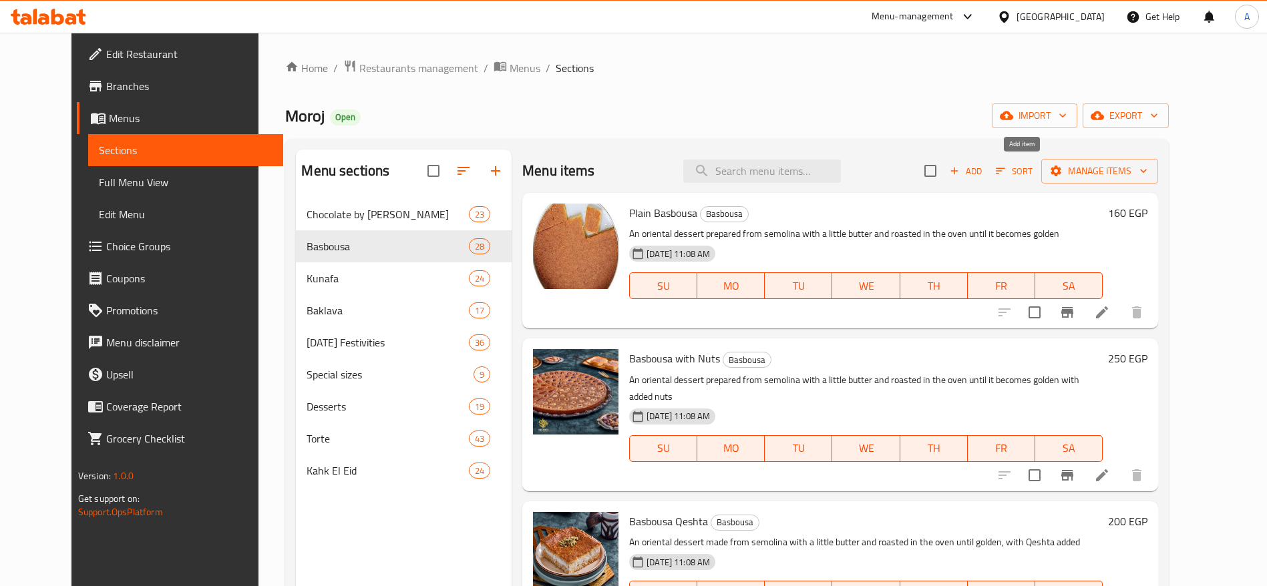
click at [984, 175] on span "Add" at bounding box center [966, 171] width 36 height 15
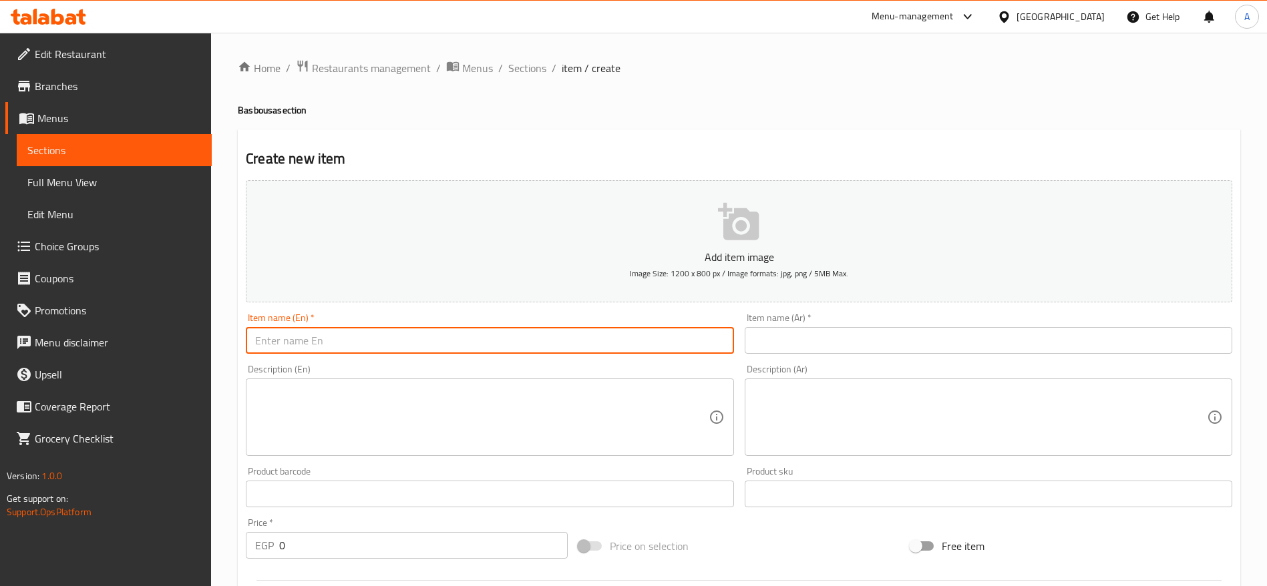
click at [656, 343] on input "text" at bounding box center [490, 340] width 488 height 27
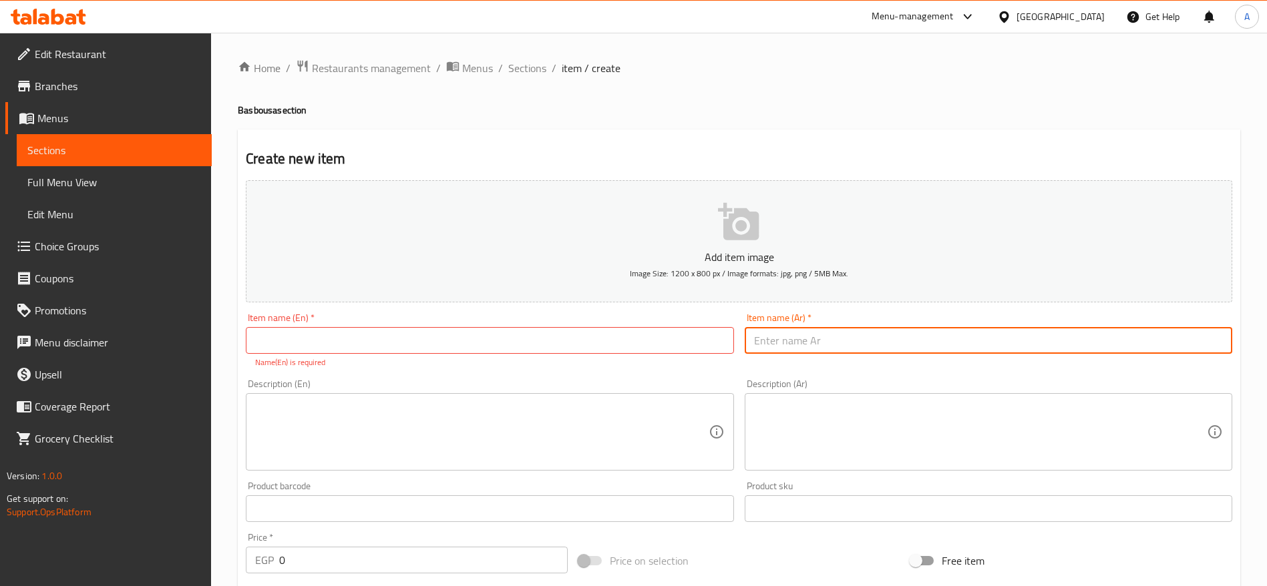
click at [767, 351] on input "text" at bounding box center [989, 340] width 488 height 27
paste input "رموش الست"
type input "رموش الست"
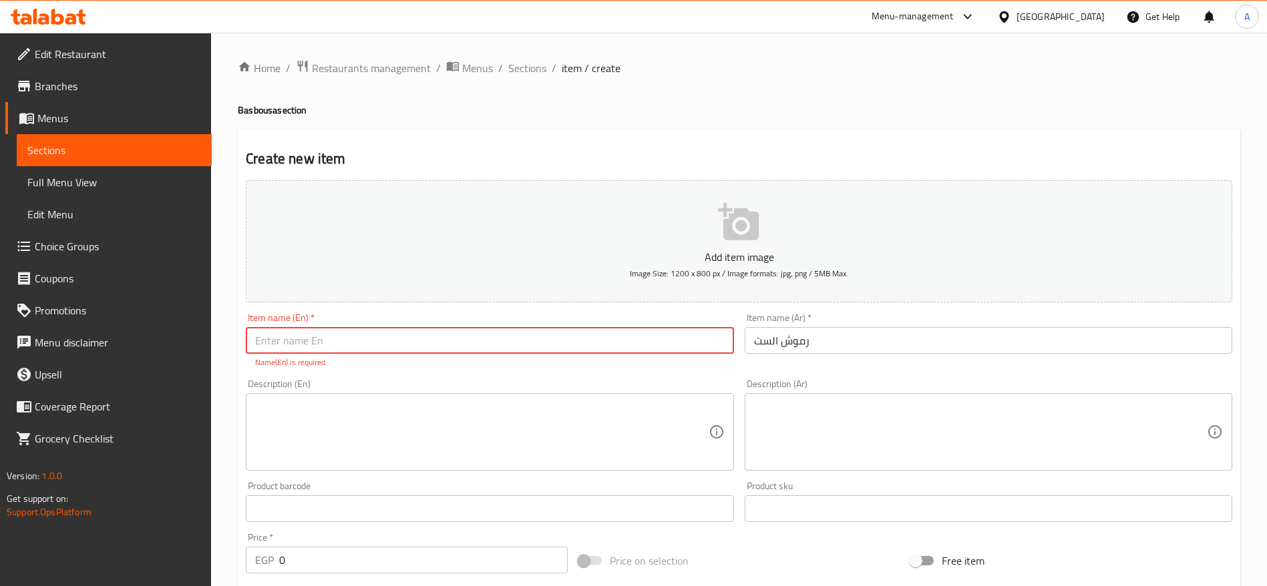
click at [648, 351] on input "text" at bounding box center [490, 340] width 488 height 27
paste input "Lady’s Eyelashes (Rmosh El-Set)"
type input "Lady’s Eyelashes (Rmosh El-Set)"
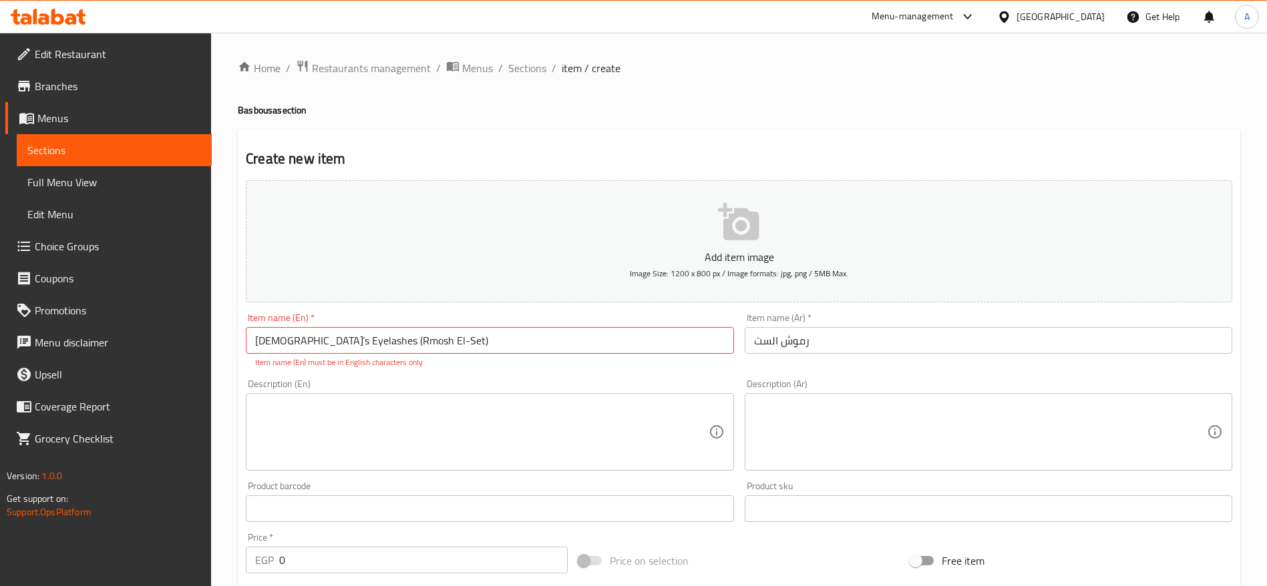
click at [396, 574] on div "Price   * EGP 0 Price *" at bounding box center [406, 553] width 333 height 51
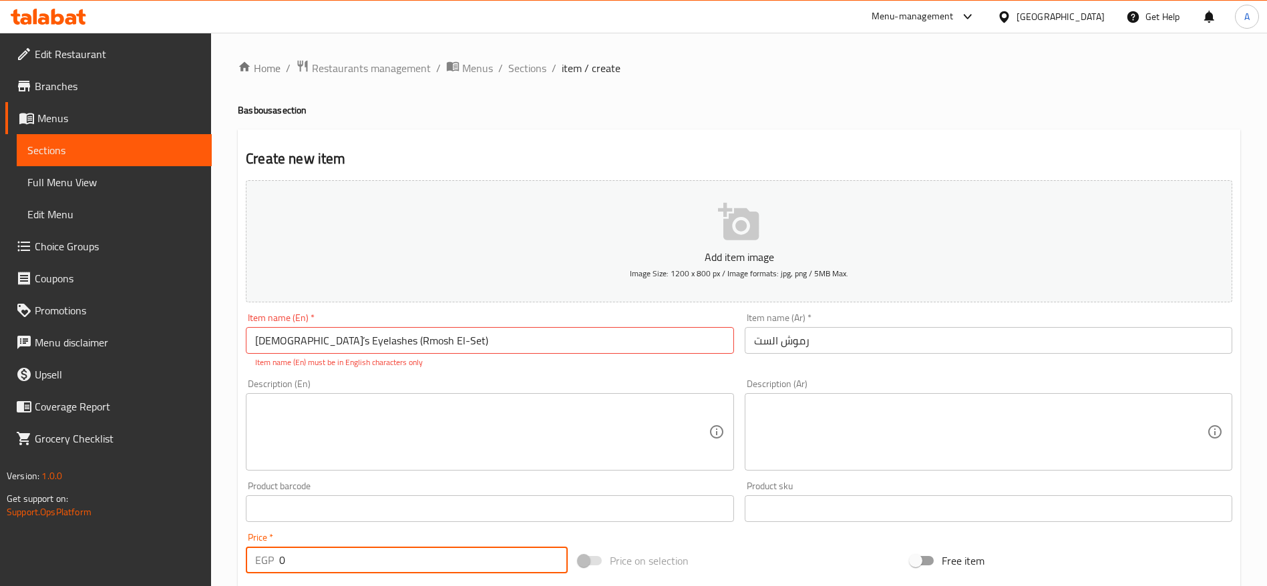
click at [369, 564] on input "0" at bounding box center [423, 560] width 289 height 27
type input "220"
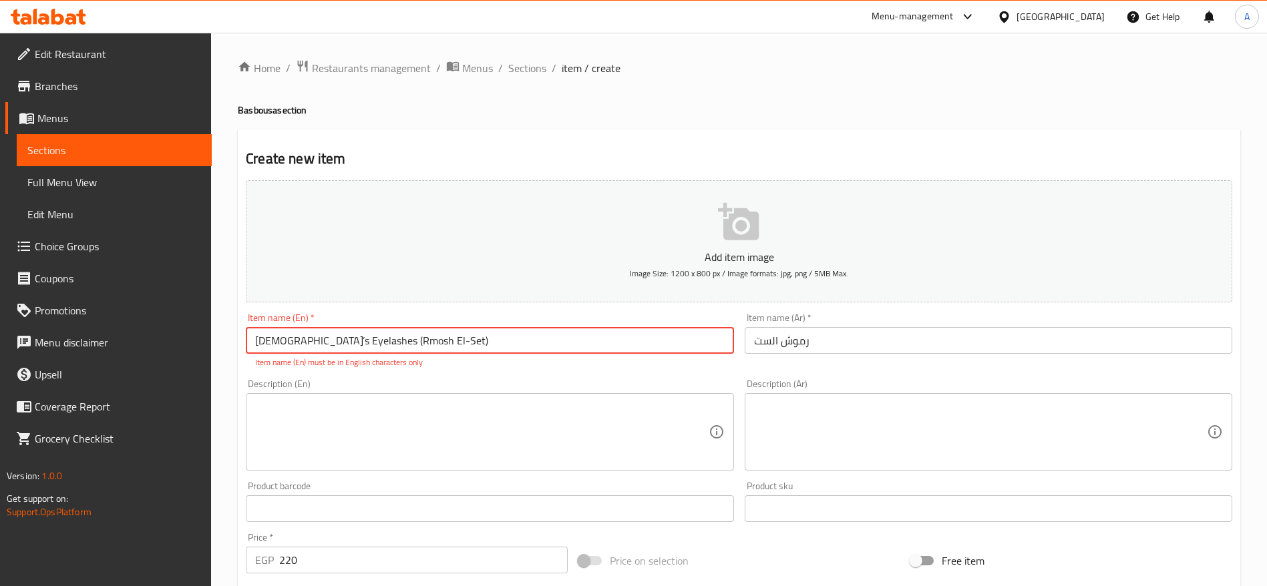
click at [282, 340] on input "Lady’s Eyelashes (Rmosh El-Set)" at bounding box center [490, 340] width 488 height 27
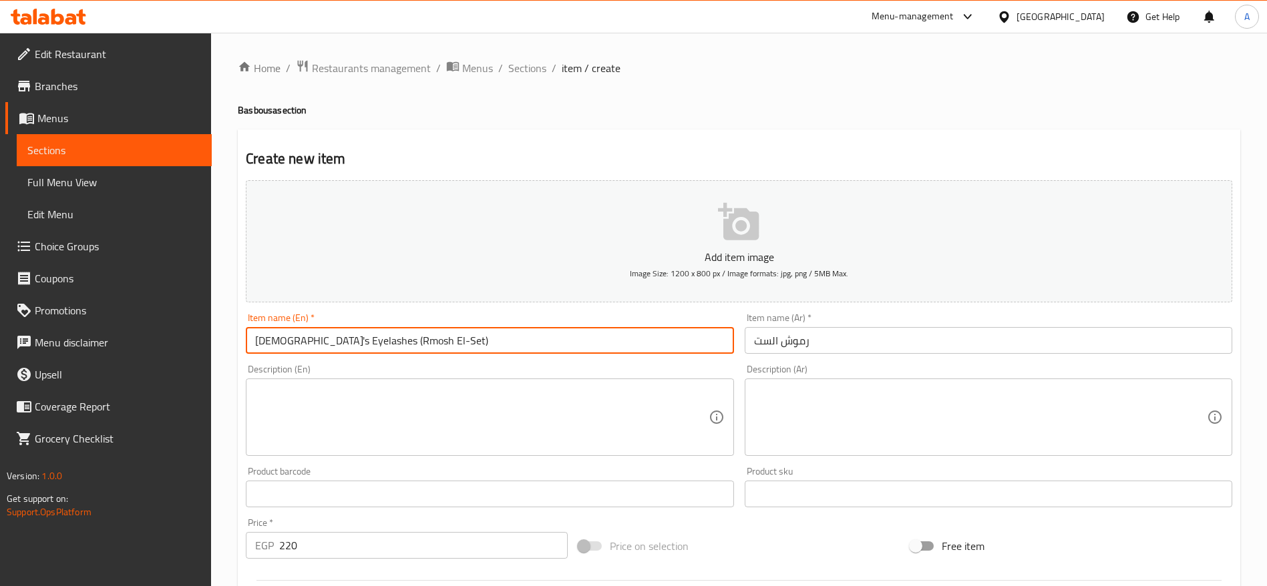
type input "Lady's Eyelashes (Rmosh El-Set)"
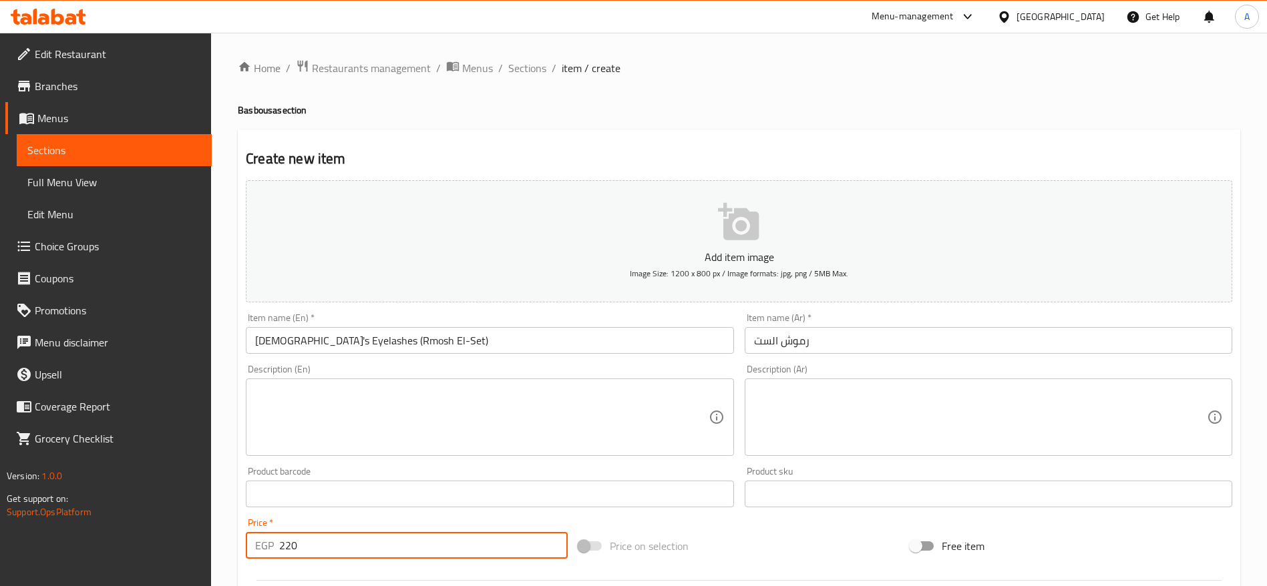
click at [333, 540] on input "220" at bounding box center [423, 545] width 289 height 27
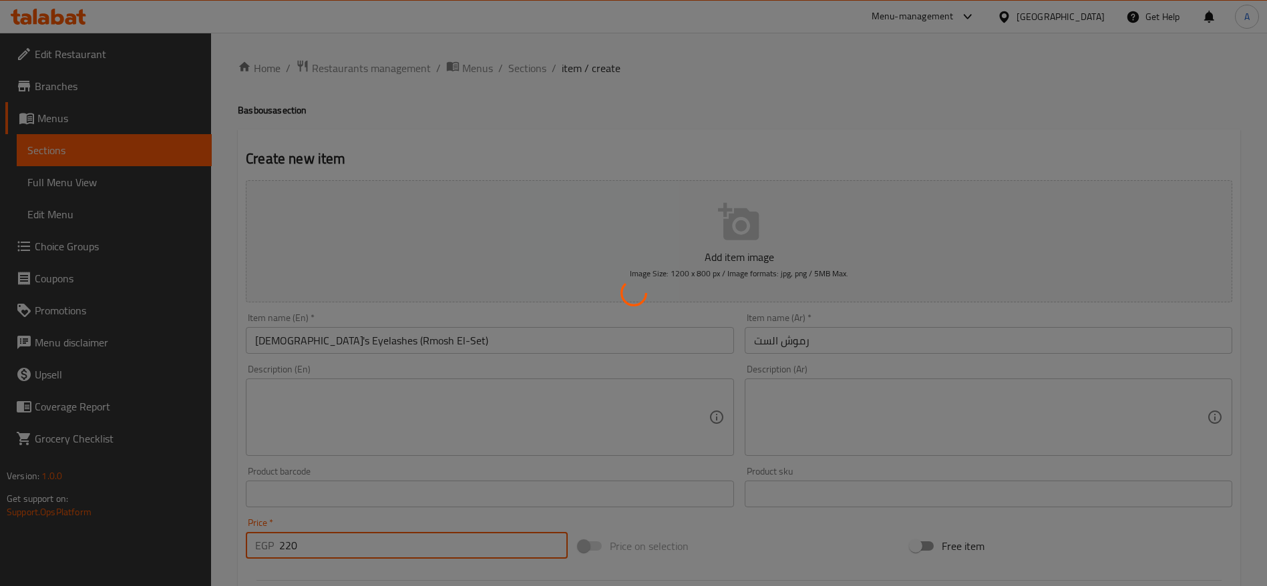
type input "0"
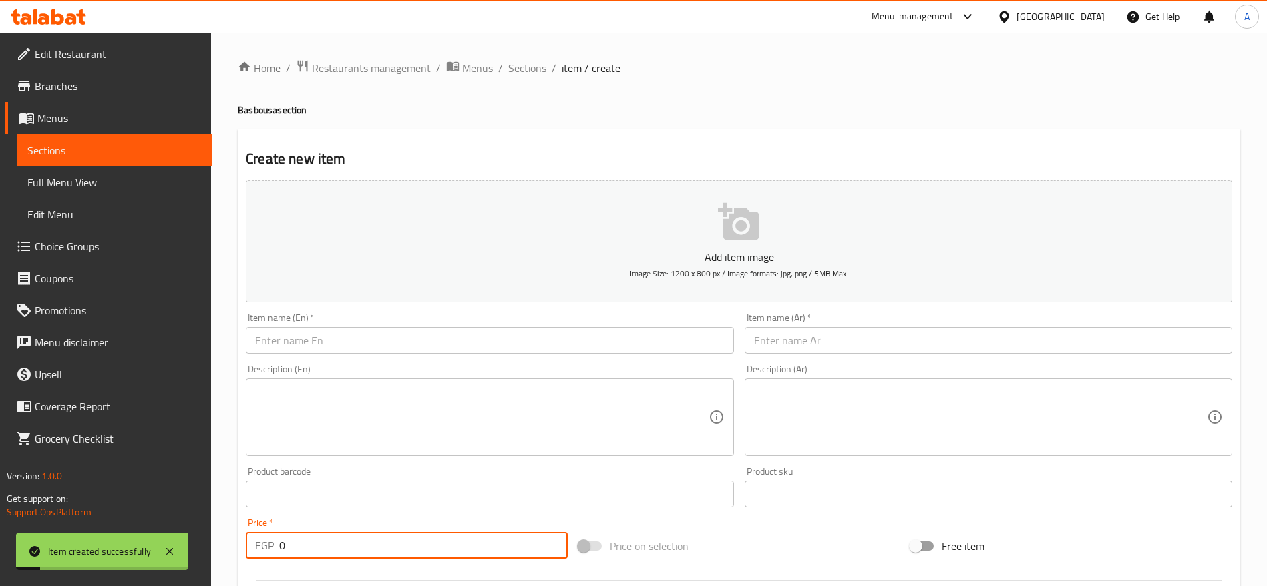
click at [520, 66] on span "Sections" at bounding box center [527, 68] width 38 height 16
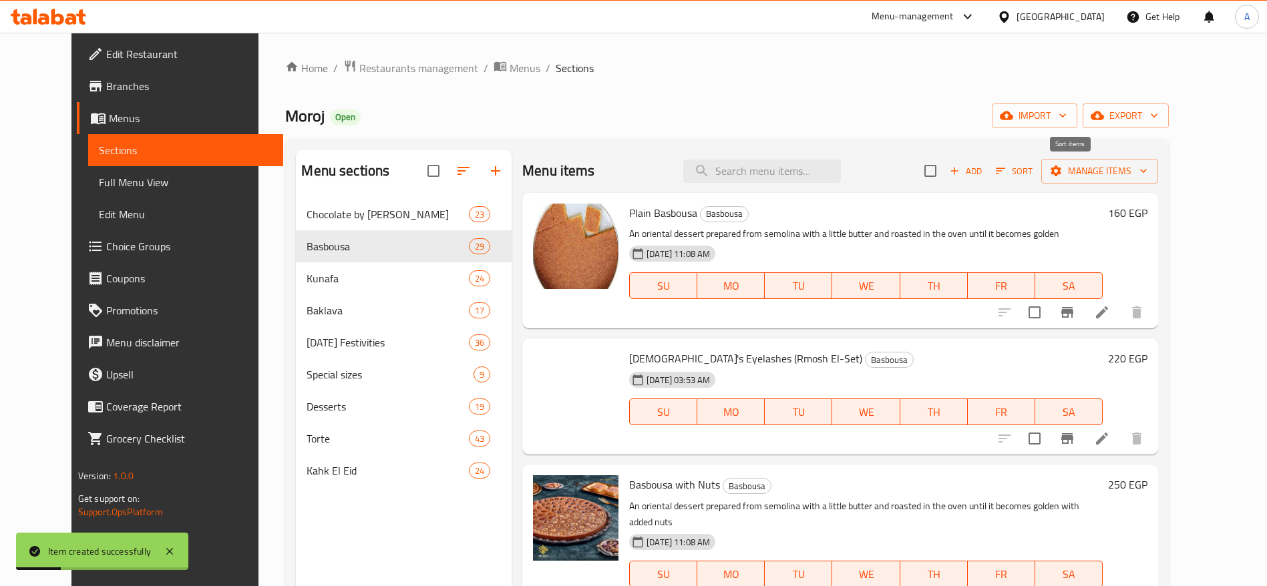
click at [1006, 175] on icon "button" at bounding box center [1000, 171] width 12 height 12
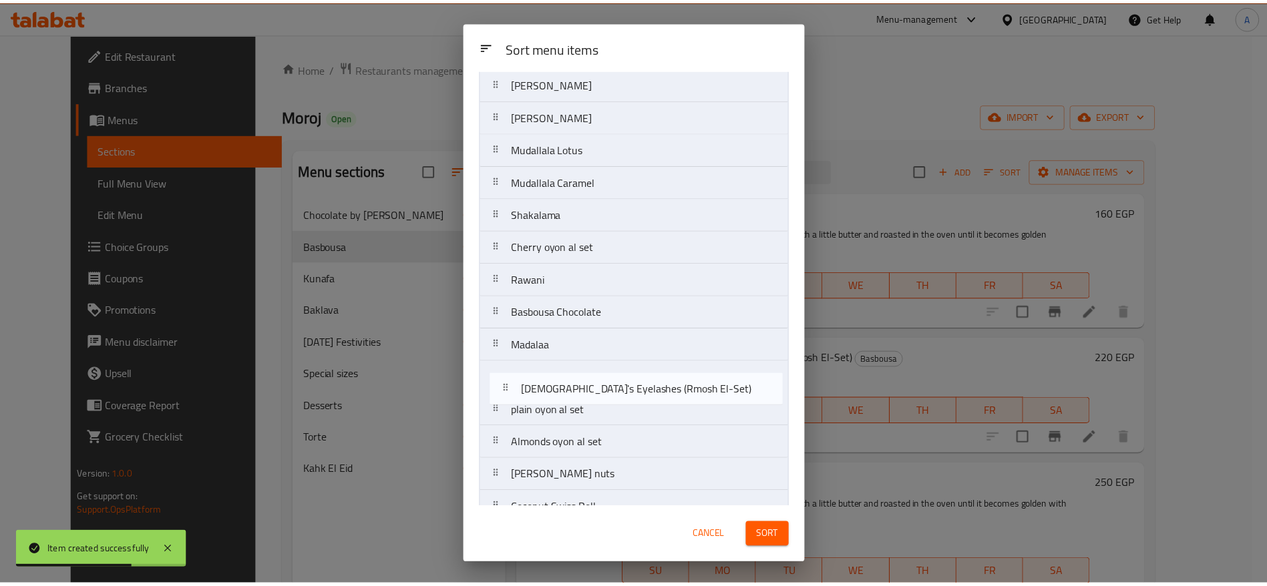
scroll to position [270, 0]
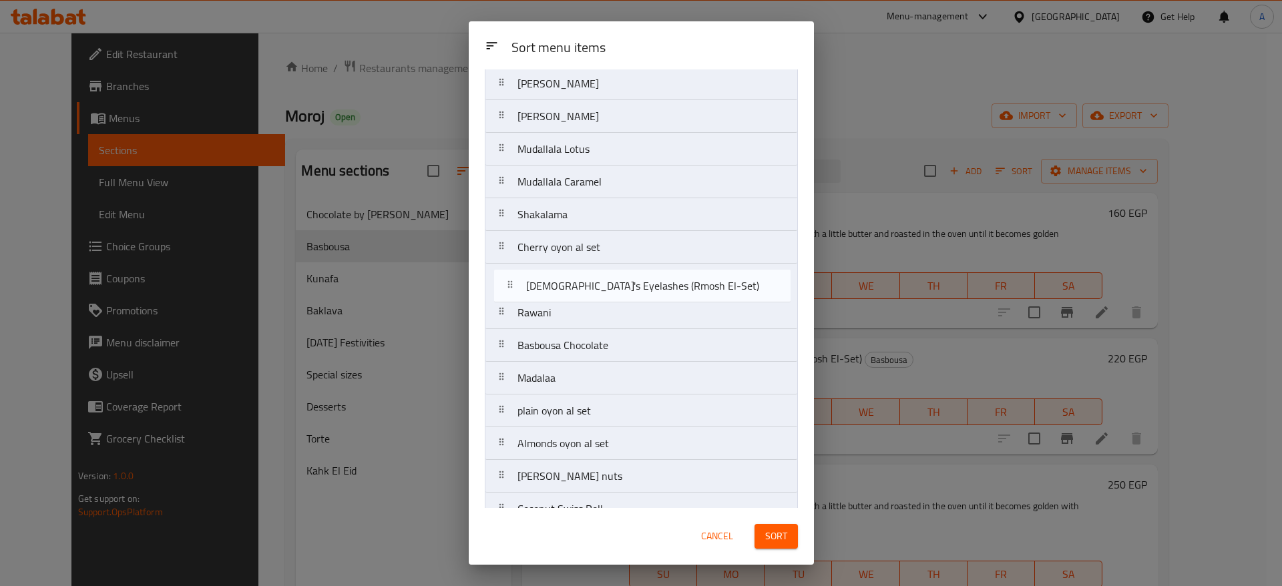
drag, startPoint x: 510, startPoint y: 162, endPoint x: 512, endPoint y: 333, distance: 171.0
click at [512, 333] on nav "Plain Basbousa Lady's Eyelashes (Rmosh El-Set) Basbousa with Nuts Basbousa Qesh…" at bounding box center [641, 313] width 313 height 950
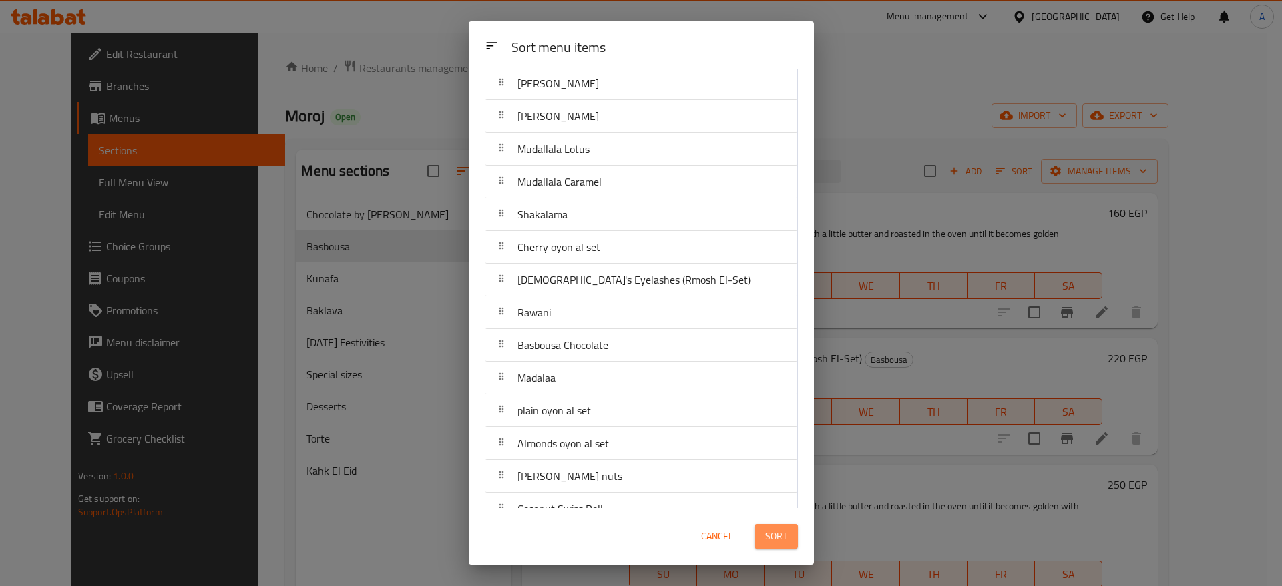
click at [782, 546] on button "Sort" at bounding box center [776, 536] width 43 height 25
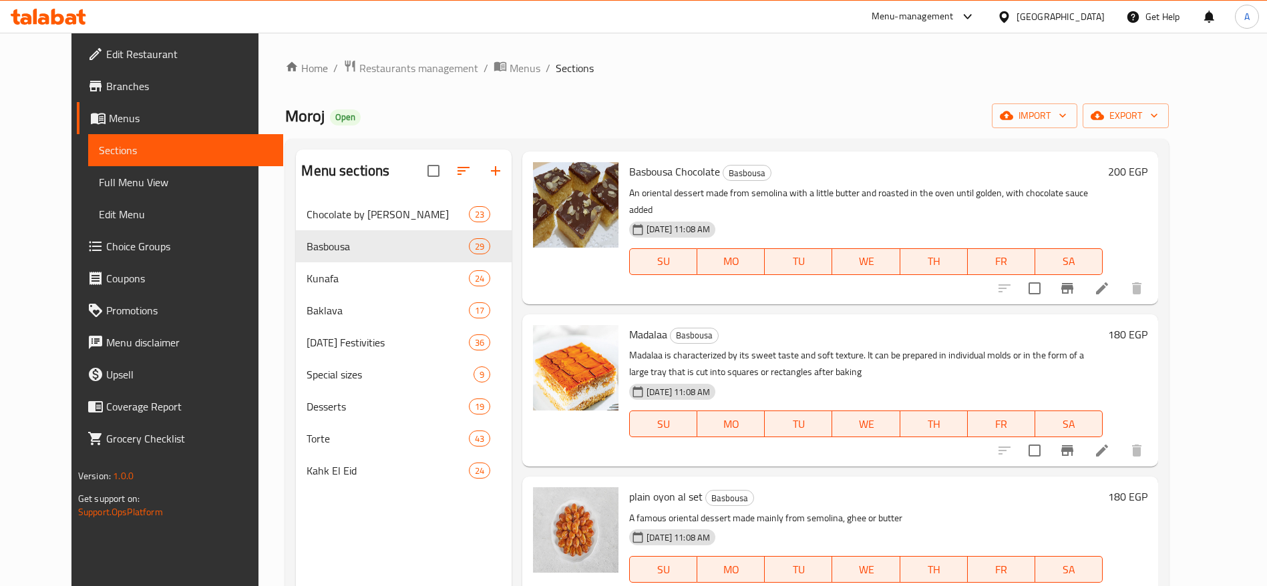
scroll to position [2255, 0]
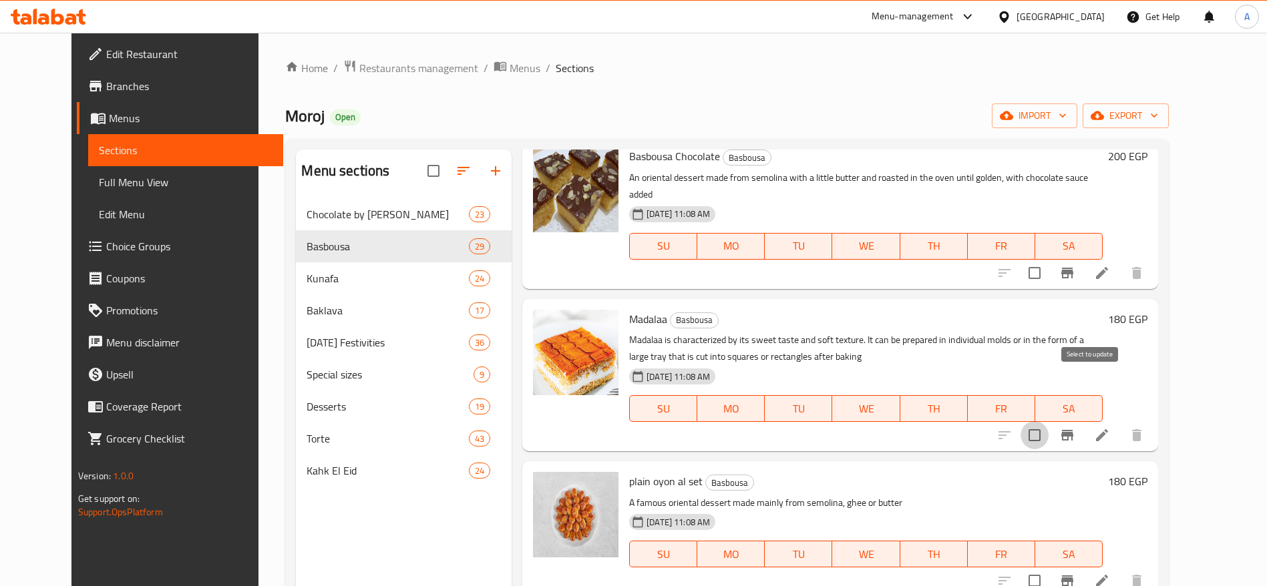
click at [1049, 421] on input "checkbox" at bounding box center [1034, 435] width 28 height 28
checkbox input "true"
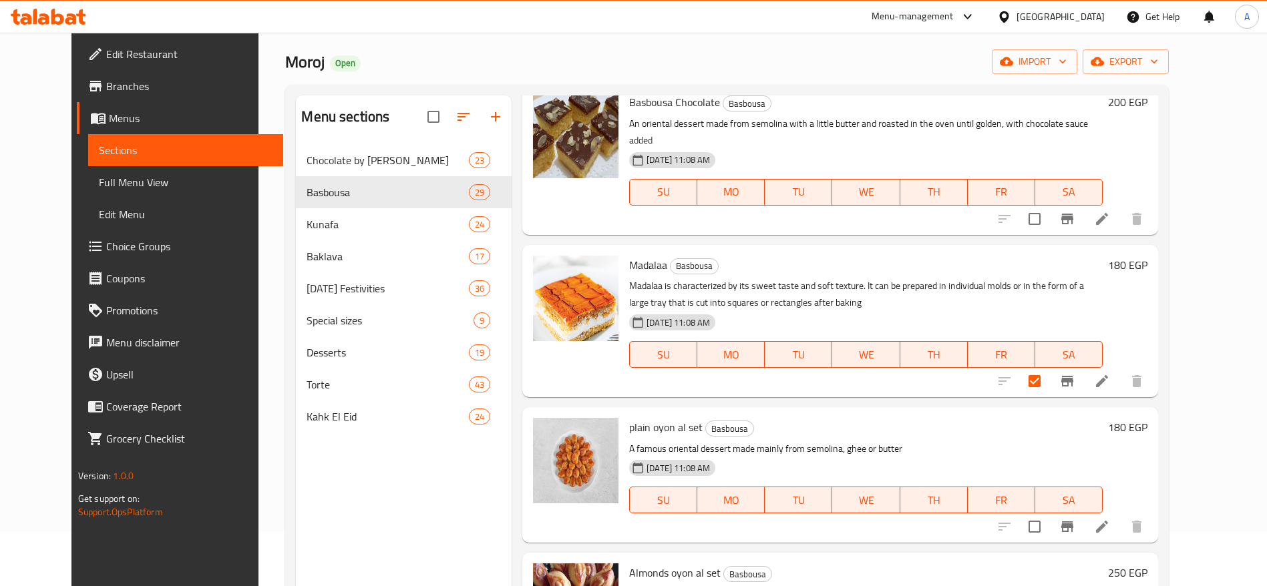
scroll to position [98, 0]
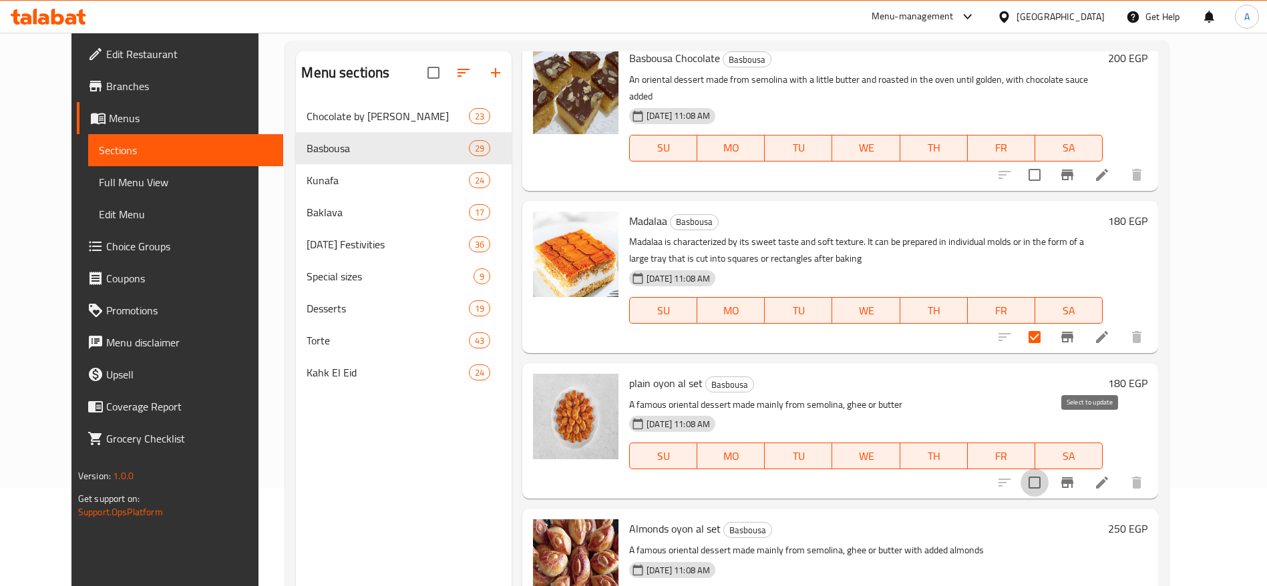
click at [1049, 469] on input "checkbox" at bounding box center [1034, 483] width 28 height 28
checkbox input "true"
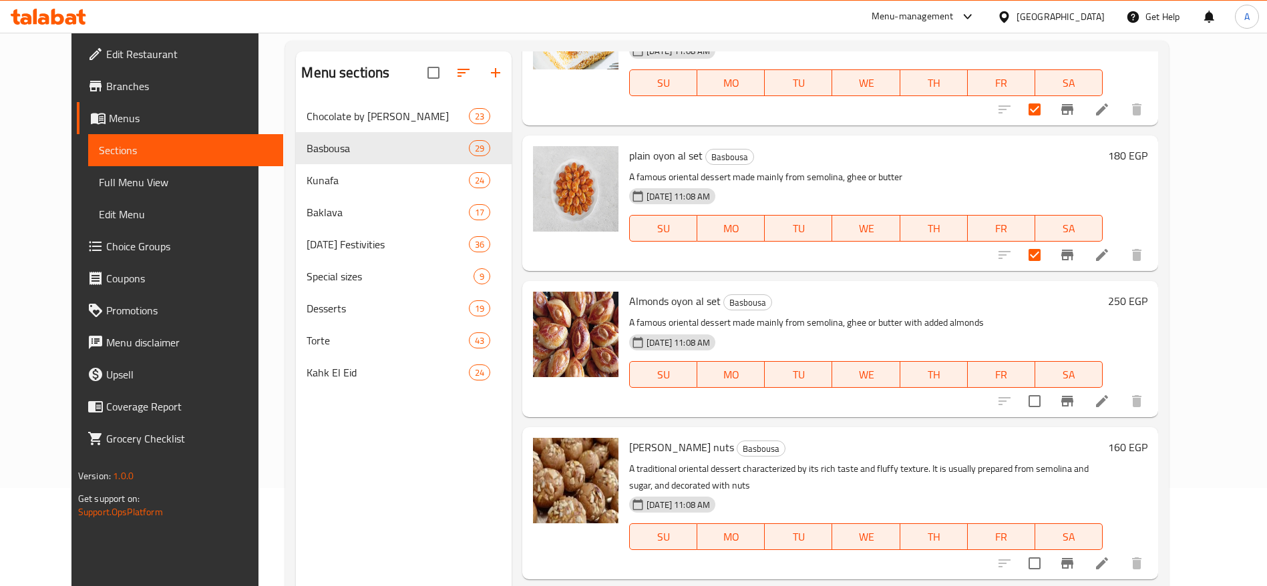
scroll to position [2478, 0]
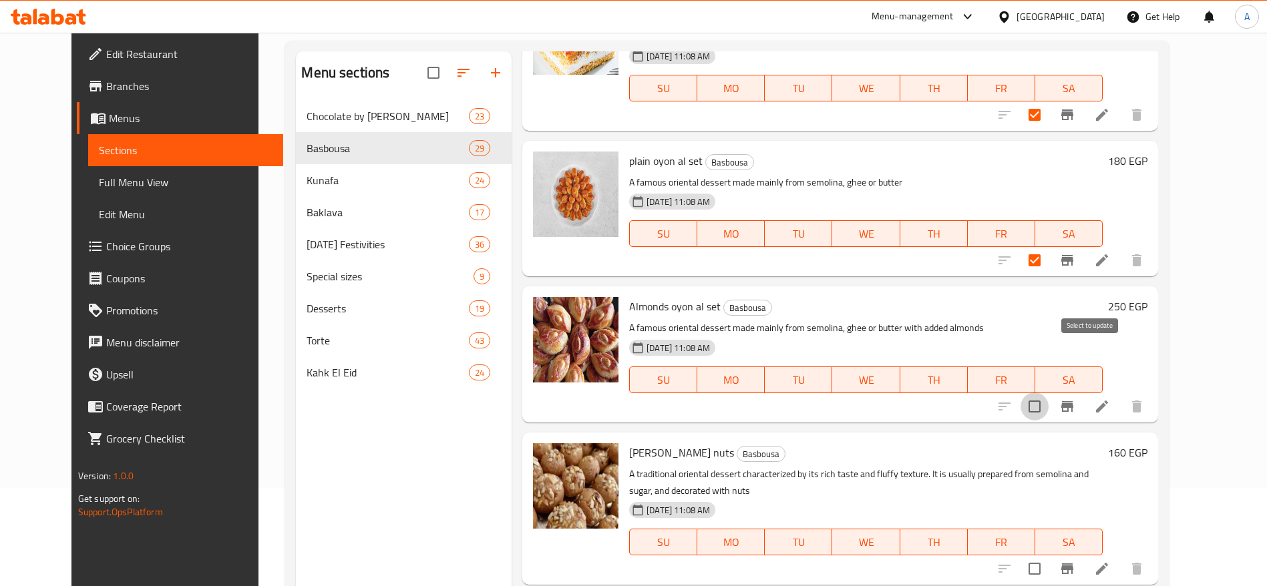
click at [1049, 393] on input "checkbox" at bounding box center [1034, 407] width 28 height 28
checkbox input "true"
click at [1049, 555] on input "checkbox" at bounding box center [1034, 569] width 28 height 28
checkbox input "true"
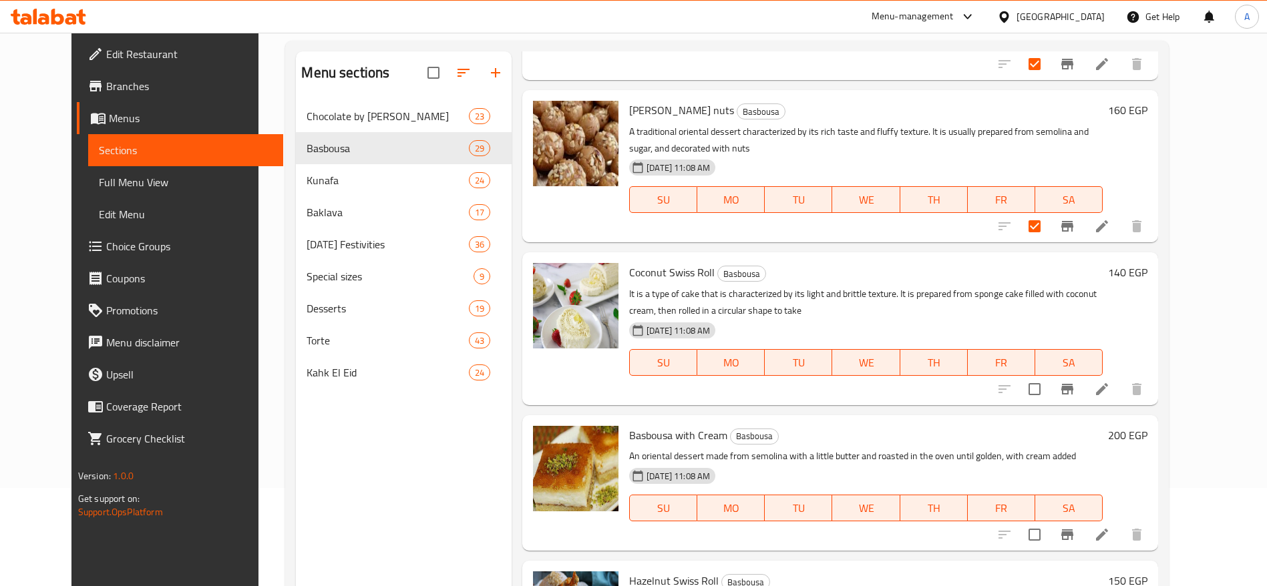
scroll to position [2826, 0]
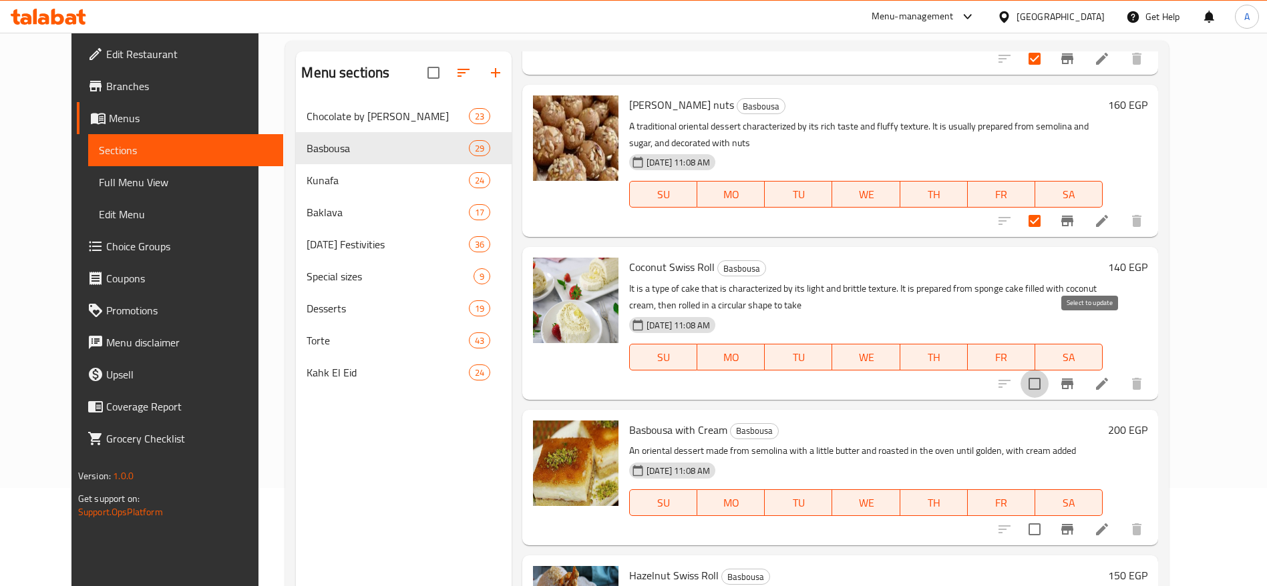
click at [1049, 370] on input "checkbox" at bounding box center [1034, 384] width 28 height 28
checkbox input "true"
click at [1049, 516] on input "checkbox" at bounding box center [1034, 530] width 28 height 28
checkbox input "true"
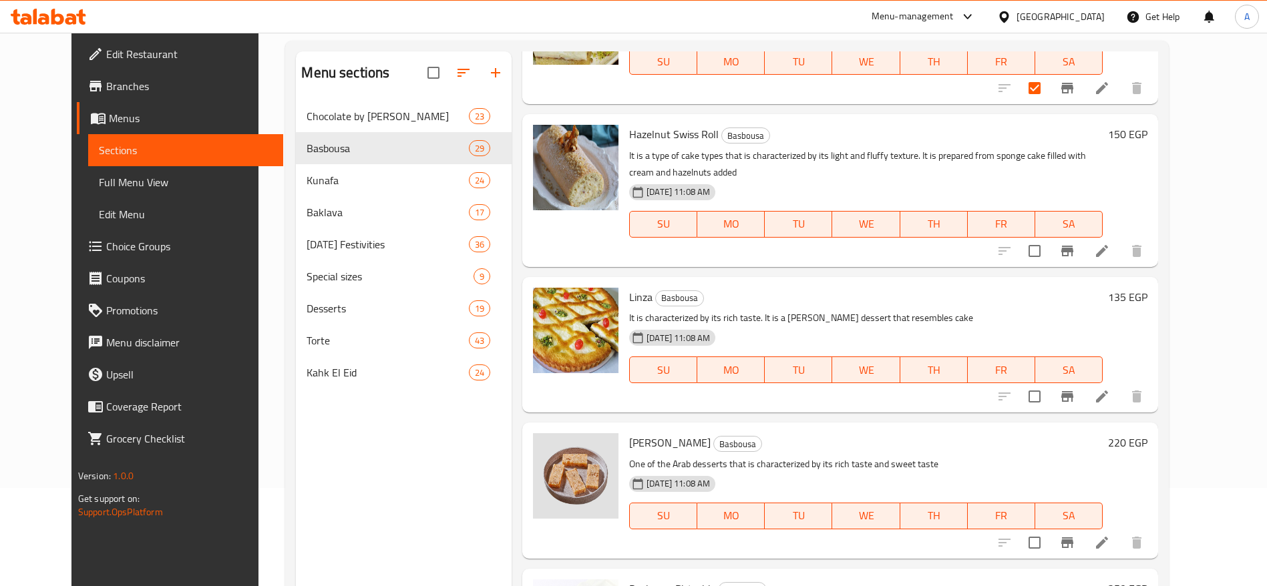
scroll to position [3220, 0]
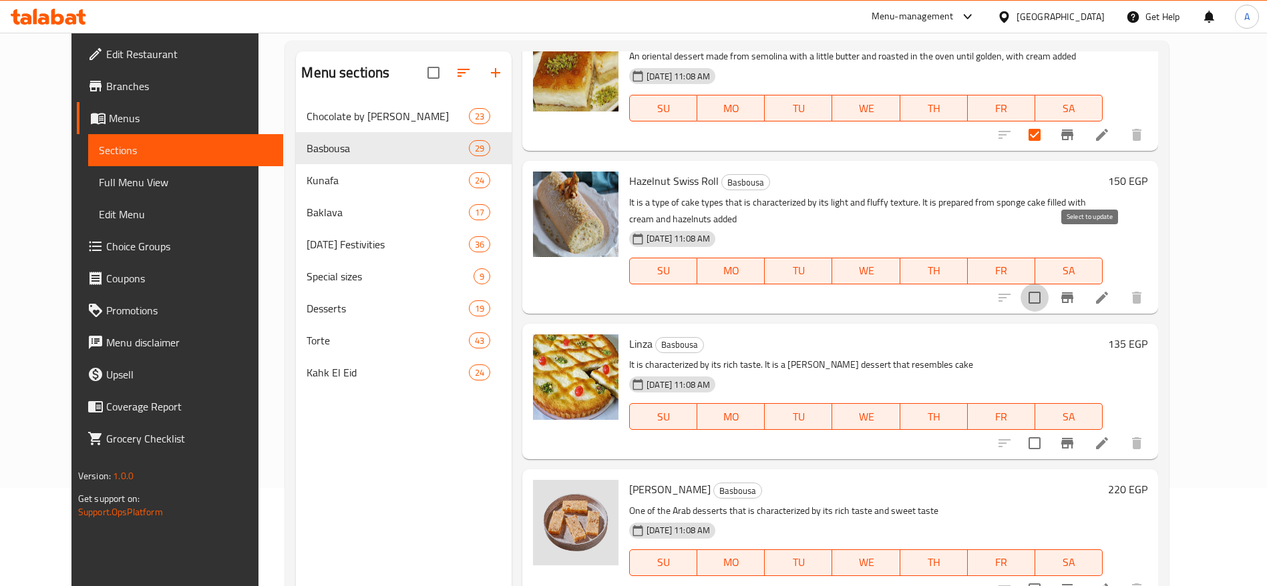
click at [1049, 284] on input "checkbox" at bounding box center [1034, 298] width 28 height 28
checkbox input "true"
click at [1049, 429] on input "checkbox" at bounding box center [1034, 443] width 28 height 28
checkbox input "true"
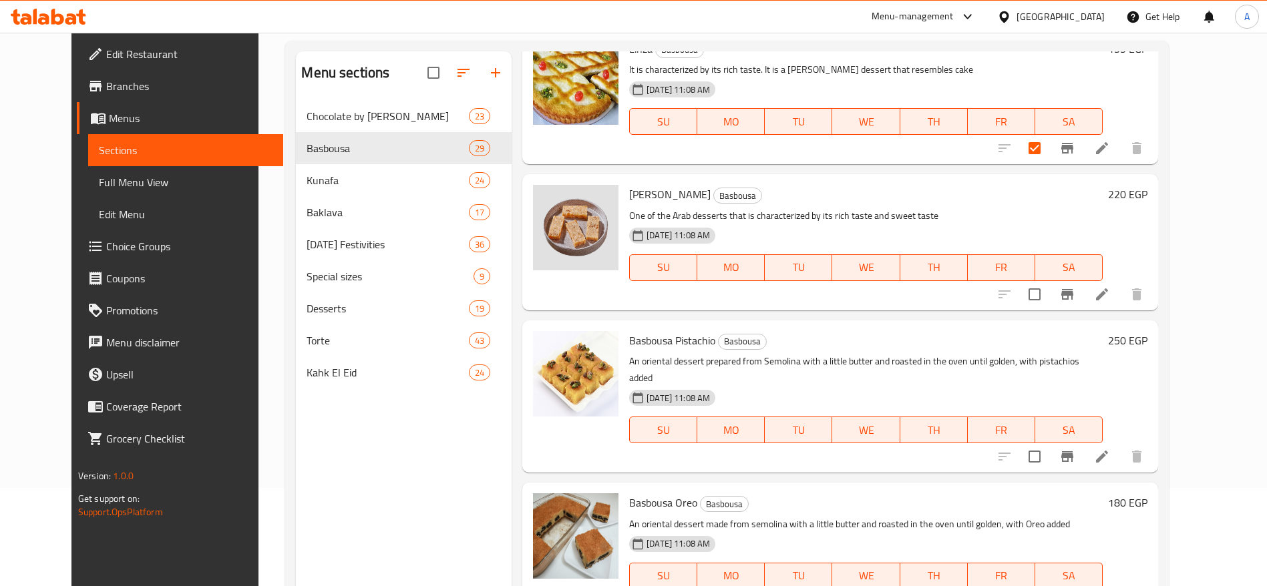
scroll to position [3542, 0]
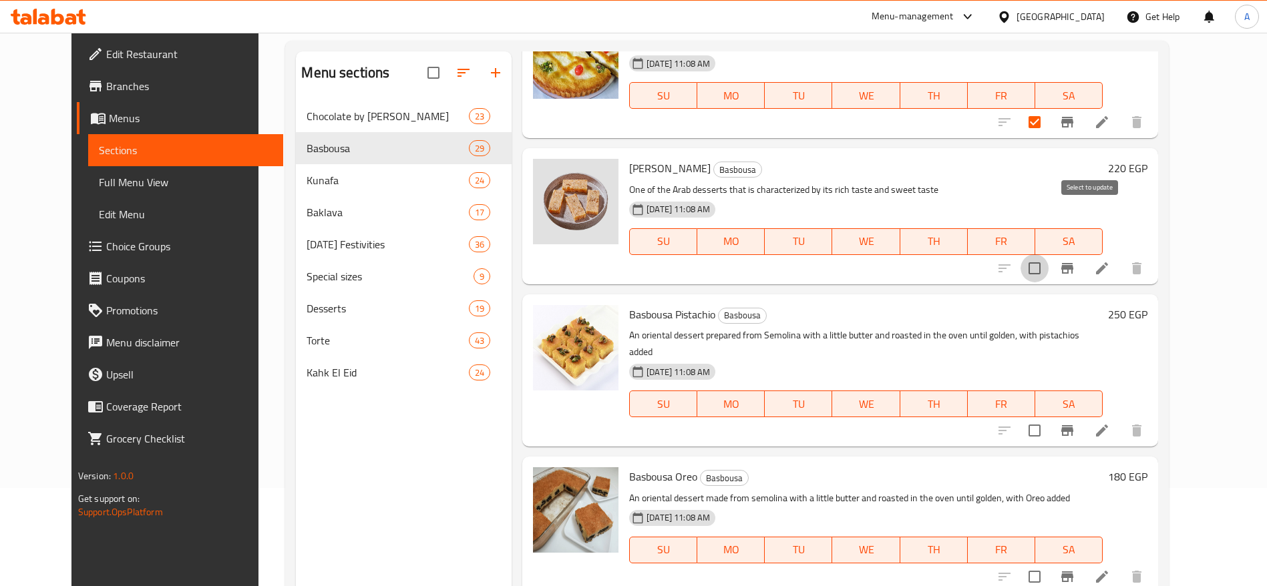
click at [1049, 254] on input "checkbox" at bounding box center [1034, 268] width 28 height 28
checkbox input "true"
click at [1049, 417] on input "checkbox" at bounding box center [1034, 431] width 28 height 28
checkbox input "true"
click at [1049, 563] on input "checkbox" at bounding box center [1034, 577] width 28 height 28
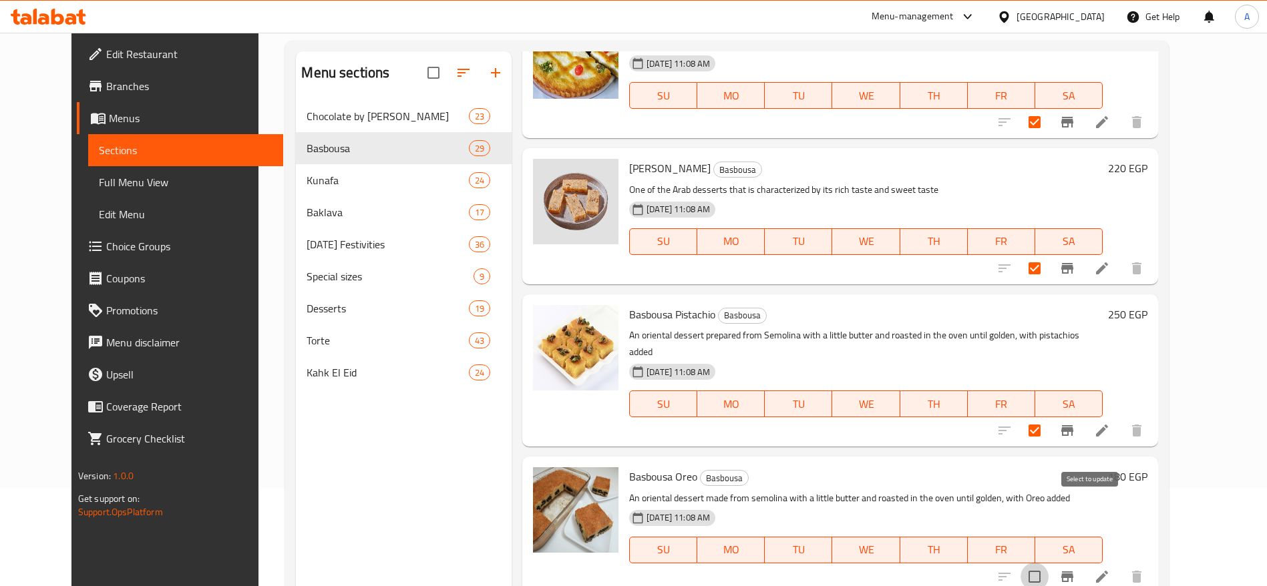
checkbox input "true"
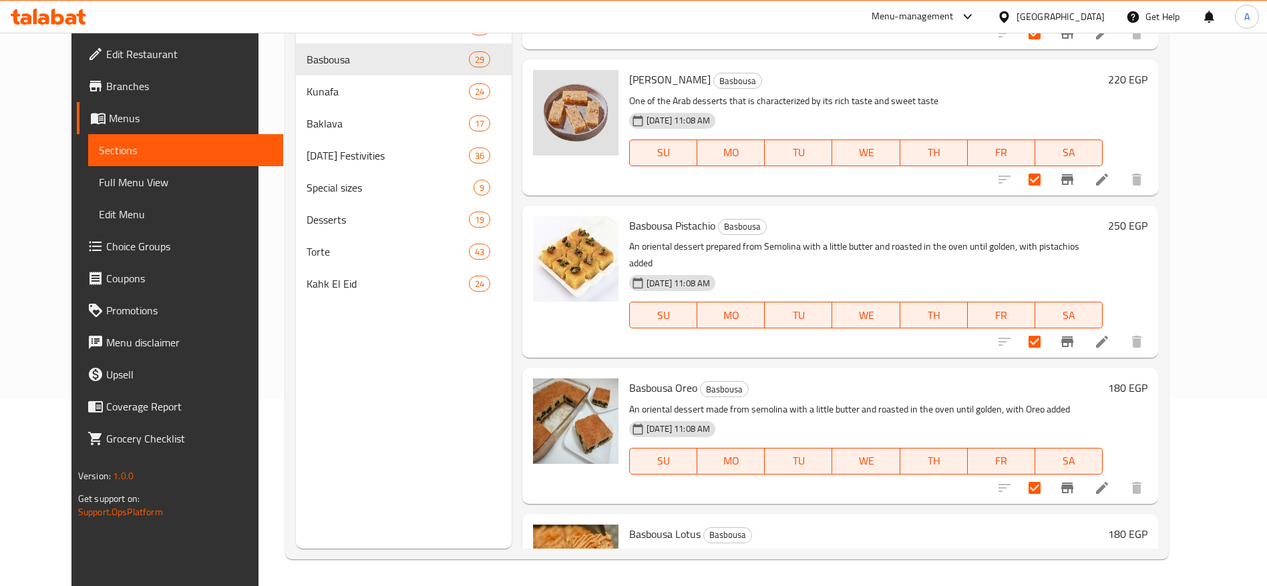
scroll to position [3722, 0]
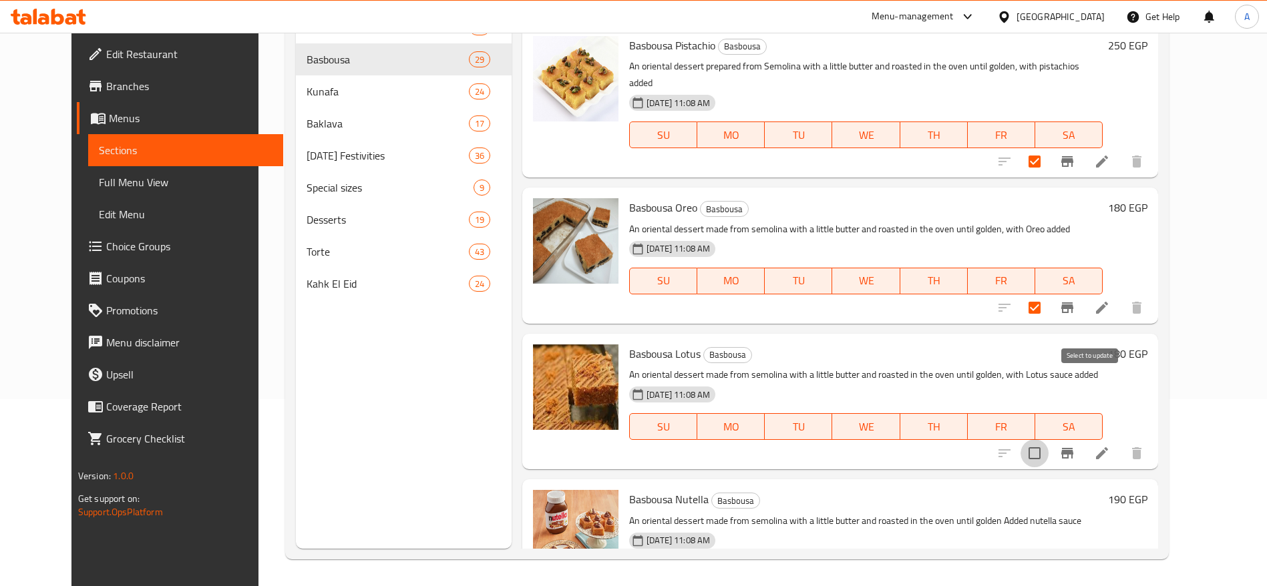
click at [1049, 439] on input "checkbox" at bounding box center [1034, 453] width 28 height 28
checkbox input "true"
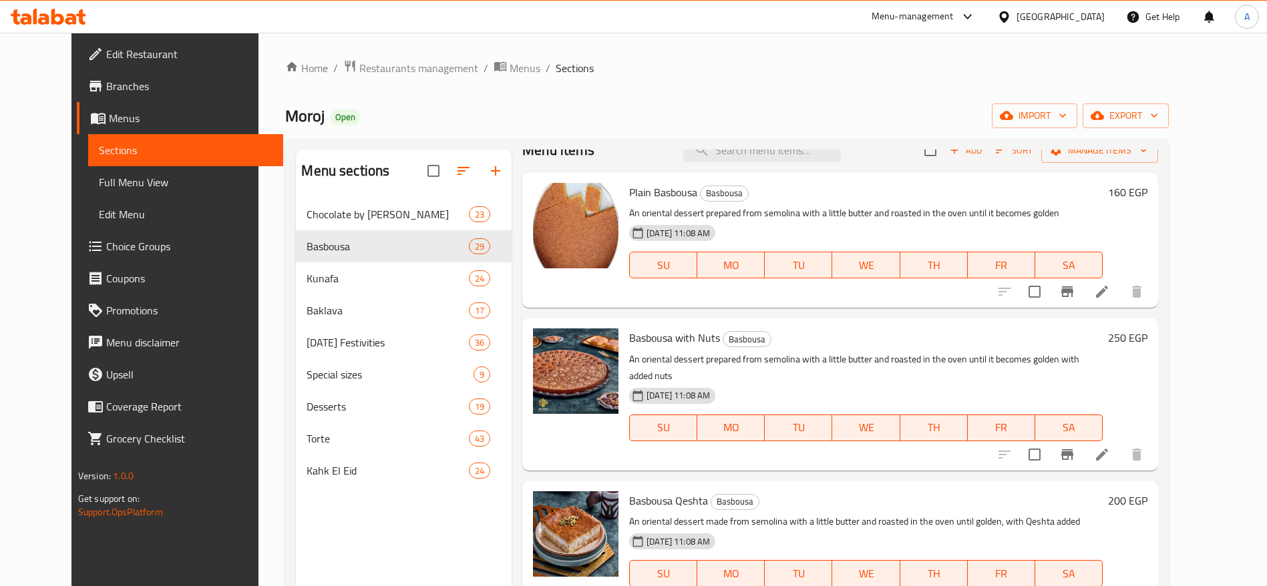
scroll to position [0, 0]
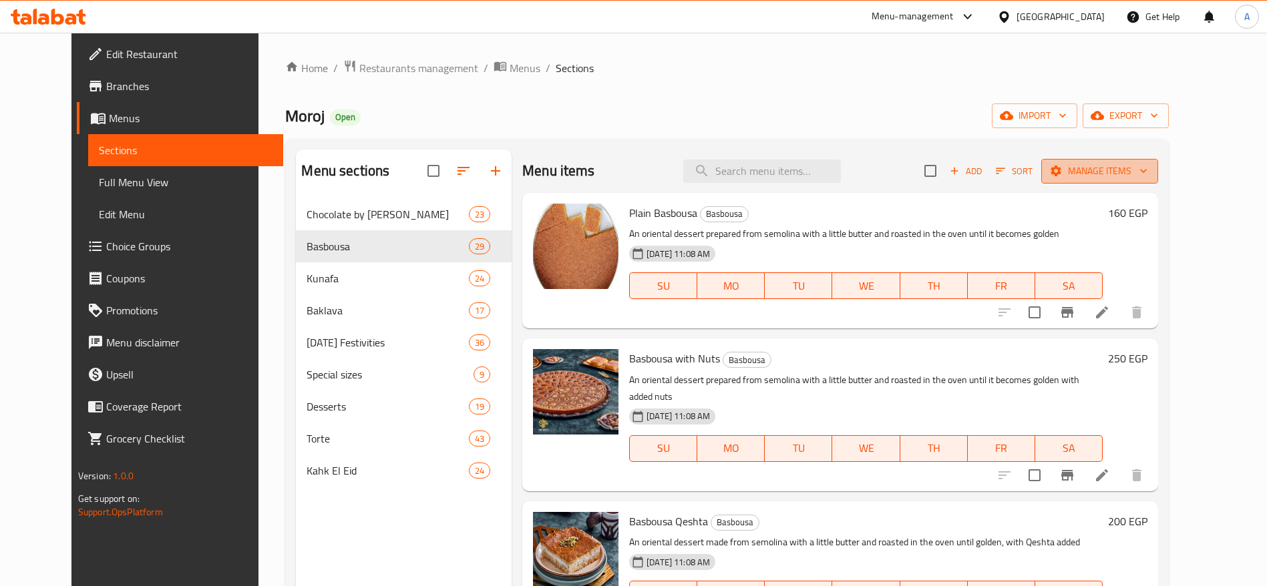
click at [1150, 172] on icon "button" at bounding box center [1143, 170] width 13 height 13
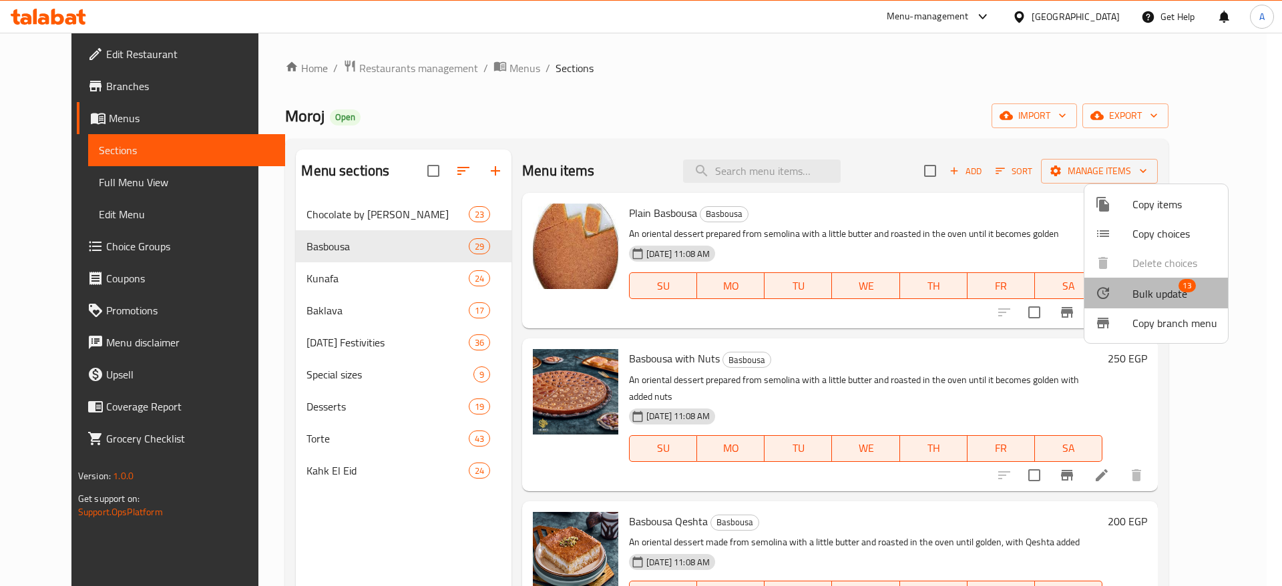
click at [1180, 288] on span "13" at bounding box center [1187, 285] width 17 height 13
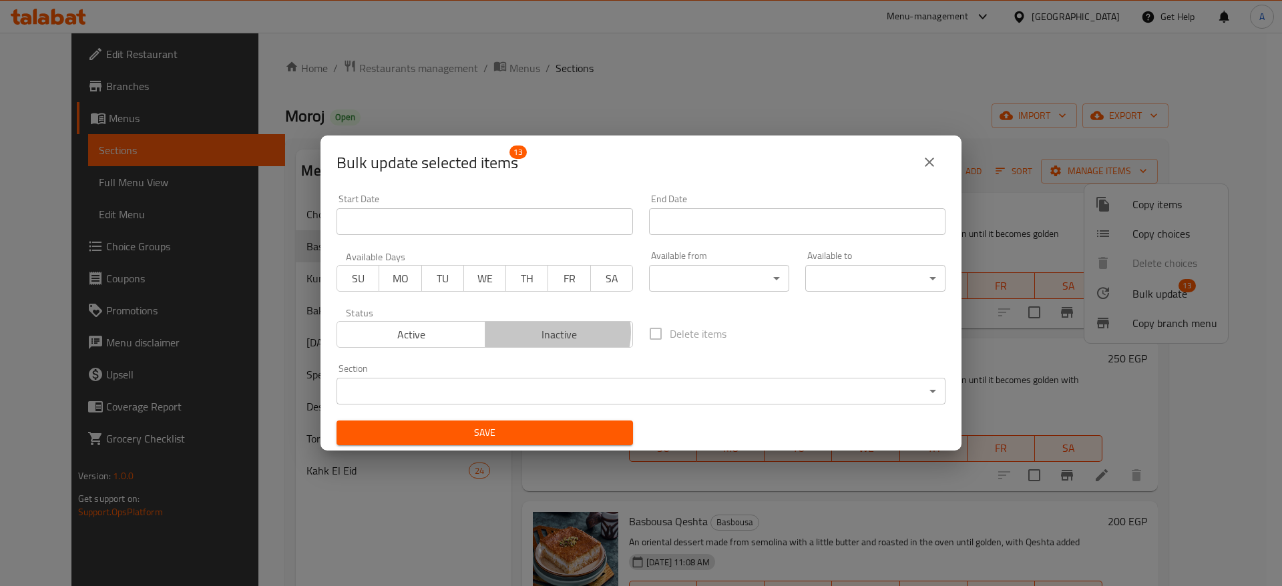
click at [550, 333] on span "Inactive" at bounding box center [560, 334] width 138 height 19
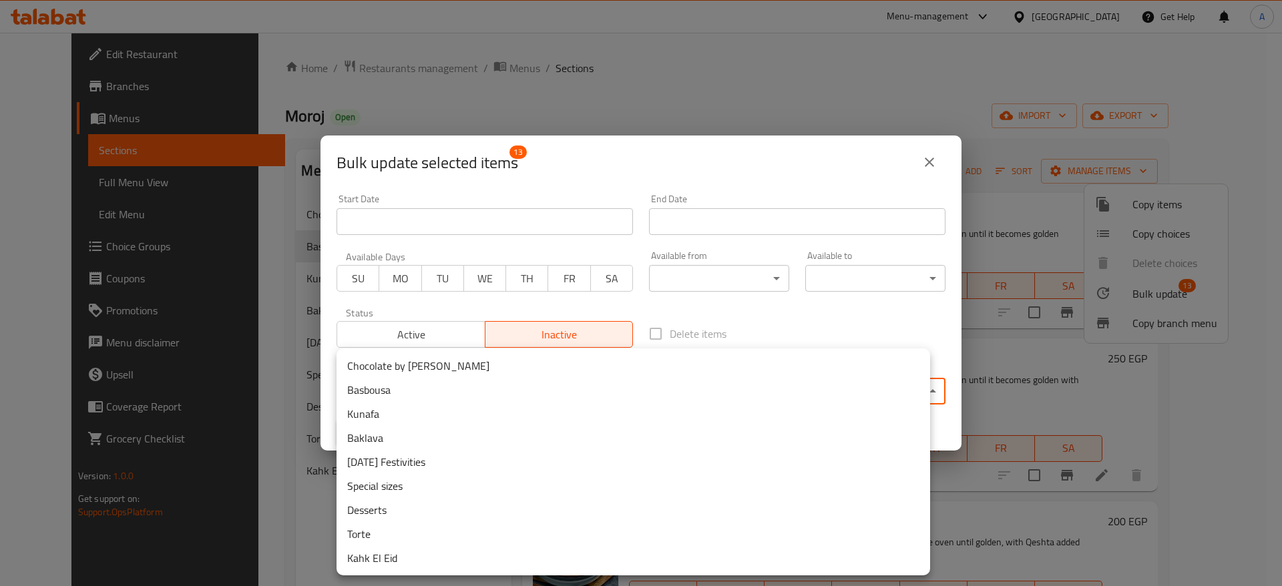
click at [607, 396] on body "​ Menu-management Egypt Get Help A Edit Restaurant Branches Menus Sections Full…" at bounding box center [641, 310] width 1282 height 554
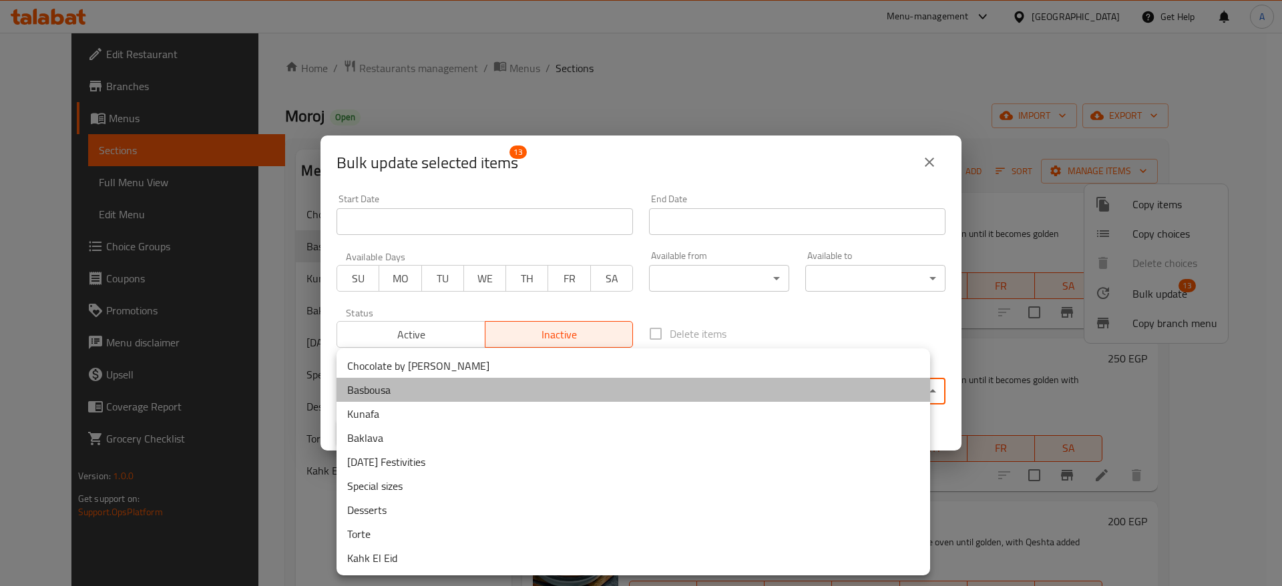
click at [540, 391] on li "Basbousa" at bounding box center [634, 390] width 594 height 24
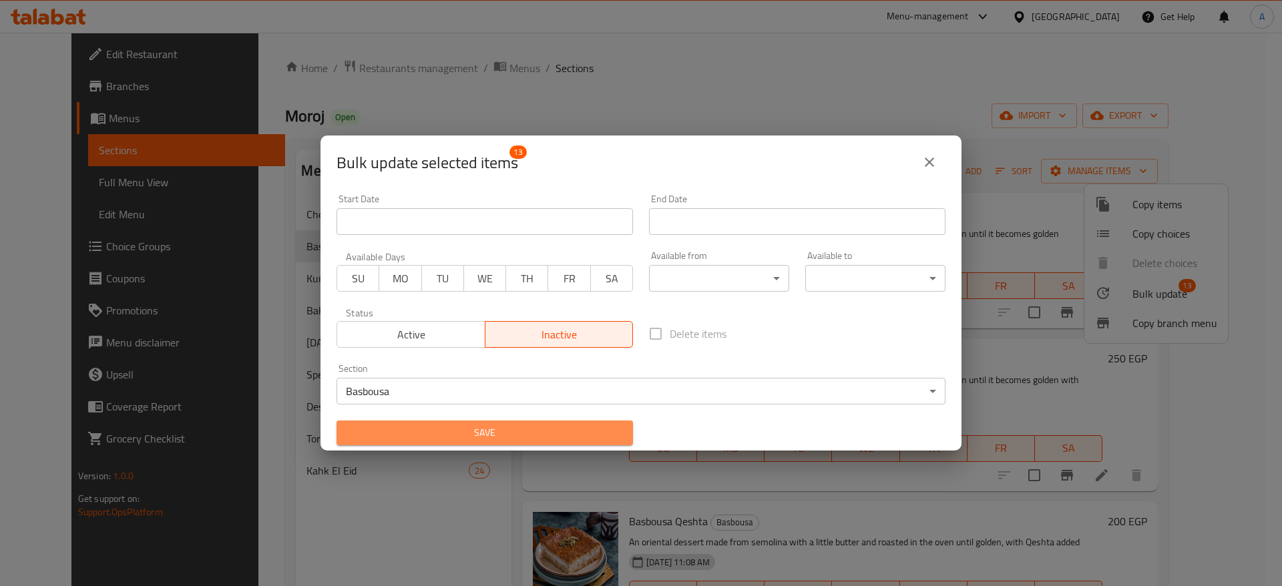
click at [541, 431] on span "Save" at bounding box center [484, 433] width 275 height 17
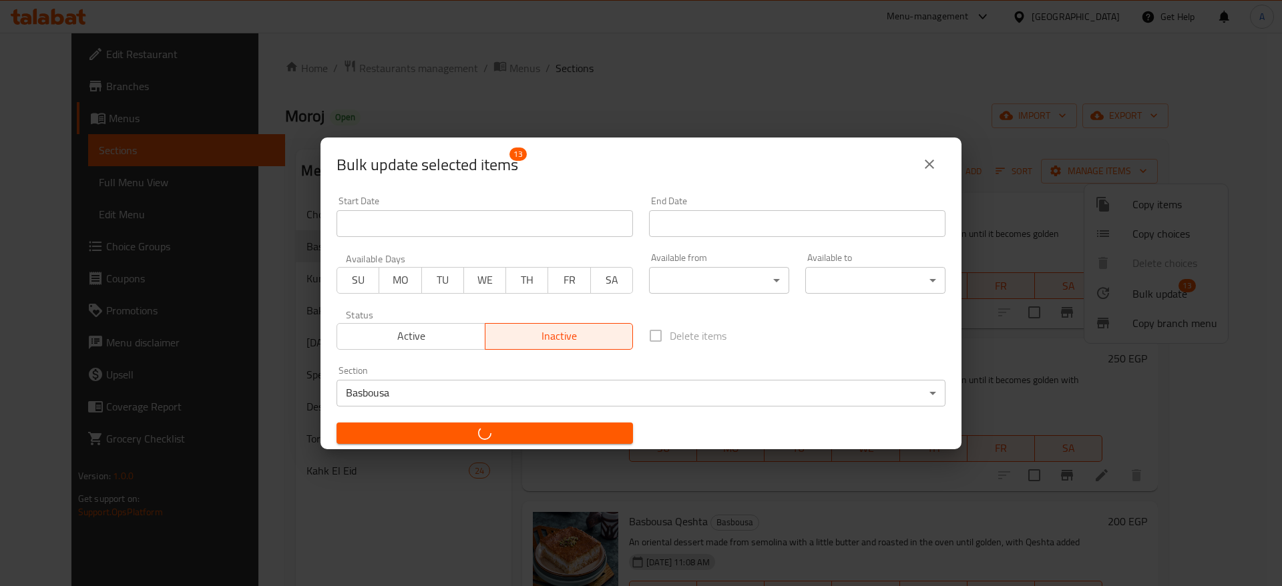
checkbox input "false"
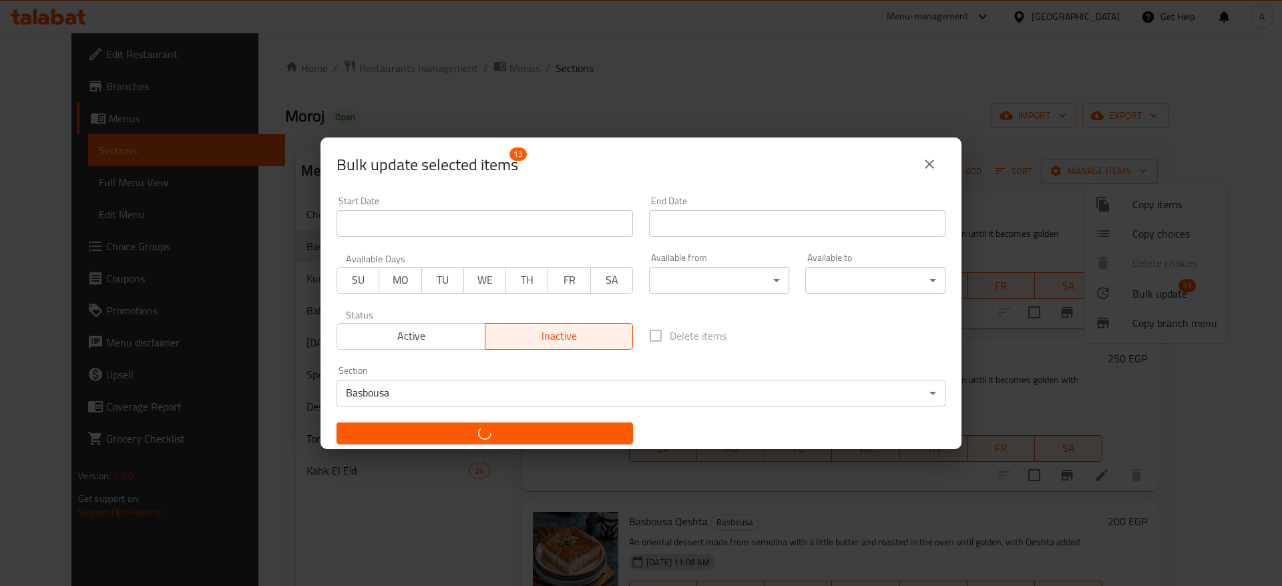
checkbox input "false"
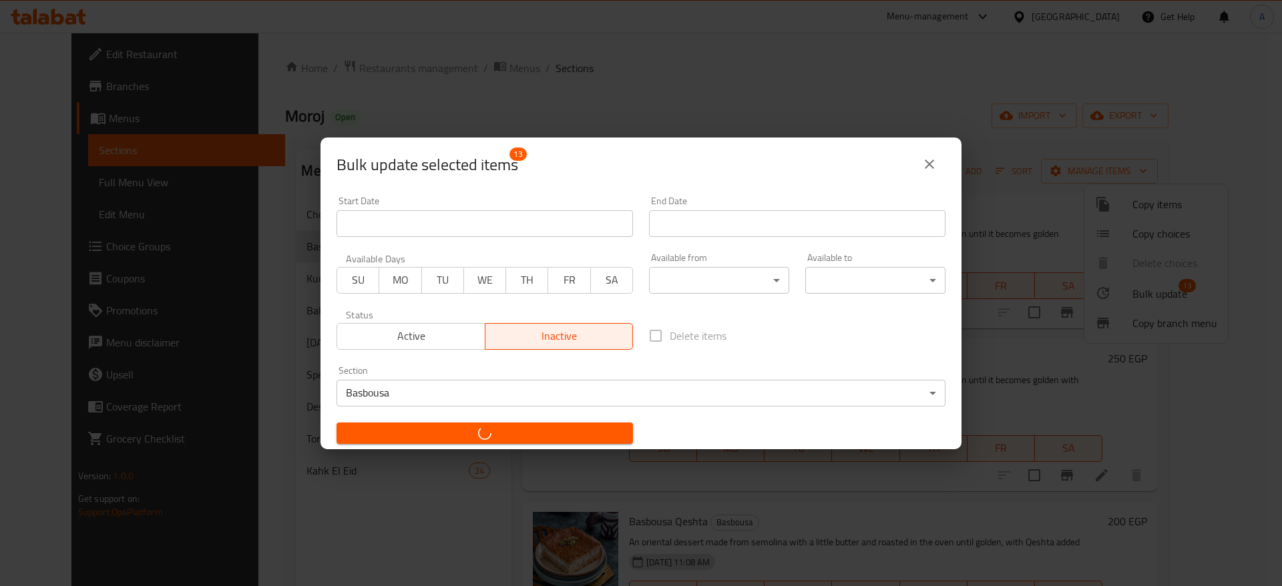
checkbox input "false"
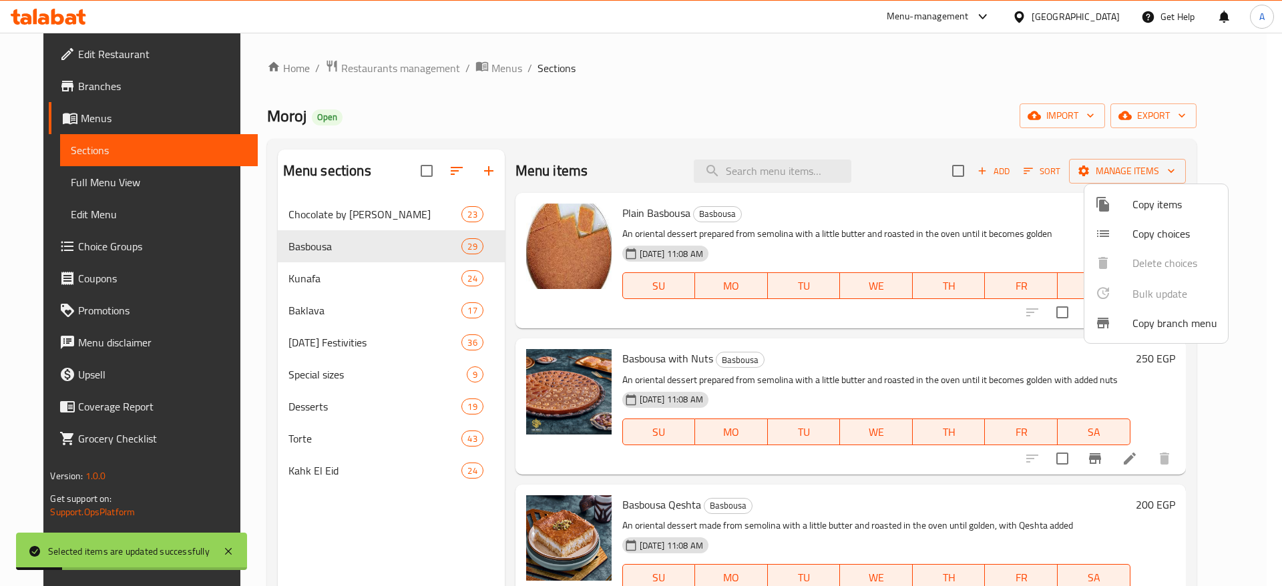
click at [910, 87] on div at bounding box center [641, 293] width 1282 height 586
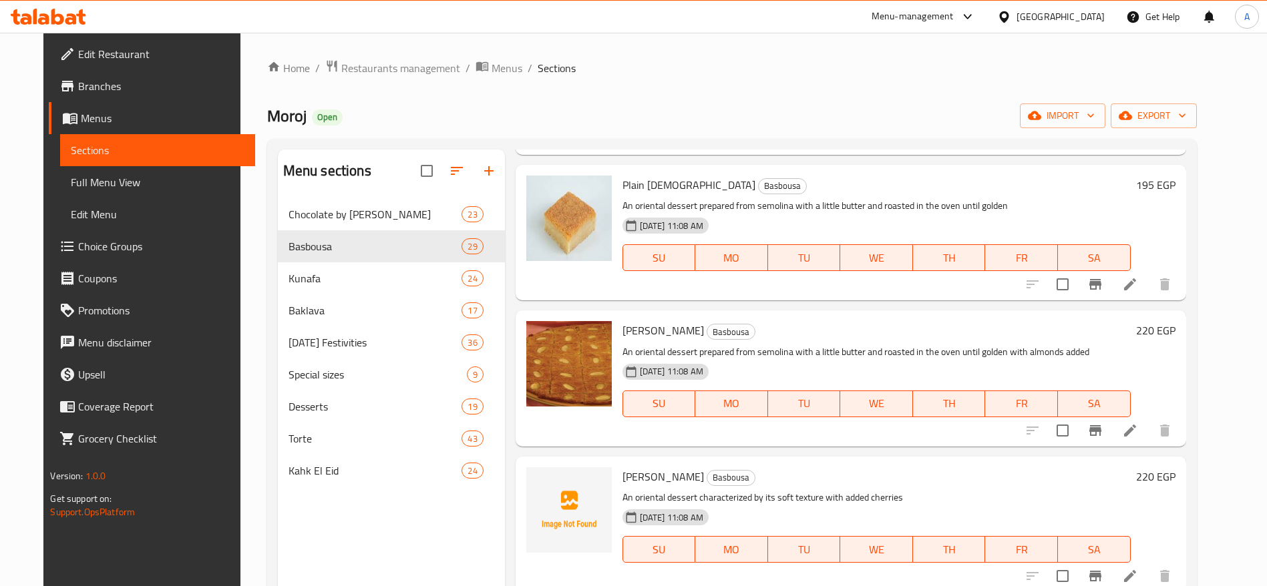
scroll to position [889, 0]
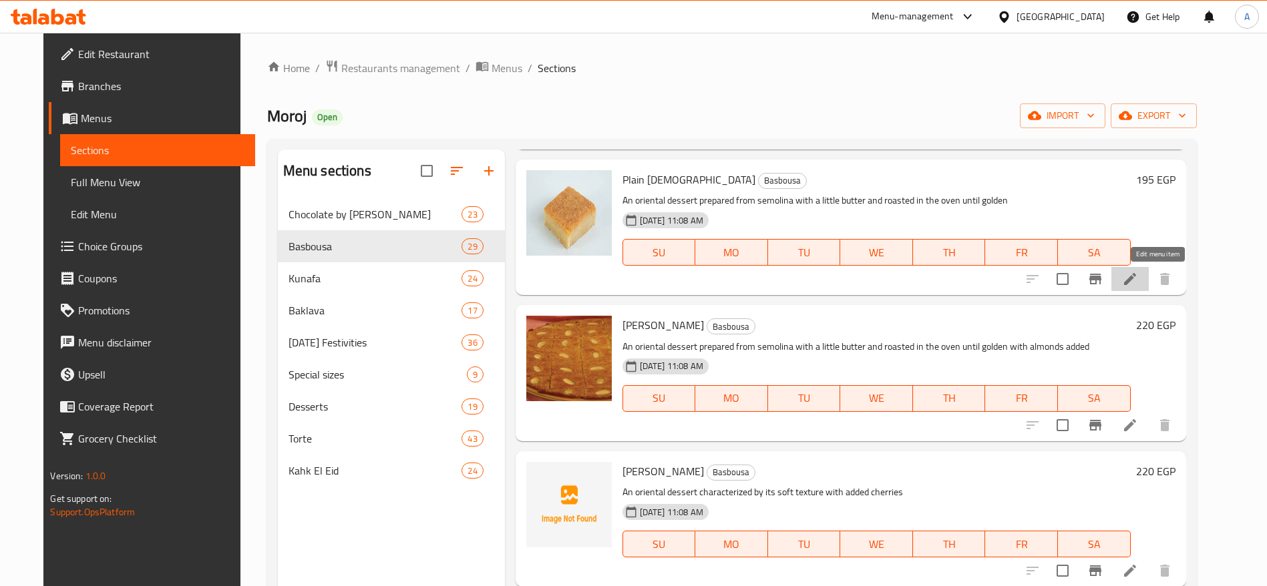
click at [1138, 286] on icon at bounding box center [1130, 279] width 16 height 16
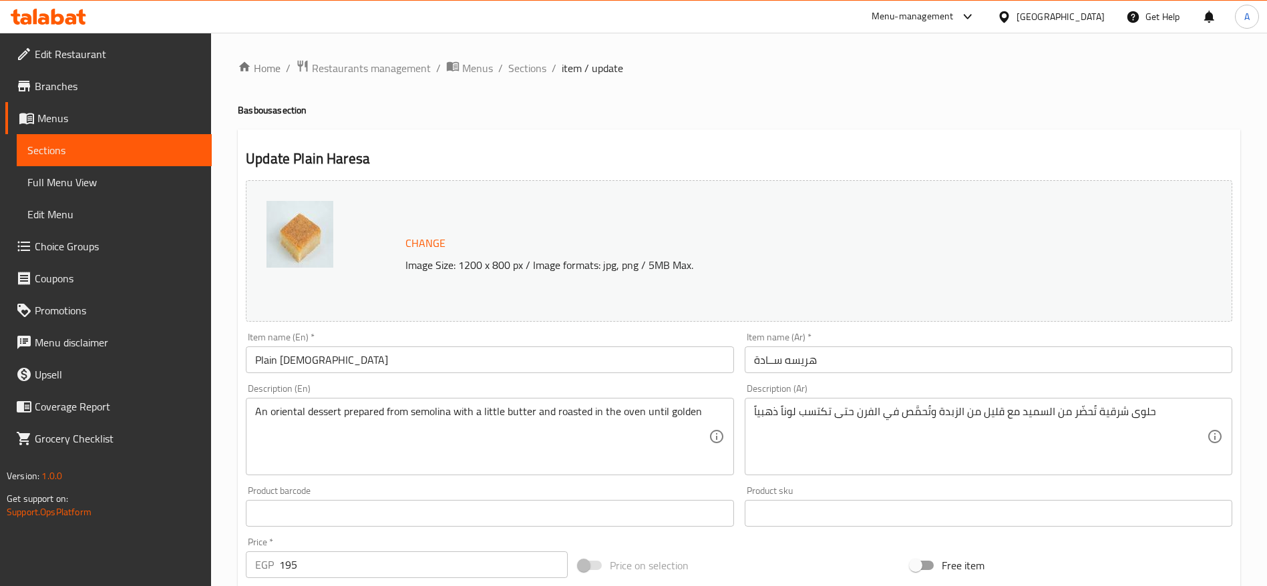
click at [420, 568] on input "195" at bounding box center [423, 565] width 289 height 27
type input "230"
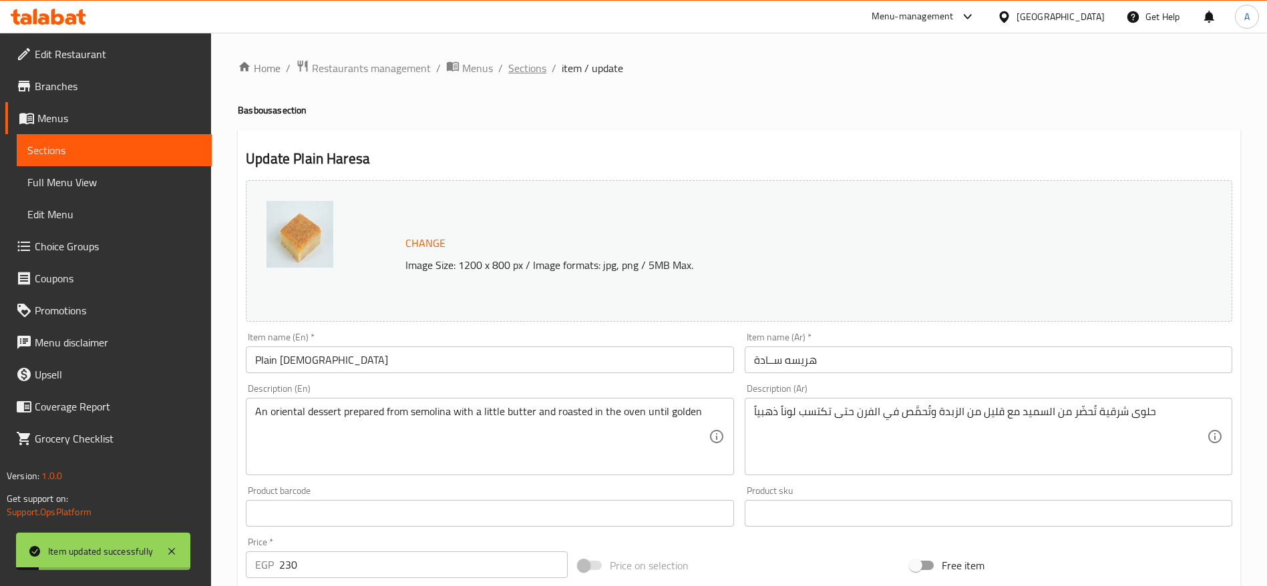
click at [538, 71] on span "Sections" at bounding box center [527, 68] width 38 height 16
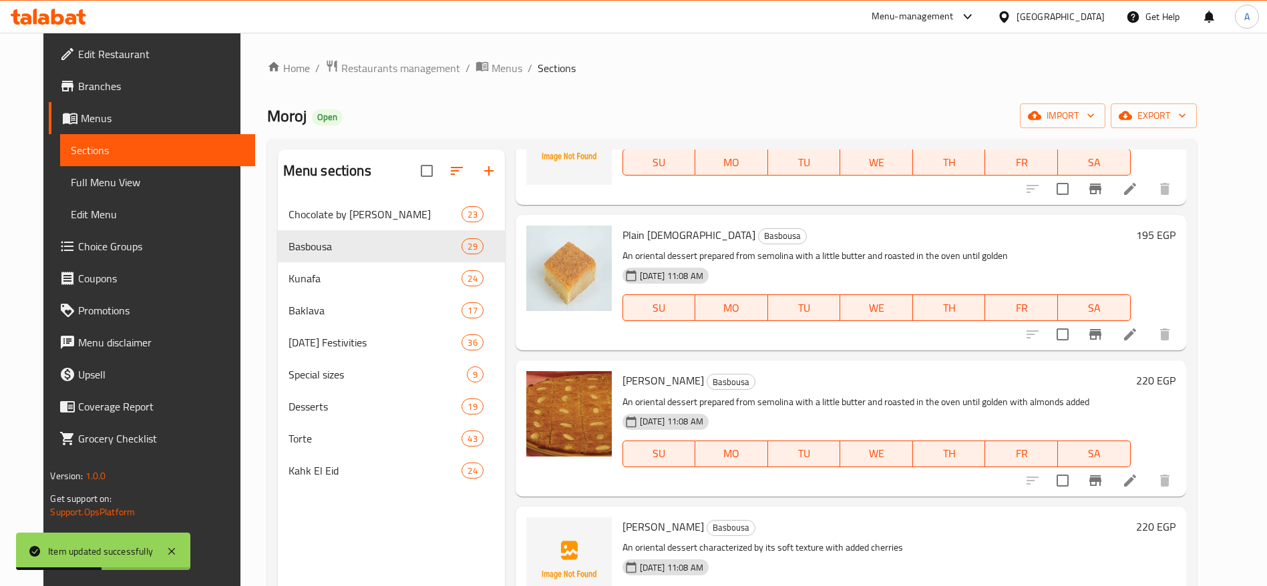
scroll to position [896, 0]
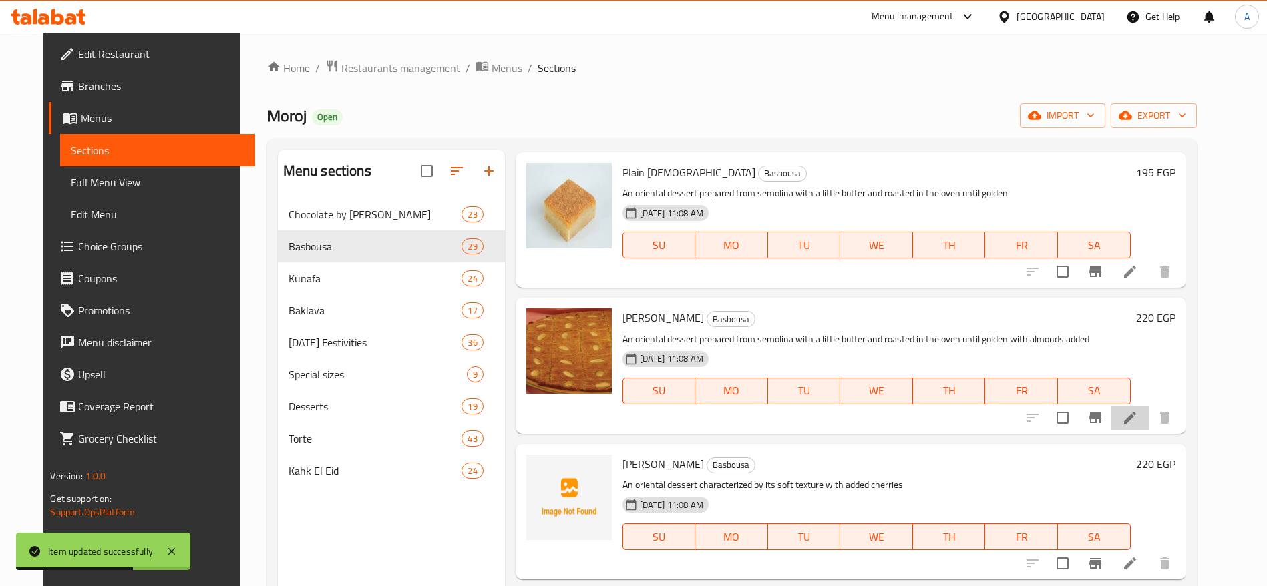
click at [1149, 415] on li at bounding box center [1129, 418] width 37 height 24
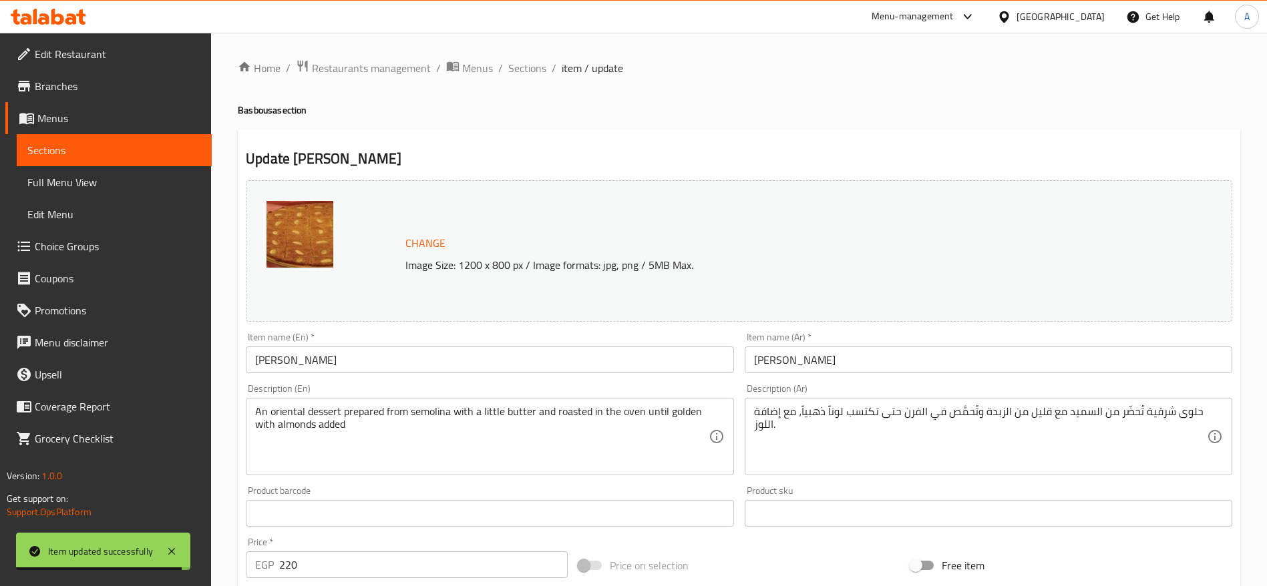
click at [424, 568] on input "220" at bounding box center [423, 565] width 289 height 27
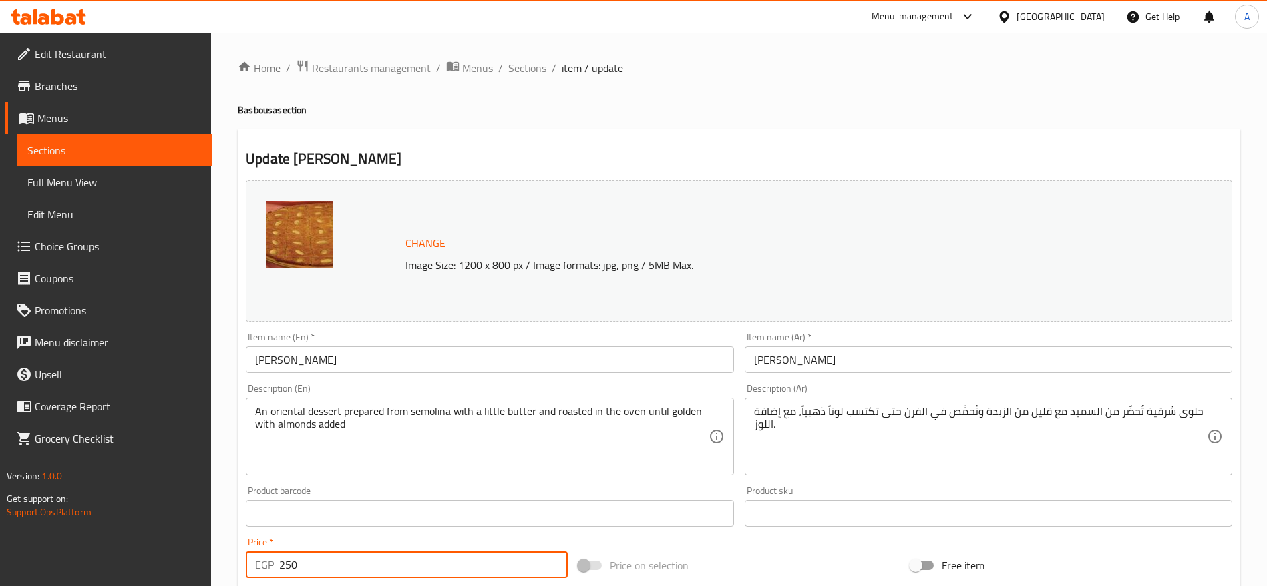
type input "250"
click at [538, 69] on span "Sections" at bounding box center [527, 68] width 38 height 16
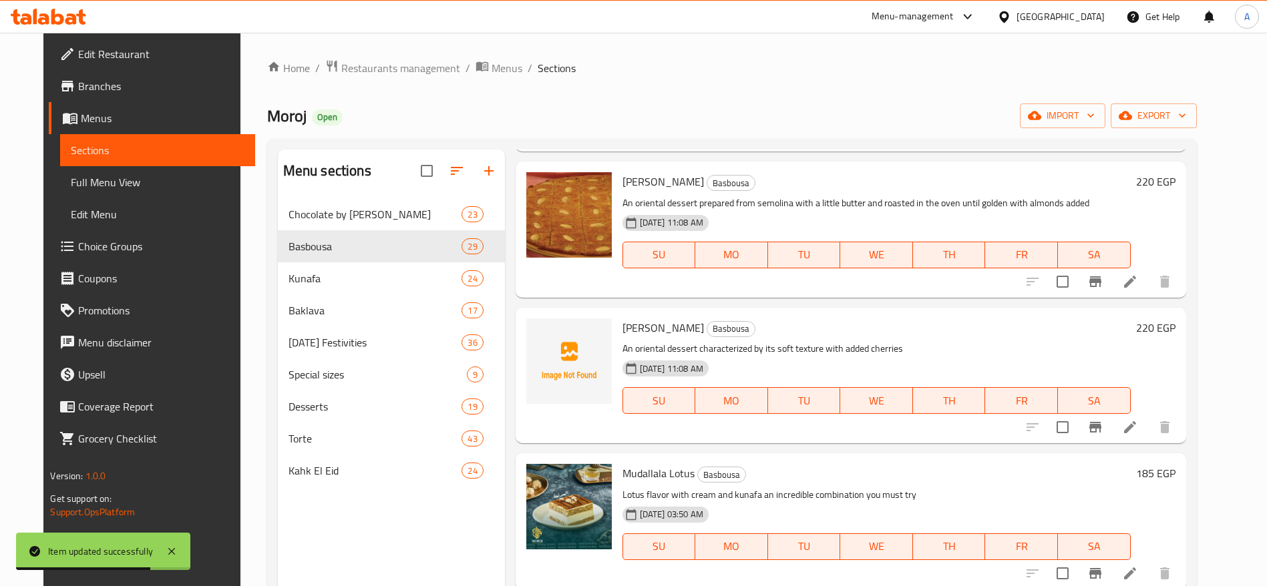
scroll to position [1022, 0]
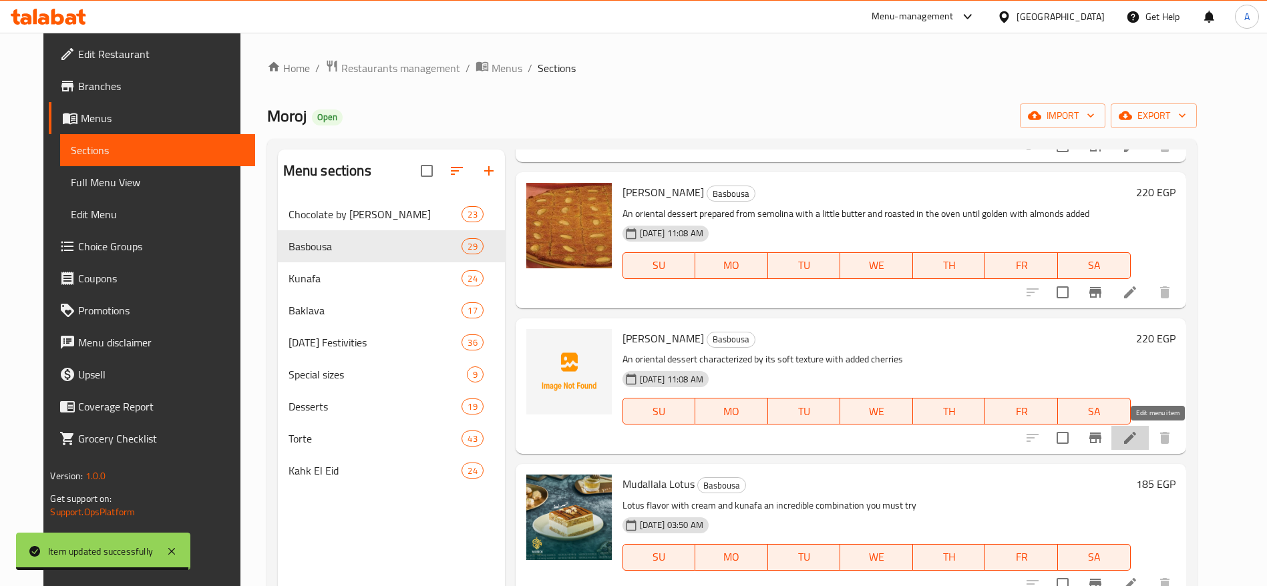
click at [1138, 430] on icon at bounding box center [1130, 438] width 16 height 16
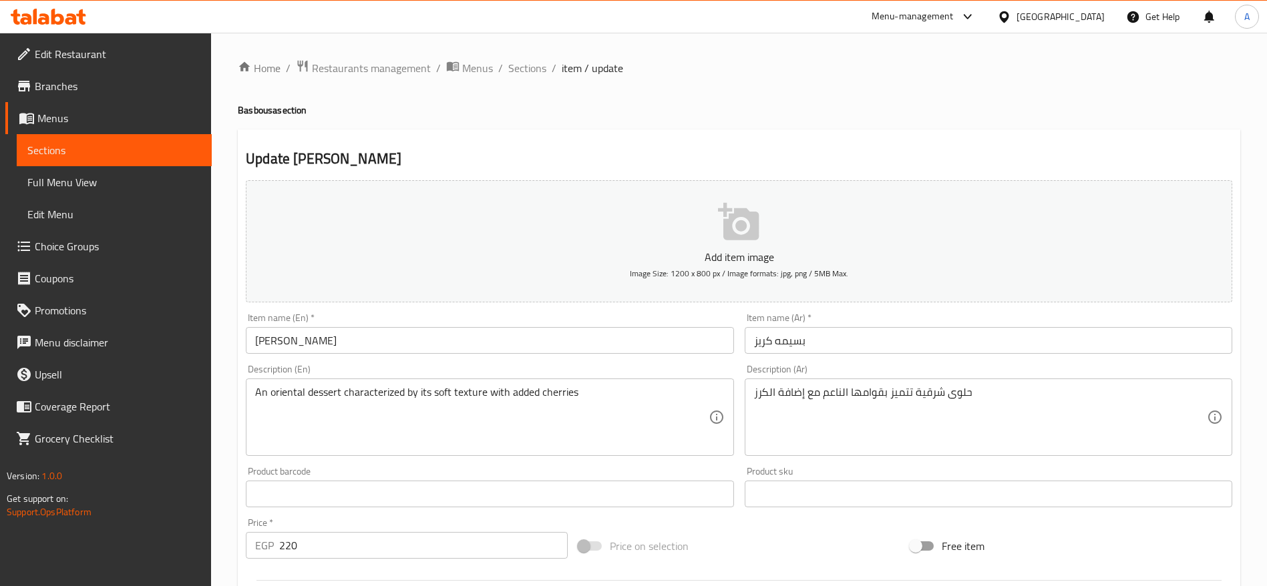
click at [497, 540] on input "220" at bounding box center [423, 545] width 289 height 27
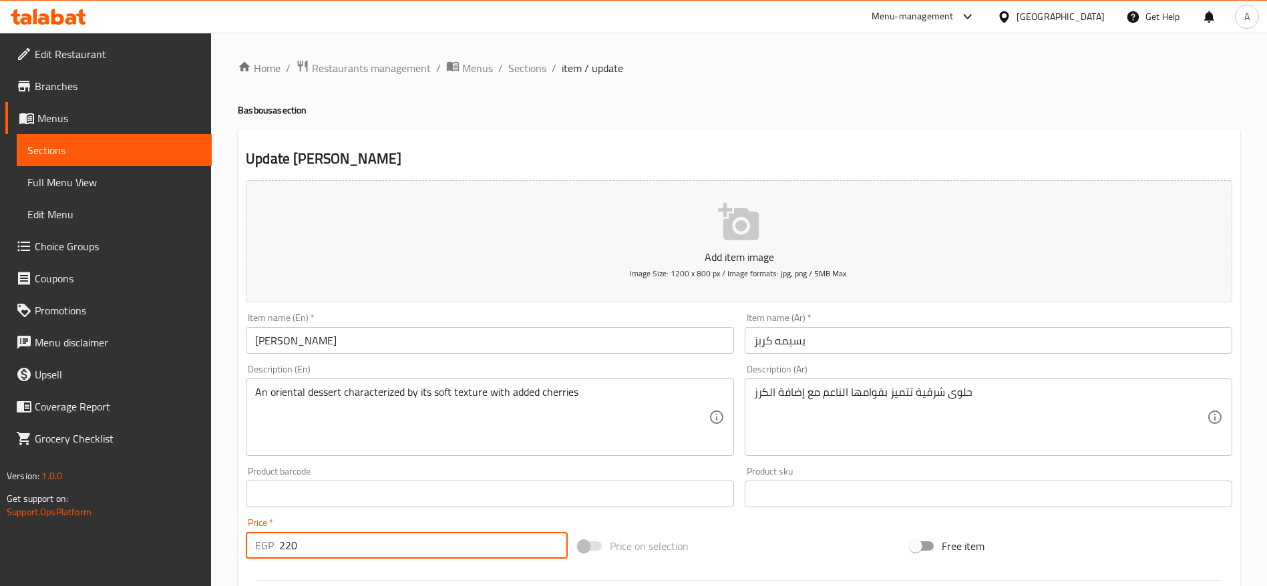
click at [497, 540] on input "220" at bounding box center [423, 545] width 289 height 27
type input "240"
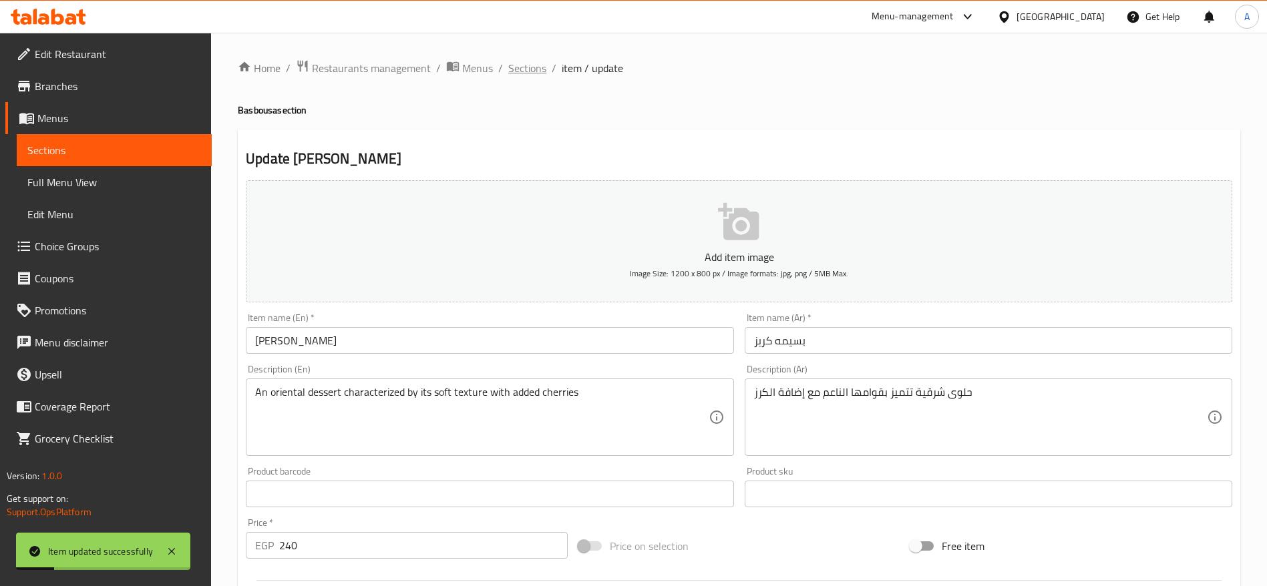
click at [535, 67] on span "Sections" at bounding box center [527, 68] width 38 height 16
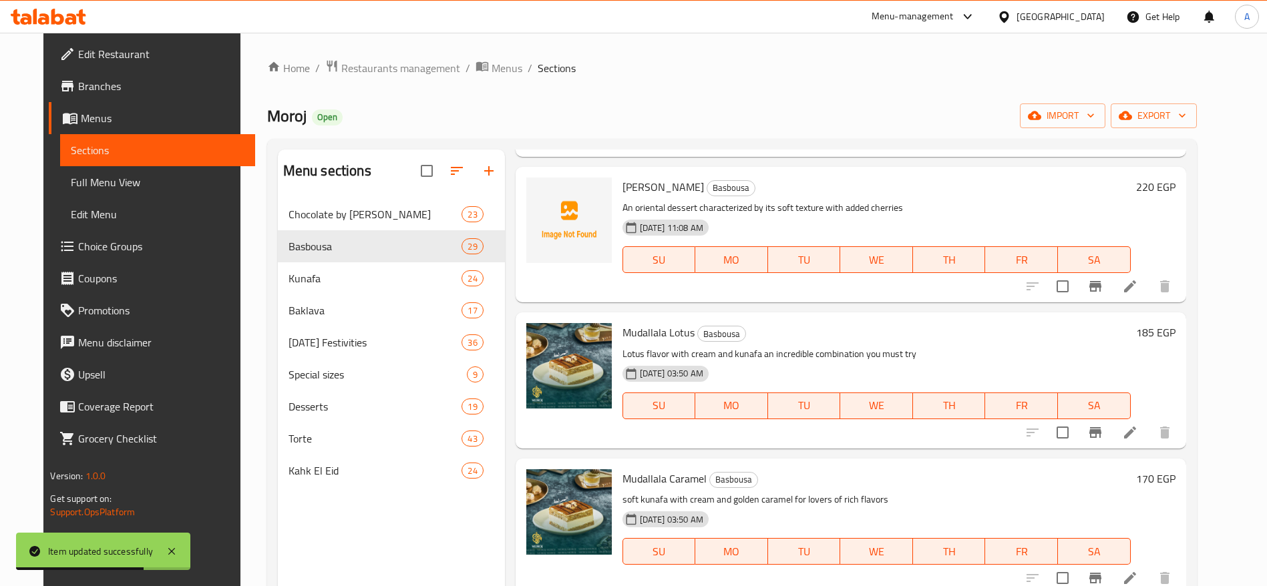
scroll to position [1205, 0]
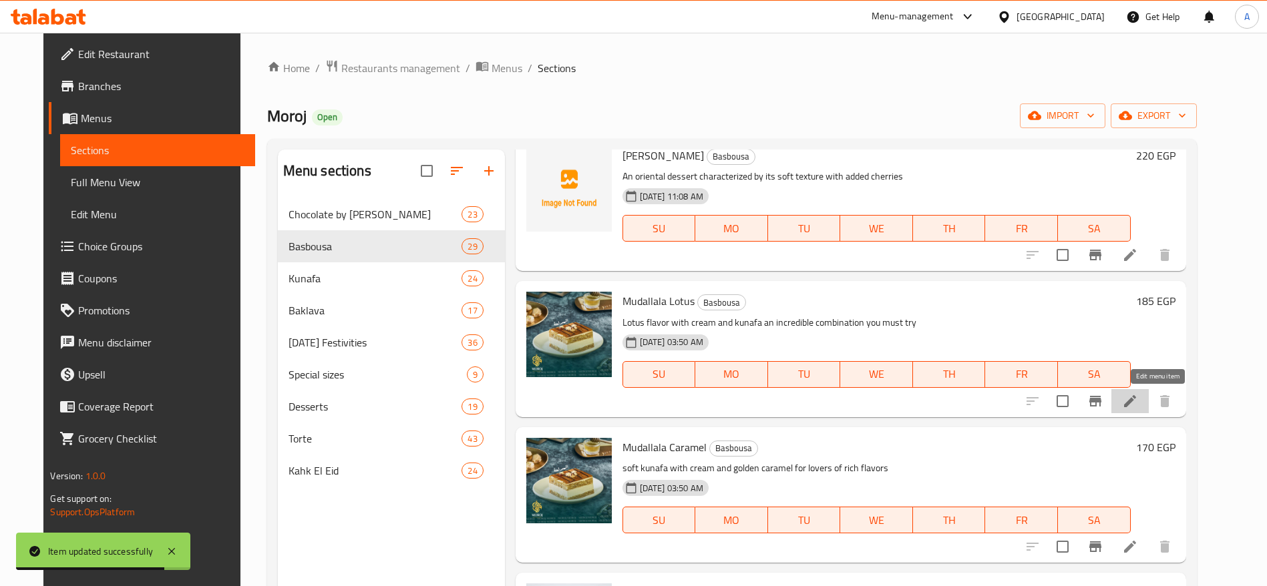
click at [1138, 399] on icon at bounding box center [1130, 401] width 16 height 16
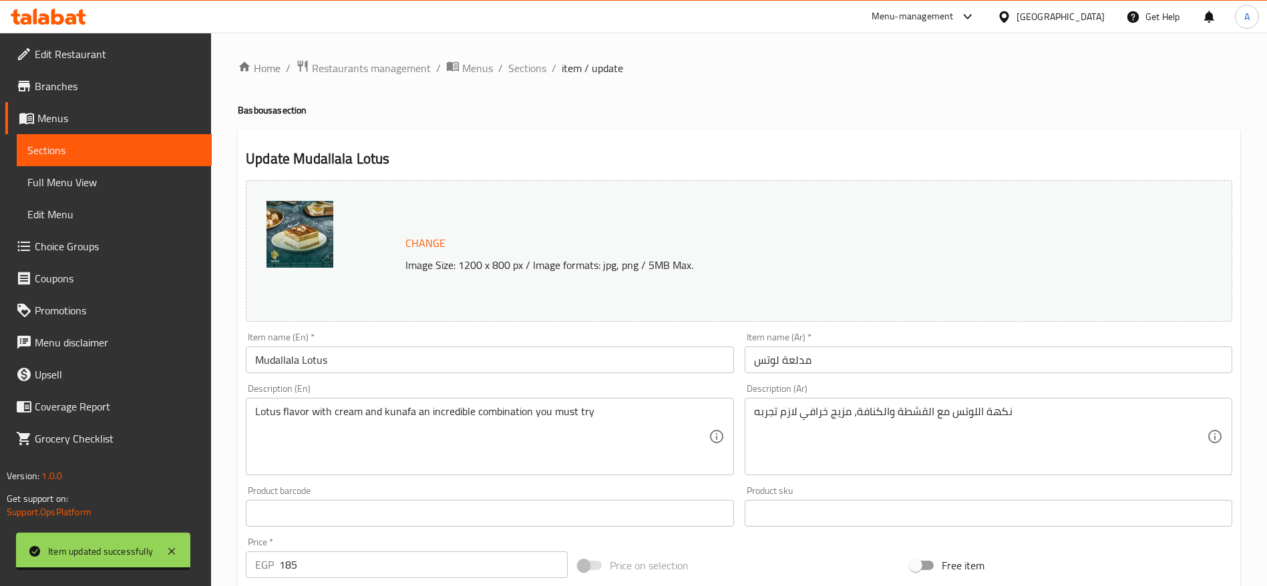
click at [385, 556] on input "185" at bounding box center [423, 565] width 289 height 27
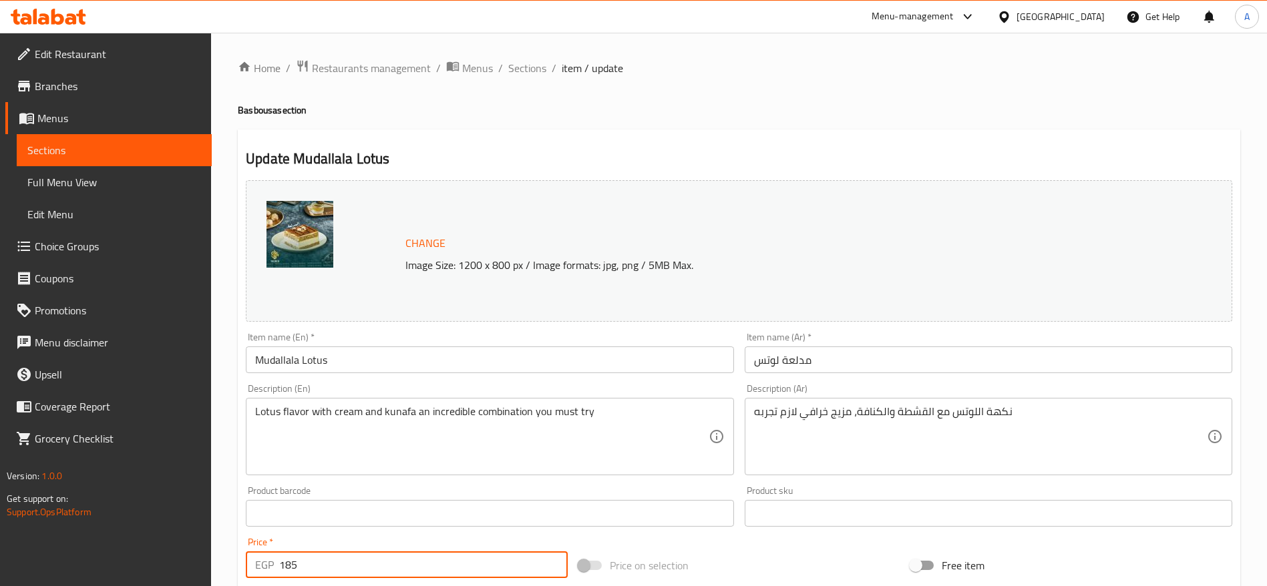
click at [385, 556] on input "185" at bounding box center [423, 565] width 289 height 27
type input "210"
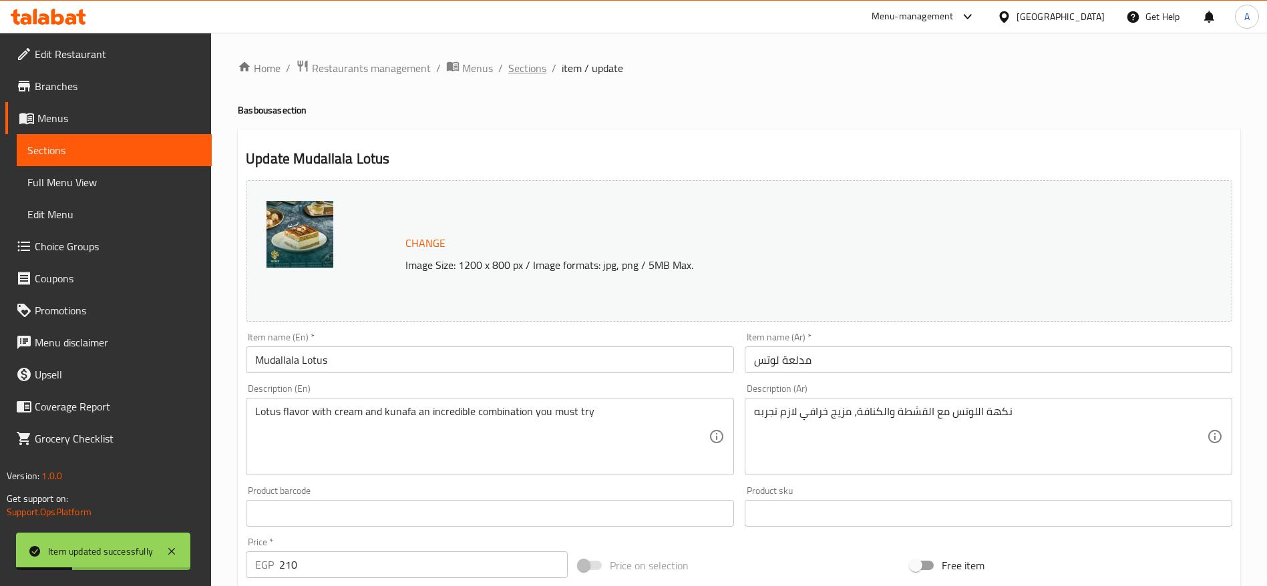
click at [539, 66] on span "Sections" at bounding box center [527, 68] width 38 height 16
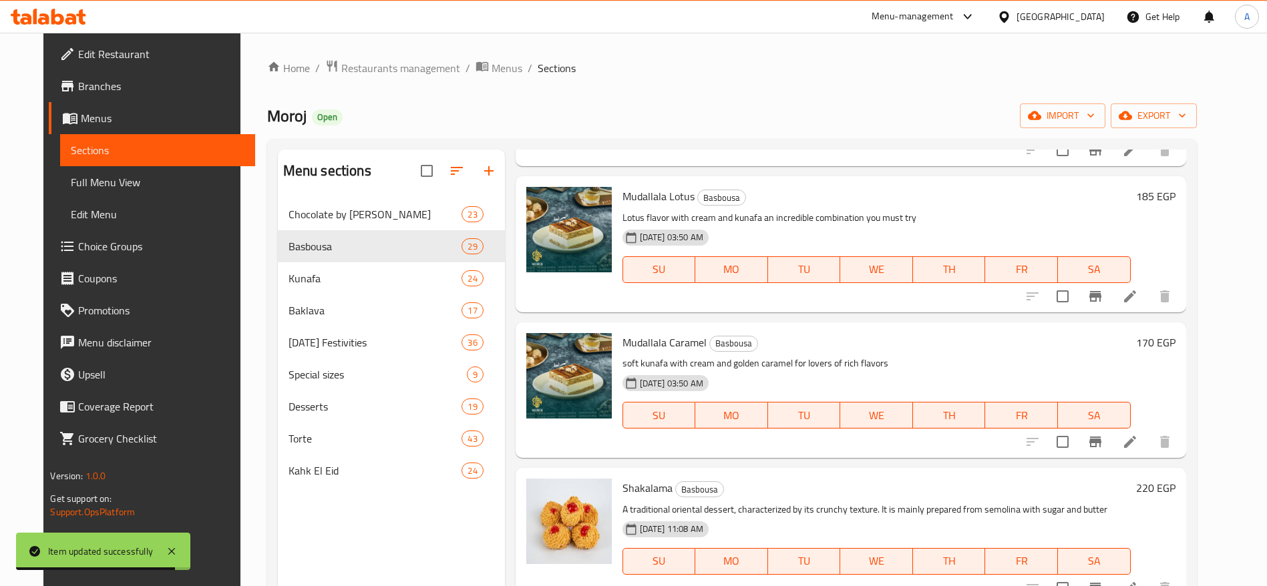
scroll to position [1299, 0]
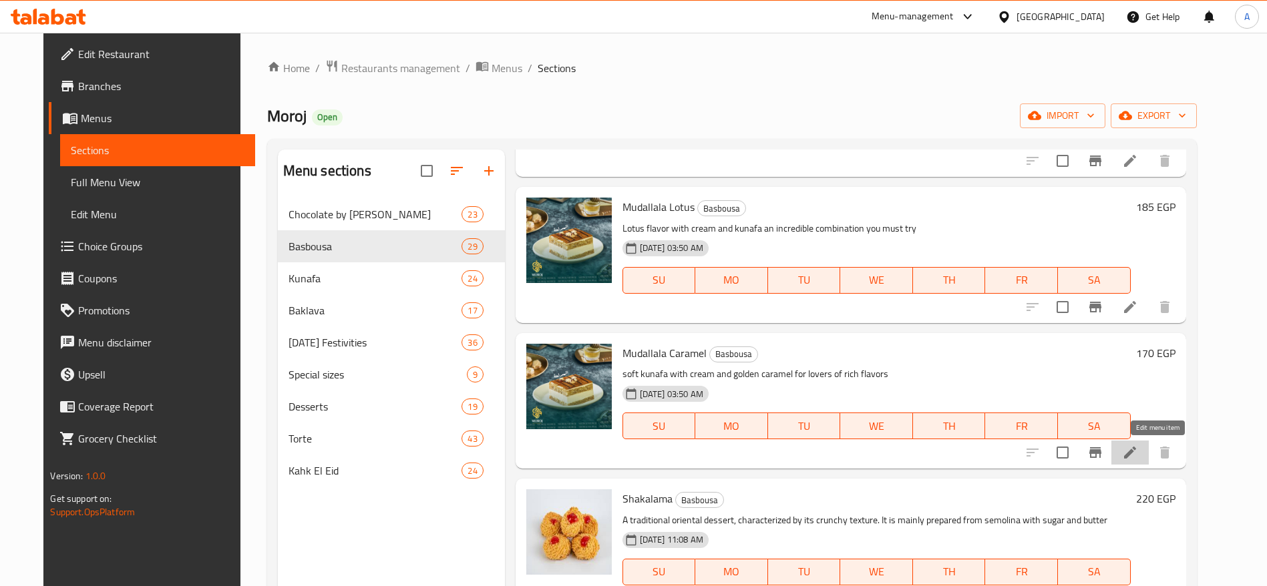
click at [1138, 451] on icon at bounding box center [1130, 453] width 16 height 16
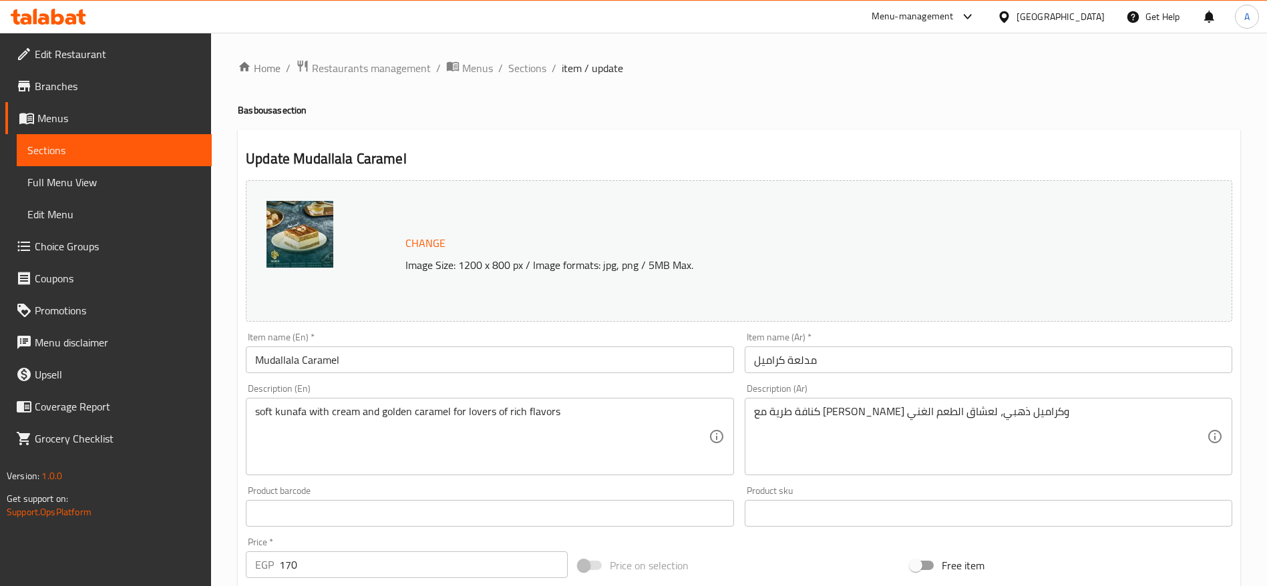
click at [478, 558] on input "170" at bounding box center [423, 565] width 289 height 27
type input "195"
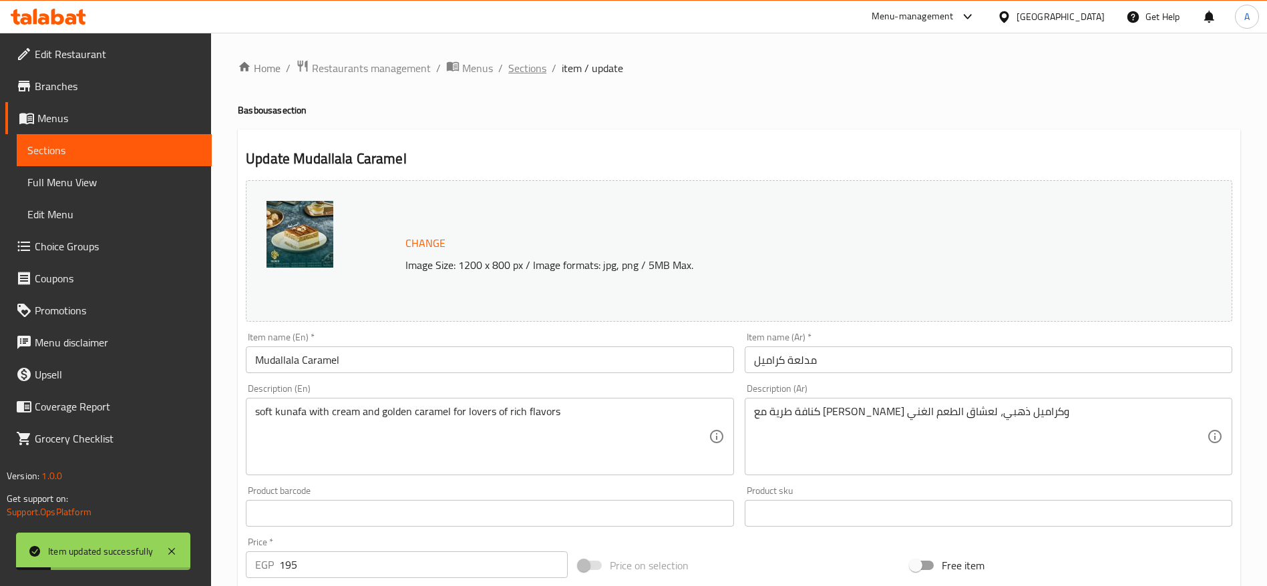
click at [538, 71] on span "Sections" at bounding box center [527, 68] width 38 height 16
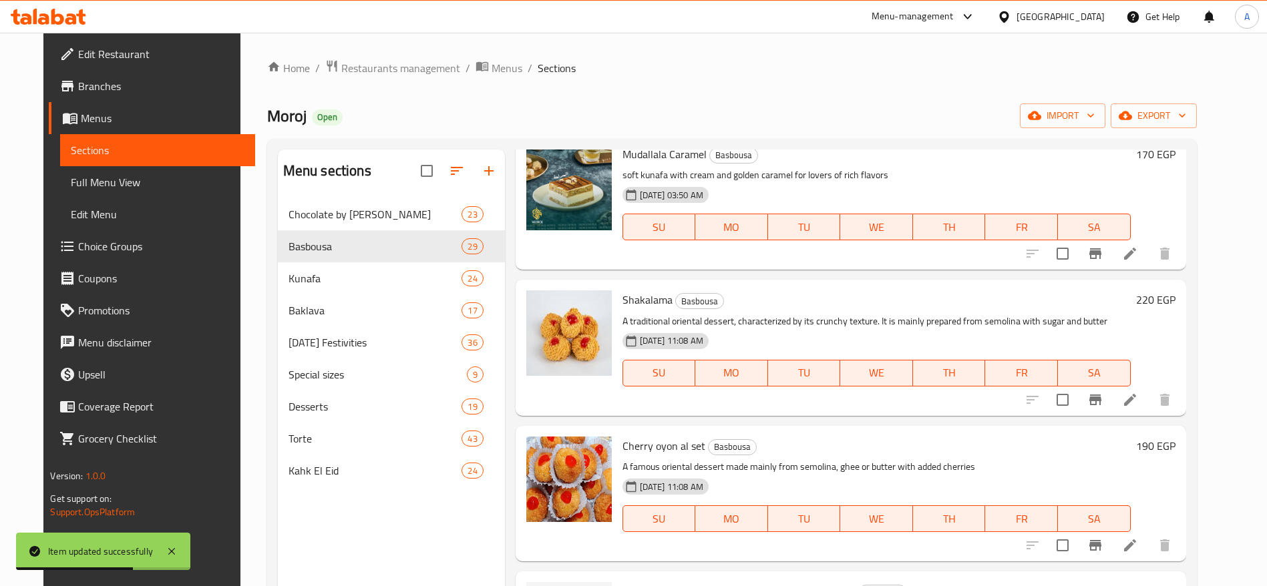
scroll to position [1513, 0]
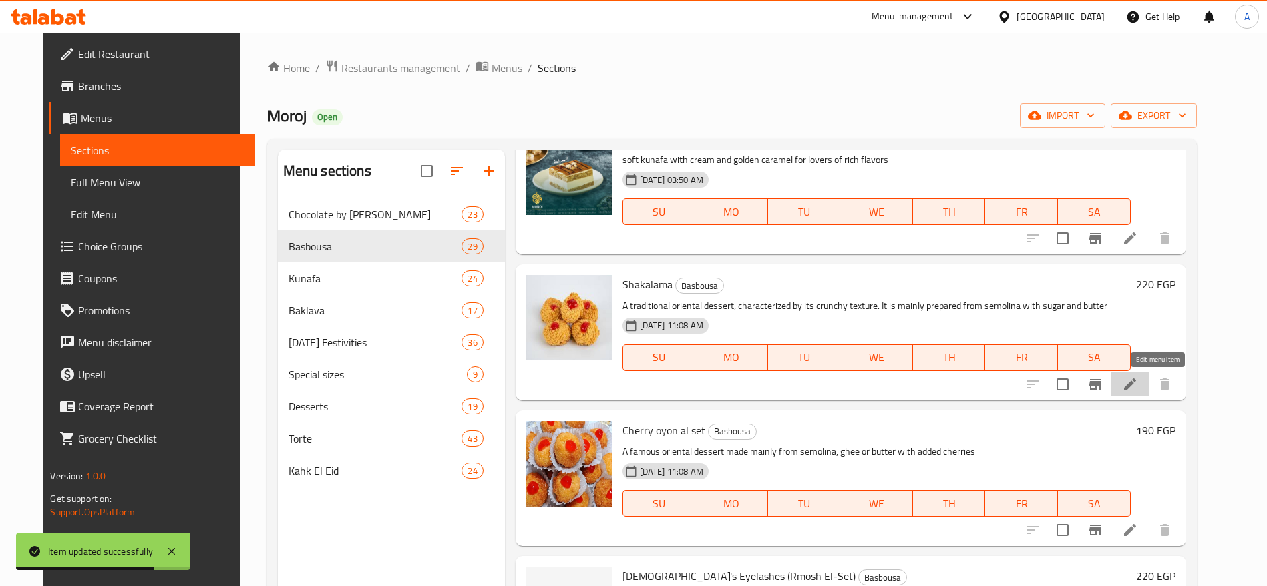
click at [1138, 380] on icon at bounding box center [1130, 385] width 16 height 16
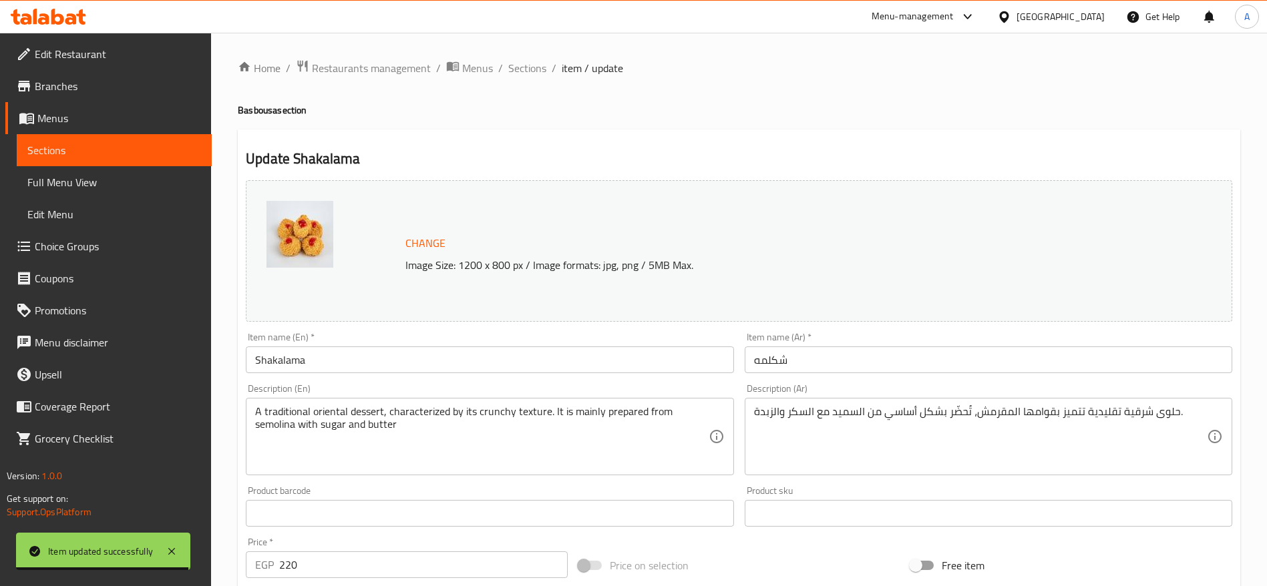
click at [381, 559] on input "220" at bounding box center [423, 565] width 289 height 27
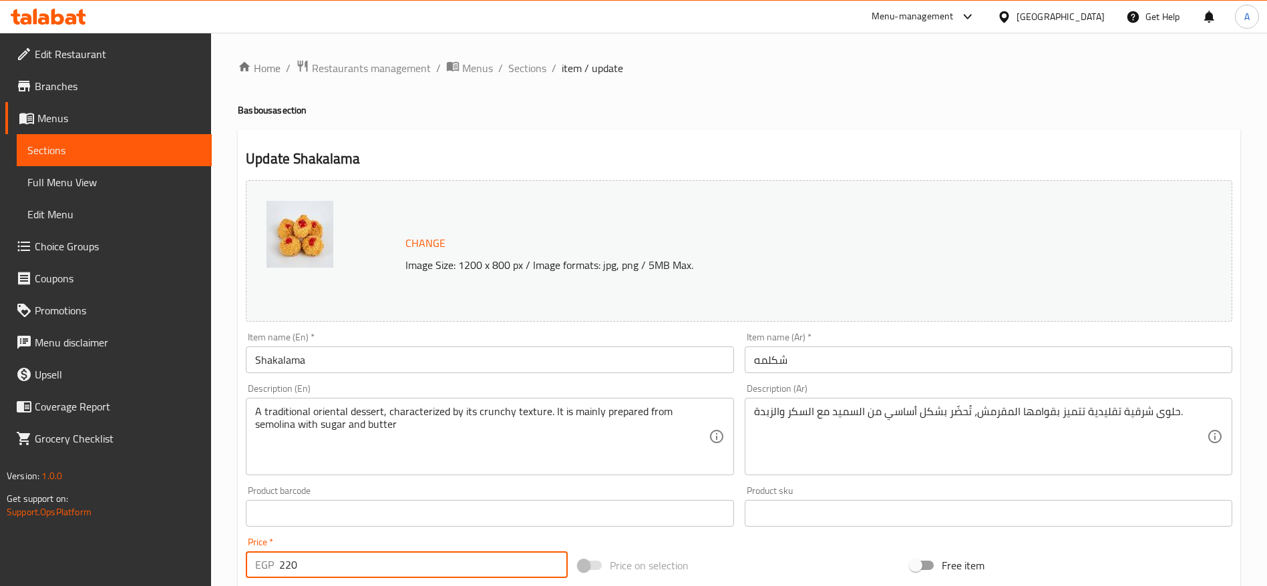
click at [381, 559] on input "220" at bounding box center [423, 565] width 289 height 27
type input "290"
click at [530, 65] on span "Sections" at bounding box center [527, 68] width 38 height 16
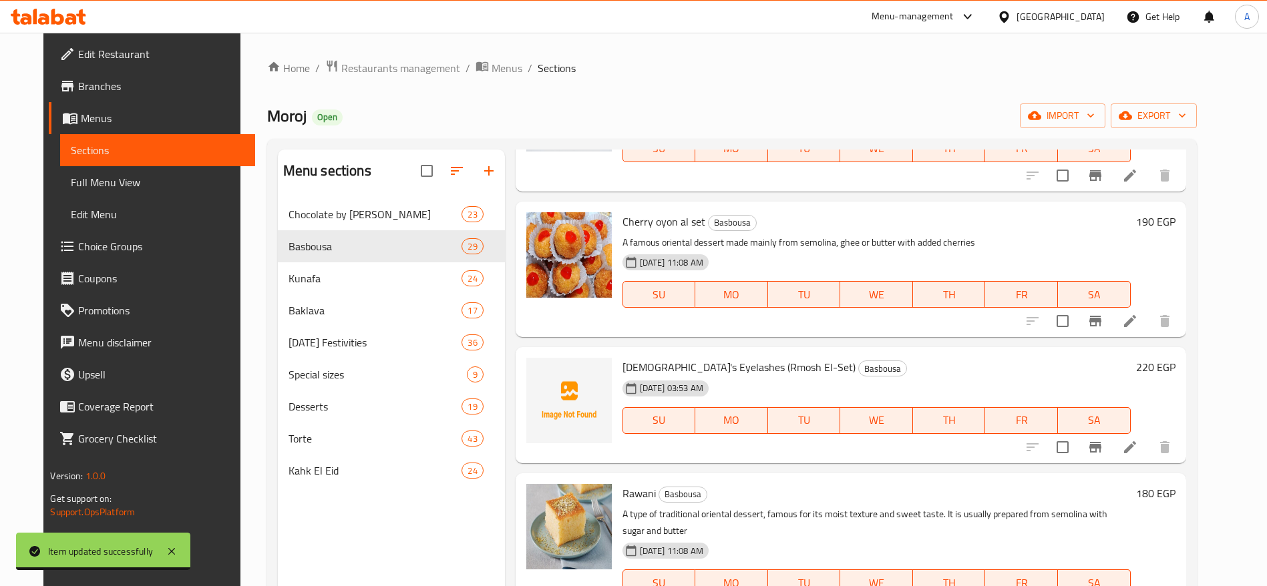
scroll to position [1717, 0]
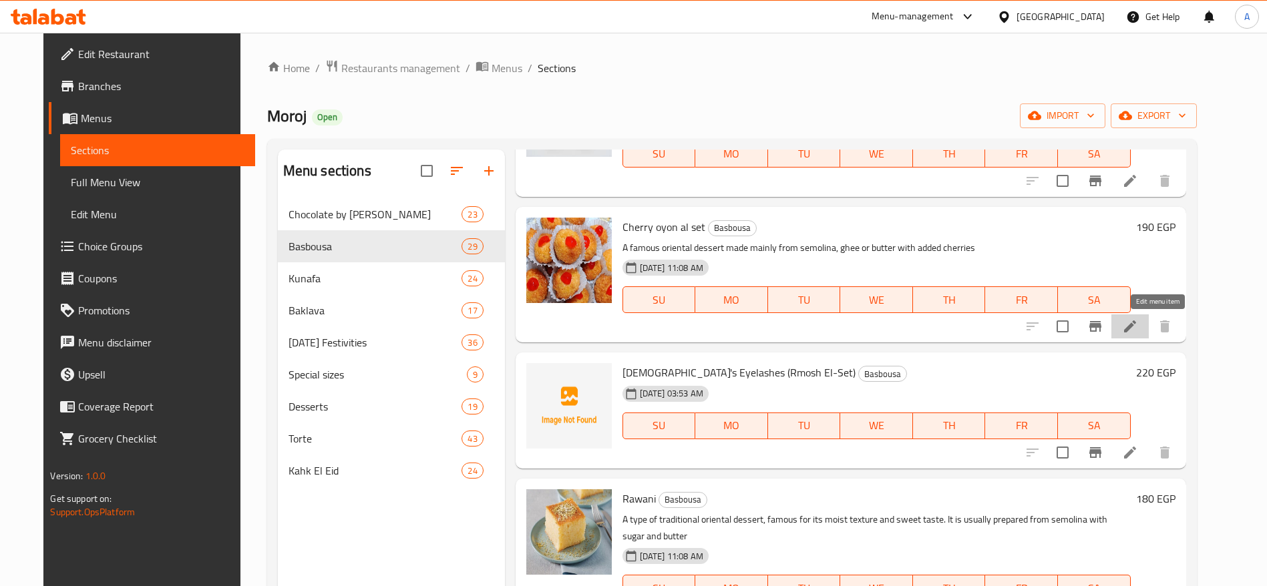
click at [1138, 320] on icon at bounding box center [1130, 327] width 16 height 16
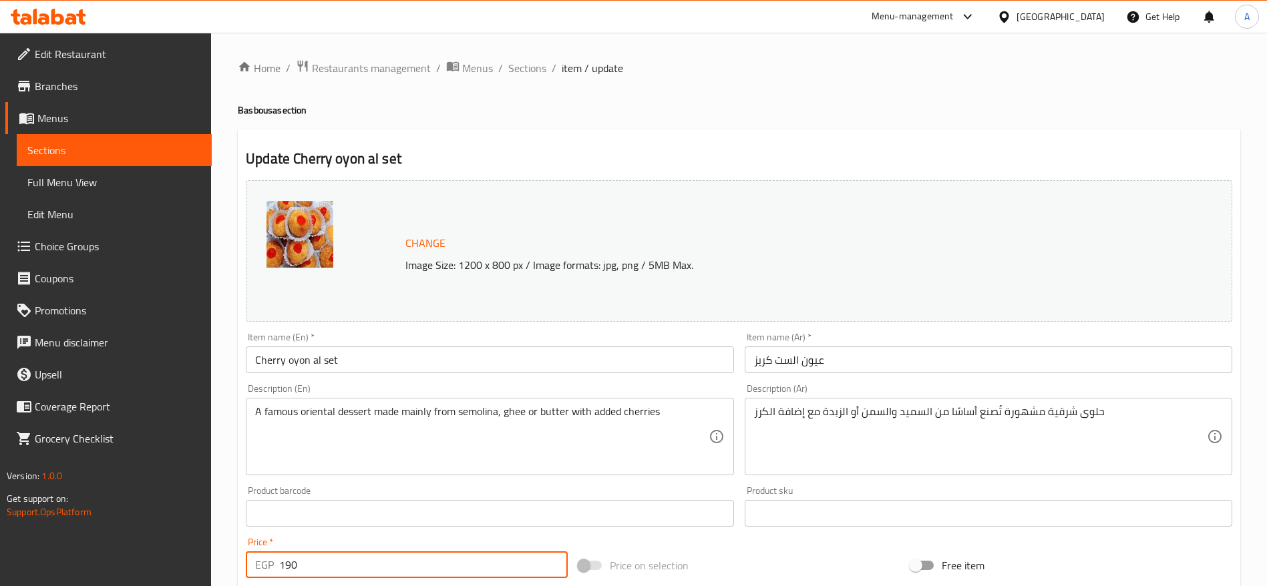
click at [464, 570] on input "190" at bounding box center [423, 565] width 289 height 27
click at [464, 570] on input "2" at bounding box center [423, 565] width 289 height 27
type input "215"
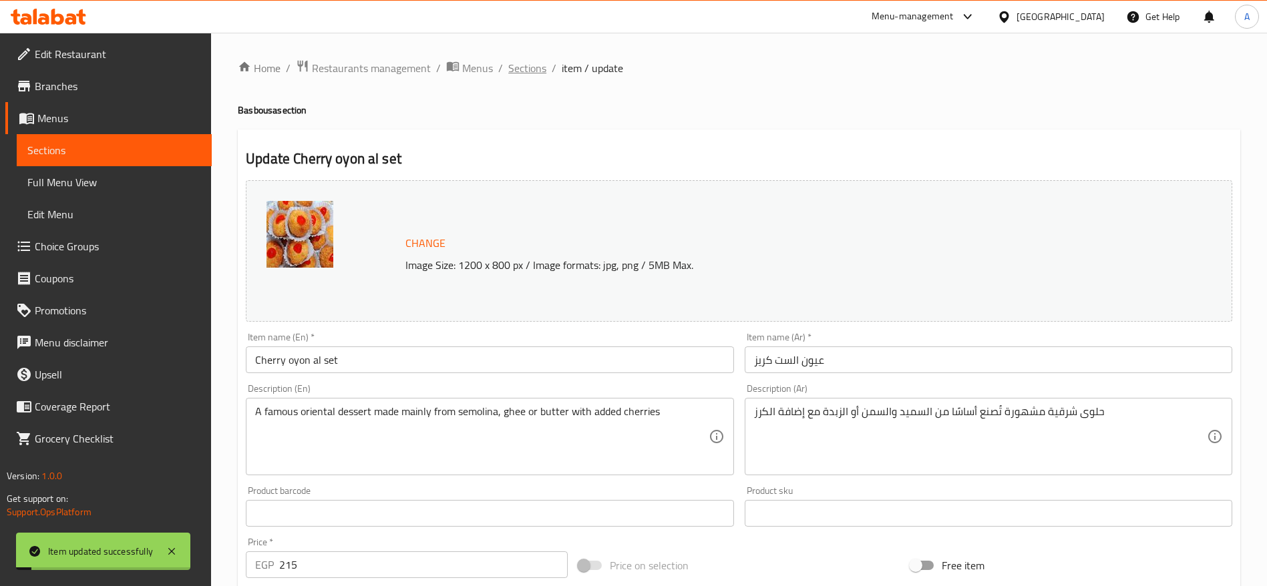
click at [537, 73] on span "Sections" at bounding box center [527, 68] width 38 height 16
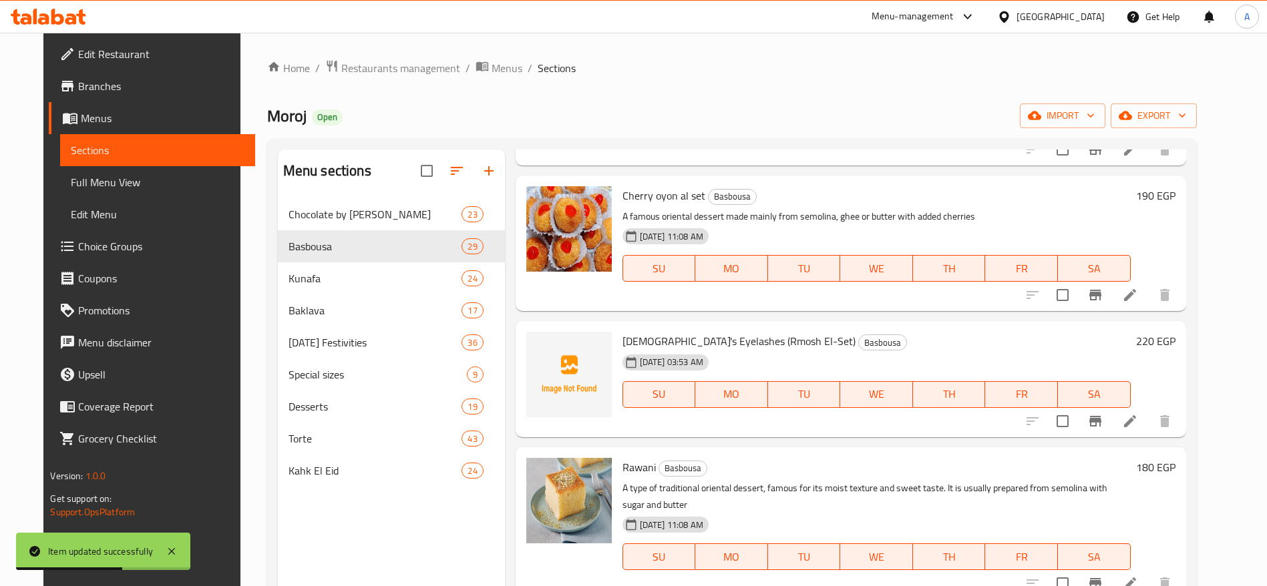
scroll to position [1770, 0]
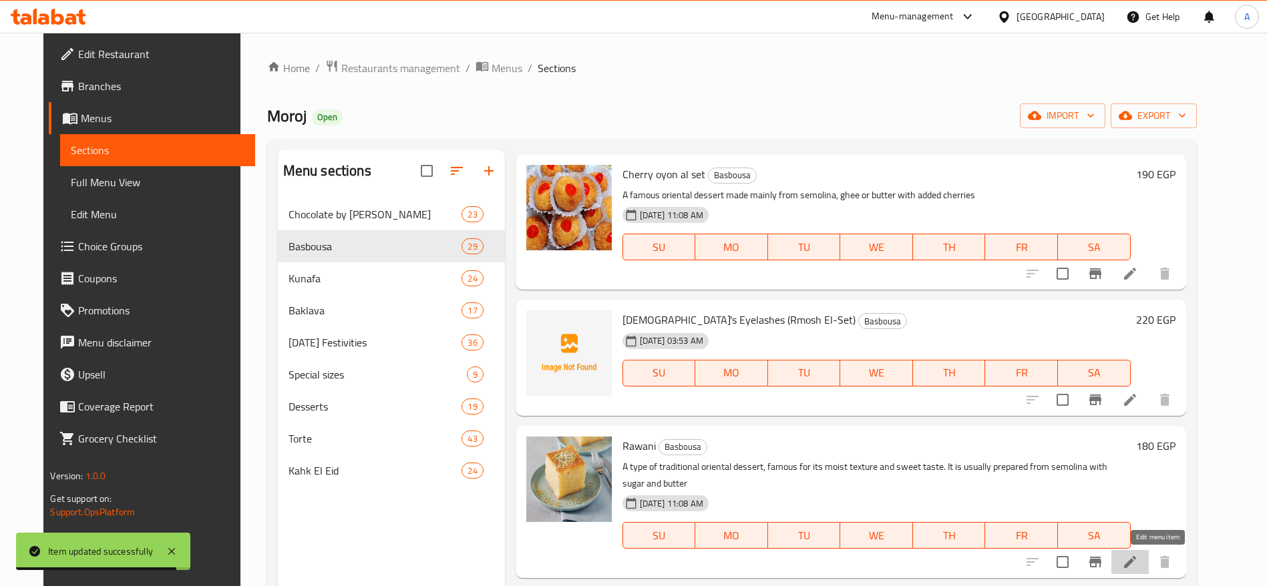
click at [1138, 564] on icon at bounding box center [1130, 562] width 16 height 16
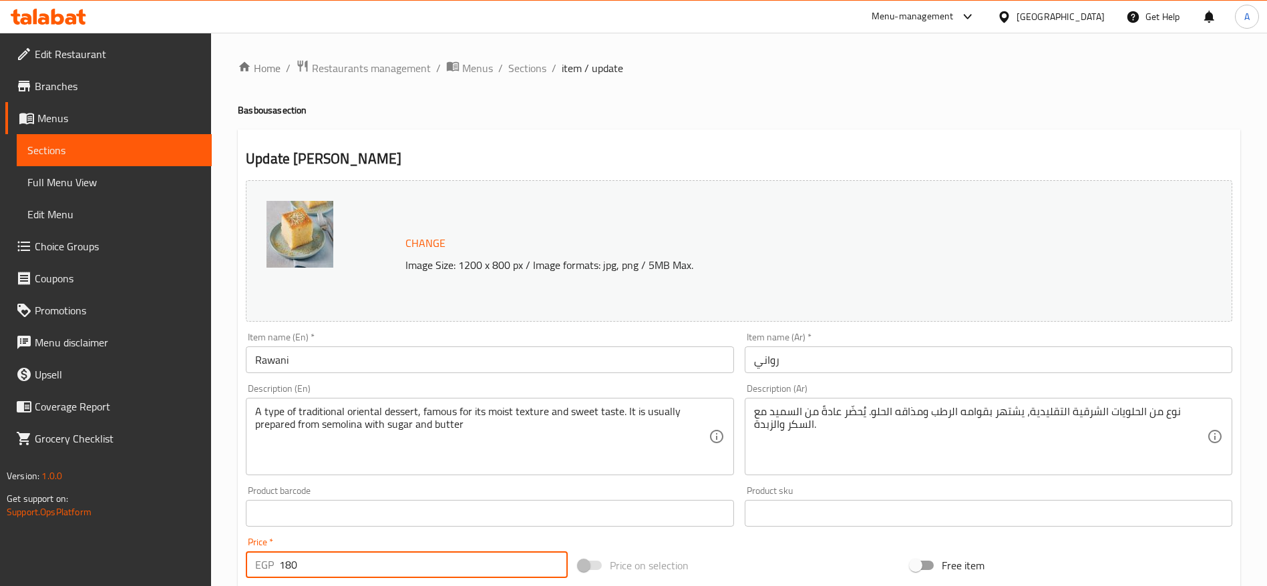
click at [395, 569] on input "180" at bounding box center [423, 565] width 289 height 27
type input "190"
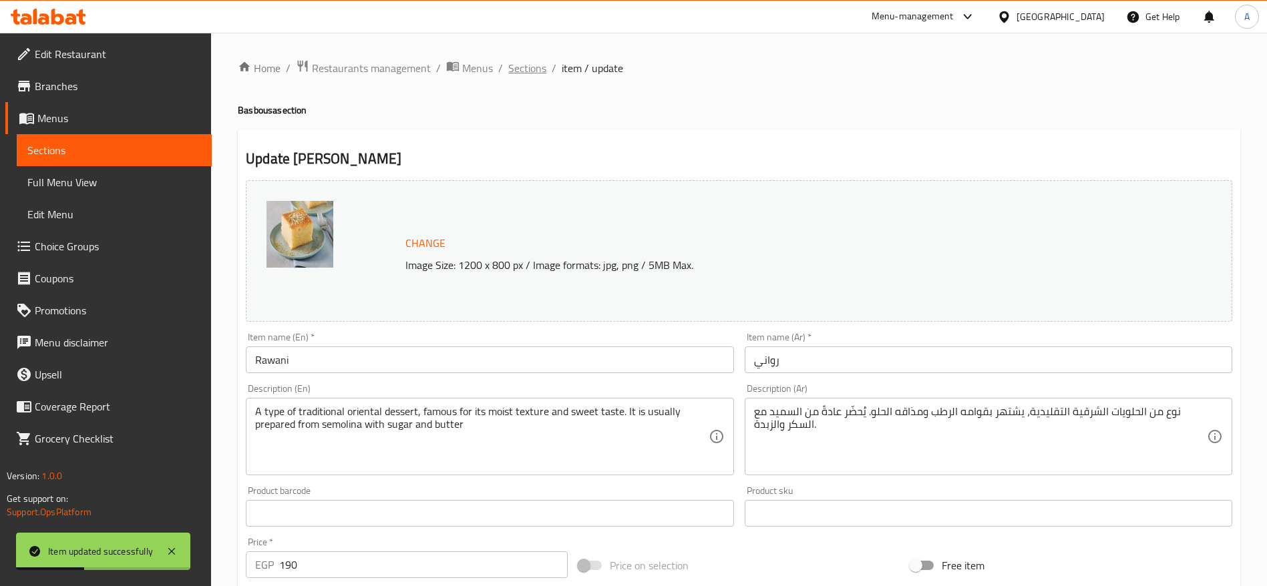
click at [513, 63] on span "Sections" at bounding box center [527, 68] width 38 height 16
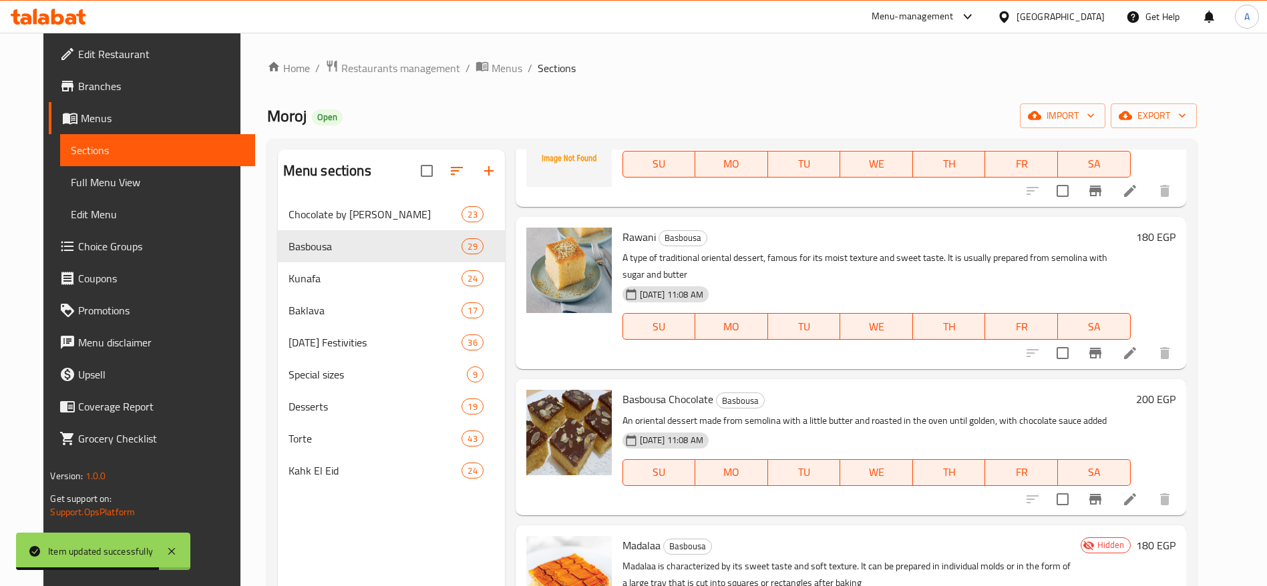
scroll to position [1984, 0]
